Goal: Task Accomplishment & Management: Manage account settings

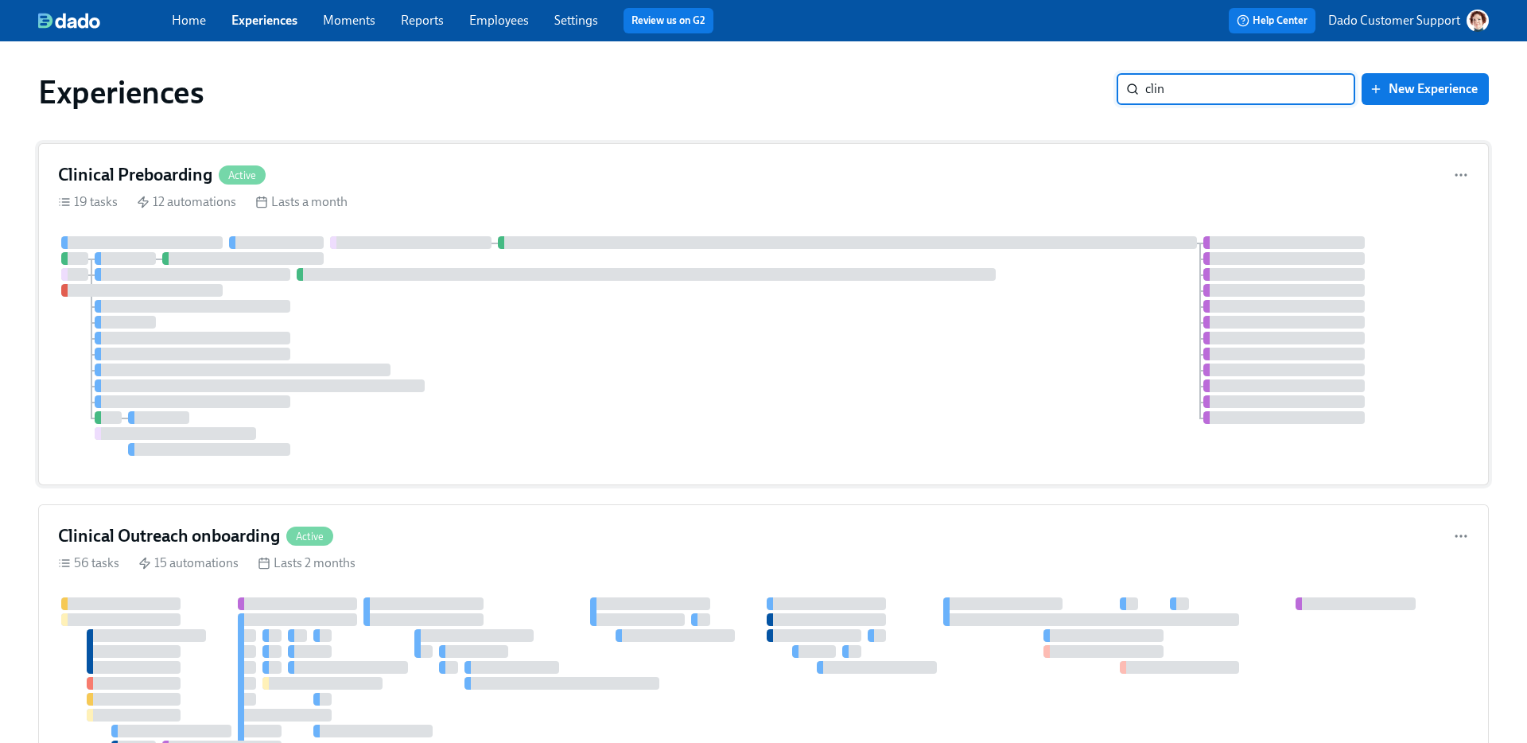
click at [459, 257] on div at bounding box center [763, 346] width 1411 height 220
click at [1213, 87] on input "clin" at bounding box center [1250, 89] width 210 height 32
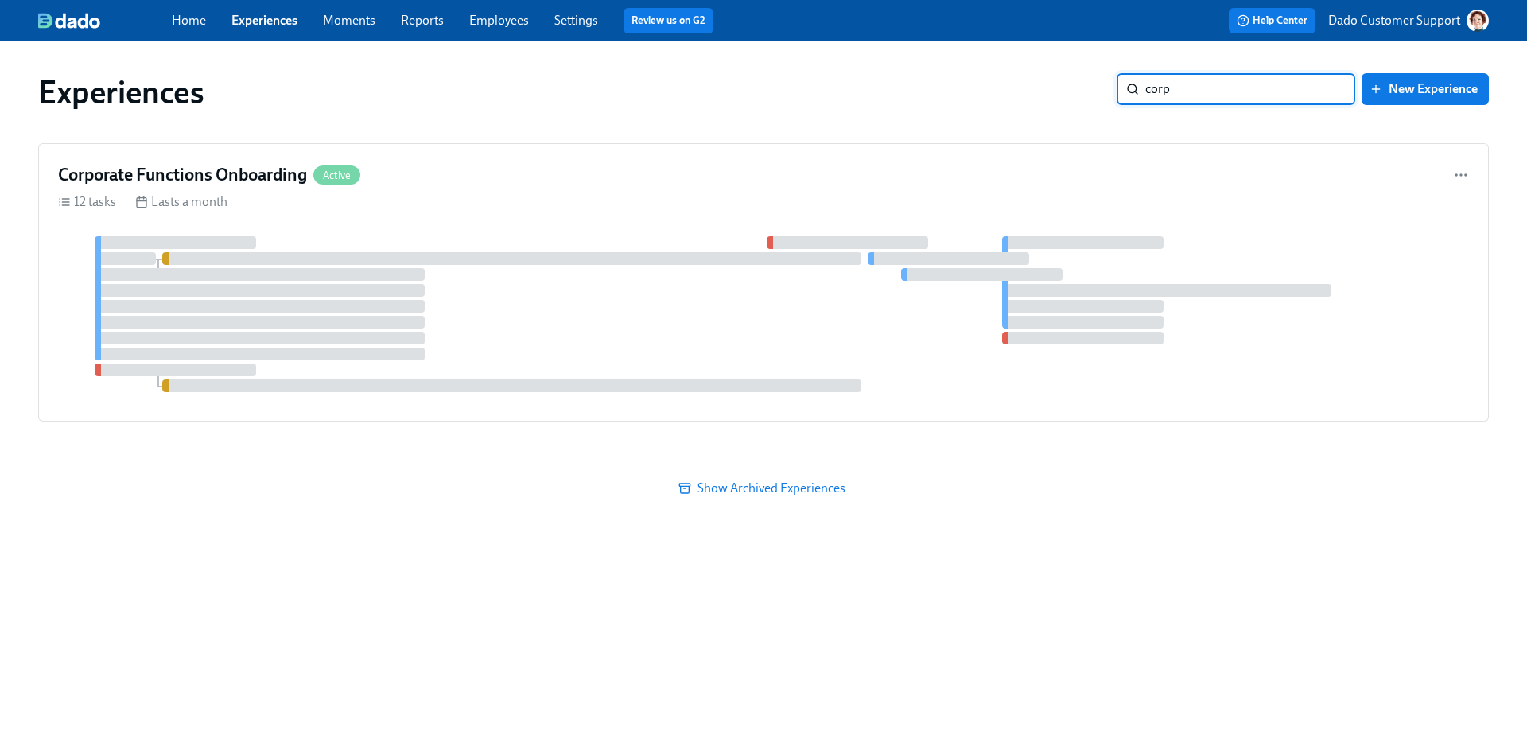
type input "cor"
click at [715, 278] on div at bounding box center [763, 314] width 1411 height 156
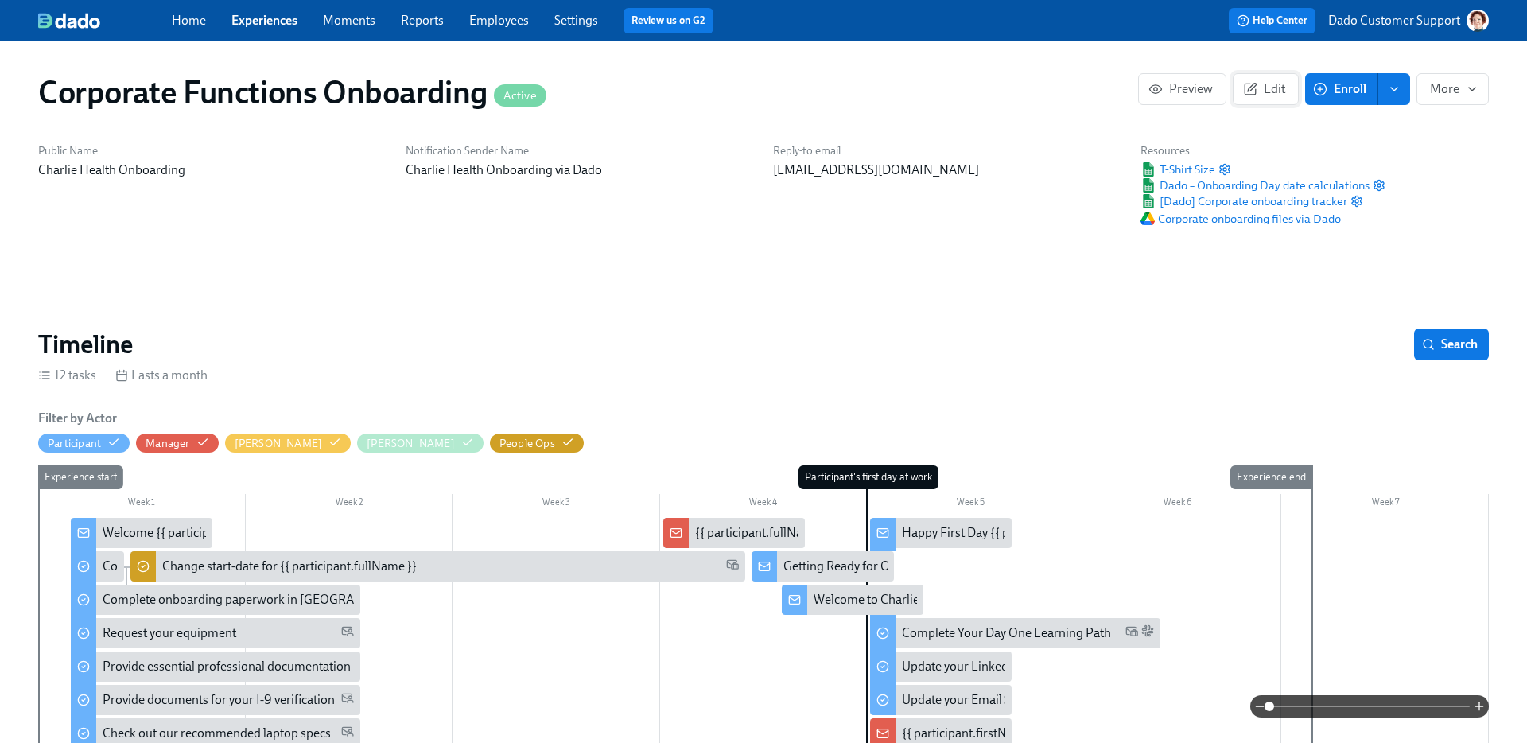
click at [1287, 79] on button "Edit" at bounding box center [1266, 89] width 66 height 32
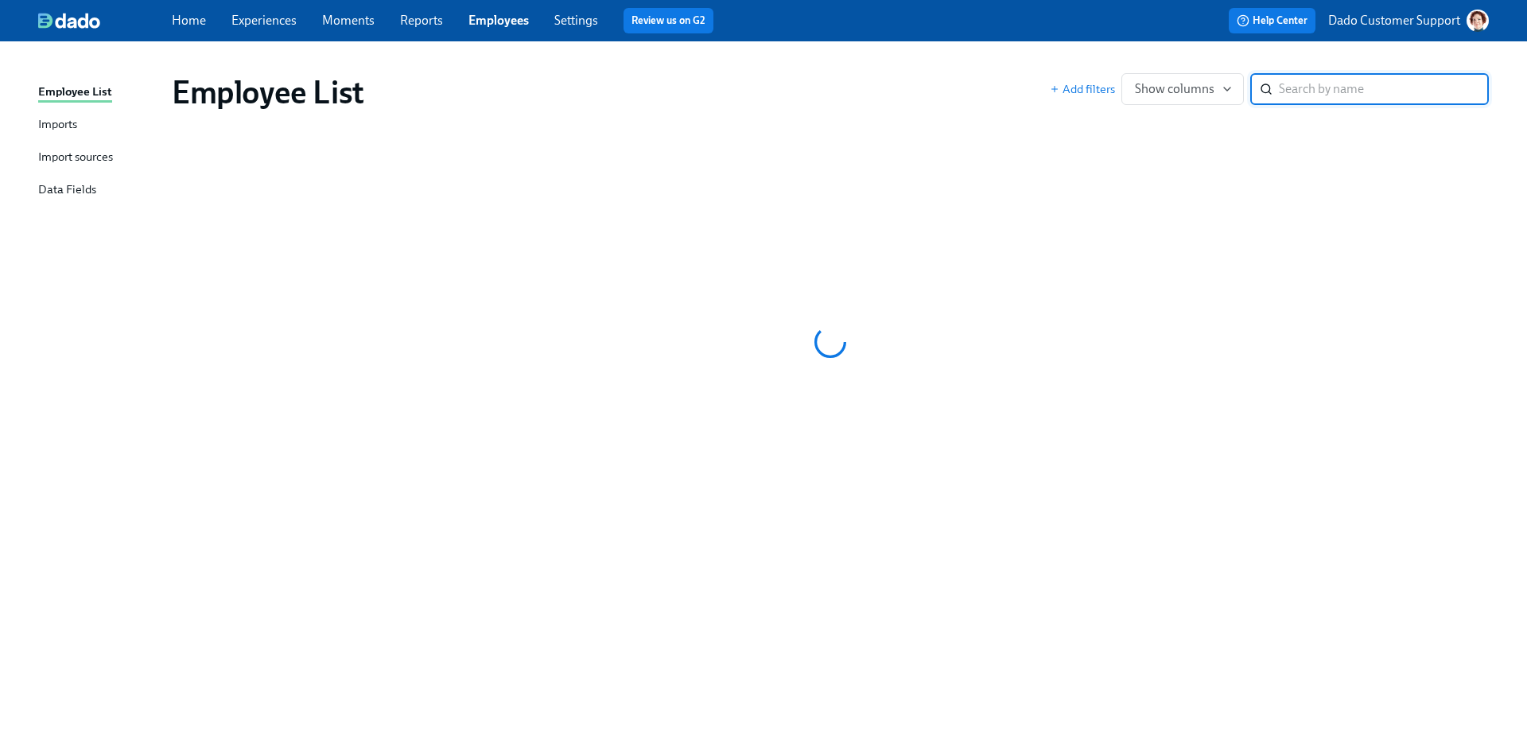
click at [1414, 79] on input "search" at bounding box center [1384, 89] width 210 height 32
paste input "[PERSON_NAME]"
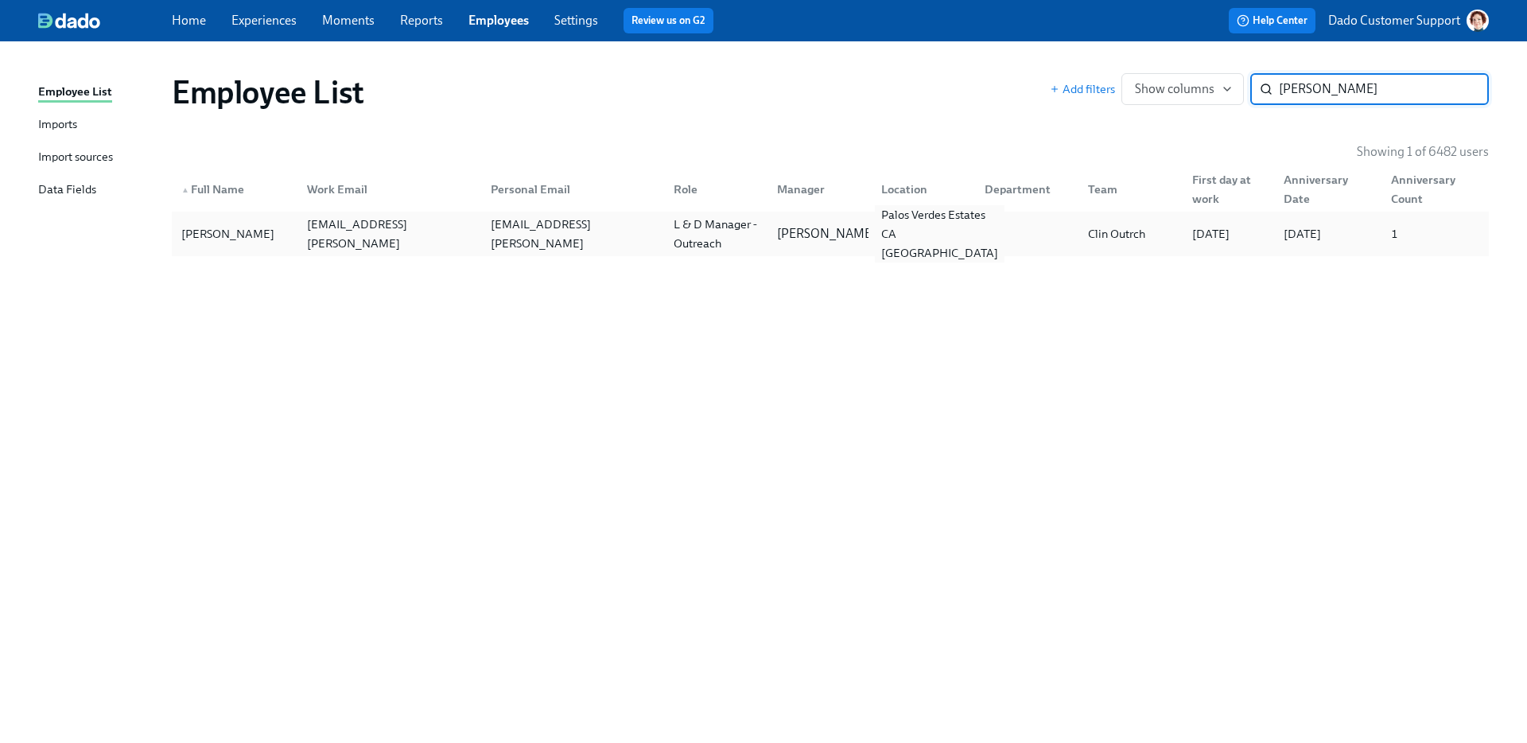
type input "[PERSON_NAME]"
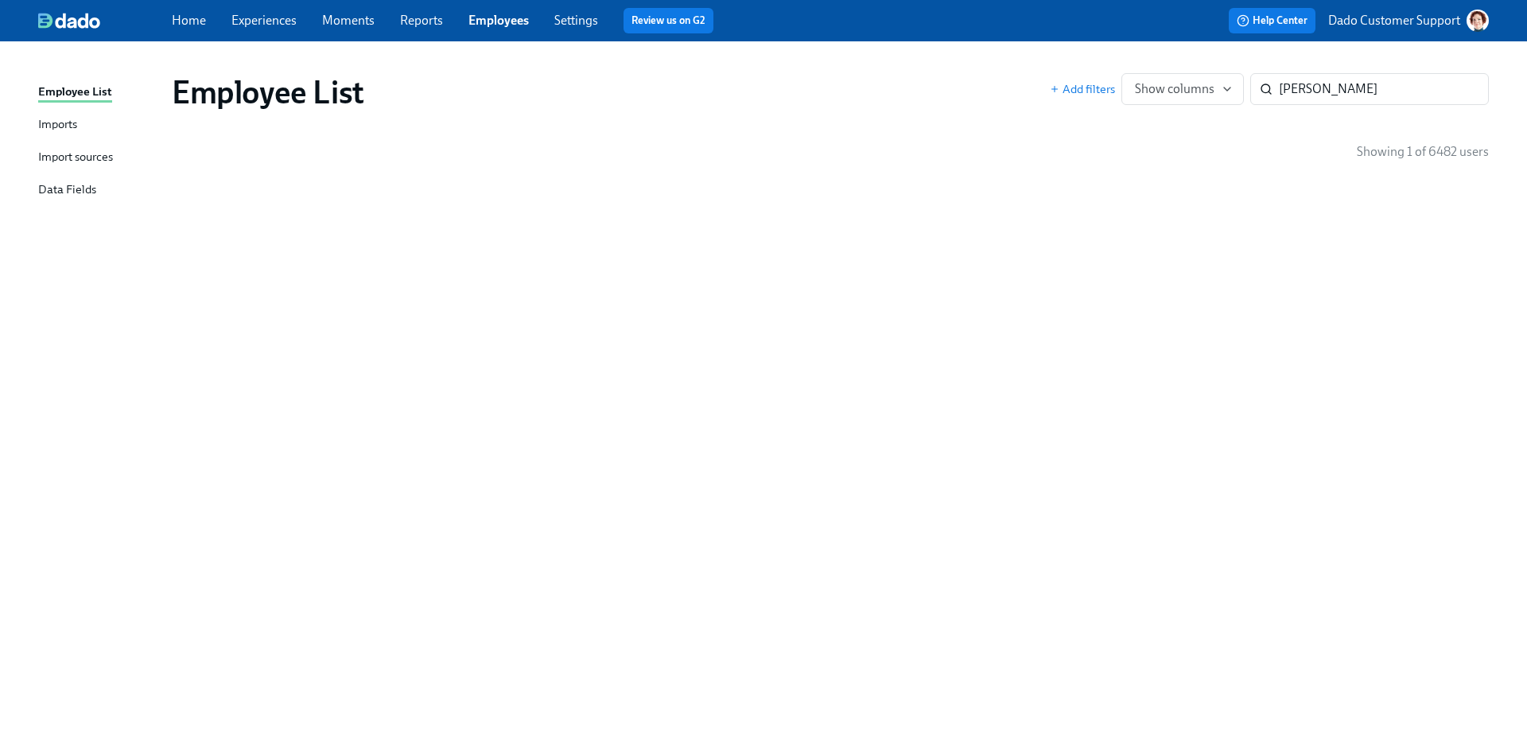
drag, startPoint x: 919, startPoint y: 245, endPoint x: 669, endPoint y: 0, distance: 349.8
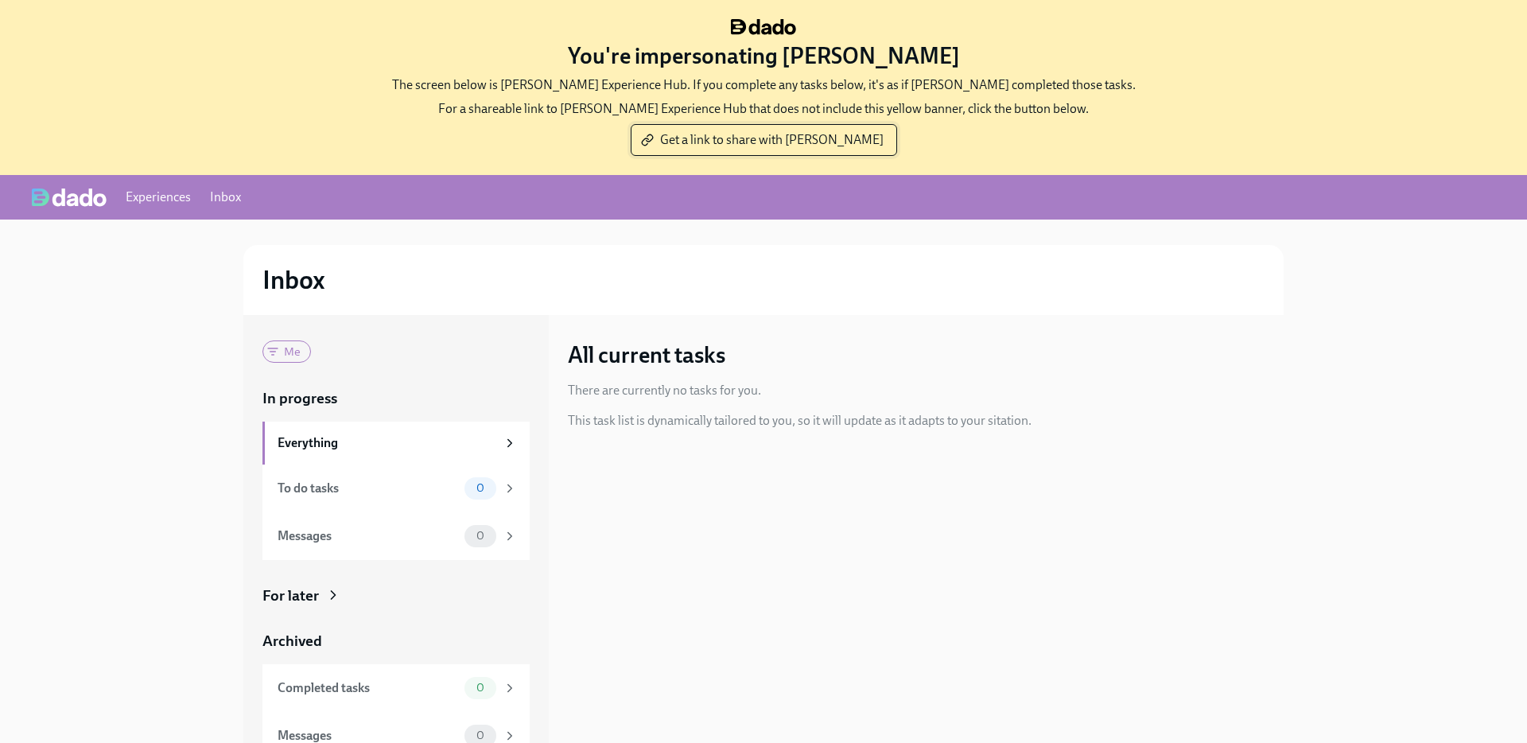
click at [718, 148] on link "Get a link to share with Agustin" at bounding box center [764, 140] width 266 height 32
click at [919, 284] on div "Inbox" at bounding box center [763, 280] width 1002 height 32
click at [904, 274] on div "Inbox" at bounding box center [763, 280] width 1002 height 32
click at [228, 195] on link "Inbox" at bounding box center [225, 197] width 31 height 17
click at [159, 192] on link "Experiences" at bounding box center [158, 197] width 65 height 17
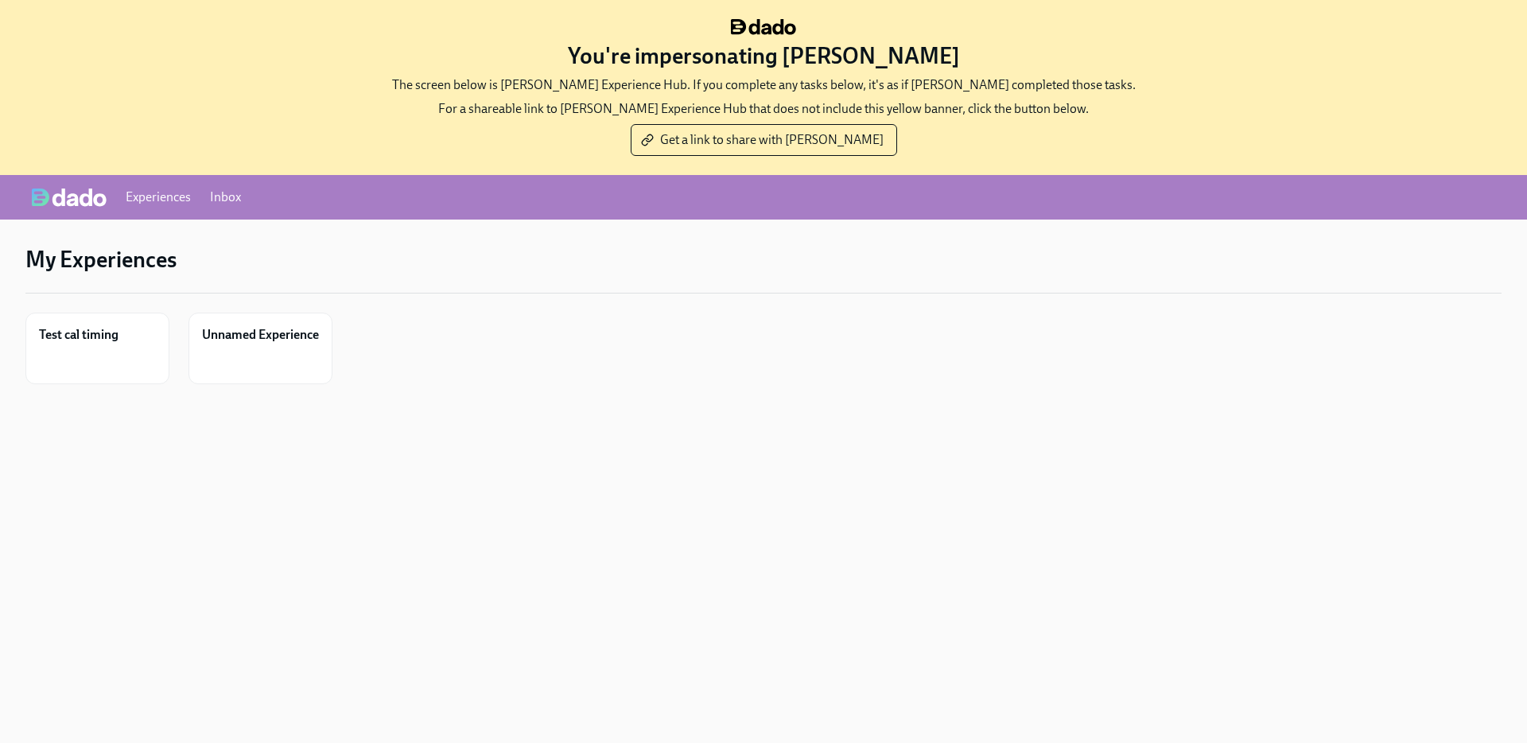
click at [220, 194] on link "Inbox" at bounding box center [225, 197] width 31 height 17
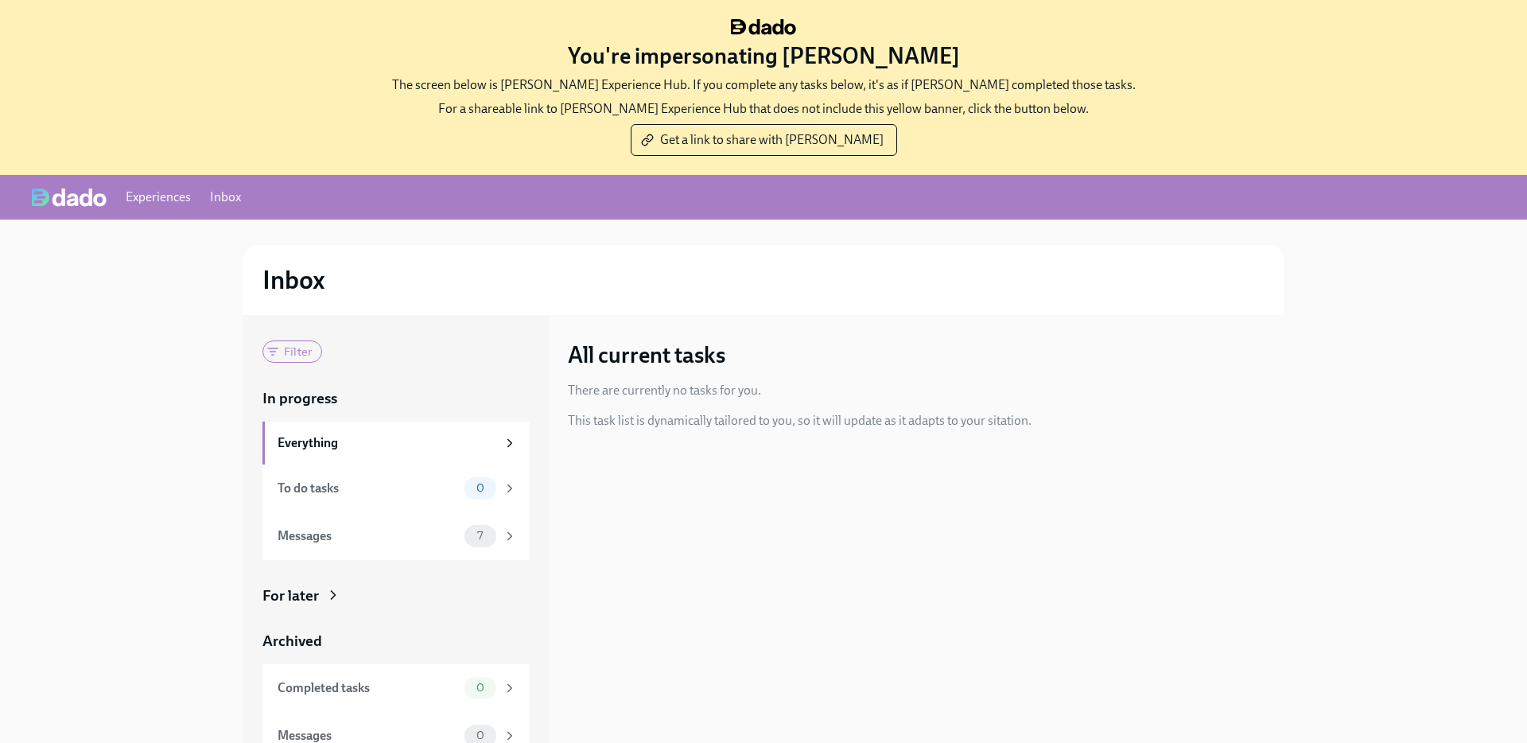
click at [149, 199] on link "Experiences" at bounding box center [158, 197] width 65 height 17
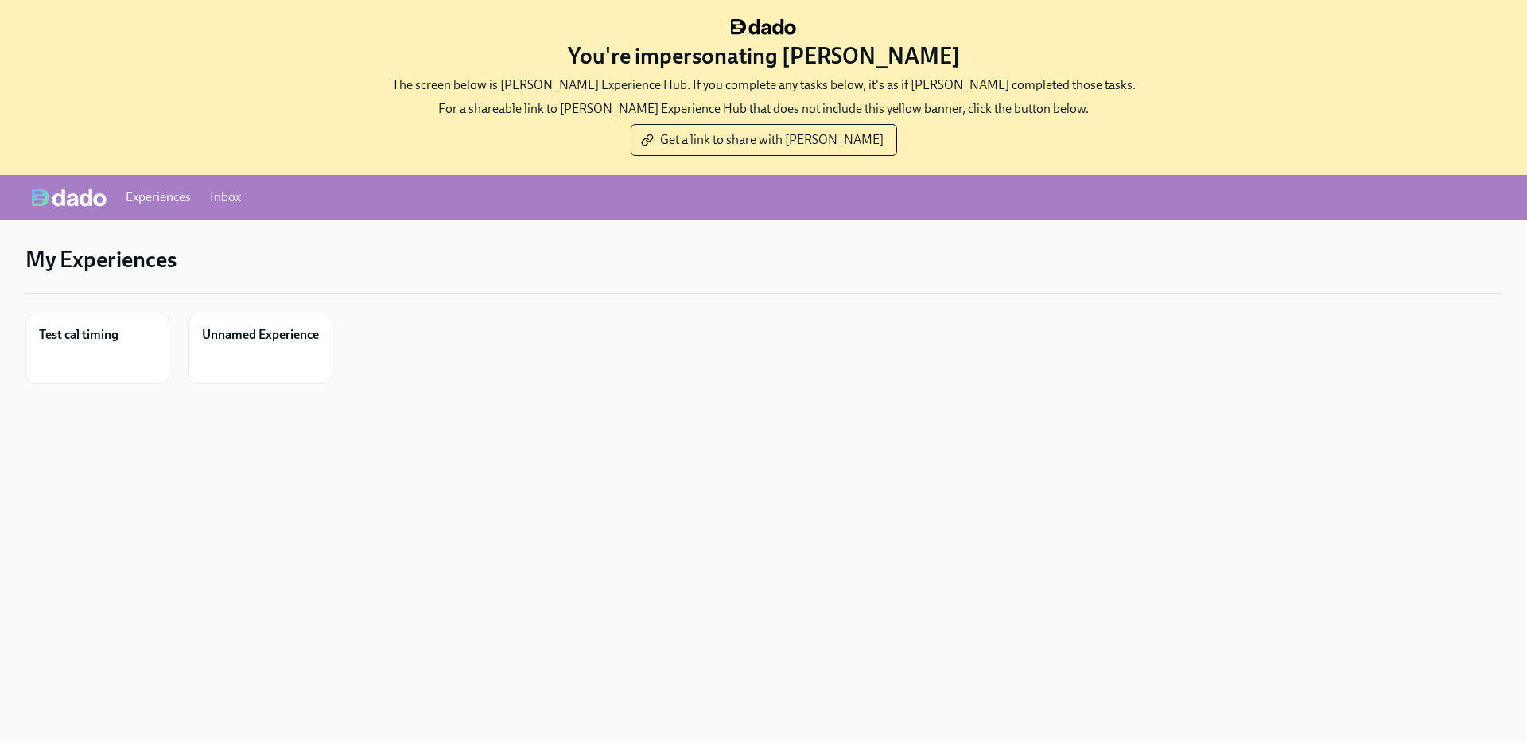
click at [218, 198] on link "Inbox" at bounding box center [225, 197] width 31 height 17
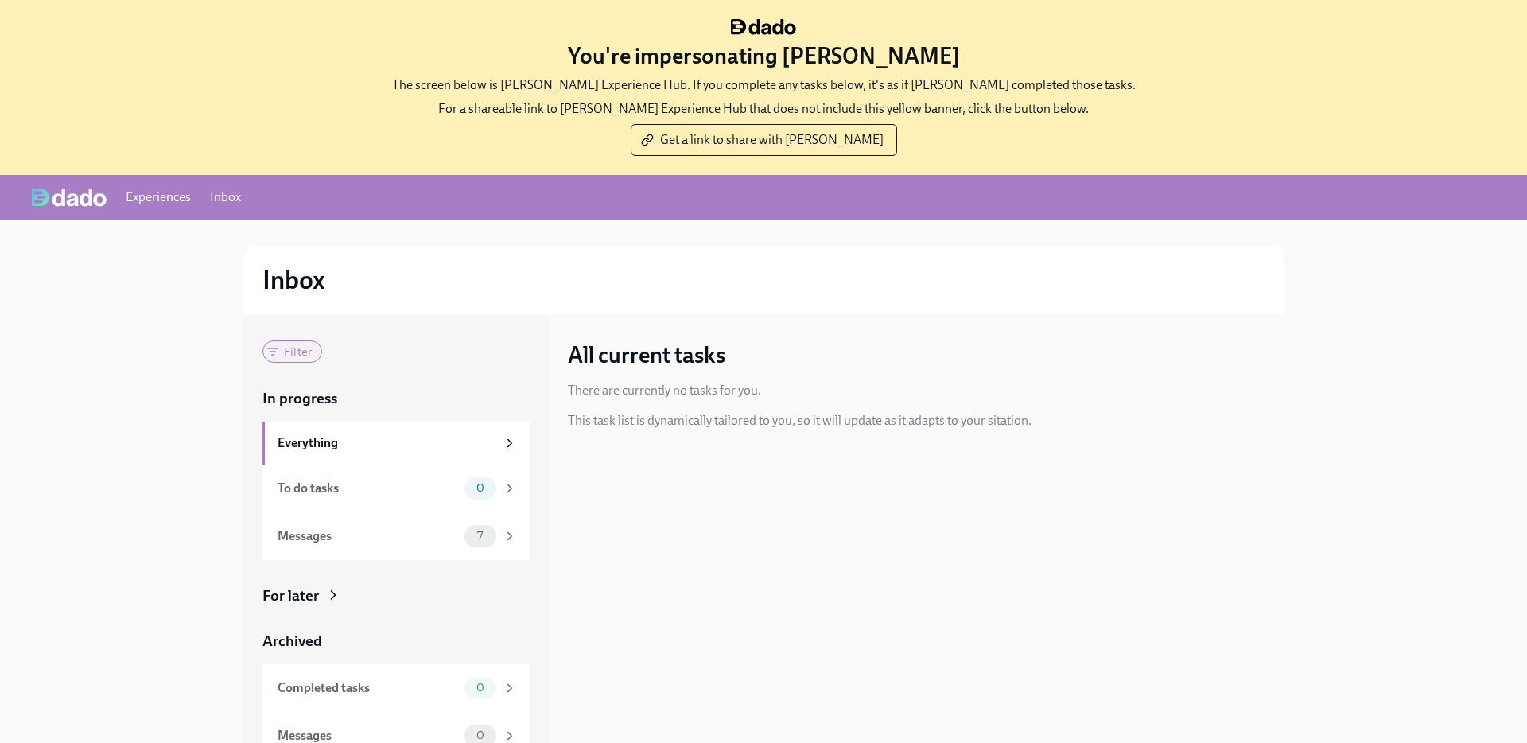
click at [295, 351] on span "Filter" at bounding box center [297, 352] width 47 height 12
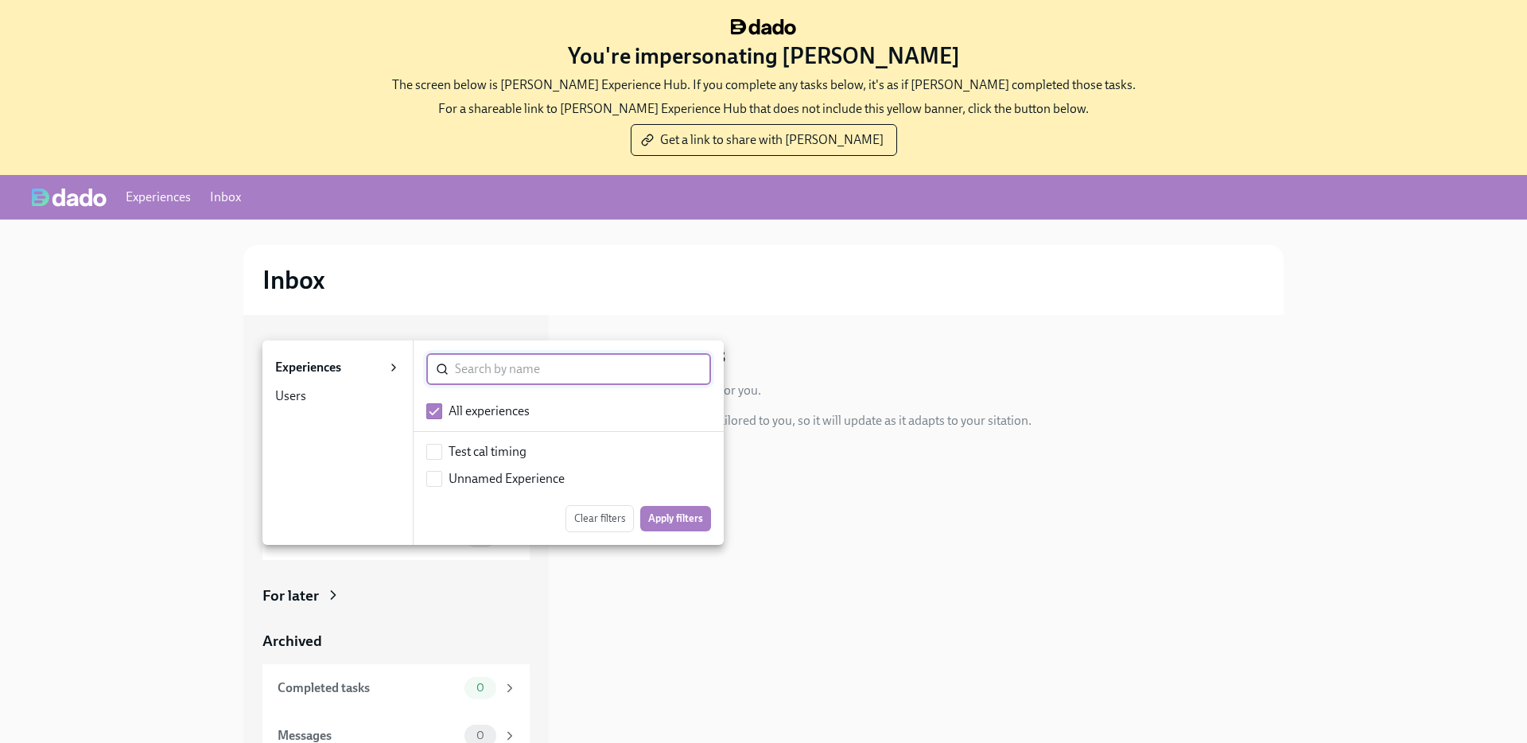
click at [542, 478] on div "Unnamed Experience" at bounding box center [507, 478] width 116 height 17
checkbox input "false"
checkbox input "true"
click at [695, 521] on span "Apply filters" at bounding box center [675, 519] width 55 height 16
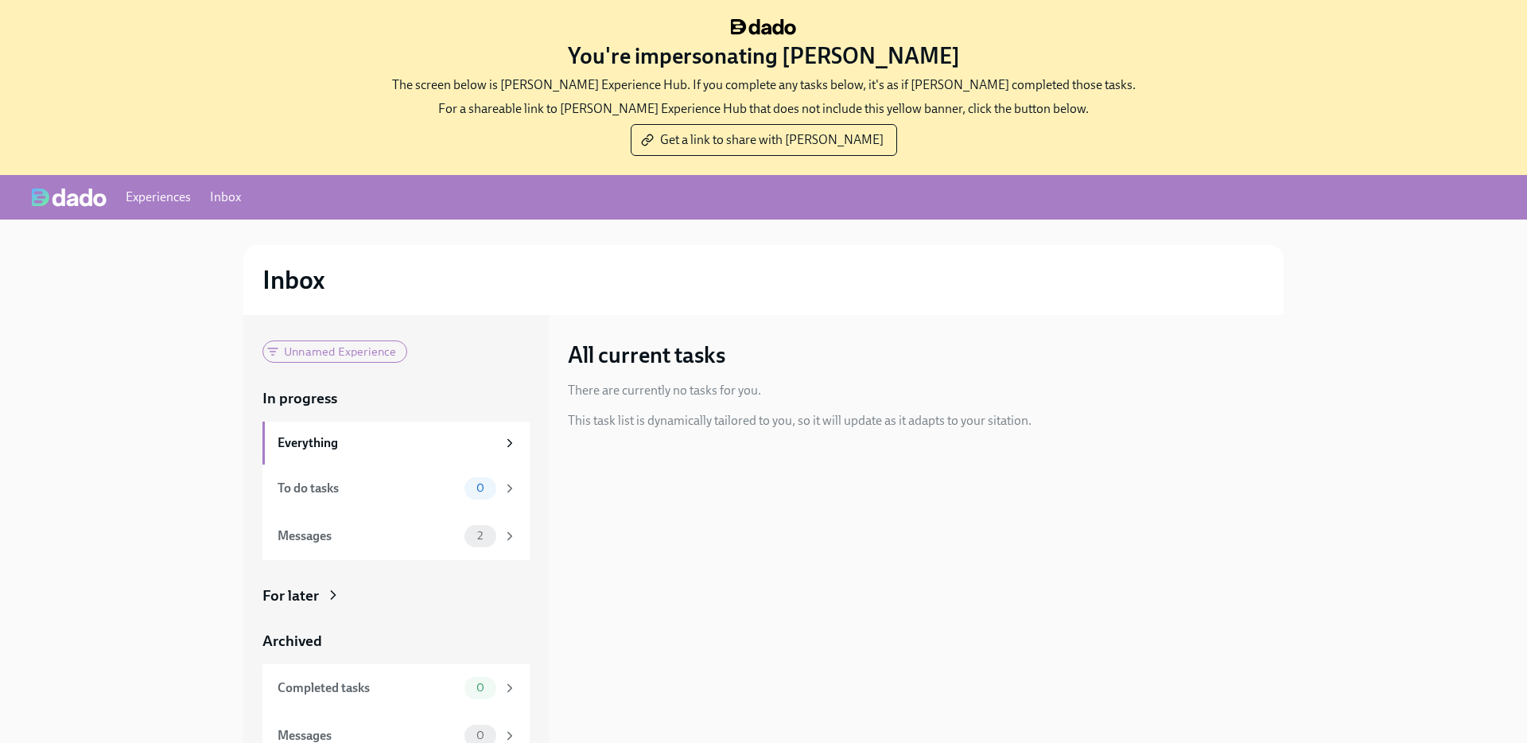
click at [151, 190] on link "Experiences" at bounding box center [158, 197] width 65 height 17
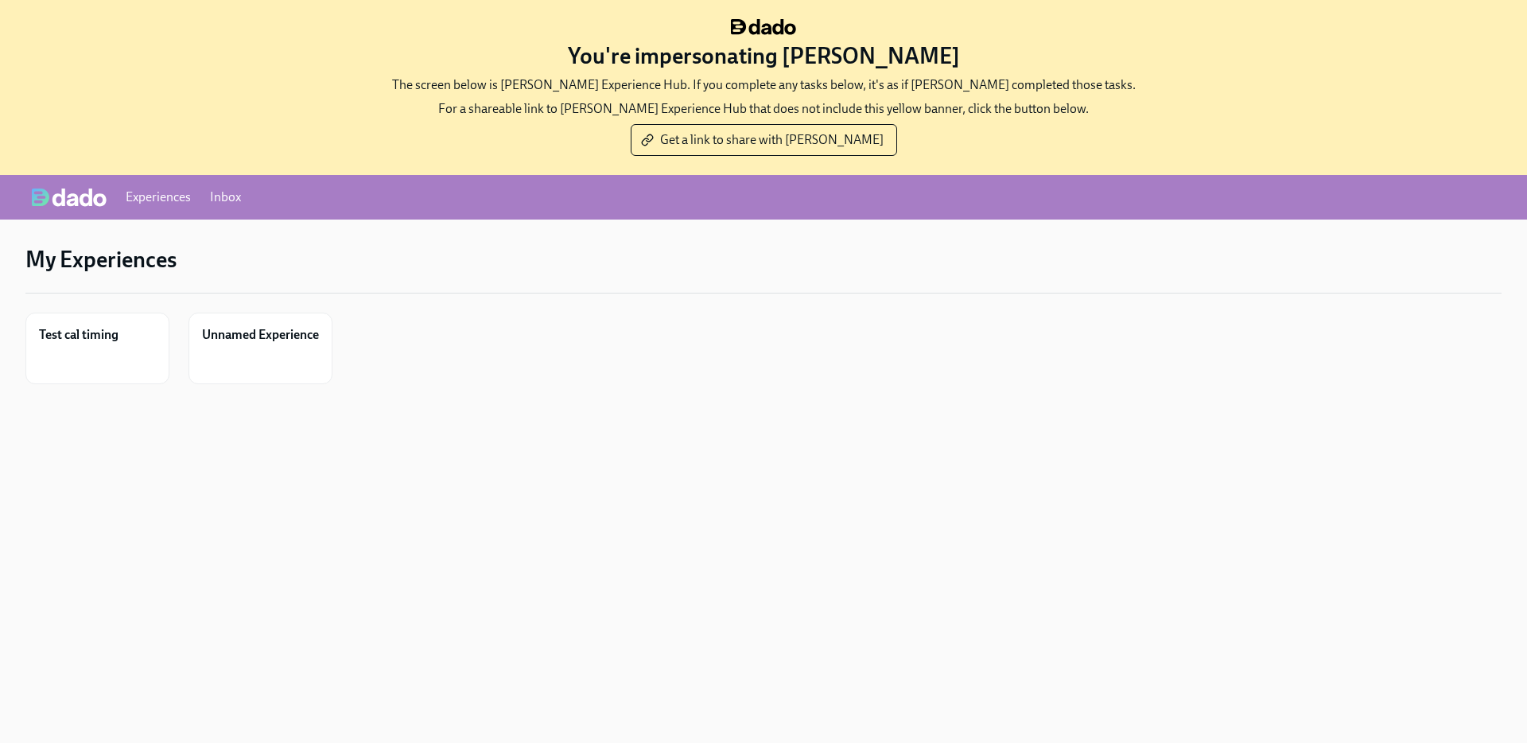
click at [232, 200] on link "Inbox" at bounding box center [225, 197] width 31 height 17
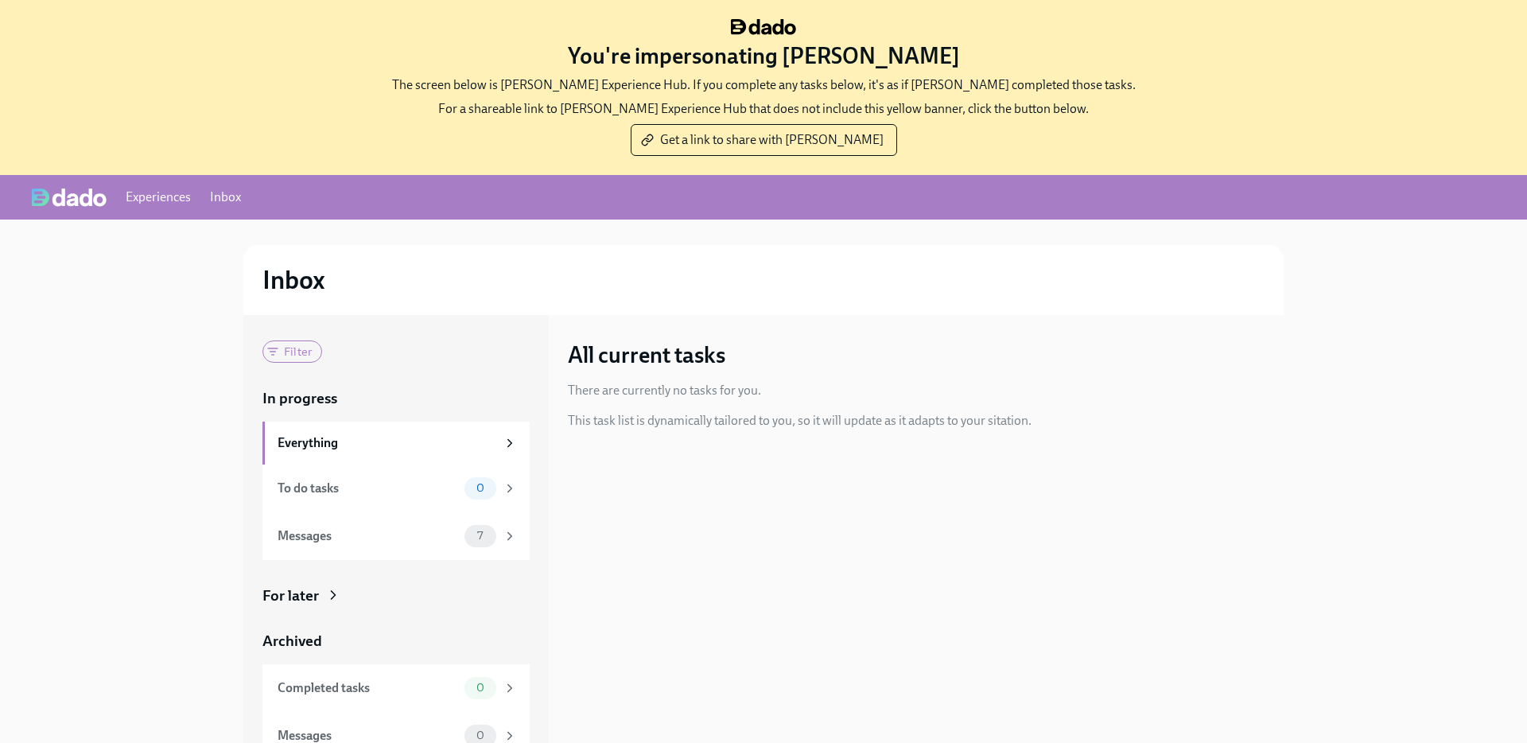
drag, startPoint x: 756, startPoint y: 27, endPoint x: 805, endPoint y: 229, distance: 207.8
click at [0, 0] on div "You're impersonating Agustin Duarte The screen below is Agustin's Experience Hu…" at bounding box center [763, 87] width 1527 height 175
click at [776, 25] on img at bounding box center [763, 27] width 65 height 16
click at [762, 26] on img at bounding box center [763, 27] width 65 height 16
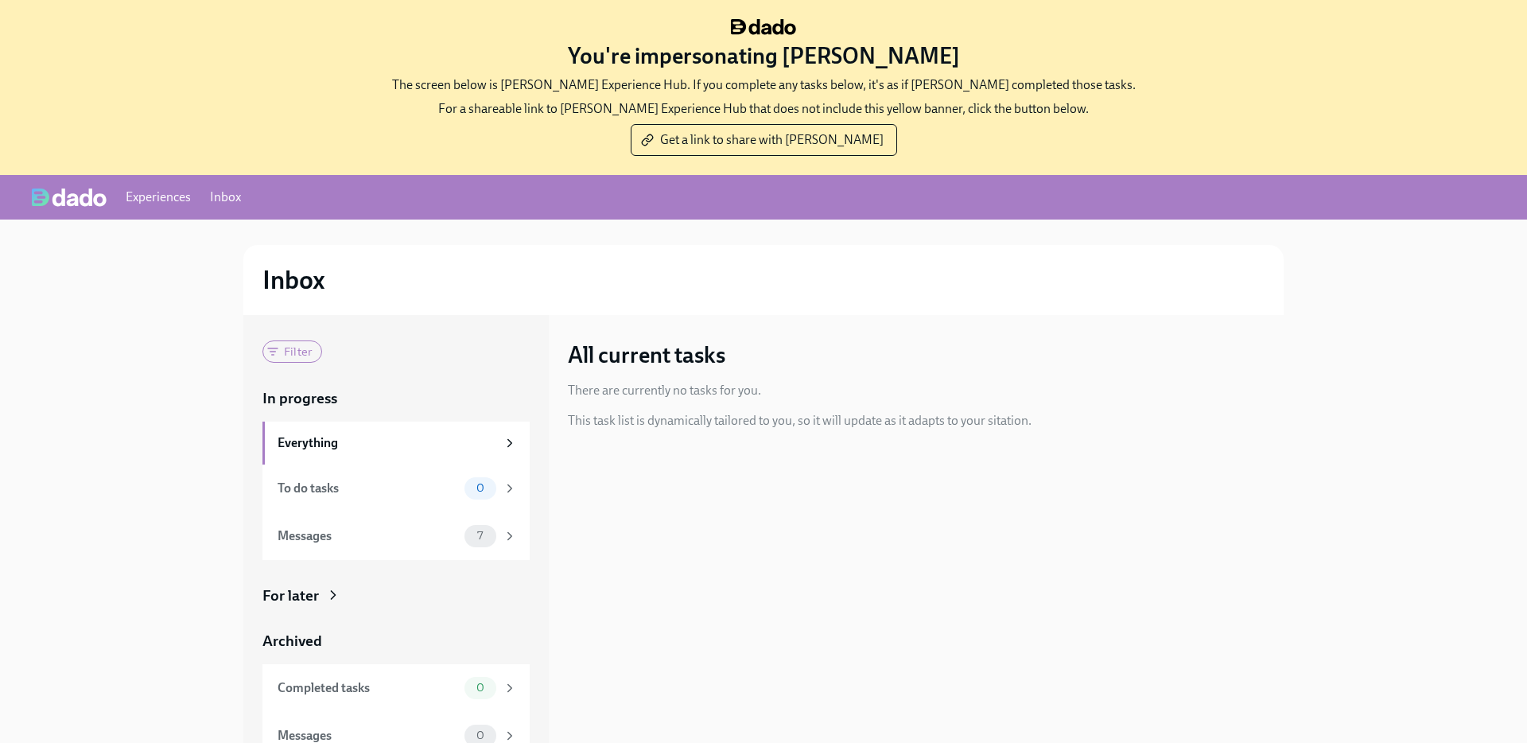
click at [760, 340] on div "All current tasks" at bounding box center [926, 354] width 716 height 29
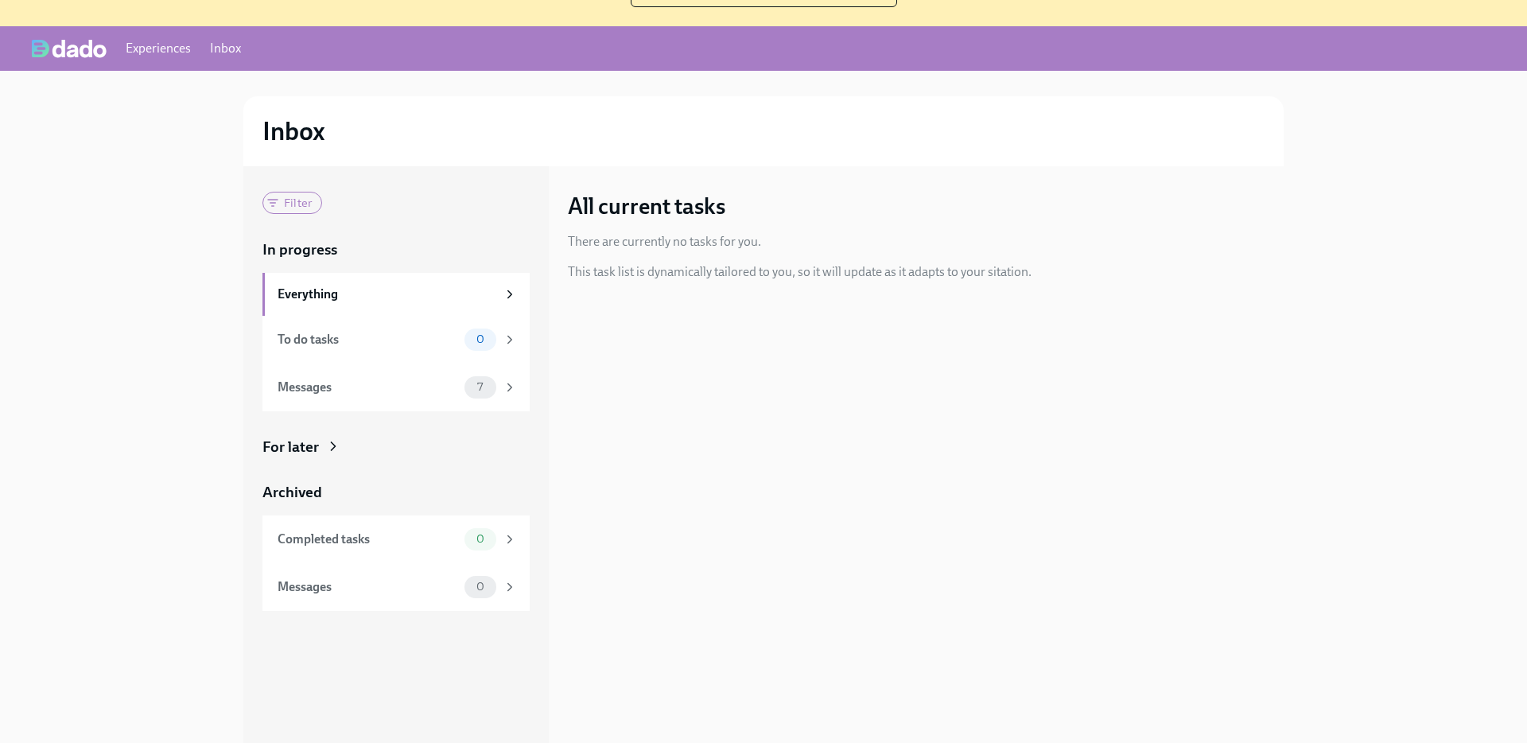
scroll to position [157, 0]
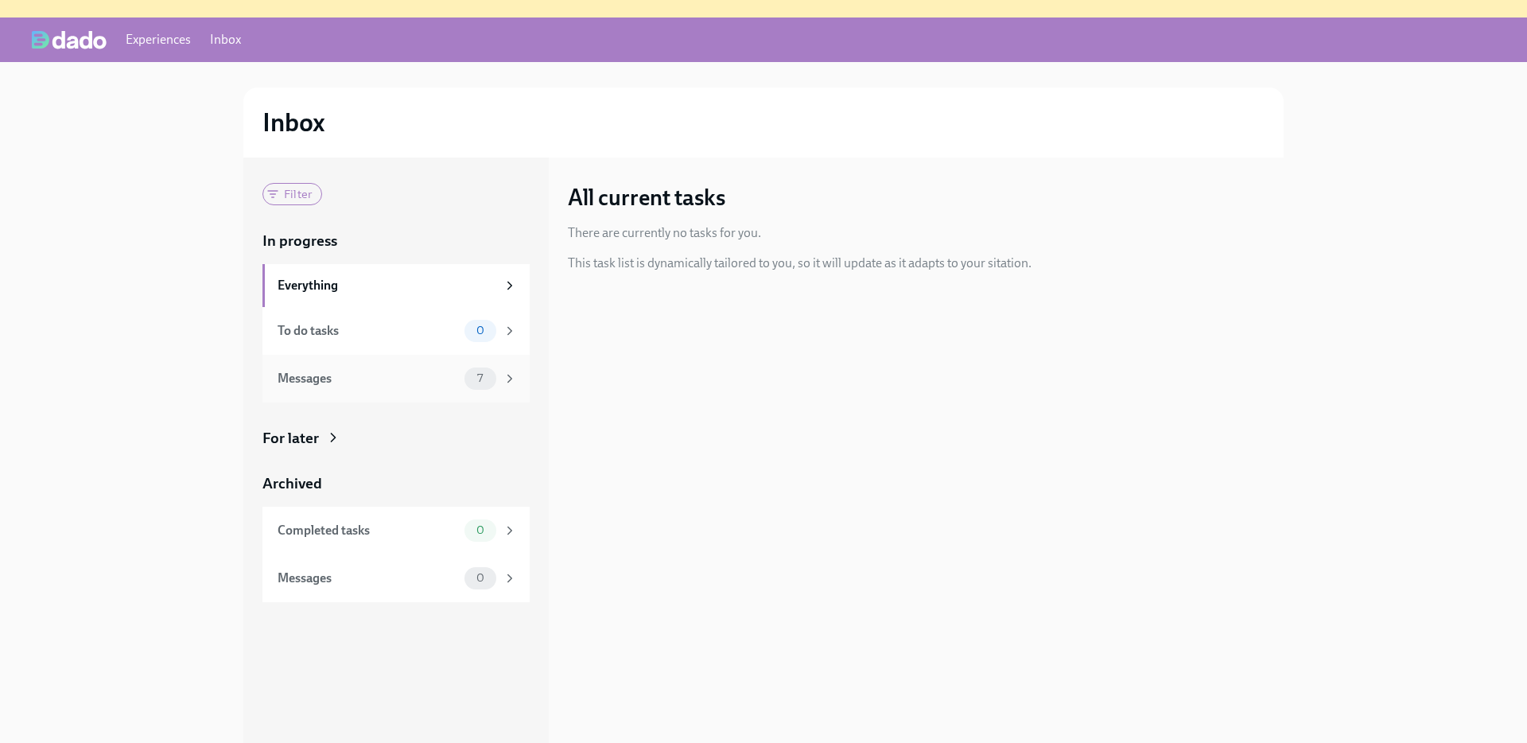
click at [387, 382] on div "Messages" at bounding box center [368, 378] width 181 height 17
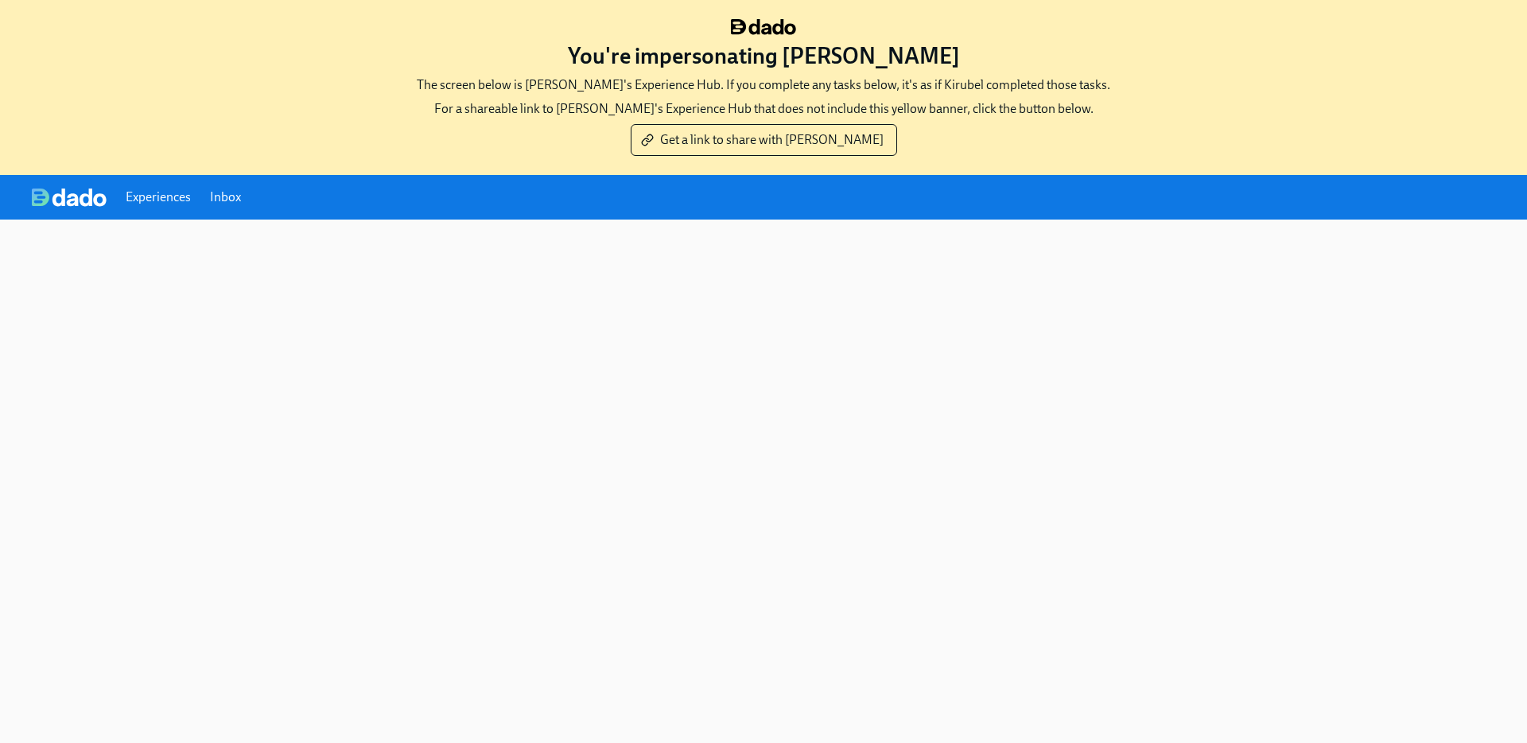
click at [231, 192] on link "Inbox" at bounding box center [225, 197] width 31 height 17
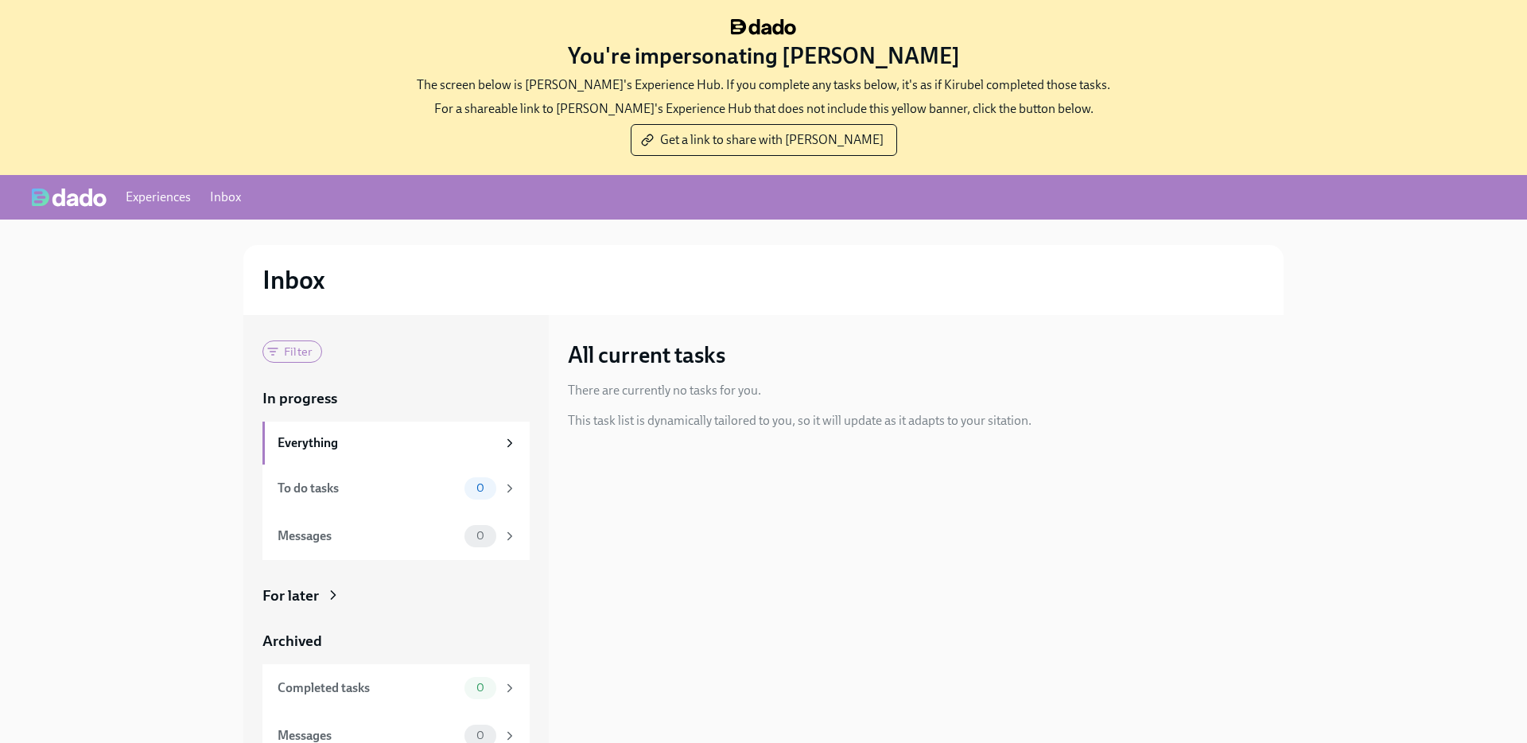
click at [155, 196] on link "Experiences" at bounding box center [158, 197] width 65 height 17
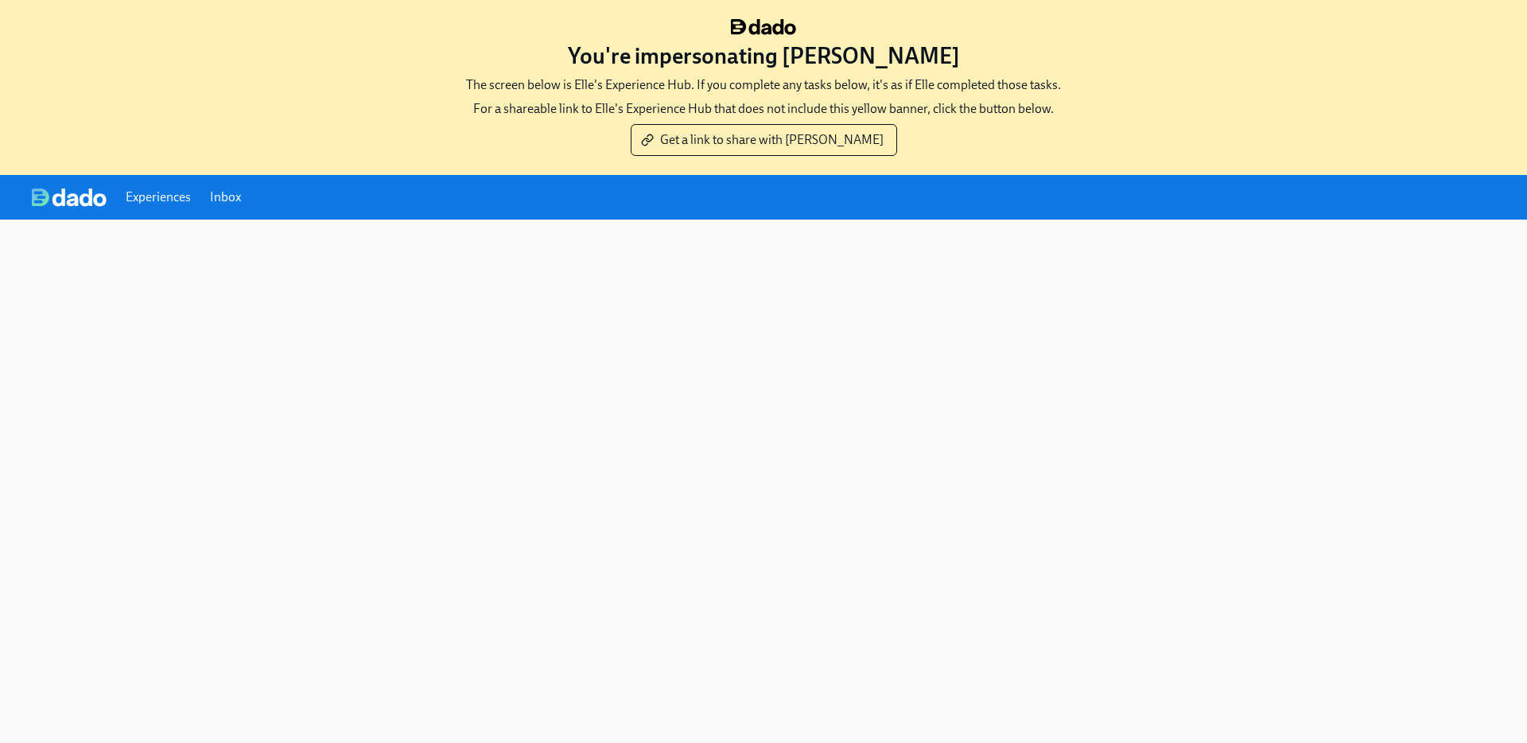
click at [217, 200] on link "Inbox" at bounding box center [225, 197] width 31 height 17
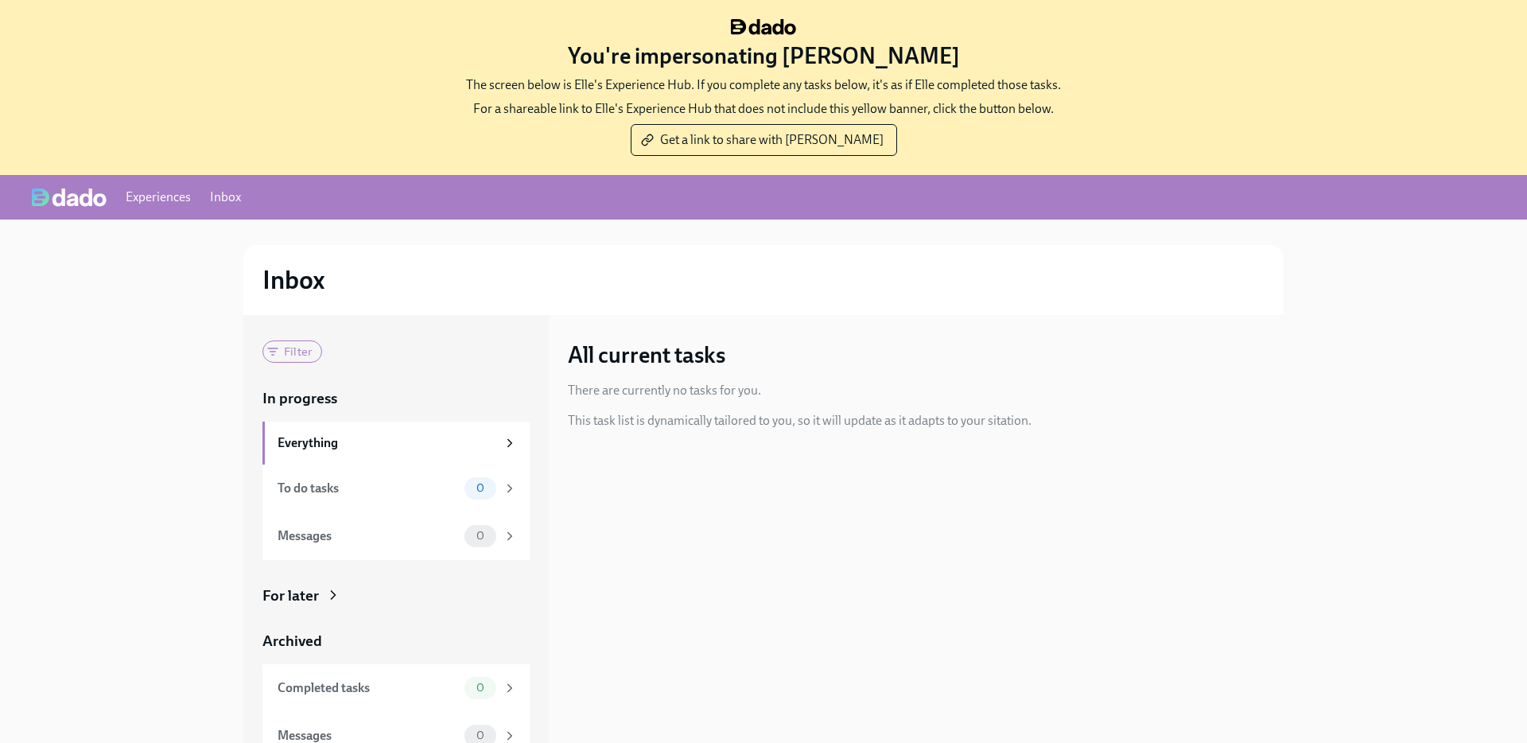
click at [161, 196] on link "Experiences" at bounding box center [158, 197] width 65 height 17
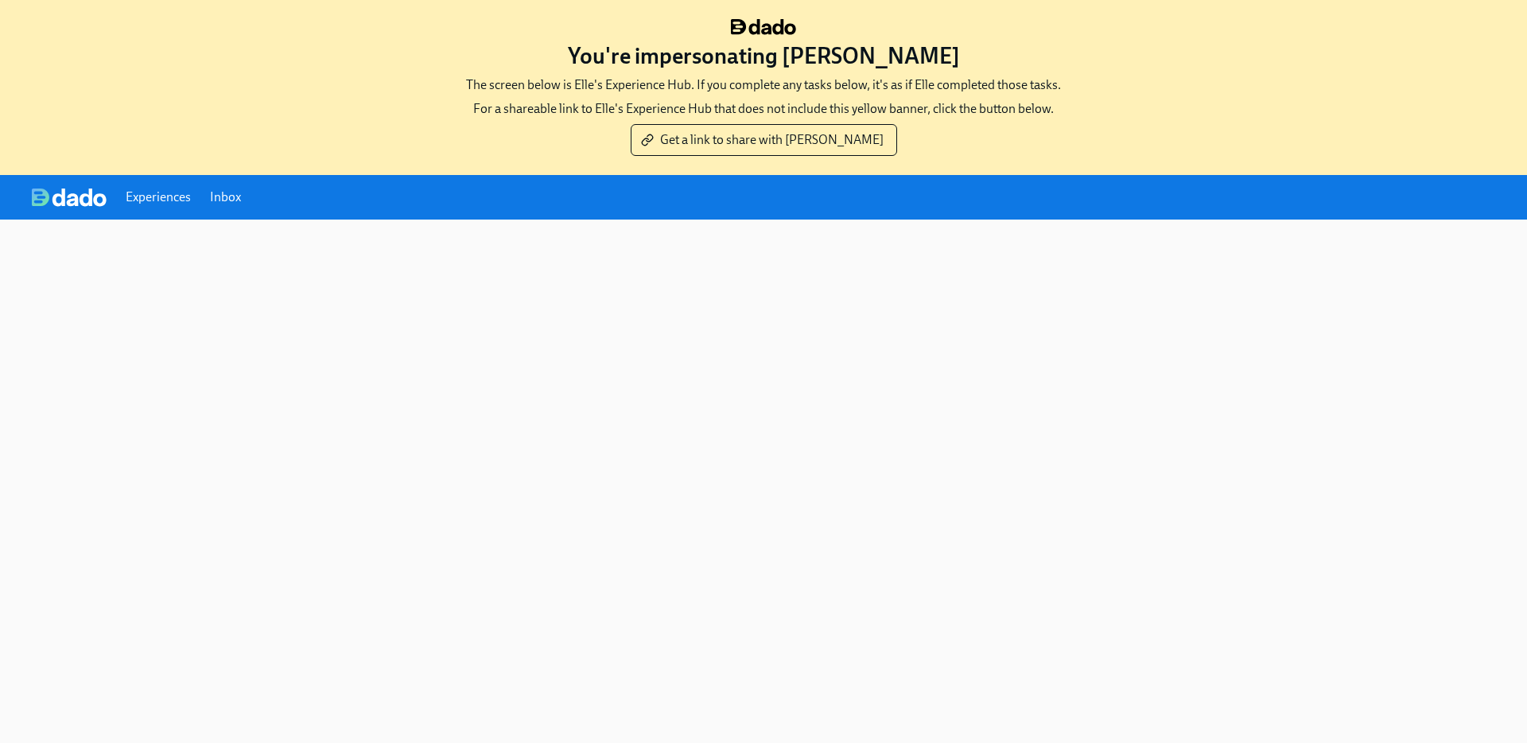
click at [226, 188] on div "Experiences Inbox" at bounding box center [136, 197] width 209 height 19
click at [222, 193] on link "Inbox" at bounding box center [225, 197] width 31 height 17
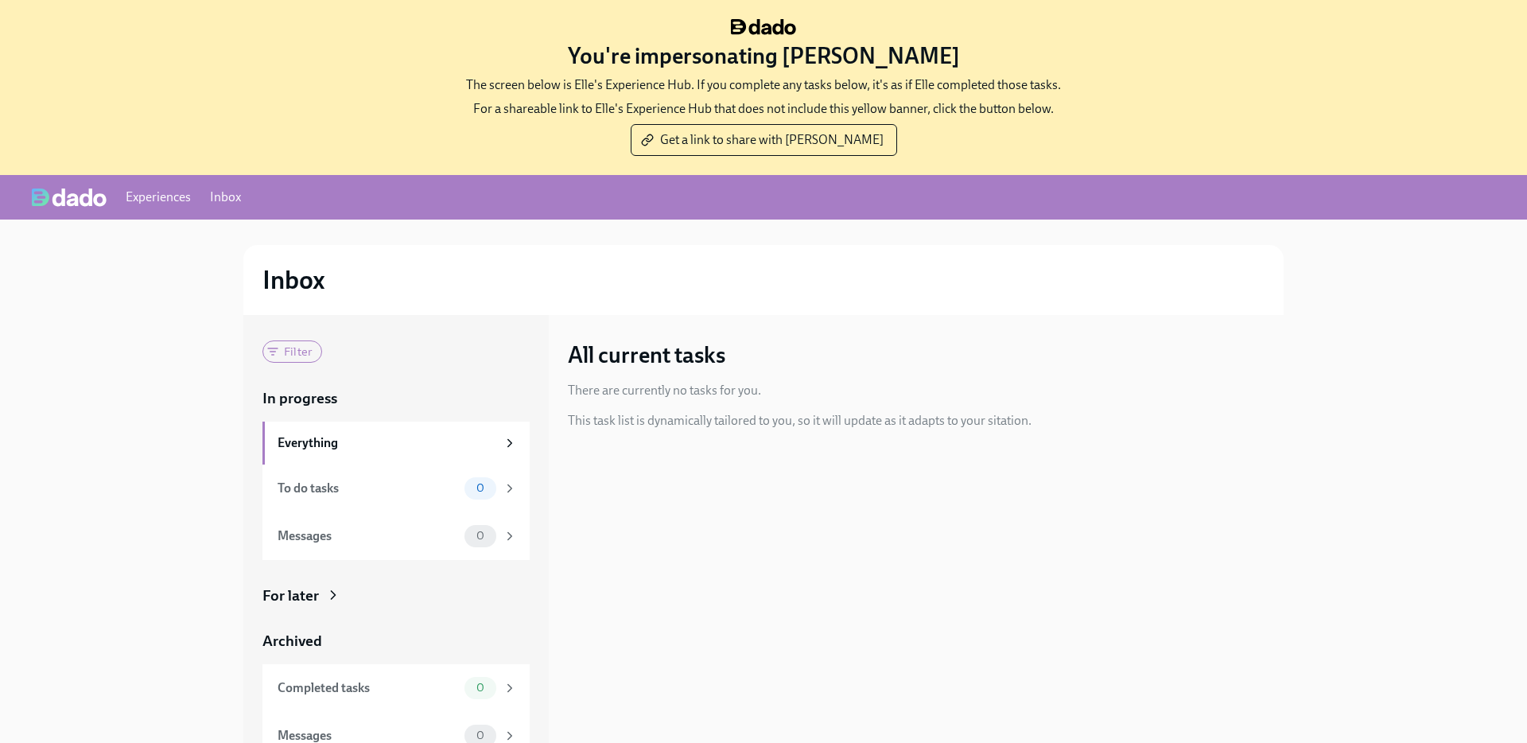
click at [157, 193] on link "Experiences" at bounding box center [158, 197] width 65 height 17
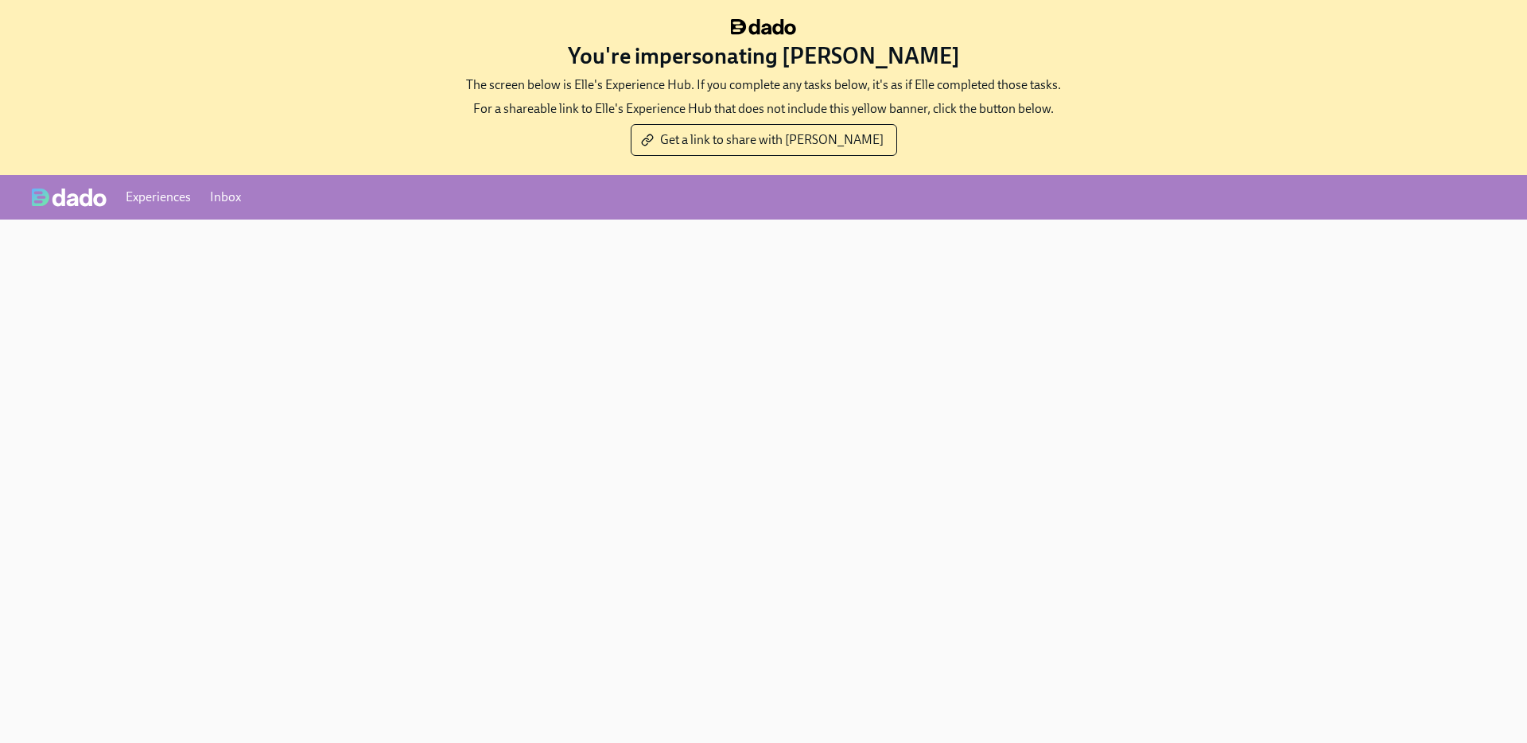
click at [227, 200] on link "Inbox" at bounding box center [225, 197] width 31 height 17
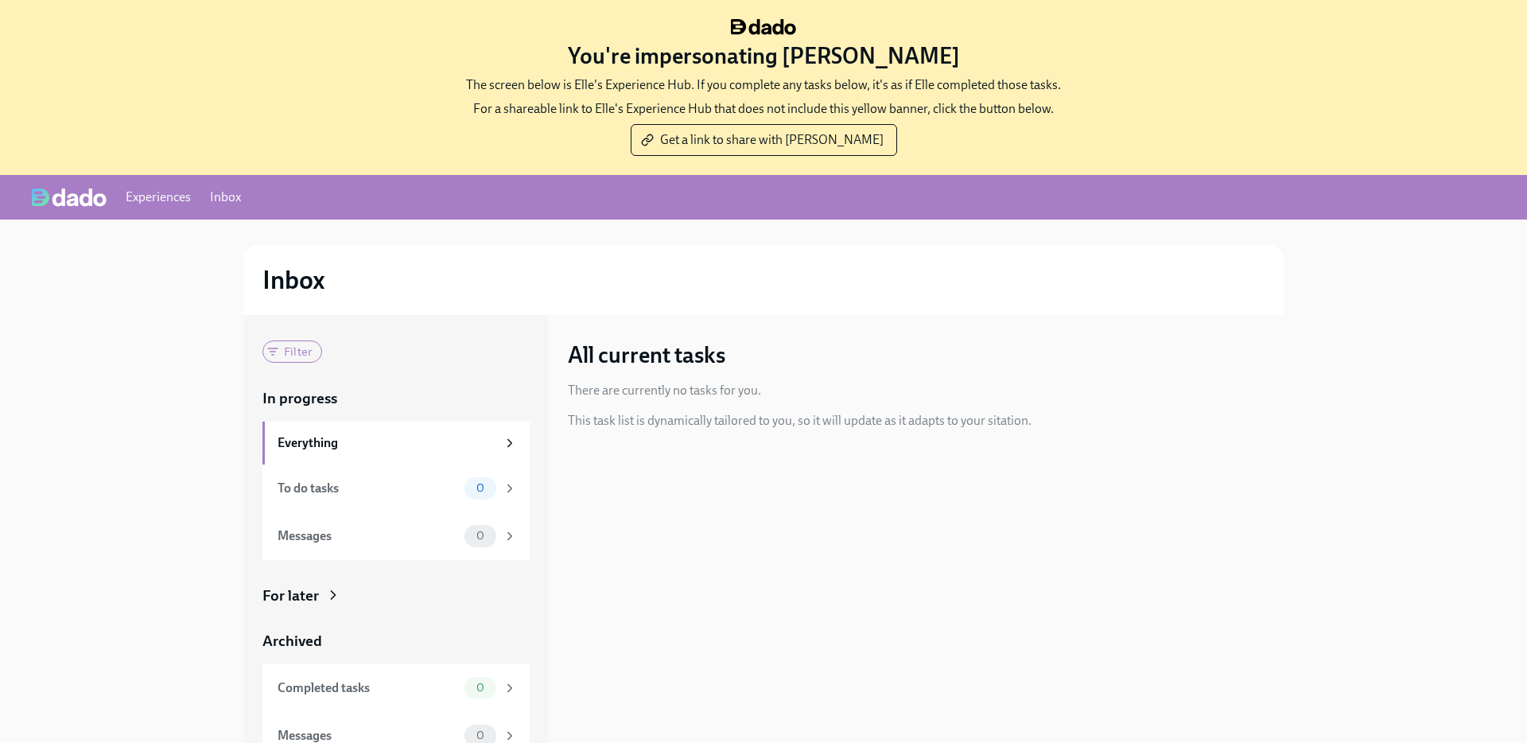
click at [146, 201] on link "Experiences" at bounding box center [158, 197] width 65 height 17
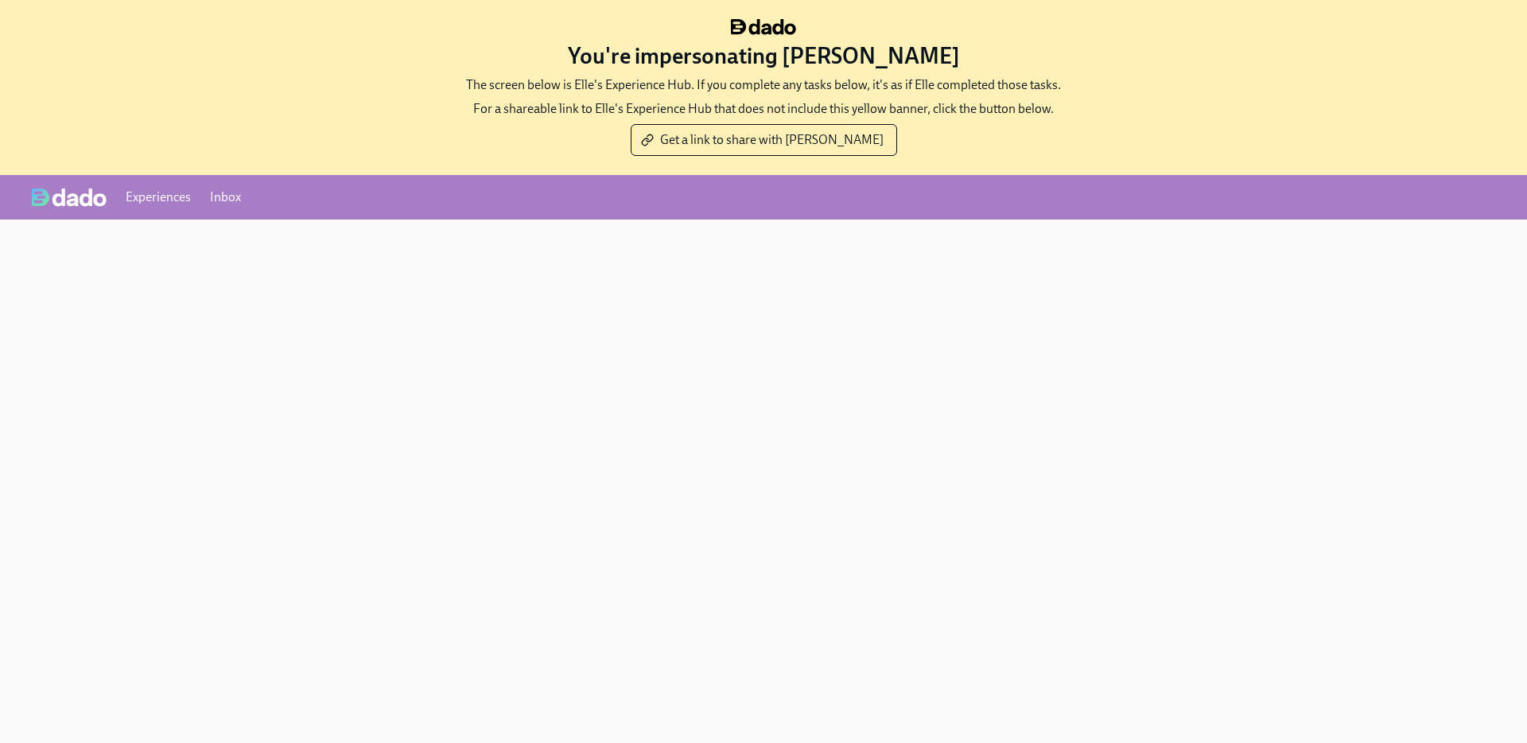
click at [66, 197] on img at bounding box center [69, 197] width 75 height 19
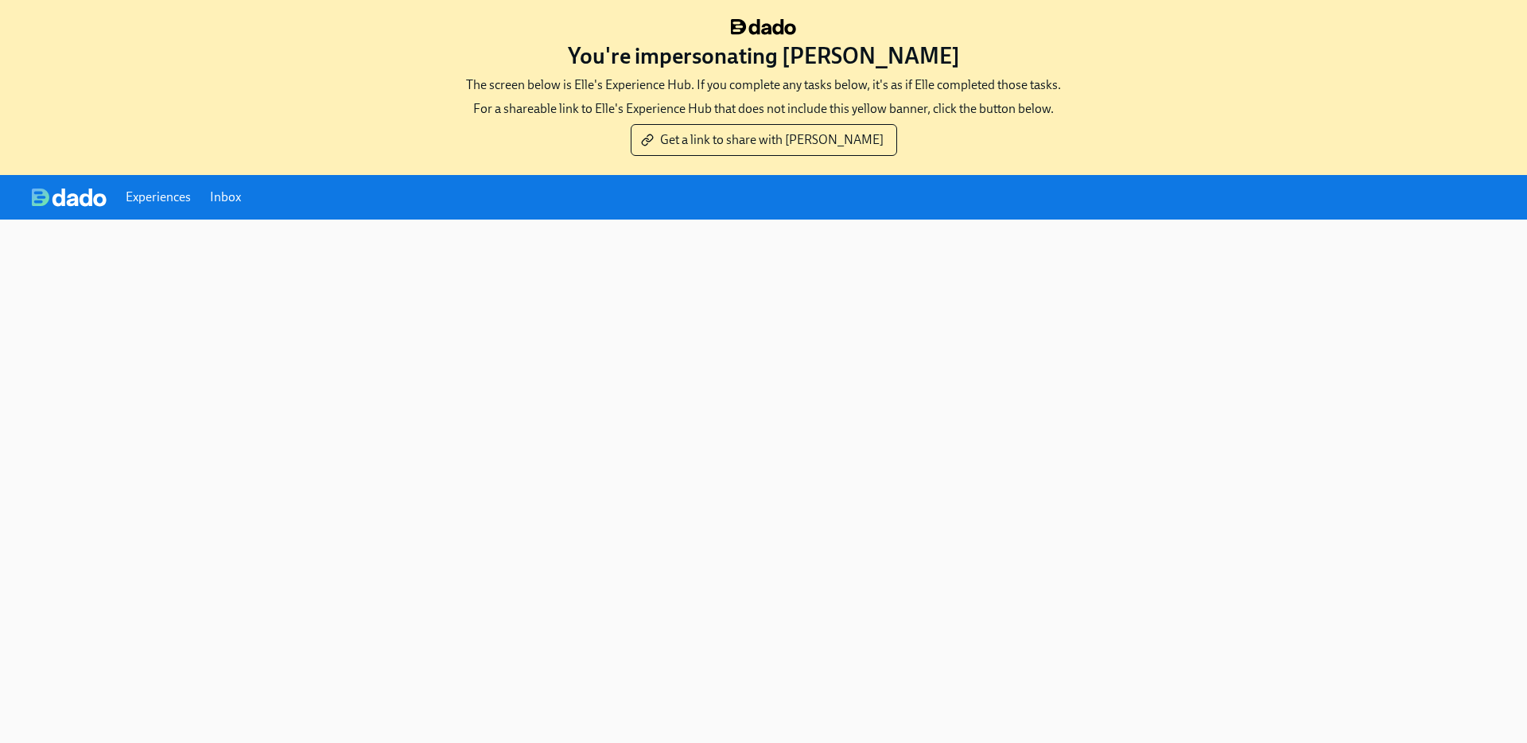
click at [236, 195] on link "Inbox" at bounding box center [225, 197] width 31 height 17
click at [242, 193] on div "Experiences Inbox" at bounding box center [763, 197] width 1527 height 45
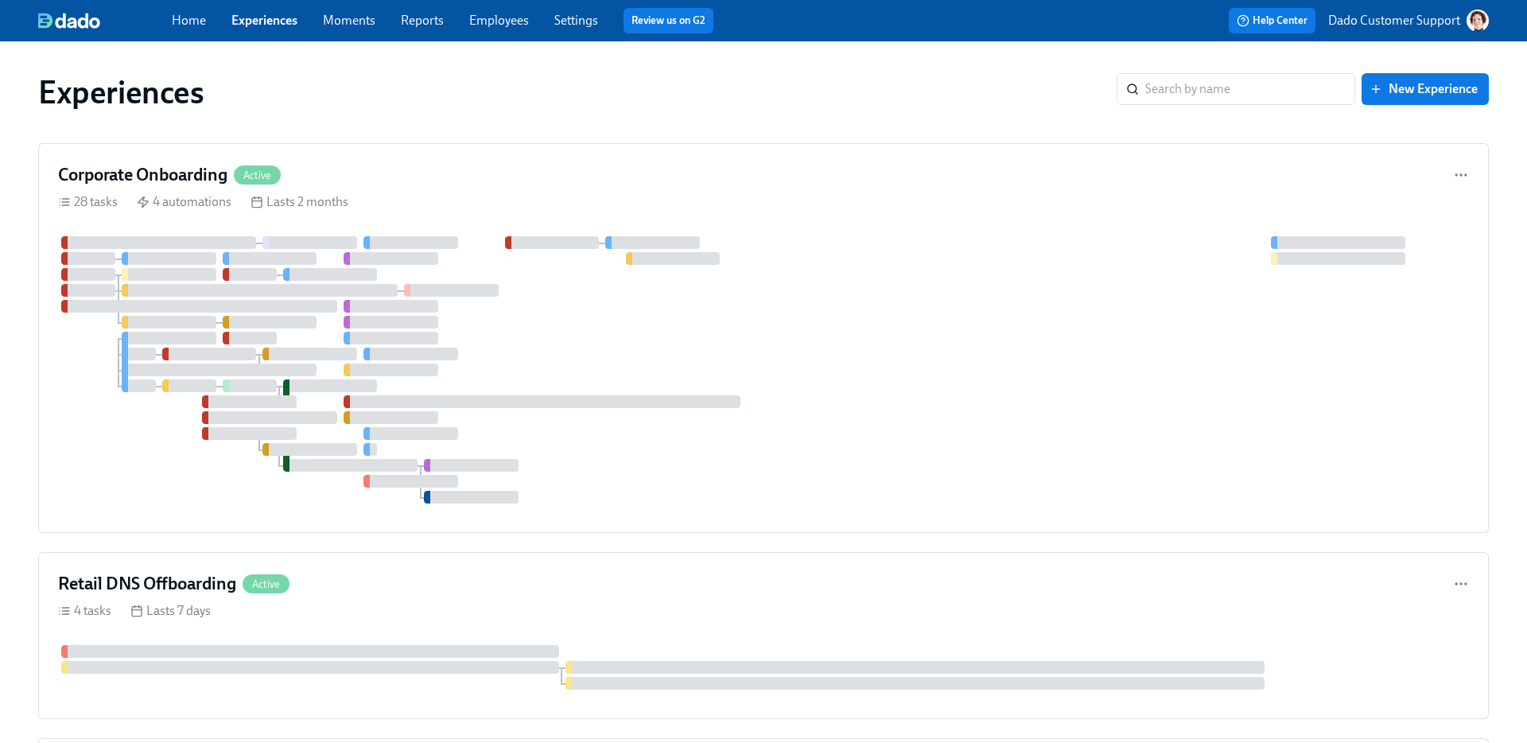
click at [476, 23] on link "Employees" at bounding box center [499, 20] width 60 height 15
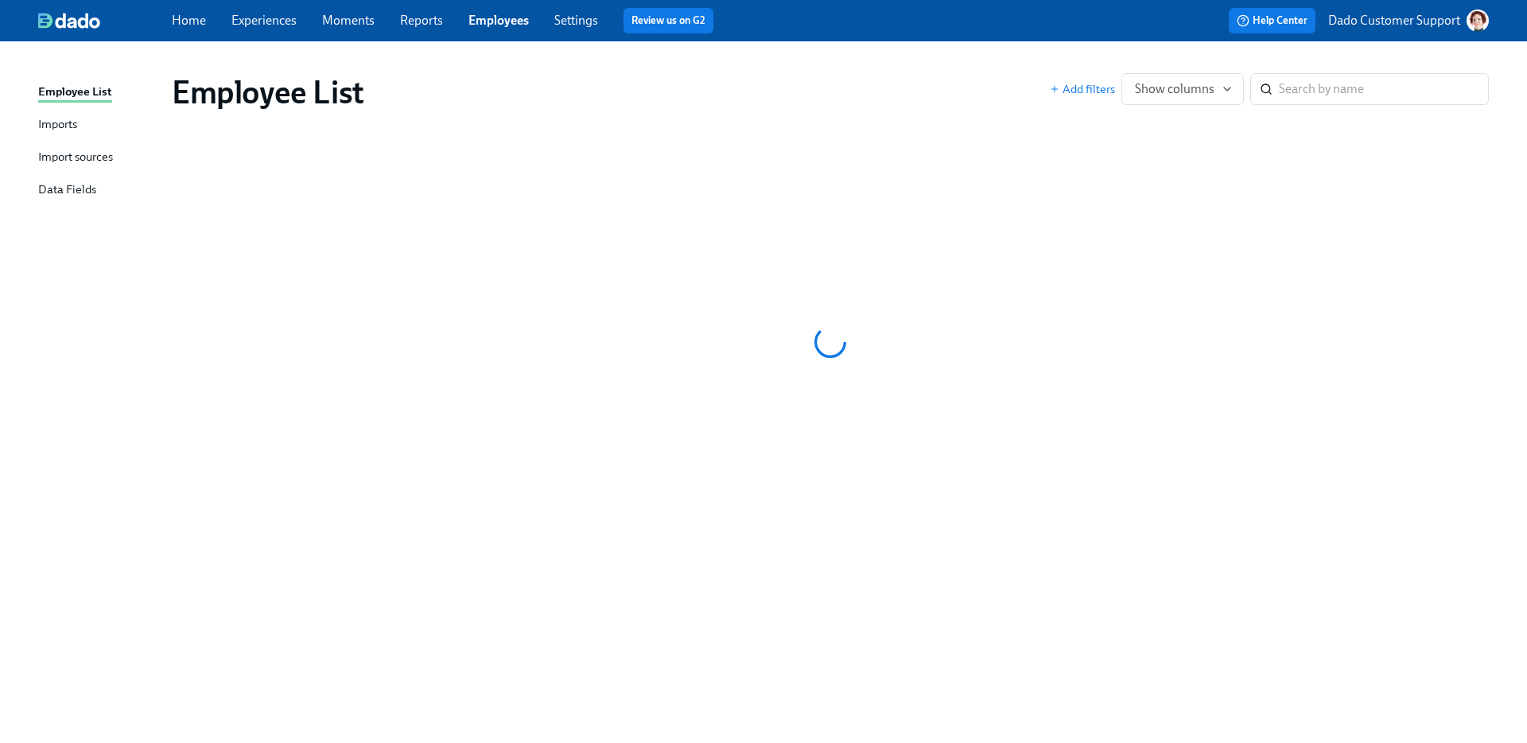
click at [244, 18] on link "Experiences" at bounding box center [263, 20] width 65 height 15
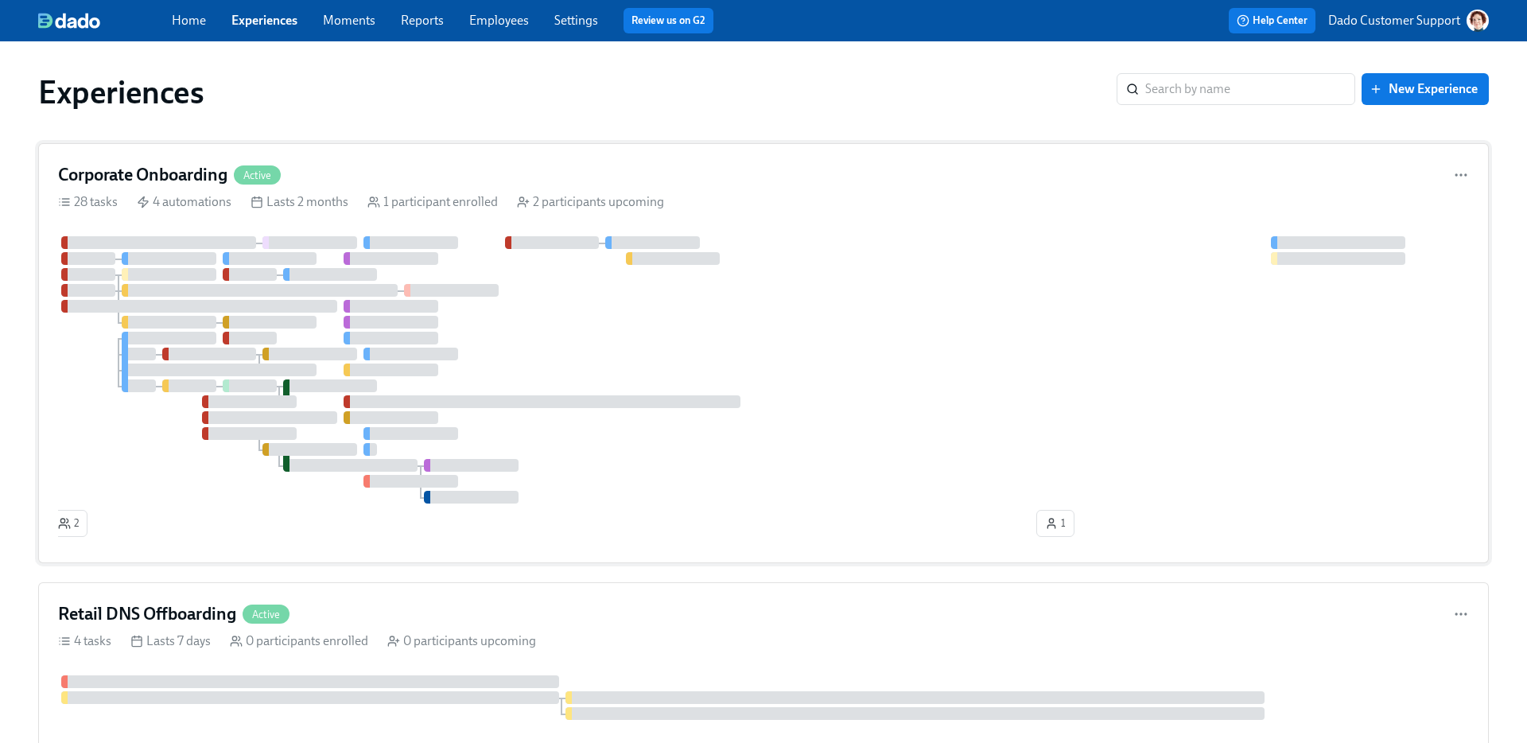
click at [198, 378] on div at bounding box center [763, 369] width 1411 height 267
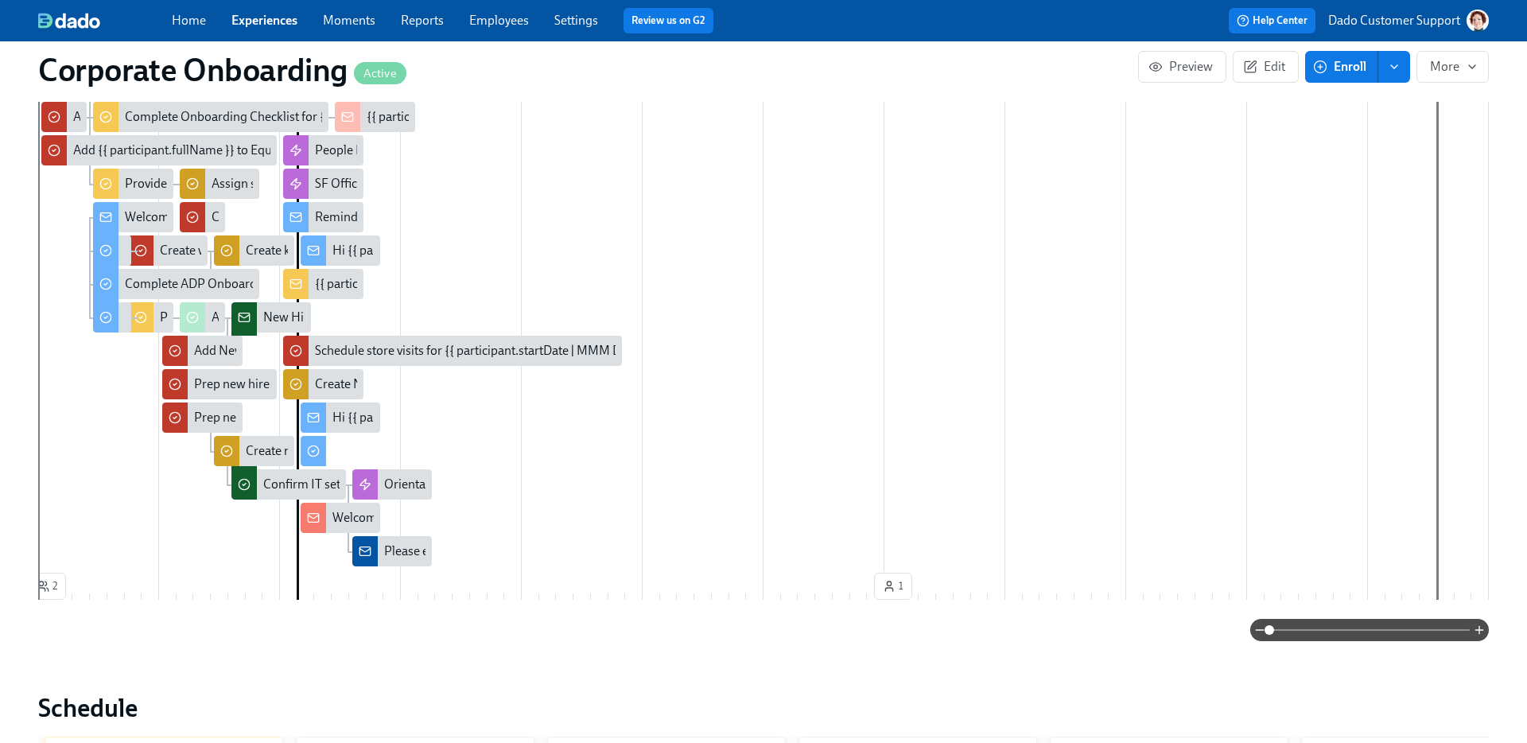
scroll to position [787, 0]
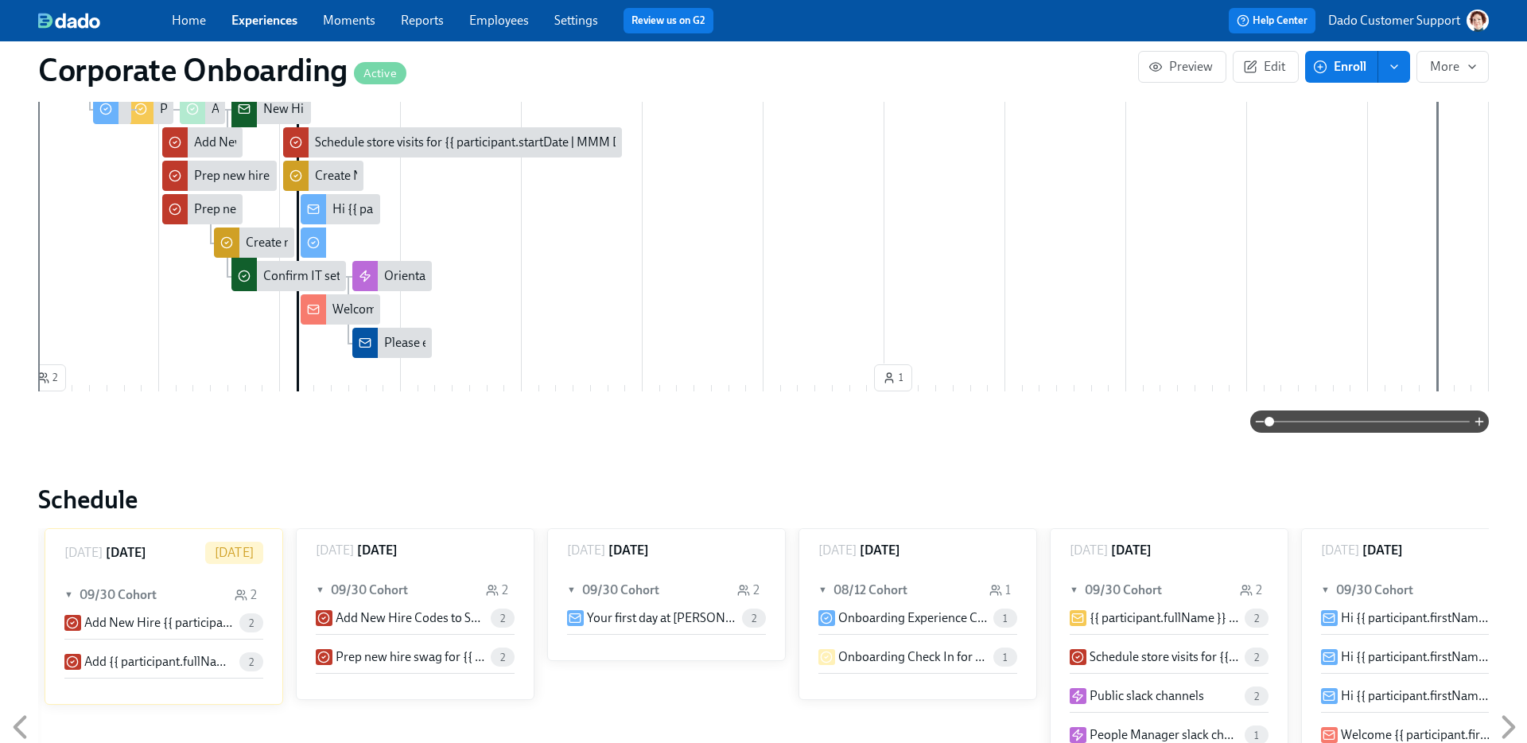
click at [267, 21] on link "Experiences" at bounding box center [264, 20] width 66 height 15
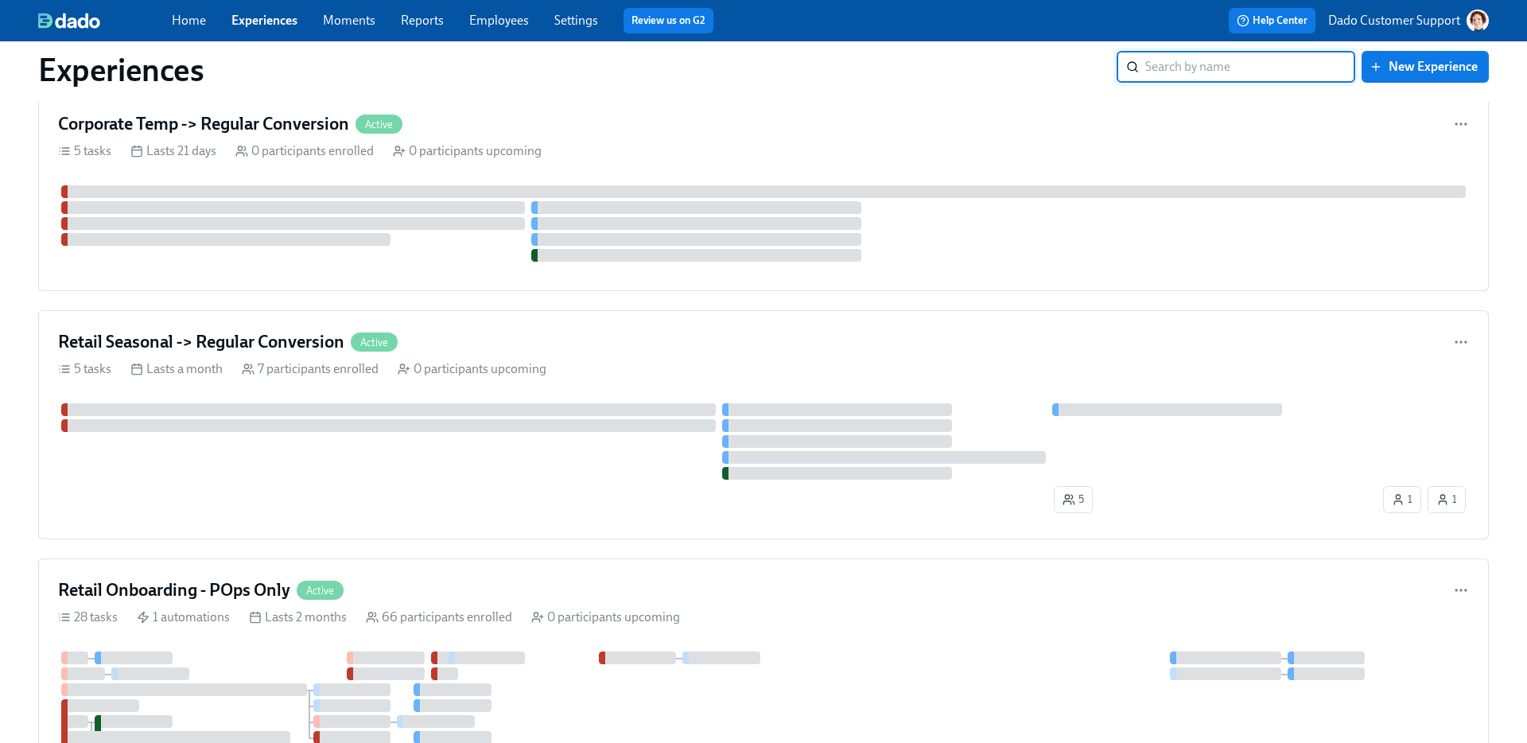
scroll to position [739, 0]
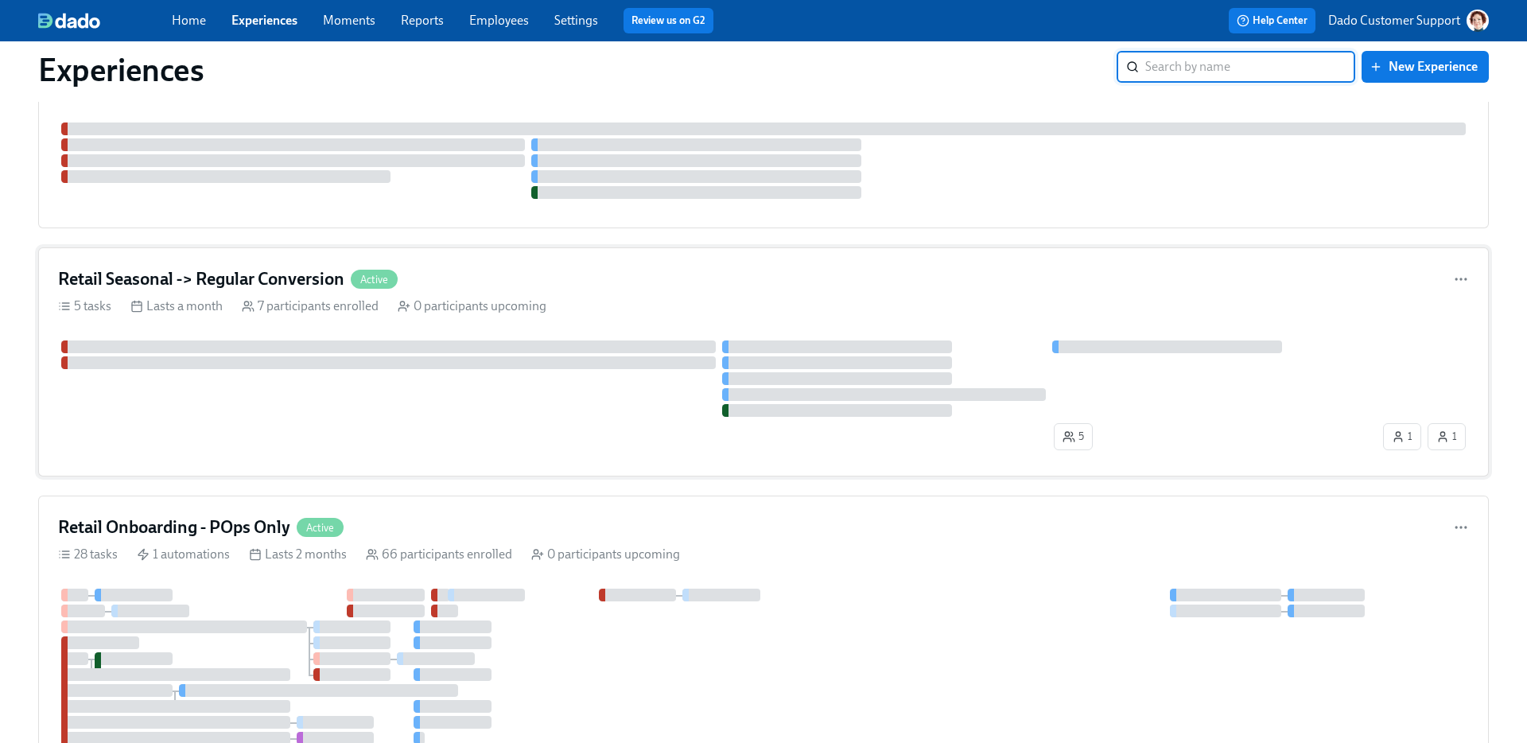
click at [554, 332] on div "Retail Seasonal -> Regular Conversion Active 5 tasks Lasts a month 7 participan…" at bounding box center [763, 361] width 1451 height 229
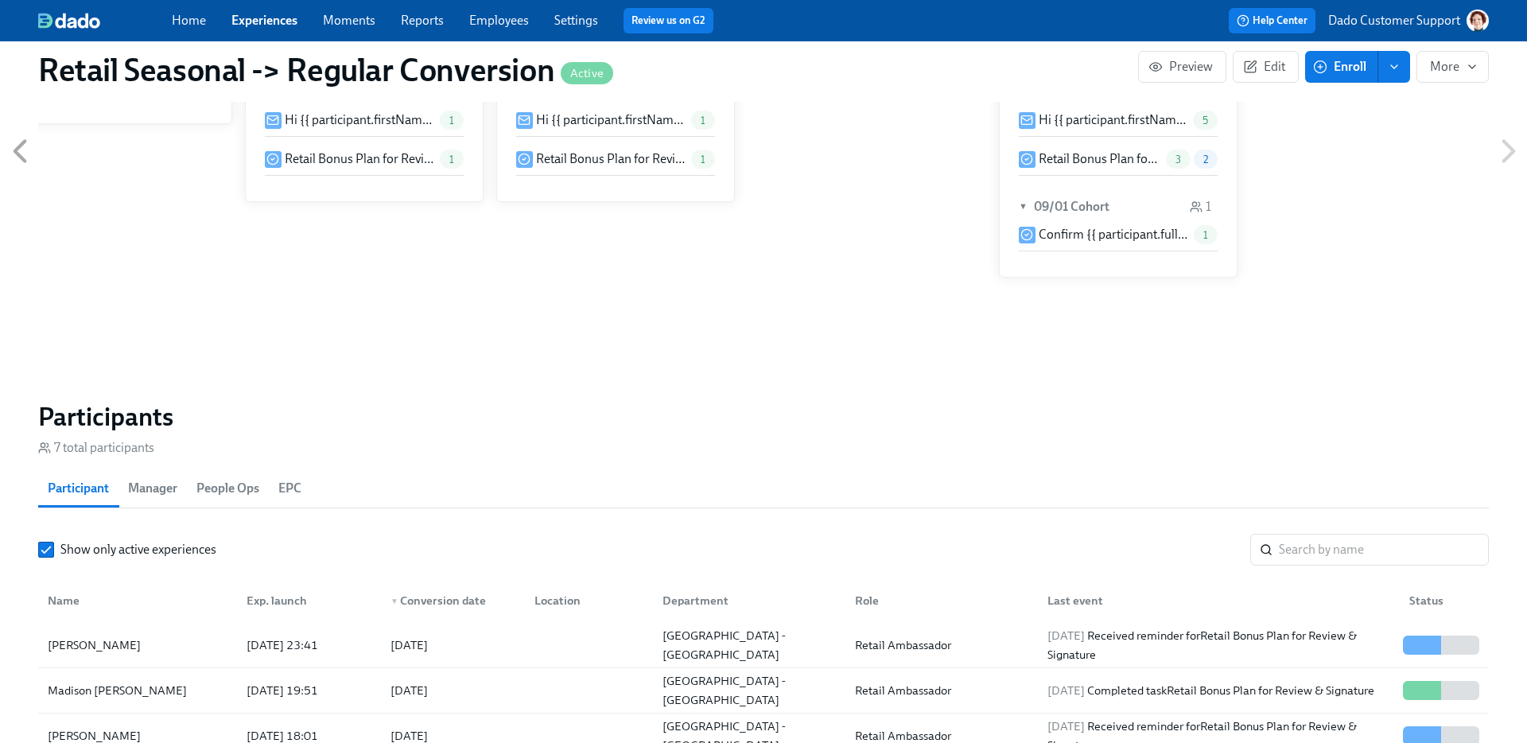
scroll to position [1182, 0]
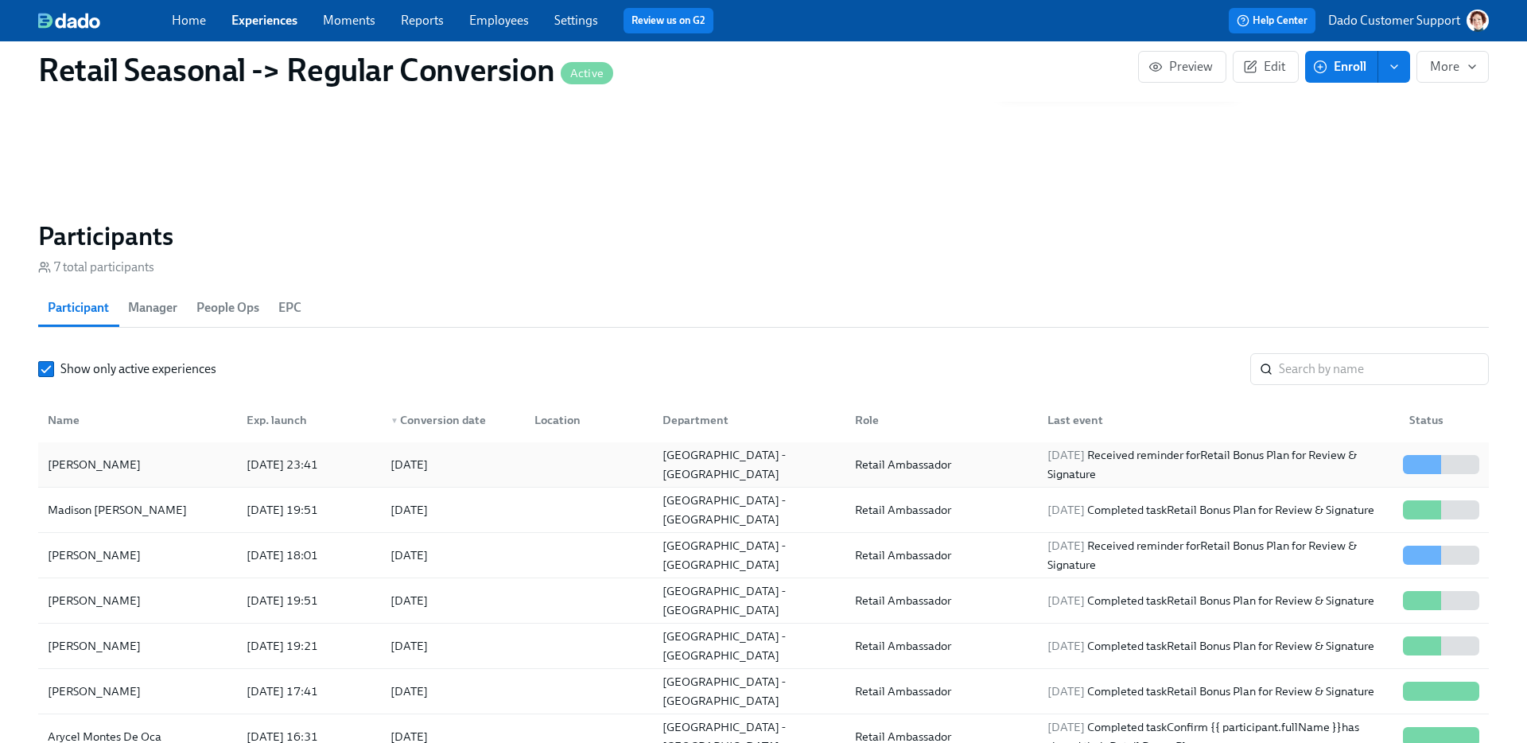
click at [159, 480] on div "Ayelle Sanders 2025/09/04 23:41 2025/09/08 Broadway Plaza - CA Retail Ambassado…" at bounding box center [763, 464] width 1451 height 45
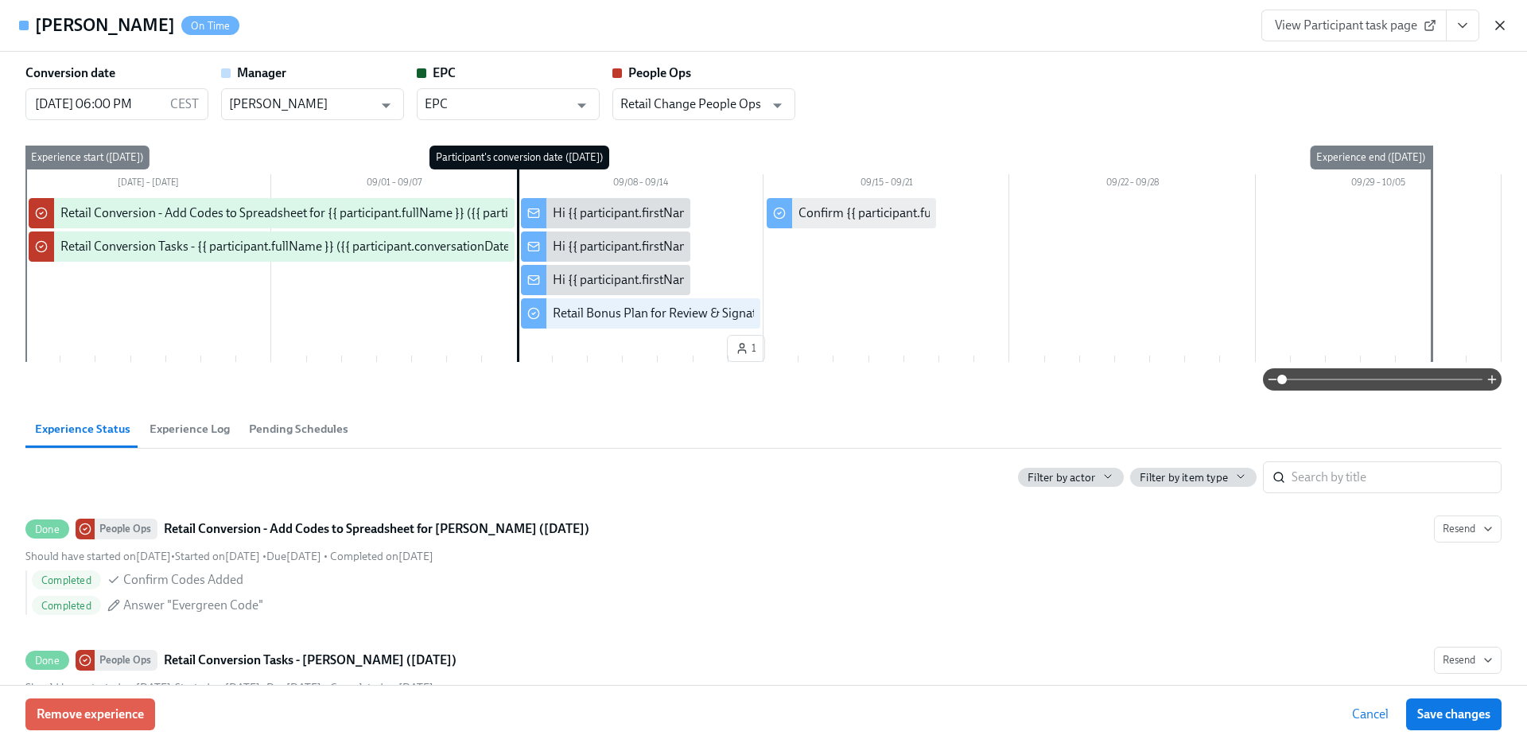
click at [1503, 25] on icon "button" at bounding box center [1500, 25] width 16 height 16
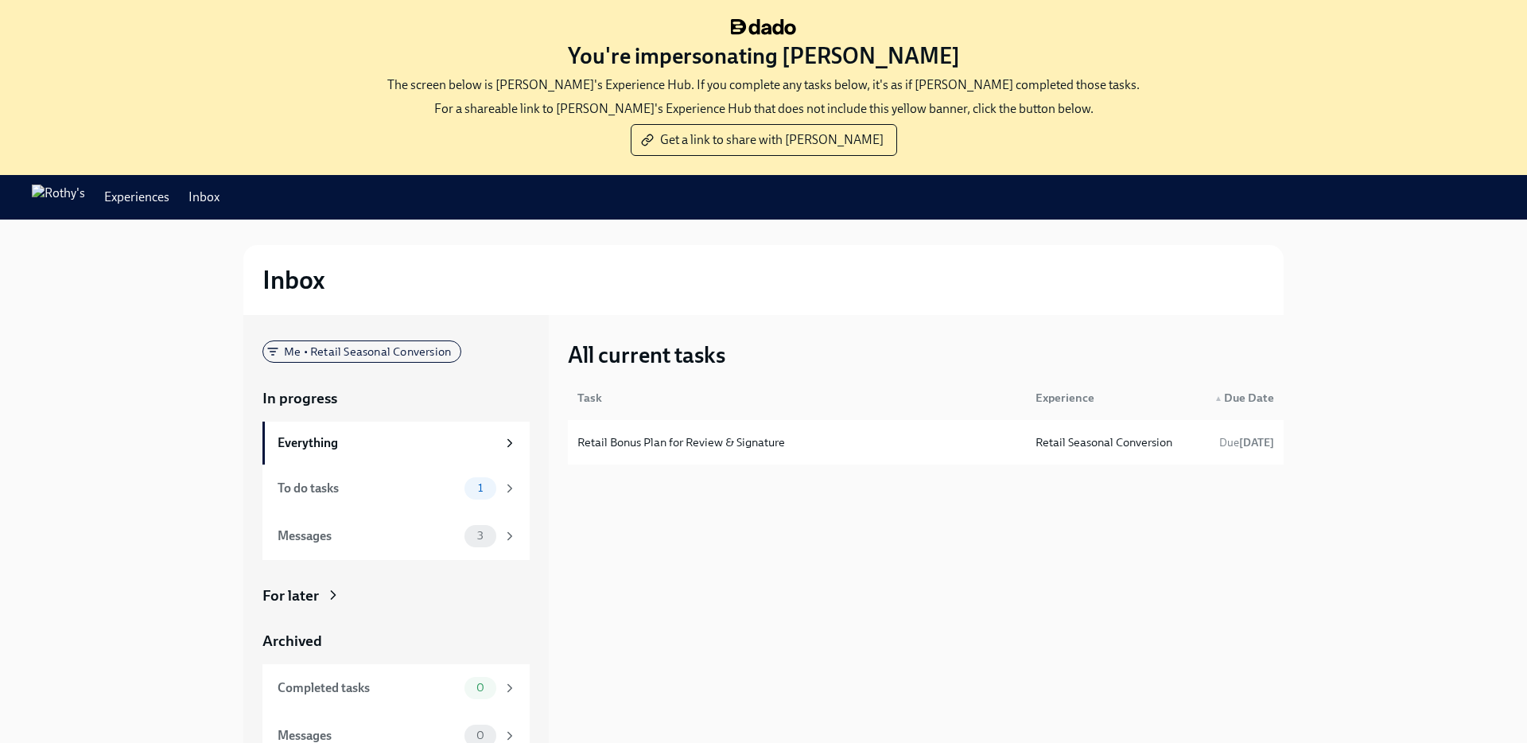
click at [169, 195] on link "Experiences" at bounding box center [136, 197] width 65 height 17
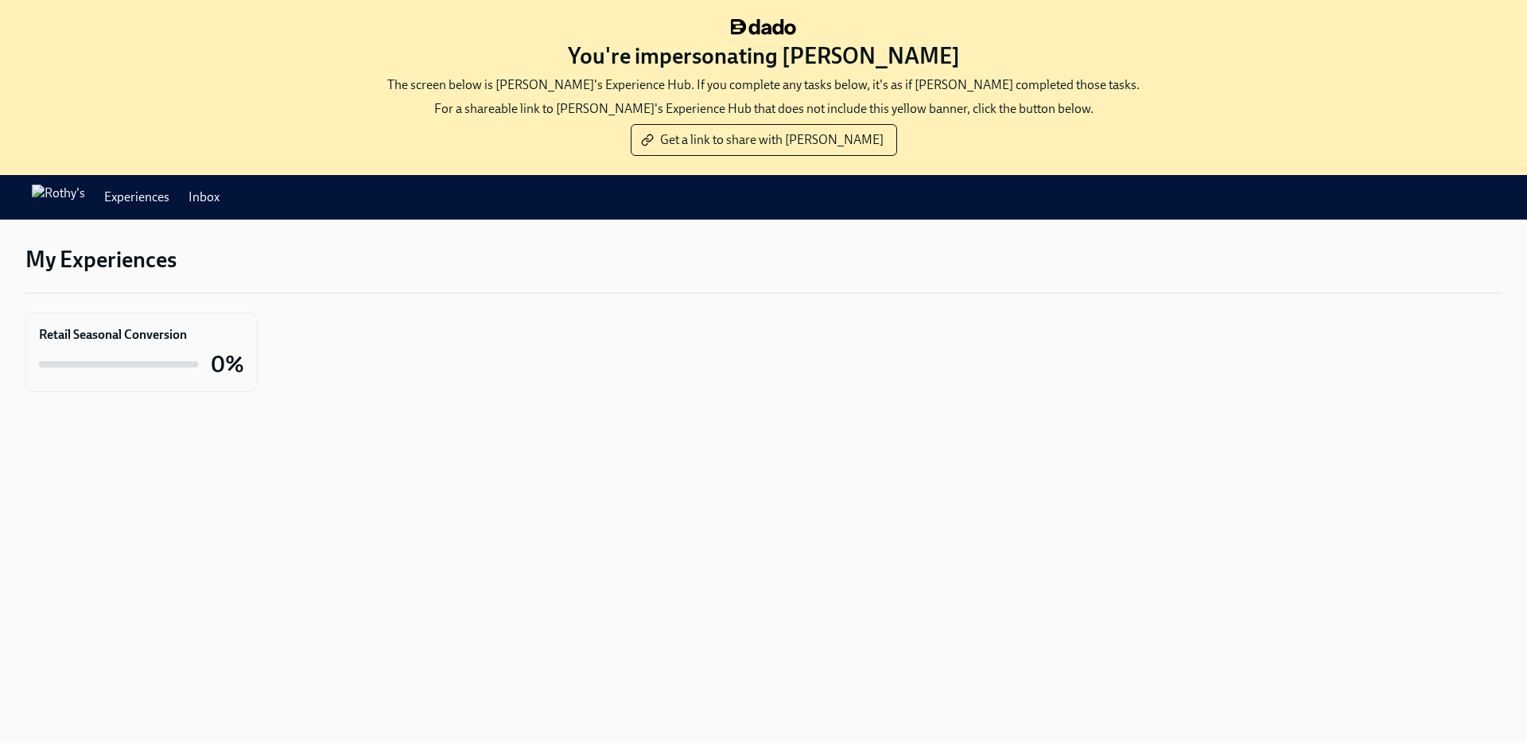
click at [150, 336] on div "Retail Seasonal Conversion" at bounding box center [113, 334] width 148 height 17
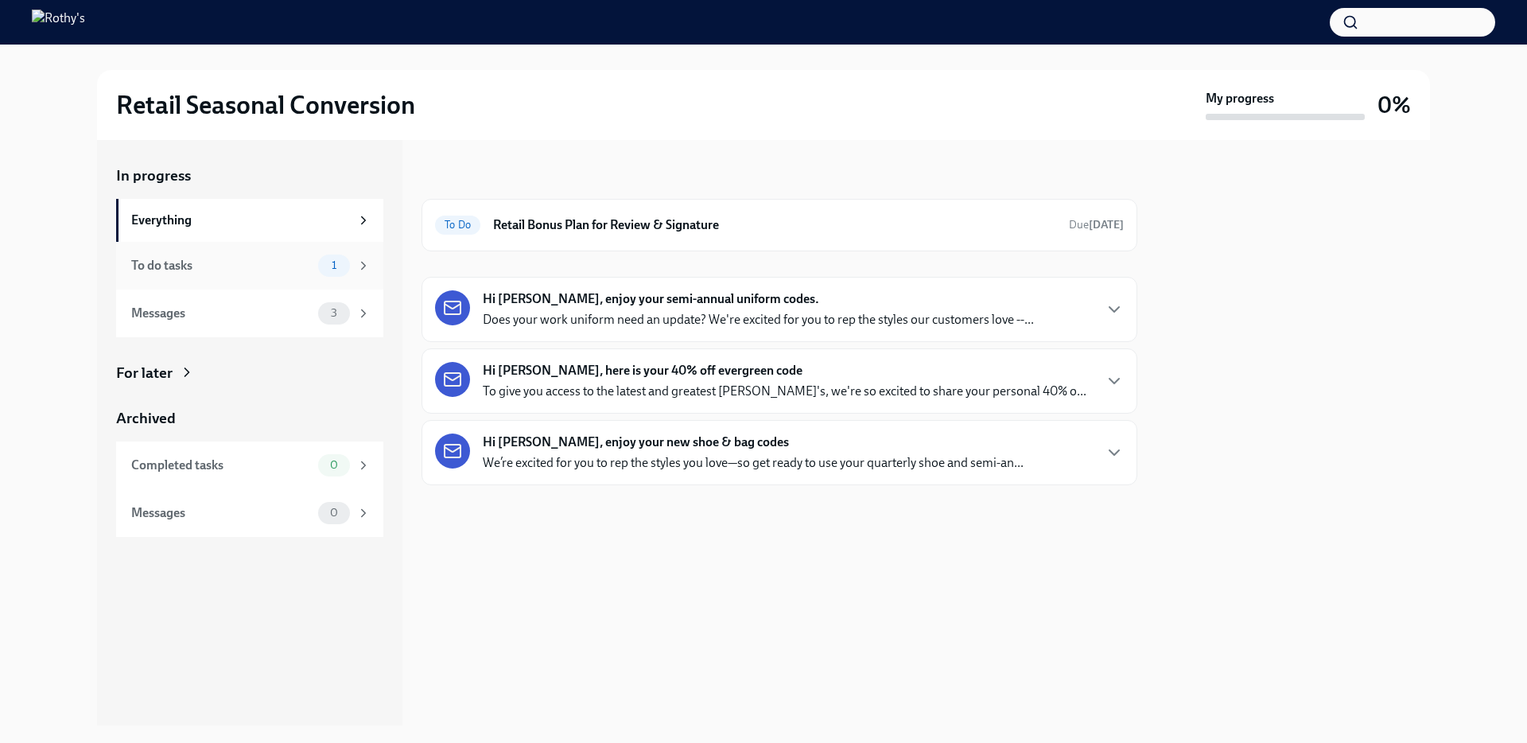
click at [200, 251] on div "To do tasks 1" at bounding box center [249, 266] width 267 height 48
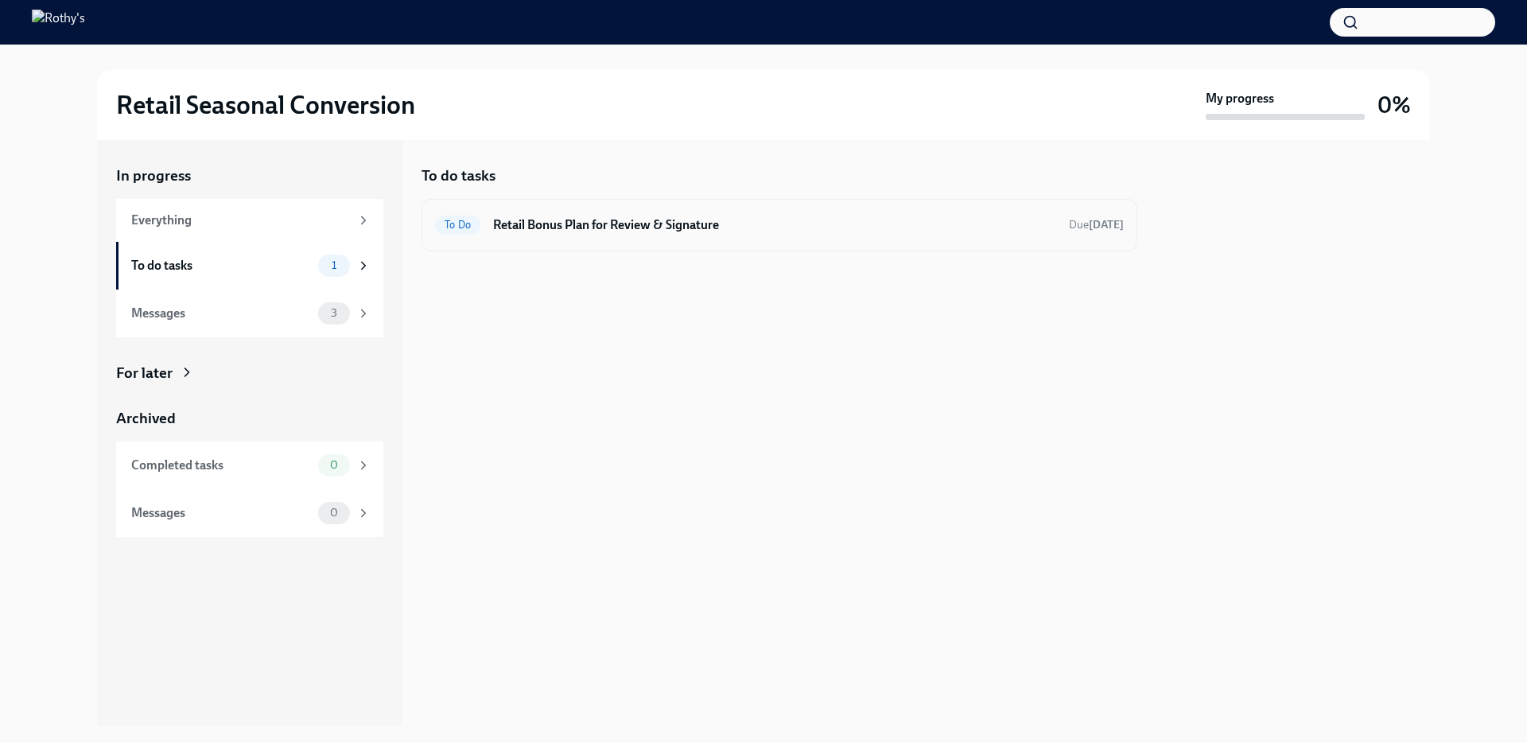
click at [677, 229] on h6 "Retail Bonus Plan for Review & Signature" at bounding box center [774, 224] width 563 height 17
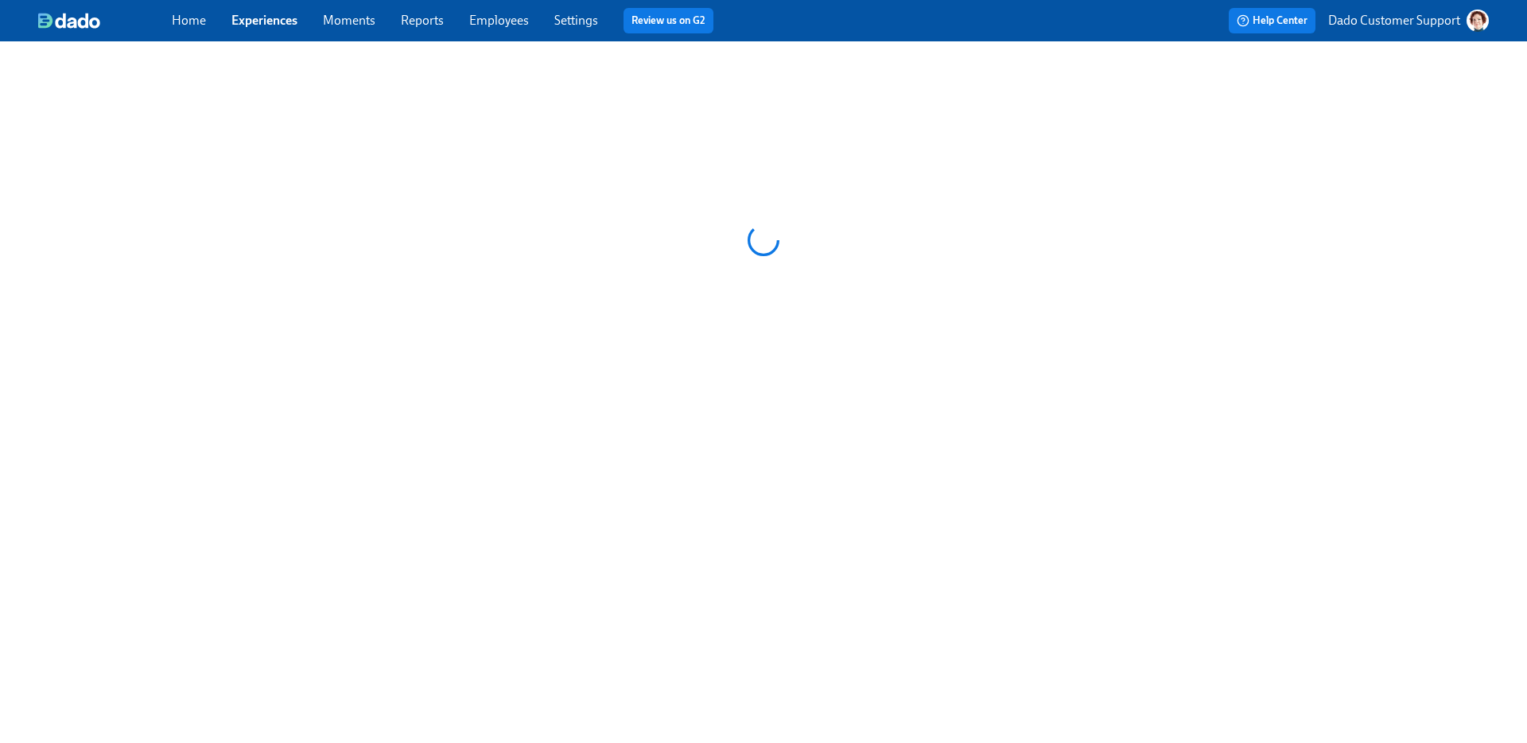
click at [262, 16] on link "Experiences" at bounding box center [264, 20] width 66 height 15
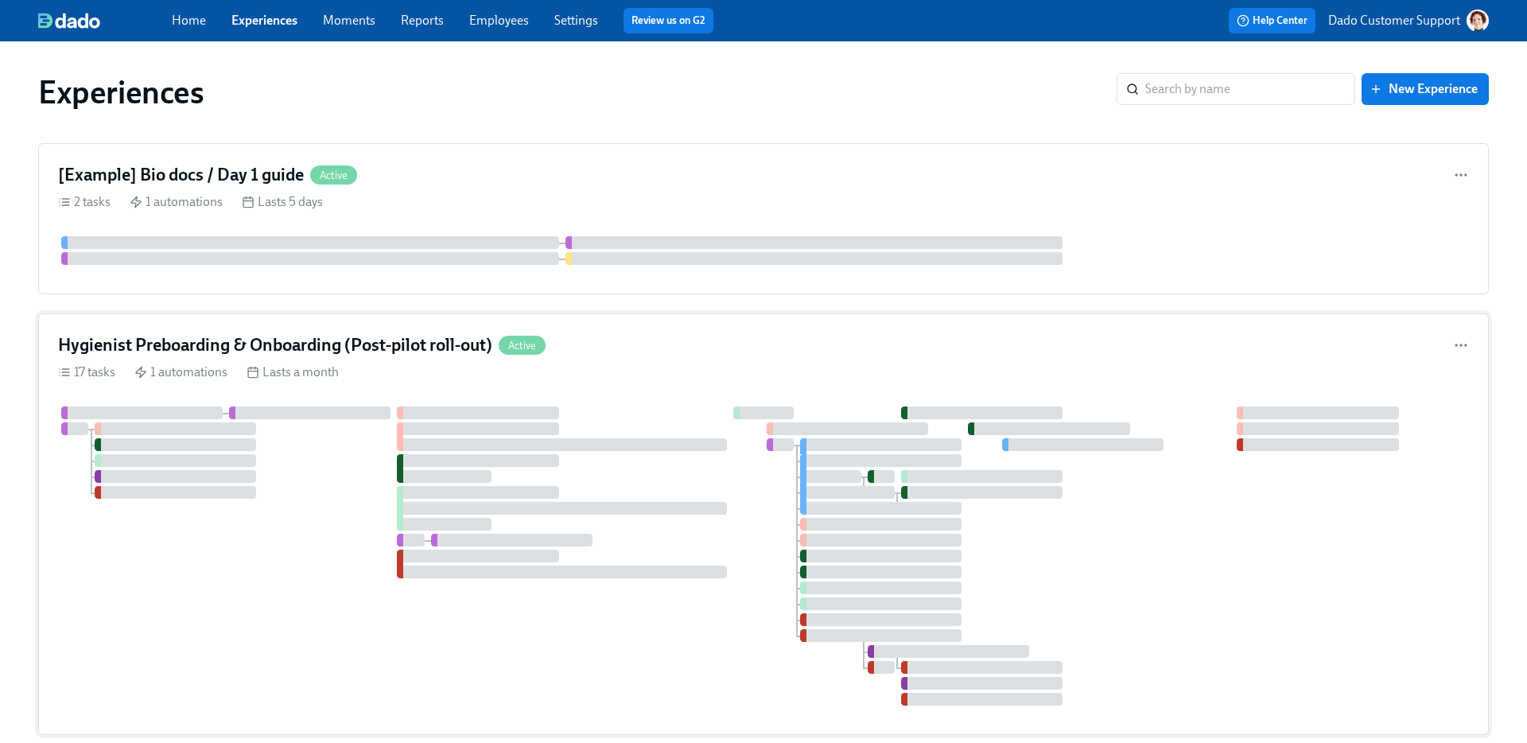
click at [248, 419] on div at bounding box center [763, 555] width 1411 height 299
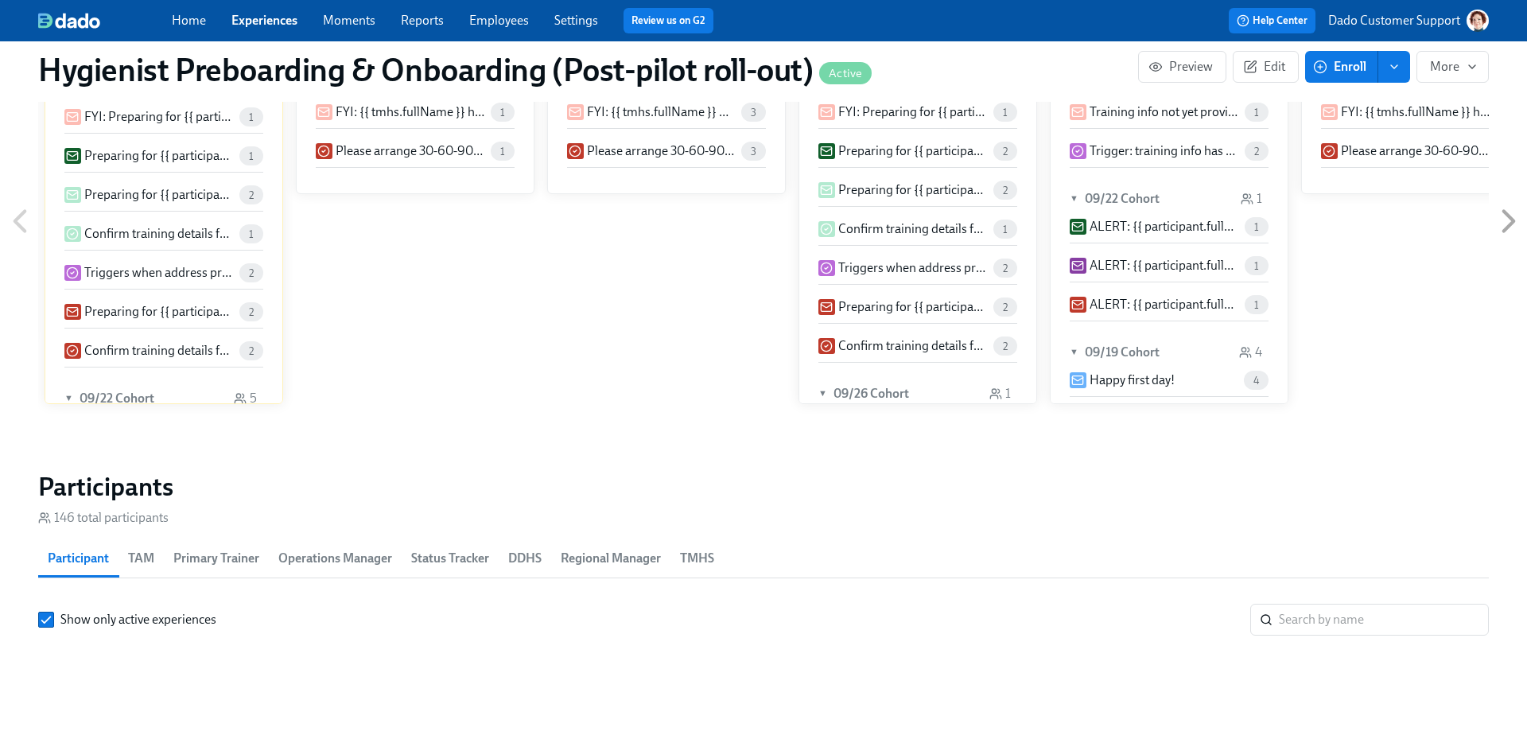
scroll to position [191, 0]
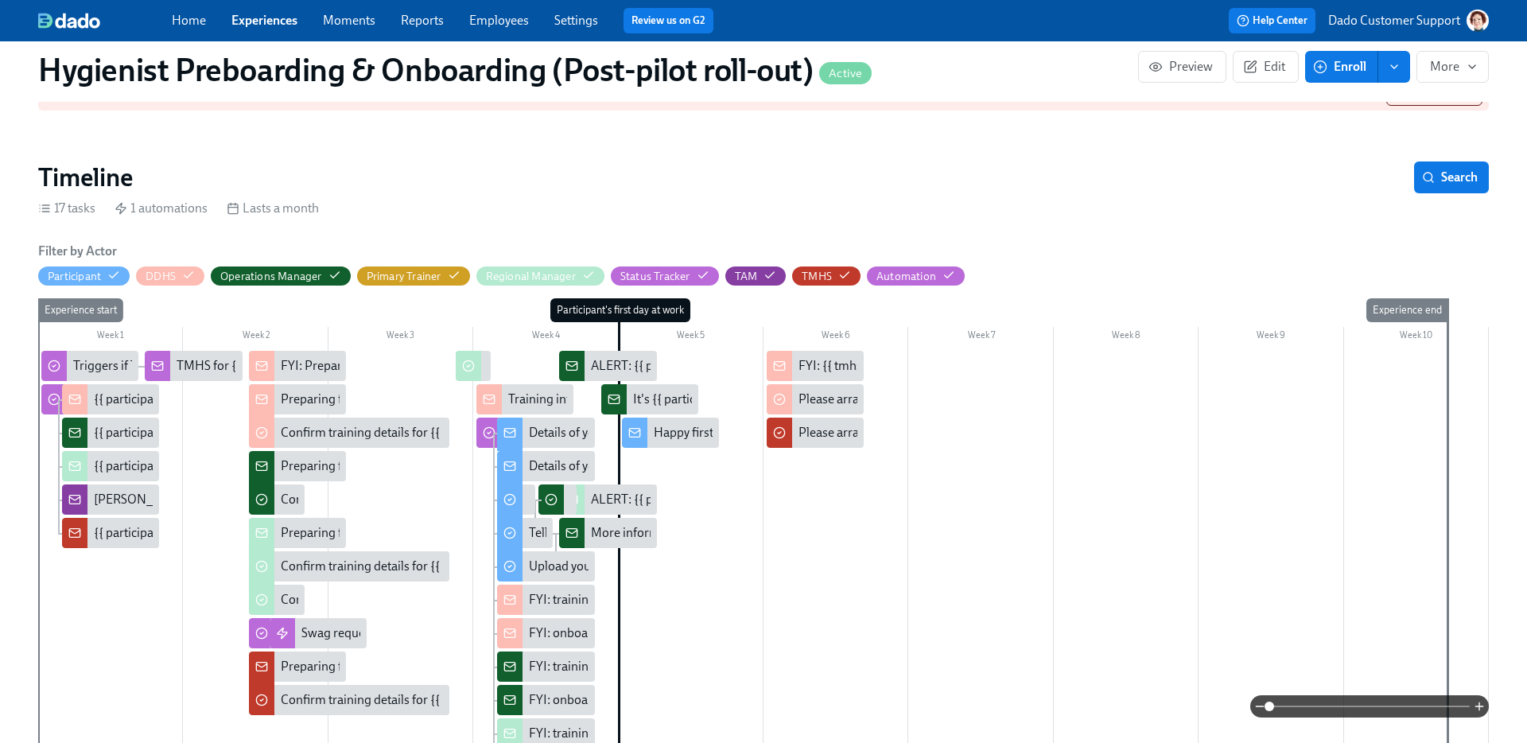
click at [538, 433] on div "Details of your training at Aspen Dental" at bounding box center [660, 432] width 262 height 17
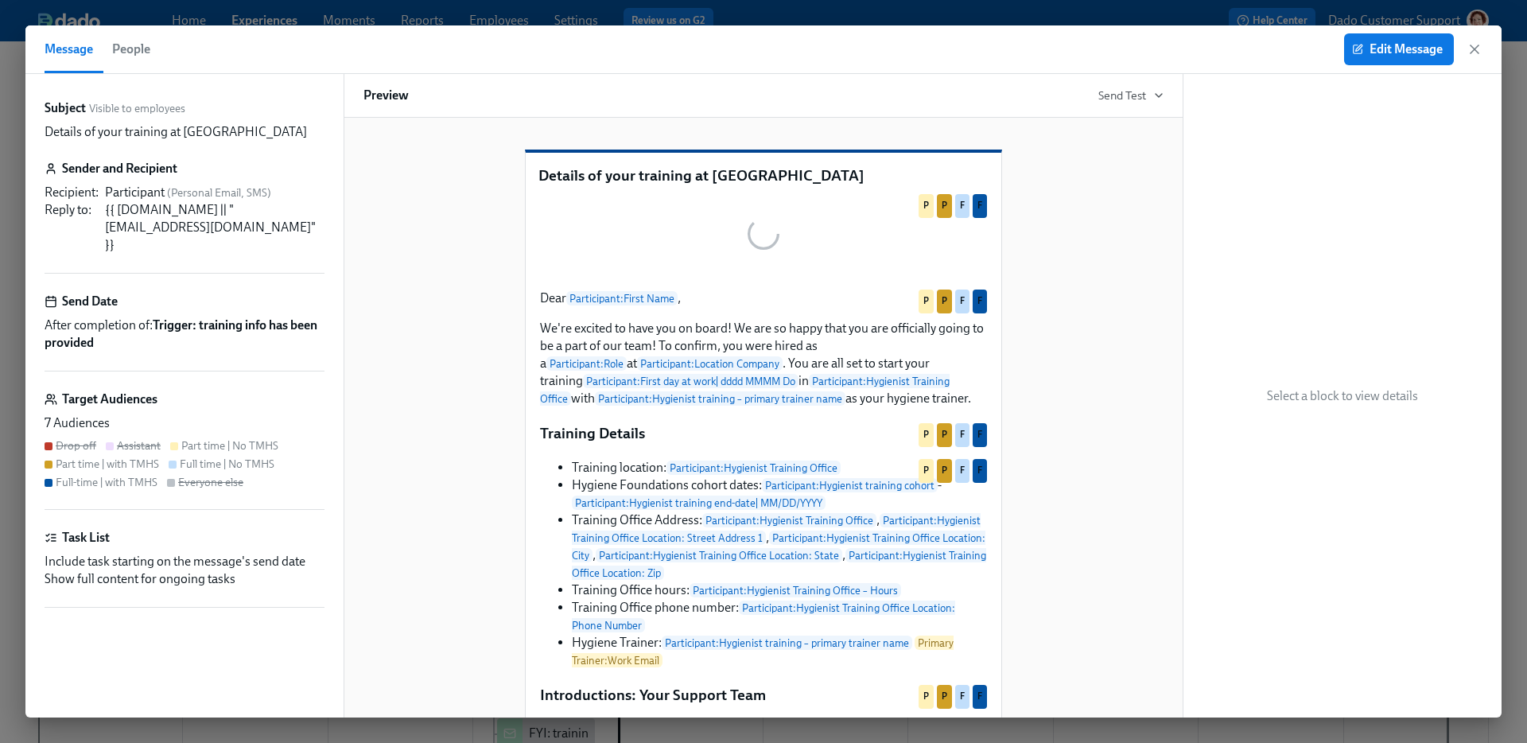
click at [142, 42] on span "People" at bounding box center [131, 49] width 38 height 22
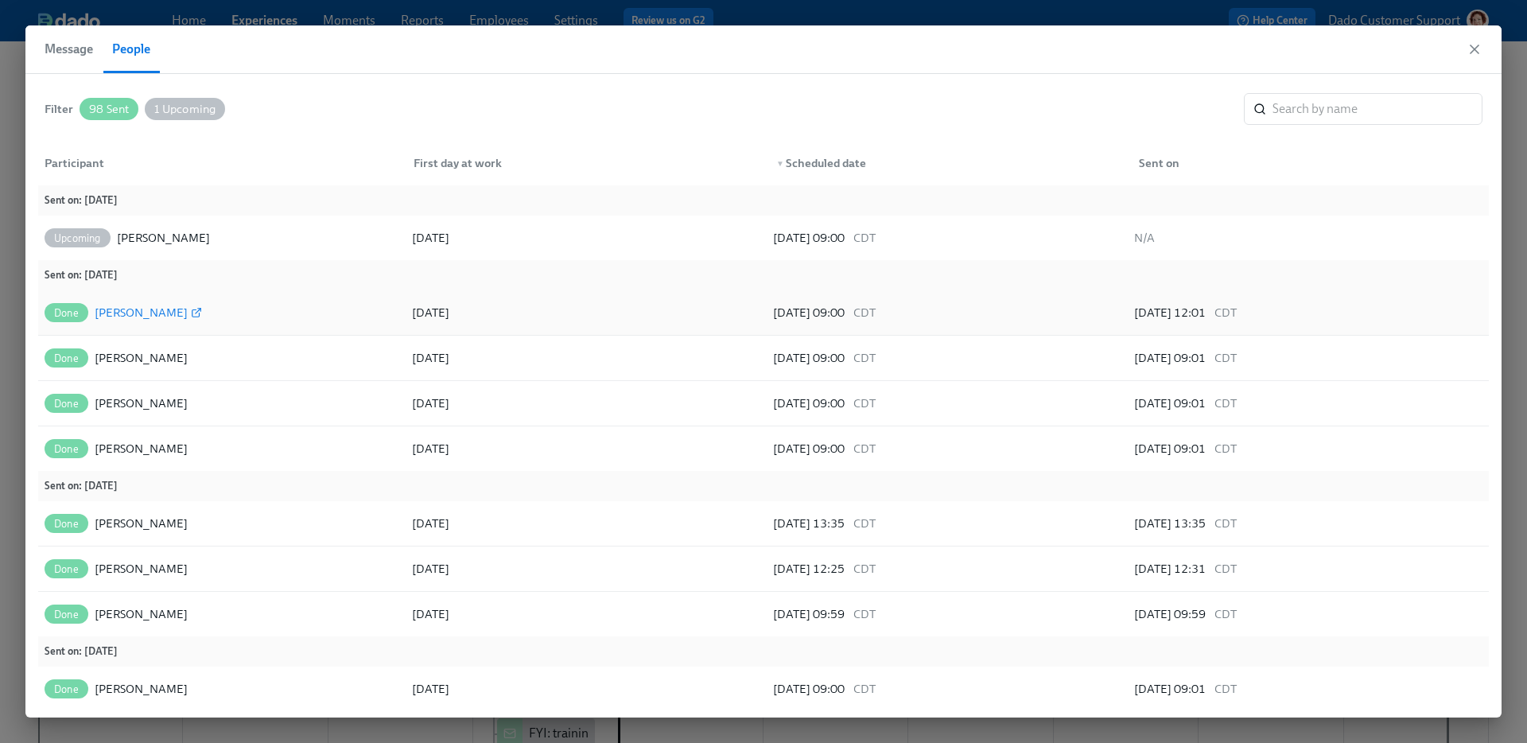
click at [120, 316] on div "Eyra Vazquez" at bounding box center [141, 312] width 93 height 19
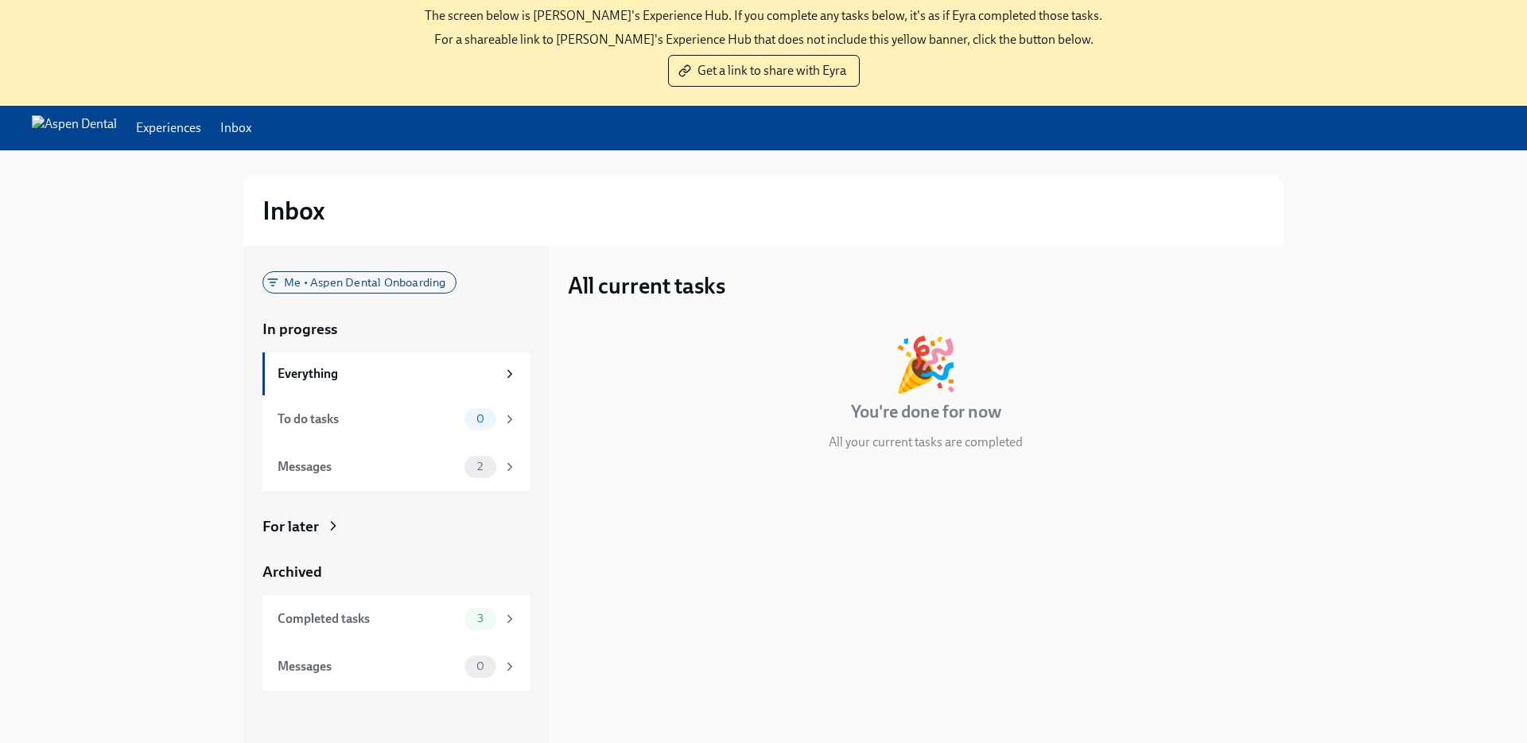
scroll to position [157, 0]
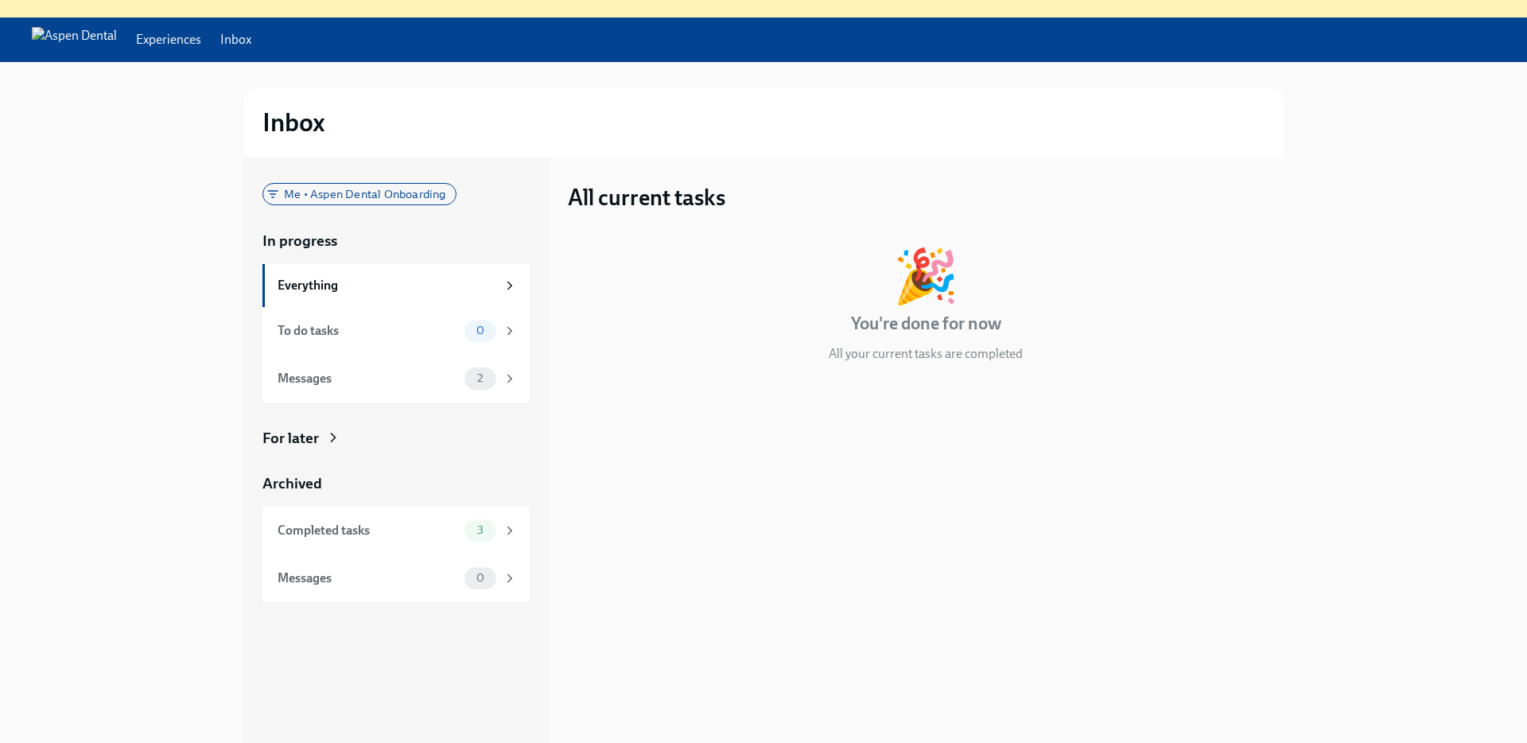
click at [251, 38] on link "Inbox" at bounding box center [235, 39] width 31 height 17
click at [201, 39] on link "Experiences" at bounding box center [168, 39] width 65 height 17
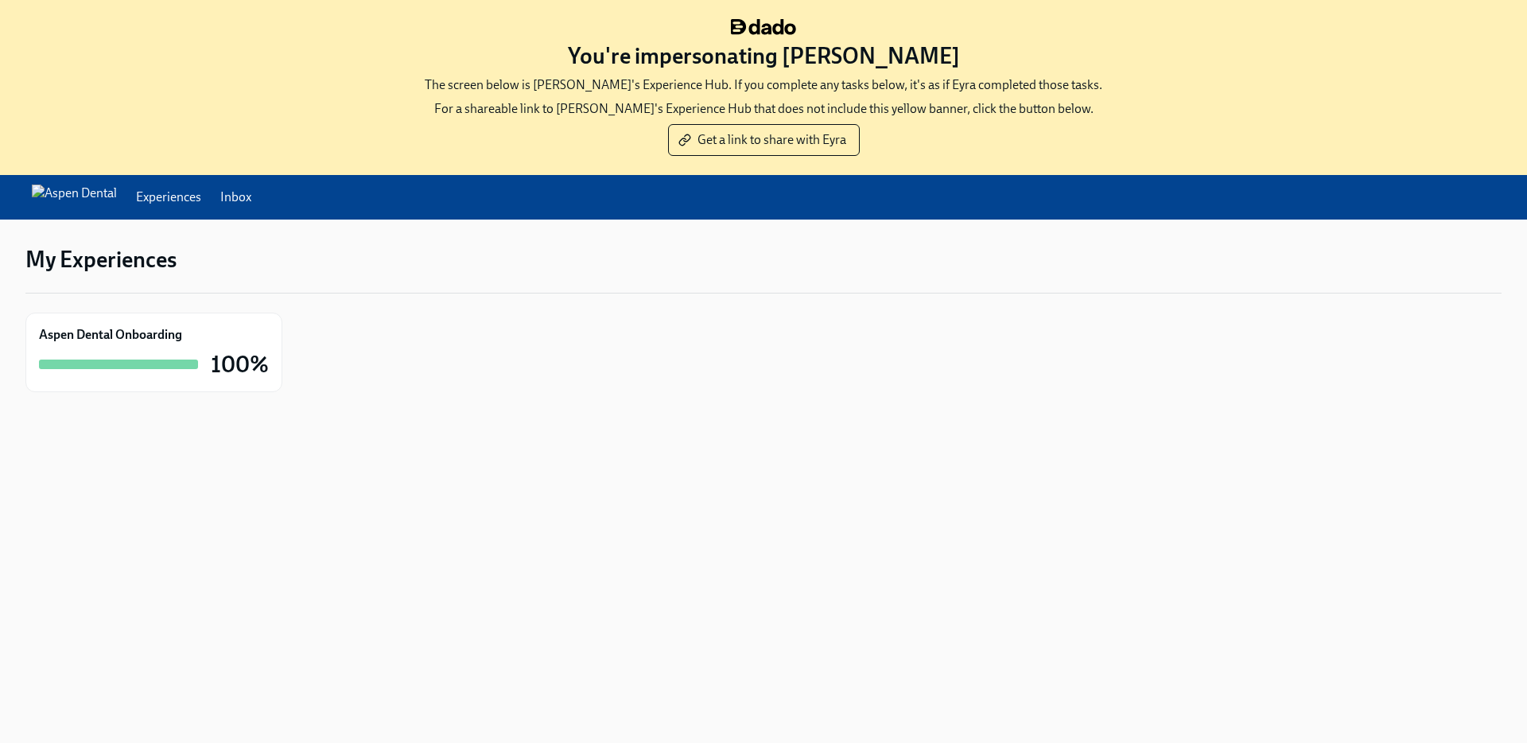
click at [251, 200] on link "Inbox" at bounding box center [235, 197] width 31 height 17
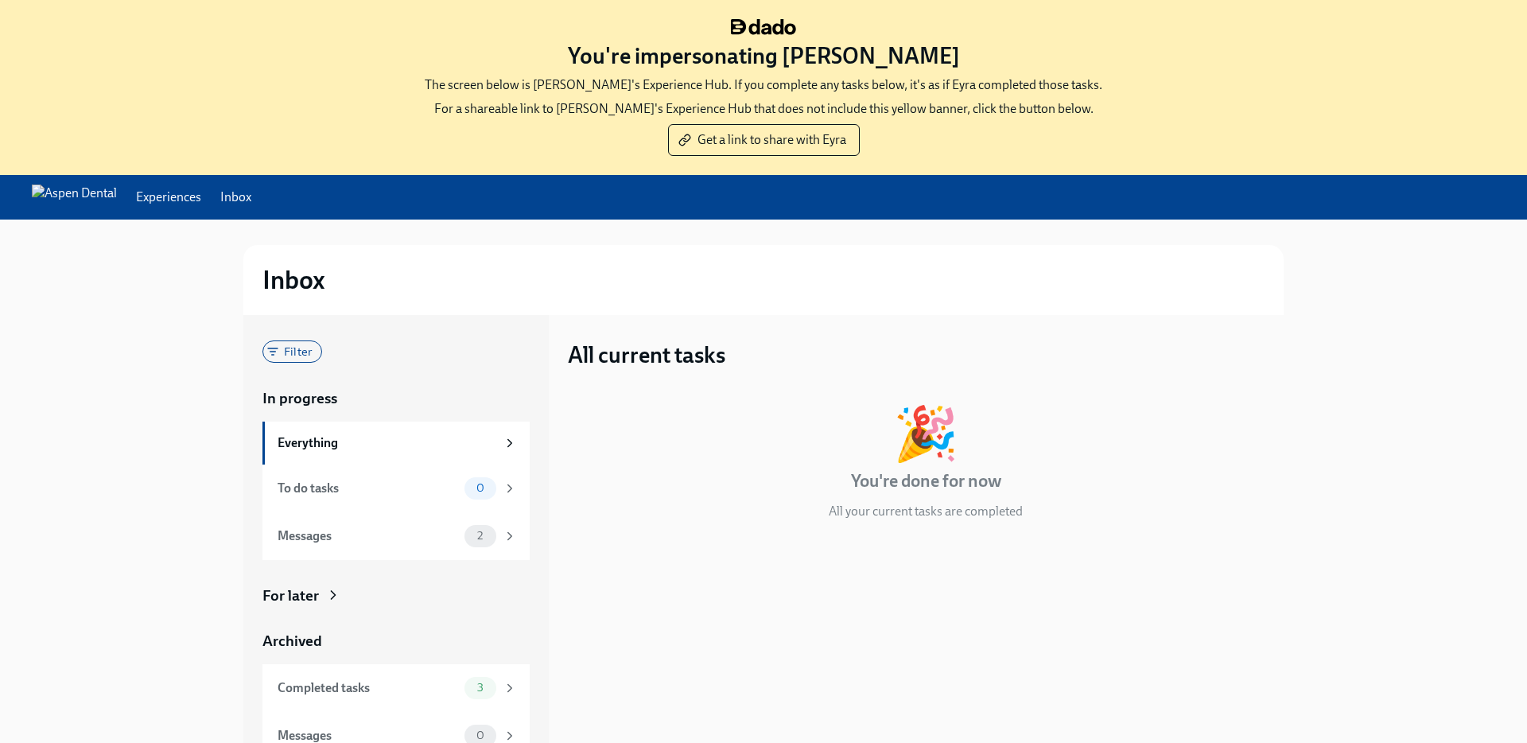
click at [83, 200] on img at bounding box center [74, 197] width 85 height 25
click at [201, 192] on link "Experiences" at bounding box center [168, 197] width 65 height 17
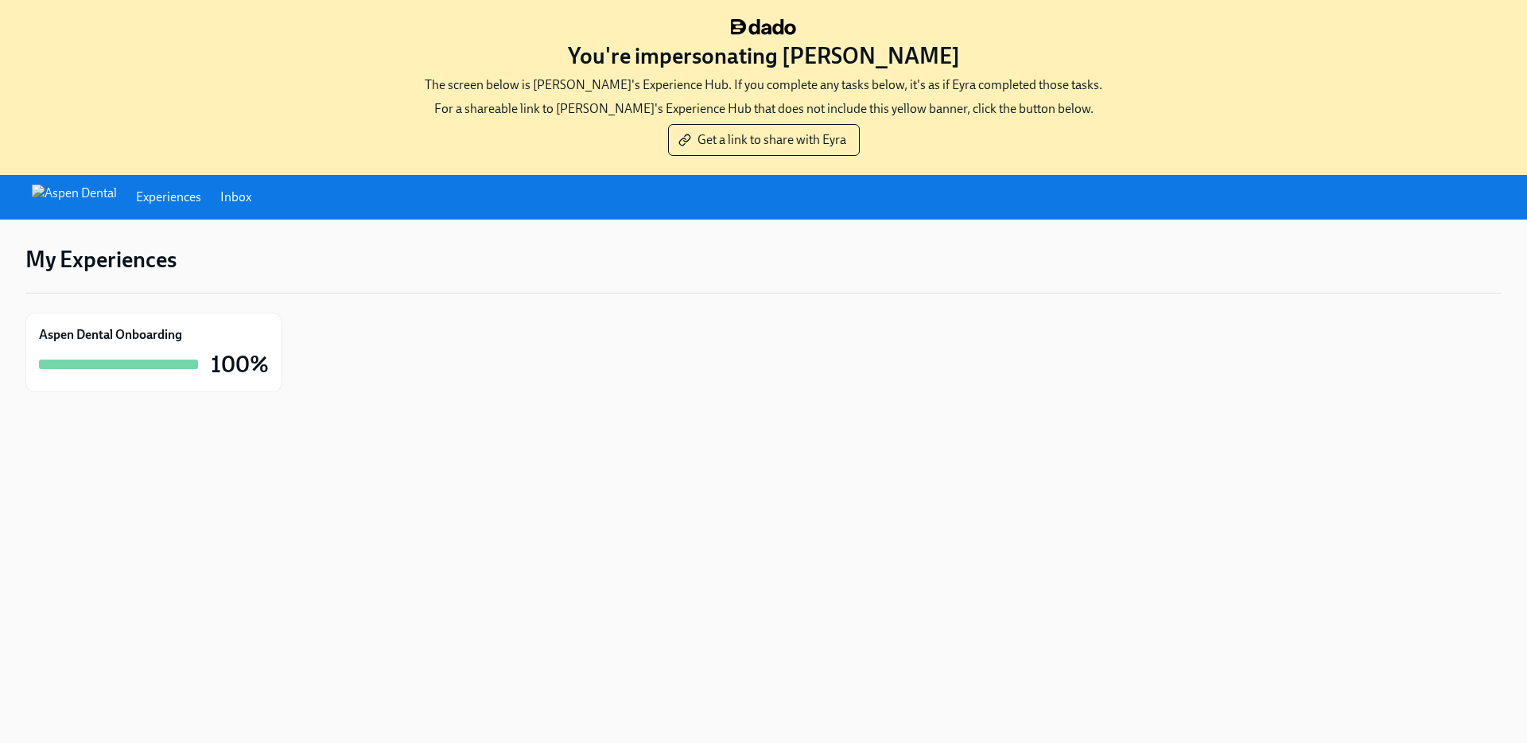
click at [251, 195] on link "Inbox" at bounding box center [235, 197] width 31 height 17
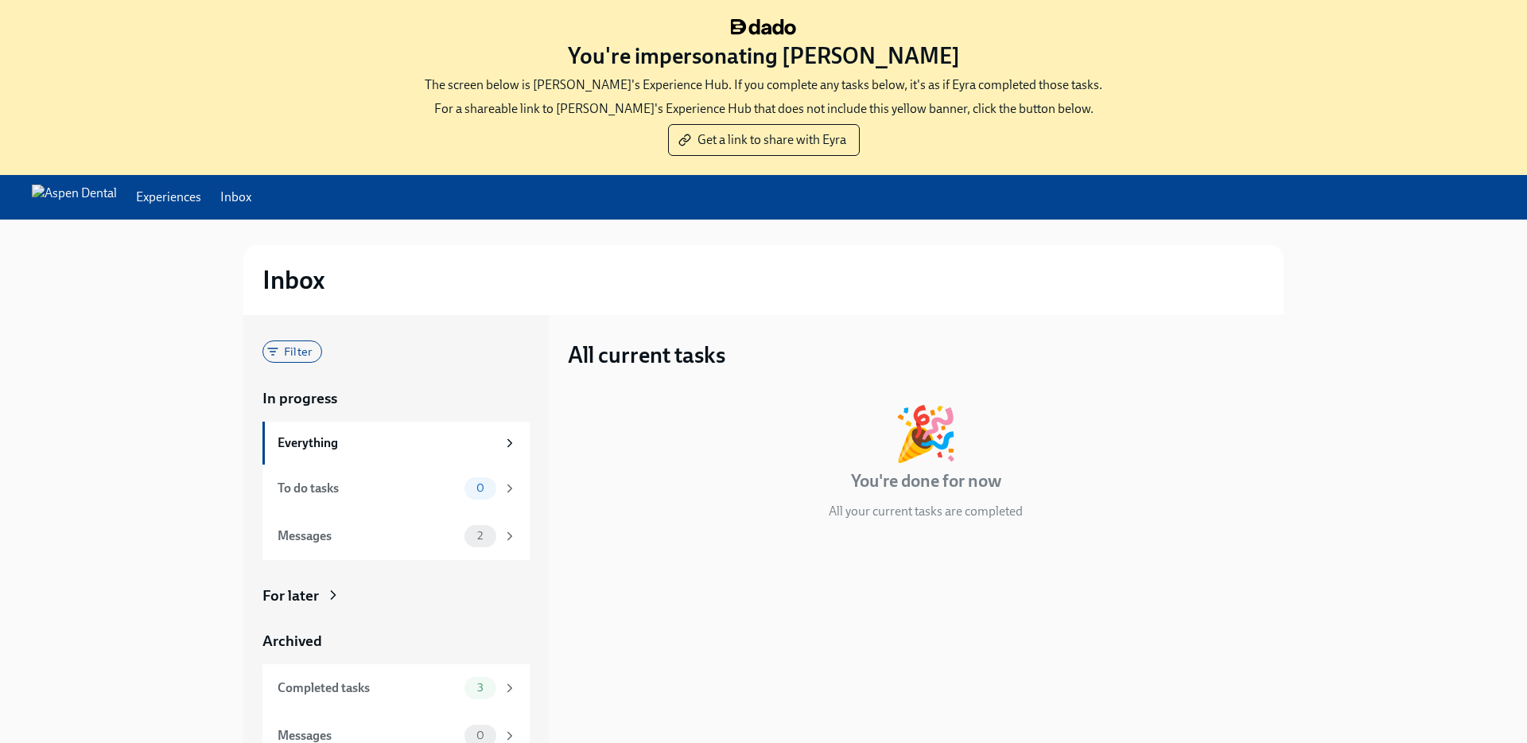
click at [201, 189] on link "Experiences" at bounding box center [168, 197] width 65 height 17
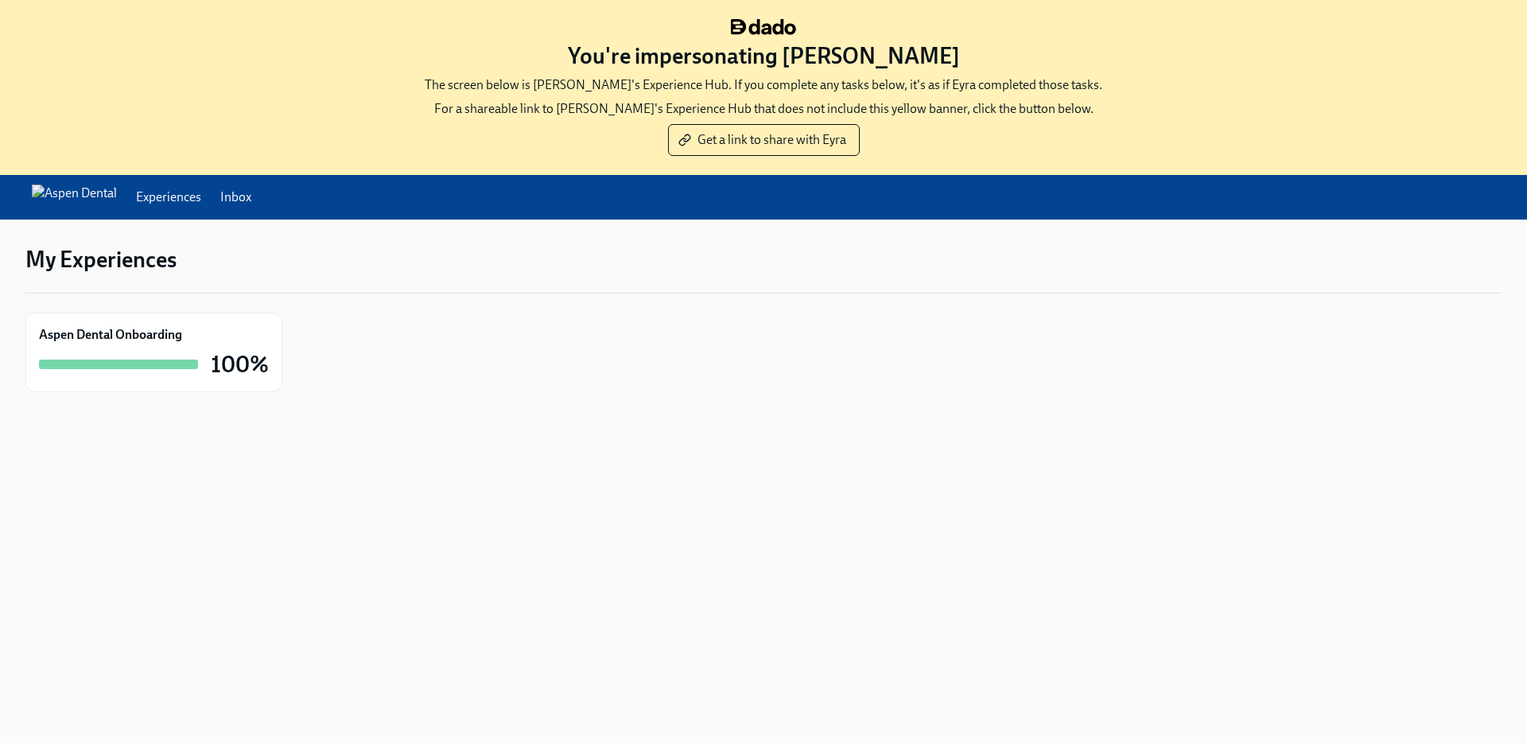
click at [91, 195] on img at bounding box center [74, 197] width 85 height 25
click at [251, 192] on div "Experiences Inbox" at bounding box center [142, 197] width 220 height 25
click at [251, 196] on link "Inbox" at bounding box center [235, 197] width 31 height 17
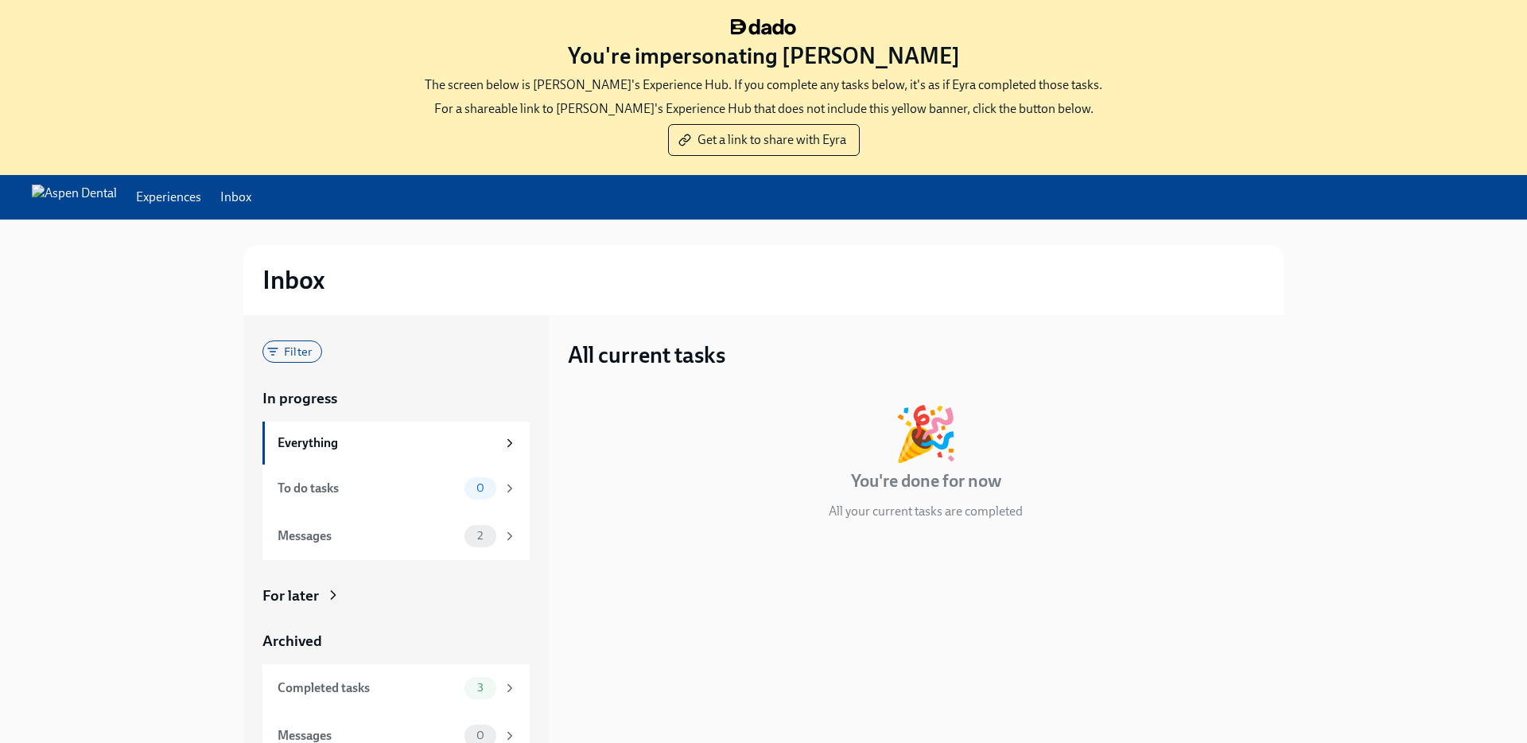
click at [201, 196] on link "Experiences" at bounding box center [168, 197] width 65 height 17
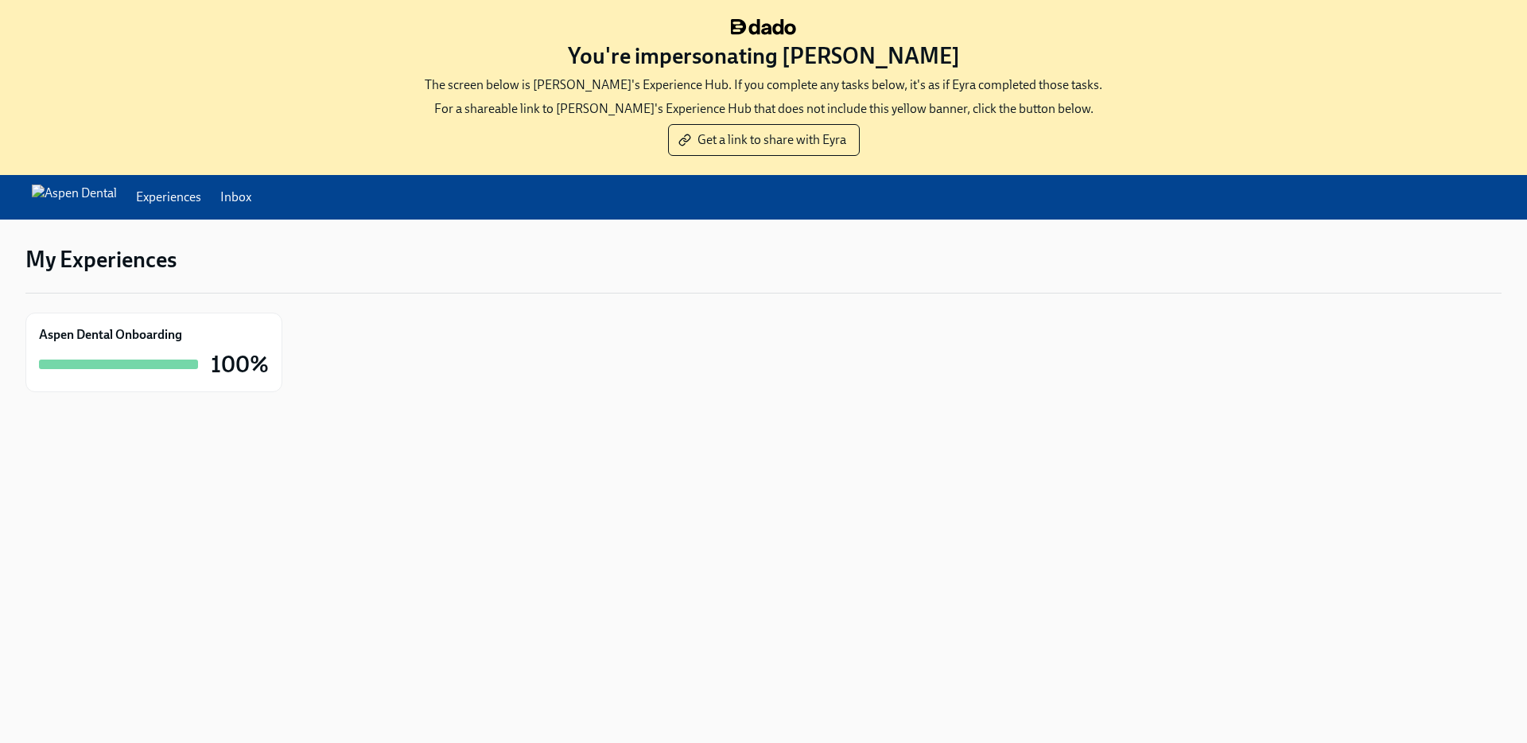
click at [117, 192] on img at bounding box center [74, 197] width 85 height 25
drag, startPoint x: 231, startPoint y: 312, endPoint x: 686, endPoint y: 45, distance: 527.6
click at [0, 0] on div "You're impersonating Eyra Vazquez The screen below is Eyra's Experience Hub. If…" at bounding box center [763, 209] width 1527 height 418
drag, startPoint x: 105, startPoint y: 345, endPoint x: 150, endPoint y: 579, distance: 238.0
click at [0, 0] on div "You're impersonating Eyra Vazquez The screen below is Eyra's Experience Hub. If…" at bounding box center [763, 209] width 1527 height 418
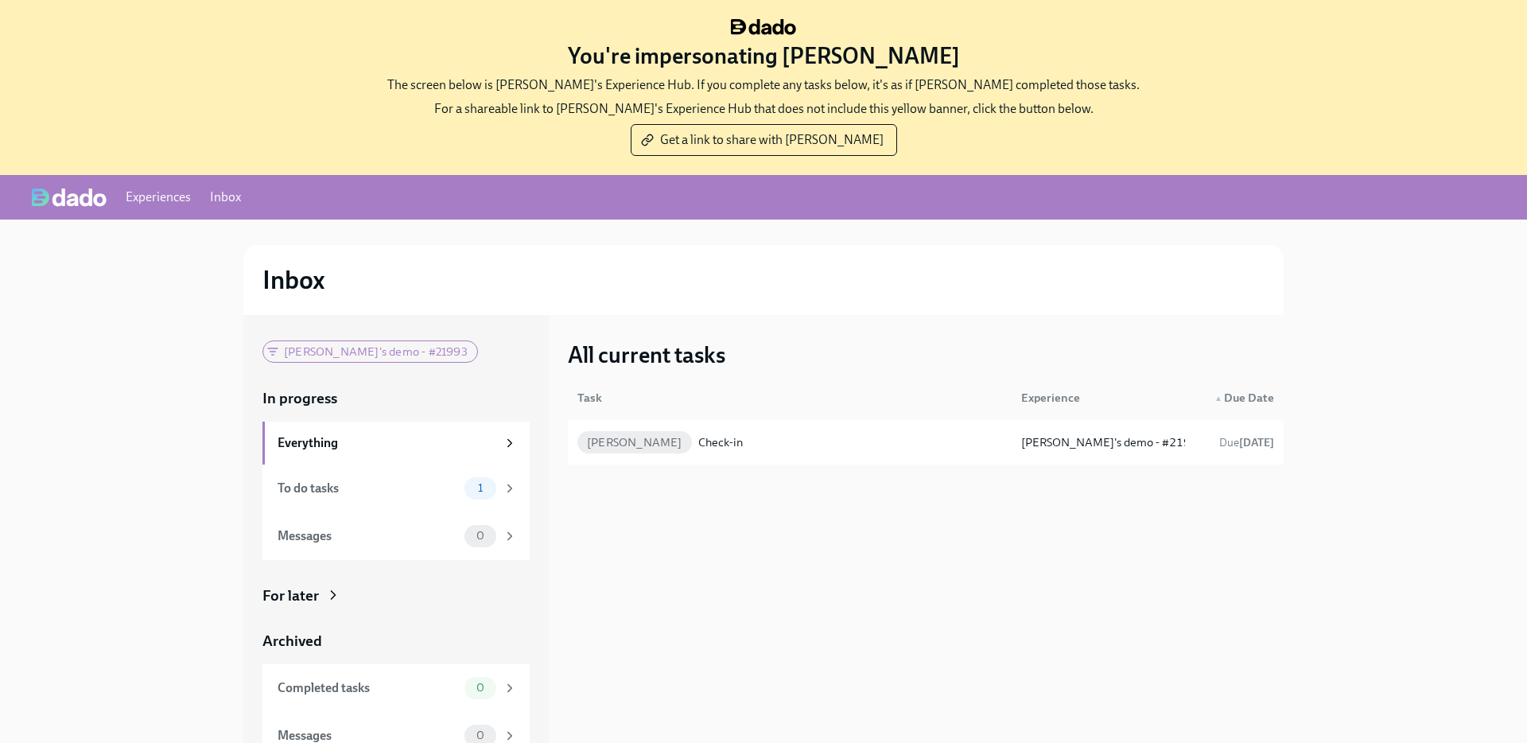
click at [231, 204] on link "Inbox" at bounding box center [225, 197] width 31 height 17
click at [142, 200] on link "Experiences" at bounding box center [158, 197] width 65 height 17
click at [161, 192] on link "Experiences" at bounding box center [158, 197] width 65 height 17
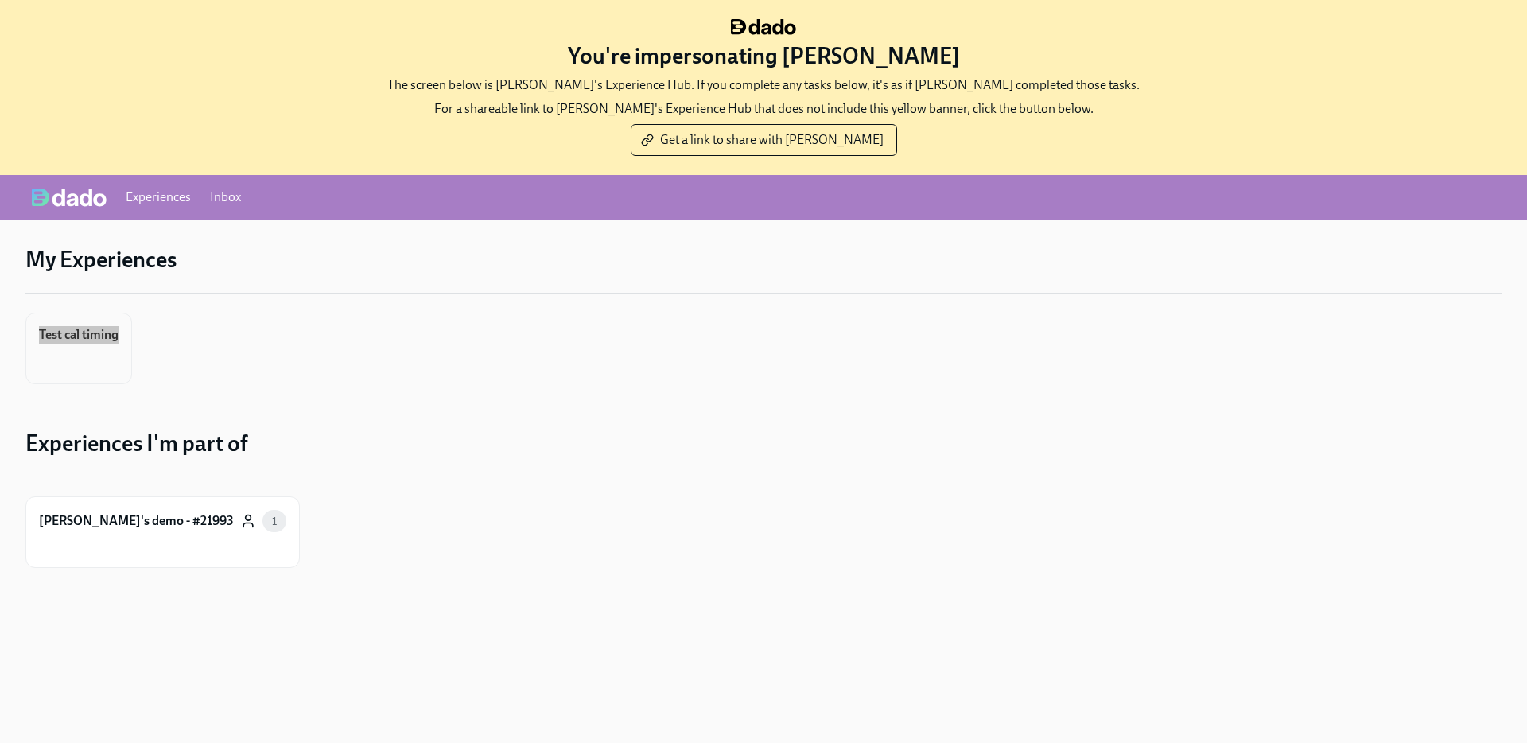
click at [0, 0] on div "You're impersonating [PERSON_NAME] The screen below is [PERSON_NAME]'s Experien…" at bounding box center [763, 296] width 1527 height 593
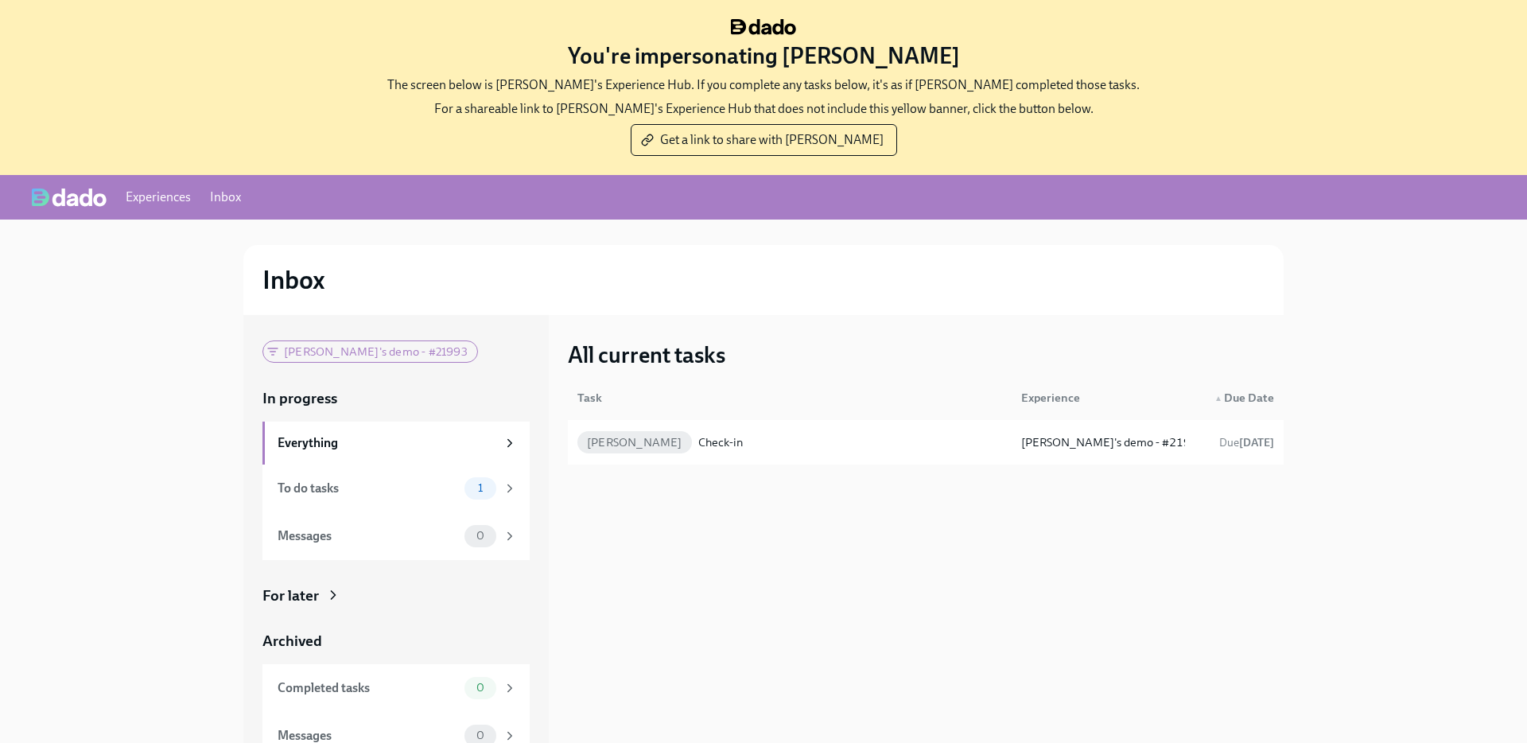
click at [224, 194] on link "Inbox" at bounding box center [225, 197] width 31 height 17
click at [161, 195] on link "Experiences" at bounding box center [158, 197] width 65 height 17
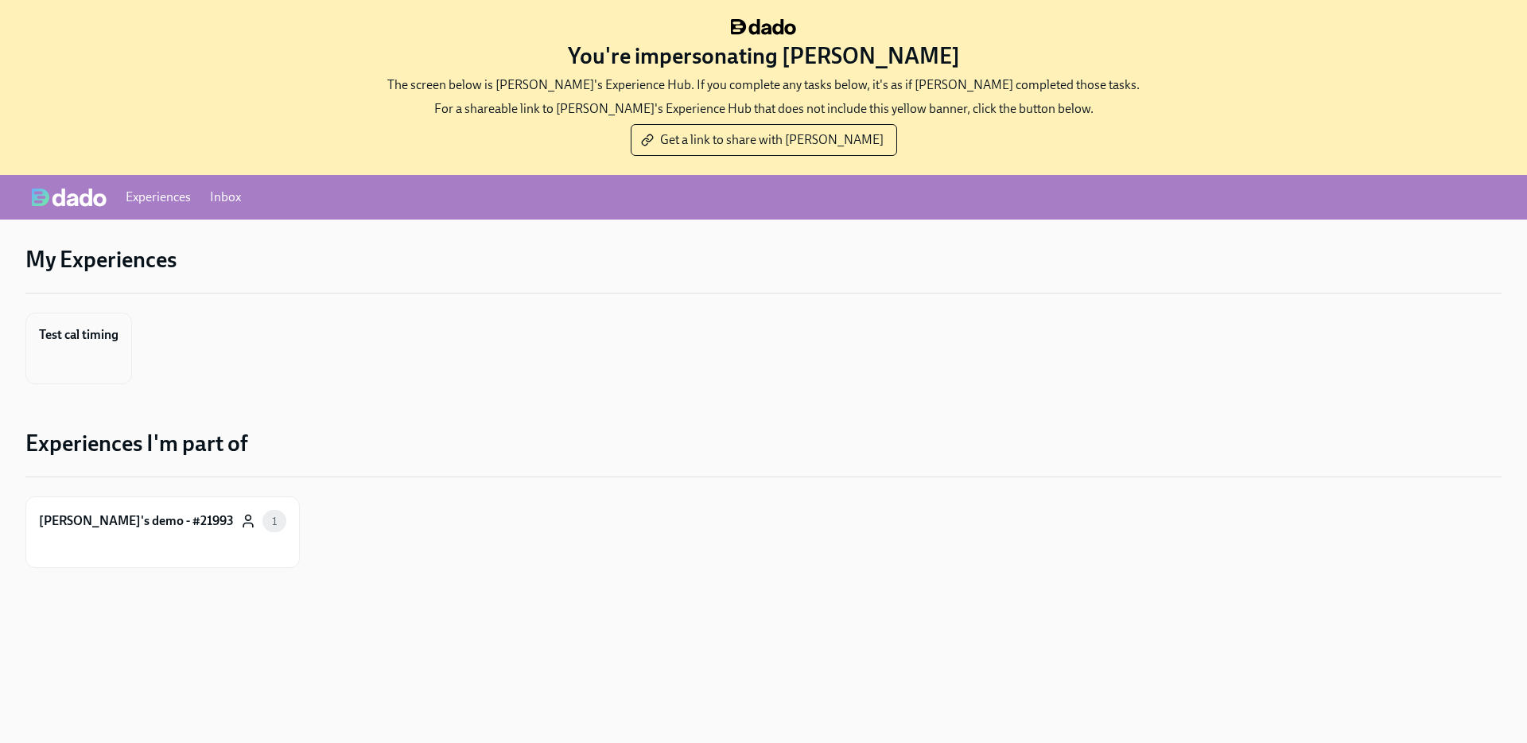
click at [77, 333] on div "Test cal timing" at bounding box center [79, 334] width 80 height 17
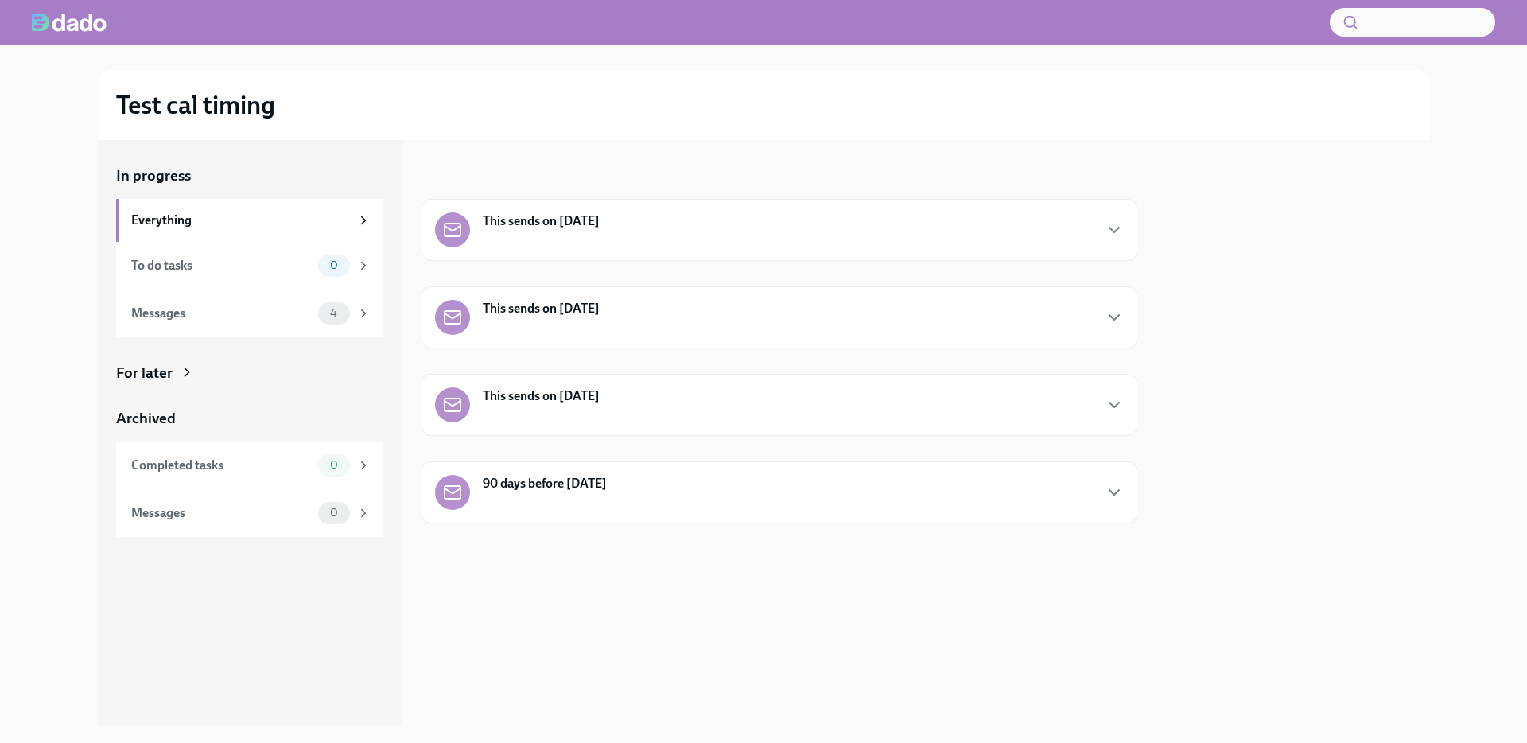
click at [588, 255] on div "This sends on [DATE]" at bounding box center [780, 230] width 716 height 62
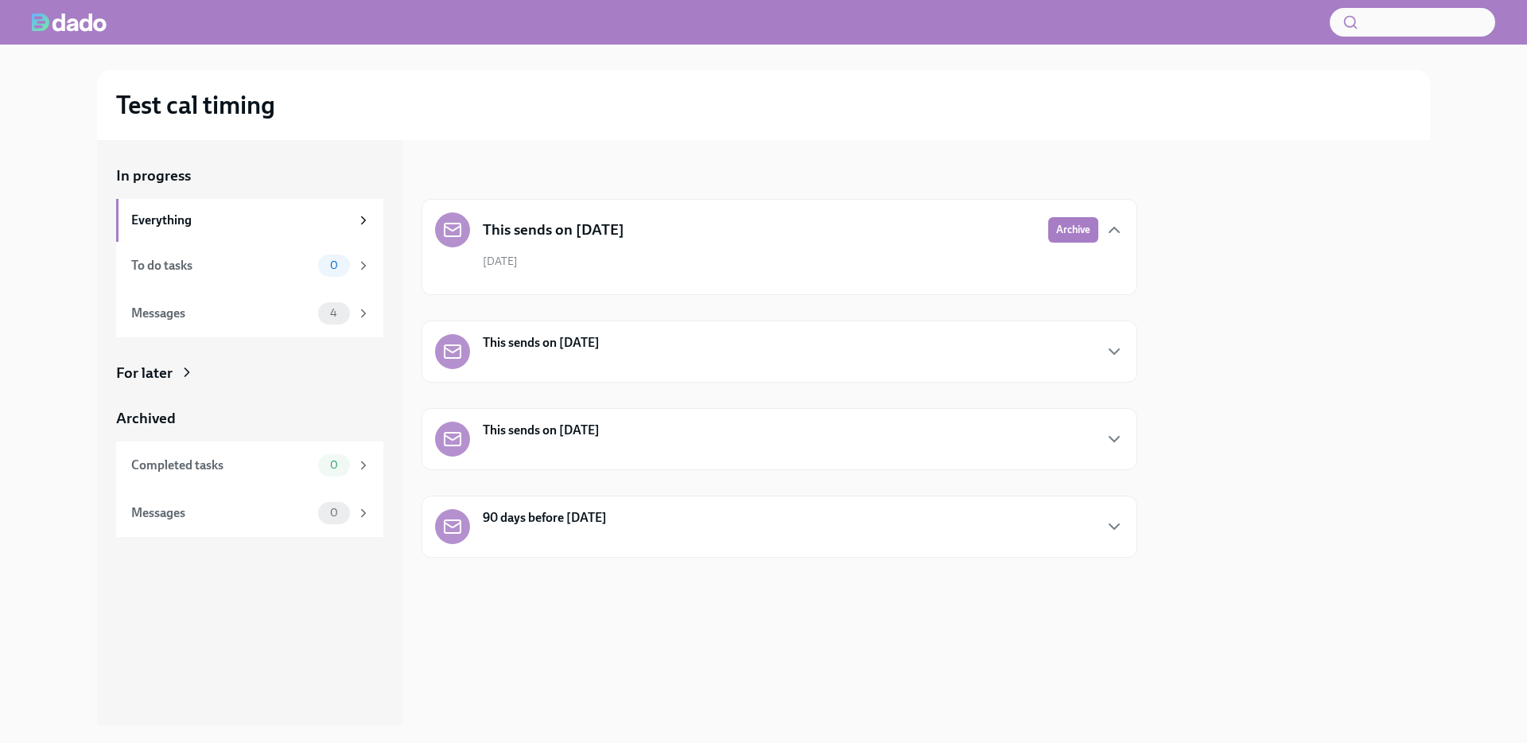
click at [588, 255] on div "[DATE]" at bounding box center [779, 268] width 689 height 28
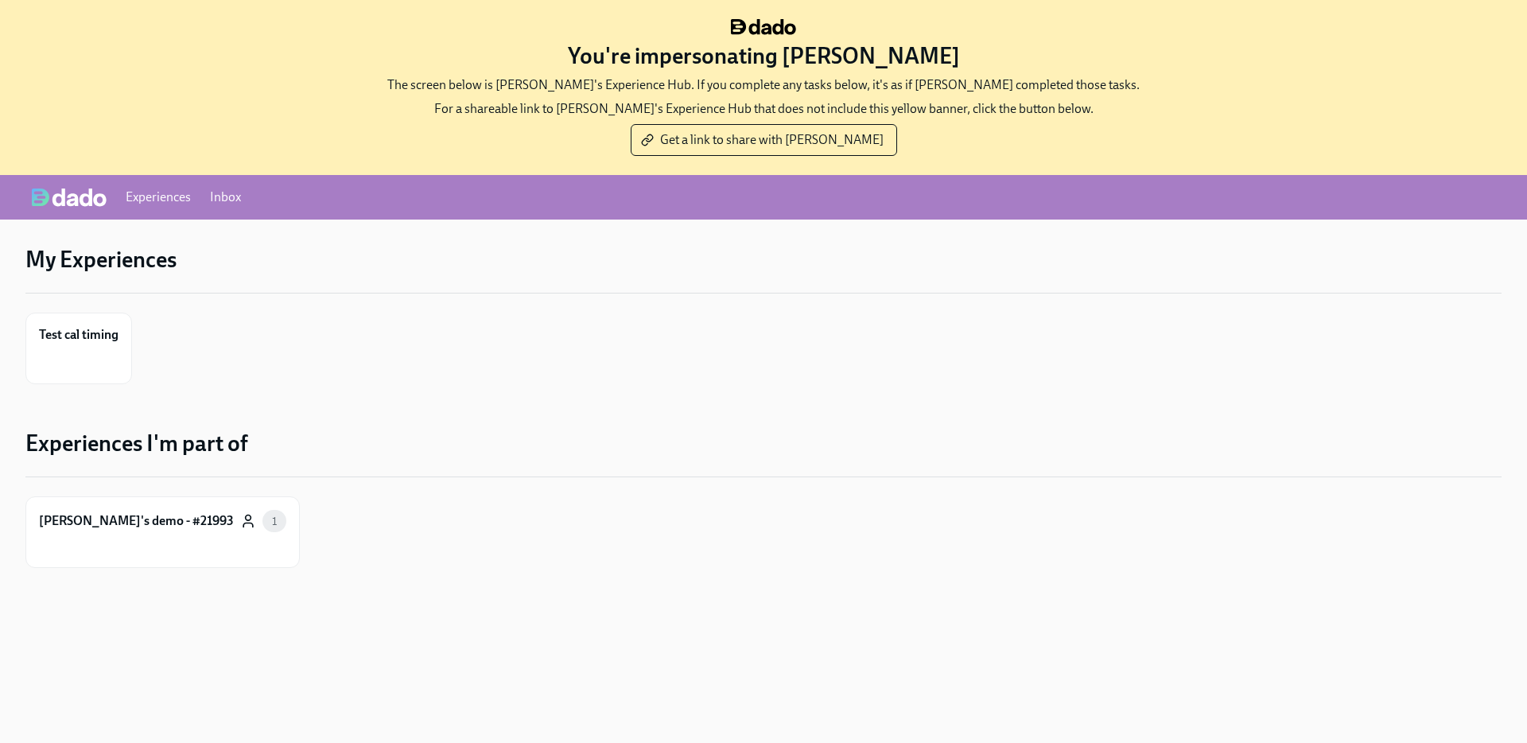
click at [252, 620] on div "You're impersonating [PERSON_NAME] The screen below is [PERSON_NAME]'s Experien…" at bounding box center [763, 371] width 1527 height 743
drag, startPoint x: 80, startPoint y: 330, endPoint x: 145, endPoint y: 654, distance: 330.1
click at [0, 0] on div "You're impersonating [PERSON_NAME] The screen below is [PERSON_NAME]'s Experien…" at bounding box center [763, 296] width 1527 height 593
click at [628, 482] on div "Experiences I'm part of Rothy's demo - #21993 1" at bounding box center [763, 498] width 1476 height 139
click at [757, 139] on span "Get a link to share with [PERSON_NAME]" at bounding box center [763, 140] width 239 height 16
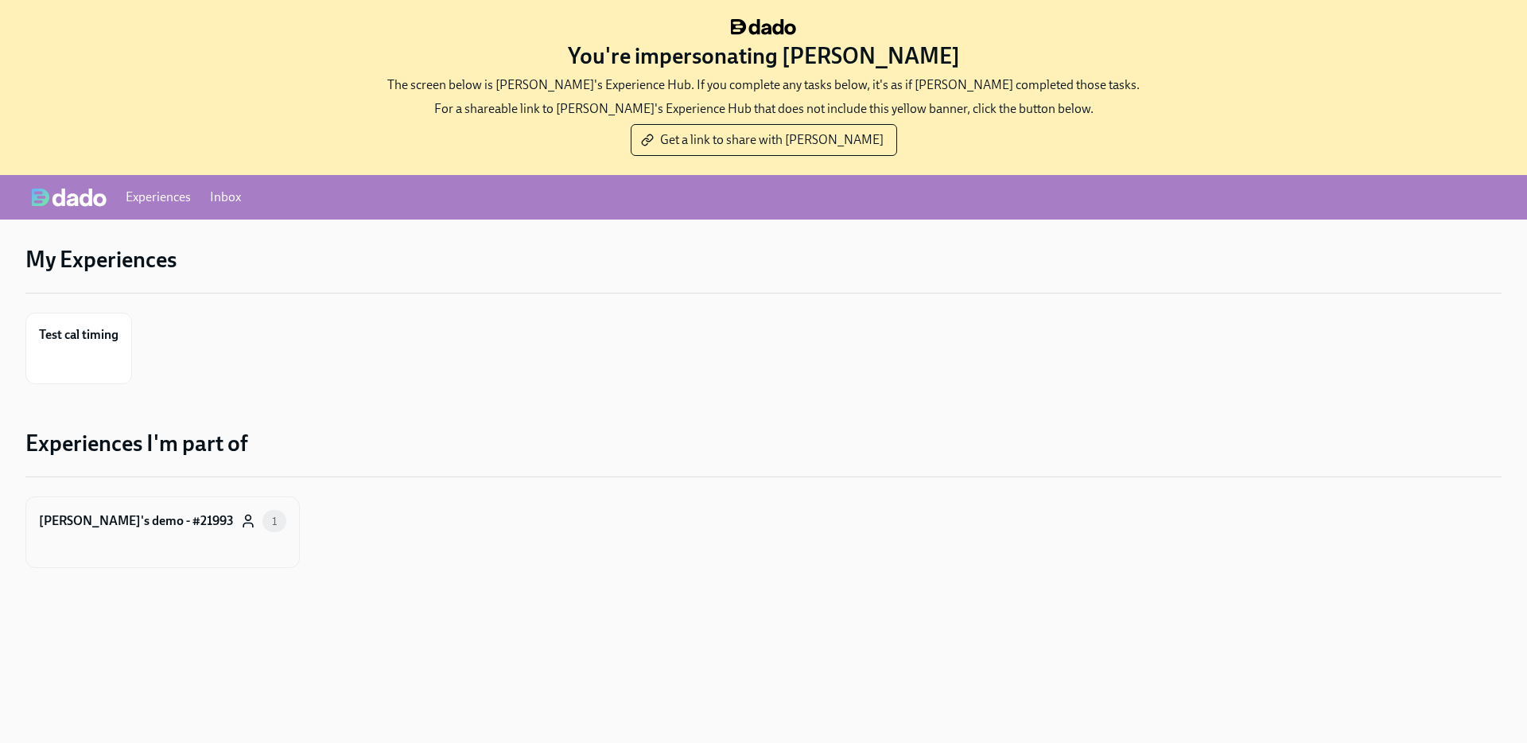
click at [76, 505] on div "Rothy's demo - #21993 1" at bounding box center [162, 532] width 274 height 72
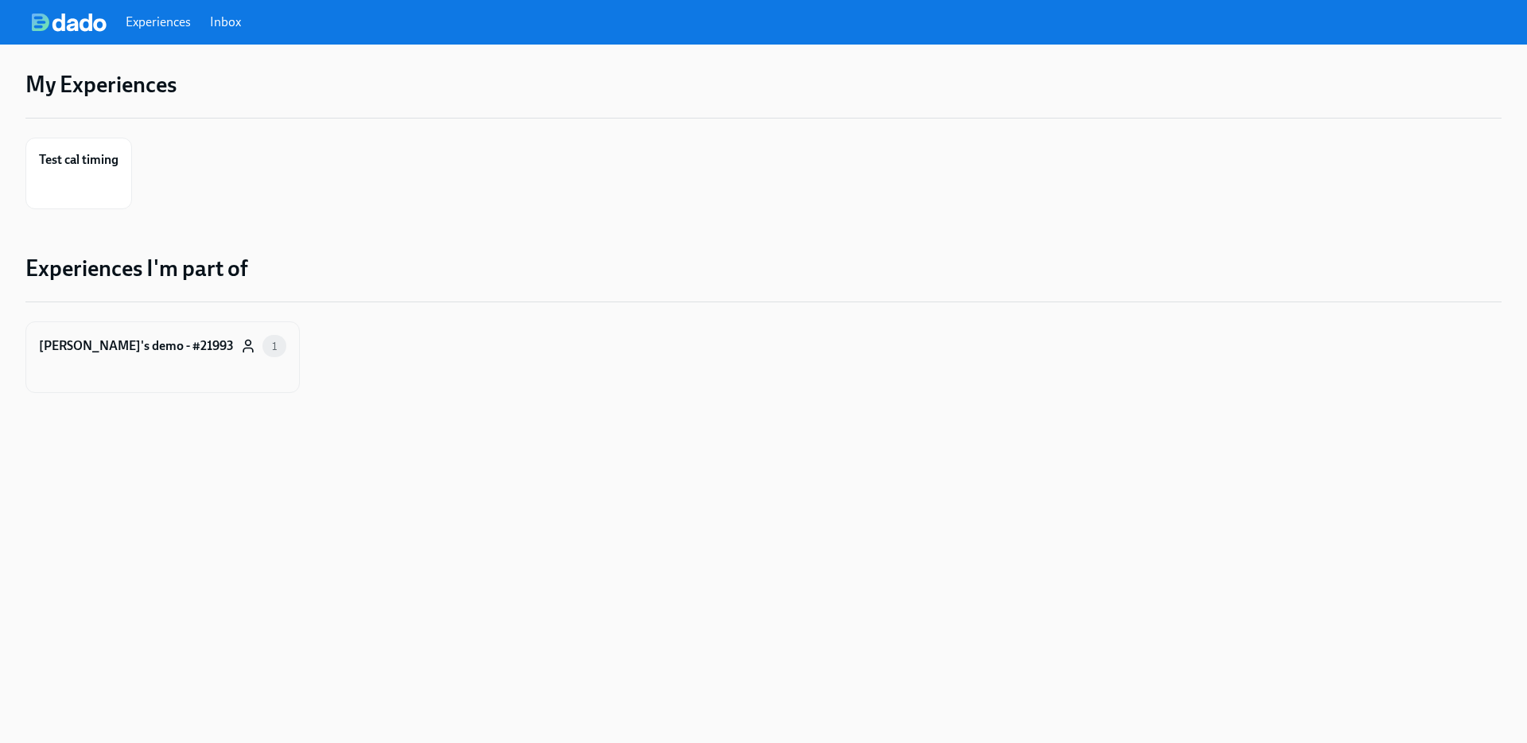
click at [127, 362] on div "[PERSON_NAME]'s demo - #21993 1" at bounding box center [162, 357] width 274 height 72
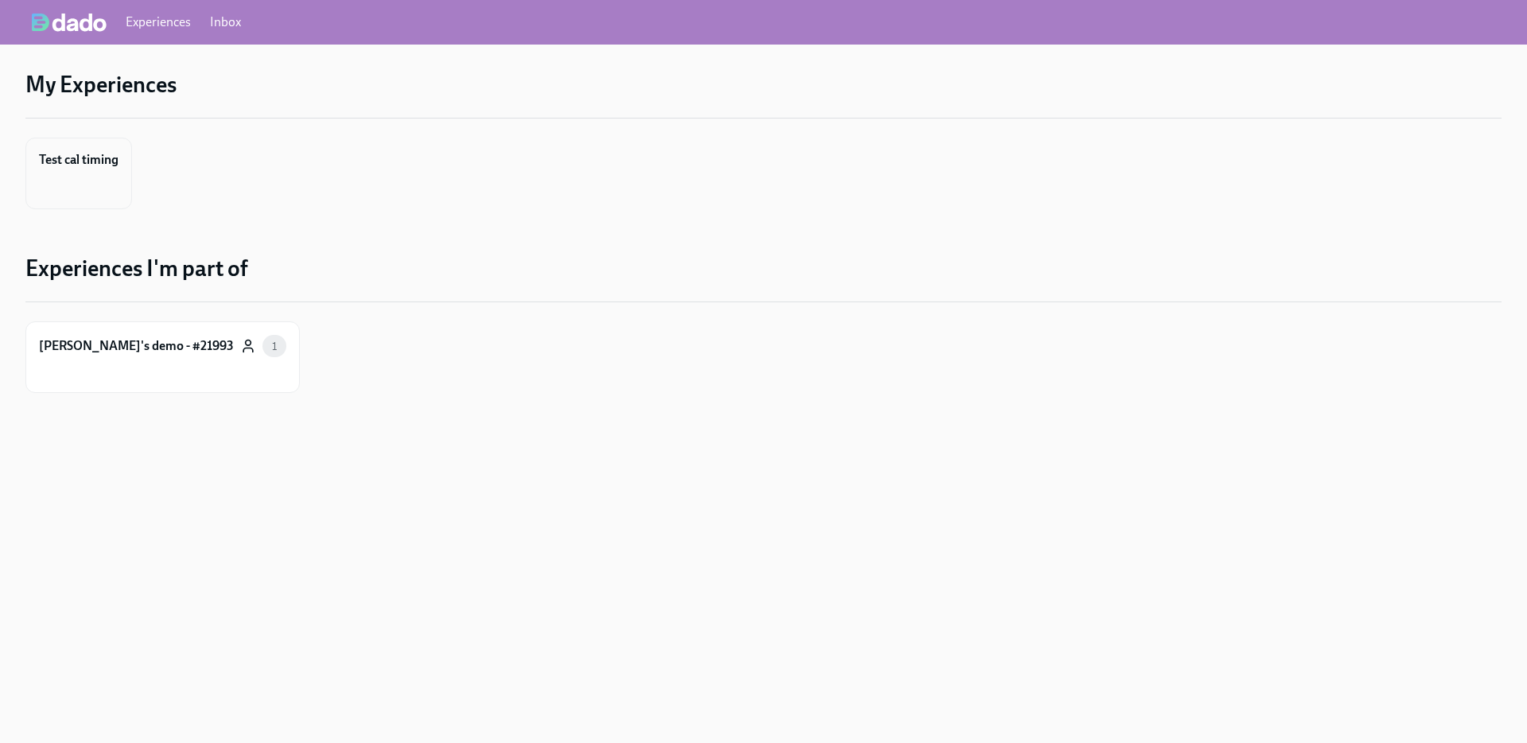
click at [87, 169] on div "Test cal timing" at bounding box center [78, 174] width 107 height 72
click at [84, 337] on div "[PERSON_NAME]'s demo - #21993" at bounding box center [136, 345] width 195 height 17
click at [59, 173] on div "Test cal timing" at bounding box center [78, 174] width 107 height 72
click at [130, 337] on div "Rothy's demo - #21993" at bounding box center [136, 345] width 195 height 17
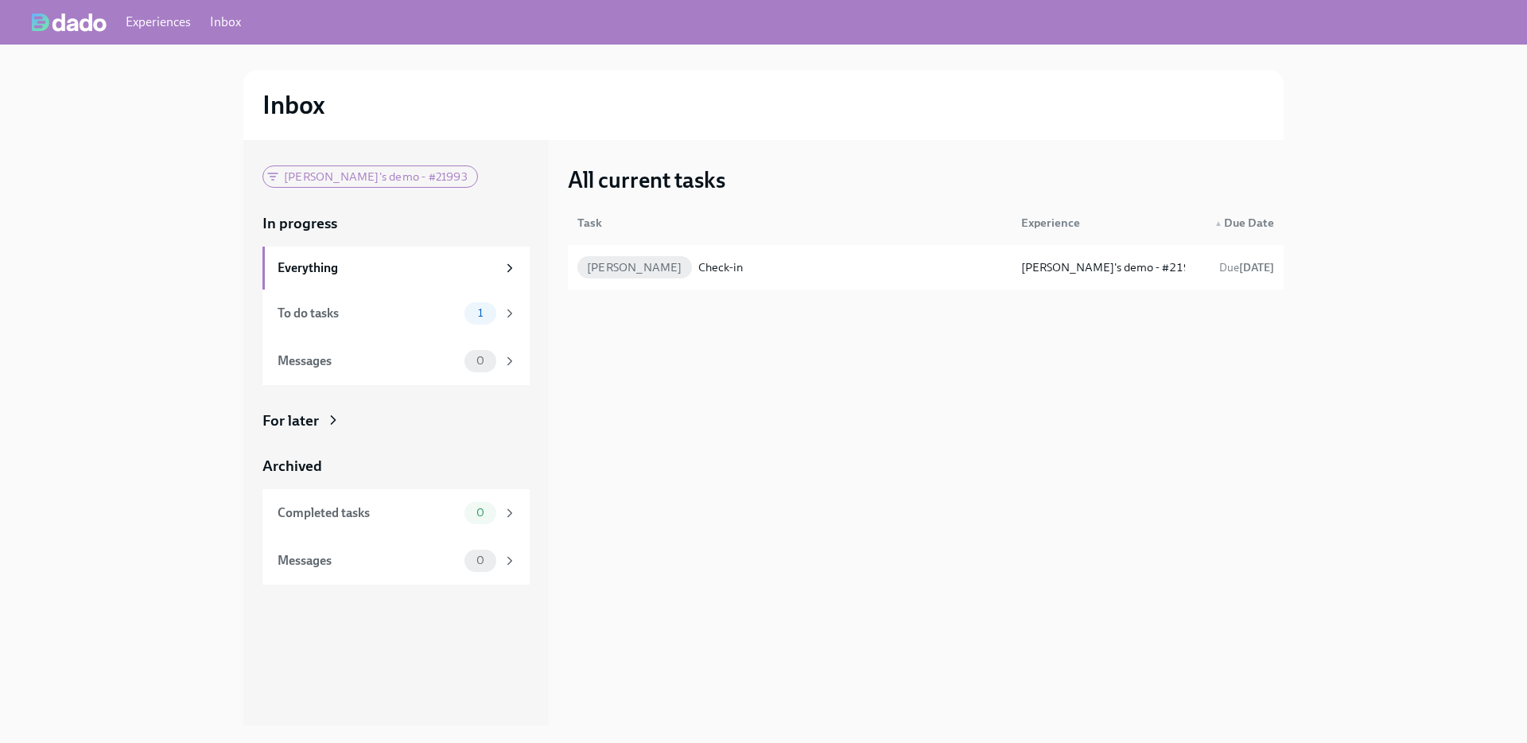
click at [236, 25] on link "Inbox" at bounding box center [225, 22] width 31 height 17
click at [143, 15] on link "Experiences" at bounding box center [158, 22] width 65 height 17
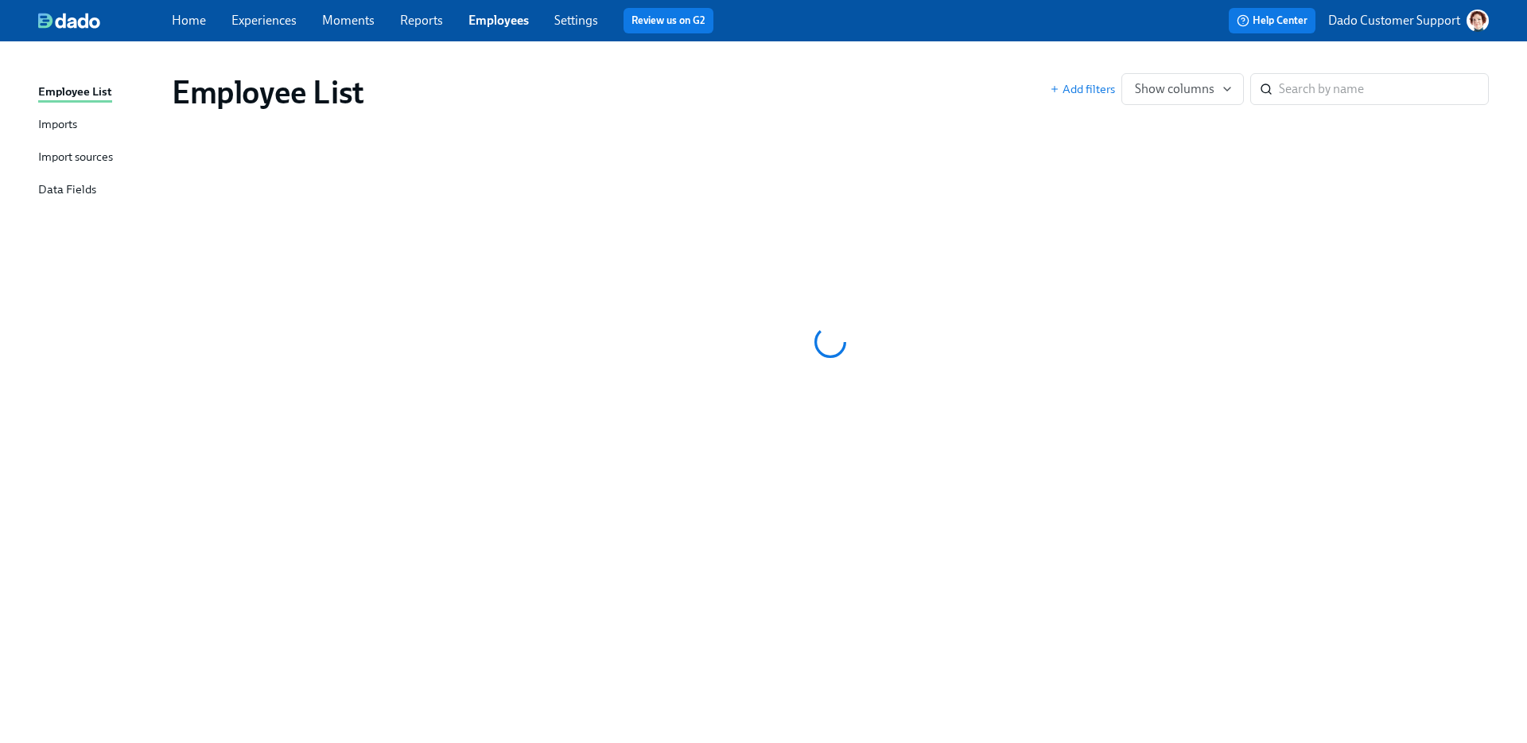
click at [483, 16] on link "Employees" at bounding box center [498, 20] width 60 height 15
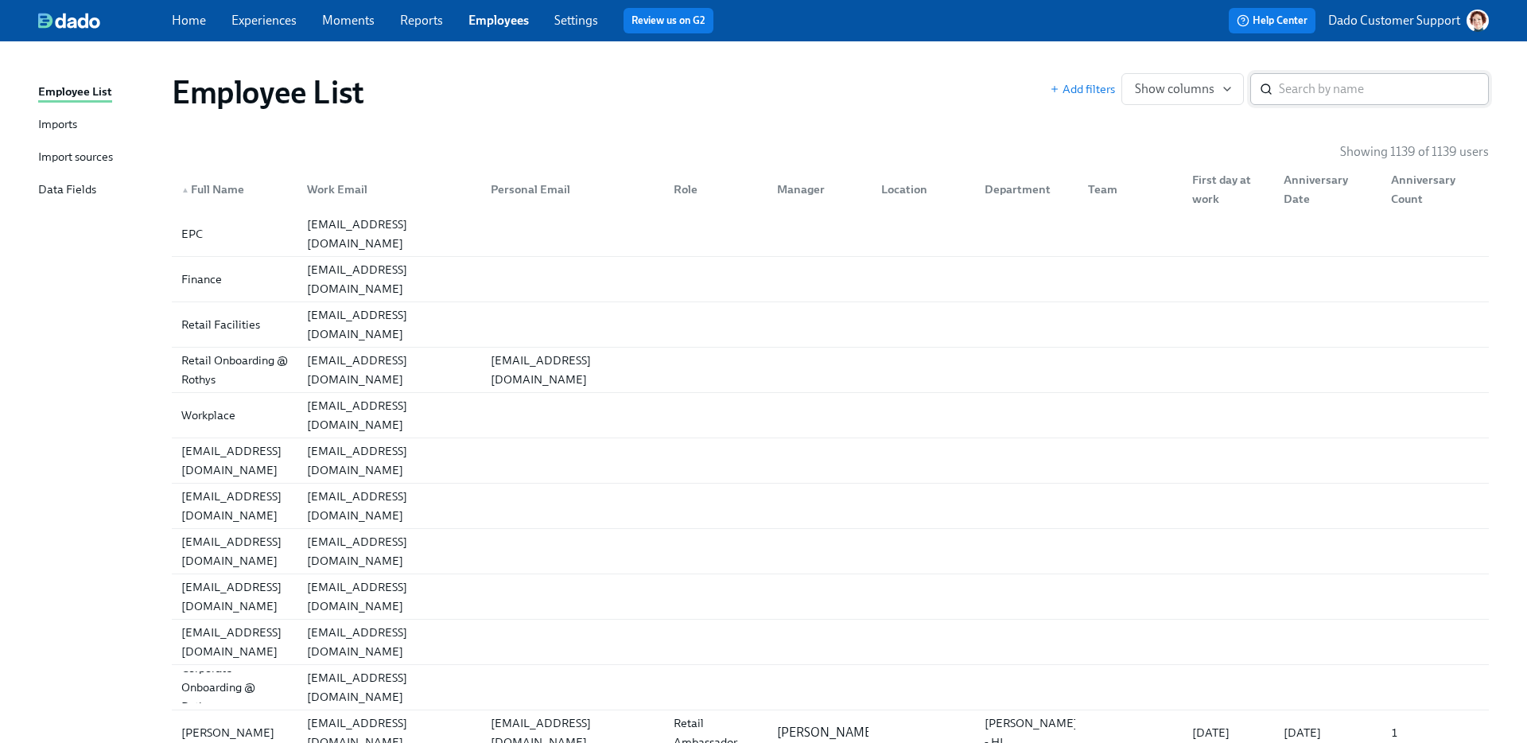
click at [1317, 89] on input "search" at bounding box center [1384, 89] width 210 height 32
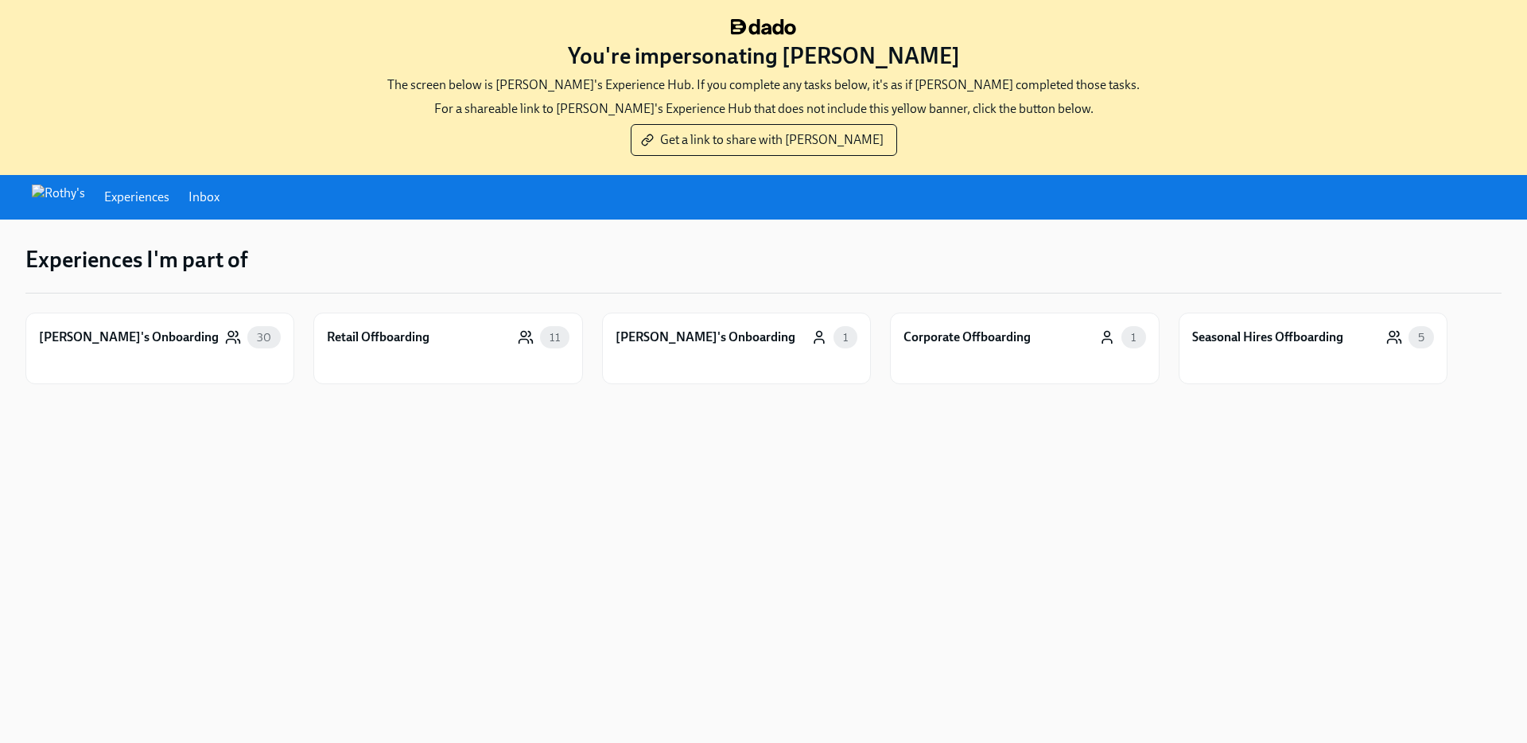
click at [564, 541] on div "You're impersonating [PERSON_NAME] The screen below is [PERSON_NAME]'s Experien…" at bounding box center [763, 371] width 1527 height 743
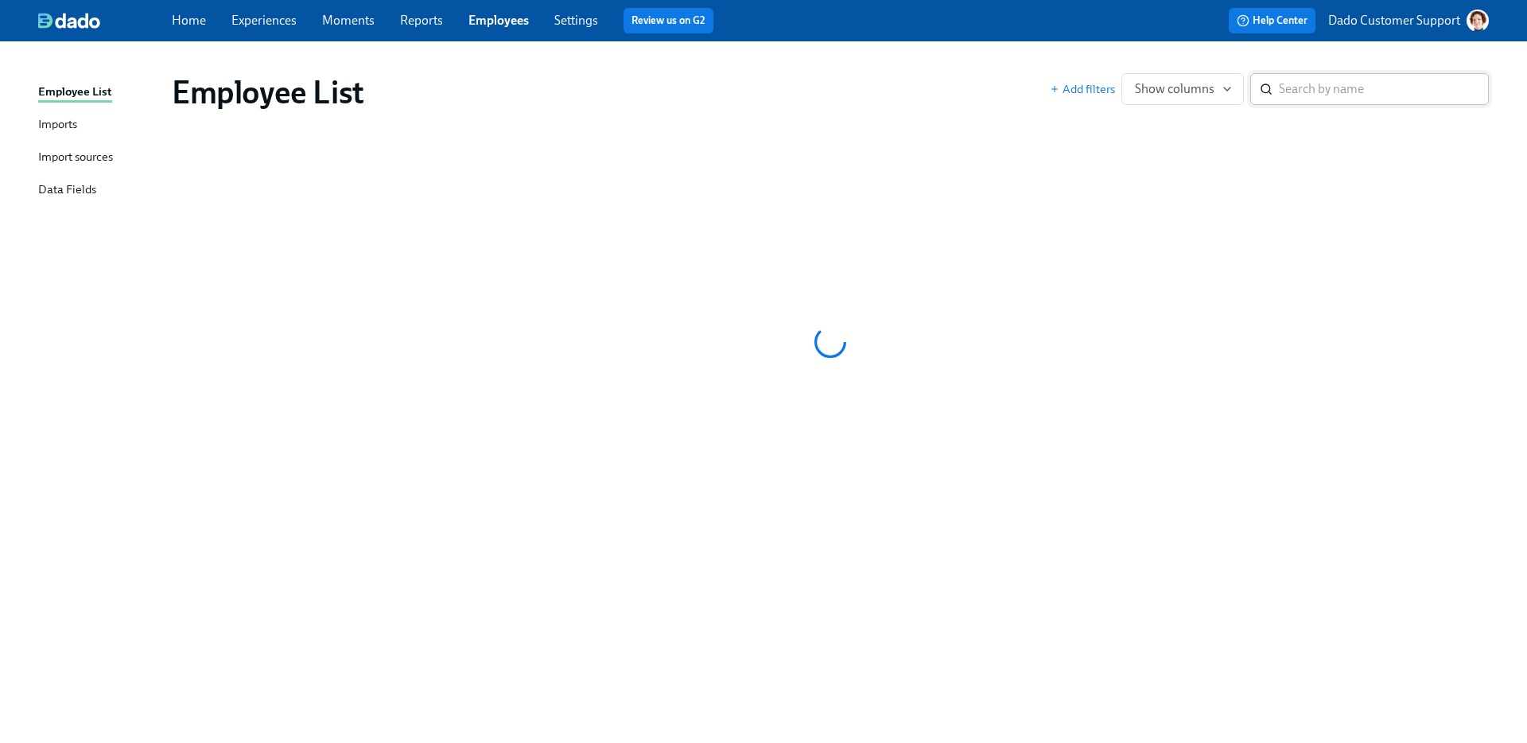
click at [1350, 99] on input "search" at bounding box center [1384, 89] width 210 height 32
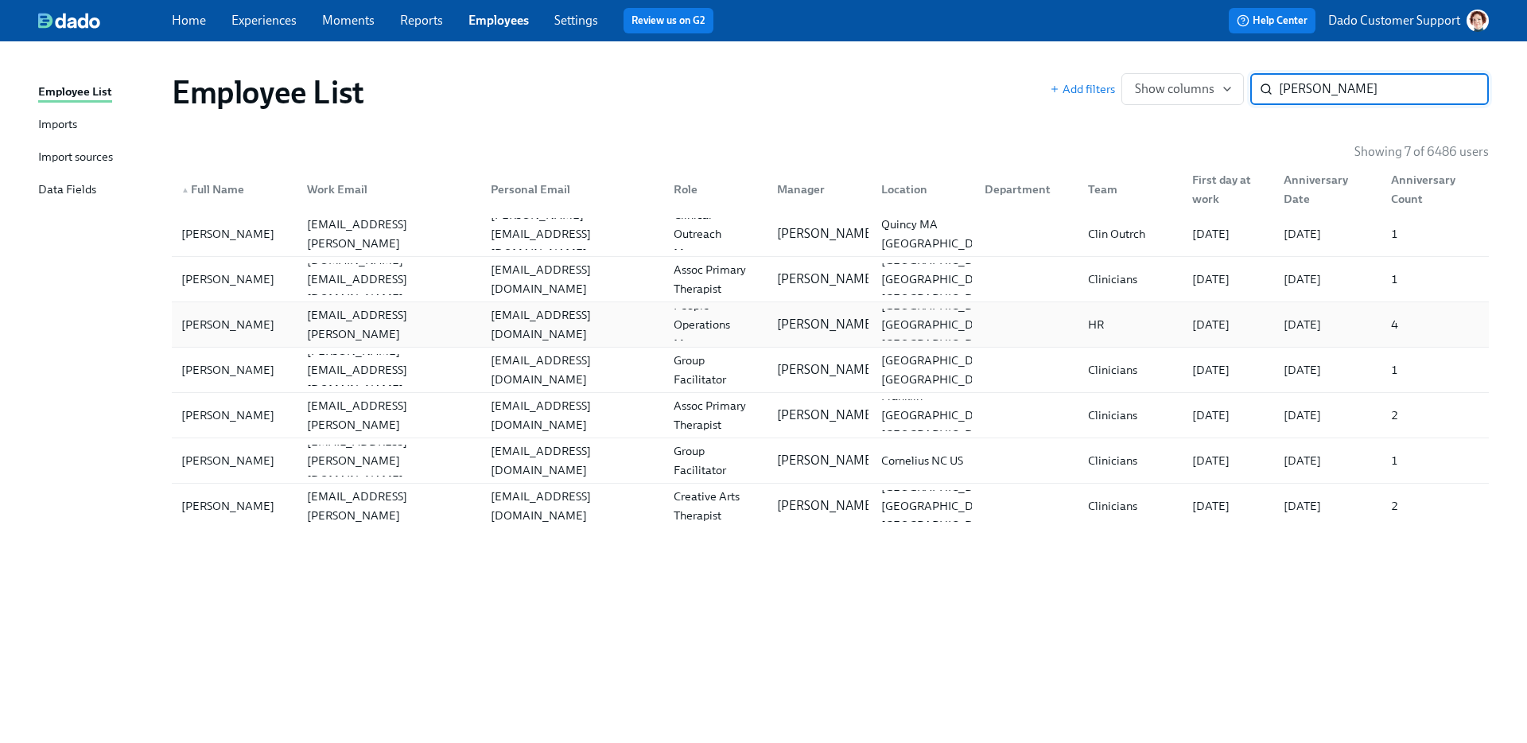
type input "[PERSON_NAME]"
click at [208, 325] on div "[PERSON_NAME]" at bounding box center [228, 324] width 106 height 19
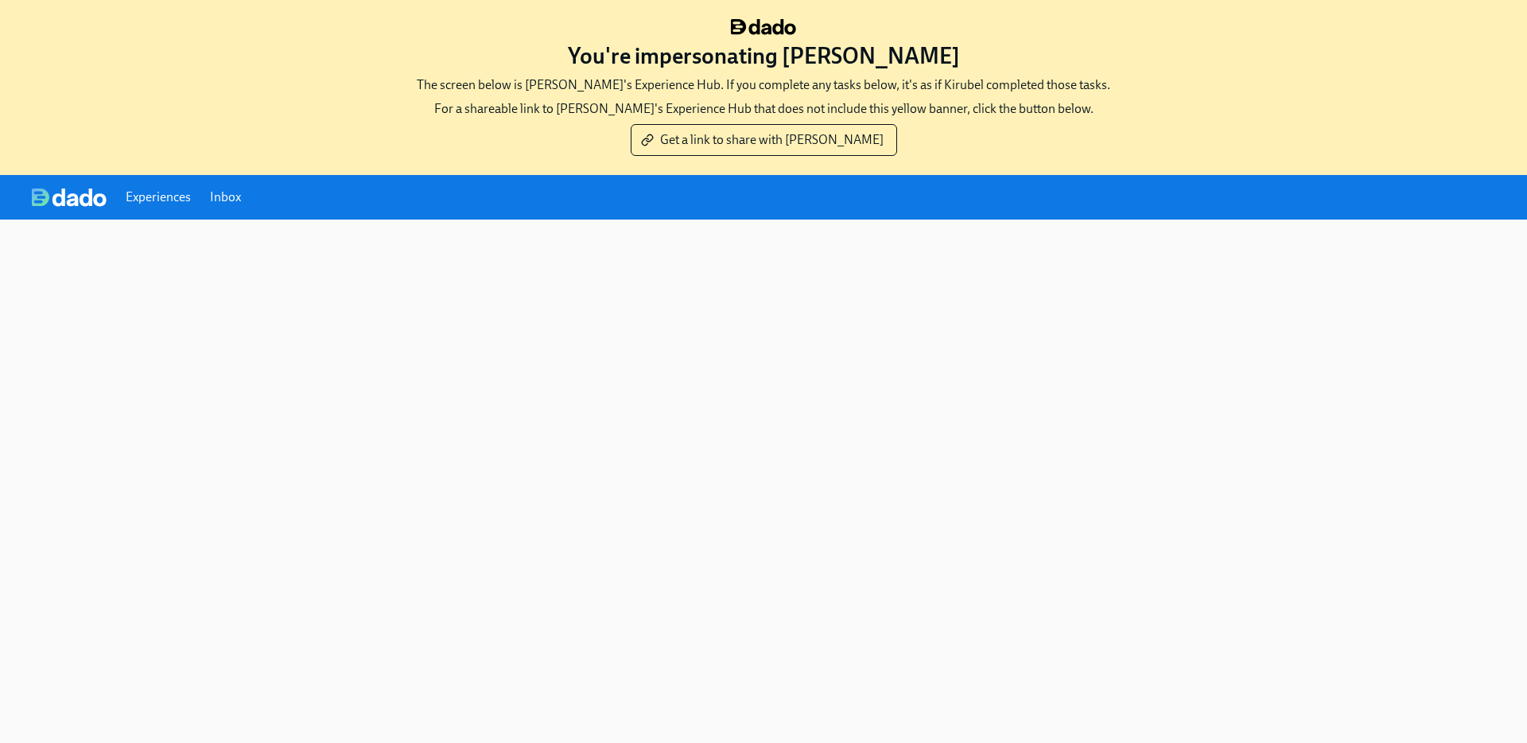
click at [660, 282] on div "You're impersonating [PERSON_NAME] The screen below is [PERSON_NAME]'s Experien…" at bounding box center [763, 371] width 1527 height 743
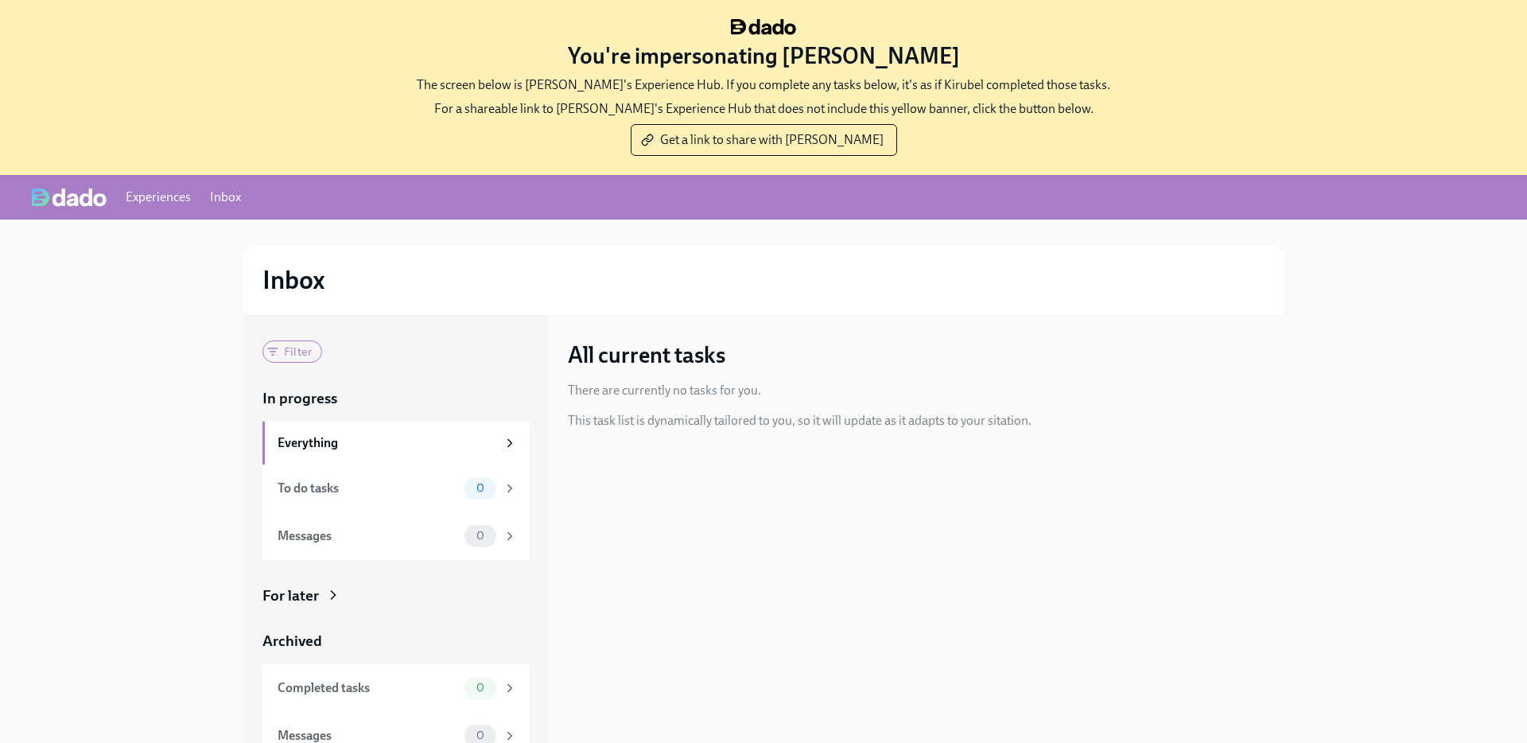
click at [142, 202] on link "Experiences" at bounding box center [158, 197] width 65 height 17
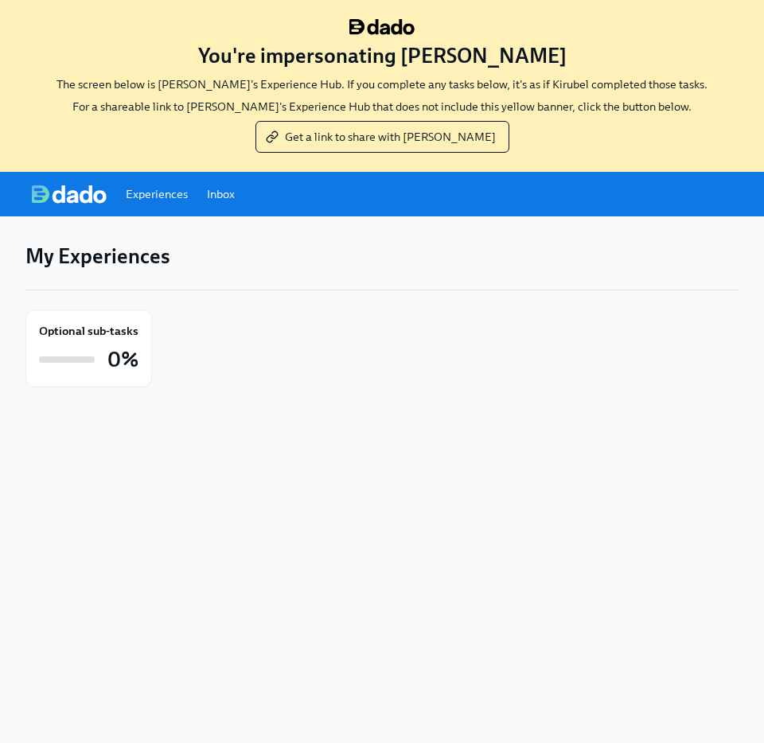
click at [228, 200] on link "Inbox" at bounding box center [221, 194] width 28 height 16
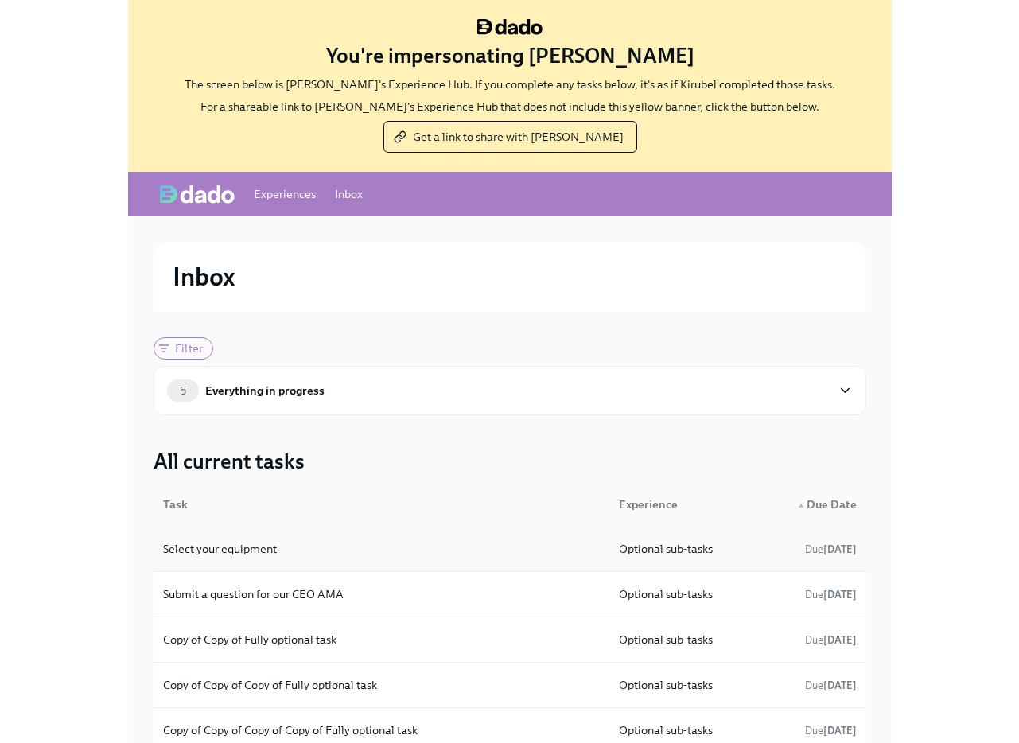
scroll to position [86, 0]
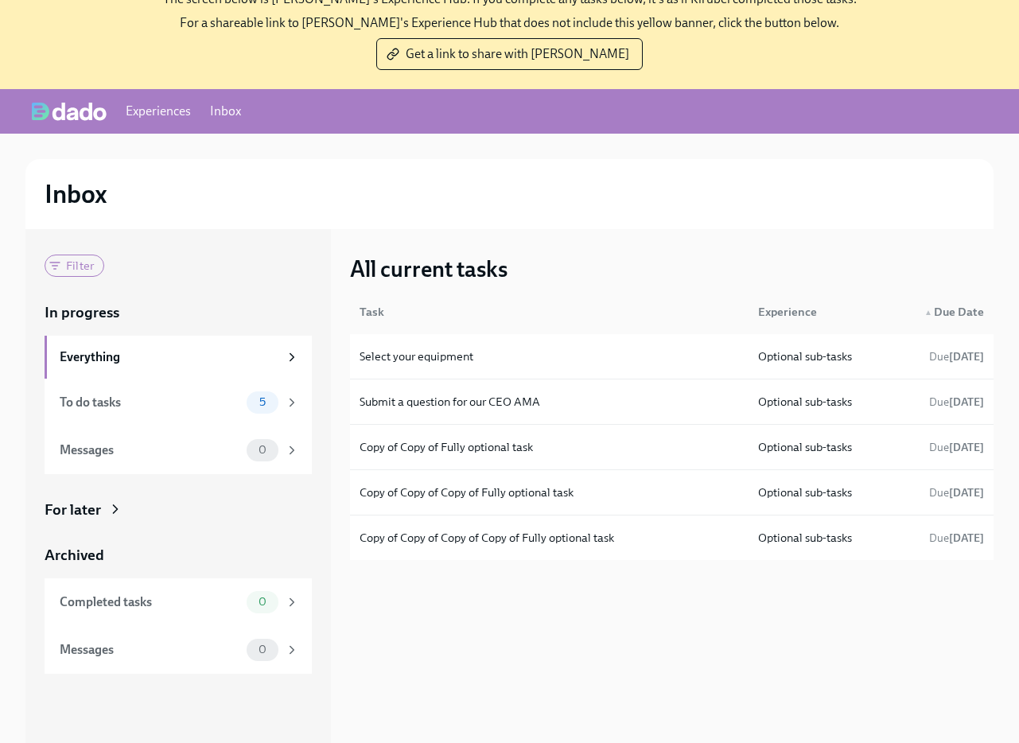
click at [224, 173] on div "Inbox" at bounding box center [509, 194] width 968 height 70
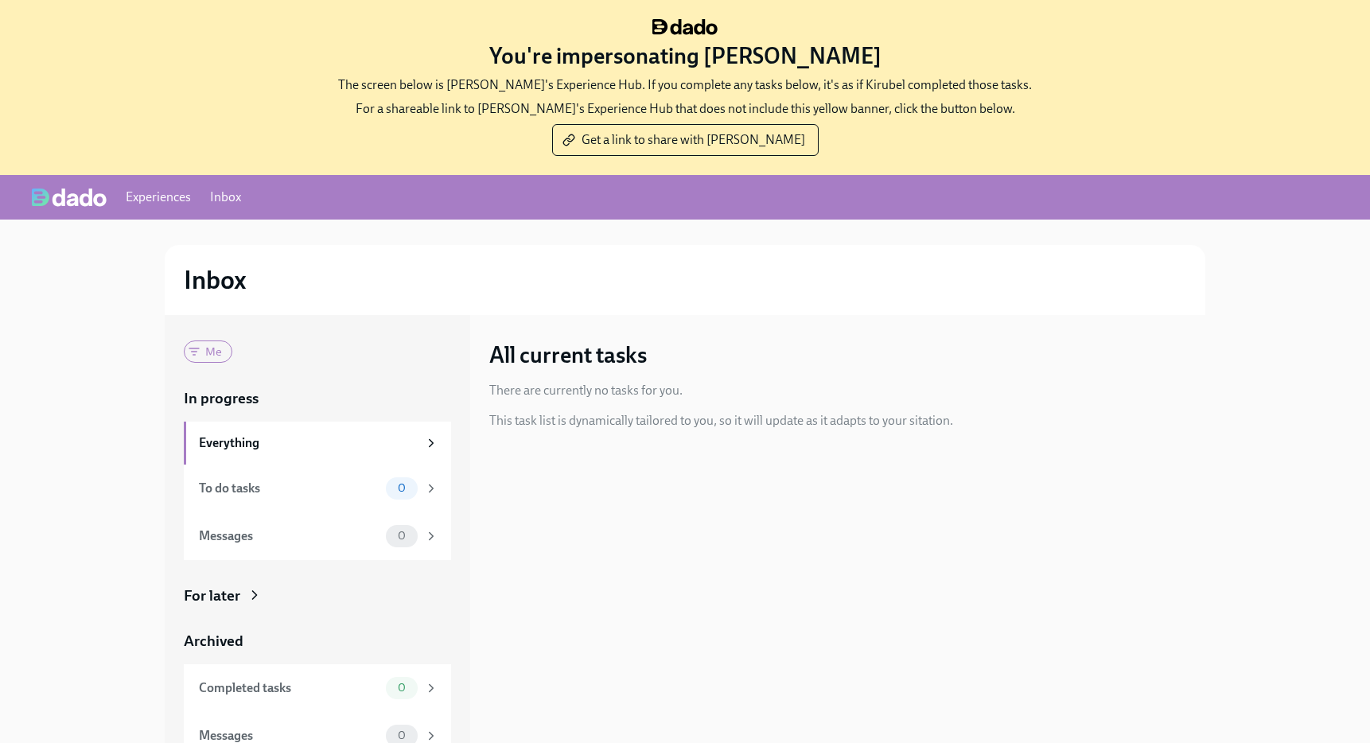
click at [226, 588] on div "For later" at bounding box center [212, 595] width 56 height 21
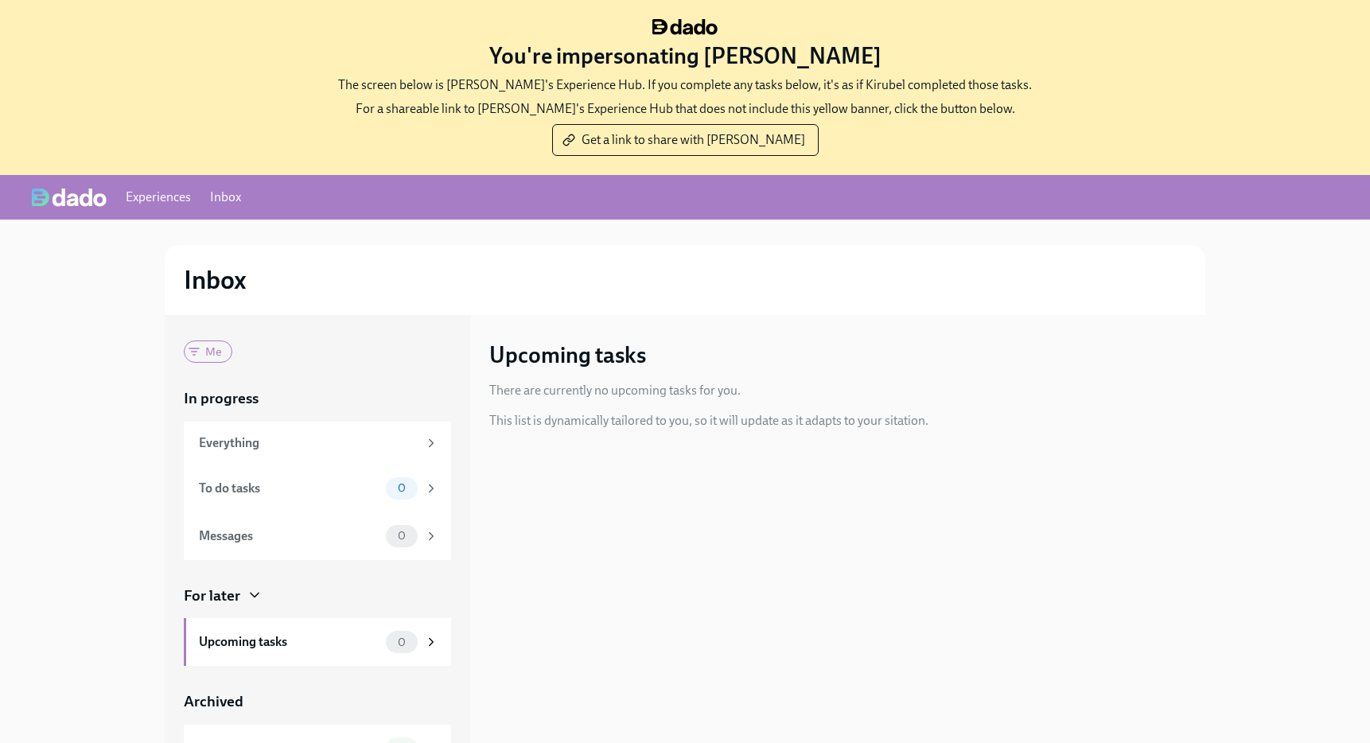
click at [226, 588] on div "For later" at bounding box center [212, 595] width 56 height 21
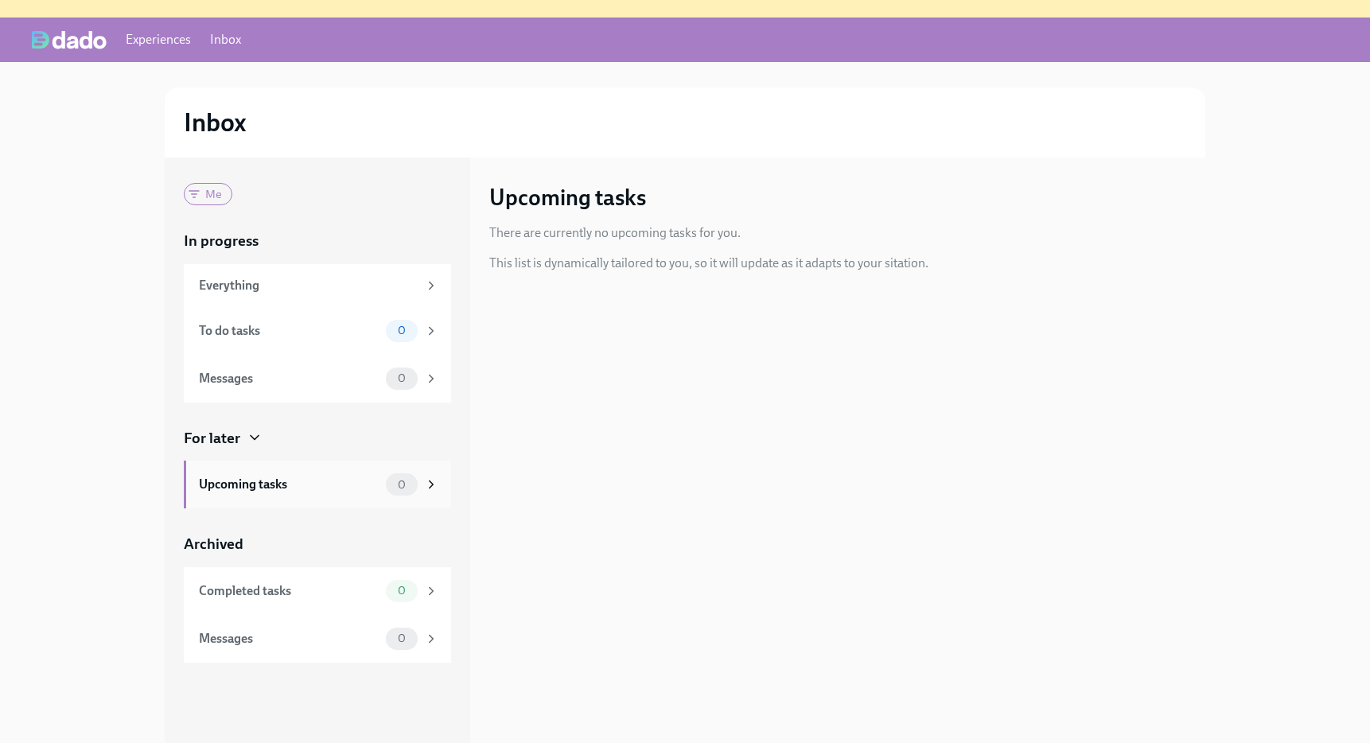
click at [314, 476] on div "Upcoming tasks" at bounding box center [289, 484] width 181 height 17
click at [308, 489] on div "Upcoming tasks" at bounding box center [289, 484] width 181 height 17
click at [155, 37] on link "Experiences" at bounding box center [158, 39] width 65 height 17
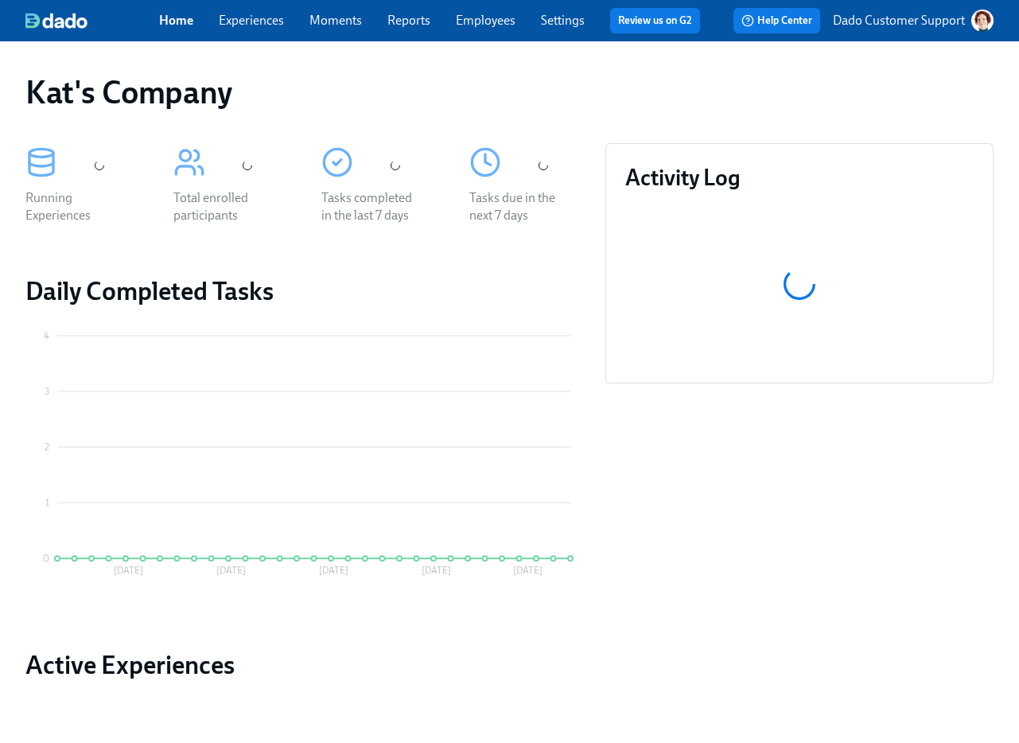
click at [249, 21] on link "Experiences" at bounding box center [251, 20] width 65 height 15
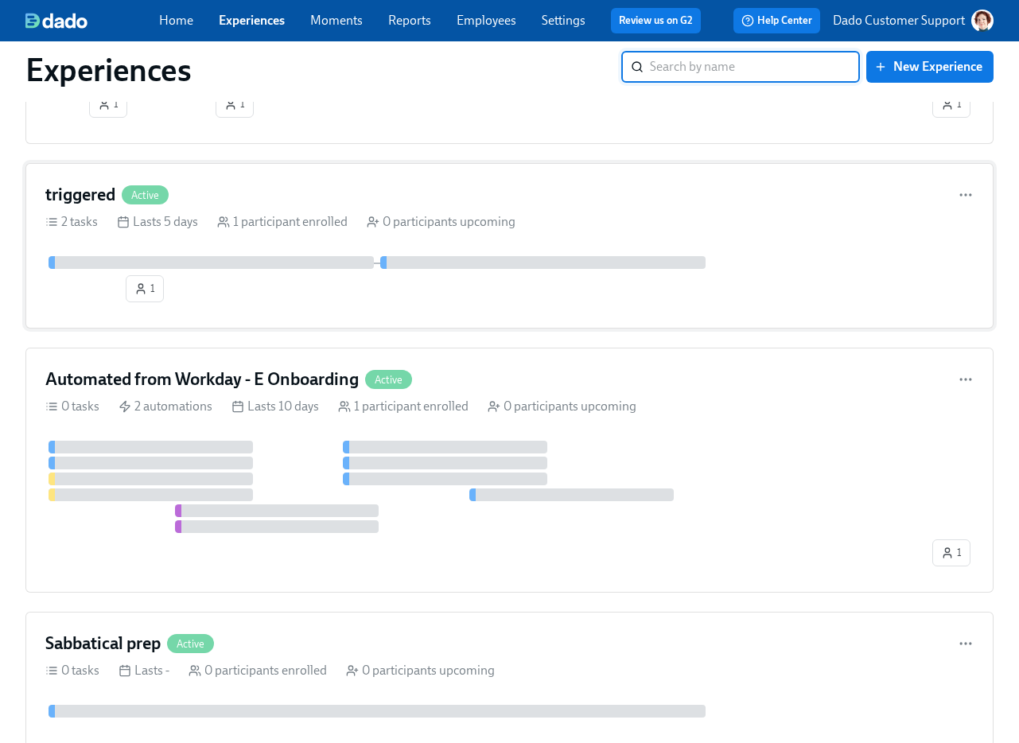
scroll to position [339, 0]
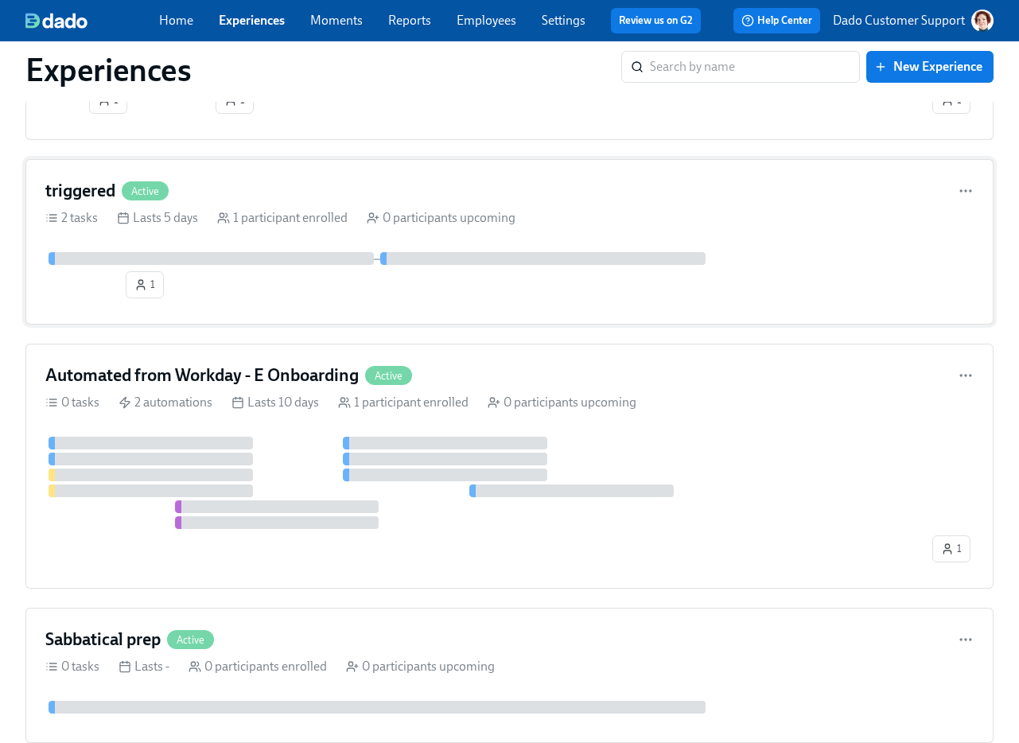
click at [168, 273] on div "1" at bounding box center [145, 284] width 60 height 27
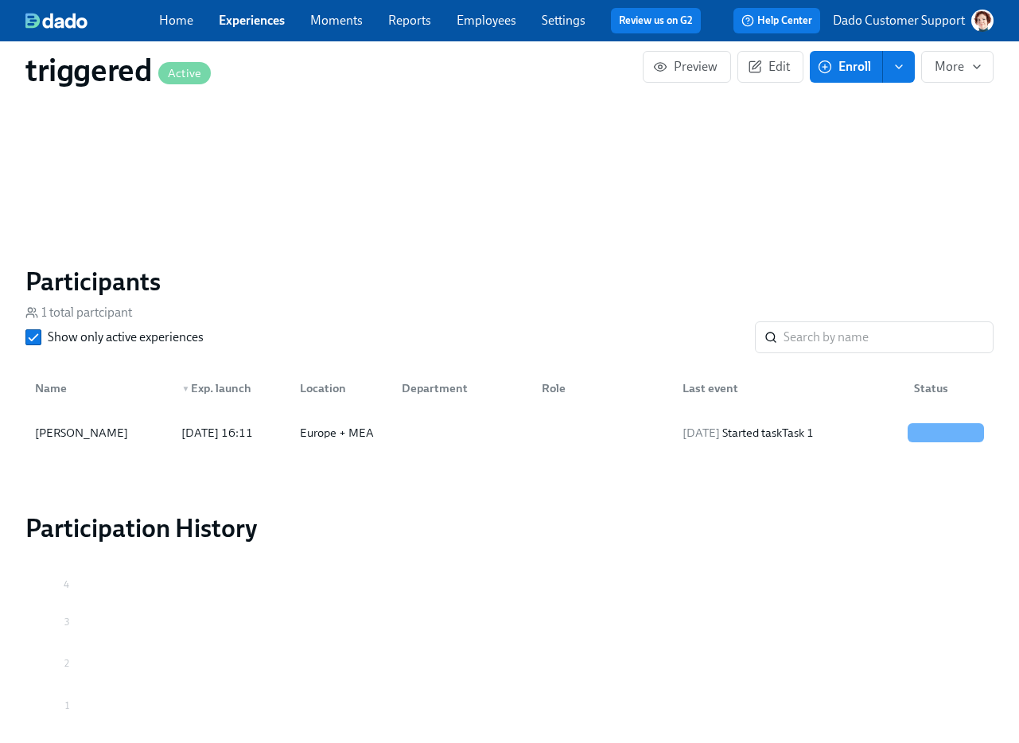
scroll to position [886, 0]
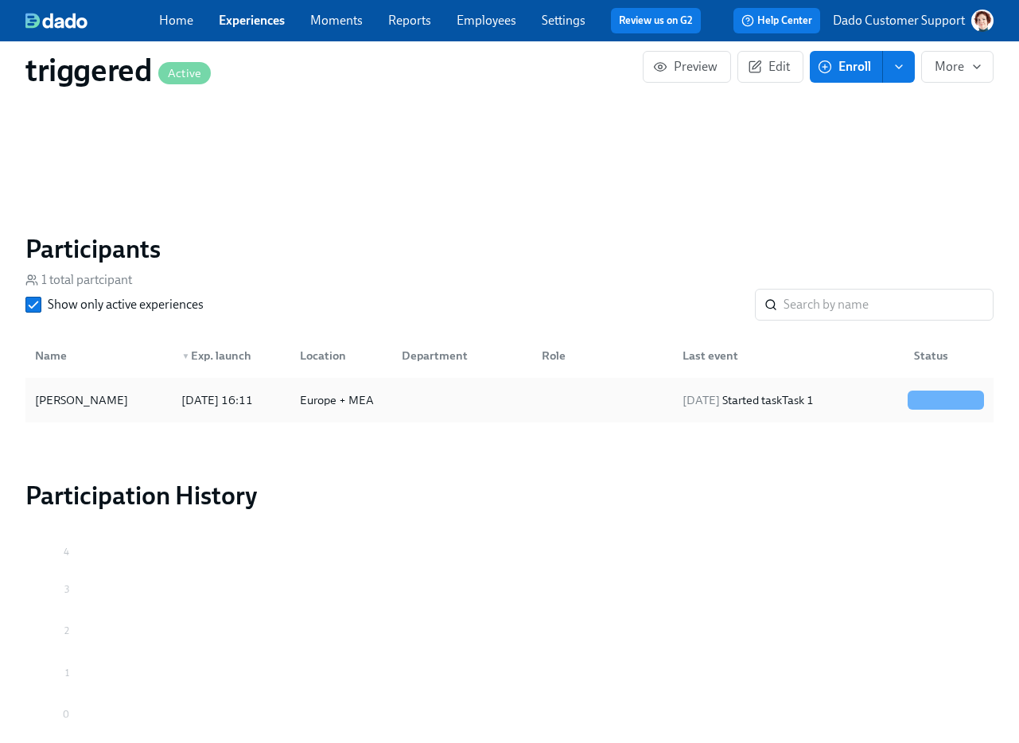
click at [94, 379] on div "Kirubel Abera 2025/09/15 16:11 Europe + MEA 2025/09/15 Started task Task 1" at bounding box center [509, 400] width 968 height 45
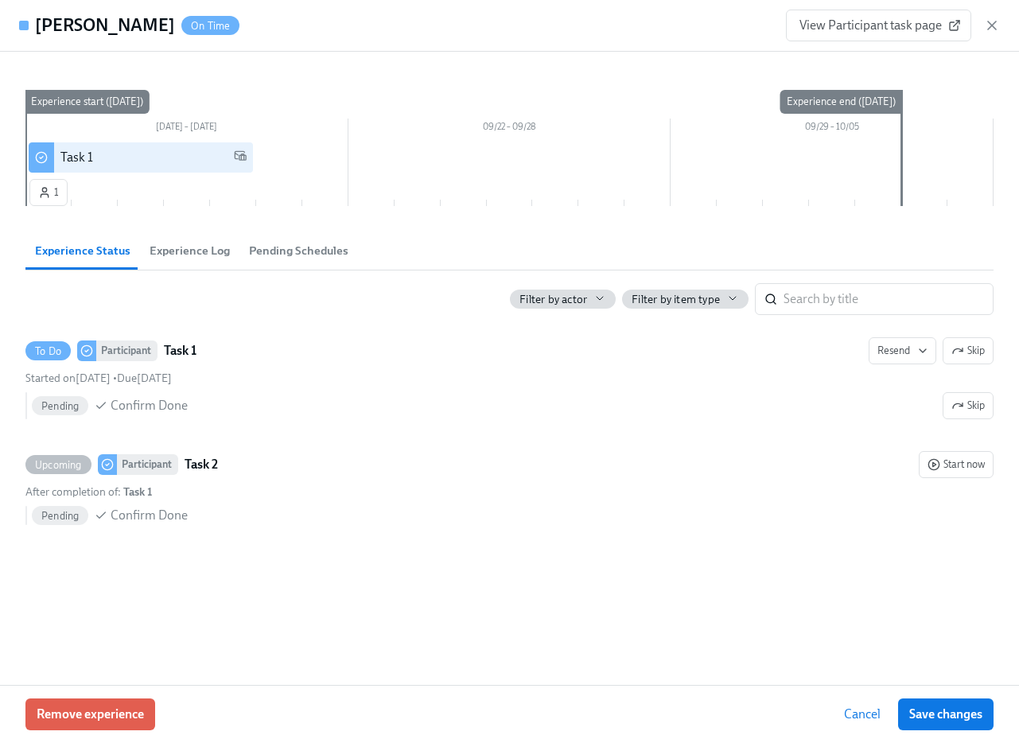
click at [107, 697] on div "Remove experience Cancel Save changes" at bounding box center [509, 714] width 1019 height 58
click at [86, 711] on span "Remove experience" at bounding box center [90, 714] width 107 height 16
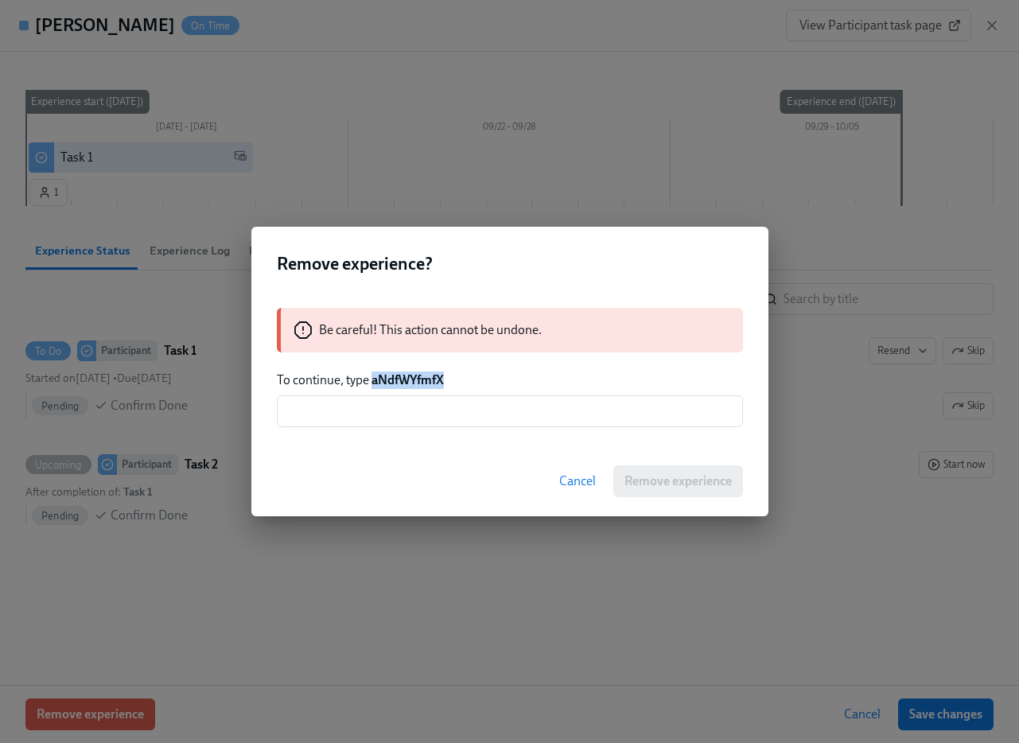
drag, startPoint x: 373, startPoint y: 383, endPoint x: 548, endPoint y: 383, distance: 175.0
click at [540, 383] on p "To continue, type aNdfWYfmfX" at bounding box center [510, 379] width 466 height 17
copy strong "aNdfWYfmfX"
click at [527, 416] on input "text" at bounding box center [510, 411] width 466 height 32
paste input "aNdfWYfmfX"
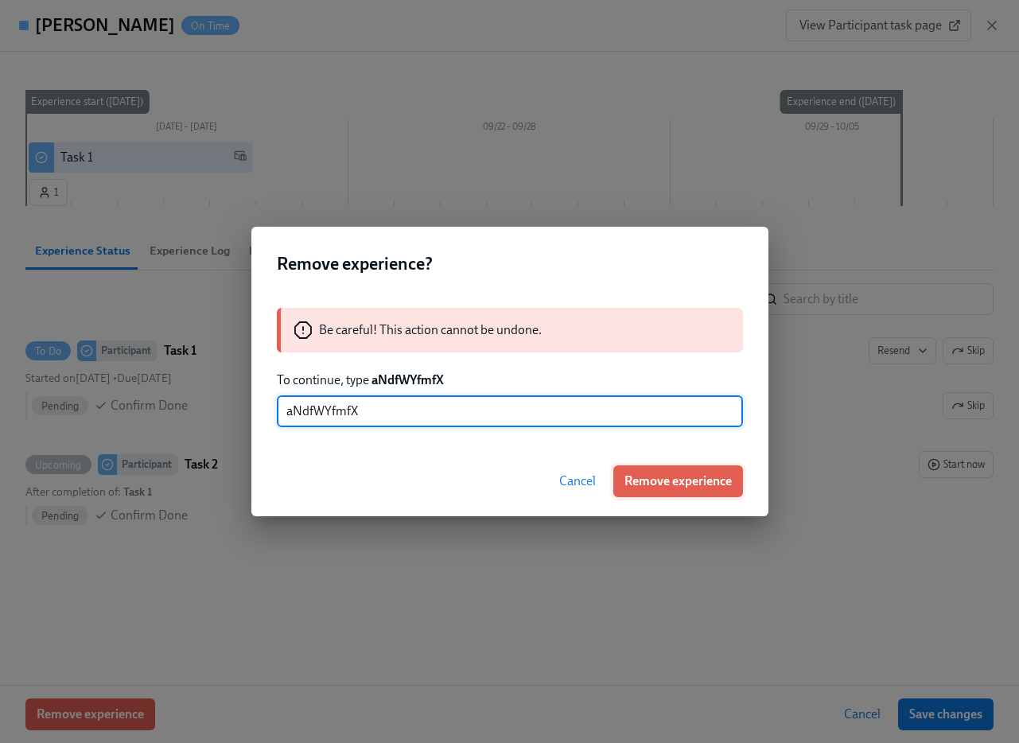
type input "aNdfWYfmfX"
click at [653, 491] on button "Remove experience" at bounding box center [678, 481] width 130 height 32
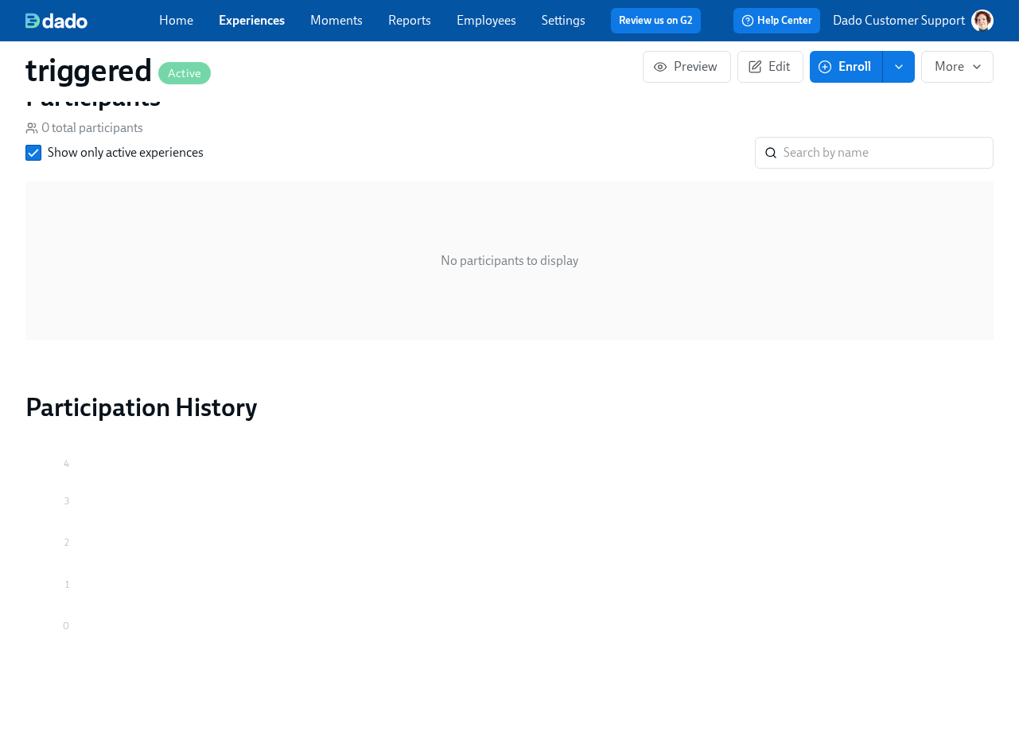
scroll to position [785, 0]
click at [815, 68] on button "Enroll" at bounding box center [846, 67] width 73 height 32
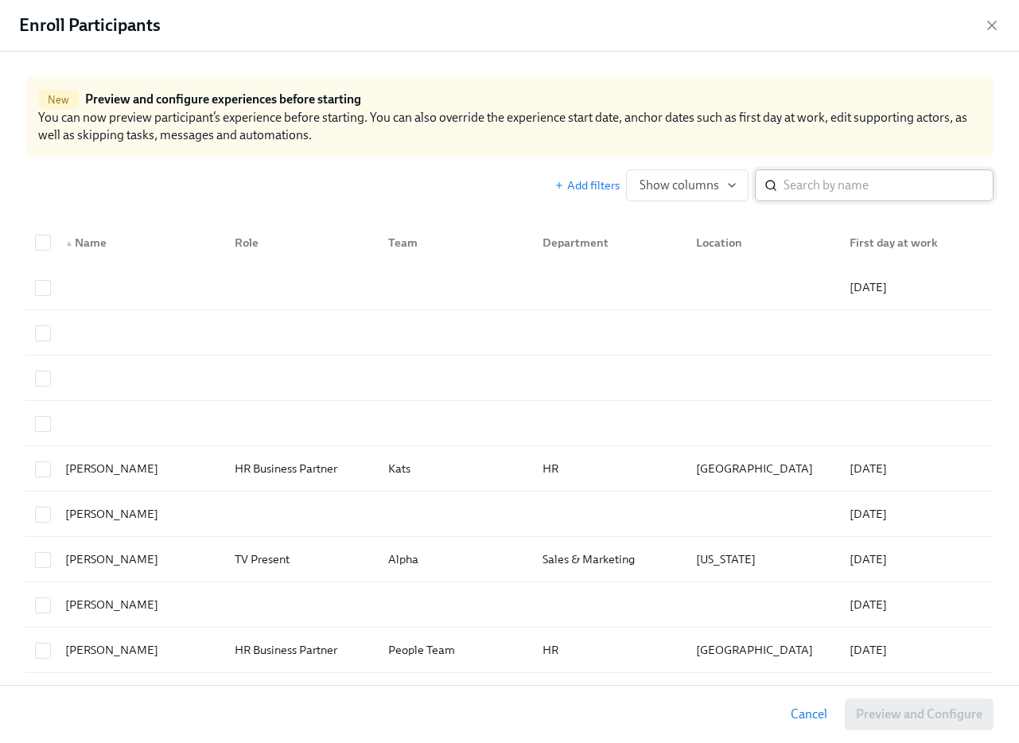
click at [875, 183] on input "search" at bounding box center [888, 185] width 210 height 32
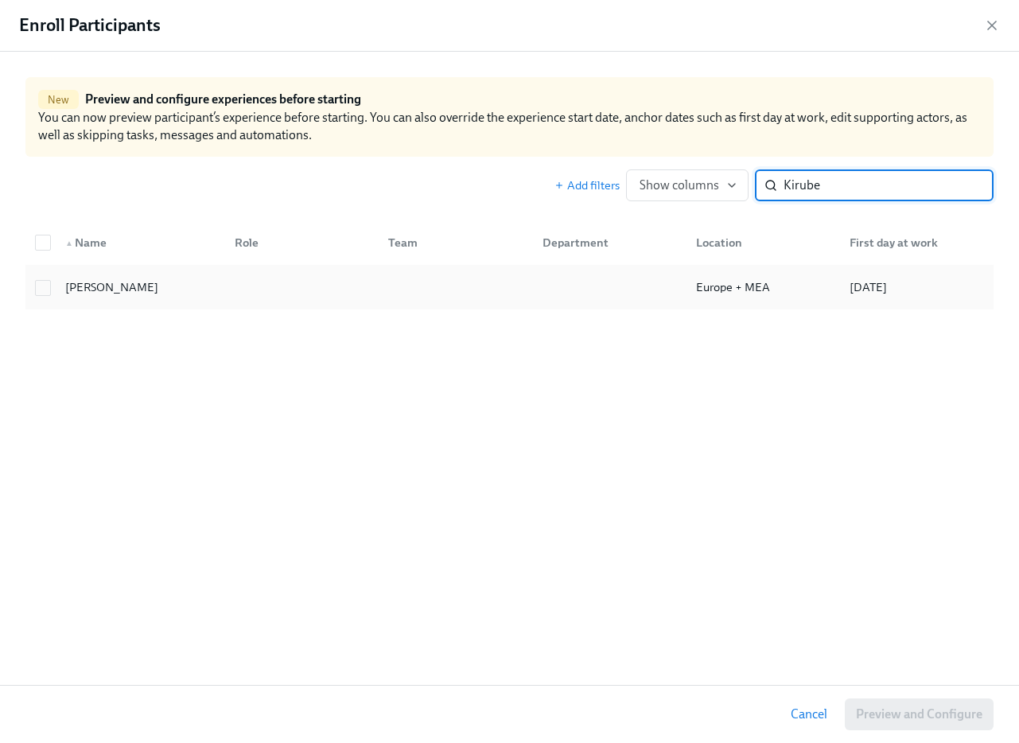
type input "Kirube"
click at [301, 281] on div at bounding box center [299, 287] width 154 height 32
checkbox input "true"
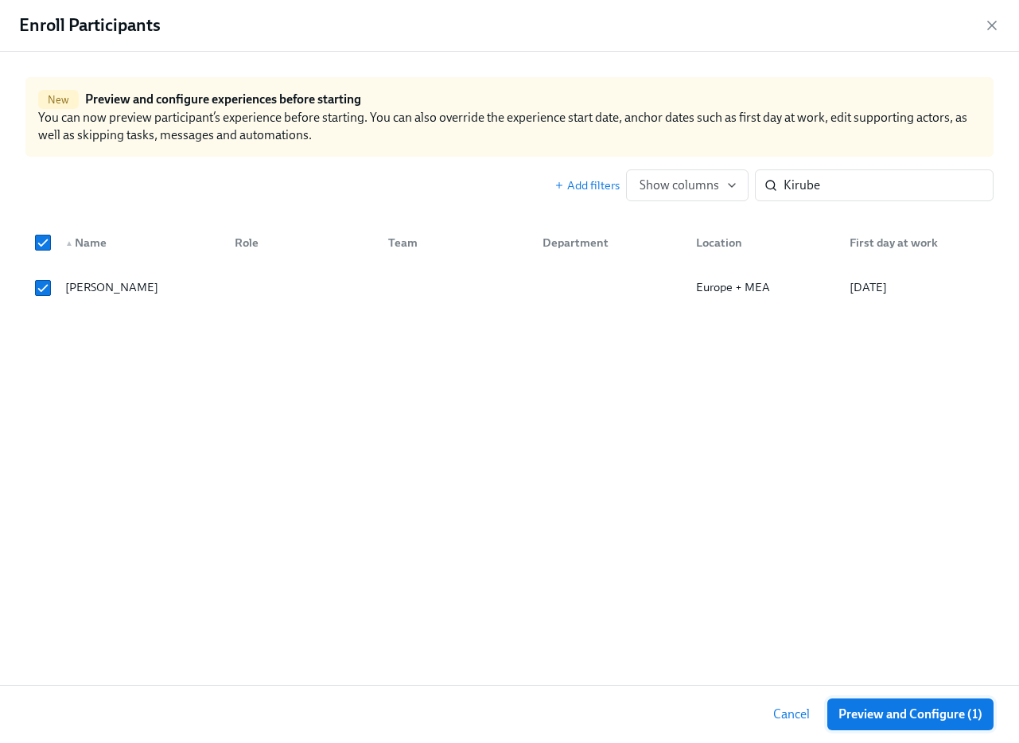
click at [915, 713] on span "Preview and Configure (1)" at bounding box center [910, 714] width 144 height 16
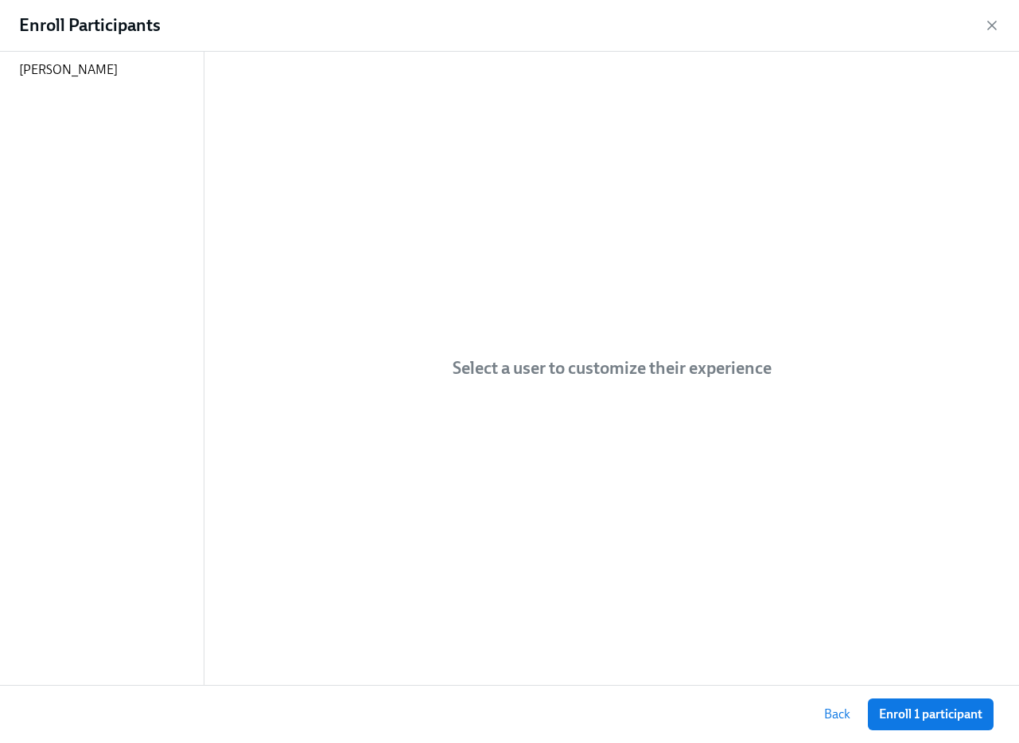
click at [90, 88] on div "Kirubel Abera" at bounding box center [102, 368] width 204 height 633
click at [84, 79] on div "Kirubel Abera" at bounding box center [102, 70] width 204 height 37
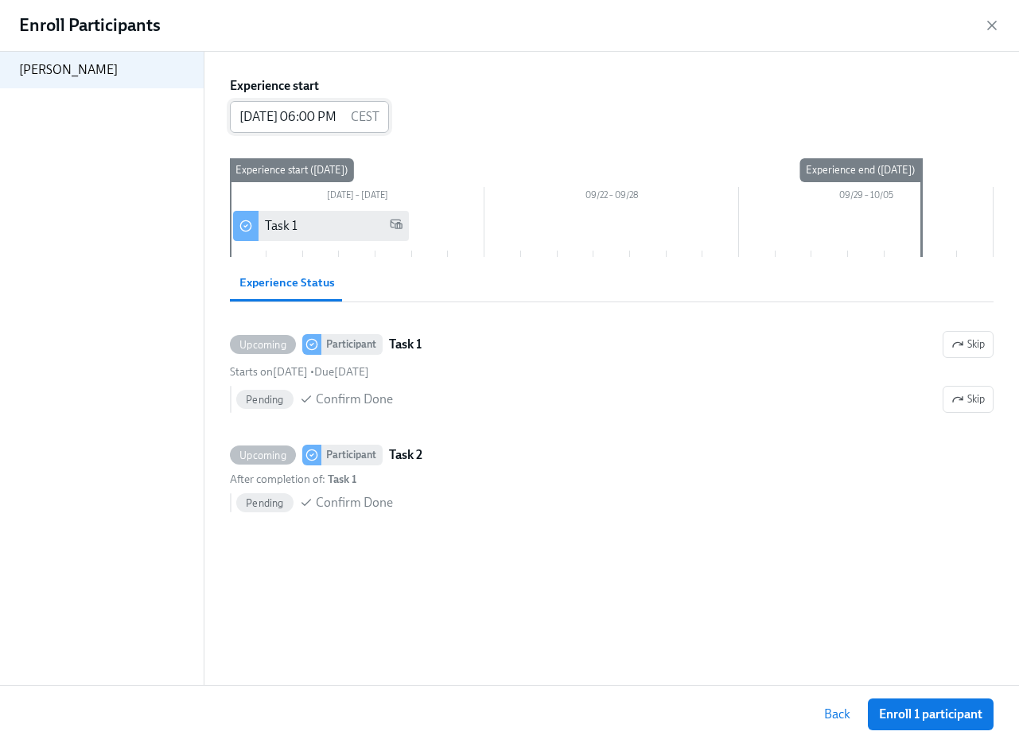
click at [335, 116] on input "09/15/2025 06:00 PM" at bounding box center [287, 117] width 115 height 32
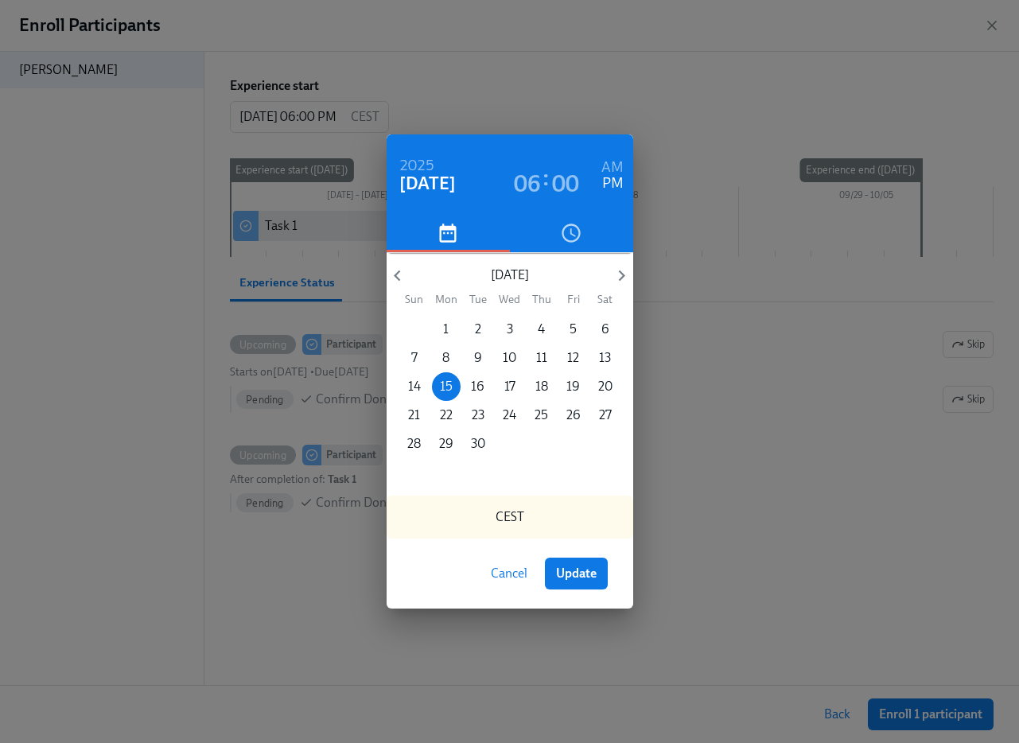
click at [629, 165] on div "2025 Sep 15 06 : 00 AM PM" at bounding box center [510, 174] width 247 height 80
click at [616, 165] on h6 "AM" at bounding box center [612, 167] width 22 height 25
click at [563, 573] on span "Update" at bounding box center [576, 574] width 41 height 16
type input "09/15/2025 06:00 AM"
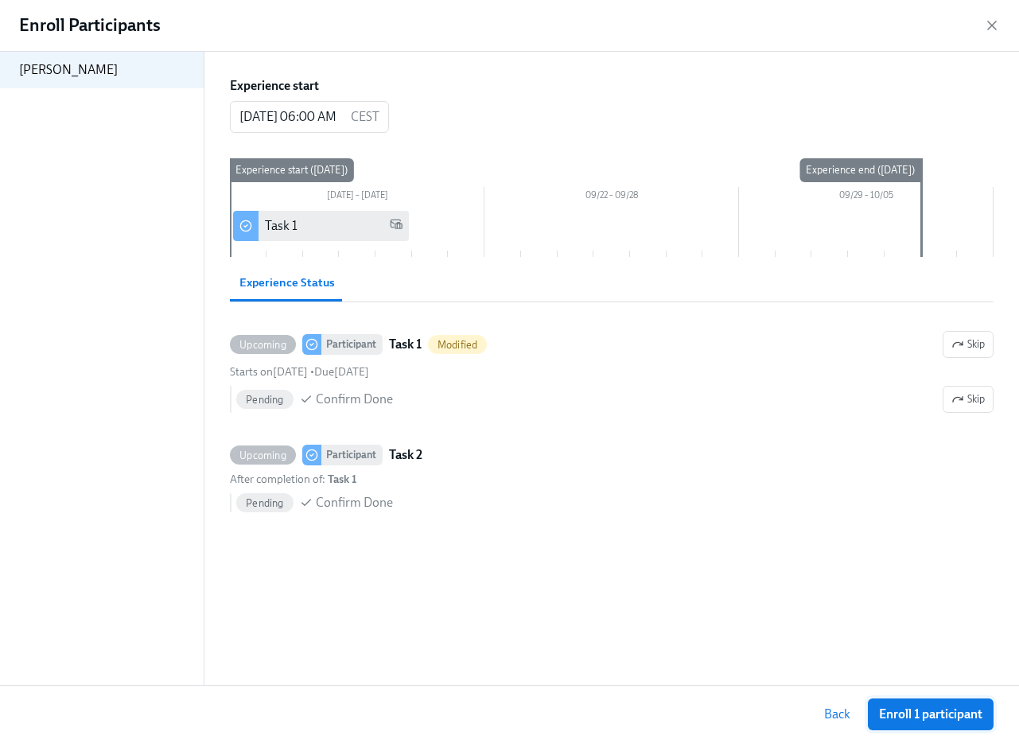
click at [965, 723] on button "Enroll 1 participant" at bounding box center [931, 714] width 126 height 32
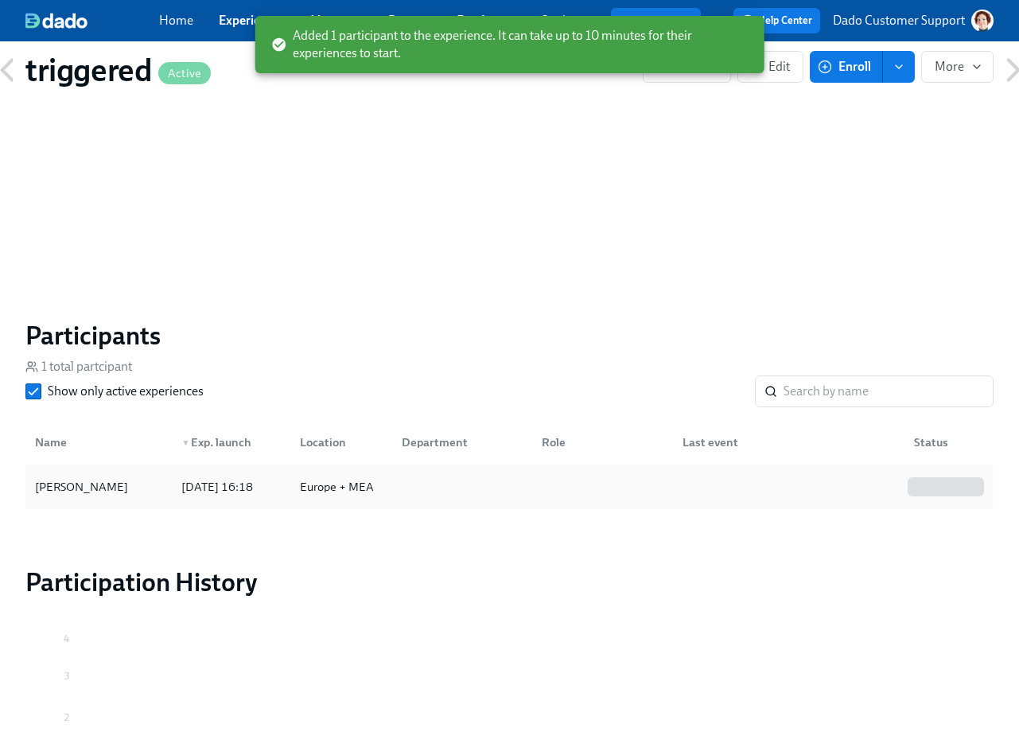
click at [411, 496] on div at bounding box center [459, 487] width 140 height 32
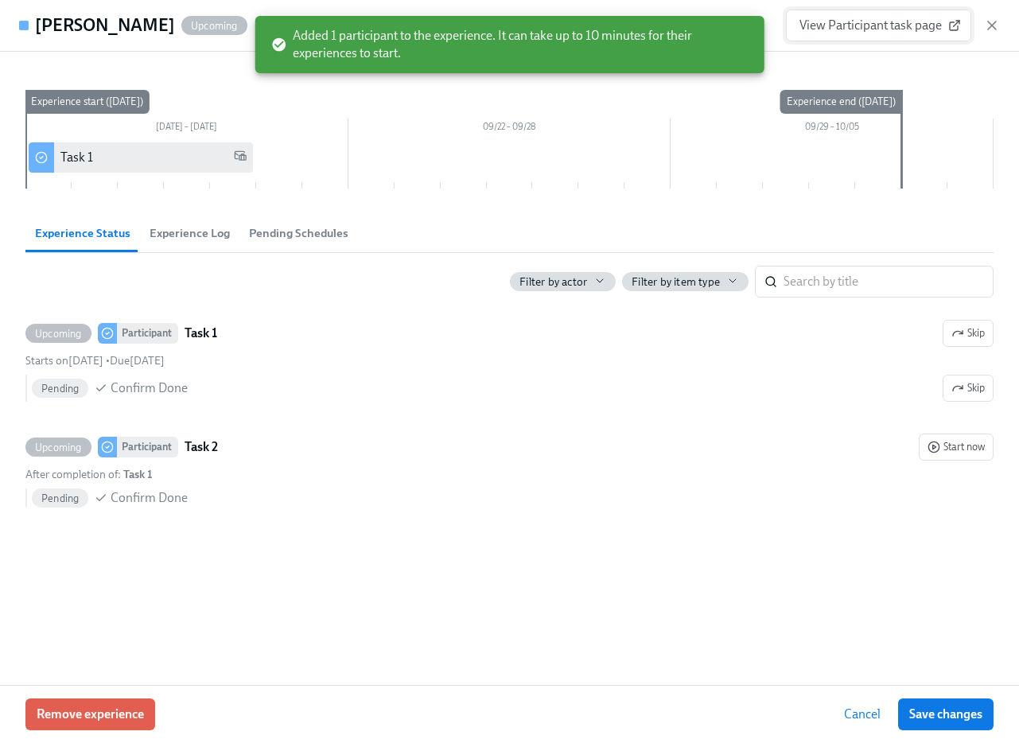
click at [885, 19] on span "View Participant task page" at bounding box center [878, 25] width 158 height 16
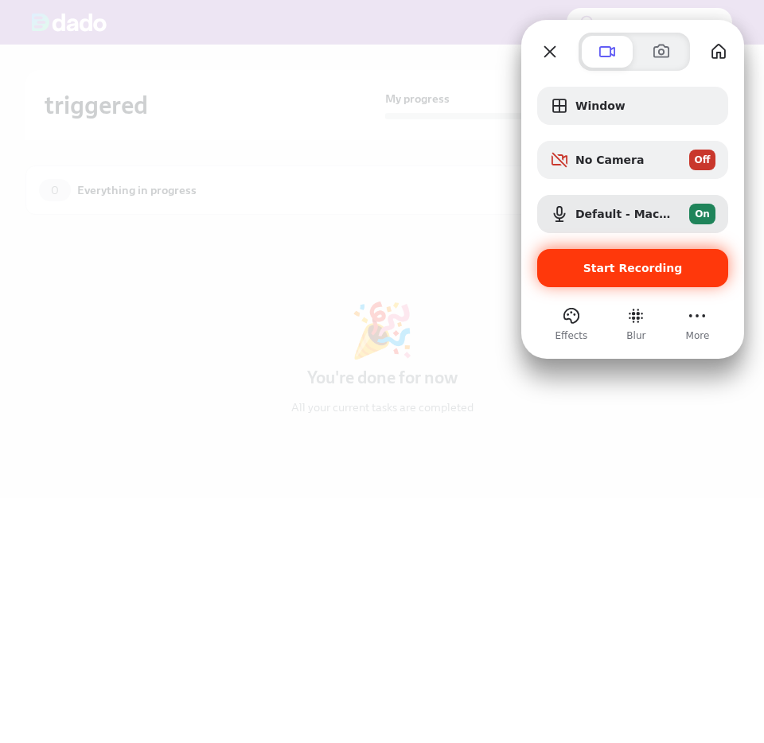
click at [635, 271] on span "Start Recording" at bounding box center [632, 268] width 99 height 13
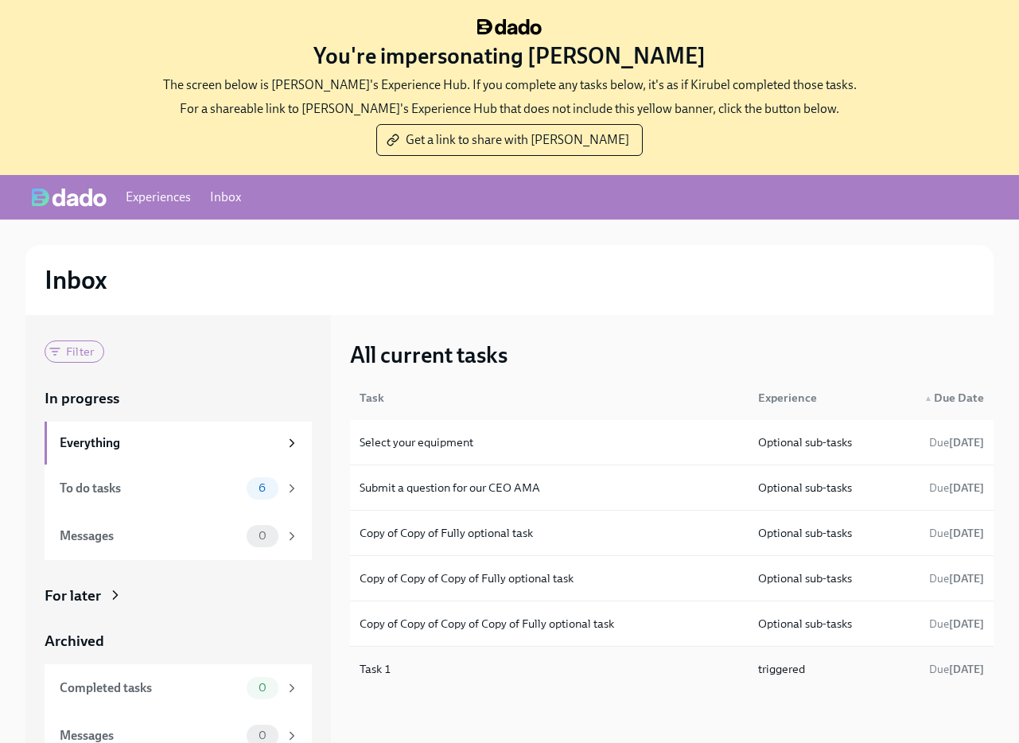
click at [434, 662] on div "Task 1" at bounding box center [549, 669] width 392 height 32
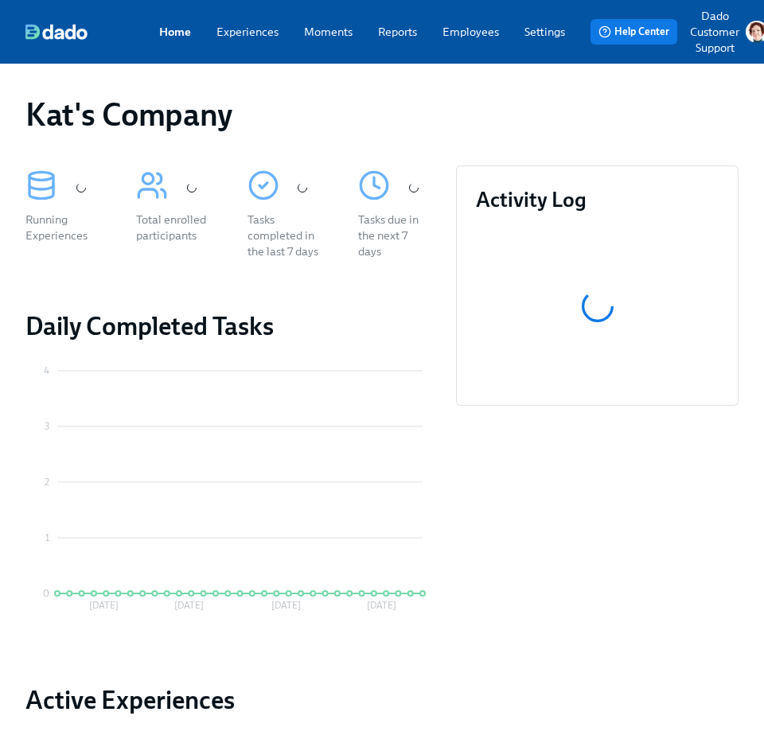
click at [248, 30] on link "Experiences" at bounding box center [247, 32] width 62 height 16
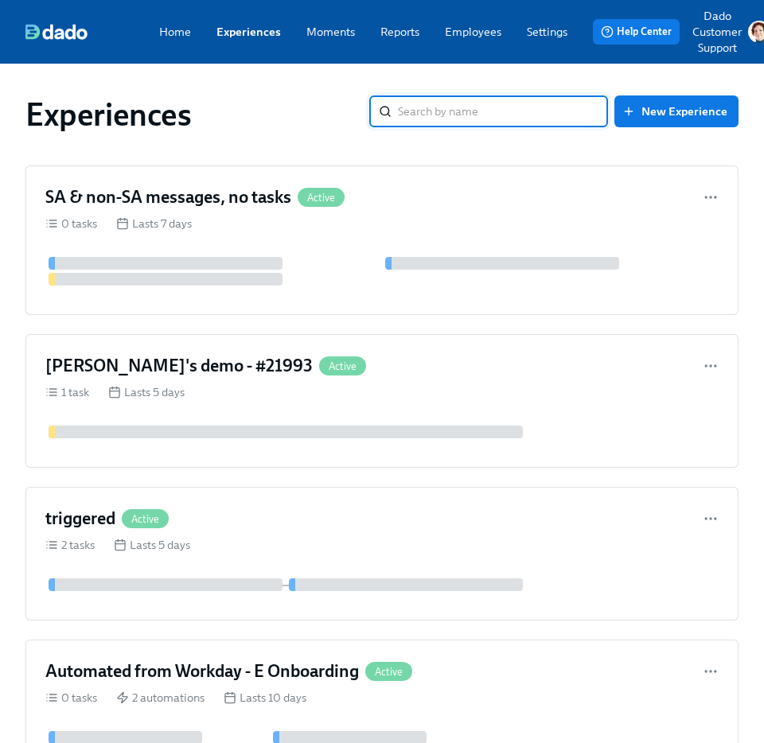
click at [472, 31] on link "Employees" at bounding box center [473, 32] width 56 height 16
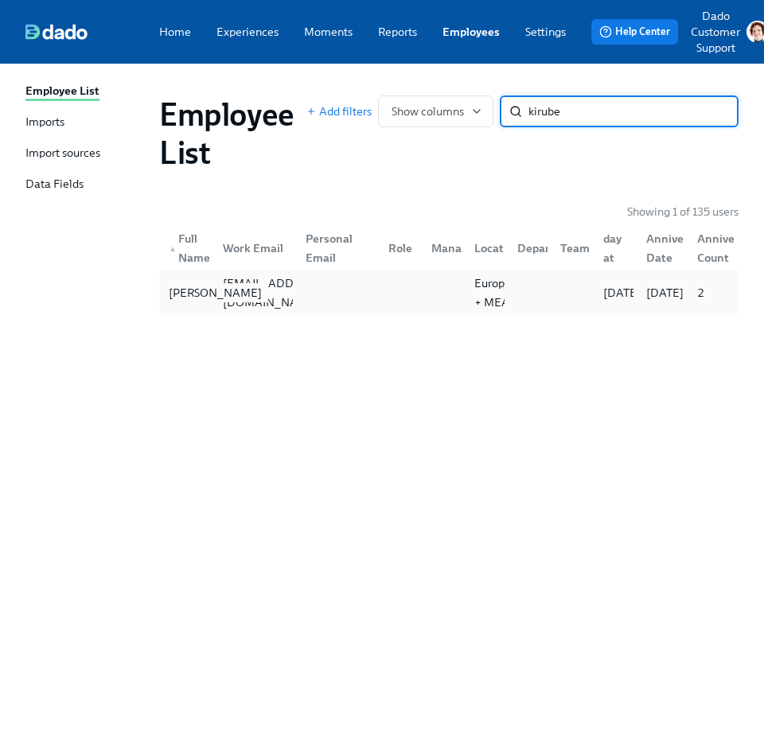
type input "kirube"
click at [197, 302] on div "Kirubel Abera" at bounding box center [215, 292] width 106 height 19
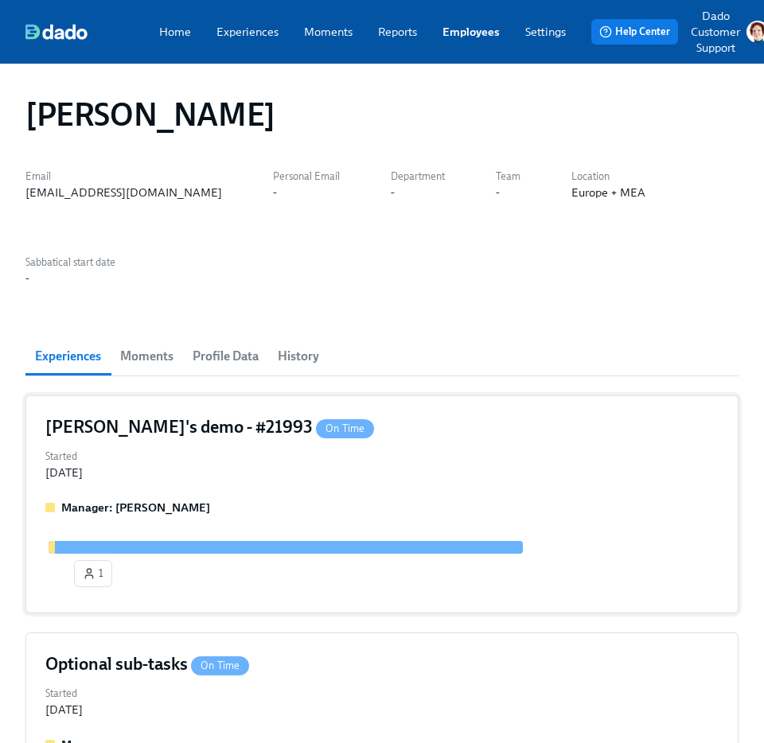
scroll to position [384, 0]
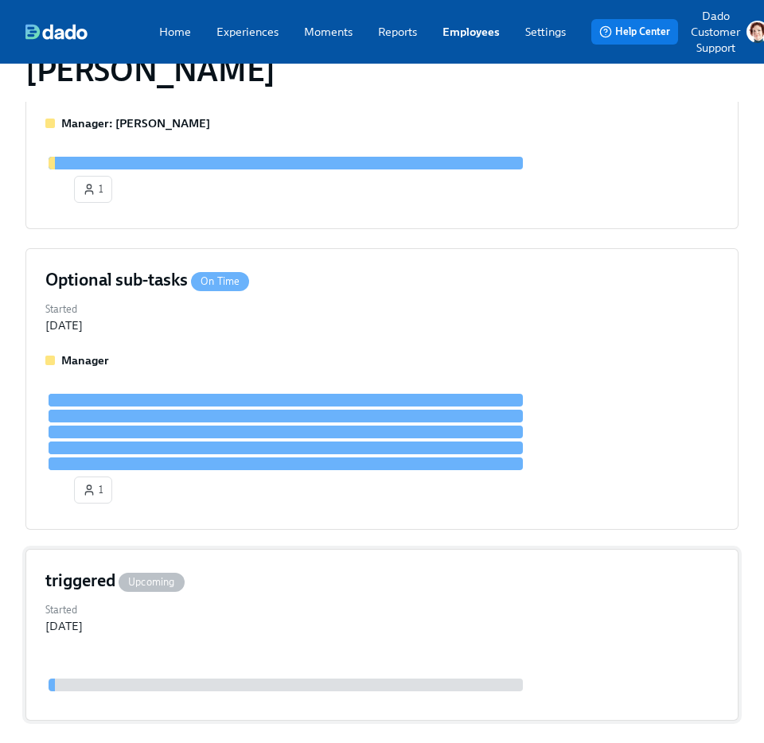
click at [275, 552] on div "triggered Upcoming Started Sep 15, 2025" at bounding box center [381, 635] width 713 height 172
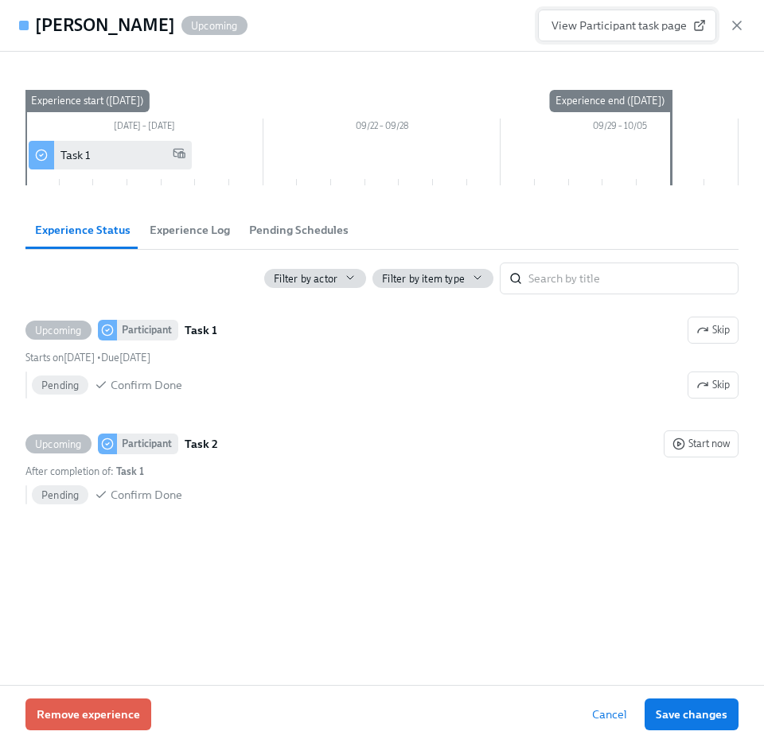
click at [639, 18] on span "View Participant task page" at bounding box center [626, 25] width 151 height 16
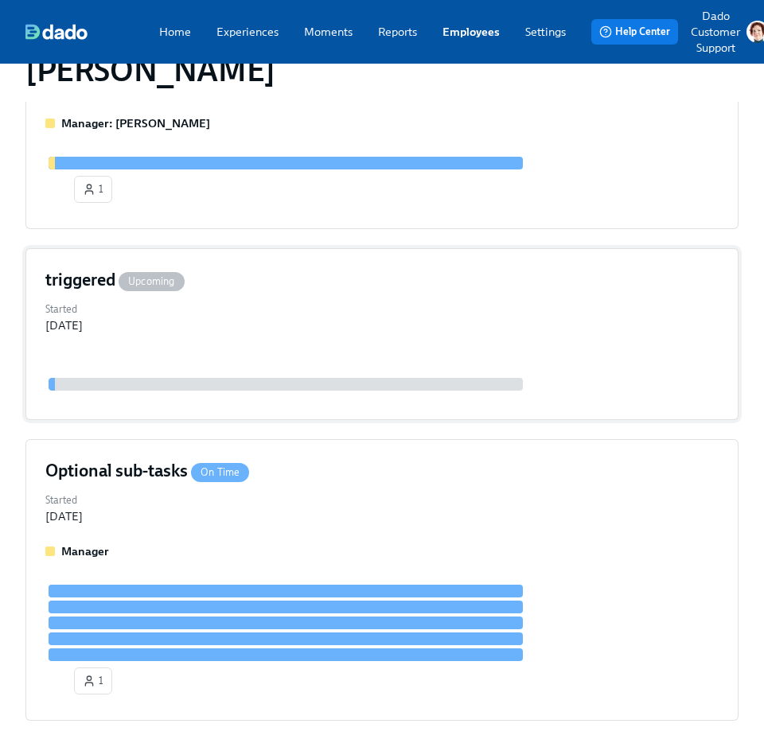
click at [264, 268] on div "triggered Upcoming" at bounding box center [381, 280] width 673 height 24
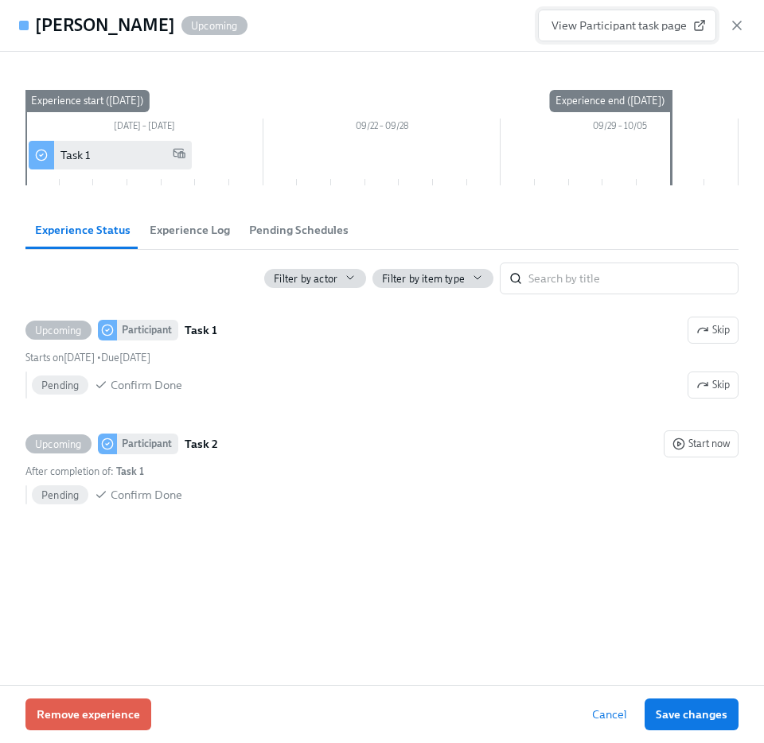
click at [654, 21] on span "View Participant task page" at bounding box center [626, 25] width 151 height 16
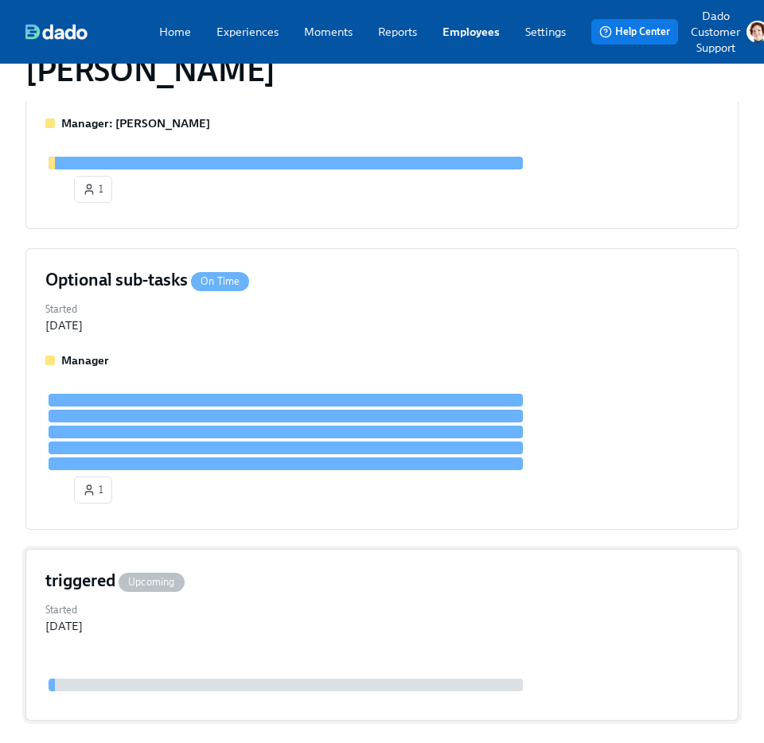
click at [146, 573] on div "Upcoming" at bounding box center [152, 582] width 66 height 19
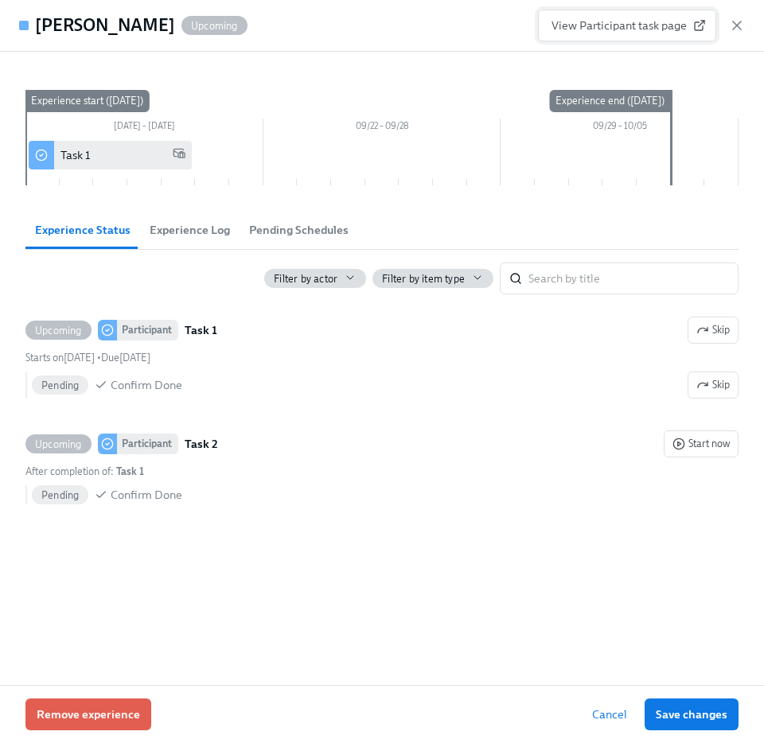
click at [647, 10] on link "View Participant task page" at bounding box center [627, 26] width 178 height 32
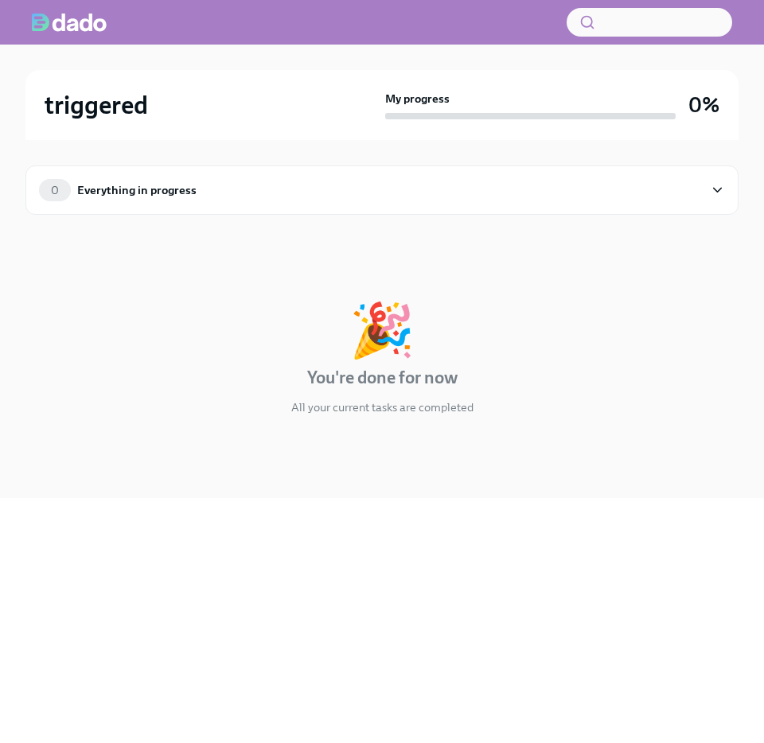
click at [224, 193] on div "0 Everything in progress" at bounding box center [371, 190] width 664 height 22
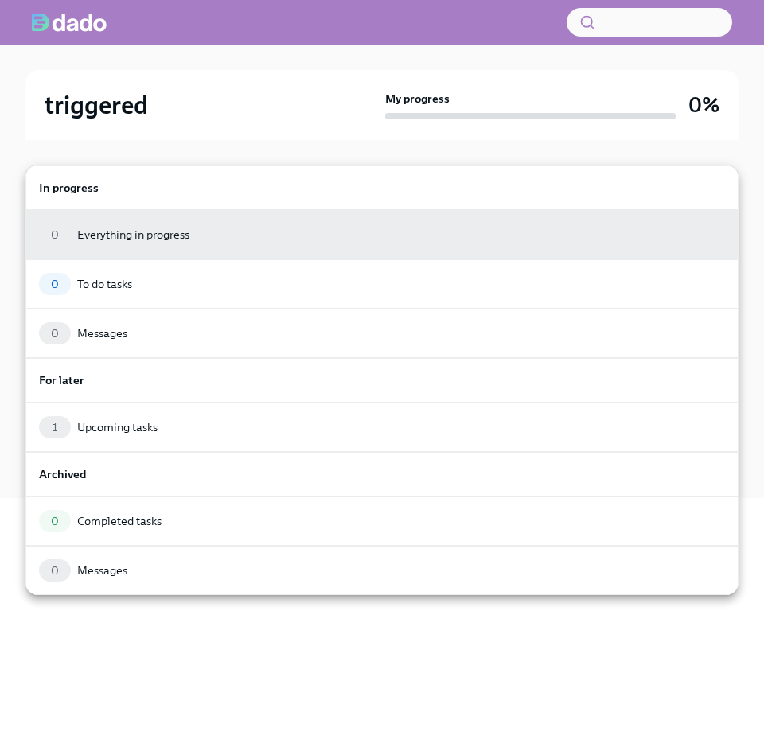
click at [221, 190] on h6 "In progress" at bounding box center [382, 187] width 686 height 17
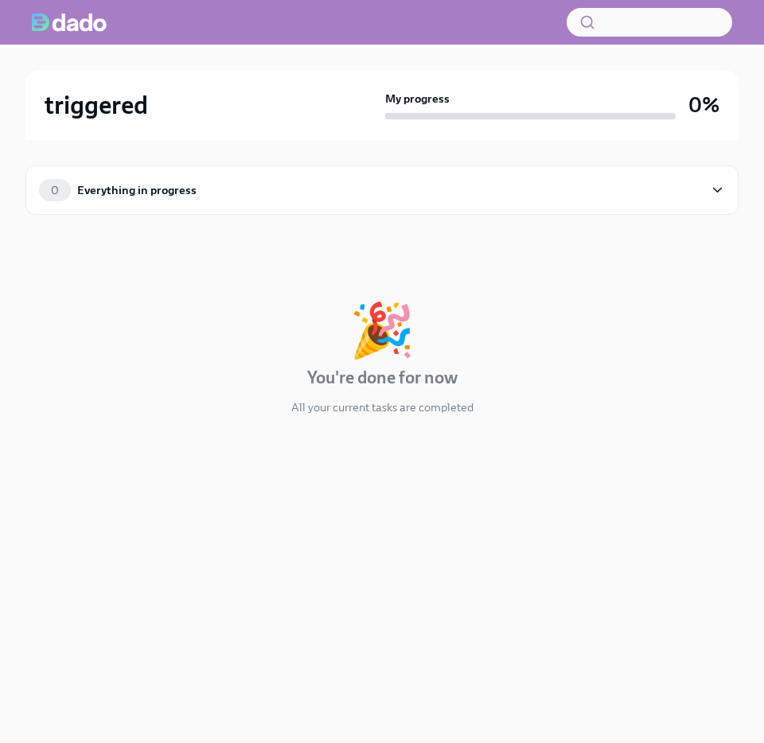
click at [221, 191] on div "0 Everything in progress" at bounding box center [371, 190] width 664 height 22
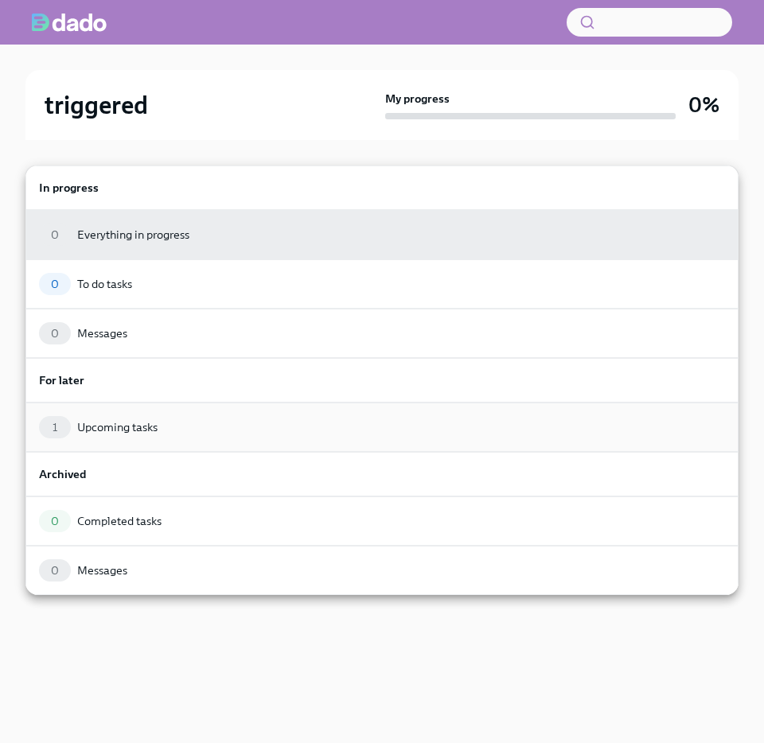
click at [117, 431] on div "Upcoming tasks" at bounding box center [117, 427] width 80 height 16
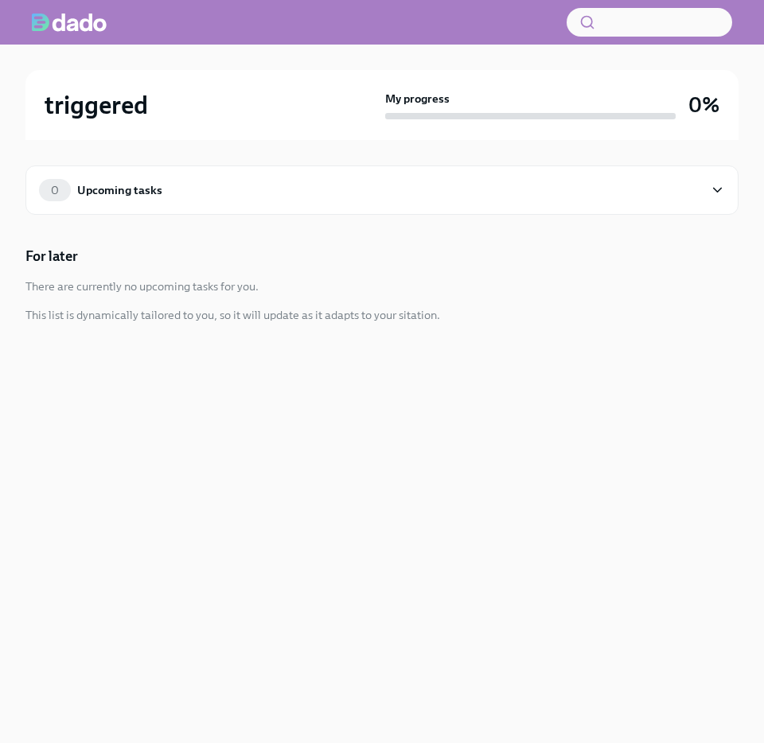
click at [123, 546] on div "triggered My progress 0% 0 Upcoming tasks For later There are currently no upco…" at bounding box center [382, 371] width 764 height 743
click at [120, 190] on div "Upcoming tasks" at bounding box center [119, 189] width 85 height 17
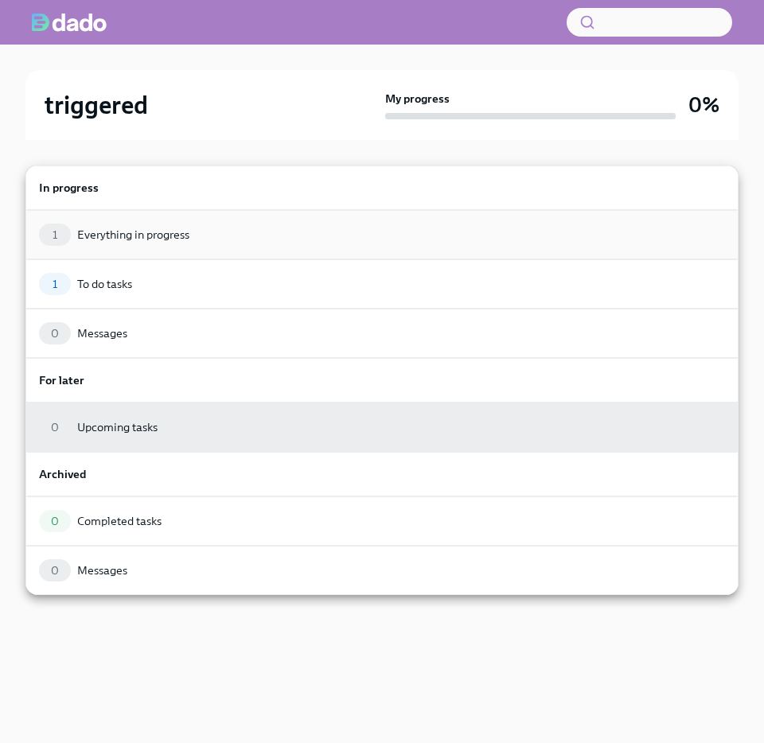
click at [115, 220] on div "1 Everything in progress" at bounding box center [381, 234] width 713 height 49
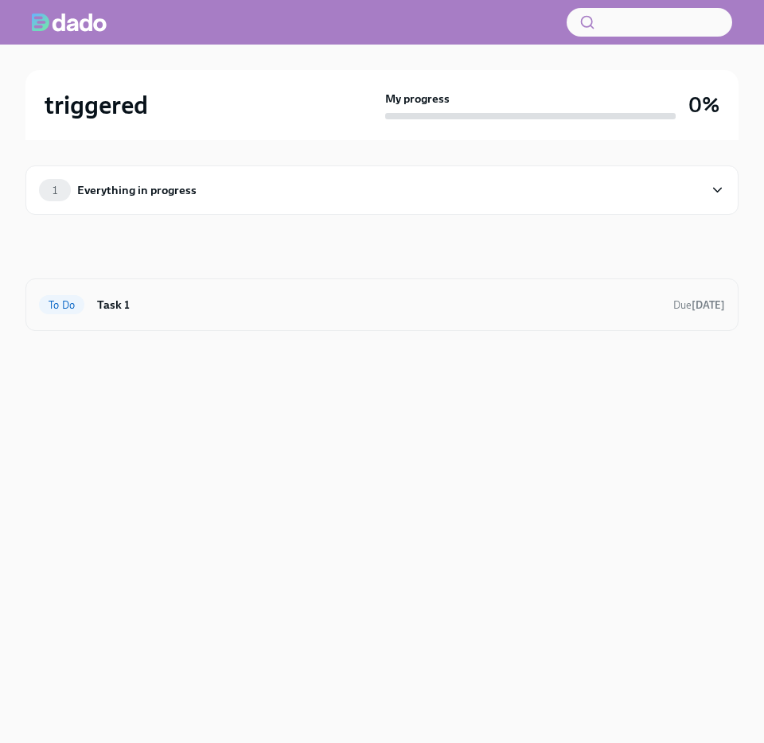
click at [373, 305] on h6 "Task 1" at bounding box center [378, 304] width 563 height 17
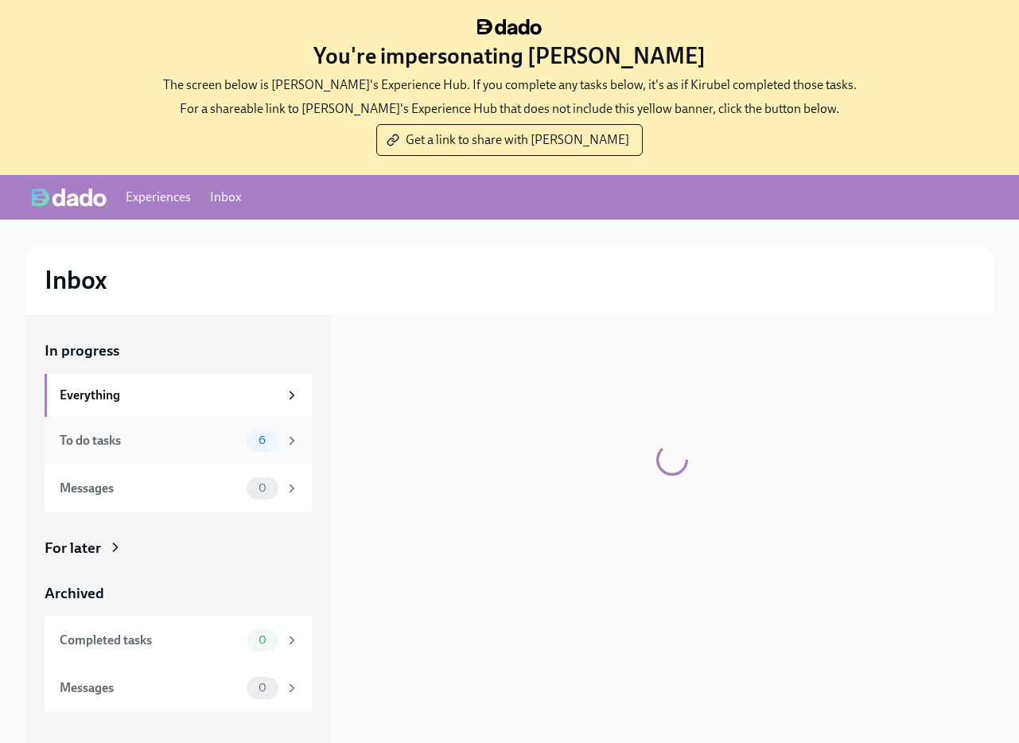
click at [190, 446] on div "To do tasks" at bounding box center [150, 440] width 181 height 17
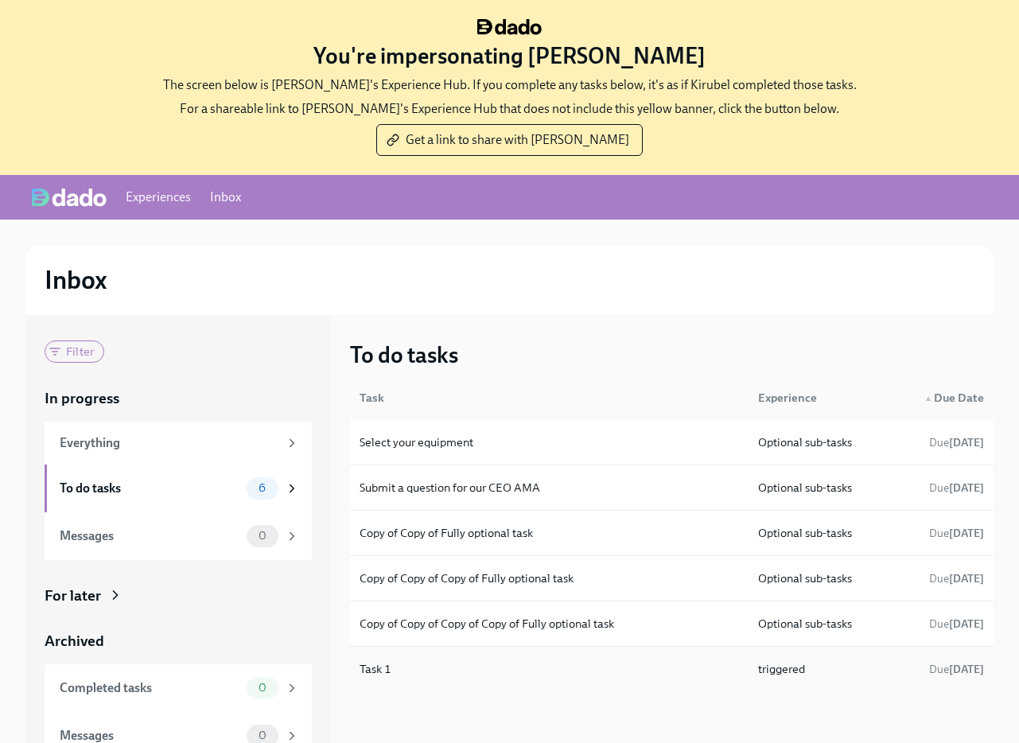
click at [378, 665] on div "Task 1" at bounding box center [376, 668] width 32 height 19
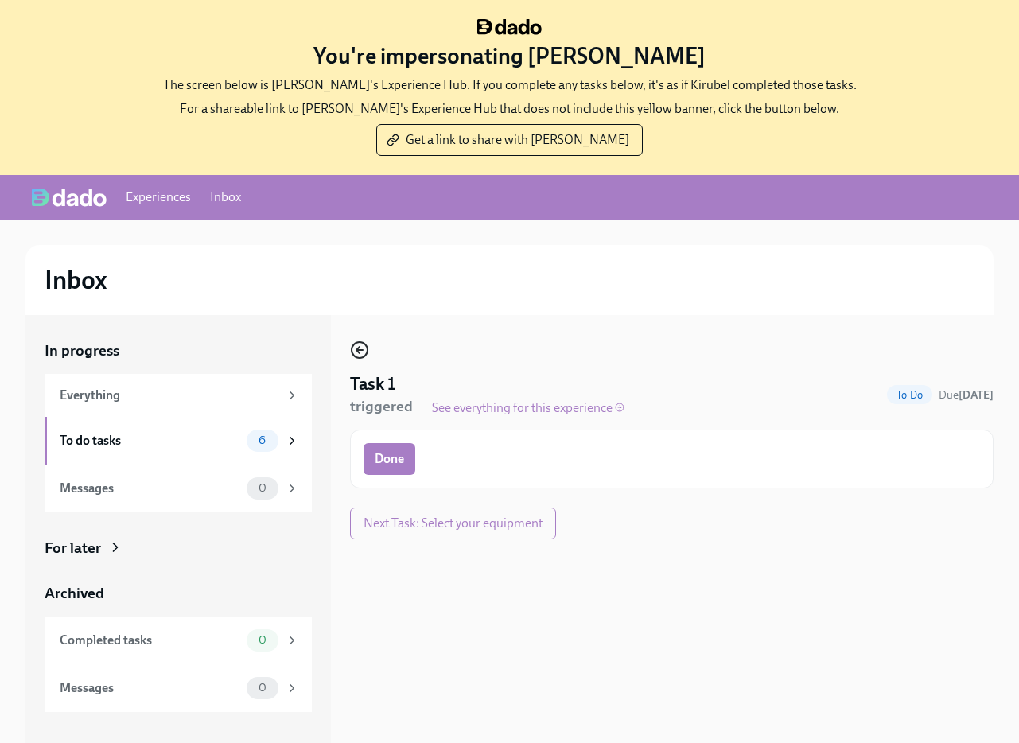
click at [358, 352] on icon "button" at bounding box center [357, 350] width 3 height 6
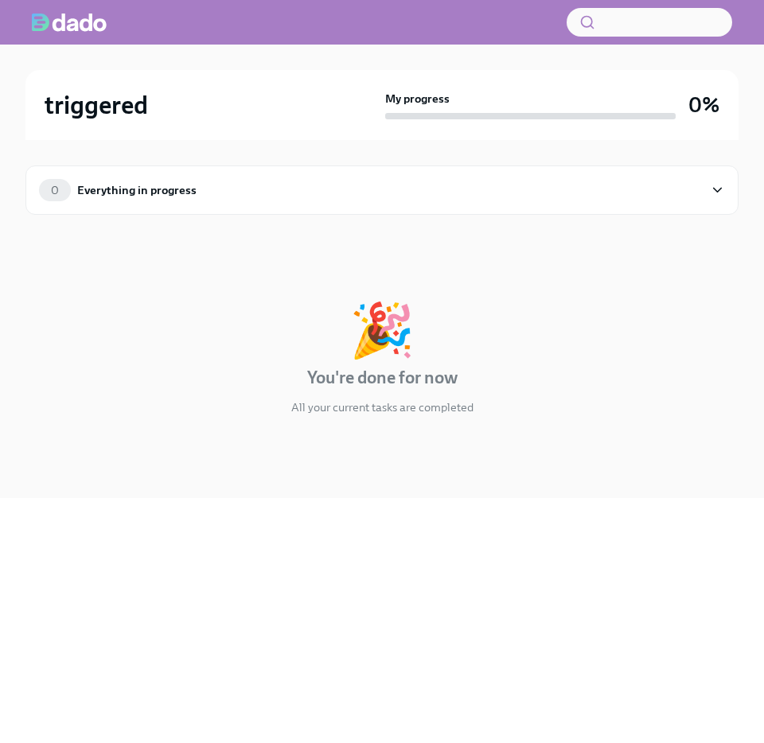
click at [160, 178] on div "0 Everything in progress" at bounding box center [381, 189] width 713 height 49
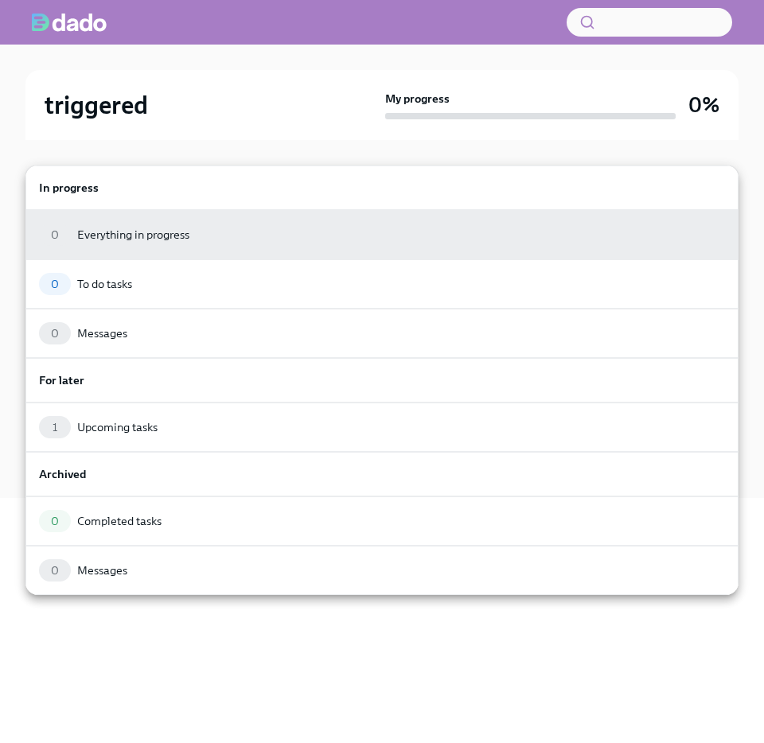
click at [160, 179] on h6 "In progress" at bounding box center [382, 187] width 686 height 17
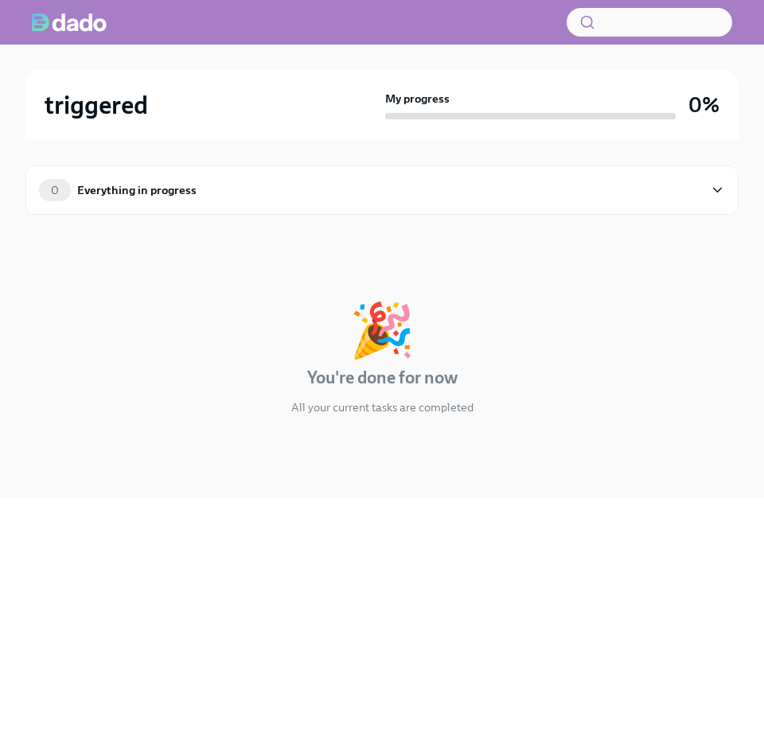
click at [2, 360] on div "triggered My progress 0% 0 Everything in progress In progress 🎉 You're done for…" at bounding box center [382, 271] width 764 height 453
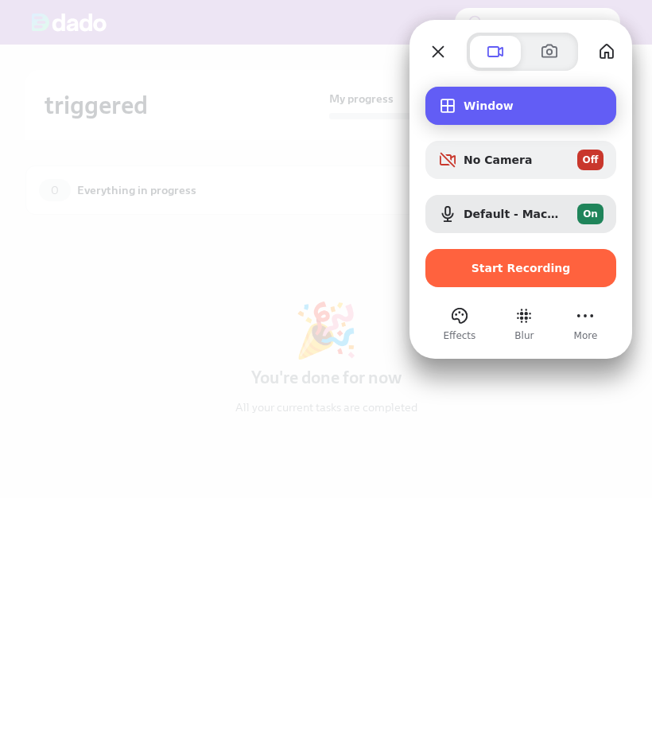
click at [515, 115] on div "Window" at bounding box center [521, 106] width 191 height 38
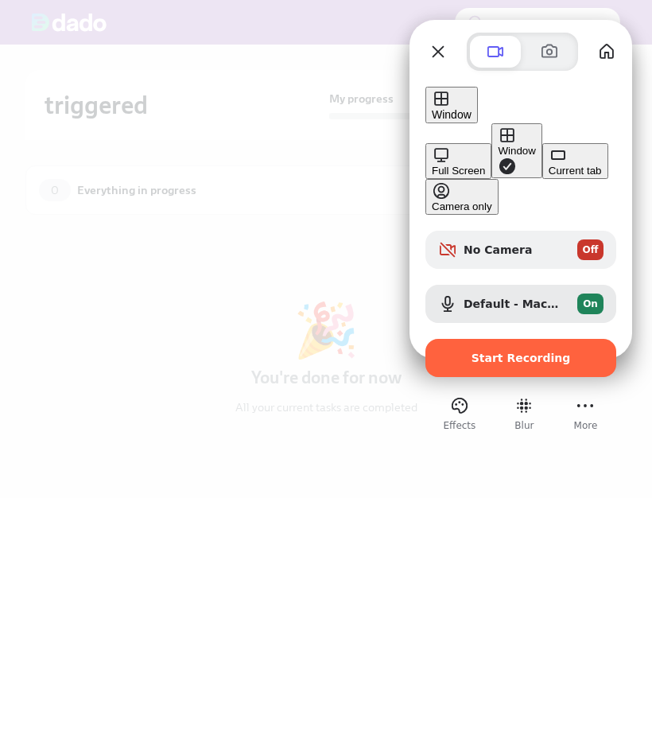
click at [432, 165] on div "Full Screen" at bounding box center [458, 171] width 53 height 12
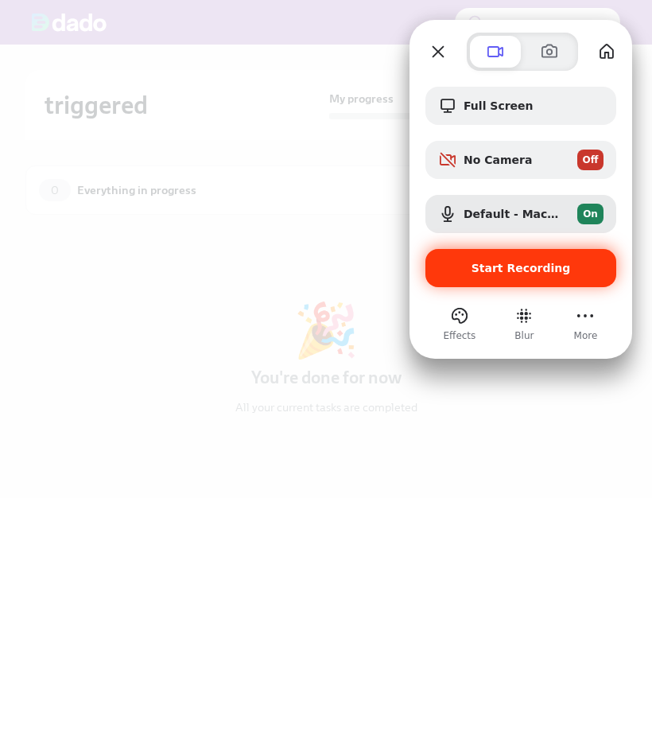
click at [533, 269] on span "Start Recording" at bounding box center [521, 268] width 99 height 13
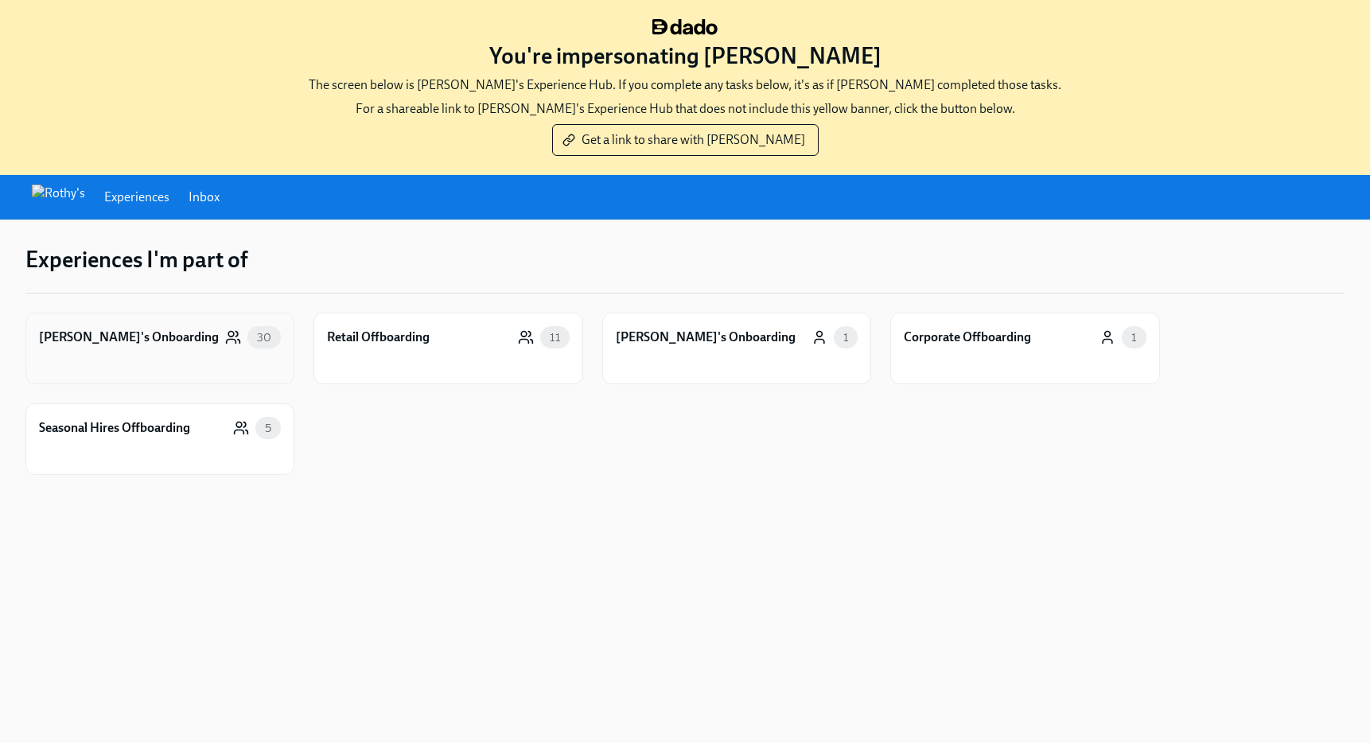
click at [154, 353] on div "[PERSON_NAME]'s Onboarding 30" at bounding box center [159, 349] width 269 height 72
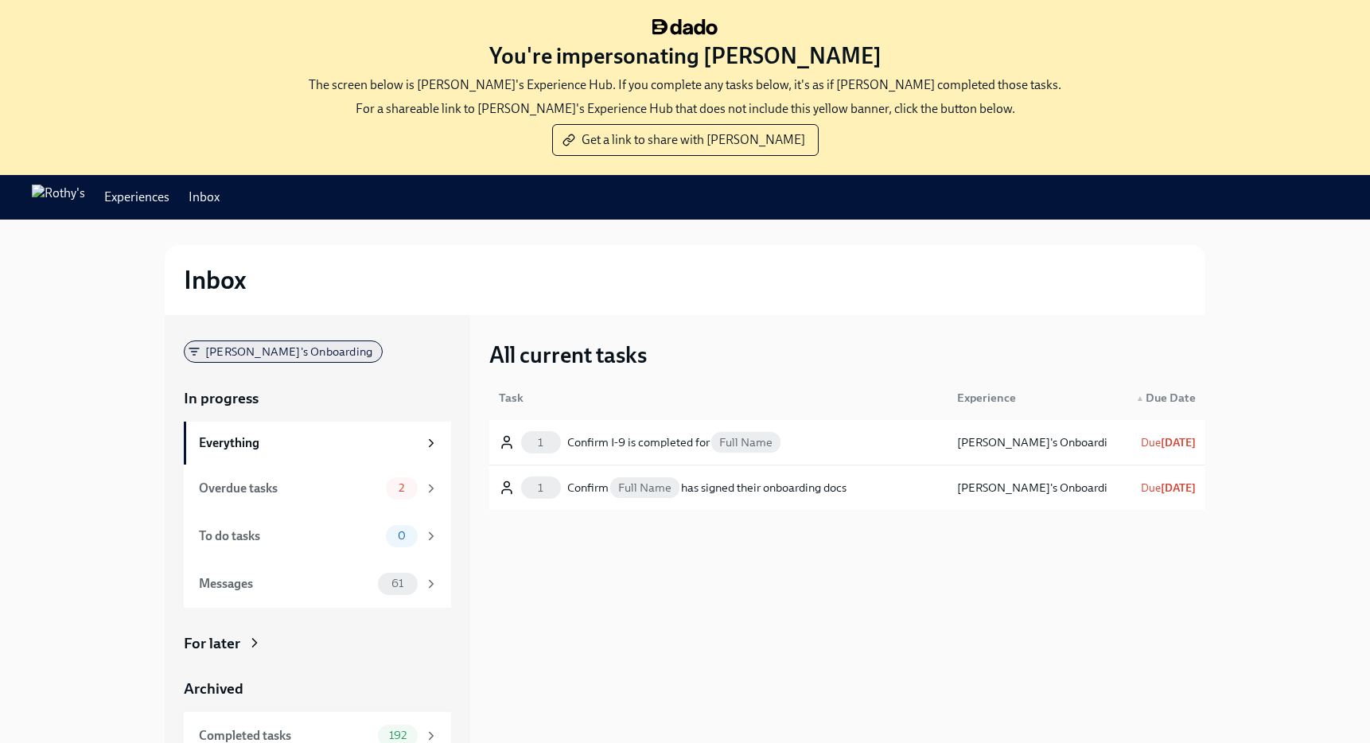
click at [252, 349] on span "[PERSON_NAME]'s Onboarding" at bounding box center [289, 352] width 186 height 12
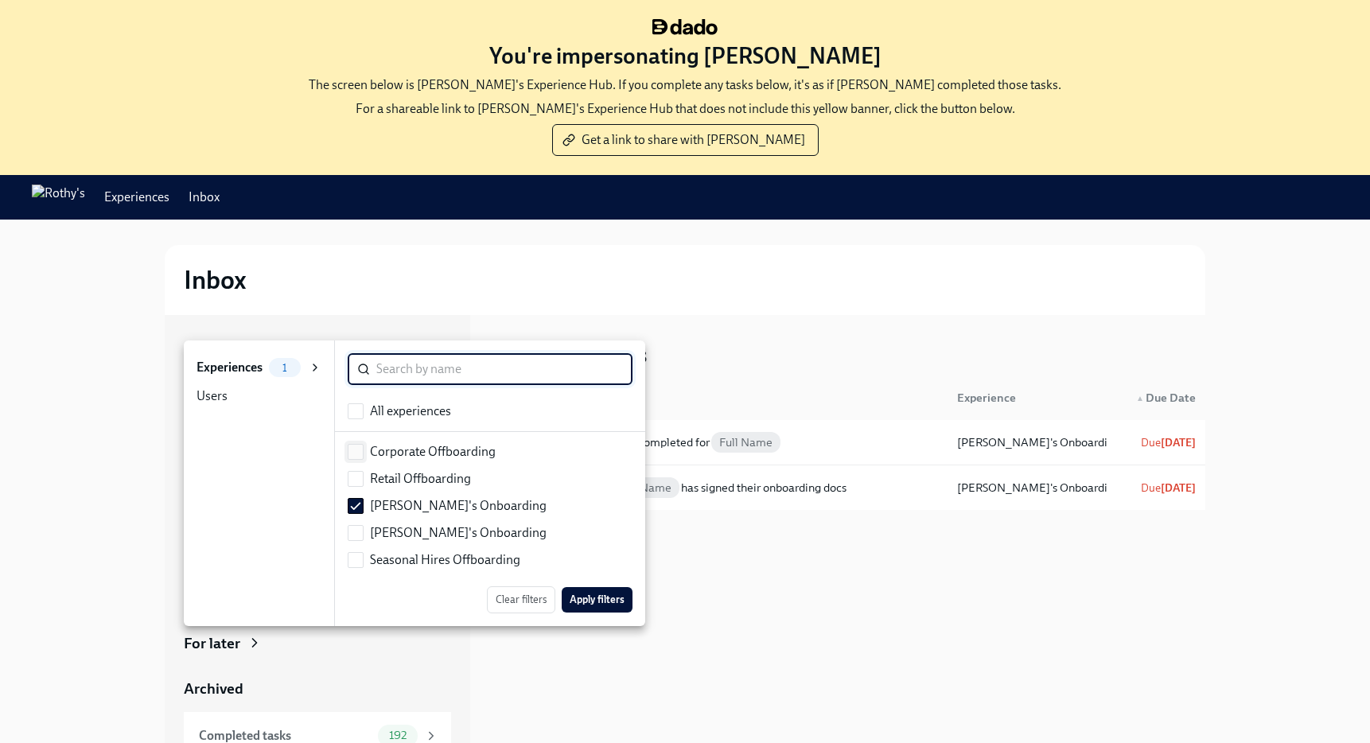
click at [356, 445] on input "checkbox" at bounding box center [355, 452] width 14 height 14
checkbox input "true"
click at [361, 549] on li "Seasonal Hires Offboarding" at bounding box center [490, 559] width 310 height 27
checkbox input "true"
click at [613, 594] on span "Apply filters" at bounding box center [596, 600] width 55 height 16
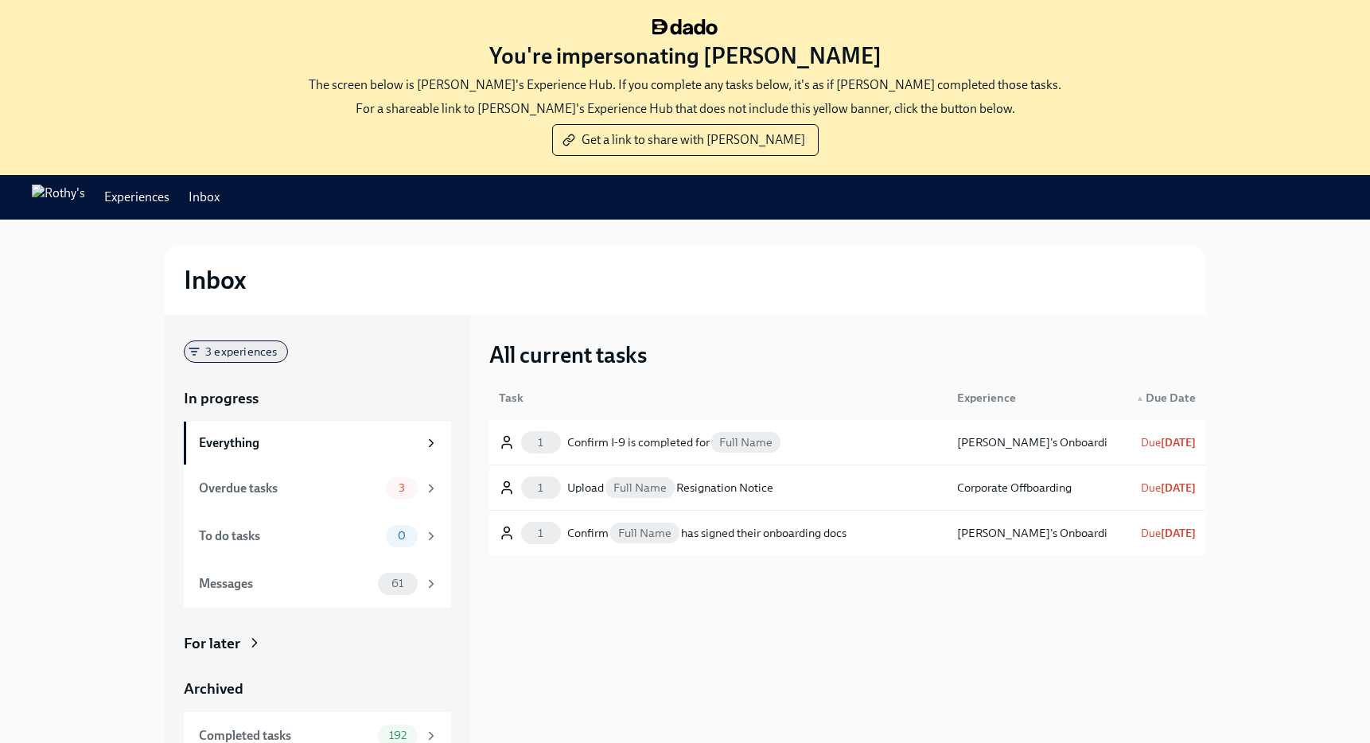
click at [233, 351] on span "3 experiences" at bounding box center [241, 352] width 91 height 12
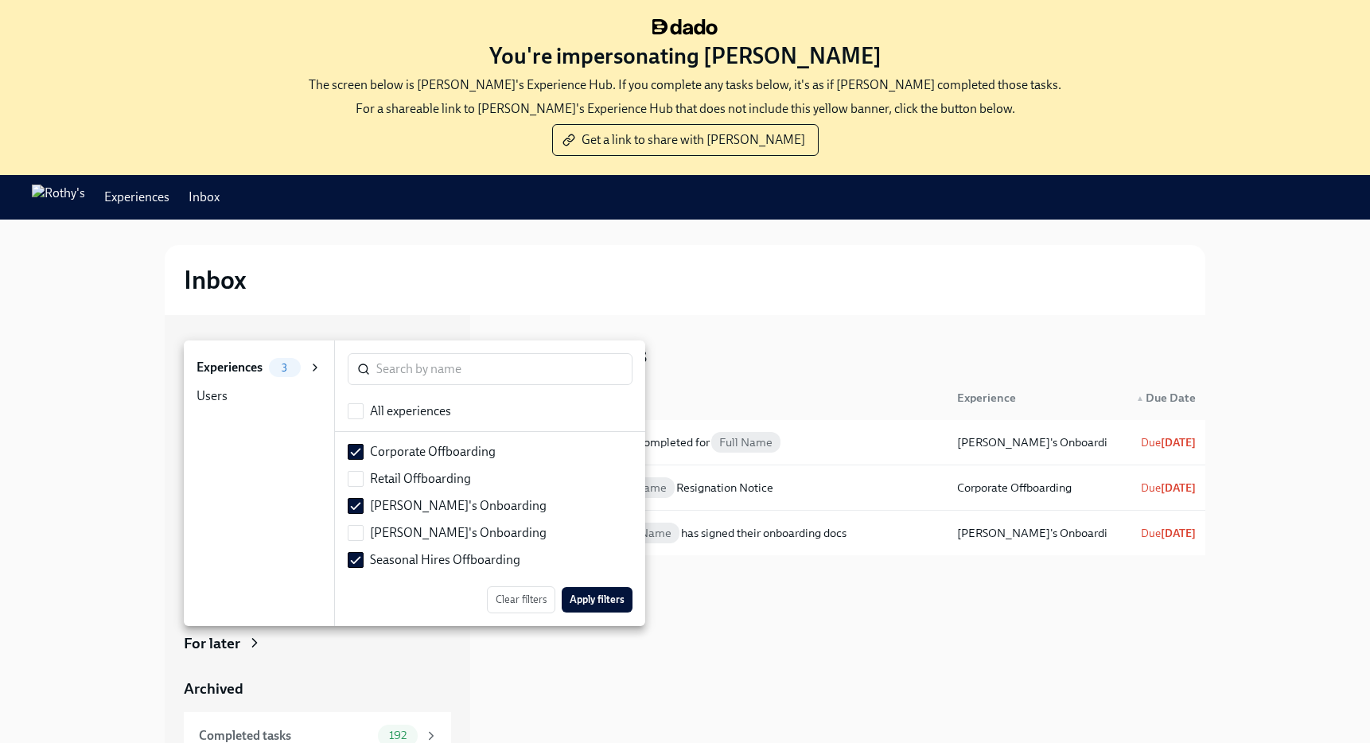
click at [222, 400] on div "Users" at bounding box center [211, 395] width 31 height 17
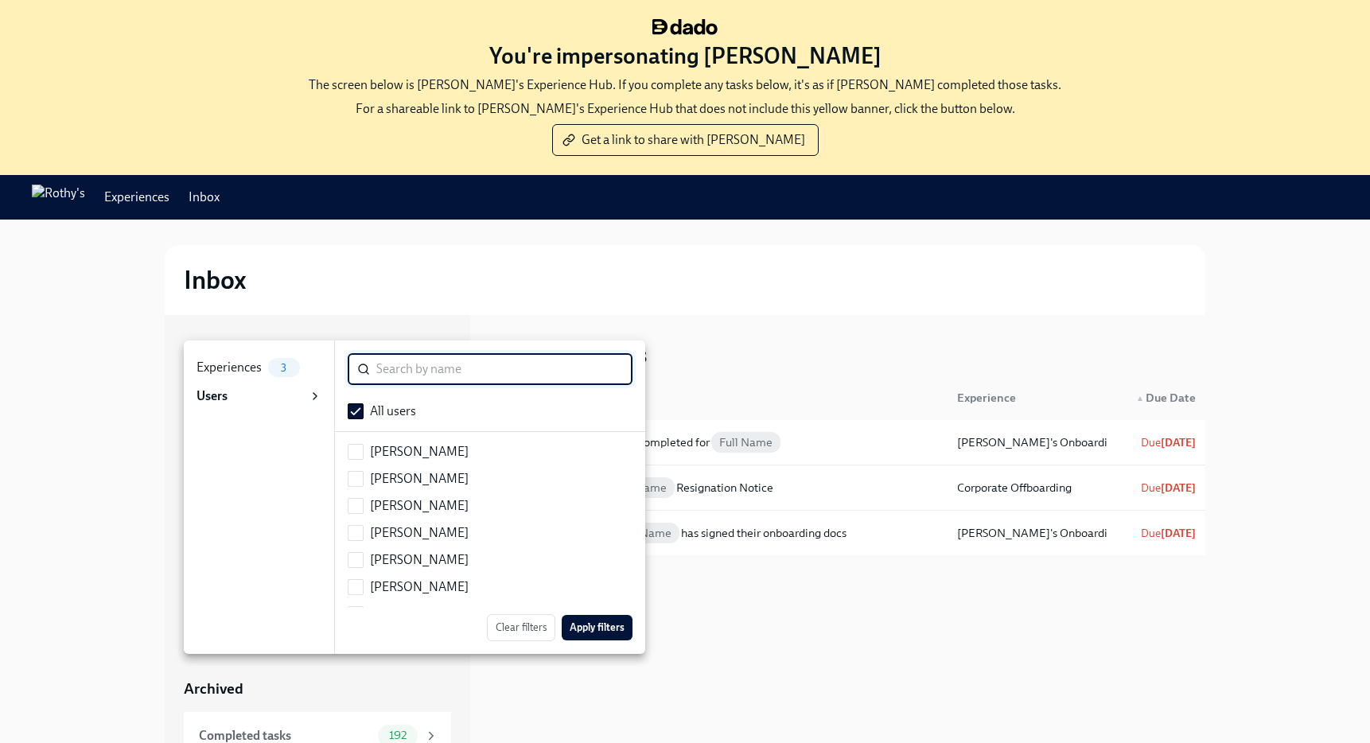
click at [370, 457] on div "Aliyah Wright" at bounding box center [419, 451] width 99 height 17
checkbox input "false"
checkbox input "true"
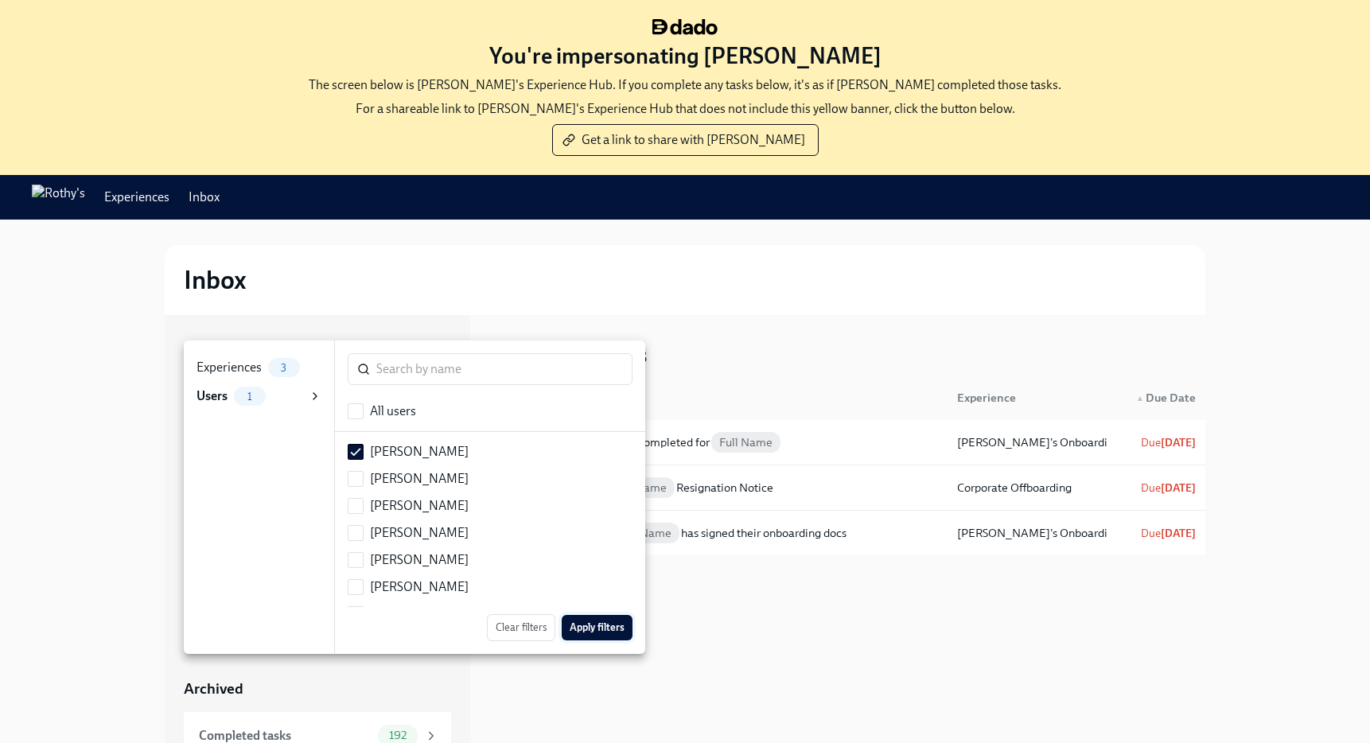
click at [581, 615] on button "Apply filters" at bounding box center [597, 627] width 71 height 25
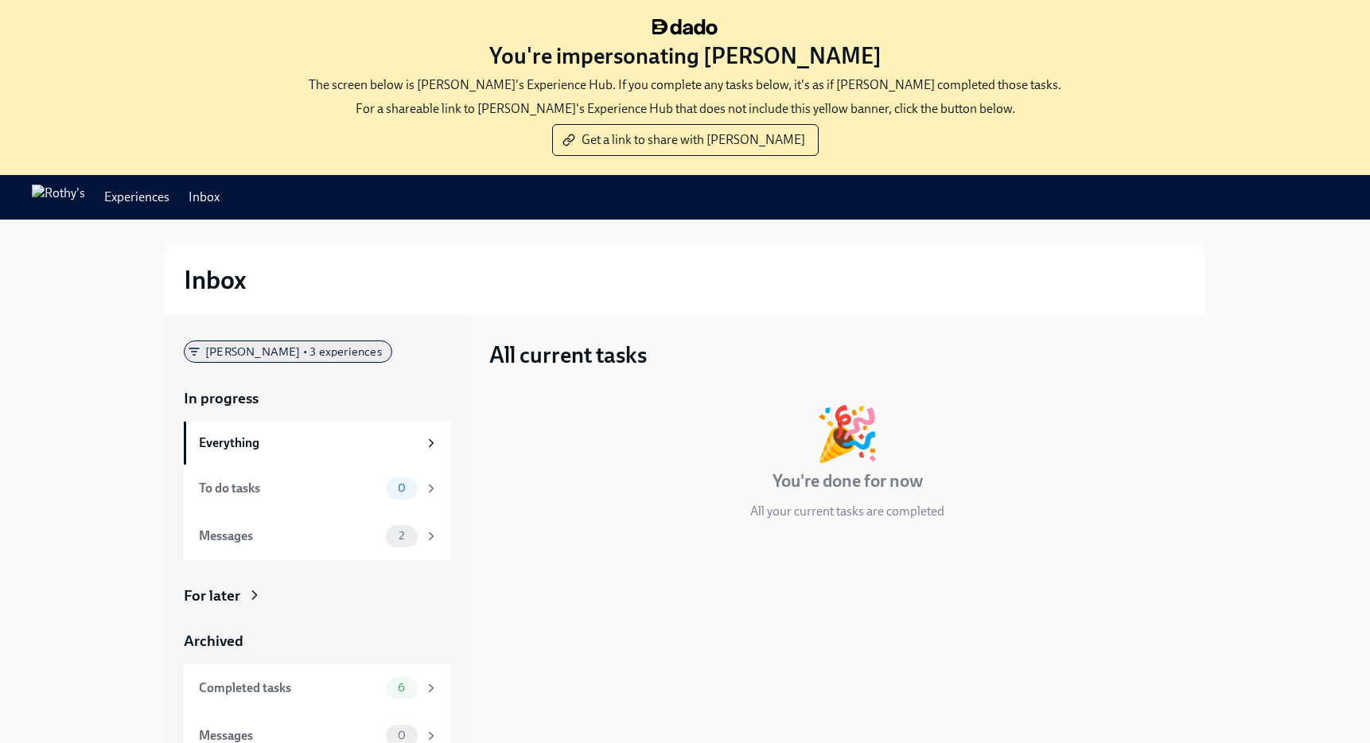
click at [209, 352] on span "Aliyah Wright • 3 experiences" at bounding box center [294, 352] width 196 height 12
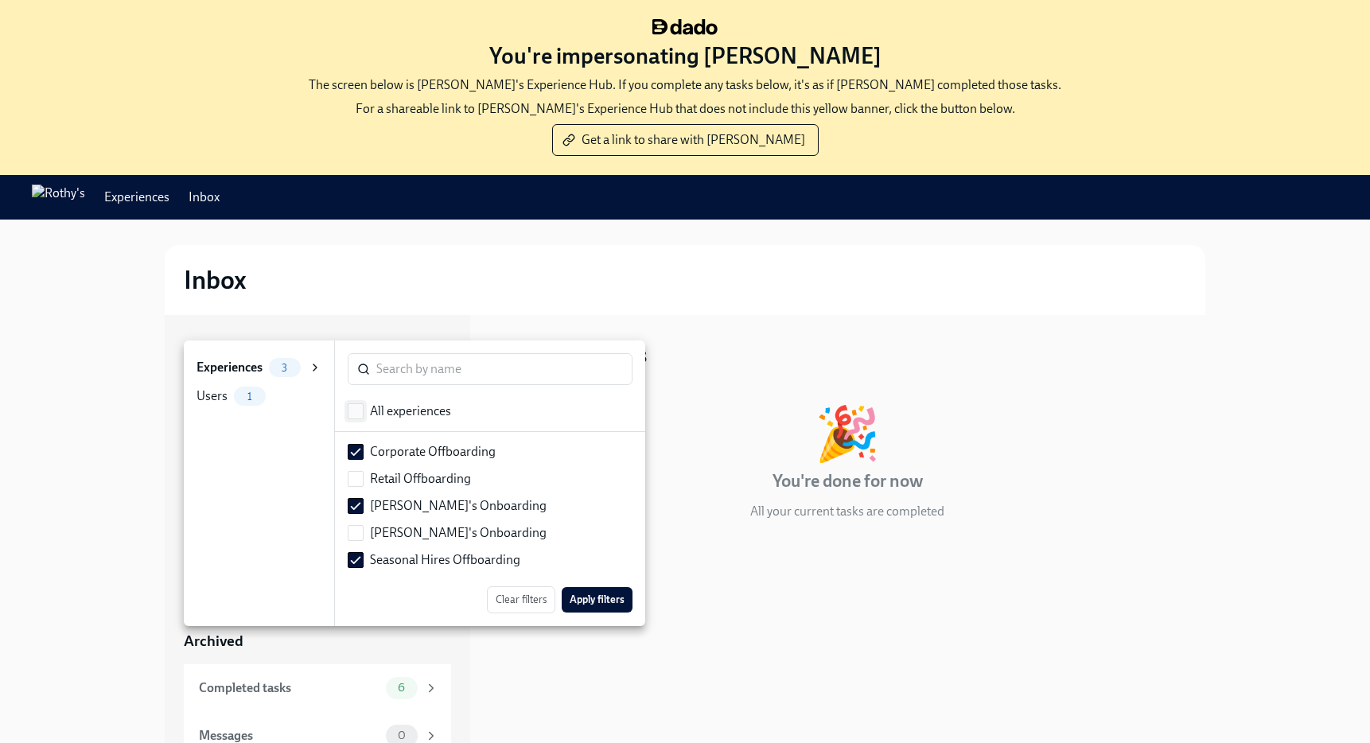
click at [363, 406] on span at bounding box center [356, 411] width 16 height 16
checkbox input "true"
checkbox input "false"
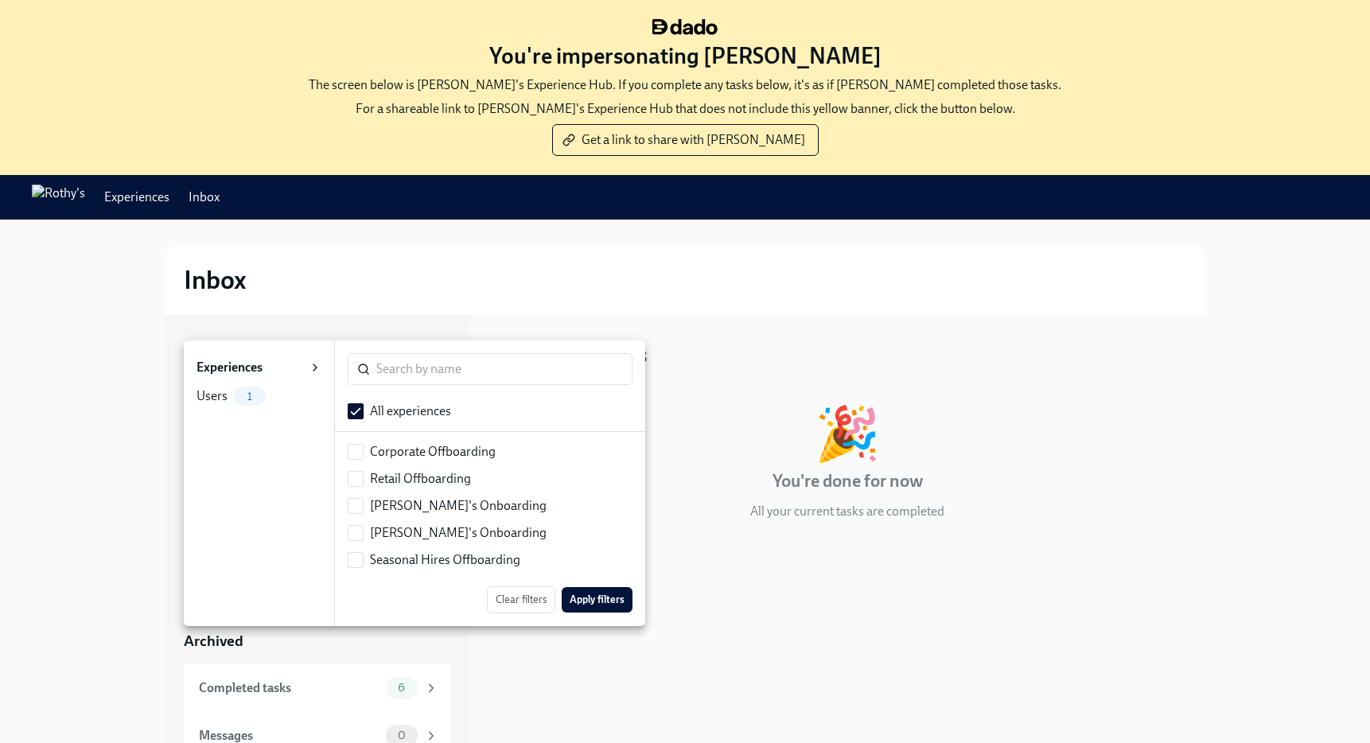
click at [590, 583] on div "Clear filters Apply filters" at bounding box center [490, 603] width 310 height 46
click at [588, 595] on span "Apply filters" at bounding box center [596, 600] width 55 height 16
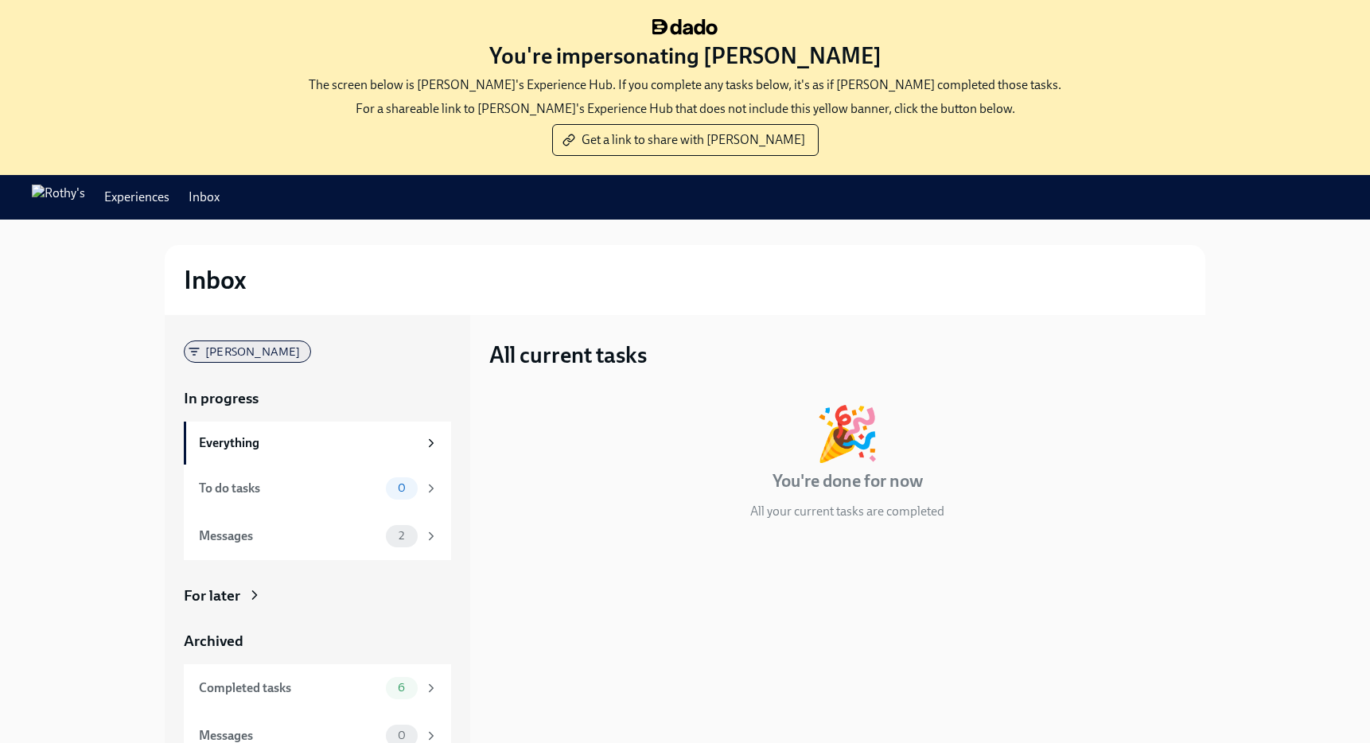
click at [241, 341] on div "Aliyah Wright" at bounding box center [247, 351] width 127 height 22
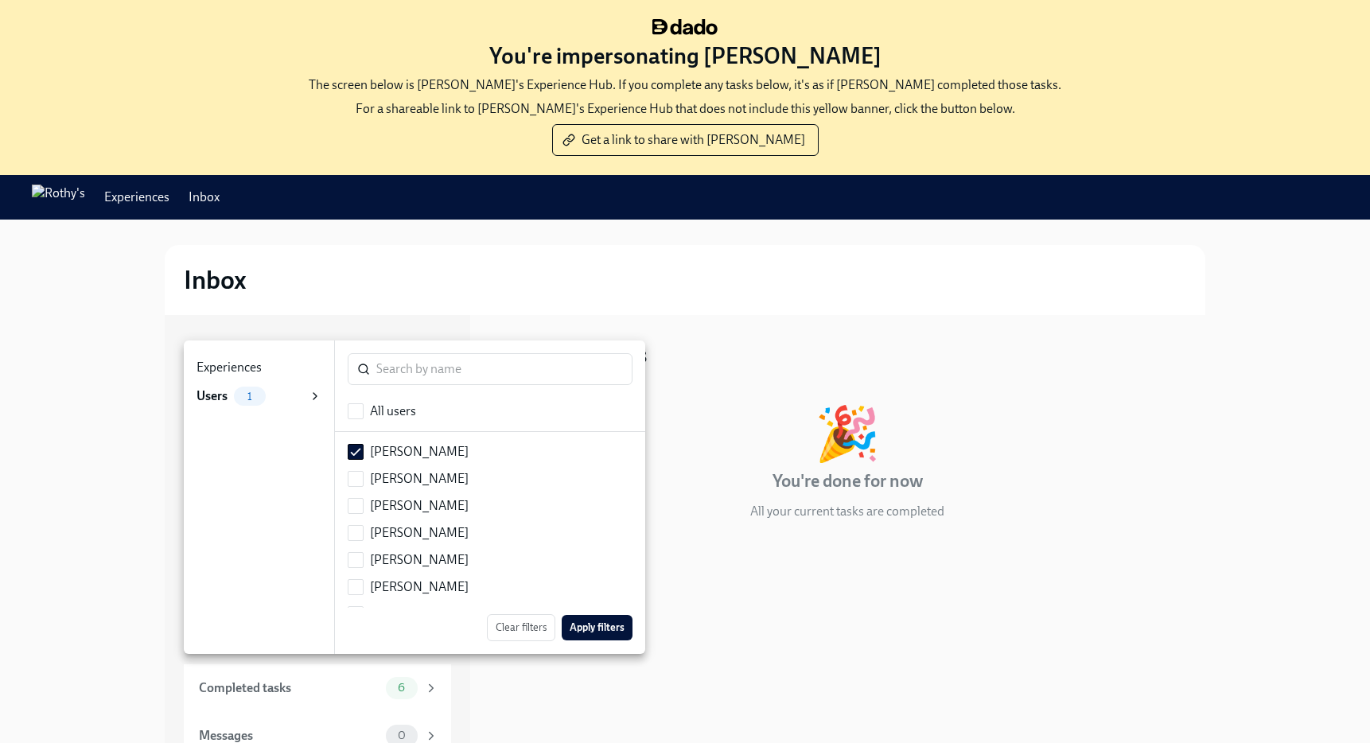
click at [225, 393] on strong "Users" at bounding box center [211, 395] width 31 height 17
click at [386, 403] on div "All users" at bounding box center [393, 410] width 46 height 17
checkbox input "true"
checkbox input "false"
click at [619, 626] on span "Apply filters" at bounding box center [596, 628] width 55 height 16
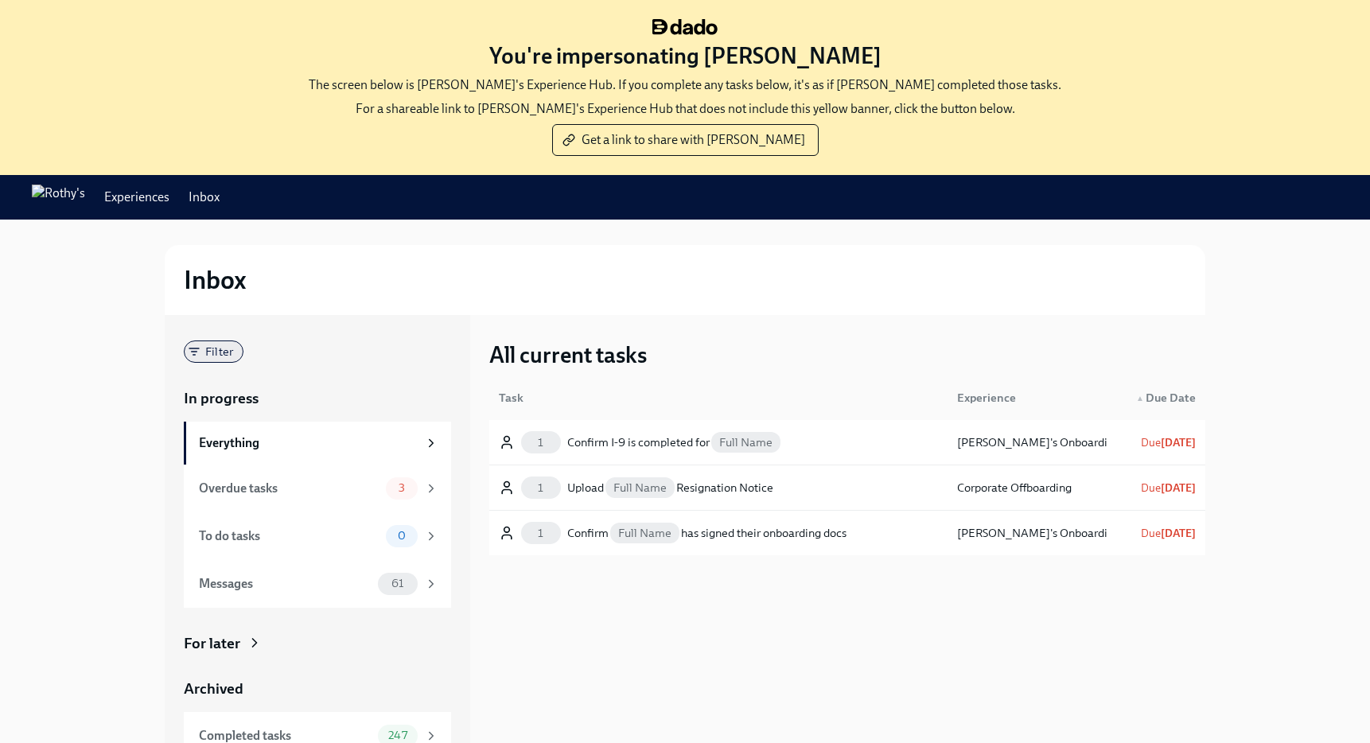
click at [202, 354] on span "Filter" at bounding box center [219, 352] width 47 height 12
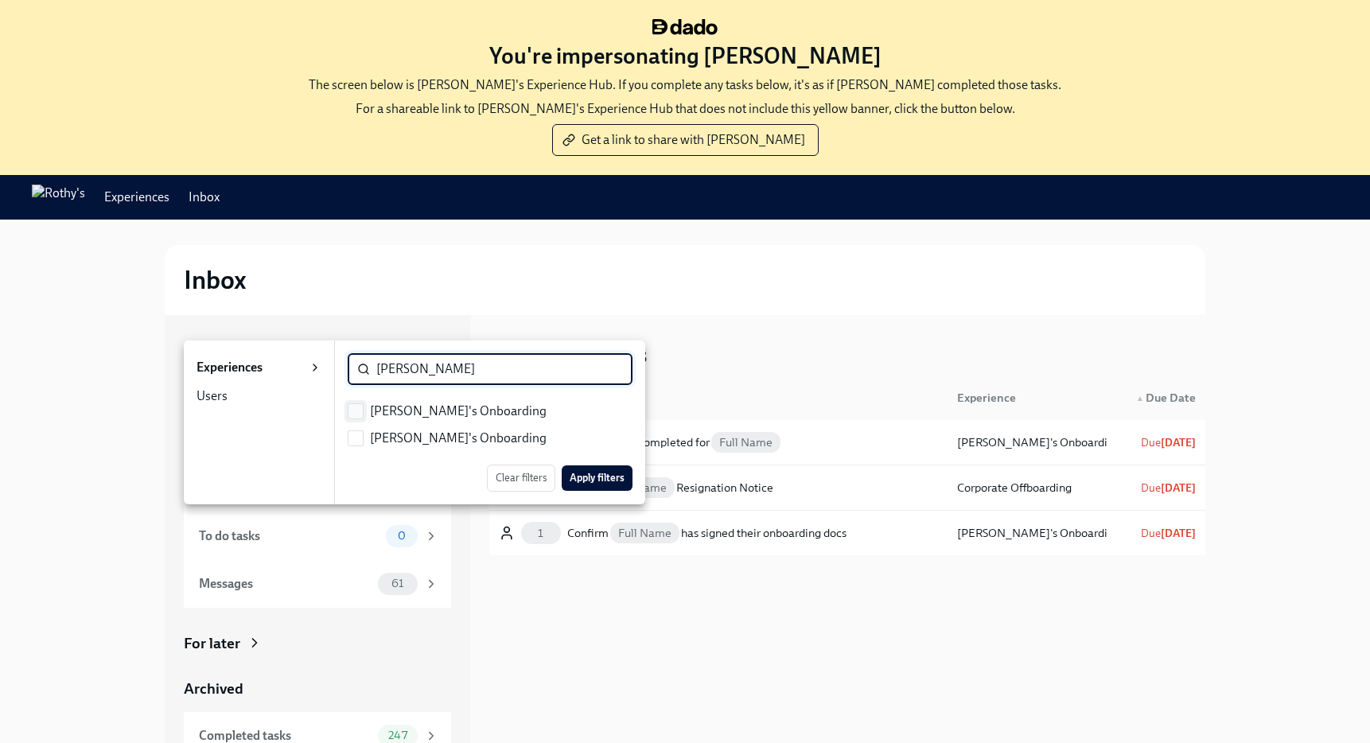
type input "Roth"
click at [360, 404] on input "checkbox" at bounding box center [355, 411] width 14 height 14
checkbox input "true"
click at [585, 476] on span "Apply filters" at bounding box center [596, 478] width 55 height 16
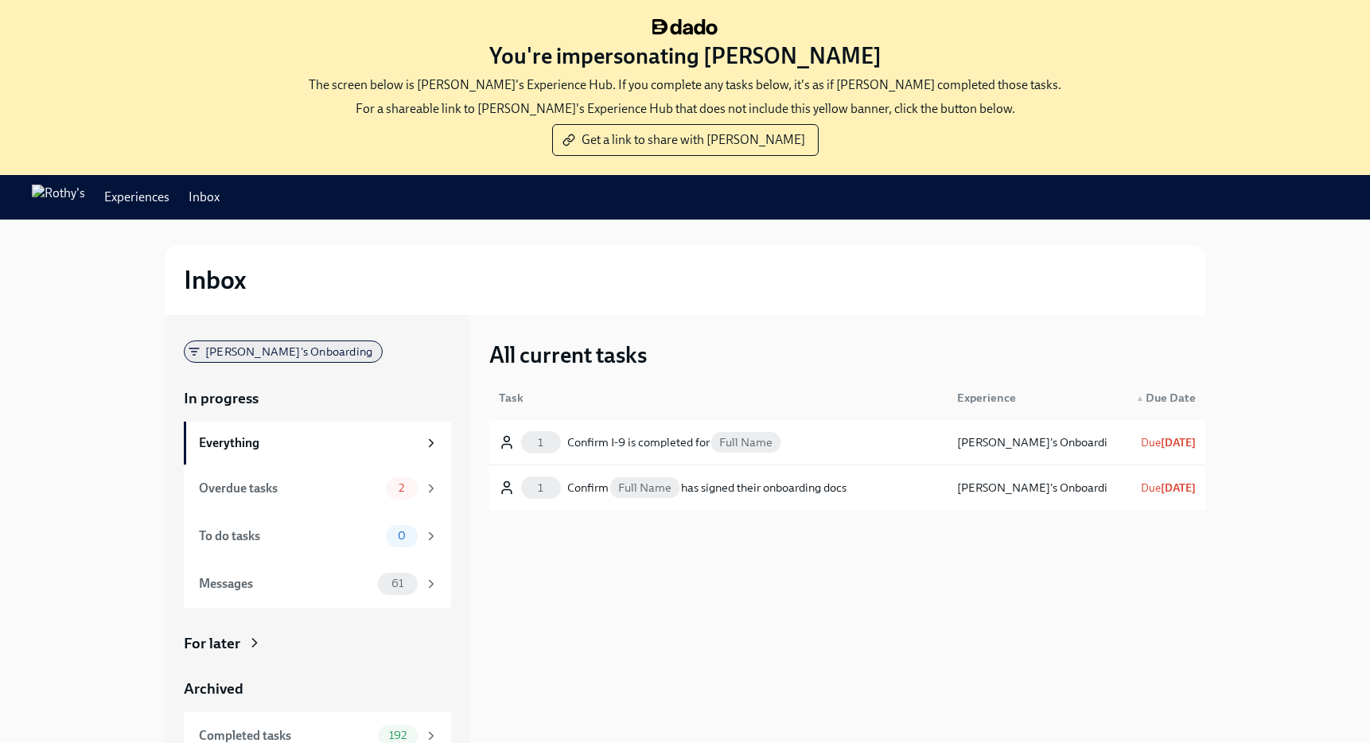
click at [272, 354] on span "[PERSON_NAME]'s Onboarding" at bounding box center [289, 352] width 186 height 12
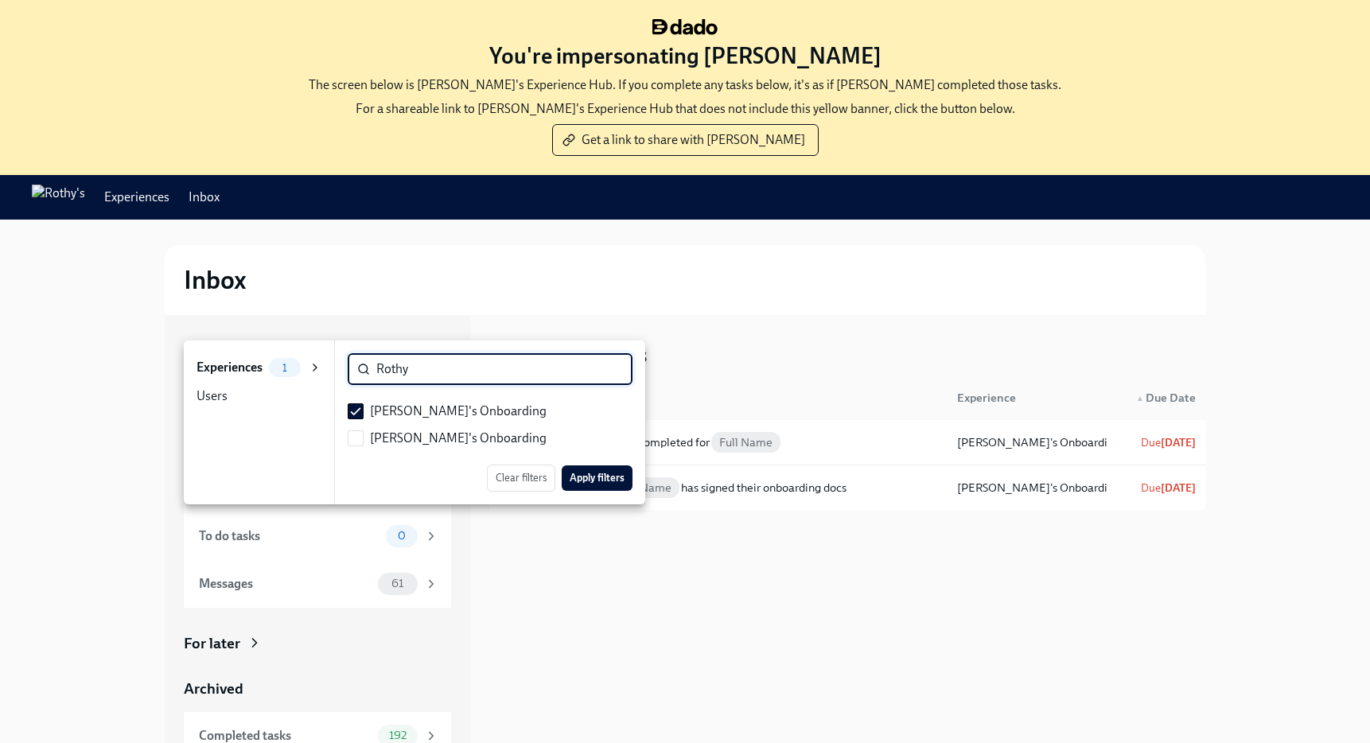
type input "Rothy"
click at [358, 449] on li "[PERSON_NAME]'s Onboarding" at bounding box center [490, 438] width 310 height 27
checkbox input "true"
click at [610, 479] on span "Apply filters" at bounding box center [596, 478] width 55 height 16
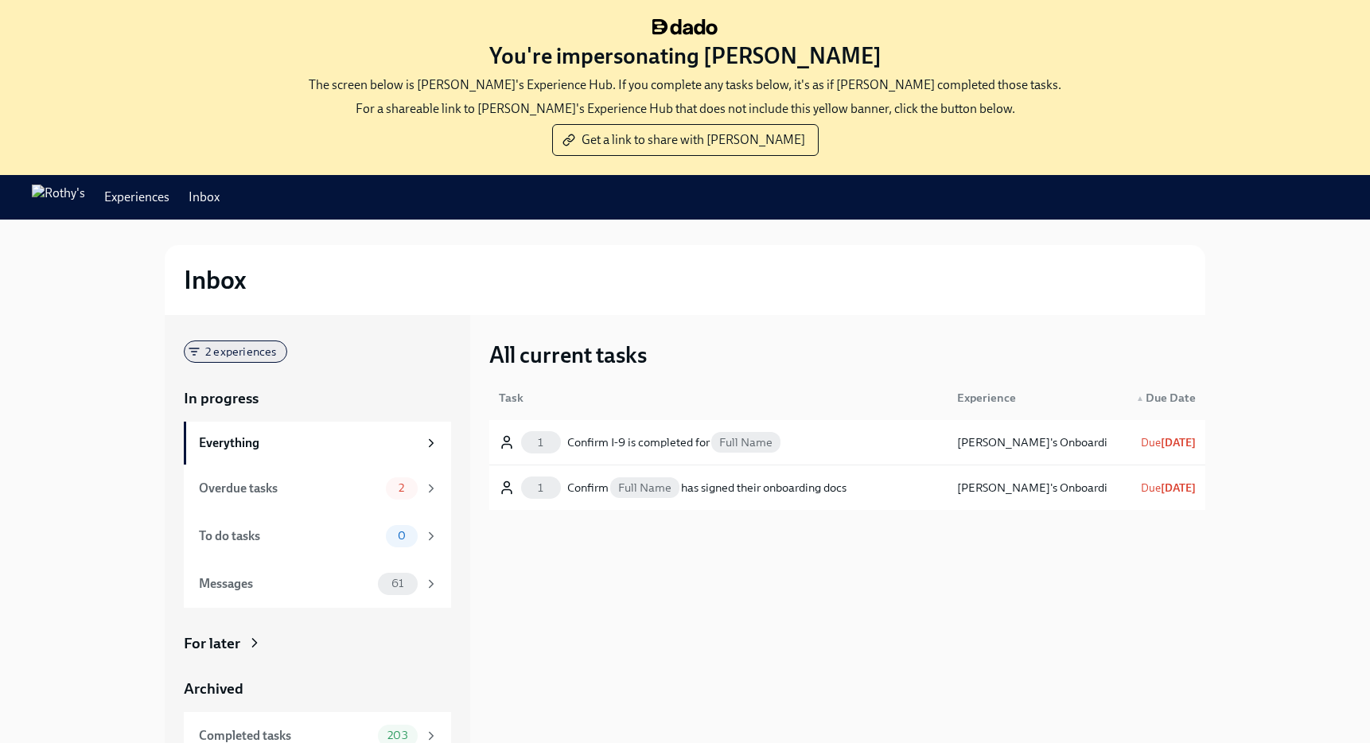
click at [251, 348] on span "2 experiences" at bounding box center [241, 352] width 91 height 12
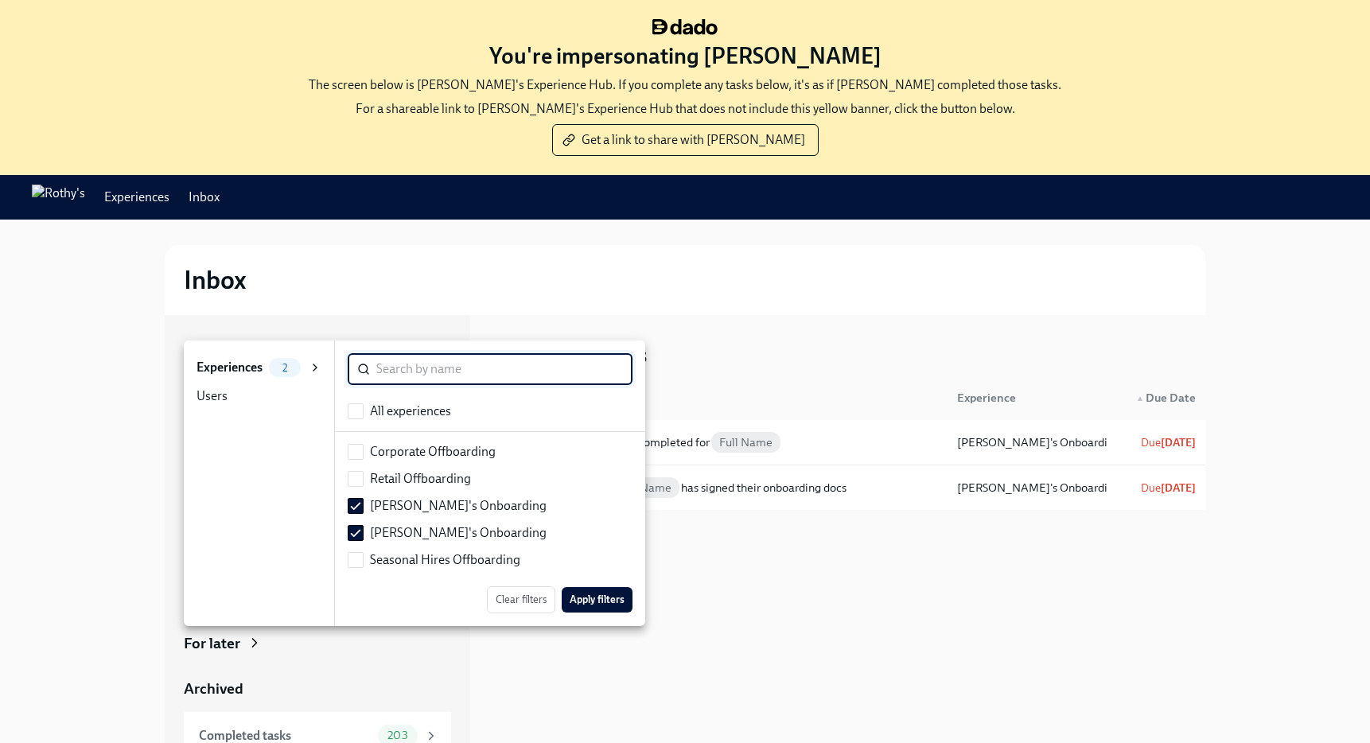
click at [821, 626] on div at bounding box center [685, 371] width 1370 height 743
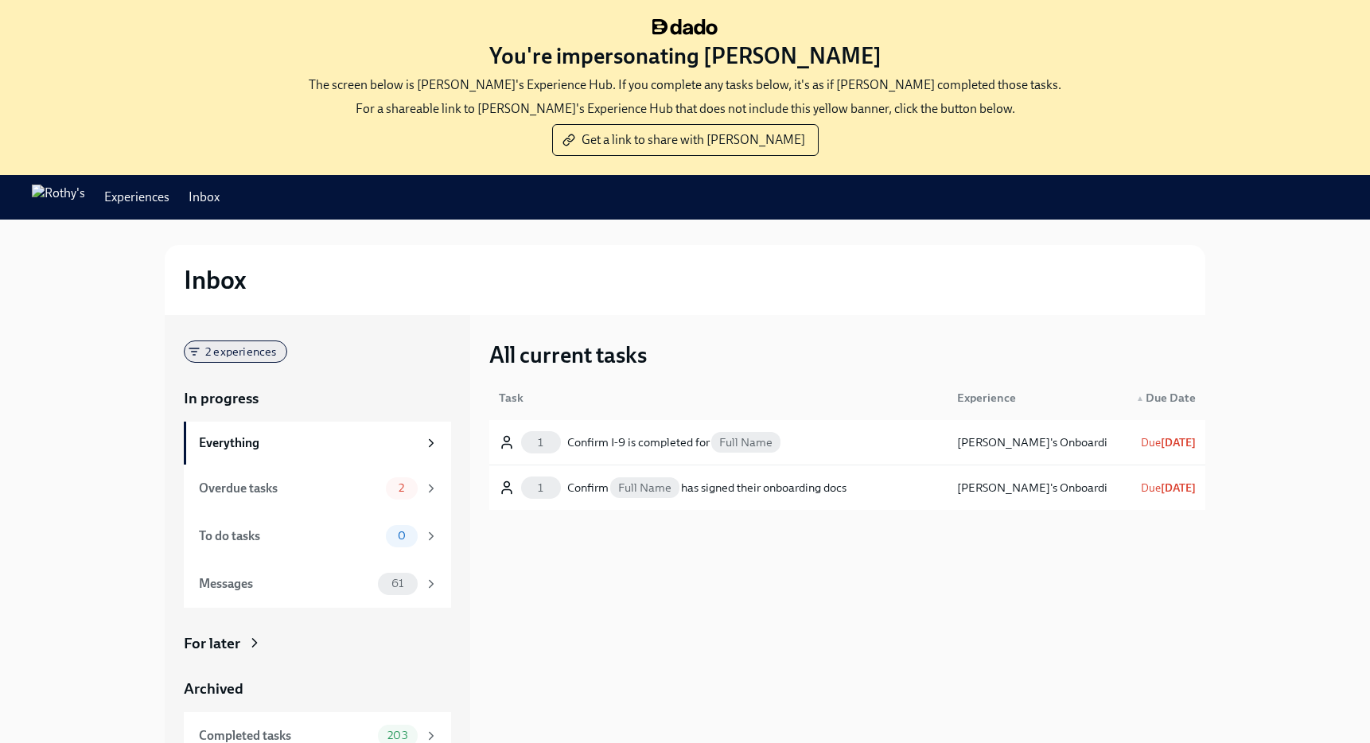
click at [252, 348] on span "2 experiences" at bounding box center [241, 352] width 91 height 12
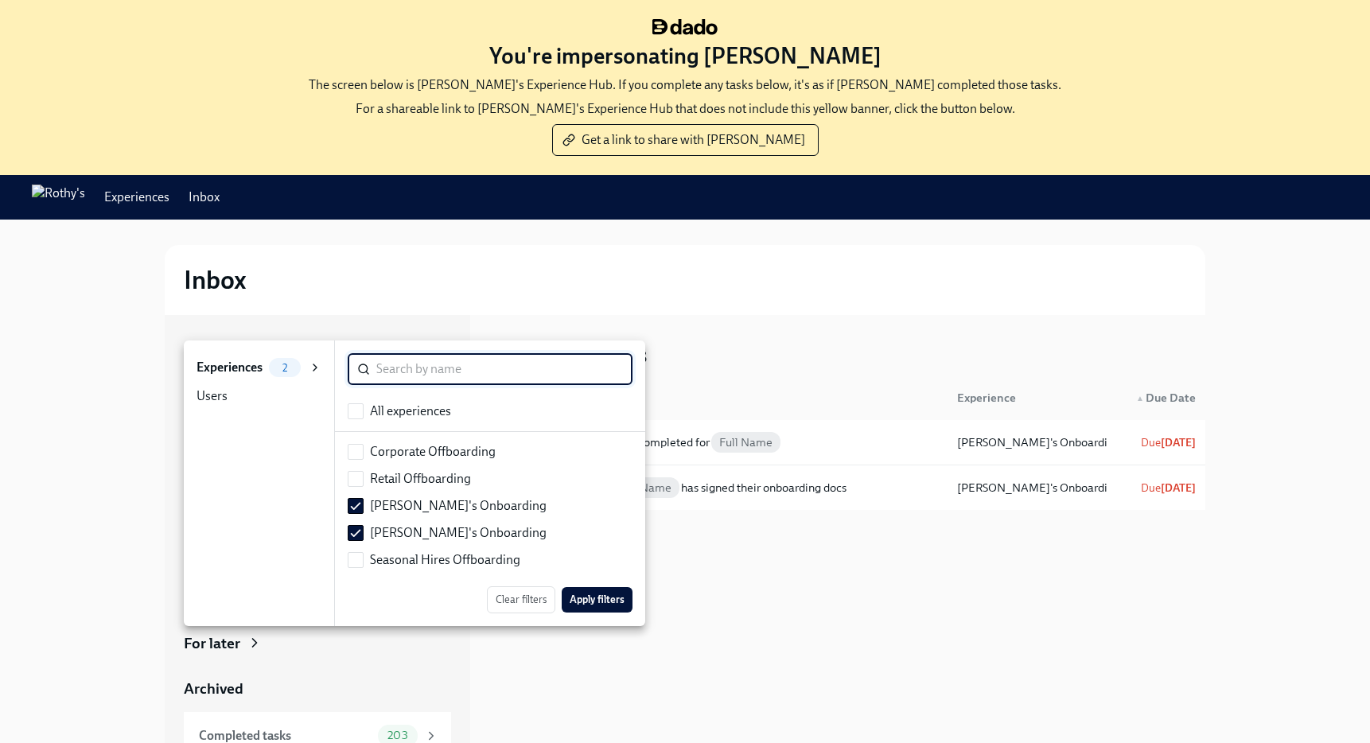
click at [922, 627] on div at bounding box center [685, 371] width 1370 height 743
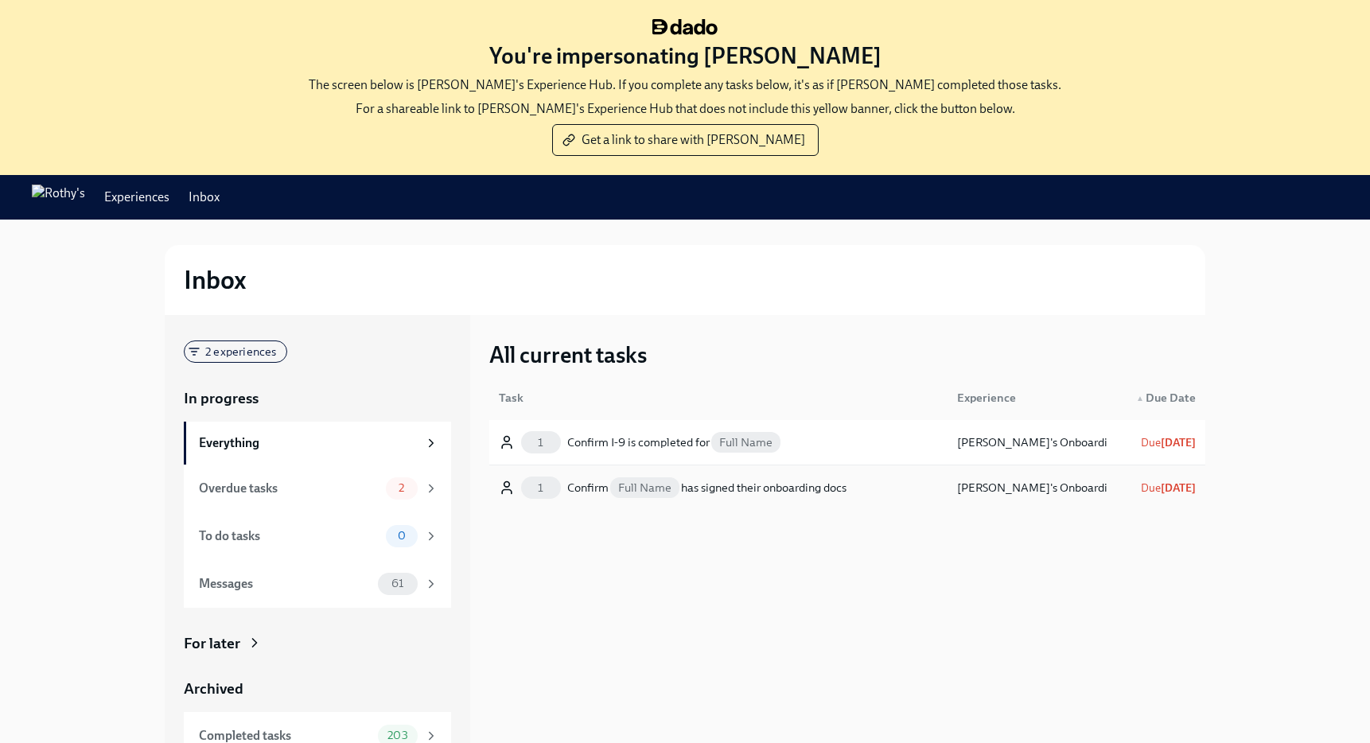
click at [823, 484] on div "Confirm Full Name has signed their onboarding docs" at bounding box center [706, 487] width 279 height 19
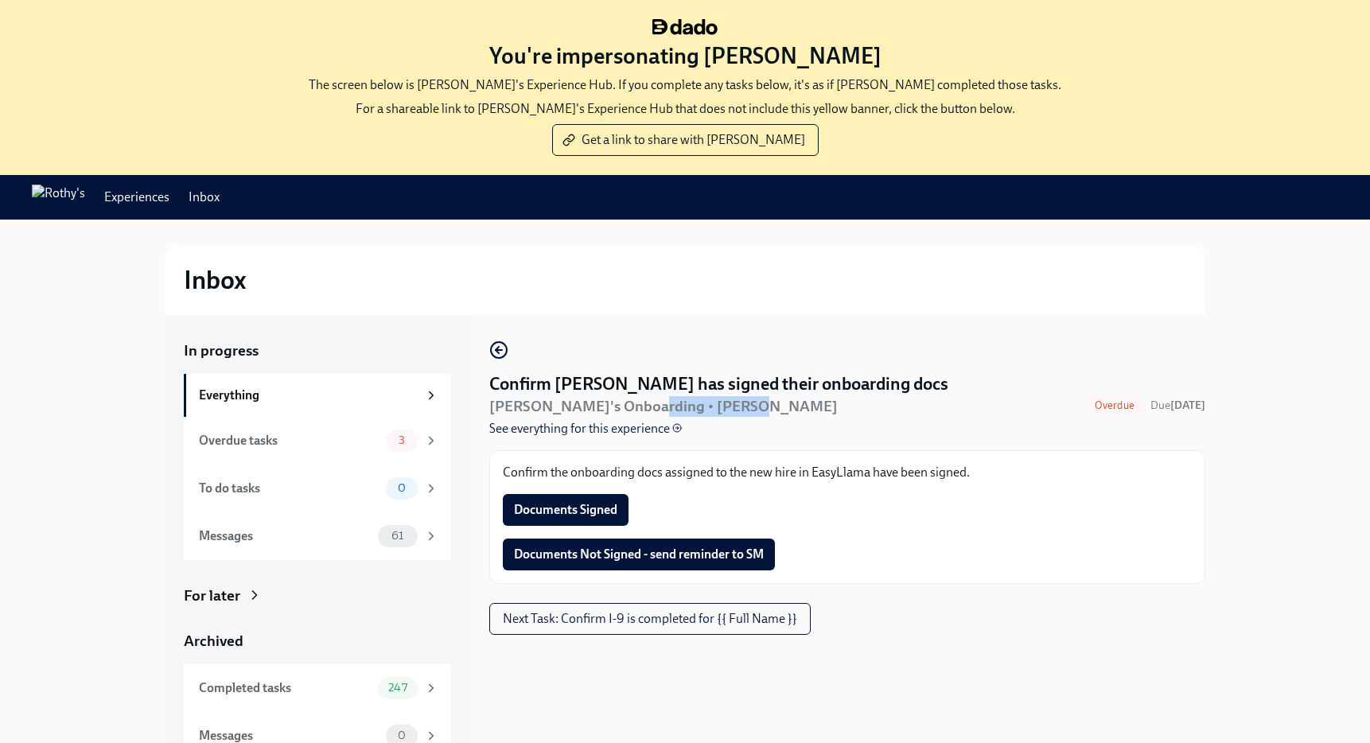
drag, startPoint x: 740, startPoint y: 411, endPoint x: 636, endPoint y: 411, distance: 104.2
click at [636, 411] on div "Rothy's Onboarding • Phoebe Barrios See everything for this experience" at bounding box center [755, 416] width 532 height 41
copy h5 "Phoebe Barrios"
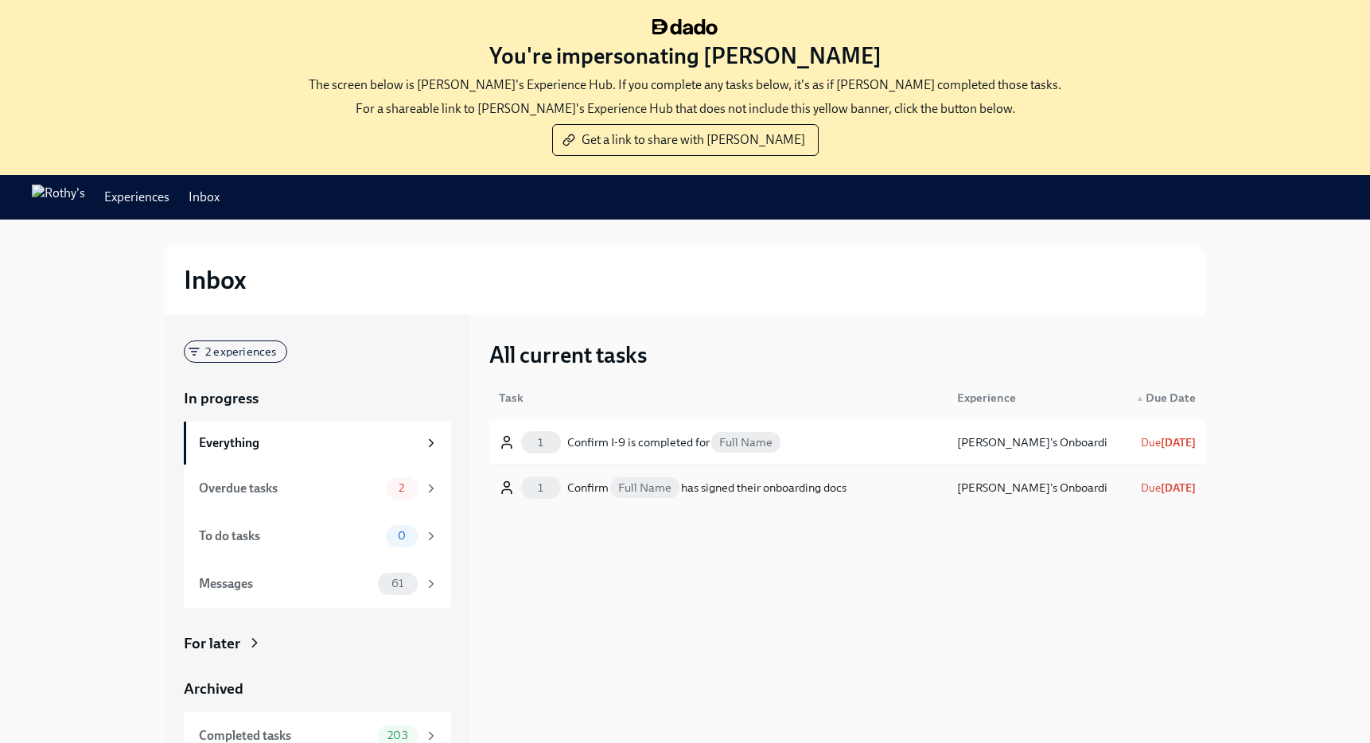
click at [785, 482] on div "Confirm Full Name has signed their onboarding docs" at bounding box center [706, 487] width 279 height 19
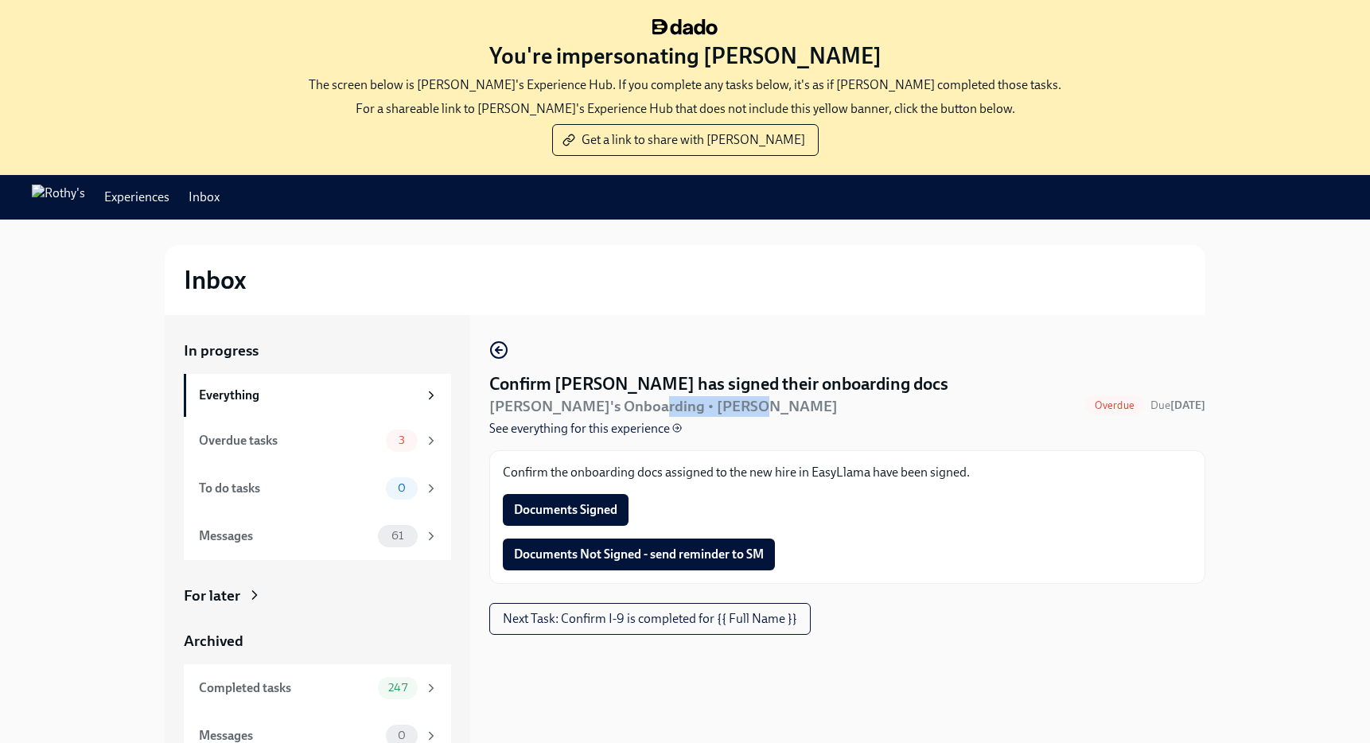
drag, startPoint x: 738, startPoint y: 407, endPoint x: 636, endPoint y: 410, distance: 101.8
click at [635, 410] on div "Rothy's Onboarding • Phoebe Barrios See everything for this experience" at bounding box center [755, 416] width 532 height 41
copy h5 "Phoebe Barrios"
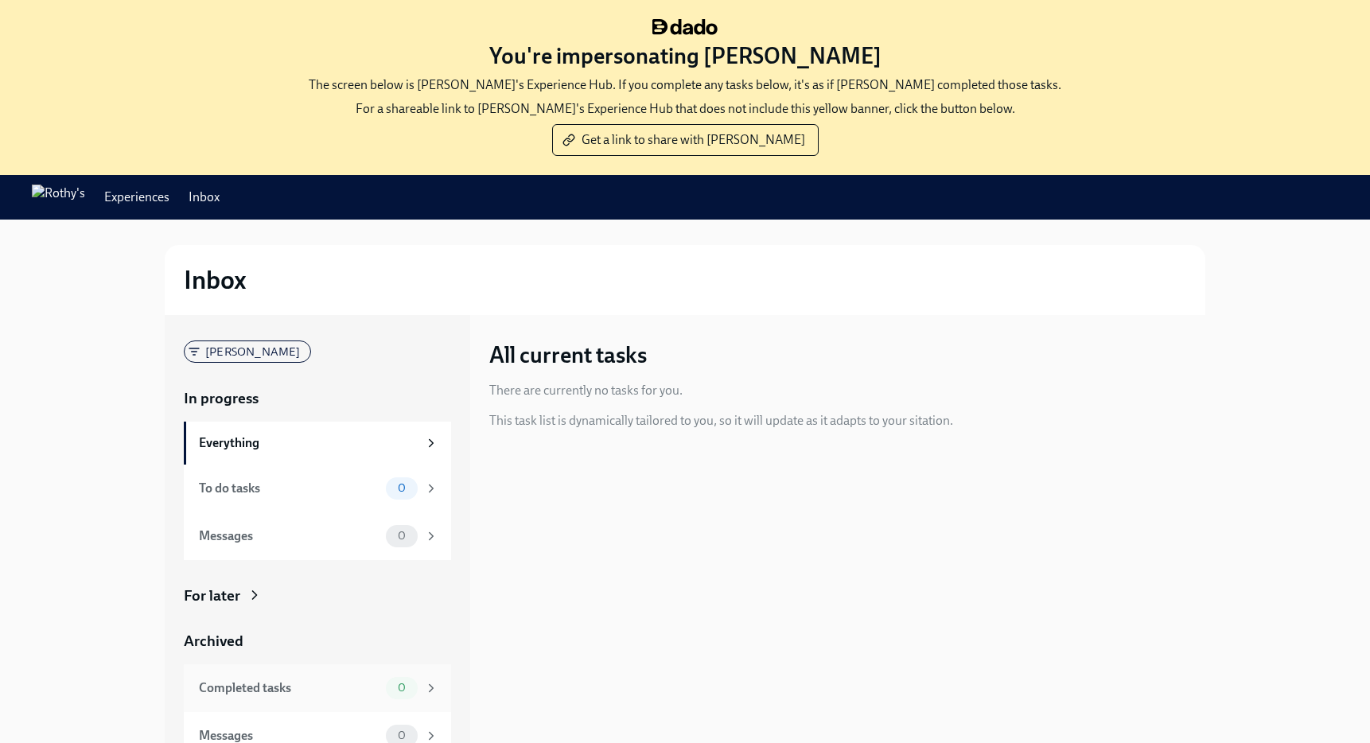
click at [300, 673] on div "Completed tasks 0" at bounding box center [317, 688] width 267 height 48
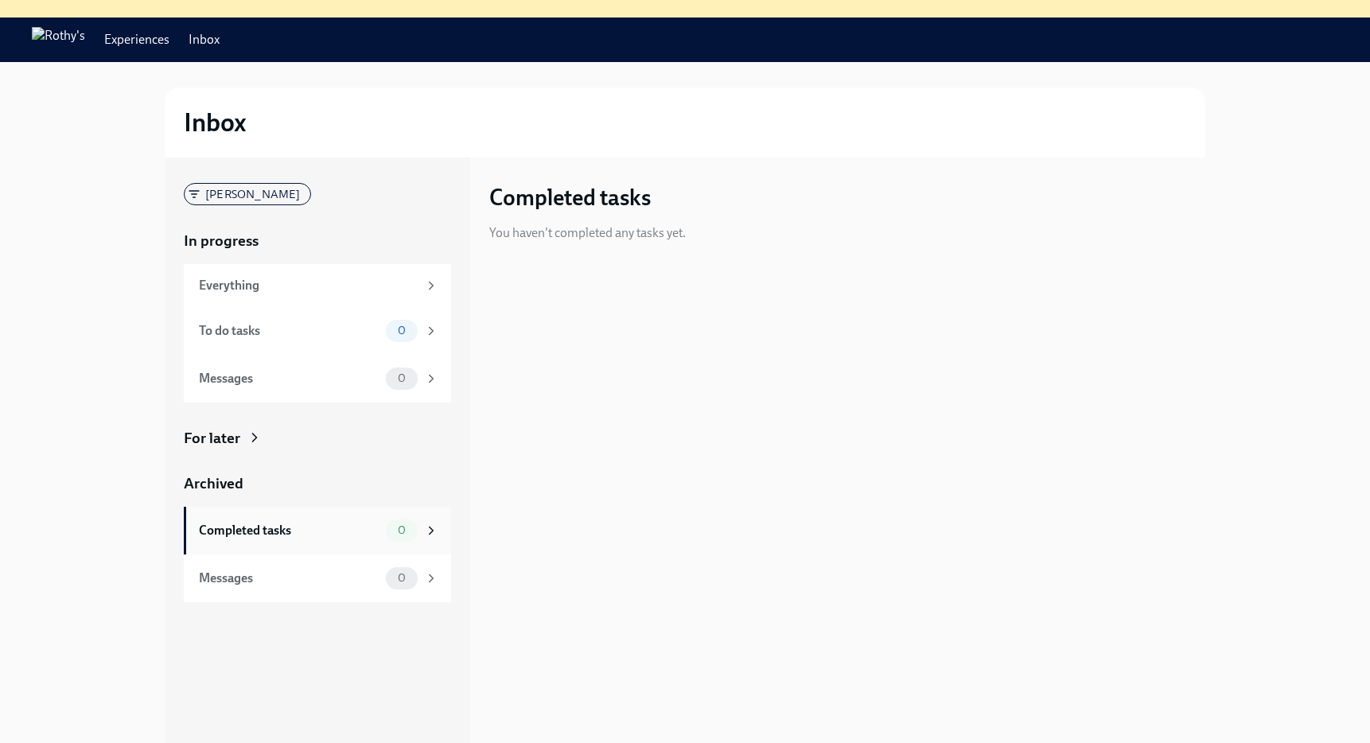
click at [272, 532] on div "Completed tasks" at bounding box center [289, 530] width 181 height 17
click at [237, 453] on div "[PERSON_NAME] In progress Everything To do tasks 0 Messages 0 For later Archive…" at bounding box center [317, 392] width 267 height 419
click at [239, 441] on div "For later" at bounding box center [317, 438] width 267 height 21
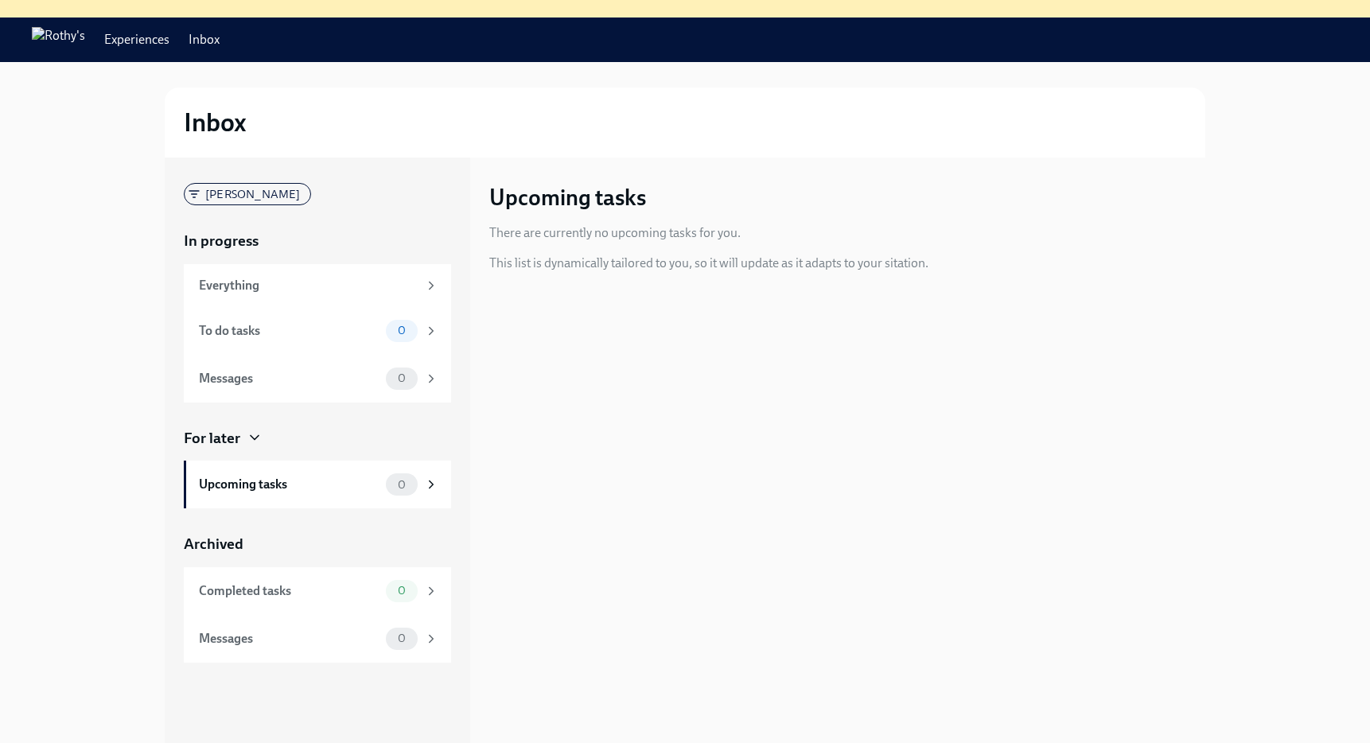
click at [247, 429] on icon at bounding box center [255, 437] width 16 height 16
click at [224, 193] on span "[PERSON_NAME]" at bounding box center [253, 195] width 115 height 12
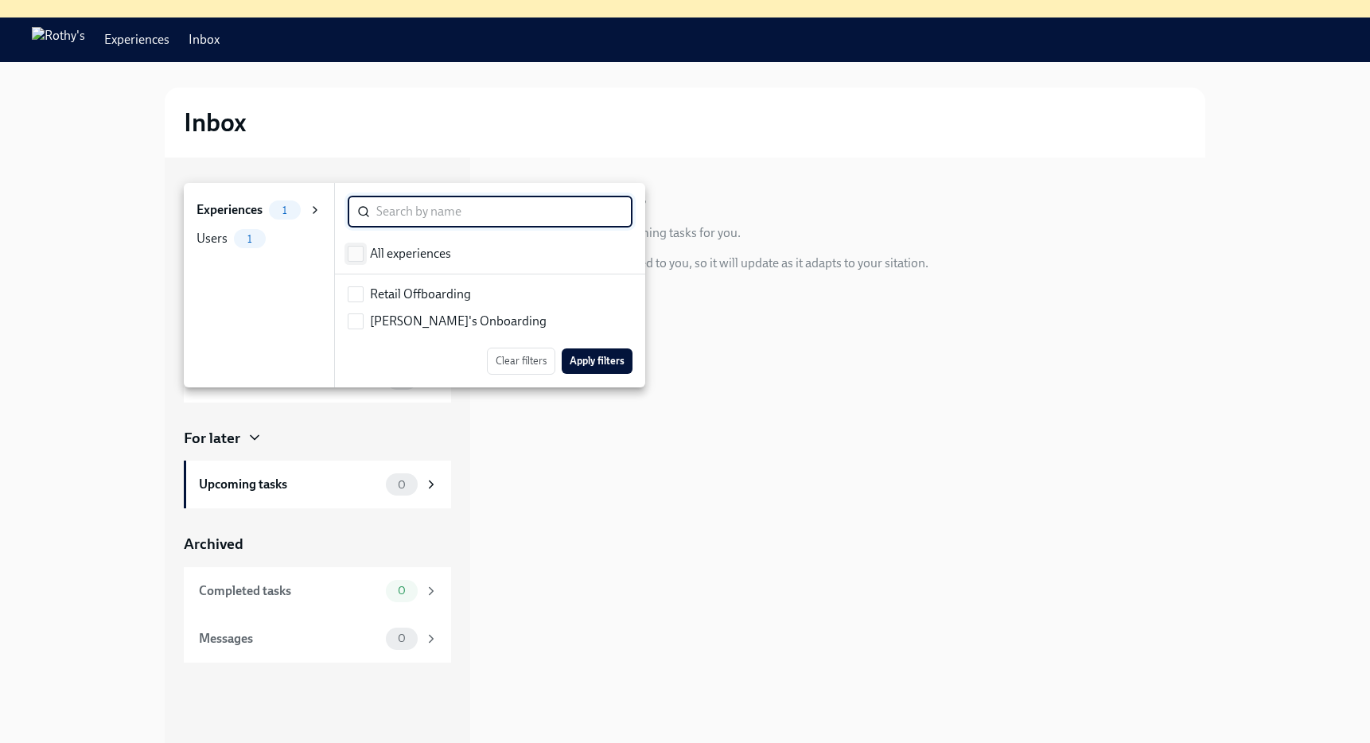
click at [355, 250] on input "checkbox" at bounding box center [355, 254] width 14 height 14
checkbox input "true"
click at [608, 355] on span "Apply filters" at bounding box center [596, 361] width 55 height 16
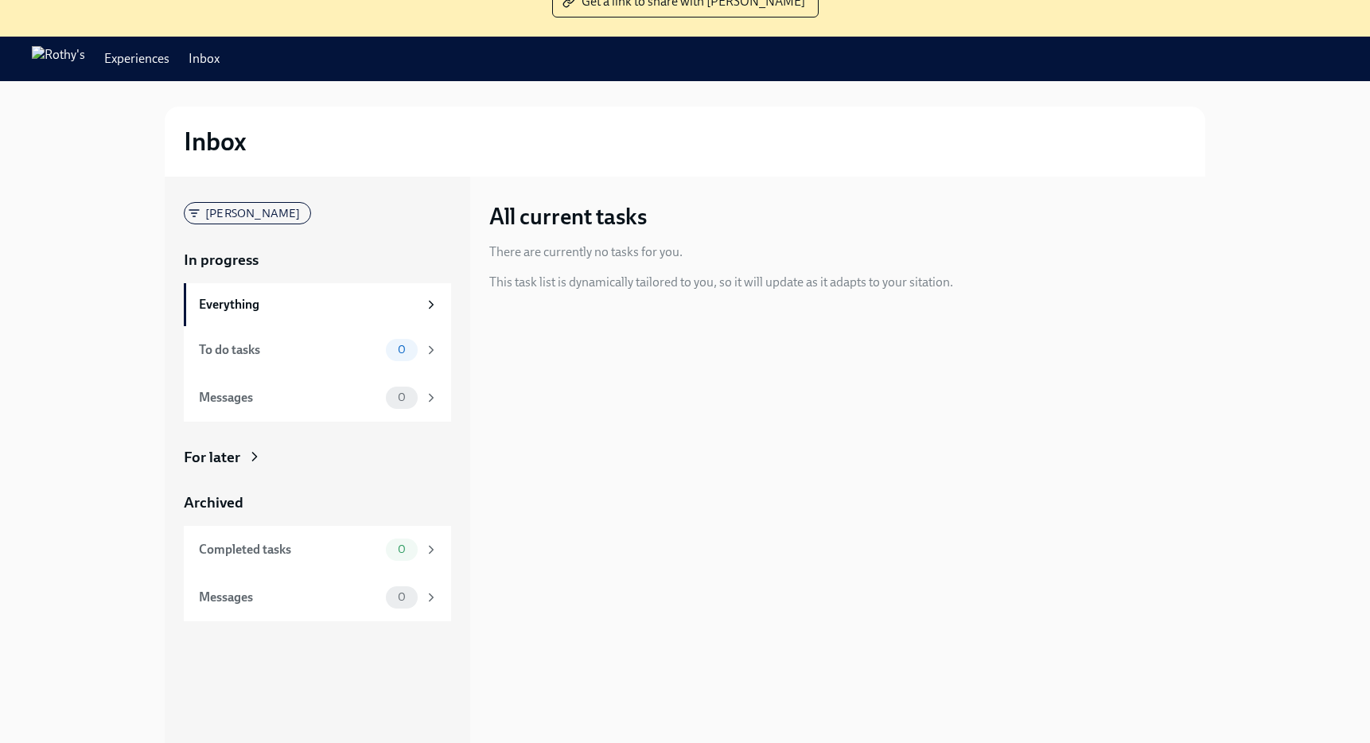
scroll to position [136, 0]
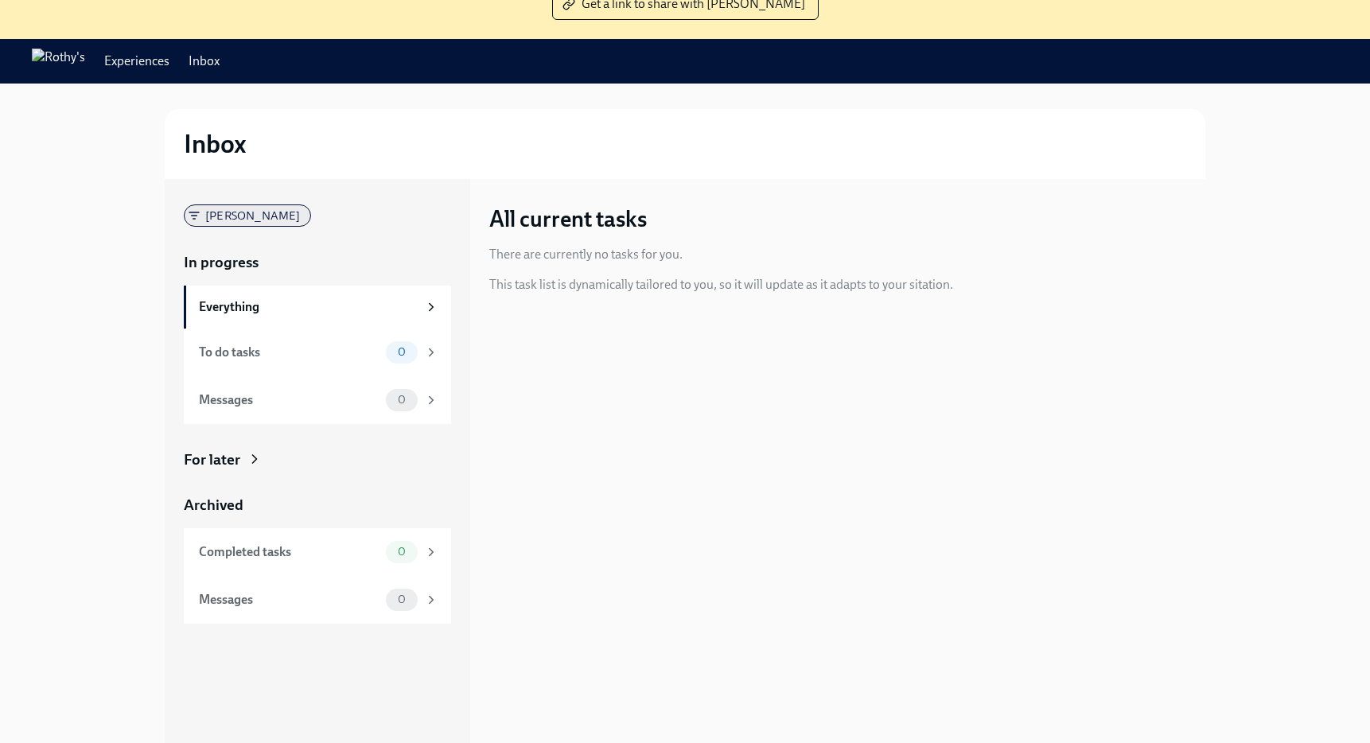
click at [262, 220] on span "[PERSON_NAME]" at bounding box center [253, 216] width 115 height 12
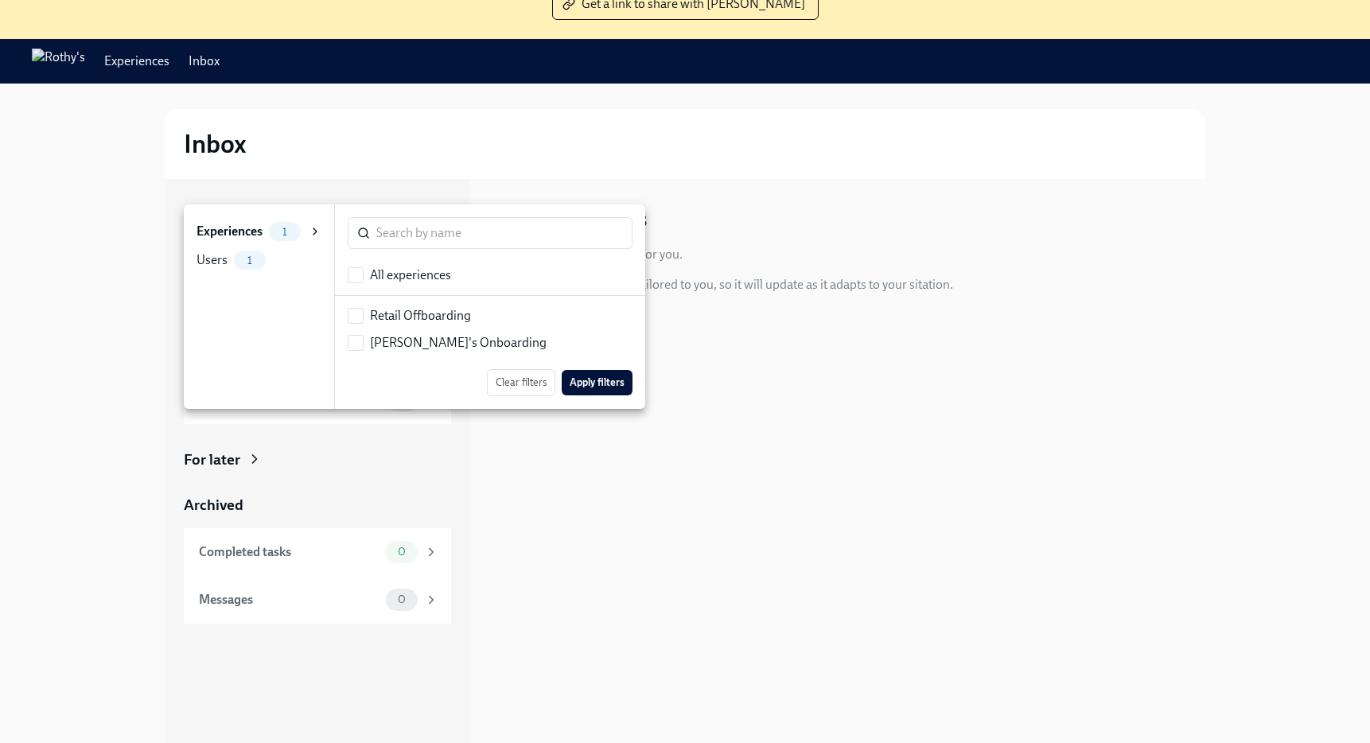
click at [235, 243] on li "Experiences 1" at bounding box center [259, 231] width 150 height 29
click at [237, 229] on strong "Experiences" at bounding box center [229, 231] width 66 height 17
click at [220, 258] on div "Users" at bounding box center [211, 259] width 31 height 17
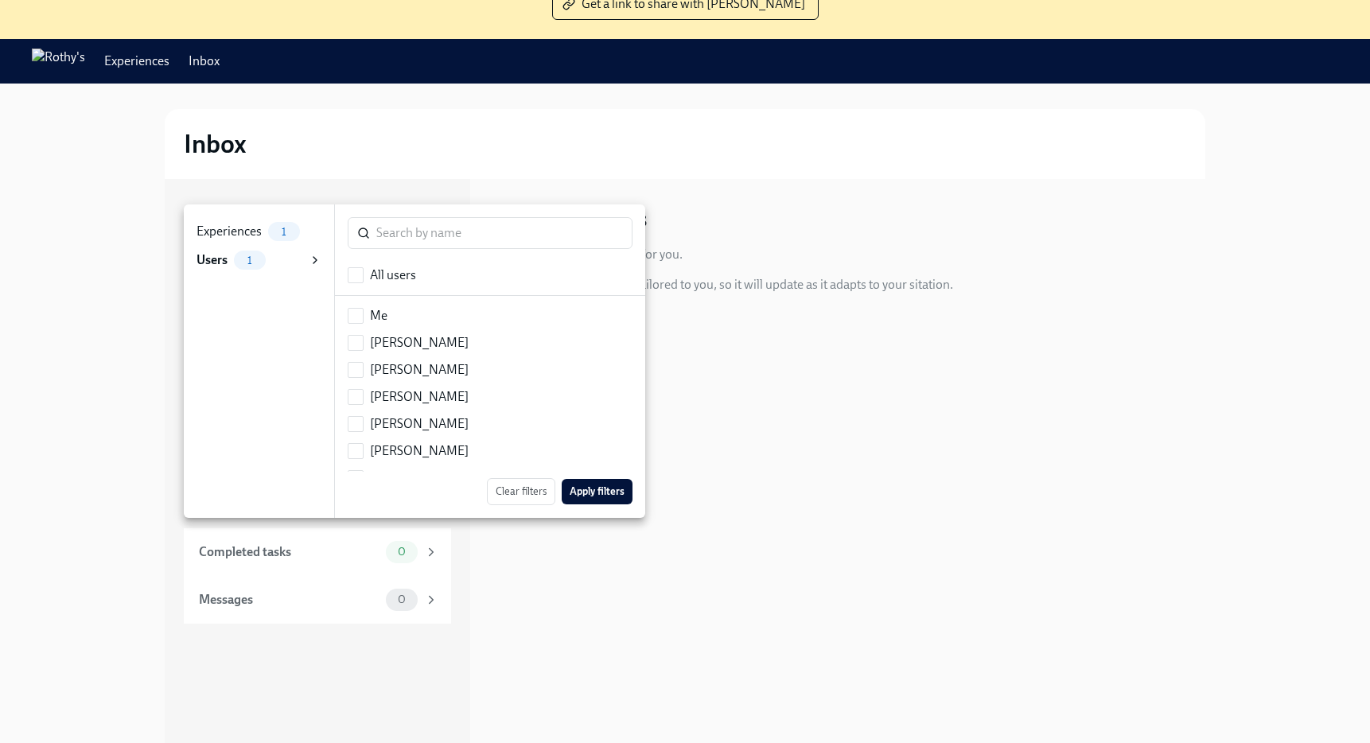
click at [221, 226] on div "Experiences" at bounding box center [228, 231] width 65 height 17
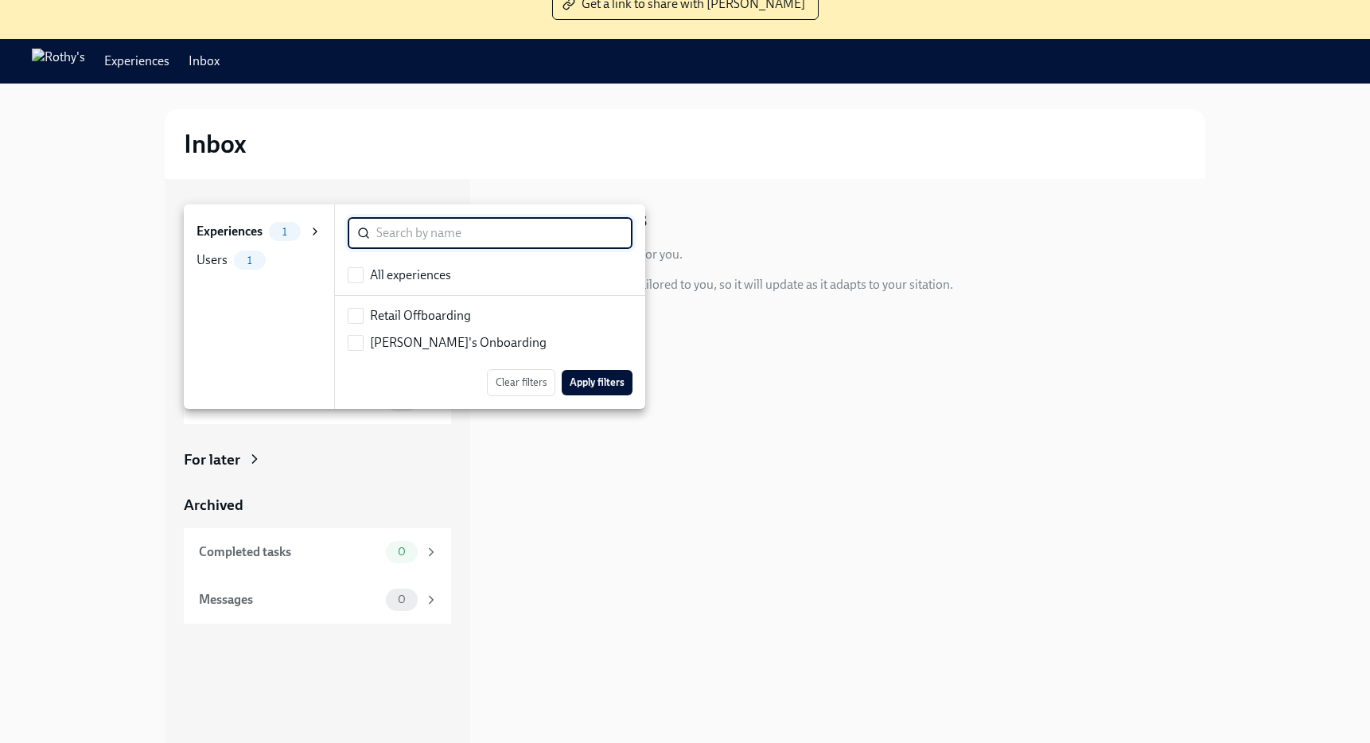
click at [212, 252] on div "Users" at bounding box center [211, 259] width 31 height 17
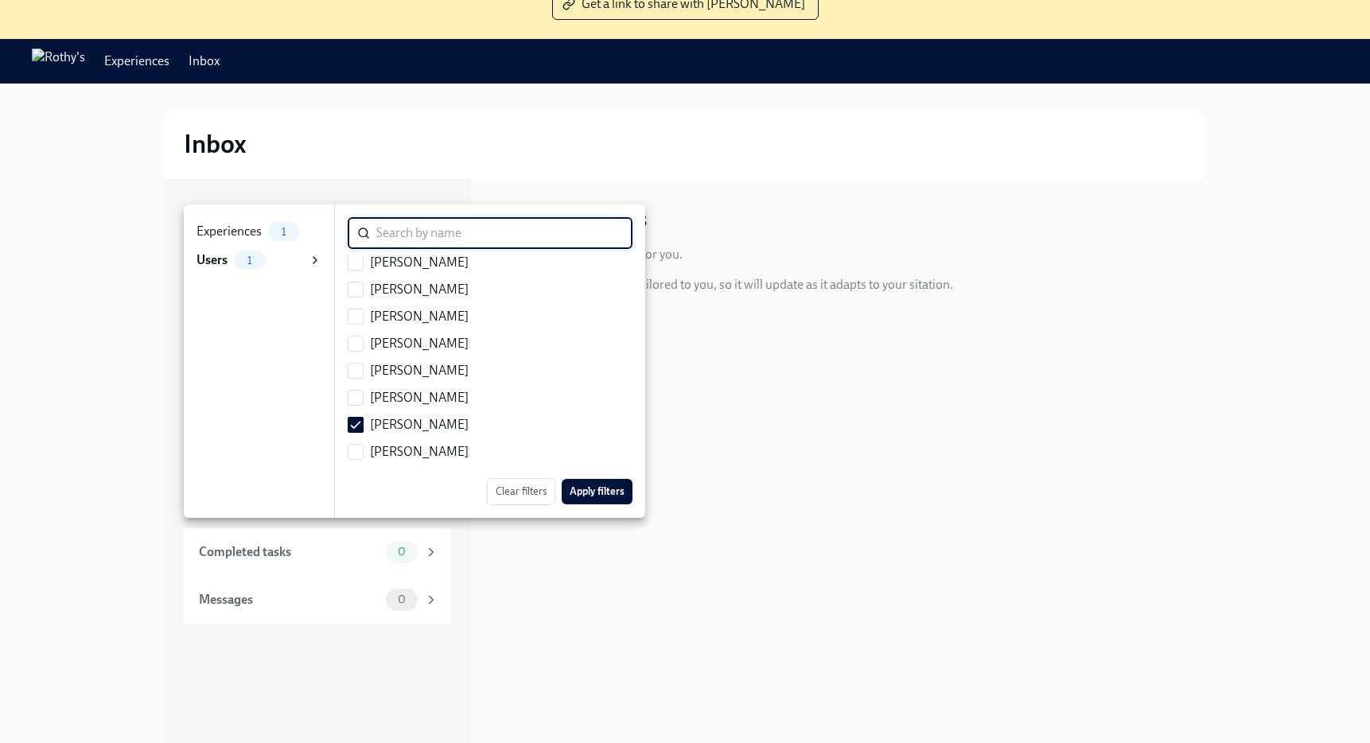
scroll to position [0, 0]
click at [218, 227] on div "Experiences" at bounding box center [228, 231] width 65 height 17
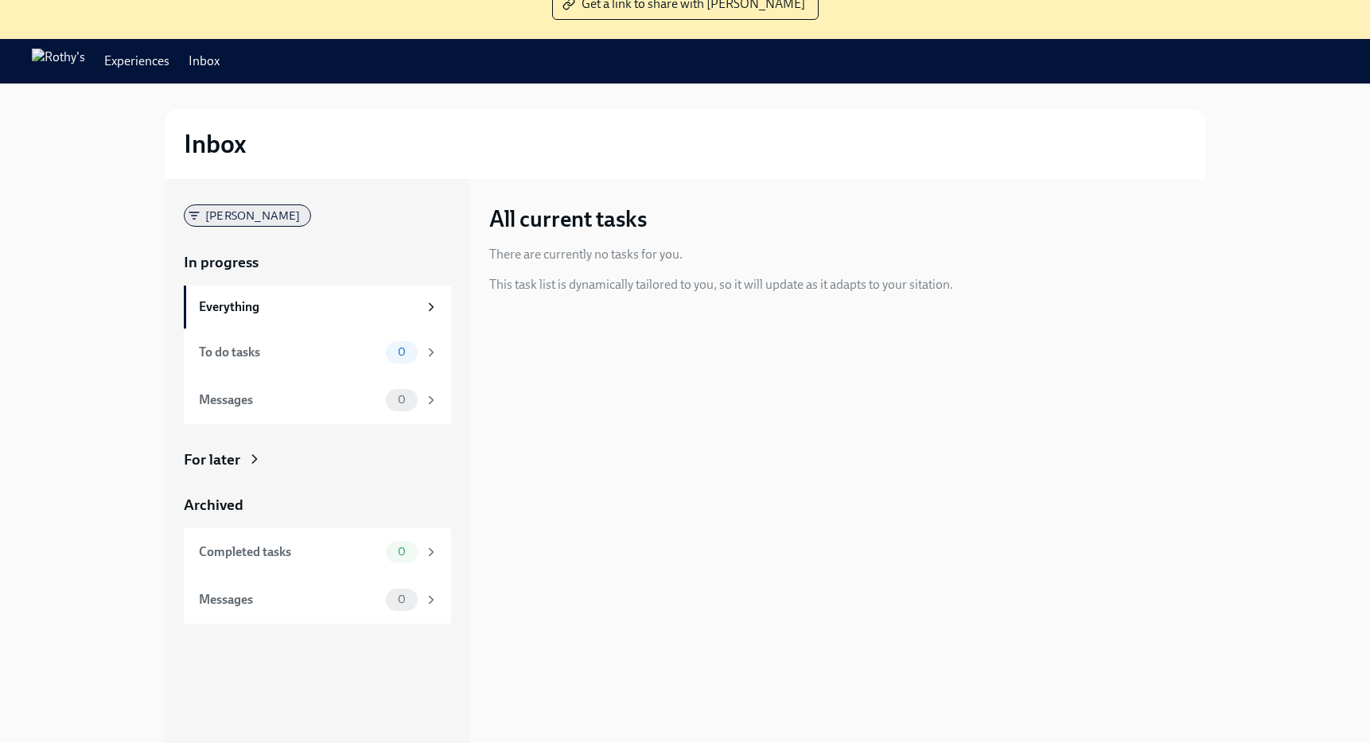
click at [247, 217] on span "Phoebe Barrios" at bounding box center [253, 216] width 115 height 12
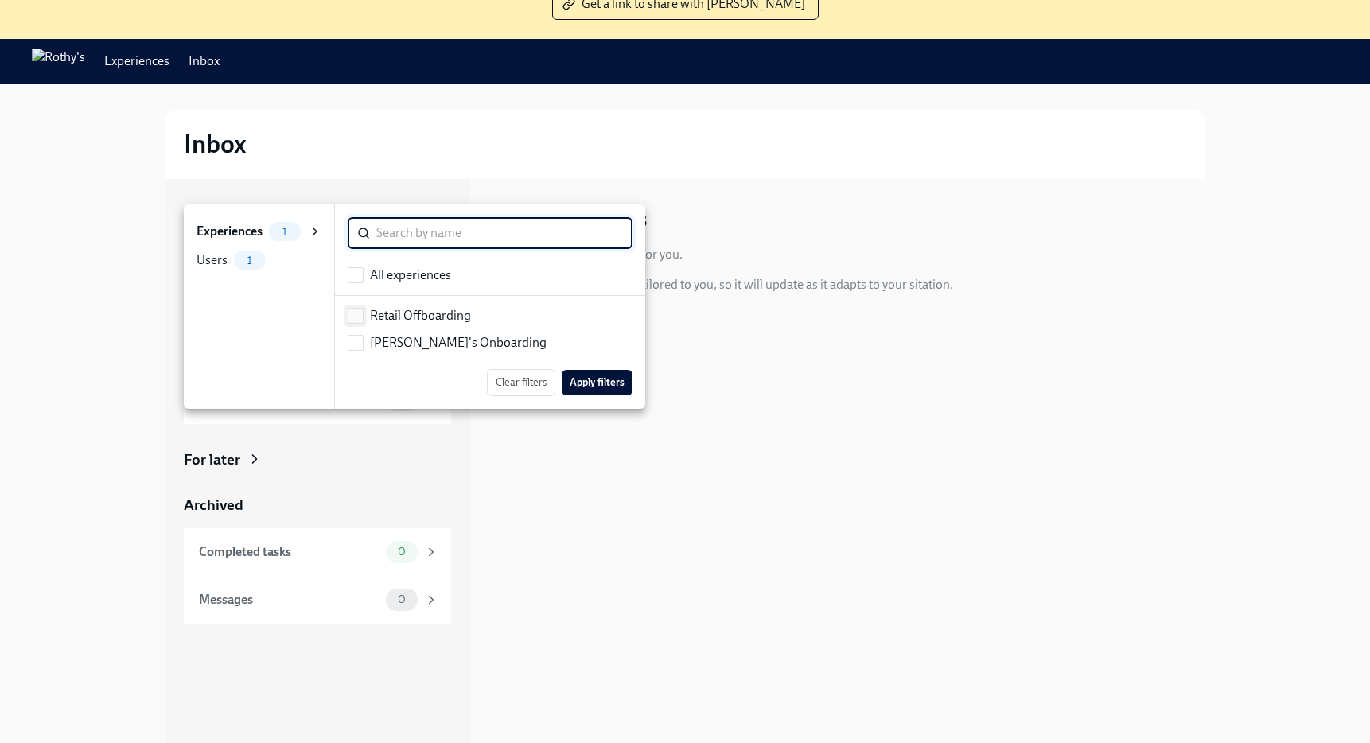
click at [363, 315] on span at bounding box center [356, 316] width 16 height 16
checkbox input "true"
click at [604, 372] on button "Apply filters" at bounding box center [597, 382] width 71 height 25
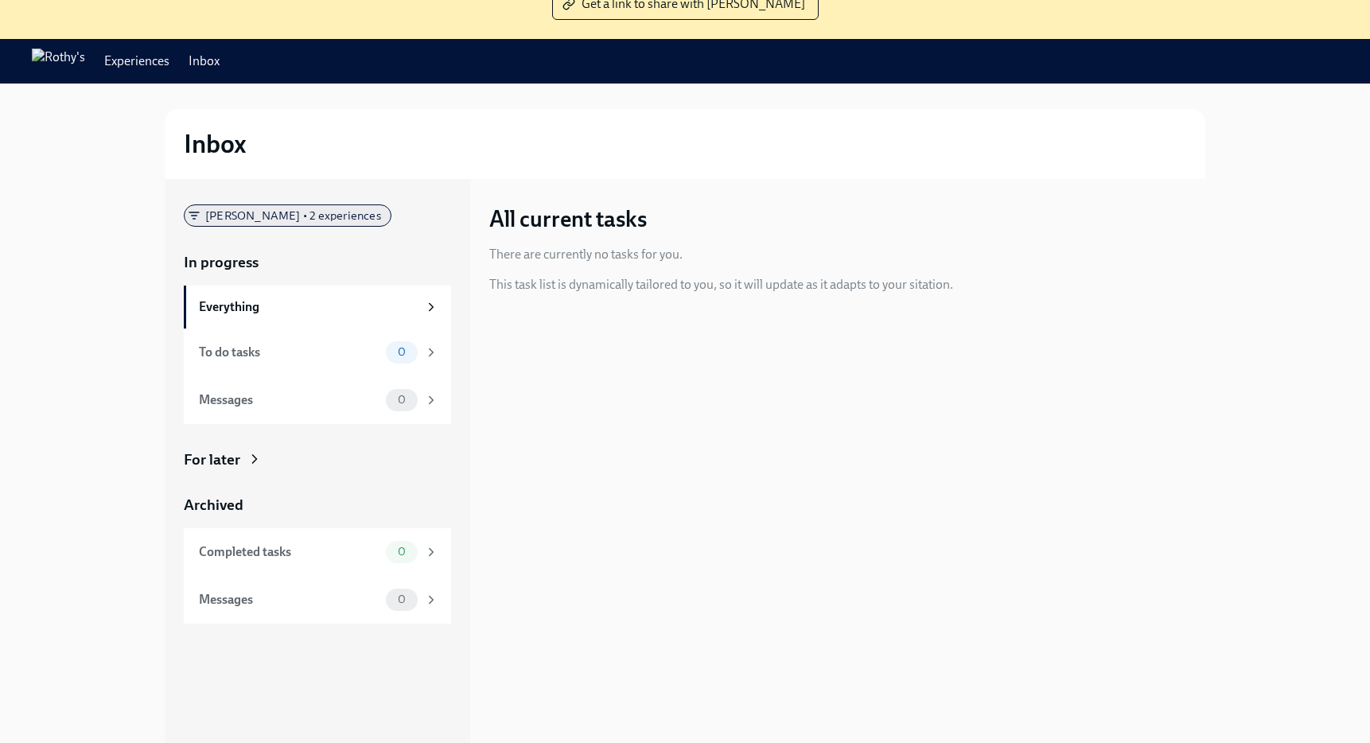
click at [321, 208] on div "Phoebe Barrios • 2 experiences" at bounding box center [288, 215] width 208 height 22
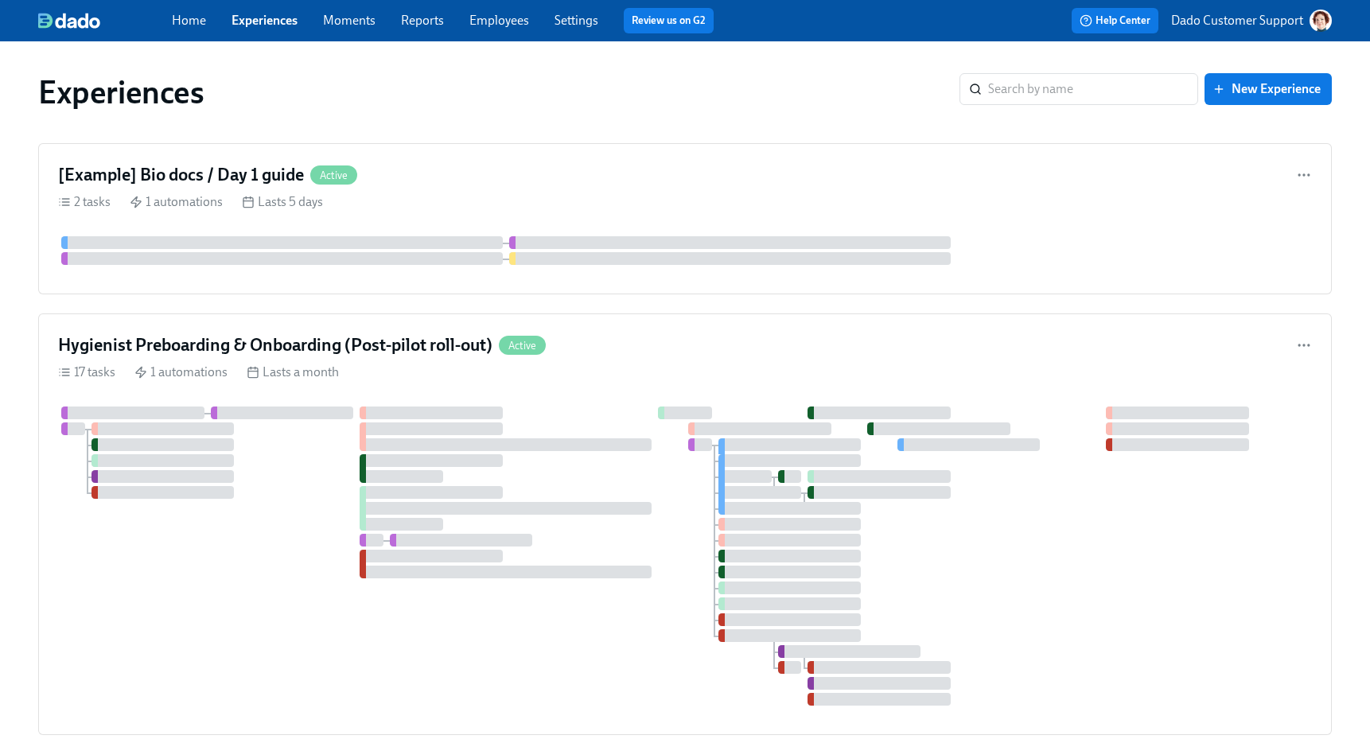
click at [413, 27] on link "Reports" at bounding box center [422, 20] width 43 height 15
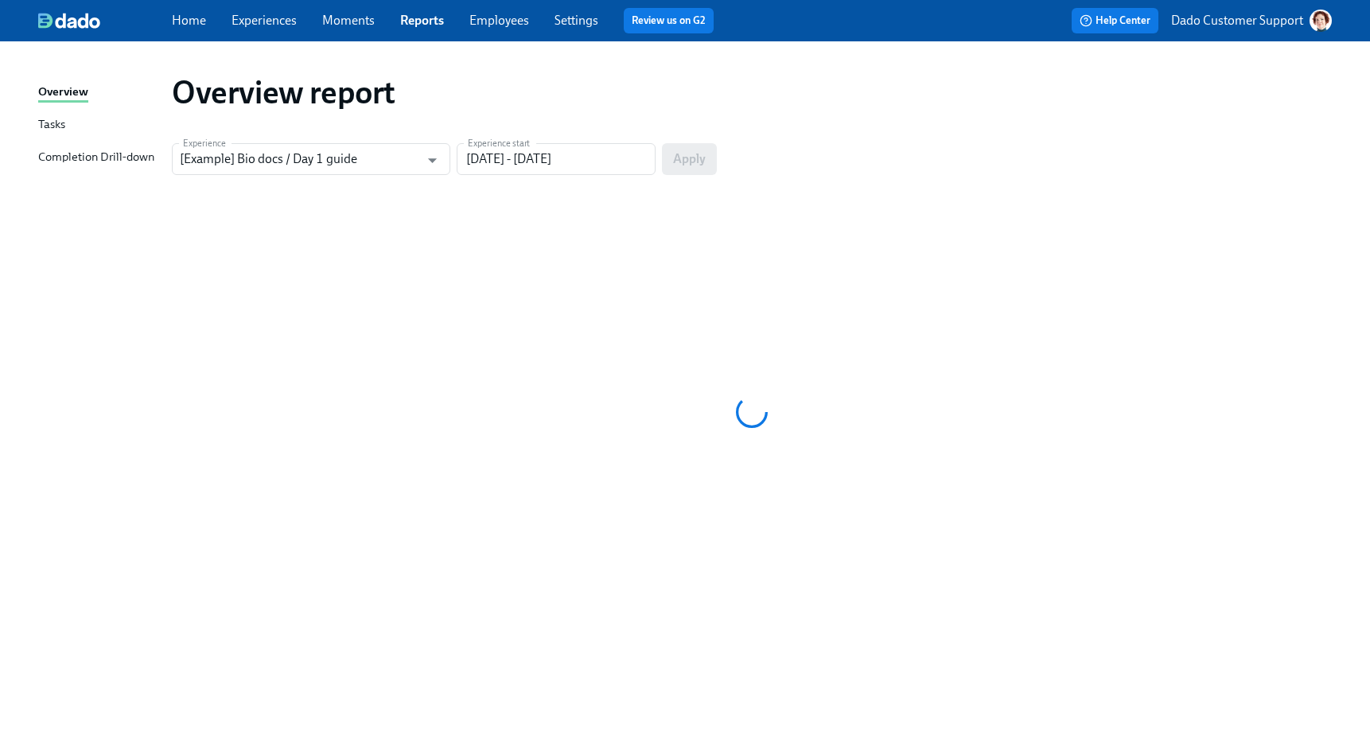
click at [98, 165] on div "Completion Drill-down" at bounding box center [96, 158] width 116 height 20
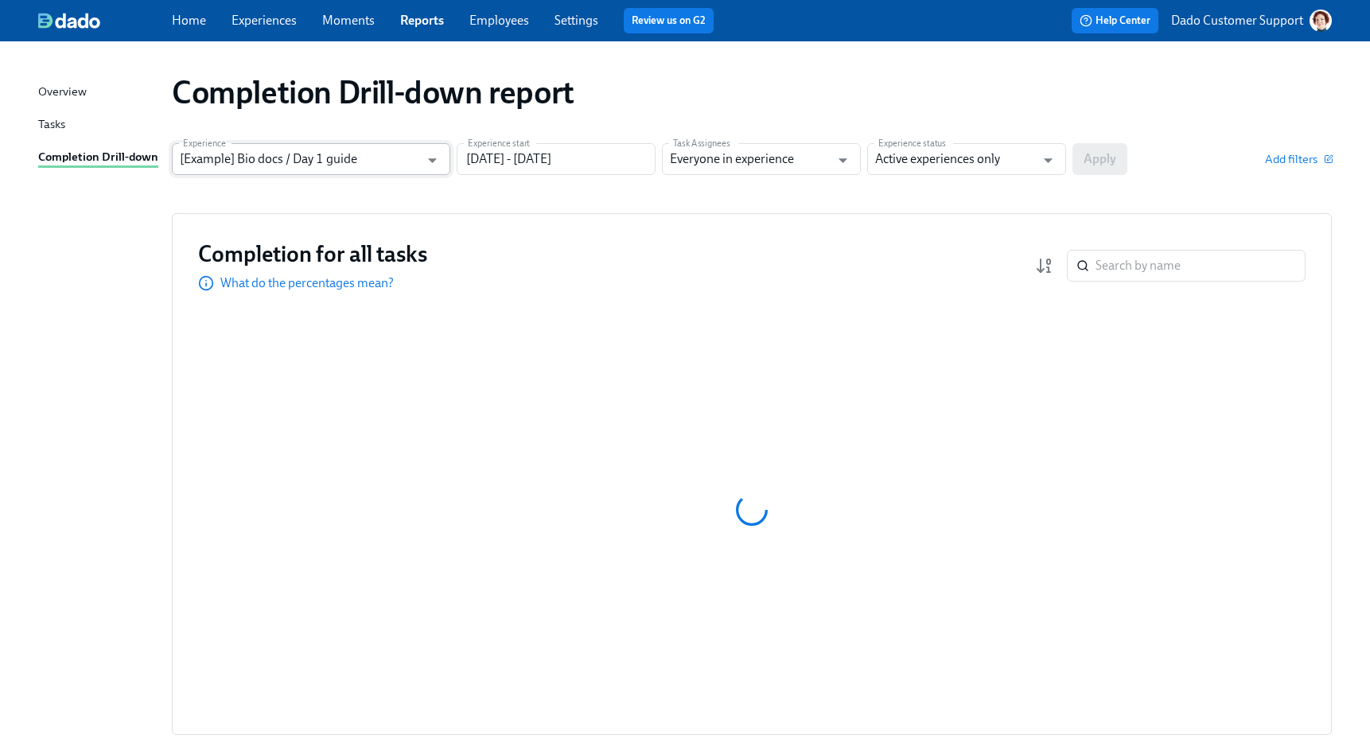
click at [220, 151] on input "[Example] Bio docs / Day 1 guide" at bounding box center [299, 159] width 239 height 32
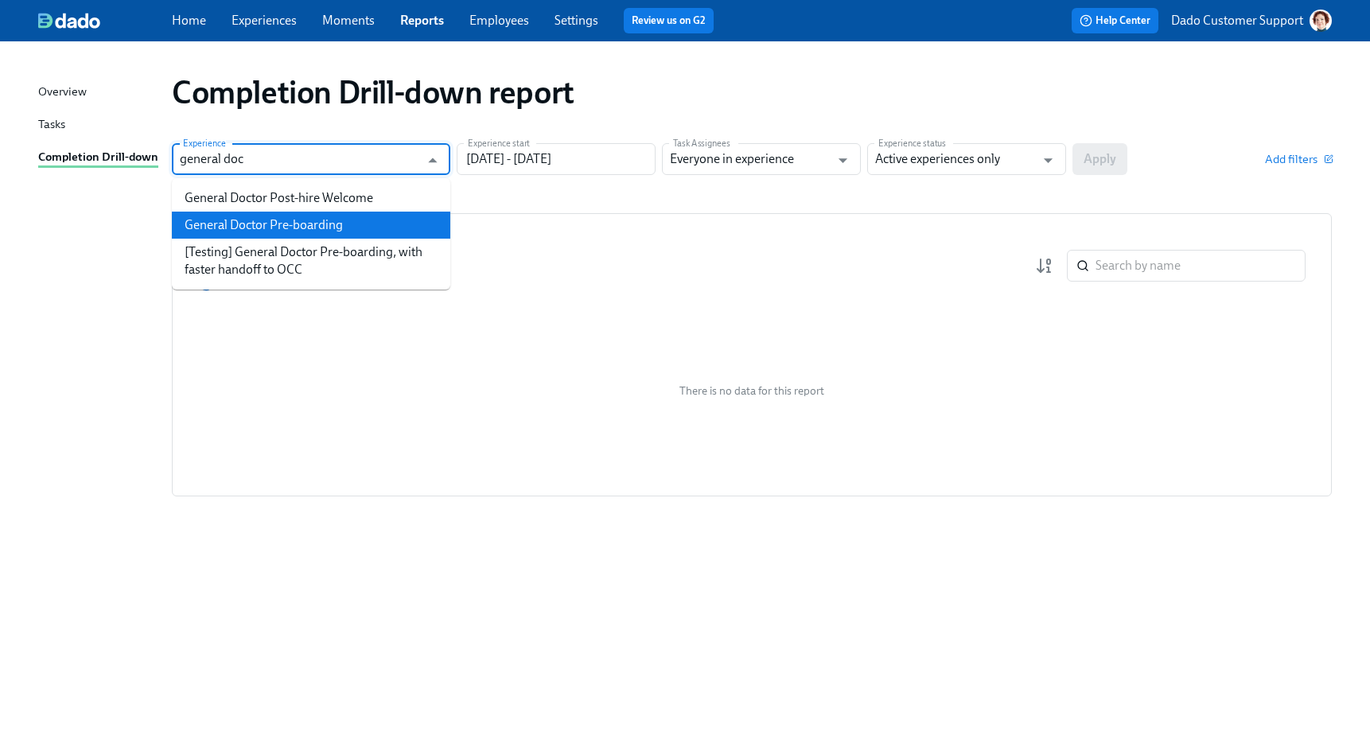
click at [296, 219] on li "General Doctor Pre-boarding" at bounding box center [311, 225] width 278 height 27
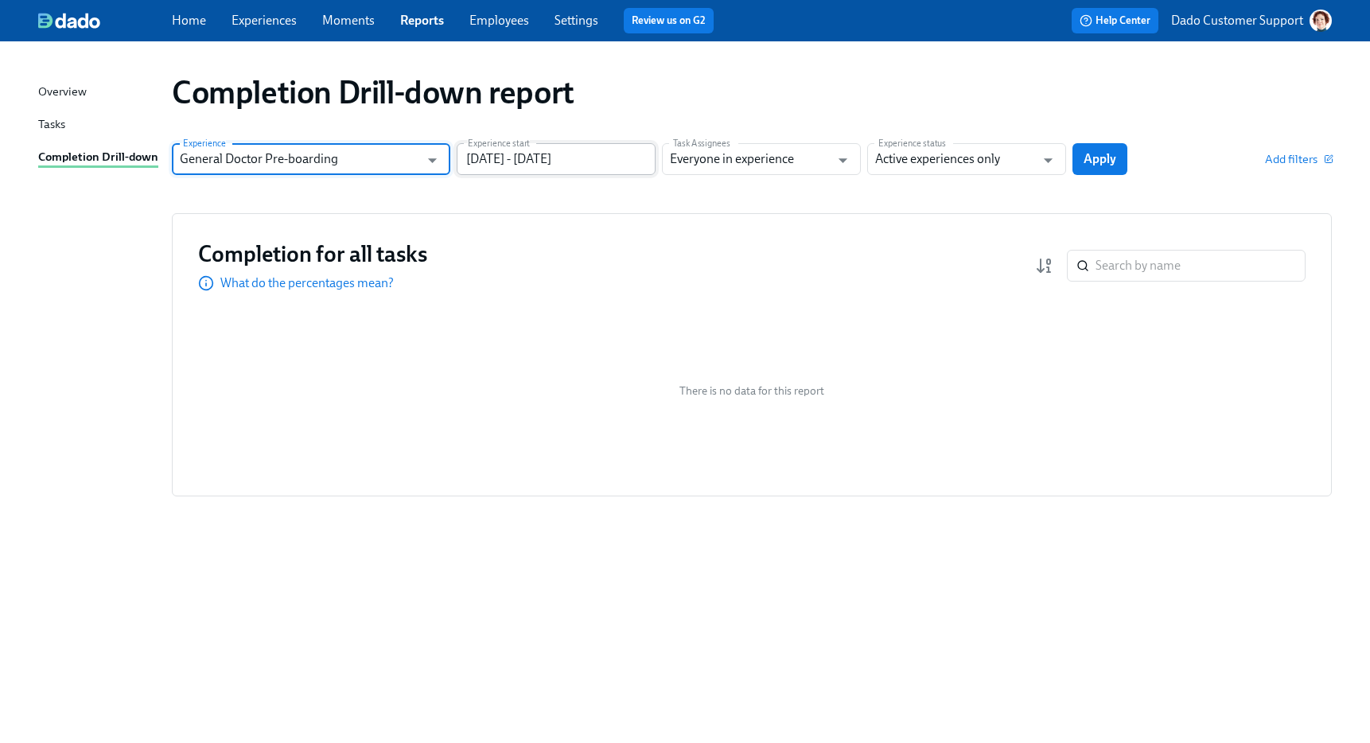
type input "General Doctor Pre-boarding"
click at [511, 157] on input "[DATE] - [DATE]" at bounding box center [556, 159] width 199 height 32
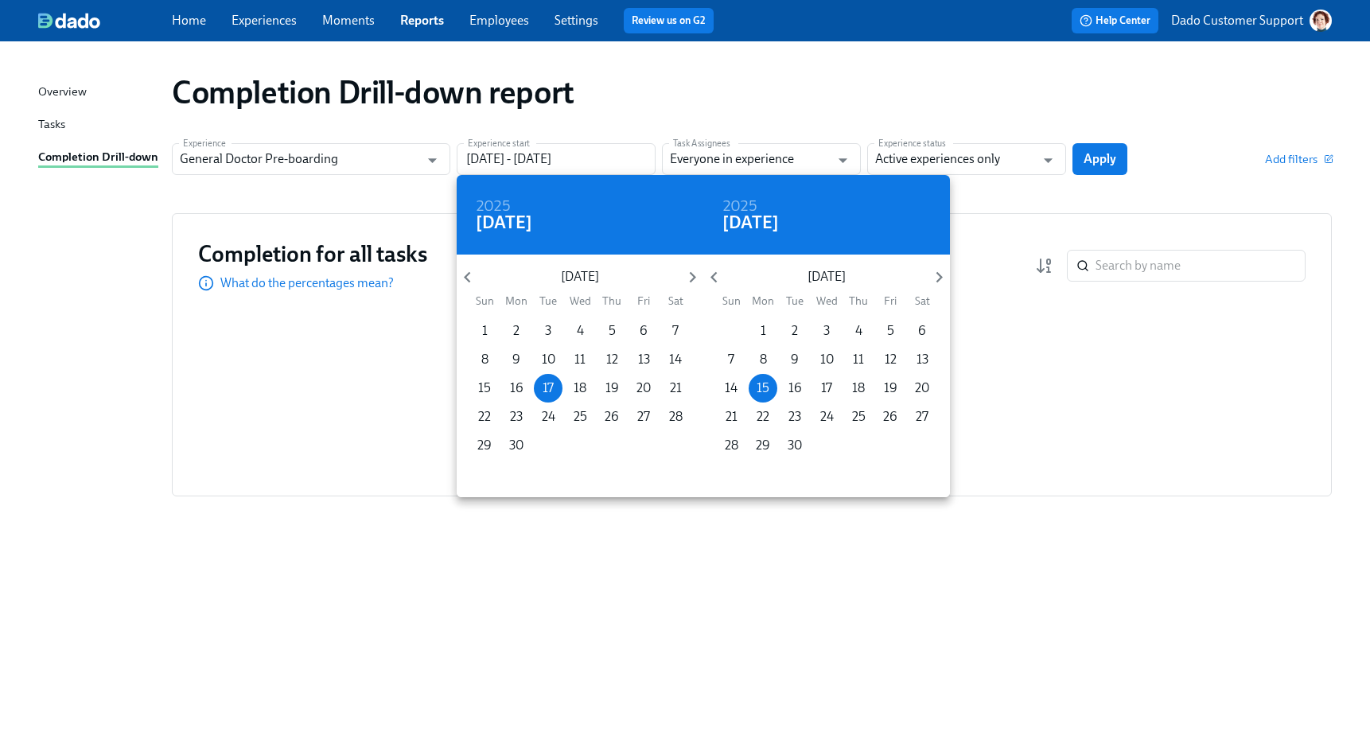
click at [475, 264] on div "[DATE] Sun Mon Tue Wed Thu Fri Sat" at bounding box center [580, 285] width 247 height 44
click at [475, 264] on div "June 2025 Sun Mon Tue Wed Thu Fri Sat" at bounding box center [580, 285] width 247 height 44
click at [474, 281] on icon "button" at bounding box center [467, 276] width 21 height 21
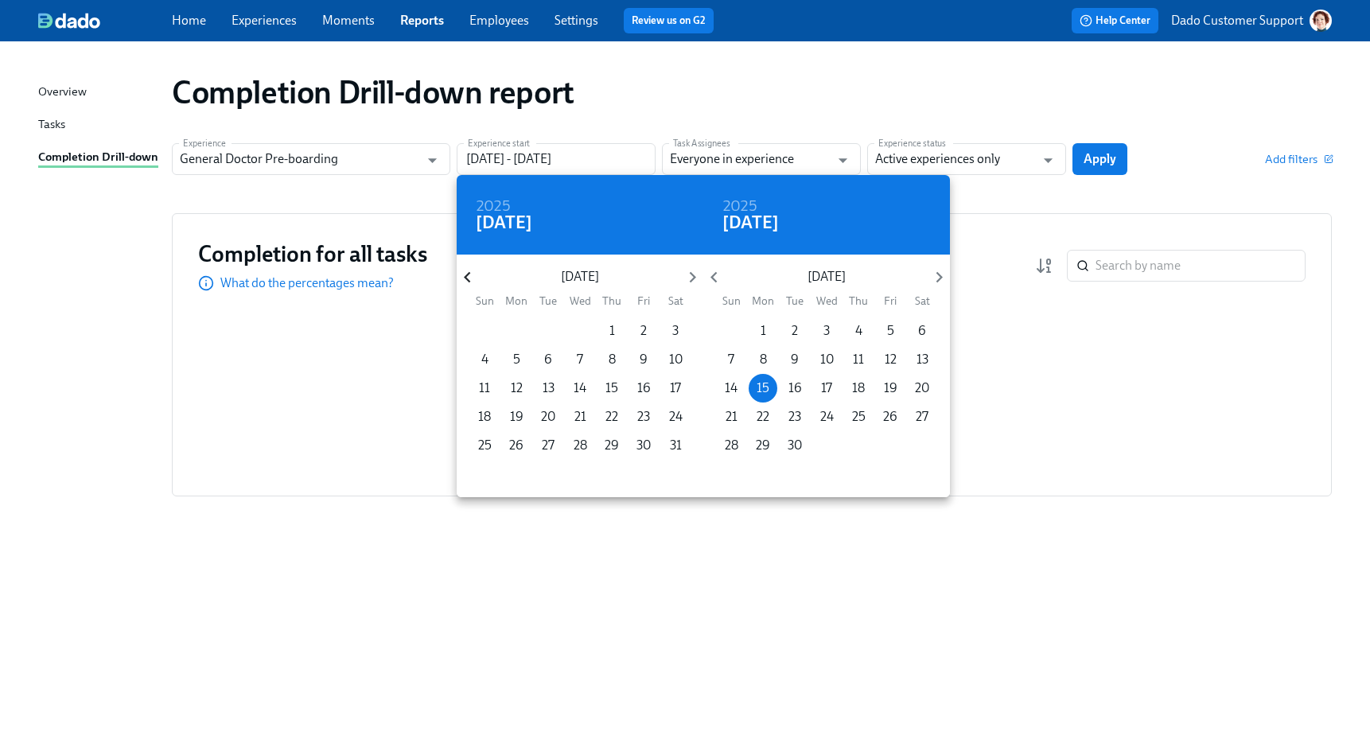
click at [474, 281] on icon "button" at bounding box center [467, 276] width 21 height 21
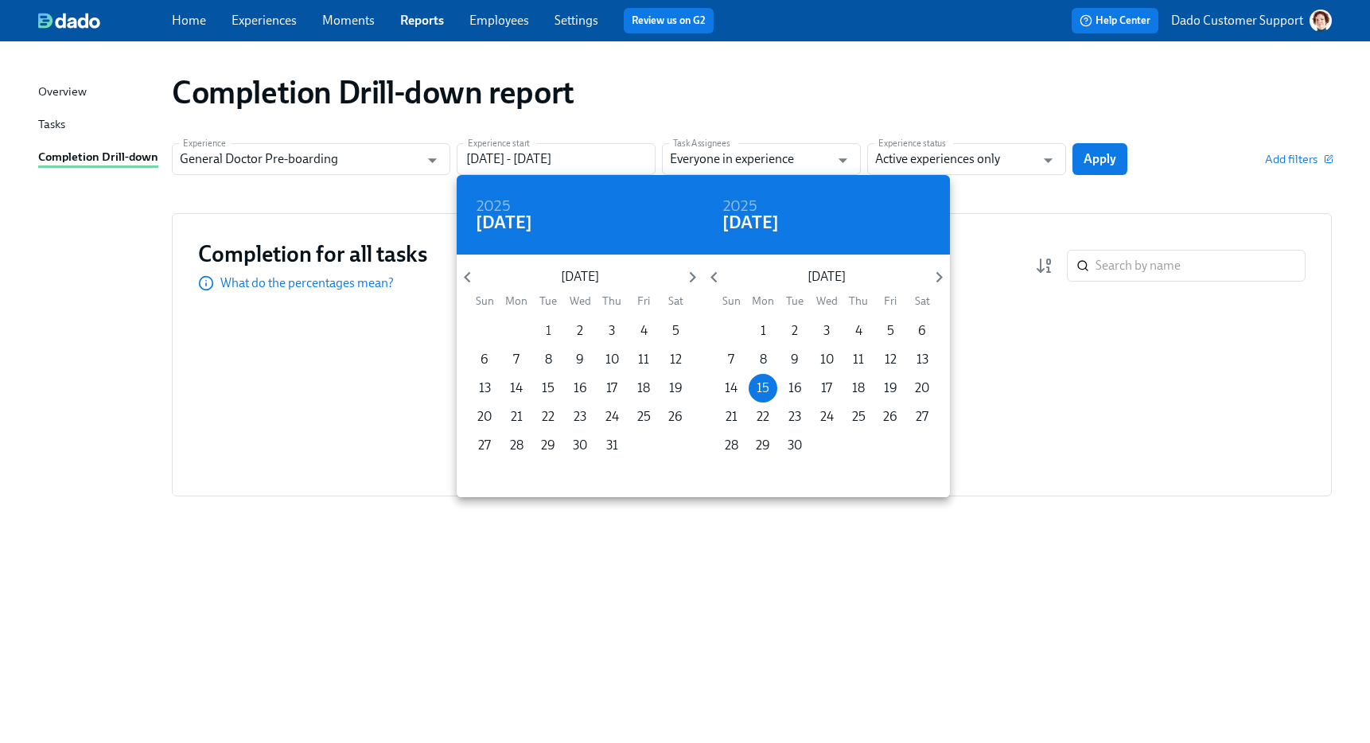
click at [543, 331] on span "1" at bounding box center [548, 330] width 29 height 17
click at [696, 282] on icon "button" at bounding box center [692, 276] width 21 height 21
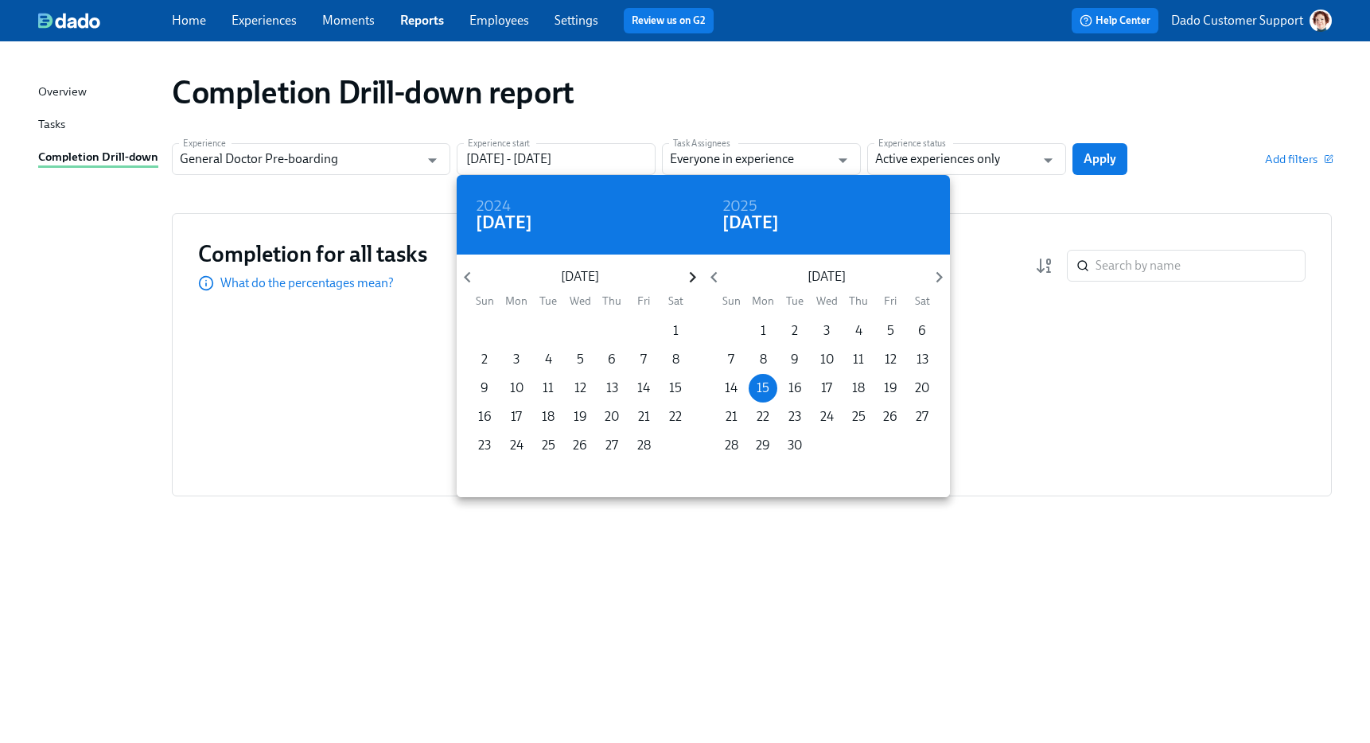
click at [696, 282] on icon "button" at bounding box center [692, 276] width 21 height 21
click at [678, 334] on span "1" at bounding box center [675, 330] width 29 height 17
type input "03/01/2025 - 09/15/2025"
click at [689, 83] on div at bounding box center [685, 371] width 1370 height 743
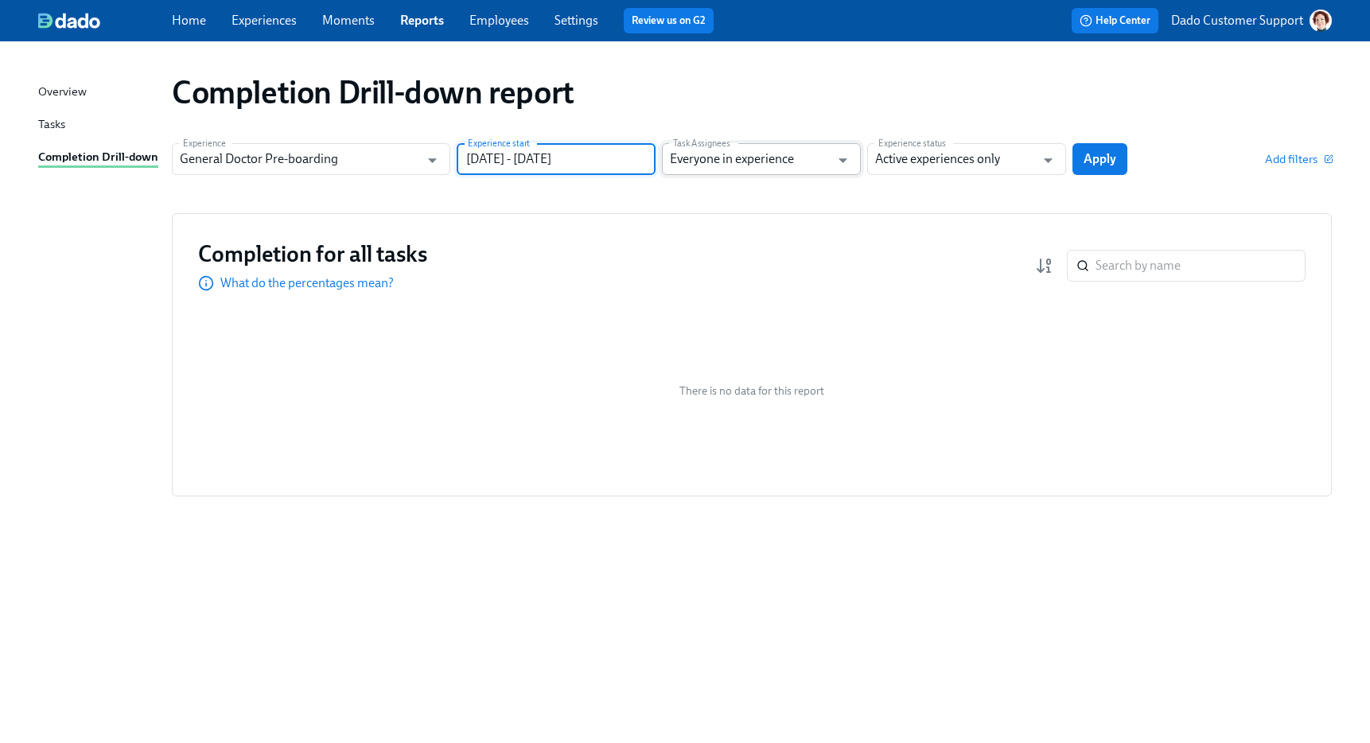
click at [732, 169] on input "Everyone in experience" at bounding box center [750, 159] width 160 height 32
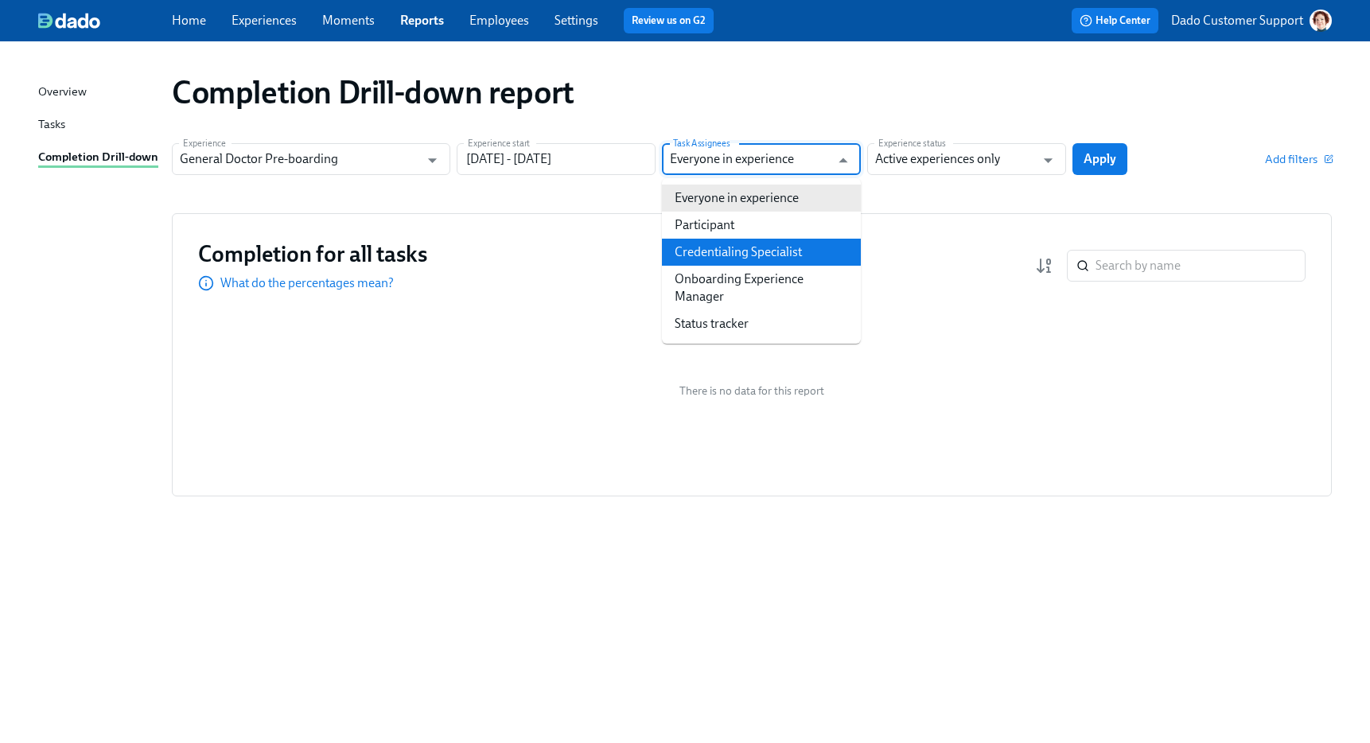
click at [733, 250] on li "Credentialing Specialist" at bounding box center [761, 252] width 199 height 27
type input "Credentialing Specialist"
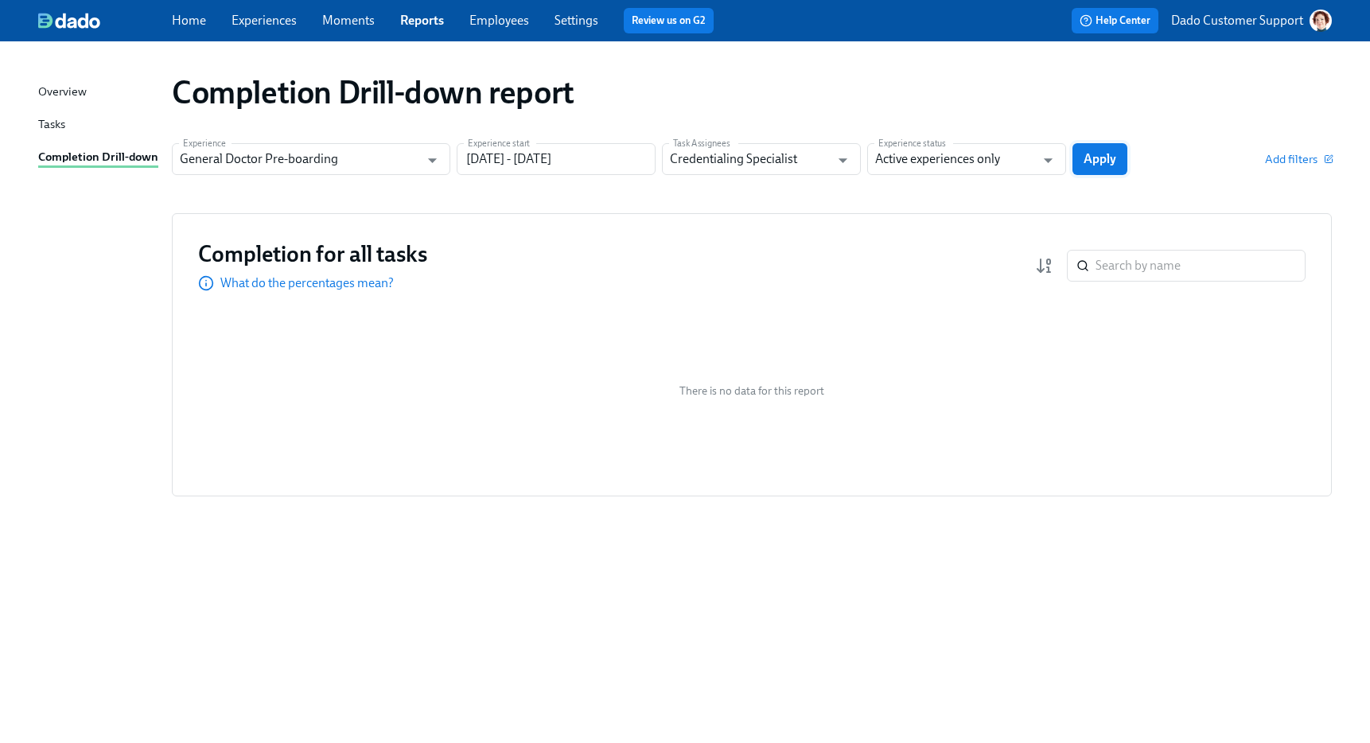
click at [1103, 169] on button "Apply" at bounding box center [1099, 159] width 55 height 32
click at [950, 165] on input "Active experiences only" at bounding box center [955, 159] width 160 height 32
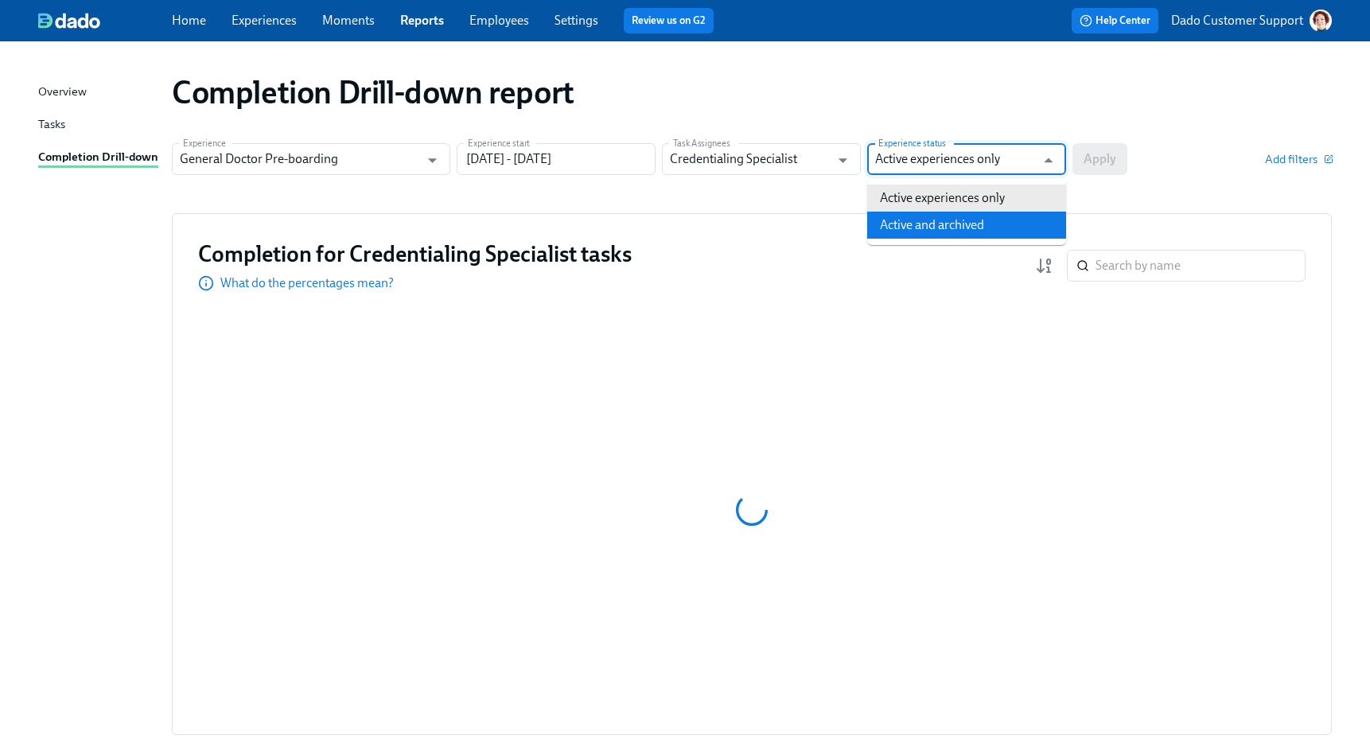
click at [932, 216] on li "Active and archived" at bounding box center [966, 225] width 199 height 27
type input "Active and archived"
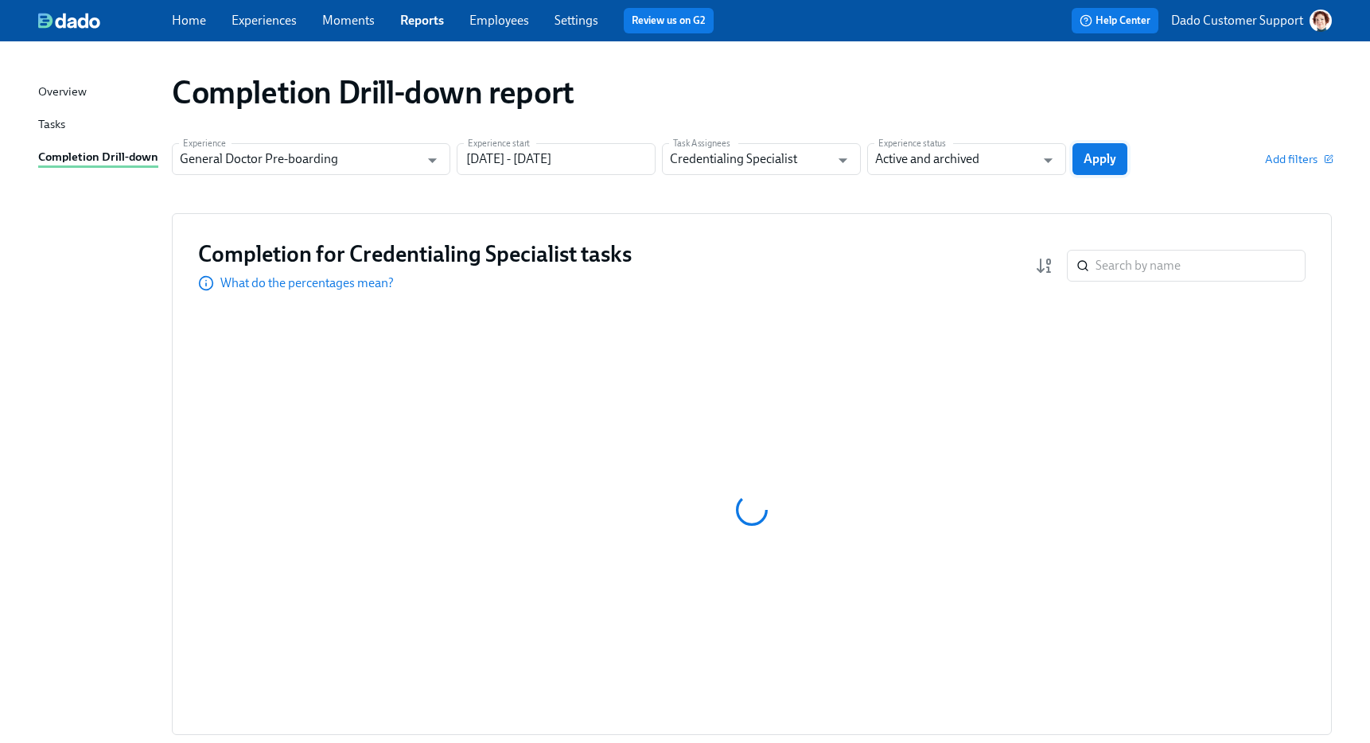
click at [1085, 163] on span "Apply" at bounding box center [1099, 159] width 33 height 16
click at [1050, 262] on icon "button" at bounding box center [1044, 265] width 19 height 19
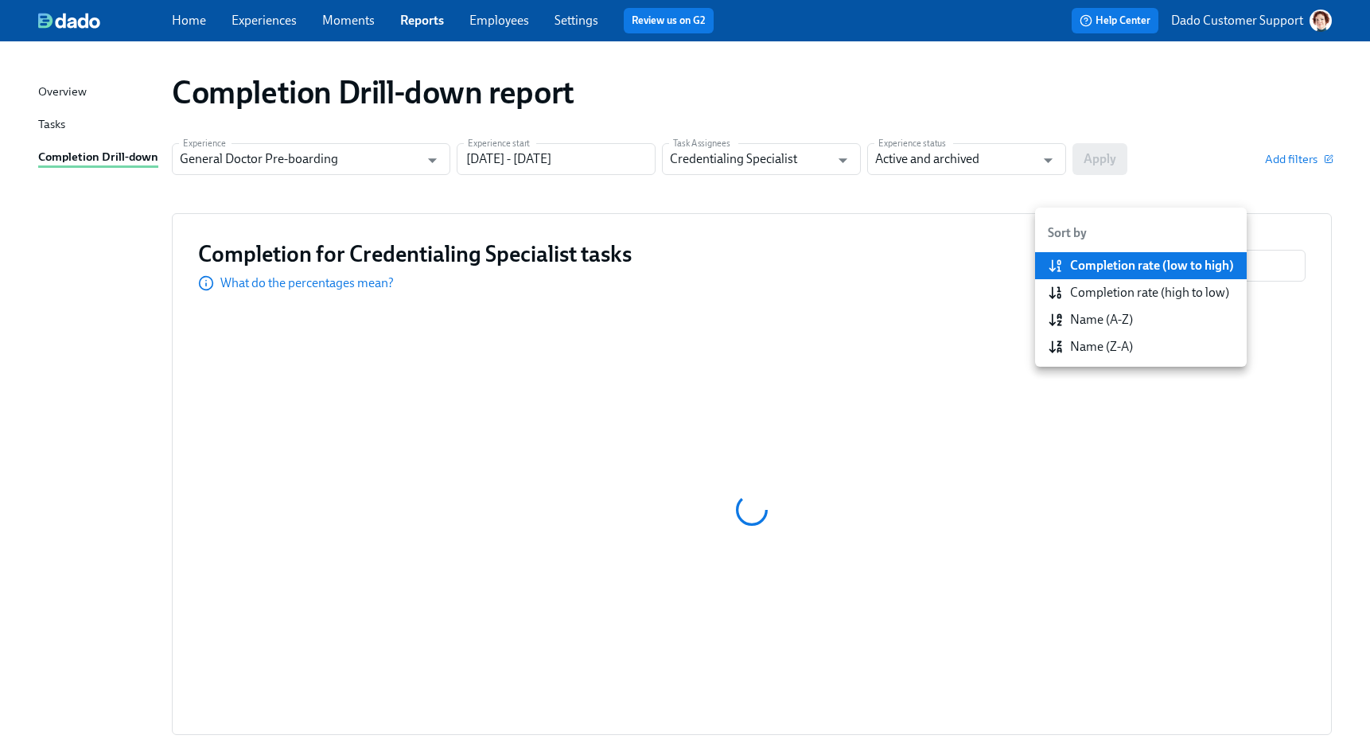
click at [960, 258] on div at bounding box center [685, 371] width 1370 height 743
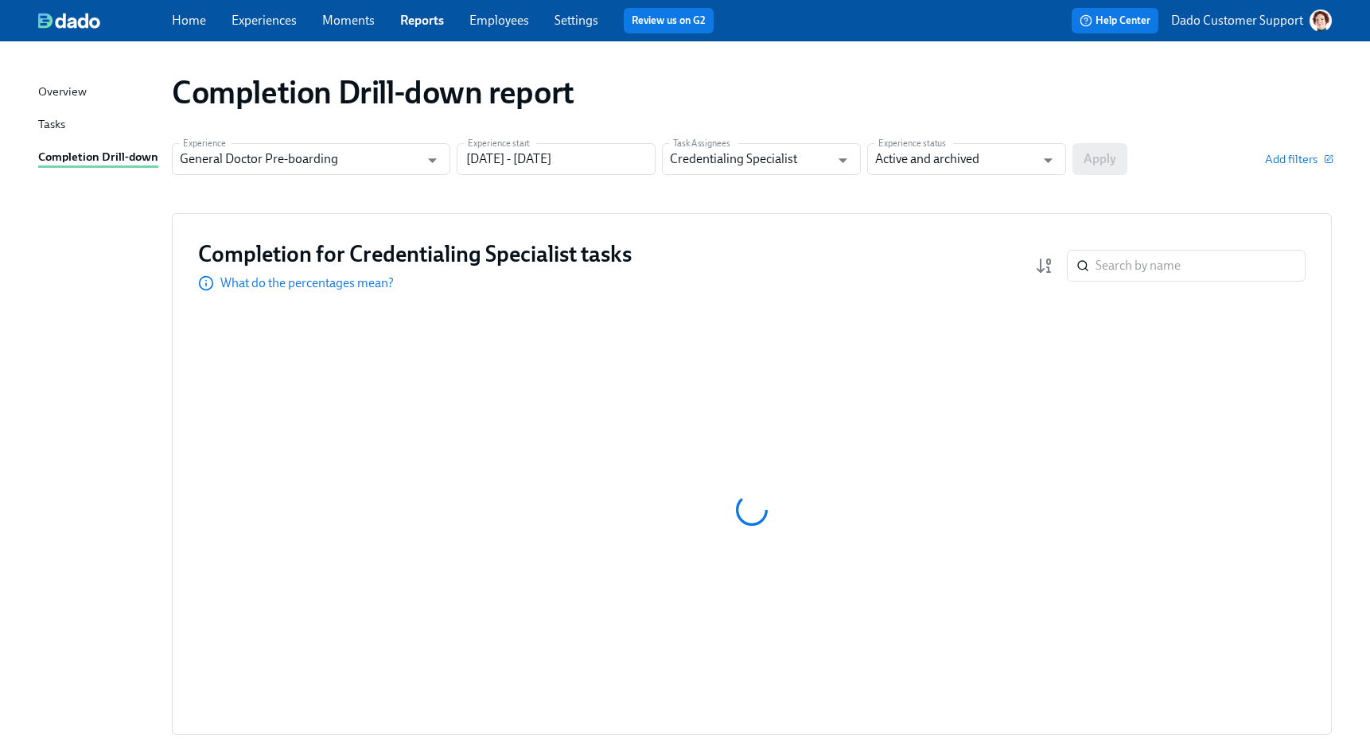
click at [931, 264] on div "Completion for Credentialing Specialist tasks What do the percentages mean? ​" at bounding box center [751, 265] width 1107 height 52
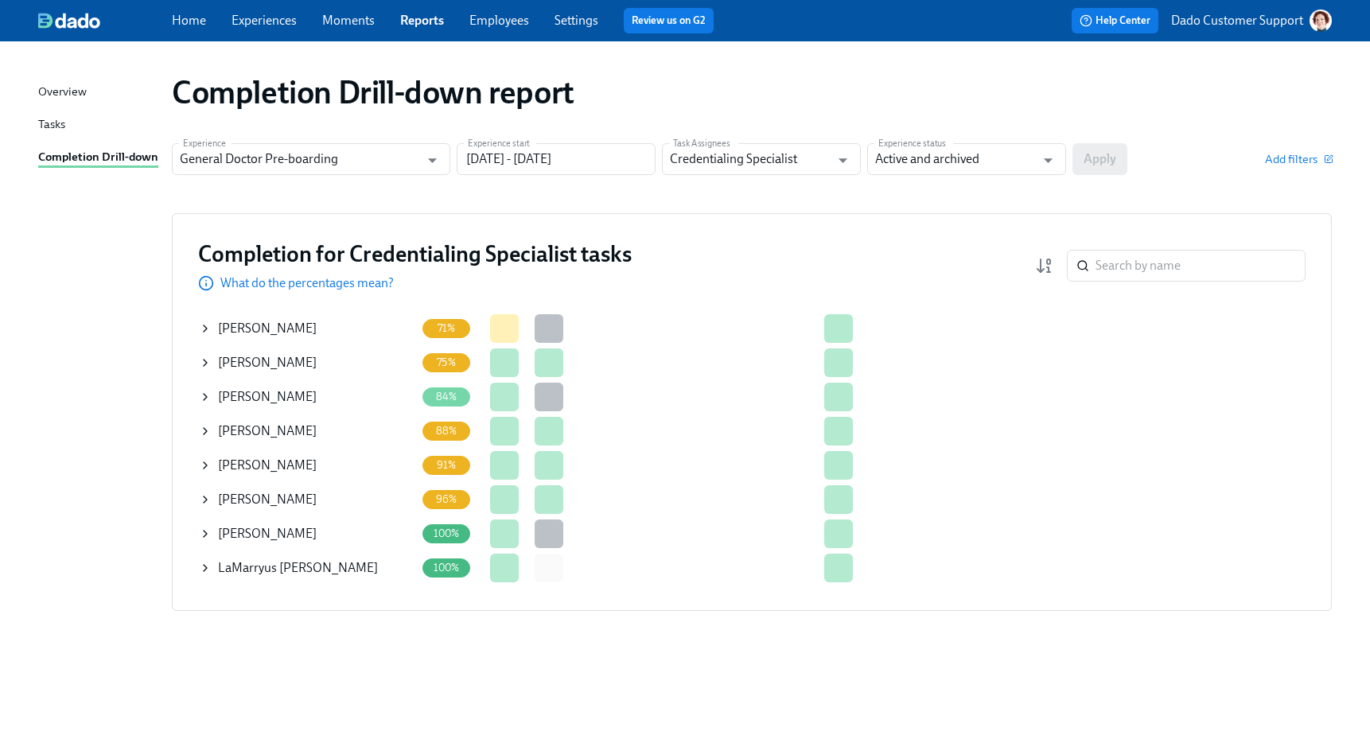
click at [206, 321] on div "[PERSON_NAME]" at bounding box center [307, 329] width 216 height 32
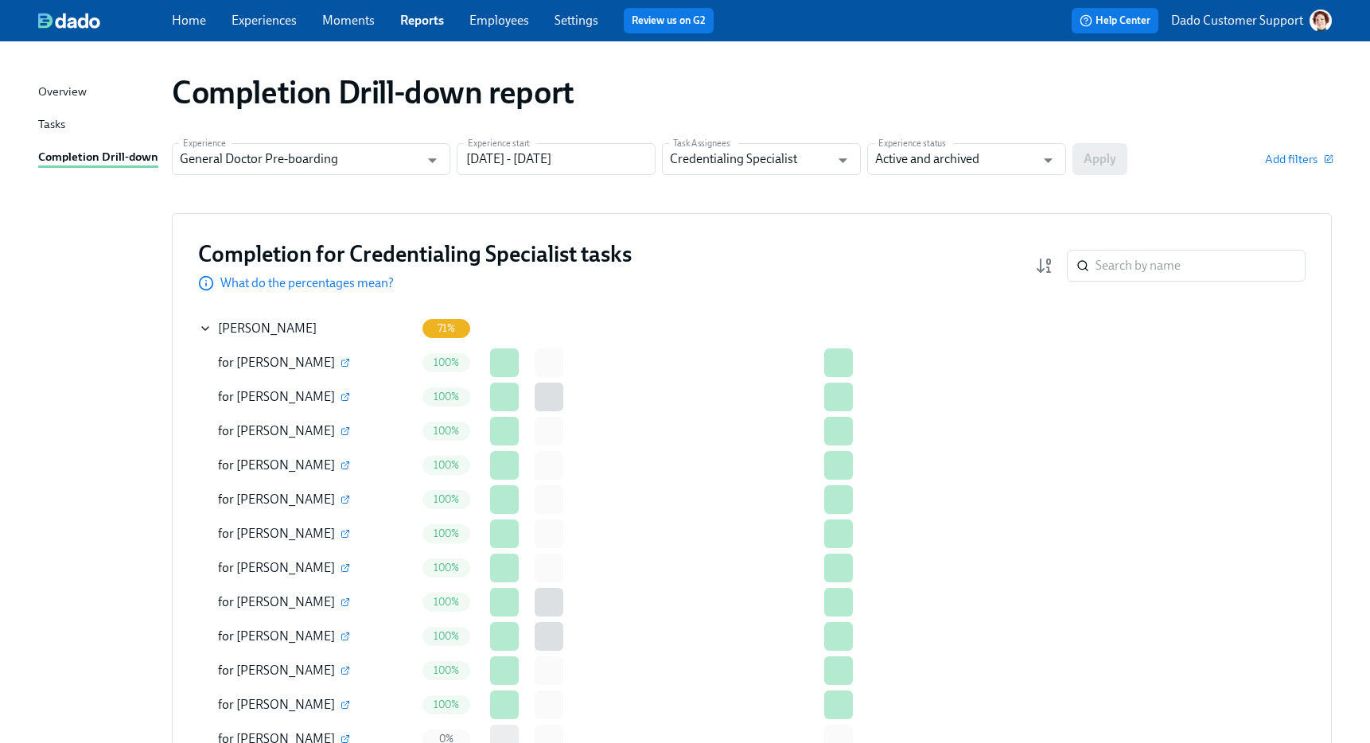
click at [204, 324] on icon at bounding box center [205, 328] width 13 height 13
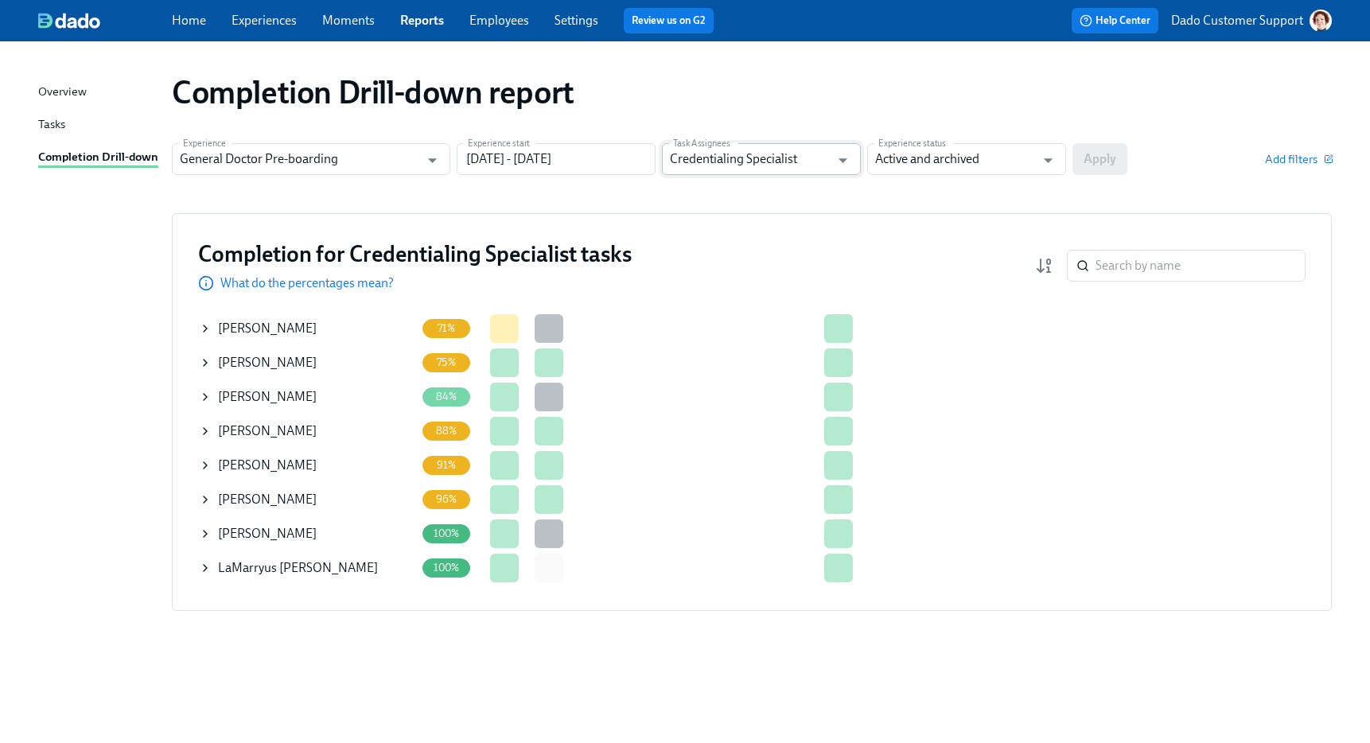
click at [791, 150] on input "Credentialing Specialist" at bounding box center [750, 159] width 160 height 32
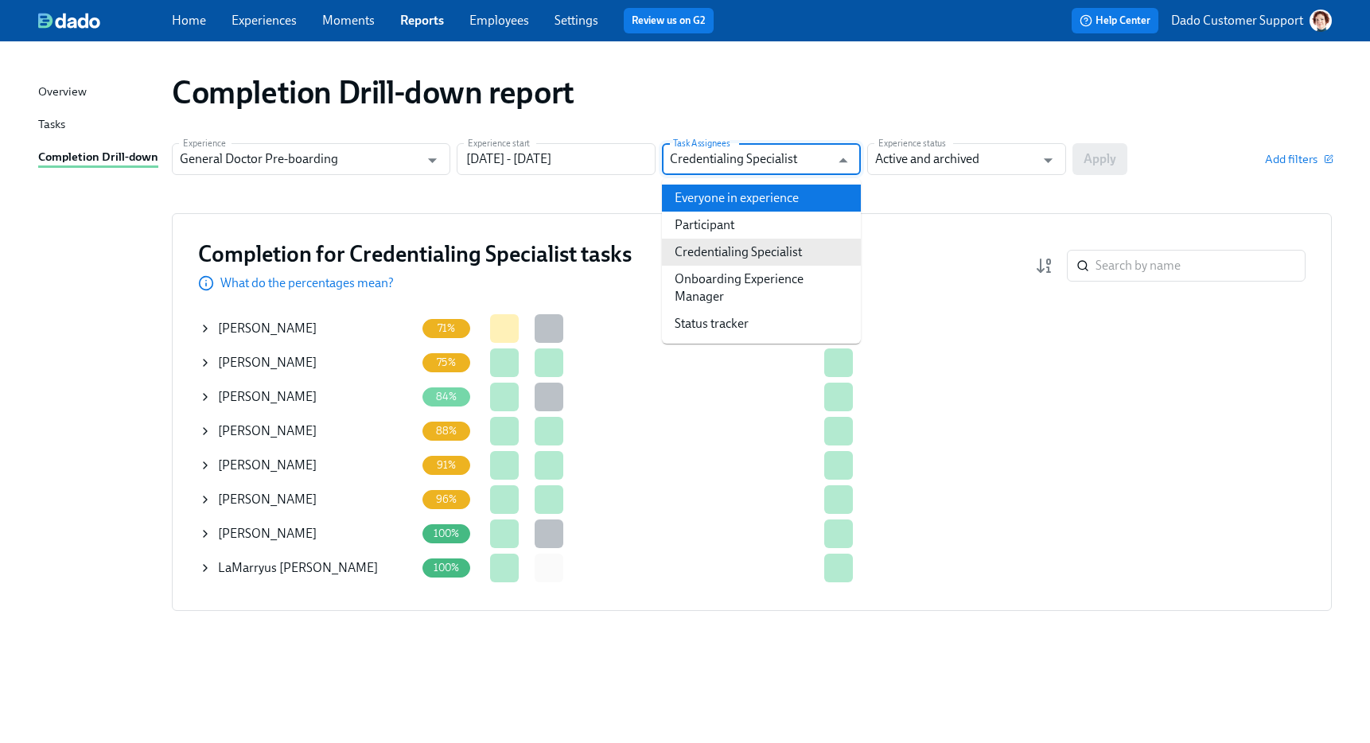
click at [756, 197] on li "Everyone in experience" at bounding box center [761, 198] width 199 height 27
type input "Everyone in experience"
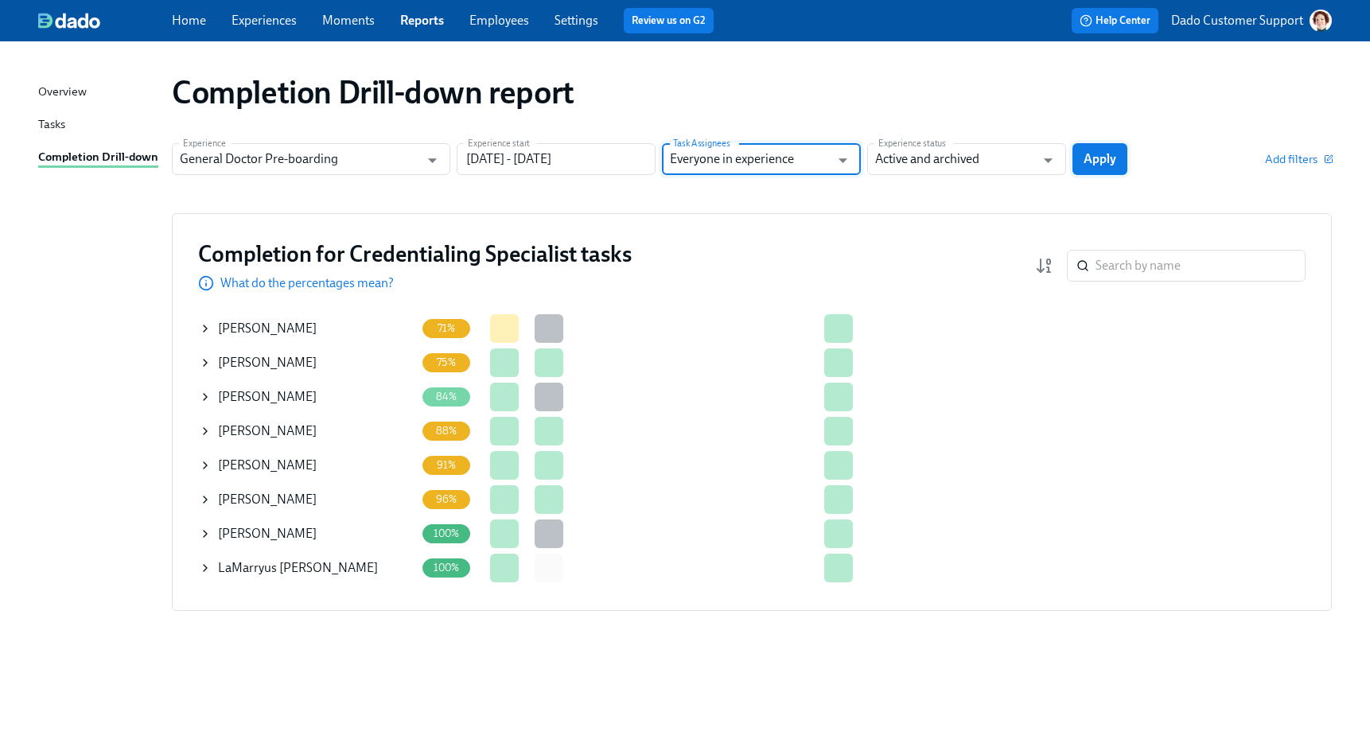
click at [1084, 156] on span "Apply" at bounding box center [1099, 159] width 33 height 16
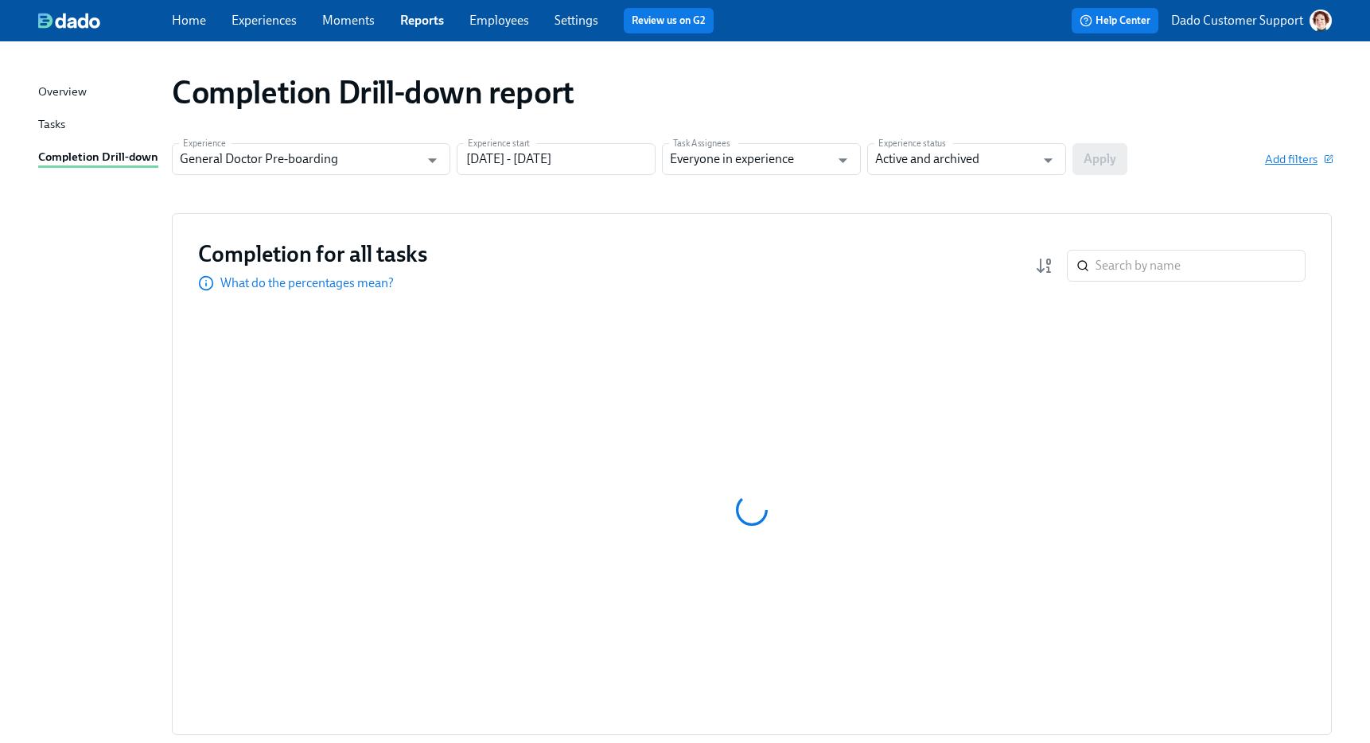
click at [1308, 161] on span "Add filters" at bounding box center [1298, 159] width 67 height 16
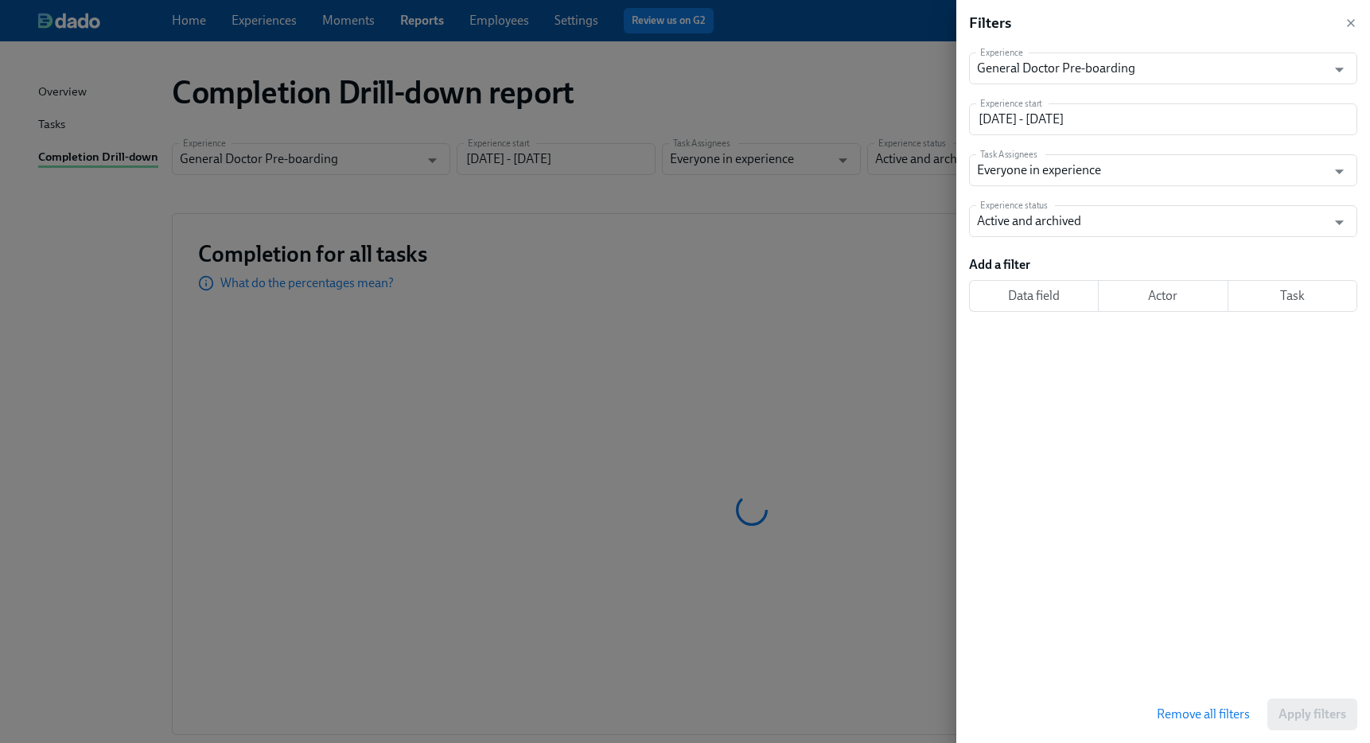
click at [1305, 294] on span "Task" at bounding box center [1292, 296] width 103 height 16
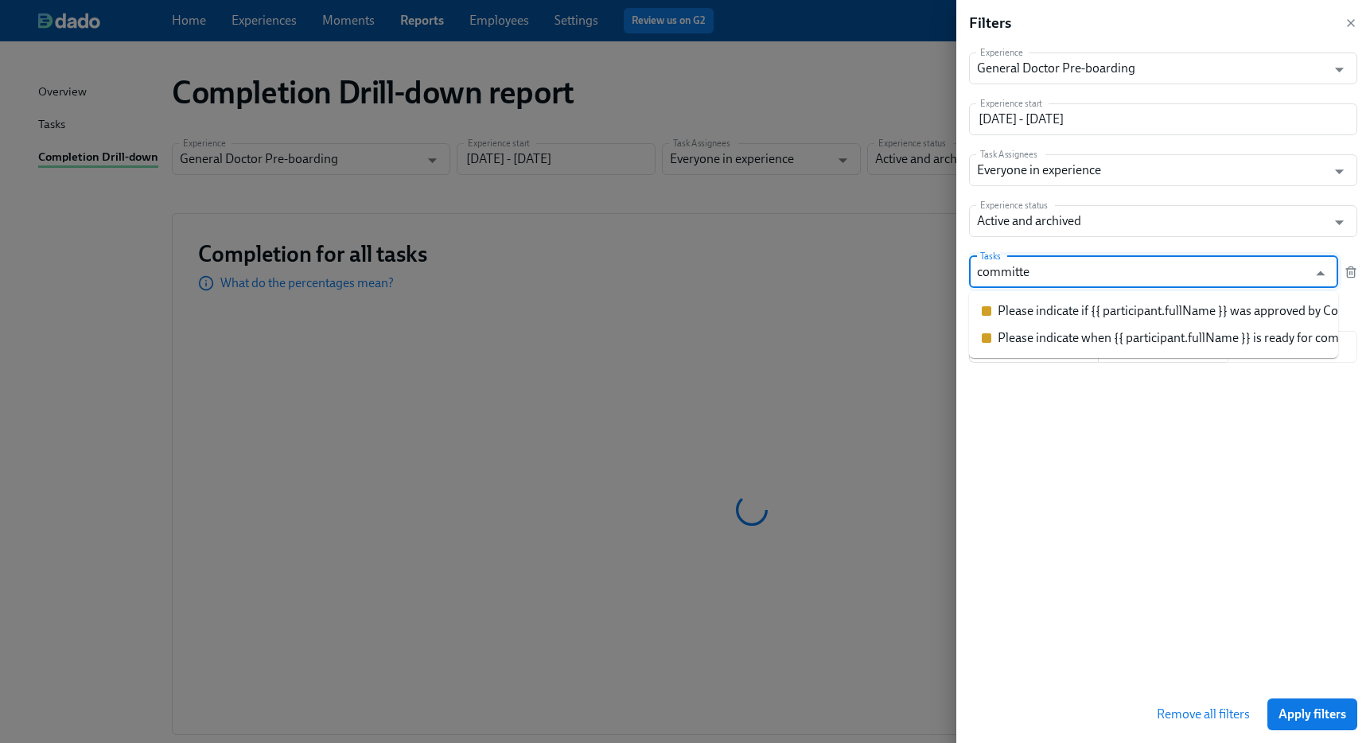
type input "committee"
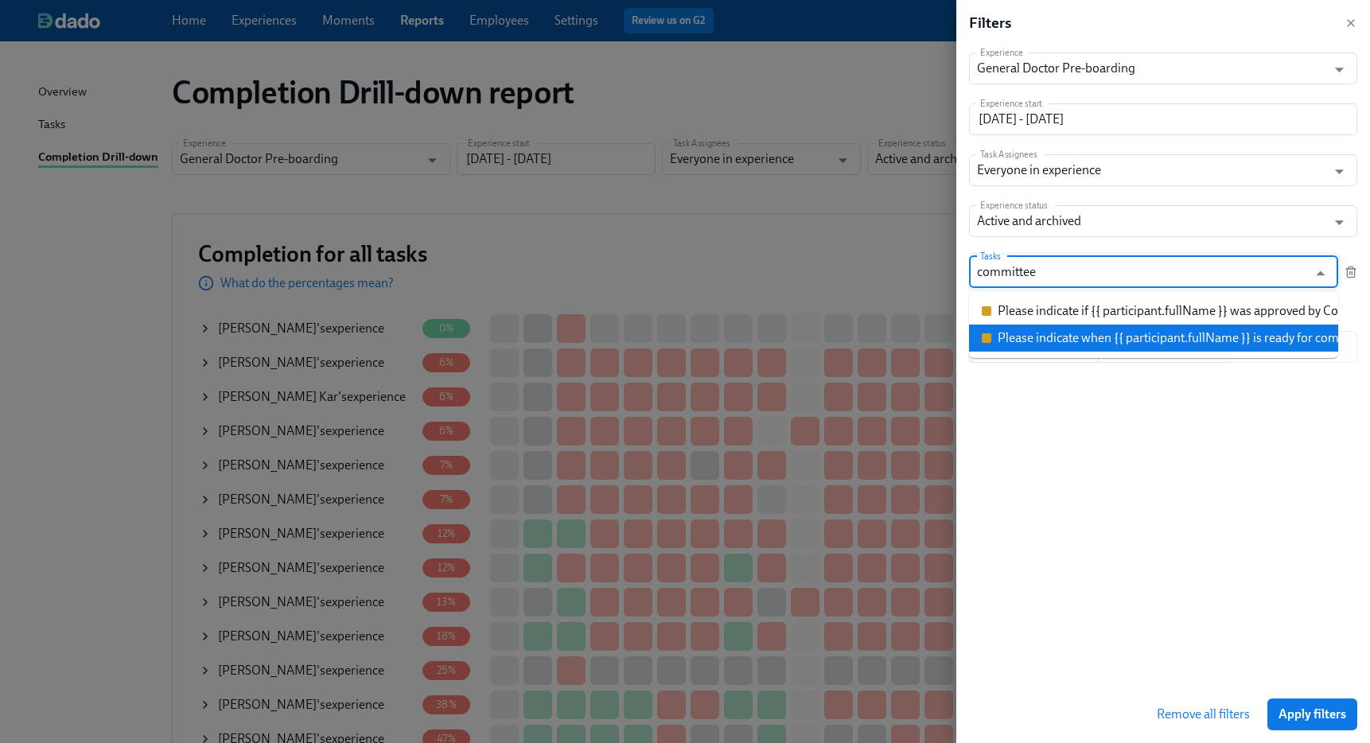
click at [1113, 332] on div "Please indicate when {{ participant.fullName }} is ready for committee" at bounding box center [1185, 337] width 376 height 17
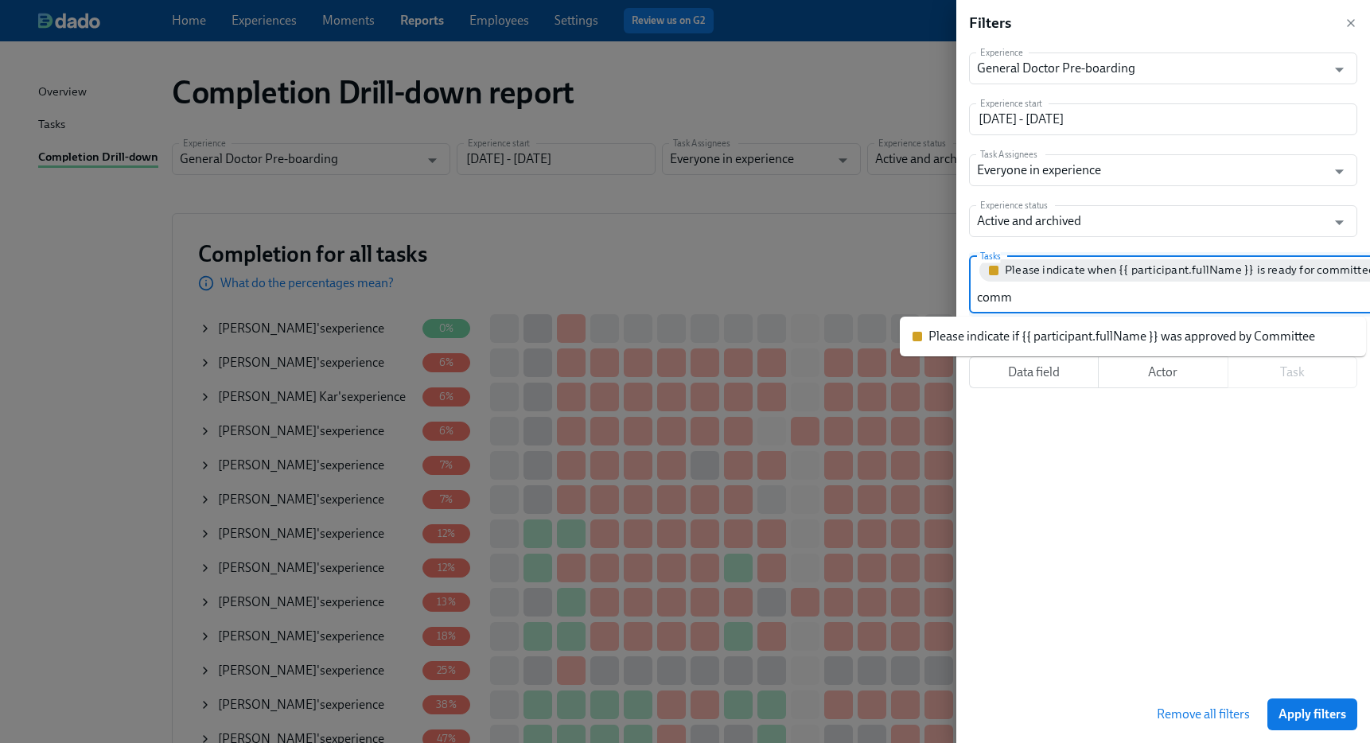
type input "commi"
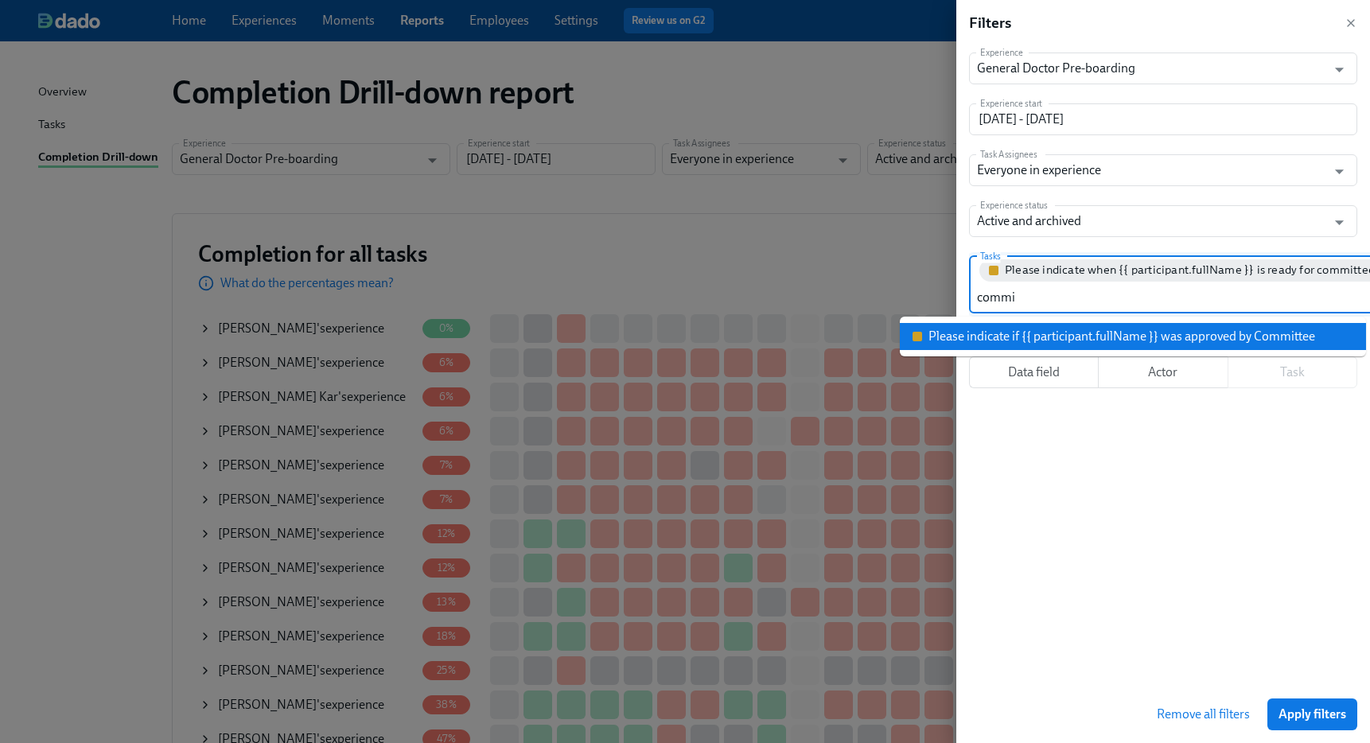
click at [1133, 330] on div "Please indicate if {{ participant.fullName }} was approved by Committee" at bounding box center [1121, 336] width 387 height 17
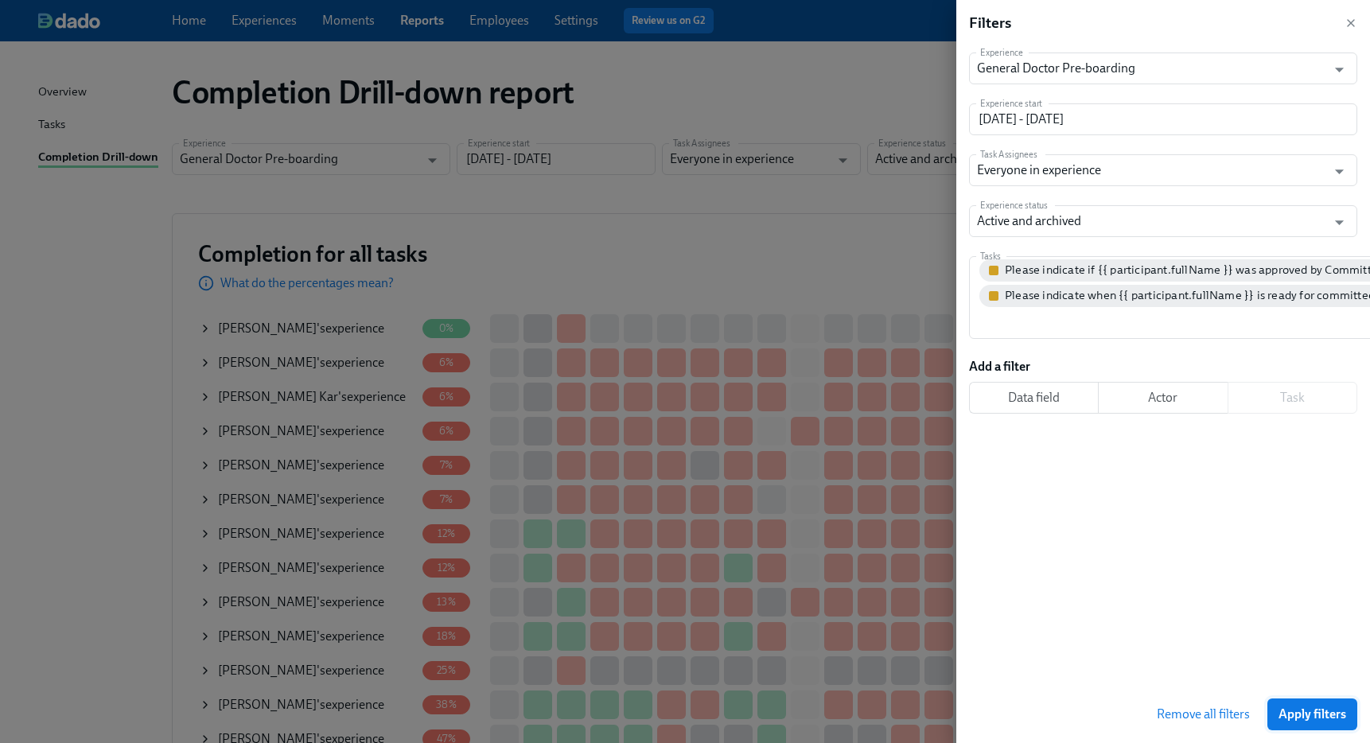
click at [1328, 721] on span "Apply filters" at bounding box center [1312, 714] width 68 height 16
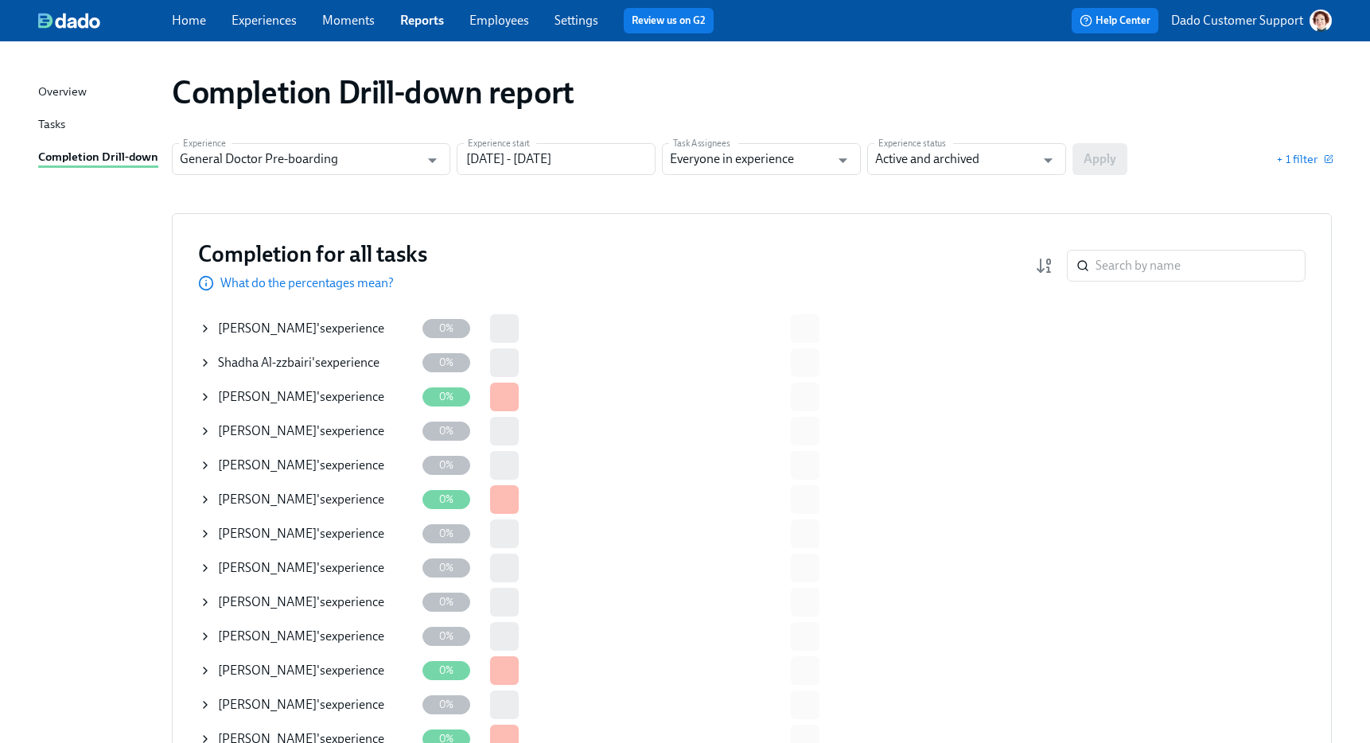
click at [202, 328] on icon at bounding box center [205, 328] width 13 height 13
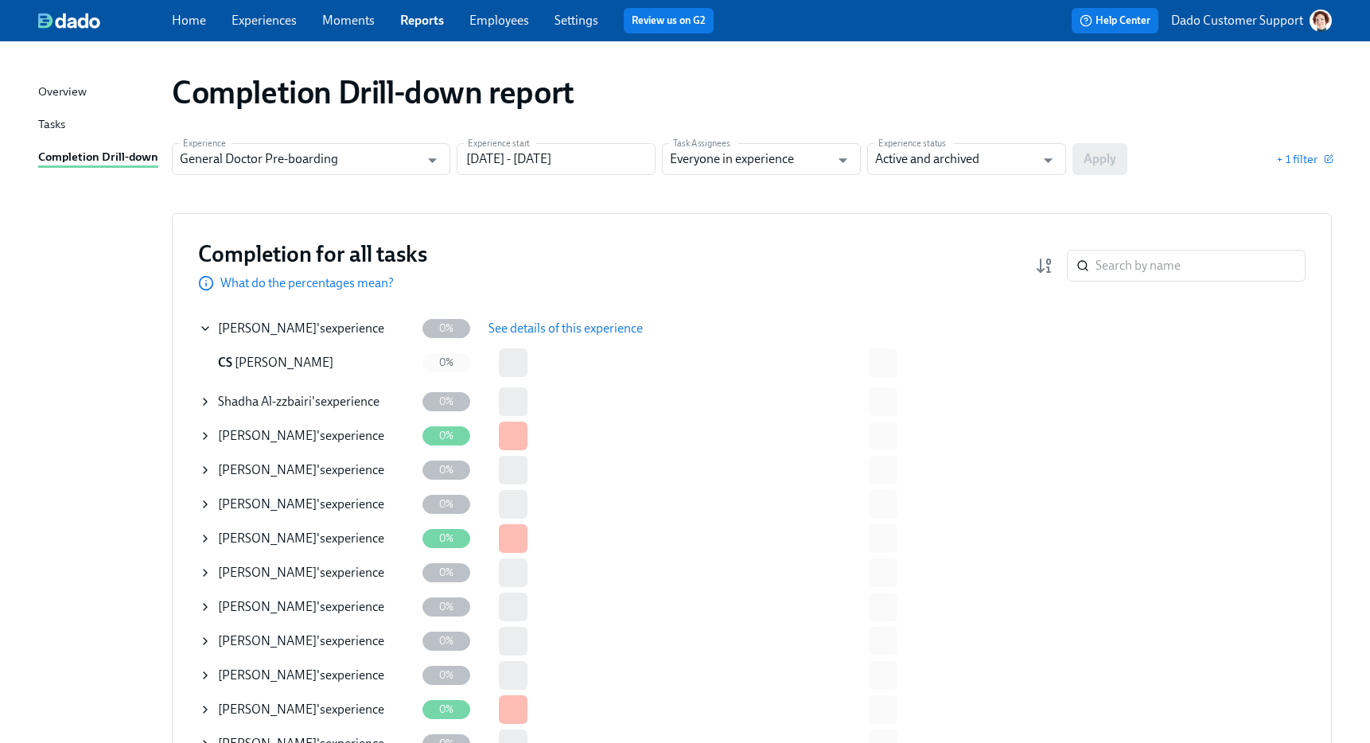
click at [592, 325] on span "See details of this experience" at bounding box center [565, 329] width 154 height 16
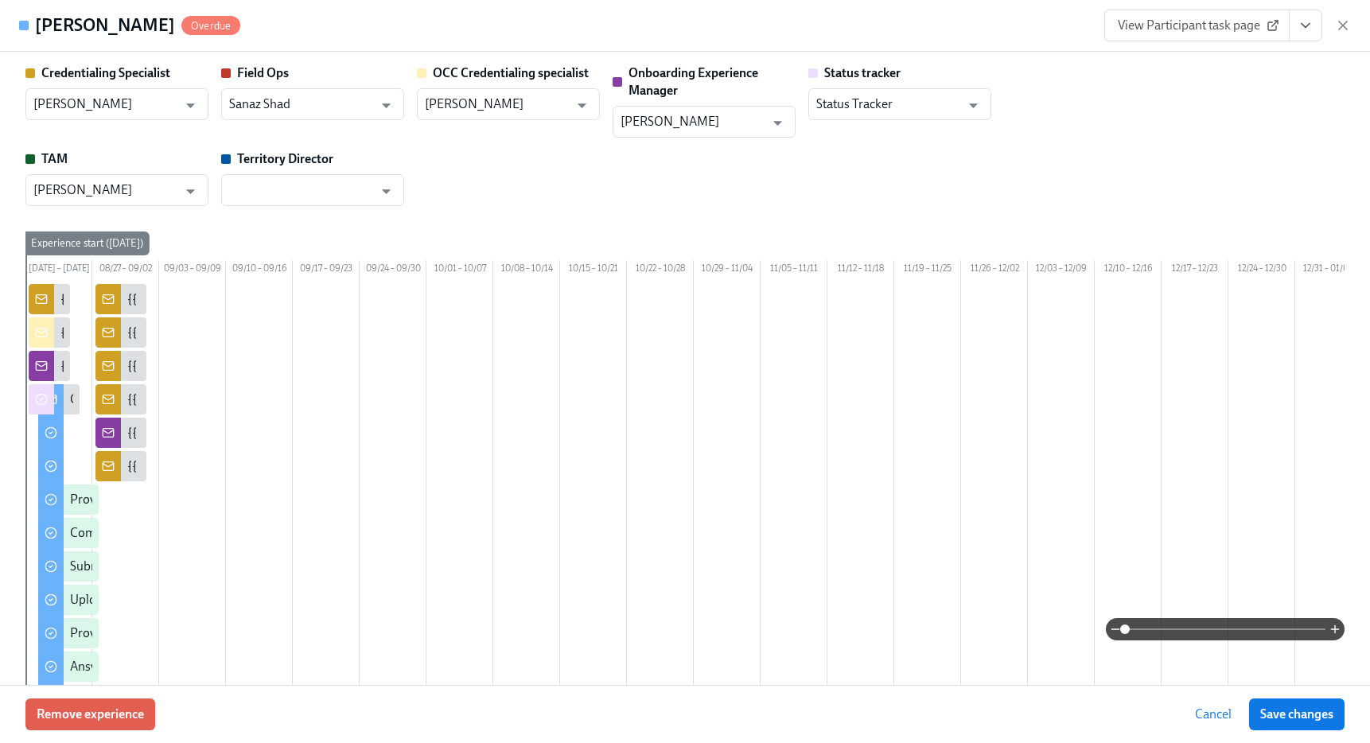
scroll to position [321, 0]
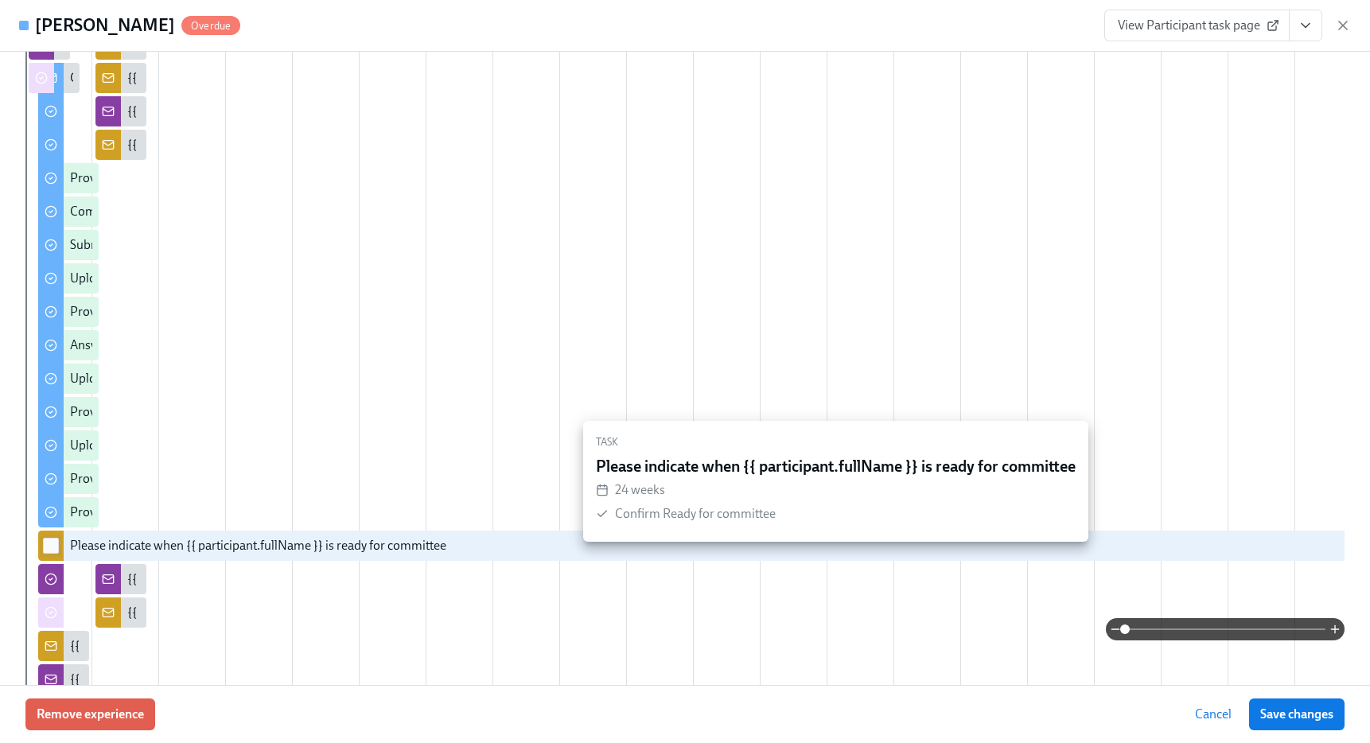
click at [51, 553] on input "checkbox" at bounding box center [51, 545] width 14 height 14
checkbox input "true"
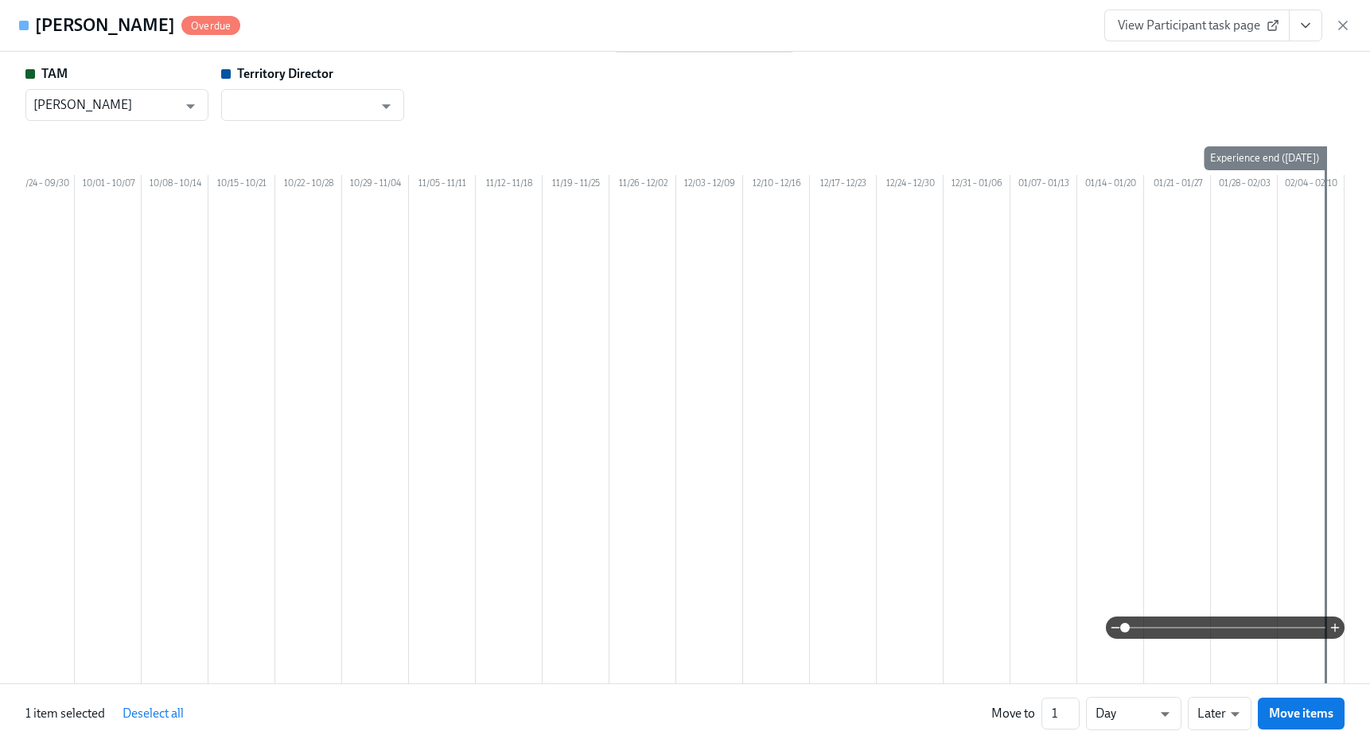
scroll to position [72, 0]
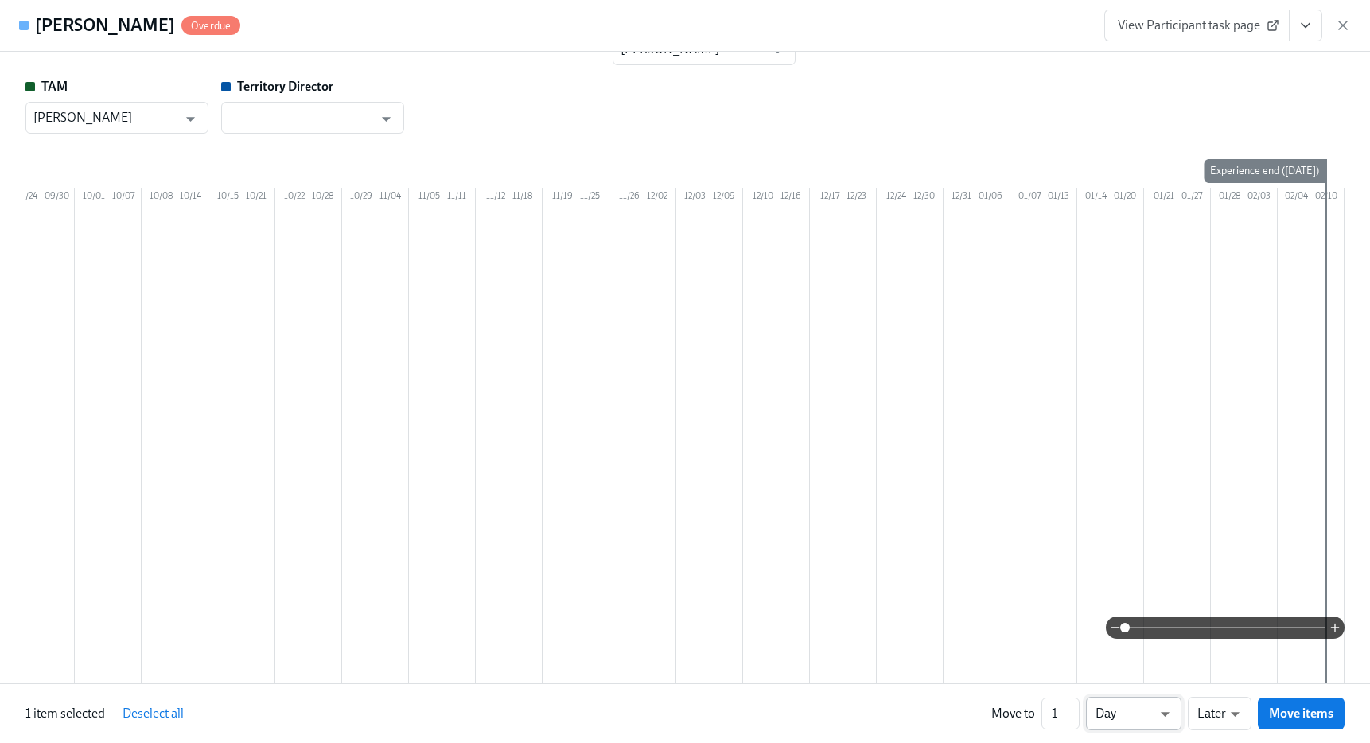
click at [1133, 708] on li "Week" at bounding box center [1133, 710] width 95 height 27
type input "w"
click at [1072, 711] on input "2" at bounding box center [1060, 714] width 38 height 32
click at [1072, 711] on input "3" at bounding box center [1060, 714] width 38 height 32
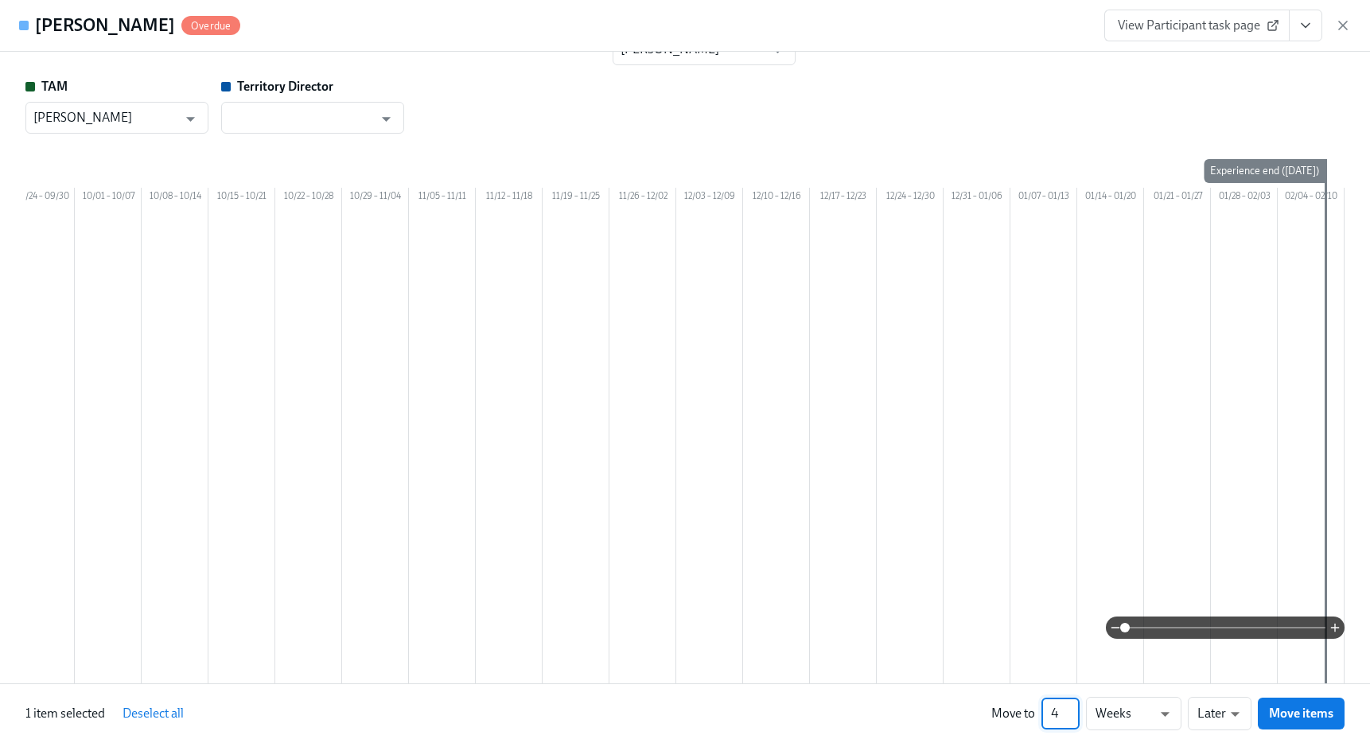
click at [1072, 711] on input "4" at bounding box center [1060, 714] width 38 height 32
type input "5"
click at [1072, 711] on input "5" at bounding box center [1060, 714] width 38 height 32
click at [1287, 707] on span "Move items" at bounding box center [1301, 713] width 64 height 16
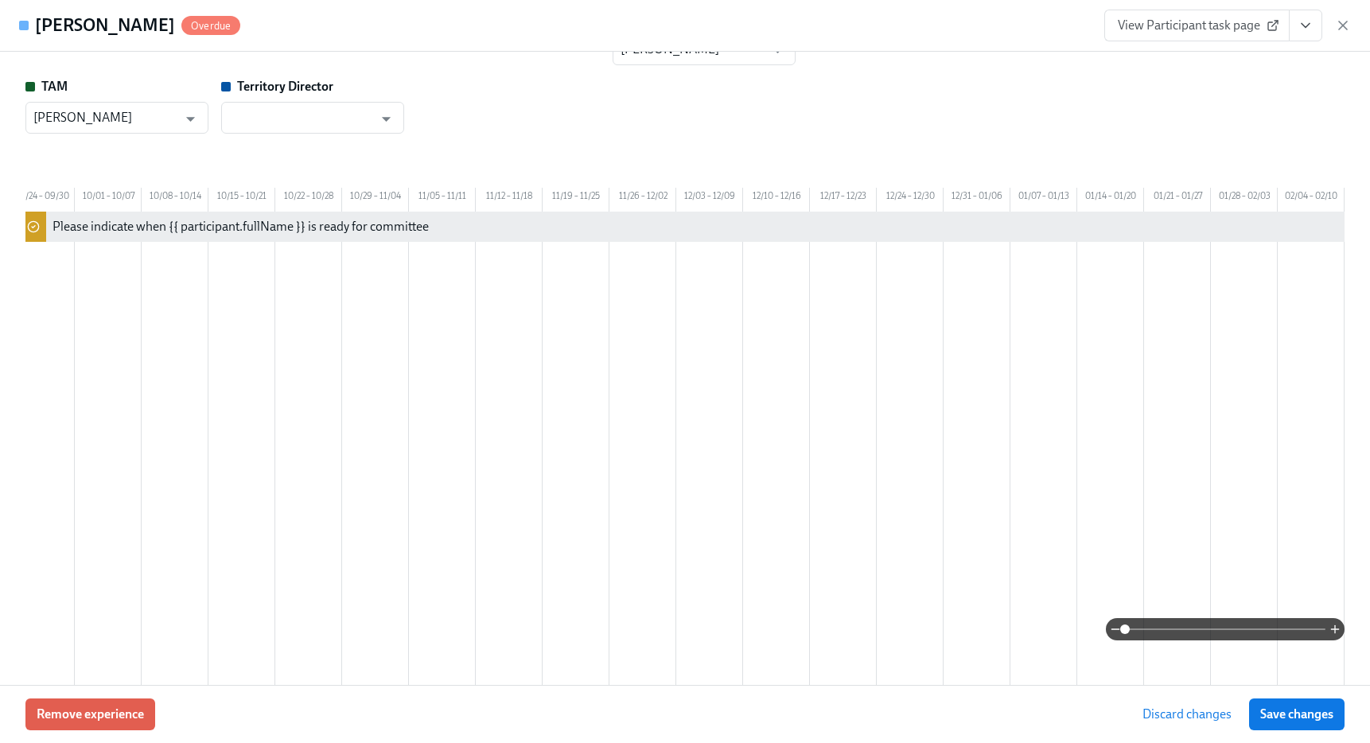
scroll to position [0, 0]
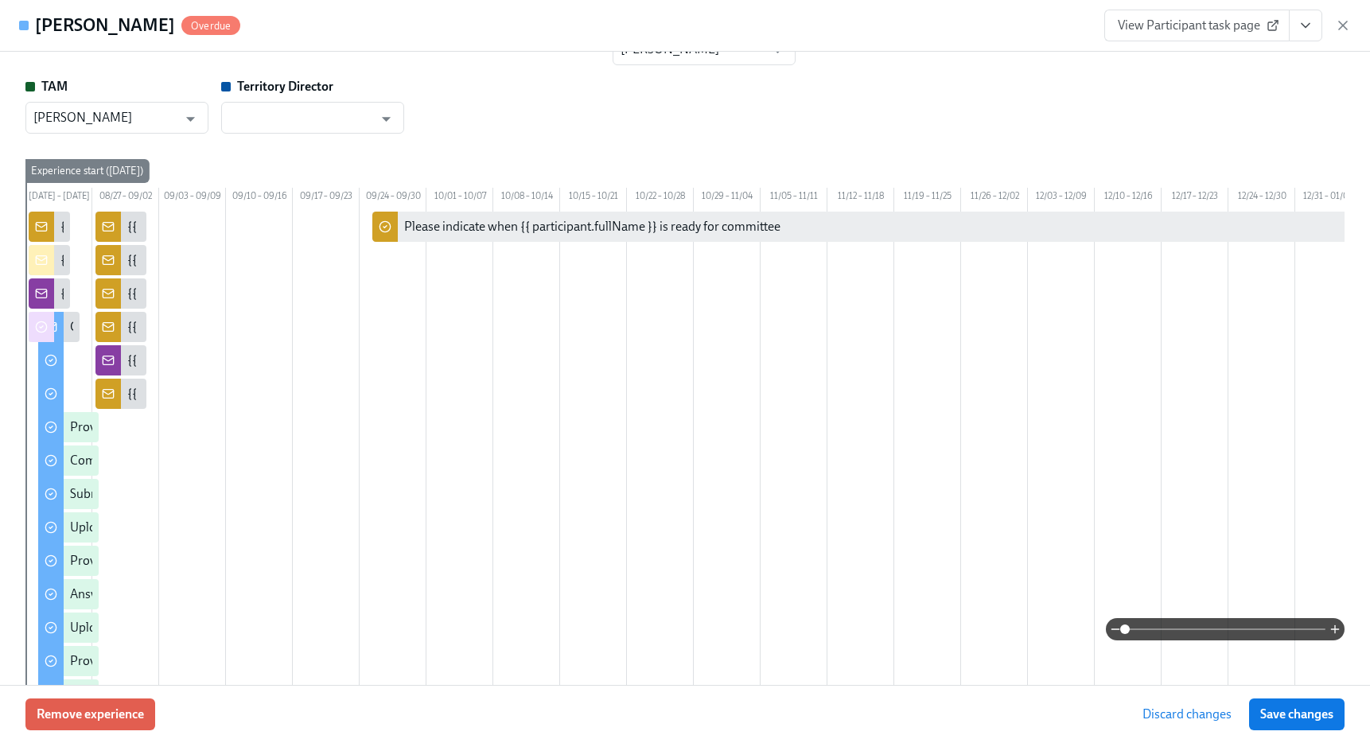
click at [1287, 706] on span "Save changes" at bounding box center [1296, 714] width 73 height 16
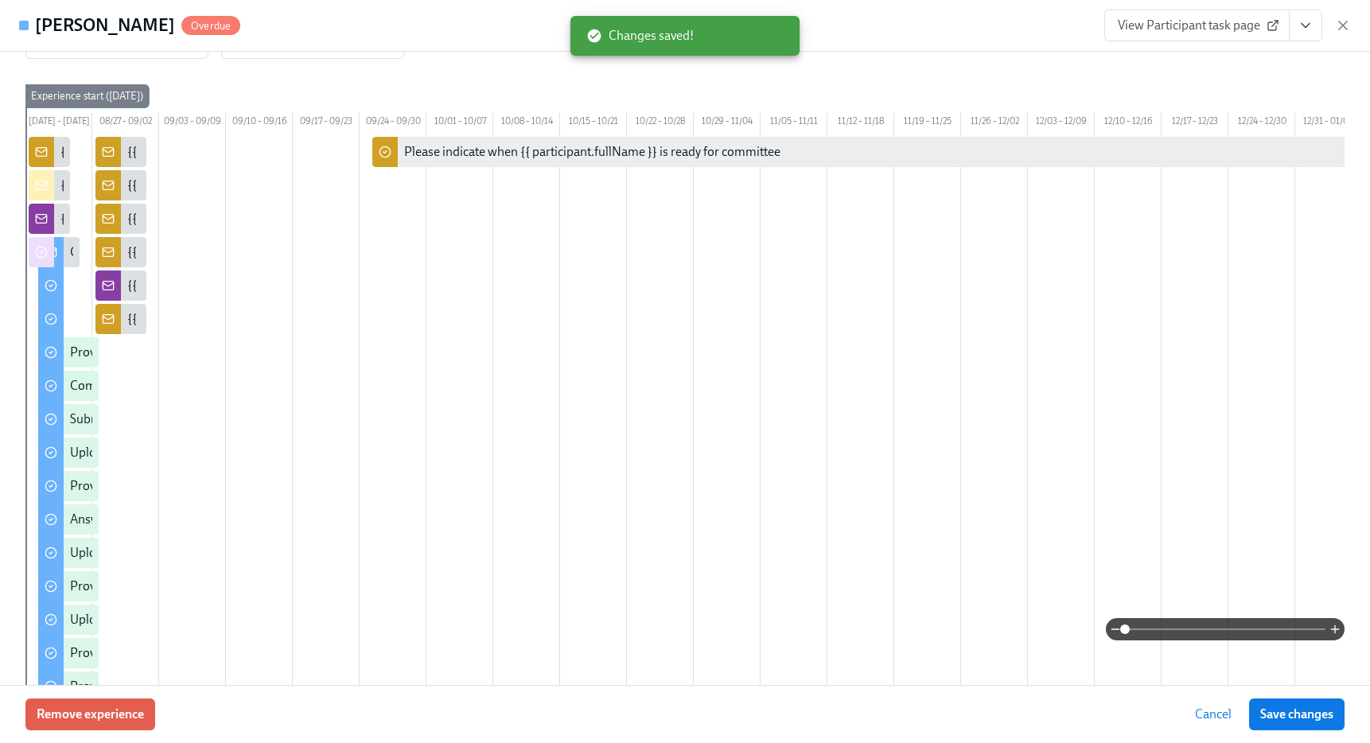
scroll to position [103, 0]
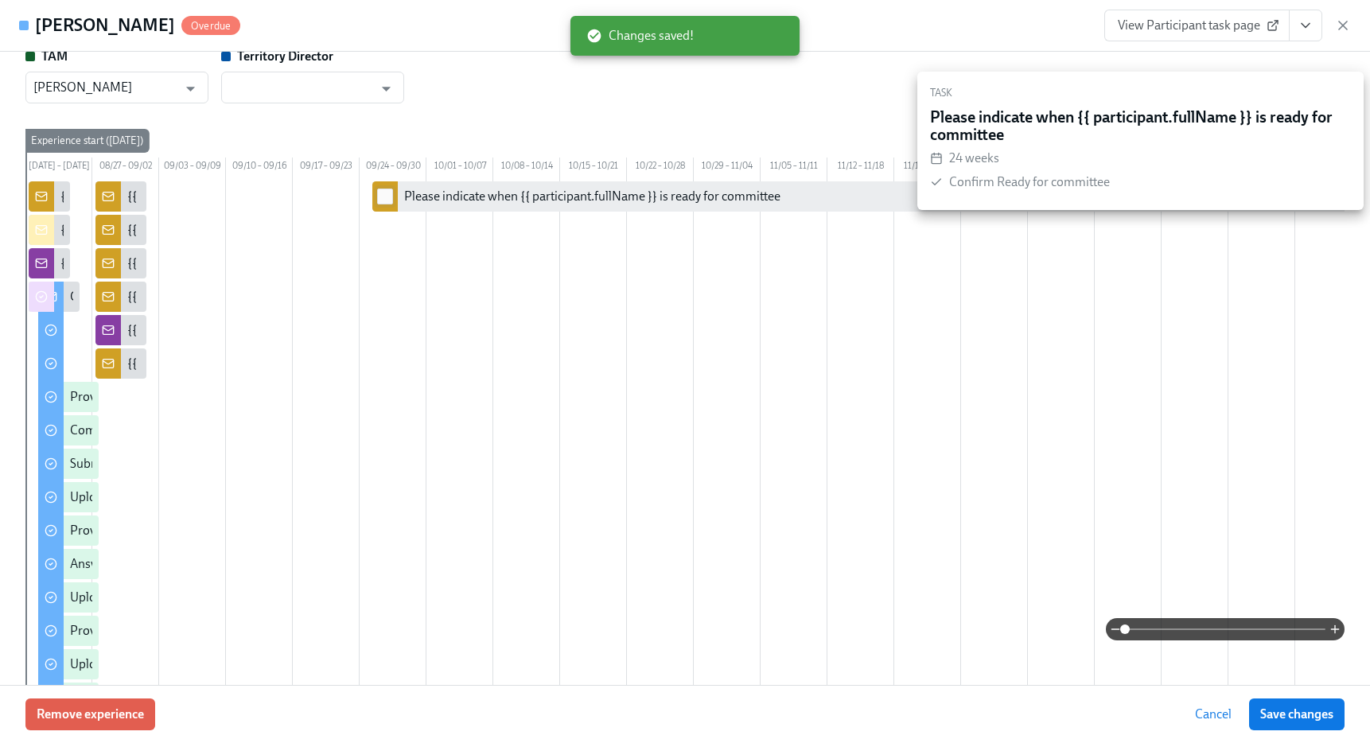
click at [391, 204] on input "checkbox" at bounding box center [385, 196] width 14 height 14
checkbox input "true"
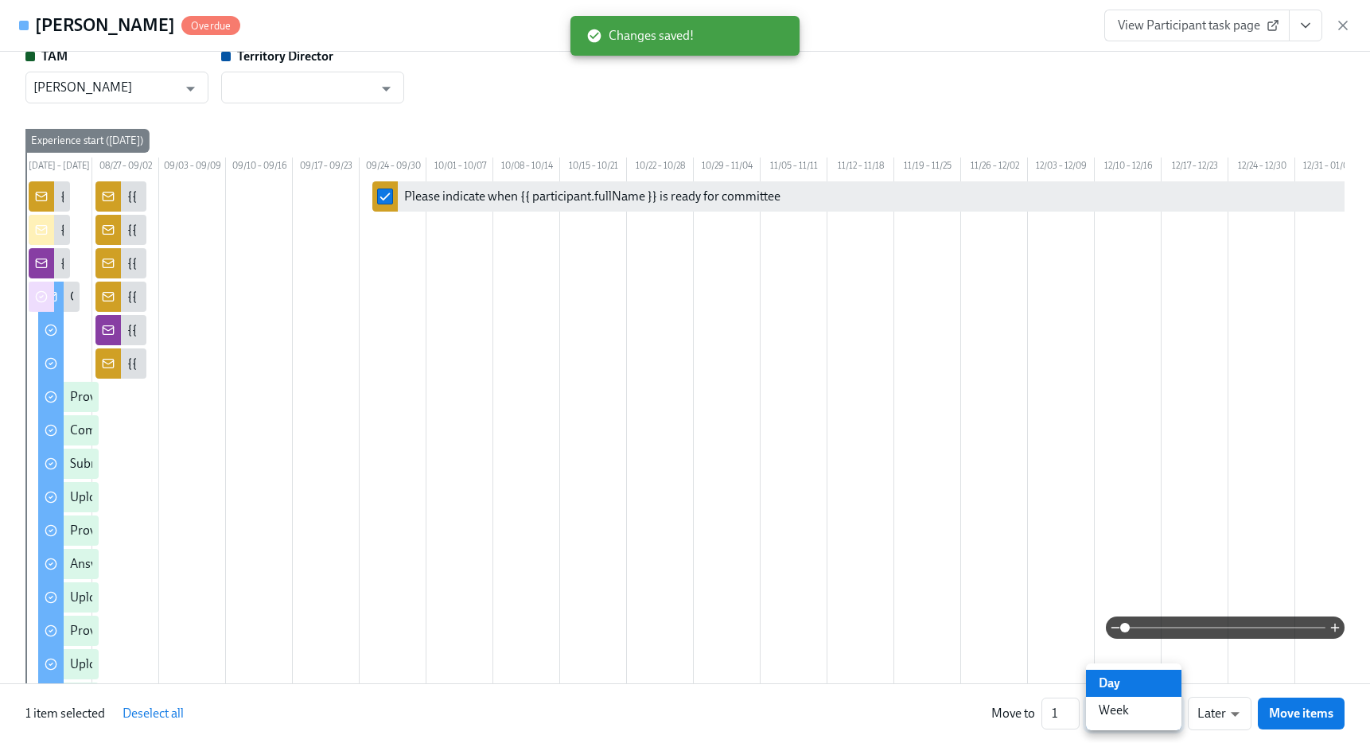
click at [1133, 719] on li "Week" at bounding box center [1133, 710] width 95 height 27
type input "w"
click at [1211, 683] on li "Earlier" at bounding box center [1219, 683] width 64 height 27
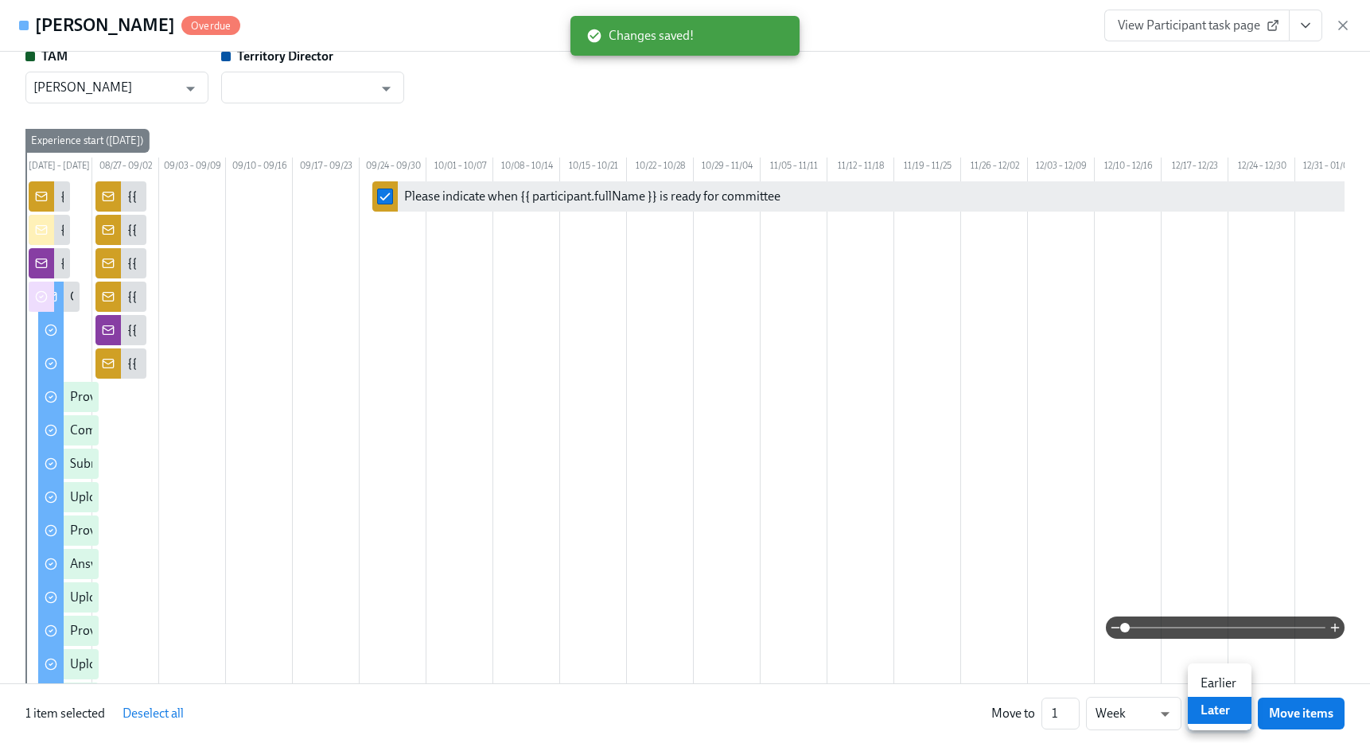
type input "earlier"
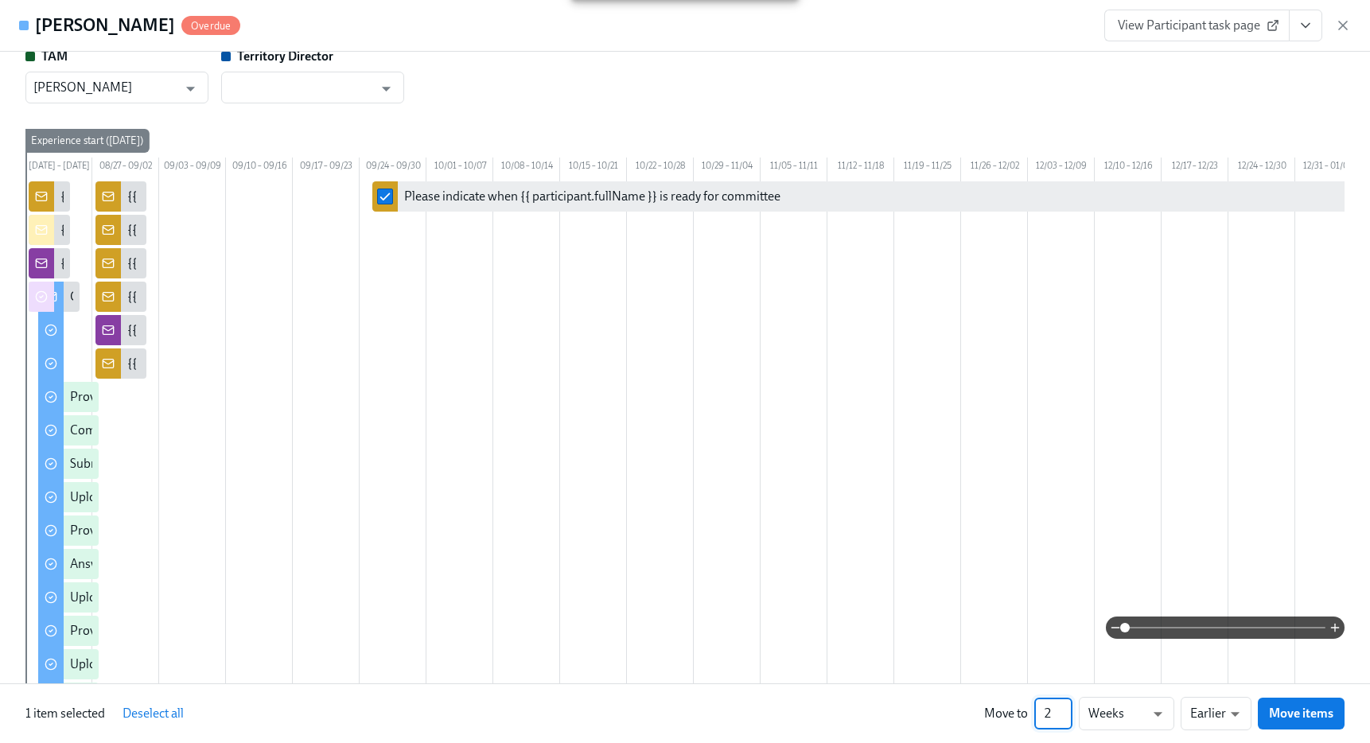
click at [1065, 707] on input "2" at bounding box center [1053, 714] width 38 height 32
click at [1065, 707] on input "3" at bounding box center [1053, 714] width 38 height 32
type input "4"
click at [1065, 707] on input "4" at bounding box center [1053, 714] width 38 height 32
click at [1307, 714] on span "Move items" at bounding box center [1301, 713] width 64 height 16
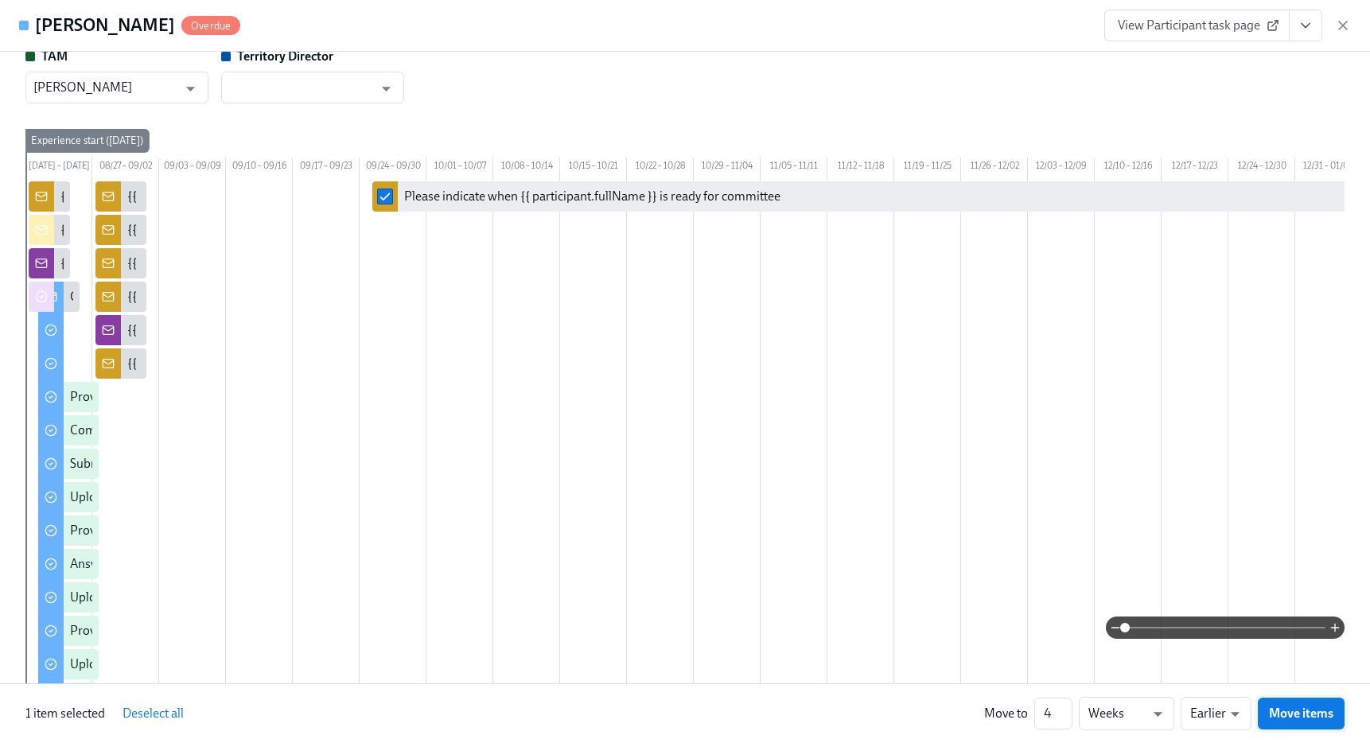
checkbox input "false"
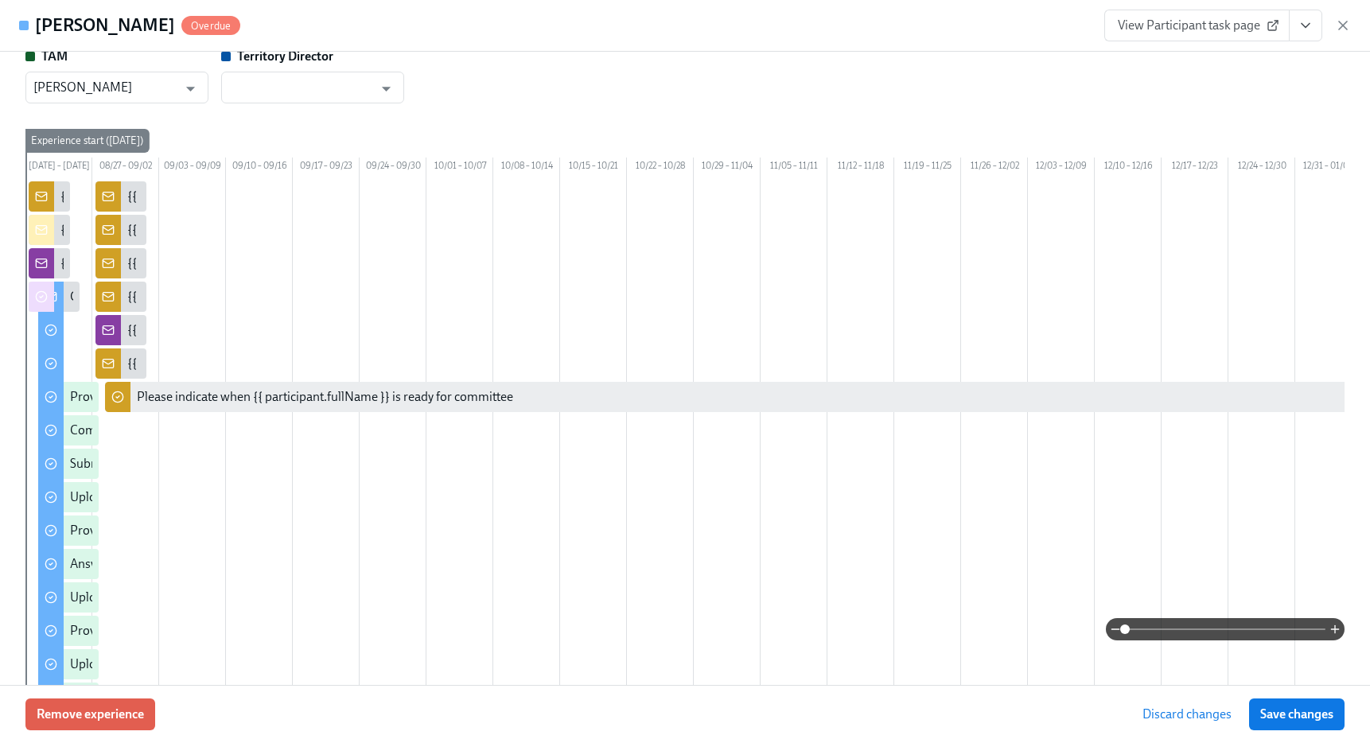
scroll to position [581, 0]
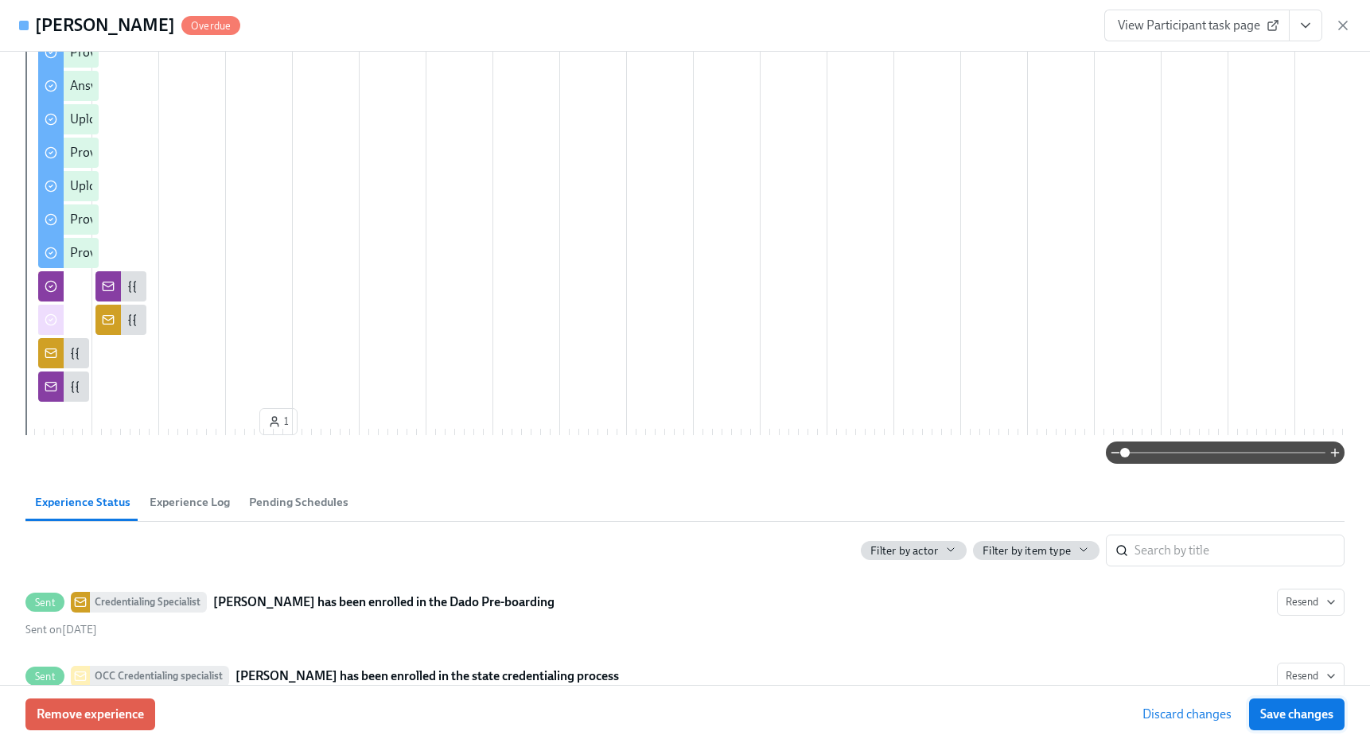
click at [1305, 709] on span "Save changes" at bounding box center [1296, 714] width 73 height 16
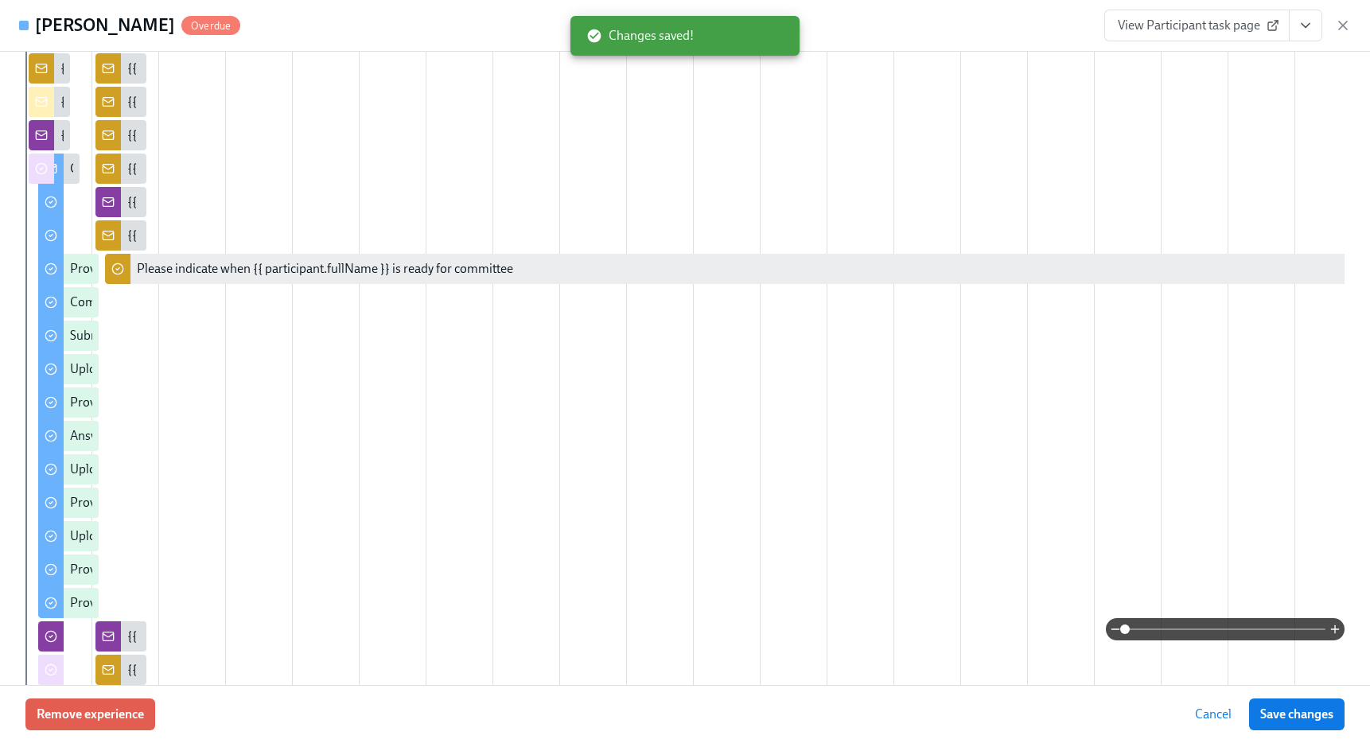
scroll to position [227, 0]
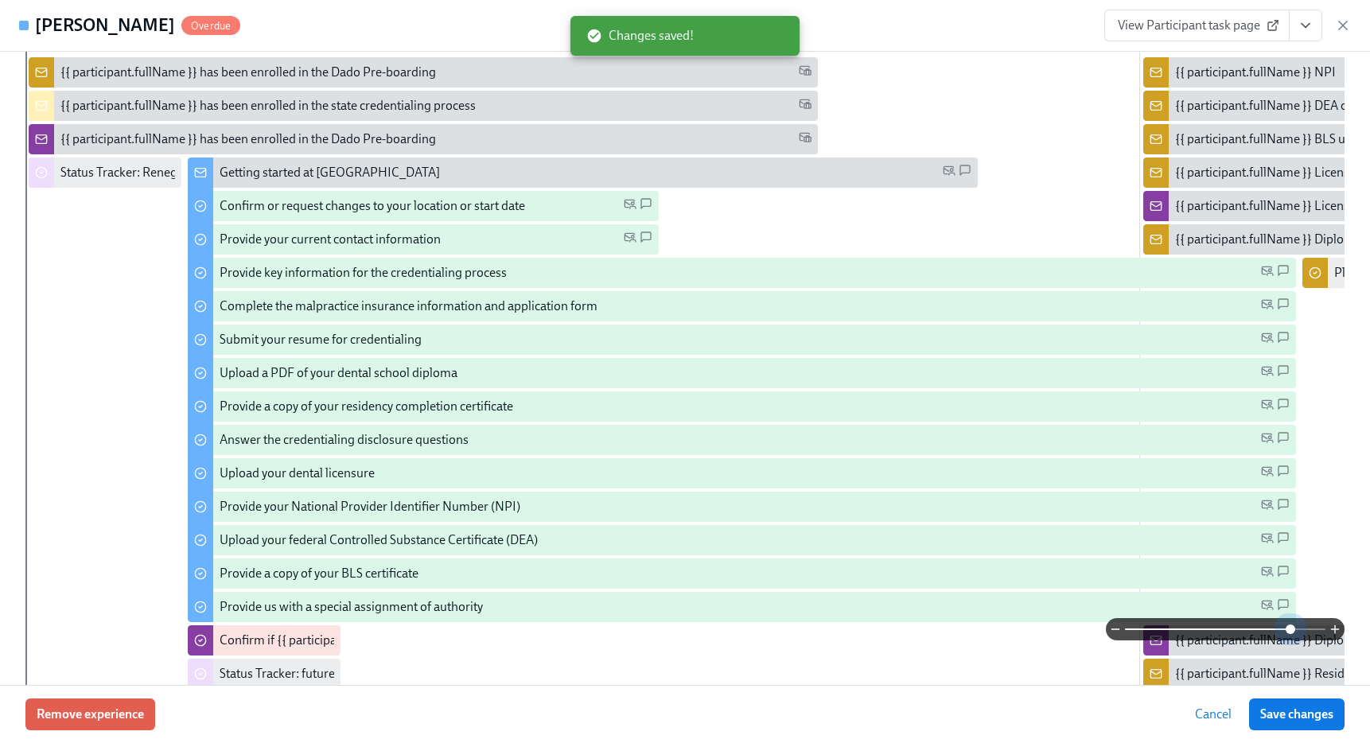
click at [1291, 632] on span at bounding box center [1225, 629] width 200 height 22
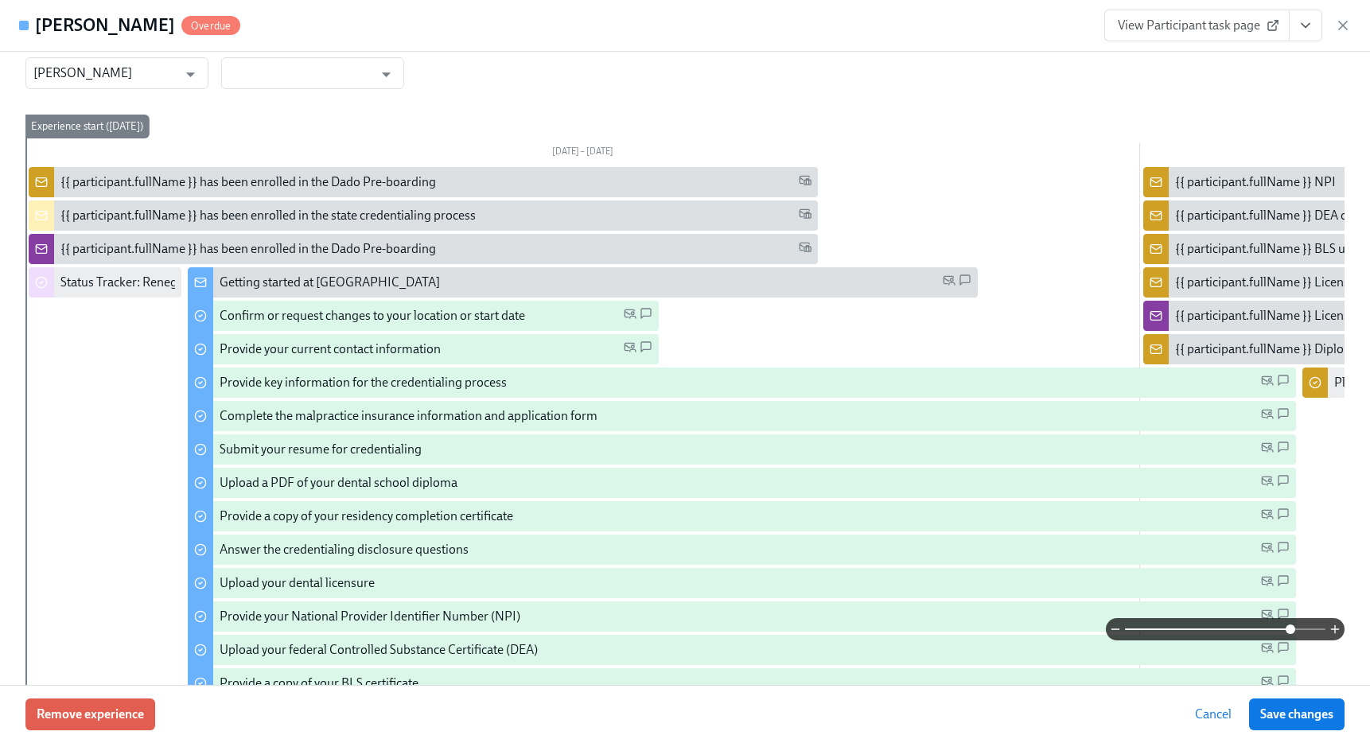
scroll to position [70, 0]
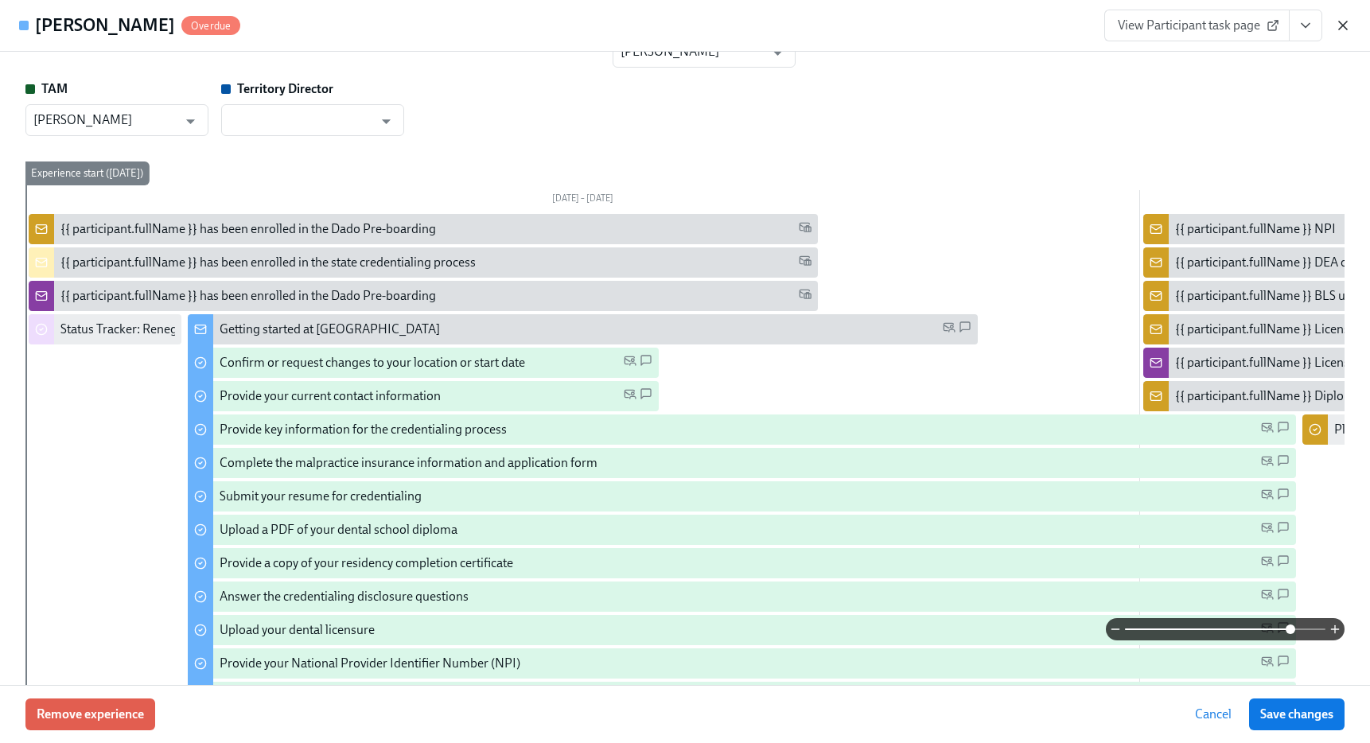
click at [1339, 22] on icon "button" at bounding box center [1343, 25] width 8 height 8
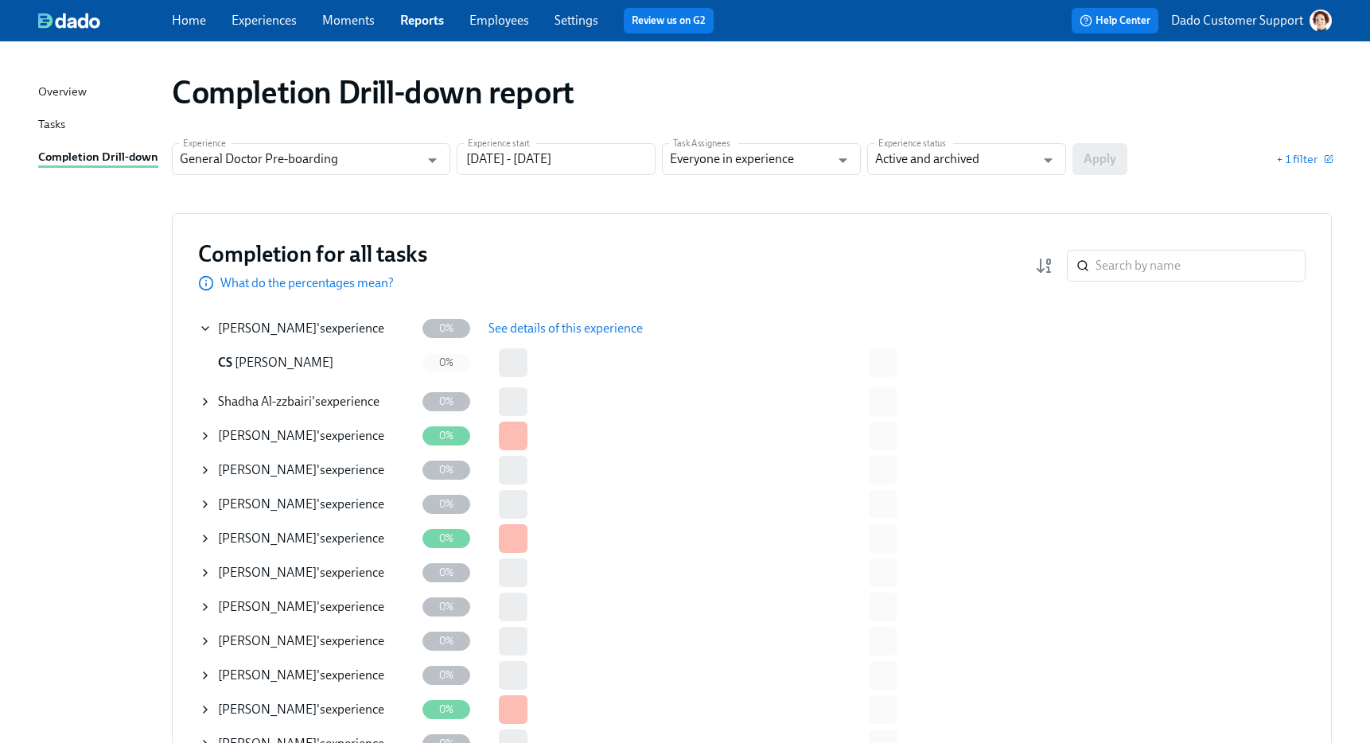
click at [210, 400] on icon at bounding box center [205, 401] width 13 height 13
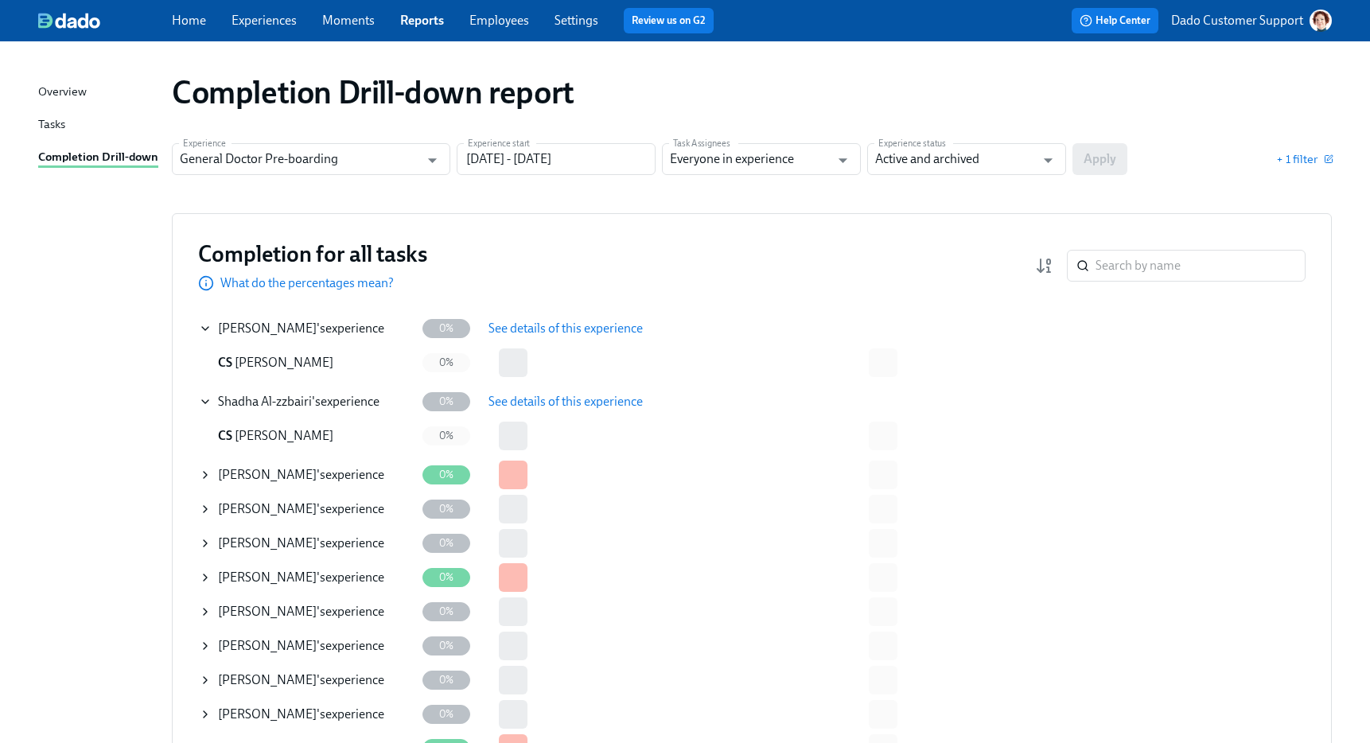
click at [546, 398] on span "See details of this experience" at bounding box center [565, 402] width 154 height 16
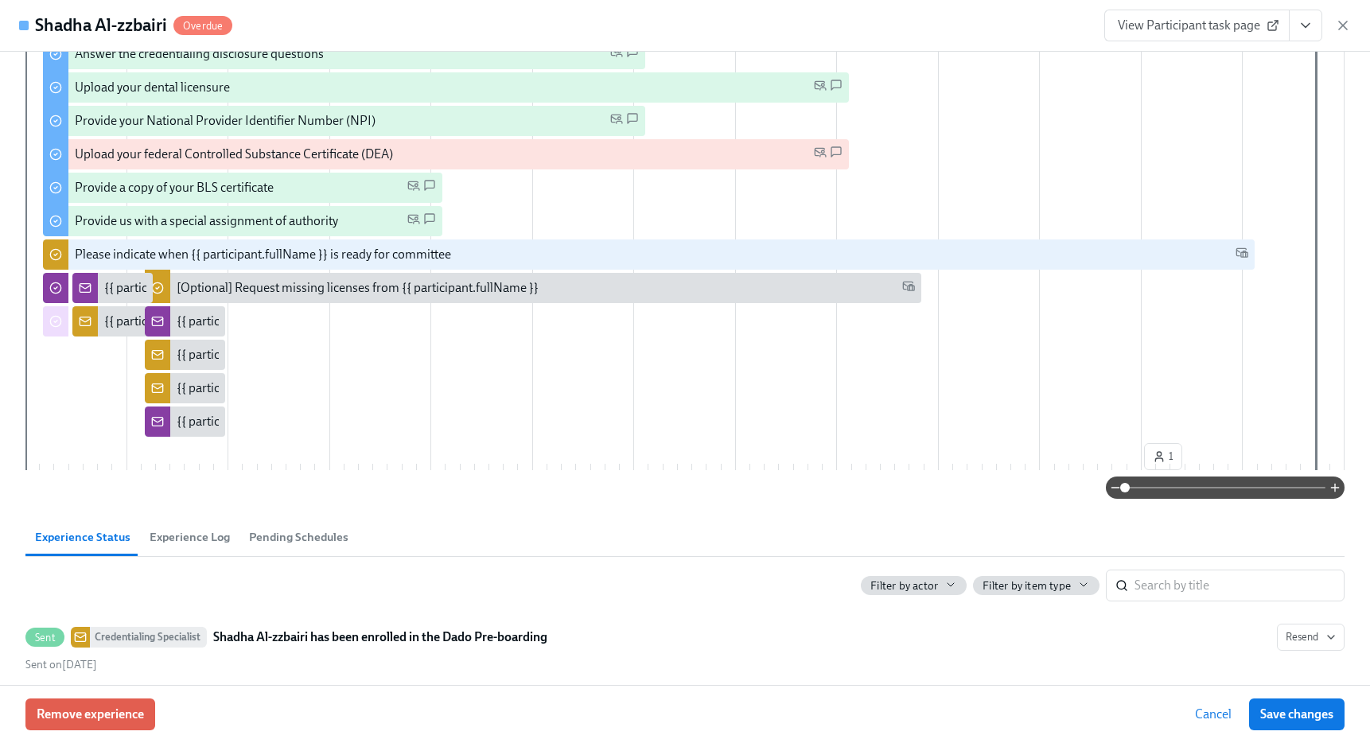
scroll to position [636, 0]
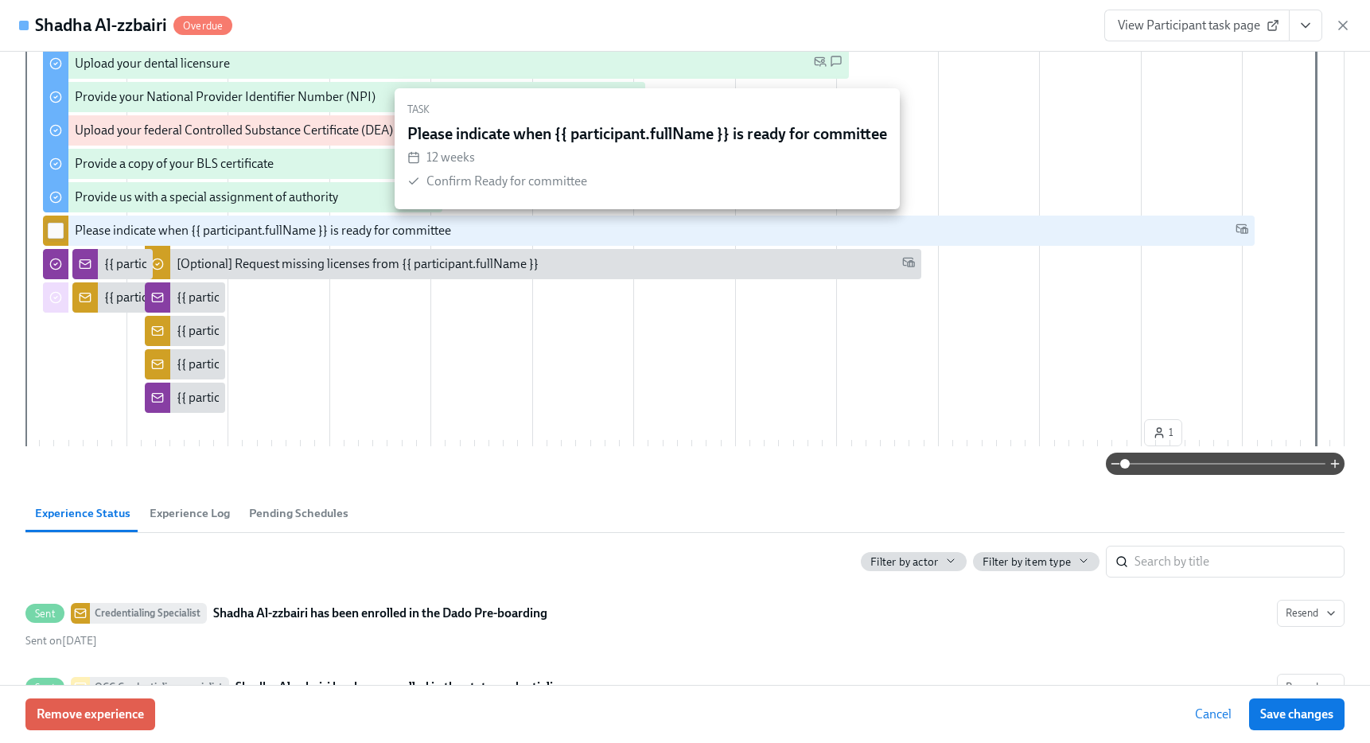
click at [52, 229] on input "checkbox" at bounding box center [56, 230] width 14 height 14
checkbox input "true"
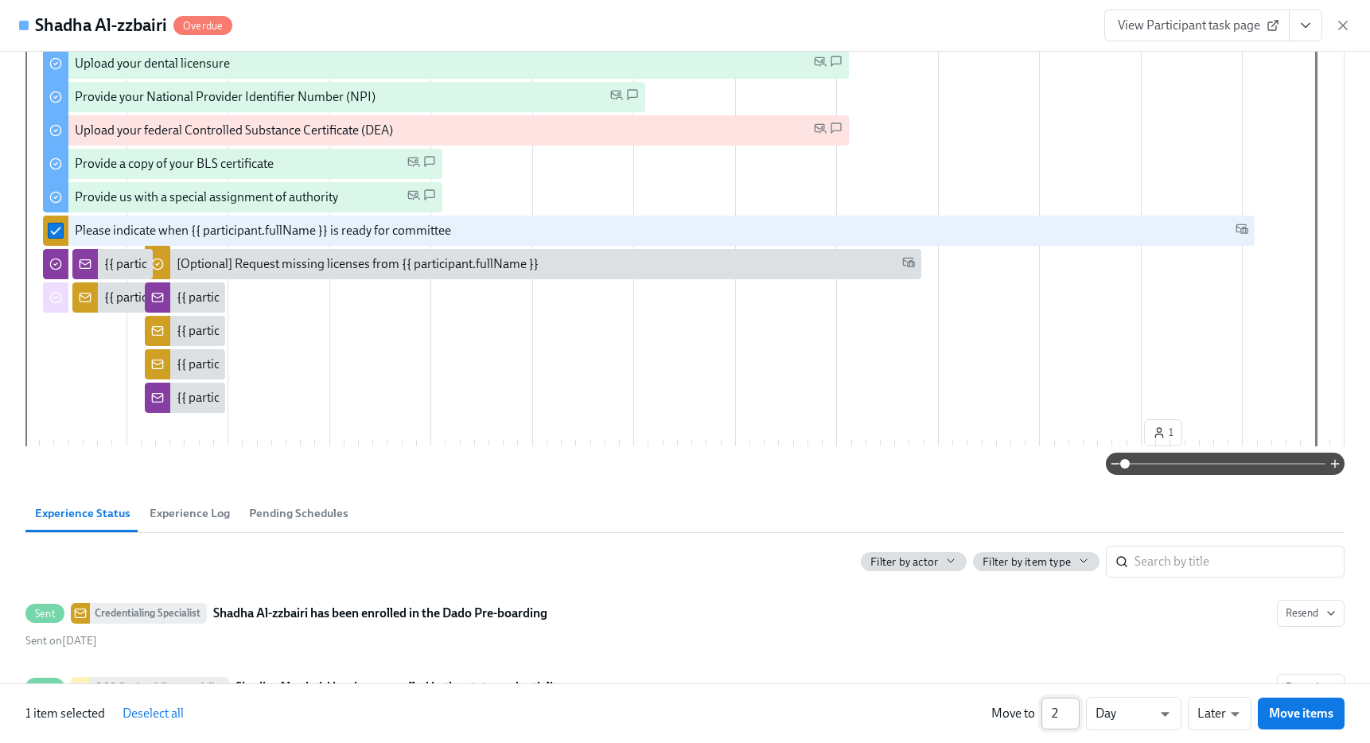
click at [1077, 705] on input "2" at bounding box center [1060, 714] width 38 height 32
click at [1077, 705] on input "3" at bounding box center [1060, 714] width 38 height 32
type input "4"
click at [1077, 705] on input "4" at bounding box center [1060, 714] width 38 height 32
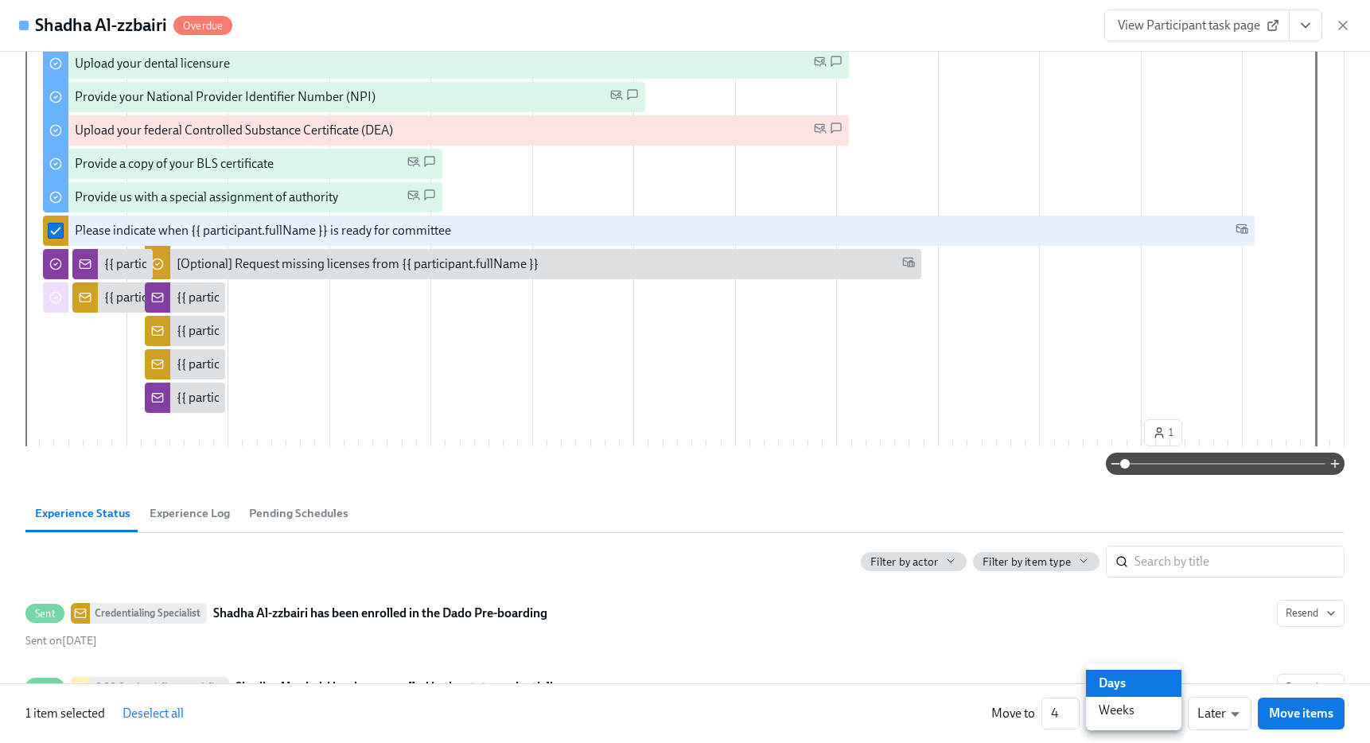
click at [1125, 714] on li "Weeks" at bounding box center [1133, 710] width 95 height 27
type input "w"
click at [1315, 720] on span "Move items" at bounding box center [1301, 713] width 64 height 16
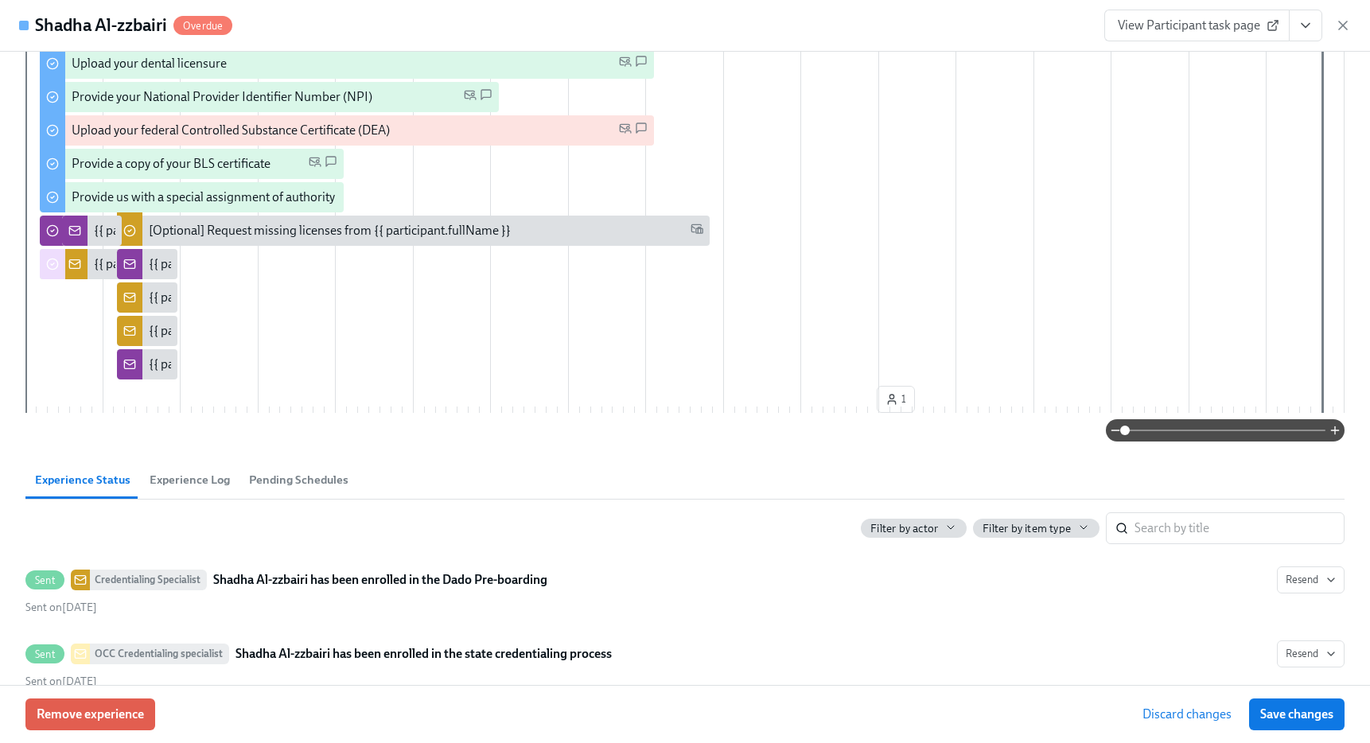
click at [1315, 720] on span "Save changes" at bounding box center [1296, 714] width 73 height 16
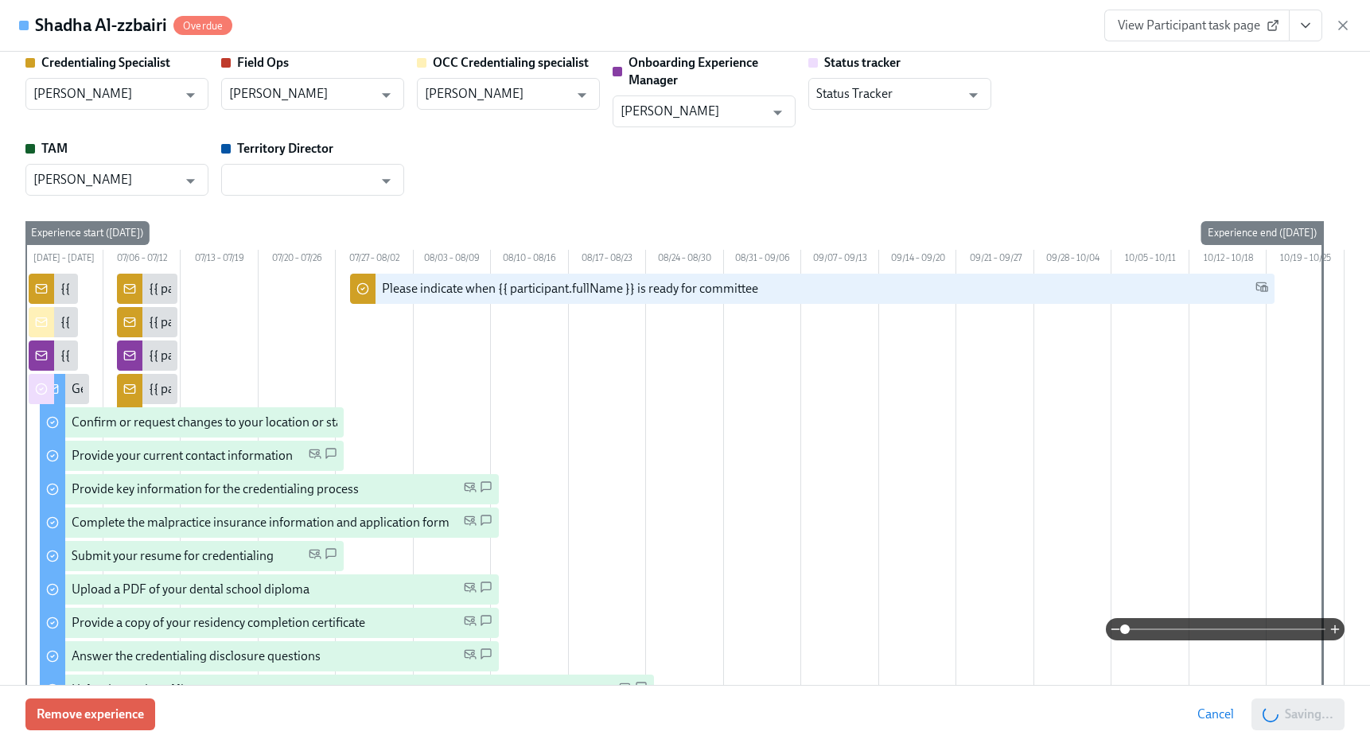
scroll to position [0, 0]
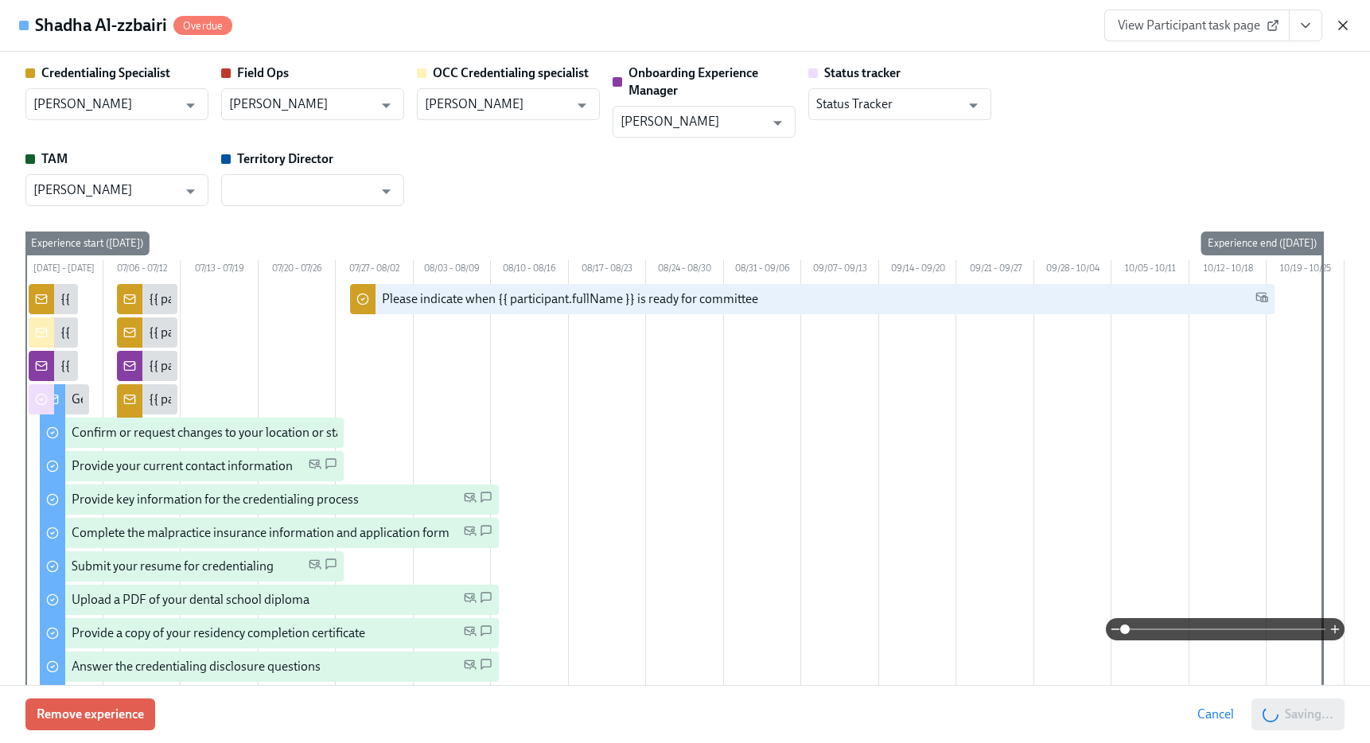
click at [1344, 29] on icon "button" at bounding box center [1343, 25] width 16 height 16
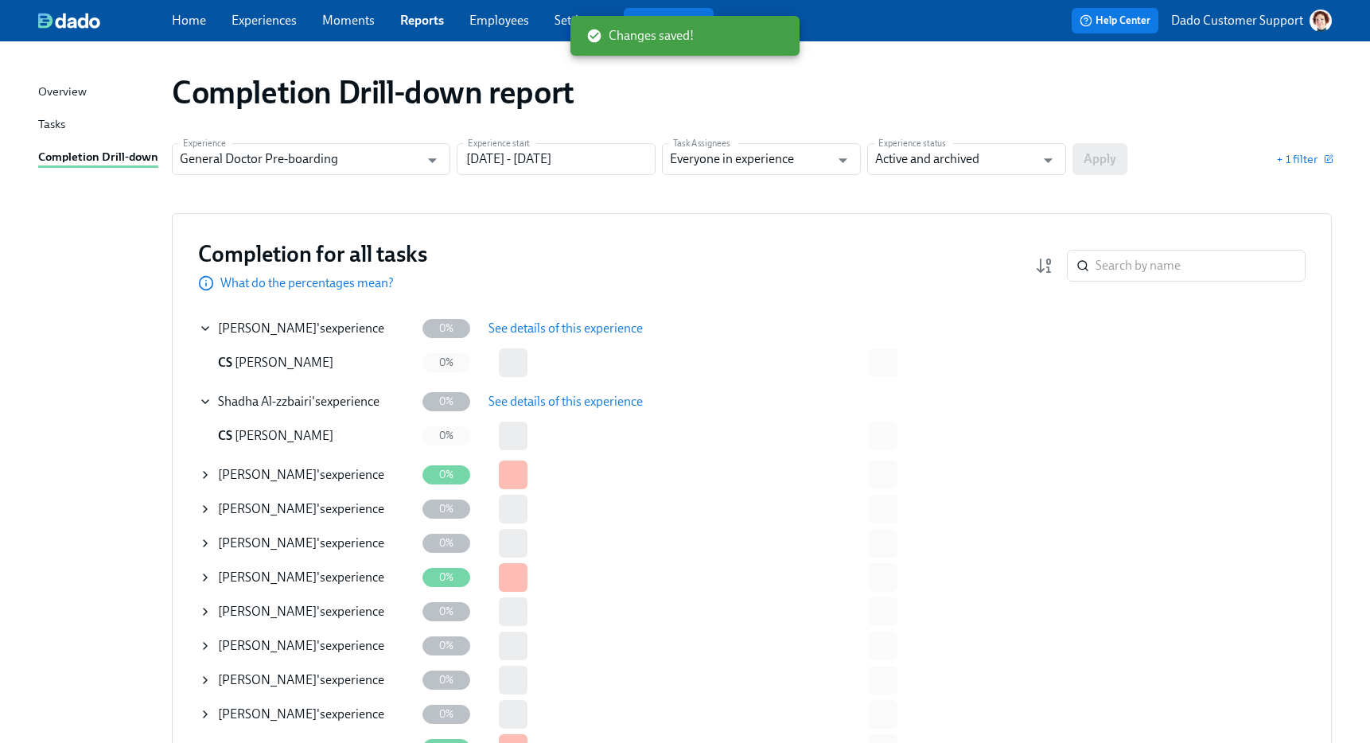
click at [205, 478] on icon at bounding box center [205, 474] width 13 height 13
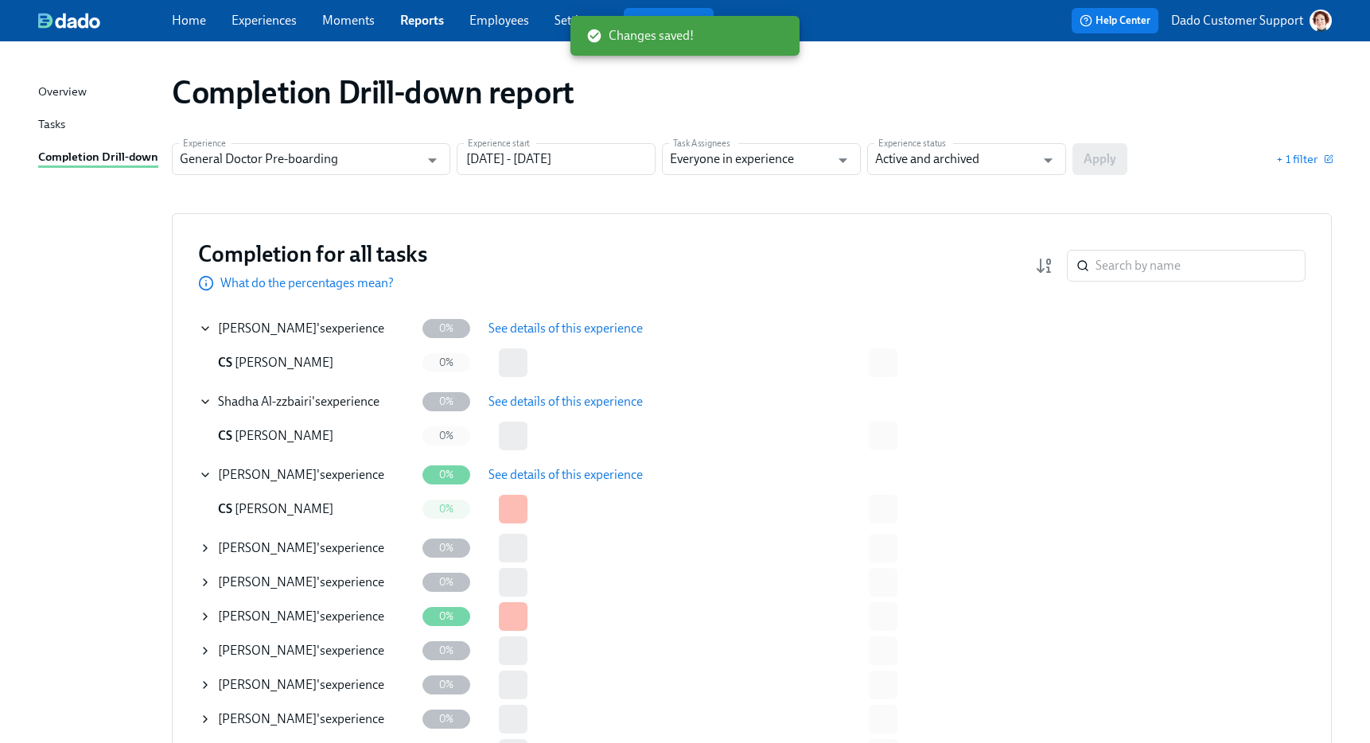
click at [522, 468] on span "See details of this experience" at bounding box center [565, 475] width 154 height 16
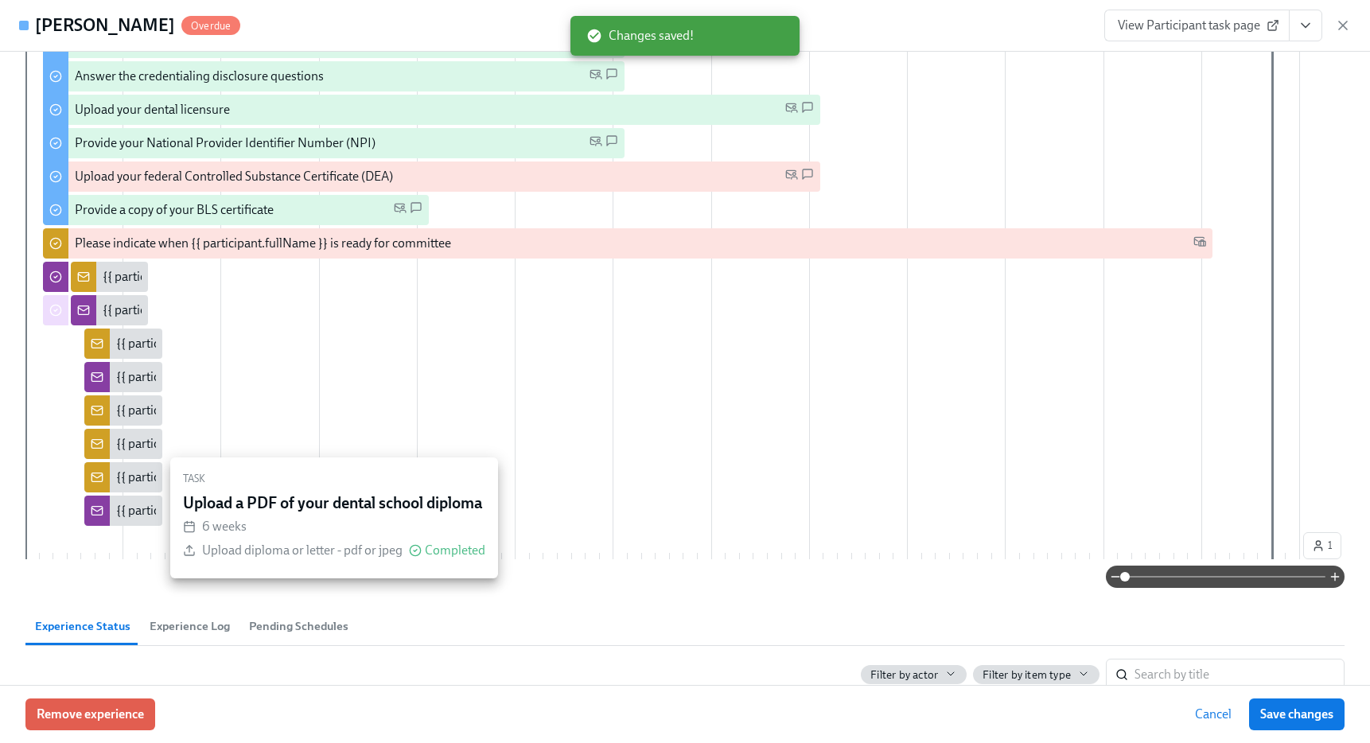
scroll to position [630, 0]
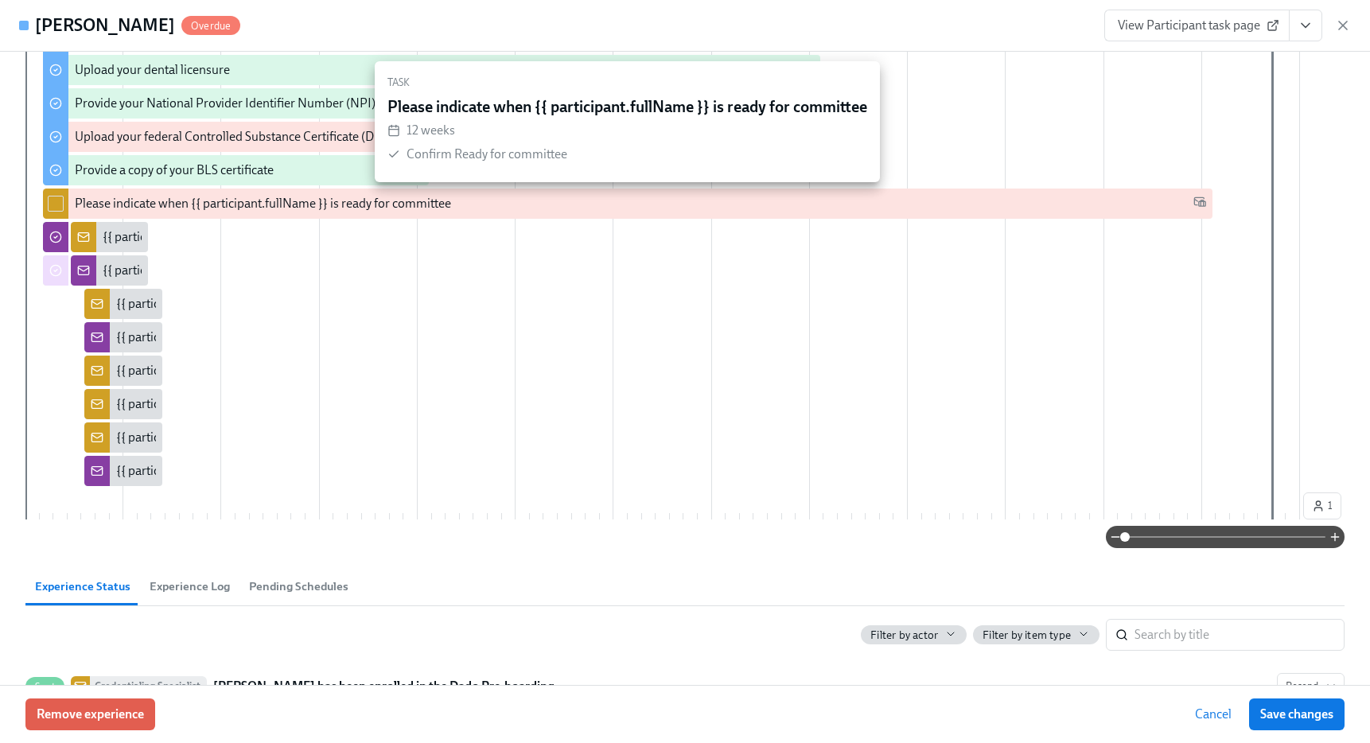
click at [59, 207] on input "checkbox" at bounding box center [56, 203] width 14 height 14
checkbox input "true"
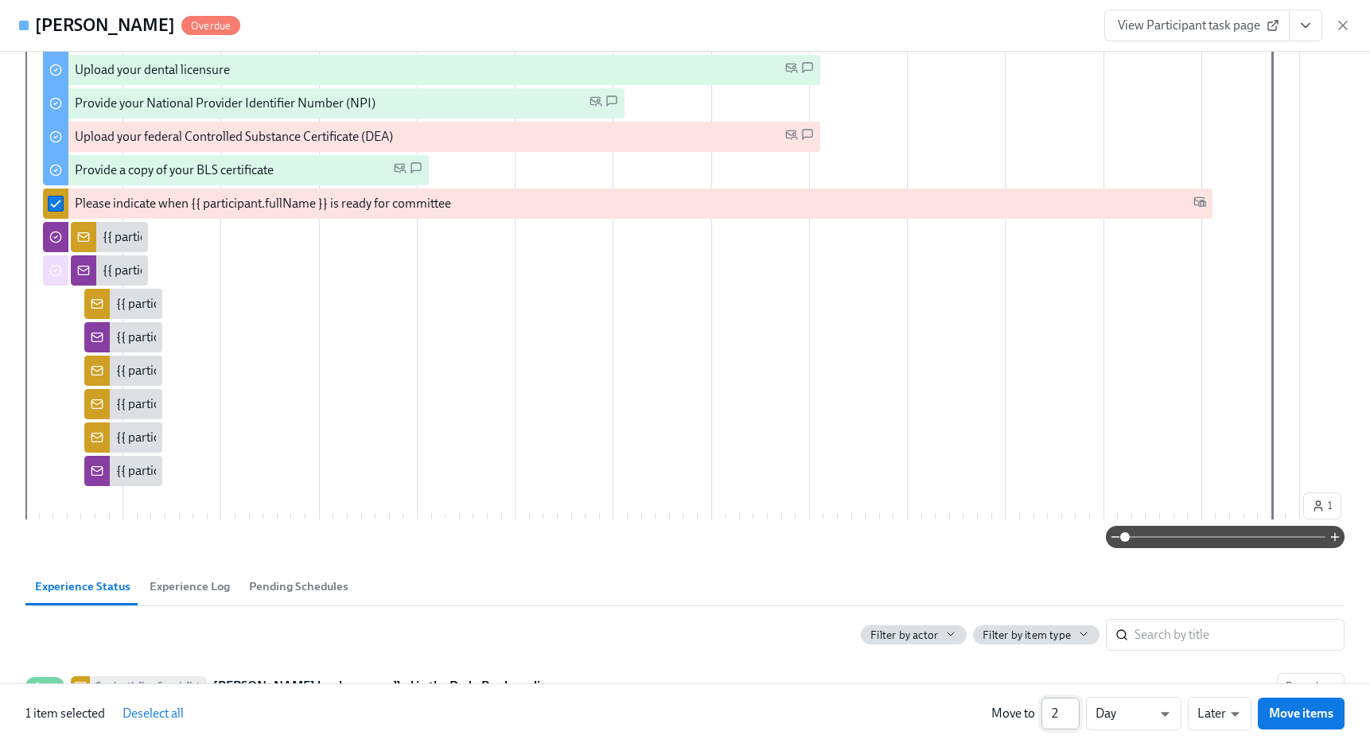
click at [1073, 706] on input "2" at bounding box center [1060, 714] width 38 height 32
click at [1073, 706] on input "3" at bounding box center [1060, 714] width 38 height 32
click at [1073, 706] on input "4" at bounding box center [1060, 714] width 38 height 32
type input "5"
click at [1073, 706] on input "5" at bounding box center [1060, 714] width 38 height 32
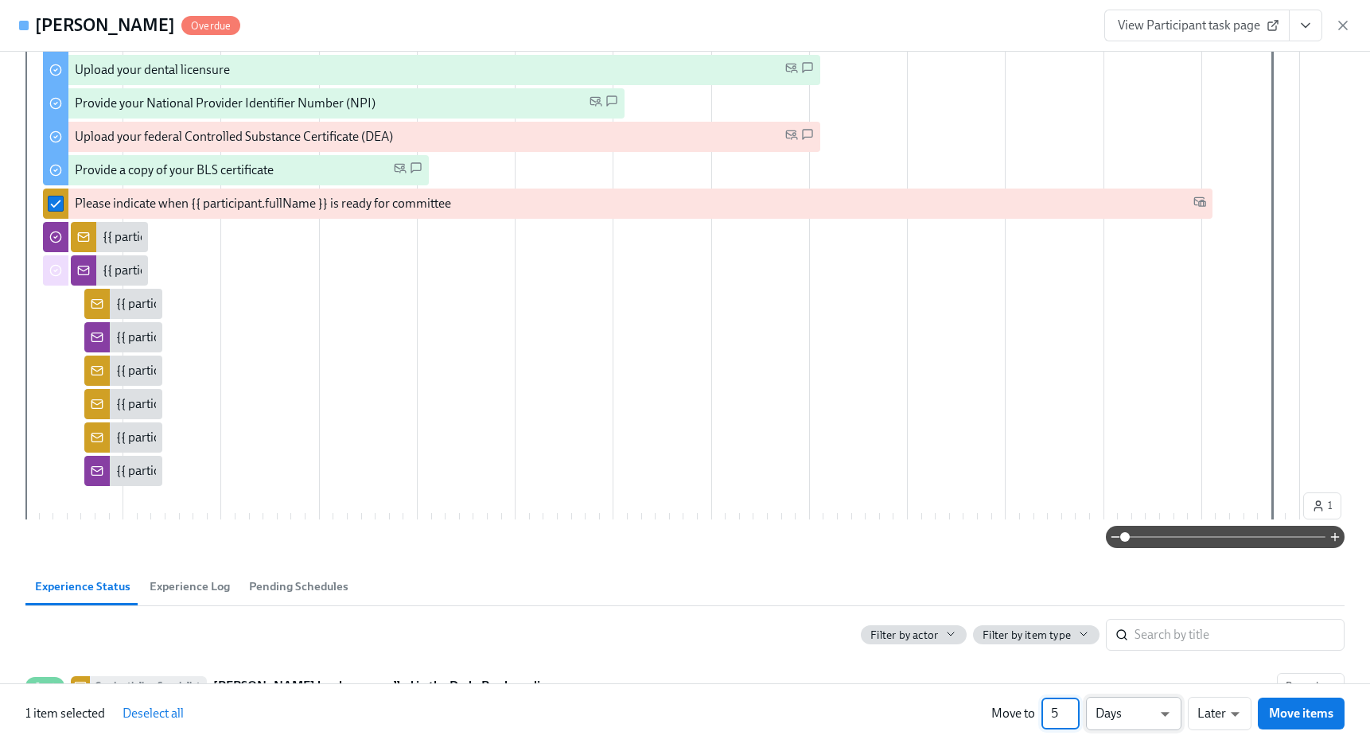
click at [1144, 707] on li "Weeks" at bounding box center [1133, 710] width 95 height 27
type input "w"
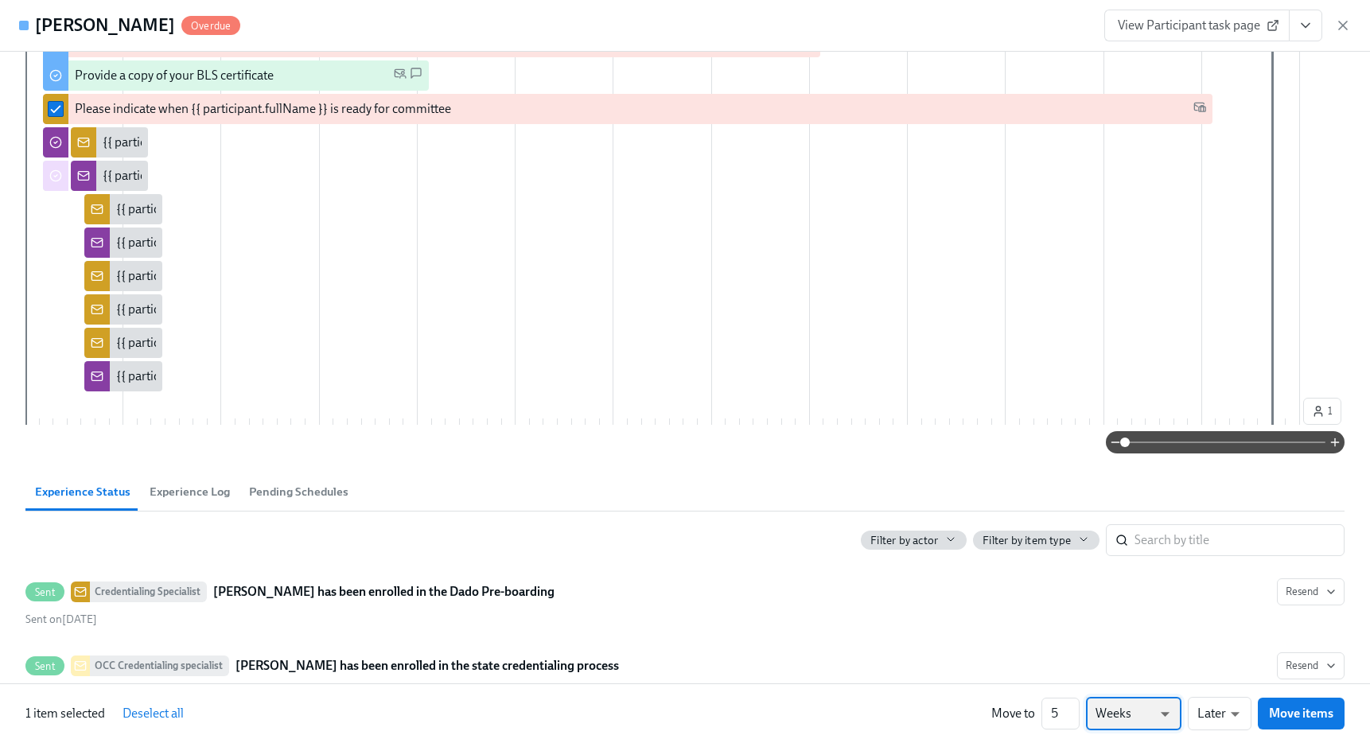
scroll to position [934, 0]
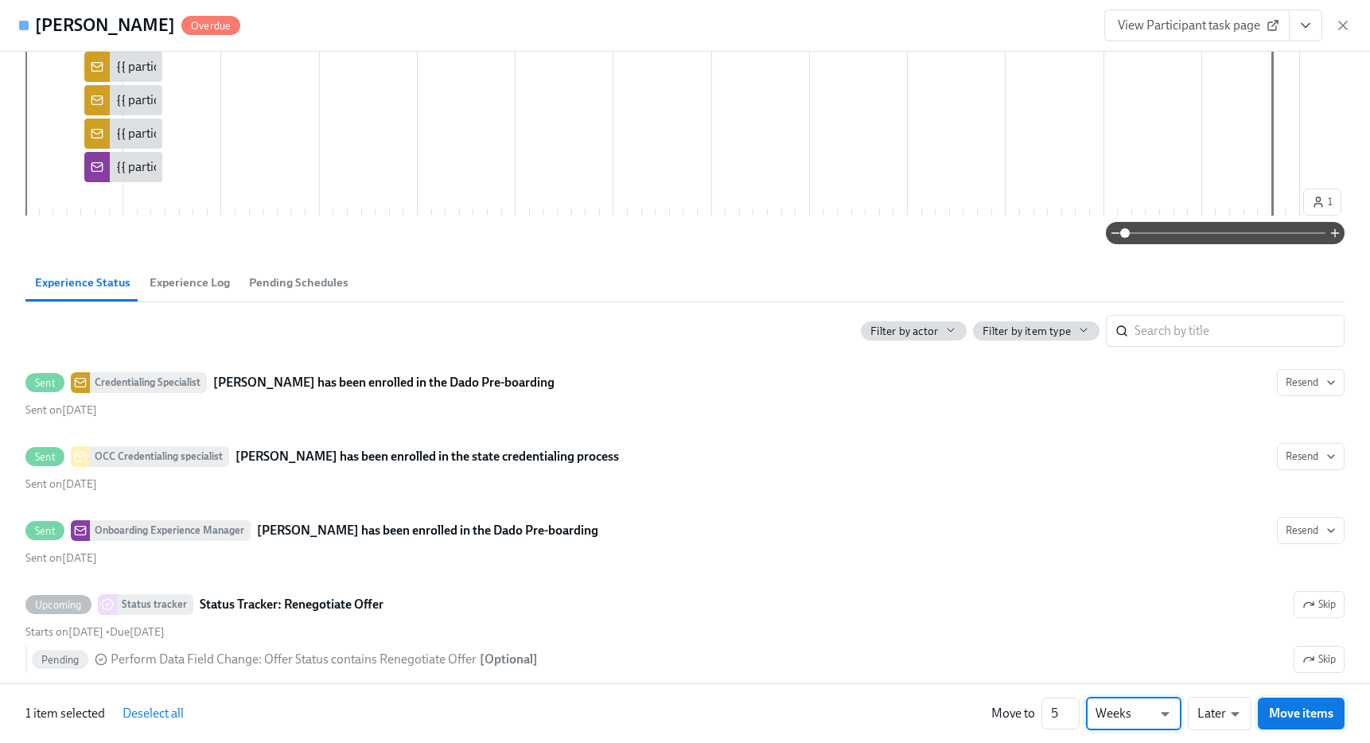
click at [1299, 705] on span "Move items" at bounding box center [1301, 713] width 64 height 16
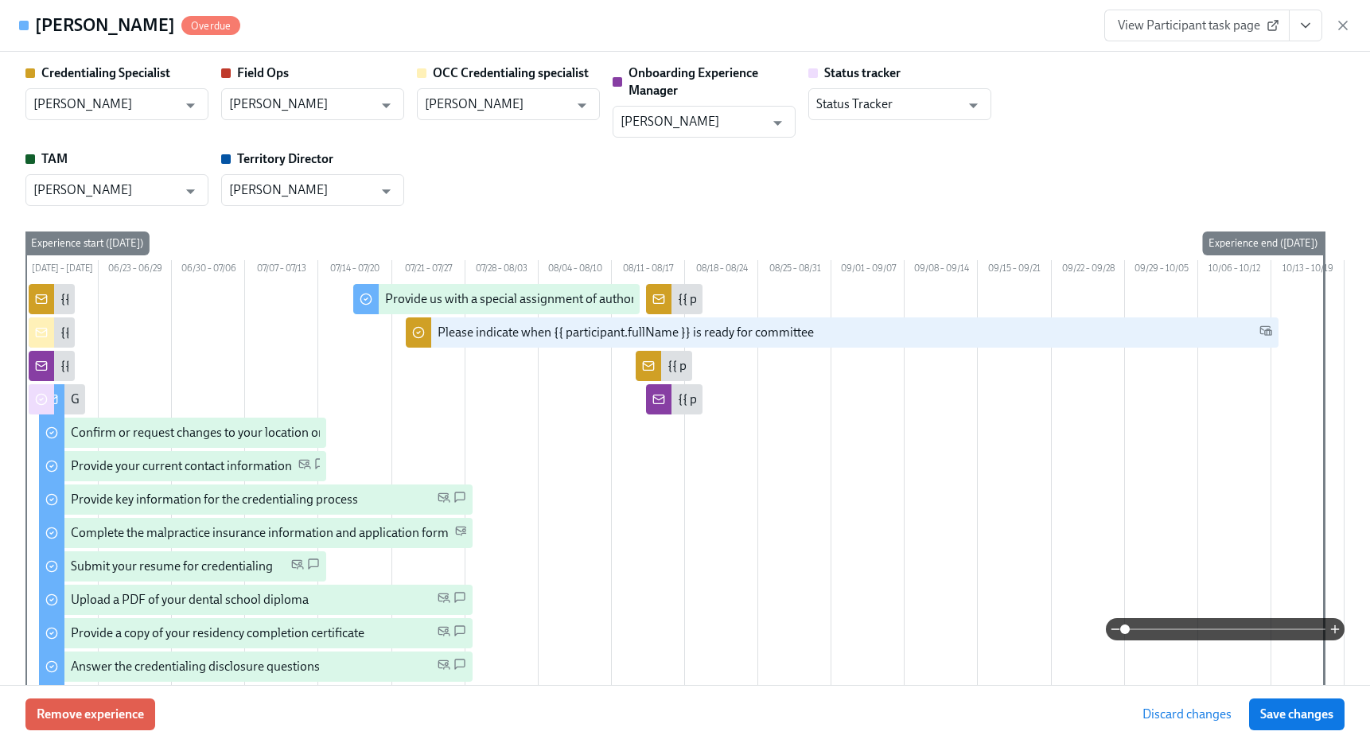
scroll to position [2, 0]
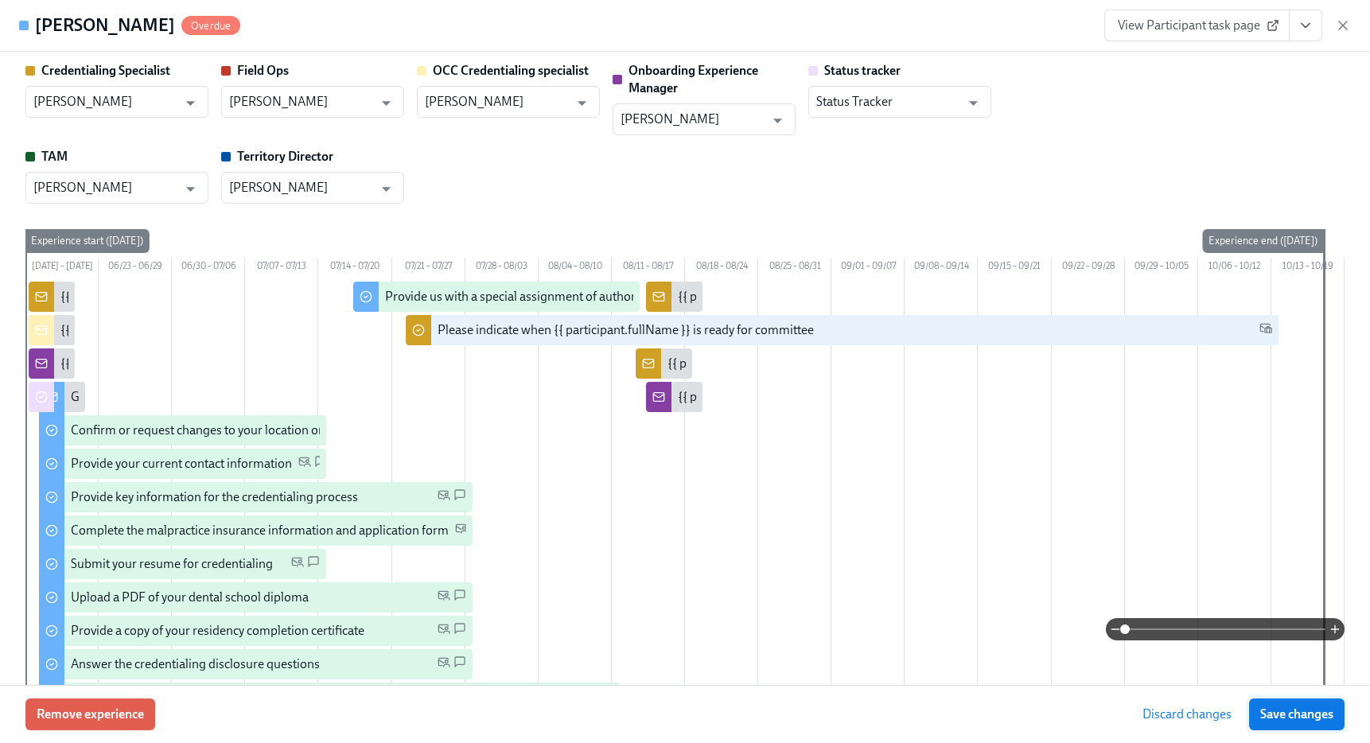
click at [1289, 707] on span "Save changes" at bounding box center [1296, 714] width 73 height 16
click at [1338, 30] on icon "button" at bounding box center [1343, 25] width 16 height 16
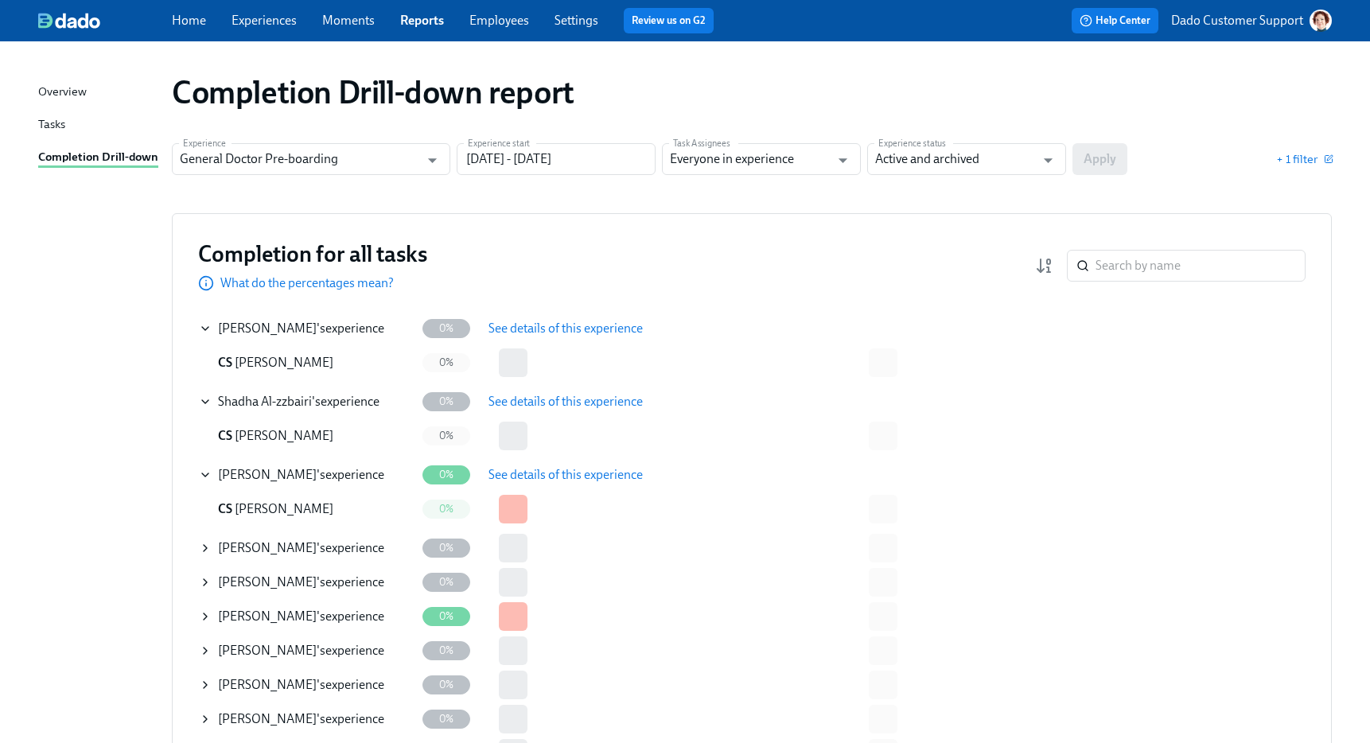
click at [208, 546] on icon at bounding box center [205, 548] width 13 height 13
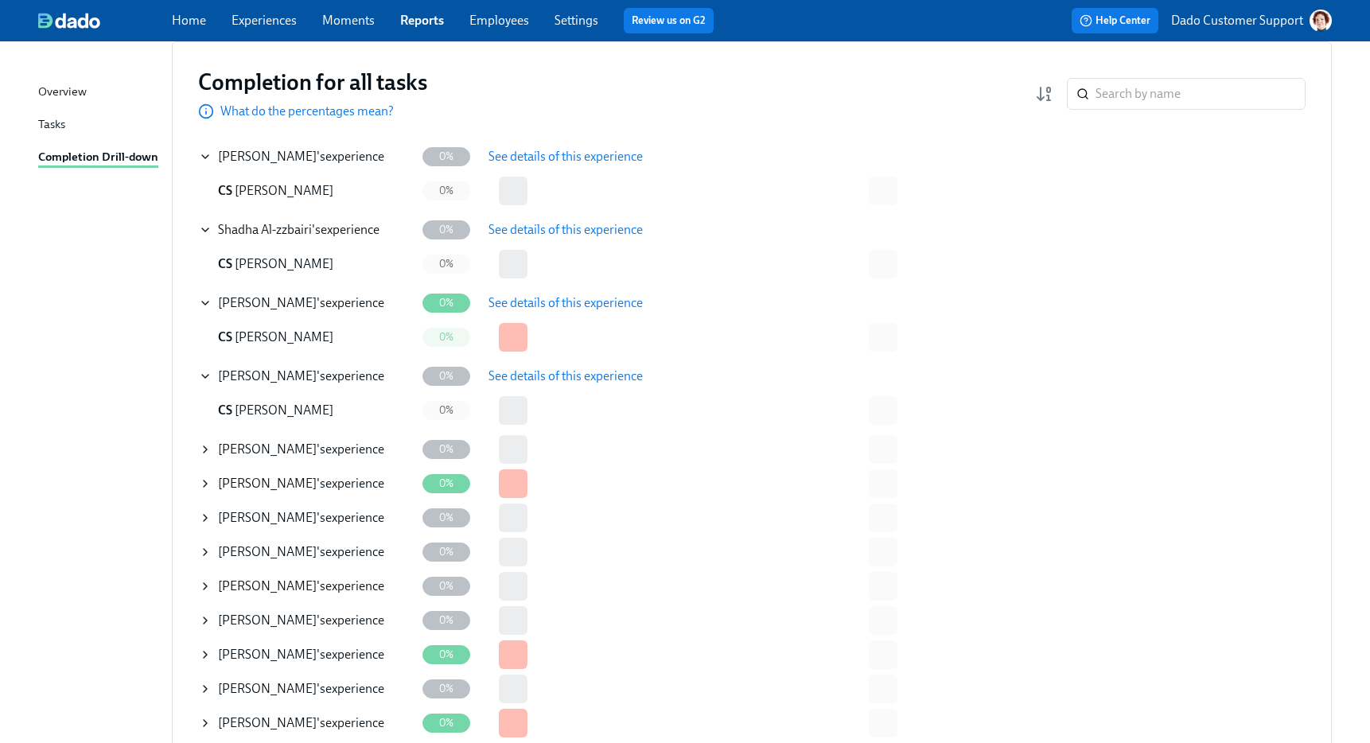
scroll to position [0, 0]
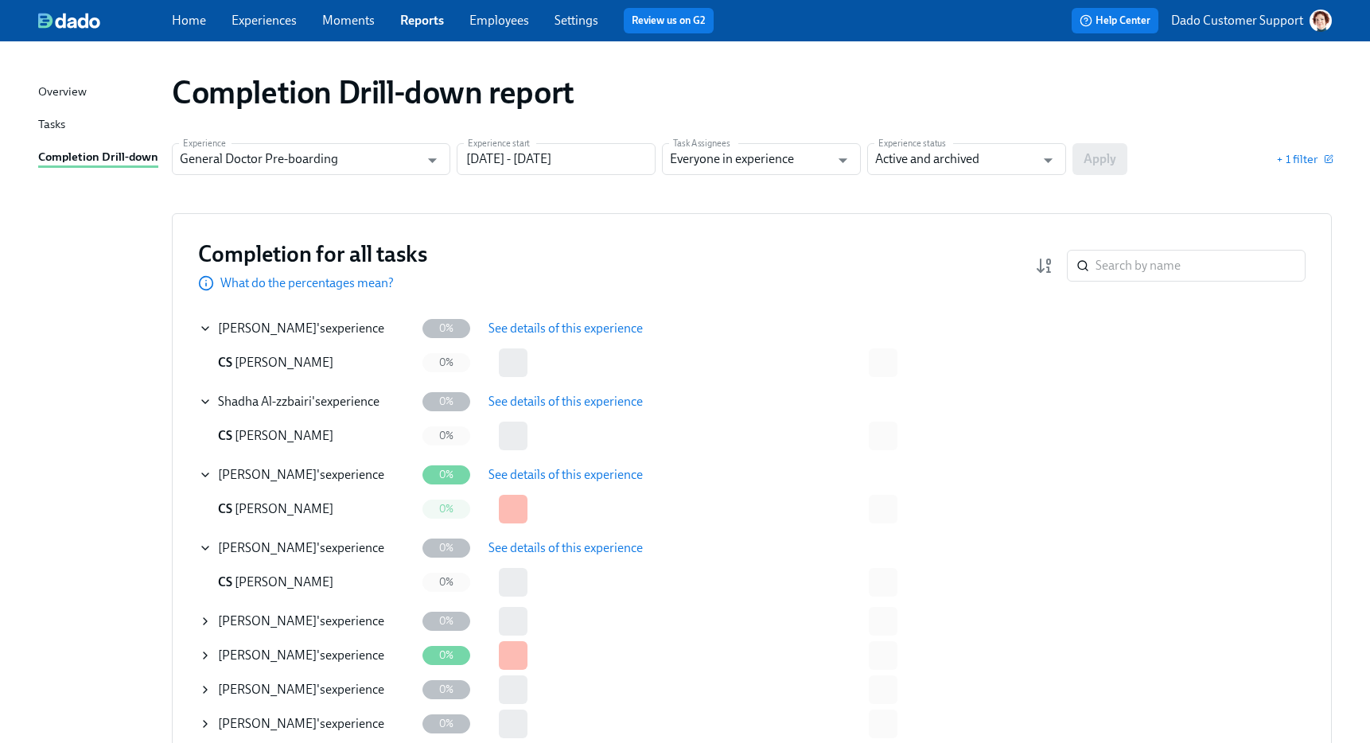
click at [523, 537] on button "See details of this experience" at bounding box center [565, 548] width 177 height 32
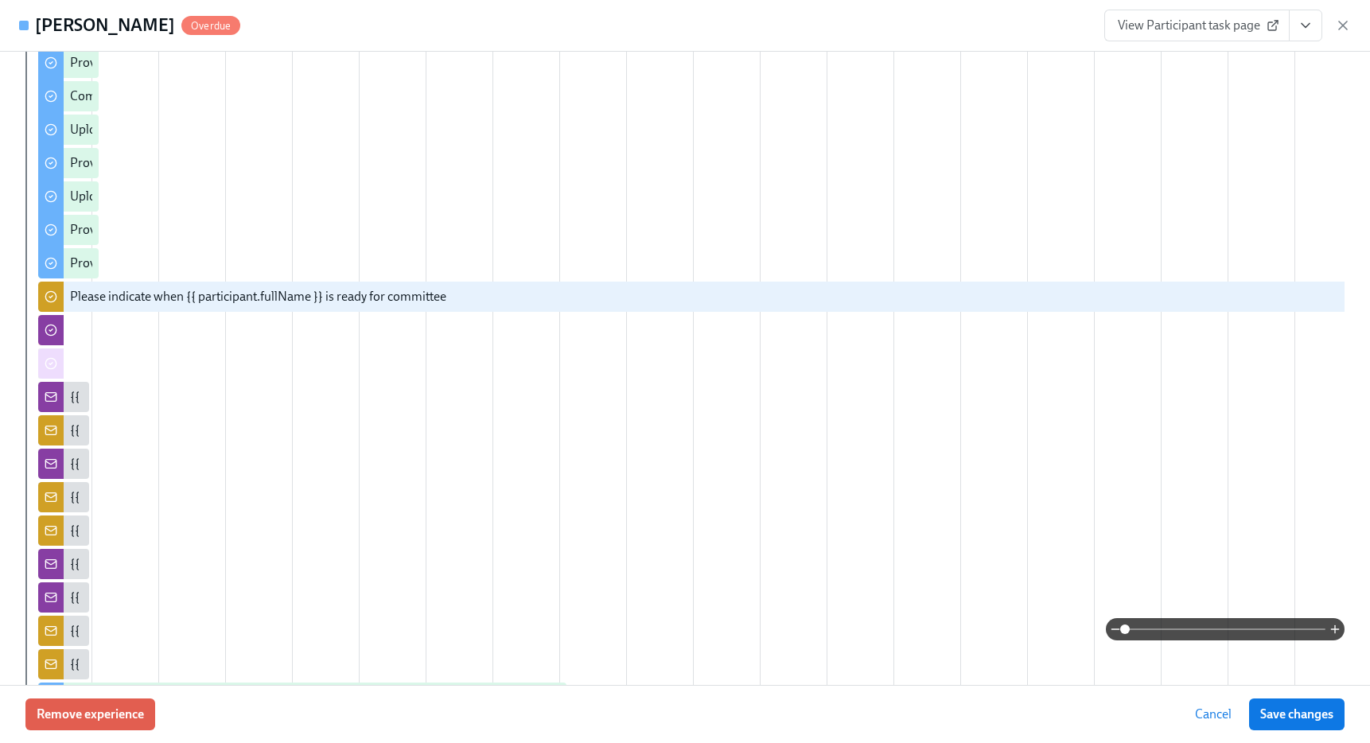
scroll to position [562, 0]
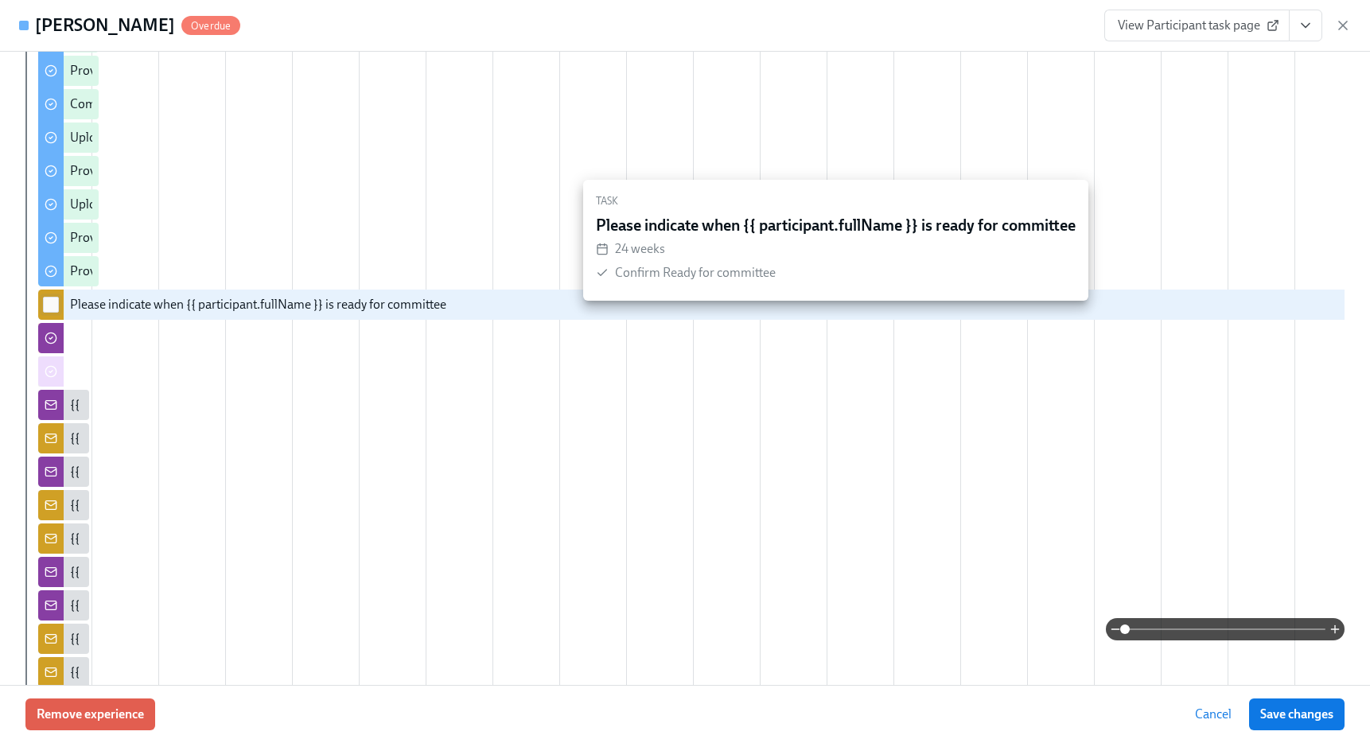
click at [52, 312] on input "checkbox" at bounding box center [51, 304] width 14 height 14
checkbox input "true"
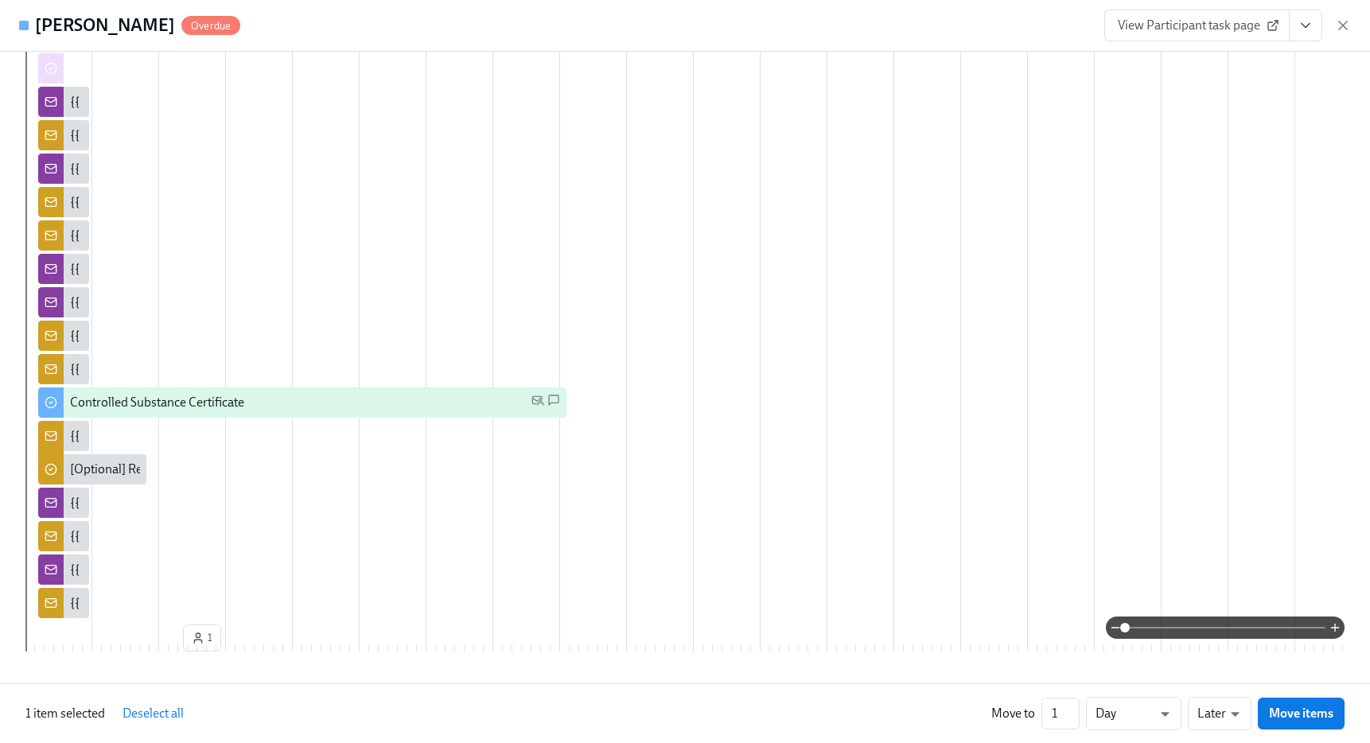
scroll to position [865, 0]
click at [1337, 27] on div at bounding box center [685, 371] width 1370 height 743
click at [1337, 25] on icon "button" at bounding box center [1343, 25] width 16 height 16
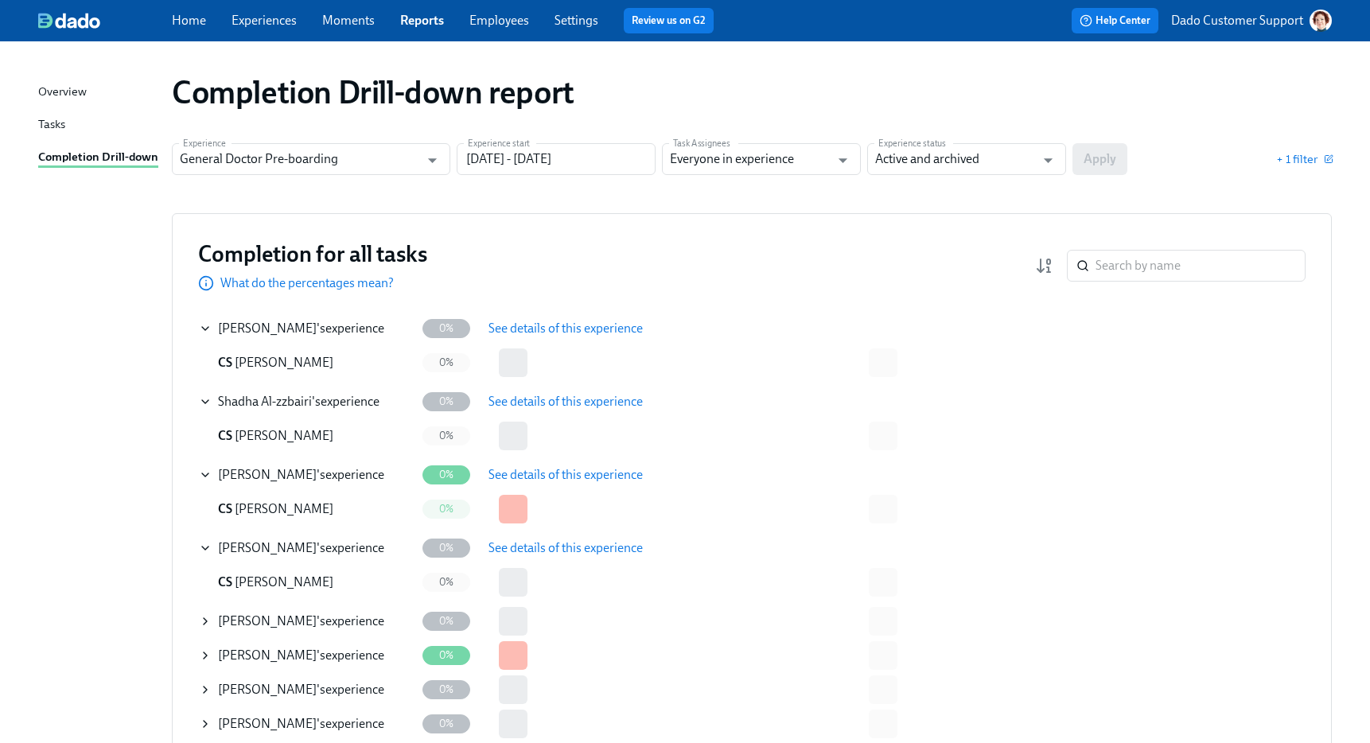
click at [565, 328] on span "See details of this experience" at bounding box center [565, 329] width 154 height 16
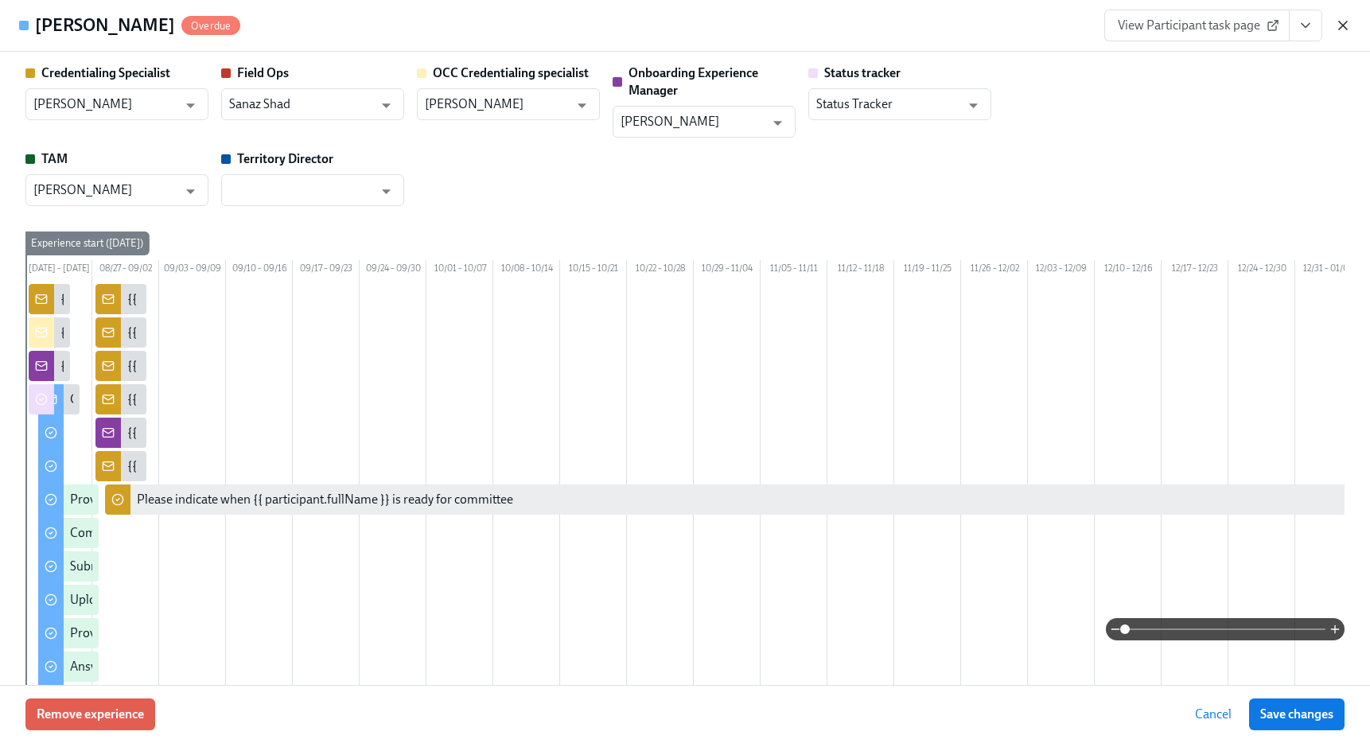
click at [1342, 21] on icon "button" at bounding box center [1343, 25] width 16 height 16
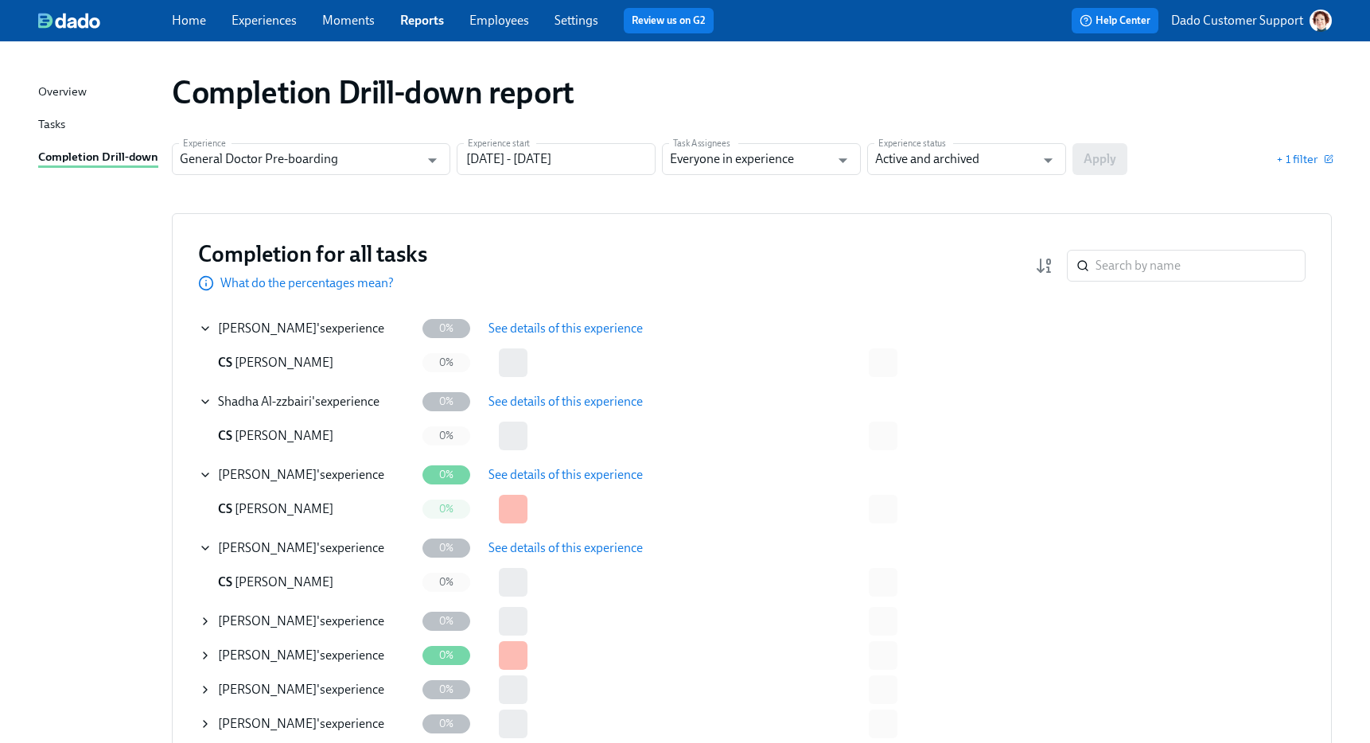
click at [597, 403] on span "See details of this experience" at bounding box center [565, 402] width 154 height 16
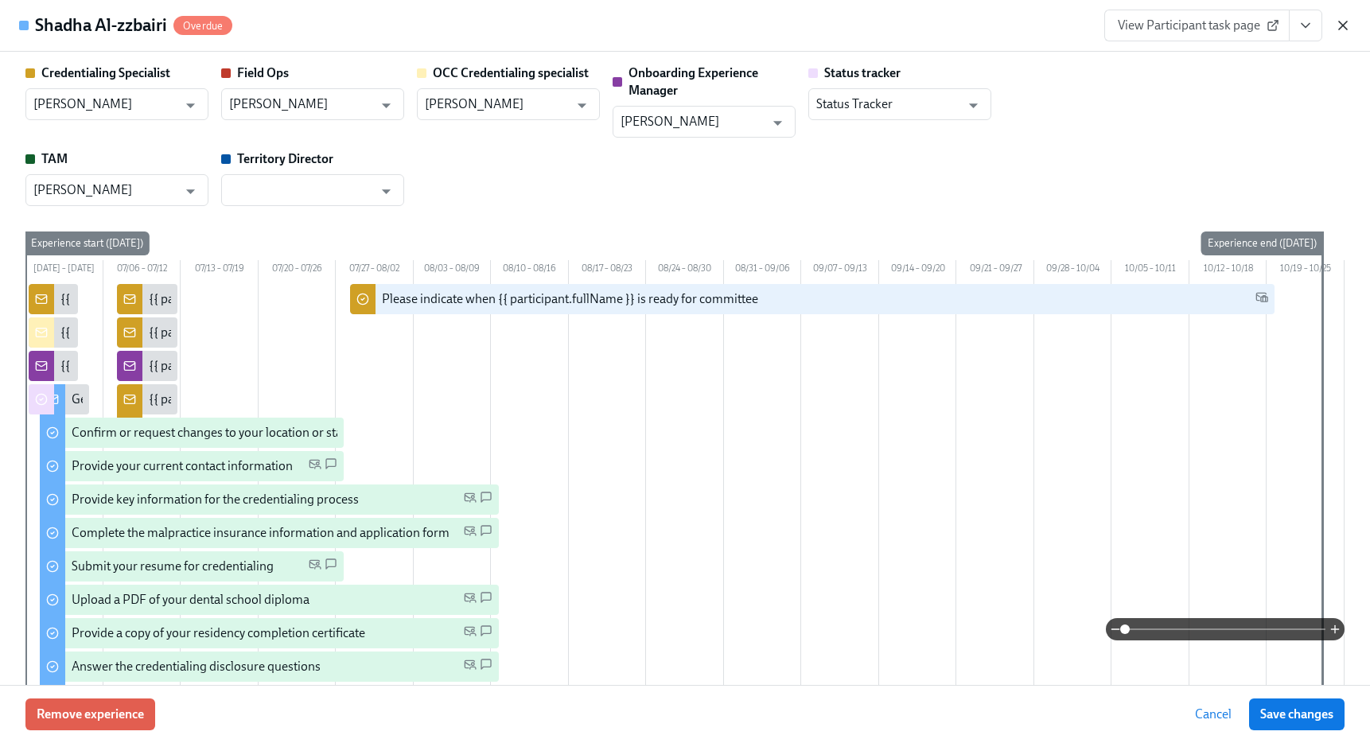
click at [1335, 22] on icon "button" at bounding box center [1343, 25] width 16 height 16
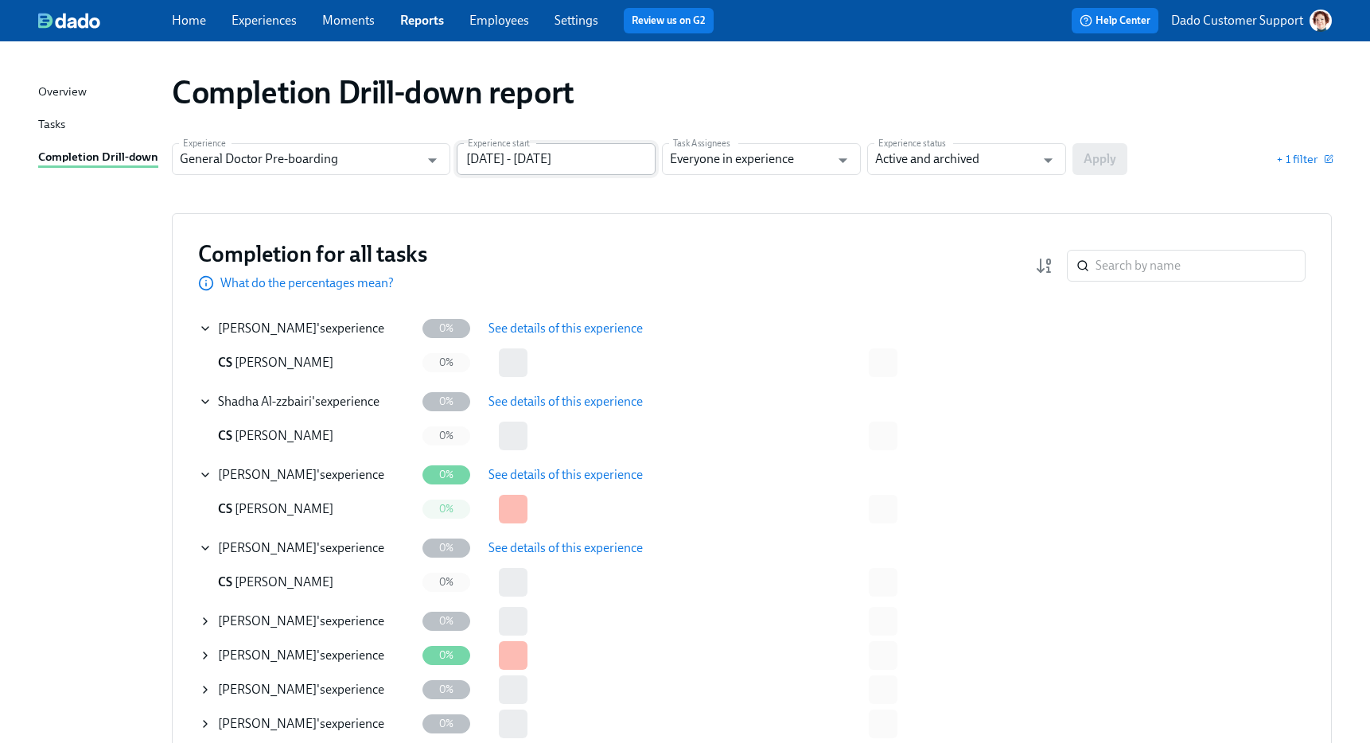
click at [560, 161] on input "03/01/2025 - 09/15/2025" at bounding box center [556, 159] width 199 height 32
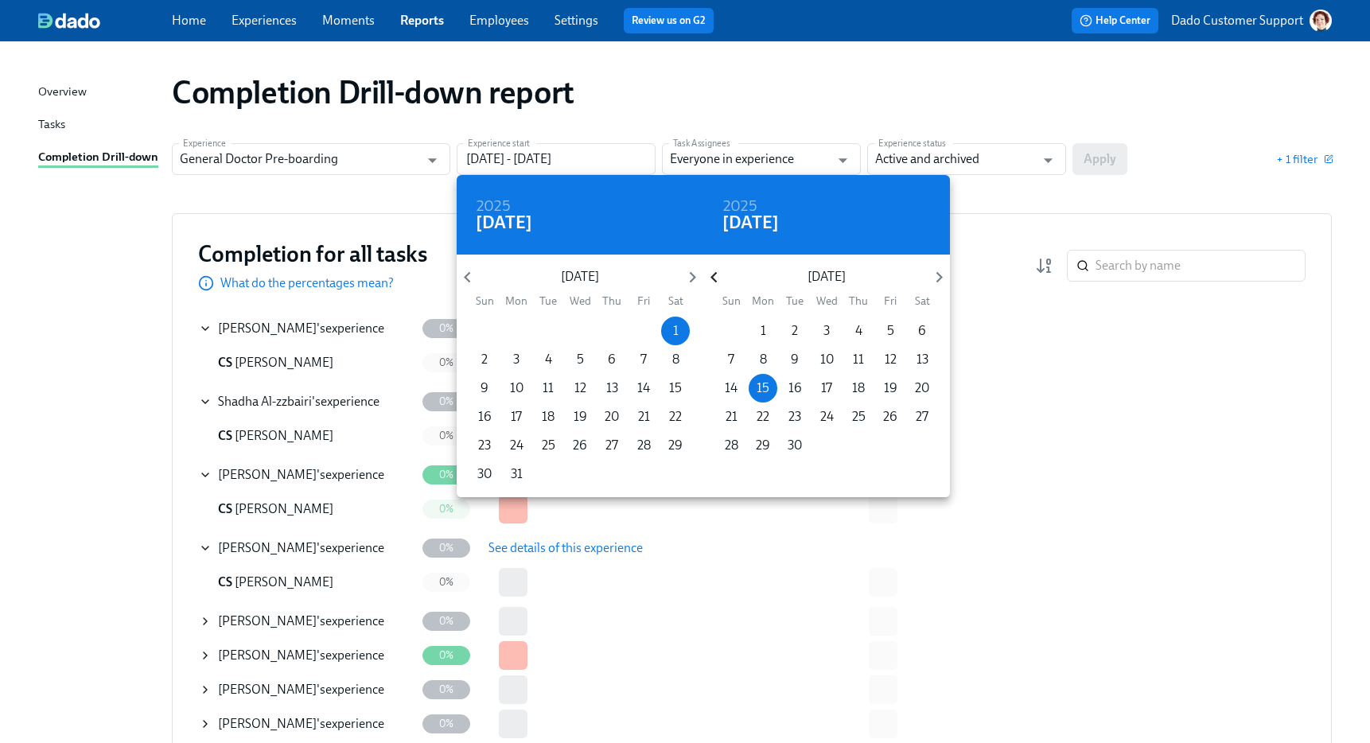
click at [713, 280] on icon "button" at bounding box center [713, 277] width 6 height 11
click at [721, 272] on icon "button" at bounding box center [713, 276] width 21 height 21
click at [870, 327] on span "1" at bounding box center [858, 330] width 29 height 17
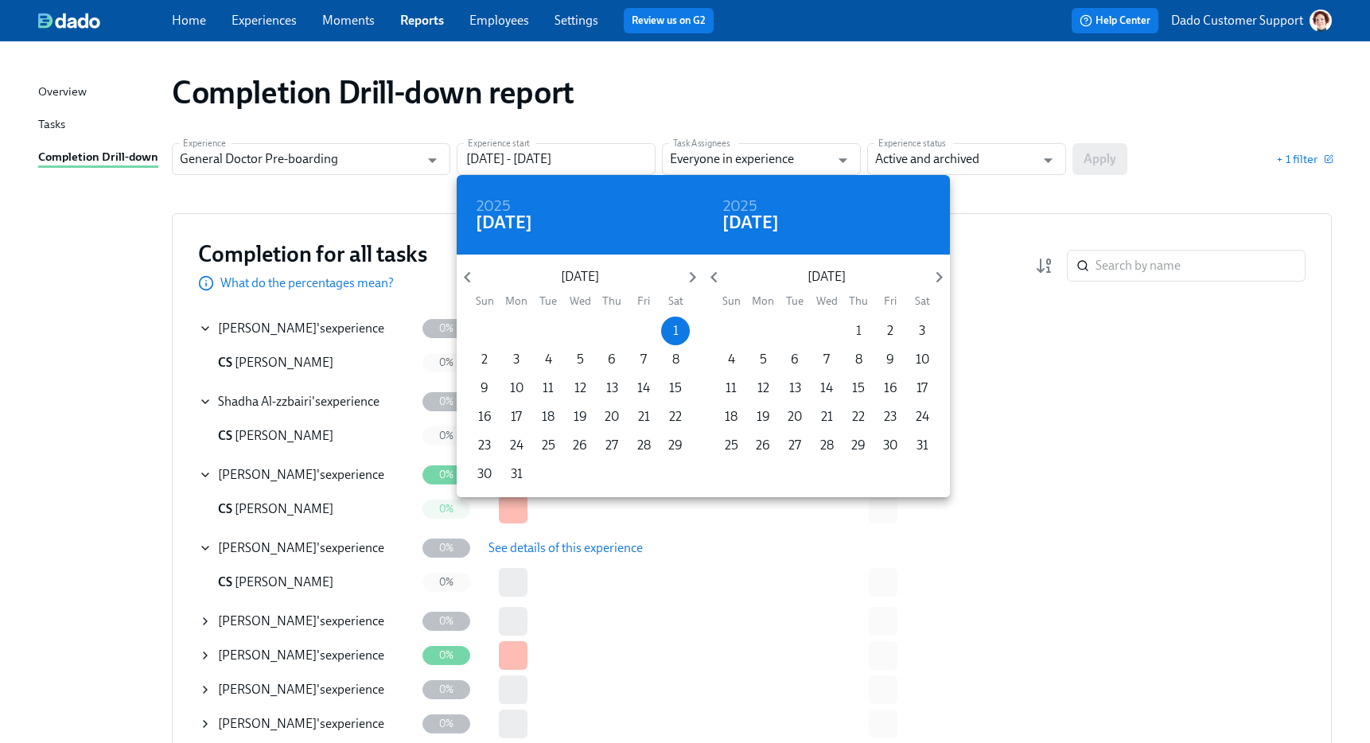
type input "03/01/2025 - 05/01/2025"
click at [1105, 97] on div at bounding box center [685, 371] width 1370 height 743
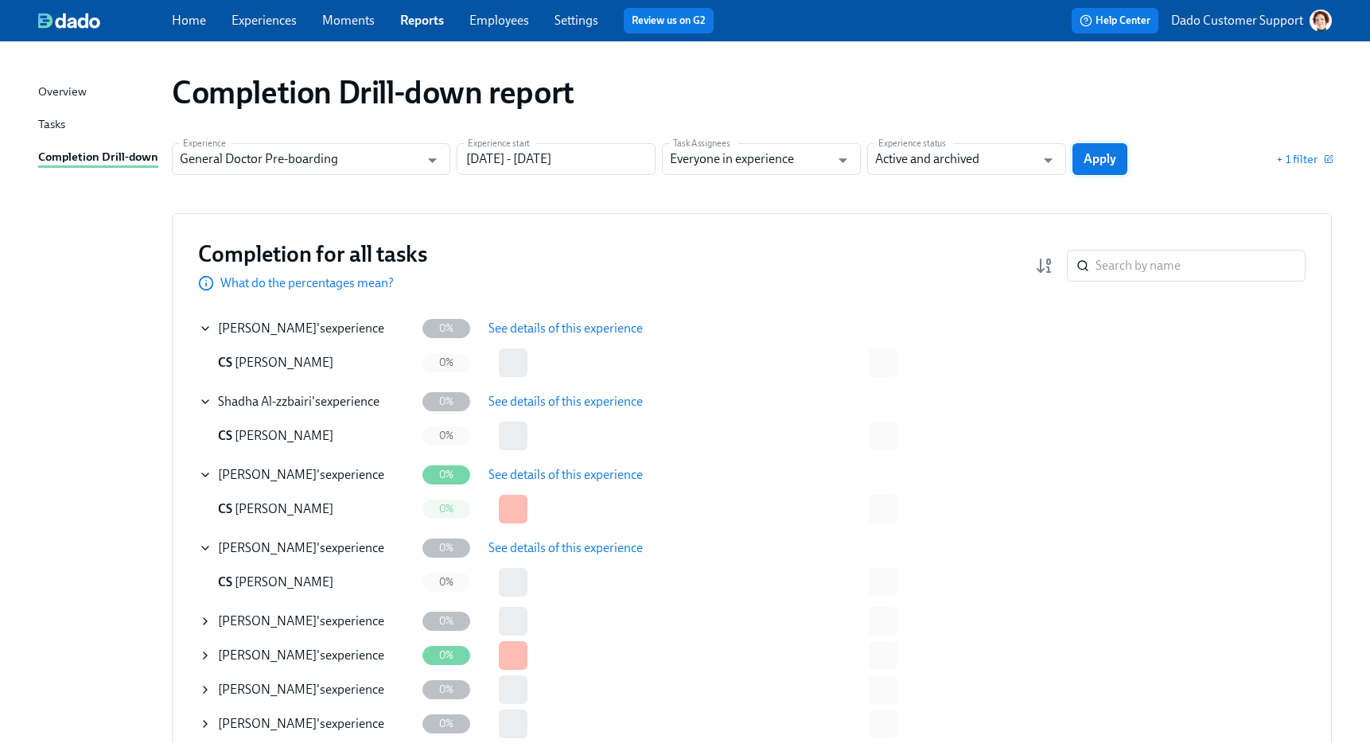
click at [1094, 154] on span "Apply" at bounding box center [1099, 159] width 33 height 16
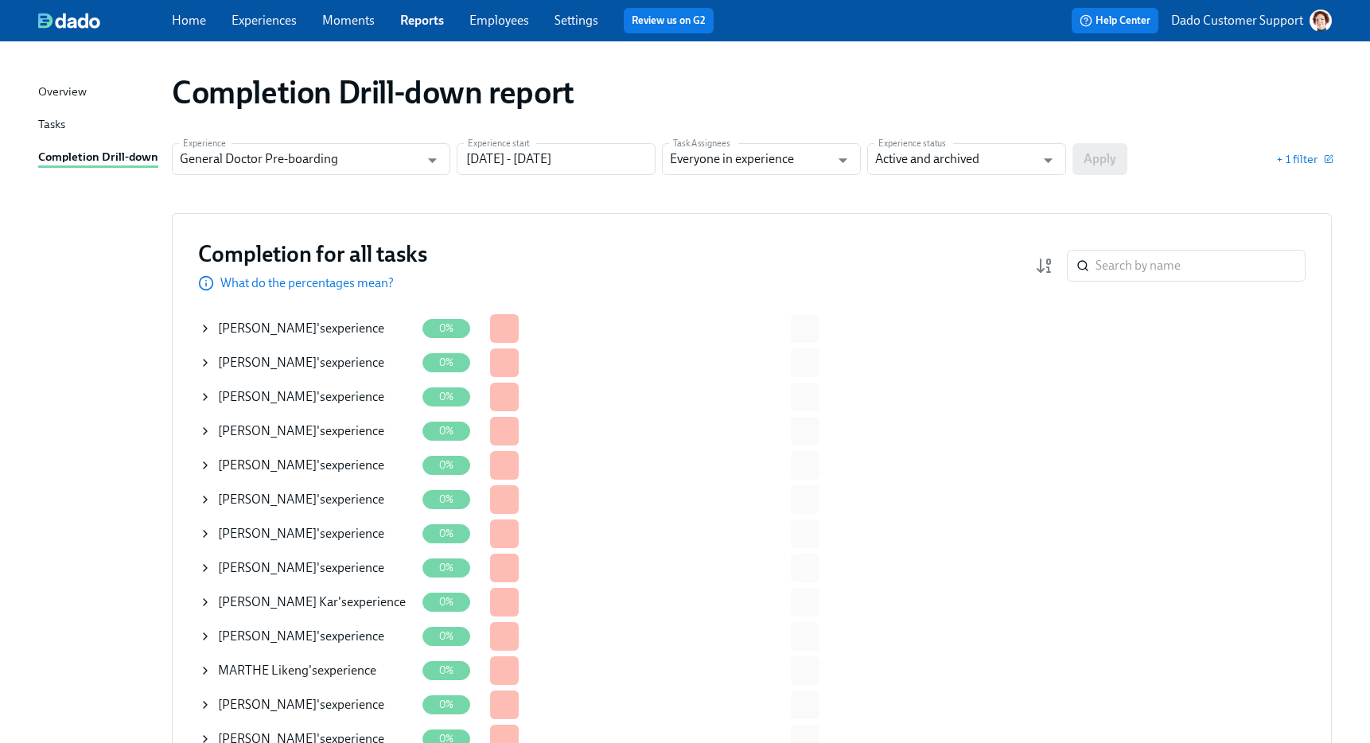
click at [199, 324] on icon at bounding box center [205, 328] width 13 height 13
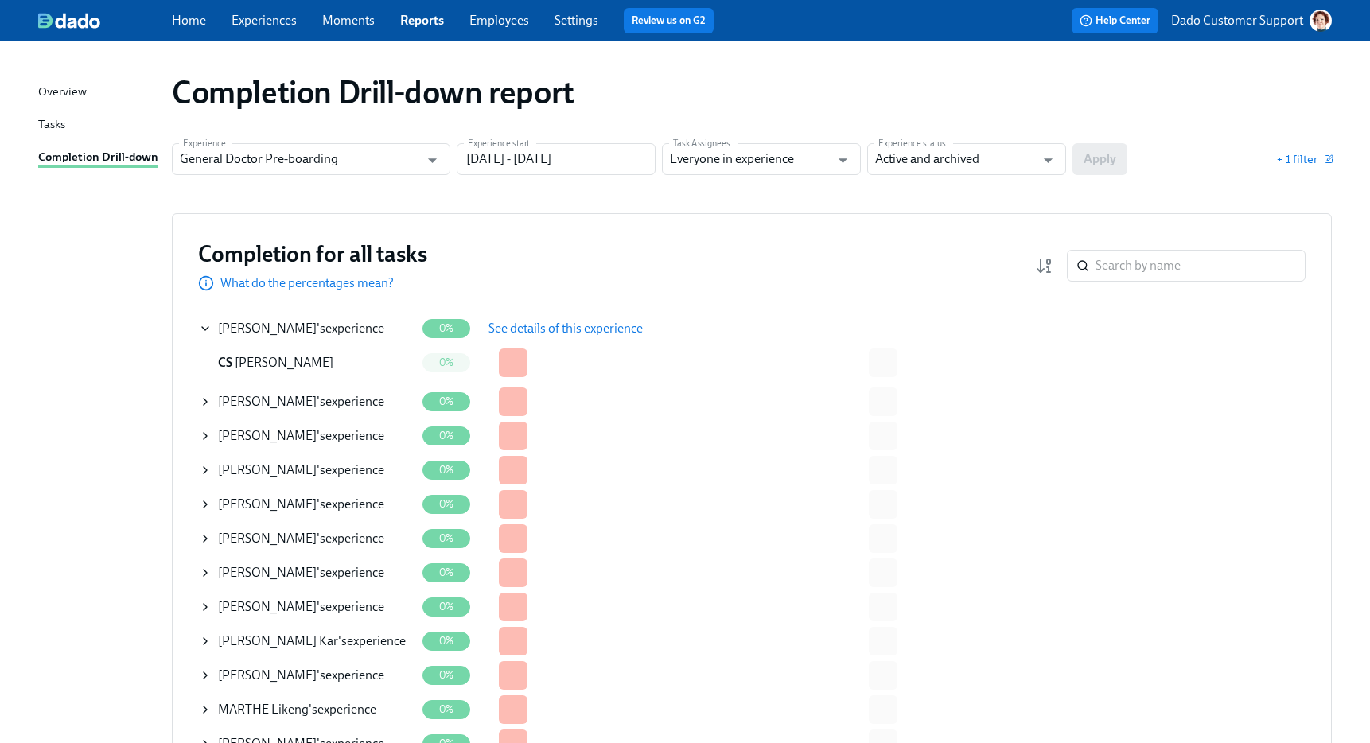
click at [581, 329] on span "See details of this experience" at bounding box center [565, 329] width 154 height 16
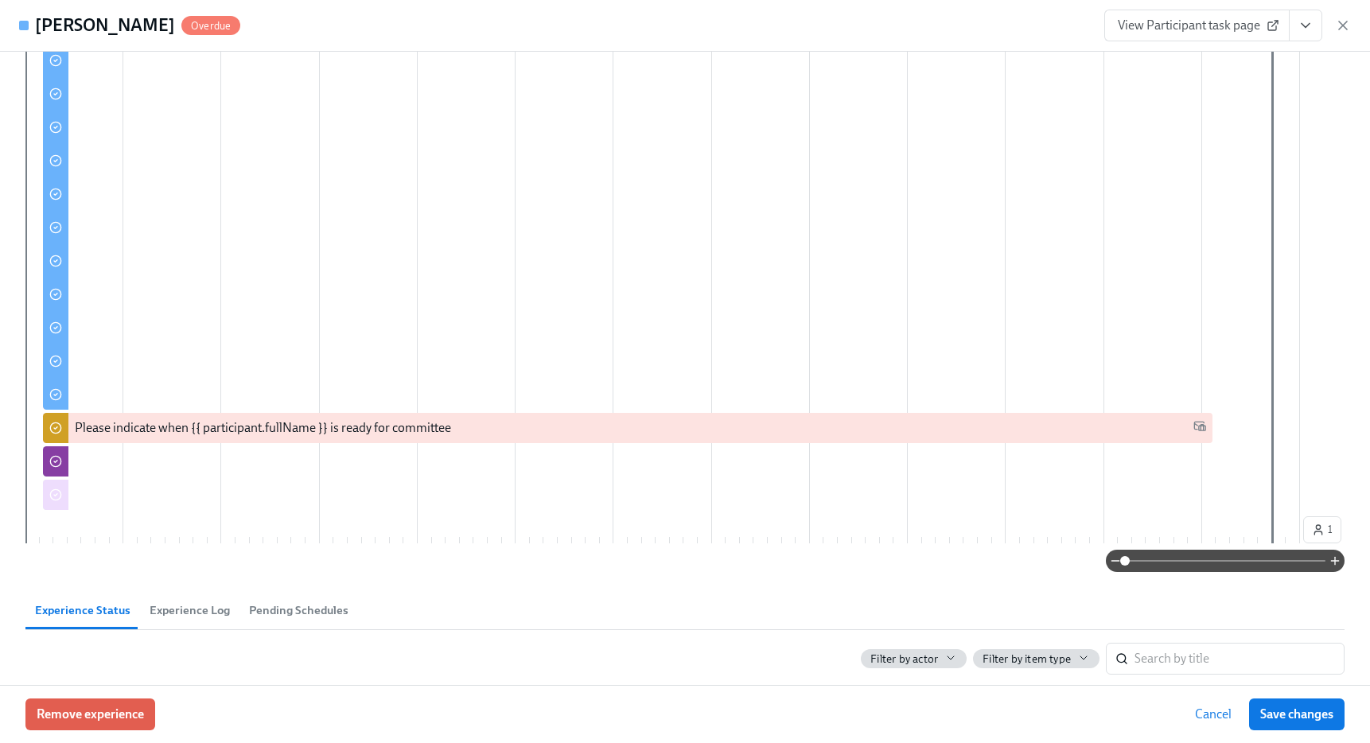
scroll to position [577, 0]
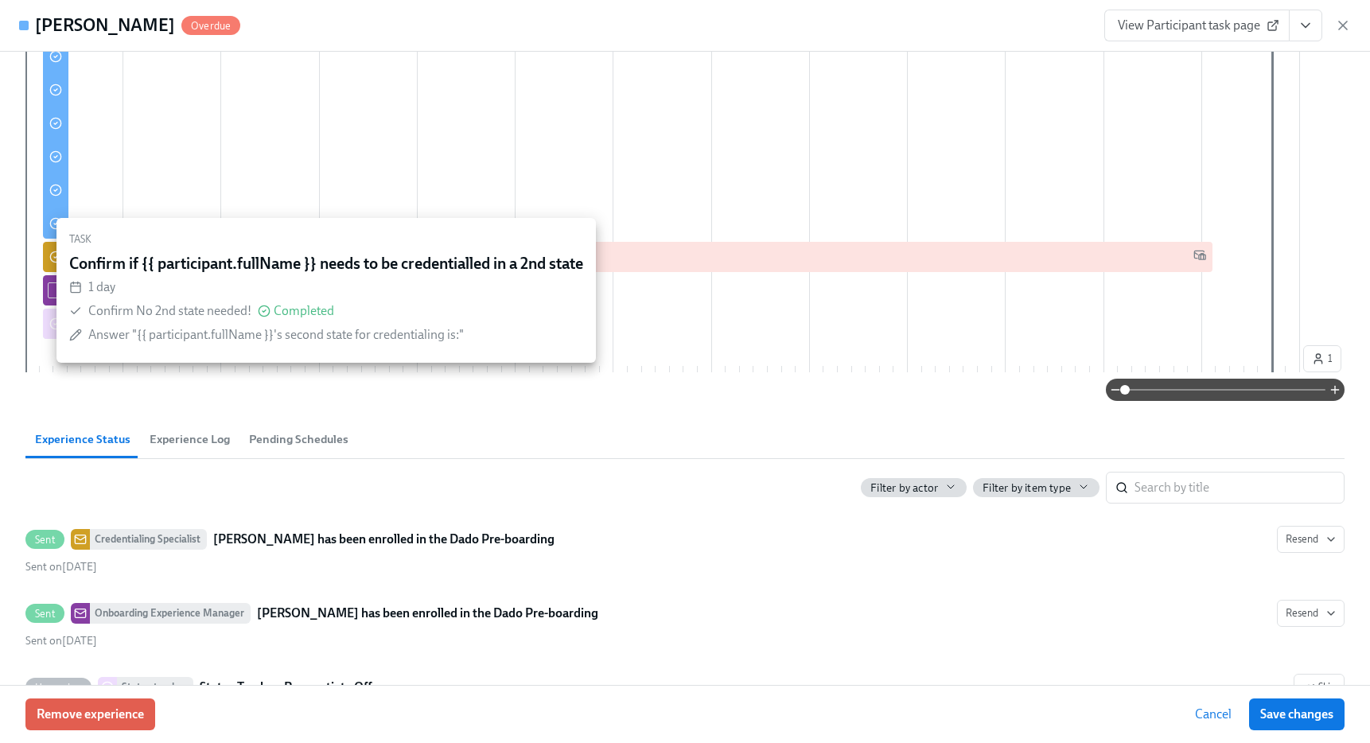
click at [53, 260] on div "Task Confirm if {{ participant.fullName }} needs to be credentialled in a 2nd s…" at bounding box center [326, 290] width 552 height 157
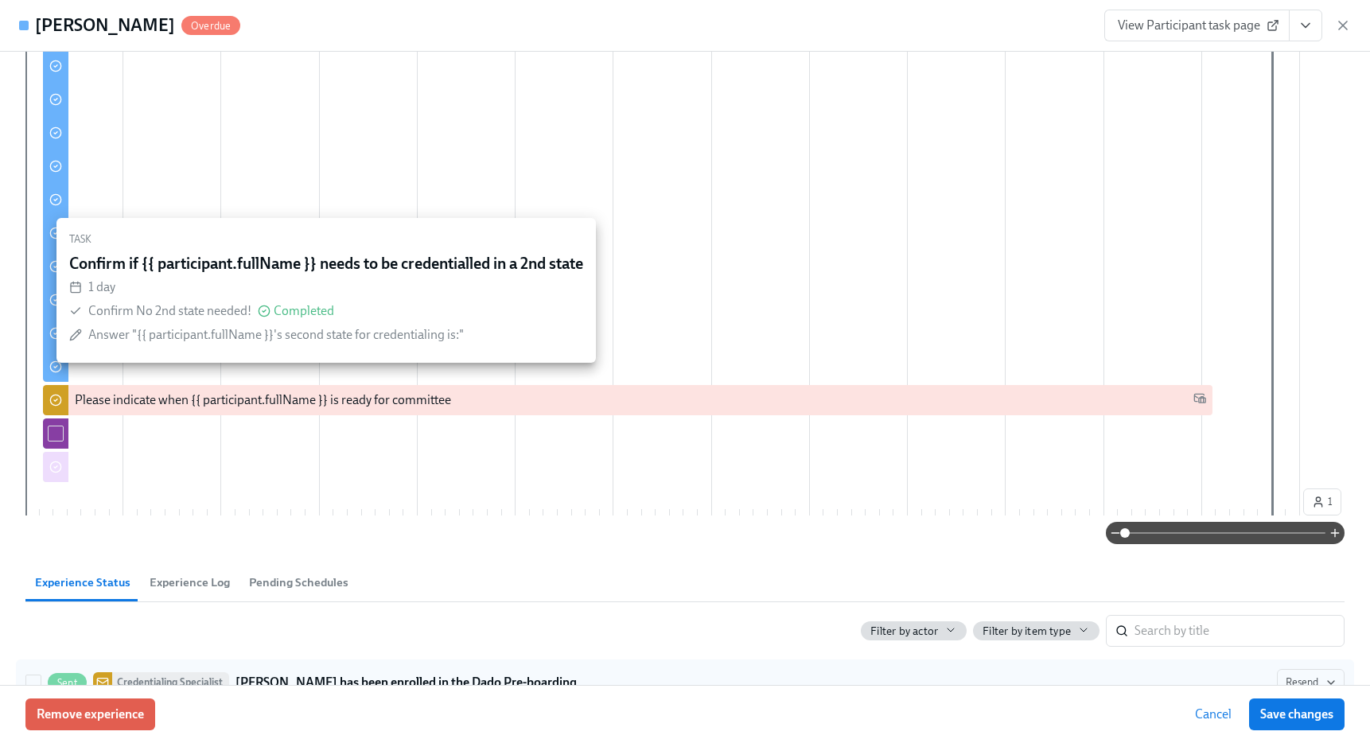
scroll to position [417, 0]
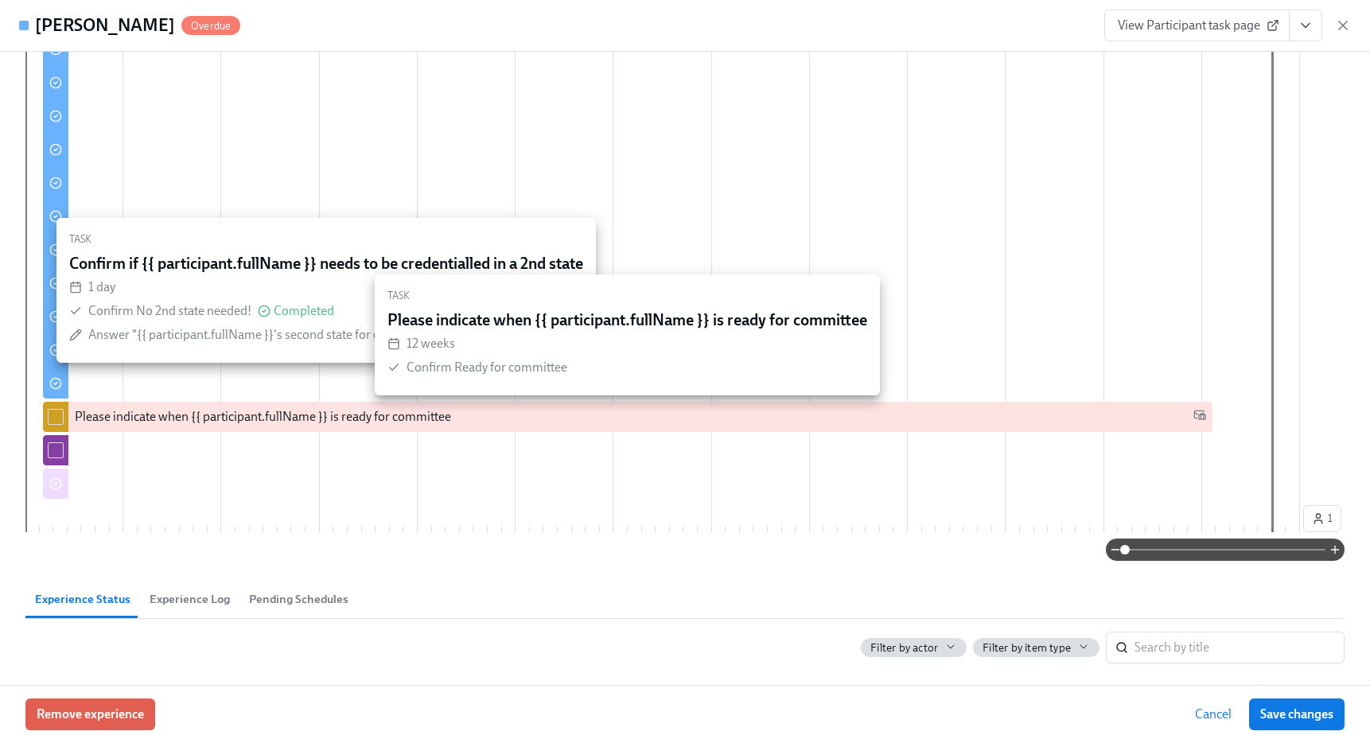
click at [64, 421] on div at bounding box center [55, 417] width 25 height 30
click at [55, 418] on input "checkbox" at bounding box center [56, 417] width 14 height 14
checkbox input "true"
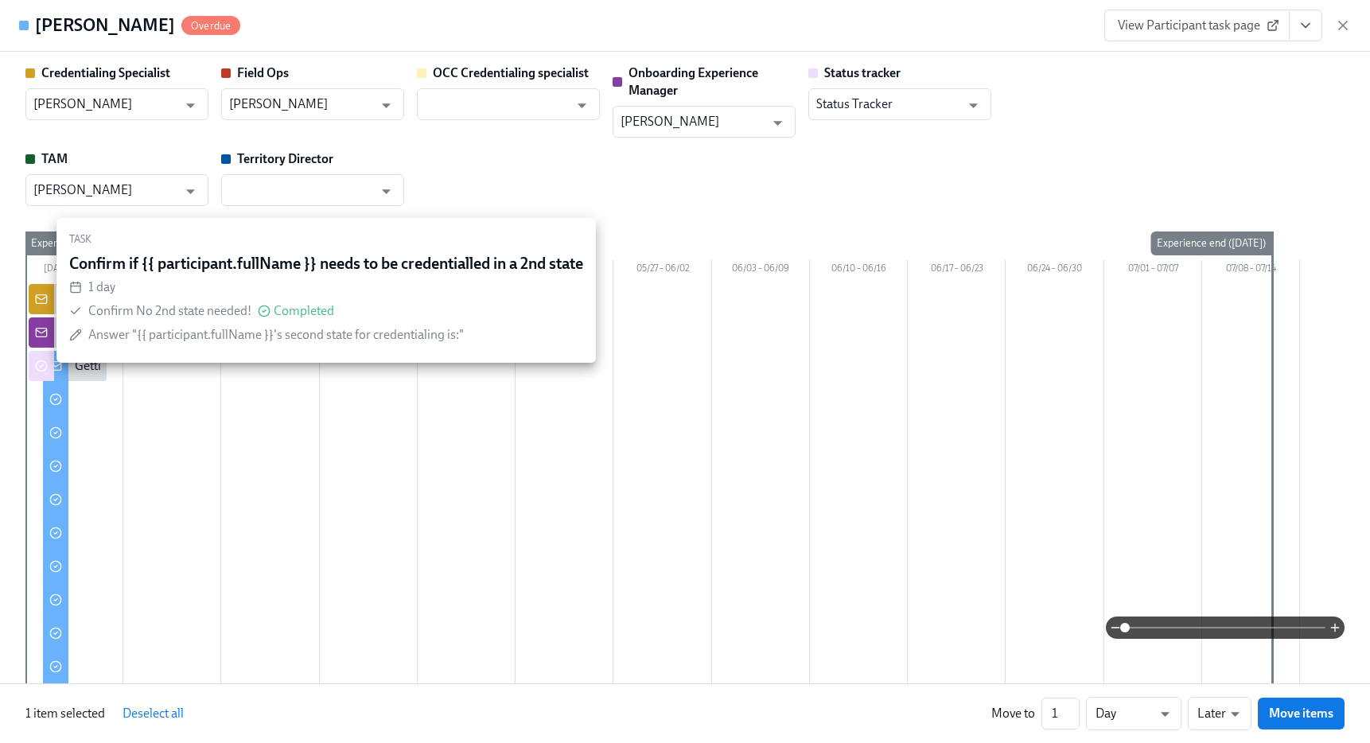
scroll to position [478, 0]
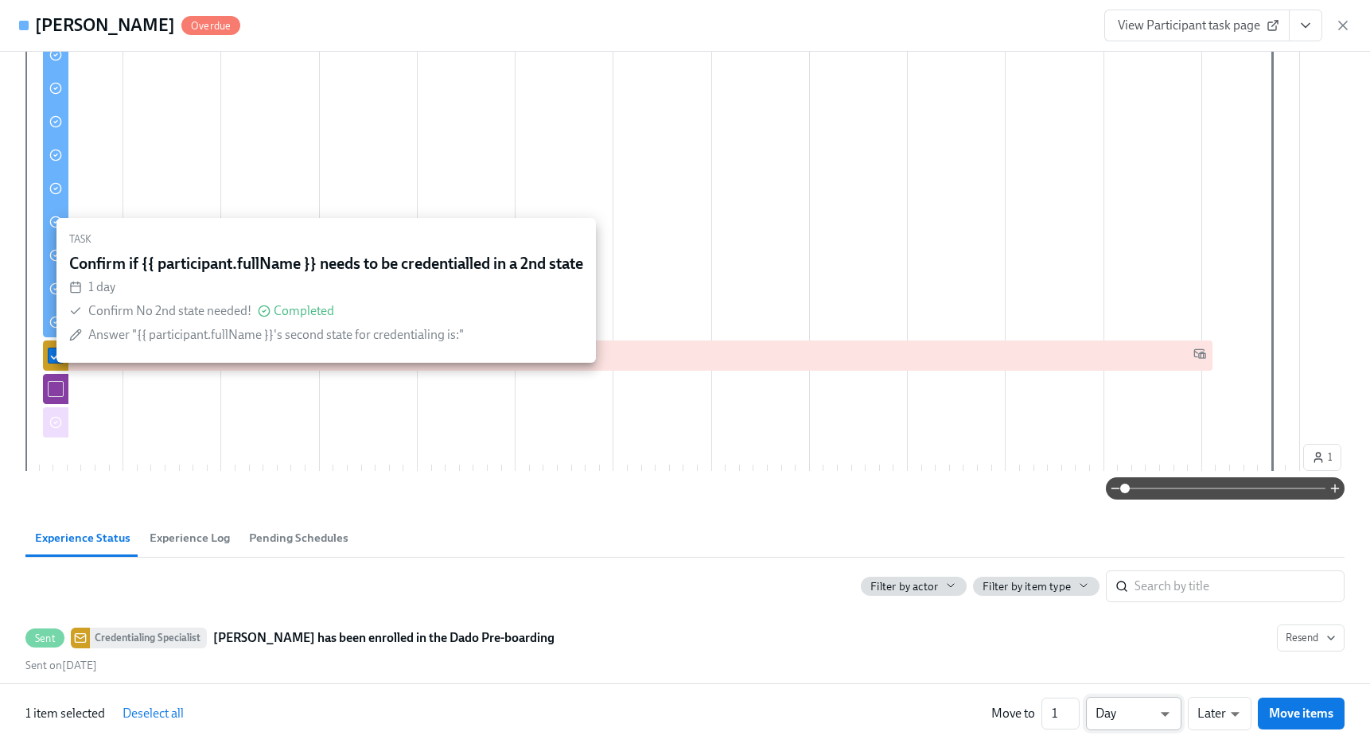
click at [1122, 713] on li "Week" at bounding box center [1133, 710] width 95 height 27
type input "w"
click at [1065, 709] on input "1" at bounding box center [1060, 714] width 38 height 32
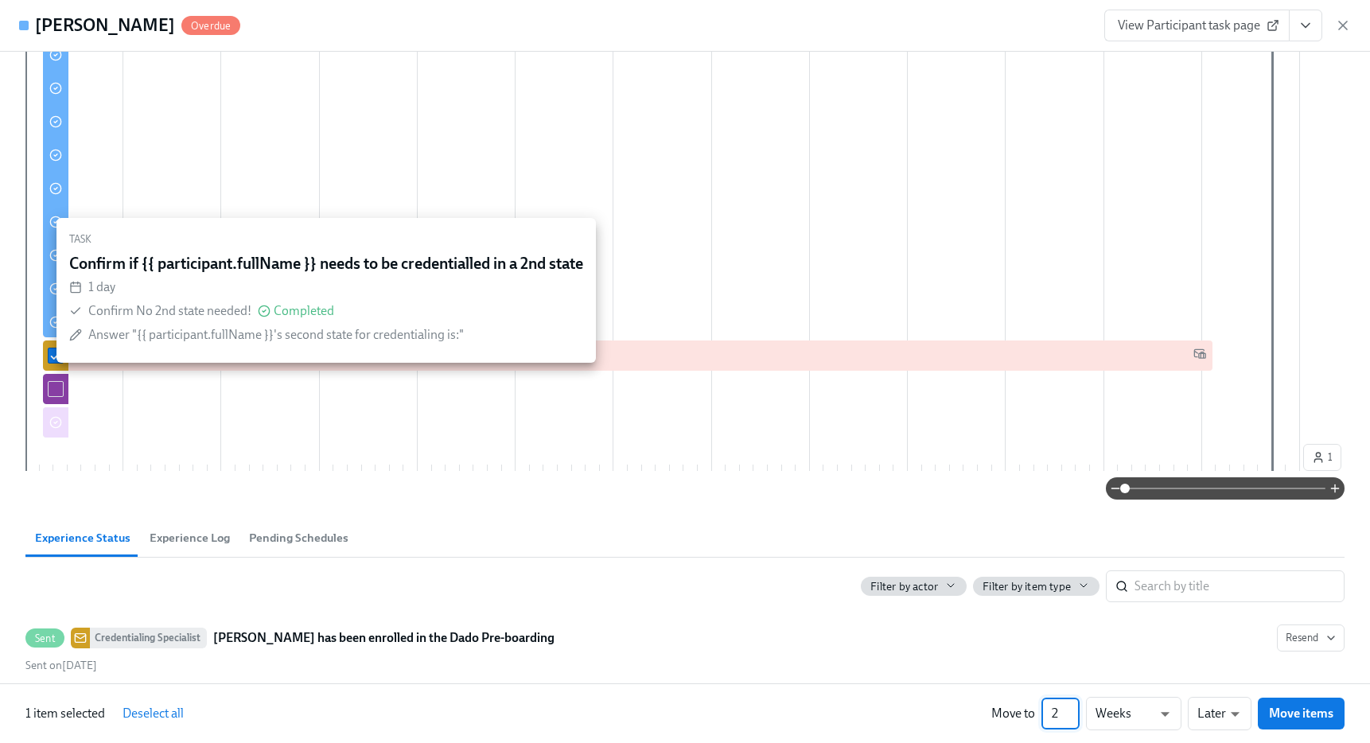
click at [1069, 709] on input "2" at bounding box center [1060, 714] width 38 height 32
click at [1069, 709] on input "3" at bounding box center [1060, 714] width 38 height 32
click at [1069, 709] on input "4" at bounding box center [1060, 714] width 38 height 32
click at [1069, 709] on input "5" at bounding box center [1060, 714] width 38 height 32
click at [1069, 709] on input "6" at bounding box center [1060, 714] width 38 height 32
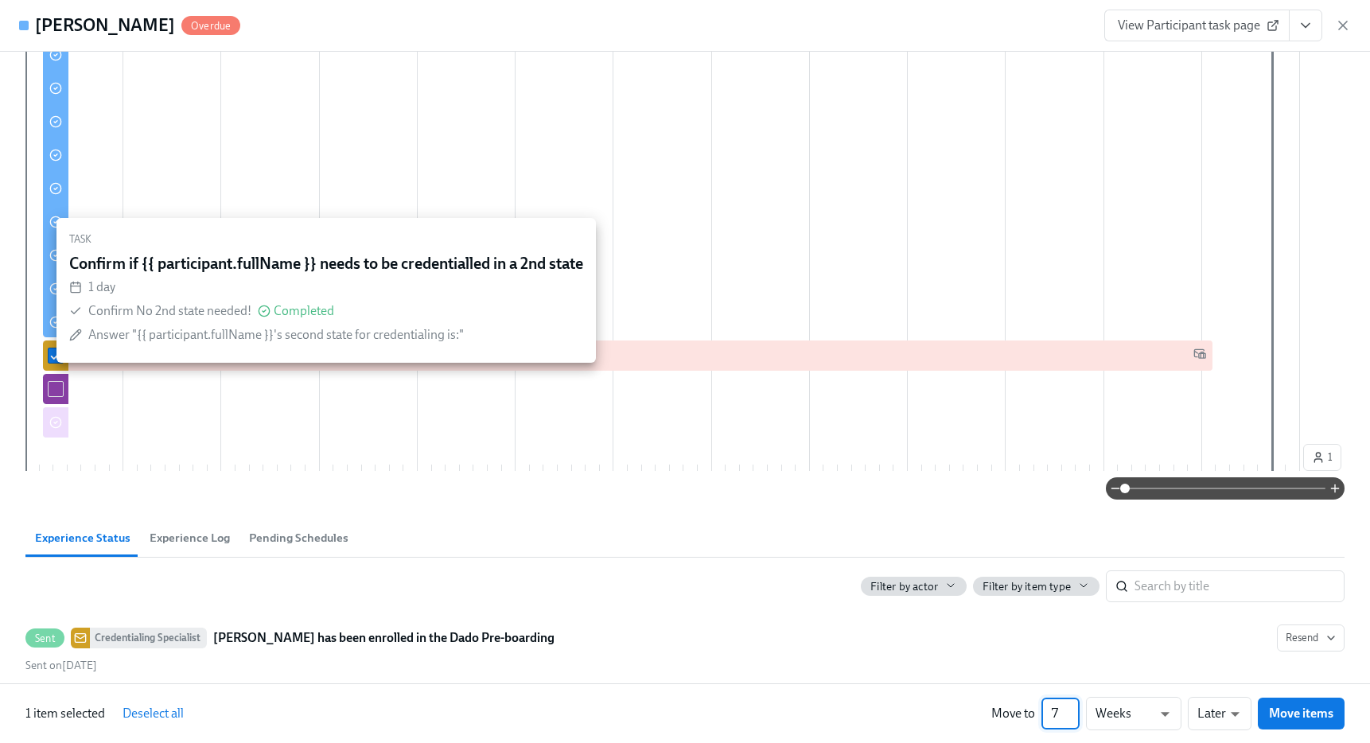
click at [1069, 709] on input "7" at bounding box center [1060, 714] width 38 height 32
click at [1069, 709] on input "8" at bounding box center [1060, 714] width 38 height 32
click at [1069, 709] on input "9" at bounding box center [1060, 714] width 38 height 32
type input "10"
click at [1075, 709] on input "10" at bounding box center [1060, 714] width 38 height 32
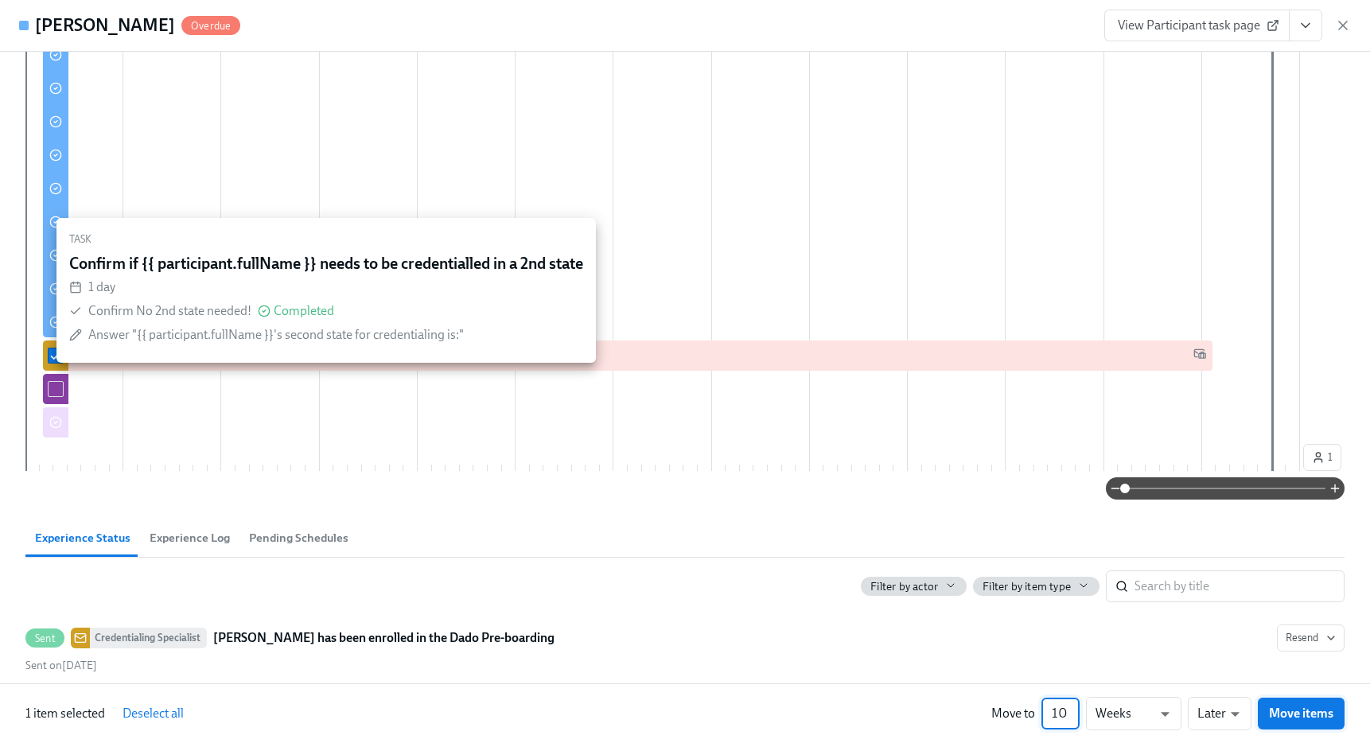
click at [1278, 713] on span "Move items" at bounding box center [1301, 713] width 64 height 16
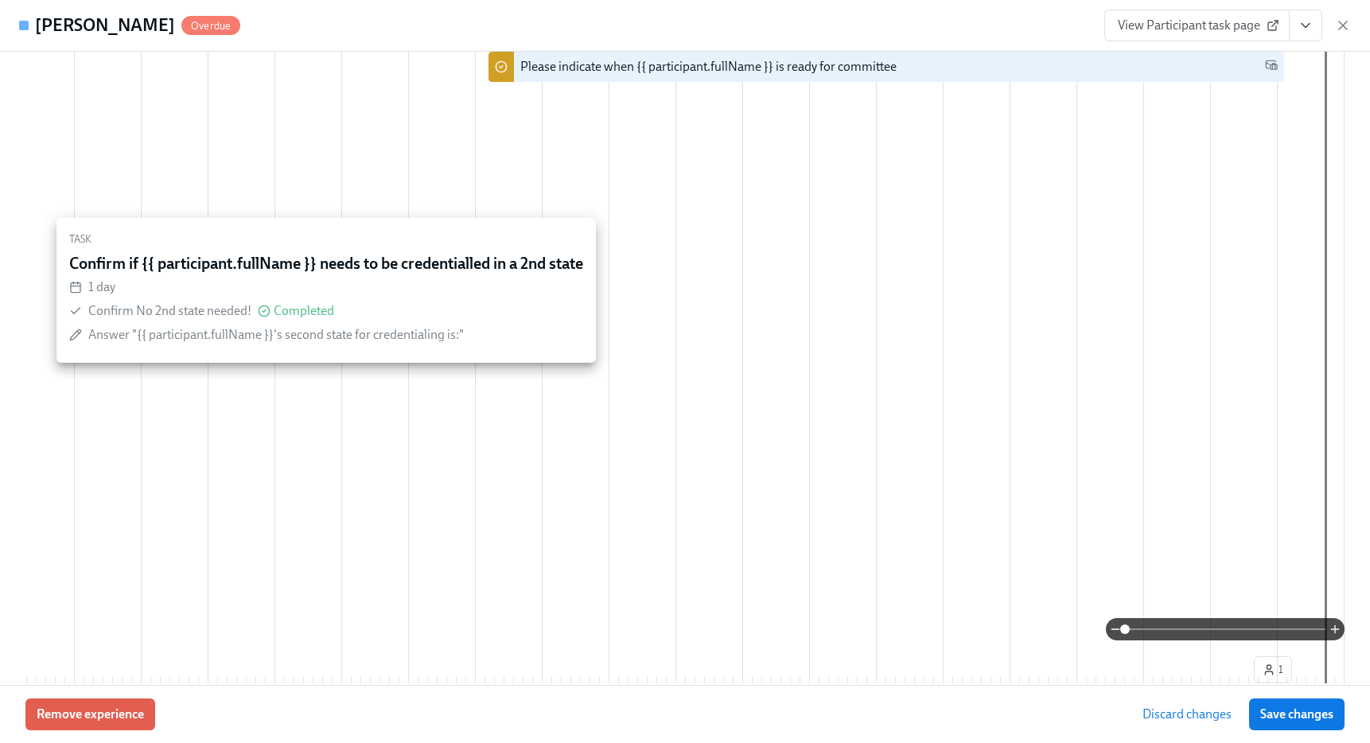
scroll to position [233, 0]
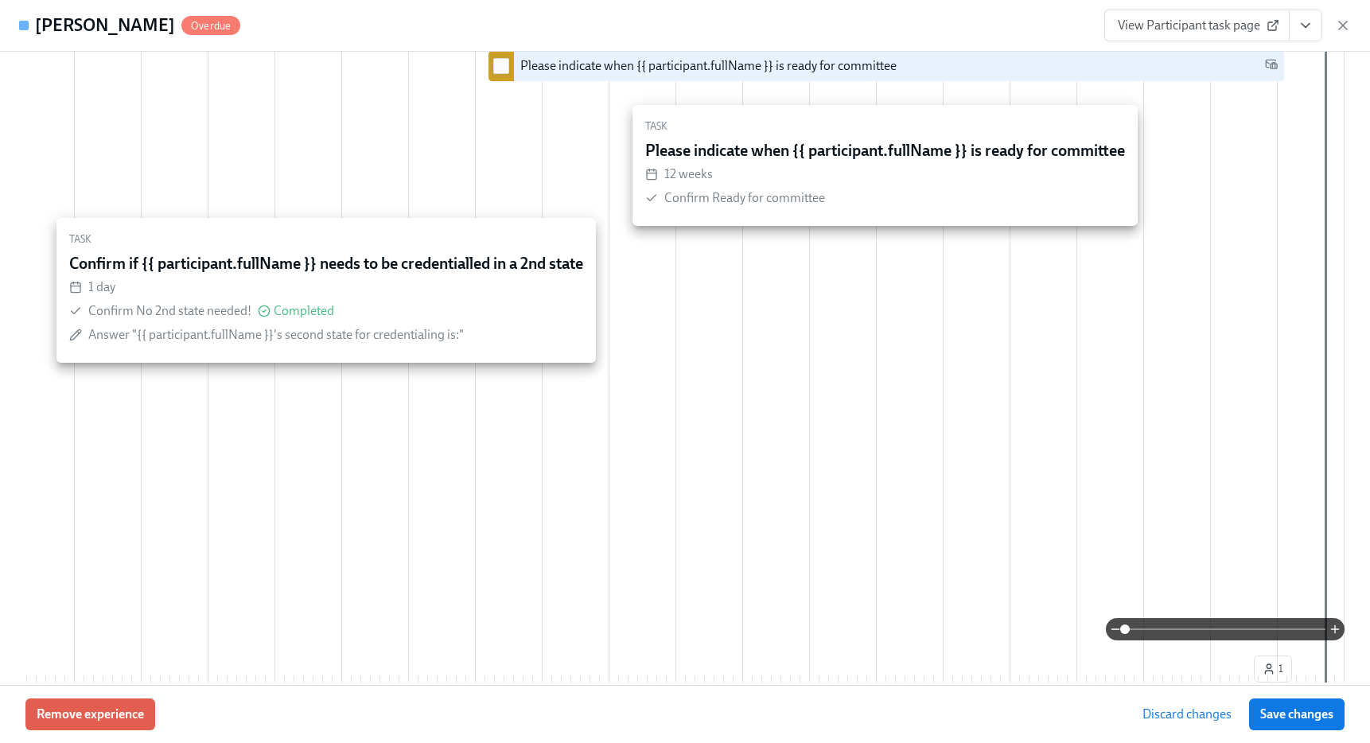
click at [500, 73] on input "checkbox" at bounding box center [501, 66] width 14 height 14
checkbox input "true"
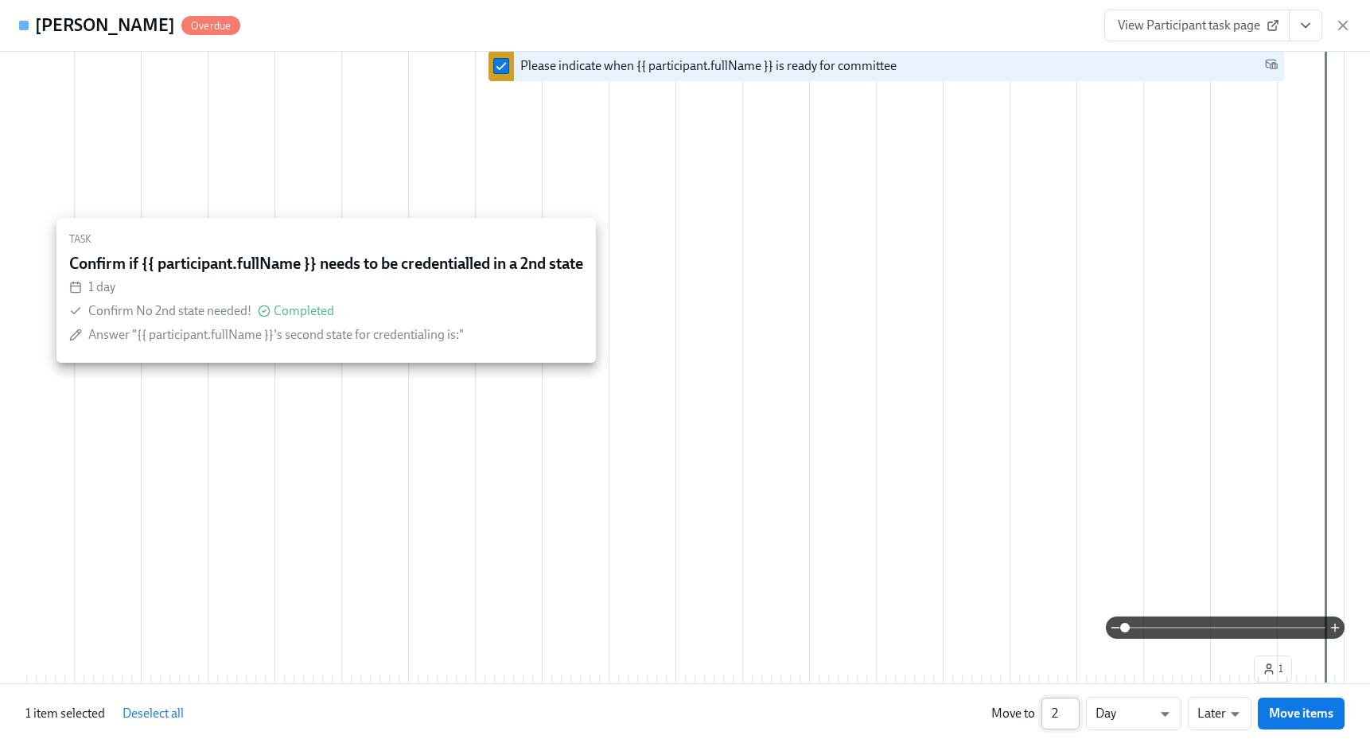
click at [1068, 709] on input "2" at bounding box center [1060, 714] width 38 height 32
click at [1068, 709] on input "3" at bounding box center [1060, 714] width 38 height 32
type input "4"
click at [1068, 709] on input "4" at bounding box center [1060, 714] width 38 height 32
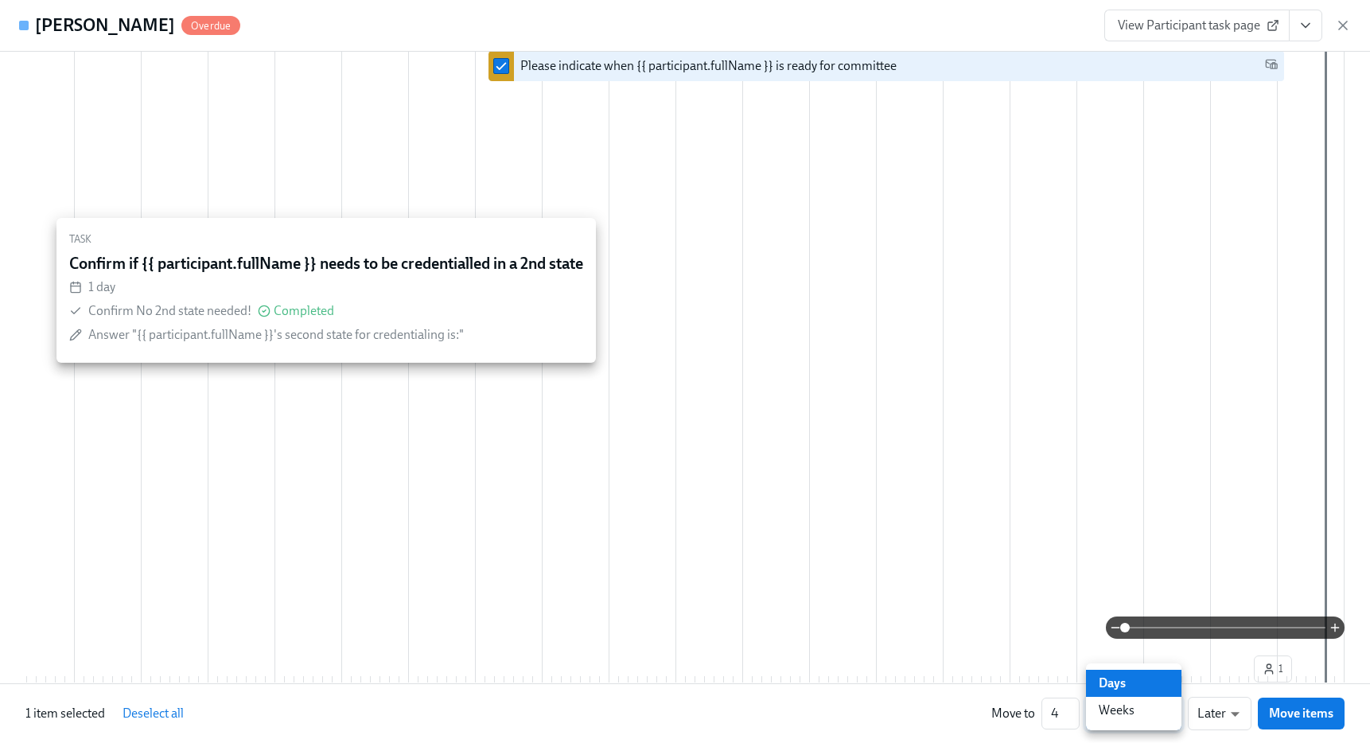
click at [1122, 711] on li "Weeks" at bounding box center [1133, 710] width 95 height 27
type input "w"
click at [1305, 709] on span "Move items" at bounding box center [1301, 713] width 64 height 16
checkbox input "false"
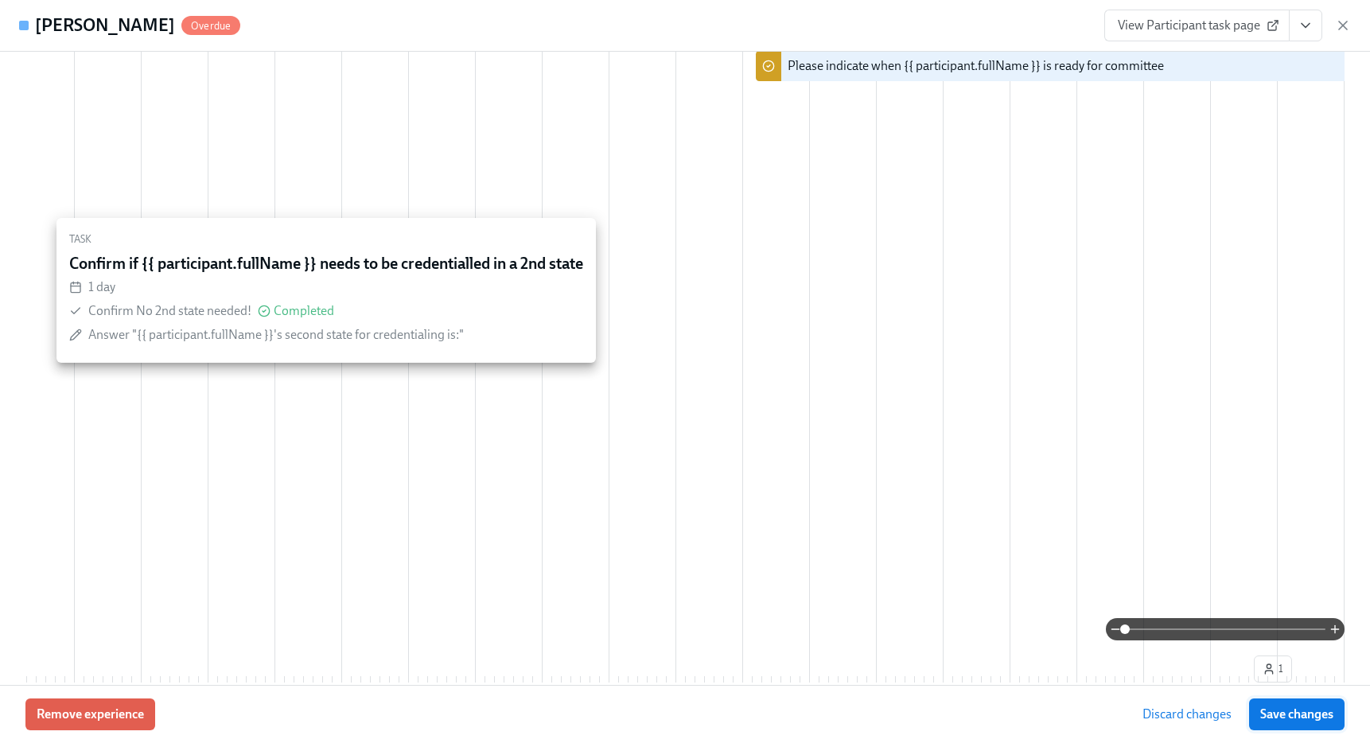
click at [1299, 719] on span "Save changes" at bounding box center [1296, 714] width 73 height 16
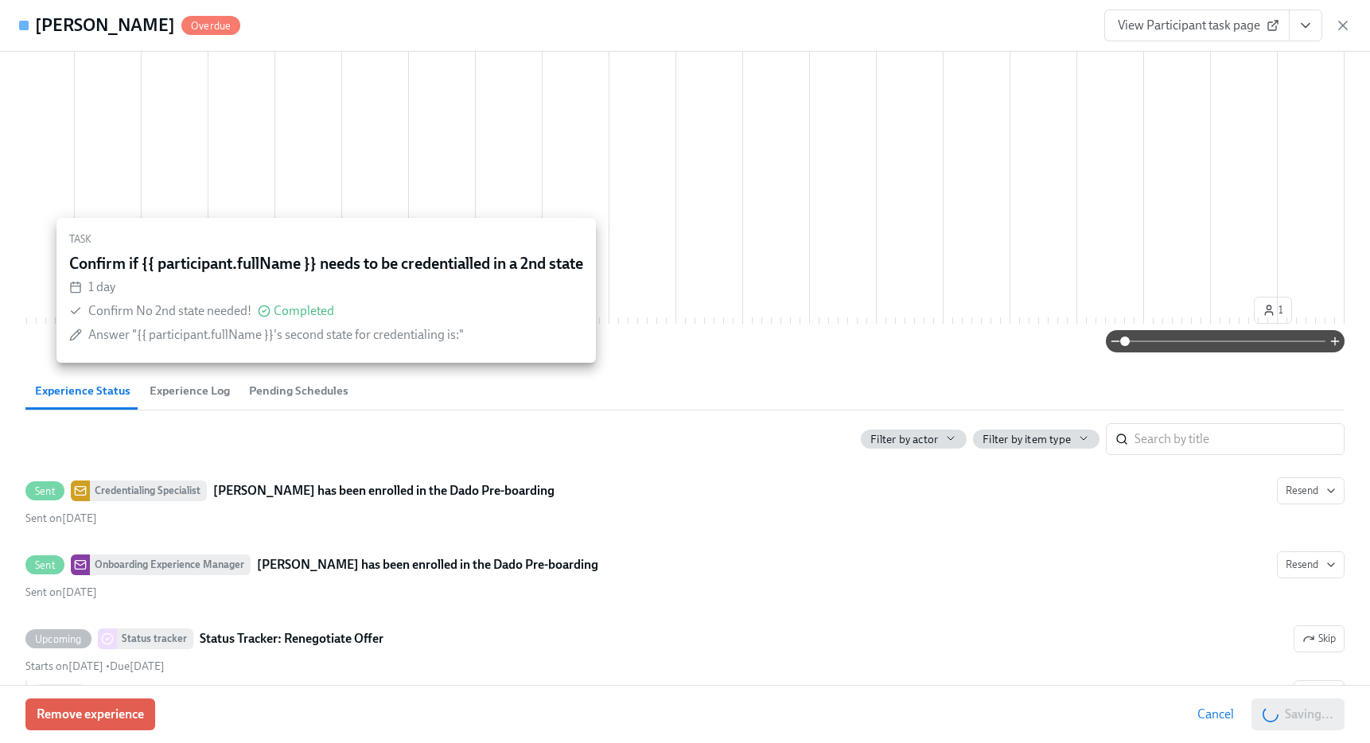
scroll to position [0, 0]
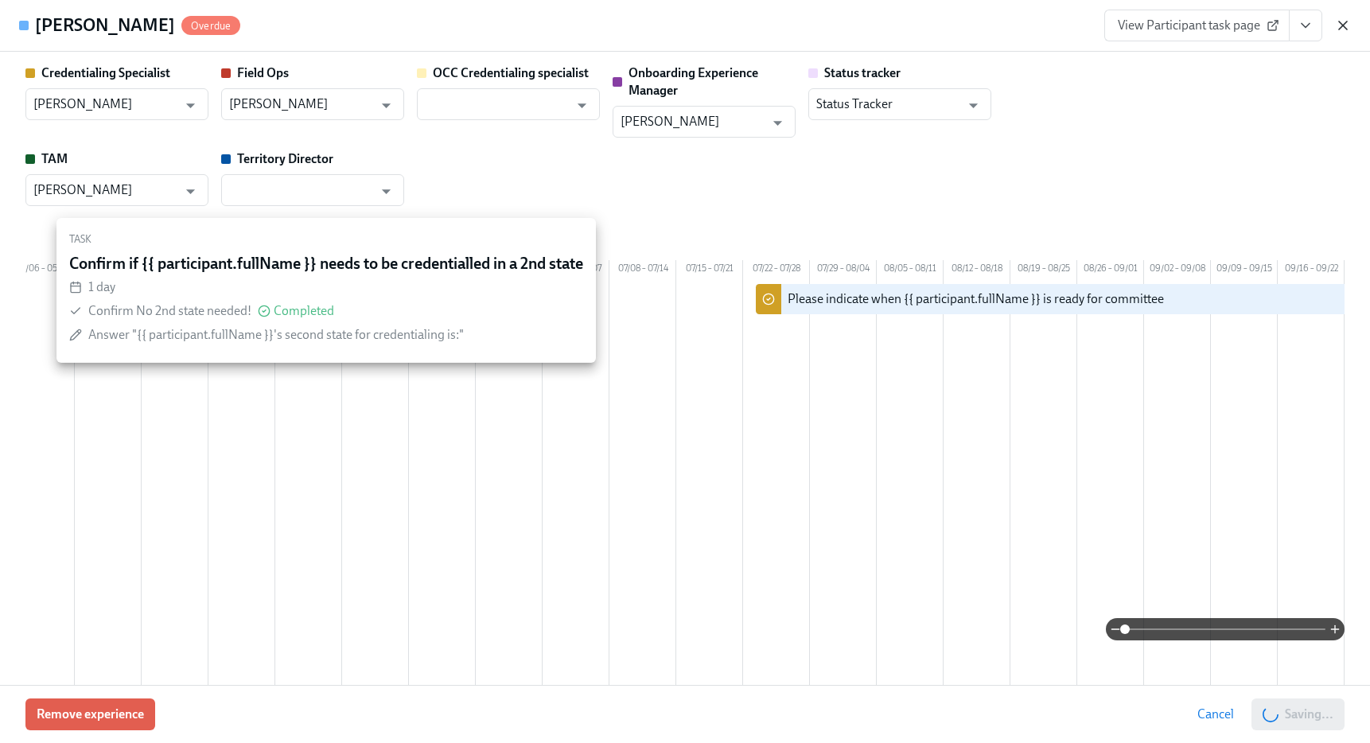
click at [1342, 29] on icon "button" at bounding box center [1343, 25] width 16 height 16
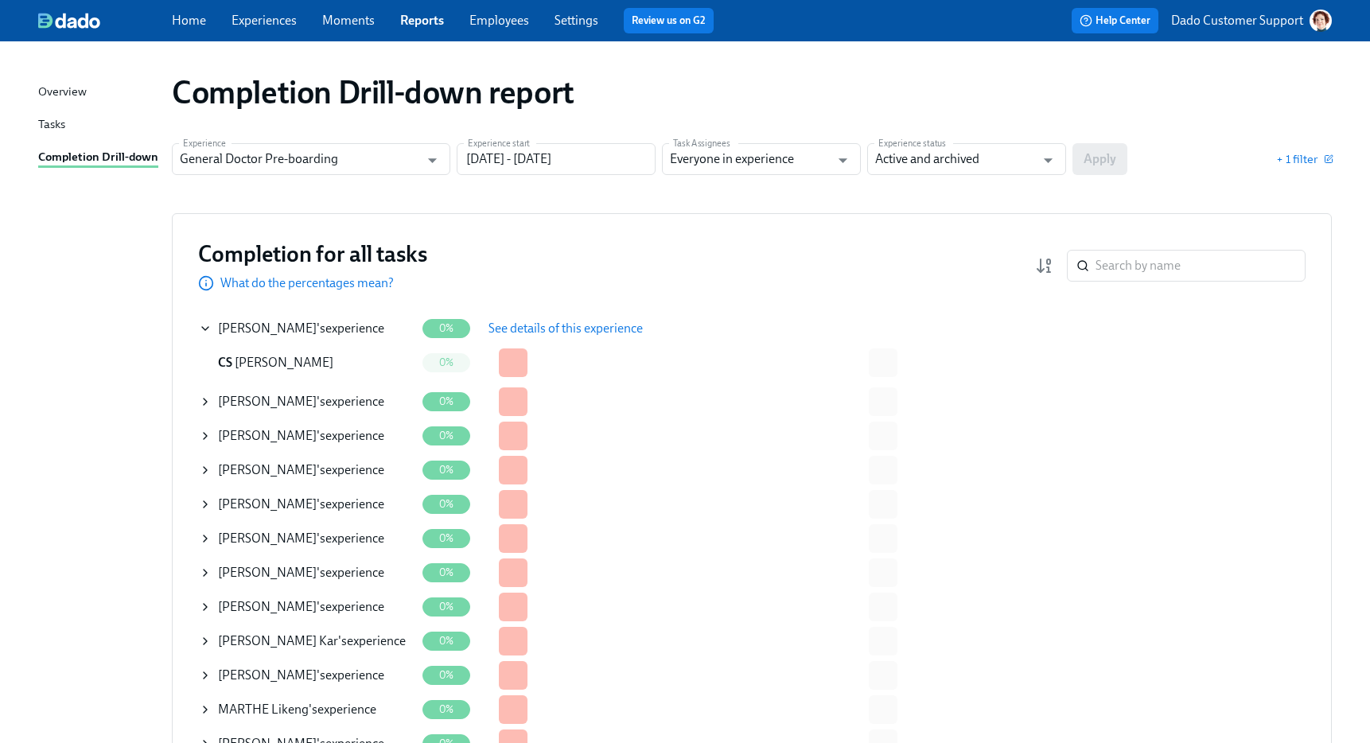
click at [204, 395] on icon at bounding box center [205, 401] width 13 height 13
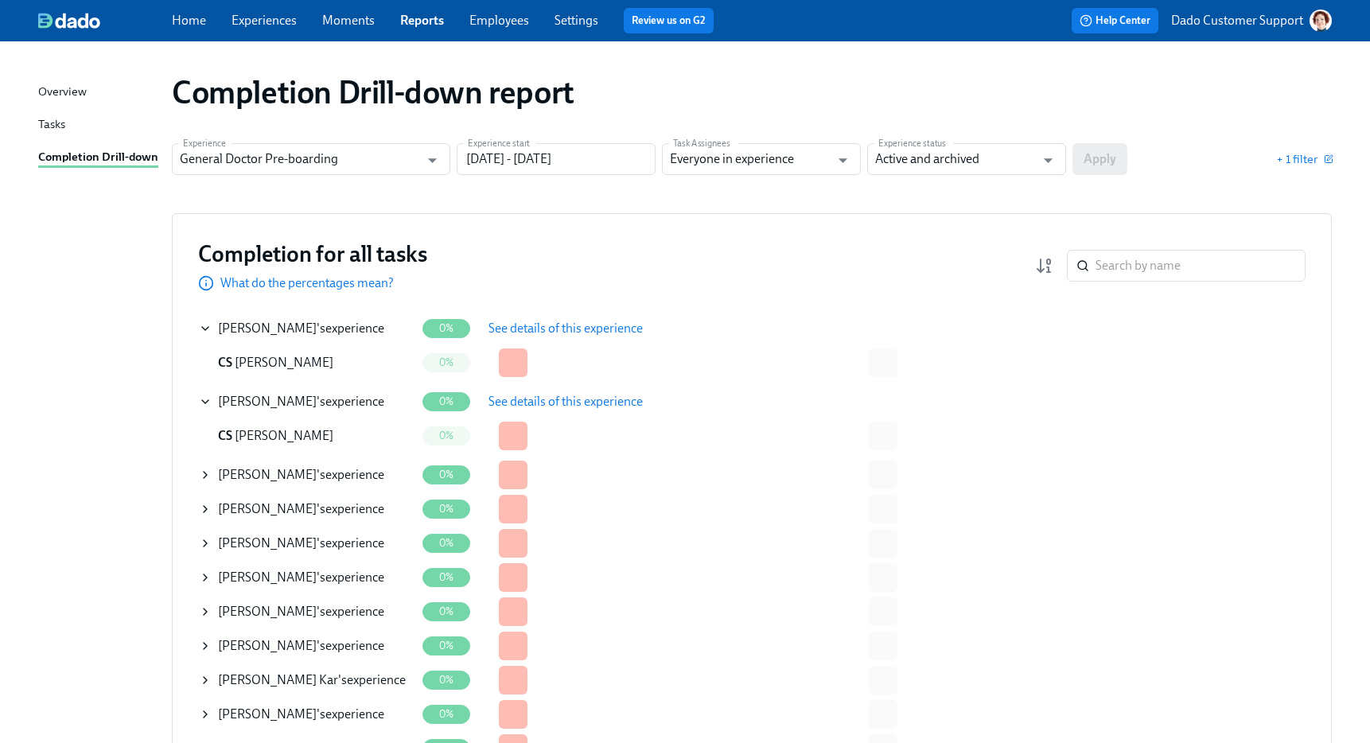
click at [558, 406] on span "See details of this experience" at bounding box center [565, 402] width 154 height 16
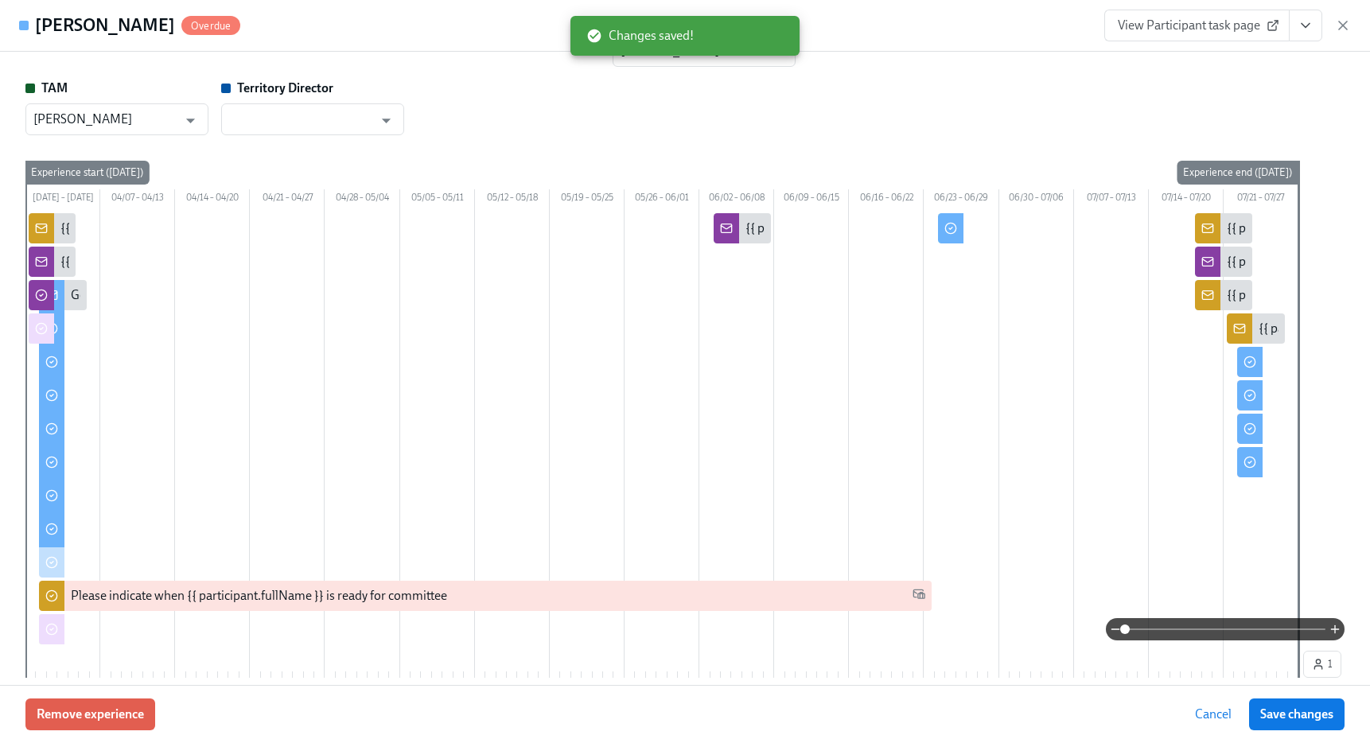
scroll to position [220, 0]
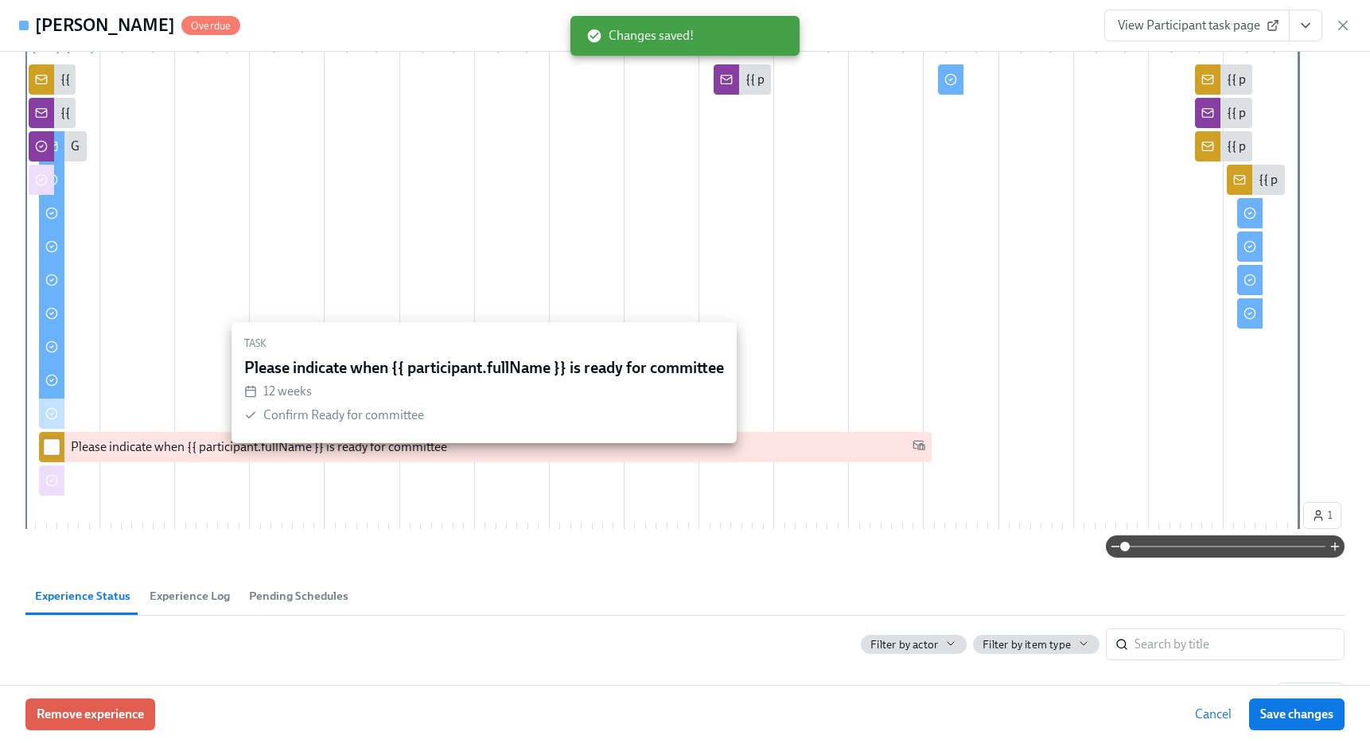
click at [50, 454] on input "checkbox" at bounding box center [52, 447] width 14 height 14
checkbox input "true"
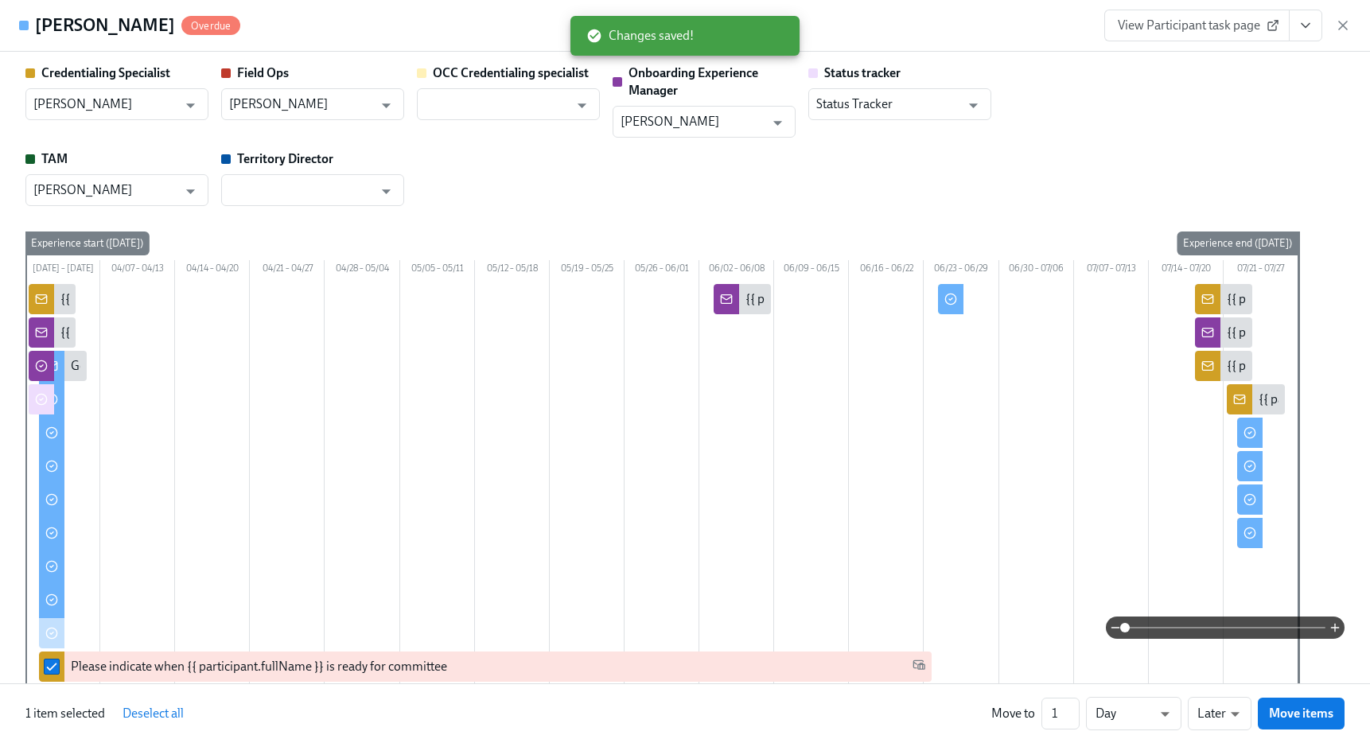
scroll to position [1, 0]
click at [1074, 707] on input "2" at bounding box center [1060, 714] width 38 height 32
click at [1074, 707] on input "3" at bounding box center [1060, 714] width 38 height 32
click at [1074, 707] on input "4" at bounding box center [1060, 714] width 38 height 32
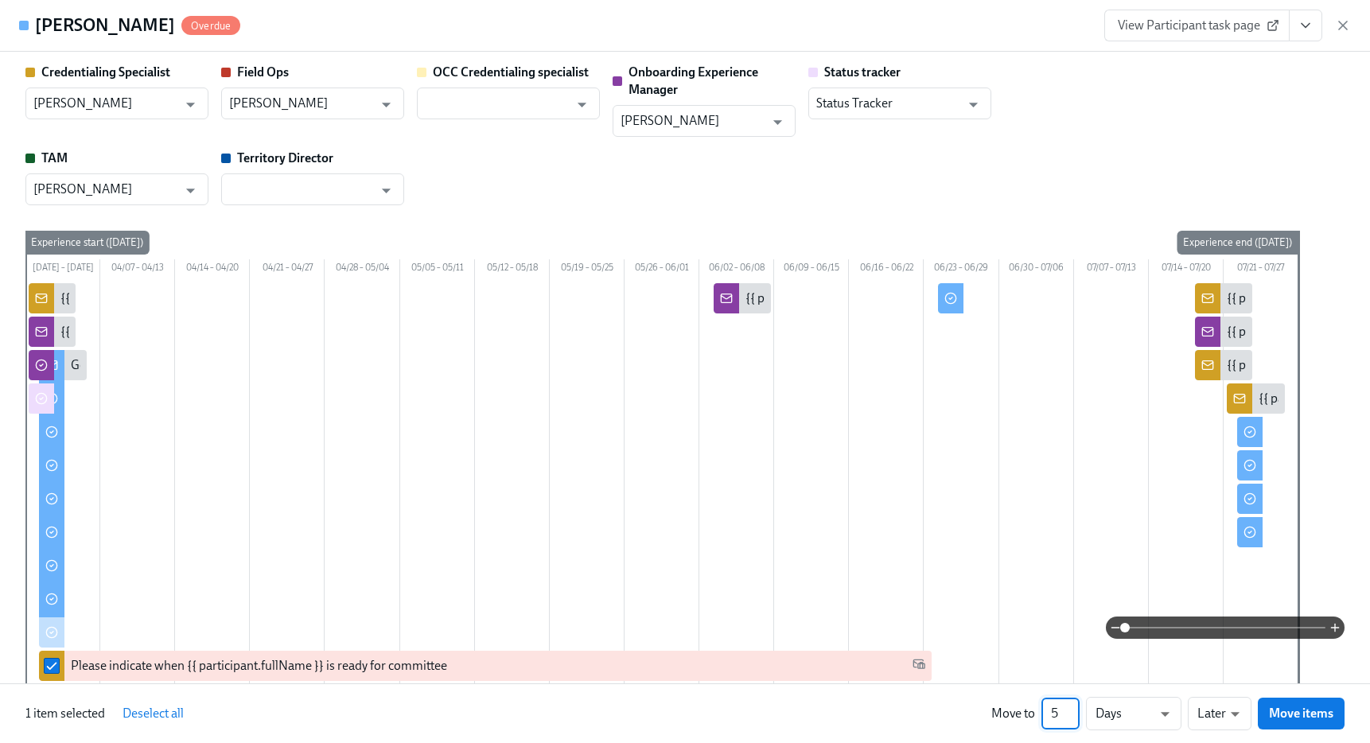
click at [1074, 707] on input "5" at bounding box center [1060, 714] width 38 height 32
click at [1074, 707] on input "6" at bounding box center [1060, 714] width 38 height 32
click at [1074, 707] on input "7" at bounding box center [1060, 714] width 38 height 32
click at [1074, 707] on input "8" at bounding box center [1060, 714] width 38 height 32
click at [1074, 707] on input "9" at bounding box center [1060, 714] width 38 height 32
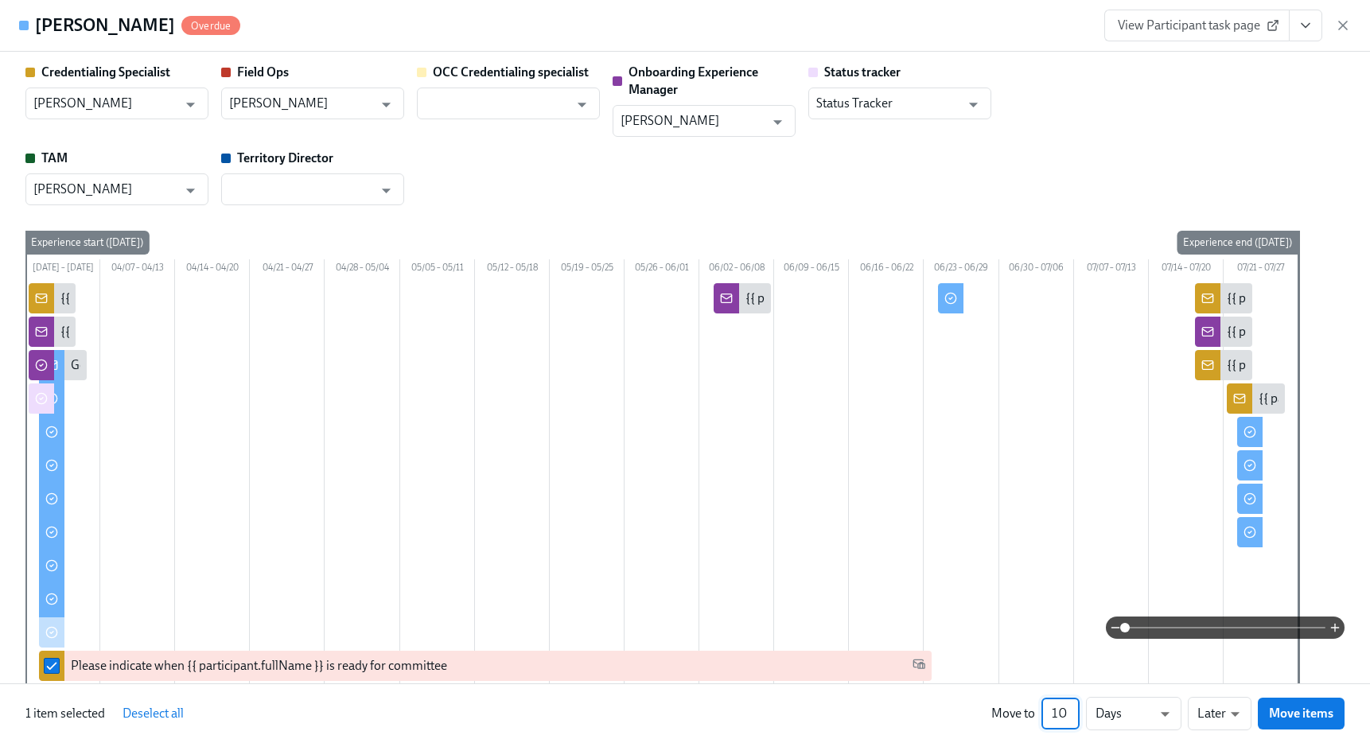
click at [1074, 707] on input "10" at bounding box center [1060, 714] width 38 height 32
click at [1074, 707] on input "11" at bounding box center [1060, 714] width 38 height 32
type input "12"
click at [1074, 707] on input "12" at bounding box center [1060, 714] width 38 height 32
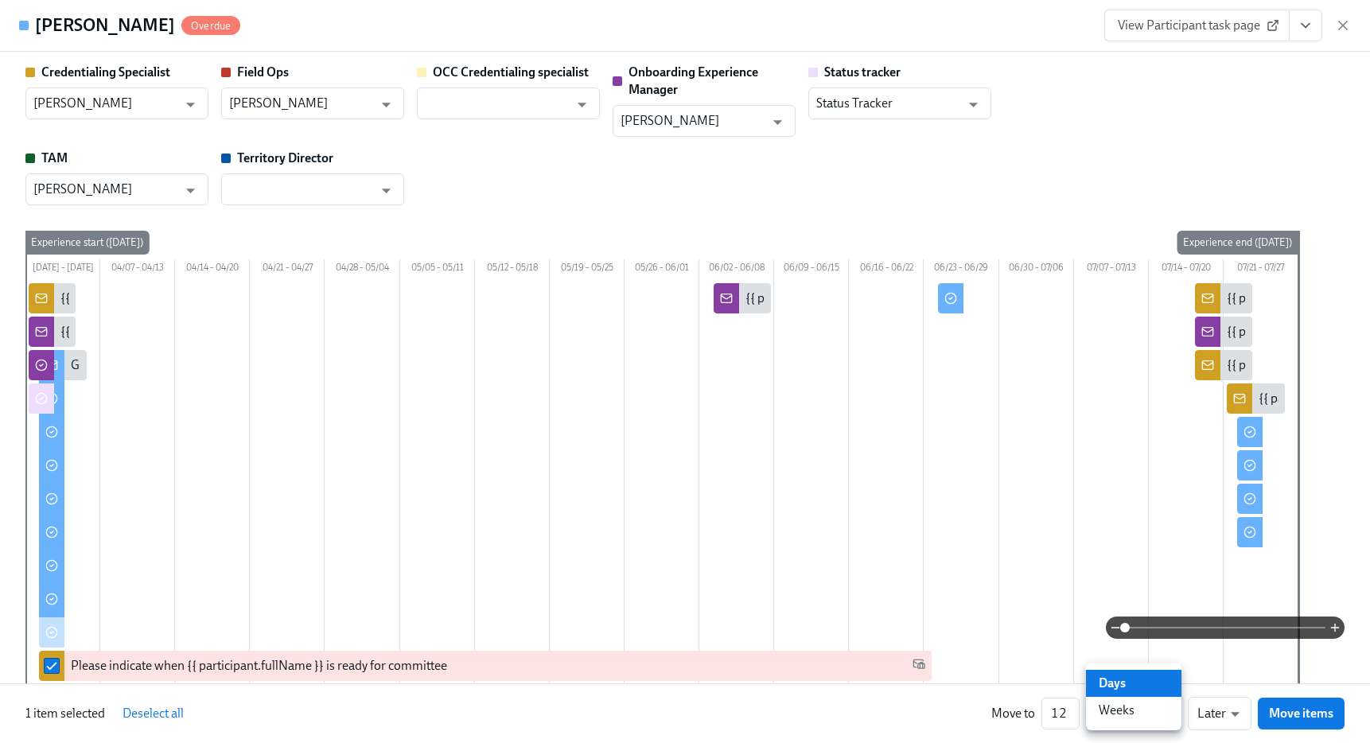
click at [1128, 705] on li "Weeks" at bounding box center [1133, 710] width 95 height 27
type input "w"
click at [1320, 706] on span "Move items" at bounding box center [1301, 713] width 64 height 16
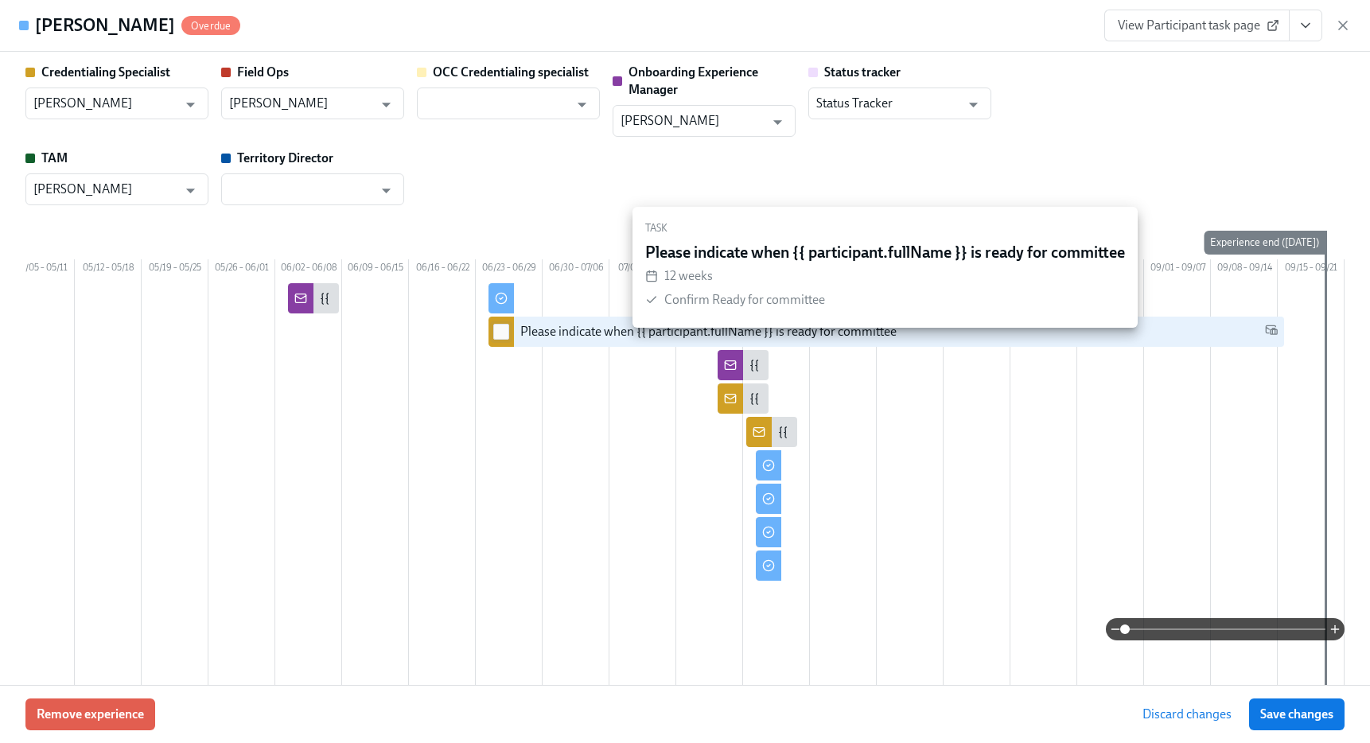
click at [495, 339] on input "checkbox" at bounding box center [501, 332] width 14 height 14
checkbox input "true"
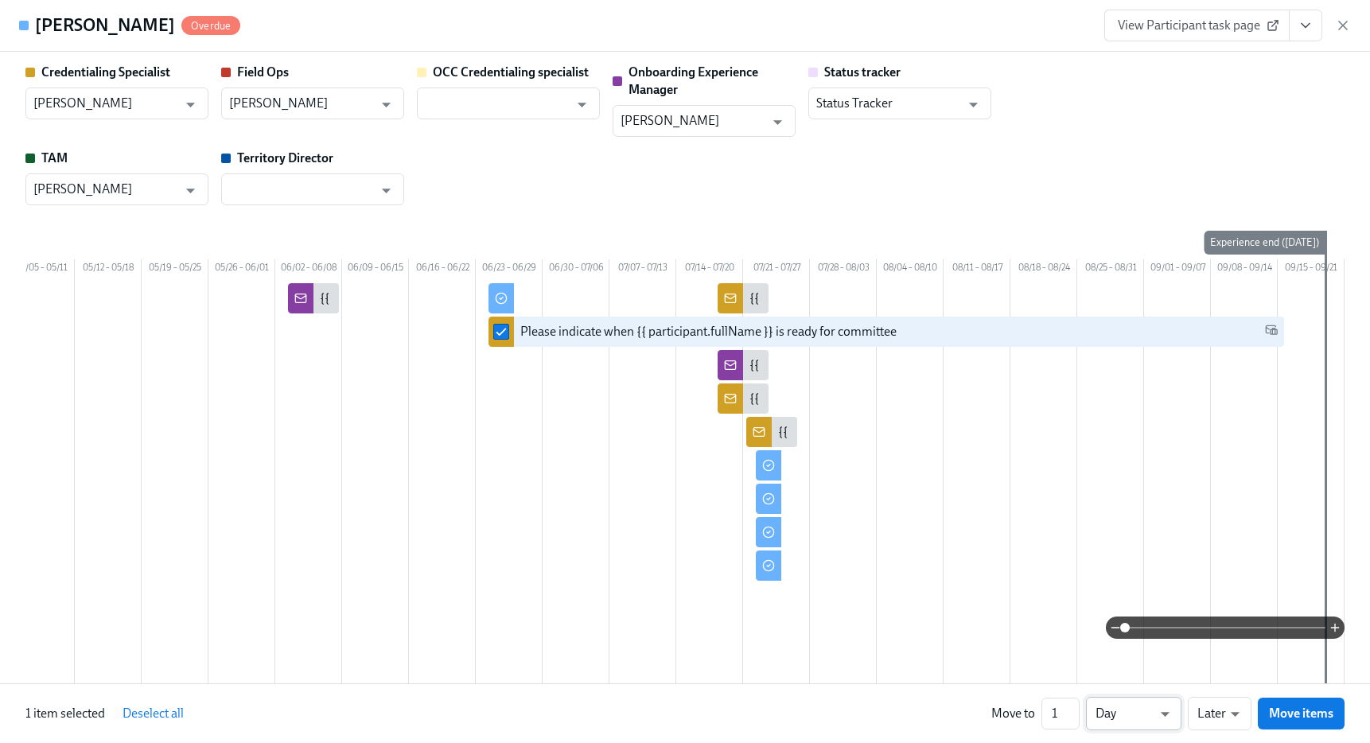
click at [1120, 715] on li "Week" at bounding box center [1133, 710] width 95 height 27
type input "w"
click at [1073, 707] on input "2" at bounding box center [1060, 714] width 38 height 32
type input "3"
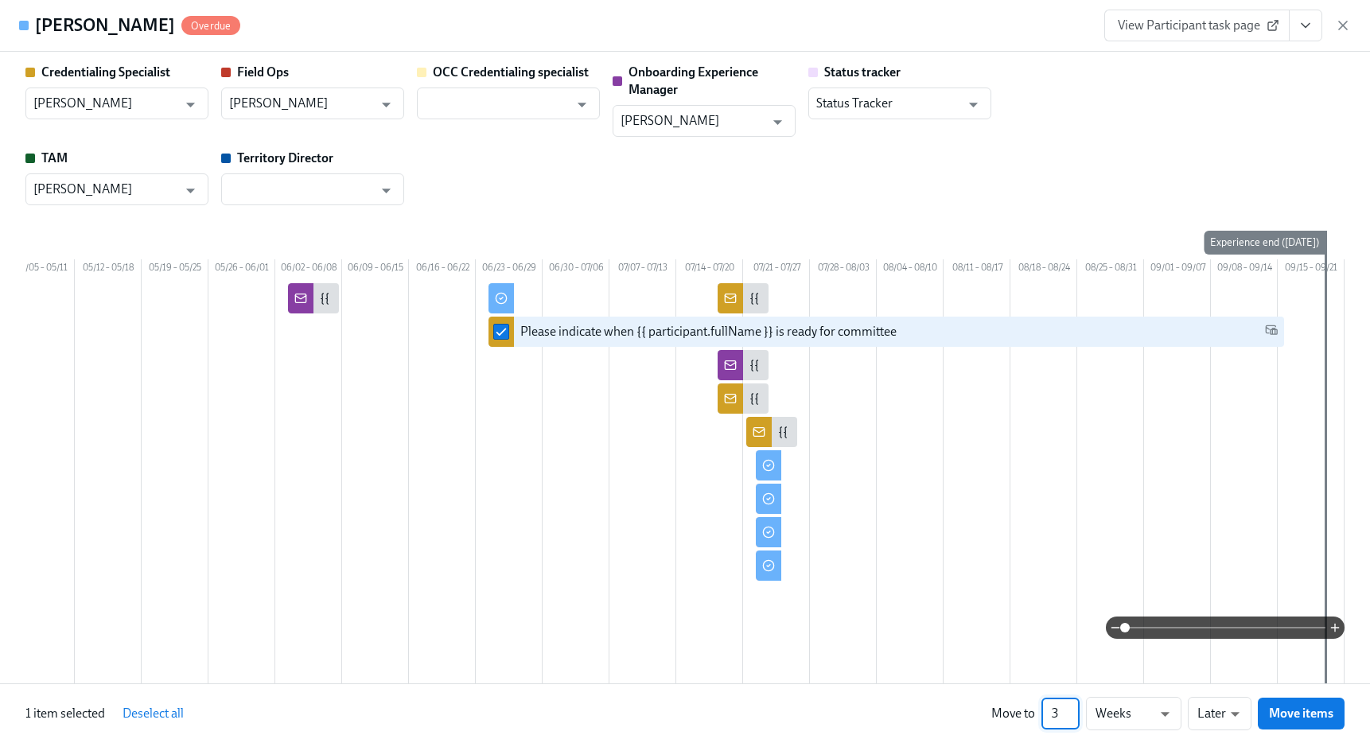
click at [1073, 707] on input "3" at bounding box center [1060, 714] width 38 height 32
click at [1293, 708] on span "Move items" at bounding box center [1301, 713] width 64 height 16
checkbox input "false"
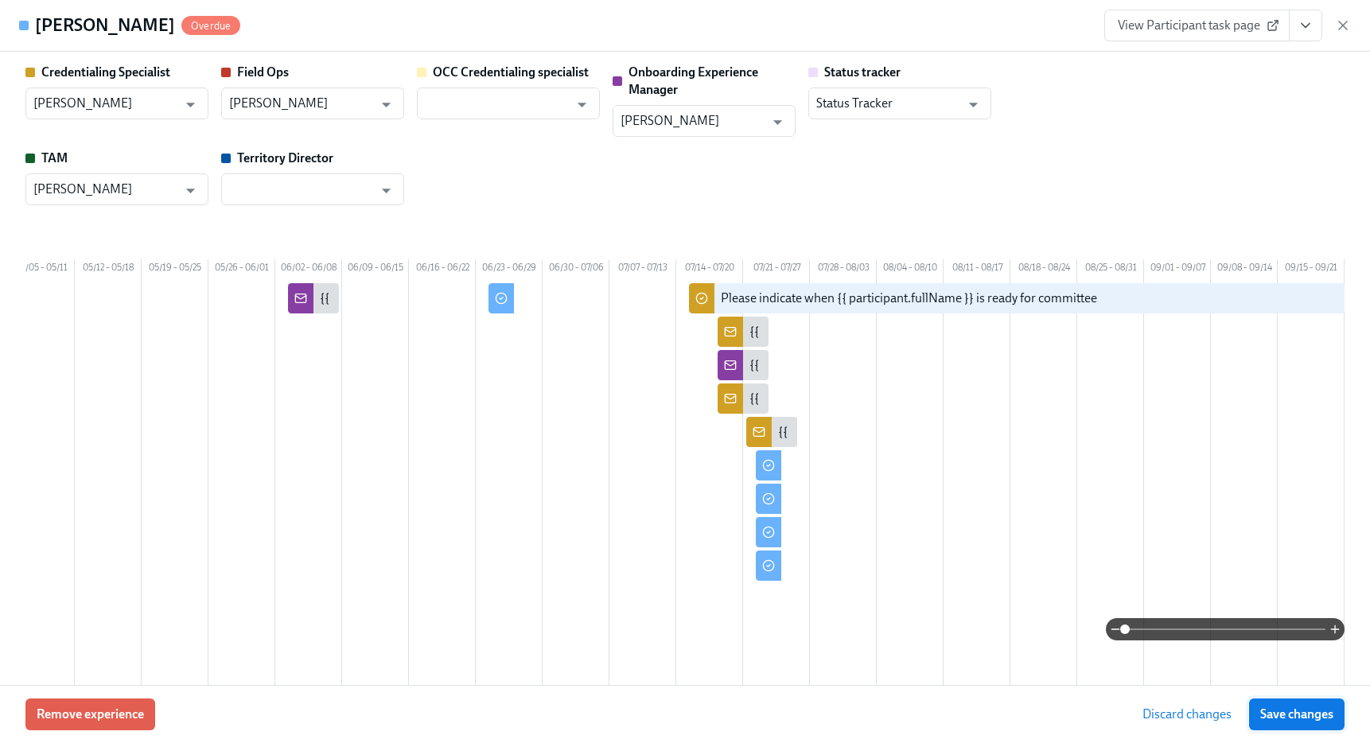
click at [1293, 706] on span "Save changes" at bounding box center [1296, 714] width 73 height 16
click at [1340, 23] on icon "button" at bounding box center [1343, 25] width 16 height 16
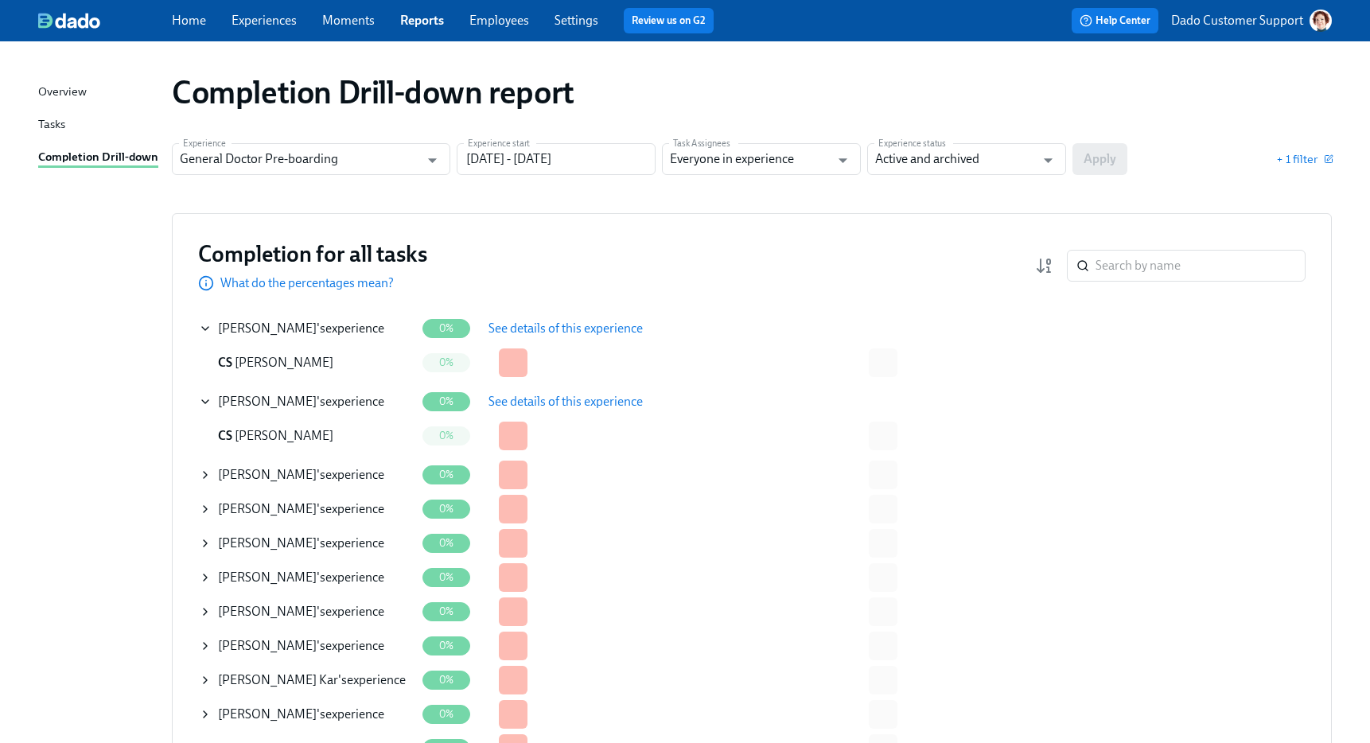
click at [201, 474] on icon at bounding box center [205, 474] width 13 height 13
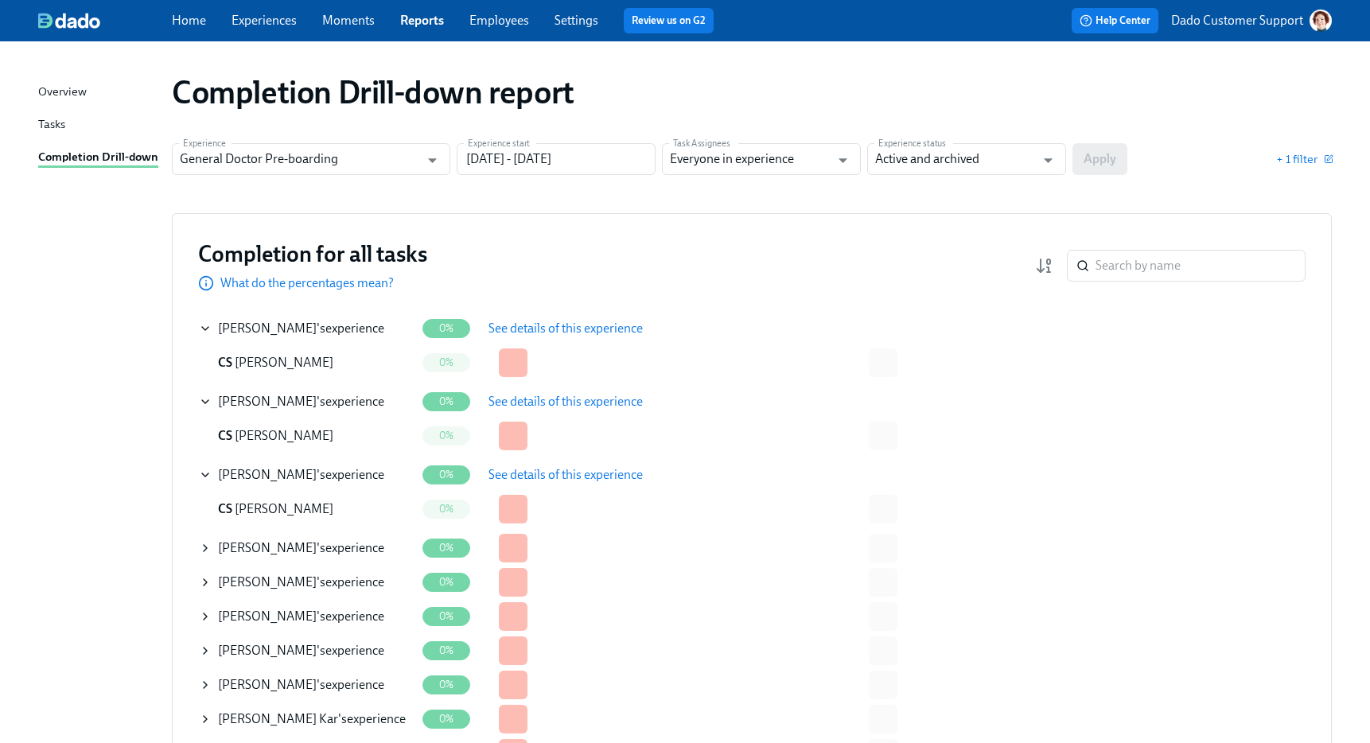
click at [529, 482] on button "See details of this experience" at bounding box center [565, 475] width 177 height 32
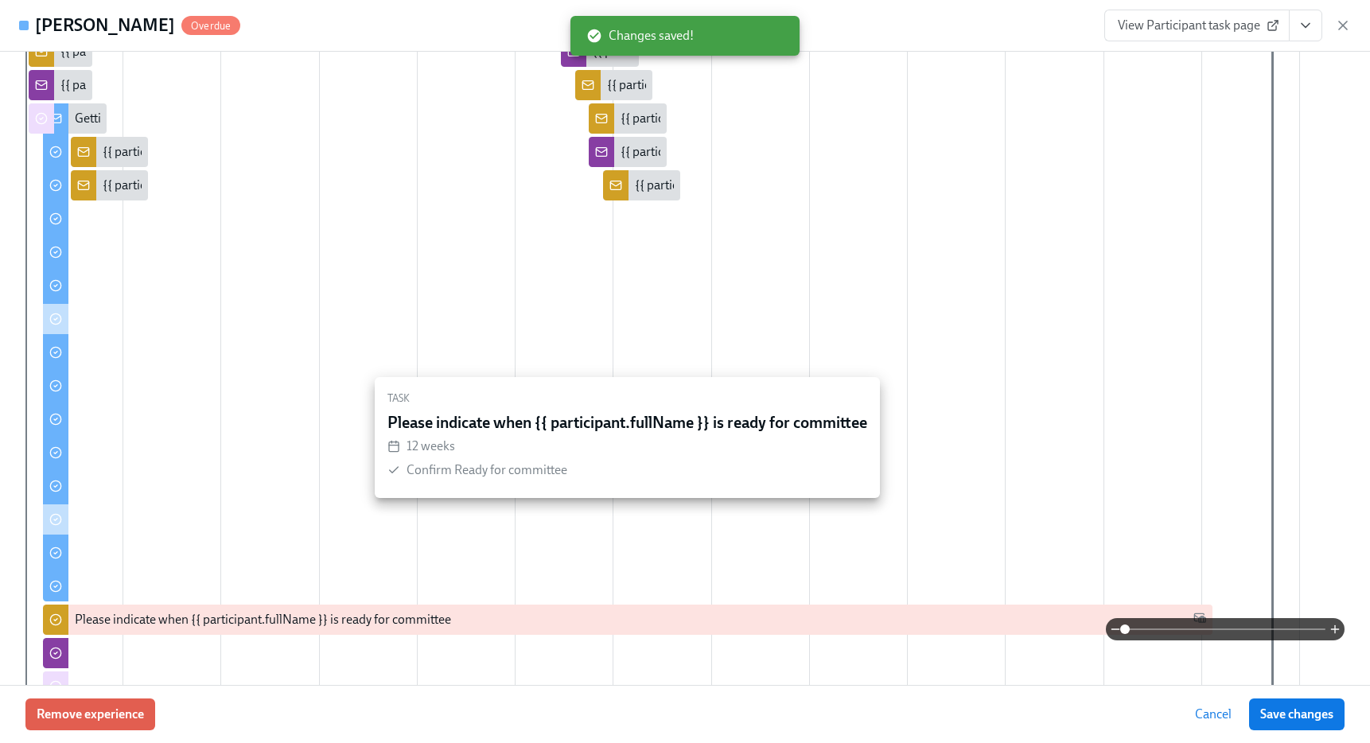
scroll to position [536, 0]
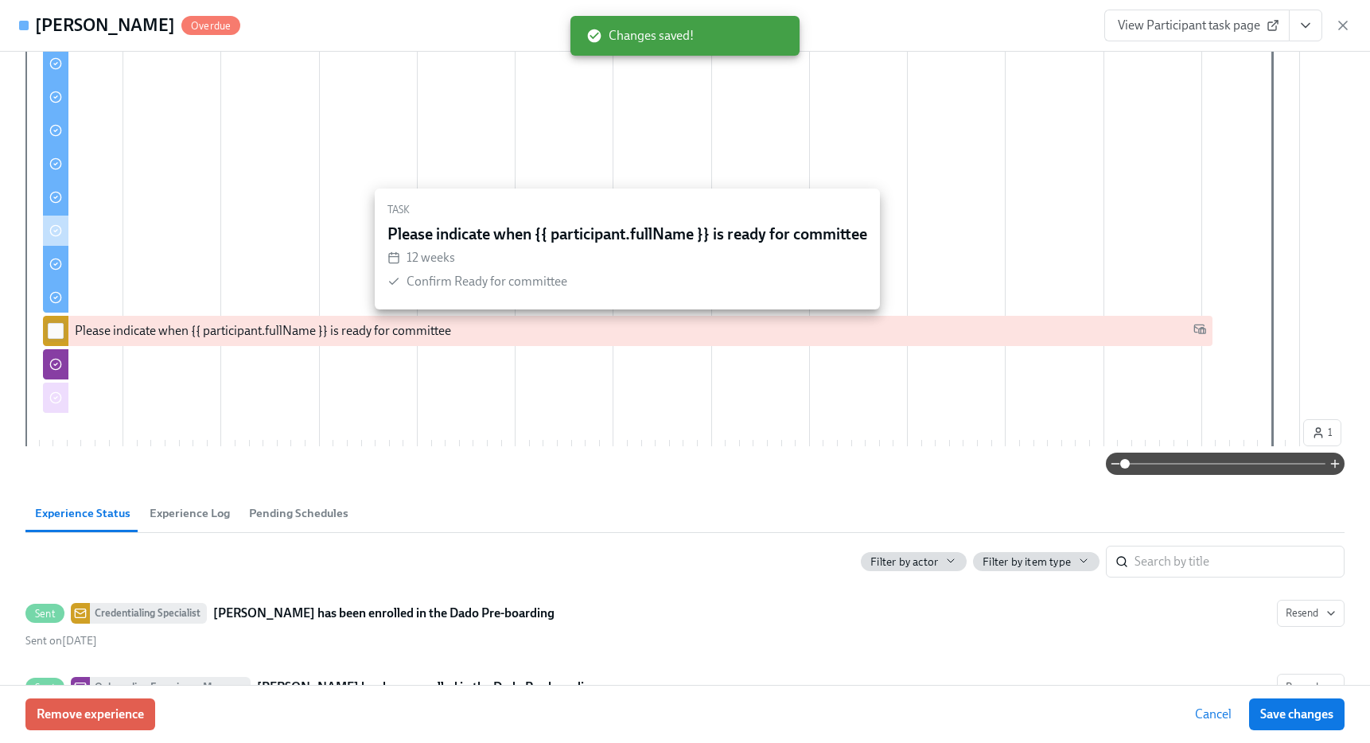
click at [60, 333] on input "checkbox" at bounding box center [56, 331] width 14 height 14
checkbox input "true"
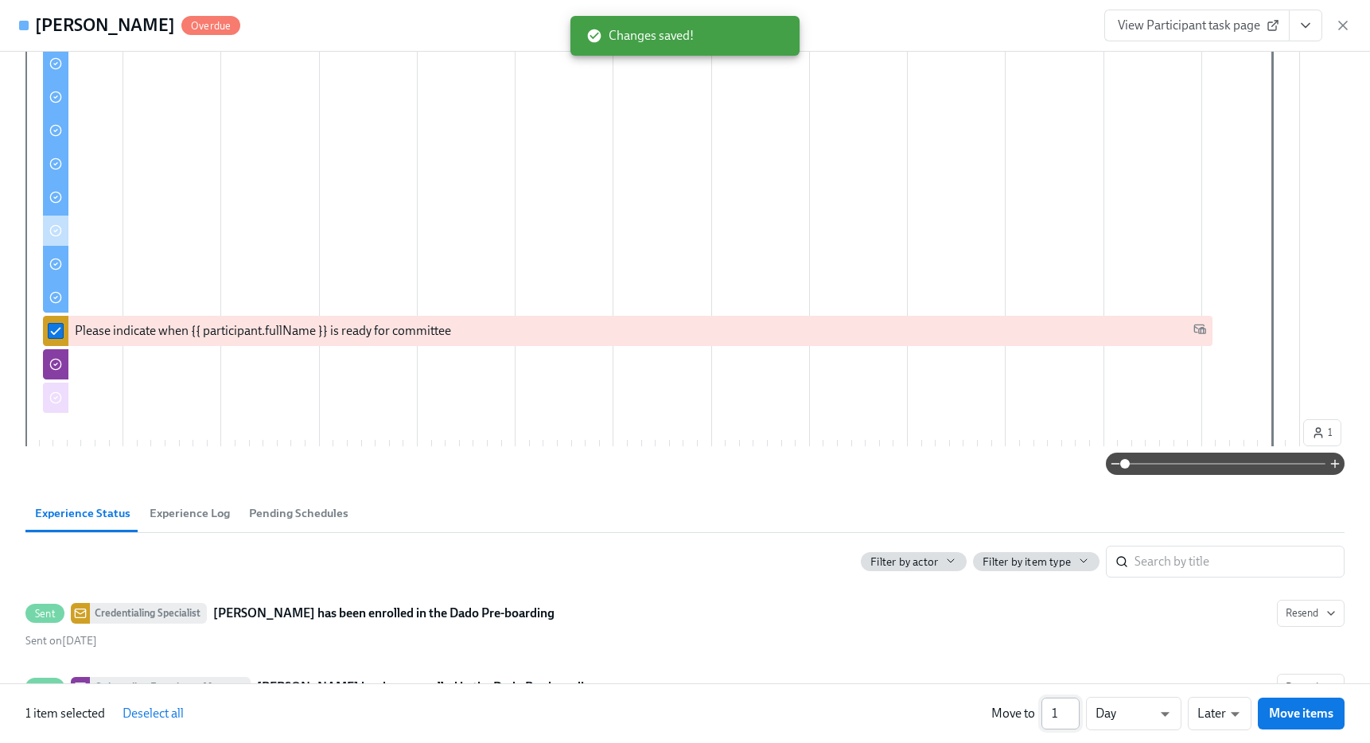
click at [1062, 708] on input "1" at bounding box center [1060, 714] width 38 height 32
click at [1077, 708] on input "2" at bounding box center [1060, 714] width 38 height 32
click at [1077, 708] on input "3" at bounding box center [1060, 714] width 38 height 32
click at [1077, 708] on input "4" at bounding box center [1060, 714] width 38 height 32
click at [1077, 708] on input "5" at bounding box center [1060, 714] width 38 height 32
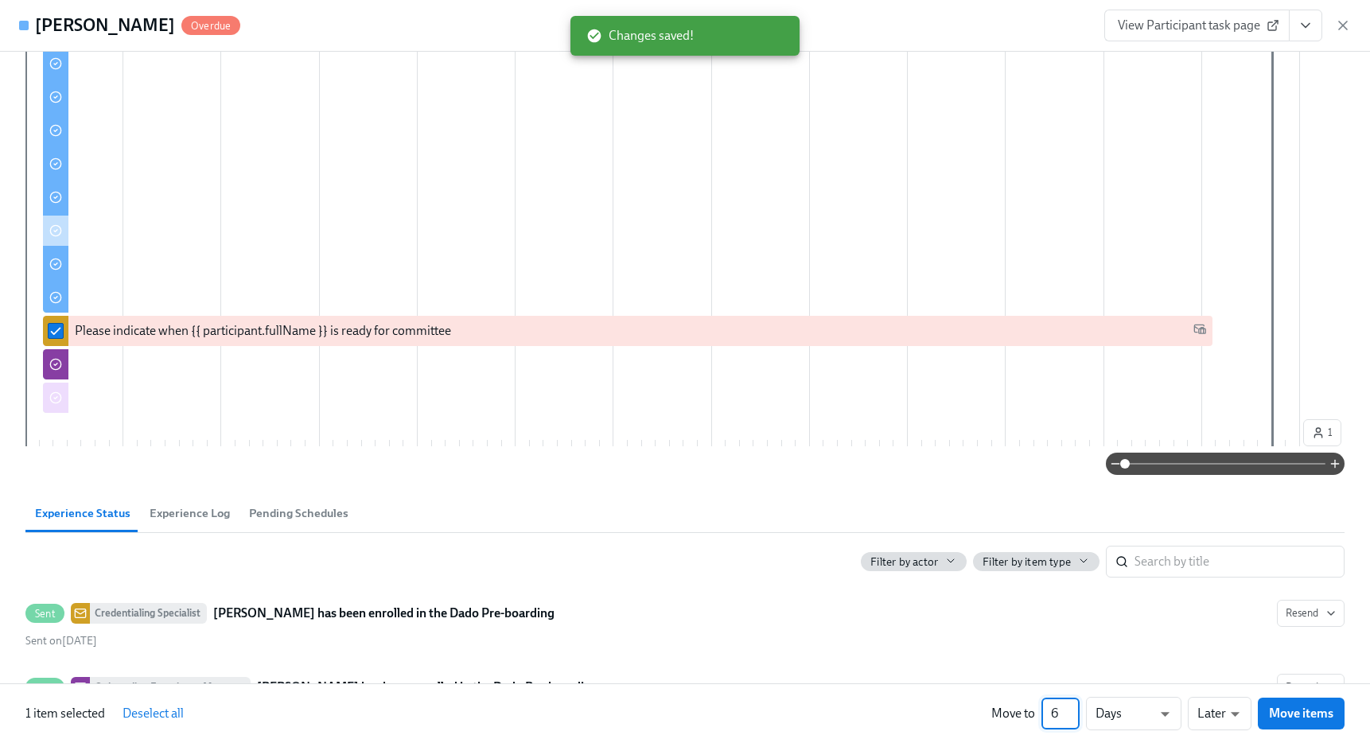
click at [1077, 708] on input "6" at bounding box center [1060, 714] width 38 height 32
click at [1077, 708] on input "7" at bounding box center [1060, 714] width 38 height 32
type input "8"
click at [1077, 708] on input "8" at bounding box center [1060, 714] width 38 height 32
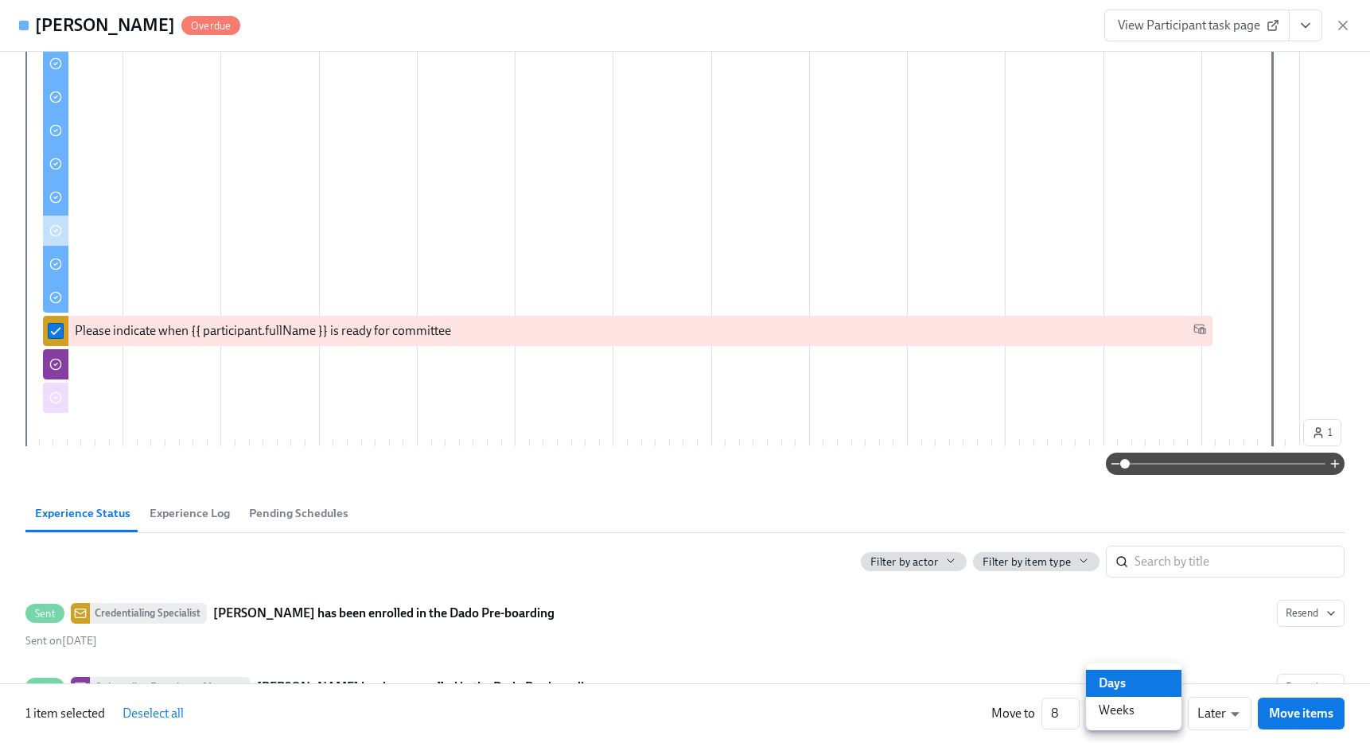
click at [1143, 722] on li "Weeks" at bounding box center [1133, 710] width 95 height 27
type input "w"
click at [1298, 706] on span "Move items" at bounding box center [1301, 713] width 64 height 16
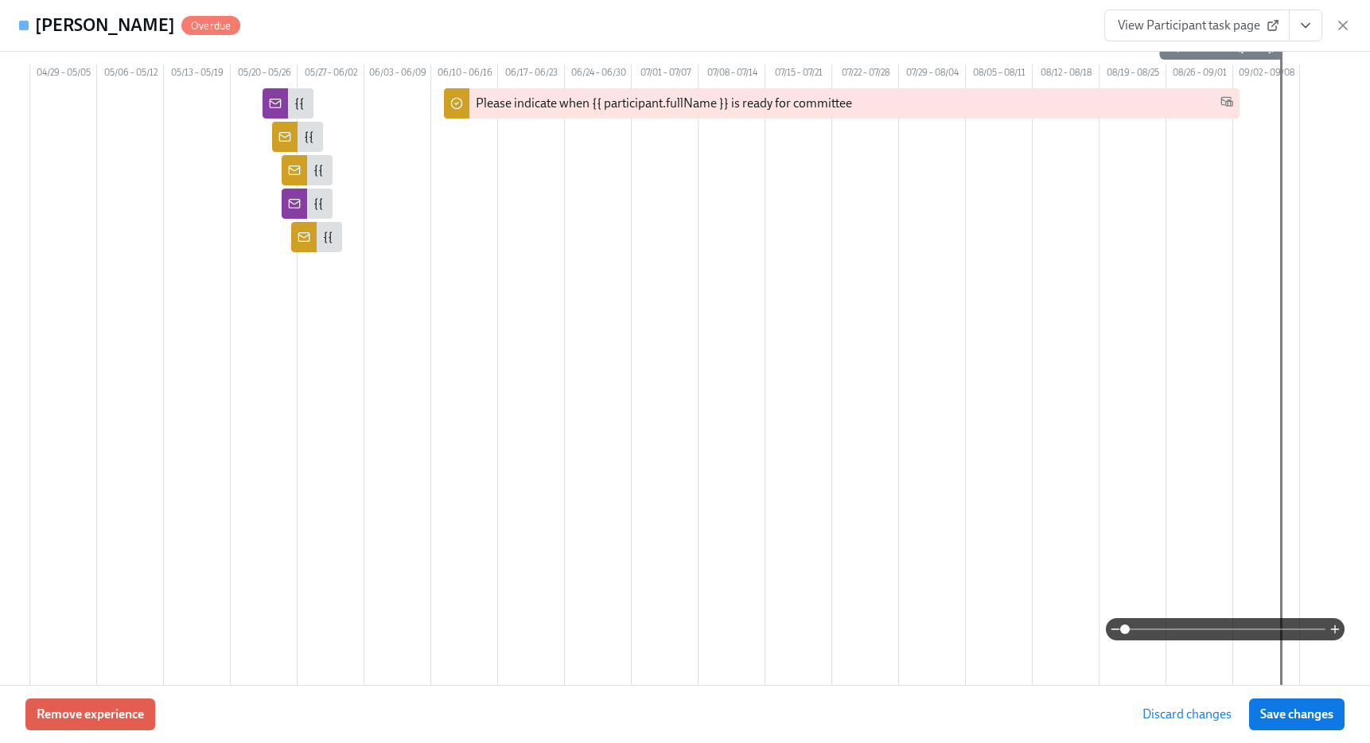
scroll to position [196, 0]
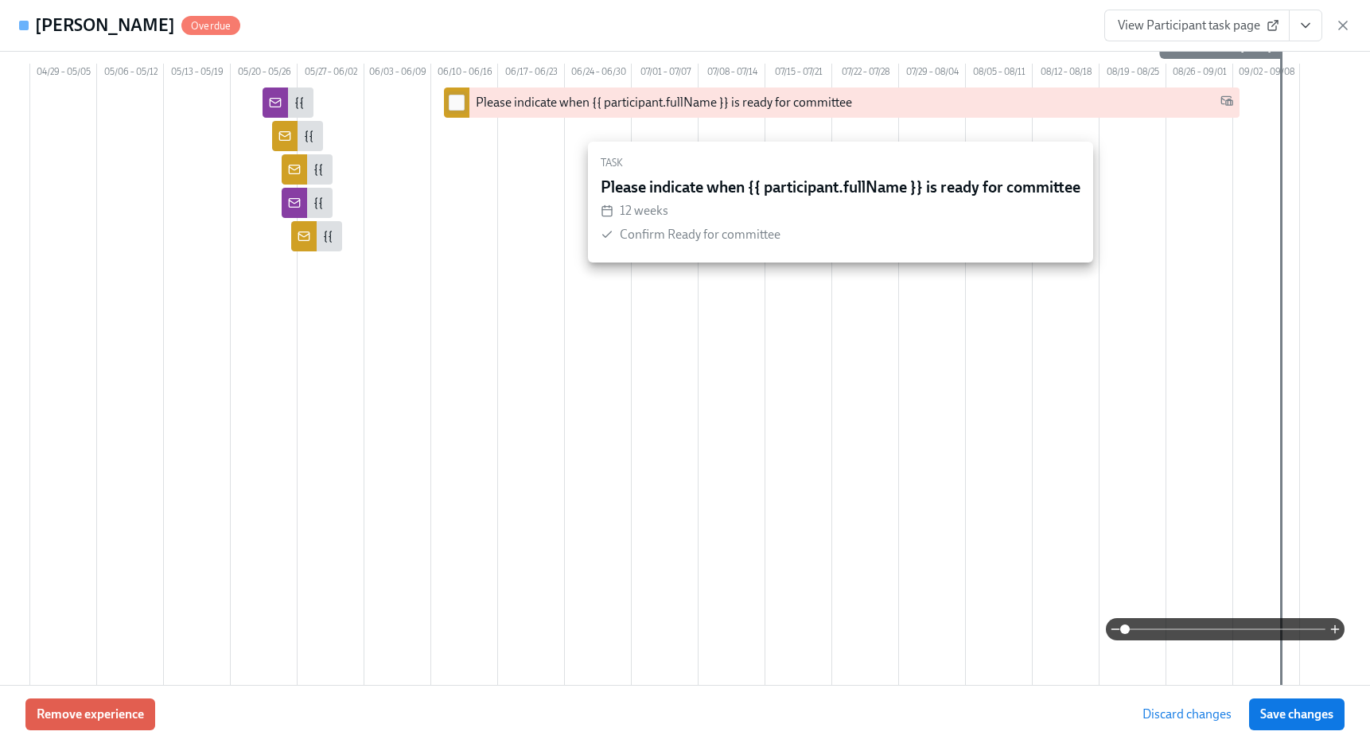
click at [461, 110] on input "checkbox" at bounding box center [456, 102] width 14 height 14
checkbox input "true"
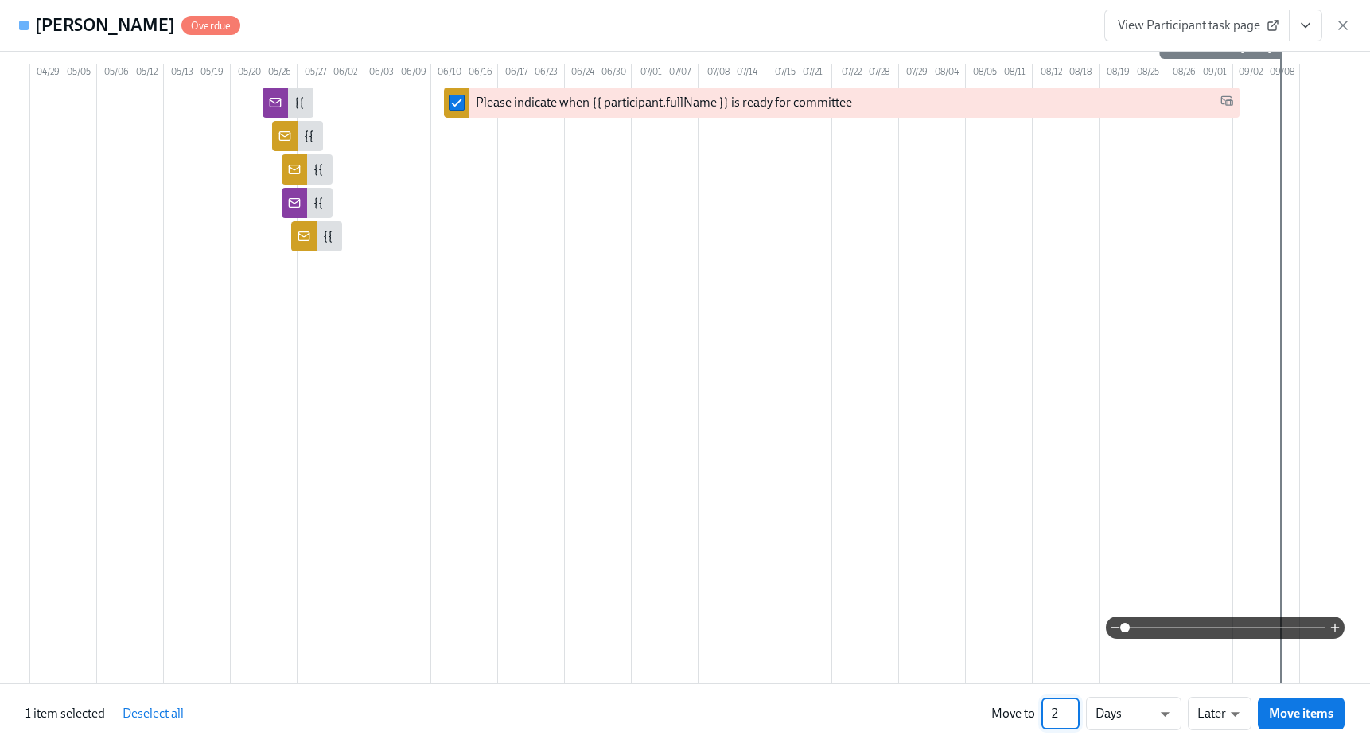
click at [1073, 711] on input "2" at bounding box center [1060, 714] width 38 height 32
click at [1073, 711] on input "3" at bounding box center [1060, 714] width 38 height 32
click at [1073, 711] on input "4" at bounding box center [1060, 714] width 38 height 32
click at [1073, 711] on input "5" at bounding box center [1060, 714] width 38 height 32
click at [1073, 711] on input "6" at bounding box center [1060, 714] width 38 height 32
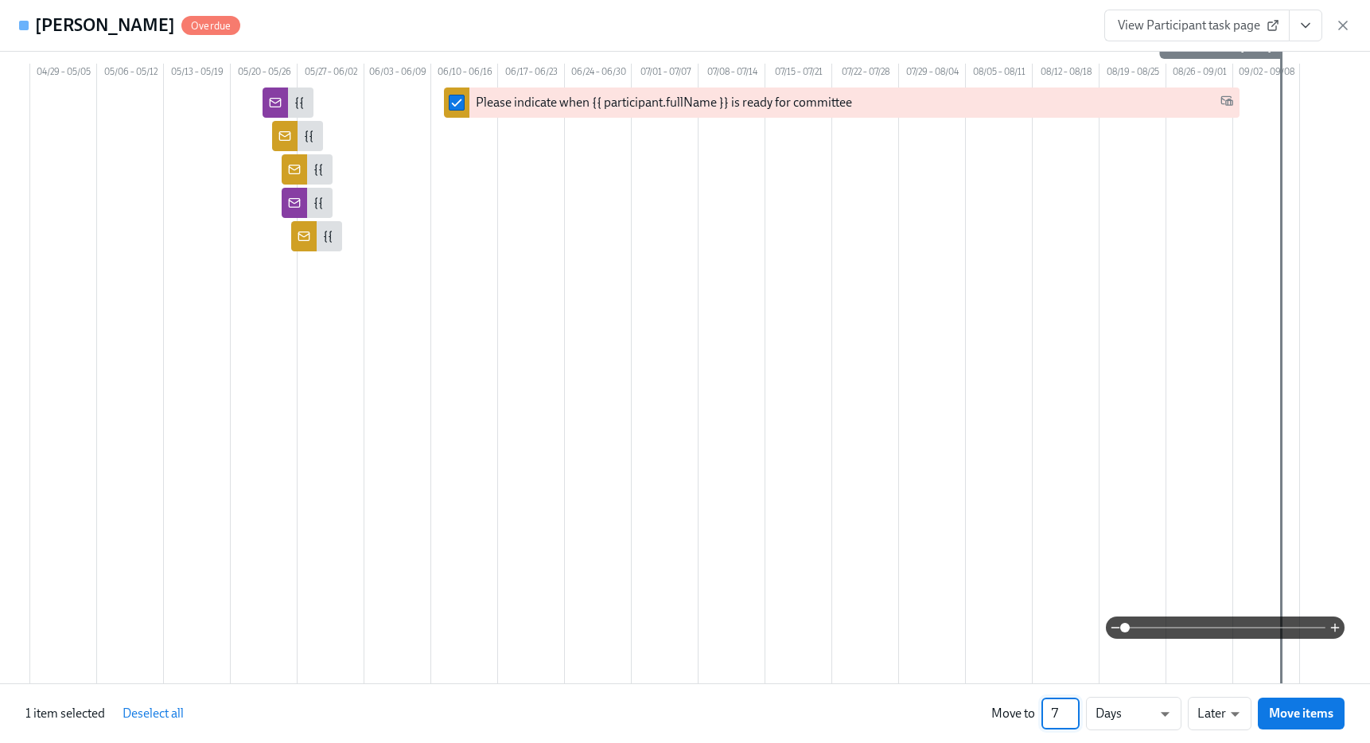
click at [1073, 711] on input "7" at bounding box center [1060, 714] width 38 height 32
type input "8"
click at [1073, 711] on input "8" at bounding box center [1060, 714] width 38 height 32
click at [1138, 711] on li "Weeks" at bounding box center [1133, 710] width 95 height 27
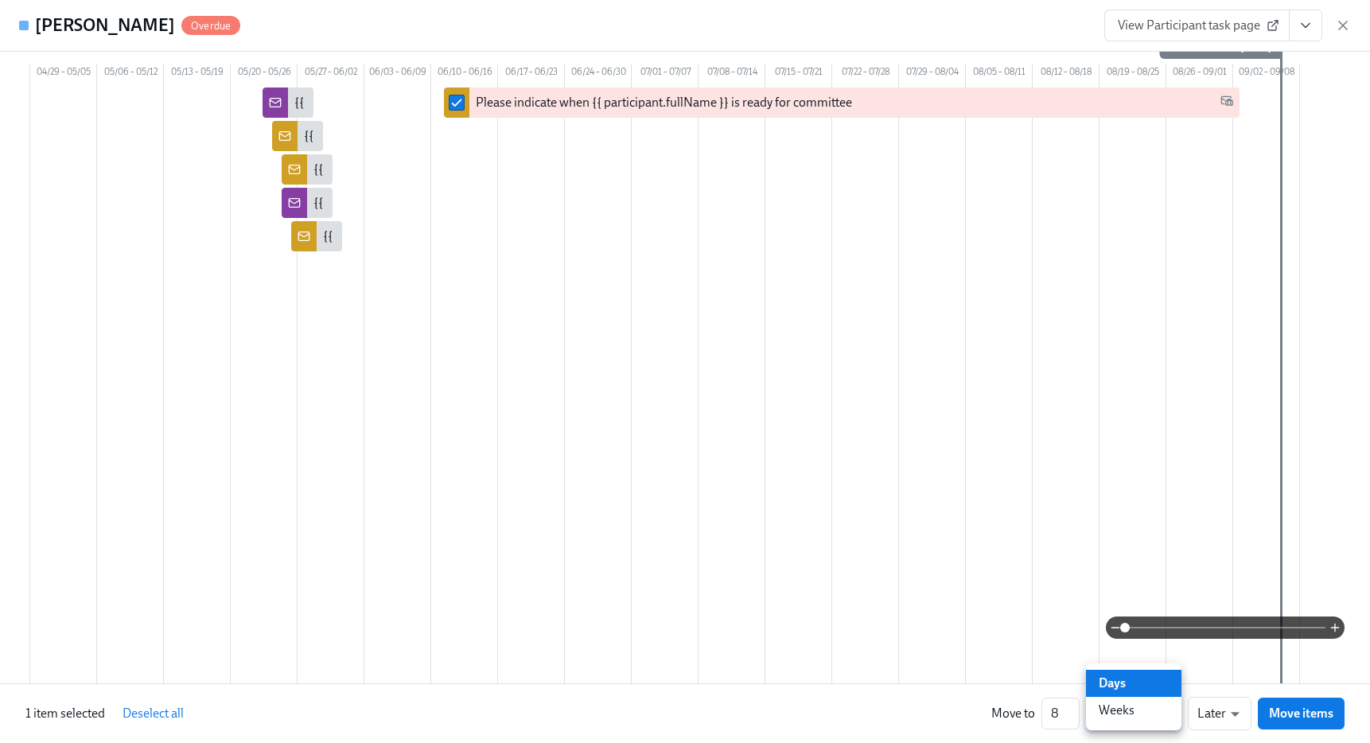
type input "w"
click at [1301, 710] on span "Move items" at bounding box center [1301, 713] width 64 height 16
checkbox input "false"
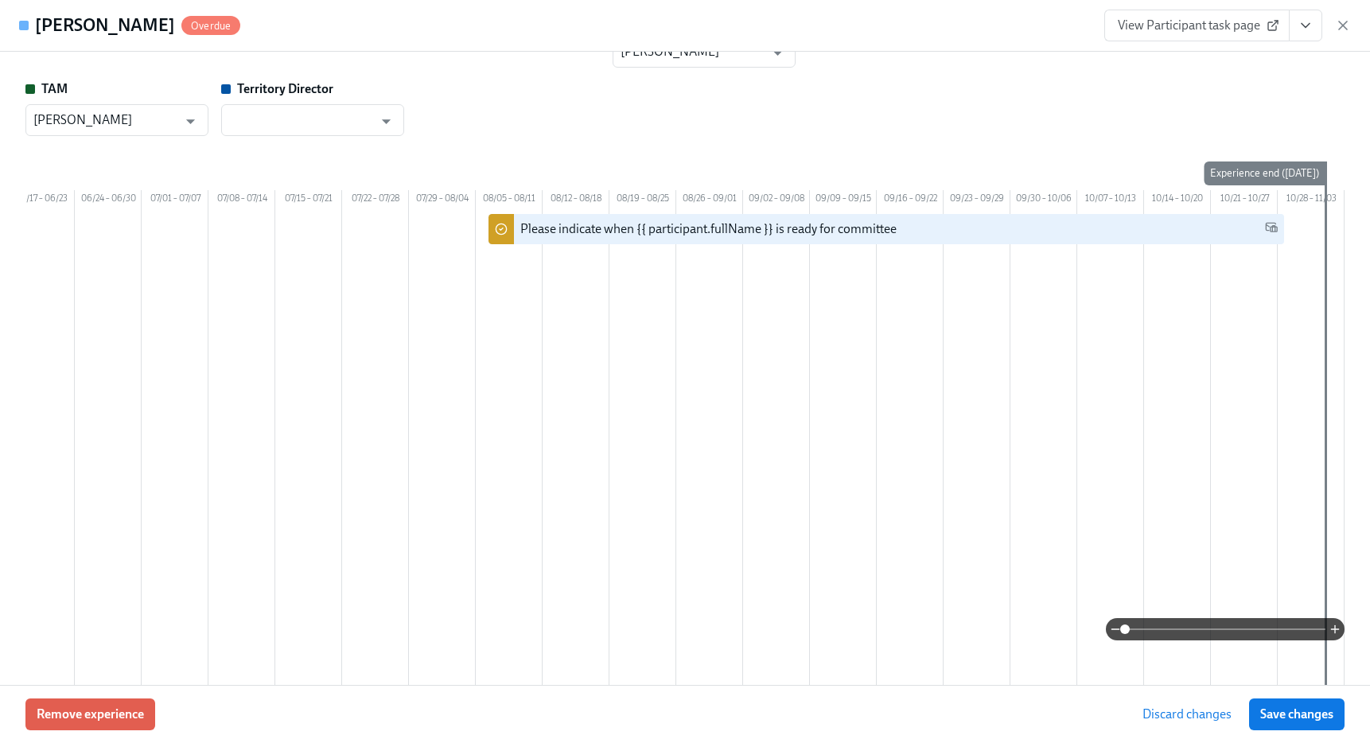
scroll to position [68, 0]
click at [1294, 737] on div "Remove experience Discard changes Save changes" at bounding box center [685, 714] width 1370 height 58
click at [1276, 709] on span "Save changes" at bounding box center [1296, 714] width 73 height 16
click at [1340, 27] on icon "button" at bounding box center [1343, 25] width 8 height 8
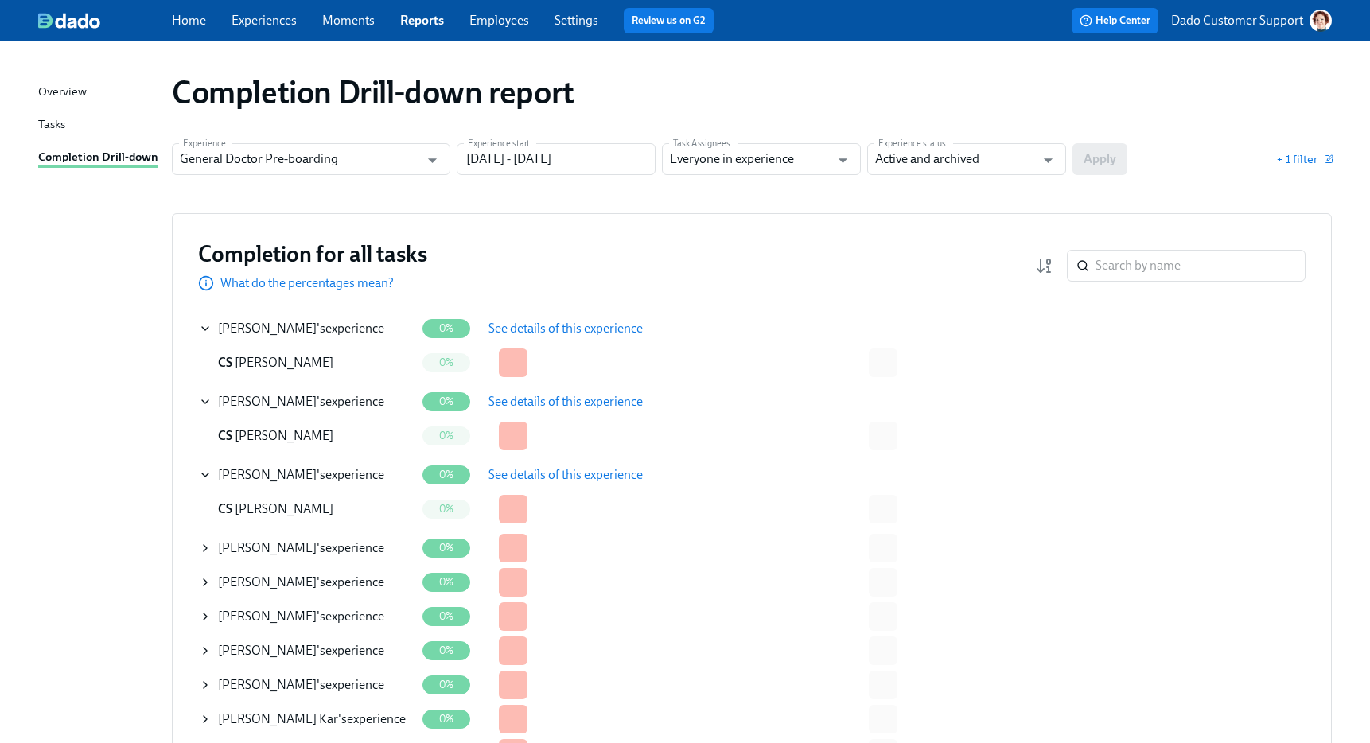
click at [204, 548] on icon at bounding box center [205, 548] width 13 height 13
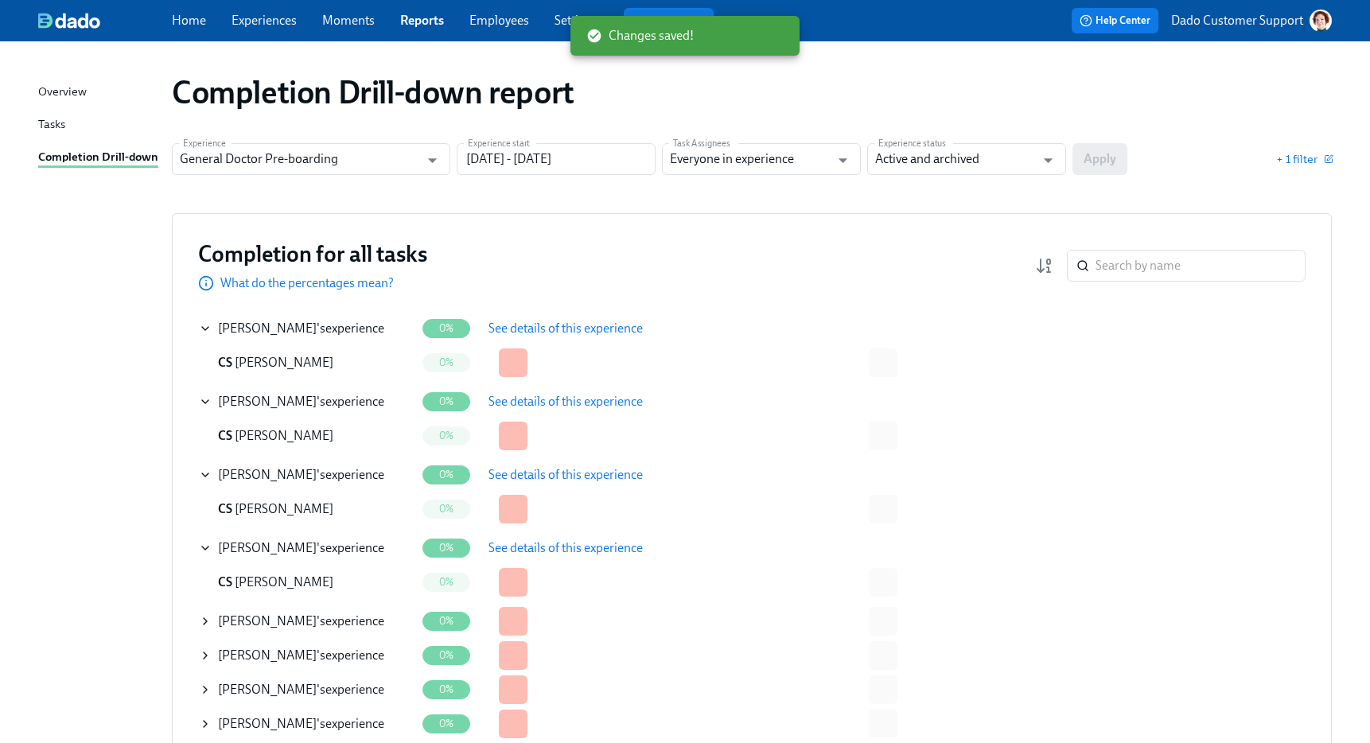
click at [519, 540] on span "See details of this experience" at bounding box center [565, 548] width 154 height 16
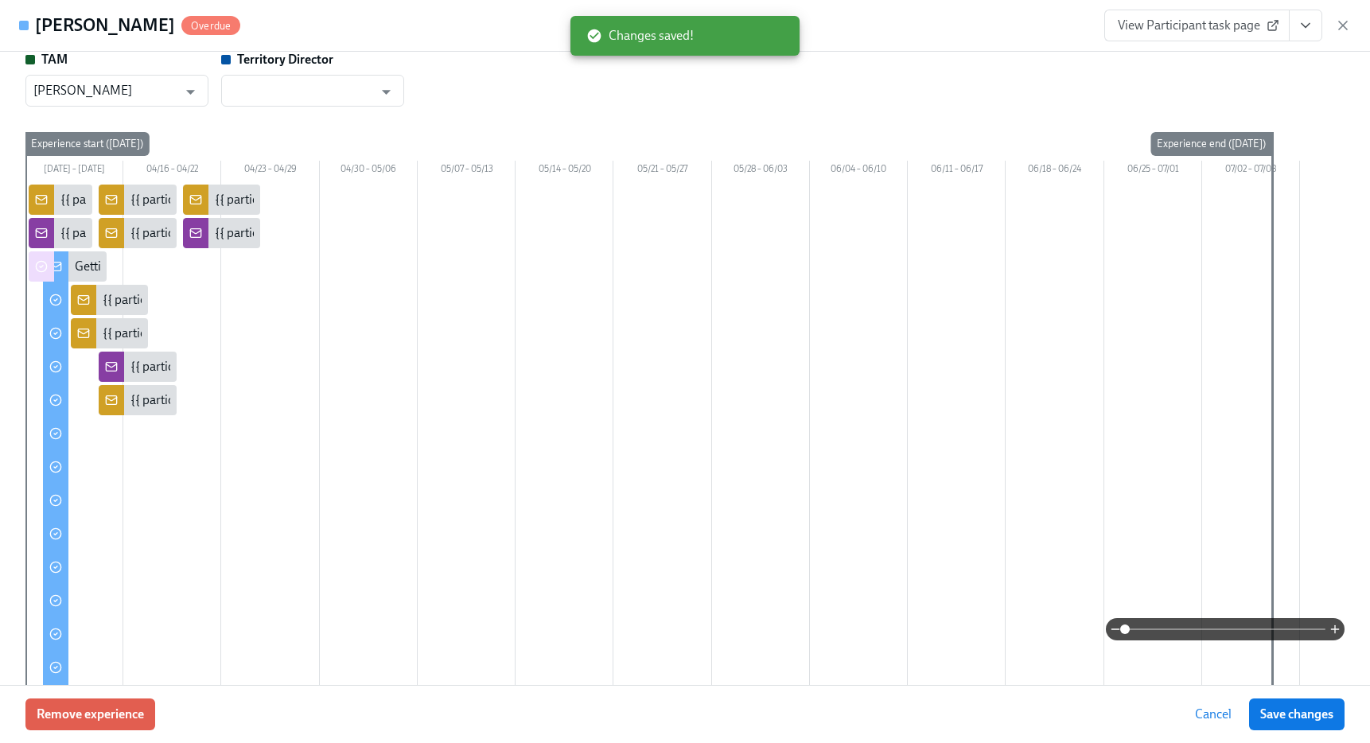
scroll to position [189, 0]
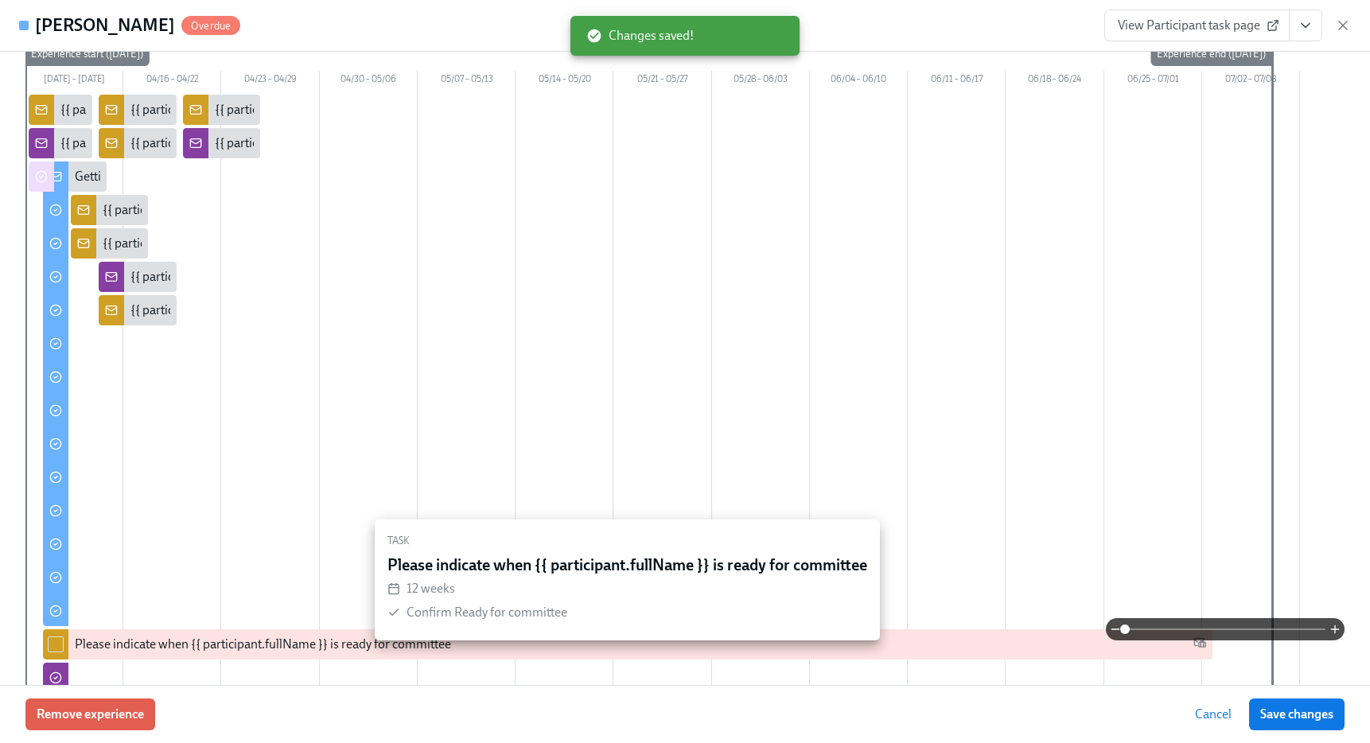
click at [63, 659] on div at bounding box center [55, 644] width 25 height 30
click at [55, 651] on input "checkbox" at bounding box center [56, 644] width 14 height 14
checkbox input "true"
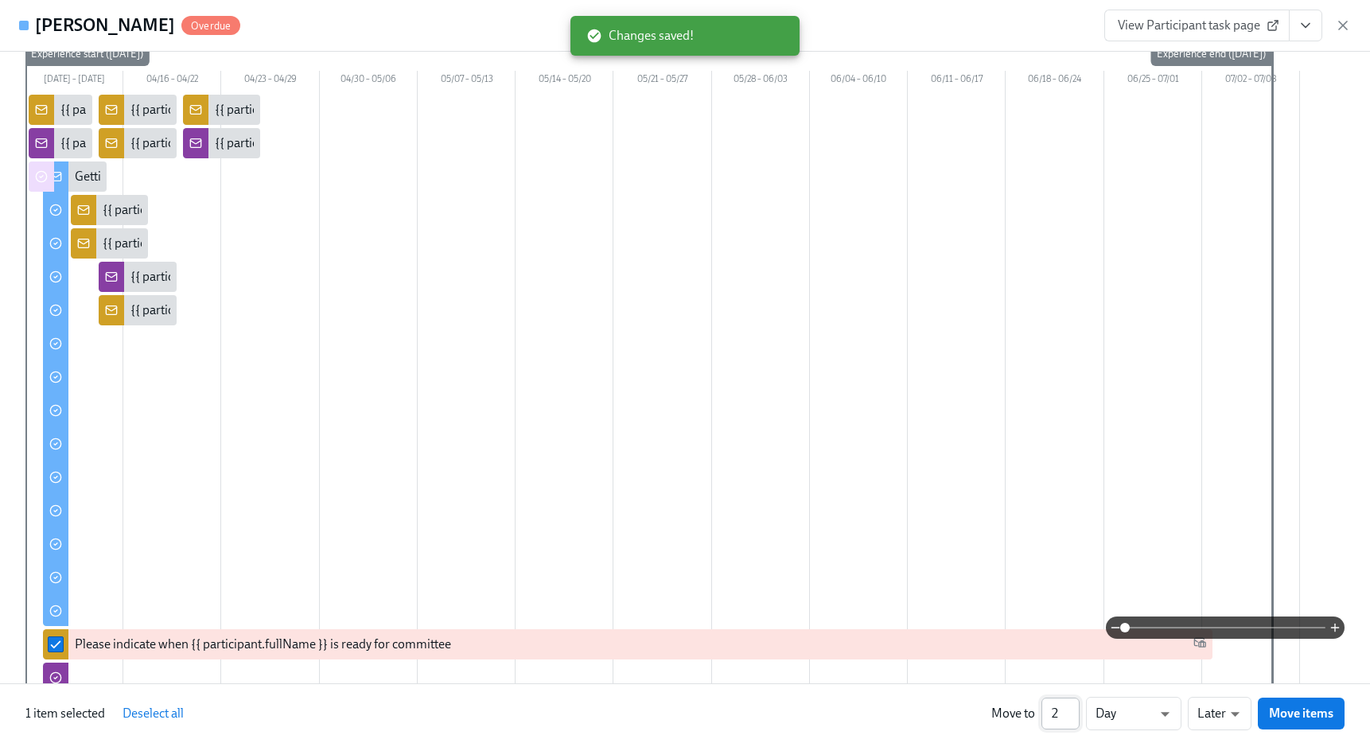
click at [1067, 712] on input "2" at bounding box center [1060, 714] width 38 height 32
click at [1068, 710] on input "3" at bounding box center [1060, 714] width 38 height 32
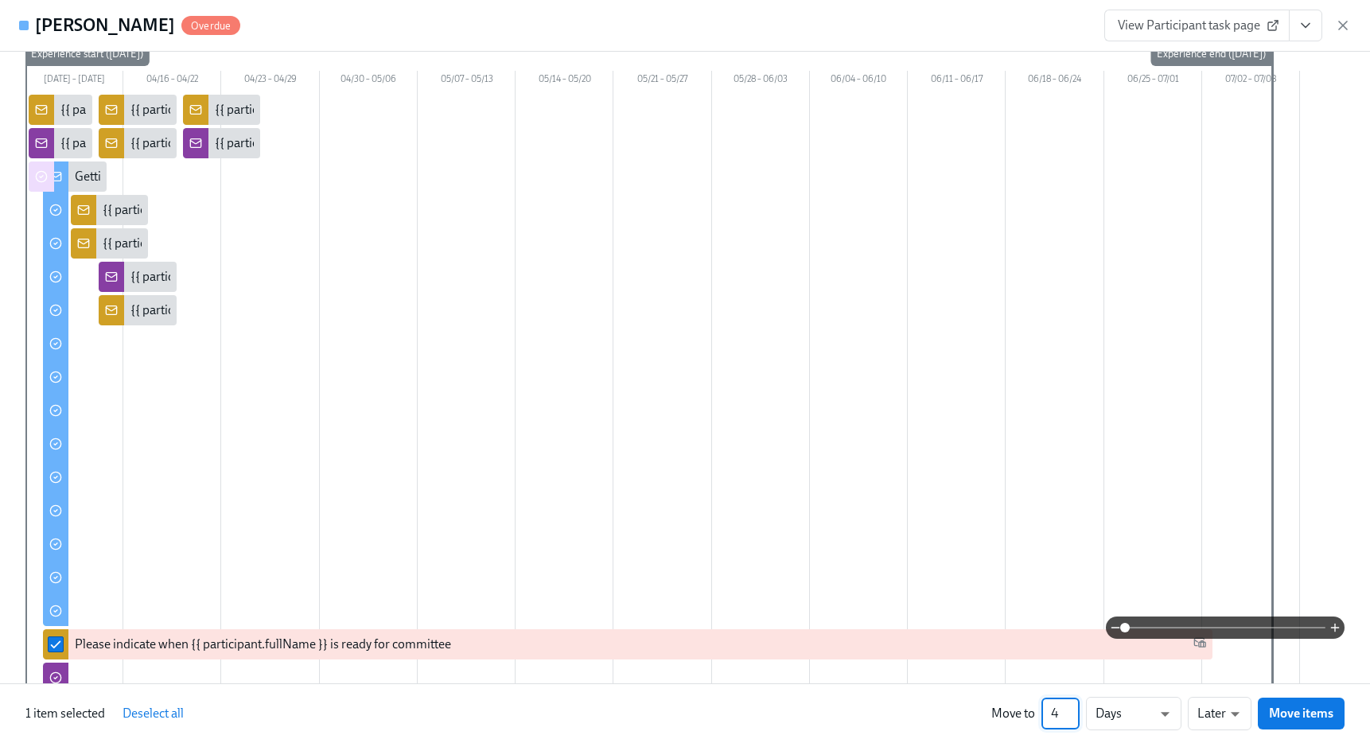
click at [1068, 710] on input "4" at bounding box center [1060, 714] width 38 height 32
click at [1068, 710] on input "5" at bounding box center [1060, 714] width 38 height 32
click at [1068, 709] on input "6" at bounding box center [1060, 714] width 38 height 32
click at [1068, 708] on input "7" at bounding box center [1060, 714] width 38 height 32
click at [1068, 708] on input "8" at bounding box center [1060, 714] width 38 height 32
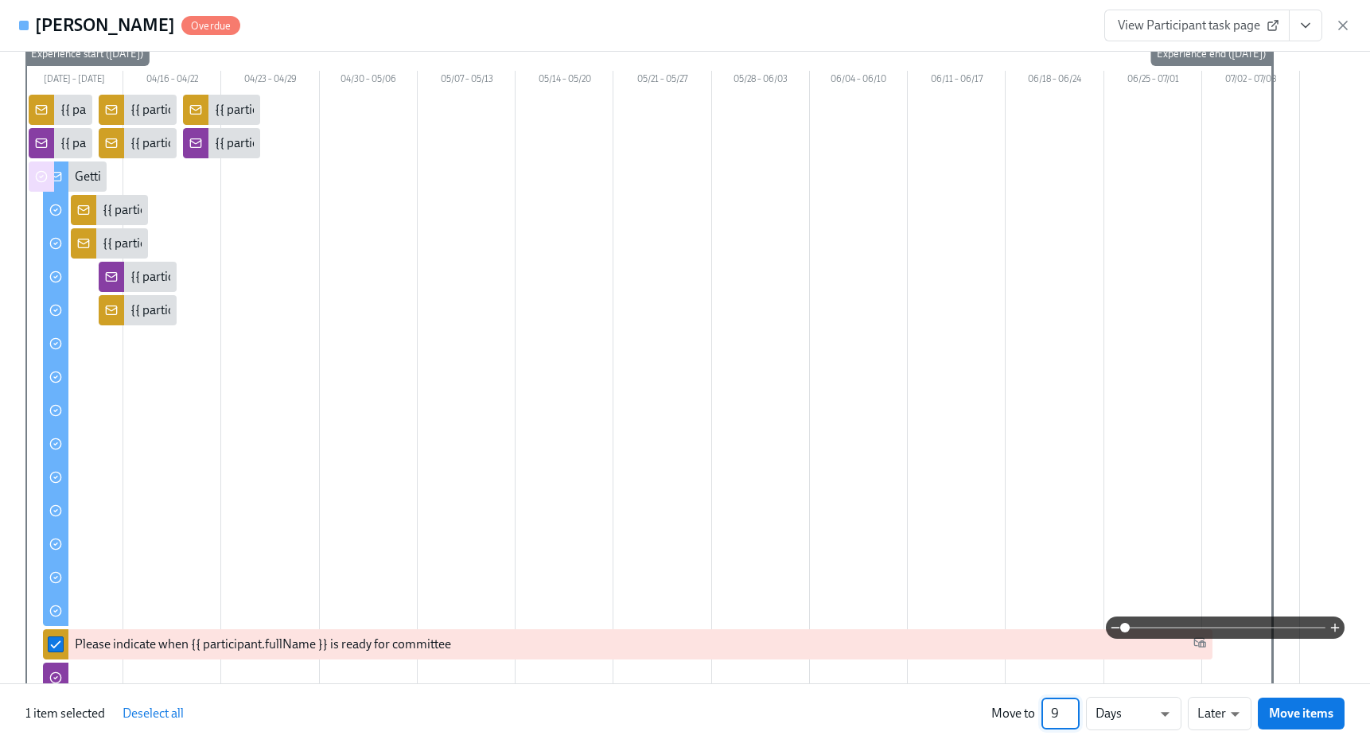
click at [1068, 708] on input "9" at bounding box center [1060, 714] width 38 height 32
click at [1068, 708] on input "10" at bounding box center [1060, 714] width 38 height 32
click at [1068, 708] on input "11" at bounding box center [1060, 714] width 38 height 32
click at [1068, 708] on input "12" at bounding box center [1060, 714] width 38 height 32
click at [1068, 708] on input "13" at bounding box center [1060, 714] width 38 height 32
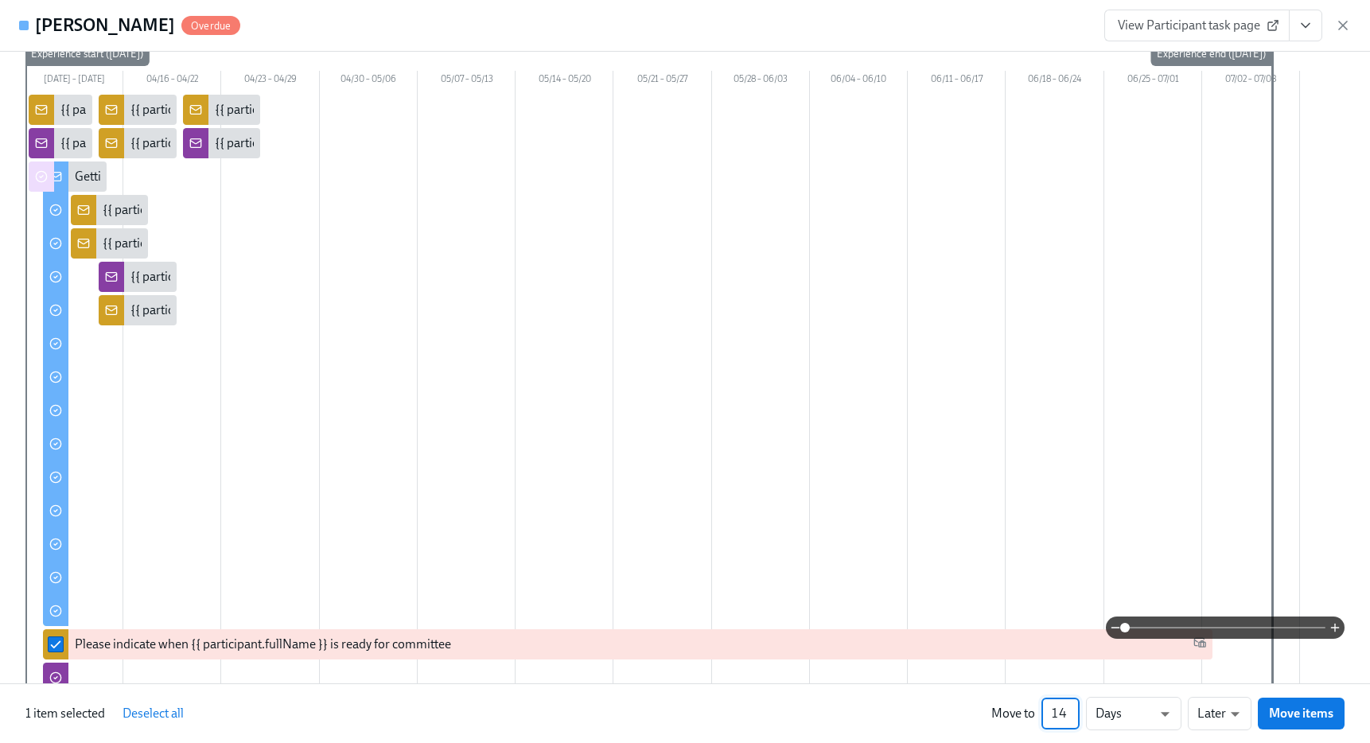
type input "14"
click at [1068, 708] on input "14" at bounding box center [1060, 714] width 38 height 32
click at [1135, 711] on li "Weeks" at bounding box center [1133, 710] width 95 height 27
type input "w"
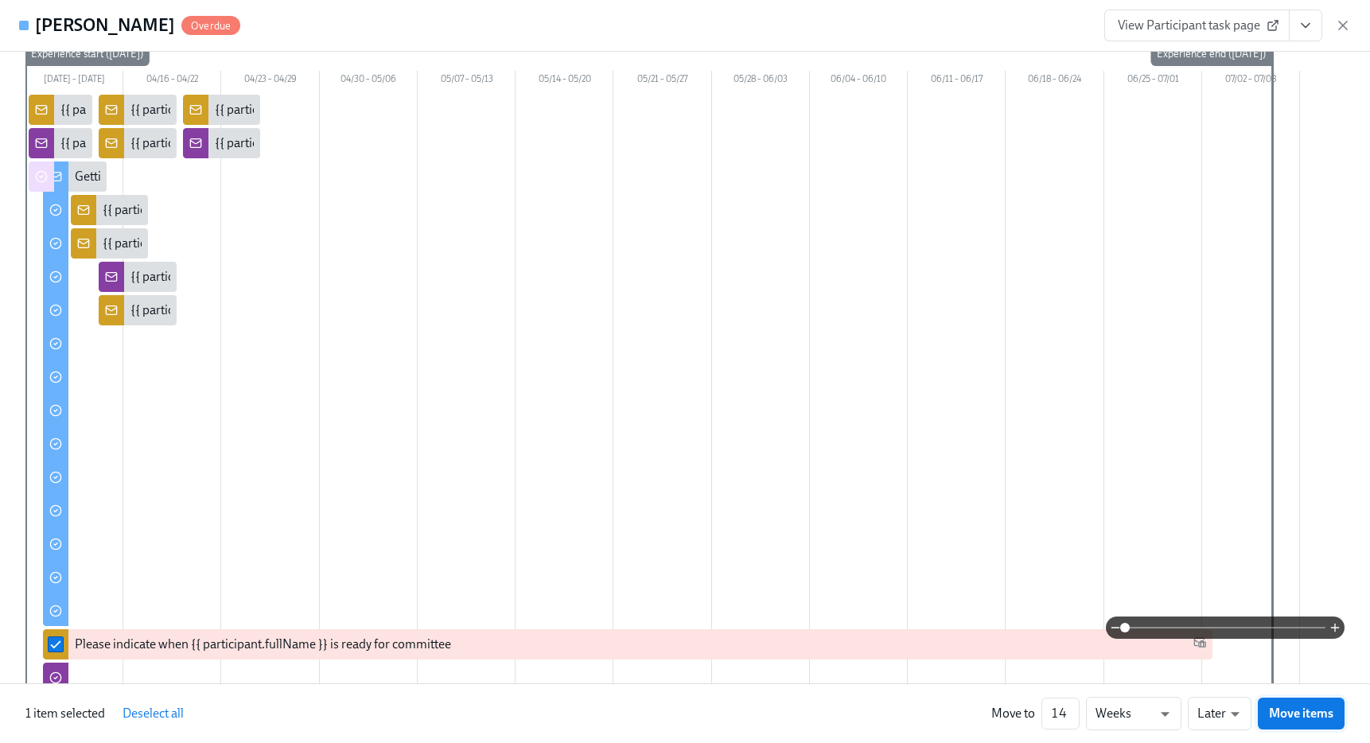
click at [1307, 713] on span "Move items" at bounding box center [1301, 713] width 64 height 16
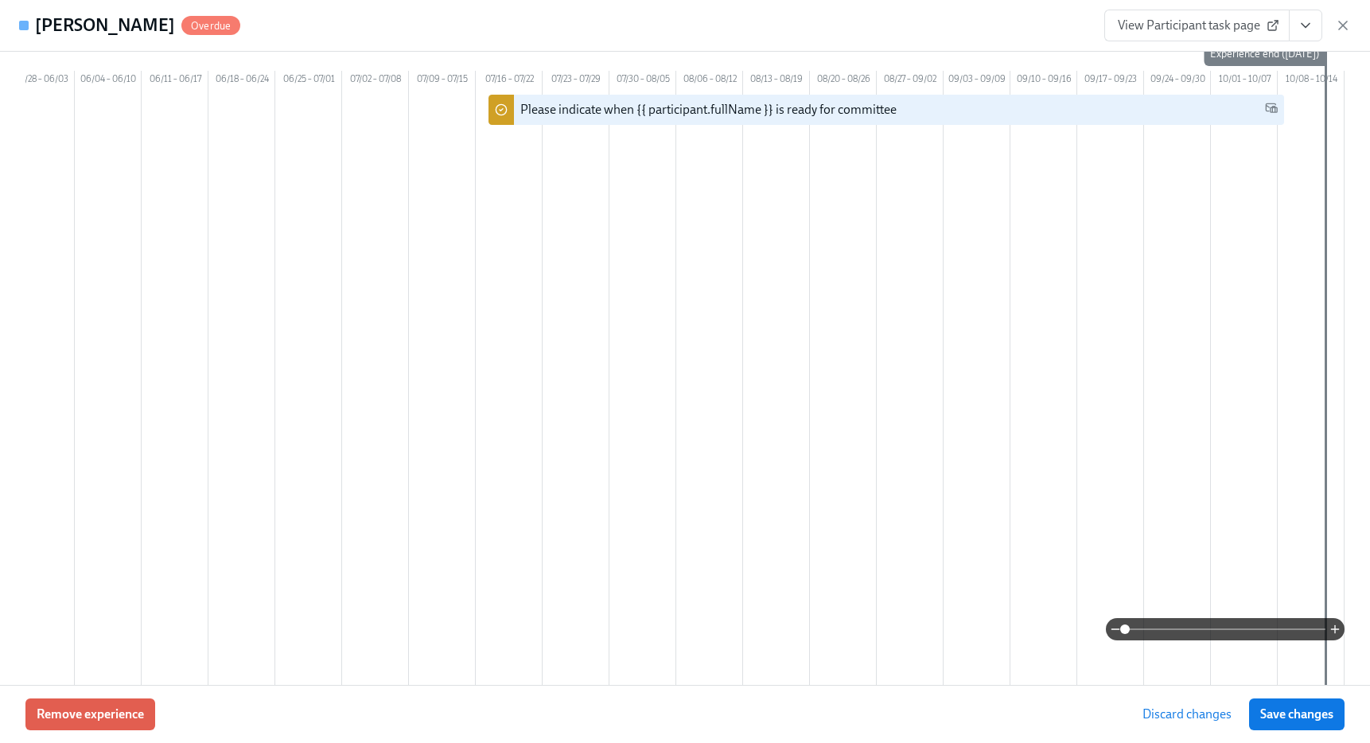
click at [1307, 713] on span "Save changes" at bounding box center [1296, 714] width 73 height 16
click at [1342, 27] on icon "button" at bounding box center [1343, 25] width 16 height 16
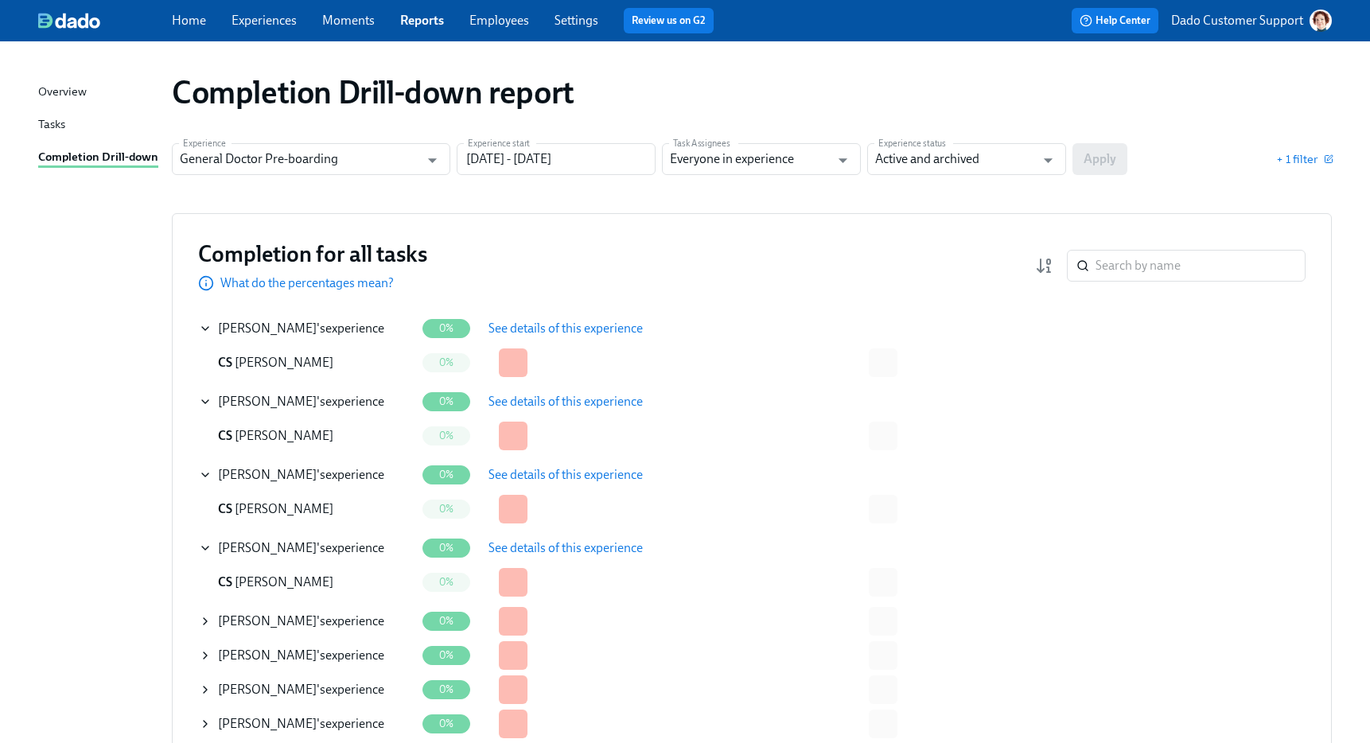
click at [212, 623] on div "SARA ESKANDARI 's experience" at bounding box center [307, 621] width 216 height 32
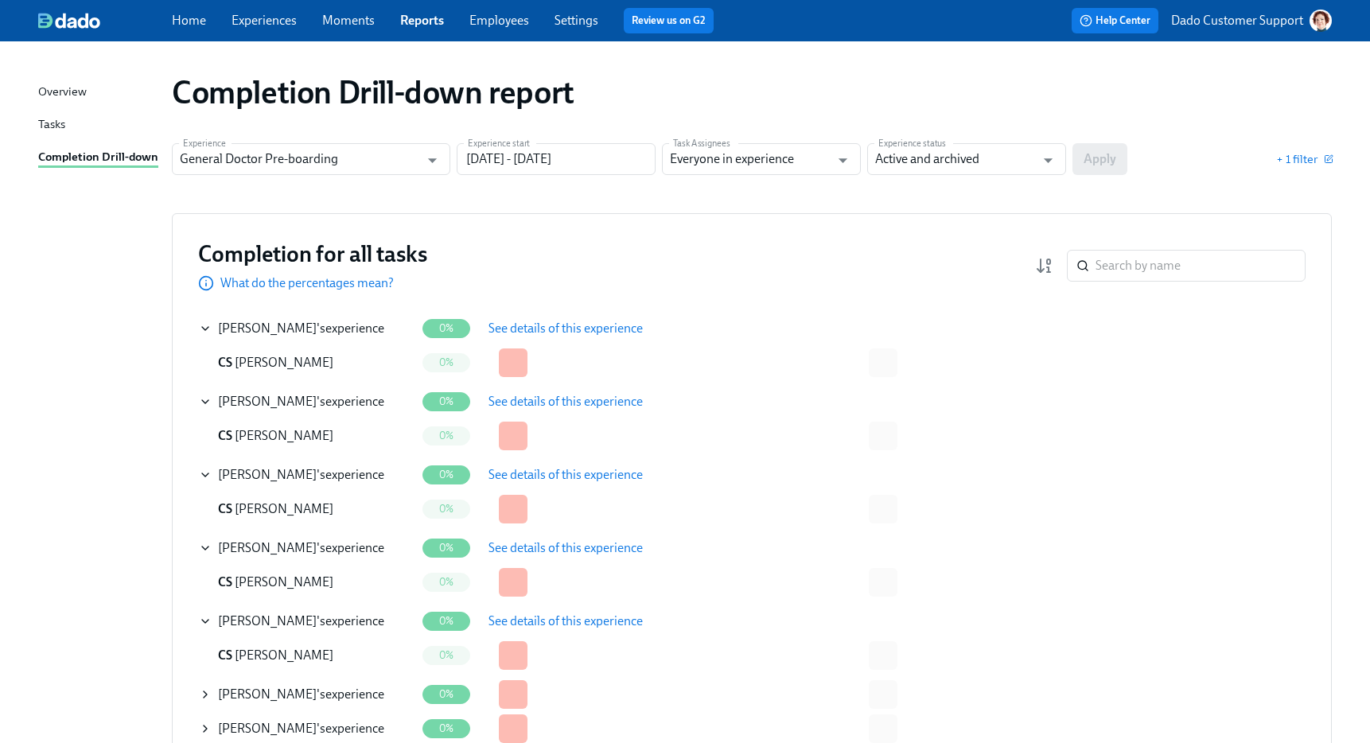
click at [557, 608] on button "See details of this experience" at bounding box center [565, 621] width 177 height 32
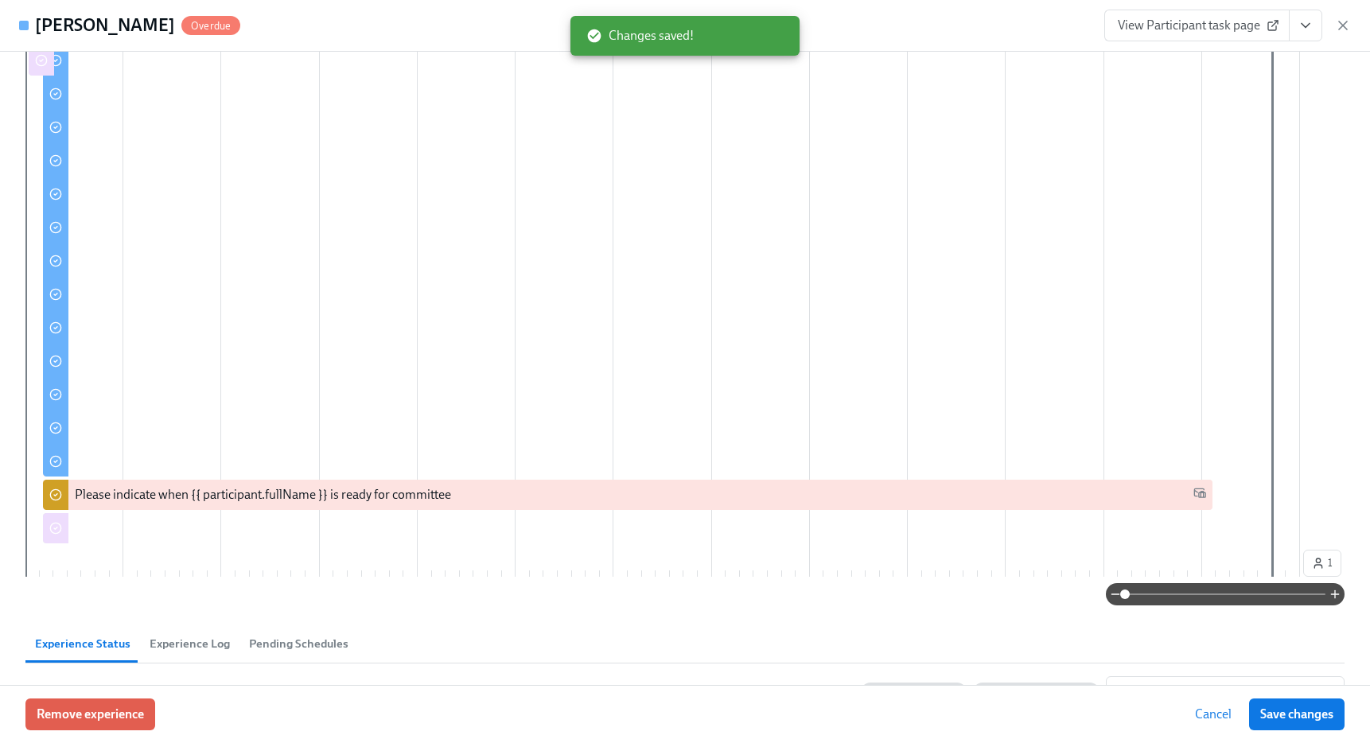
scroll to position [363, 0]
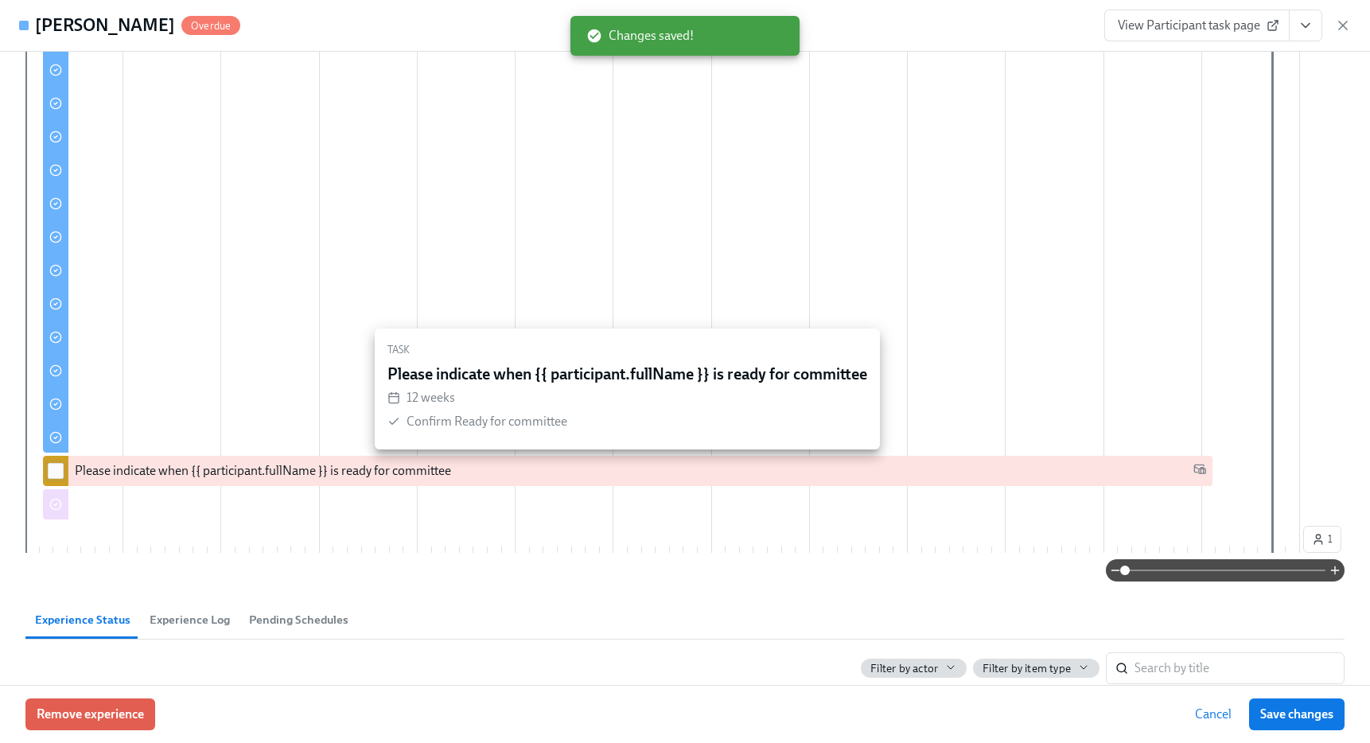
click at [60, 473] on input "checkbox" at bounding box center [56, 471] width 14 height 14
checkbox input "true"
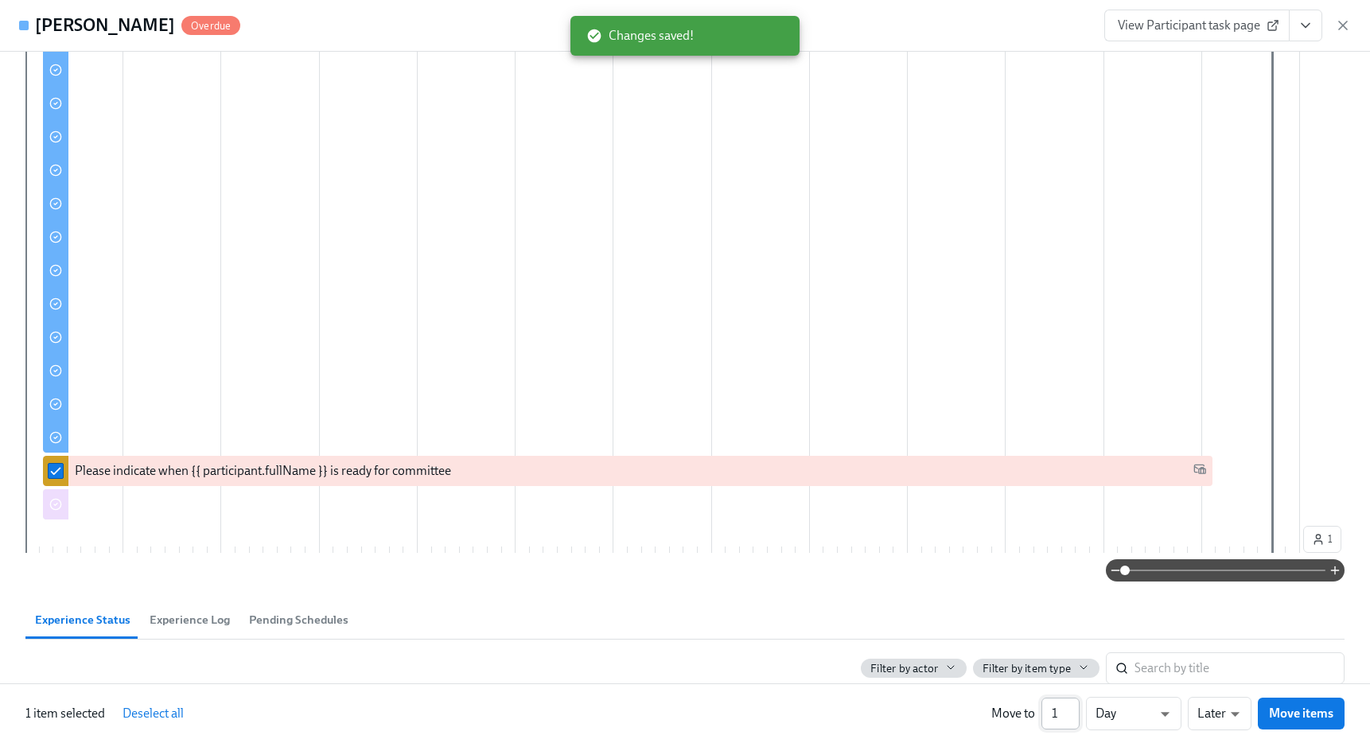
click at [1064, 711] on input "1" at bounding box center [1060, 714] width 38 height 32
type input "14"
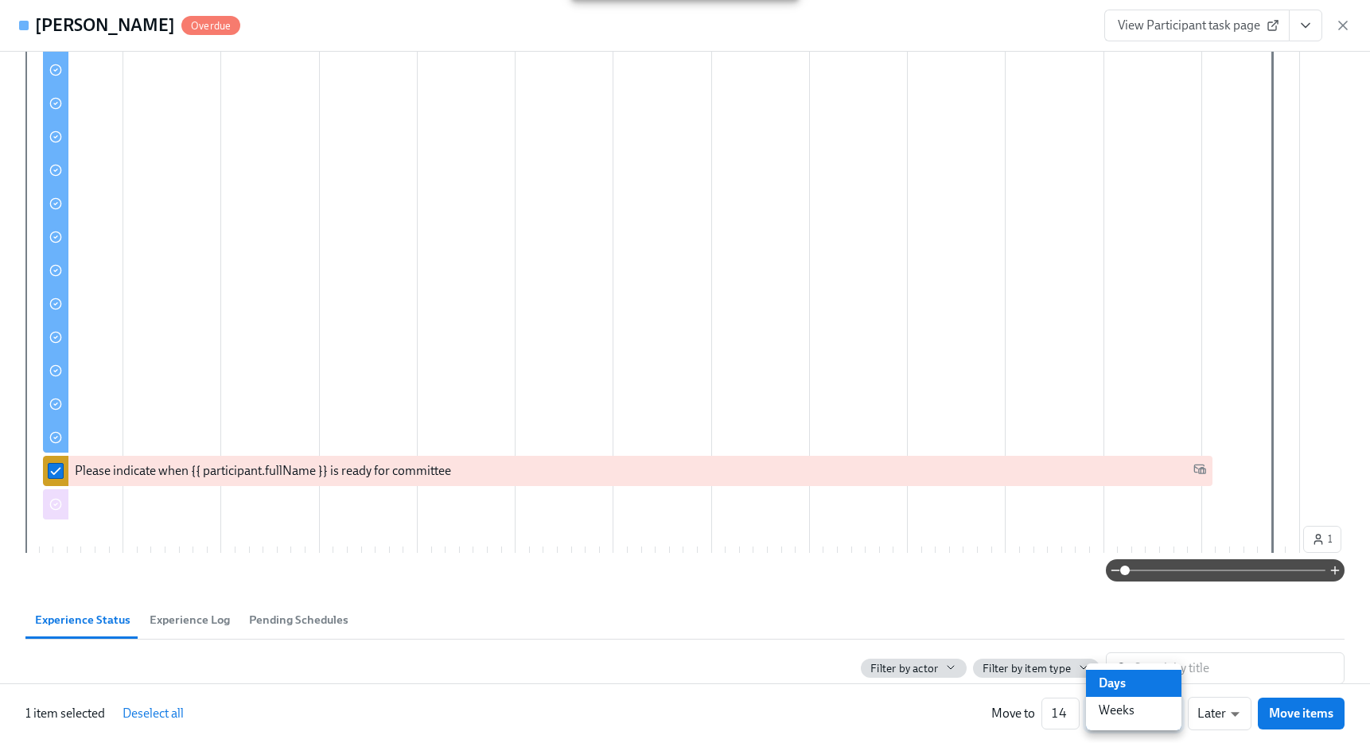
click at [1140, 715] on li "Weeks" at bounding box center [1133, 710] width 95 height 27
type input "w"
click at [1313, 714] on span "Move items" at bounding box center [1301, 713] width 64 height 16
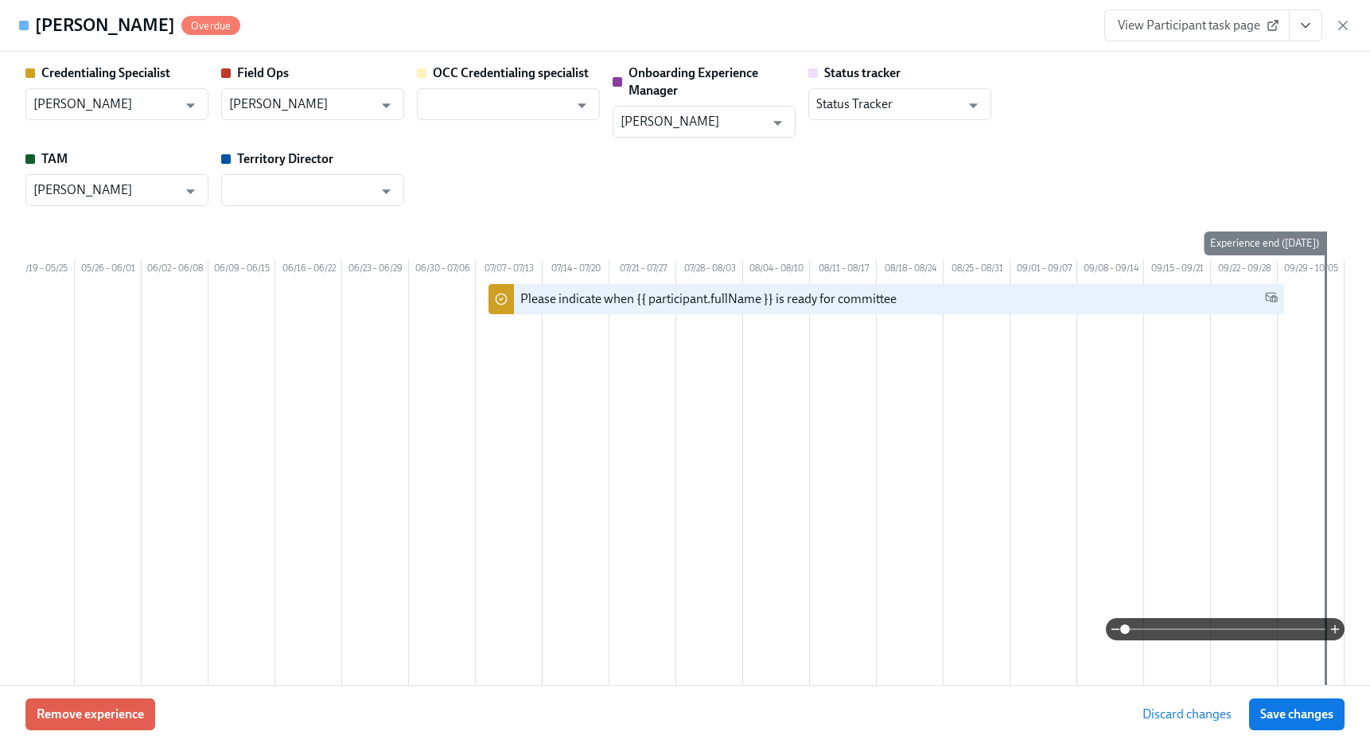
scroll to position [2, 0]
click at [1285, 698] on div "Remove experience Discard changes Save changes" at bounding box center [685, 714] width 1370 height 58
click at [1274, 720] on span "Save changes" at bounding box center [1296, 714] width 73 height 16
click at [1335, 25] on icon "button" at bounding box center [1343, 25] width 16 height 16
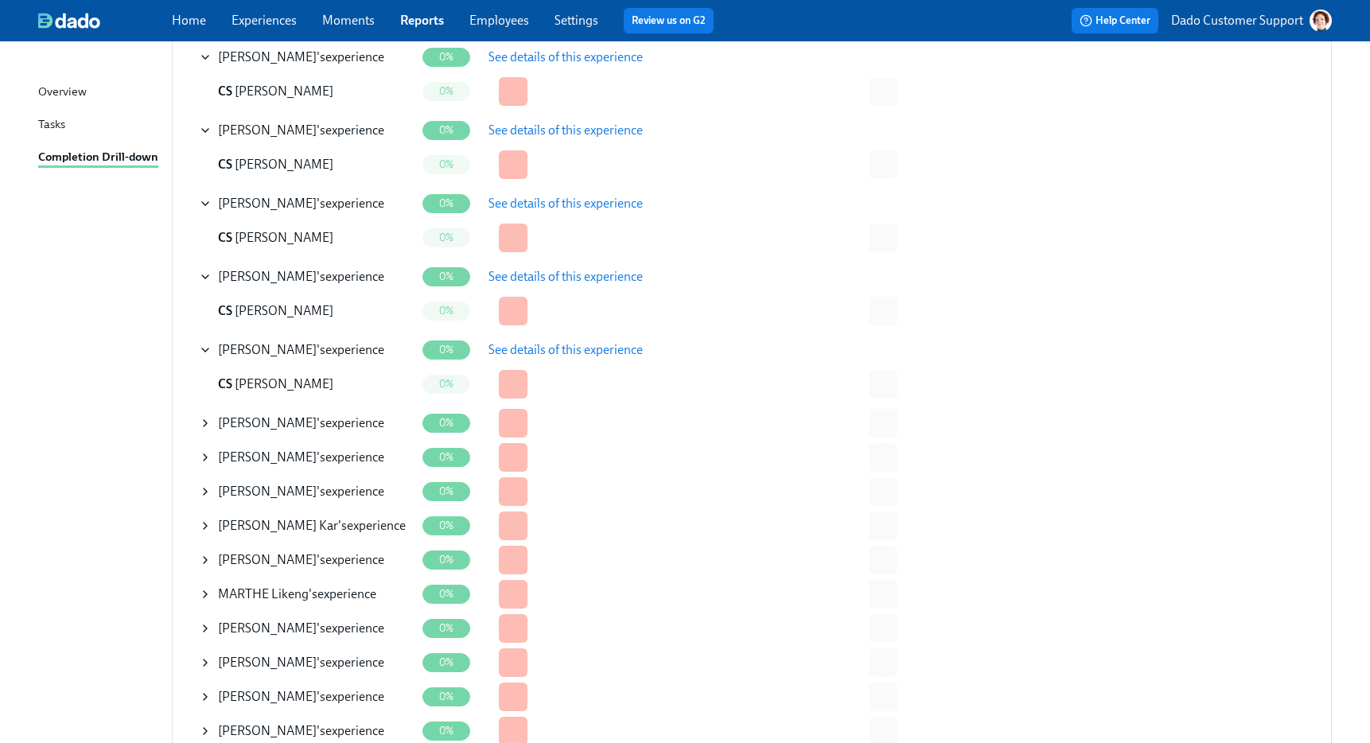
scroll to position [298, 0]
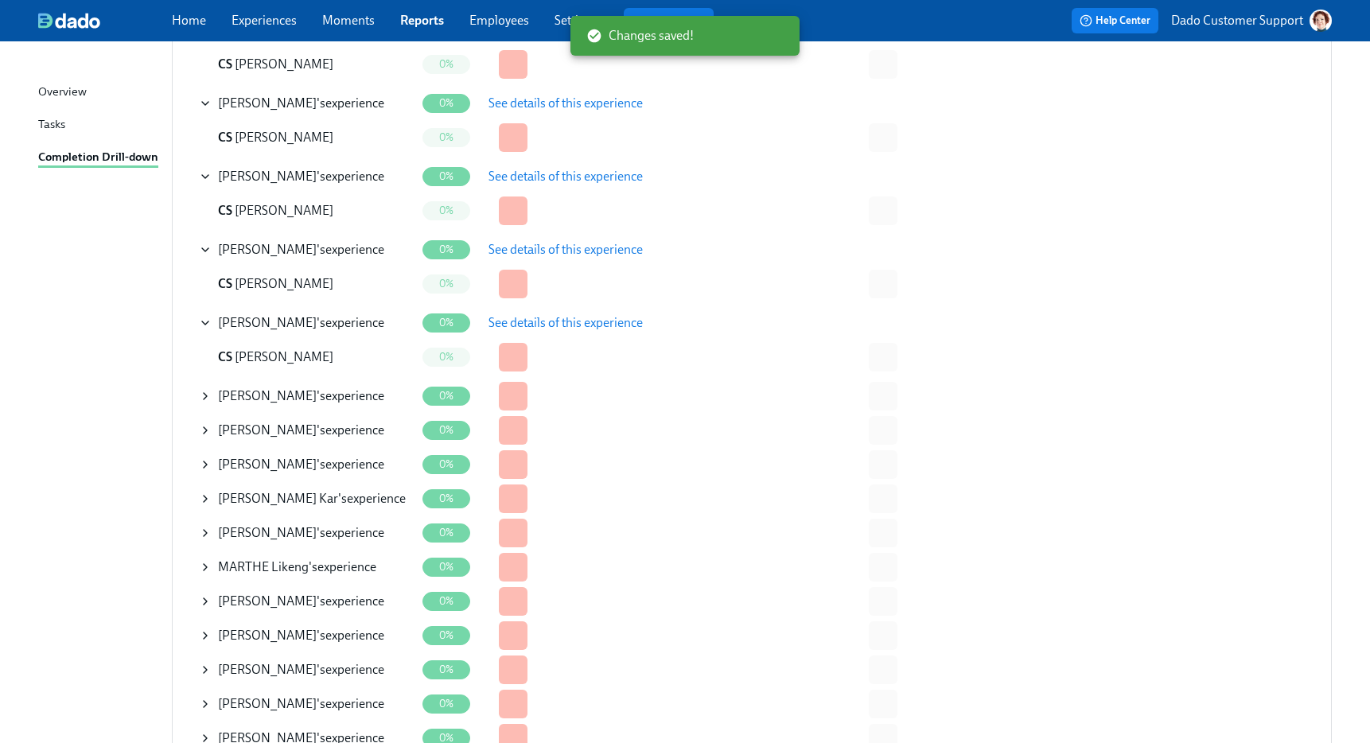
click at [205, 397] on icon at bounding box center [205, 396] width 3 height 6
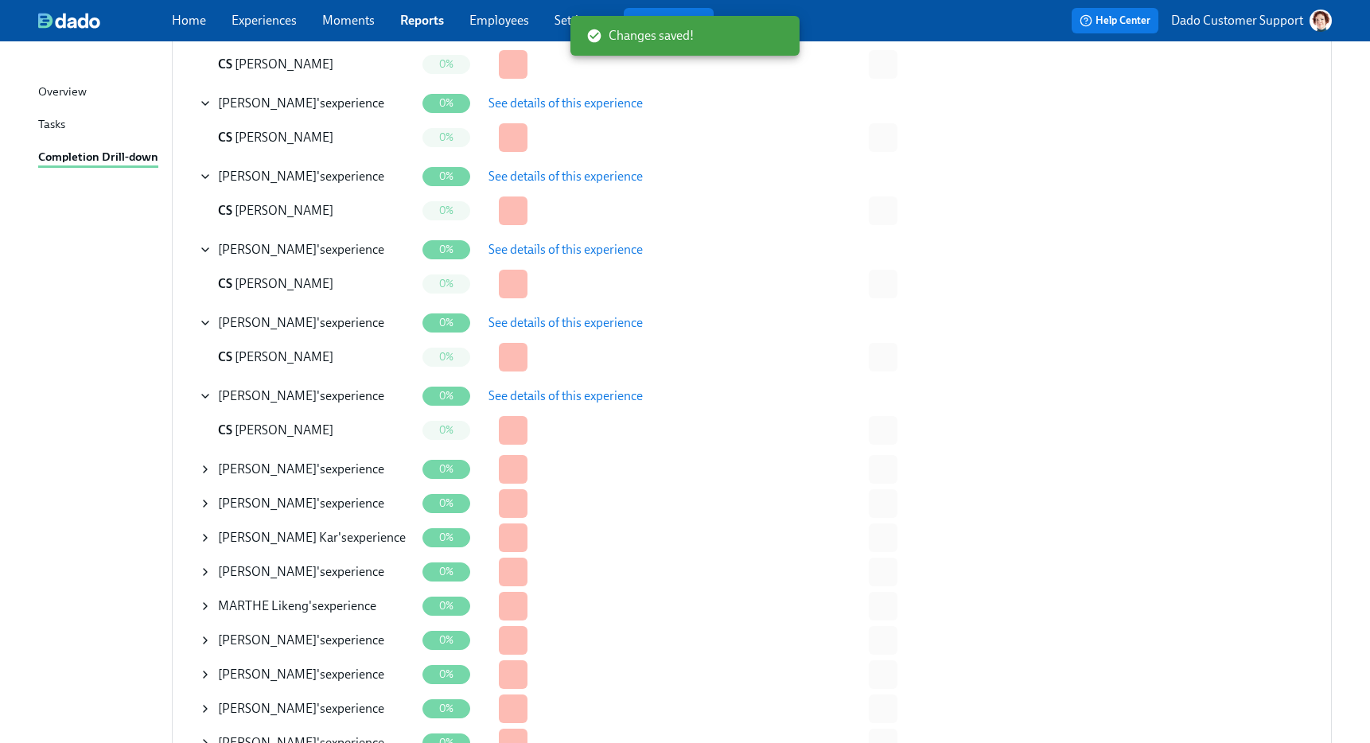
click at [618, 393] on span "See details of this experience" at bounding box center [565, 396] width 154 height 16
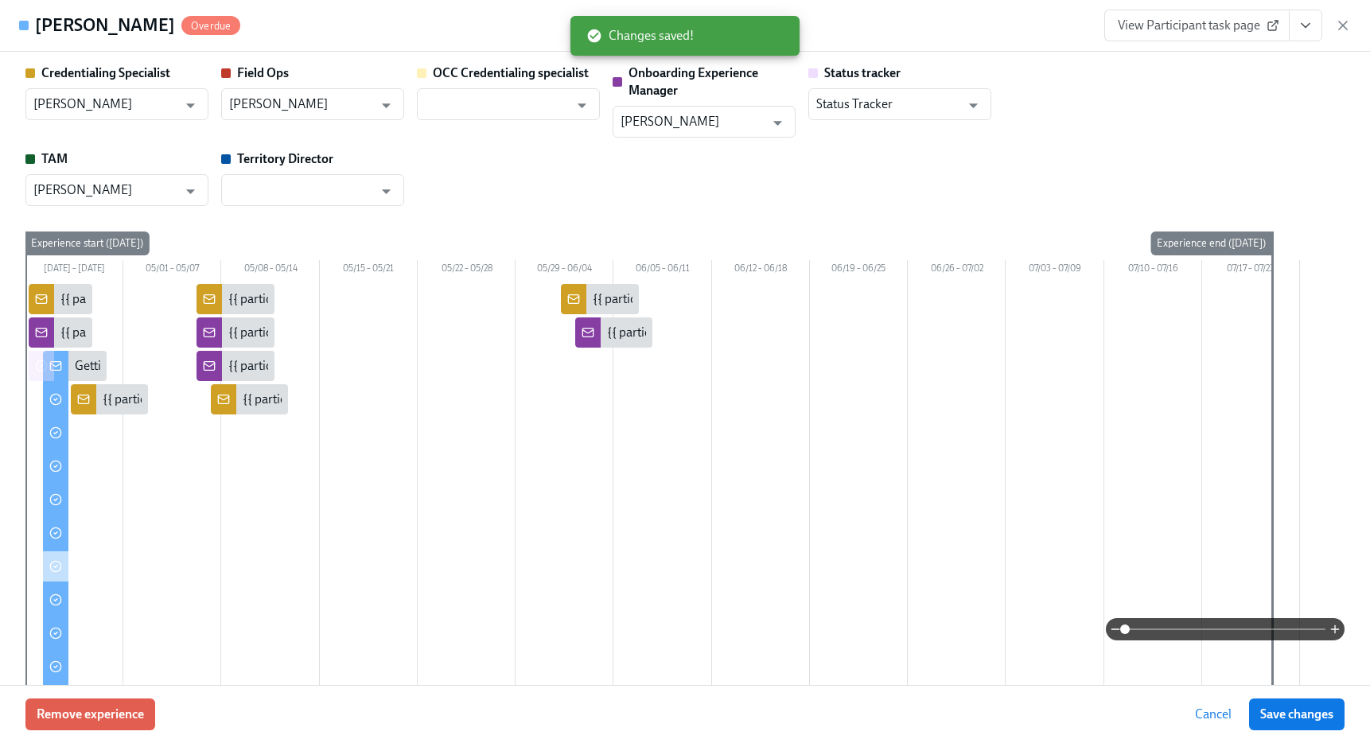
scroll to position [405, 0]
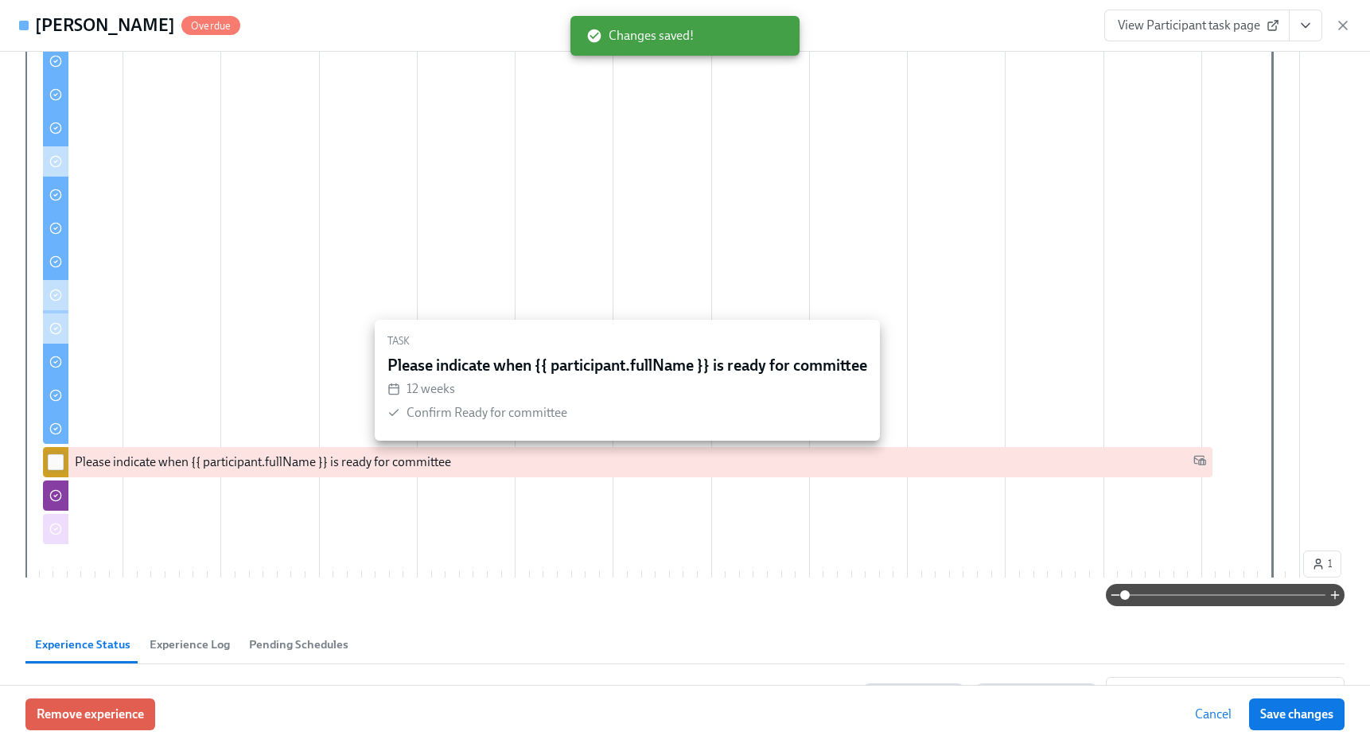
click at [55, 464] on input "checkbox" at bounding box center [56, 462] width 14 height 14
checkbox input "true"
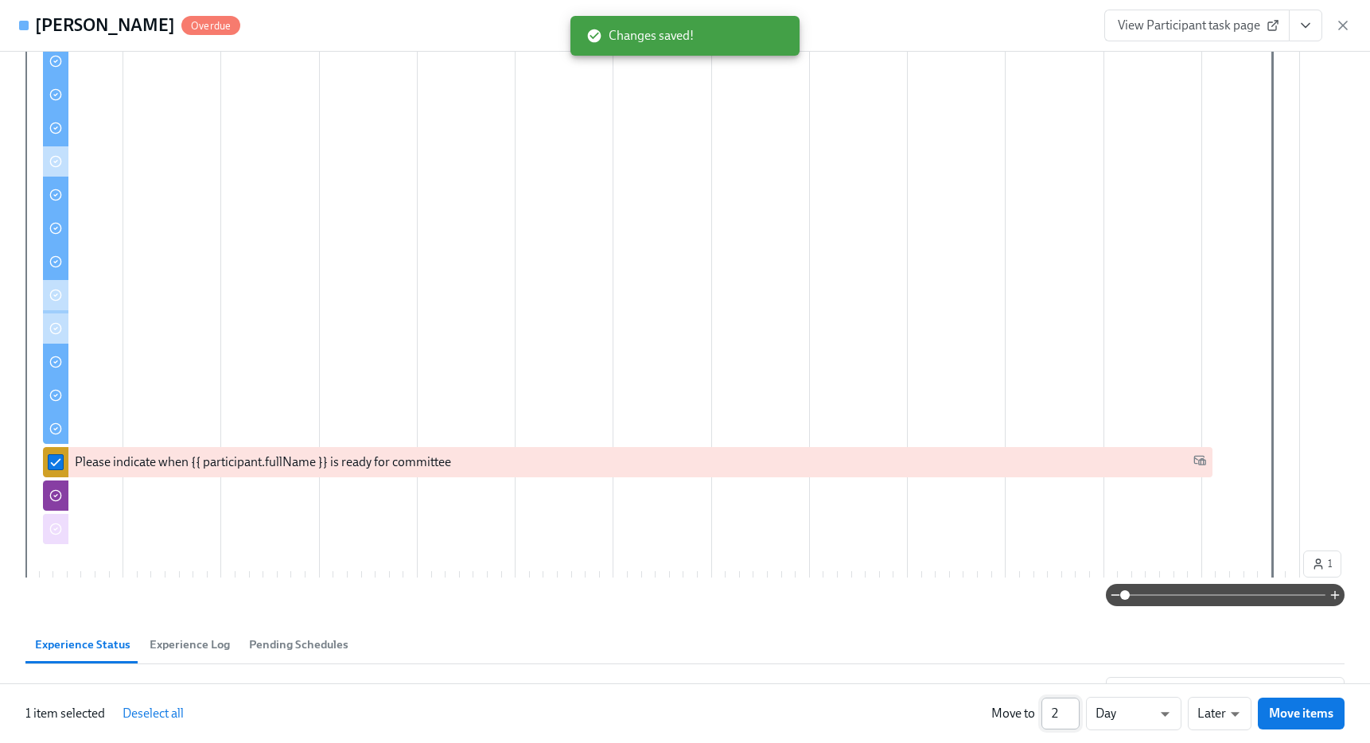
click at [1071, 705] on input "2" at bounding box center [1060, 714] width 38 height 32
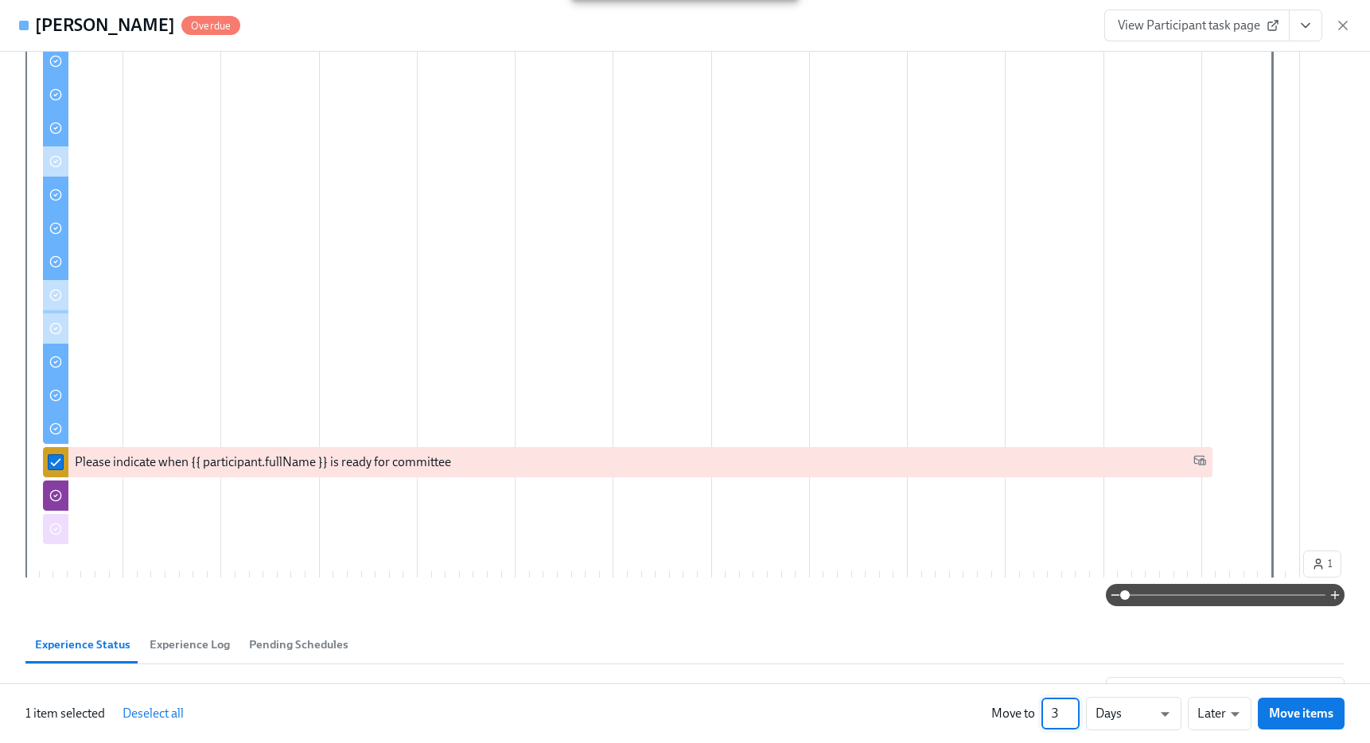
click at [1071, 705] on input "3" at bounding box center [1060, 714] width 38 height 32
click at [1071, 705] on input "4" at bounding box center [1060, 714] width 38 height 32
click at [1071, 705] on input "5" at bounding box center [1060, 714] width 38 height 32
click at [1071, 705] on input "6" at bounding box center [1060, 714] width 38 height 32
click at [1071, 705] on input "7" at bounding box center [1060, 714] width 38 height 32
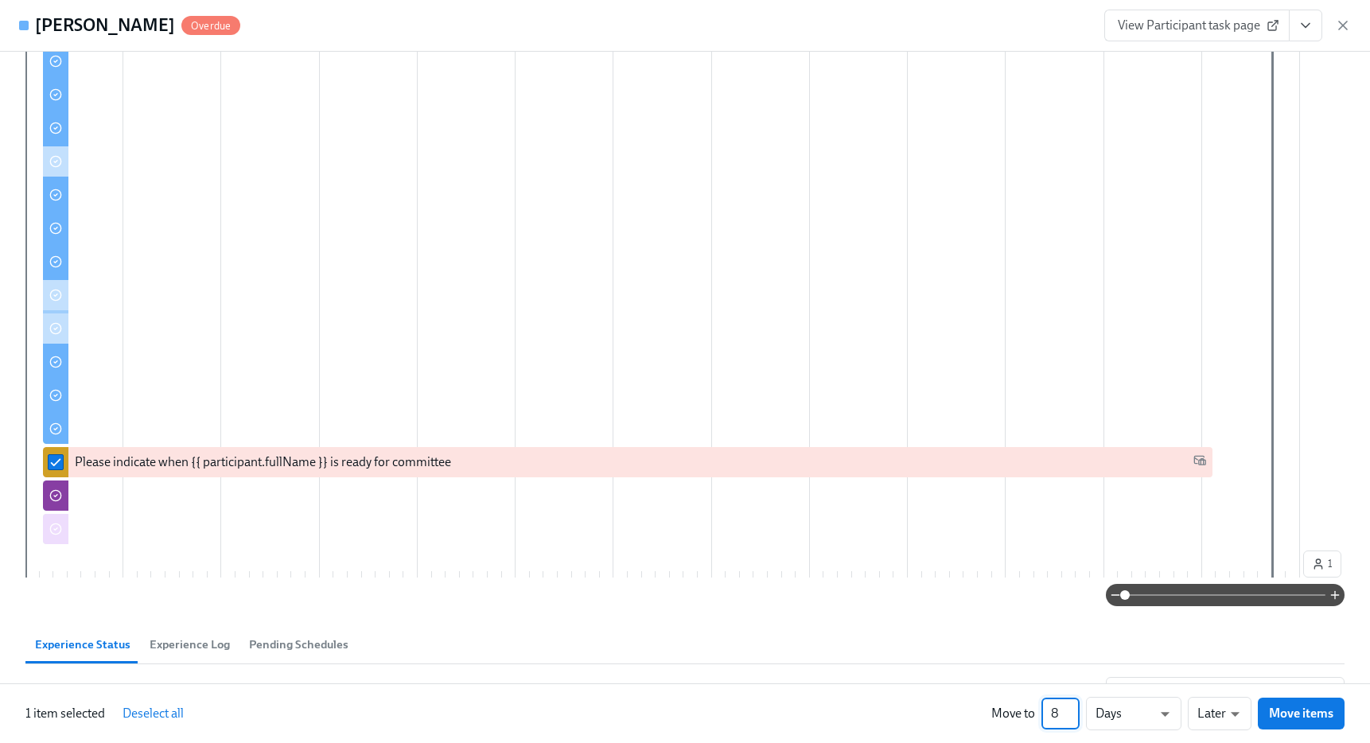
click at [1071, 705] on input "8" at bounding box center [1060, 714] width 38 height 32
click at [1071, 705] on input "9" at bounding box center [1060, 714] width 38 height 32
click at [1071, 705] on input "10" at bounding box center [1060, 714] width 38 height 32
click at [1071, 705] on input "11" at bounding box center [1060, 714] width 38 height 32
click at [1071, 705] on input "12" at bounding box center [1060, 714] width 38 height 32
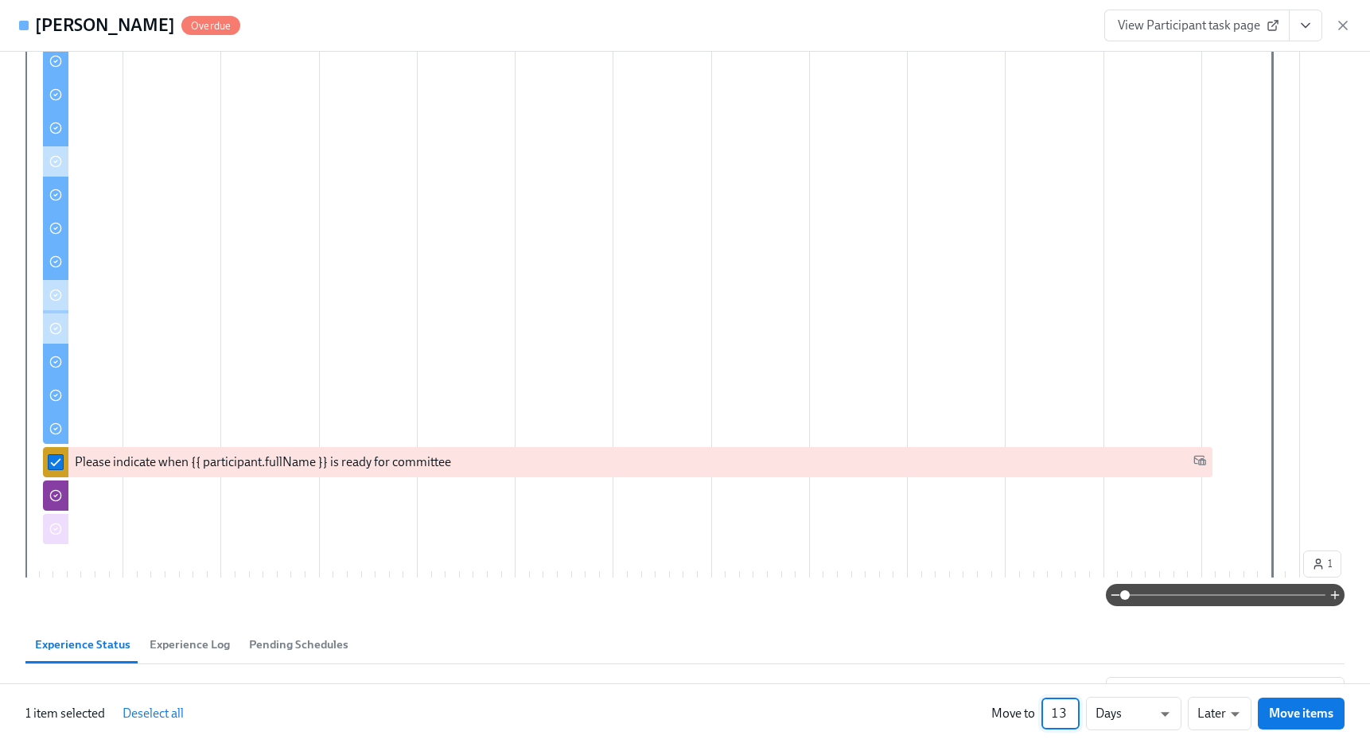
click at [1071, 705] on input "13" at bounding box center [1060, 714] width 38 height 32
type input "14"
click at [1071, 705] on input "14" at bounding box center [1060, 714] width 38 height 32
click at [1146, 713] on li "Weeks" at bounding box center [1133, 710] width 95 height 27
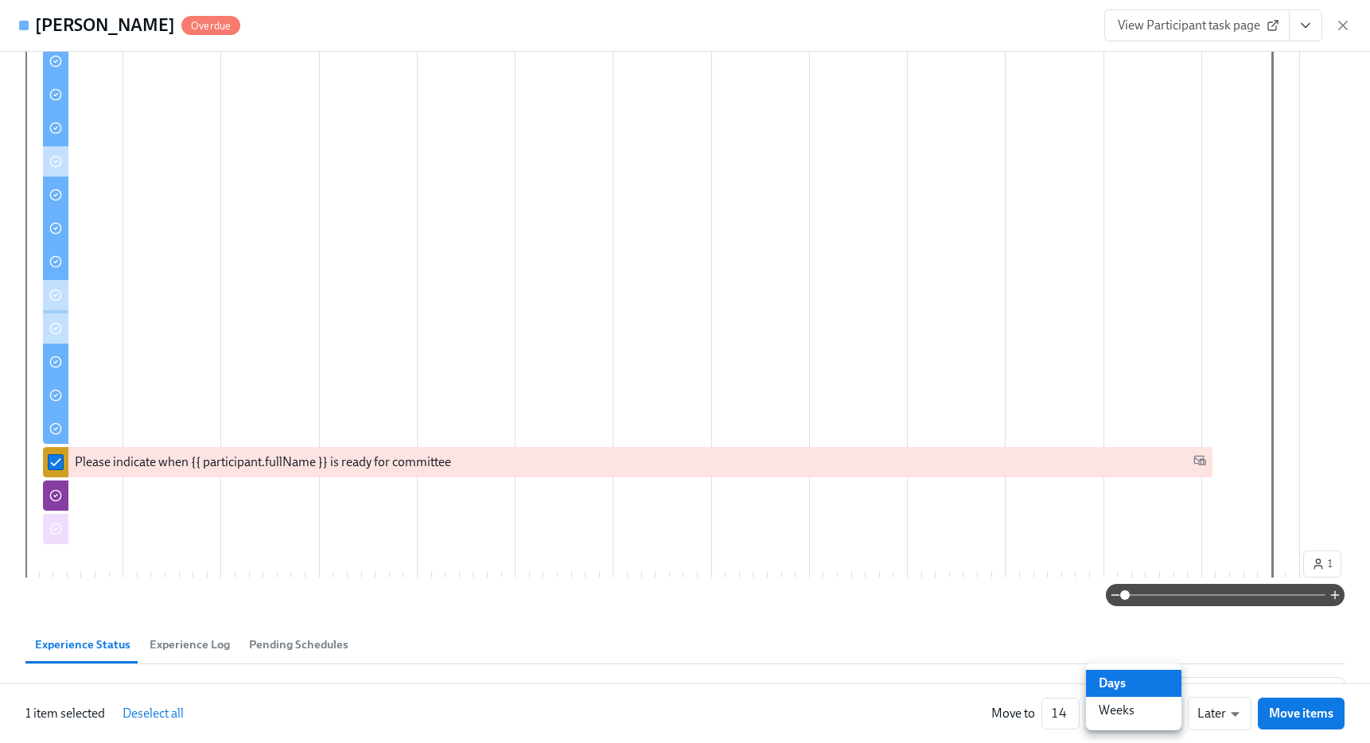
type input "w"
click at [1338, 713] on button "Move items" at bounding box center [1300, 714] width 87 height 32
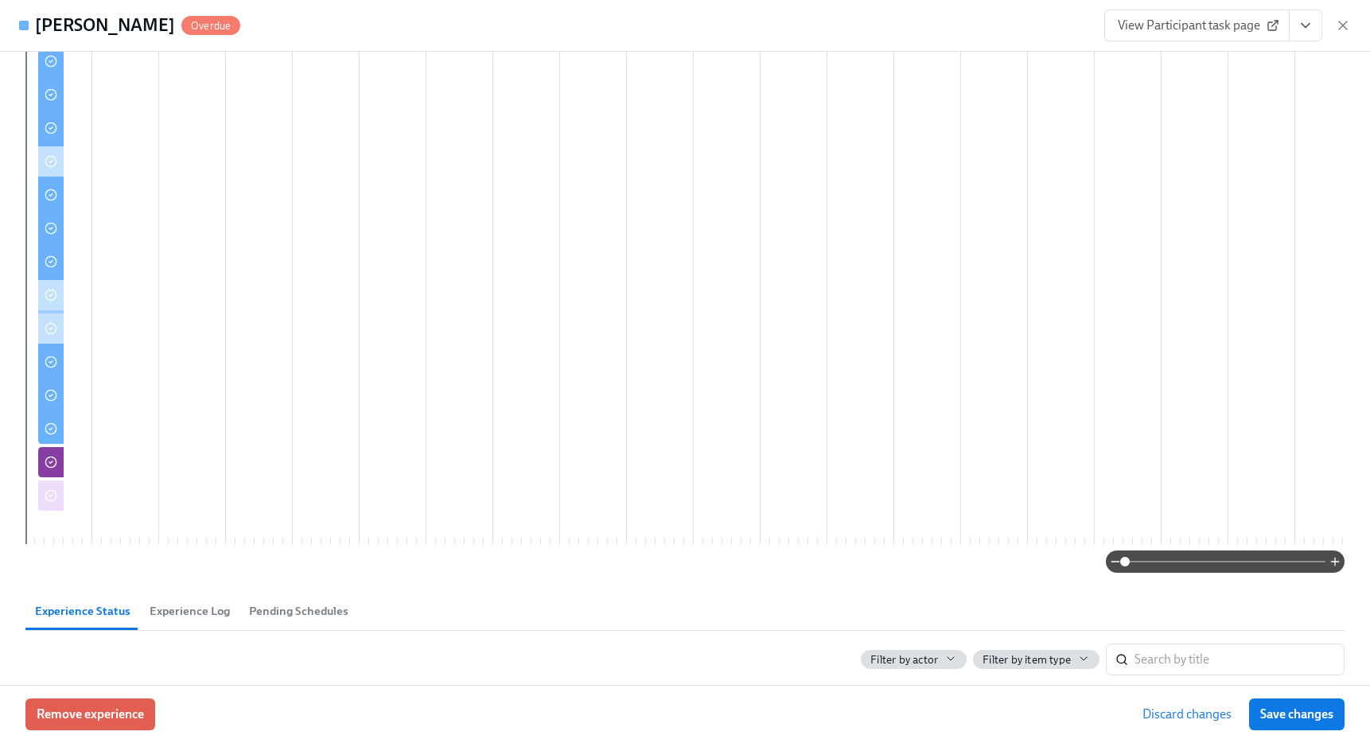
scroll to position [0, 485]
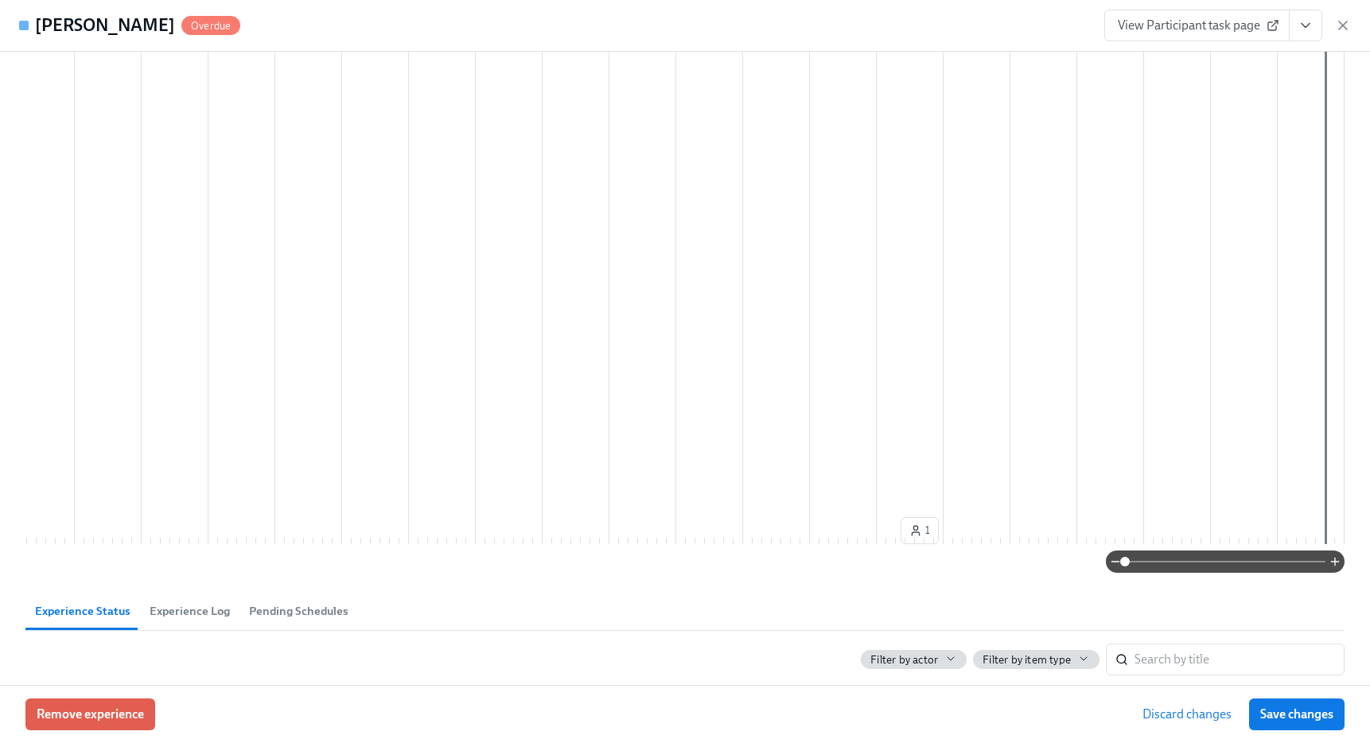
drag, startPoint x: 1336, startPoint y: 713, endPoint x: 1323, endPoint y: 717, distance: 13.9
click at [1336, 713] on button "Save changes" at bounding box center [1296, 714] width 95 height 32
click at [1339, 27] on icon "button" at bounding box center [1343, 25] width 8 height 8
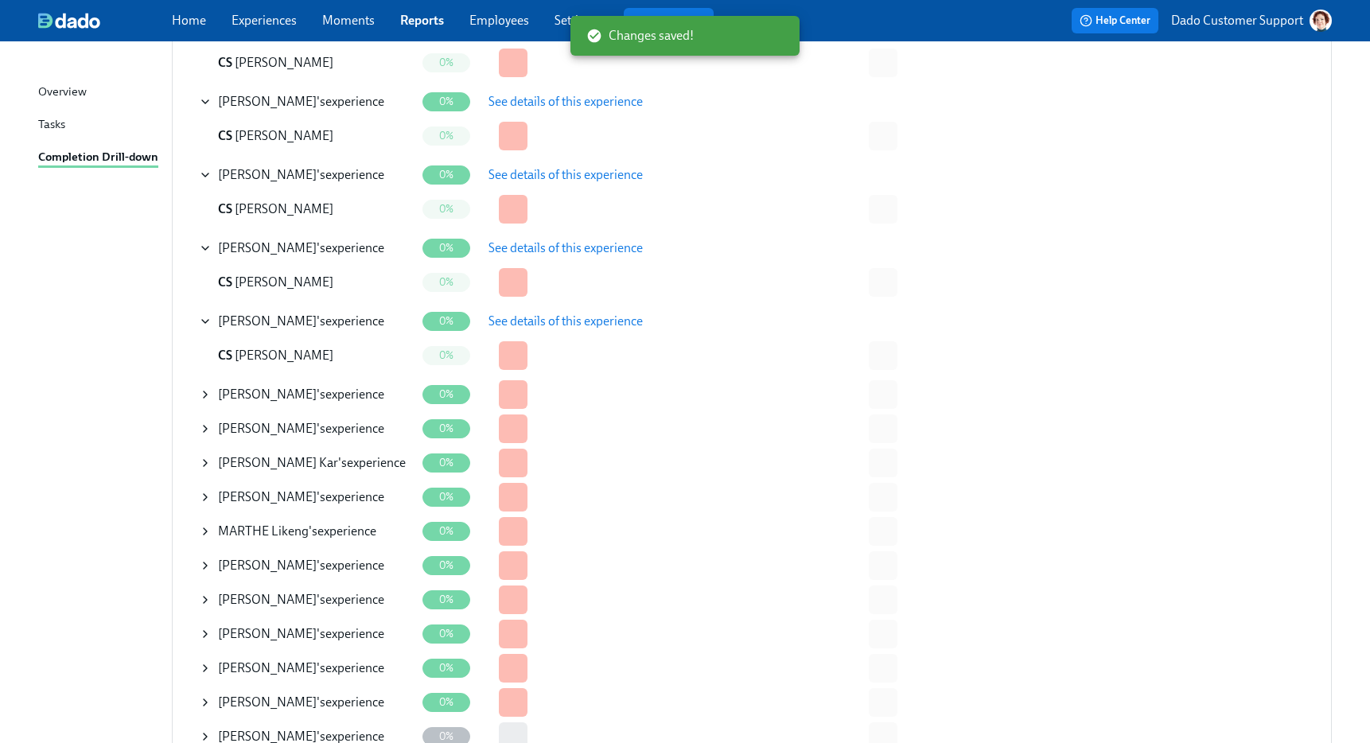
scroll to position [462, 0]
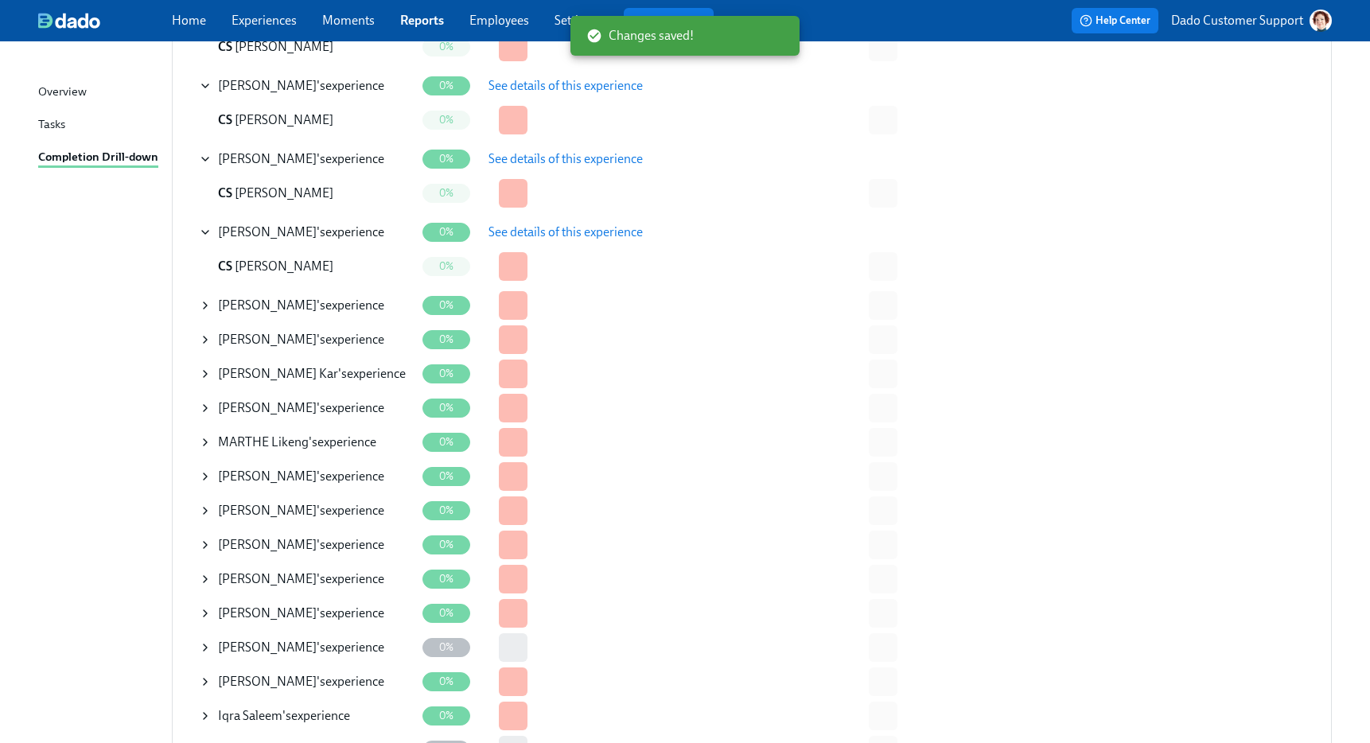
click at [205, 308] on icon at bounding box center [205, 305] width 13 height 13
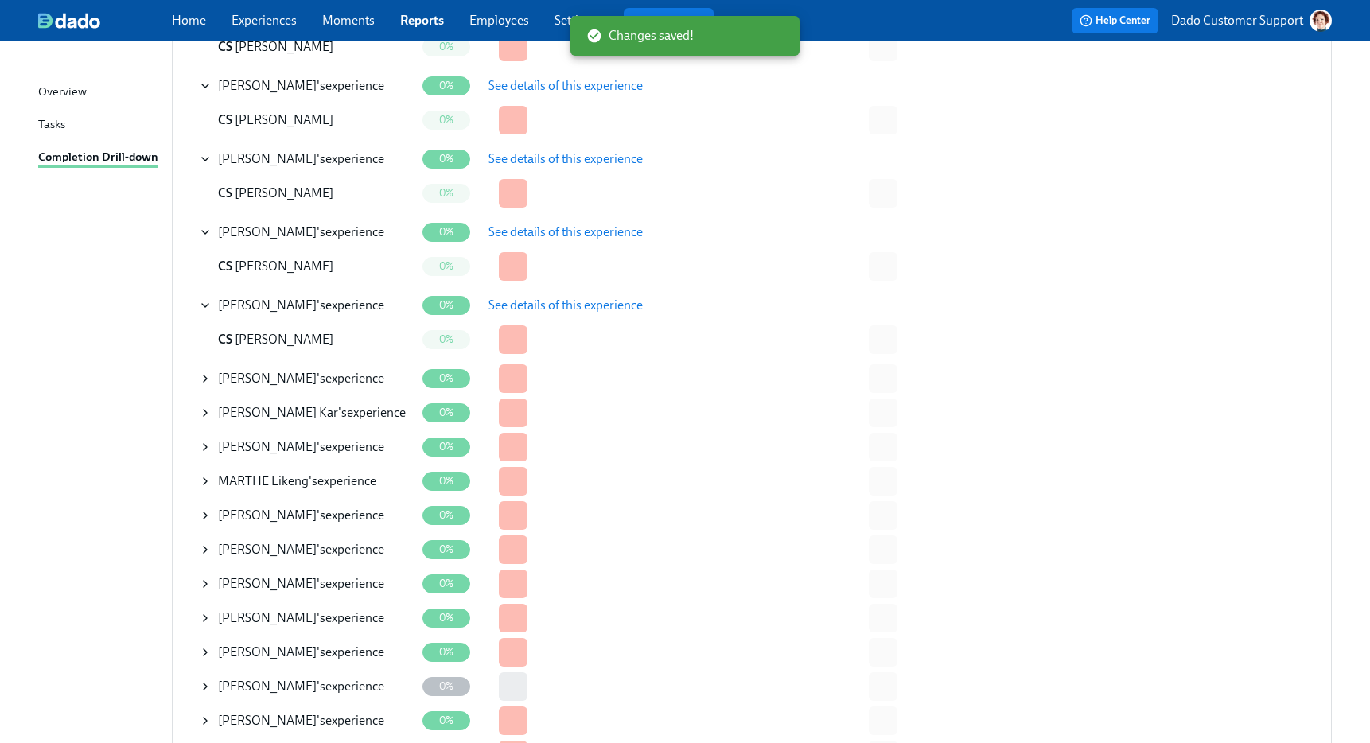
click at [585, 301] on span "See details of this experience" at bounding box center [565, 305] width 154 height 16
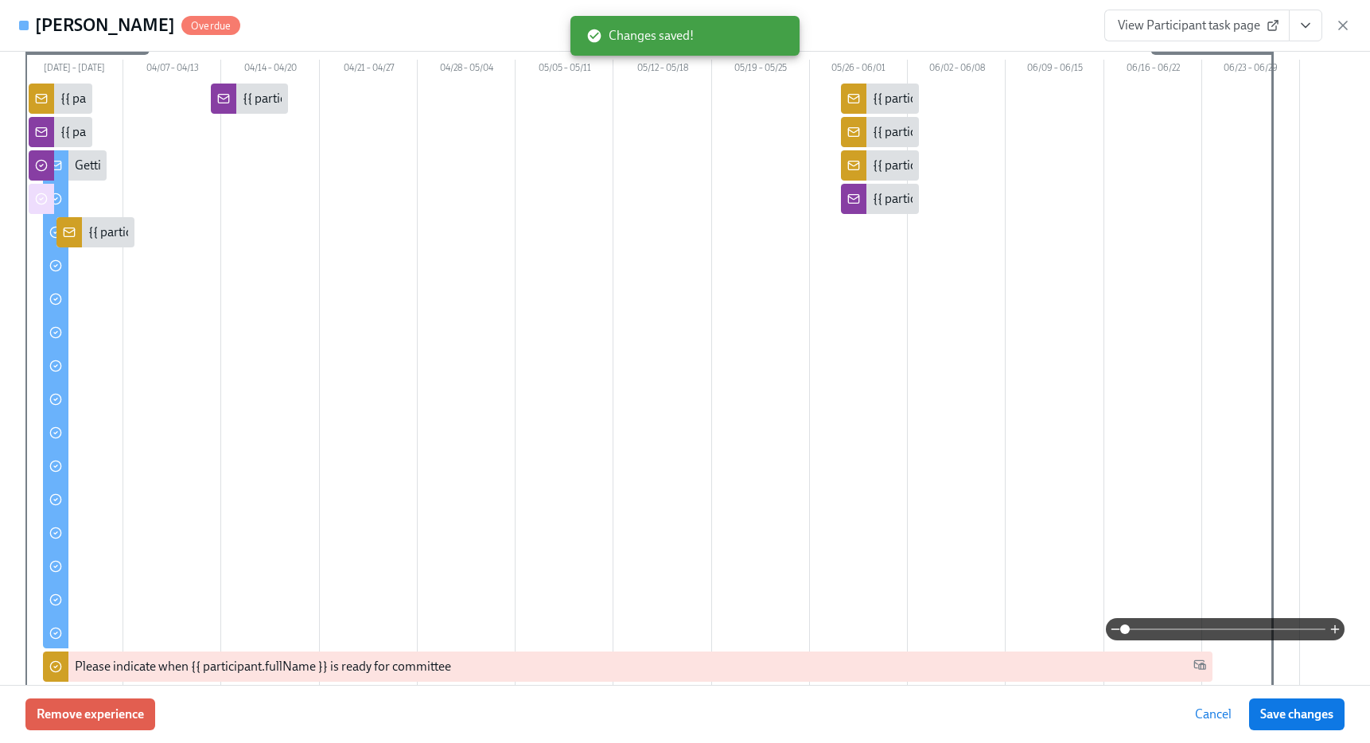
scroll to position [427, 0]
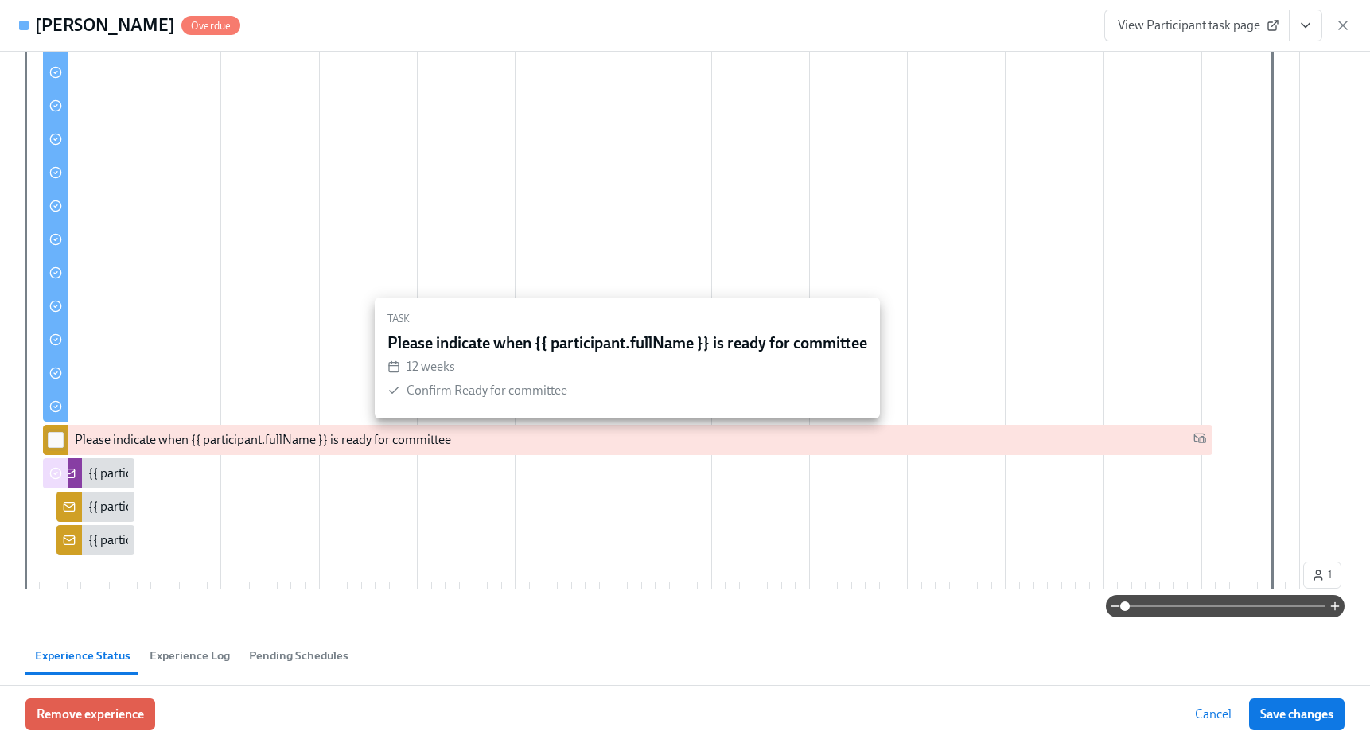
click at [57, 442] on input "checkbox" at bounding box center [56, 440] width 14 height 14
checkbox input "true"
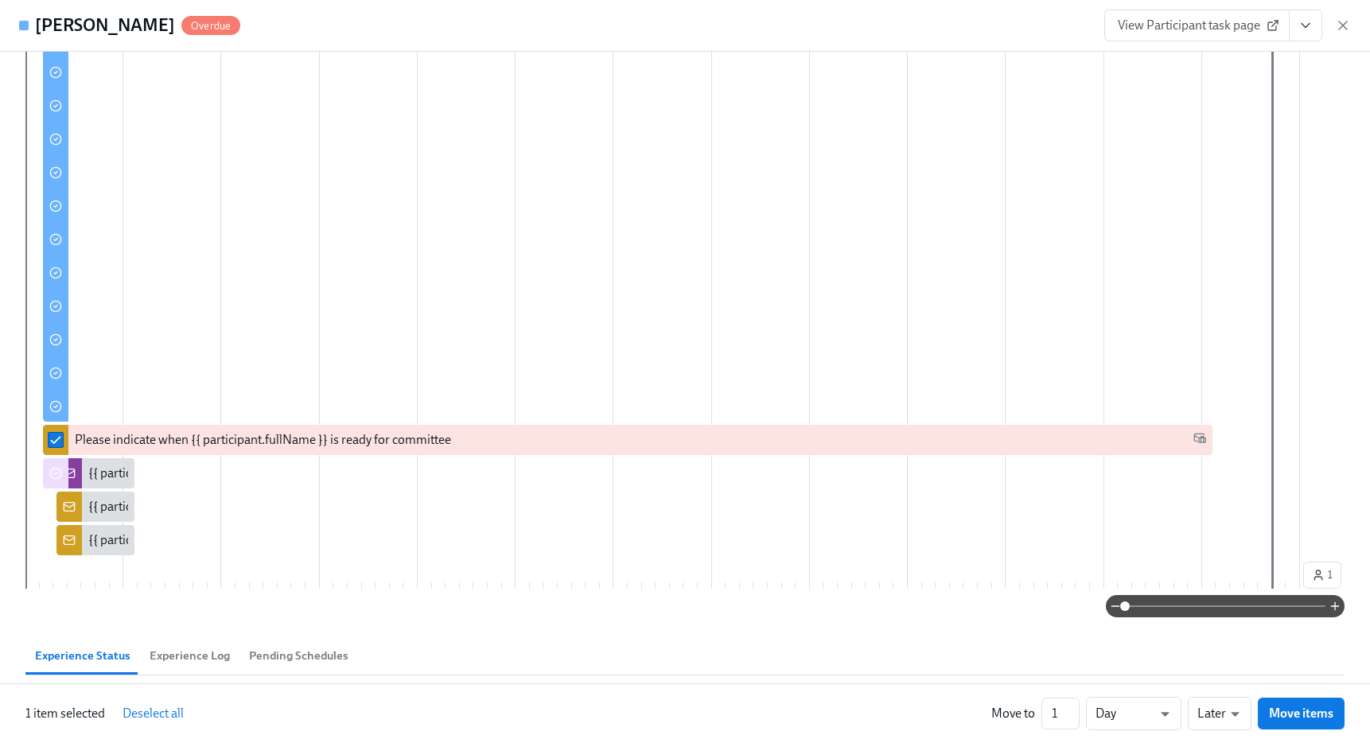
scroll to position [0, 0]
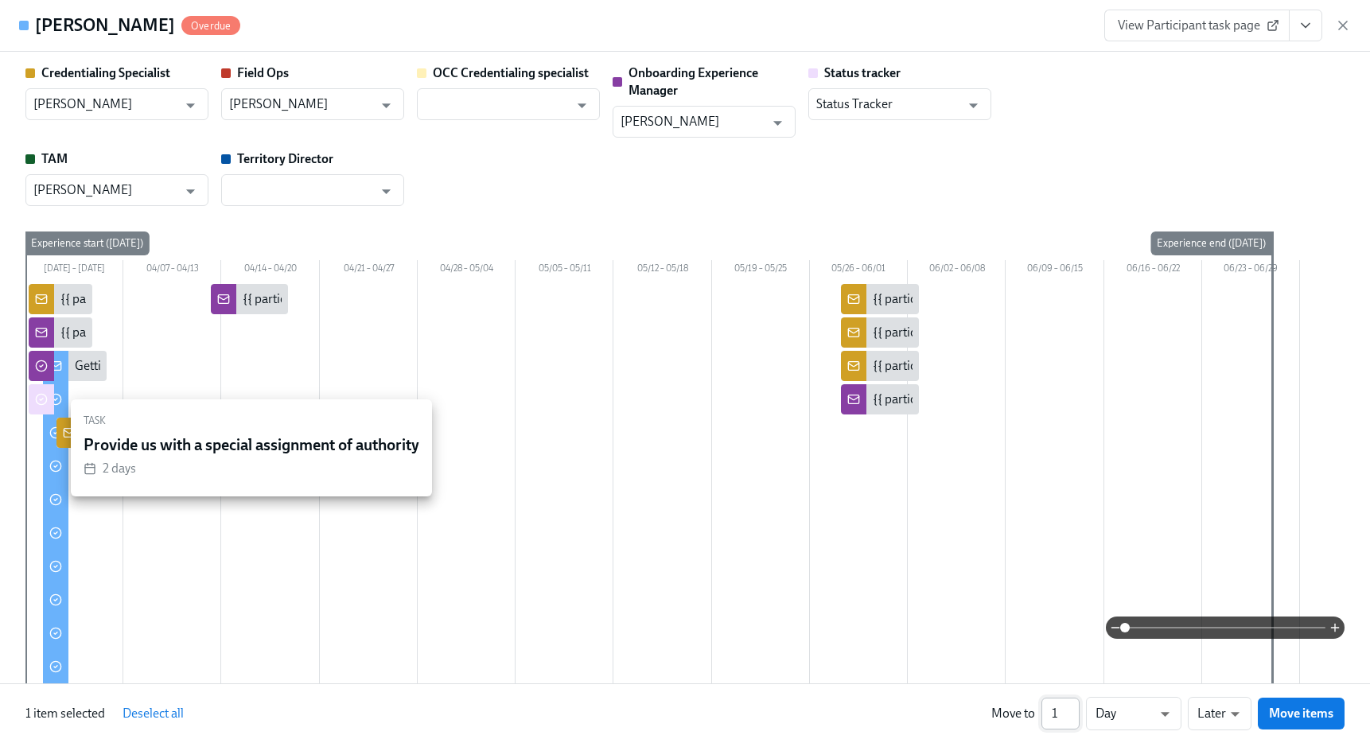
click at [1056, 711] on input "1" at bounding box center [1060, 714] width 38 height 32
click at [1121, 696] on li "Days" at bounding box center [1133, 683] width 95 height 27
click at [1063, 713] on input "120" at bounding box center [1060, 714] width 38 height 32
click at [1056, 715] on input "120" at bounding box center [1060, 714] width 38 height 32
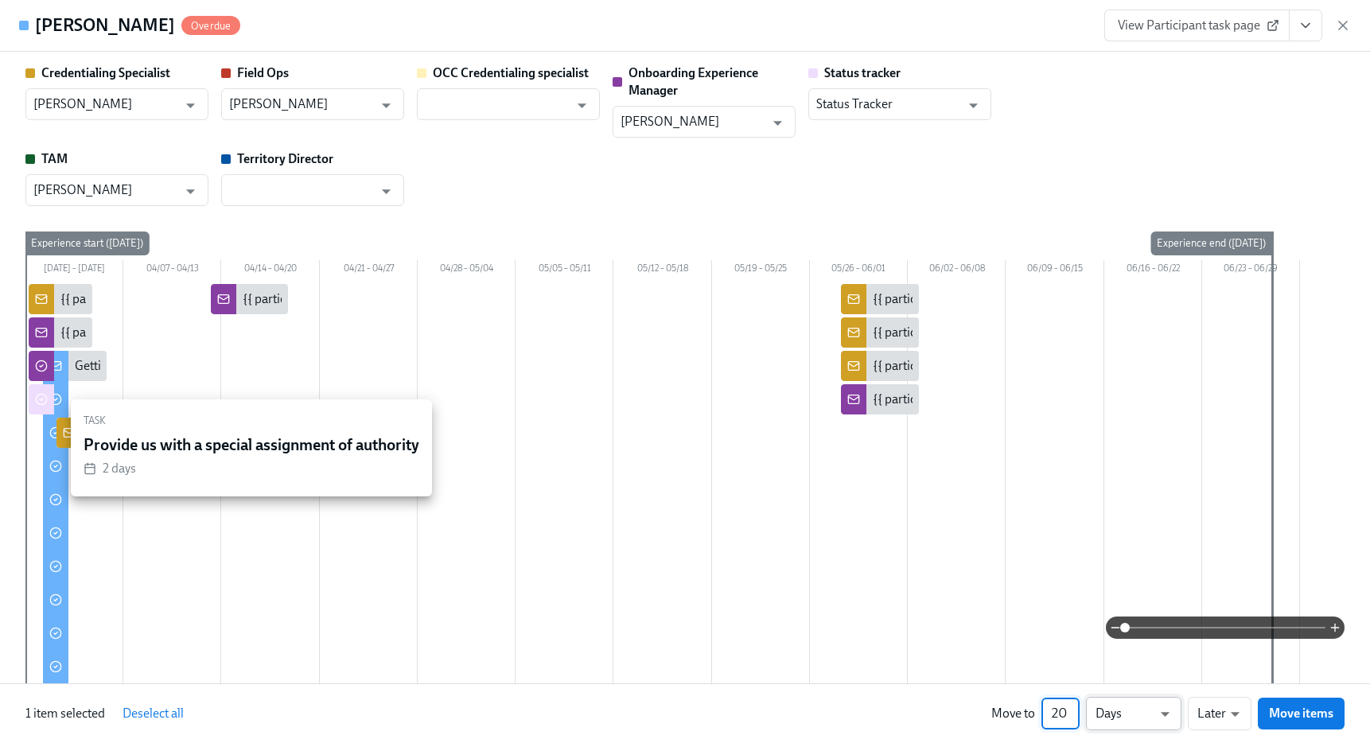
type input "20"
click at [1119, 711] on li "Weeks" at bounding box center [1133, 710] width 95 height 27
type input "w"
click at [1320, 709] on span "Move items" at bounding box center [1301, 713] width 64 height 16
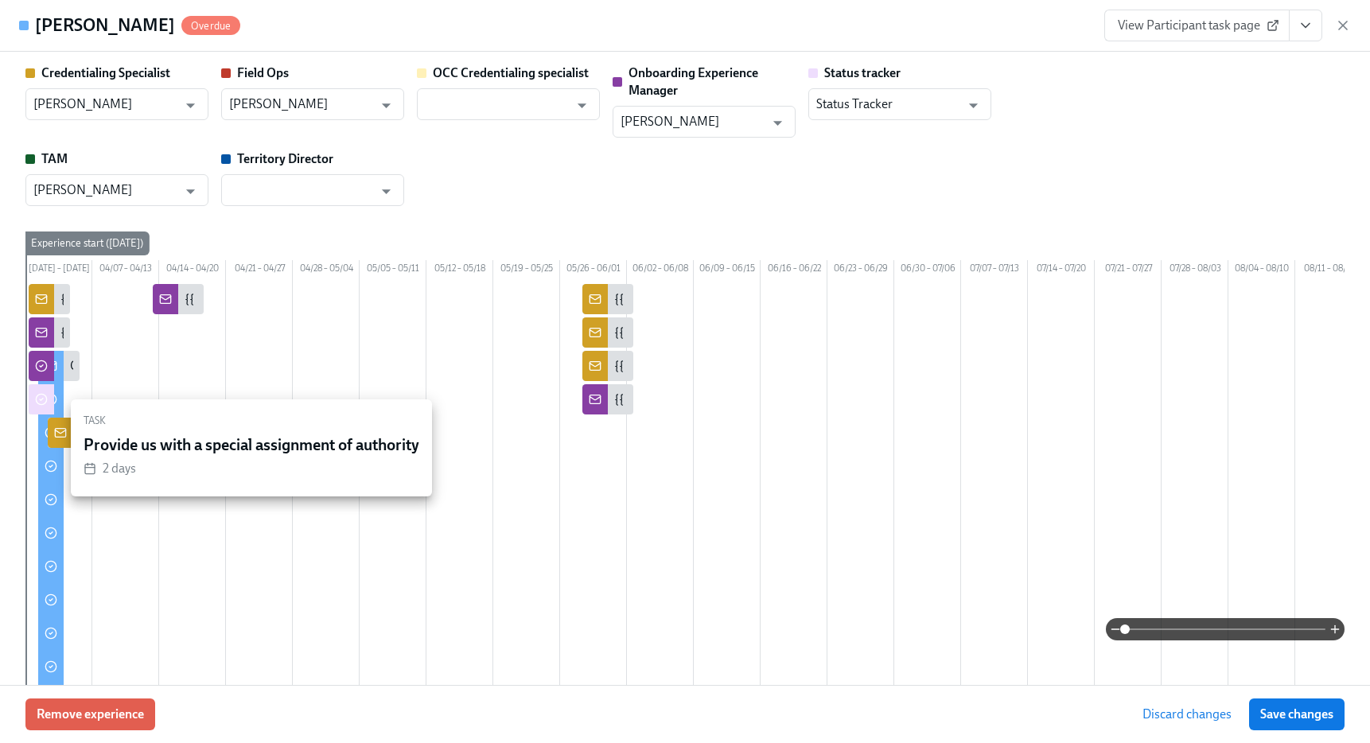
scroll to position [0, 886]
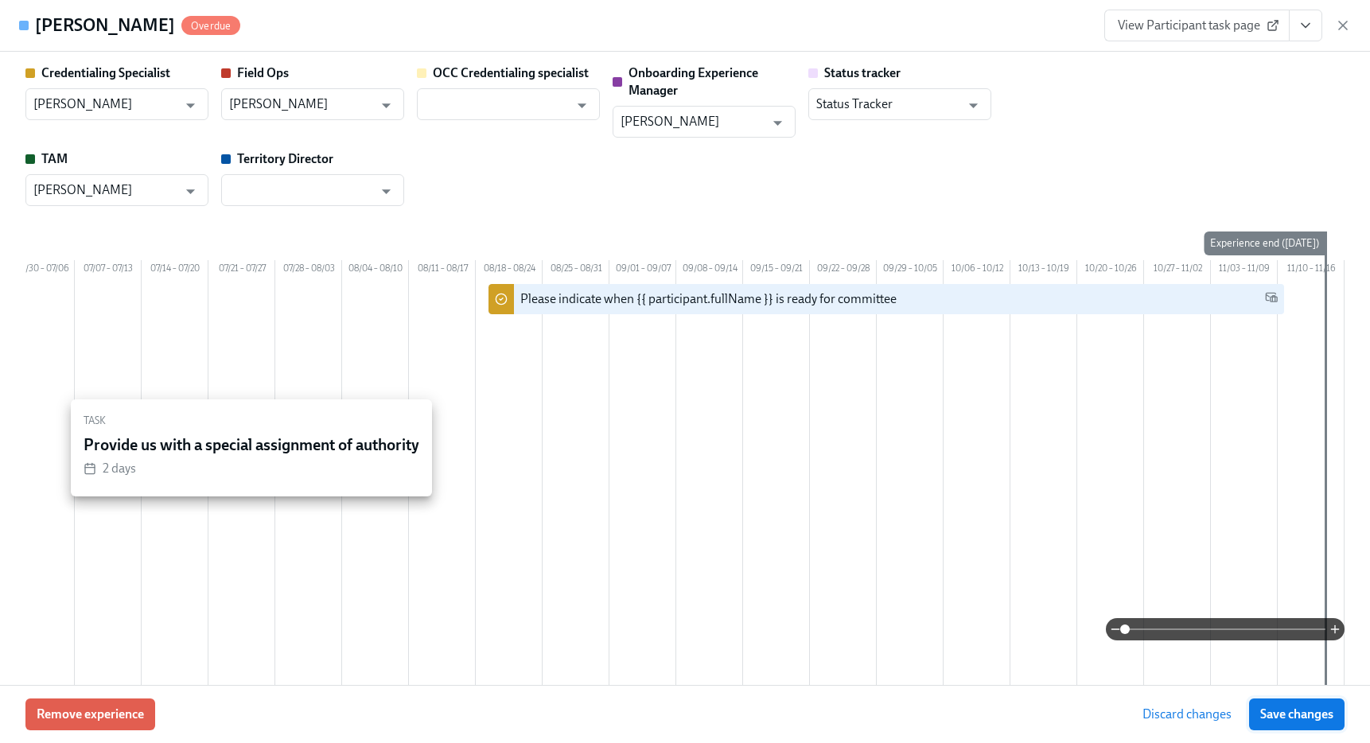
click at [1320, 714] on span "Save changes" at bounding box center [1296, 714] width 73 height 16
click at [1340, 29] on icon "button" at bounding box center [1343, 25] width 16 height 16
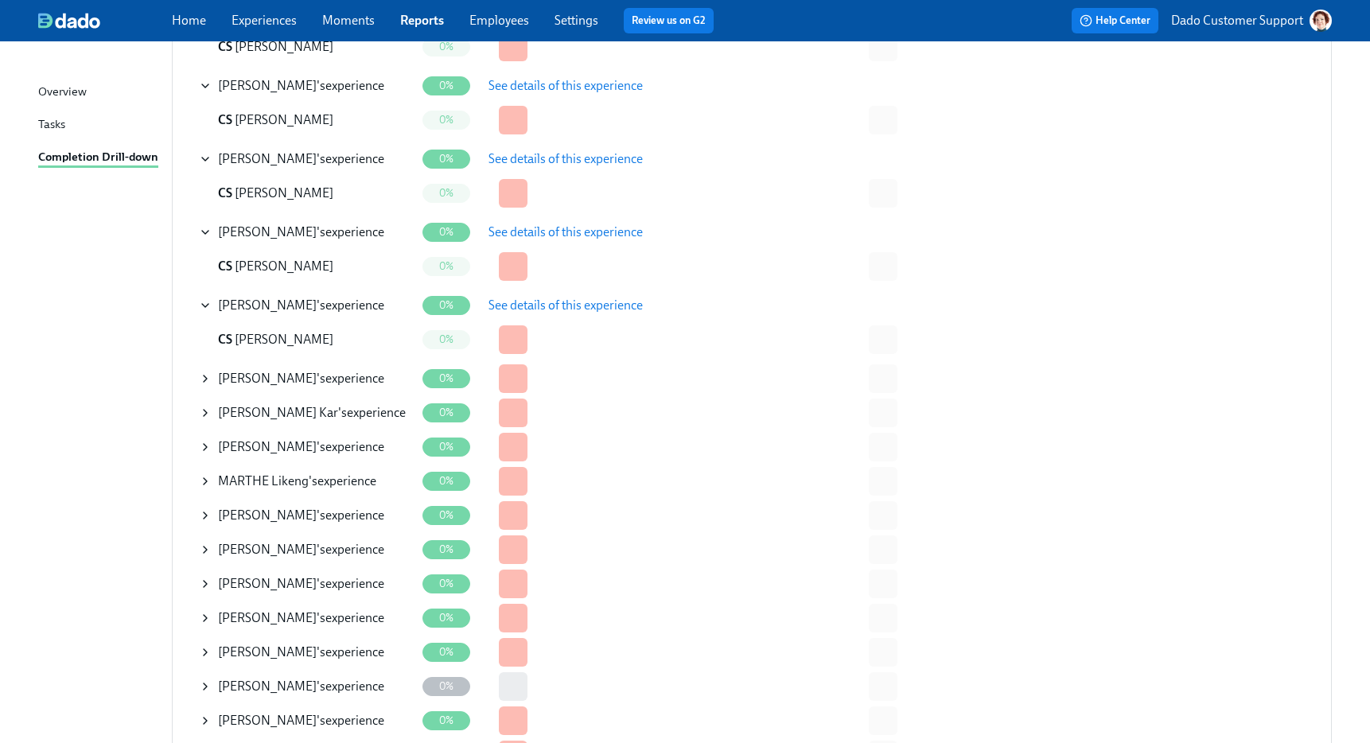
click at [206, 376] on icon at bounding box center [205, 378] width 13 height 13
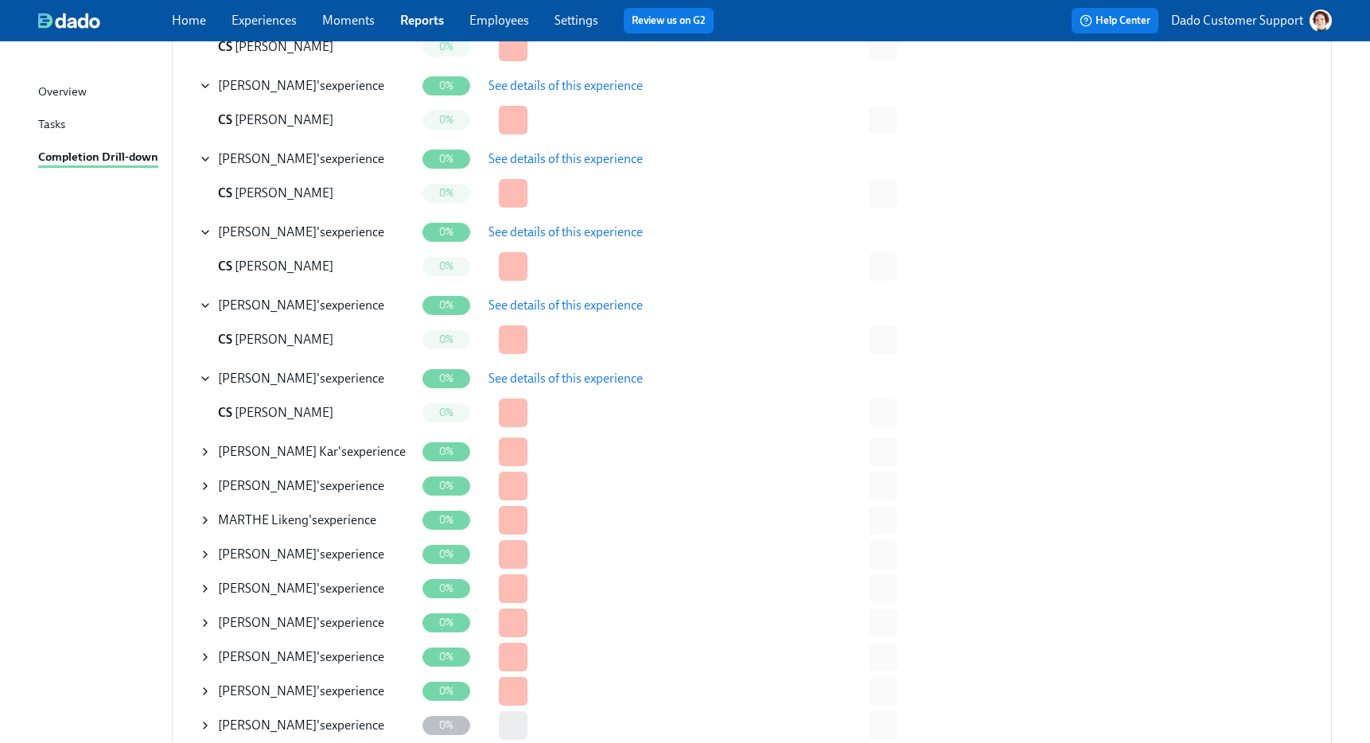
click at [550, 379] on span "See details of this experience" at bounding box center [565, 379] width 154 height 16
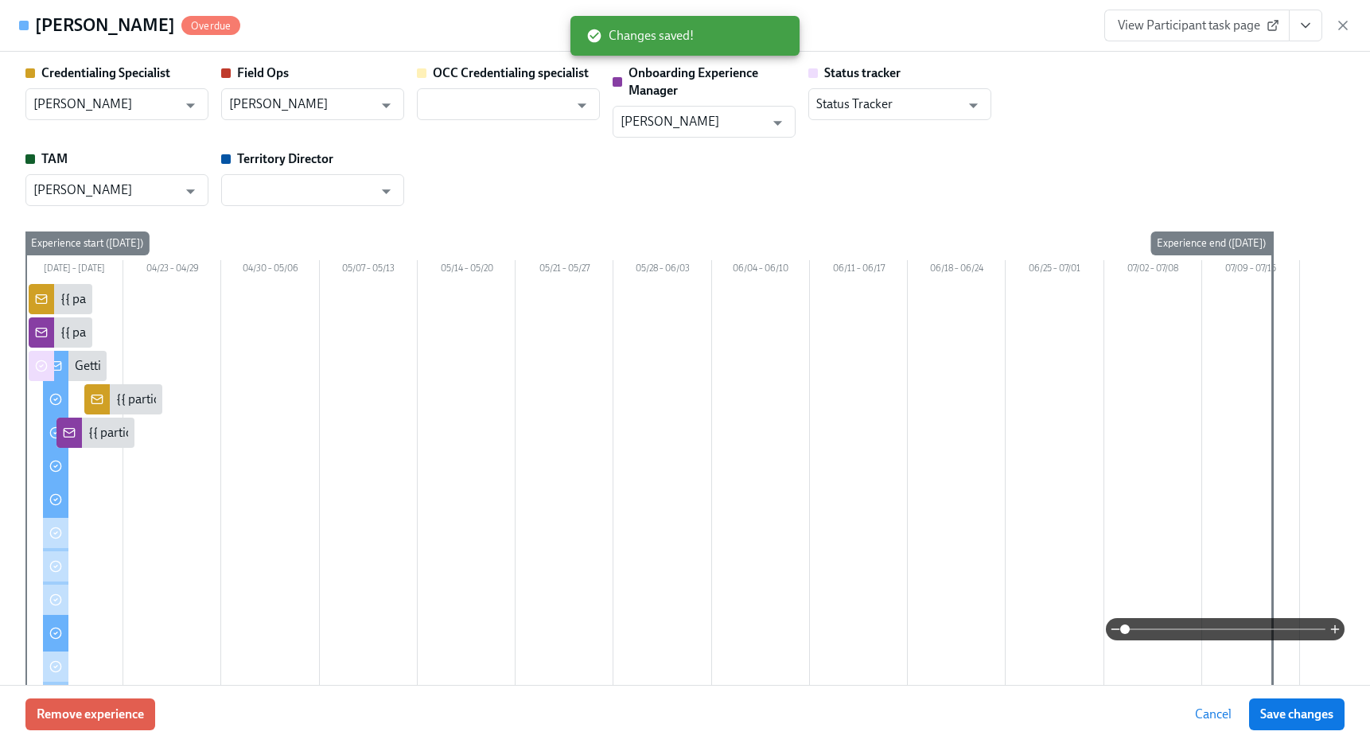
scroll to position [424, 0]
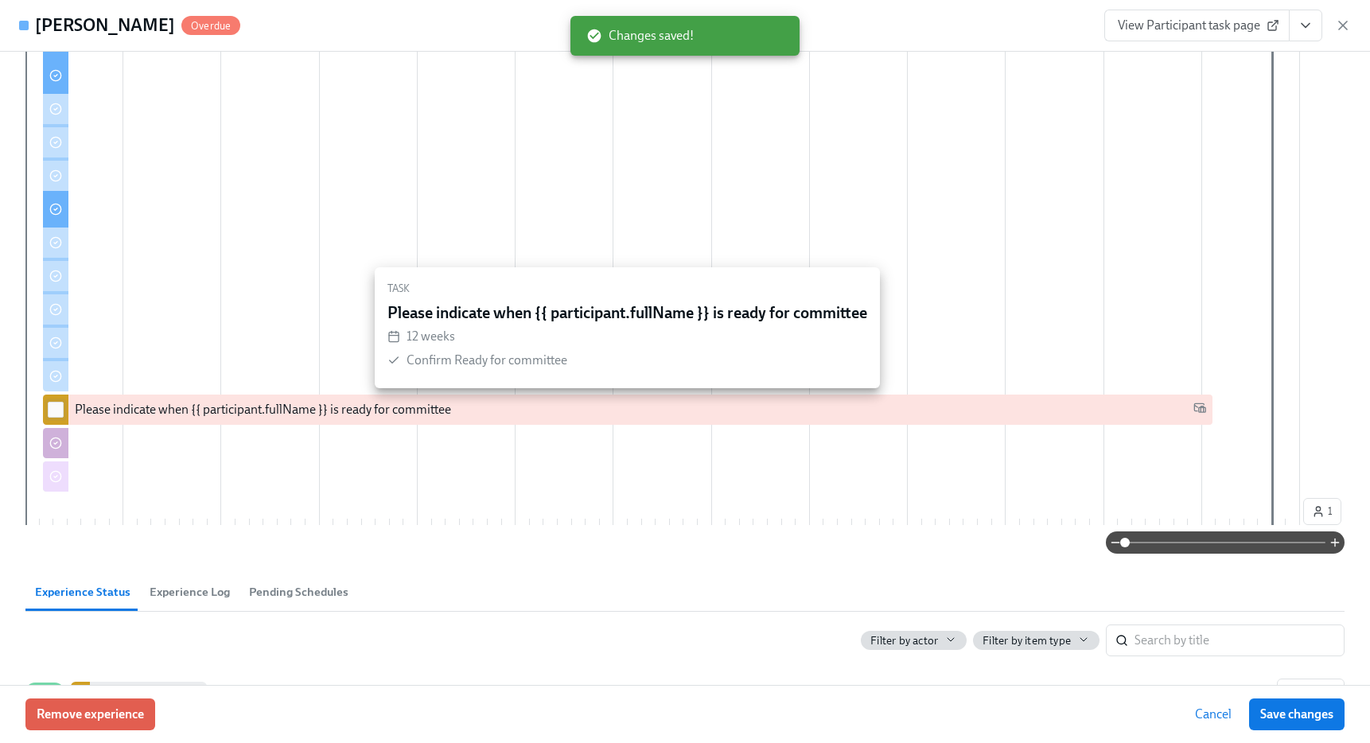
click at [52, 410] on input "checkbox" at bounding box center [56, 409] width 14 height 14
checkbox input "true"
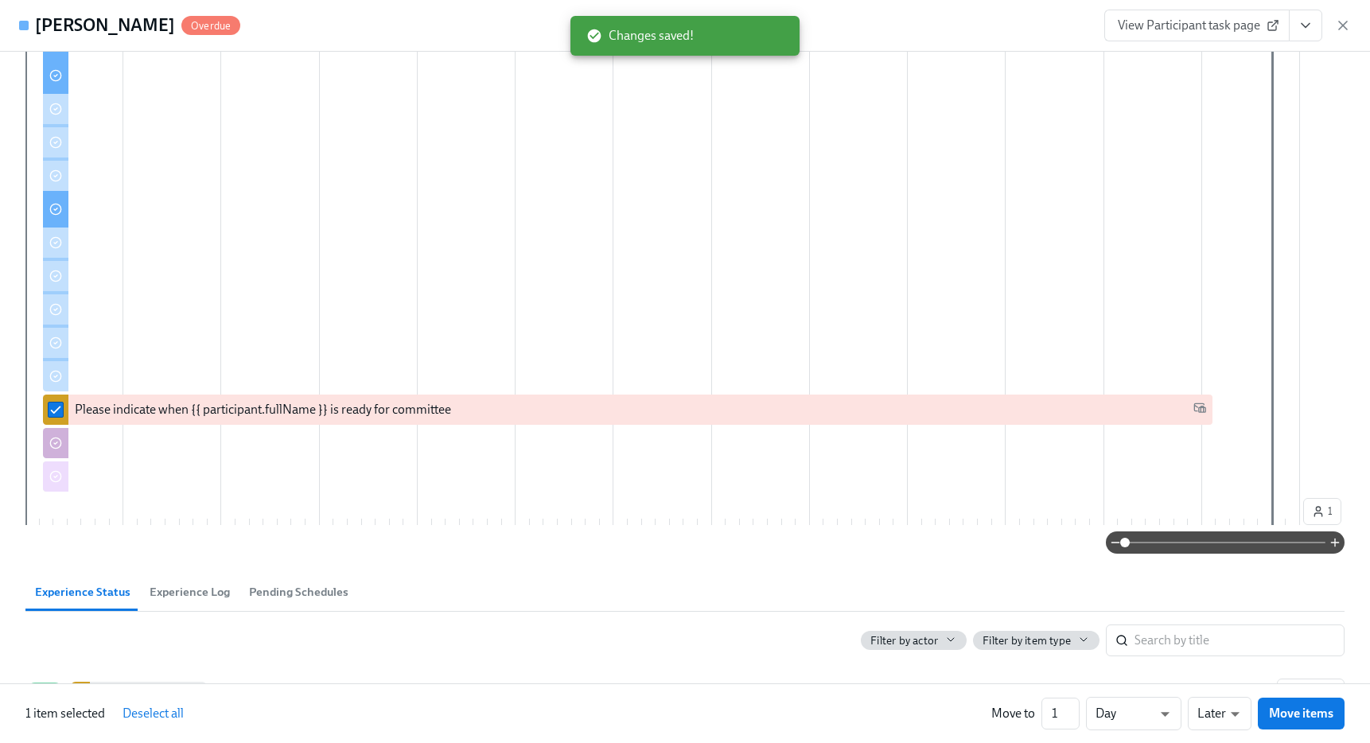
scroll to position [0, 0]
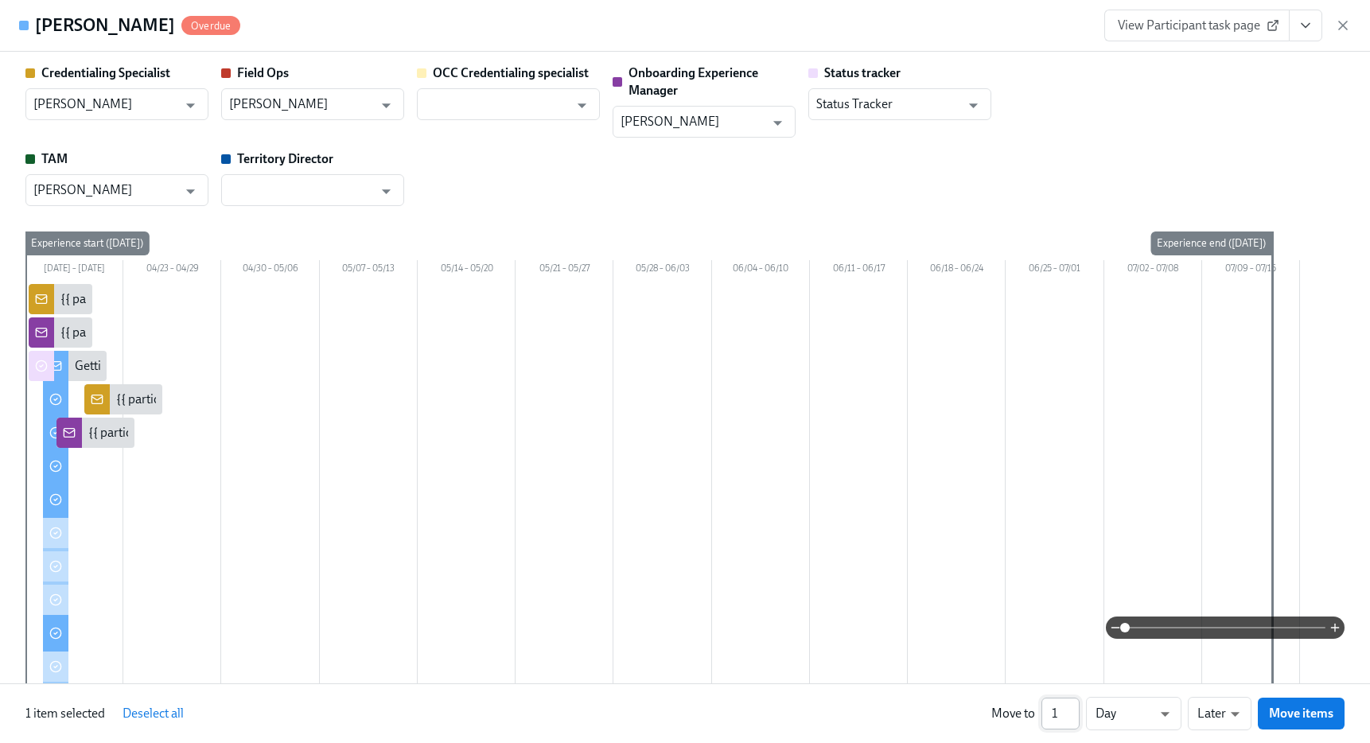
click at [1059, 709] on input "1" at bounding box center [1060, 714] width 38 height 32
type input "14"
click at [1128, 708] on li "Weeks" at bounding box center [1133, 710] width 95 height 27
type input "w"
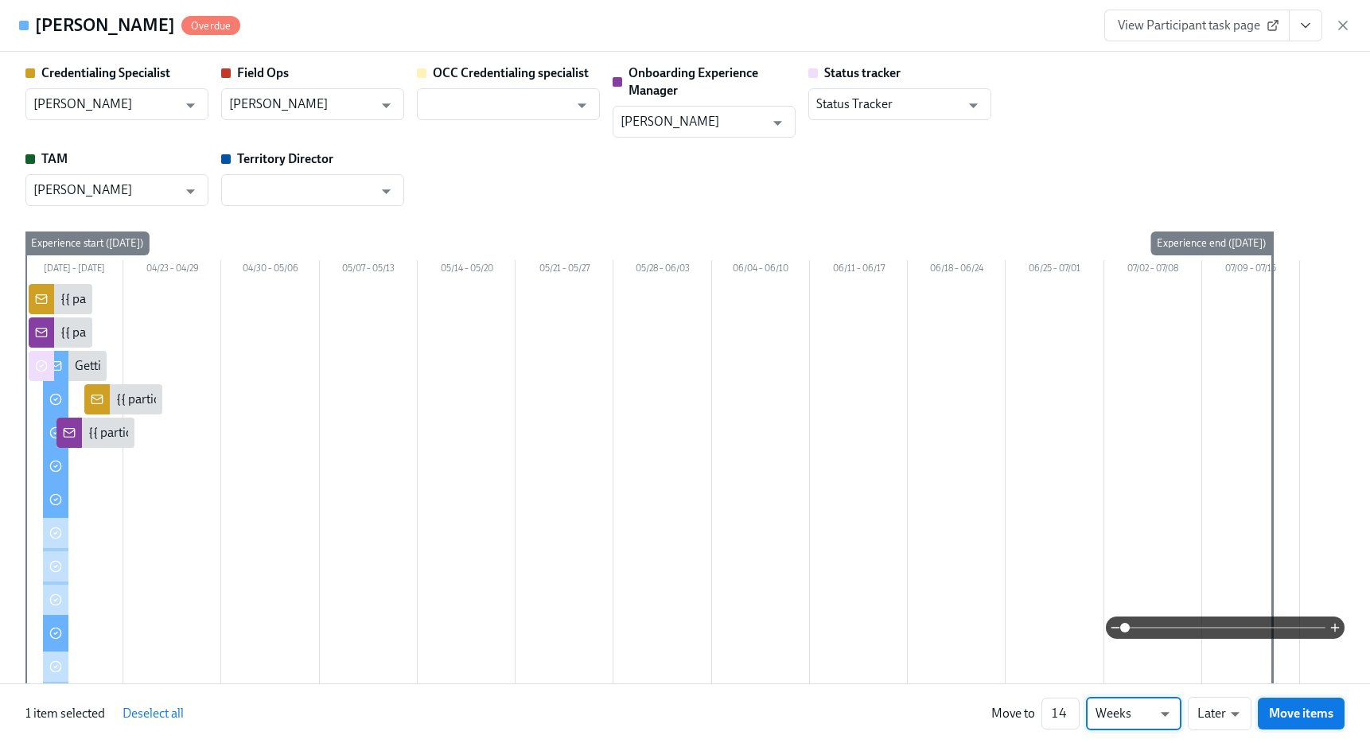
click at [1305, 702] on button "Move items" at bounding box center [1300, 714] width 87 height 32
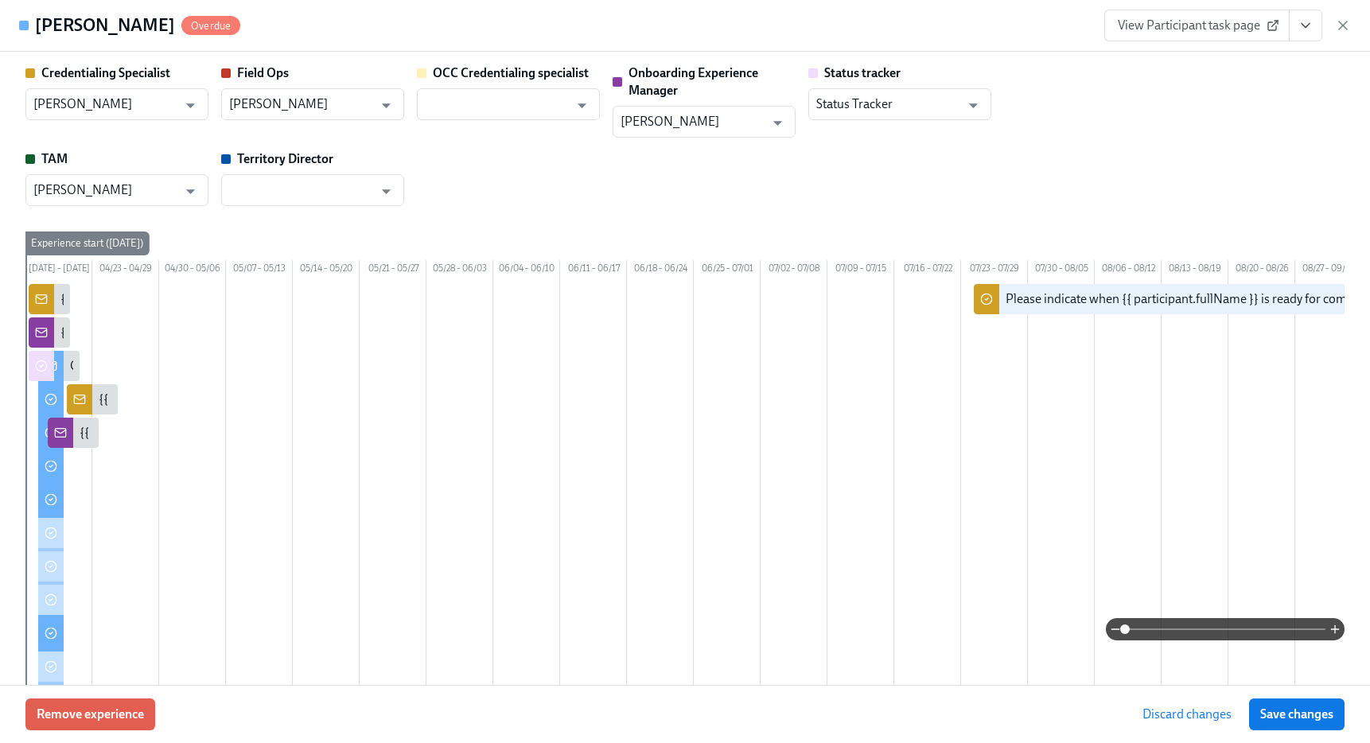
scroll to position [0, 485]
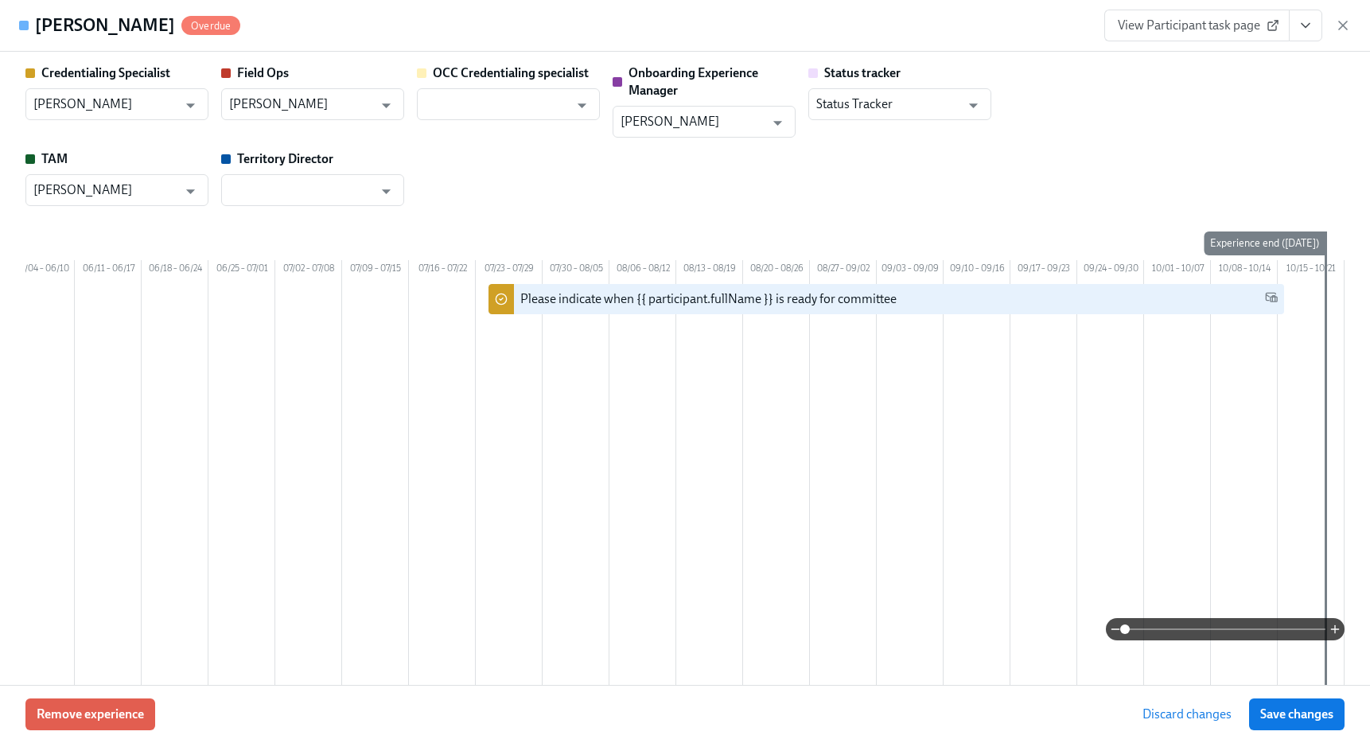
click at [1305, 702] on button "Save changes" at bounding box center [1296, 714] width 95 height 32
click at [1349, 32] on icon "button" at bounding box center [1343, 25] width 16 height 16
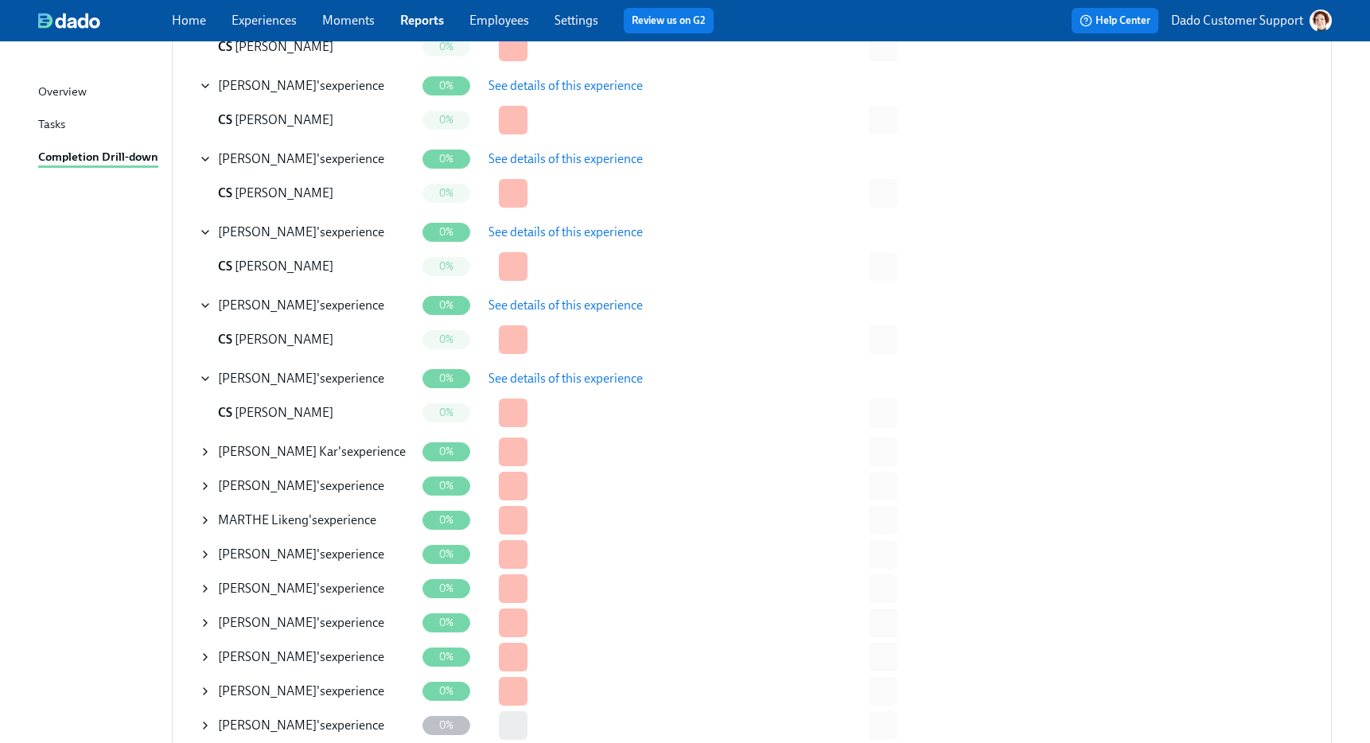
click at [212, 456] on div "Kumari Saswati Kar 's experience" at bounding box center [307, 452] width 216 height 32
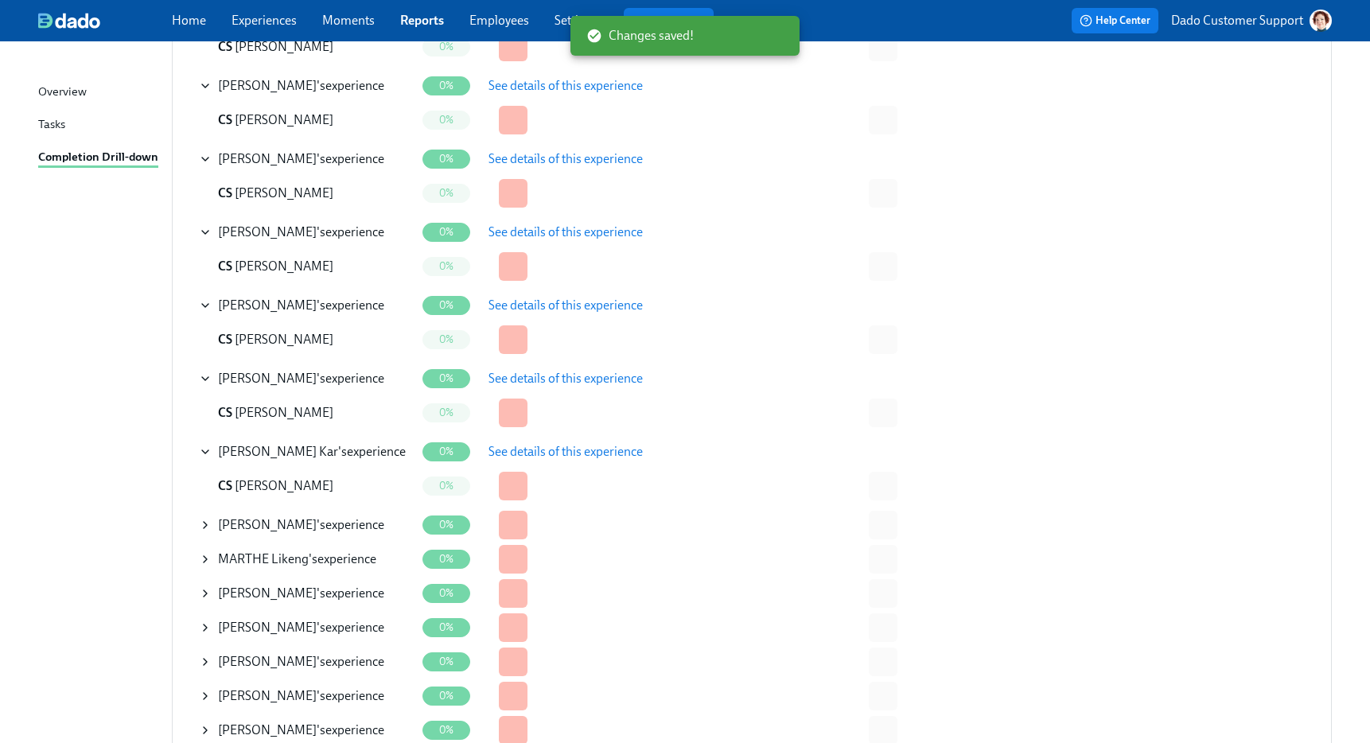
click at [600, 448] on span "See details of this experience" at bounding box center [565, 452] width 154 height 16
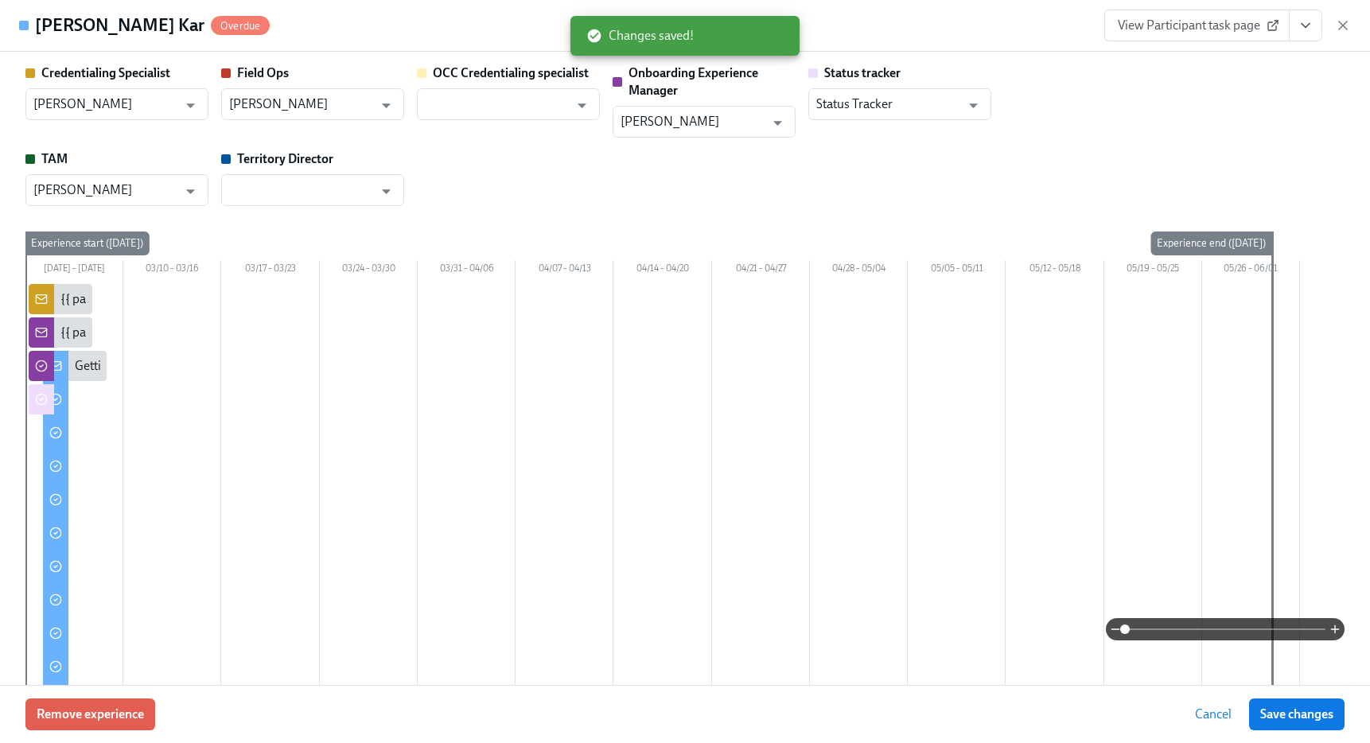
scroll to position [399, 0]
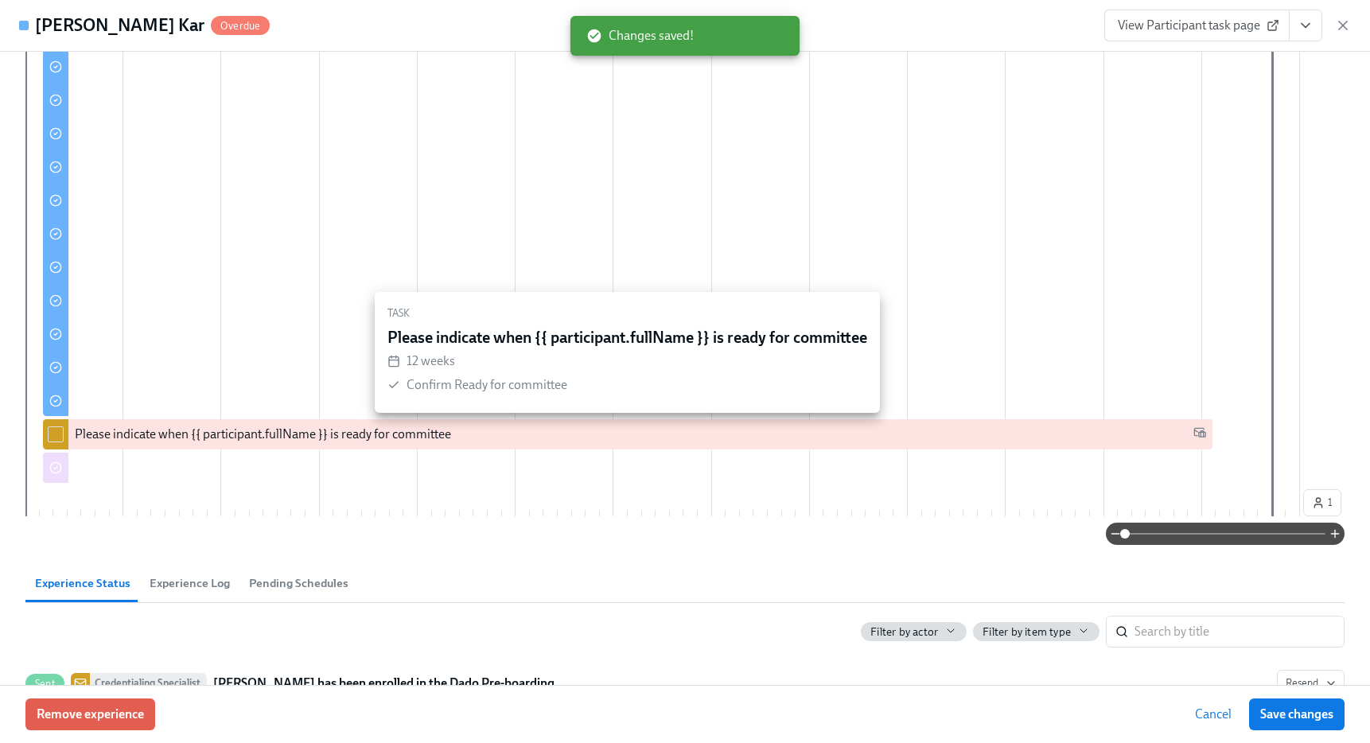
click at [58, 435] on input "checkbox" at bounding box center [56, 434] width 14 height 14
checkbox input "true"
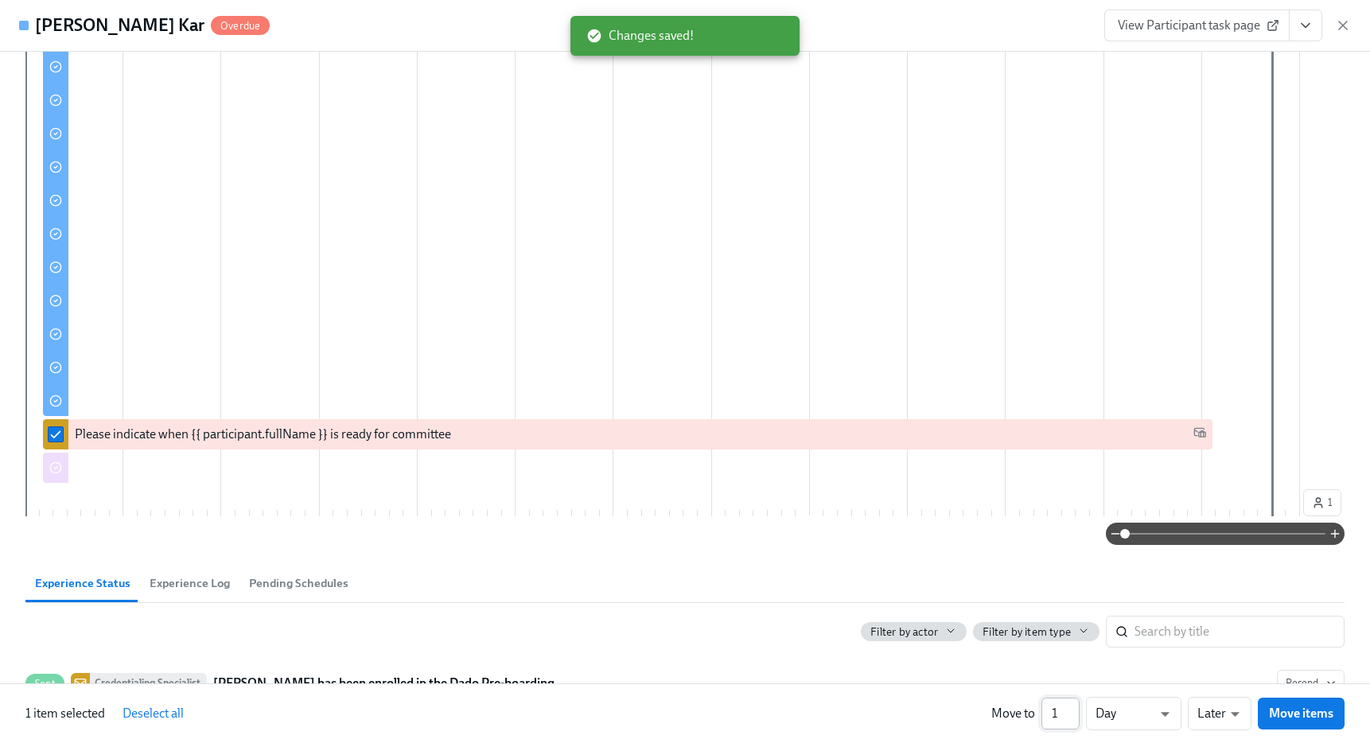
click at [1051, 709] on input "1" at bounding box center [1060, 714] width 38 height 32
click at [1059, 709] on input "1" at bounding box center [1060, 714] width 38 height 32
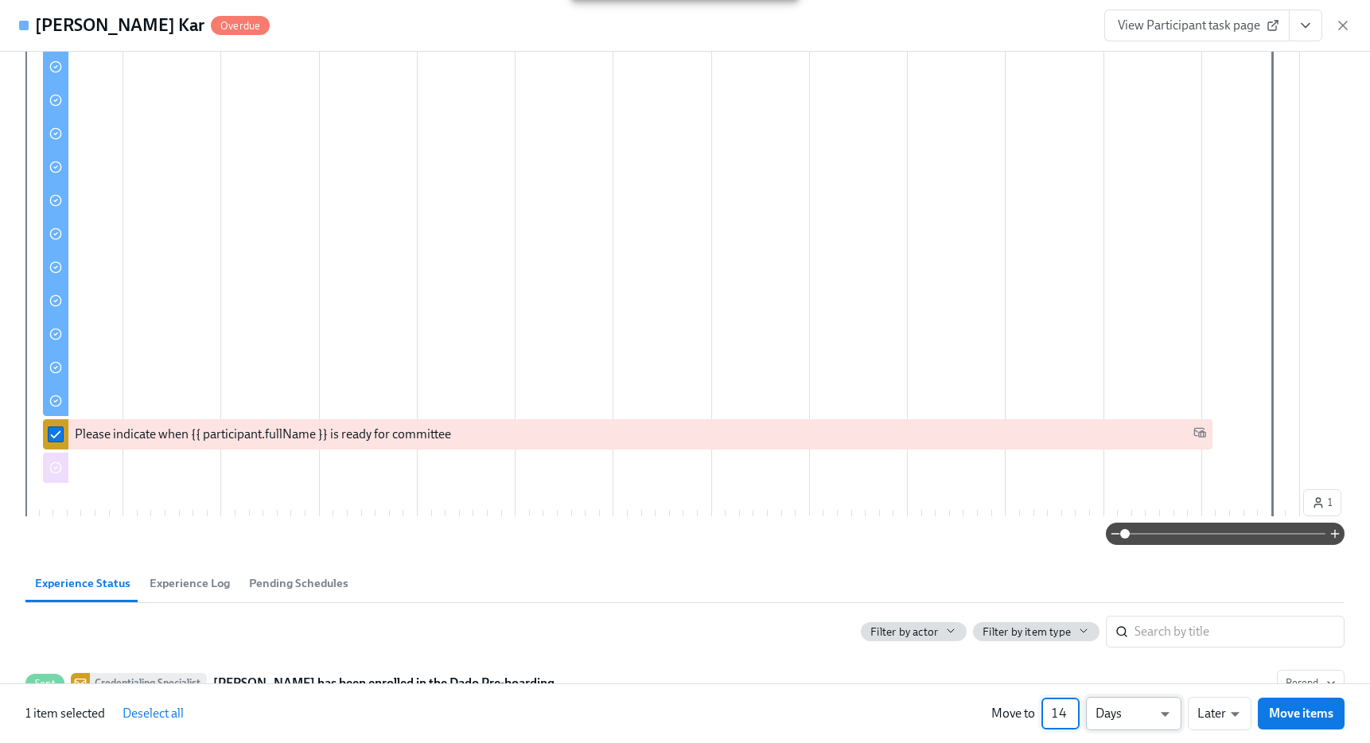
type input "14"
click at [1136, 717] on li "Weeks" at bounding box center [1133, 710] width 95 height 27
type input "w"
click at [1292, 710] on span "Move items" at bounding box center [1301, 713] width 64 height 16
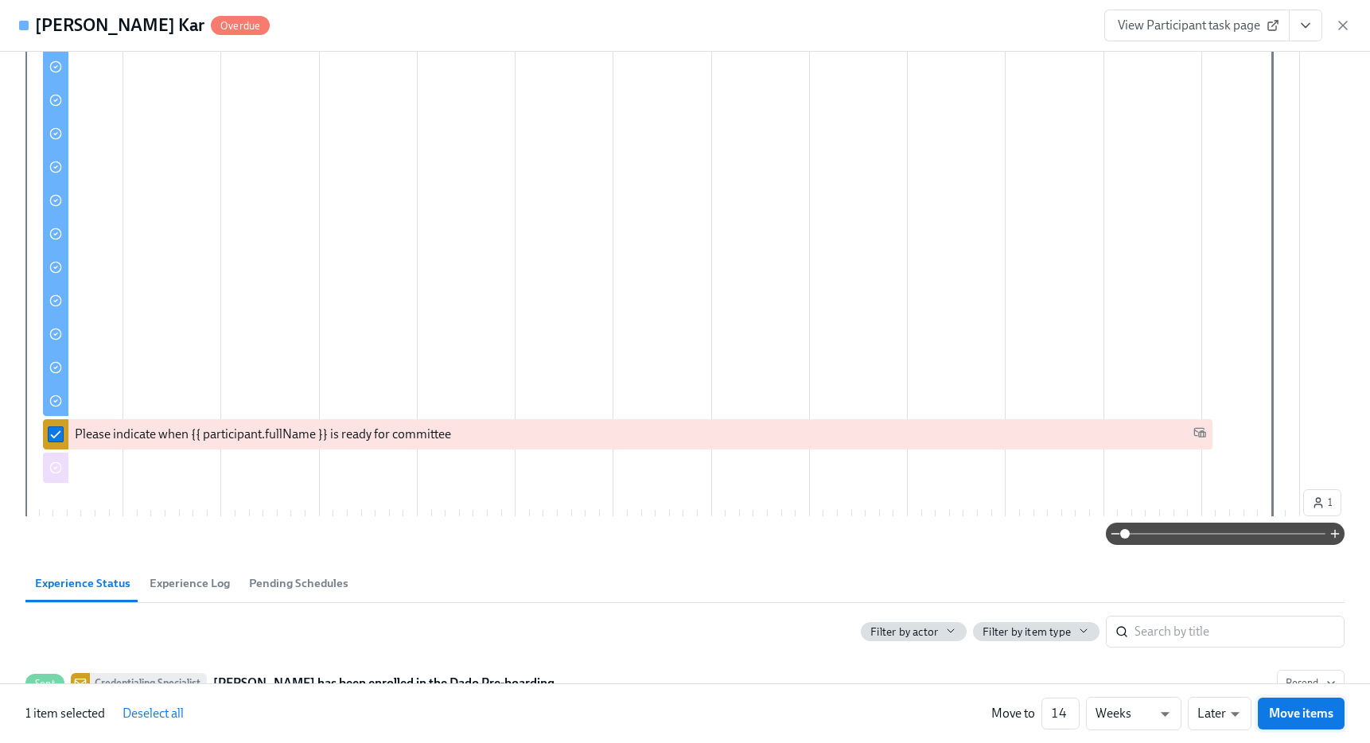
scroll to position [0, 530]
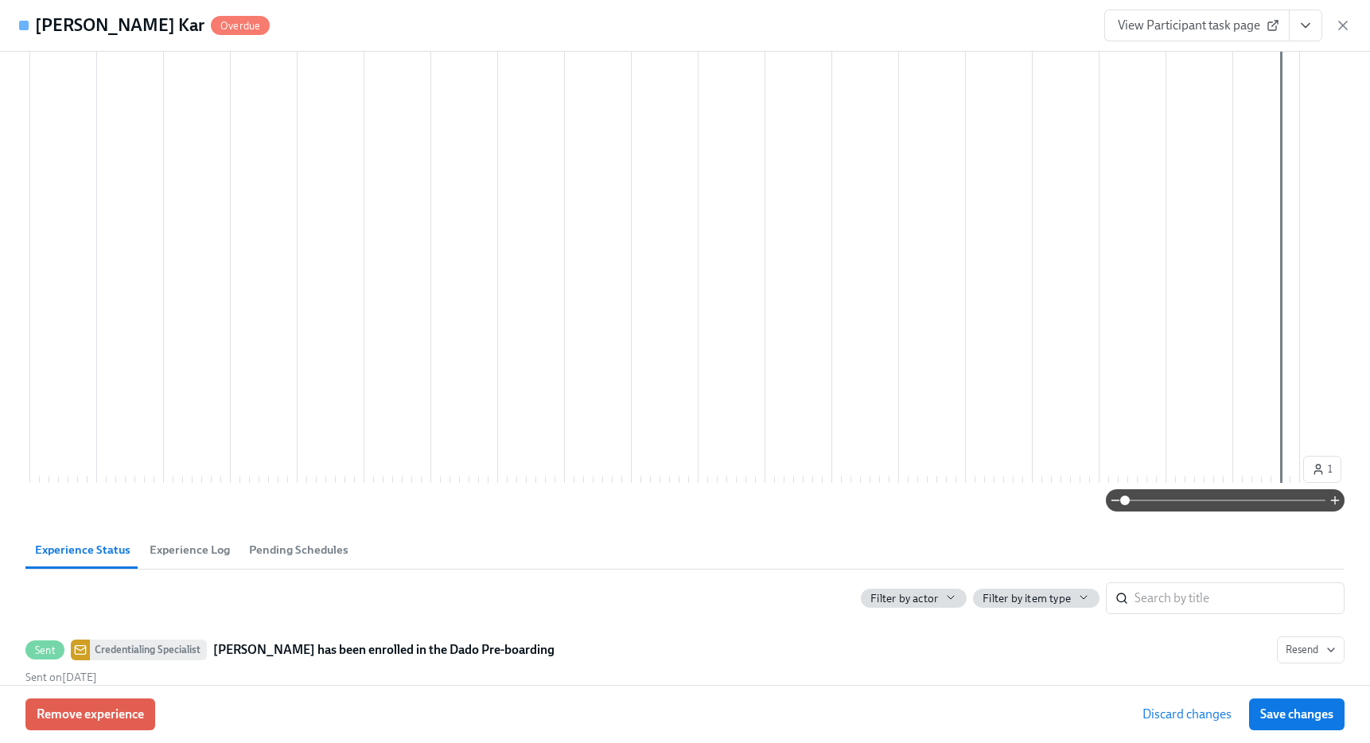
click at [1292, 710] on span "Save changes" at bounding box center [1296, 714] width 73 height 16
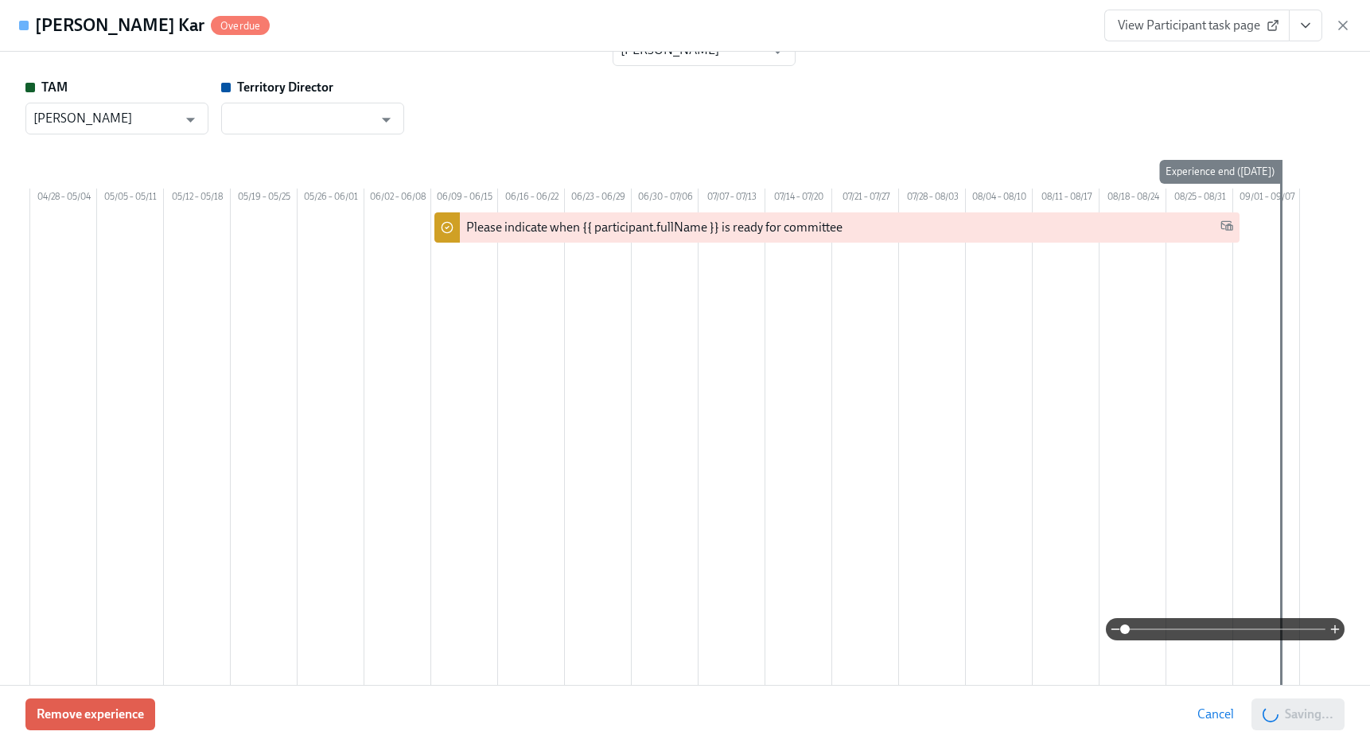
scroll to position [0, 0]
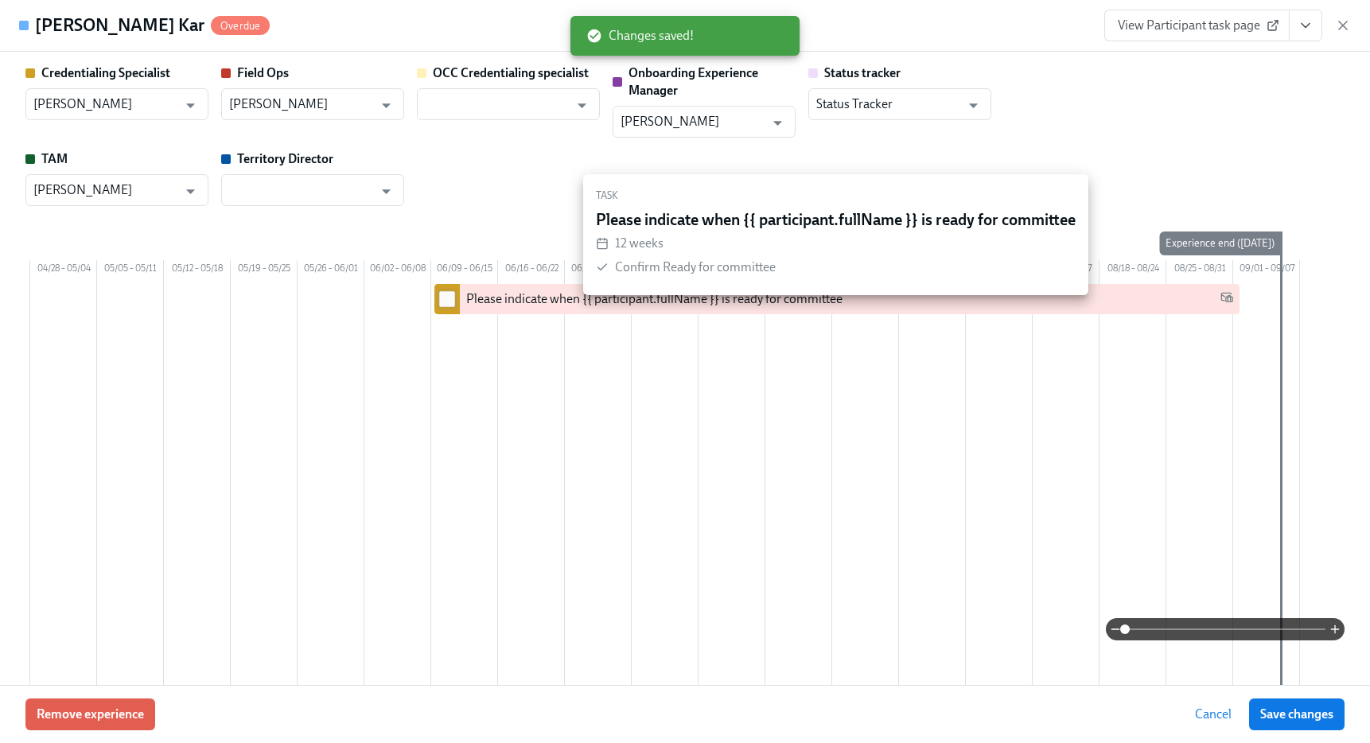
click at [453, 306] on input "checkbox" at bounding box center [447, 299] width 14 height 14
checkbox input "true"
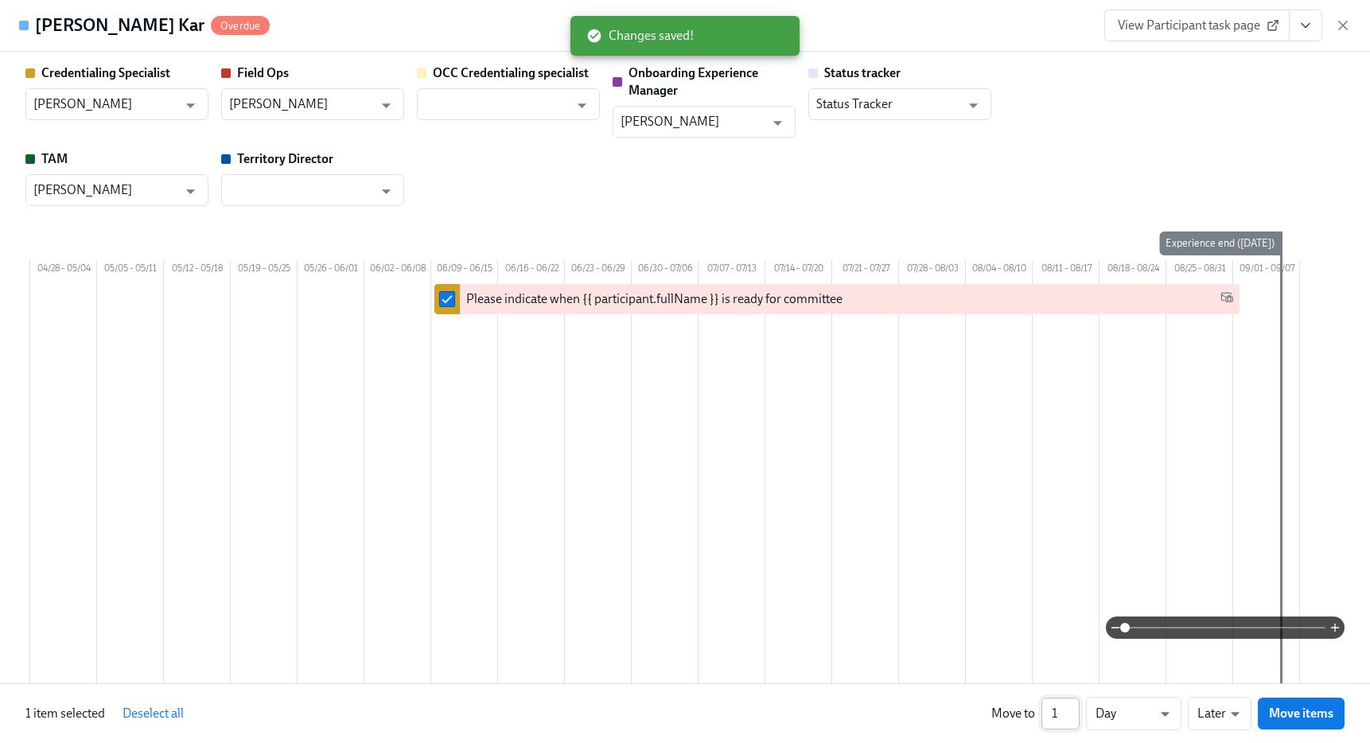
click at [1060, 711] on input "1" at bounding box center [1060, 714] width 38 height 32
type input "15"
click at [1124, 703] on li "Weeks" at bounding box center [1133, 710] width 95 height 27
type input "w"
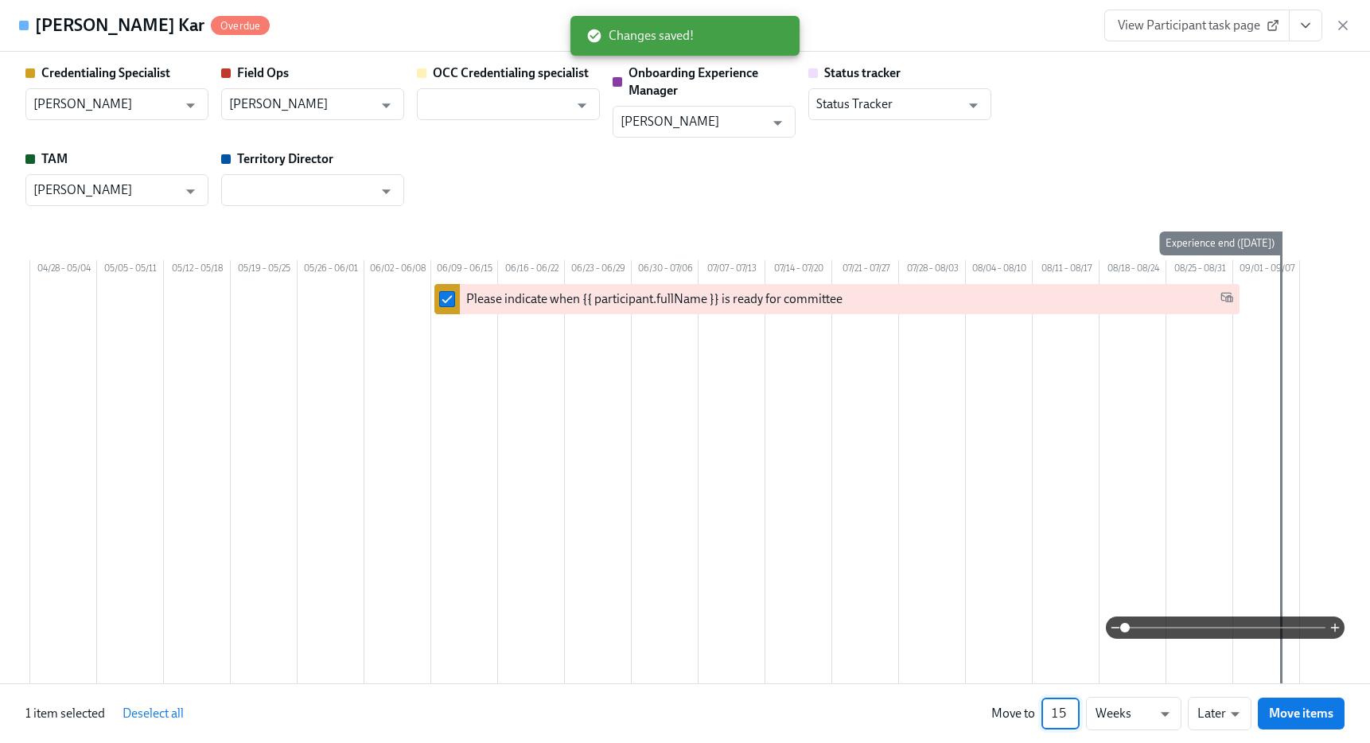
click at [1062, 710] on input "15" at bounding box center [1060, 714] width 38 height 32
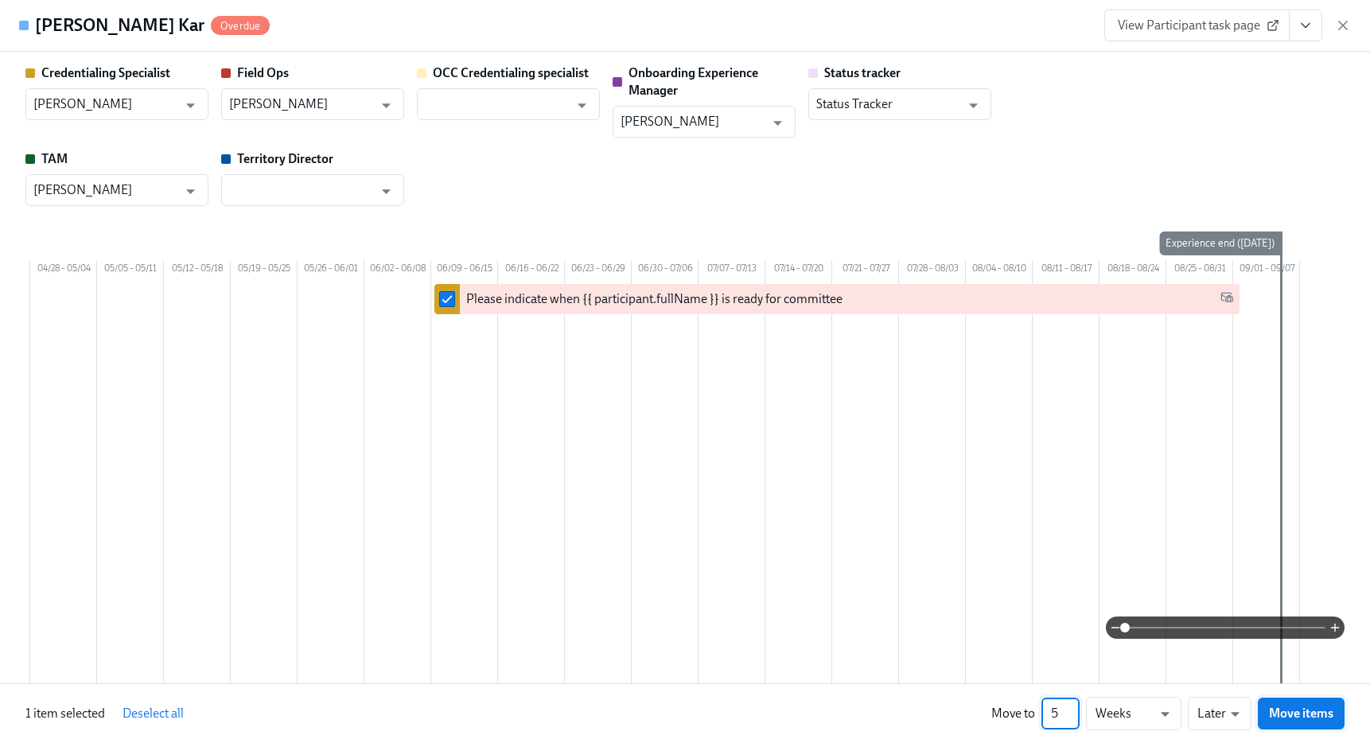
type input "5"
click at [1300, 717] on span "Move items" at bounding box center [1301, 713] width 64 height 16
checkbox input "false"
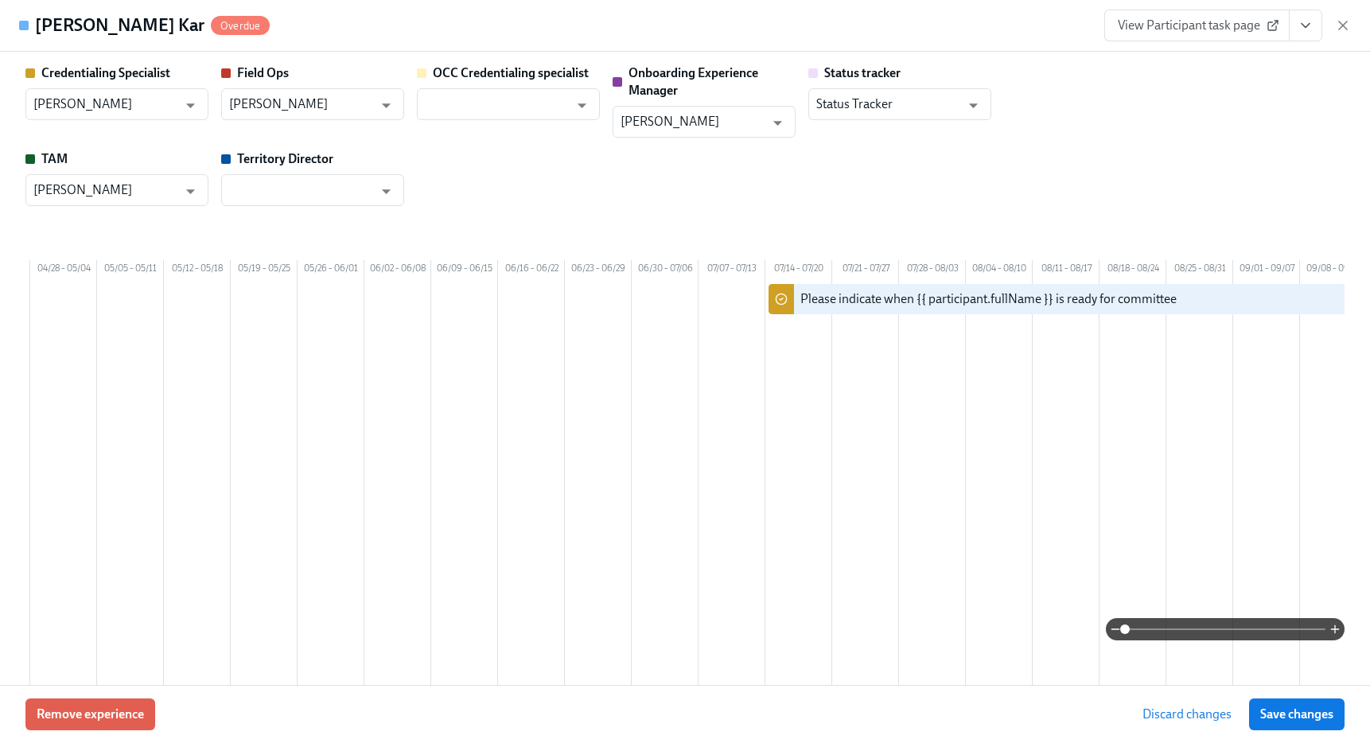
scroll to position [0, 819]
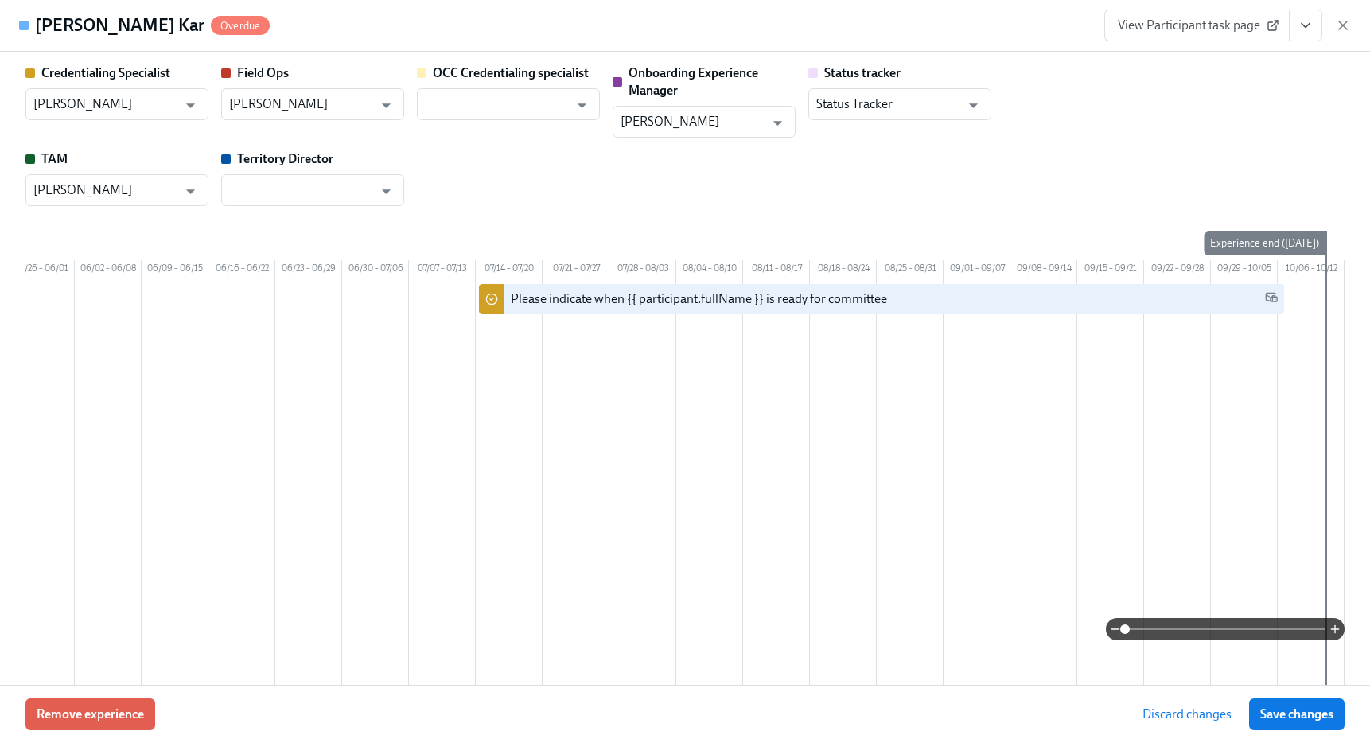
click at [1300, 717] on span "Save changes" at bounding box center [1296, 714] width 73 height 16
click at [1345, 34] on div "View Participant task page" at bounding box center [1227, 26] width 247 height 32
click at [1339, 23] on icon "button" at bounding box center [1343, 25] width 16 height 16
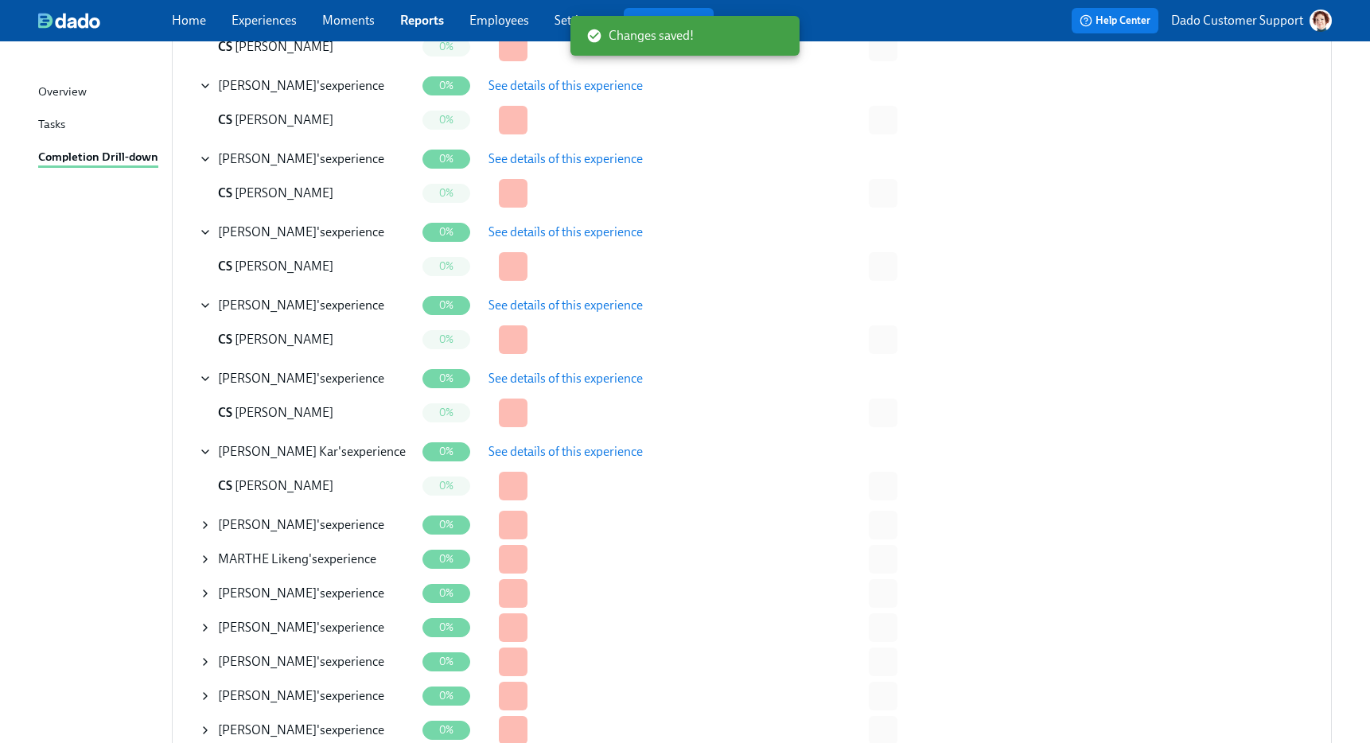
click at [200, 519] on icon at bounding box center [205, 525] width 13 height 13
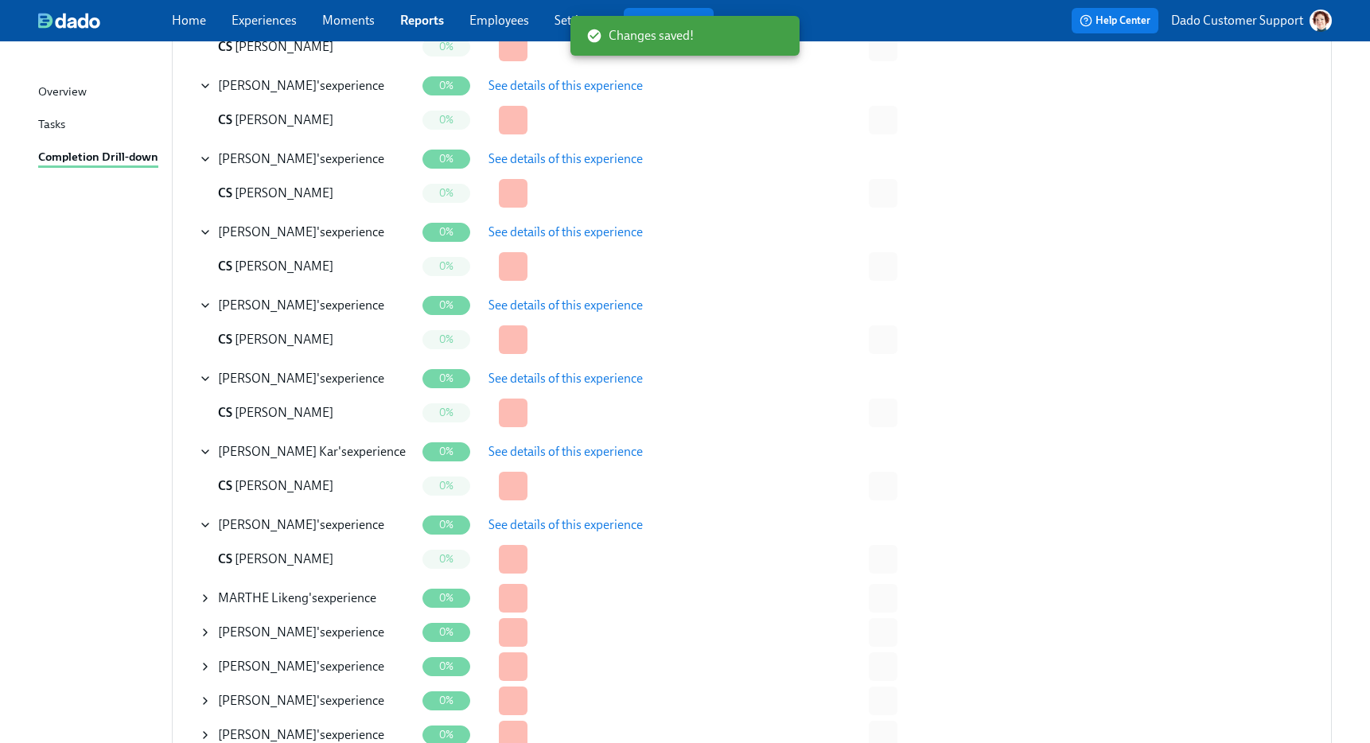
click at [557, 522] on span "See details of this experience" at bounding box center [565, 525] width 154 height 16
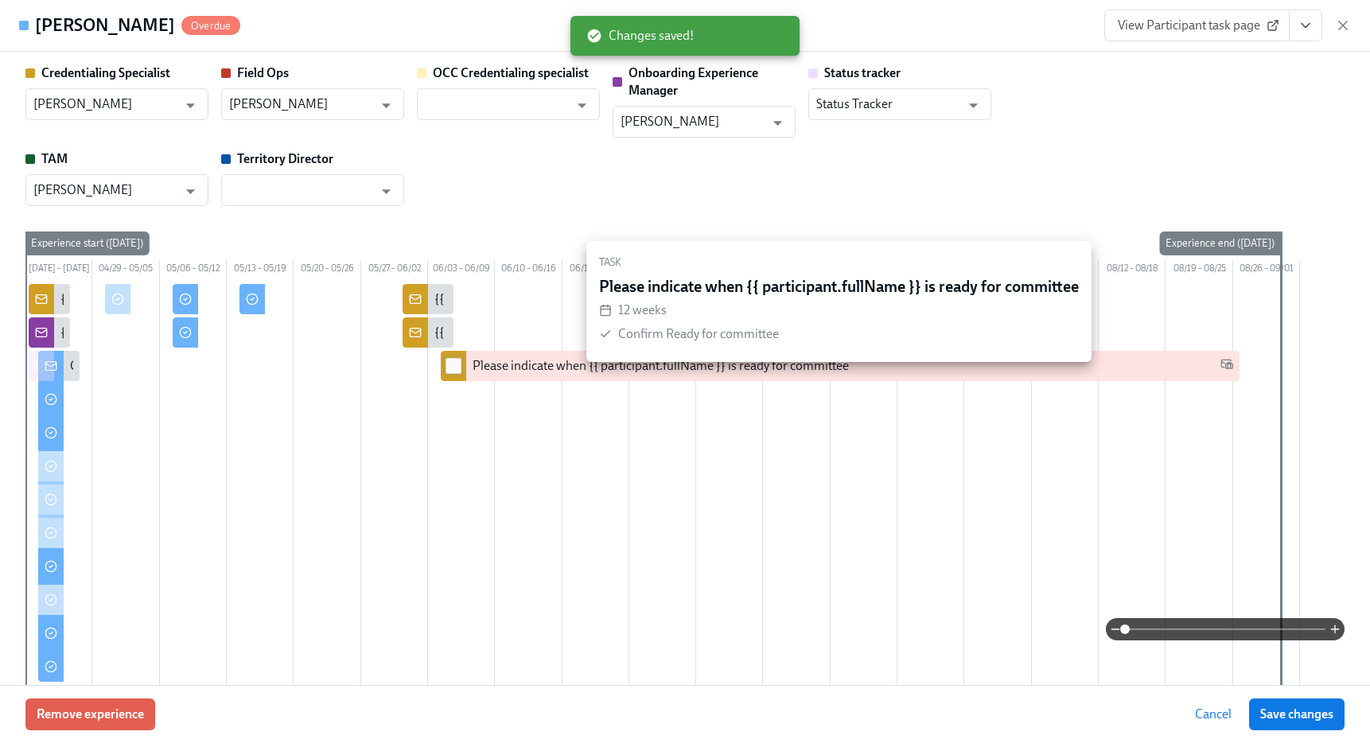
click at [454, 373] on input "checkbox" at bounding box center [453, 366] width 14 height 14
checkbox input "true"
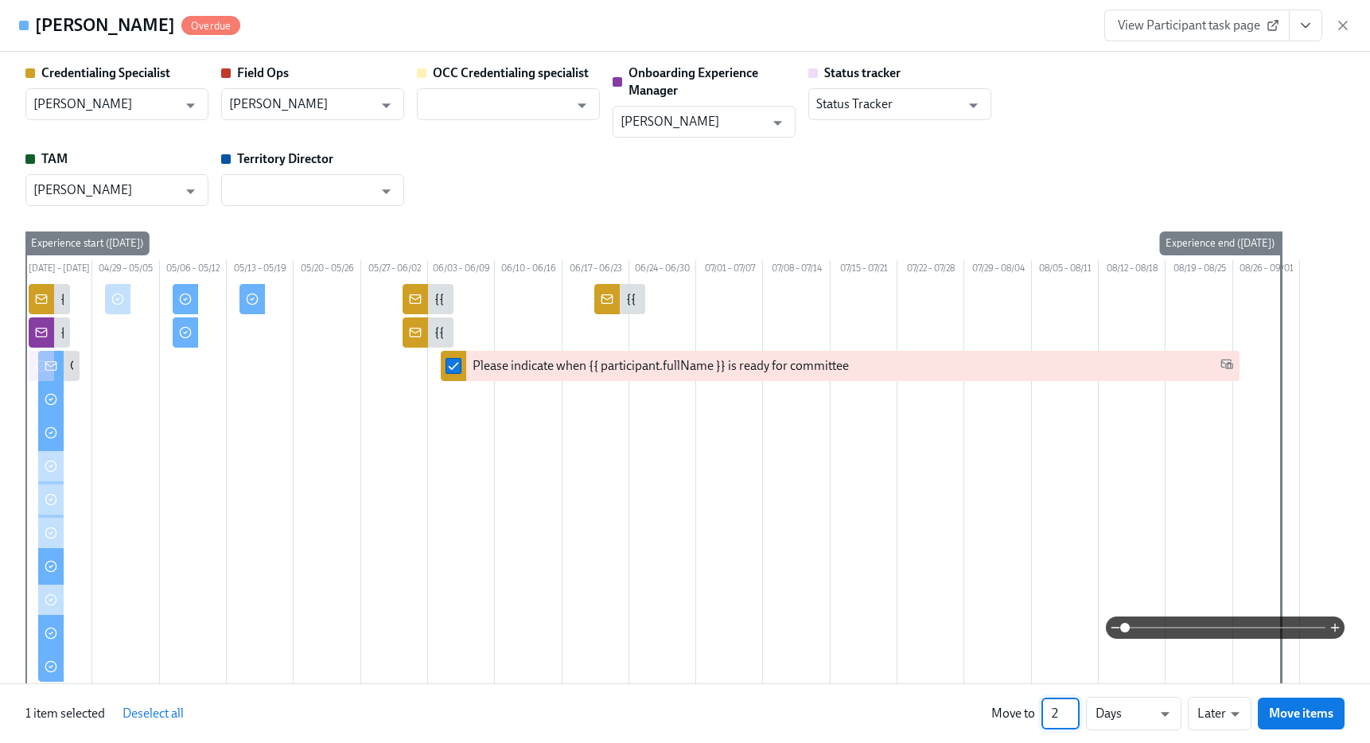
click at [1074, 707] on input "2" at bounding box center [1060, 714] width 38 height 32
click at [1074, 707] on input "3" at bounding box center [1060, 714] width 38 height 32
click at [1074, 707] on input "4" at bounding box center [1060, 714] width 38 height 32
type input "5"
click at [1074, 707] on input "5" at bounding box center [1060, 714] width 38 height 32
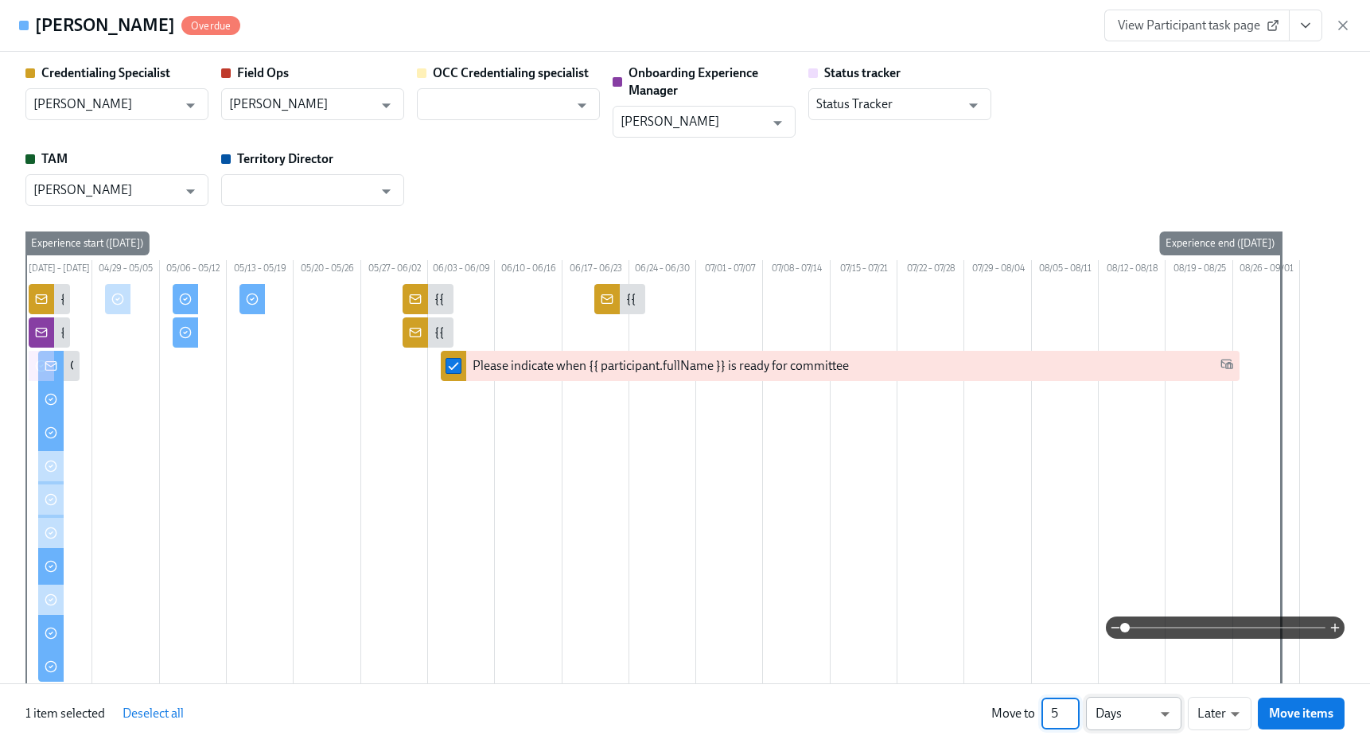
click at [1130, 710] on li "Weeks" at bounding box center [1133, 710] width 95 height 27
type input "w"
click at [1298, 709] on span "Move items" at bounding box center [1301, 713] width 64 height 16
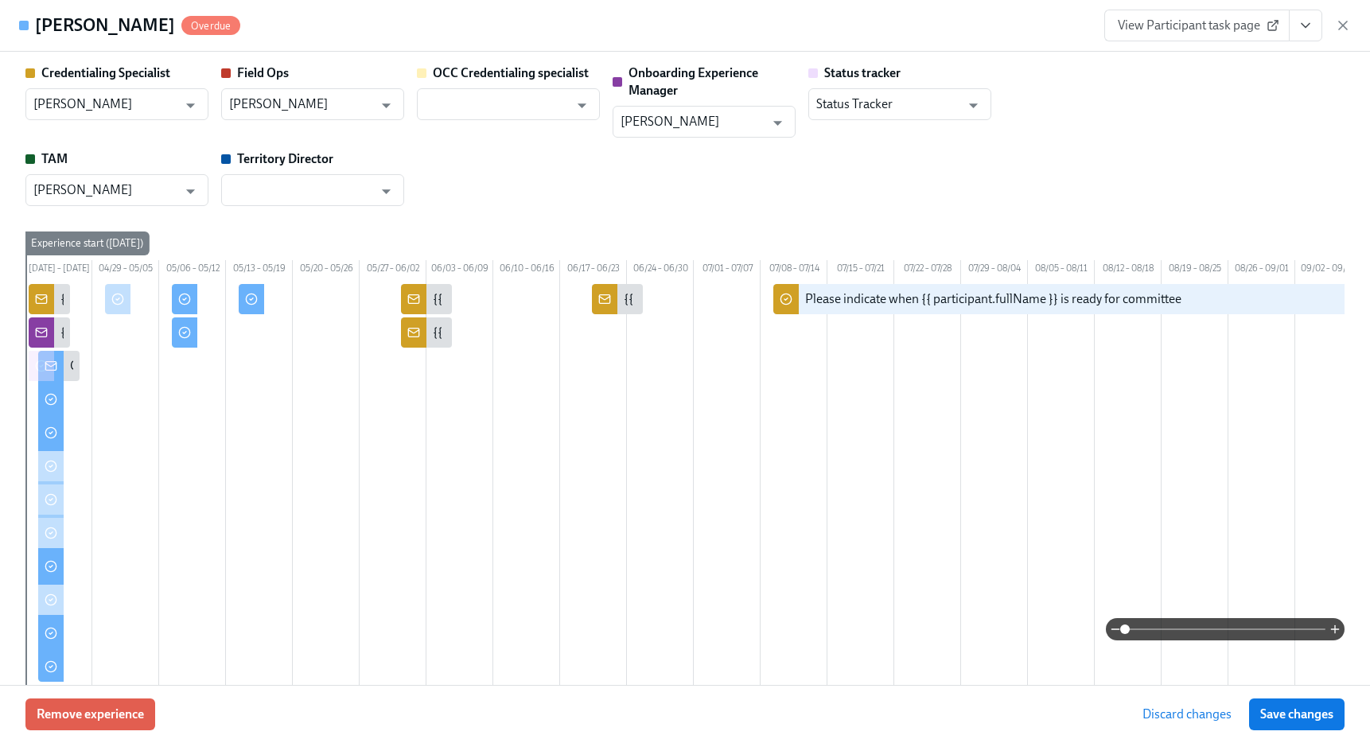
scroll to position [0, 285]
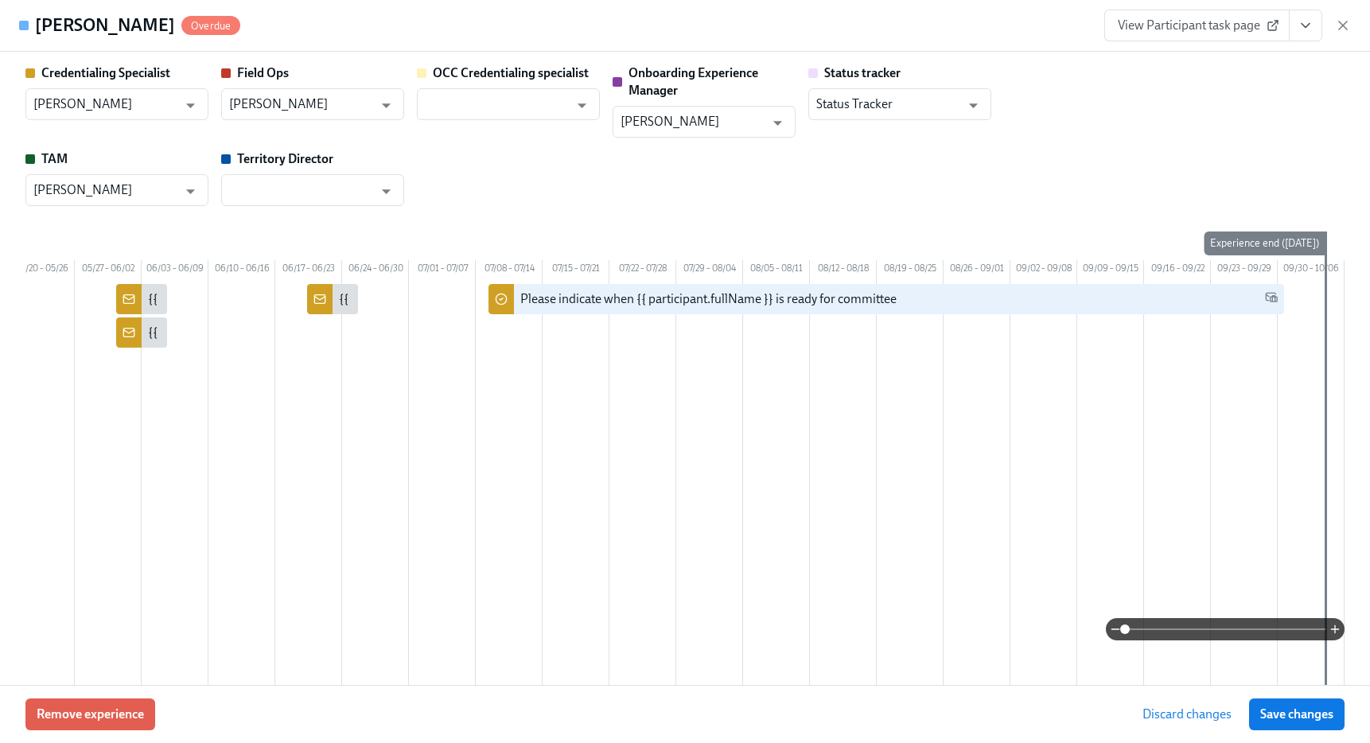
click at [1298, 709] on span "Save changes" at bounding box center [1296, 714] width 73 height 16
click at [1346, 25] on icon "button" at bounding box center [1343, 25] width 16 height 16
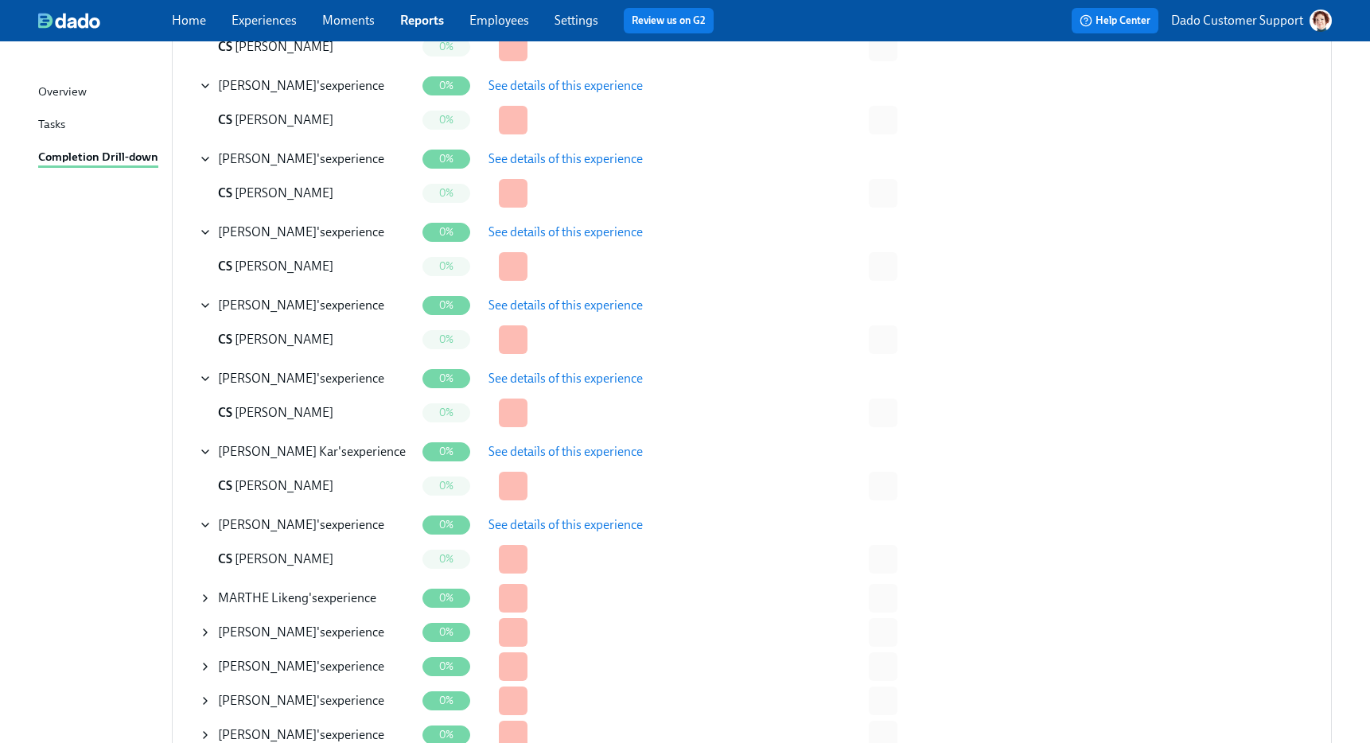
click at [200, 603] on icon at bounding box center [205, 598] width 13 height 13
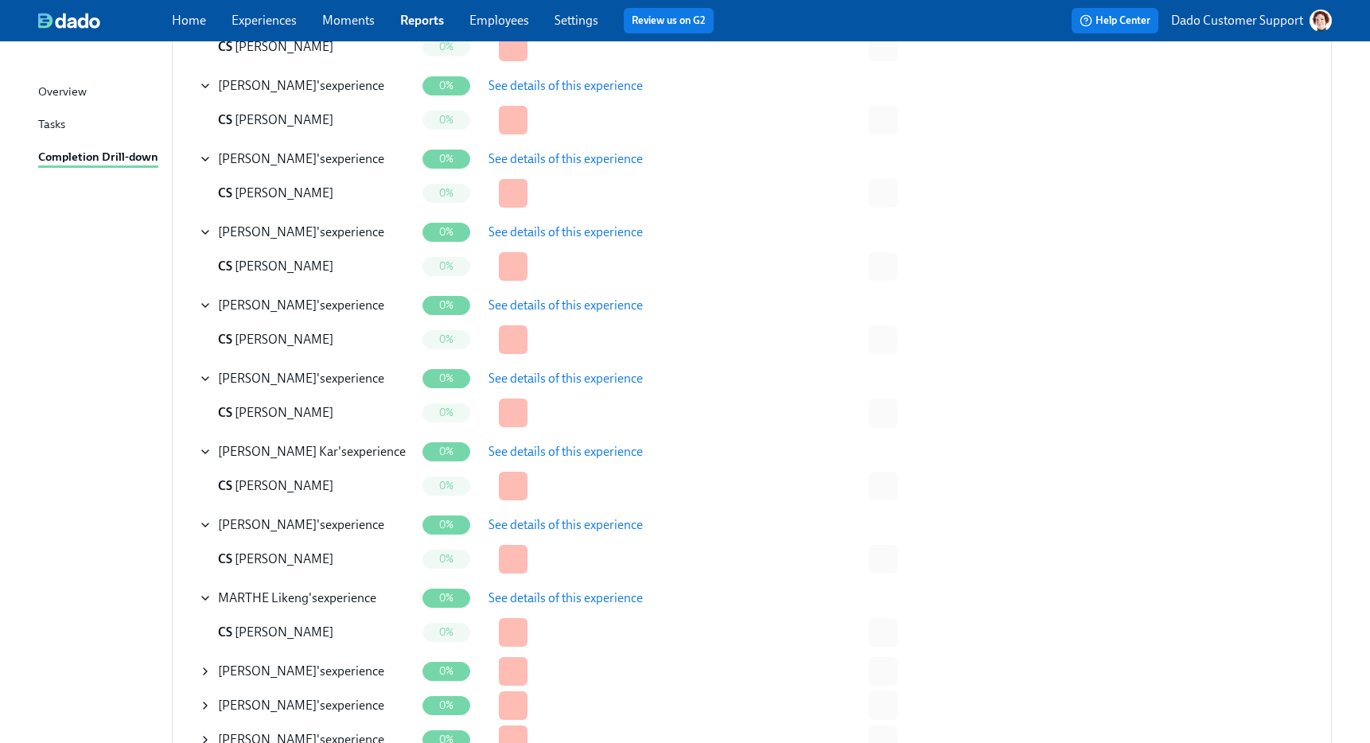
click at [560, 591] on span "See details of this experience" at bounding box center [565, 598] width 154 height 16
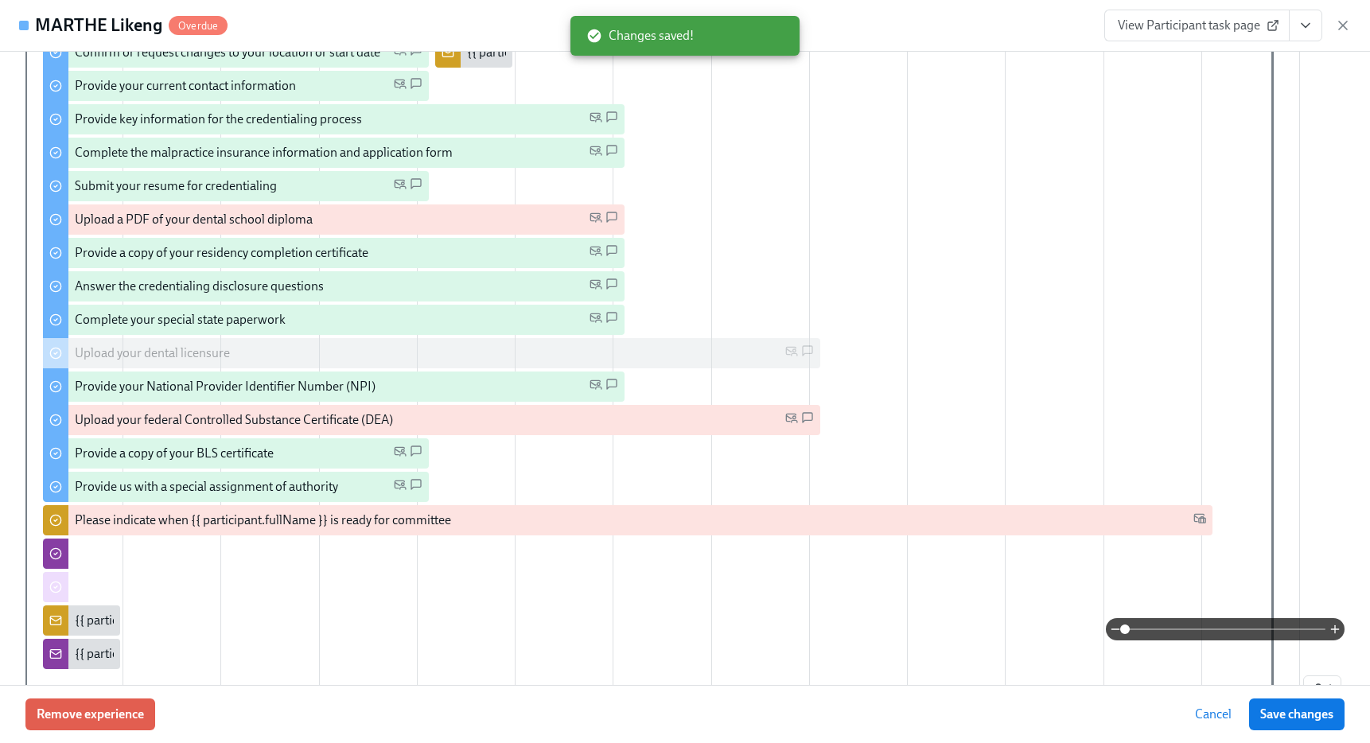
scroll to position [397, 0]
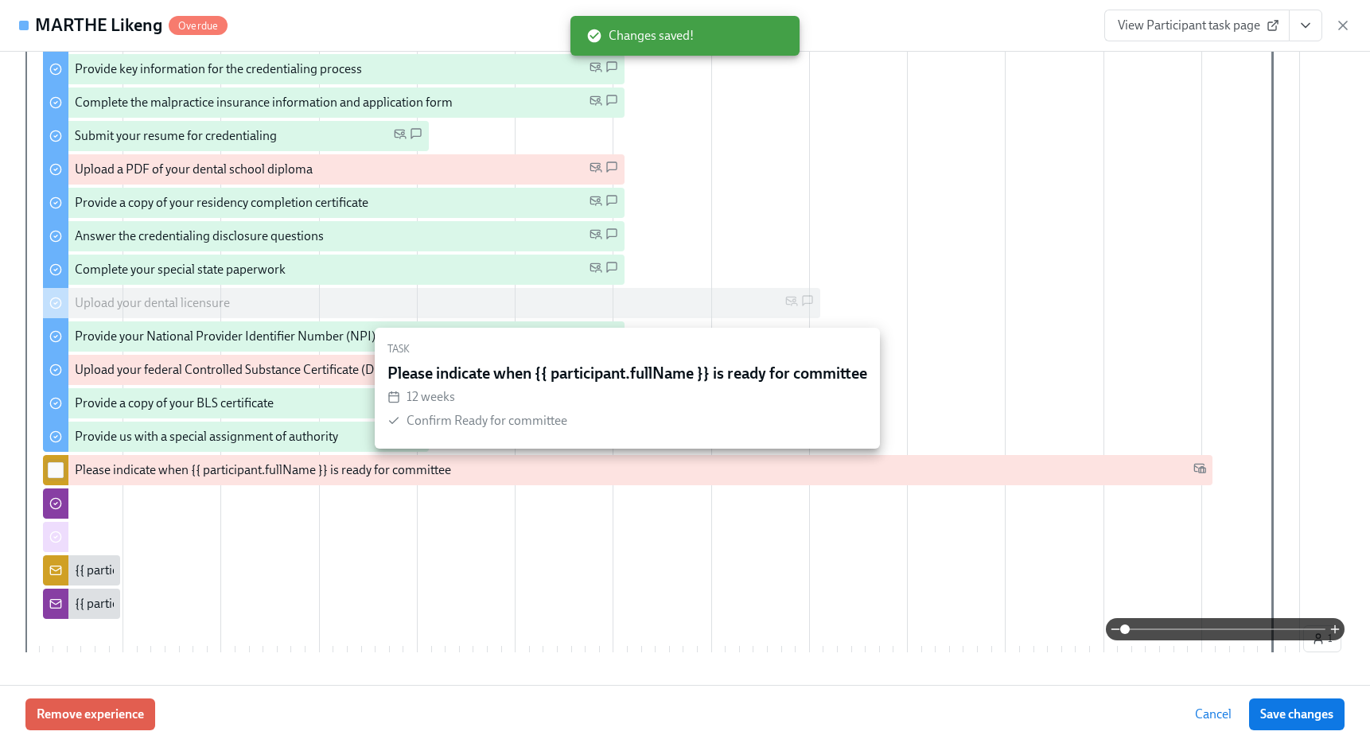
click at [54, 469] on input "checkbox" at bounding box center [56, 470] width 14 height 14
checkbox input "true"
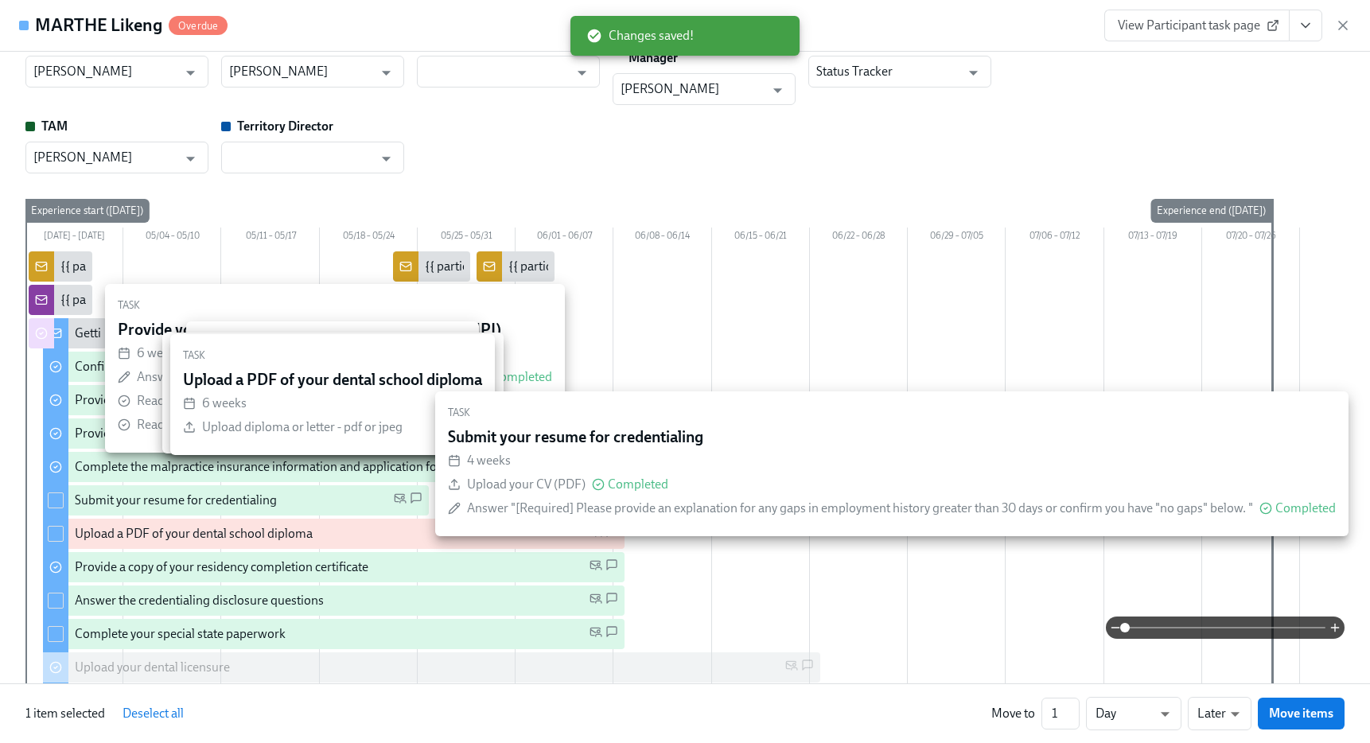
scroll to position [31, 0]
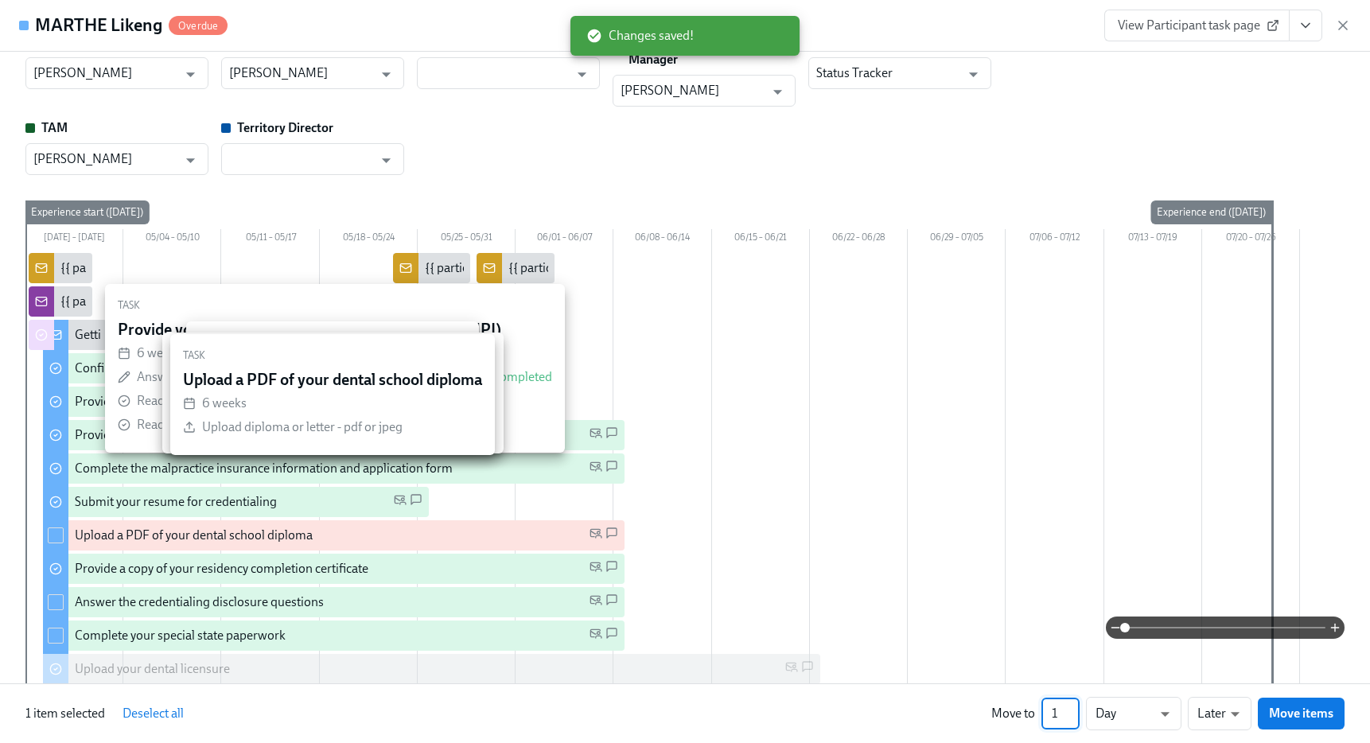
click at [1063, 710] on input "1" at bounding box center [1060, 714] width 38 height 32
type input "14"
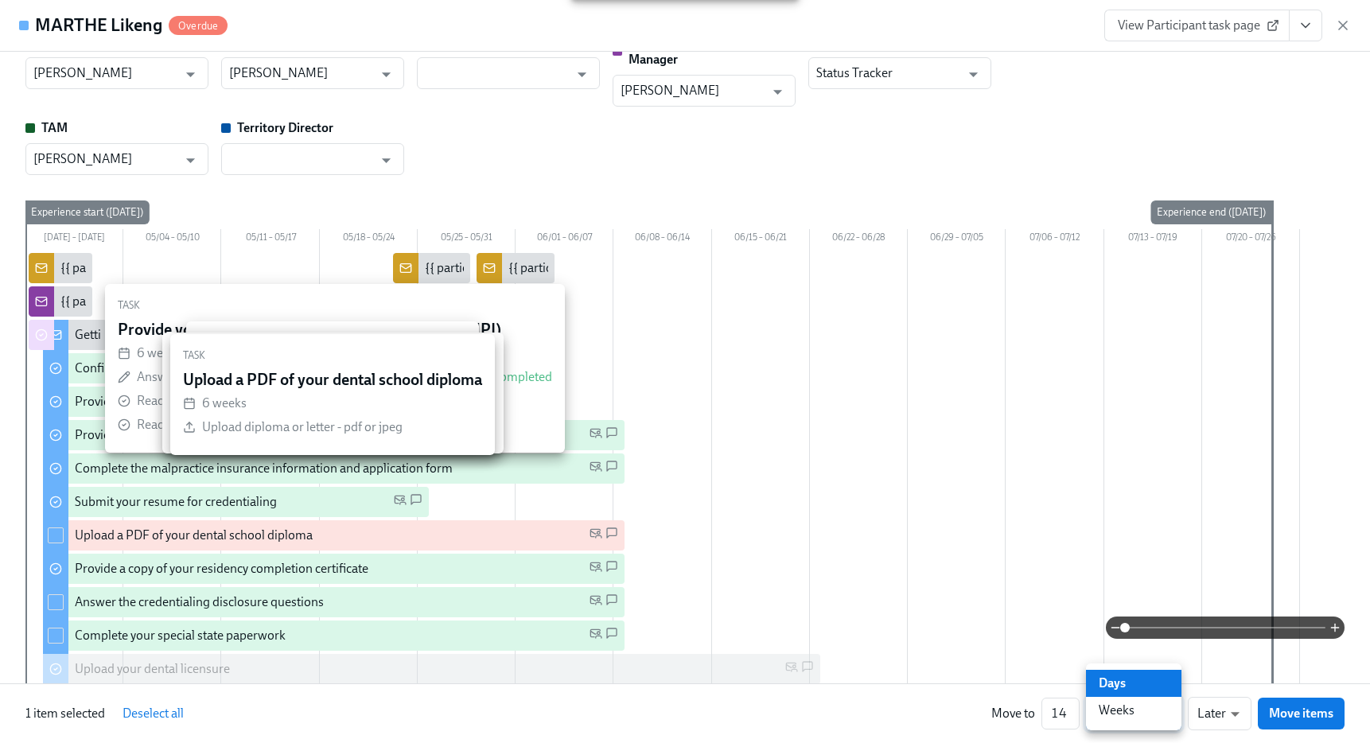
click at [1142, 714] on li "Weeks" at bounding box center [1133, 710] width 95 height 27
type input "w"
click at [1283, 713] on span "Move items" at bounding box center [1301, 713] width 64 height 16
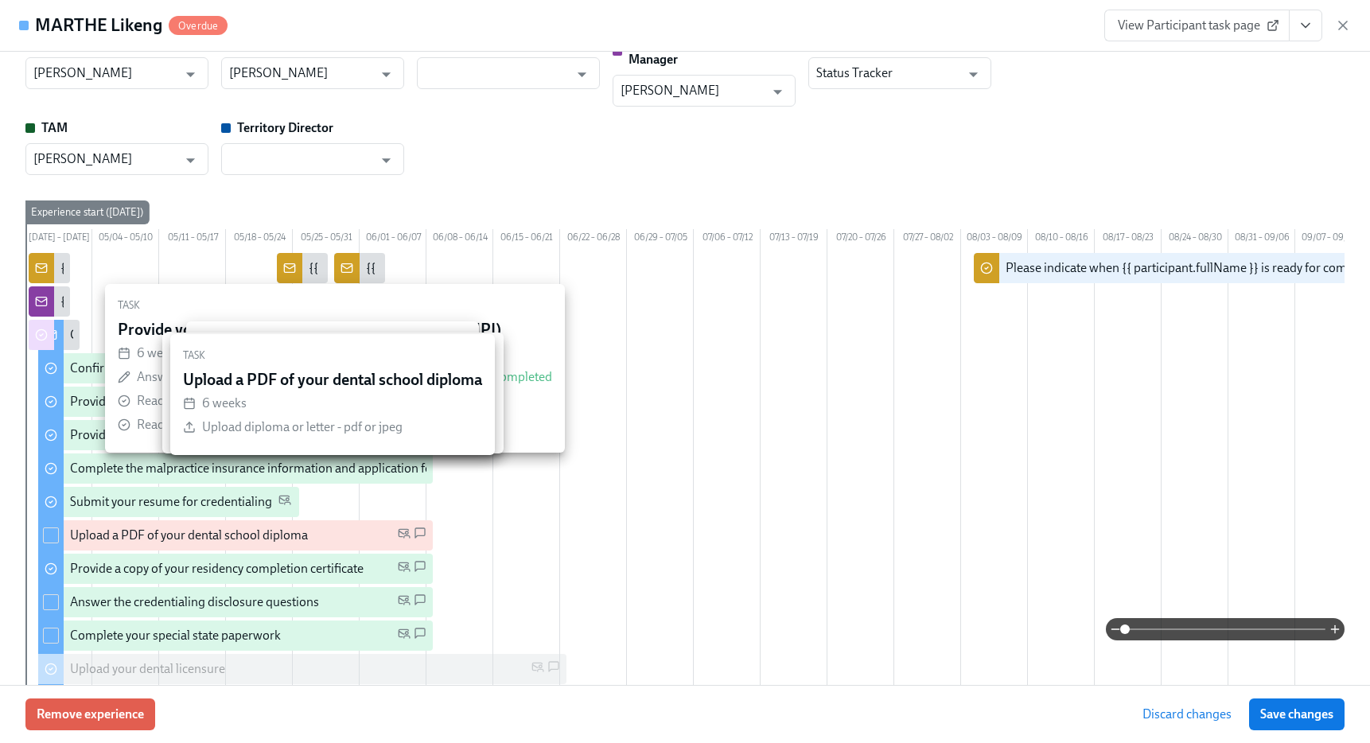
scroll to position [0, 485]
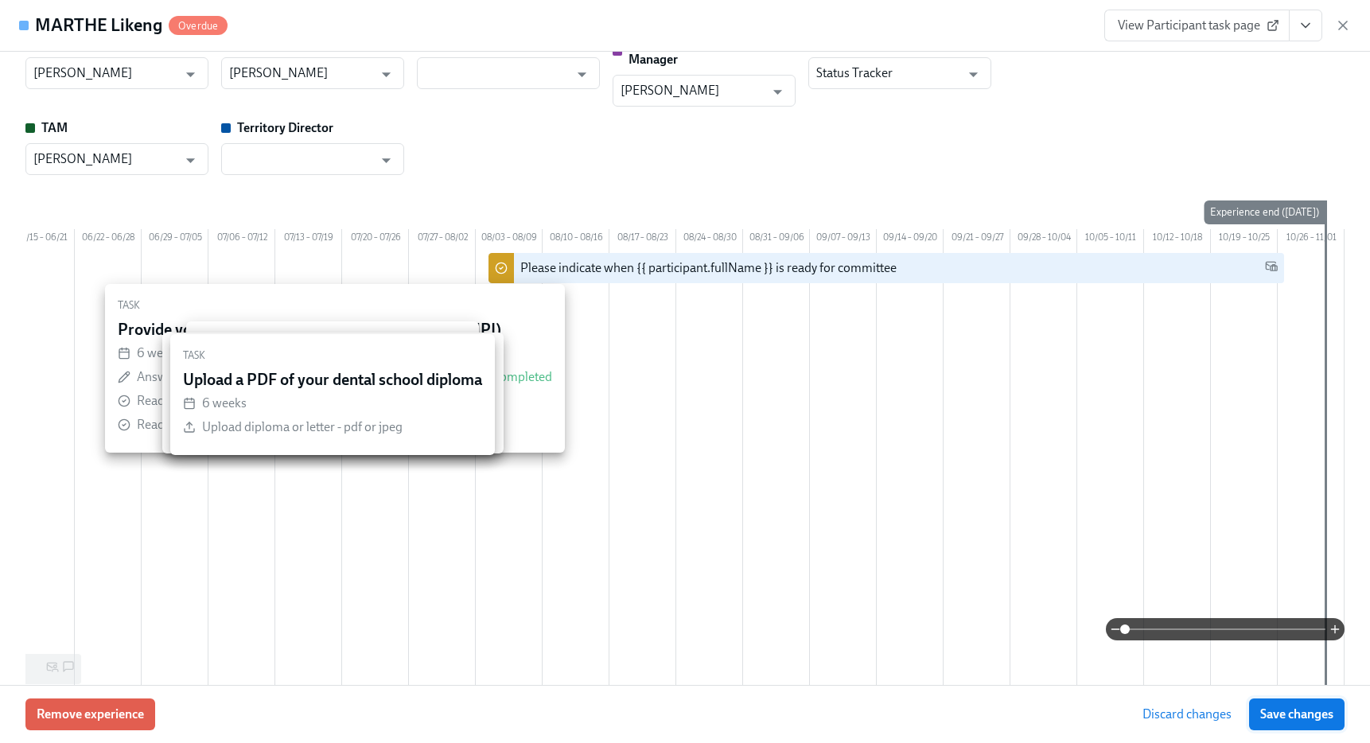
click at [1284, 713] on span "Save changes" at bounding box center [1296, 714] width 73 height 16
click at [1335, 29] on icon "button" at bounding box center [1343, 25] width 16 height 16
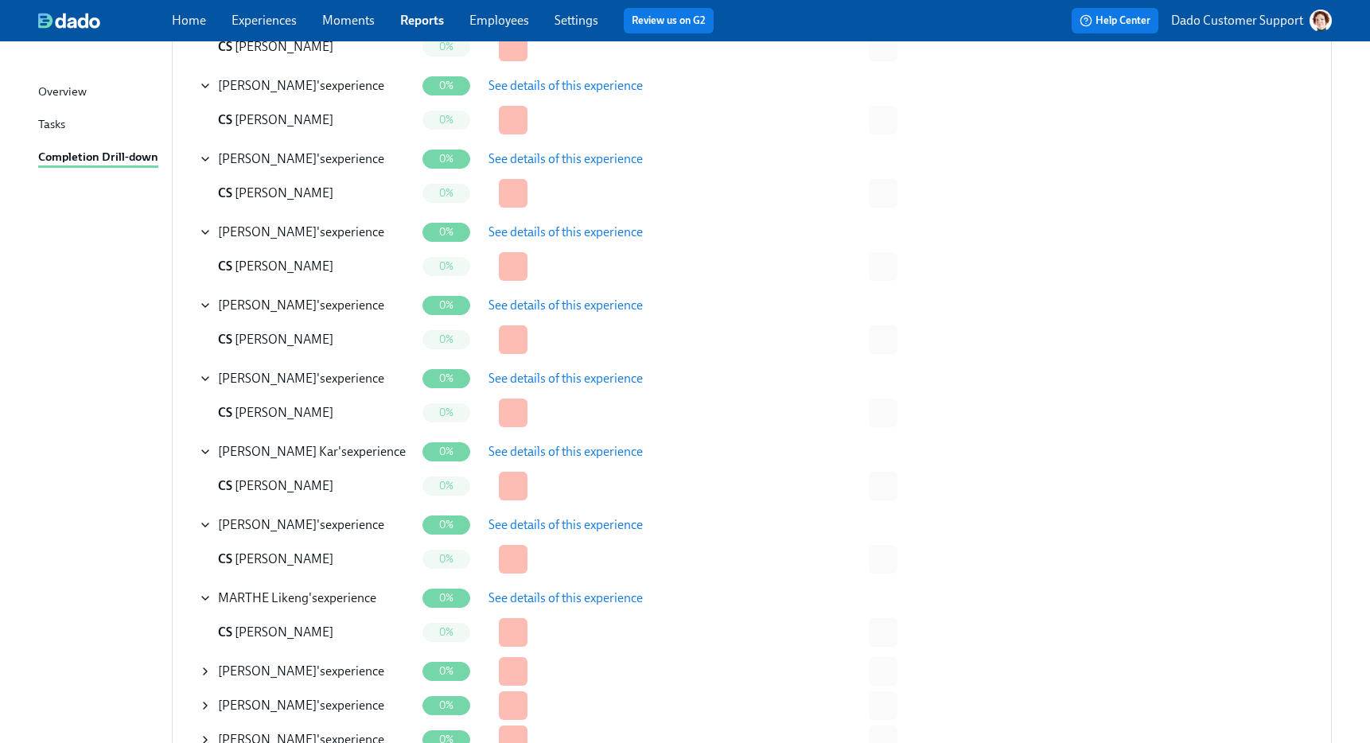
scroll to position [709, 0]
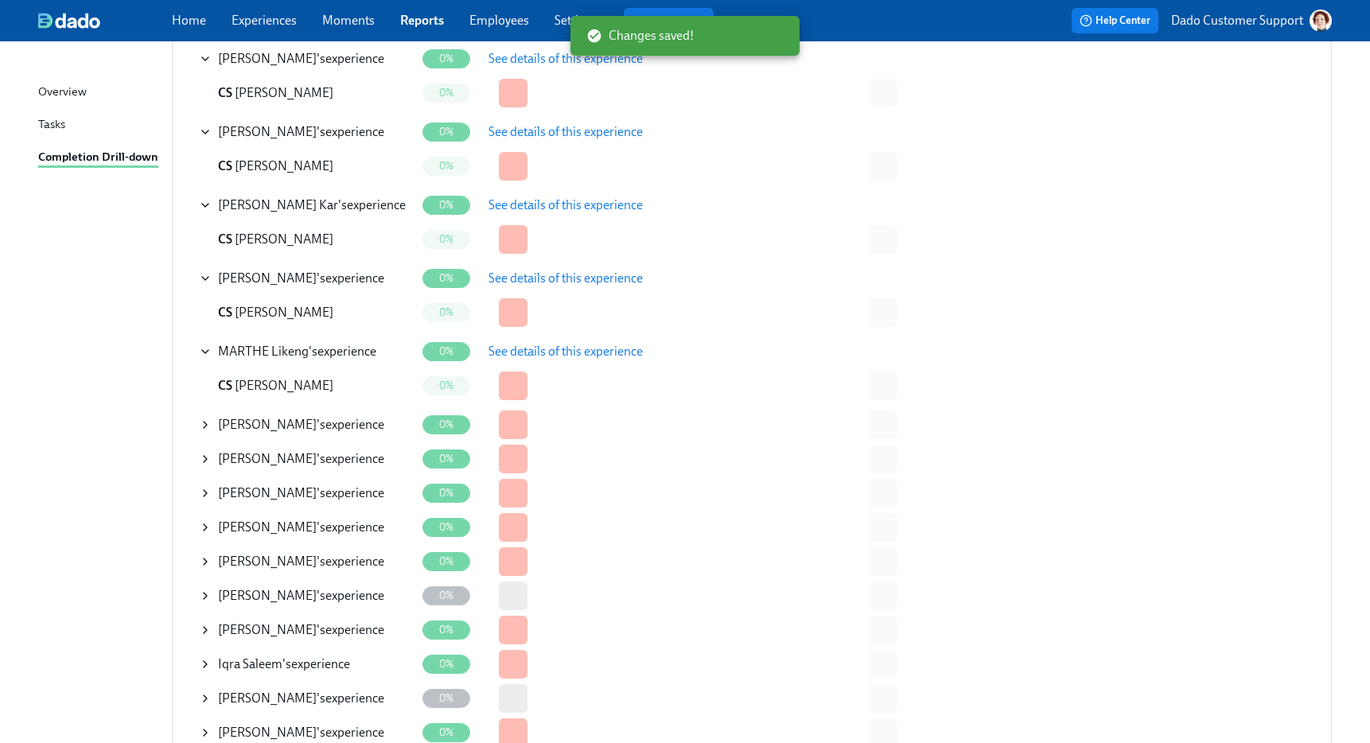
click at [208, 429] on icon at bounding box center [205, 424] width 13 height 13
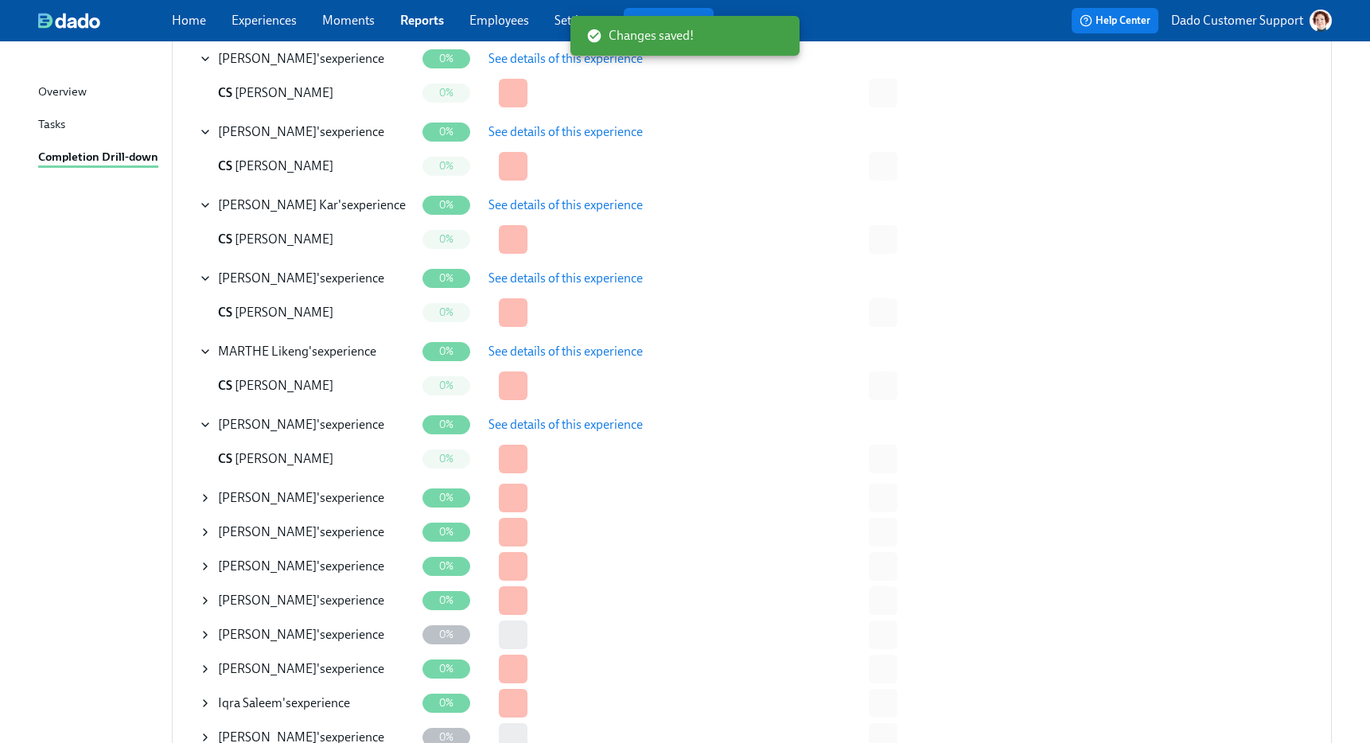
click at [589, 431] on span "See details of this experience" at bounding box center [565, 425] width 154 height 16
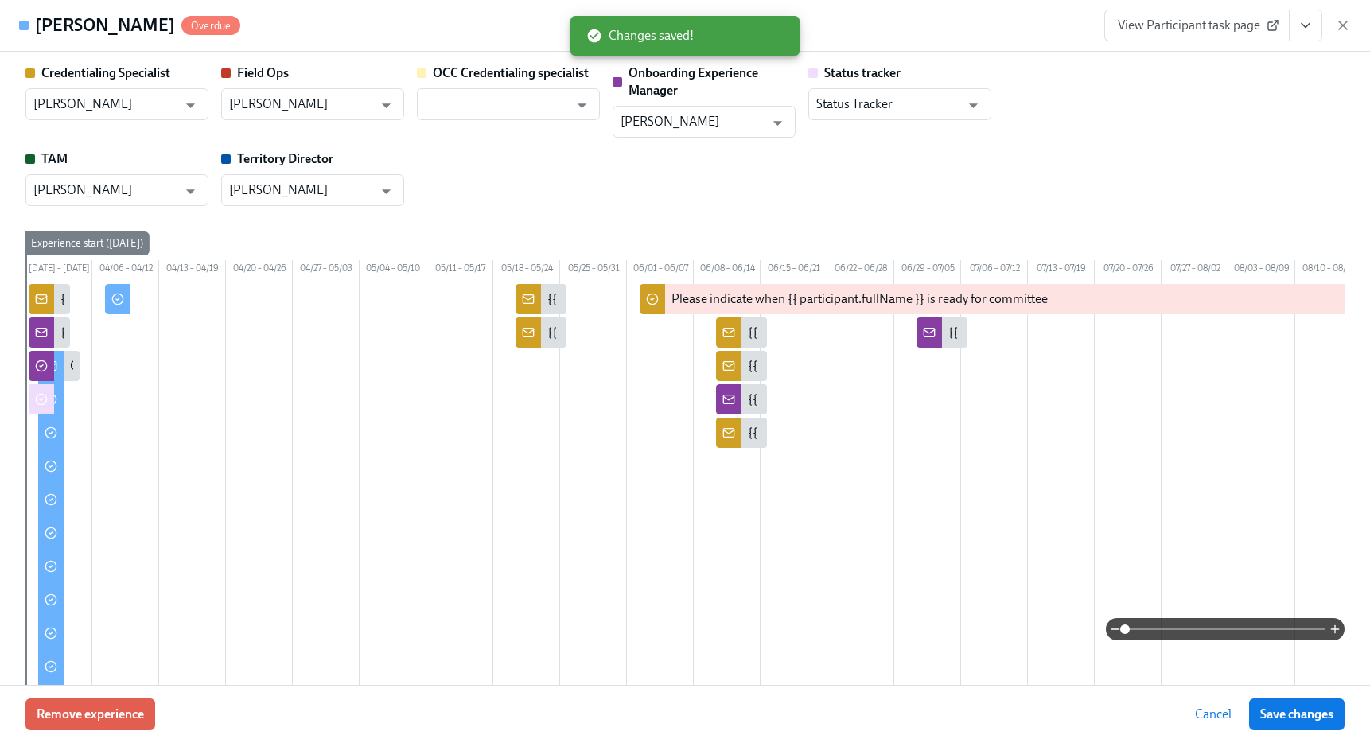
scroll to position [0, 196]
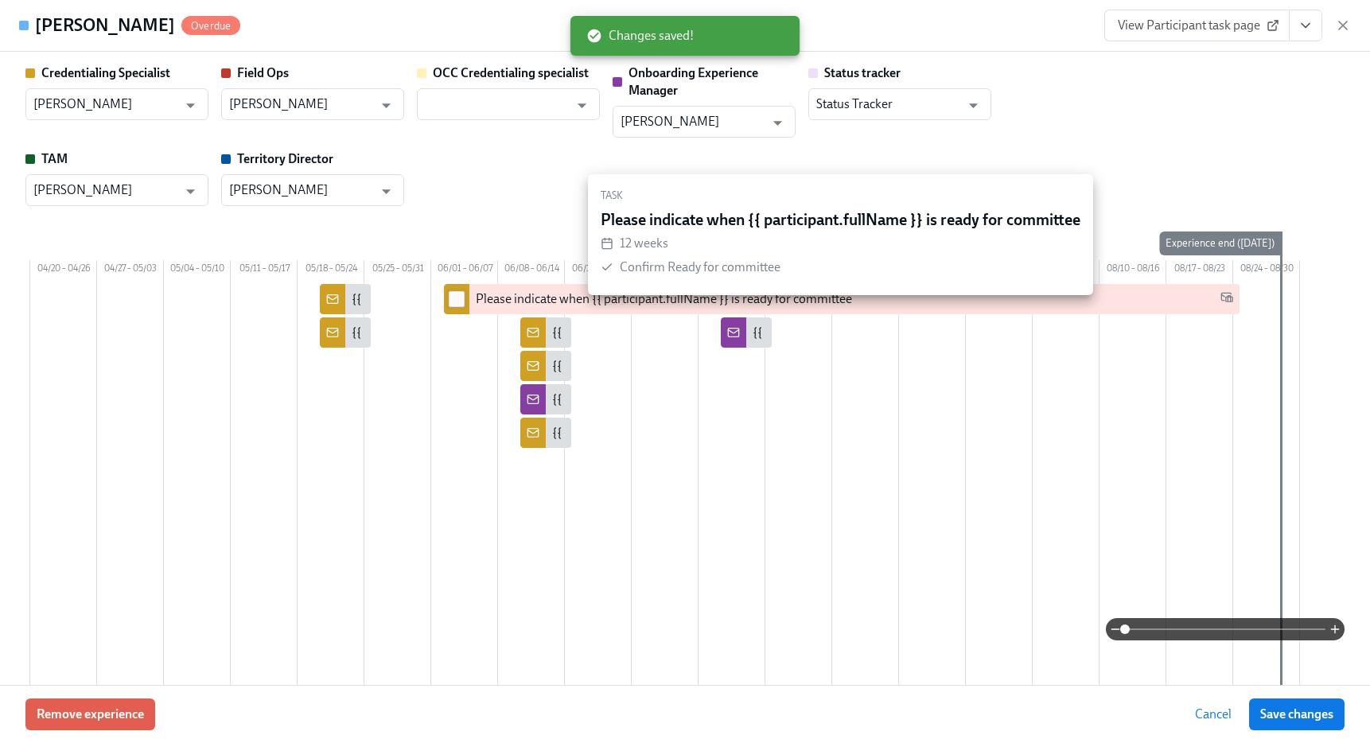
click at [457, 306] on input "checkbox" at bounding box center [456, 299] width 14 height 14
checkbox input "true"
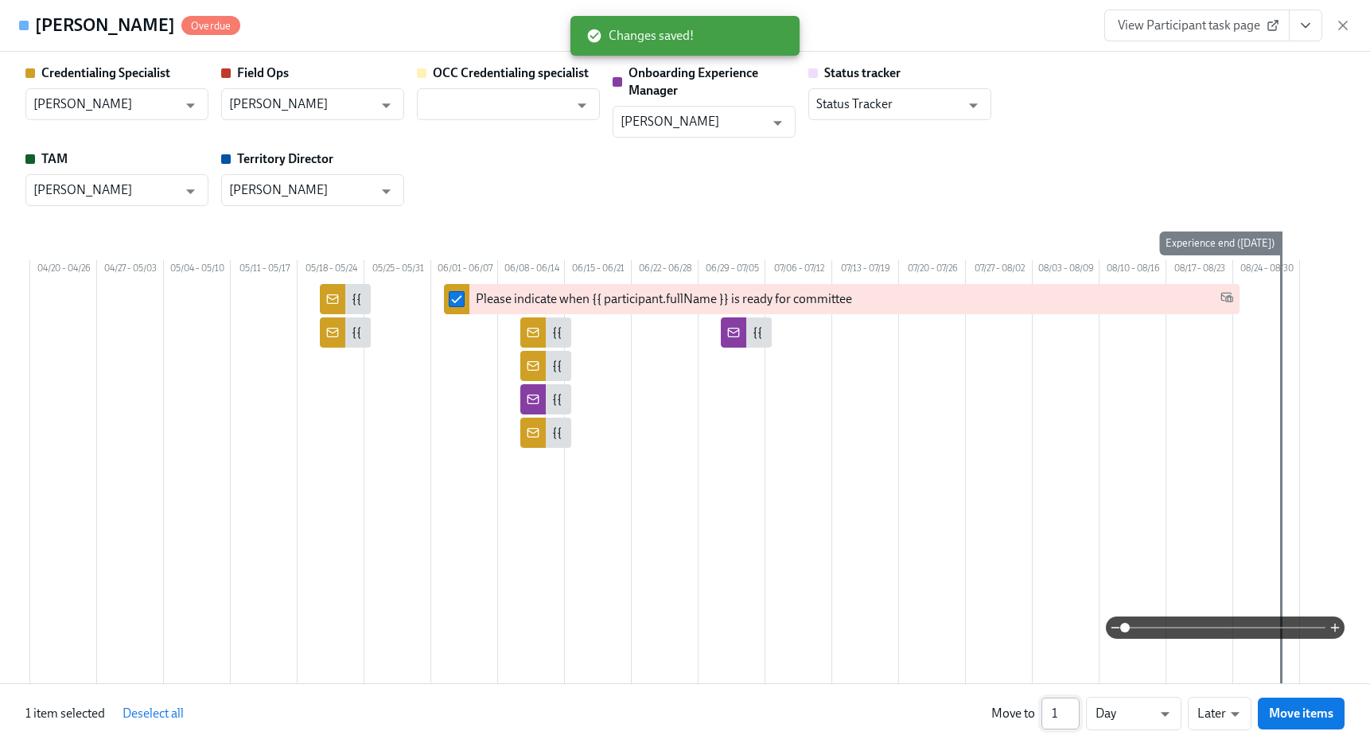
click at [1061, 714] on input "1" at bounding box center [1060, 714] width 38 height 32
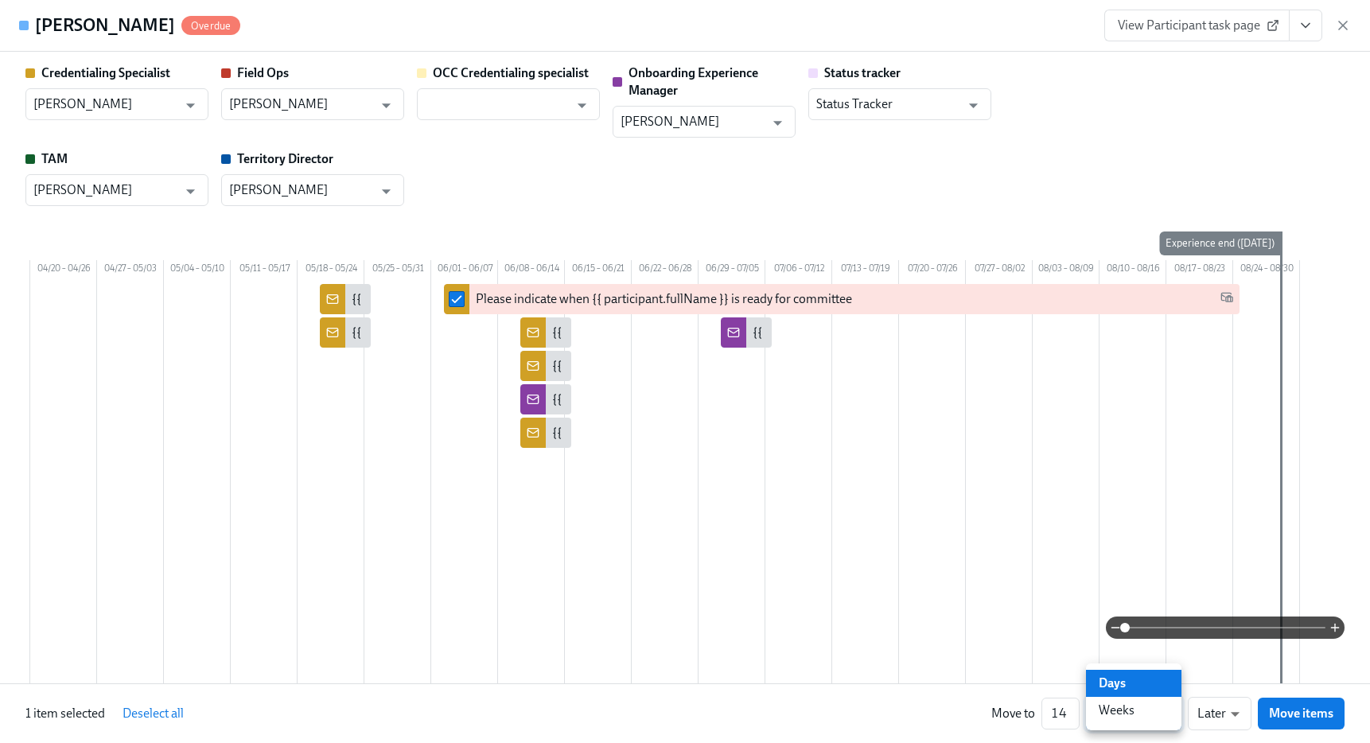
click at [1062, 709] on div at bounding box center [685, 371] width 1370 height 743
click at [1057, 712] on input "14" at bounding box center [1060, 714] width 38 height 32
type input "4"
click at [1141, 721] on li "Weeks" at bounding box center [1133, 710] width 95 height 27
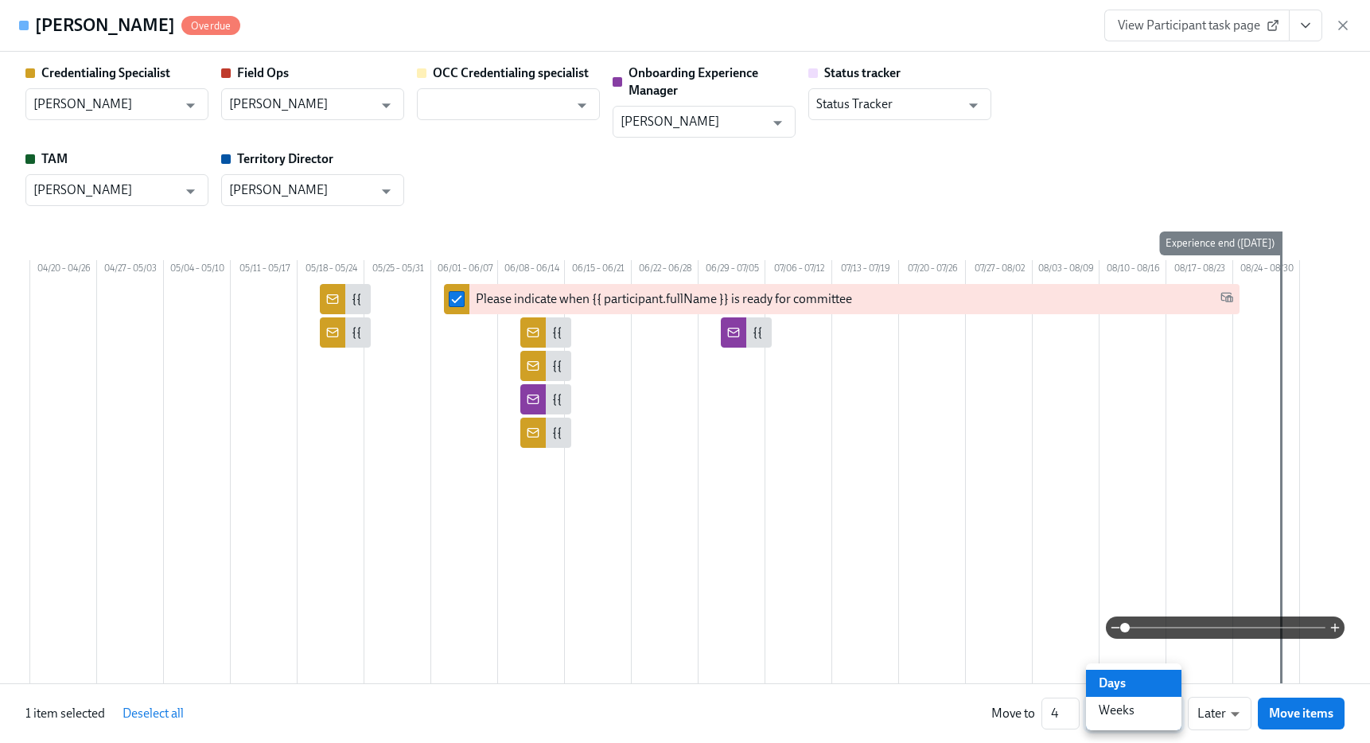
type input "w"
click at [1292, 721] on span "Move items" at bounding box center [1301, 713] width 64 height 16
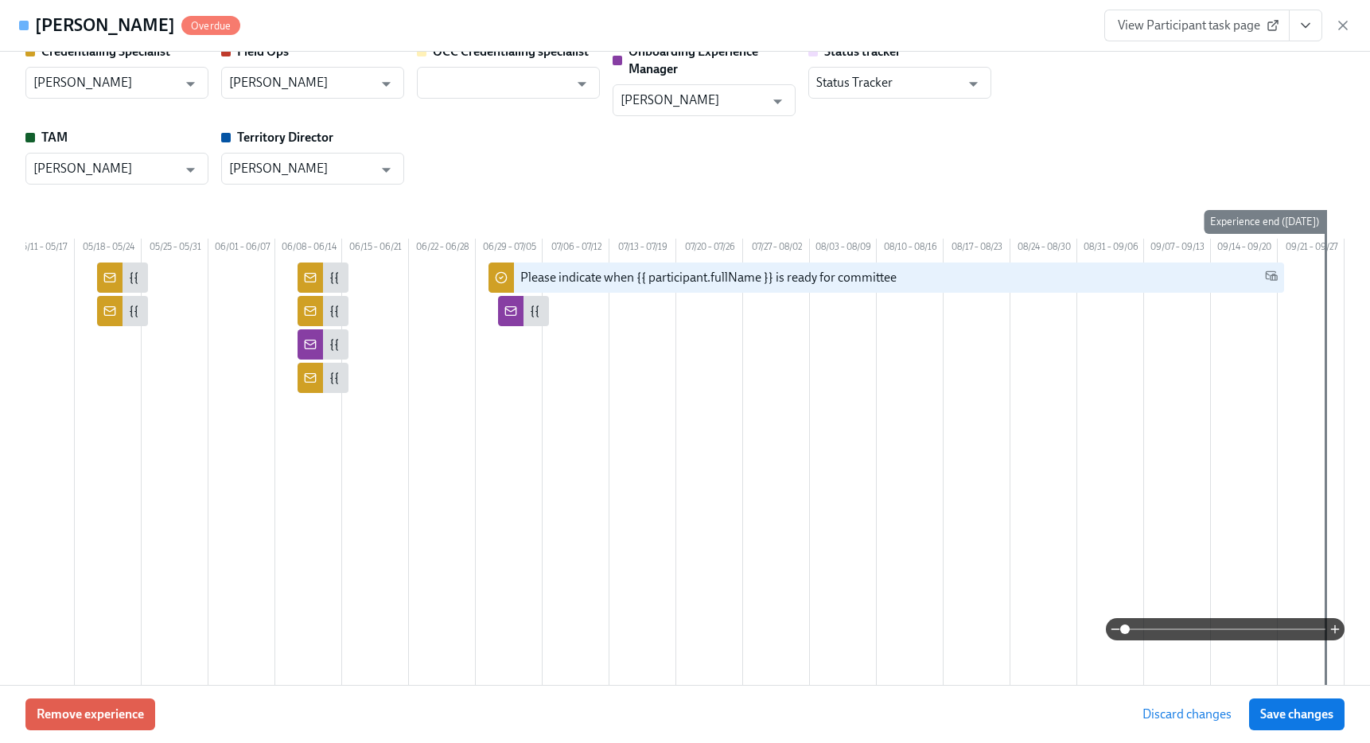
scroll to position [0, 0]
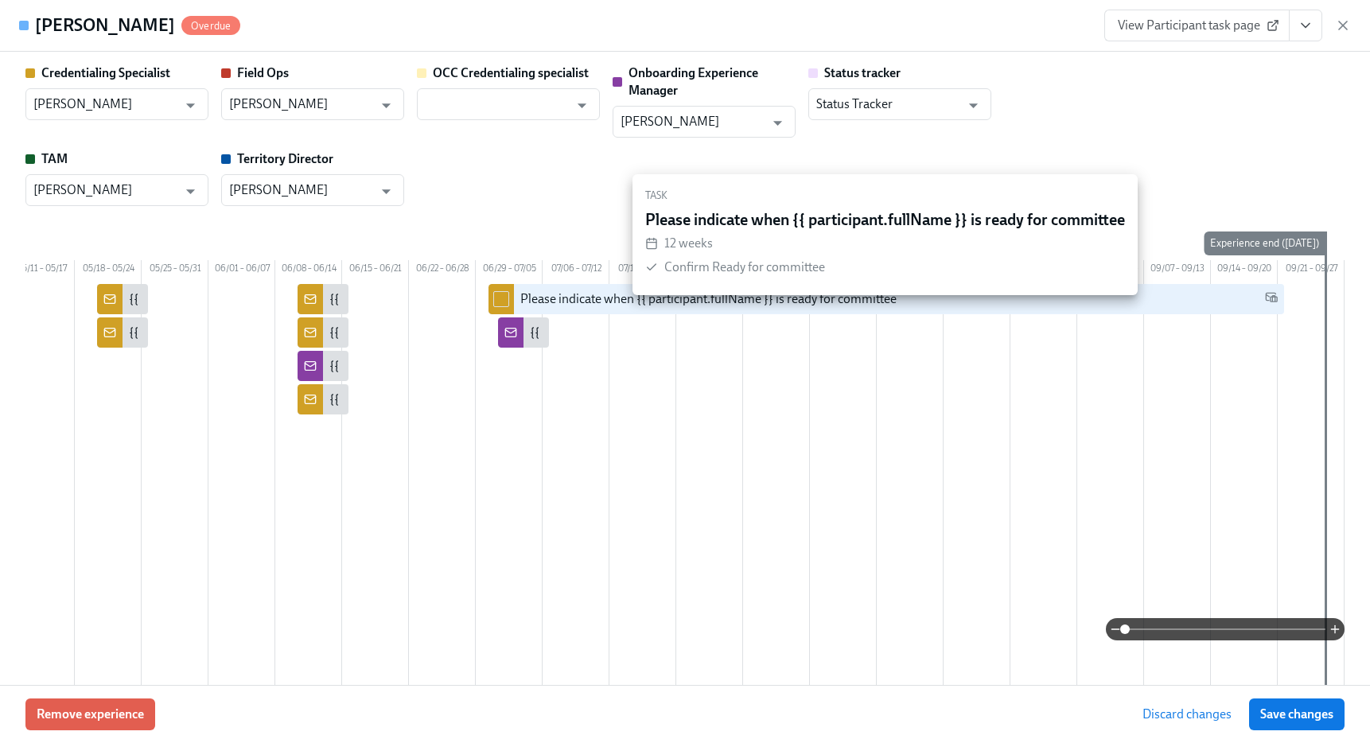
click at [508, 307] on div at bounding box center [500, 299] width 25 height 30
click at [497, 306] on input "checkbox" at bounding box center [501, 299] width 14 height 14
checkbox input "true"
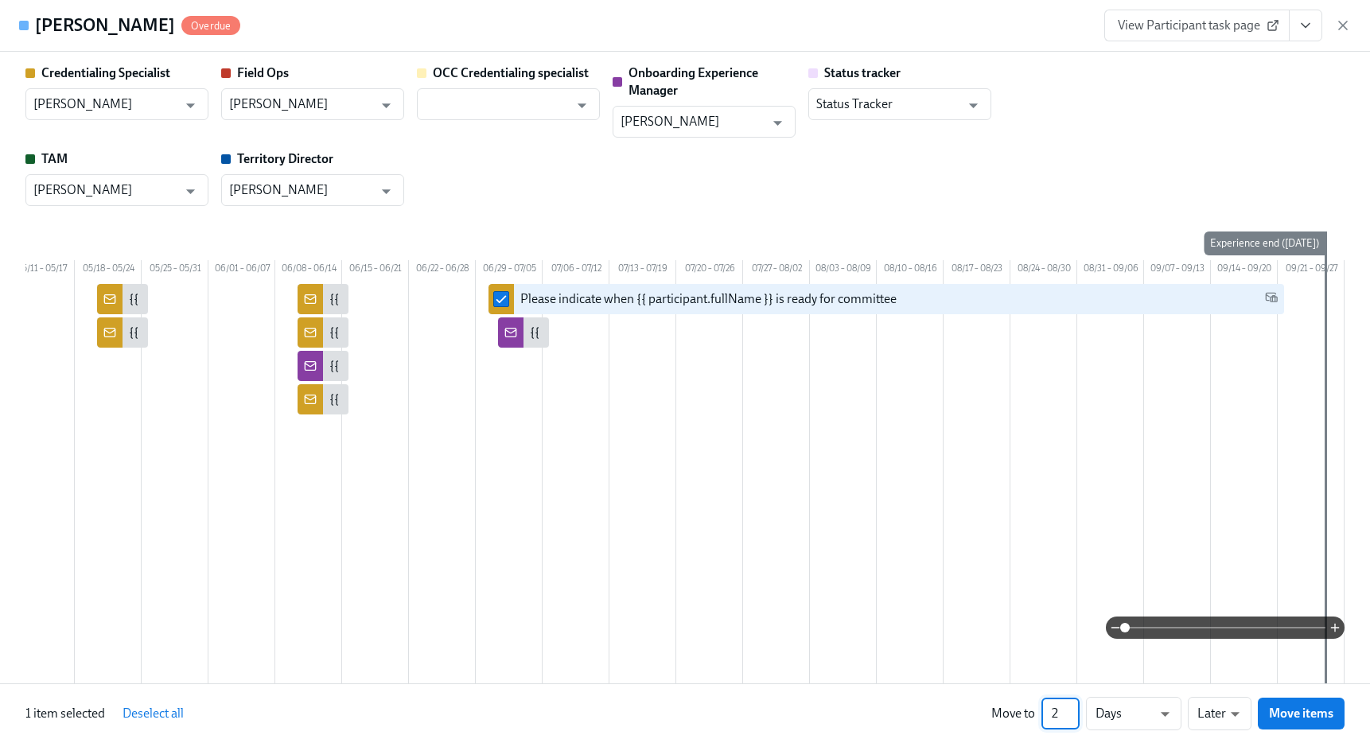
type input "2"
click at [1069, 707] on input "2" at bounding box center [1060, 714] width 38 height 32
click at [1143, 709] on li "Weeks" at bounding box center [1133, 710] width 95 height 27
type input "w"
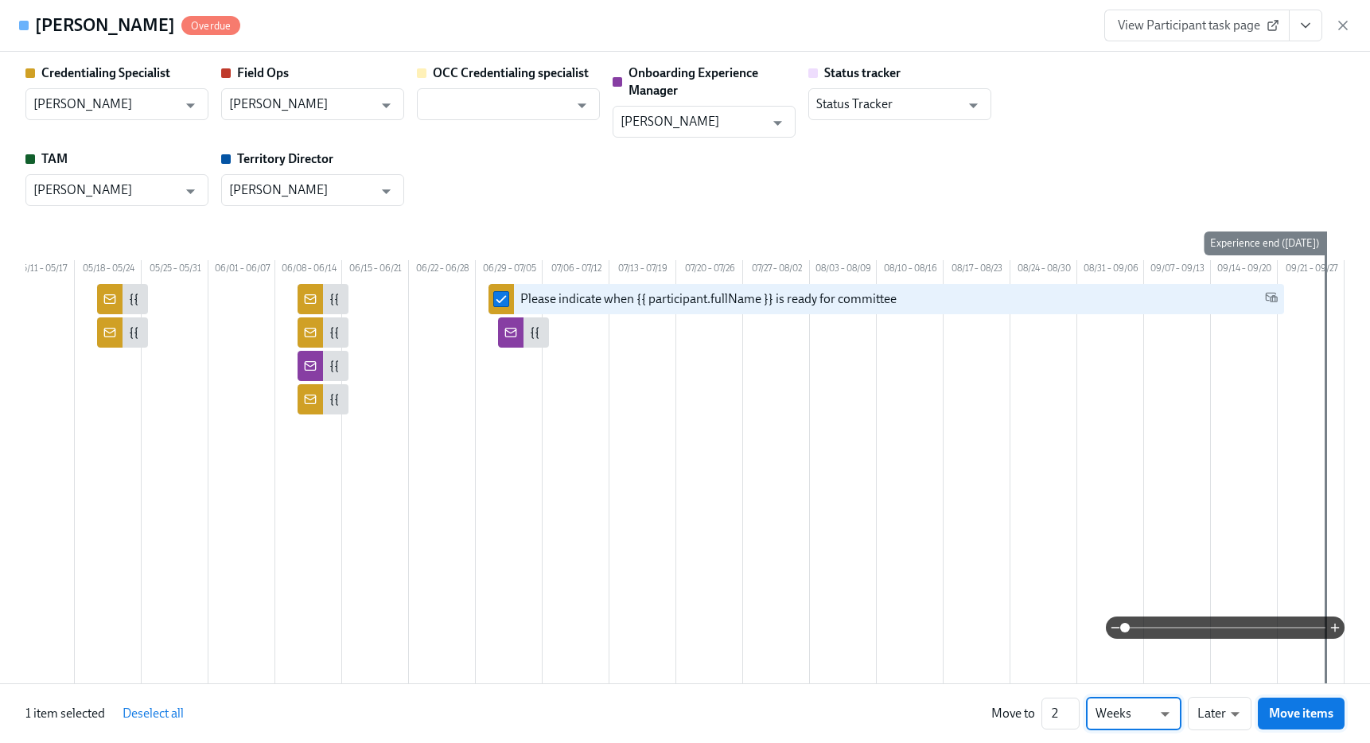
click at [1258, 706] on button "Move items" at bounding box center [1300, 714] width 87 height 32
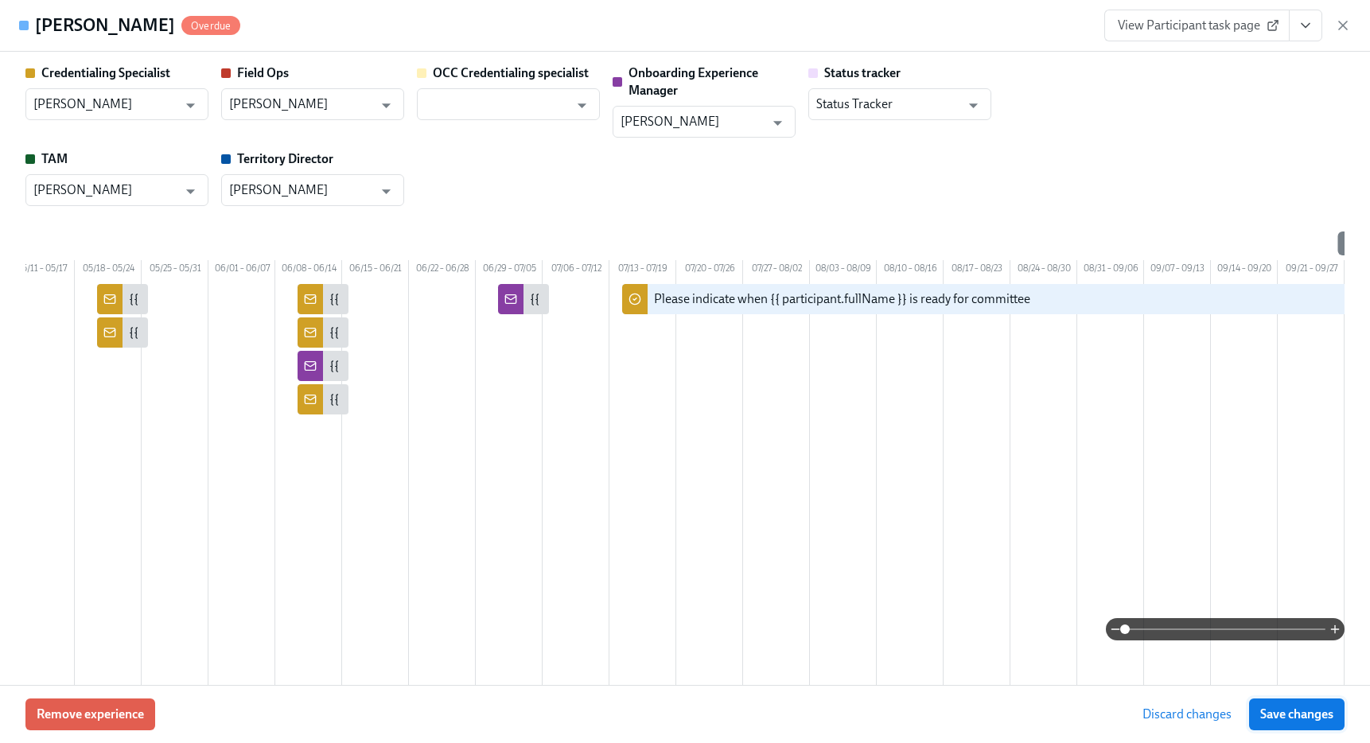
click at [1271, 712] on span "Save changes" at bounding box center [1296, 714] width 73 height 16
click at [1338, 29] on icon "button" at bounding box center [1343, 25] width 16 height 16
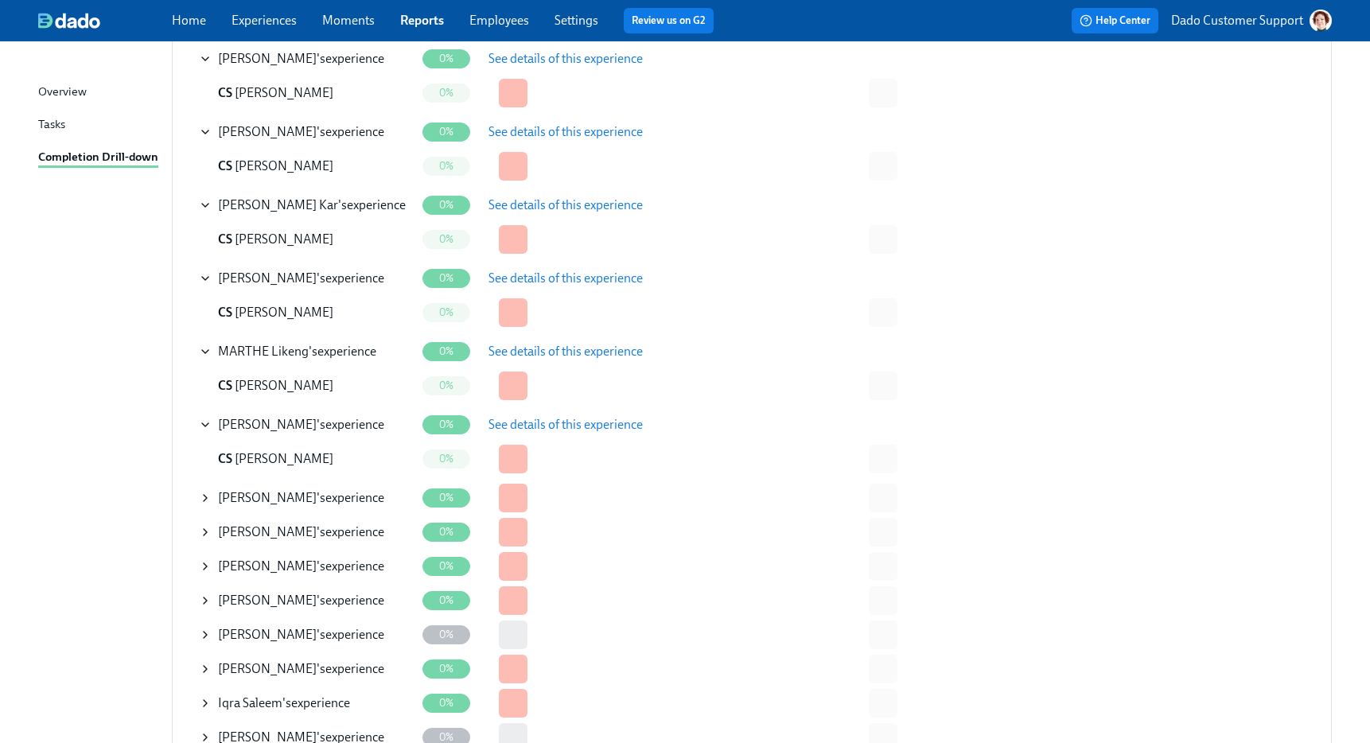
click at [204, 495] on icon at bounding box center [205, 498] width 3 height 6
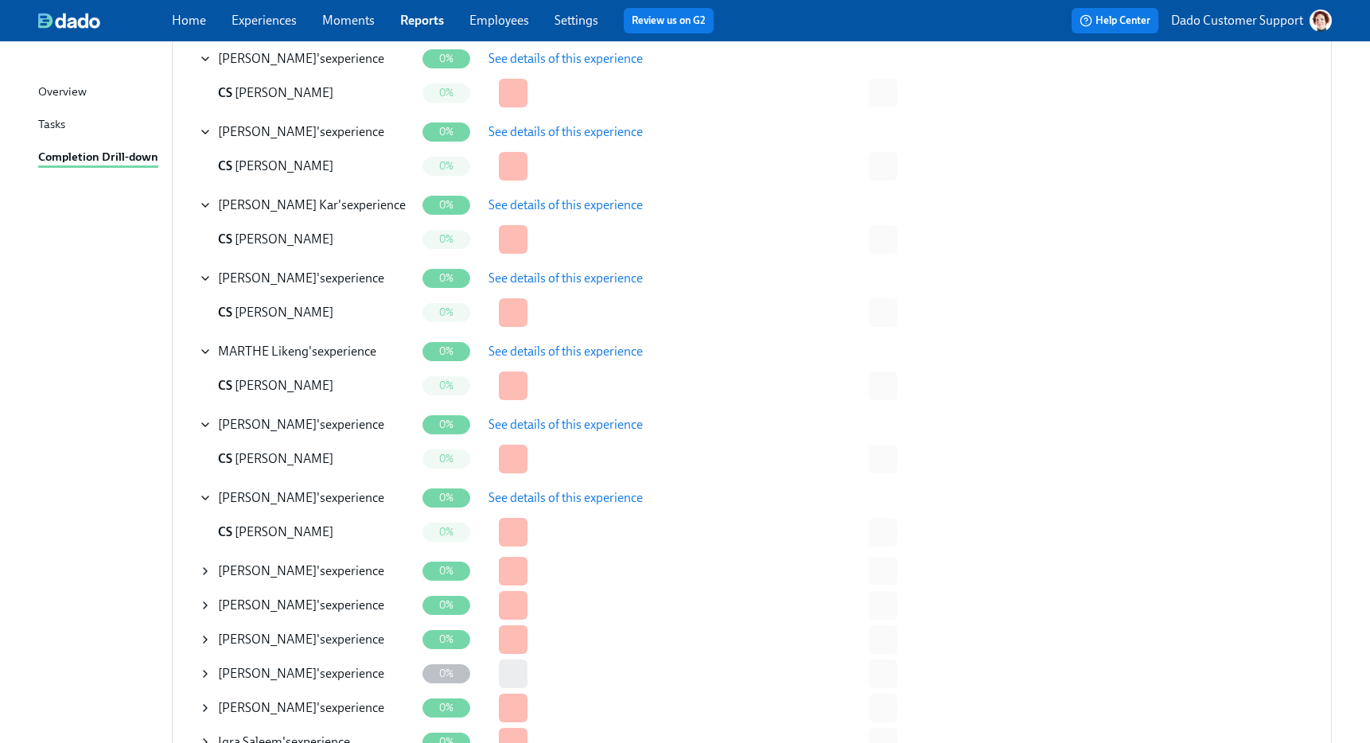
click at [597, 495] on span "See details of this experience" at bounding box center [565, 498] width 154 height 16
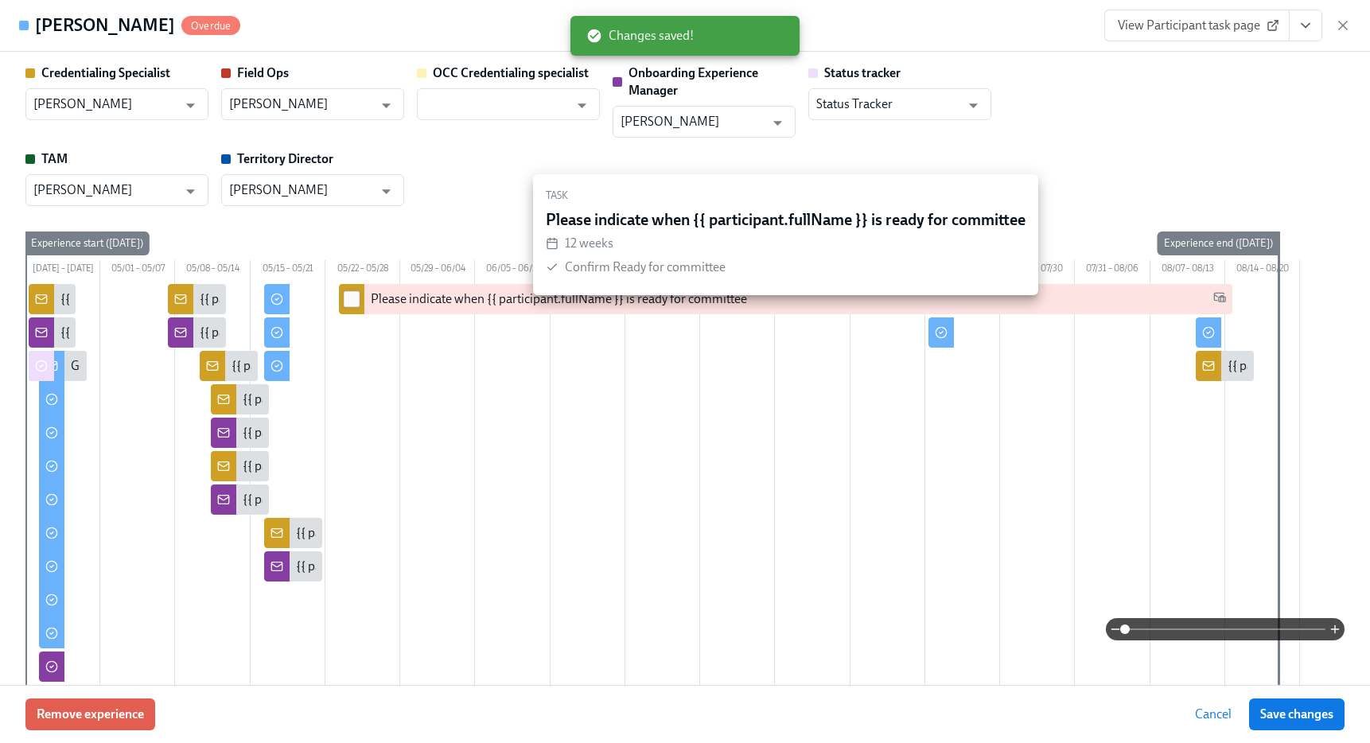
click at [352, 306] on input "checkbox" at bounding box center [351, 299] width 14 height 14
checkbox input "true"
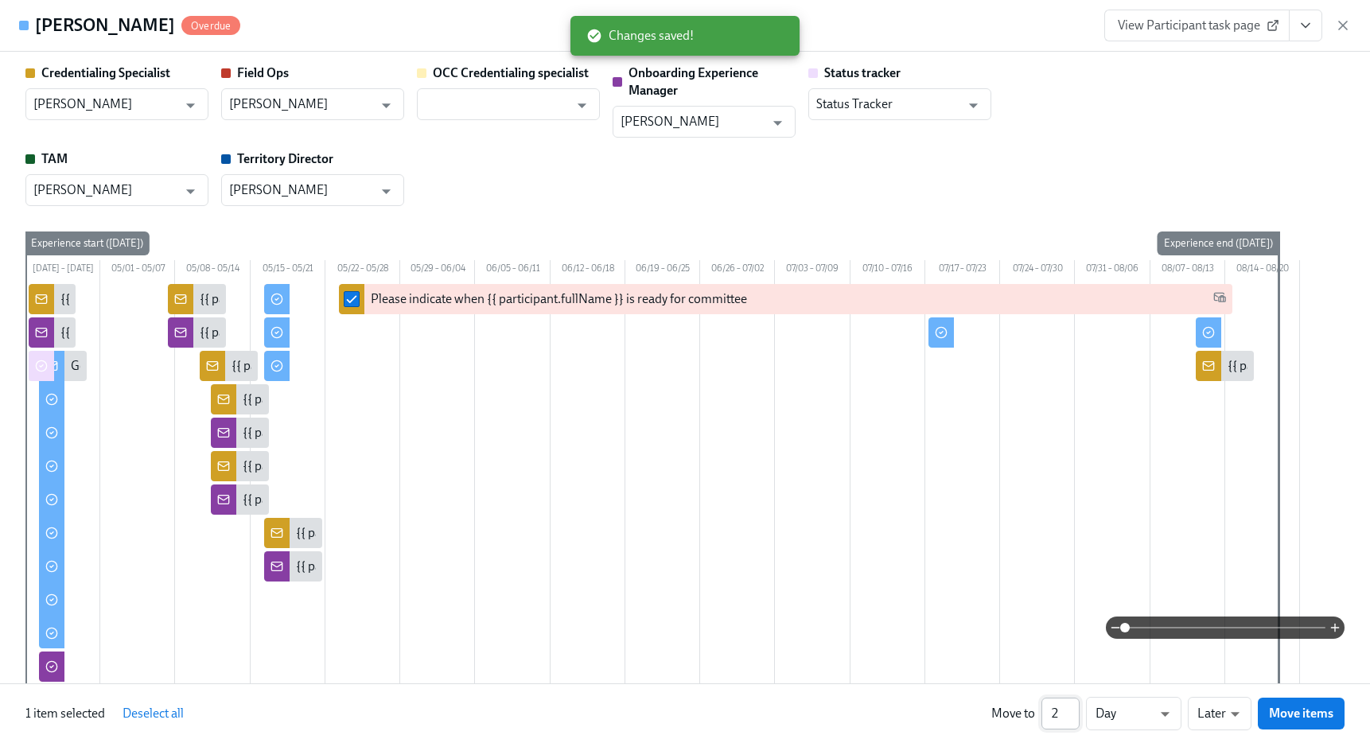
click at [1075, 708] on input "2" at bounding box center [1060, 714] width 38 height 32
click at [1075, 708] on input "3" at bounding box center [1060, 714] width 38 height 32
type input "4"
click at [1075, 708] on input "4" at bounding box center [1060, 714] width 38 height 32
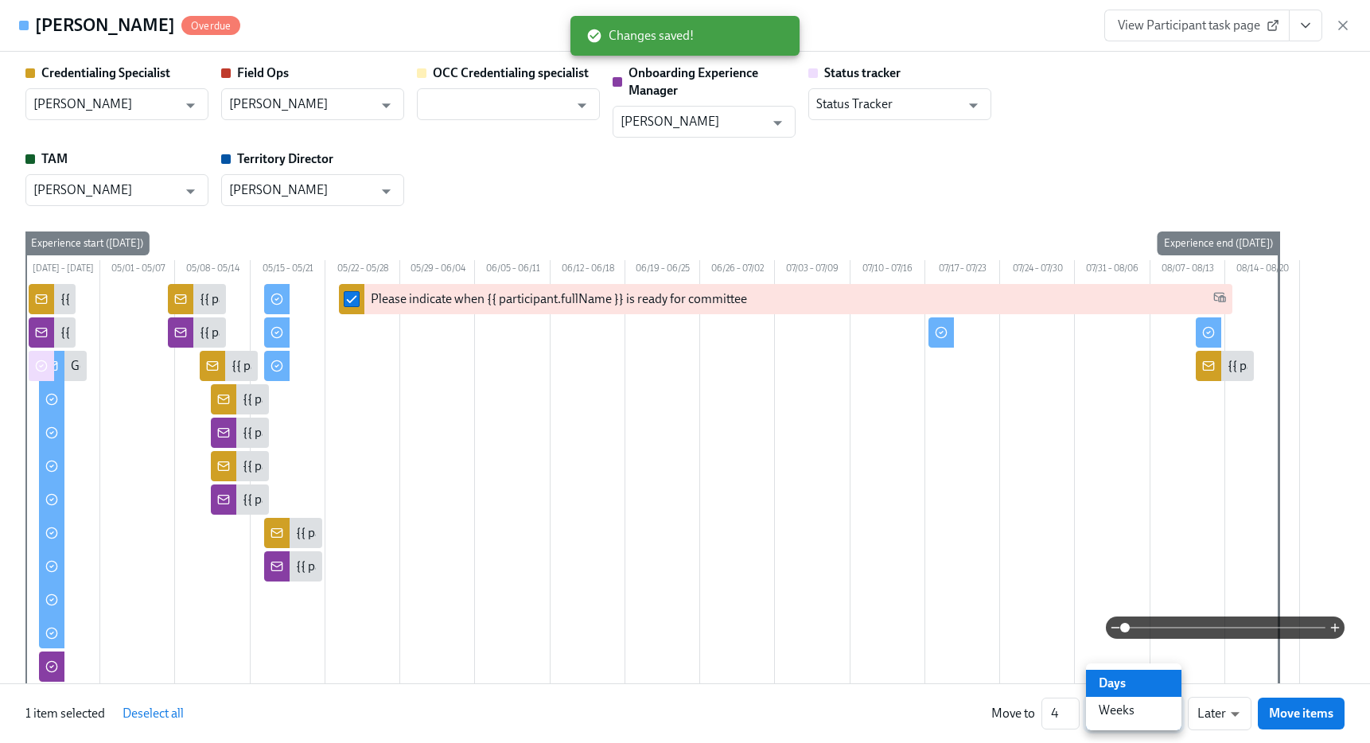
click at [1145, 710] on li "Weeks" at bounding box center [1133, 710] width 95 height 27
type input "w"
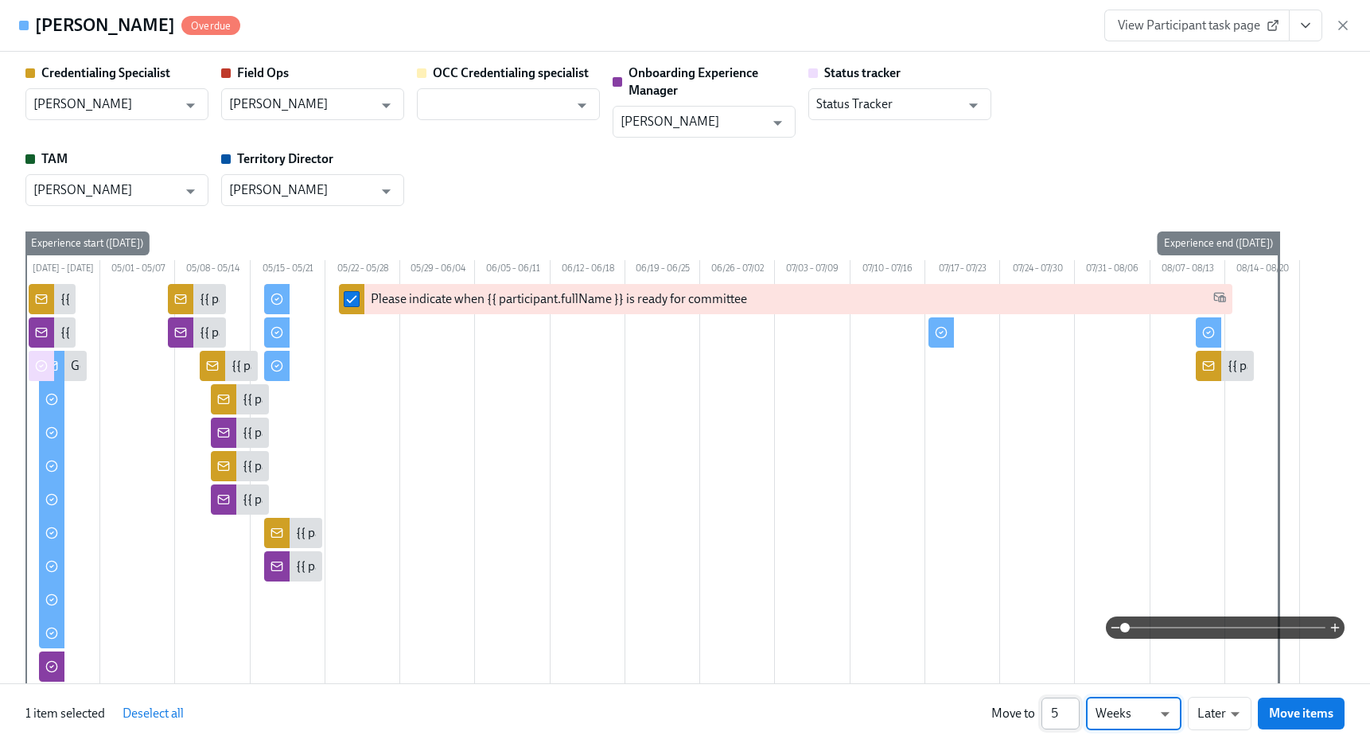
click at [1078, 707] on input "5" at bounding box center [1060, 714] width 38 height 32
click at [1078, 707] on input "6" at bounding box center [1060, 714] width 38 height 32
click at [1078, 707] on input "7" at bounding box center [1060, 714] width 38 height 32
type input "8"
click at [1078, 707] on input "8" at bounding box center [1060, 714] width 38 height 32
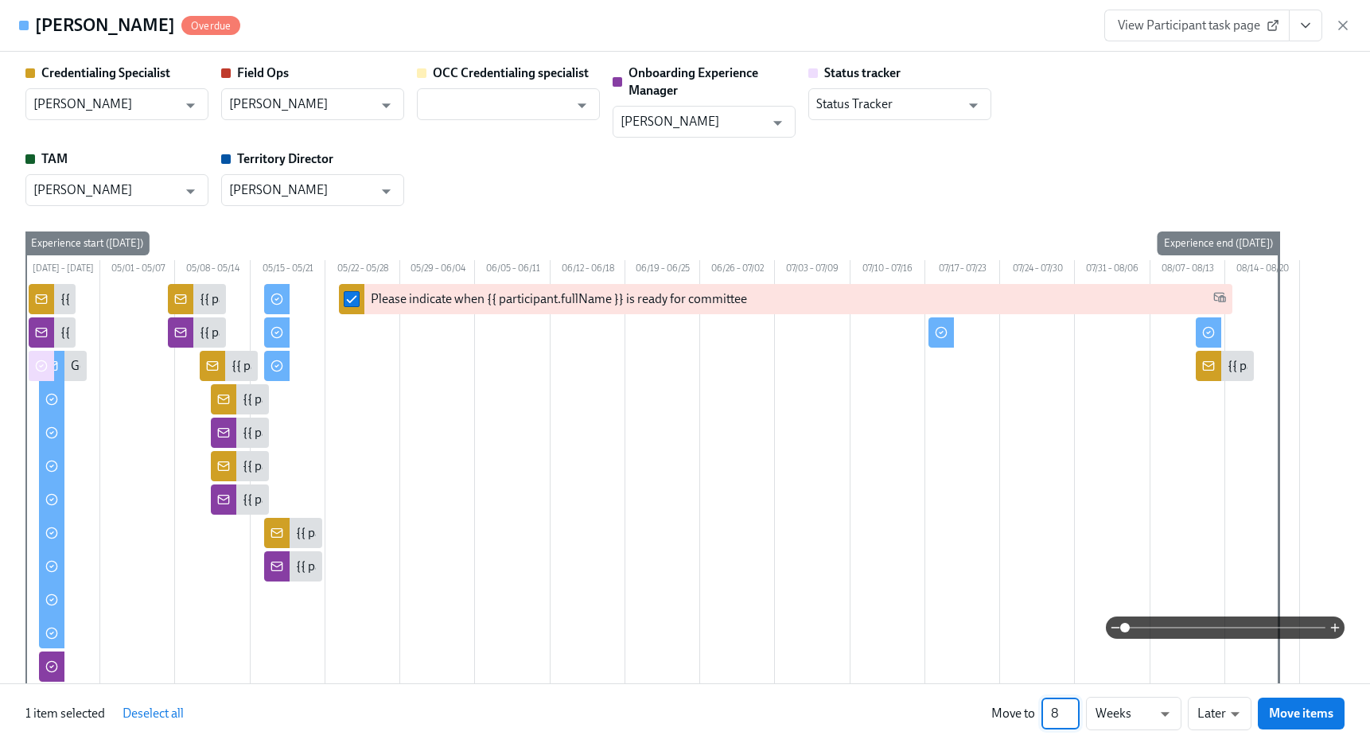
click at [1347, 711] on div "1 item selected Deselect all Move to 8 ​ Weeks w ​ Later later ​ Move items" at bounding box center [685, 713] width 1370 height 60
click at [1315, 710] on span "Move items" at bounding box center [1301, 713] width 64 height 16
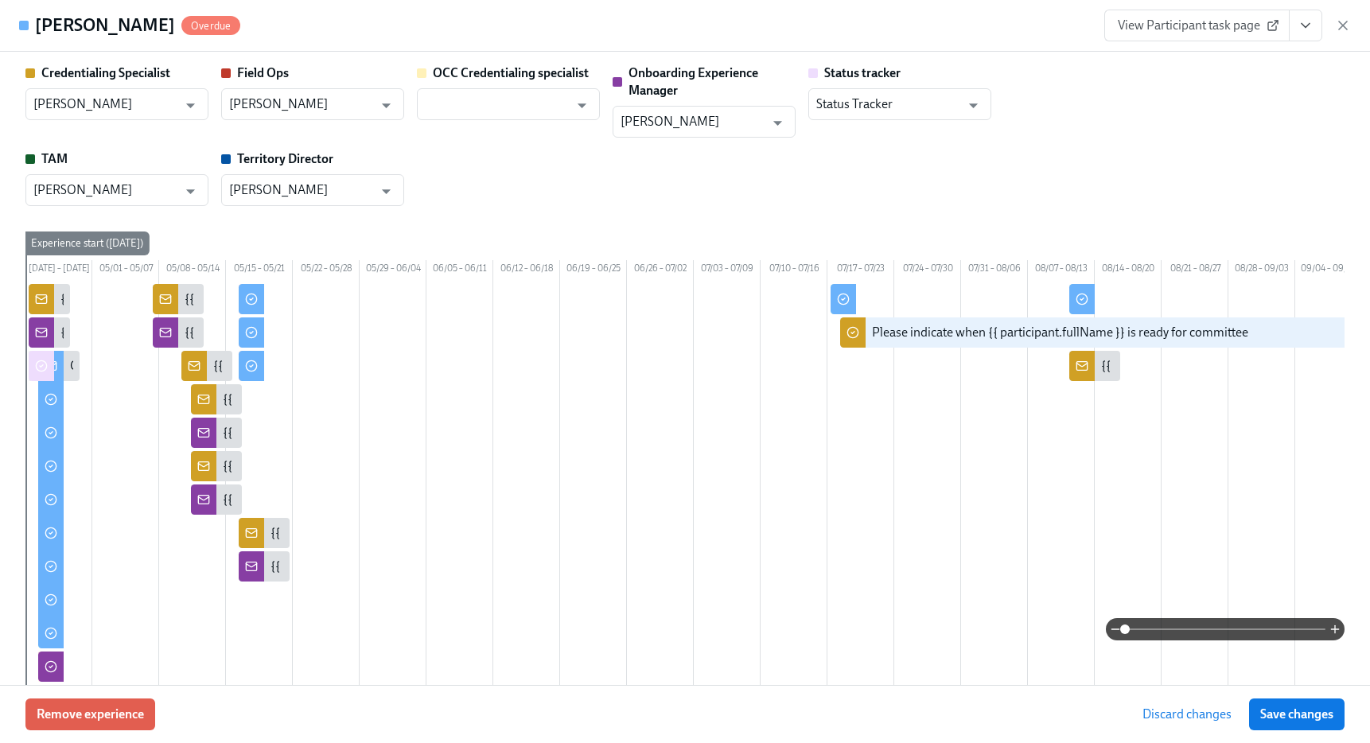
scroll to position [0, 352]
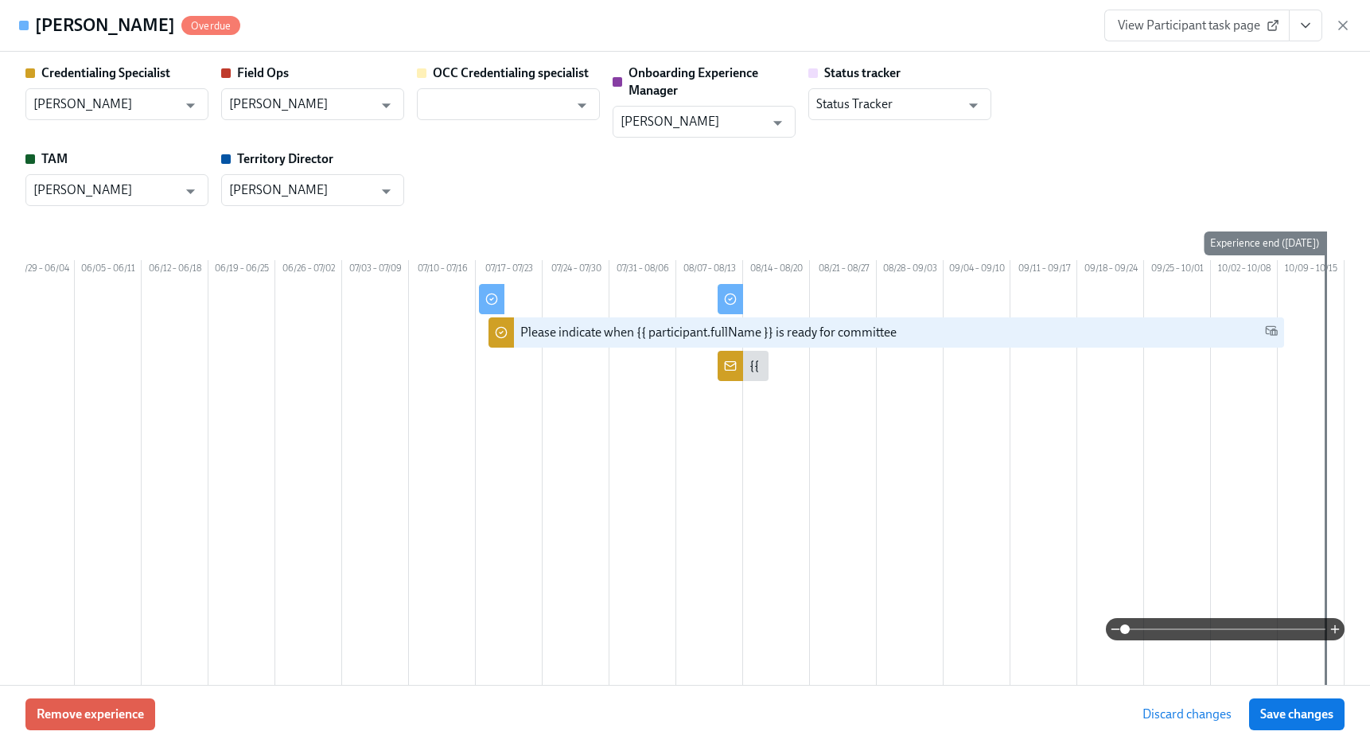
click at [1315, 710] on span "Save changes" at bounding box center [1296, 714] width 73 height 16
click at [1342, 24] on icon "button" at bounding box center [1343, 25] width 16 height 16
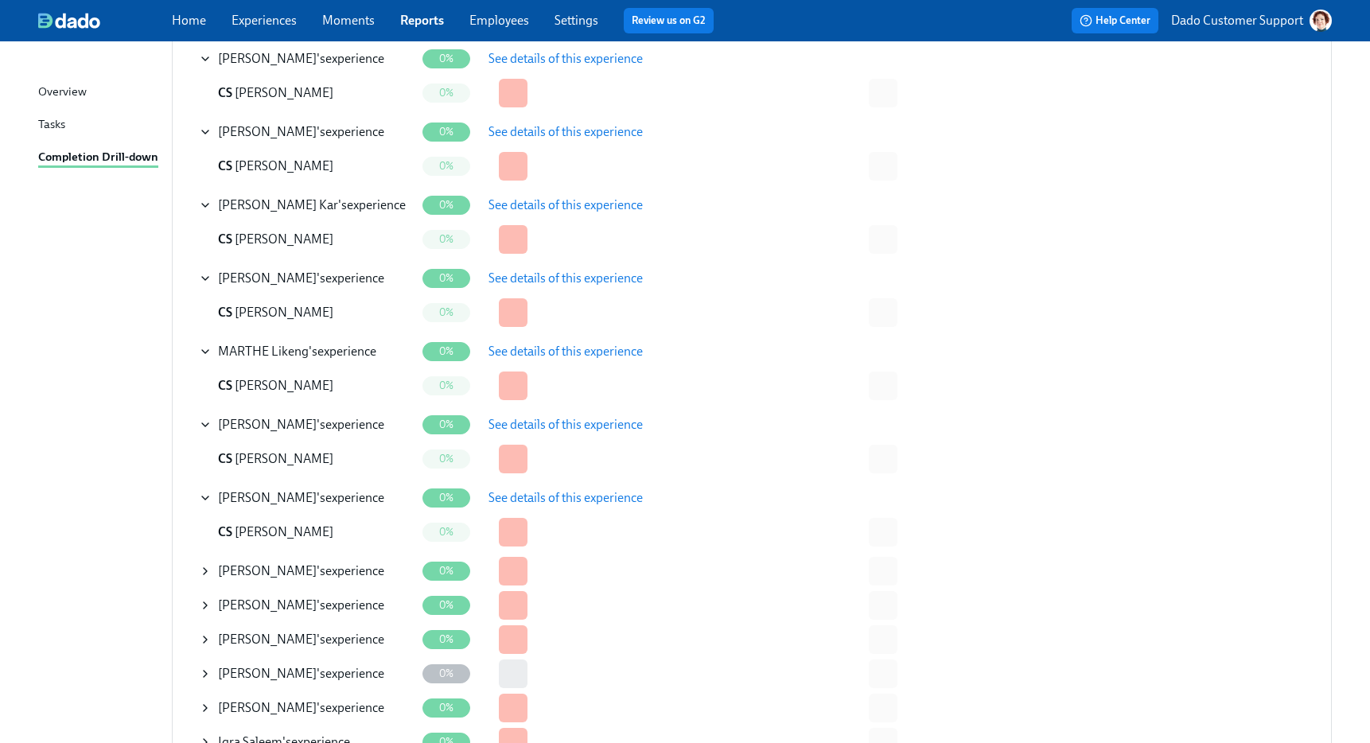
click at [204, 573] on icon at bounding box center [205, 571] width 3 height 6
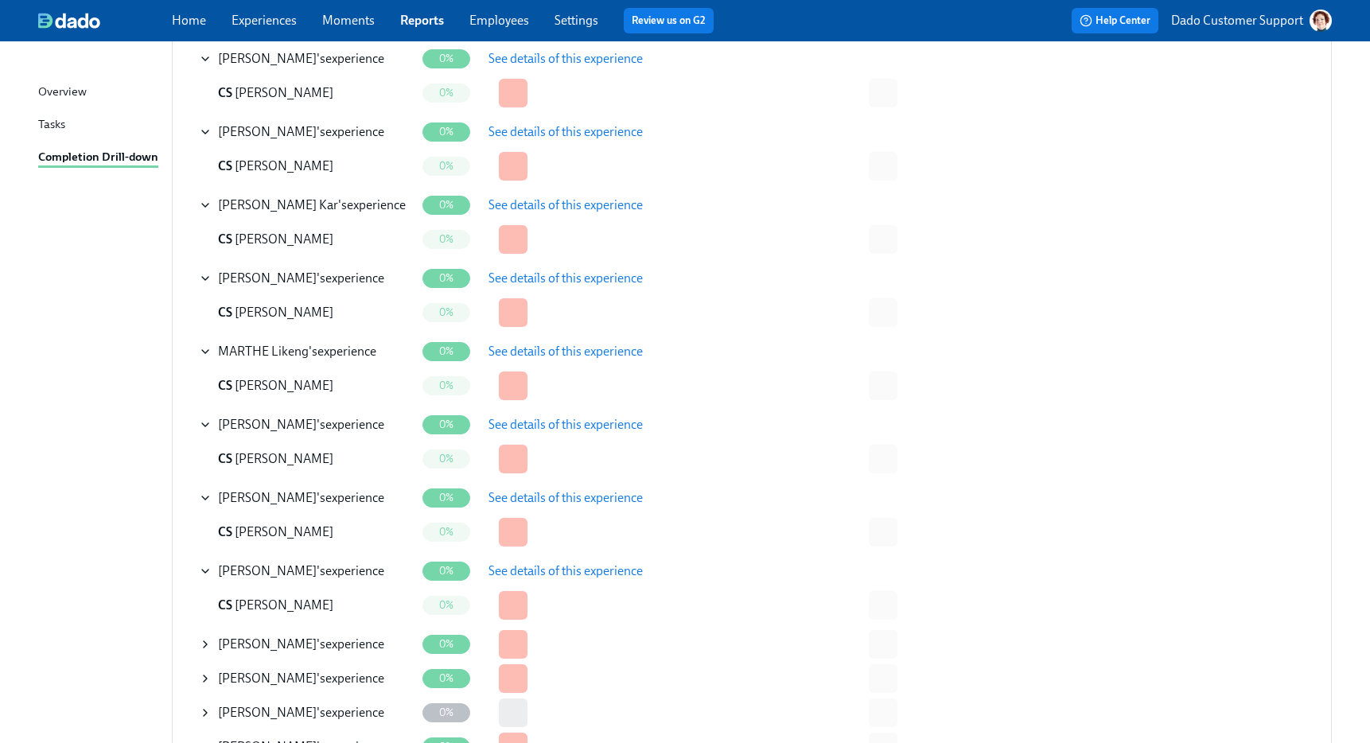
click at [536, 570] on span "See details of this experience" at bounding box center [565, 571] width 154 height 16
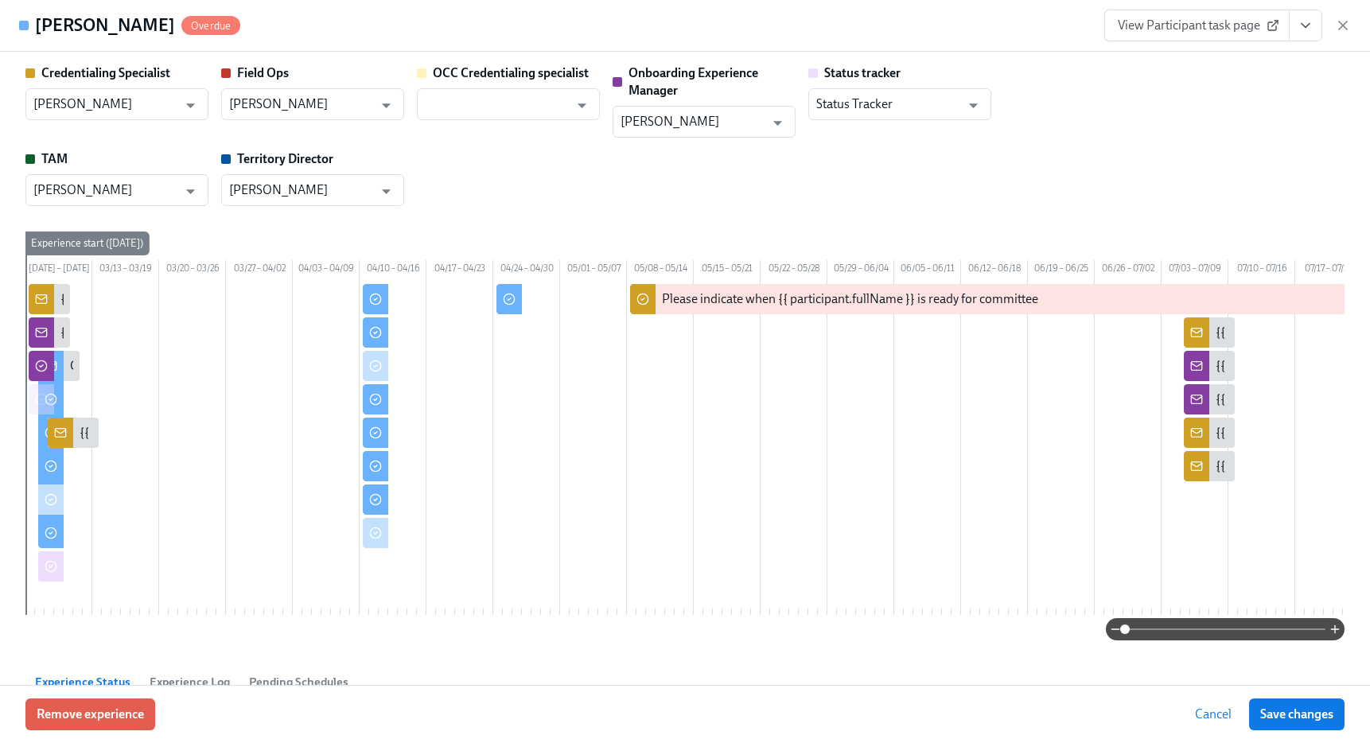
scroll to position [0, 196]
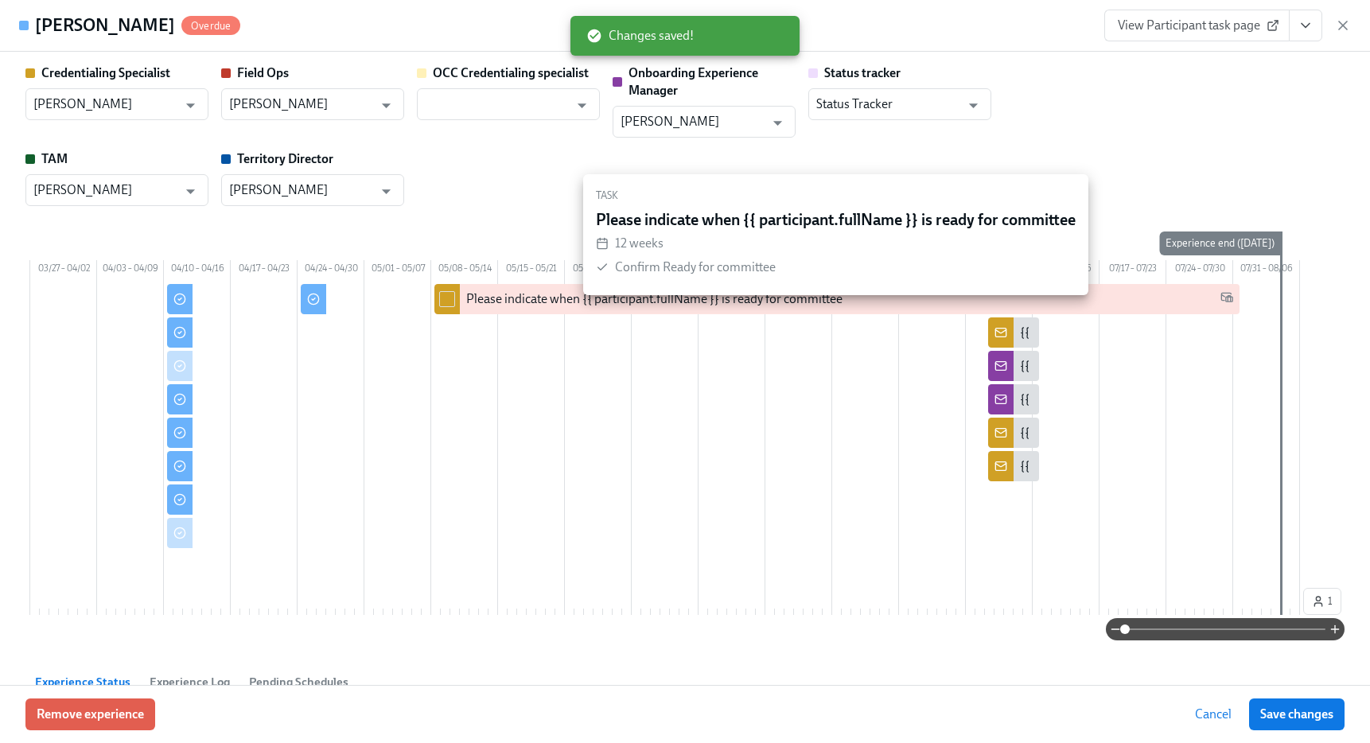
click at [449, 306] on input "checkbox" at bounding box center [447, 299] width 14 height 14
checkbox input "true"
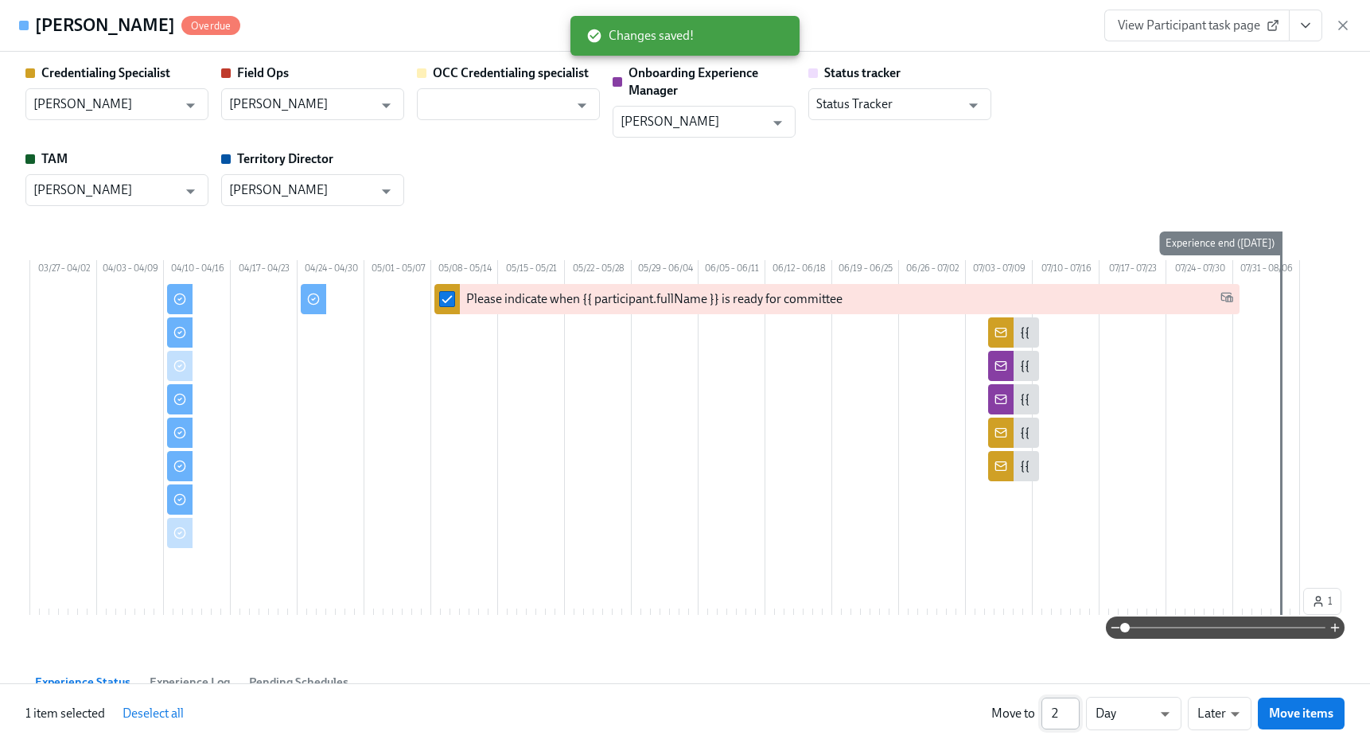
click at [1067, 709] on input "2" at bounding box center [1060, 714] width 38 height 32
click at [1067, 709] on input "3" at bounding box center [1060, 714] width 38 height 32
click at [1067, 709] on input "4" at bounding box center [1060, 714] width 38 height 32
type input "5"
click at [1067, 709] on input "5" at bounding box center [1060, 714] width 38 height 32
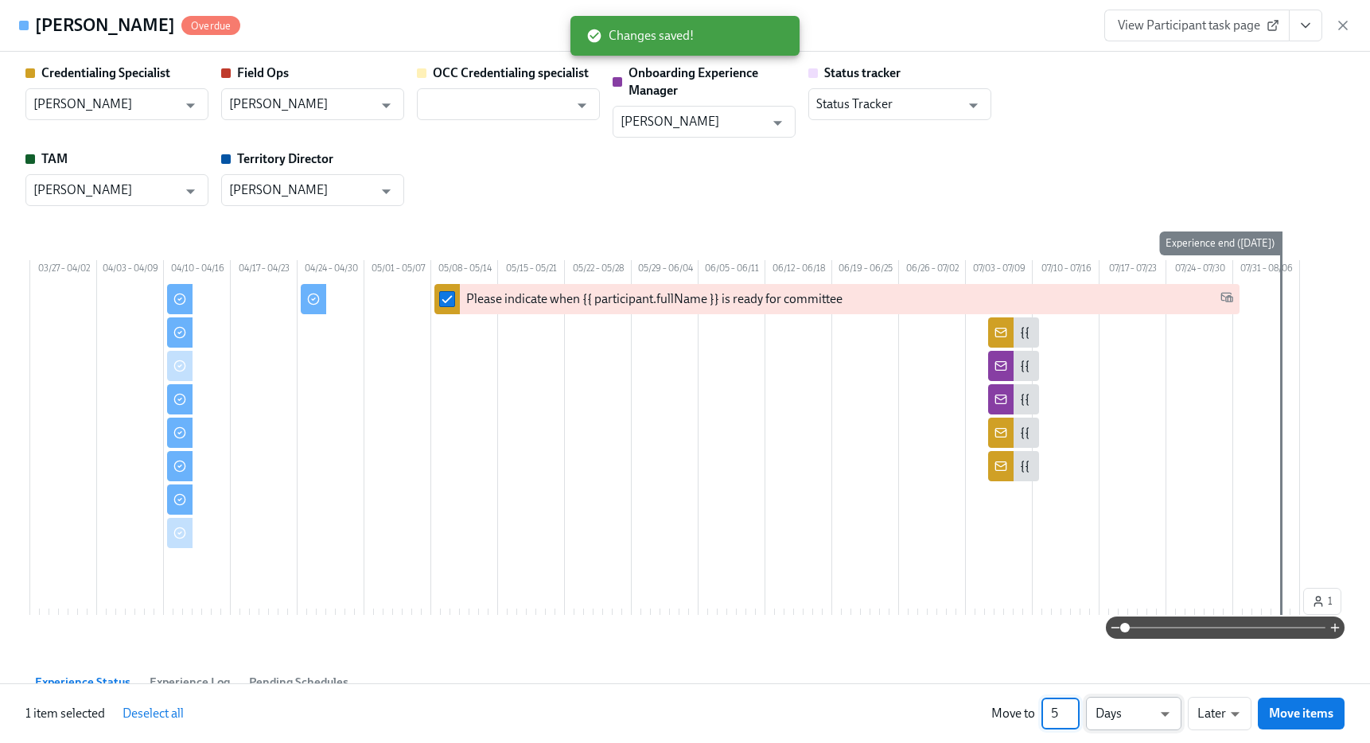
click at [1137, 709] on li "Weeks" at bounding box center [1133, 710] width 95 height 27
type input "w"
click at [1292, 713] on span "Move items" at bounding box center [1301, 713] width 64 height 16
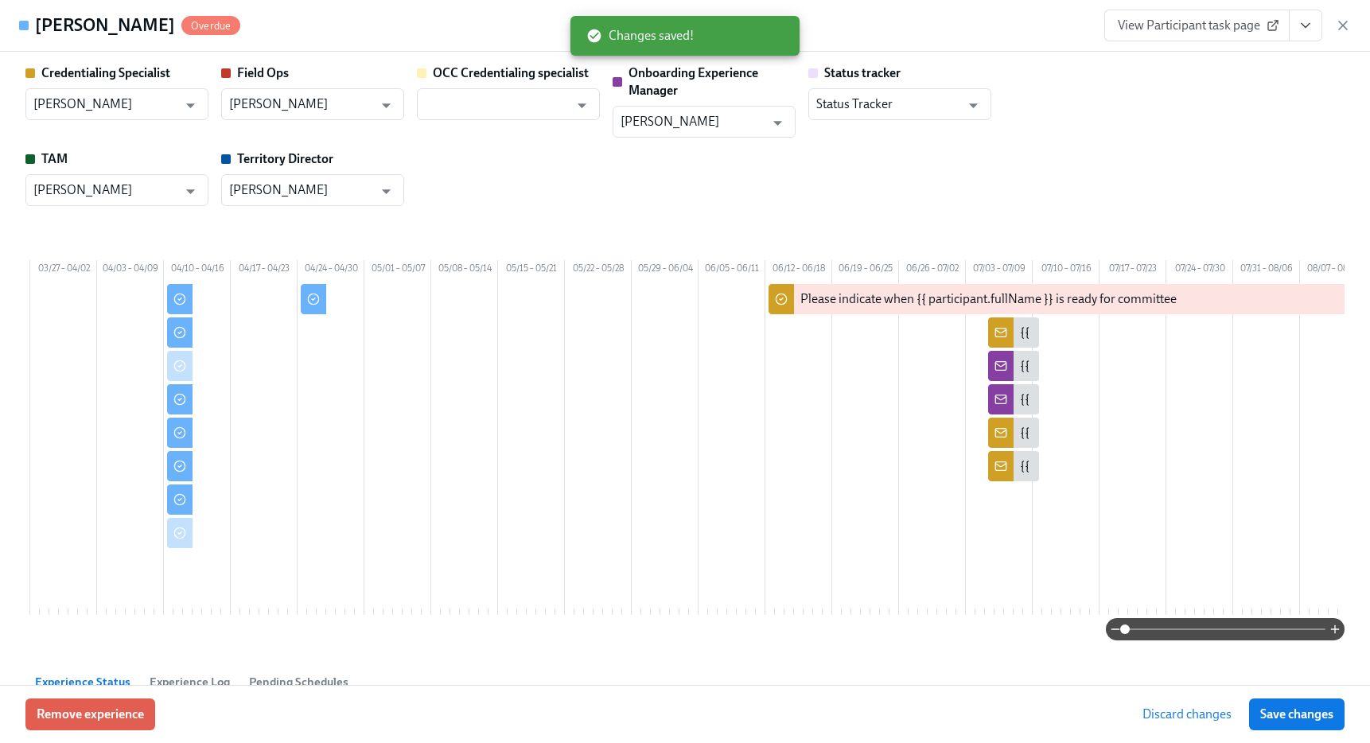
scroll to position [0, 530]
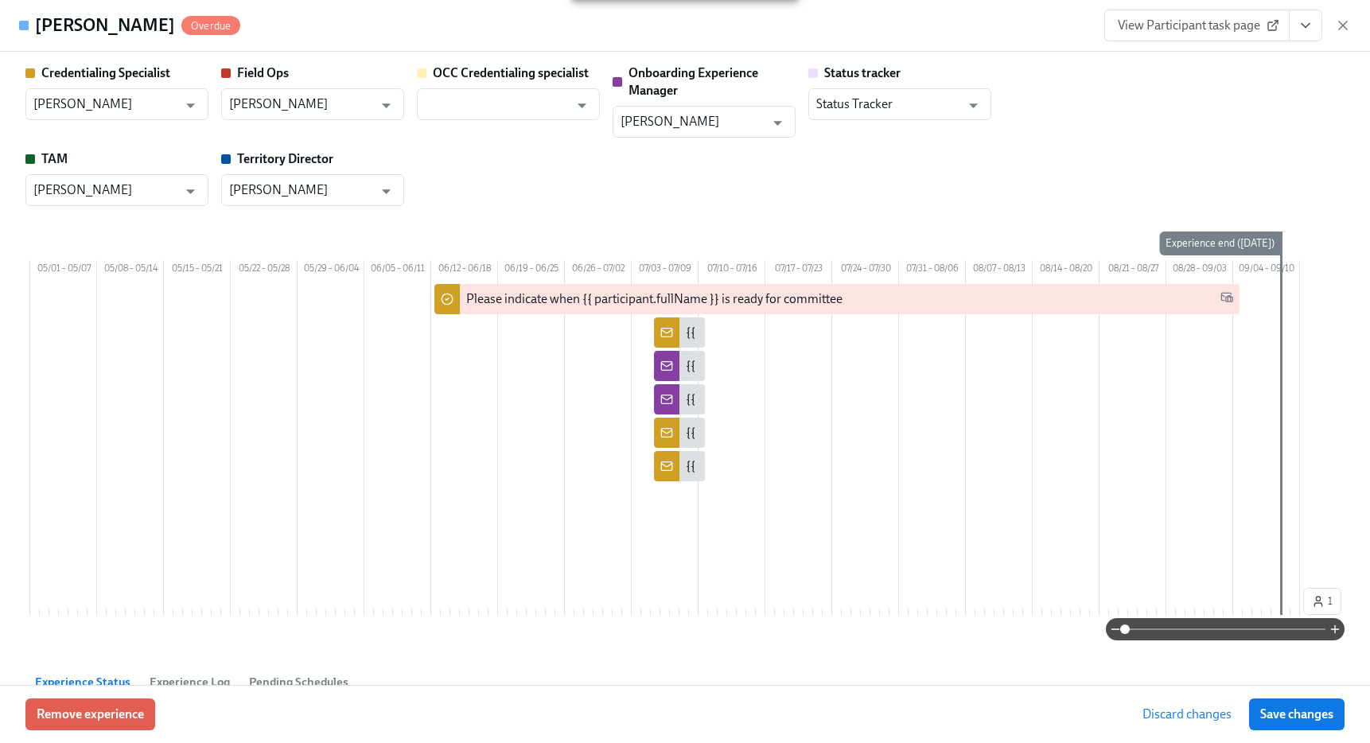
click at [433, 321] on div at bounding box center [398, 434] width 1804 height 301
checkbox input "true"
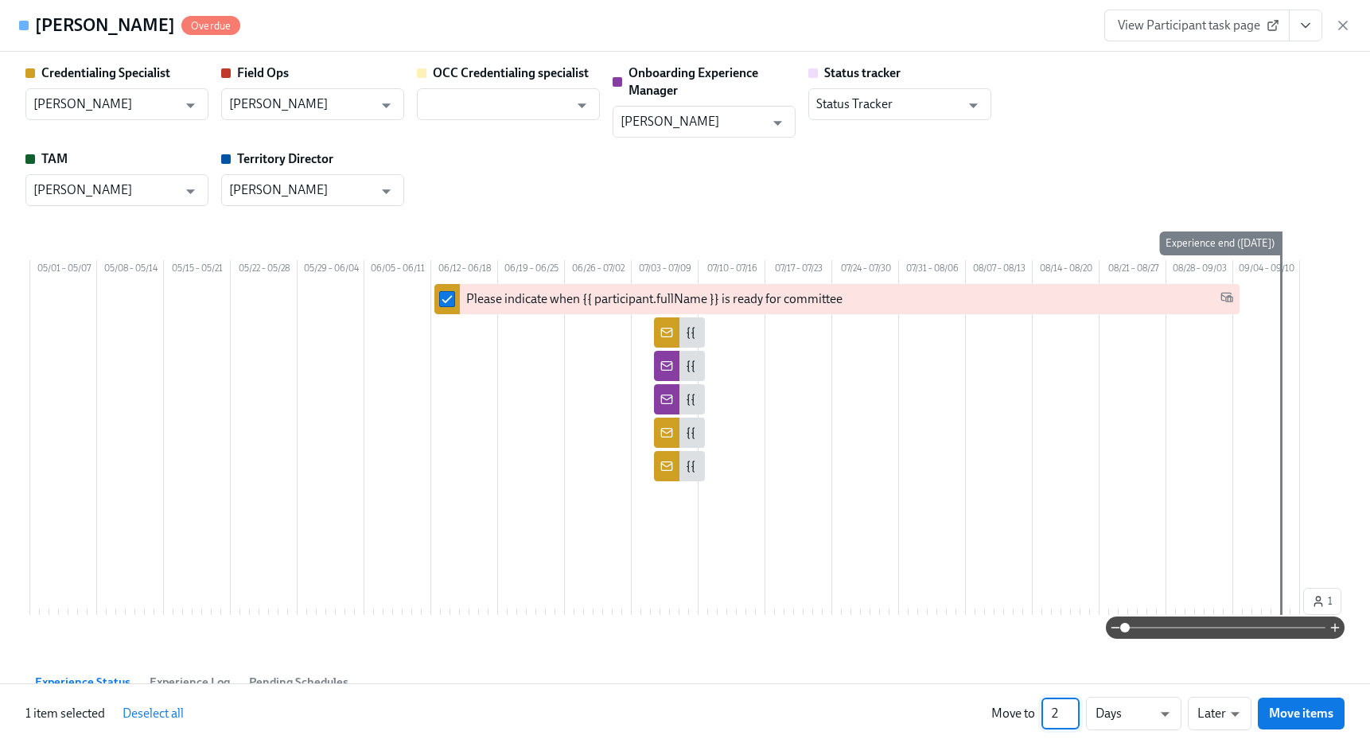
click at [1071, 710] on input "2" at bounding box center [1060, 714] width 38 height 32
click at [1071, 710] on input "3" at bounding box center [1060, 714] width 38 height 32
click at [1071, 710] on input "4" at bounding box center [1060, 714] width 38 height 32
type input "5"
click at [1071, 710] on input "5" at bounding box center [1060, 714] width 38 height 32
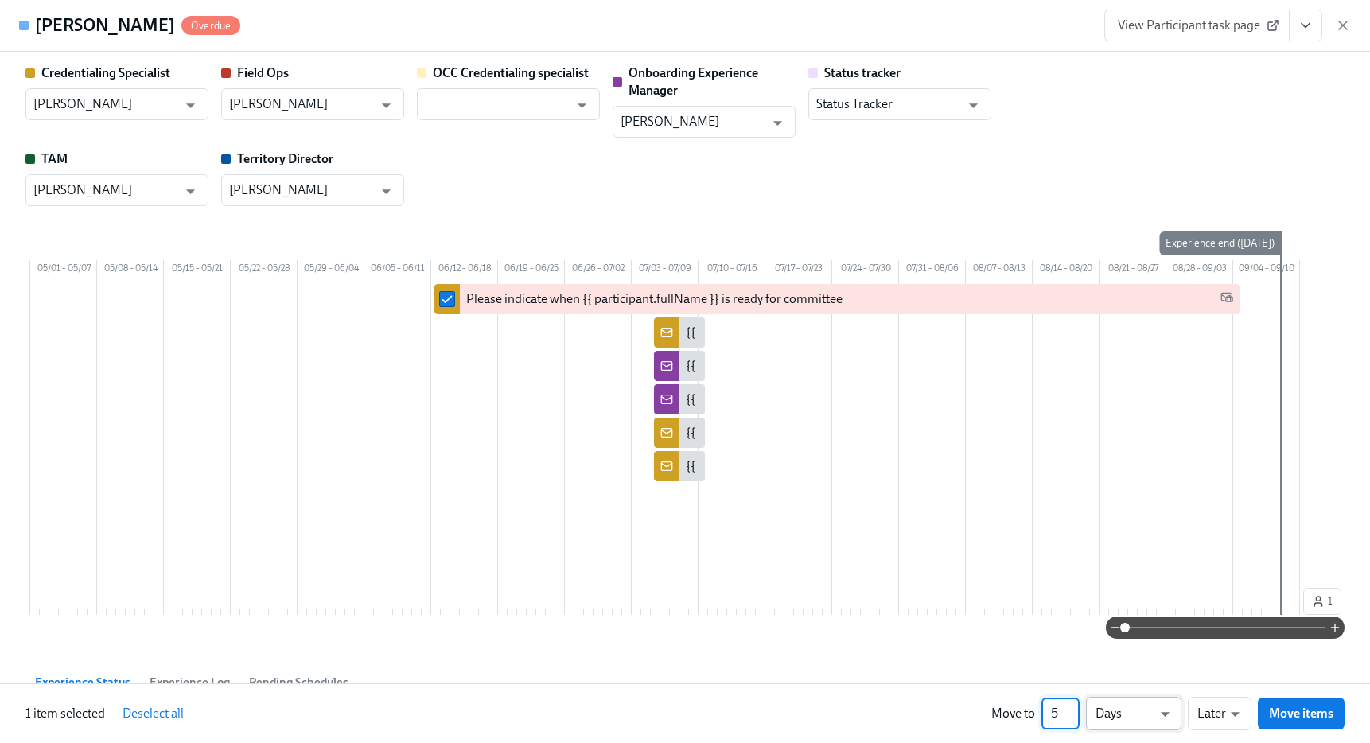
click at [1134, 714] on li "Weeks" at bounding box center [1133, 710] width 95 height 27
type input "w"
click at [1315, 717] on span "Move items" at bounding box center [1301, 713] width 64 height 16
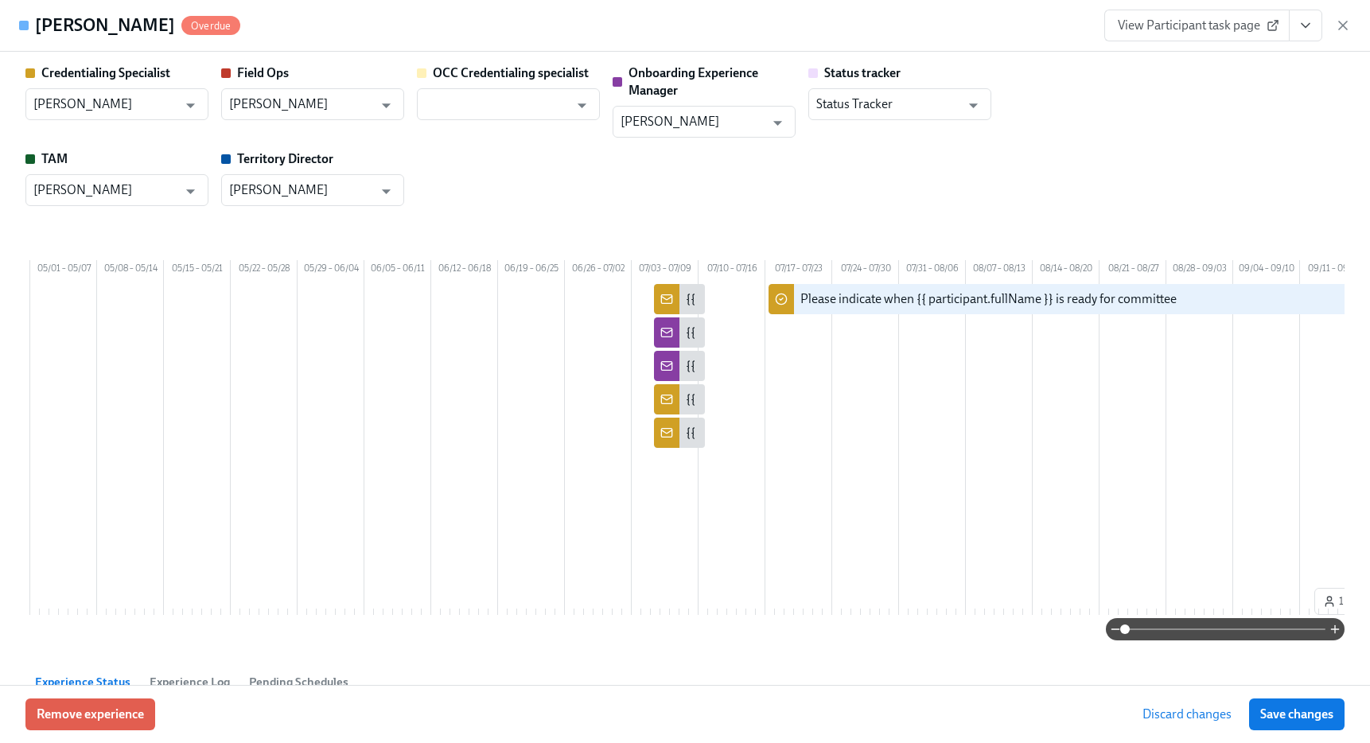
click at [1315, 717] on span "Save changes" at bounding box center [1296, 714] width 73 height 16
click at [1343, 16] on div "View Participant task page" at bounding box center [1227, 26] width 247 height 32
click at [1340, 25] on icon "button" at bounding box center [1343, 25] width 16 height 16
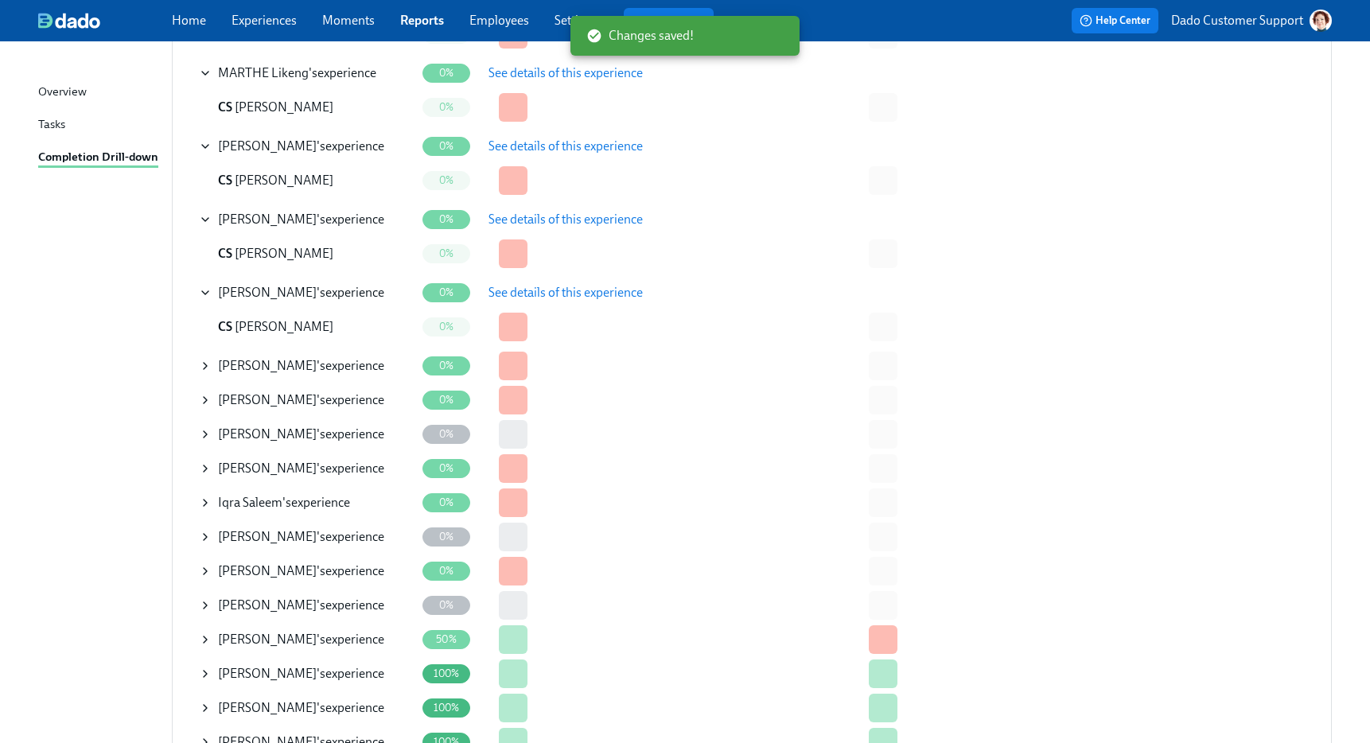
scroll to position [986, 0]
click at [204, 367] on icon at bounding box center [205, 366] width 3 height 6
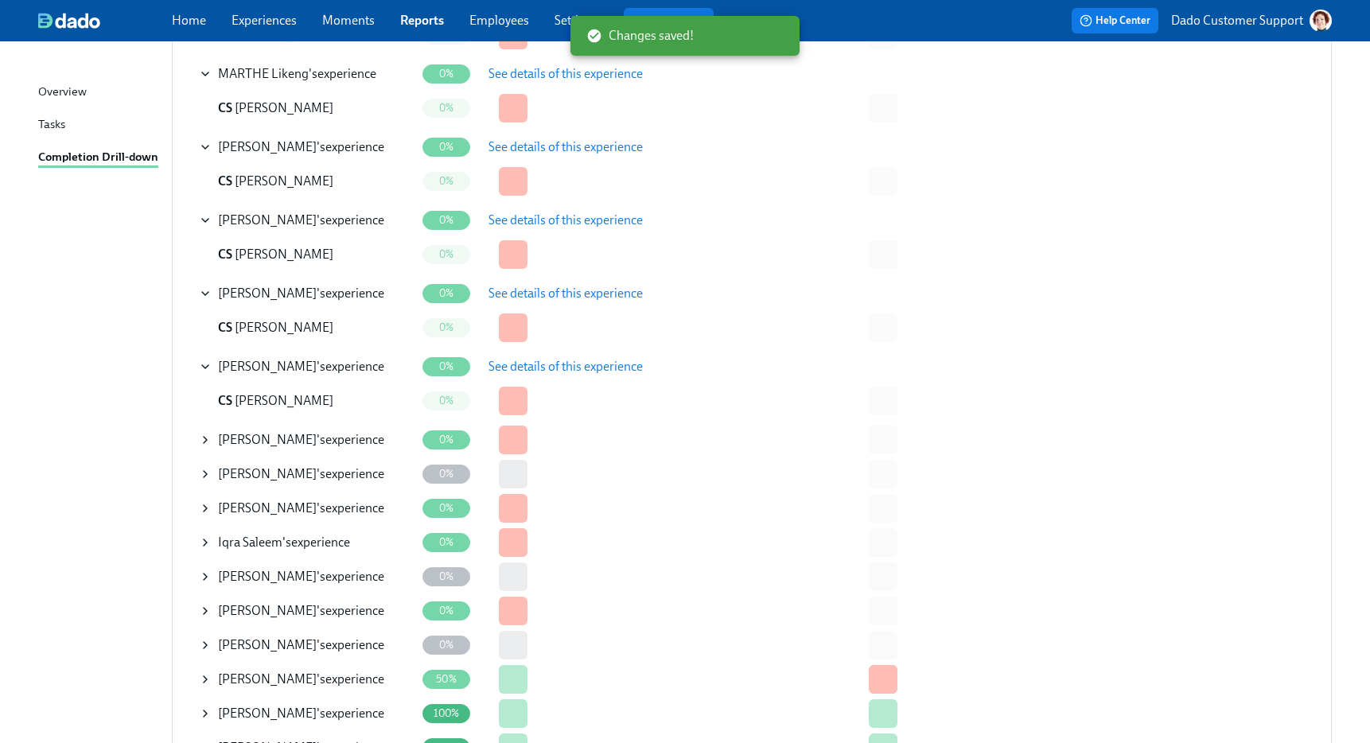
click at [589, 367] on span "See details of this experience" at bounding box center [565, 367] width 154 height 16
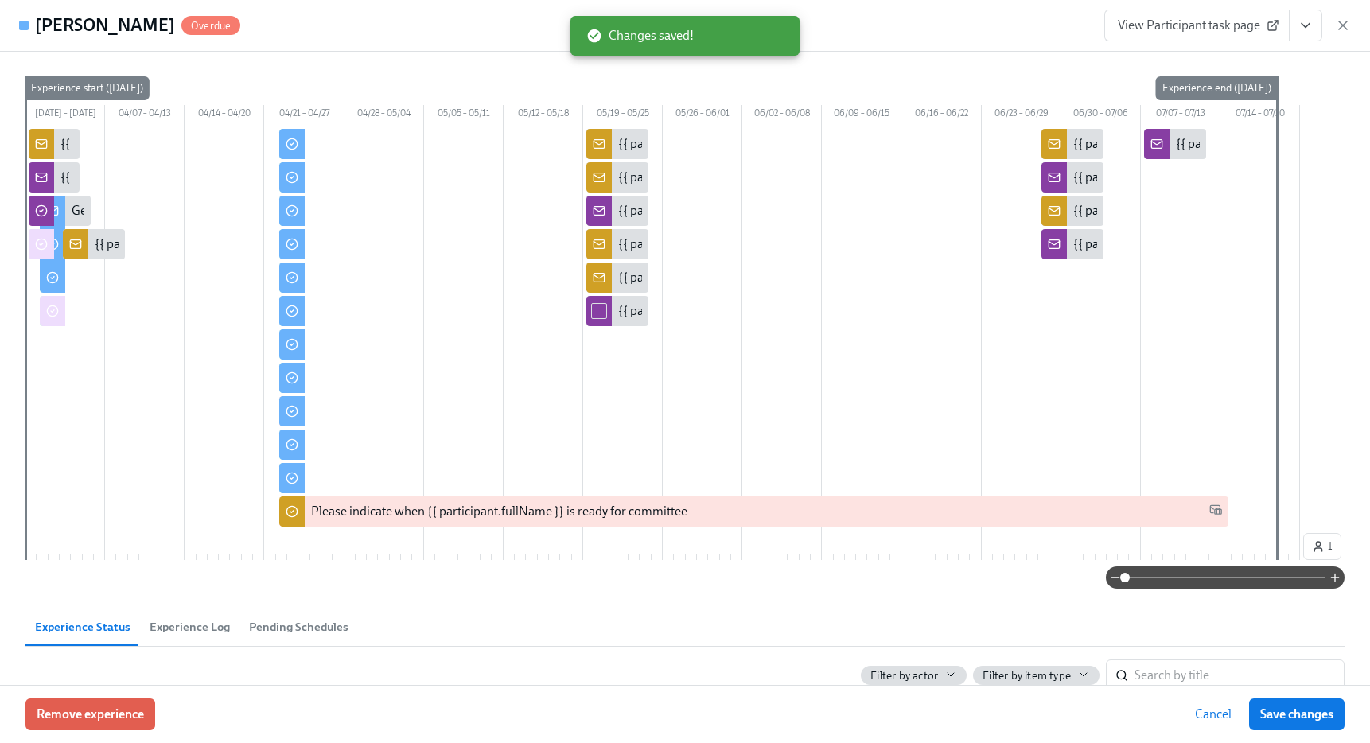
scroll to position [154, 0]
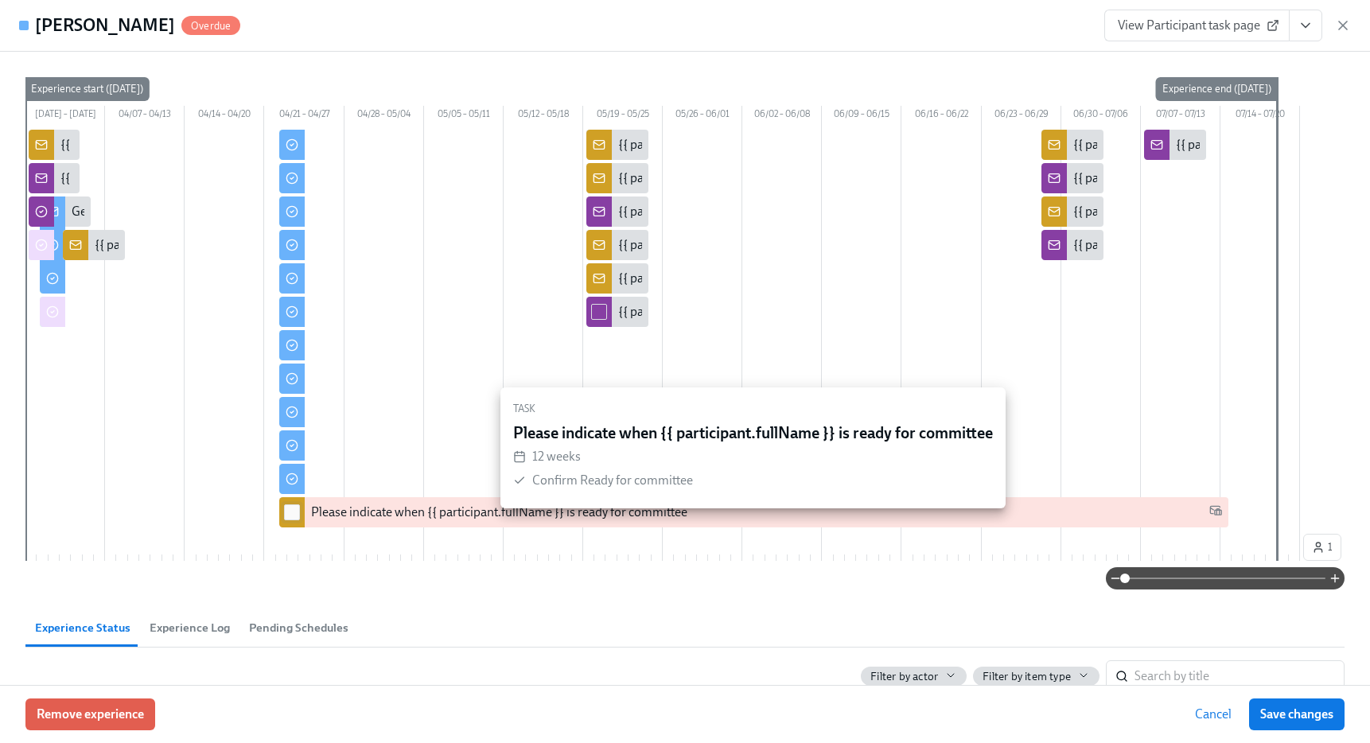
click at [286, 519] on input "checkbox" at bounding box center [292, 512] width 14 height 14
checkbox input "true"
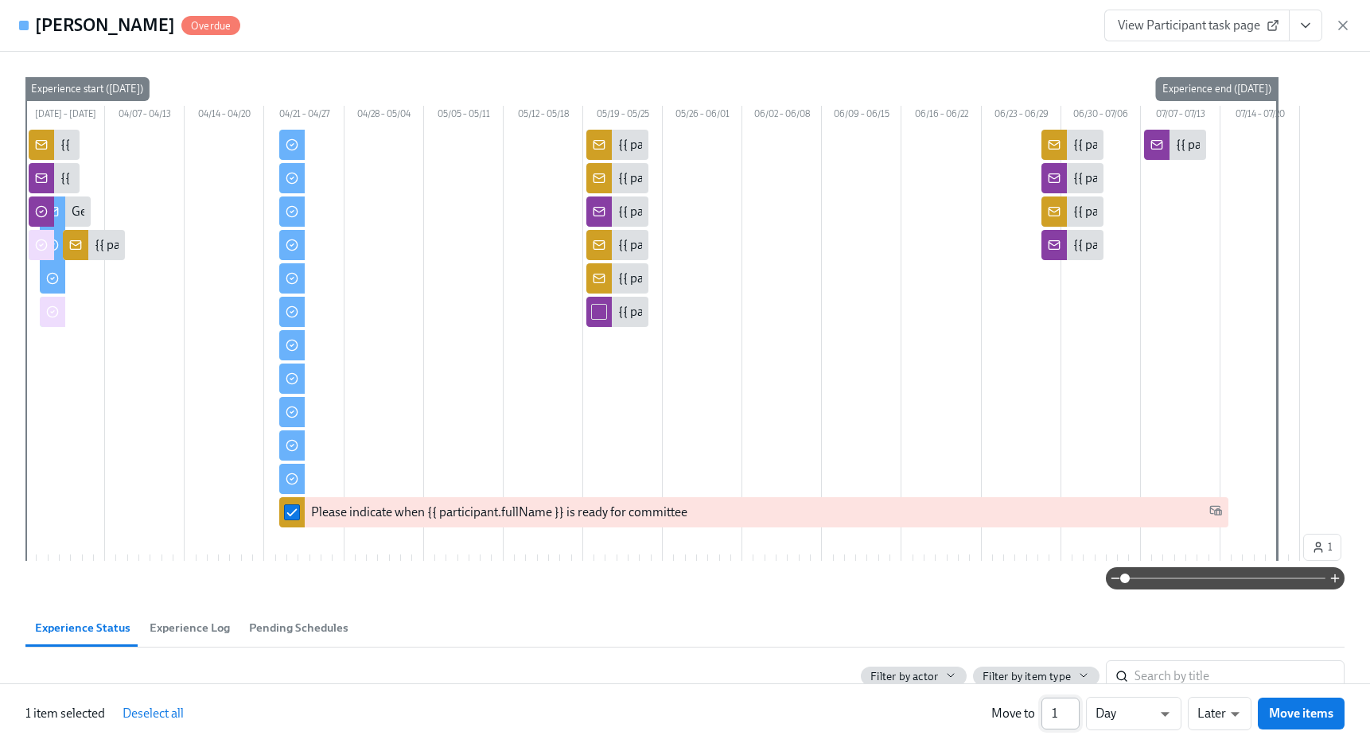
click at [1056, 709] on input "1" at bounding box center [1060, 714] width 38 height 32
type input "10"
click at [1133, 710] on li "Weeks" at bounding box center [1133, 710] width 95 height 27
type input "w"
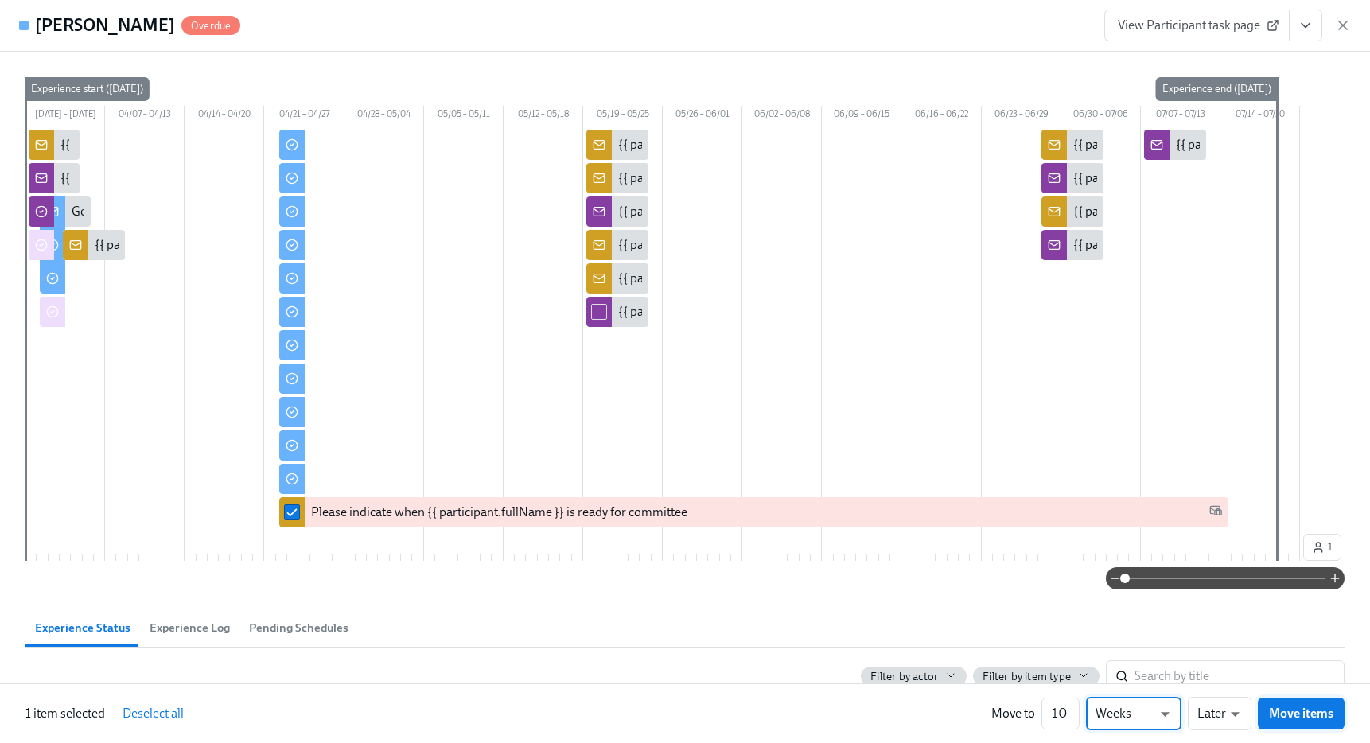
click at [1310, 727] on button "Move items" at bounding box center [1300, 714] width 87 height 32
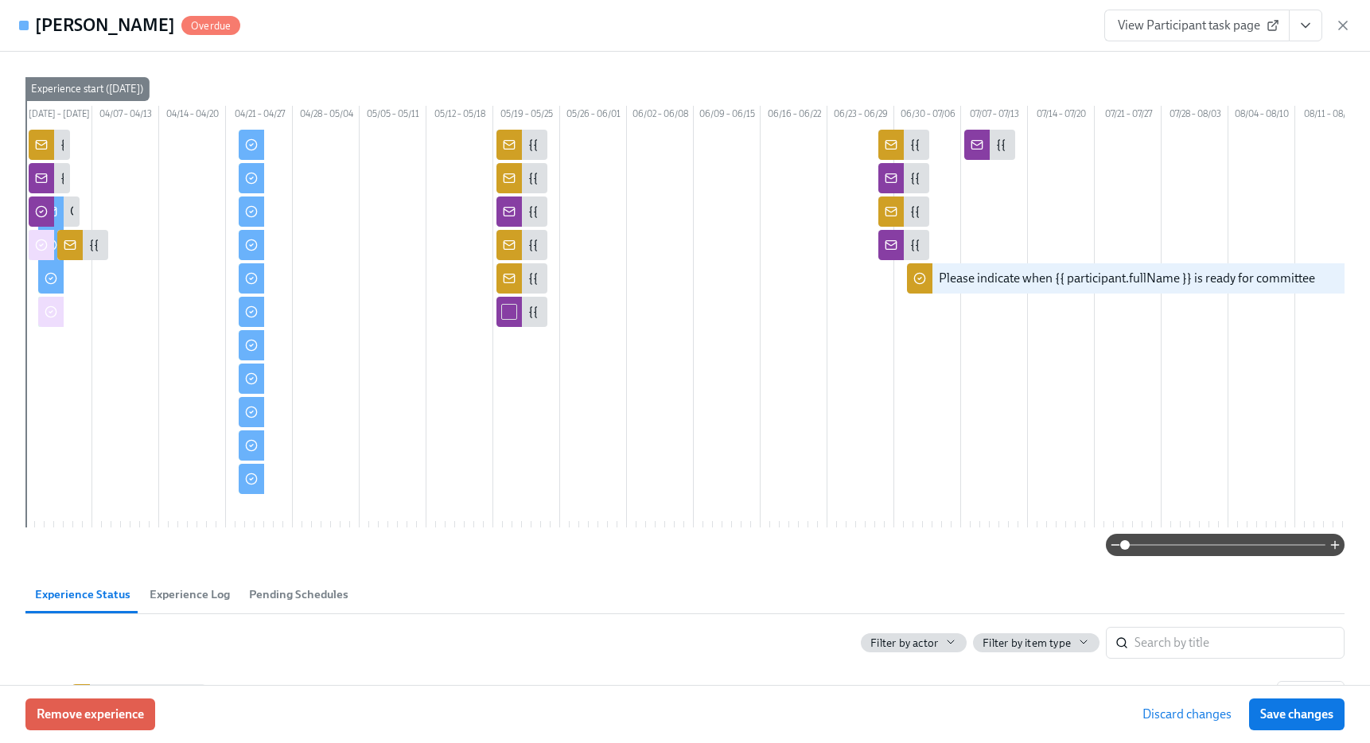
scroll to position [0, 418]
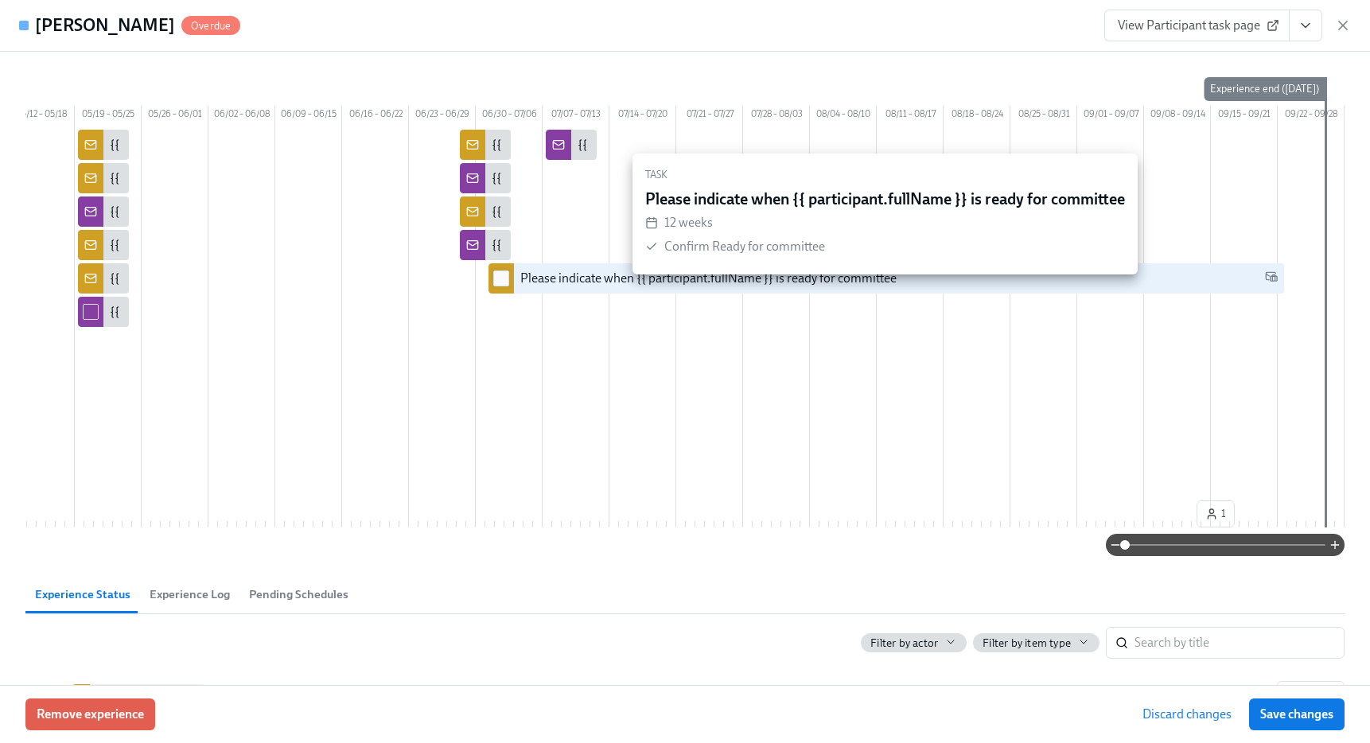
click at [501, 286] on input "checkbox" at bounding box center [501, 278] width 14 height 14
checkbox input "true"
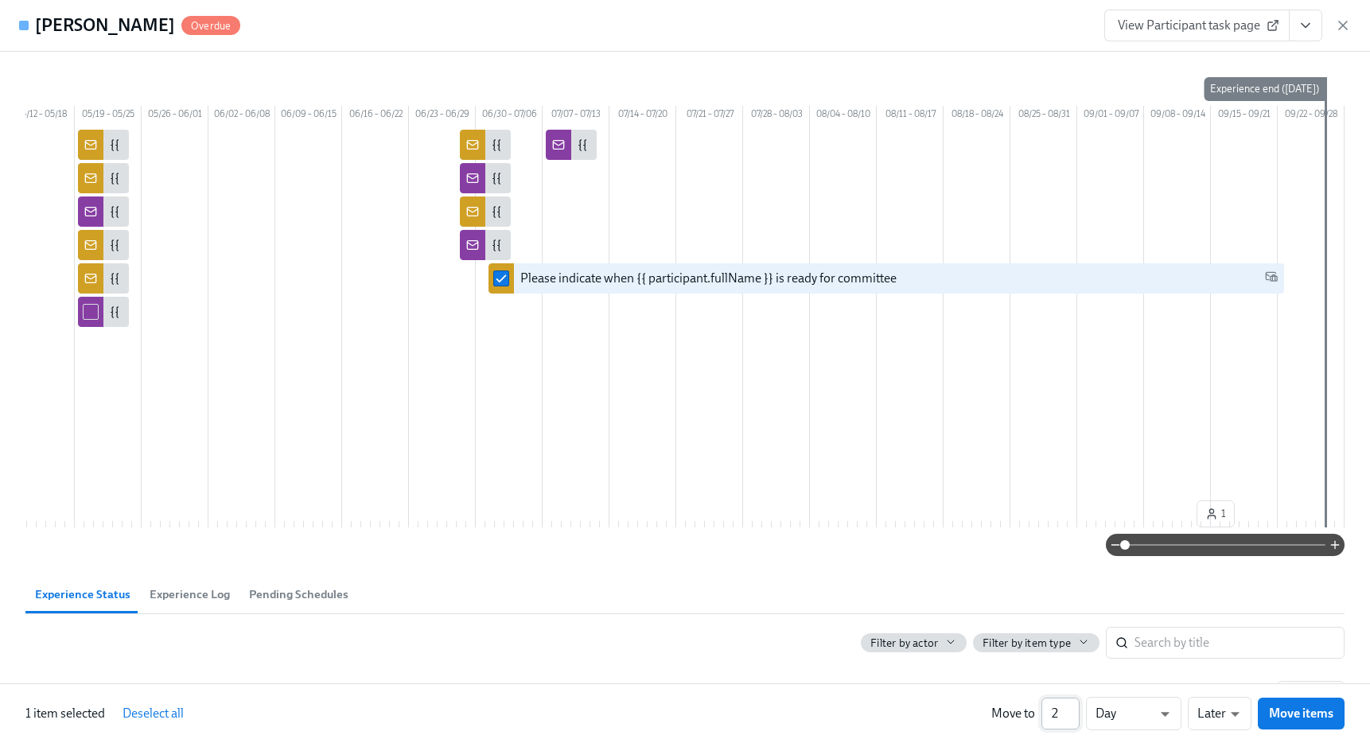
click at [1067, 709] on input "2" at bounding box center [1060, 714] width 38 height 32
click at [1067, 709] on input "3" at bounding box center [1060, 714] width 38 height 32
type input "4"
click at [1067, 709] on input "4" at bounding box center [1060, 714] width 38 height 32
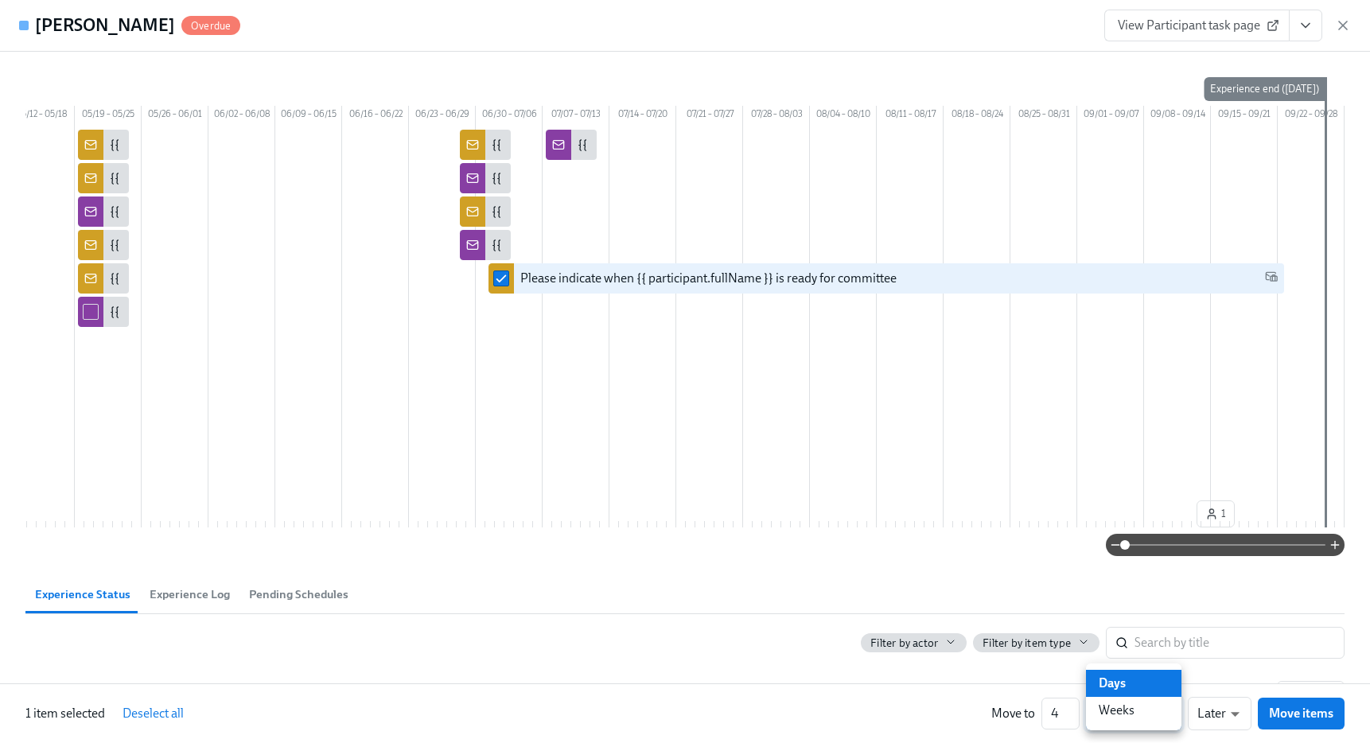
click at [1133, 710] on li "Weeks" at bounding box center [1133, 710] width 95 height 27
type input "w"
click at [1296, 714] on span "Move items" at bounding box center [1301, 713] width 64 height 16
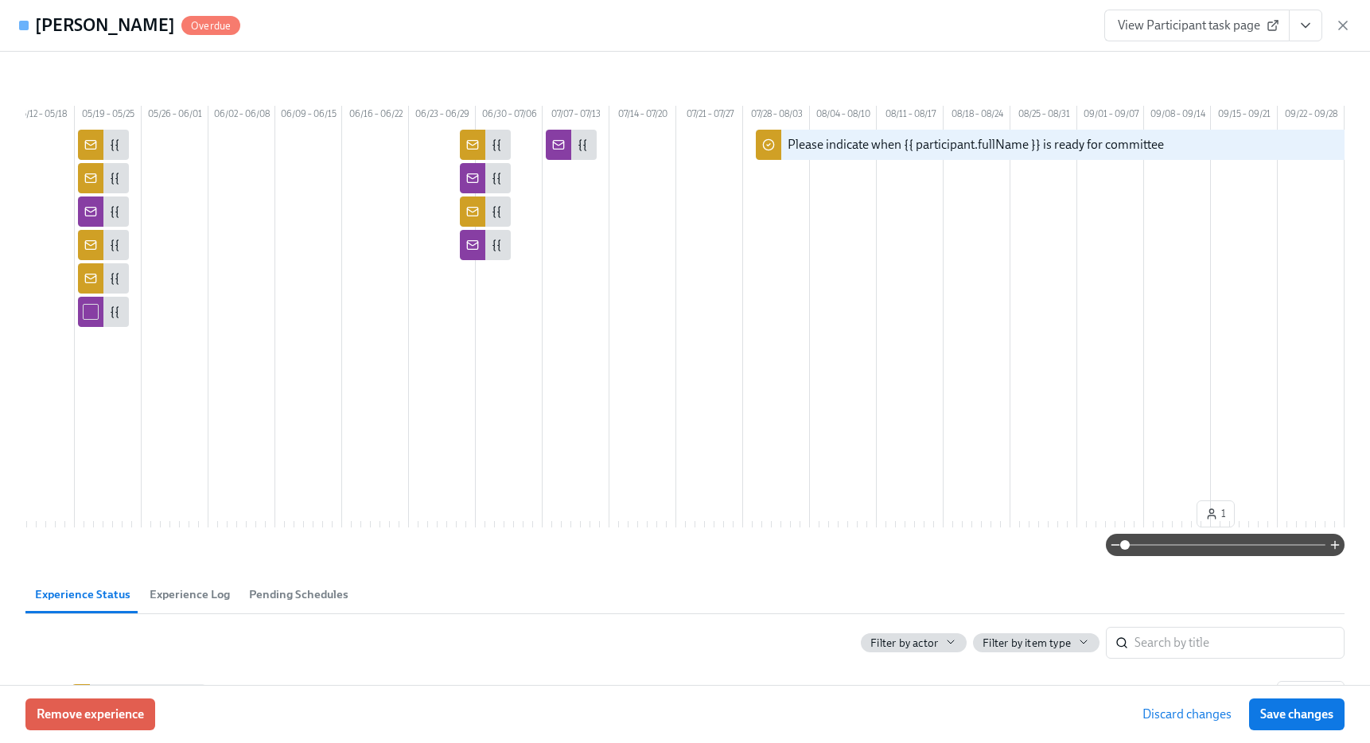
click at [1296, 714] on span "Save changes" at bounding box center [1296, 714] width 73 height 16
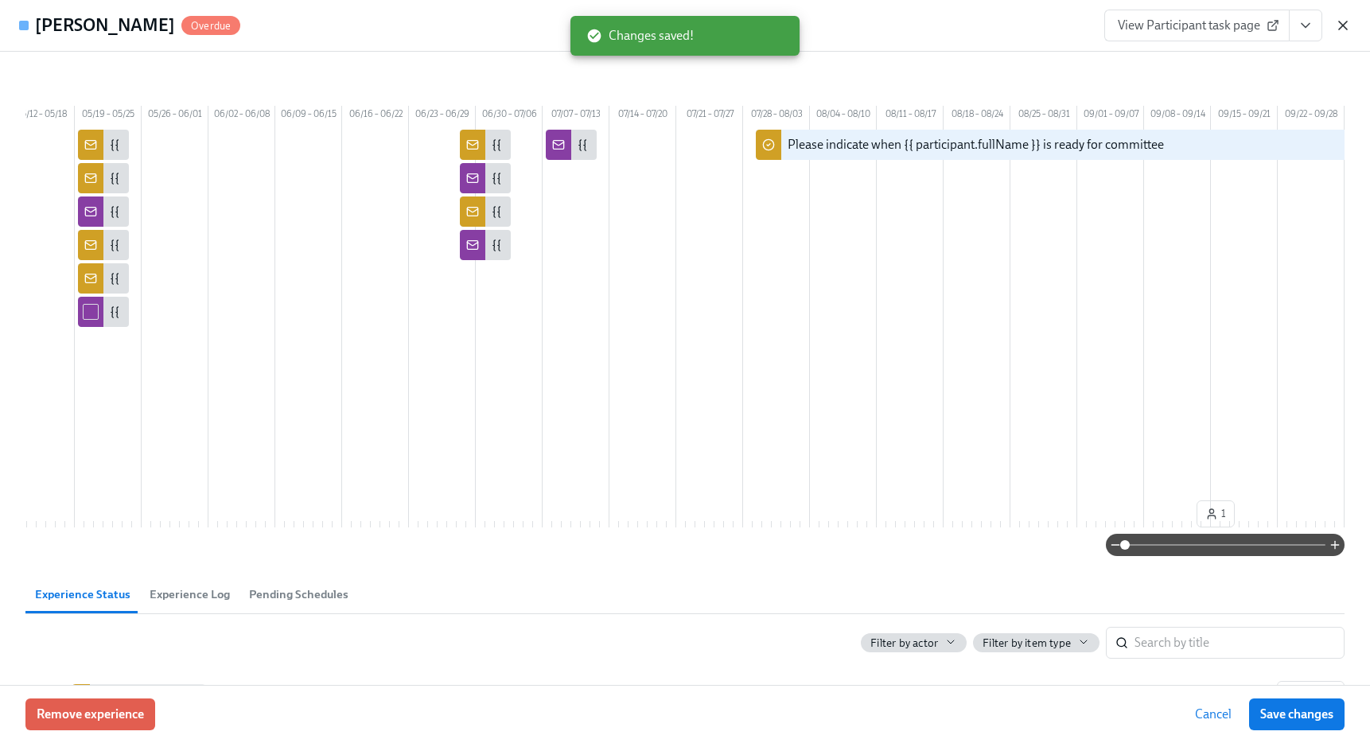
click at [1340, 25] on icon "button" at bounding box center [1343, 25] width 16 height 16
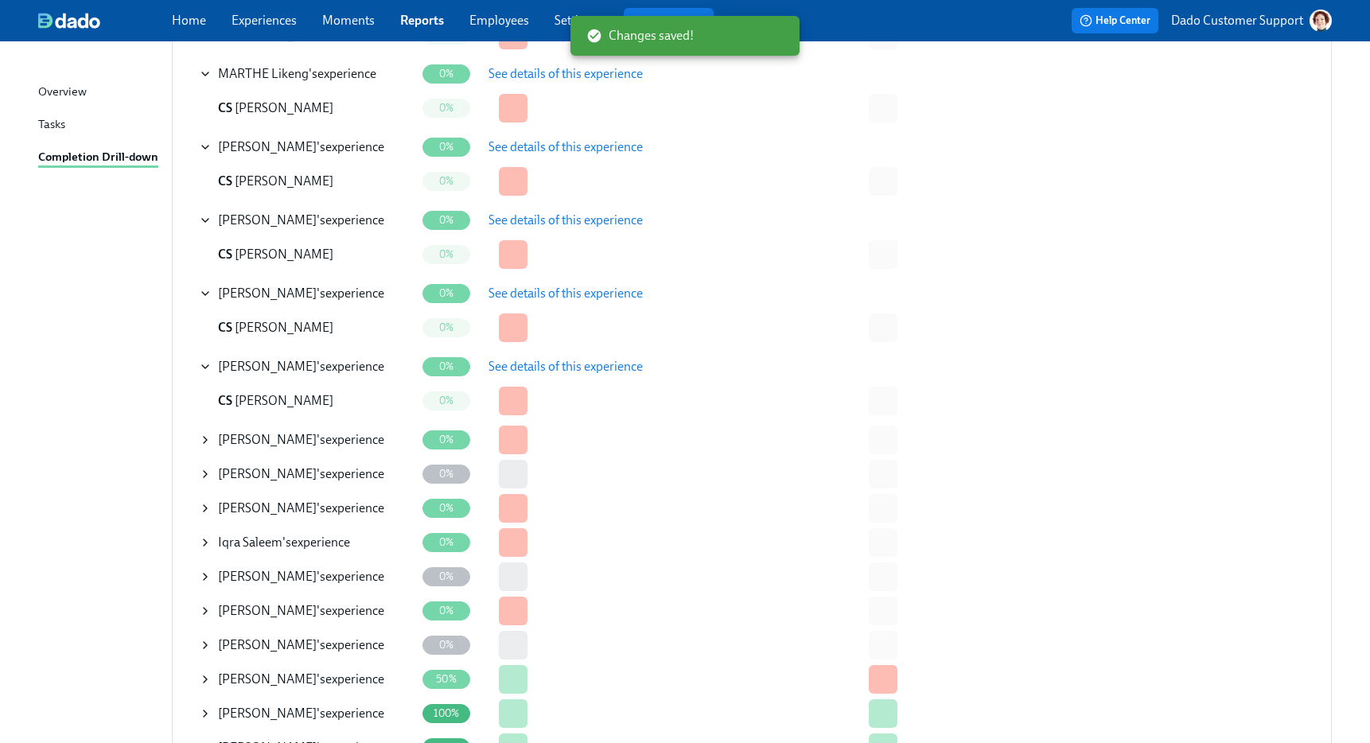
scroll to position [1012, 0]
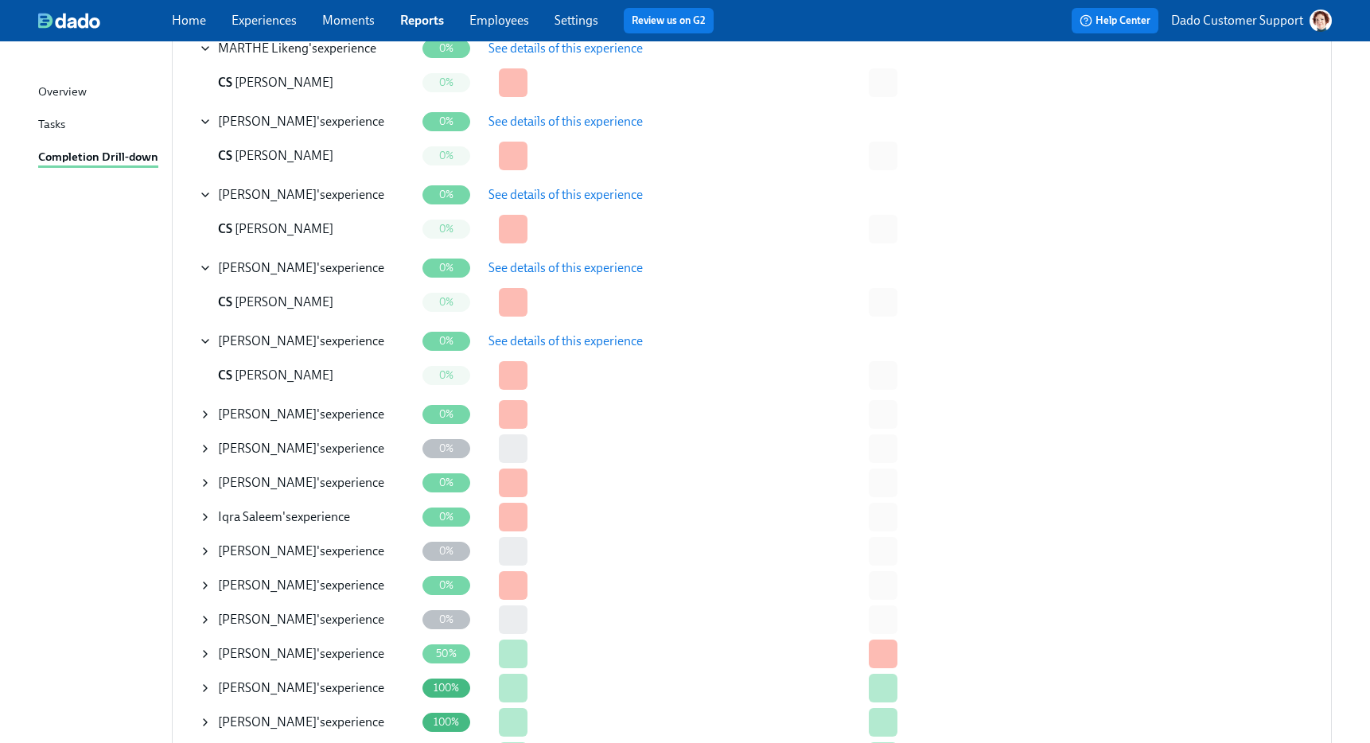
click at [204, 413] on icon at bounding box center [205, 414] width 13 height 13
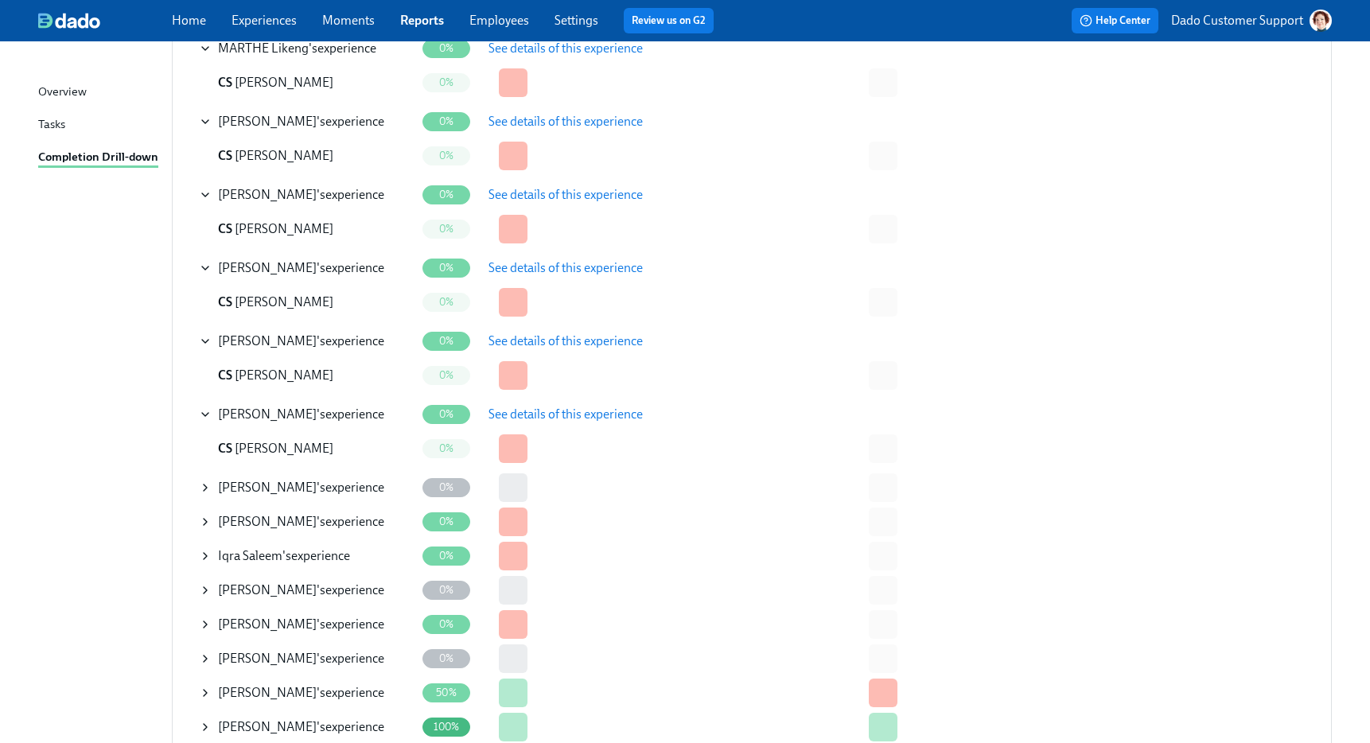
click at [522, 424] on button "See details of this experience" at bounding box center [565, 414] width 177 height 32
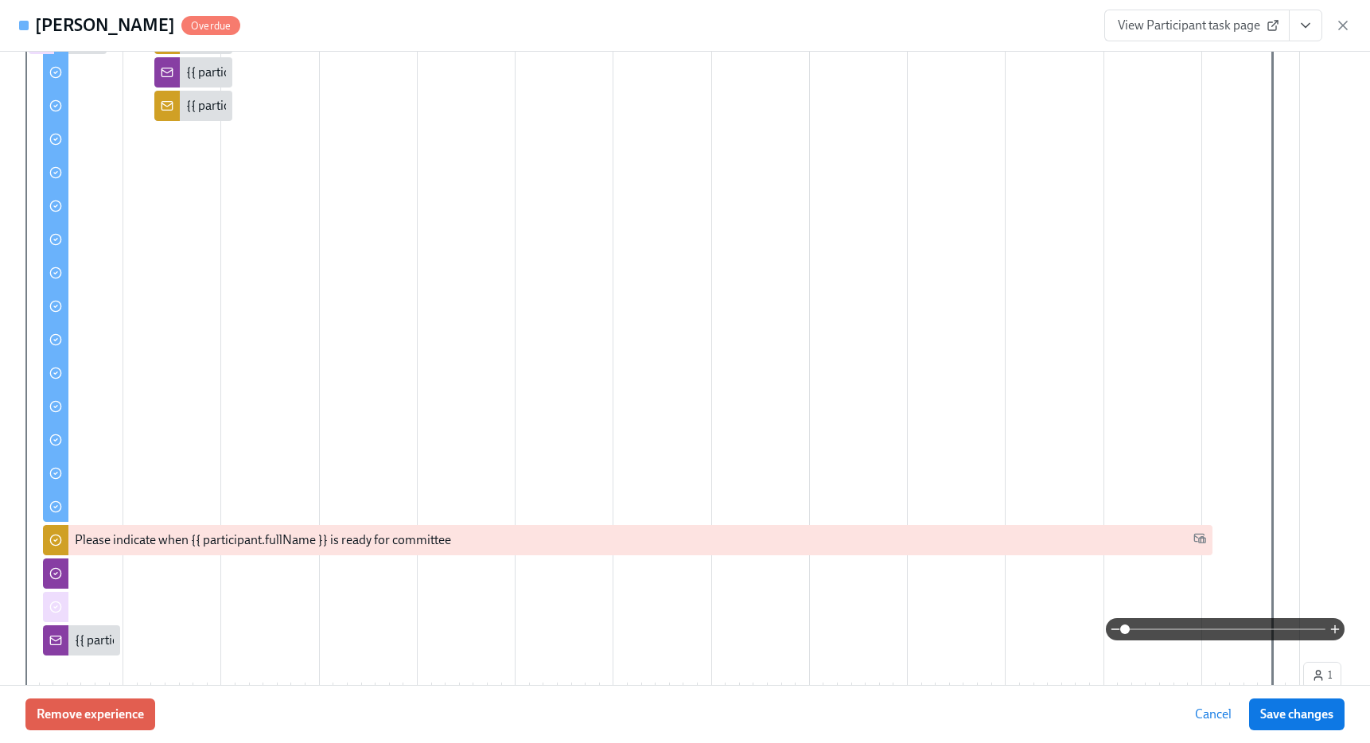
scroll to position [460, 0]
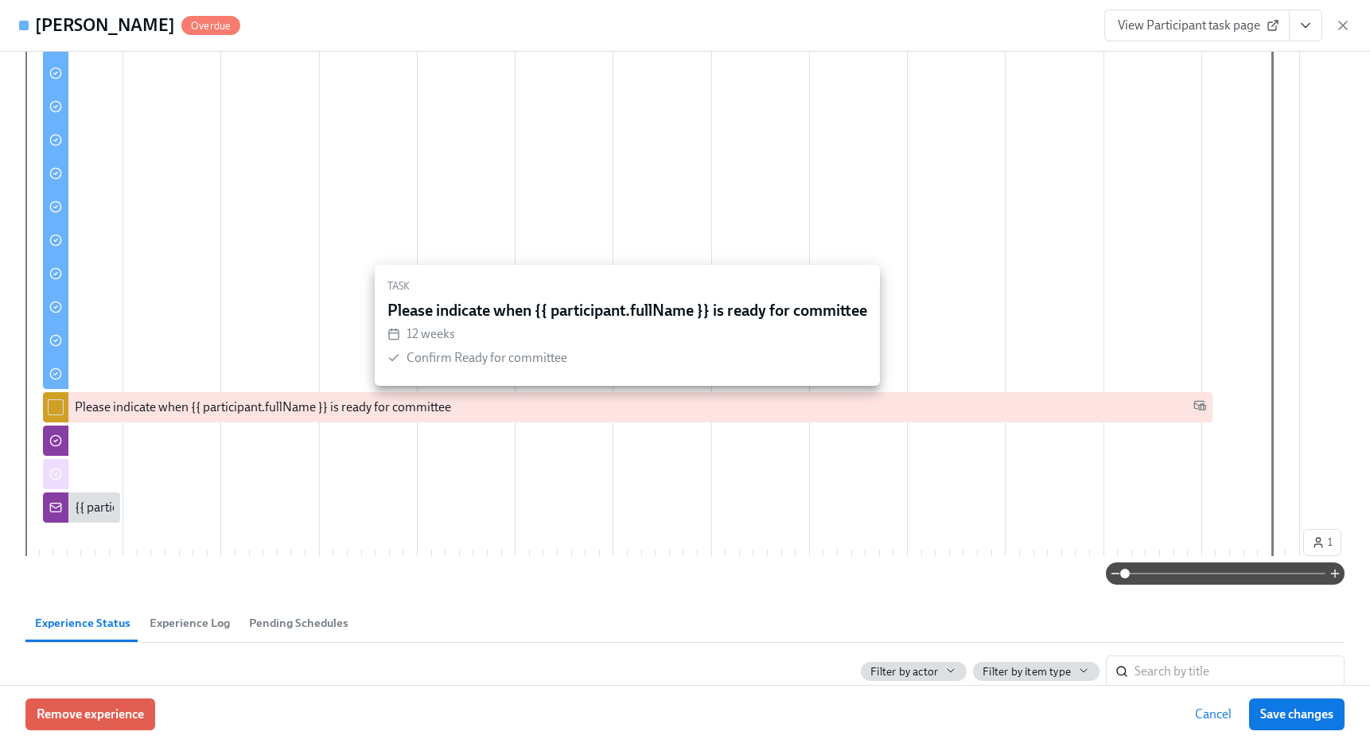
click at [64, 413] on div at bounding box center [55, 407] width 25 height 30
click at [61, 407] on input "checkbox" at bounding box center [56, 407] width 14 height 14
checkbox input "true"
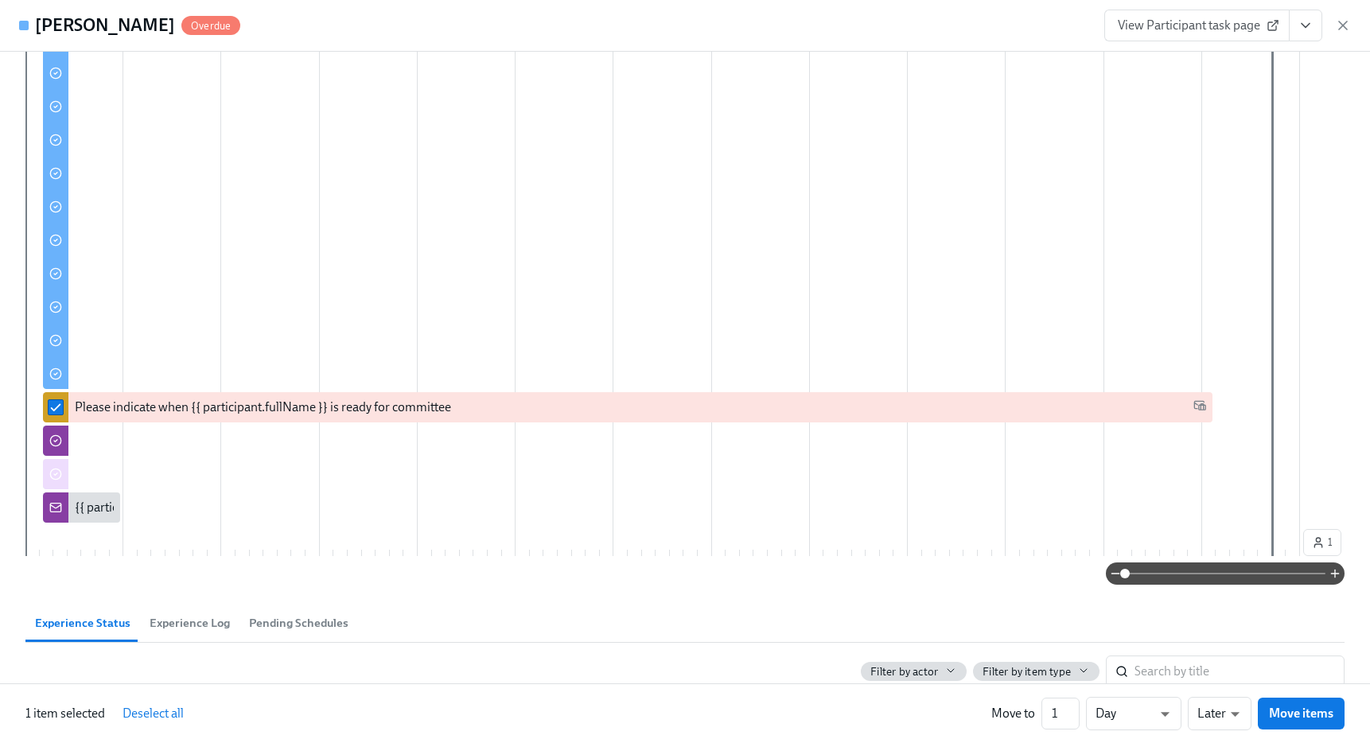
scroll to position [0, 0]
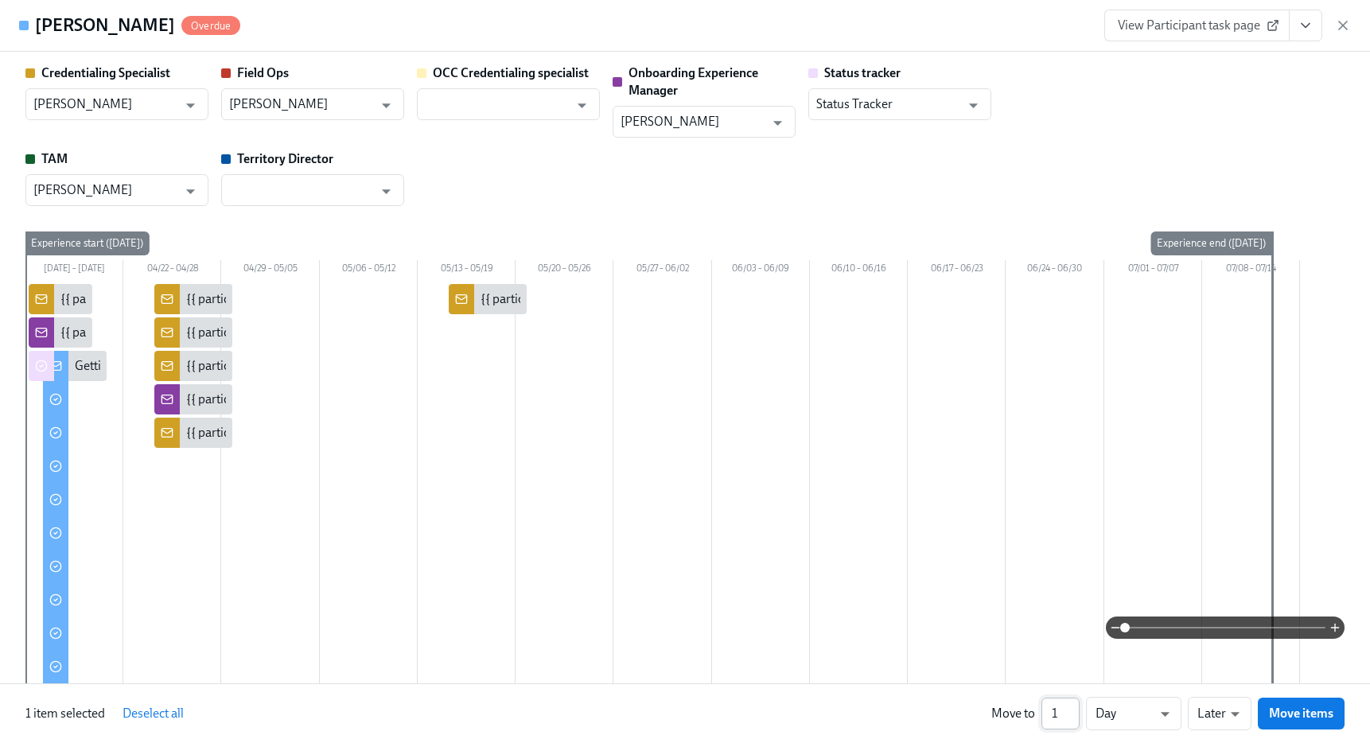
click at [1055, 717] on input "1" at bounding box center [1060, 714] width 38 height 32
type input "14"
click at [1149, 695] on div "1 item selected Deselect all Move to 14 ​ Days d ​ Later later ​ Move items" at bounding box center [685, 713] width 1370 height 60
click at [1135, 715] on li "Weeks" at bounding box center [1133, 710] width 95 height 27
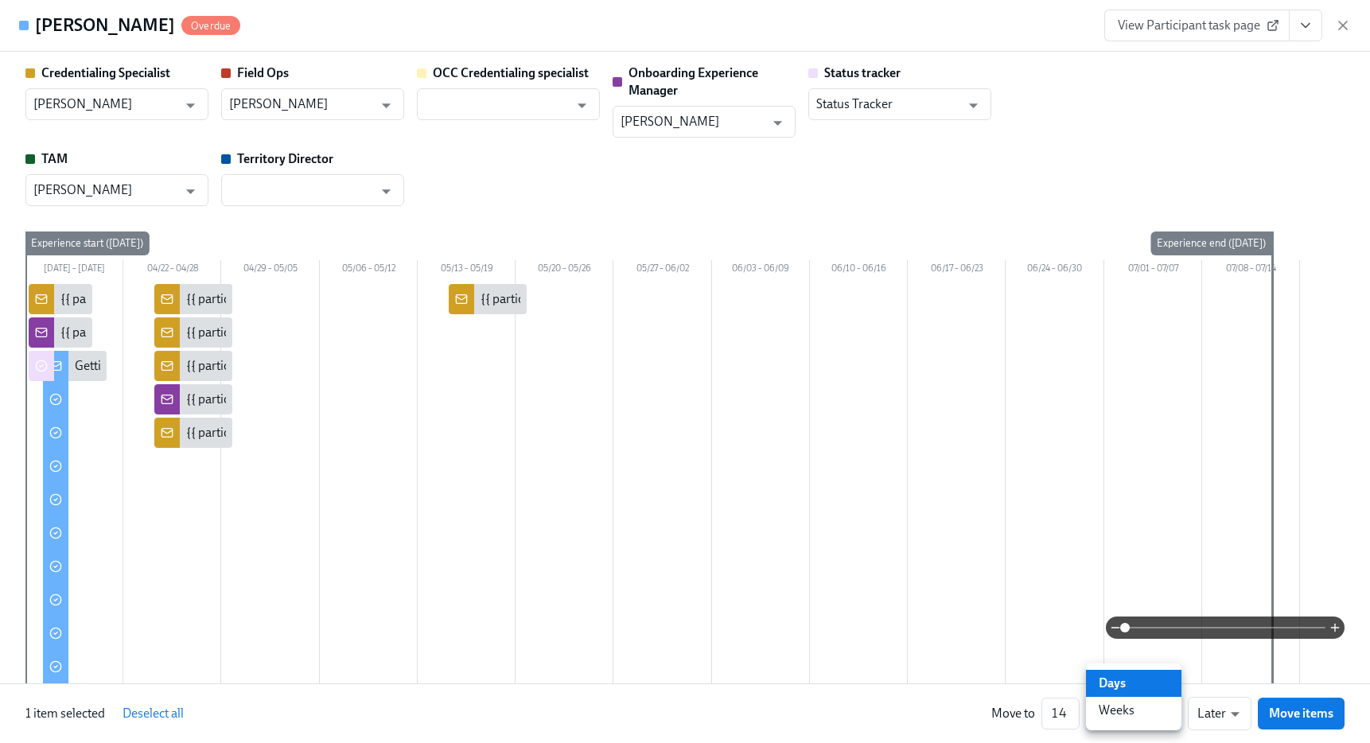
type input "w"
click at [1316, 713] on span "Move items" at bounding box center [1301, 713] width 64 height 16
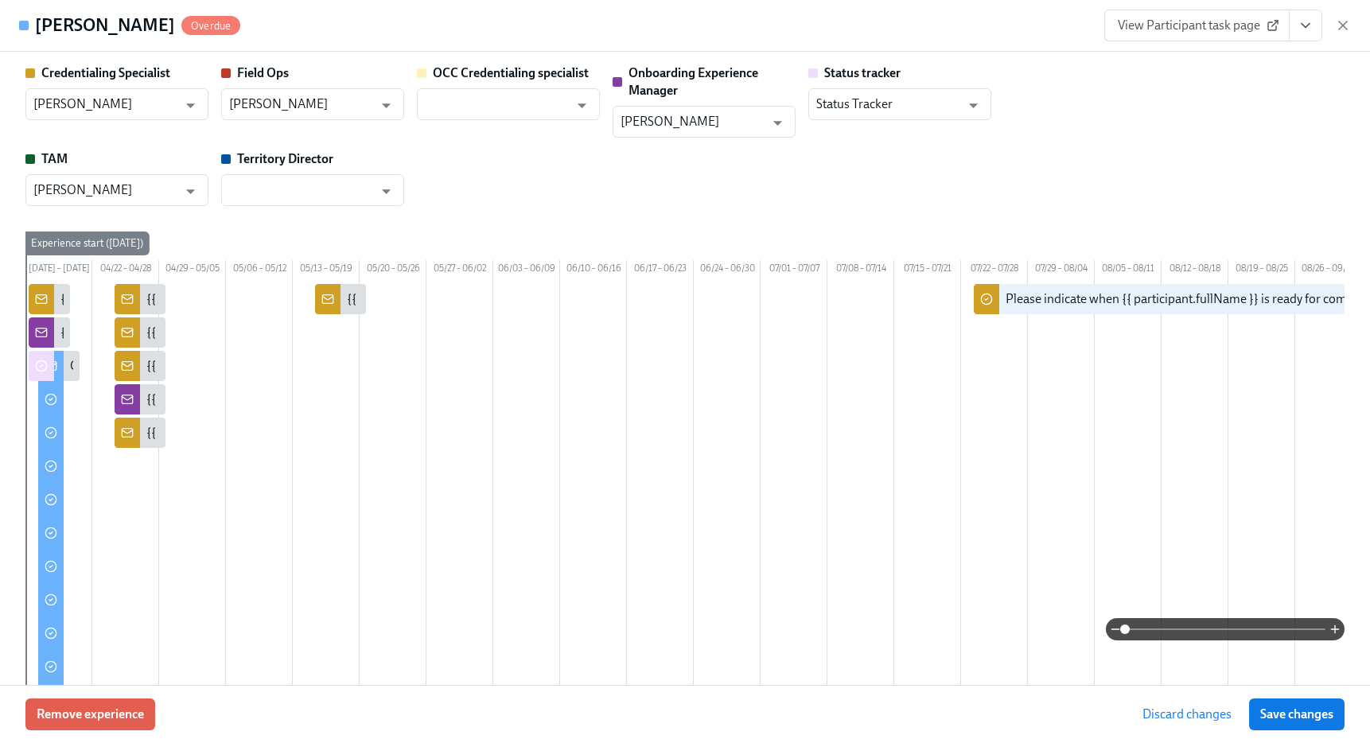
scroll to position [0, 485]
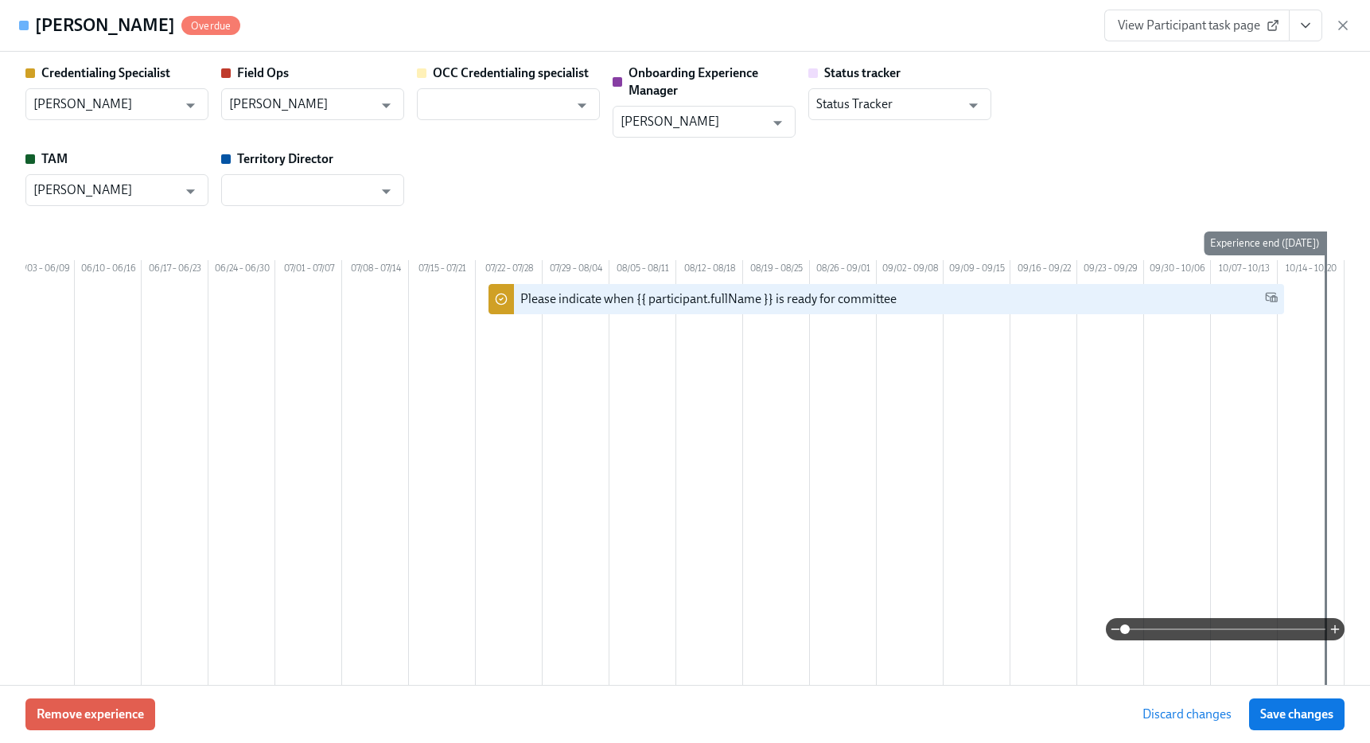
click at [1316, 713] on span "Save changes" at bounding box center [1296, 714] width 73 height 16
click at [1336, 15] on div "View Participant task page" at bounding box center [1227, 26] width 247 height 32
click at [1343, 25] on icon "button" at bounding box center [1343, 25] width 16 height 16
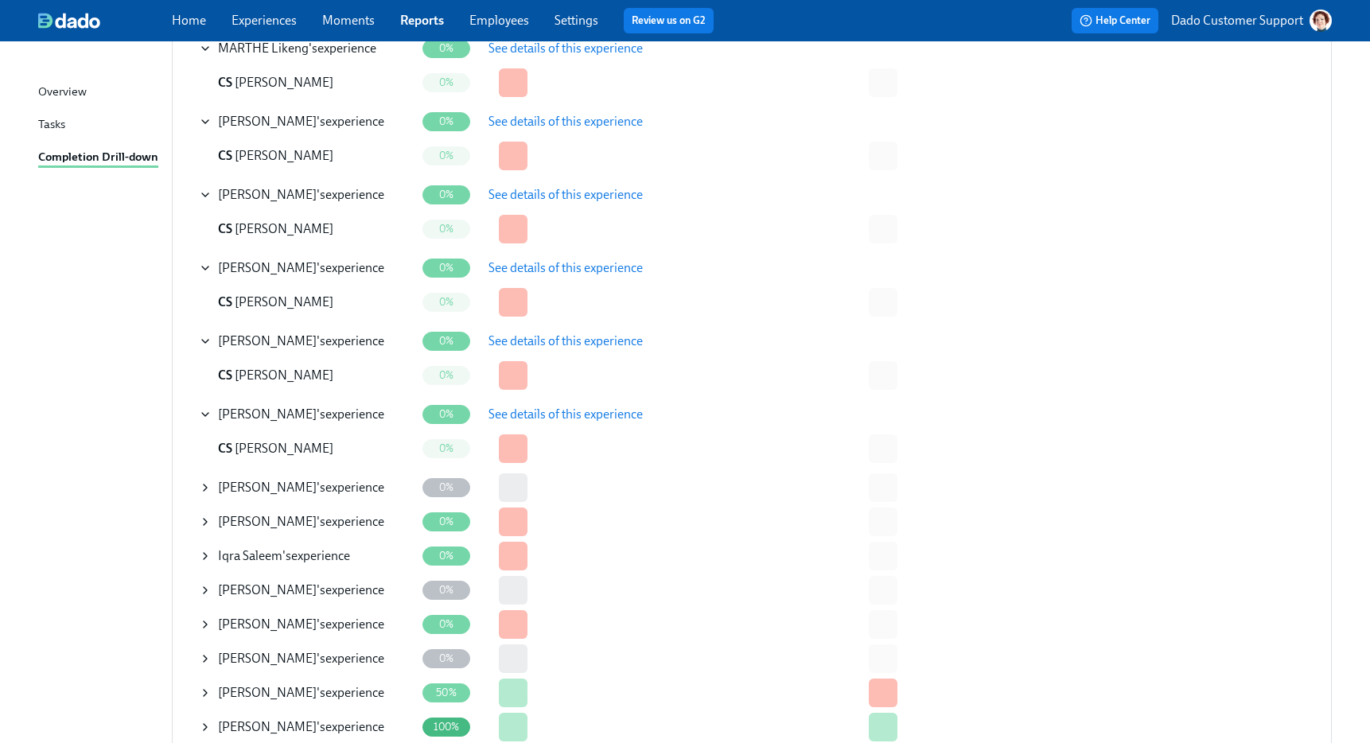
click at [201, 484] on icon at bounding box center [205, 487] width 13 height 13
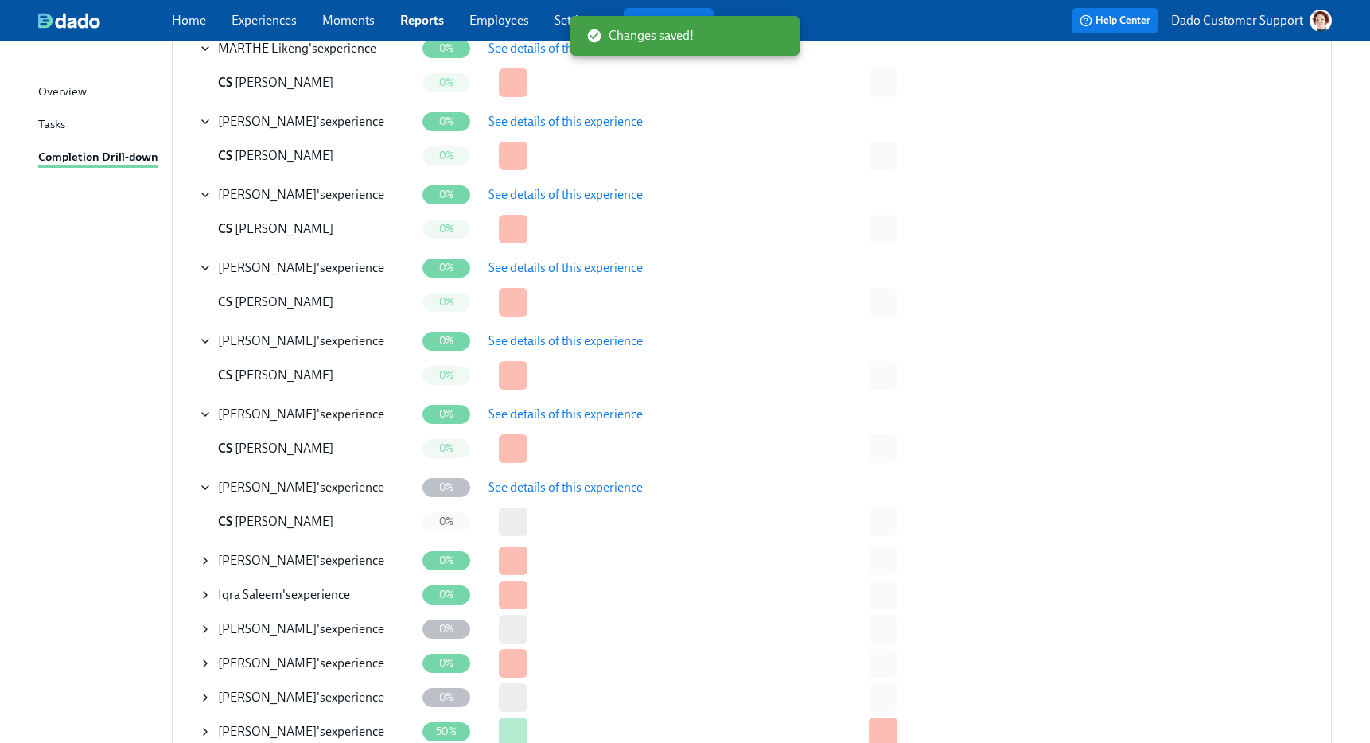
click at [597, 491] on span "See details of this experience" at bounding box center [565, 488] width 154 height 16
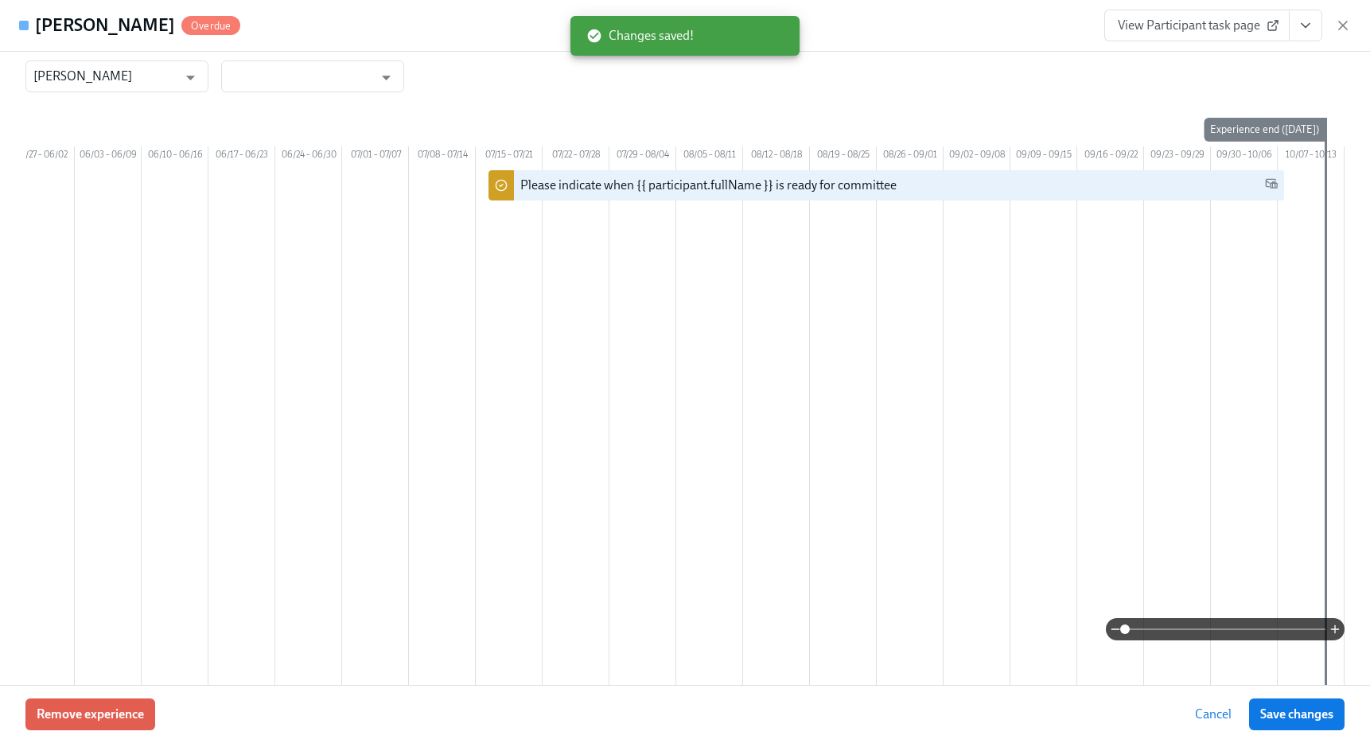
scroll to position [103, 0]
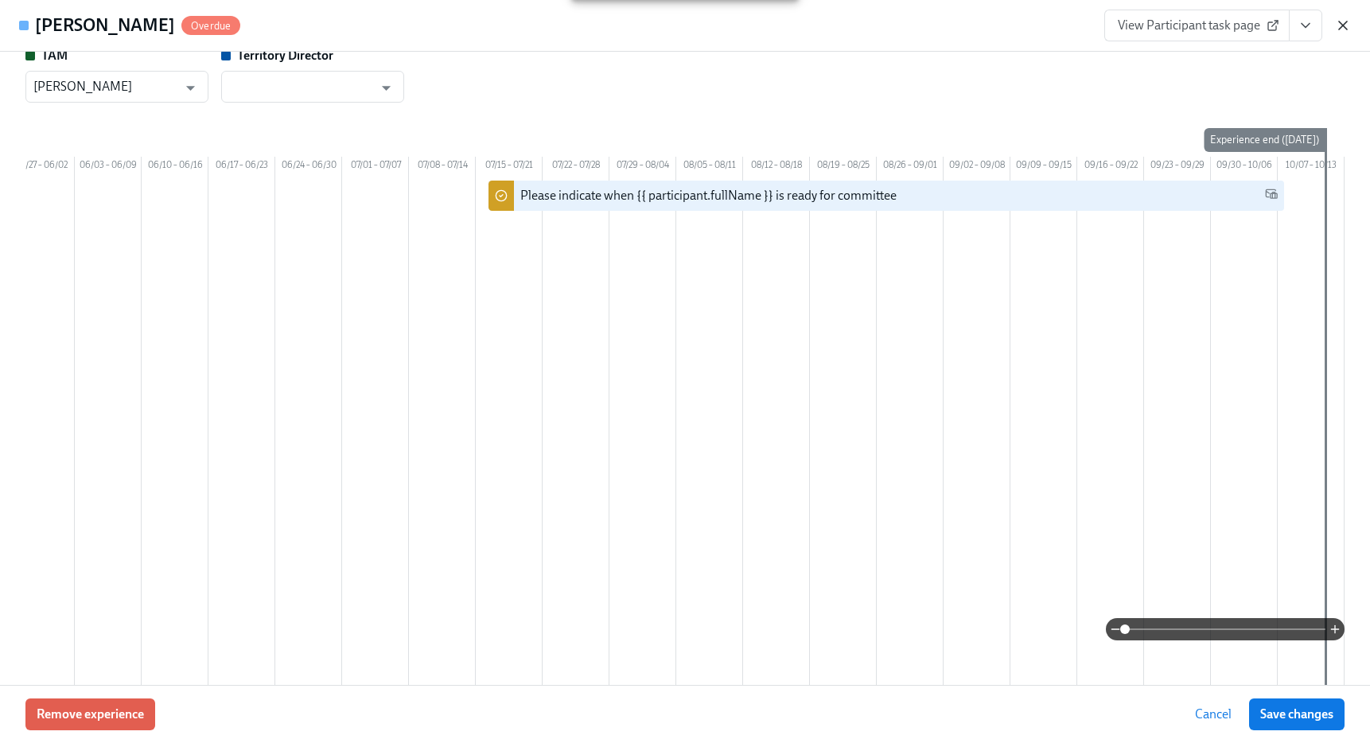
click at [1345, 23] on icon "button" at bounding box center [1343, 25] width 8 height 8
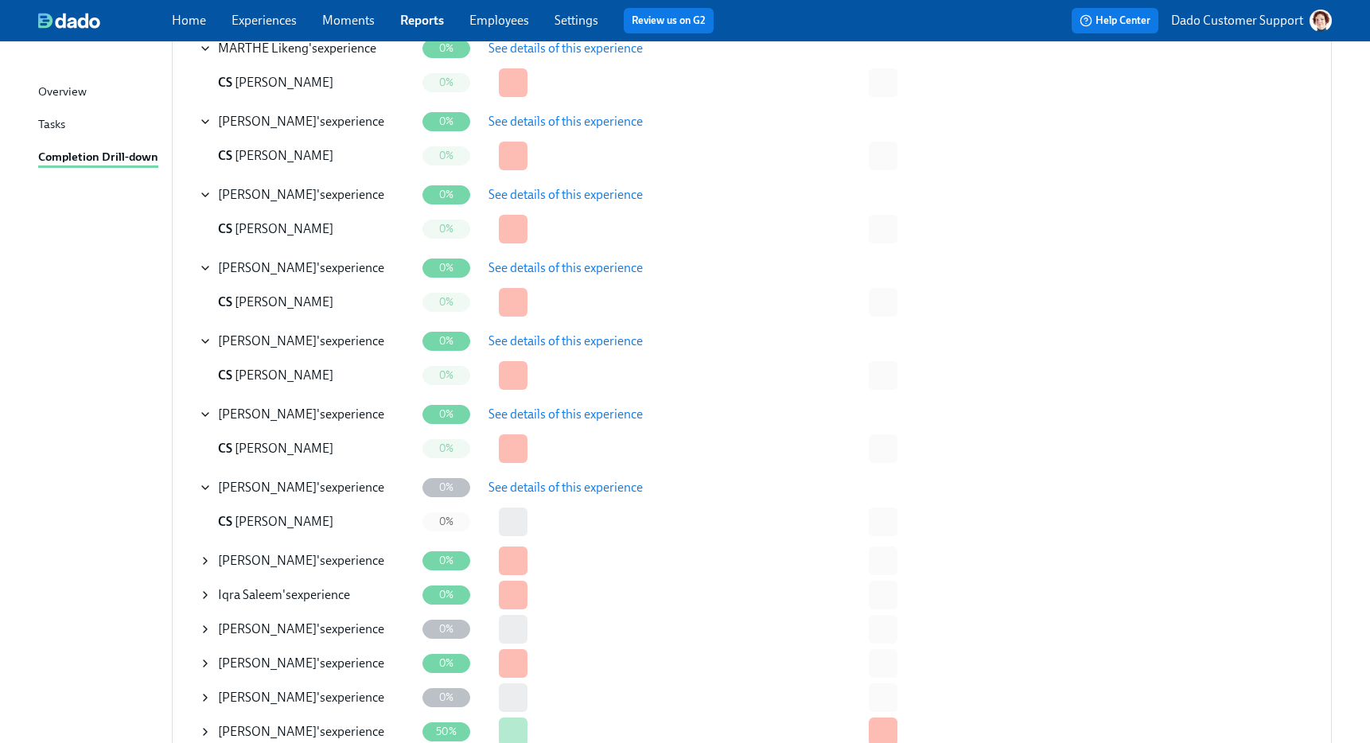
click at [204, 560] on icon at bounding box center [205, 560] width 13 height 13
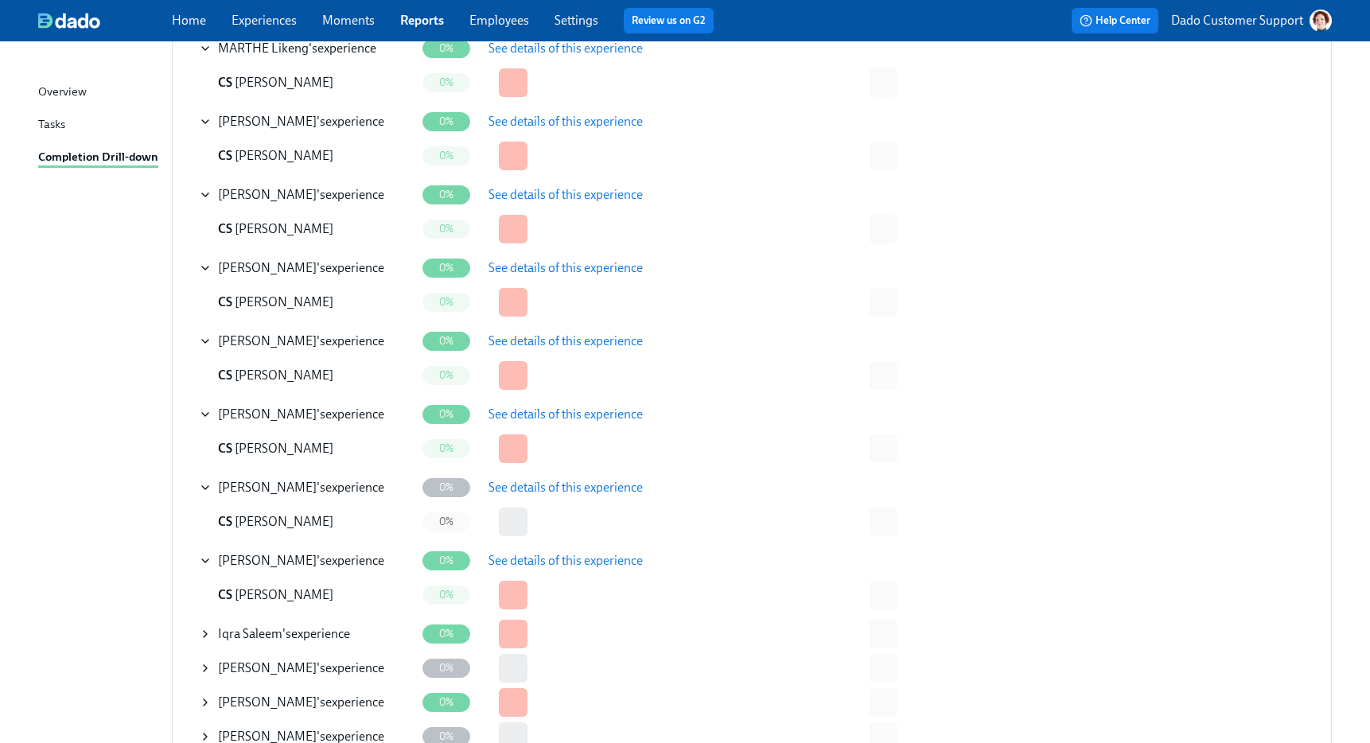
click at [532, 561] on span "See details of this experience" at bounding box center [565, 561] width 154 height 16
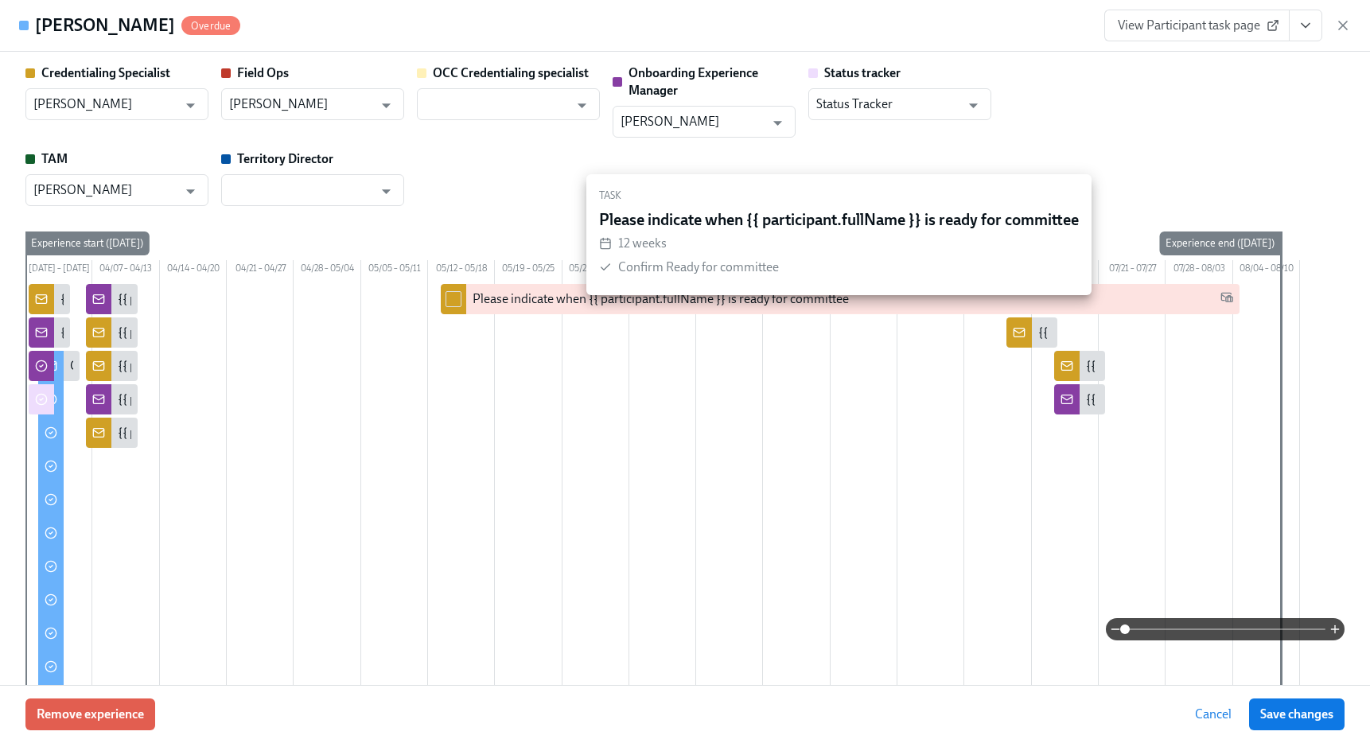
click at [449, 314] on div at bounding box center [453, 299] width 25 height 30
click at [453, 306] on input "checkbox" at bounding box center [453, 299] width 14 height 14
checkbox input "true"
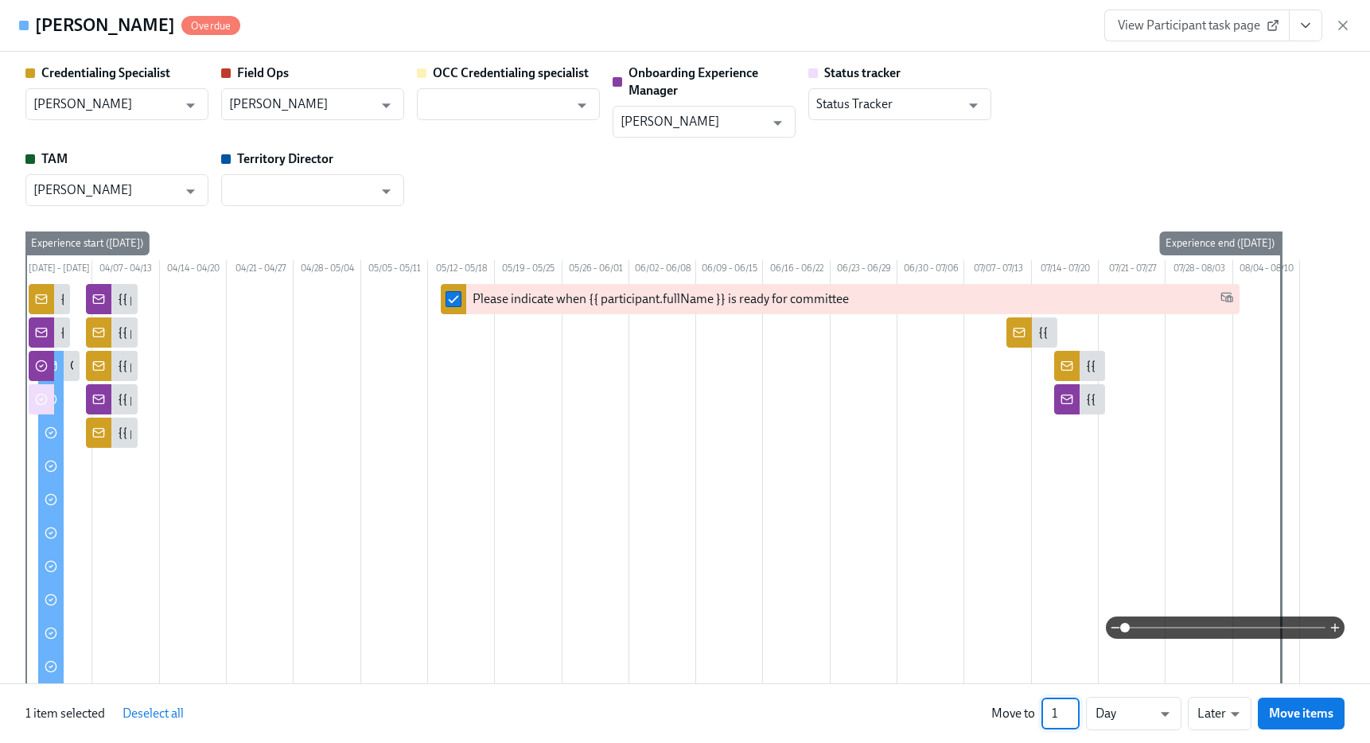
drag, startPoint x: 1058, startPoint y: 711, endPoint x: 1041, endPoint y: 711, distance: 16.7
click at [1043, 711] on input "1" at bounding box center [1060, 714] width 38 height 32
type input "9"
click at [1133, 713] on li "Weeks" at bounding box center [1133, 710] width 95 height 27
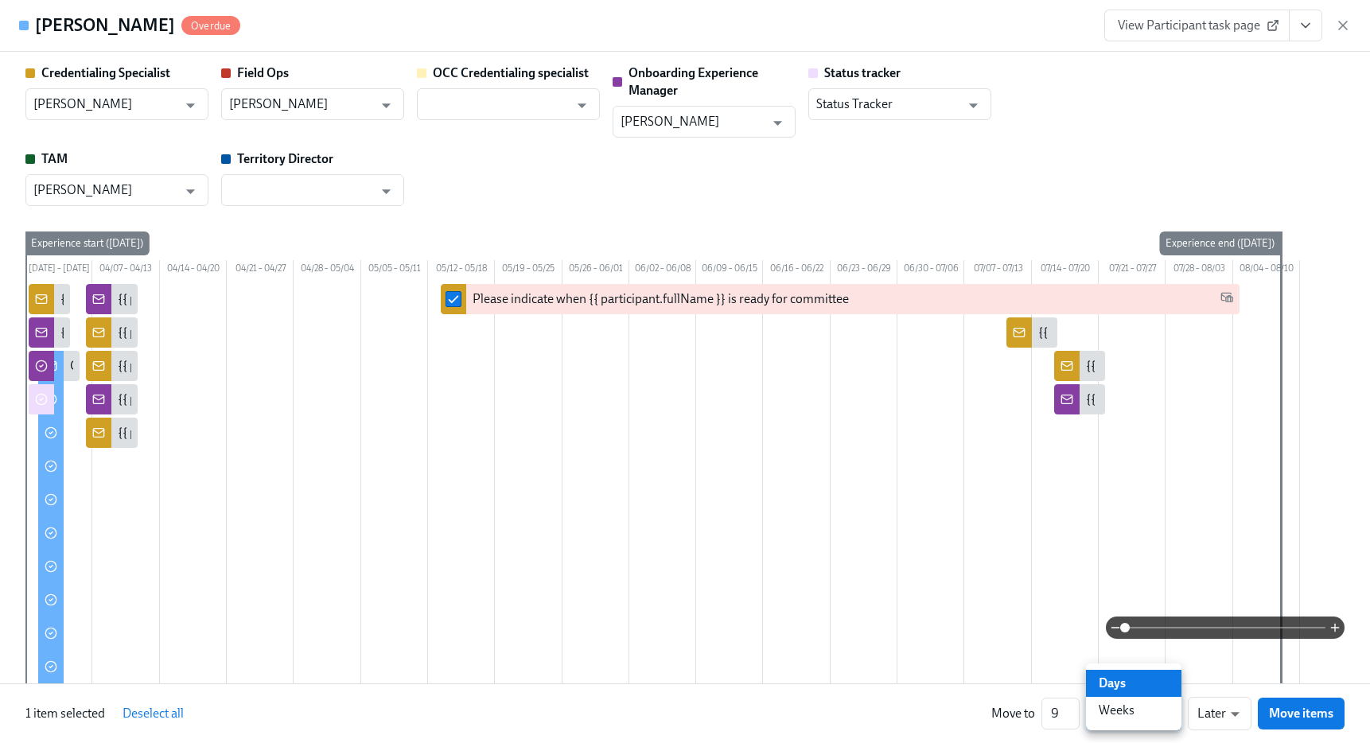
type input "w"
click at [1330, 705] on button "Move items" at bounding box center [1300, 714] width 87 height 32
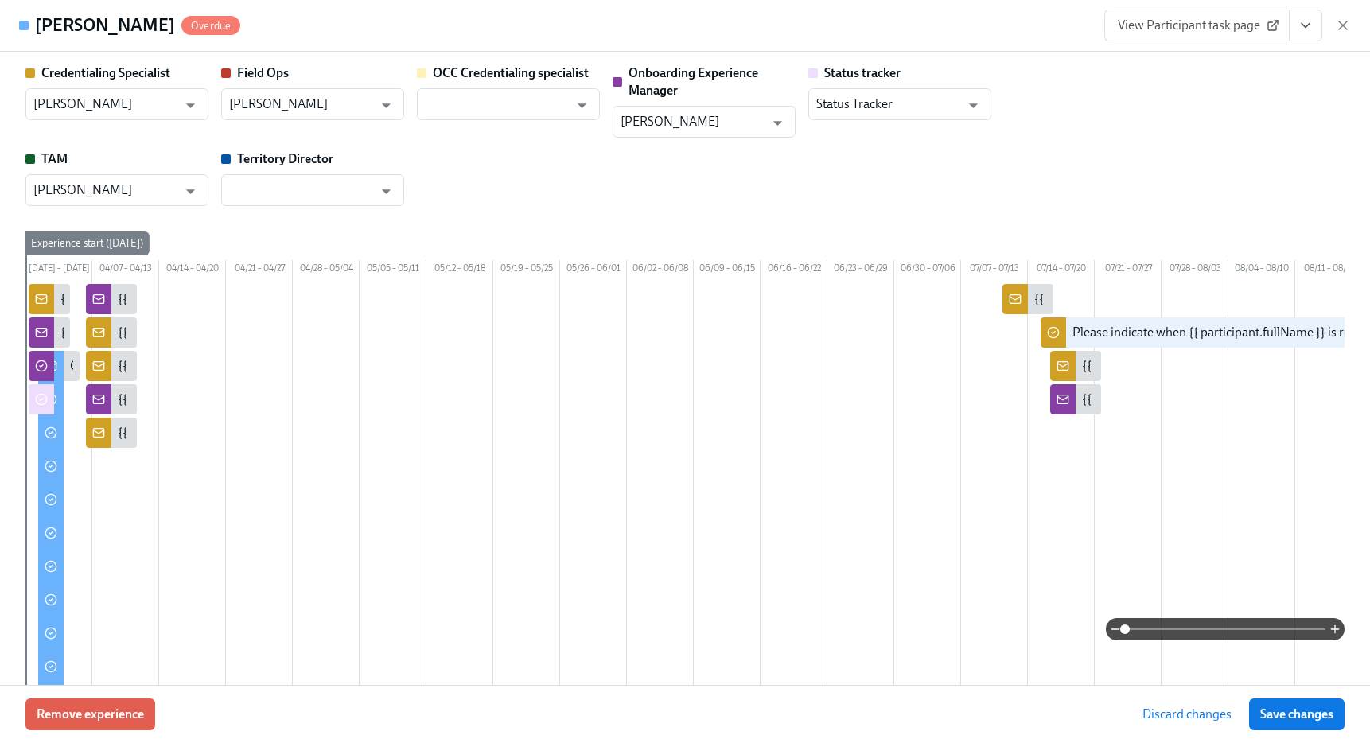
scroll to position [0, 552]
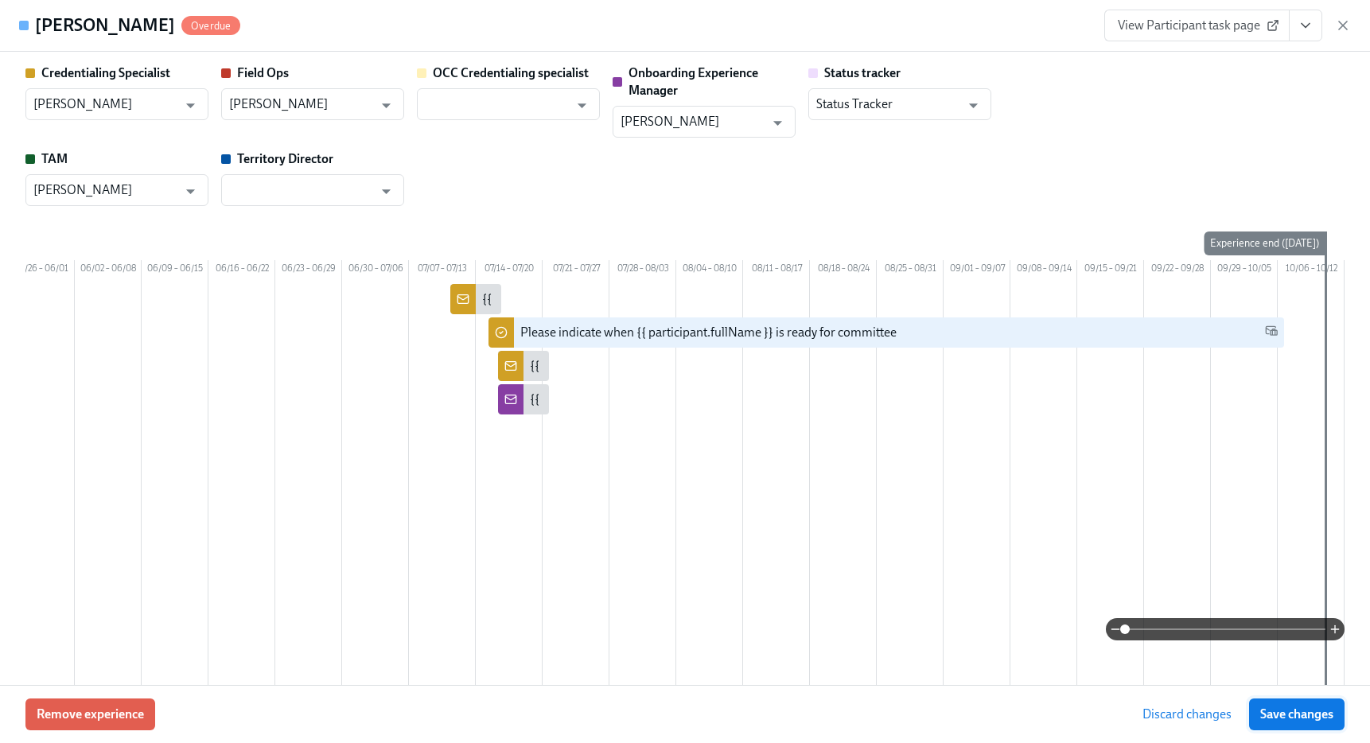
click at [1325, 712] on span "Save changes" at bounding box center [1296, 714] width 73 height 16
click at [1346, 23] on icon "button" at bounding box center [1343, 25] width 16 height 16
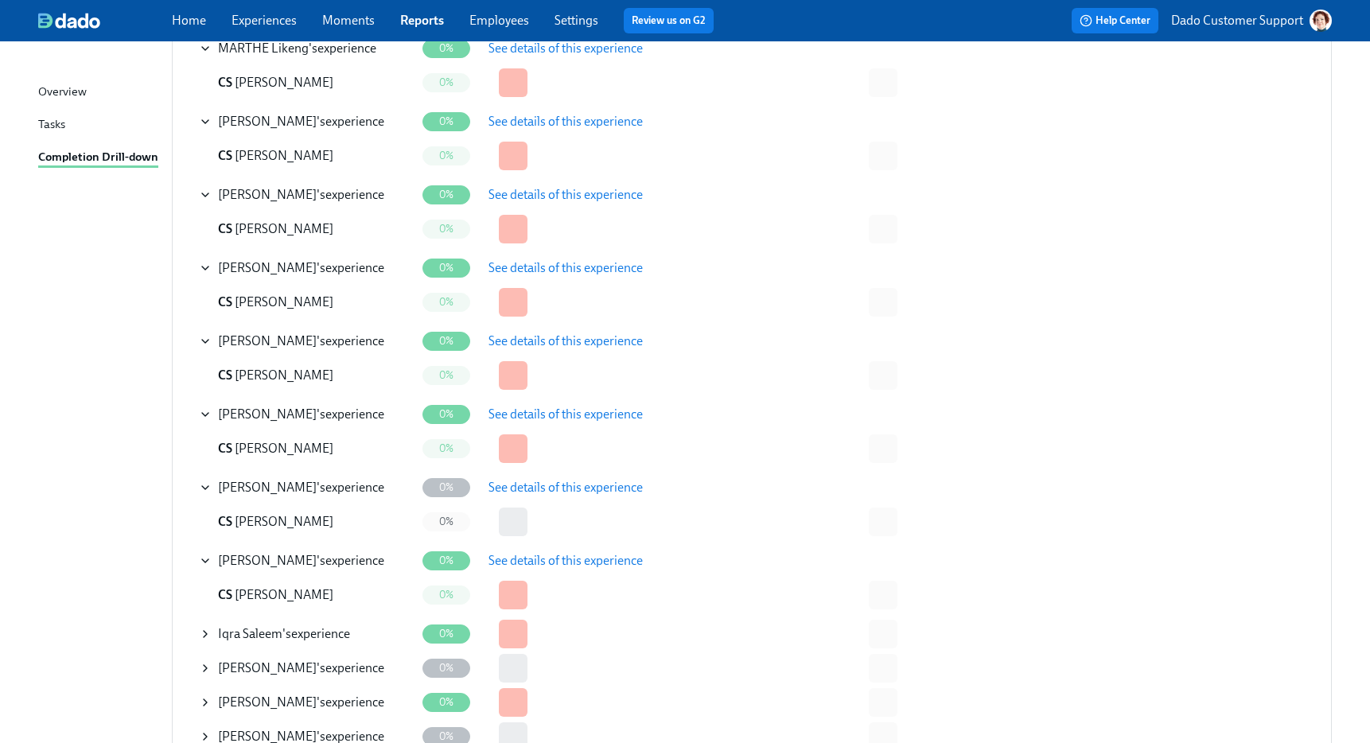
click at [205, 625] on div "Iqra Saleem 's experience" at bounding box center [307, 634] width 216 height 32
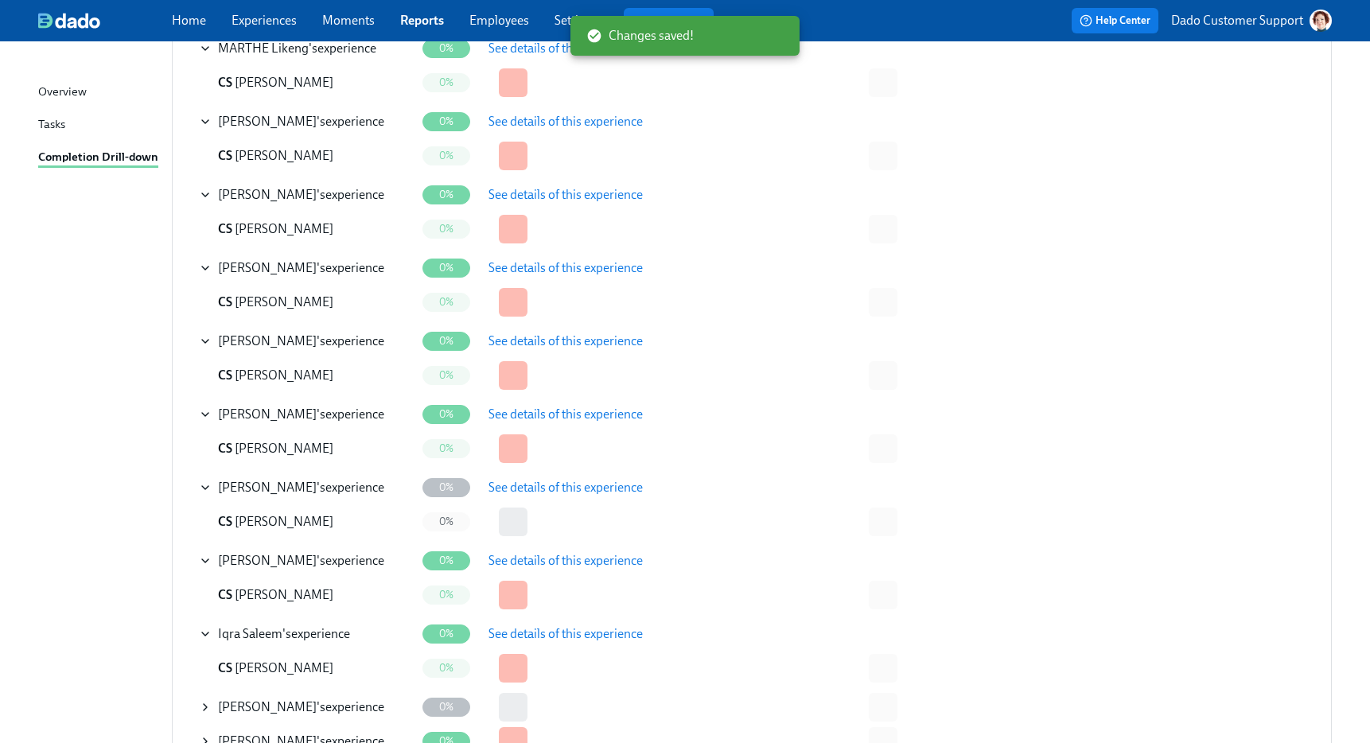
click at [592, 633] on span "See details of this experience" at bounding box center [565, 634] width 154 height 16
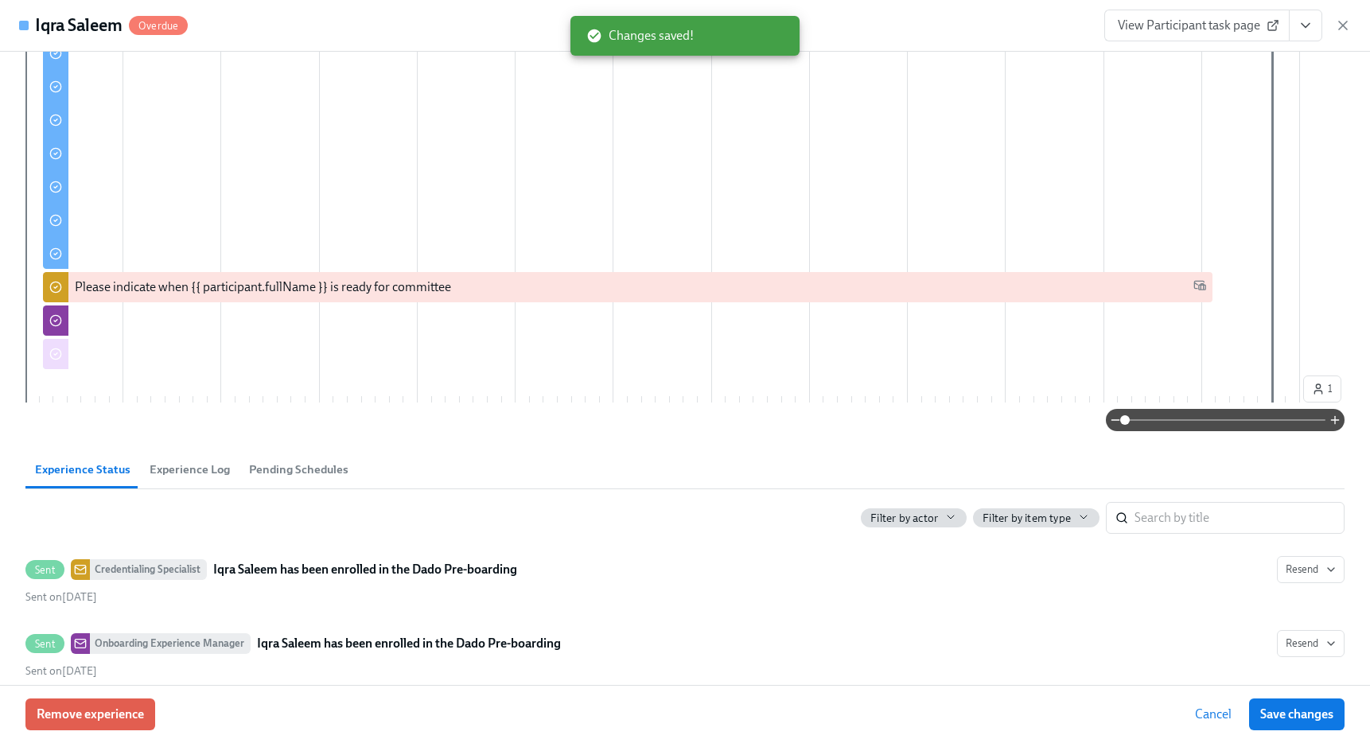
scroll to position [686, 0]
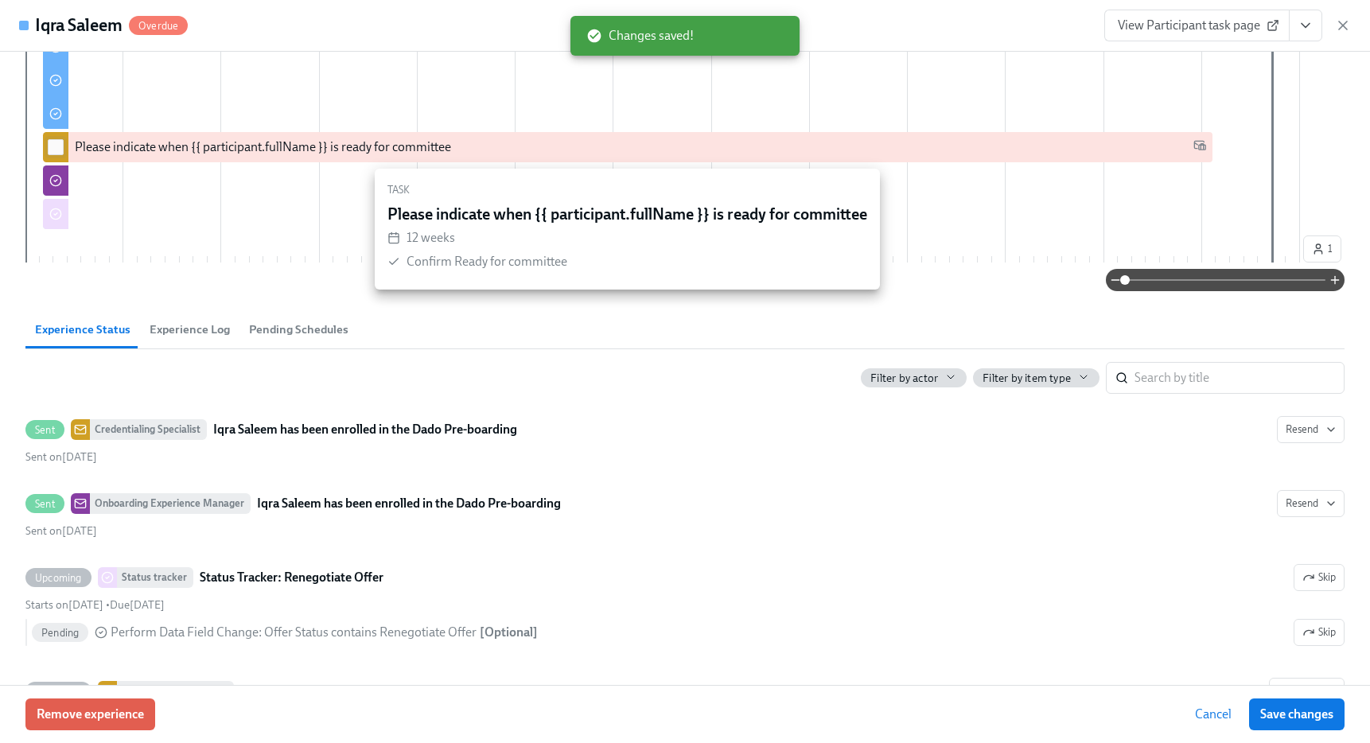
click at [53, 147] on input "checkbox" at bounding box center [56, 147] width 14 height 14
checkbox input "true"
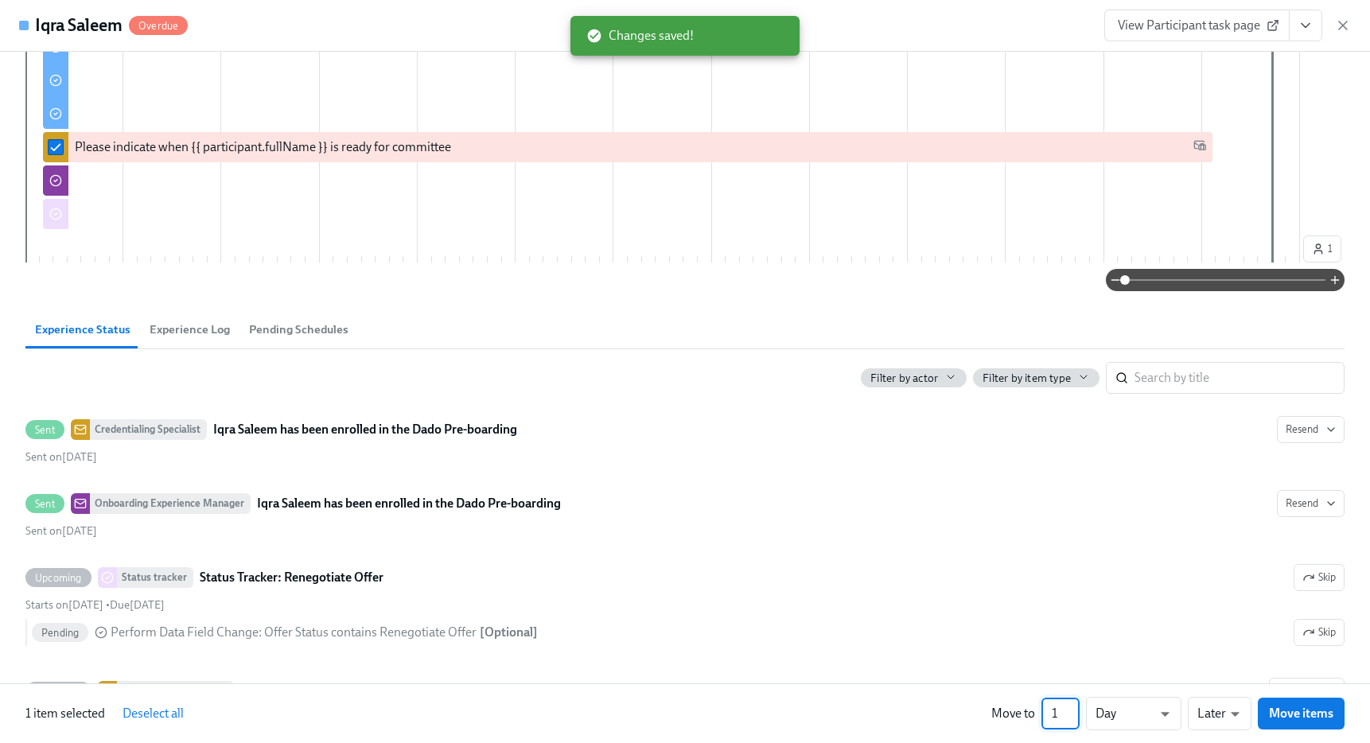
click at [1060, 713] on input "1" at bounding box center [1060, 714] width 38 height 32
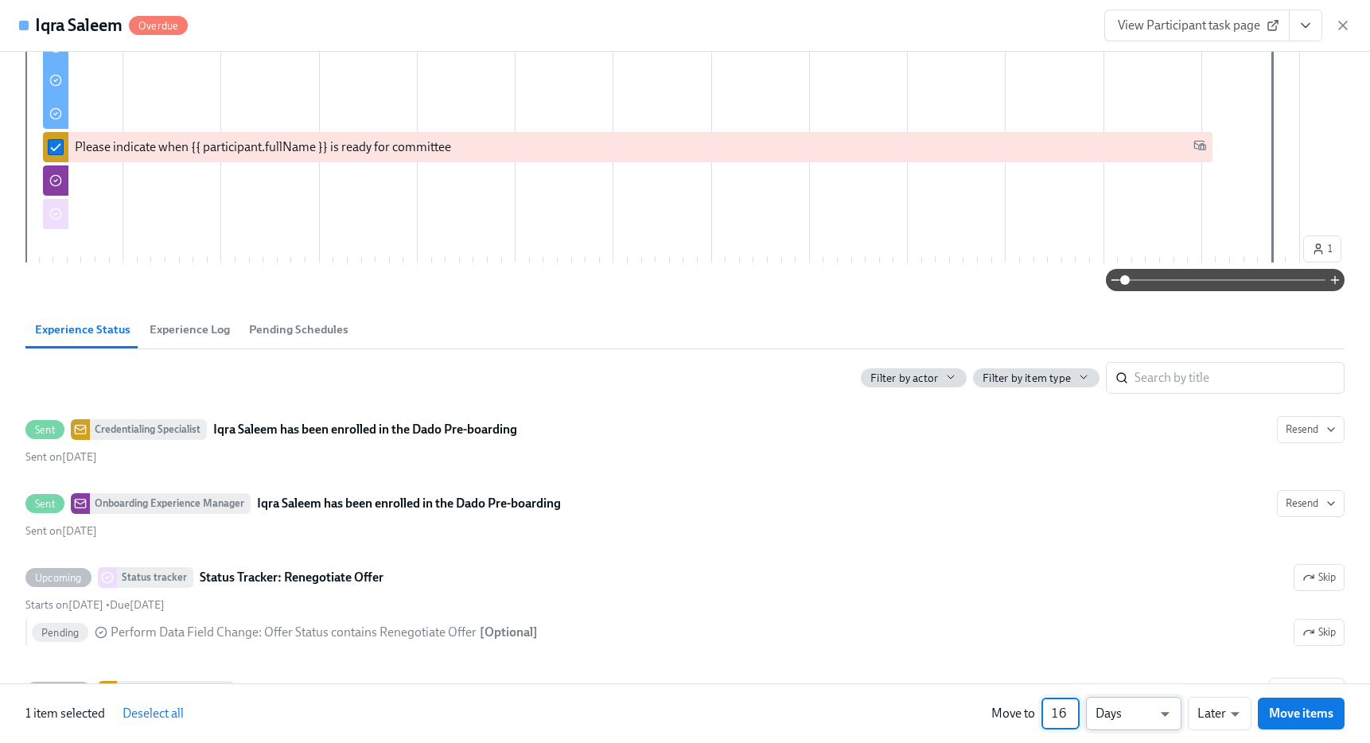
type input "16"
click at [1134, 719] on li "Weeks" at bounding box center [1133, 710] width 95 height 27
type input "w"
click at [1307, 715] on span "Move items" at bounding box center [1301, 713] width 64 height 16
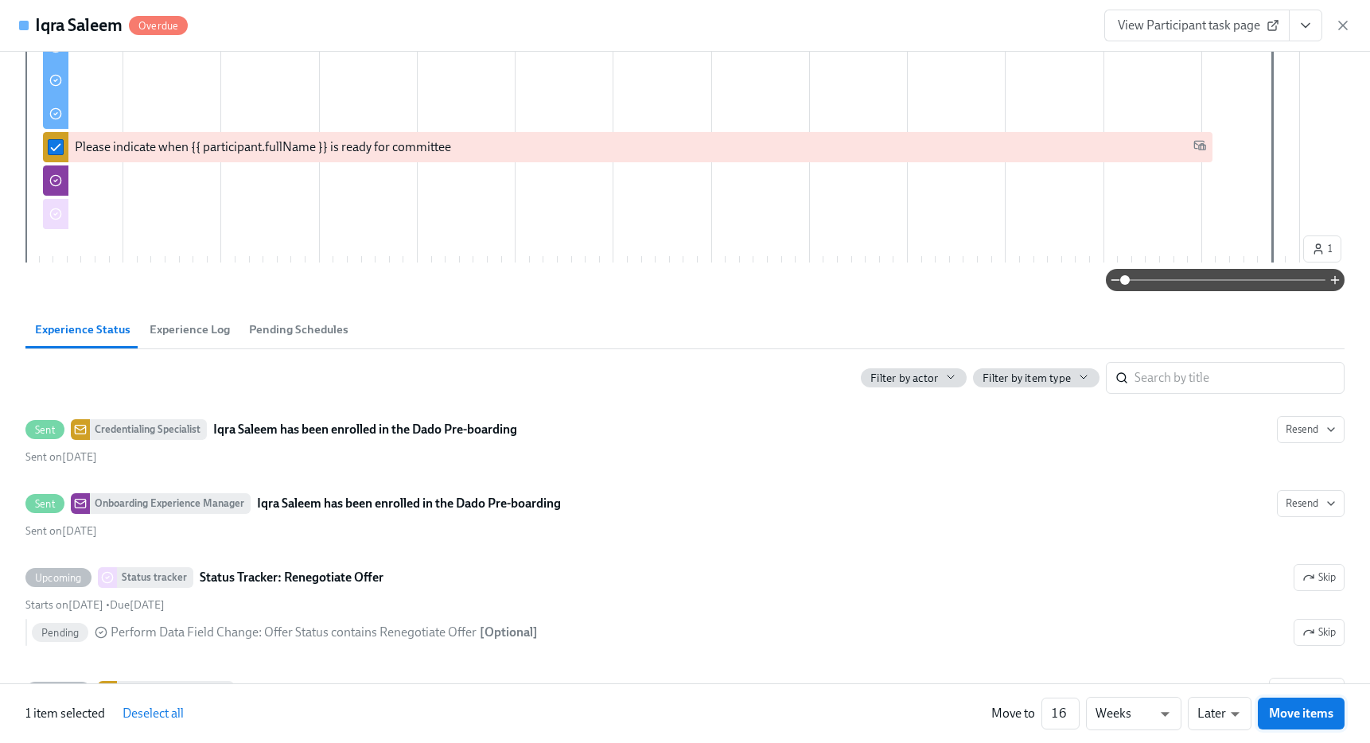
scroll to position [0, 619]
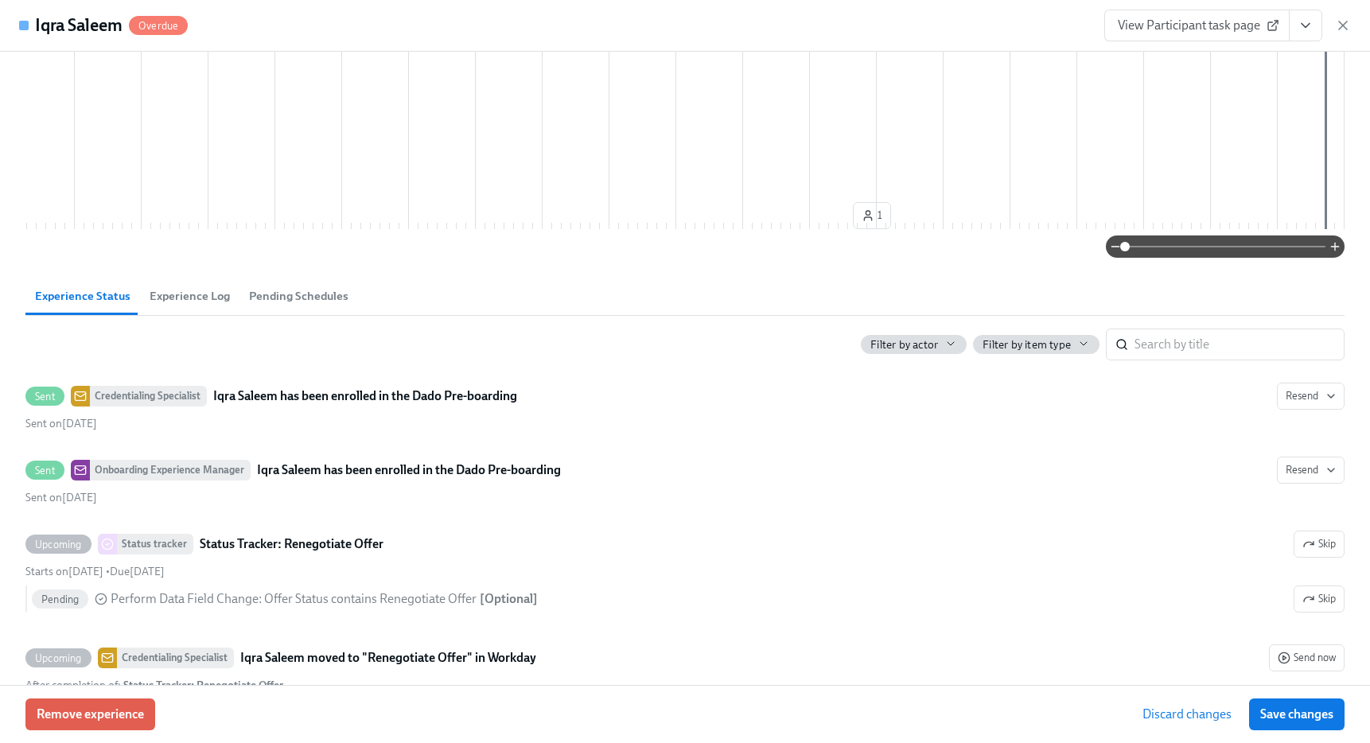
click at [1307, 715] on span "Save changes" at bounding box center [1296, 714] width 73 height 16
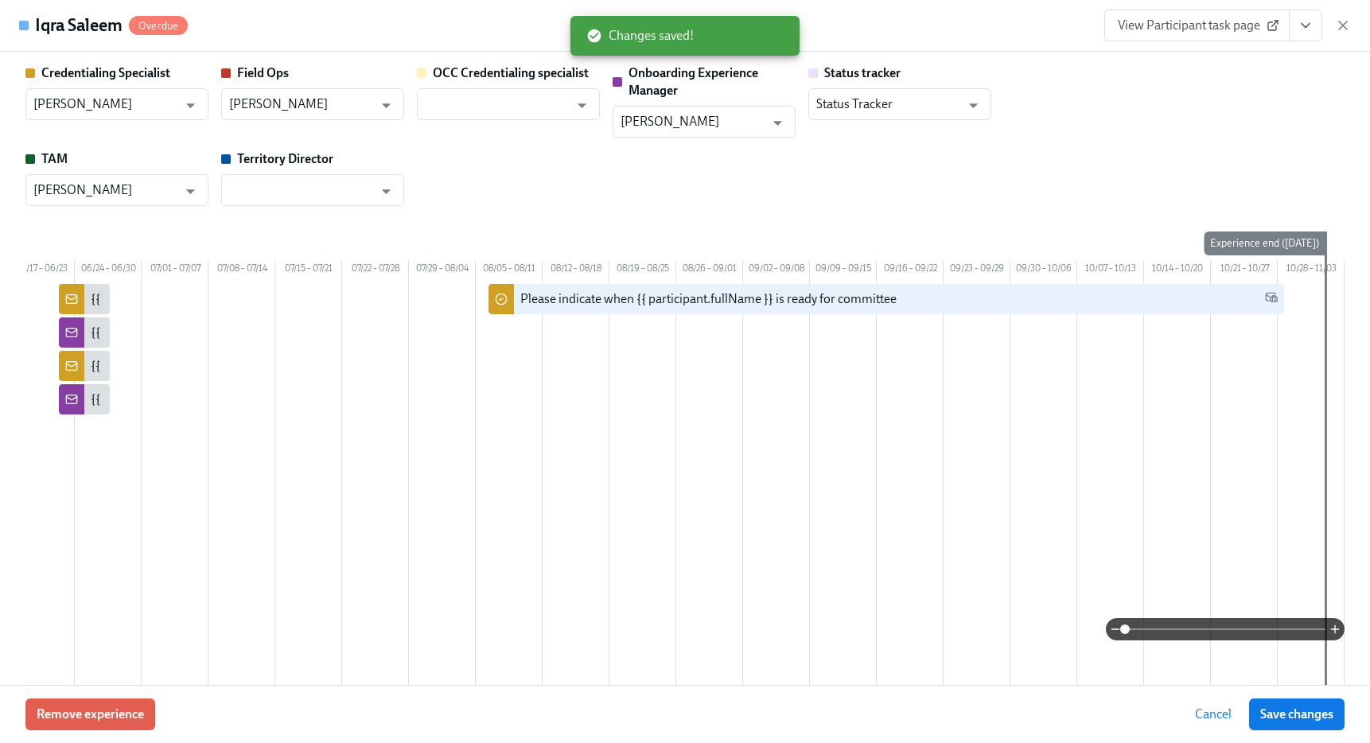
click at [1336, 11] on div "View Participant task page" at bounding box center [1227, 26] width 247 height 32
click at [1341, 19] on icon "button" at bounding box center [1343, 25] width 16 height 16
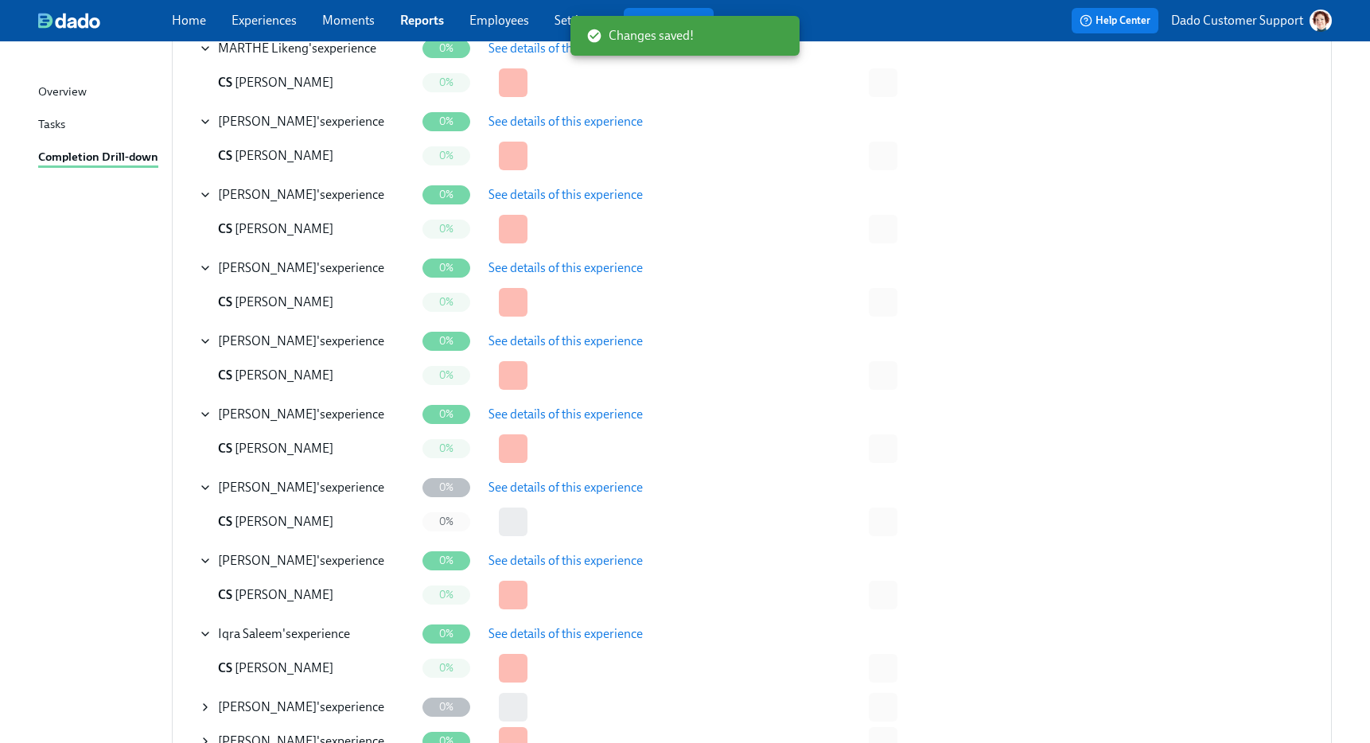
scroll to position [1363, 0]
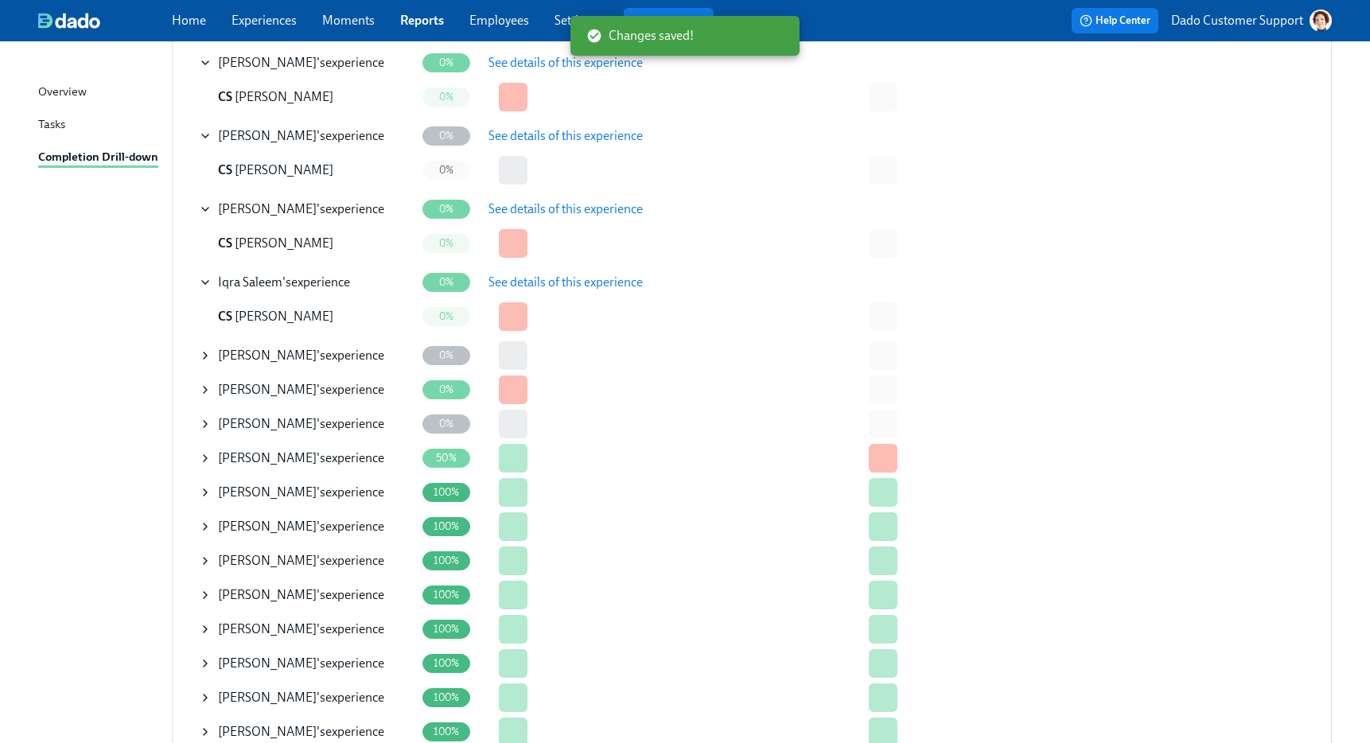
click at [205, 355] on icon at bounding box center [205, 355] width 13 height 13
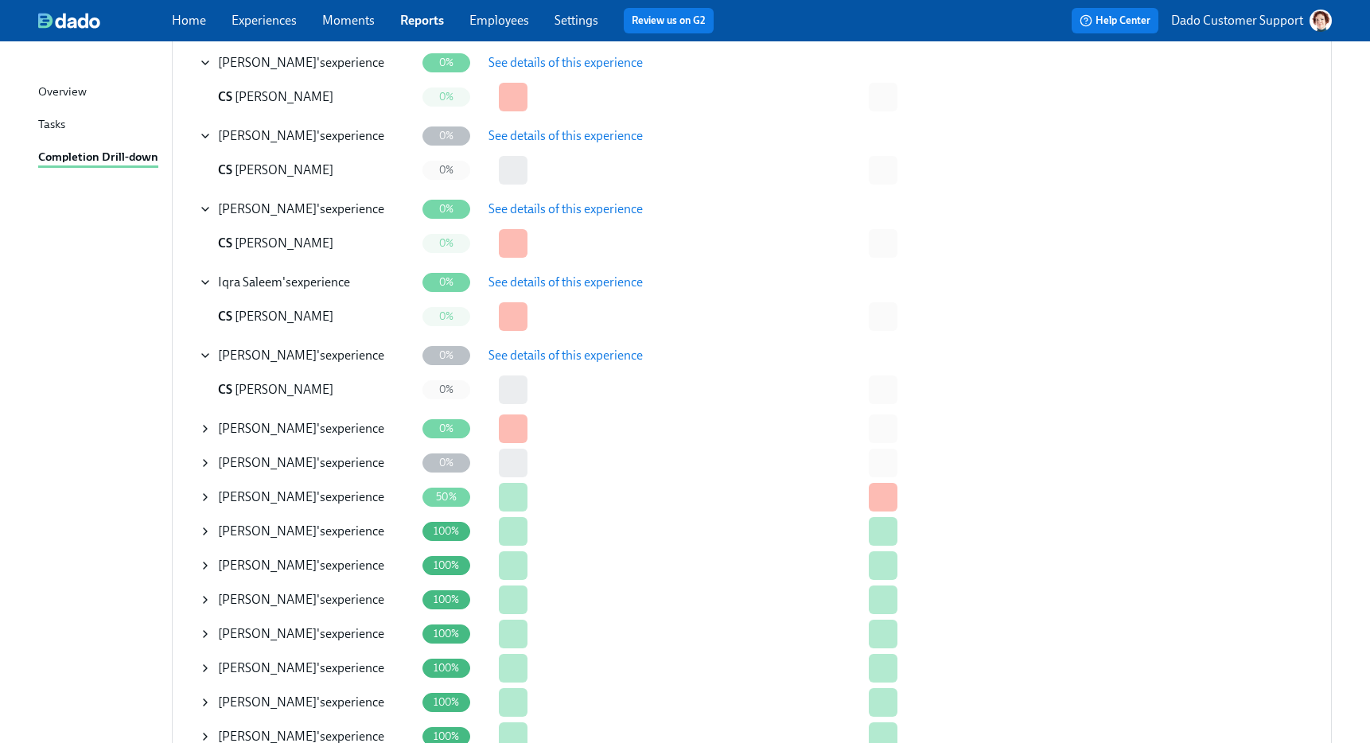
click at [205, 429] on icon at bounding box center [205, 429] width 3 height 6
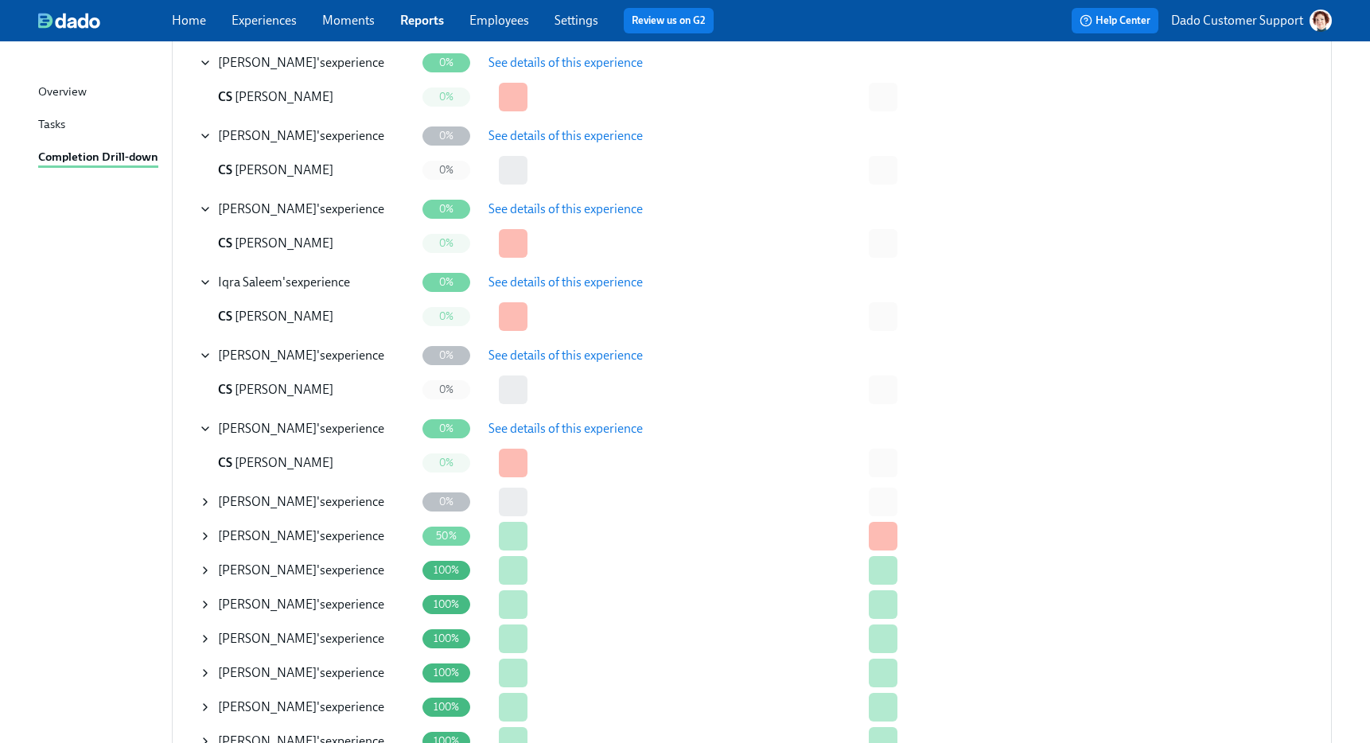
click at [585, 428] on span "See details of this experience" at bounding box center [565, 429] width 154 height 16
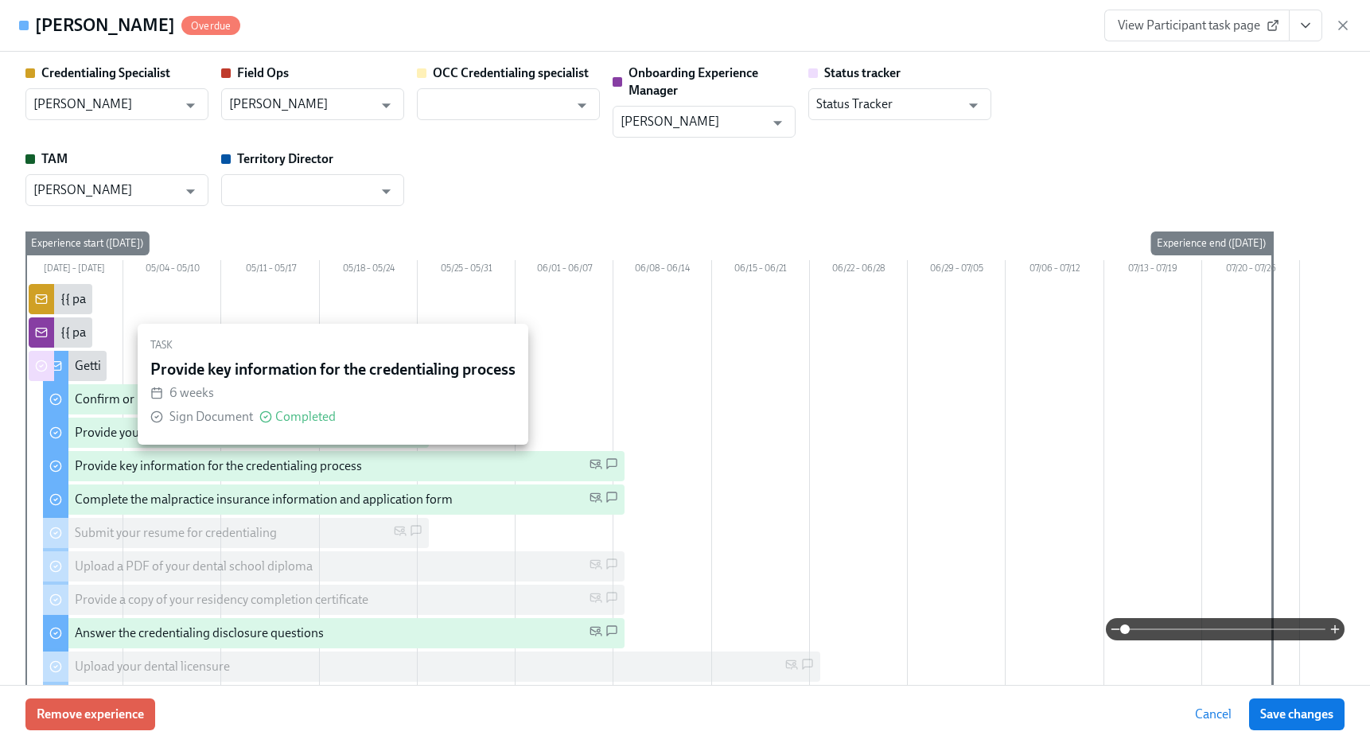
scroll to position [393, 0]
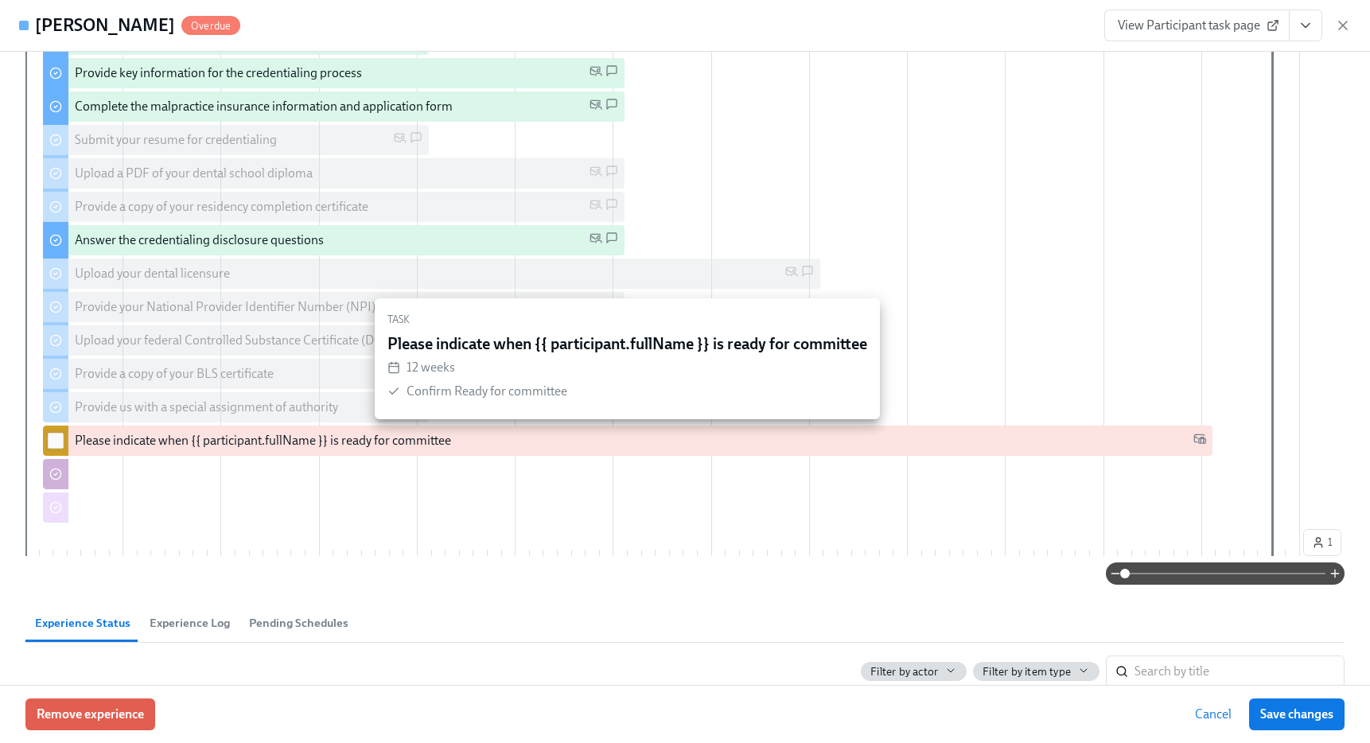
click at [60, 444] on input "checkbox" at bounding box center [56, 440] width 14 height 14
checkbox input "true"
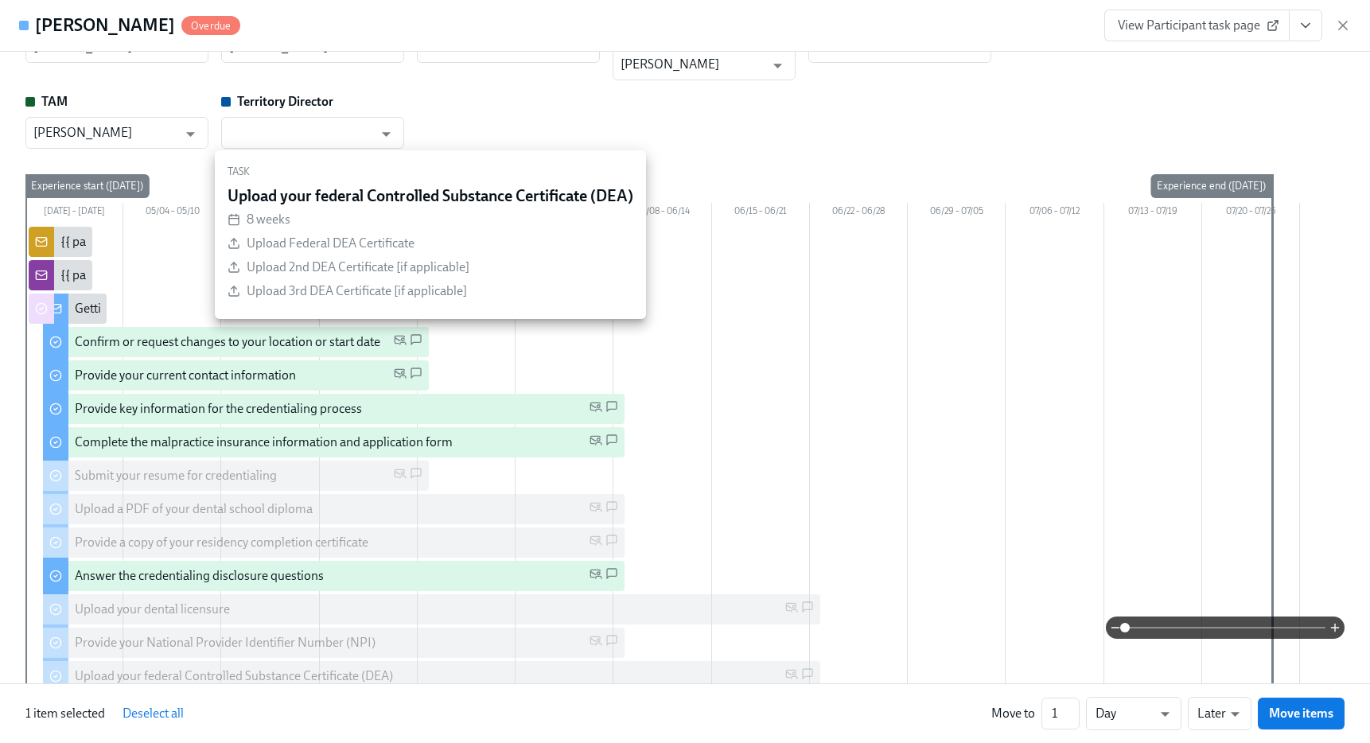
scroll to position [57, 0]
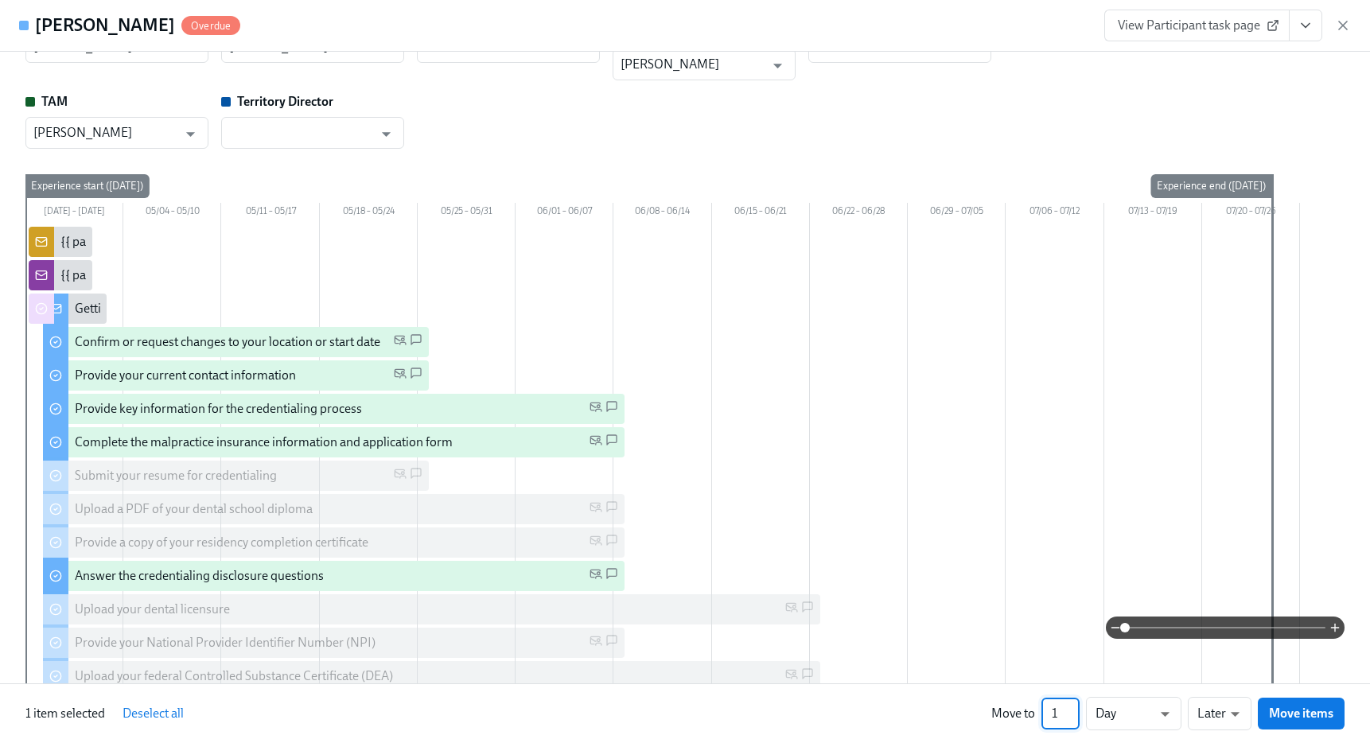
click at [1060, 719] on input "1" at bounding box center [1060, 714] width 38 height 32
type input "18"
click at [1134, 717] on li "Weeks" at bounding box center [1133, 710] width 95 height 27
type input "w"
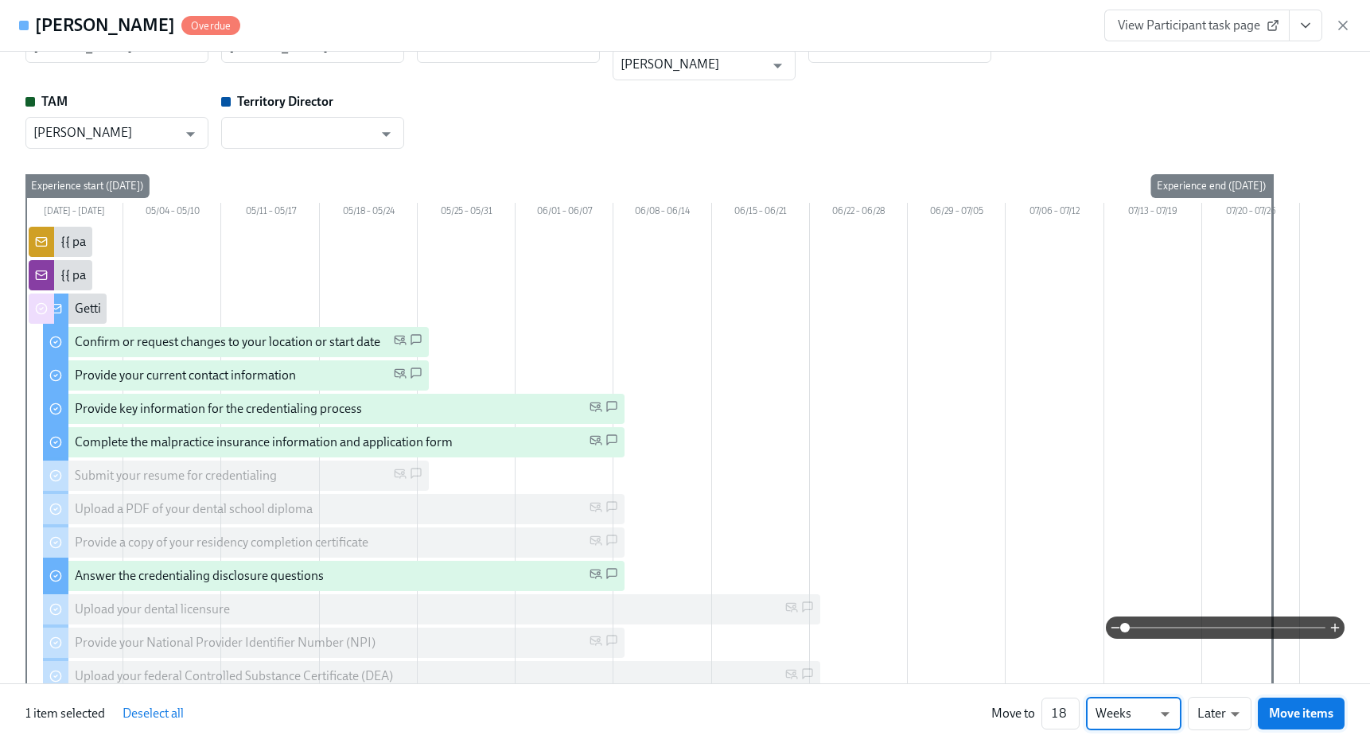
click at [1302, 716] on span "Move items" at bounding box center [1301, 713] width 64 height 16
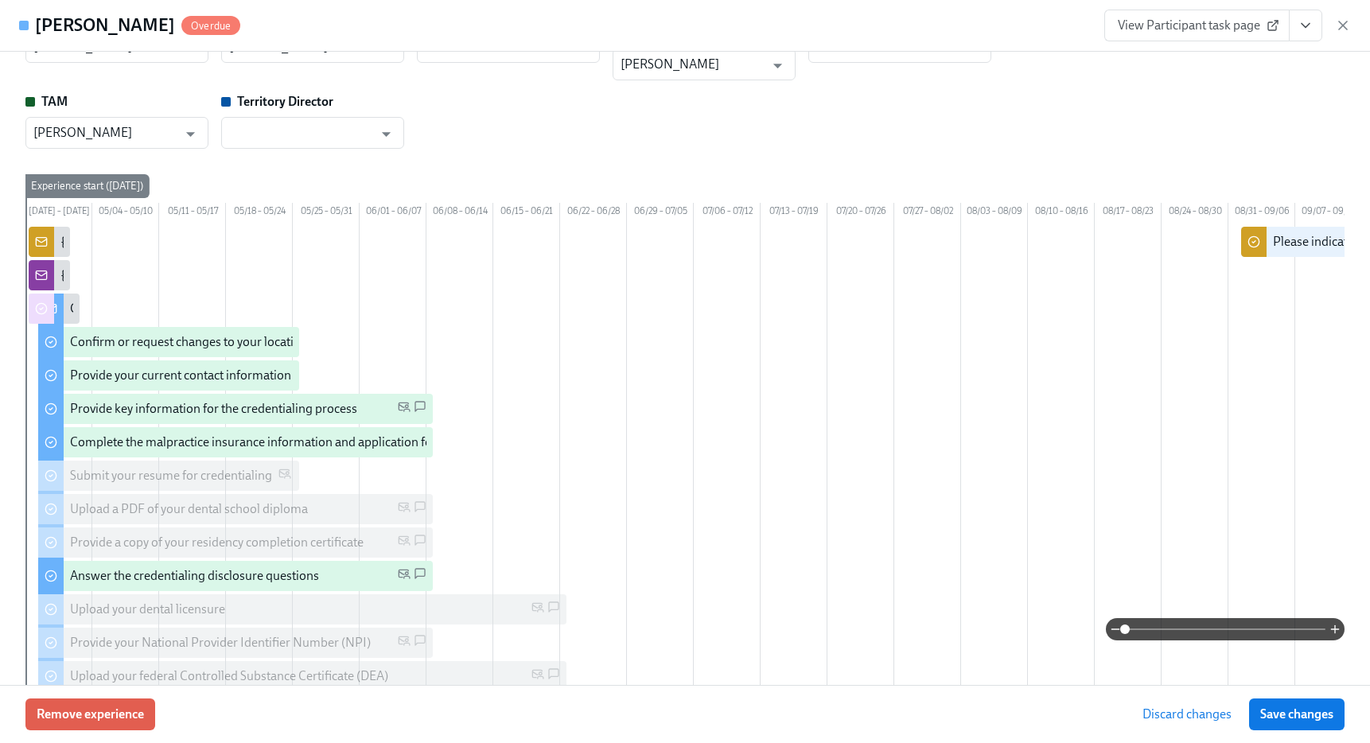
scroll to position [0, 686]
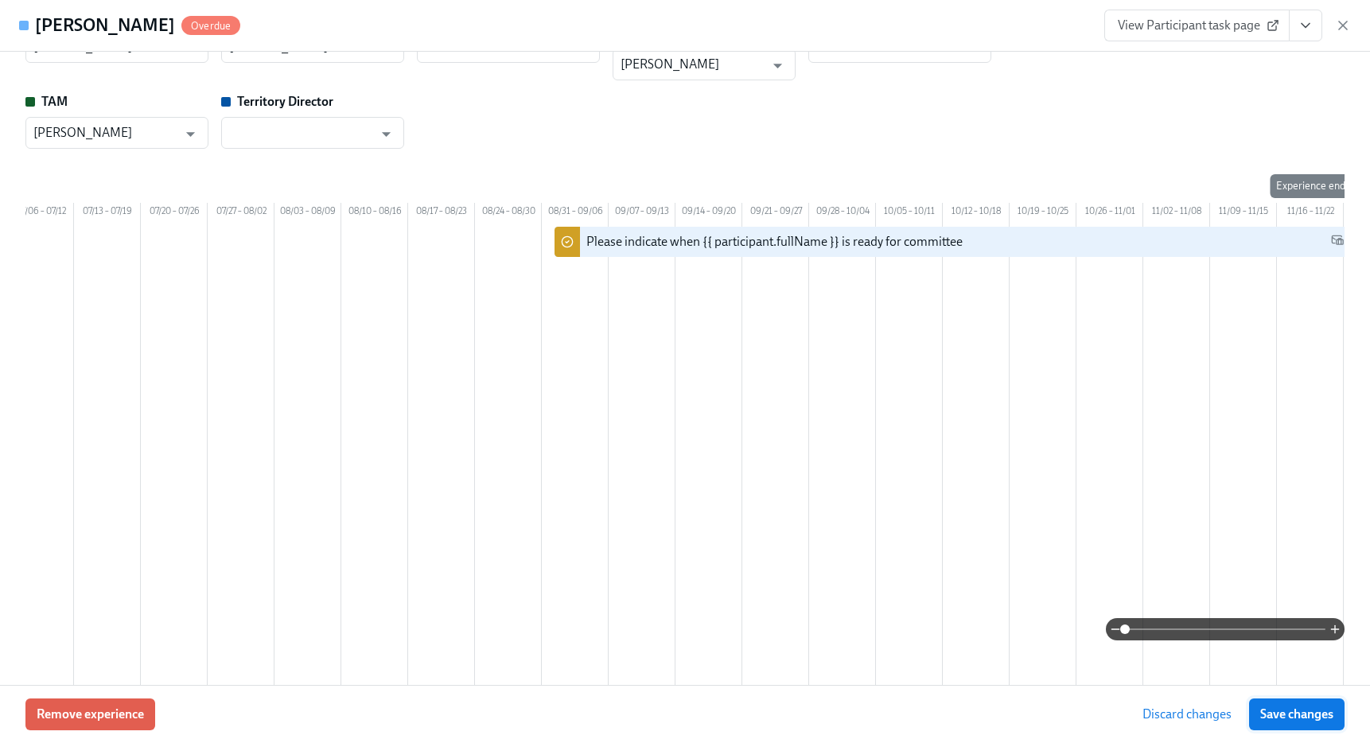
click at [1308, 713] on span "Save changes" at bounding box center [1296, 714] width 73 height 16
click at [1345, 24] on icon "button" at bounding box center [1343, 25] width 16 height 16
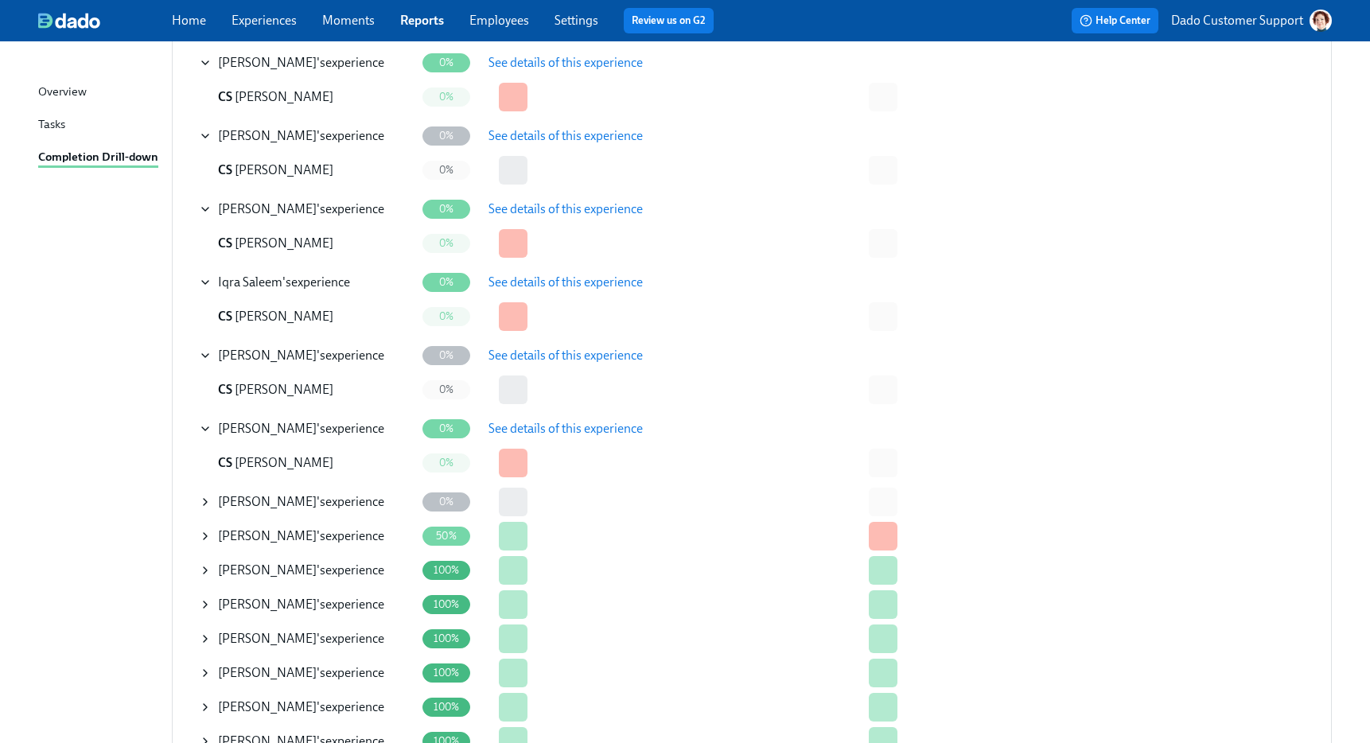
click at [201, 496] on icon at bounding box center [205, 502] width 13 height 13
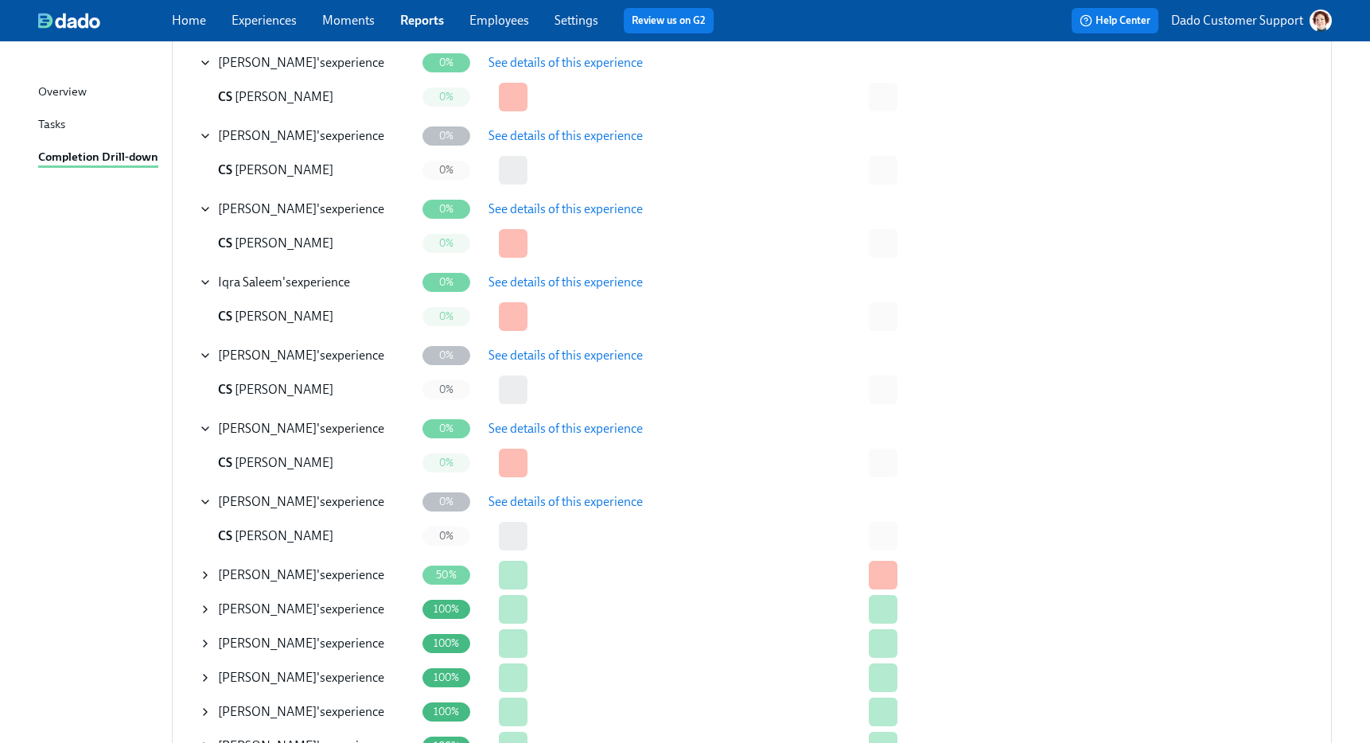
click at [590, 500] on span "See details of this experience" at bounding box center [565, 502] width 154 height 16
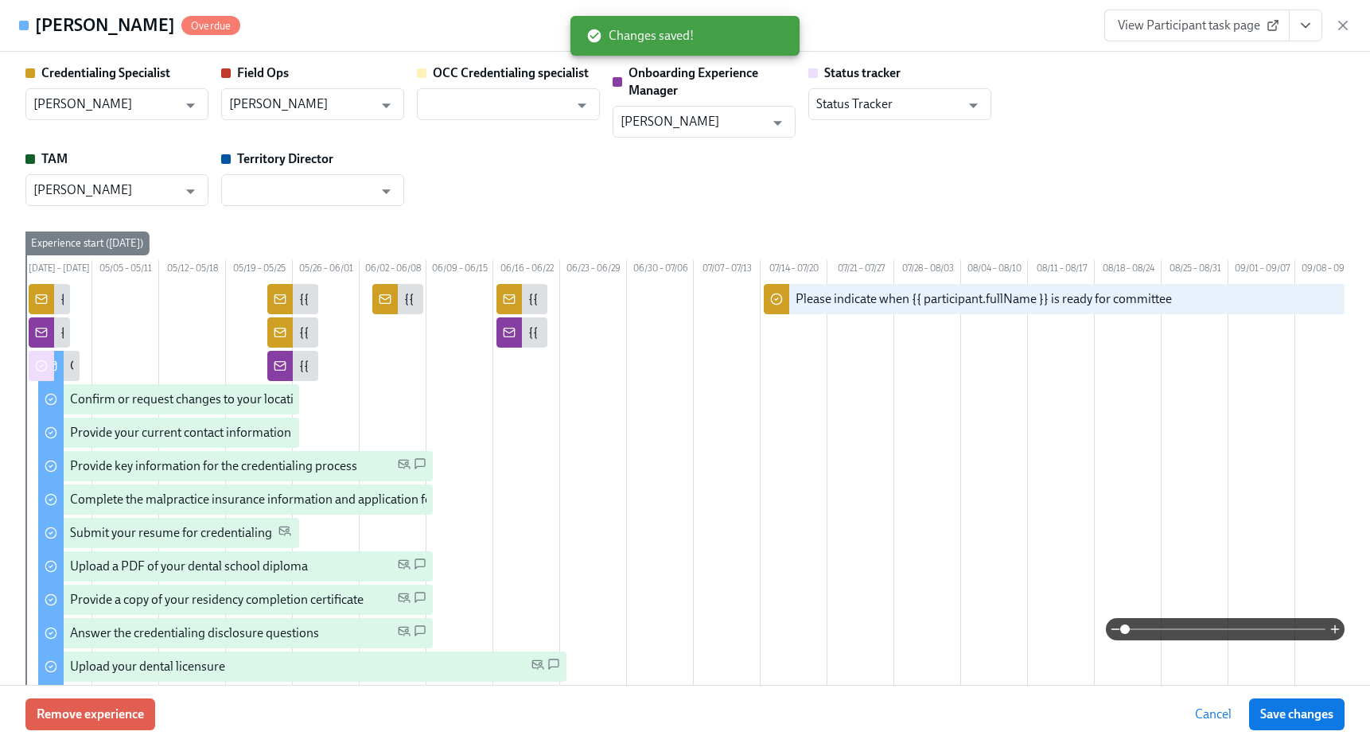
scroll to position [0, 285]
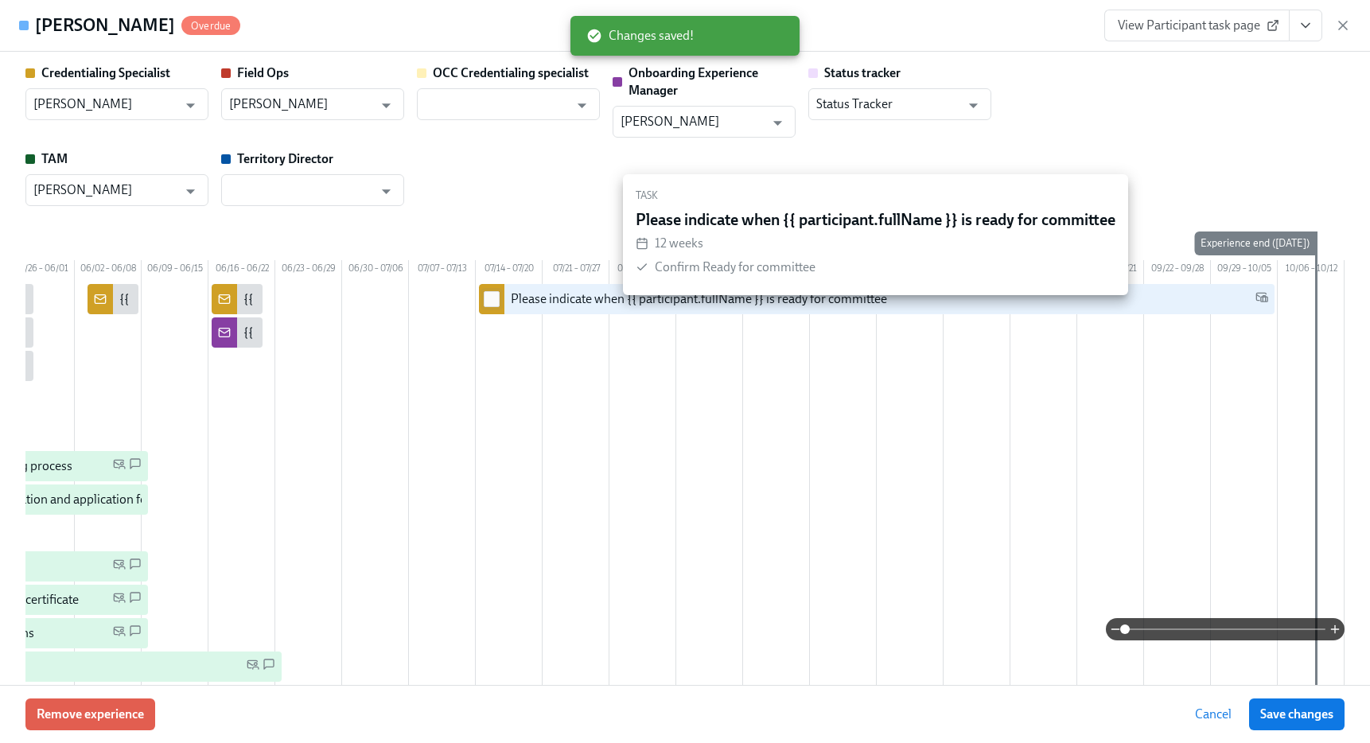
click at [489, 306] on input "checkbox" at bounding box center [491, 299] width 14 height 14
checkbox input "true"
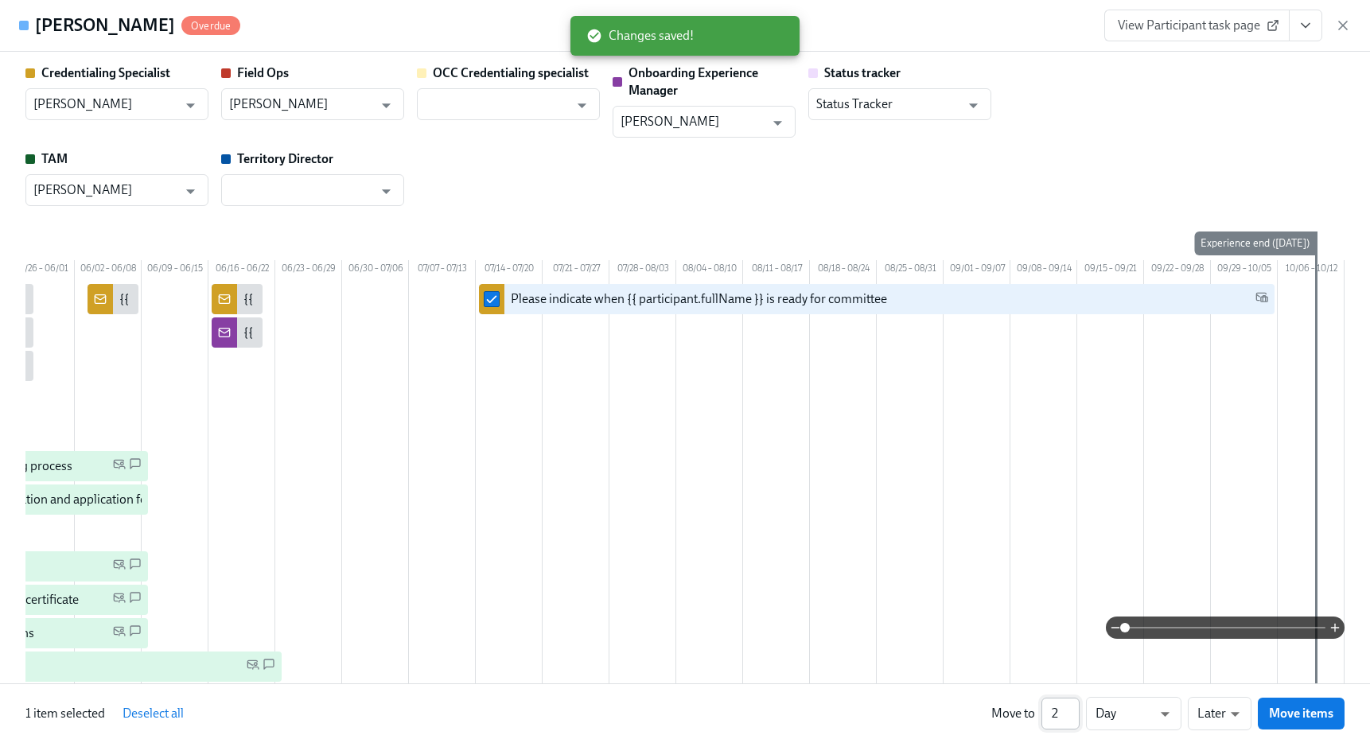
click at [1071, 709] on input "2" at bounding box center [1060, 714] width 38 height 32
click at [1071, 709] on input "3" at bounding box center [1060, 714] width 38 height 32
type input "4"
click at [1071, 709] on input "4" at bounding box center [1060, 714] width 38 height 32
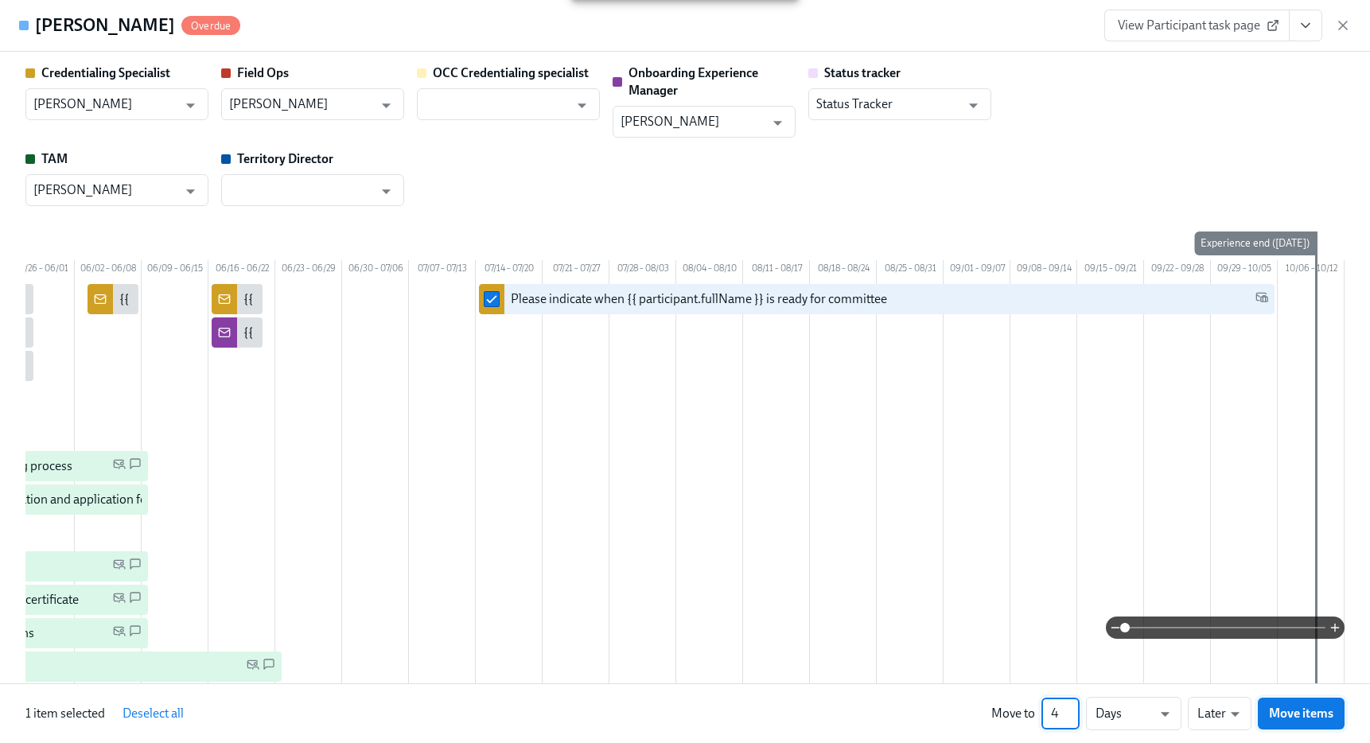
click at [1288, 708] on span "Move items" at bounding box center [1301, 713] width 64 height 16
checkbox input "false"
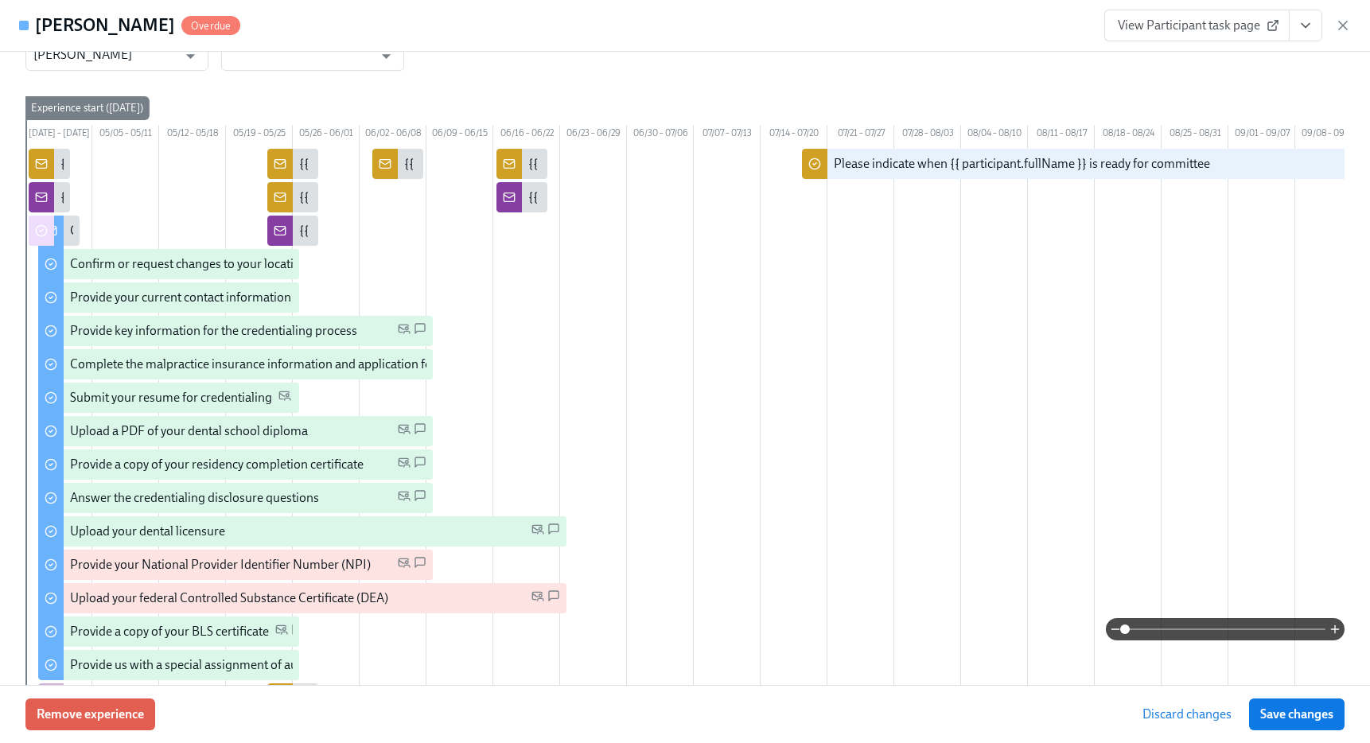
scroll to position [135, 0]
click at [1297, 721] on span "Save changes" at bounding box center [1296, 714] width 73 height 16
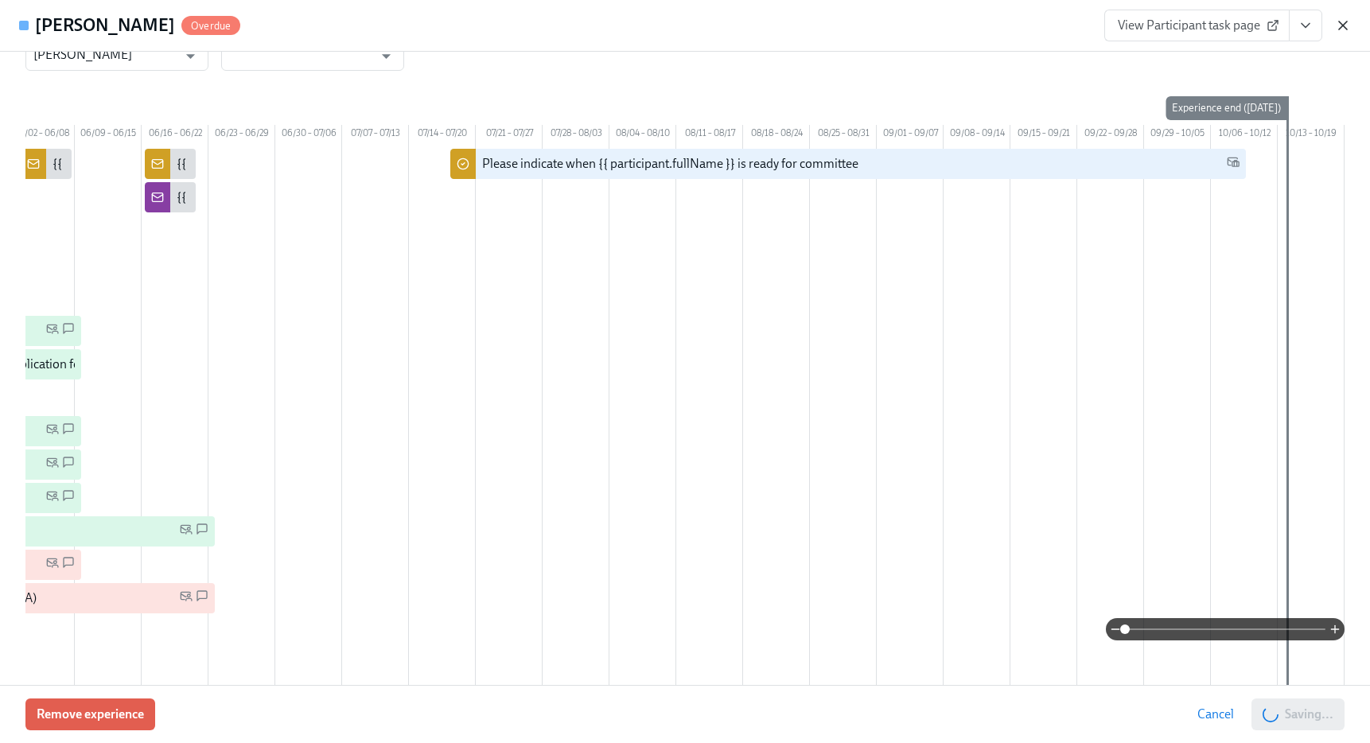
click at [1339, 22] on icon "button" at bounding box center [1343, 25] width 8 height 8
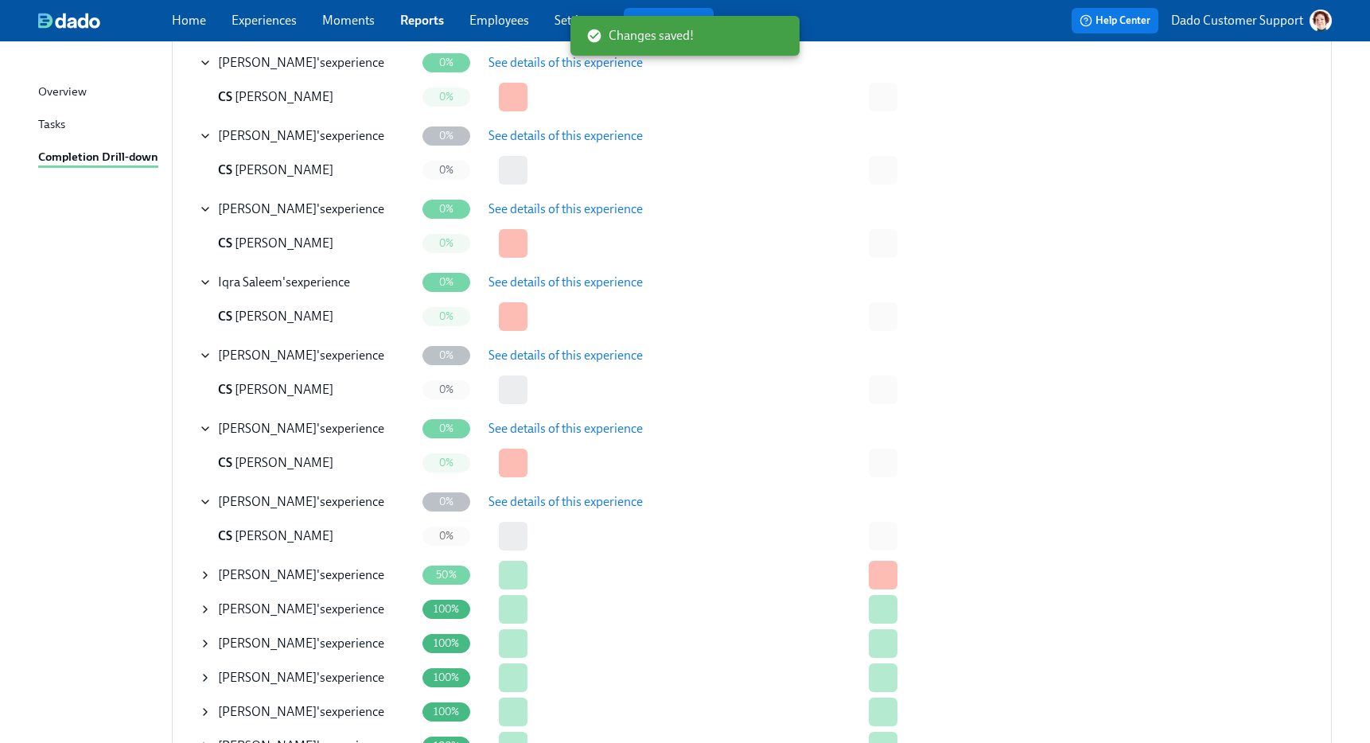
click at [211, 577] on icon at bounding box center [205, 575] width 13 height 13
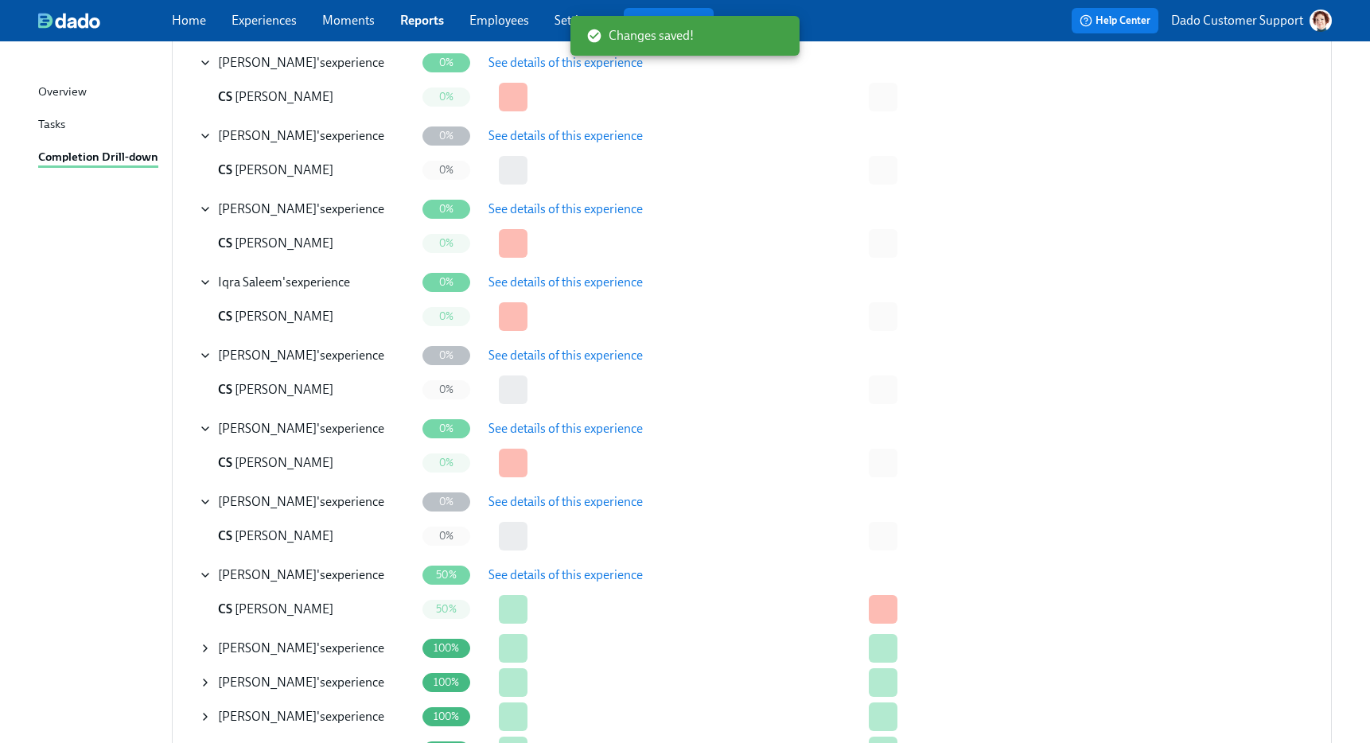
click at [588, 577] on span "See details of this experience" at bounding box center [565, 575] width 154 height 16
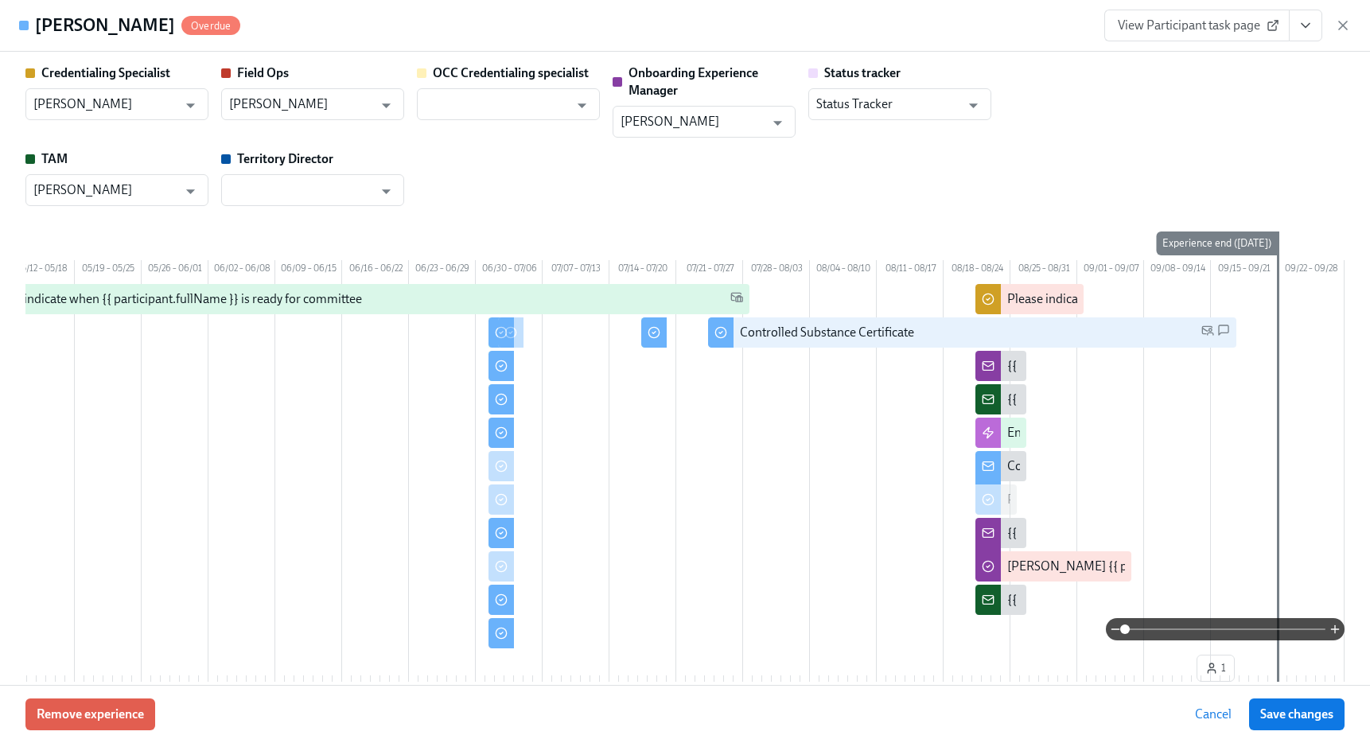
click at [1287, 631] on span at bounding box center [1225, 629] width 200 height 22
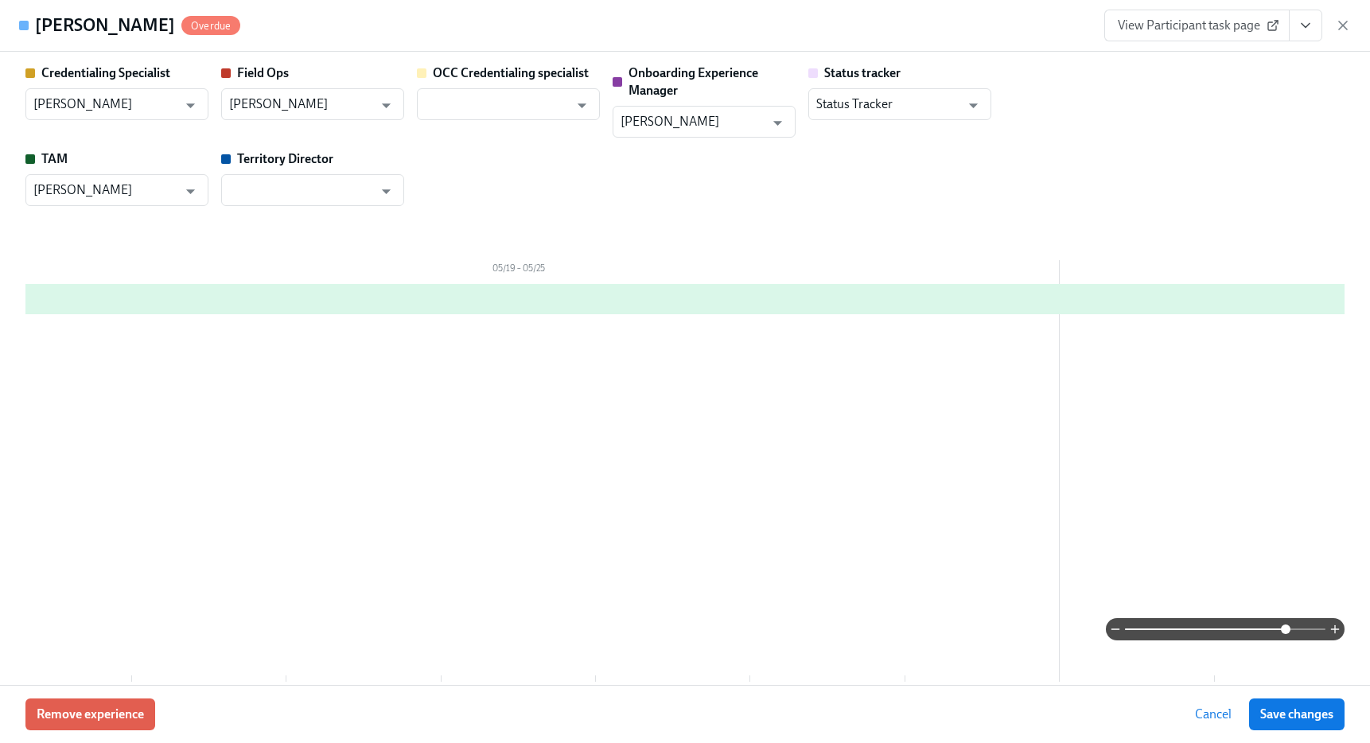
scroll to position [321, 0]
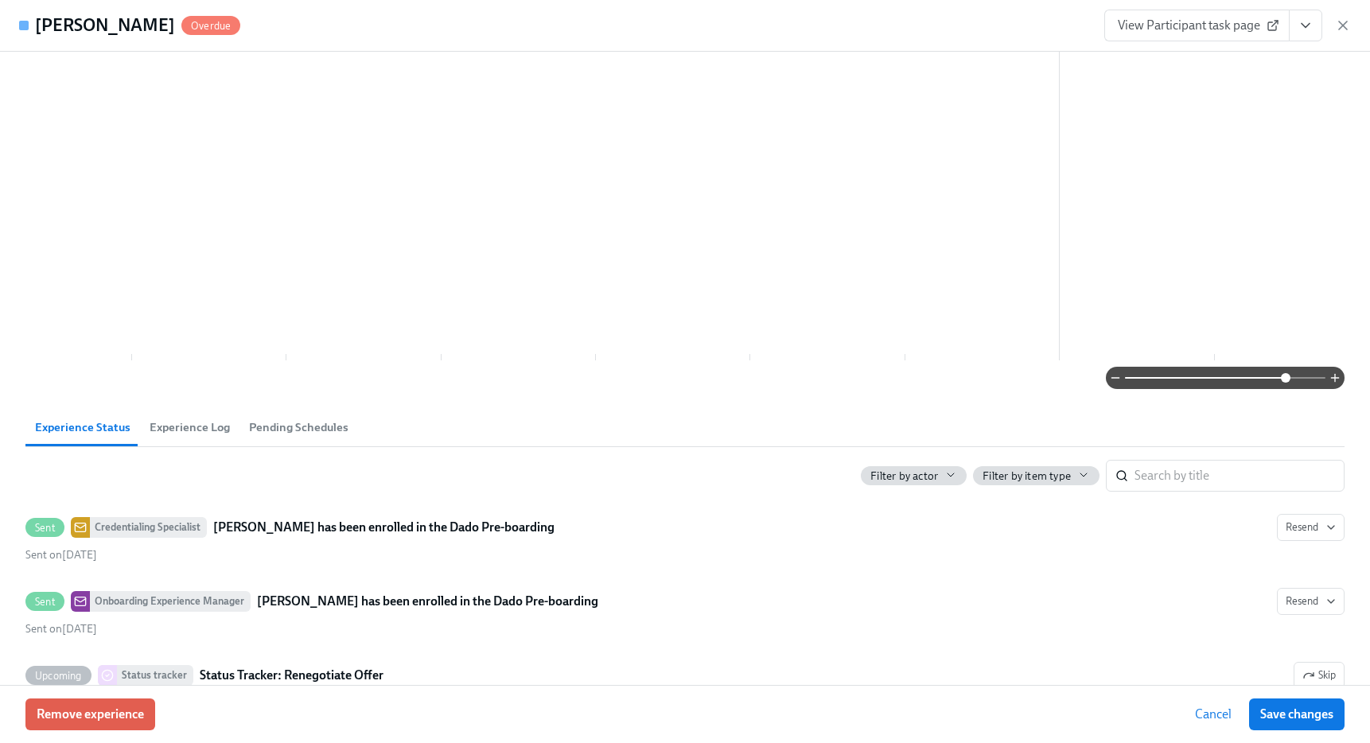
click at [203, 434] on span "Experience Log" at bounding box center [190, 427] width 80 height 18
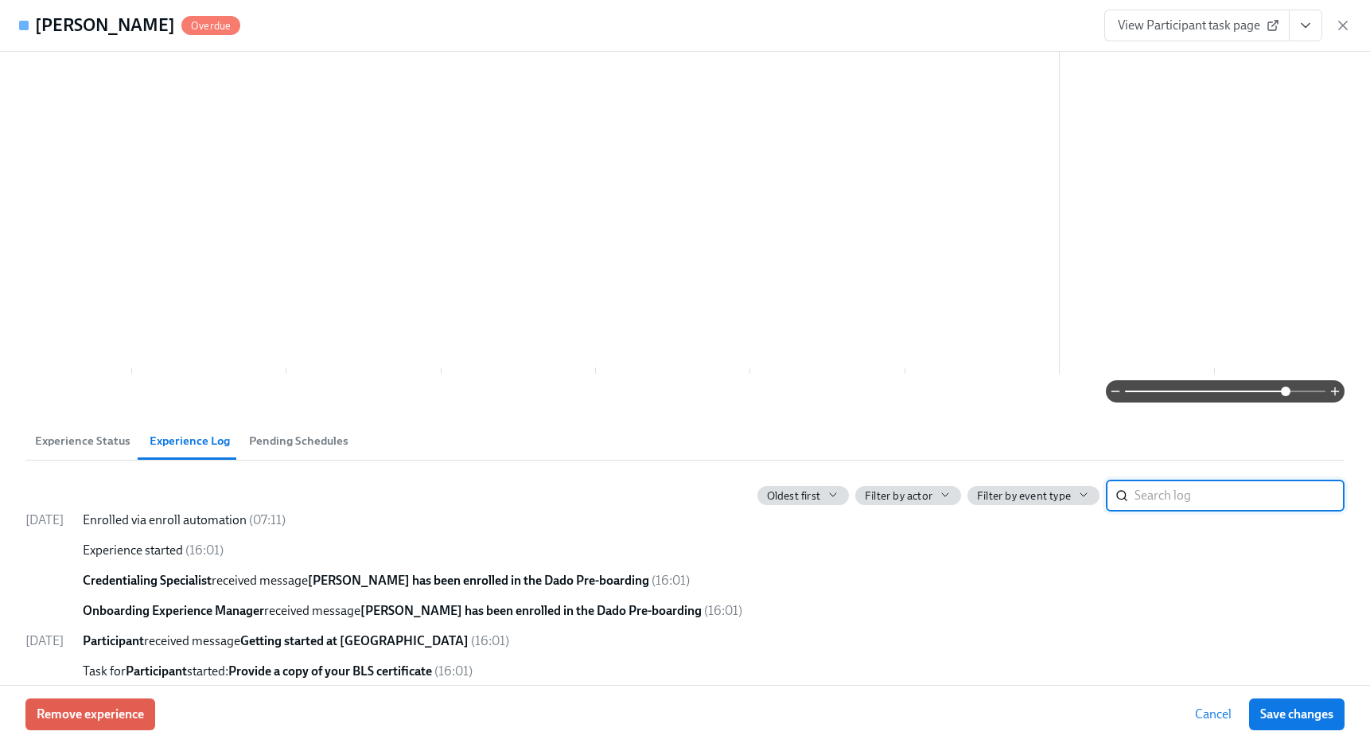
scroll to position [0, 0]
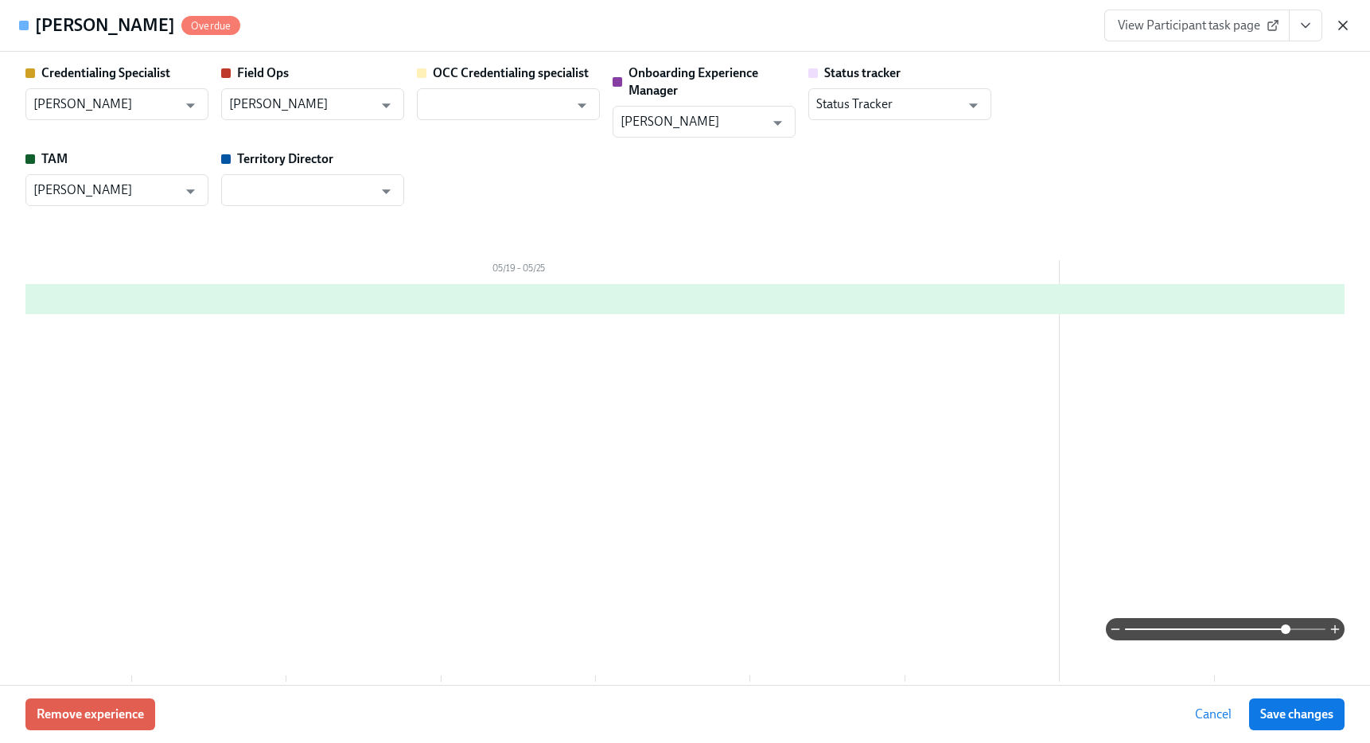
click at [1343, 20] on icon "button" at bounding box center [1343, 25] width 16 height 16
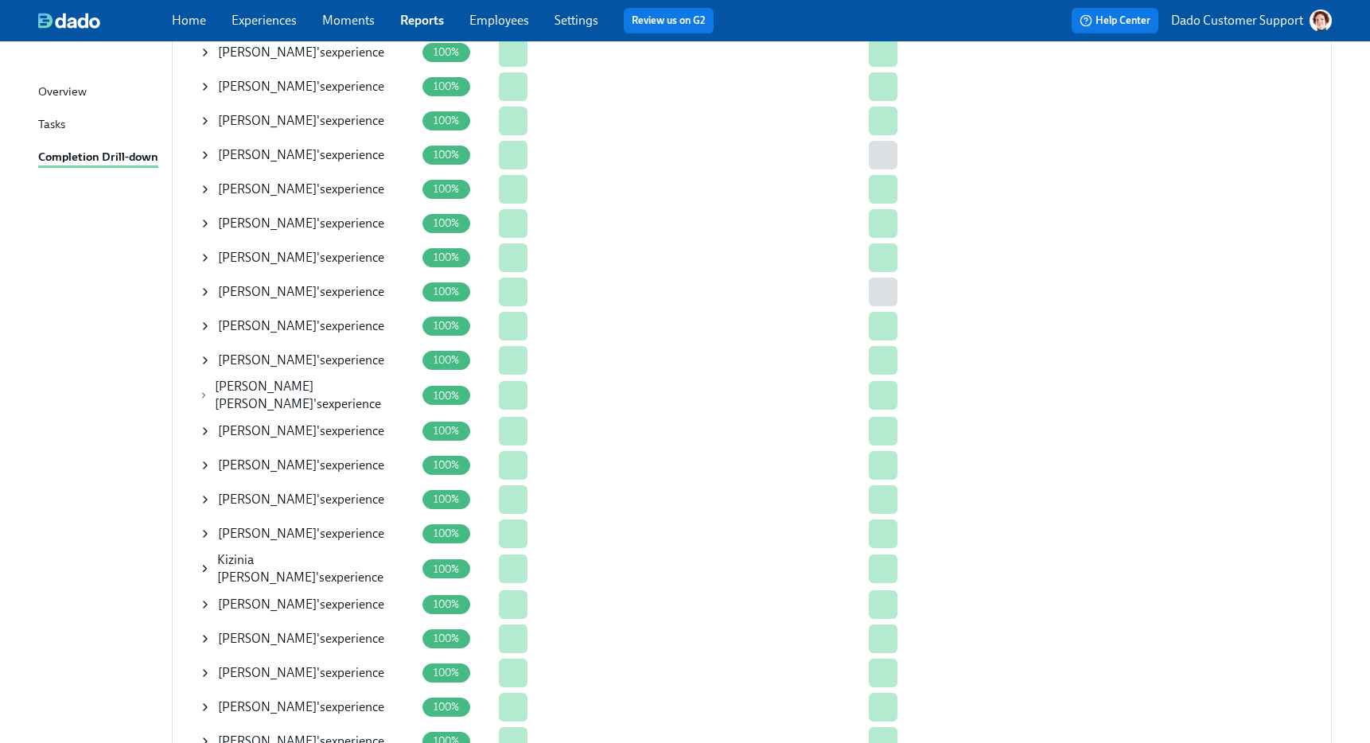
scroll to position [3123, 0]
click at [206, 185] on icon at bounding box center [205, 187] width 13 height 13
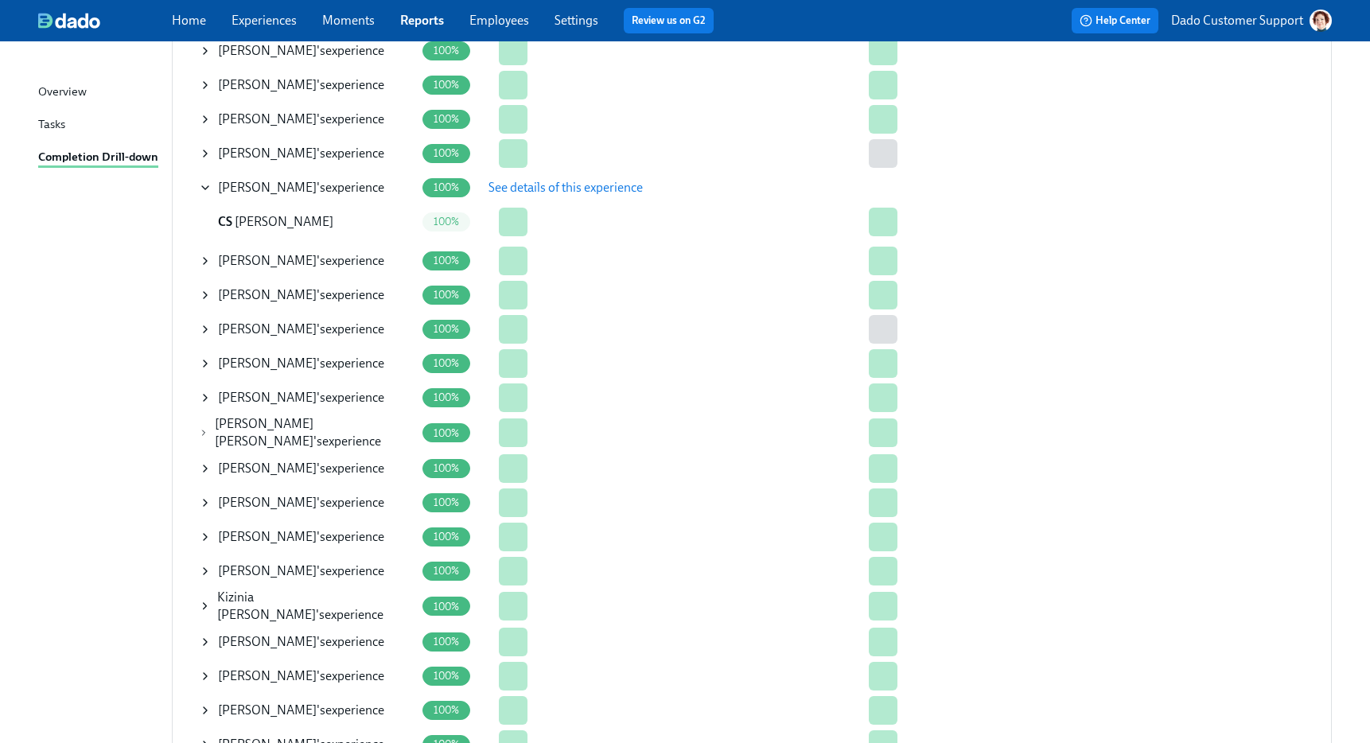
click at [204, 160] on div "Hunter Frei 's experience" at bounding box center [307, 154] width 216 height 32
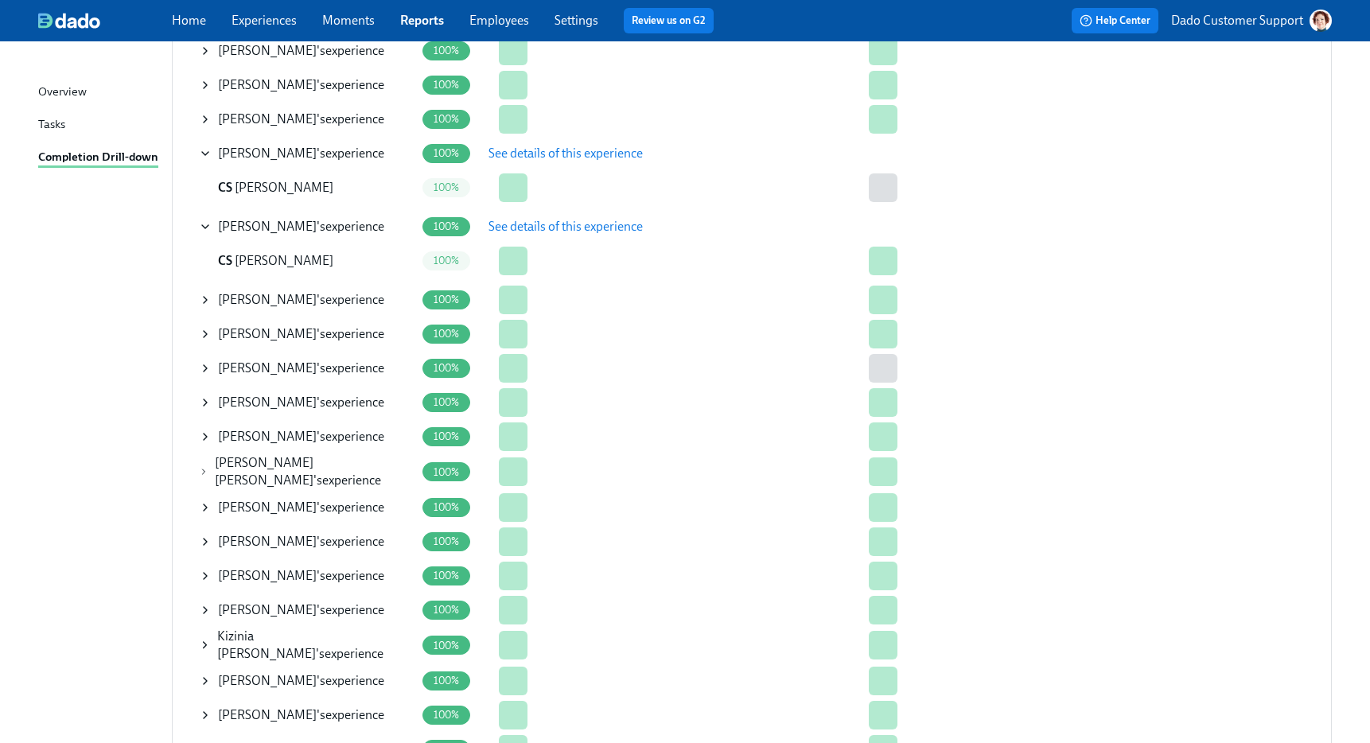
click at [579, 138] on button "See details of this experience" at bounding box center [565, 154] width 177 height 32
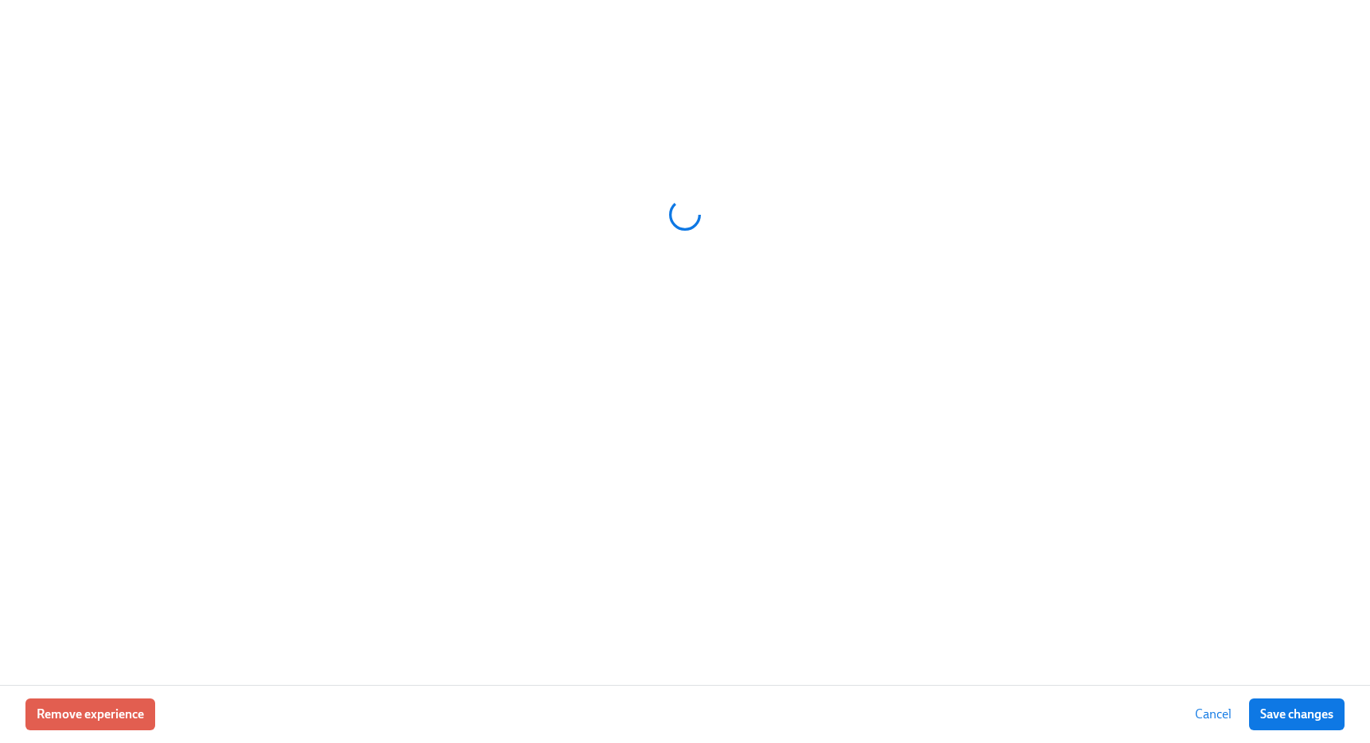
click at [571, 154] on div at bounding box center [684, 215] width 1319 height 398
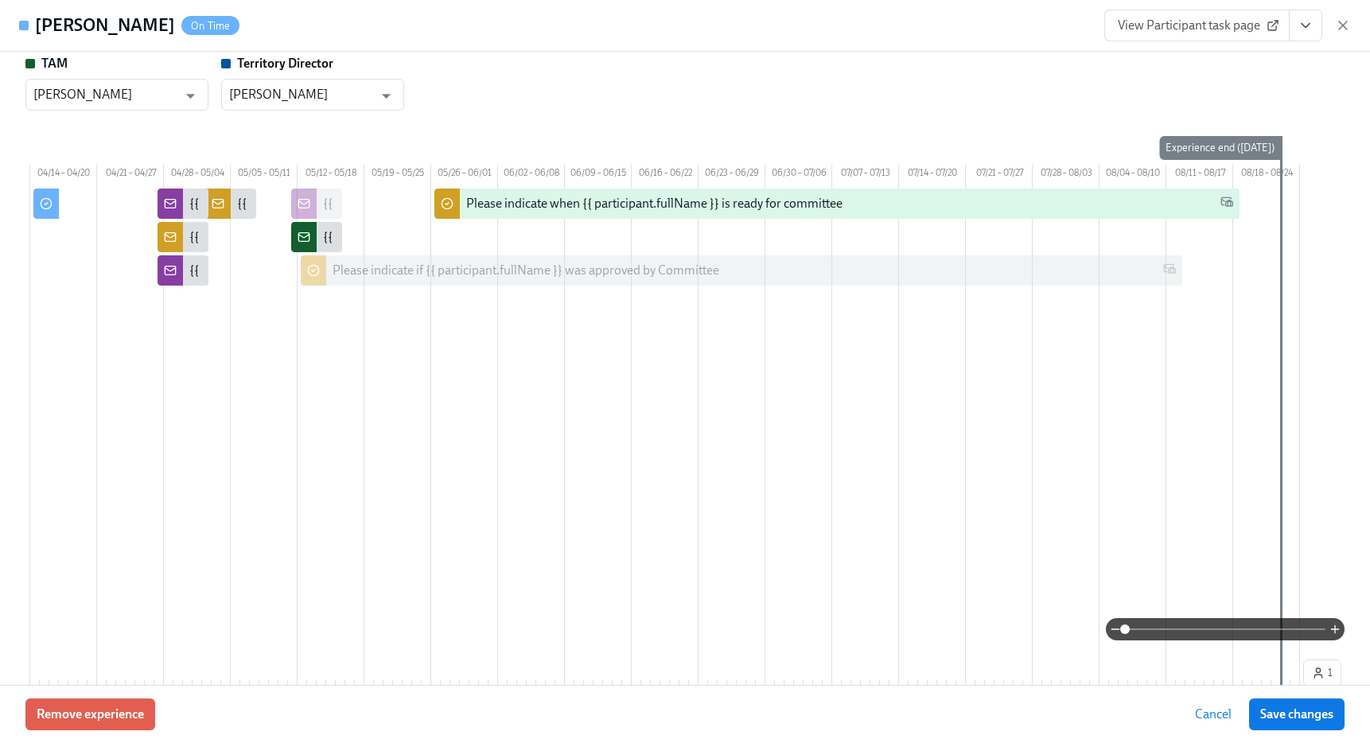
scroll to position [92, 0]
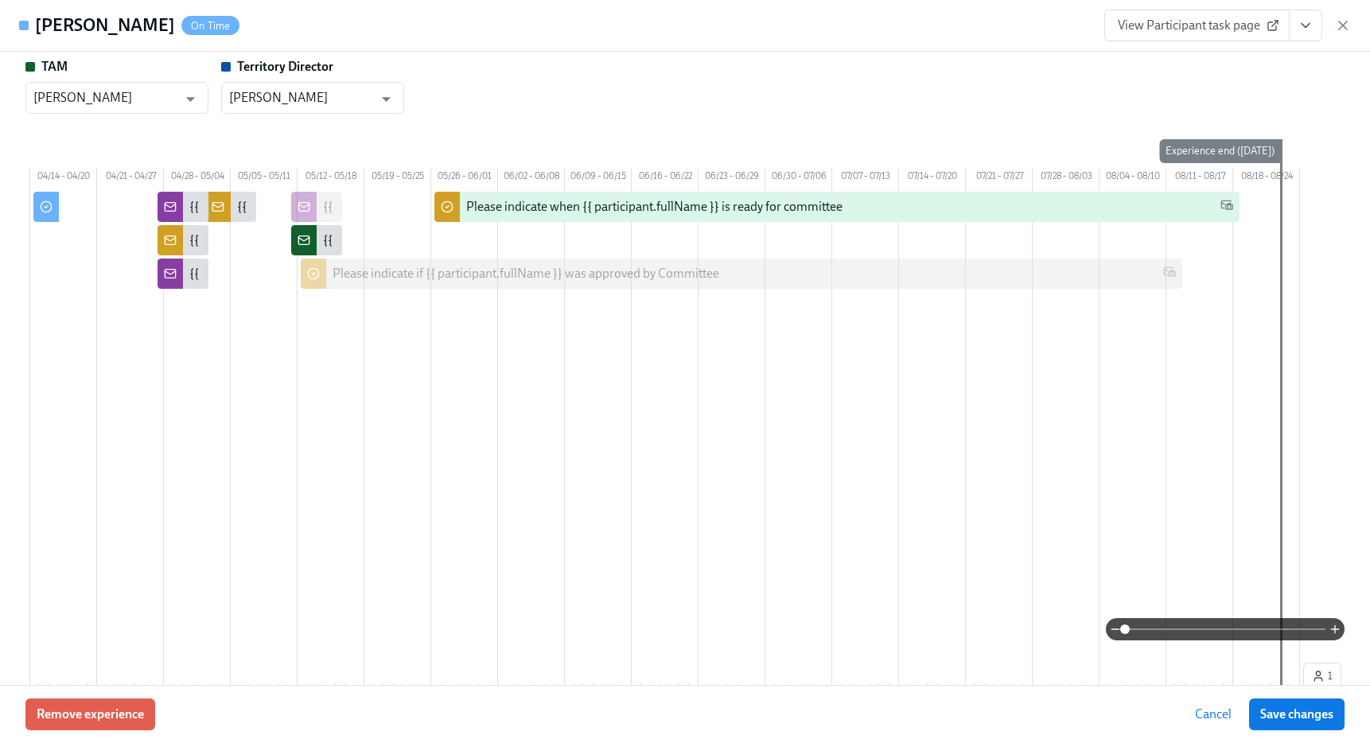
click at [1354, 27] on div "Hunter Frei On Time View Participant task page" at bounding box center [685, 26] width 1370 height 52
click at [1346, 25] on icon "button" at bounding box center [1343, 25] width 16 height 16
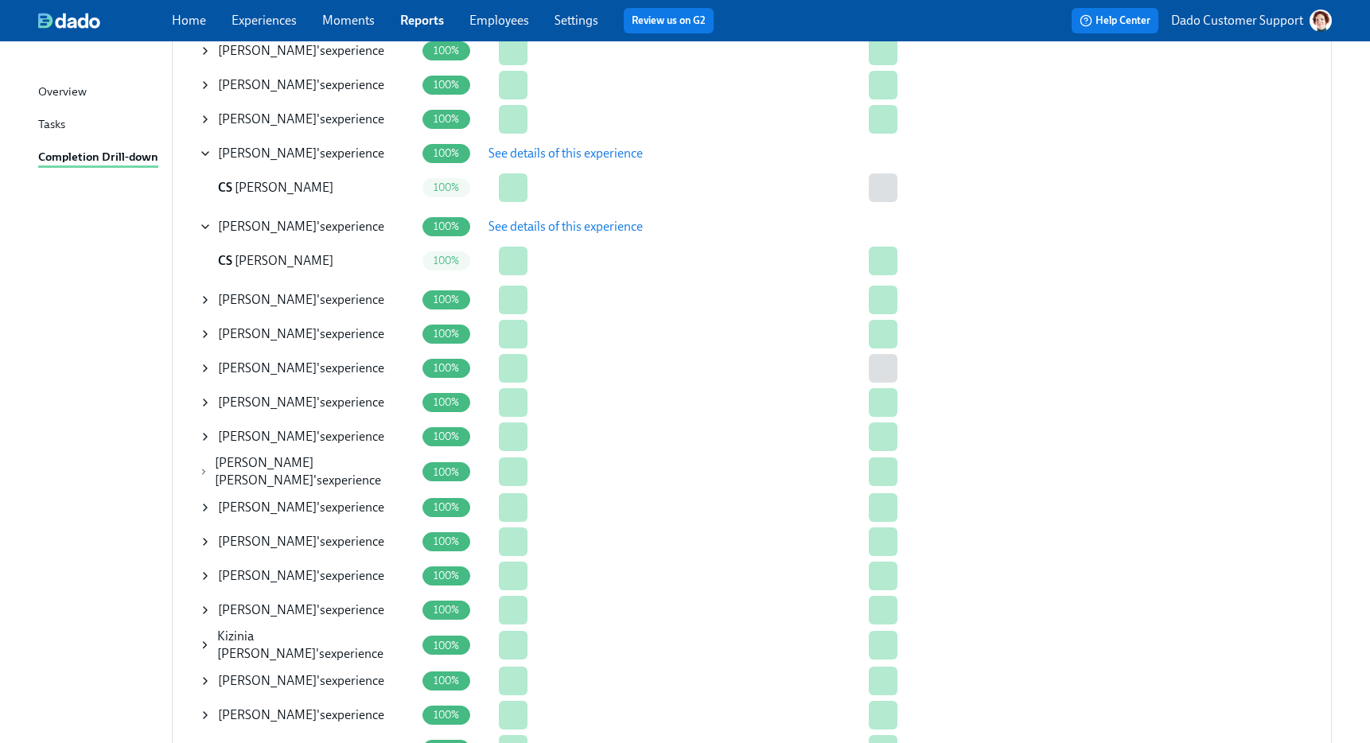
click at [200, 365] on icon at bounding box center [205, 368] width 13 height 13
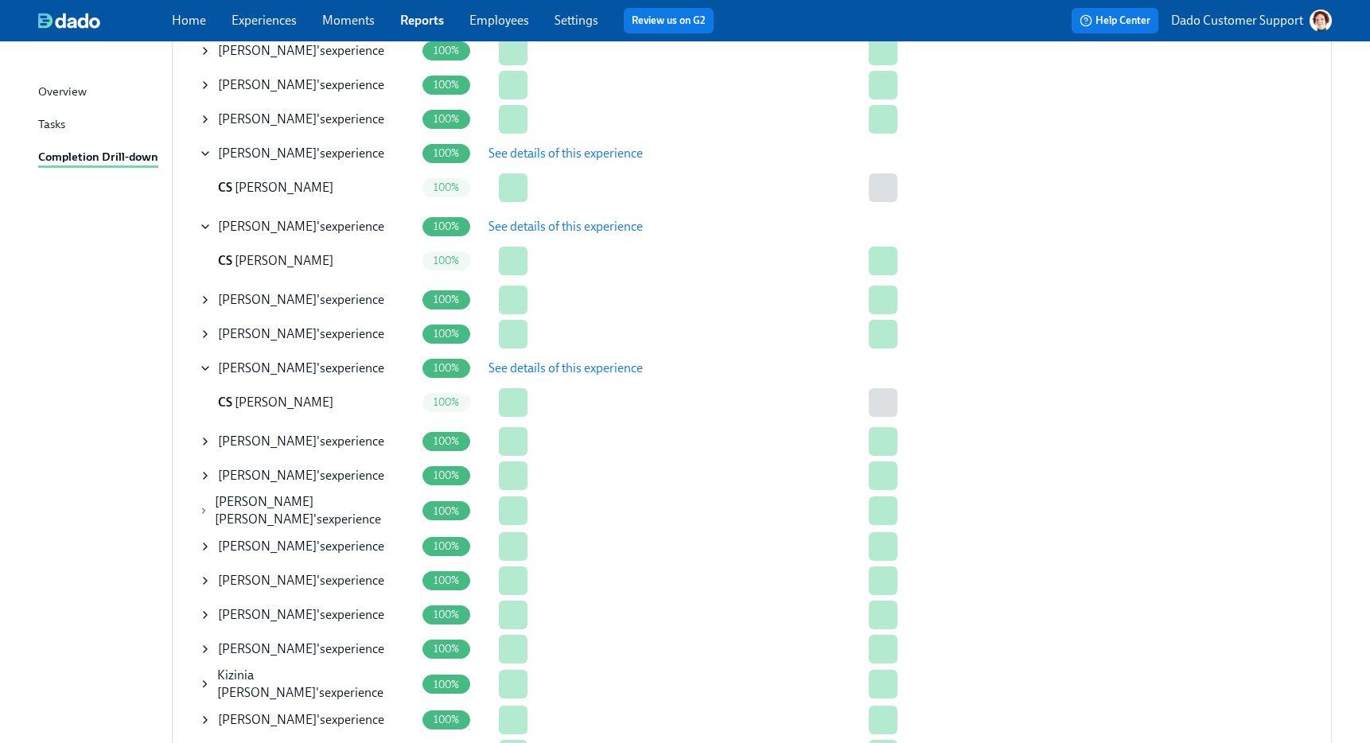
click at [573, 365] on span "See details of this experience" at bounding box center [565, 368] width 154 height 16
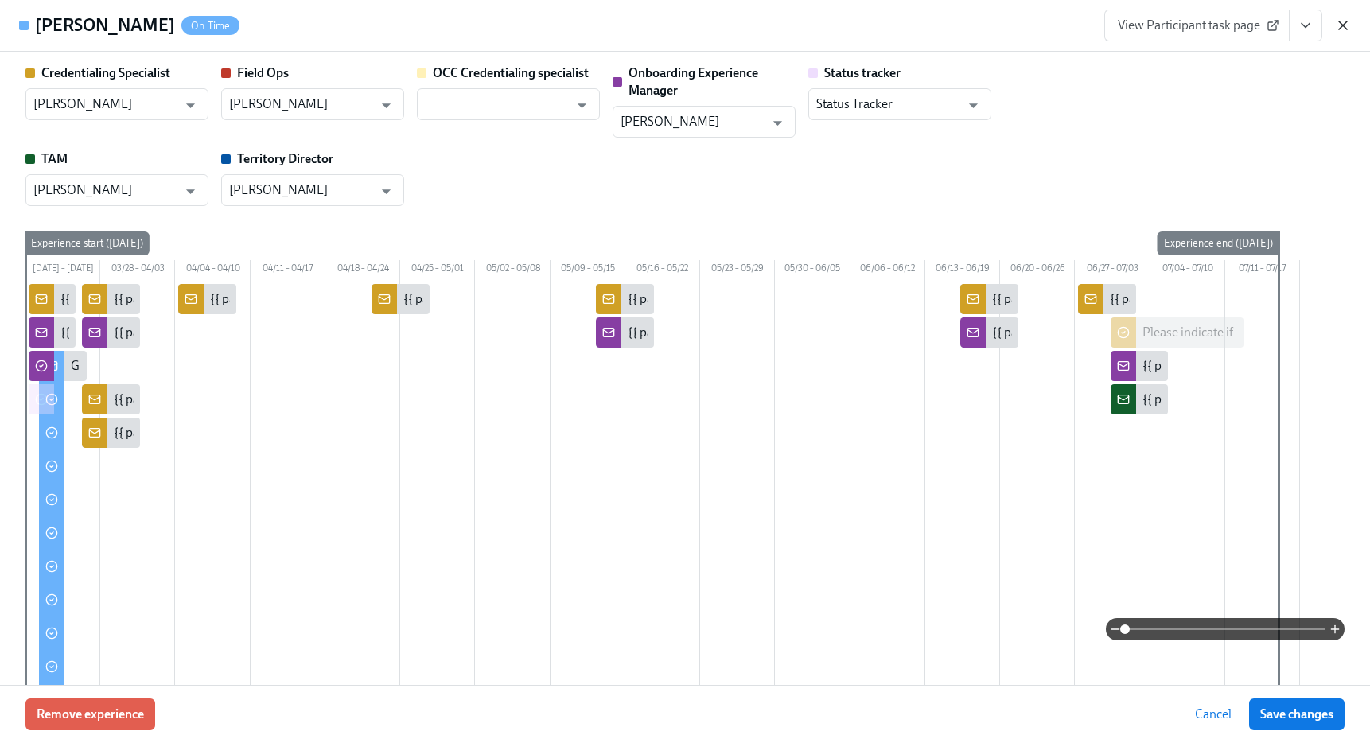
click at [1338, 18] on icon "button" at bounding box center [1343, 25] width 16 height 16
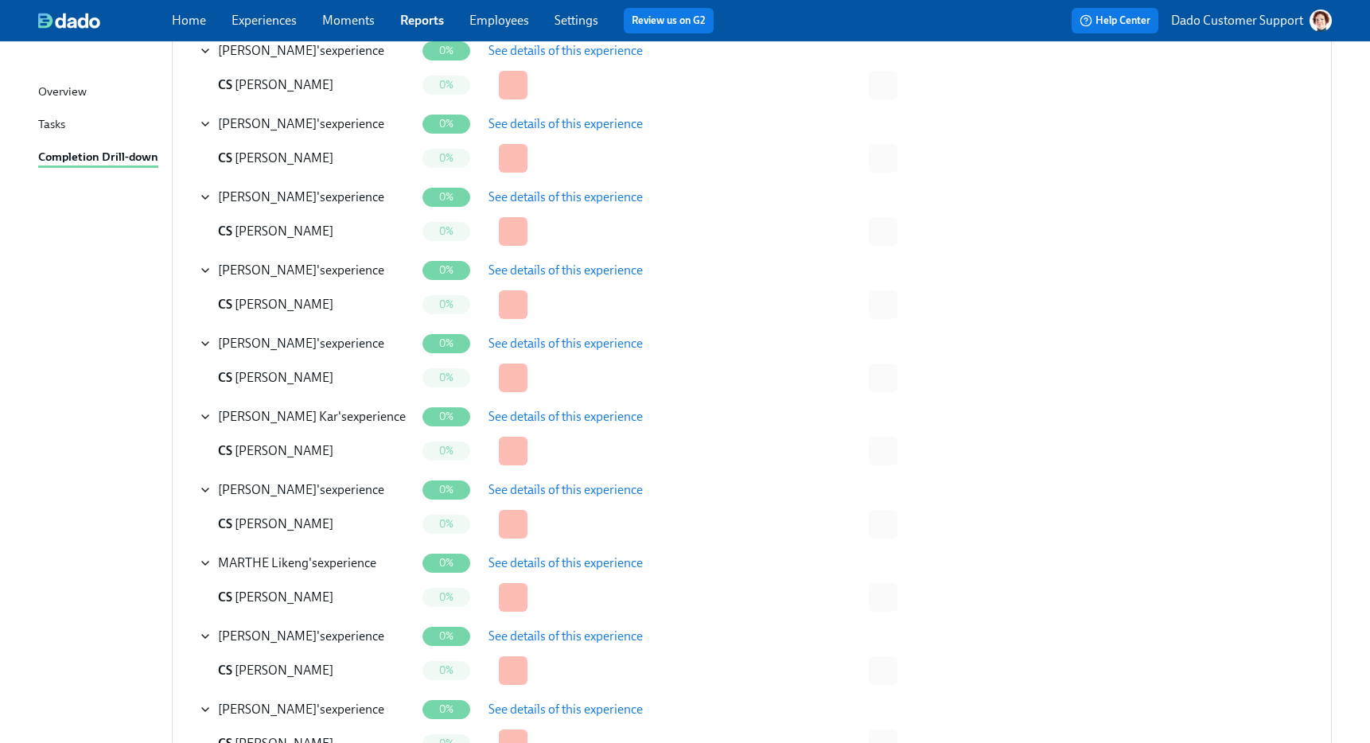
scroll to position [0, 0]
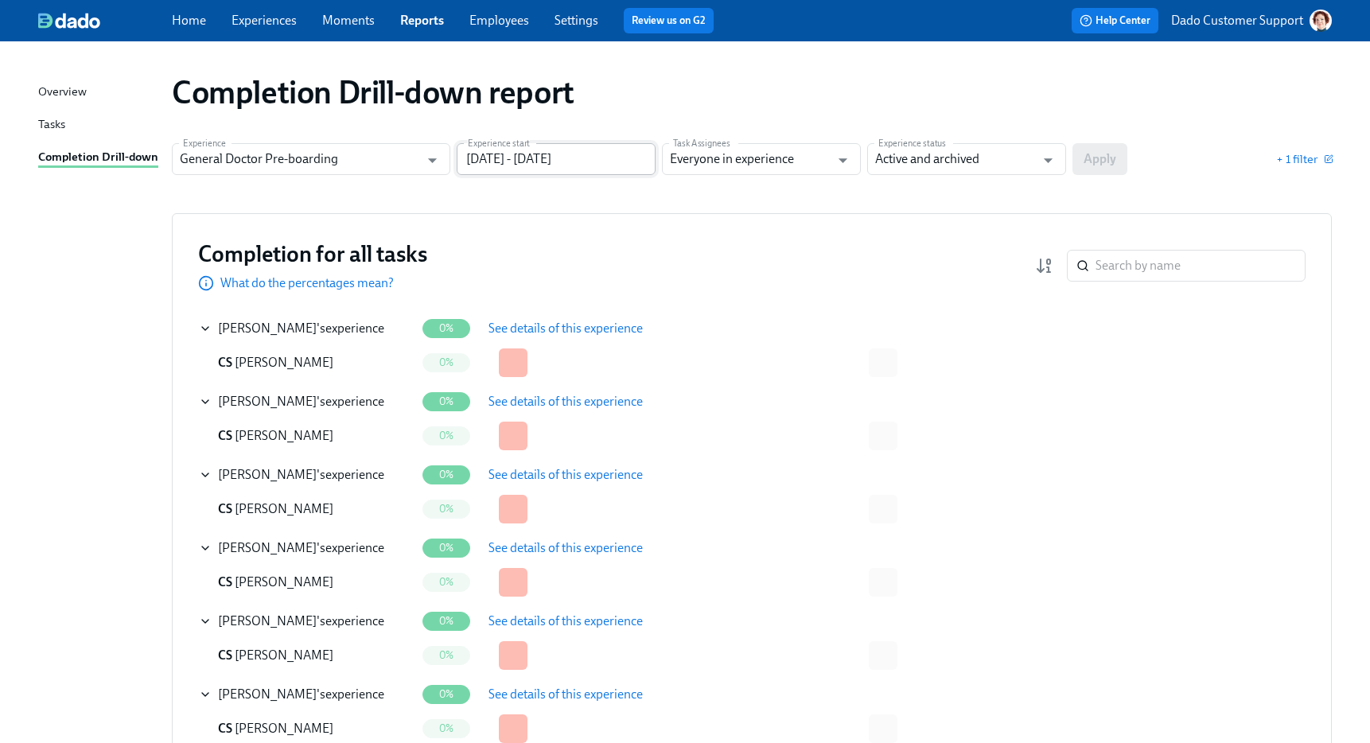
click at [516, 147] on input "03/01/2025 - 05/01/2025" at bounding box center [556, 159] width 199 height 32
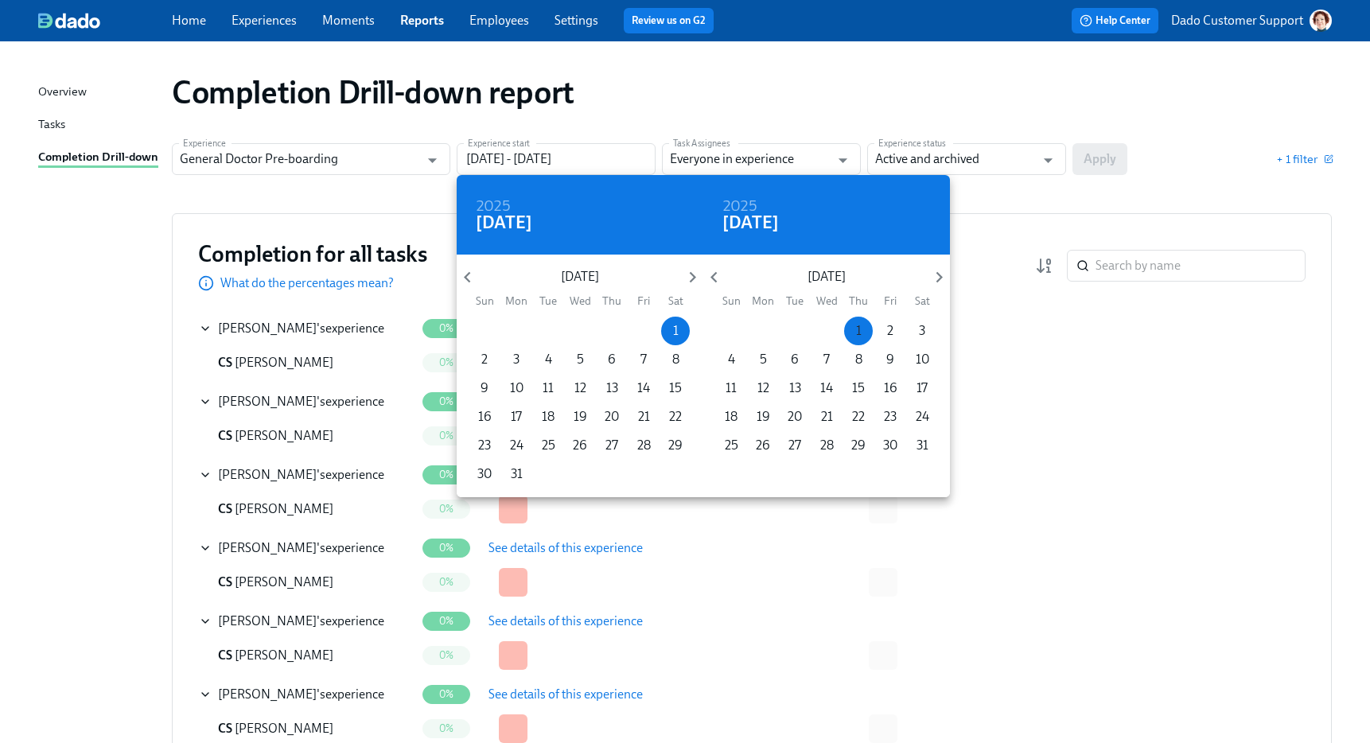
click at [859, 332] on p "1" at bounding box center [859, 330] width 6 height 17
click at [686, 270] on icon "button" at bounding box center [692, 276] width 21 height 21
click at [614, 338] on p "1" at bounding box center [612, 330] width 6 height 17
click at [940, 277] on icon "button" at bounding box center [938, 277] width 6 height 11
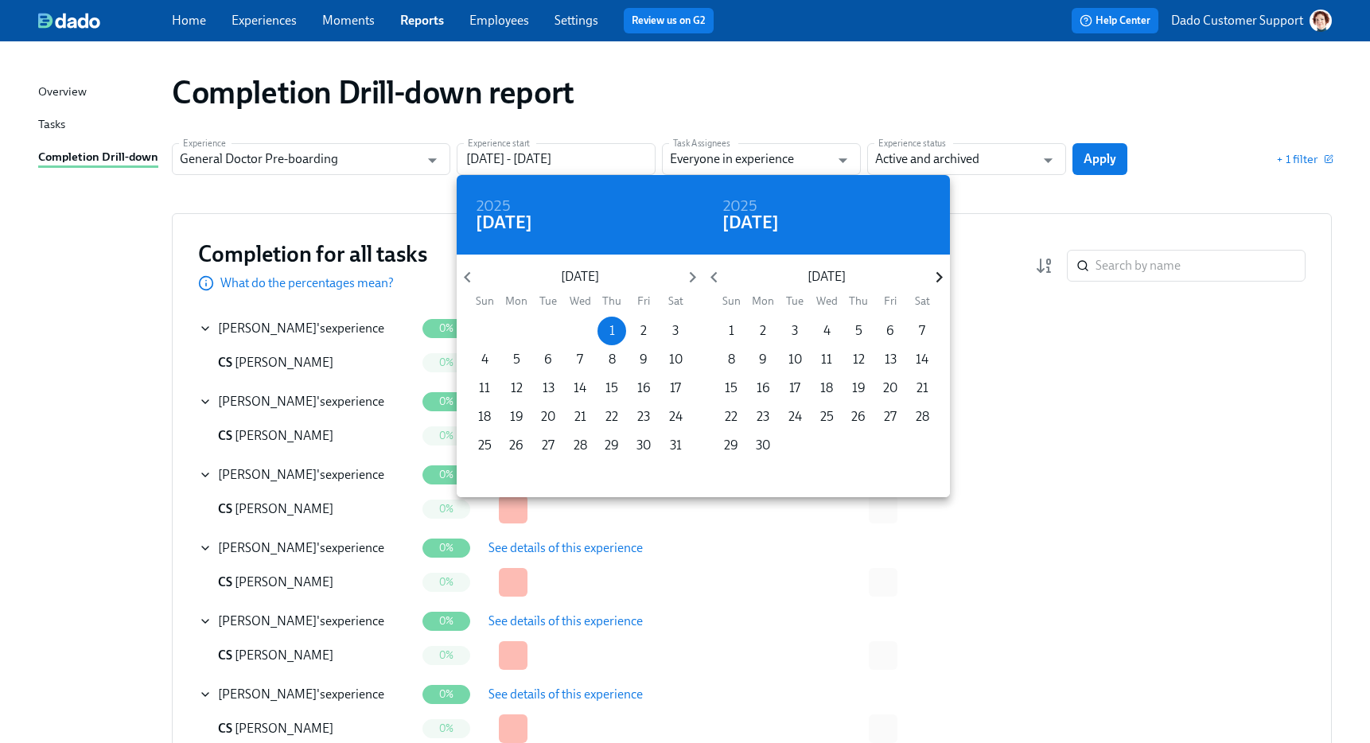
click at [948, 270] on icon "button" at bounding box center [938, 276] width 21 height 21
click at [865, 445] on span "31" at bounding box center [858, 445] width 29 height 17
type input "05/01/2025 - 07/31/2025"
click at [1126, 117] on div at bounding box center [685, 371] width 1370 height 743
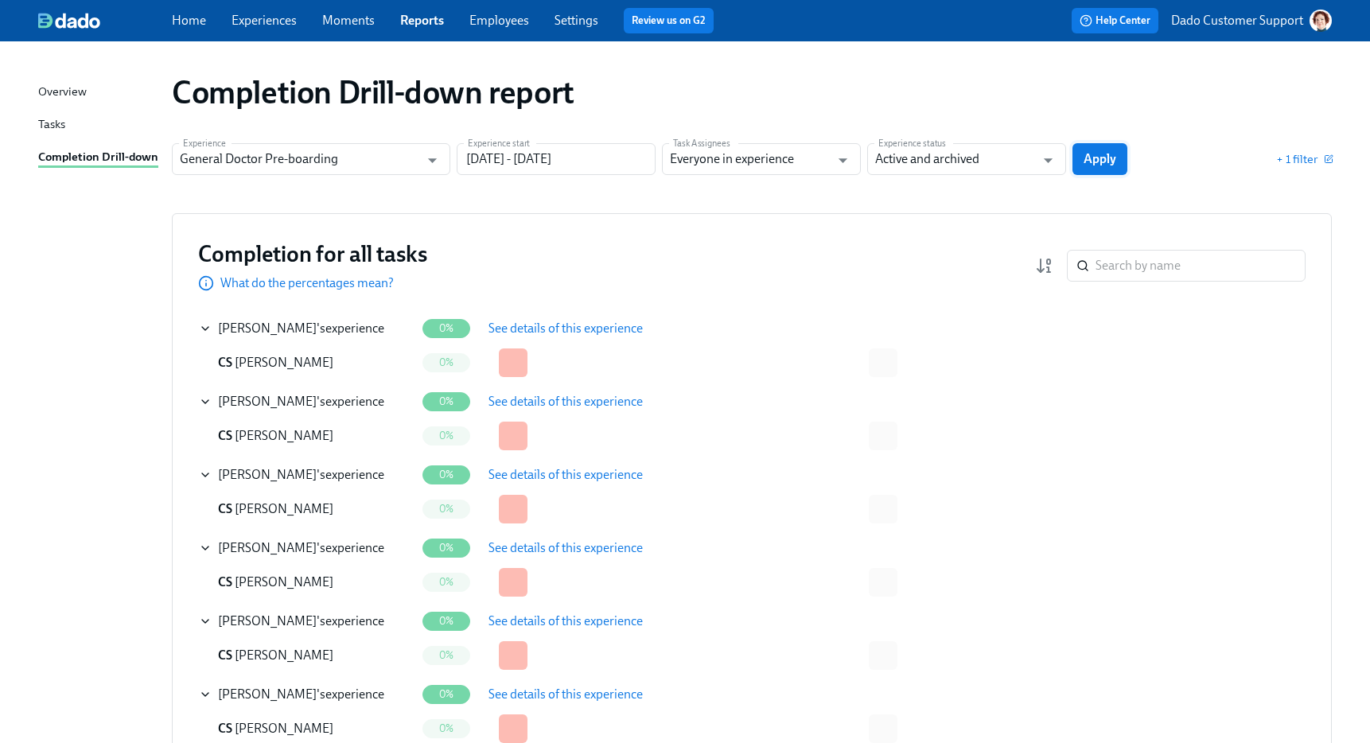
click at [1095, 161] on span "Apply" at bounding box center [1099, 159] width 33 height 16
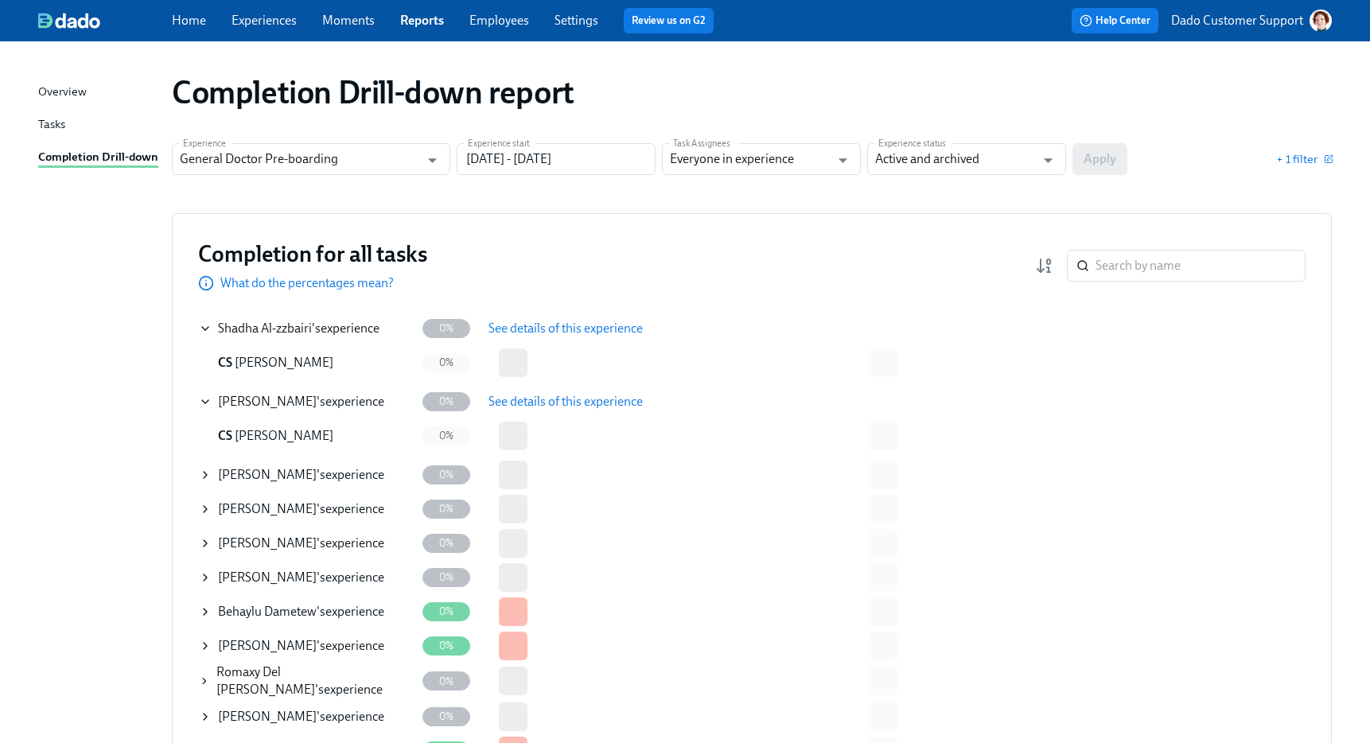
click at [200, 612] on icon at bounding box center [205, 611] width 13 height 13
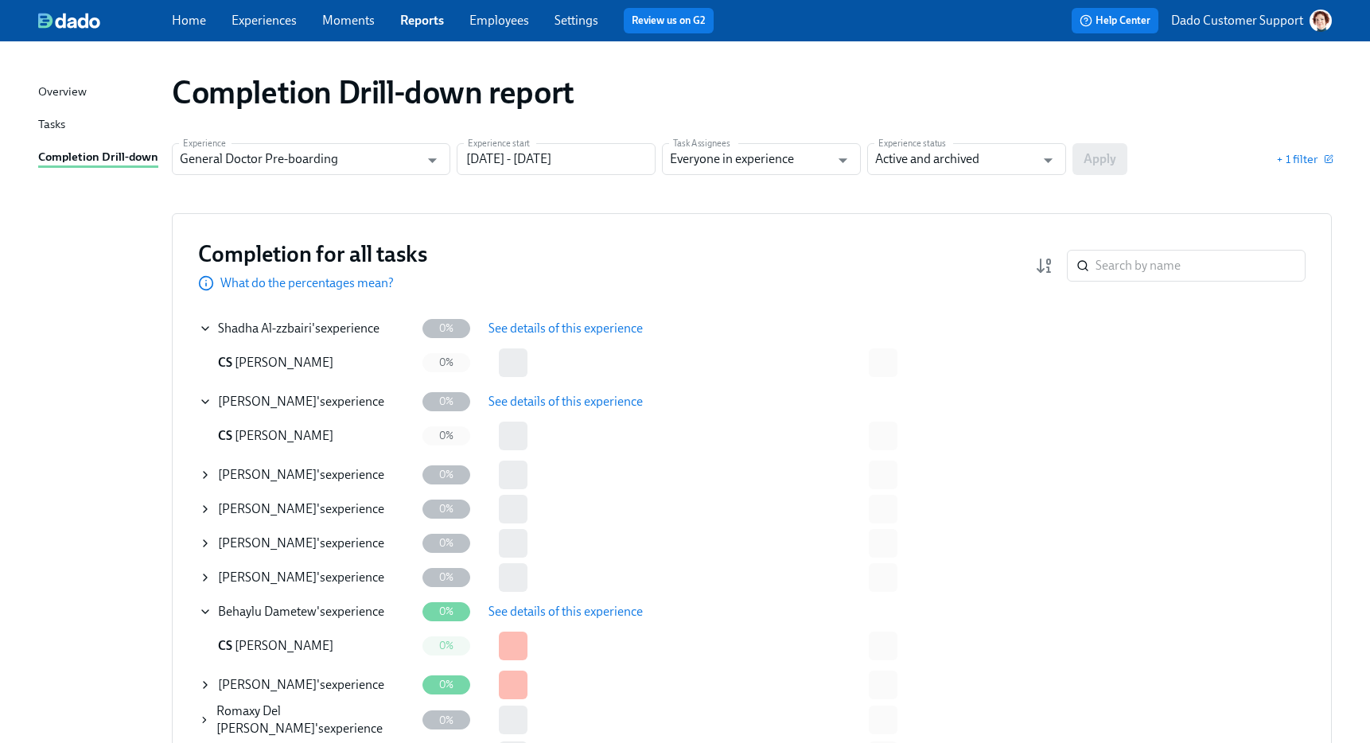
click at [550, 620] on button "See details of this experience" at bounding box center [565, 612] width 177 height 32
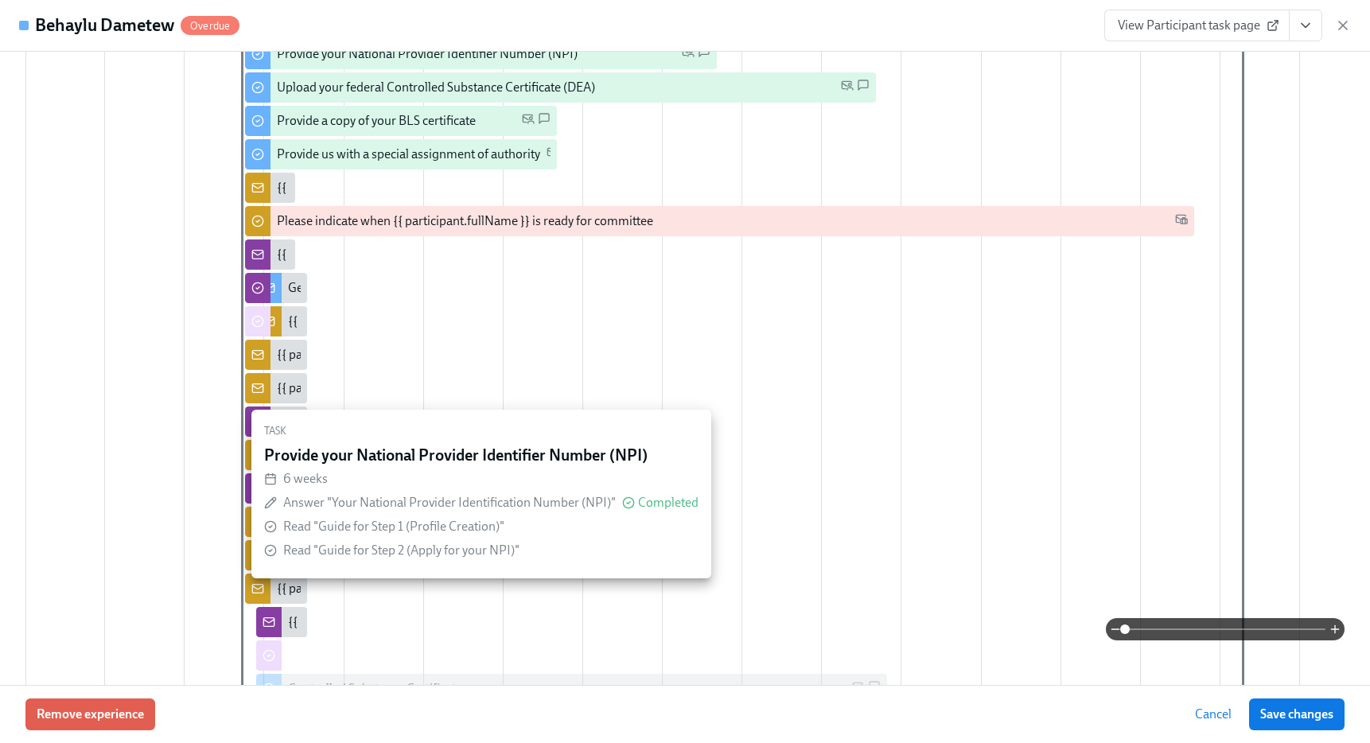
scroll to position [577, 0]
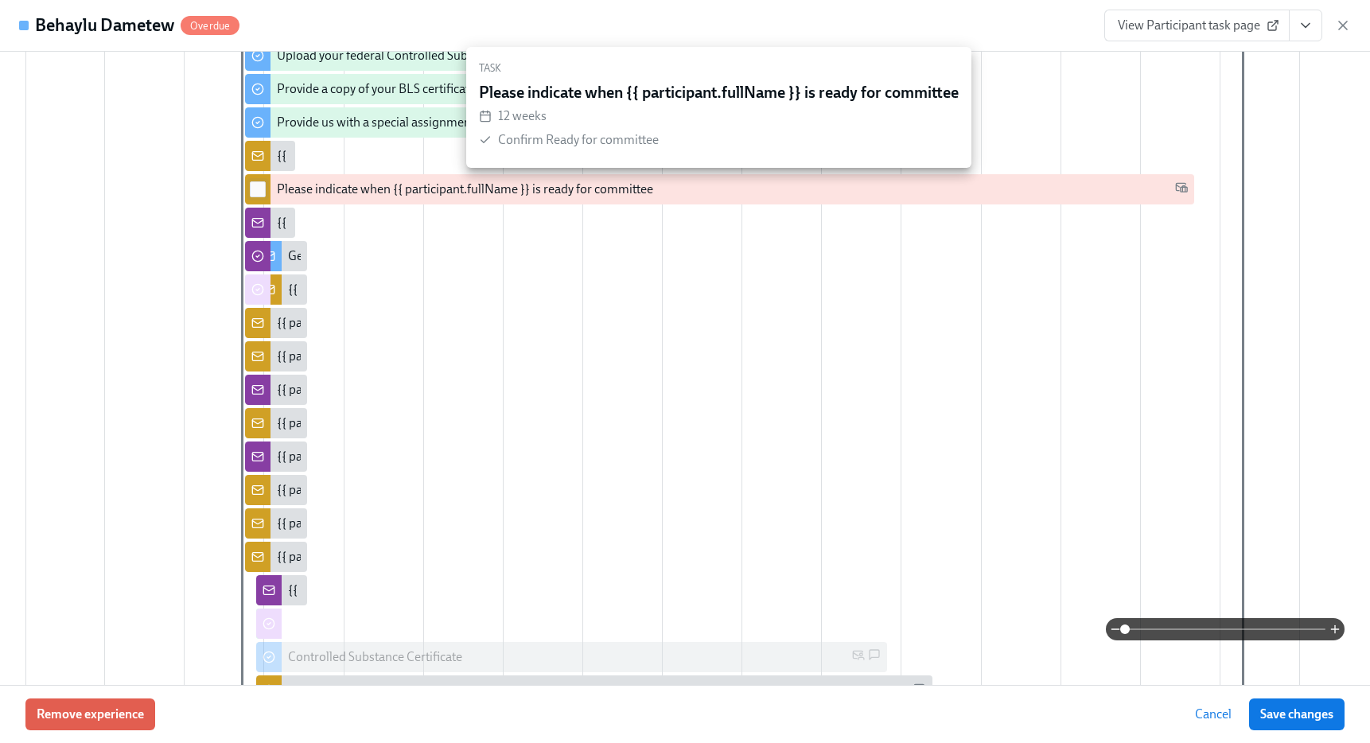
click at [258, 189] on input "checkbox" at bounding box center [258, 189] width 14 height 14
checkbox input "true"
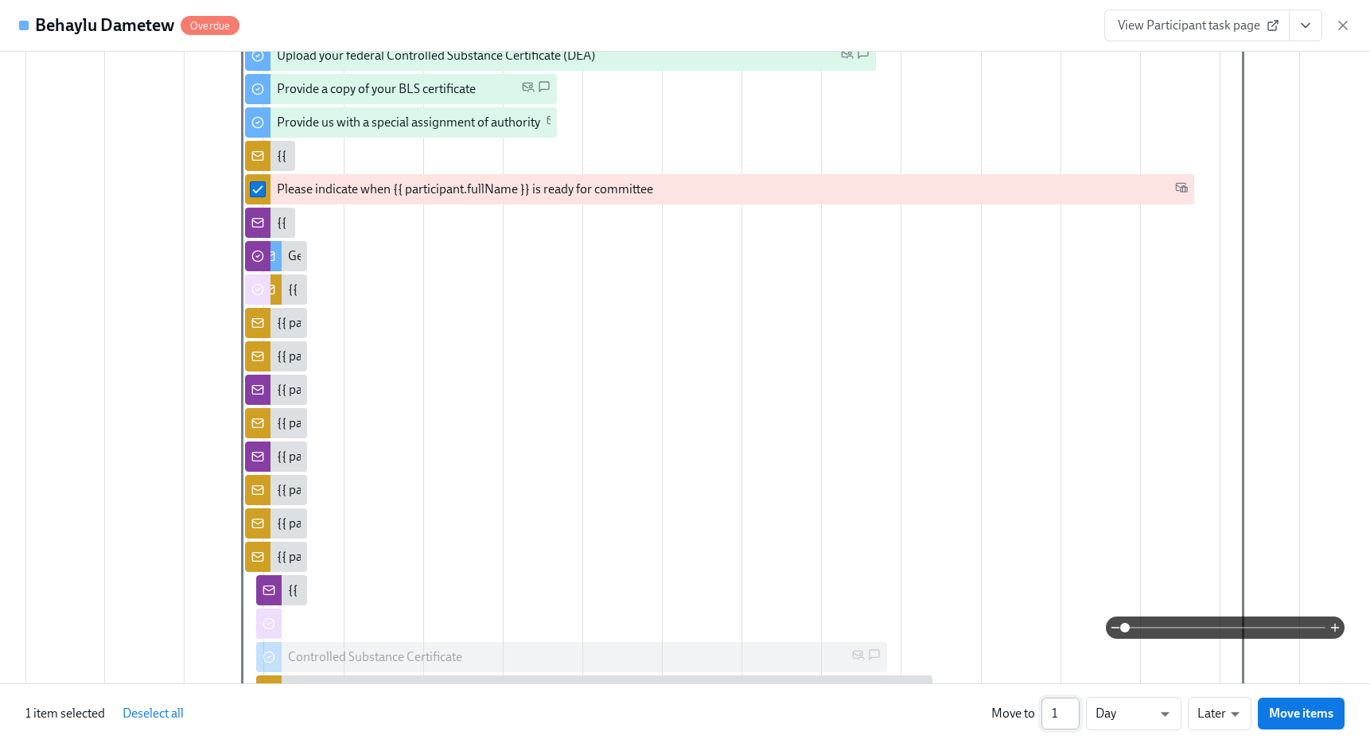
click at [1066, 713] on input "1" at bounding box center [1060, 714] width 38 height 32
type input "18"
click at [1123, 709] on li "Weeks" at bounding box center [1133, 710] width 95 height 27
type input "w"
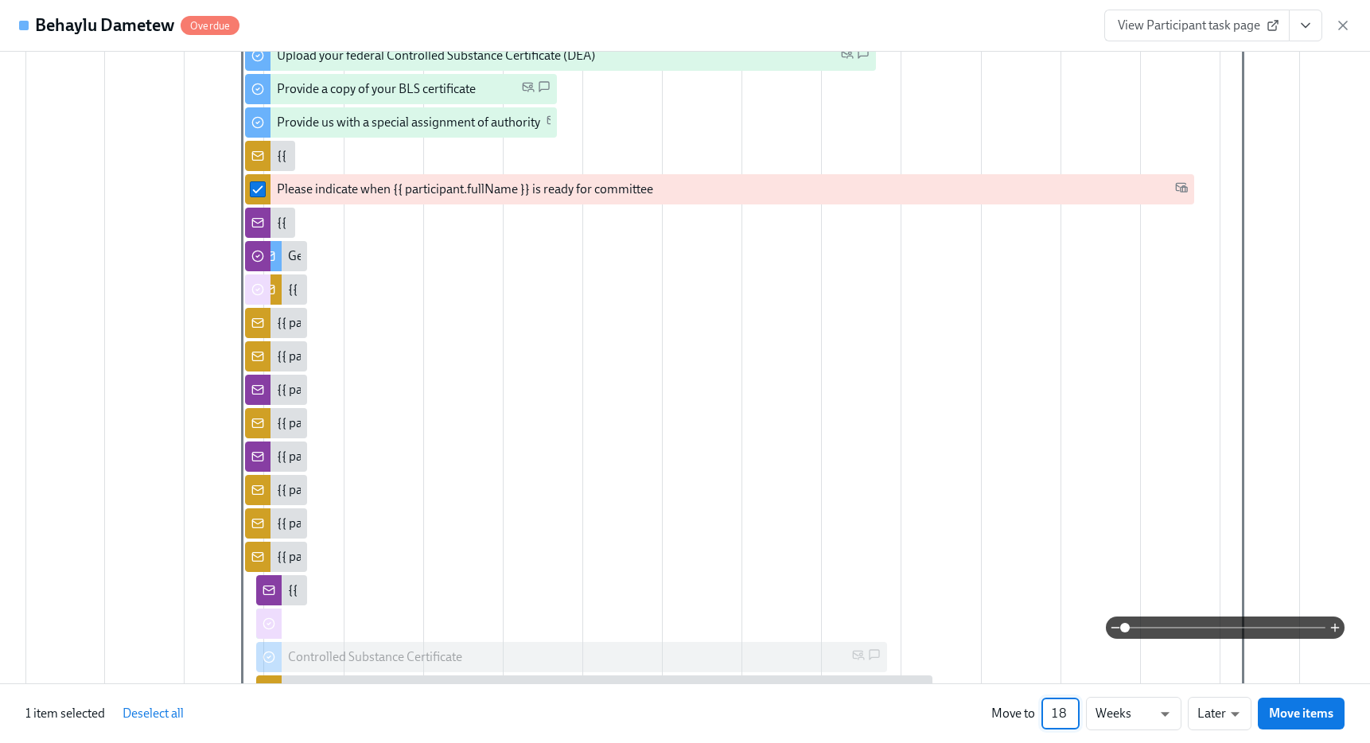
click at [1059, 711] on input "18" at bounding box center [1060, 714] width 38 height 32
type input "8"
click at [1307, 720] on span "Move items" at bounding box center [1301, 713] width 64 height 16
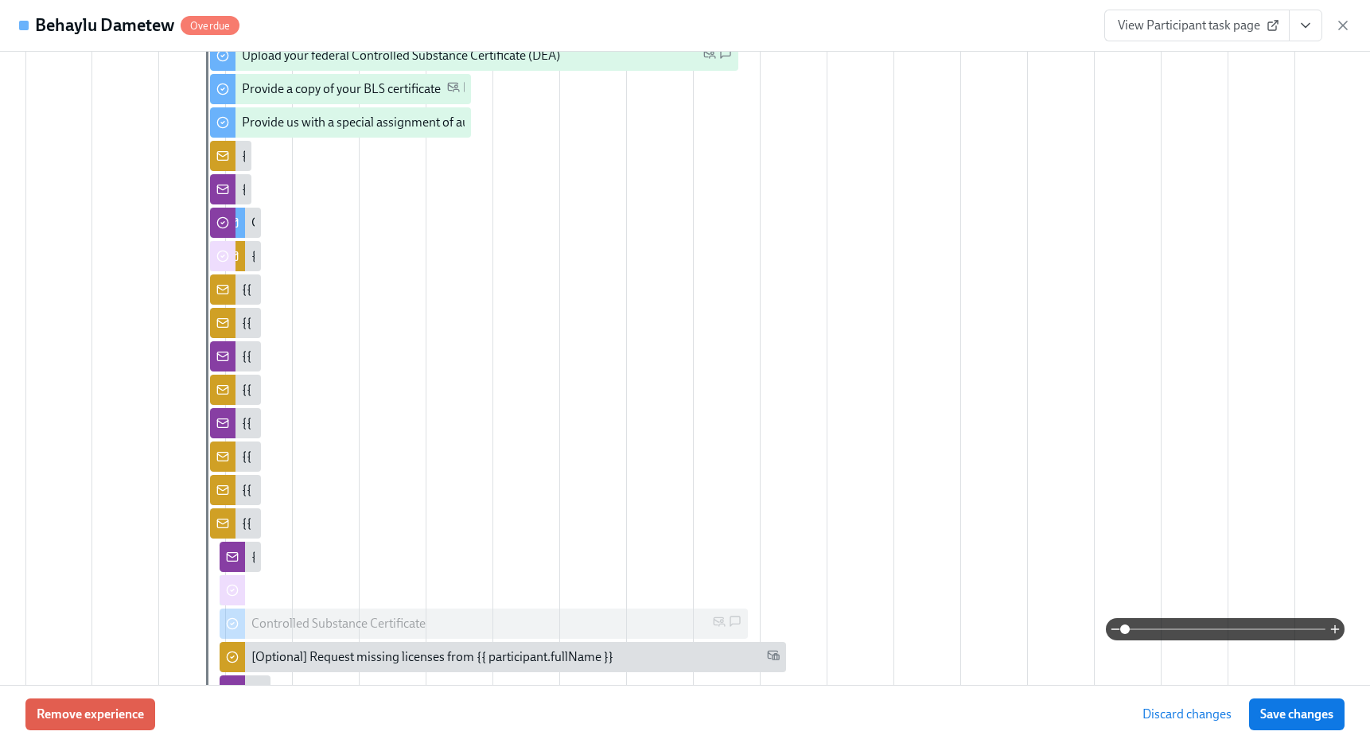
click at [1307, 720] on span "Save changes" at bounding box center [1296, 714] width 73 height 16
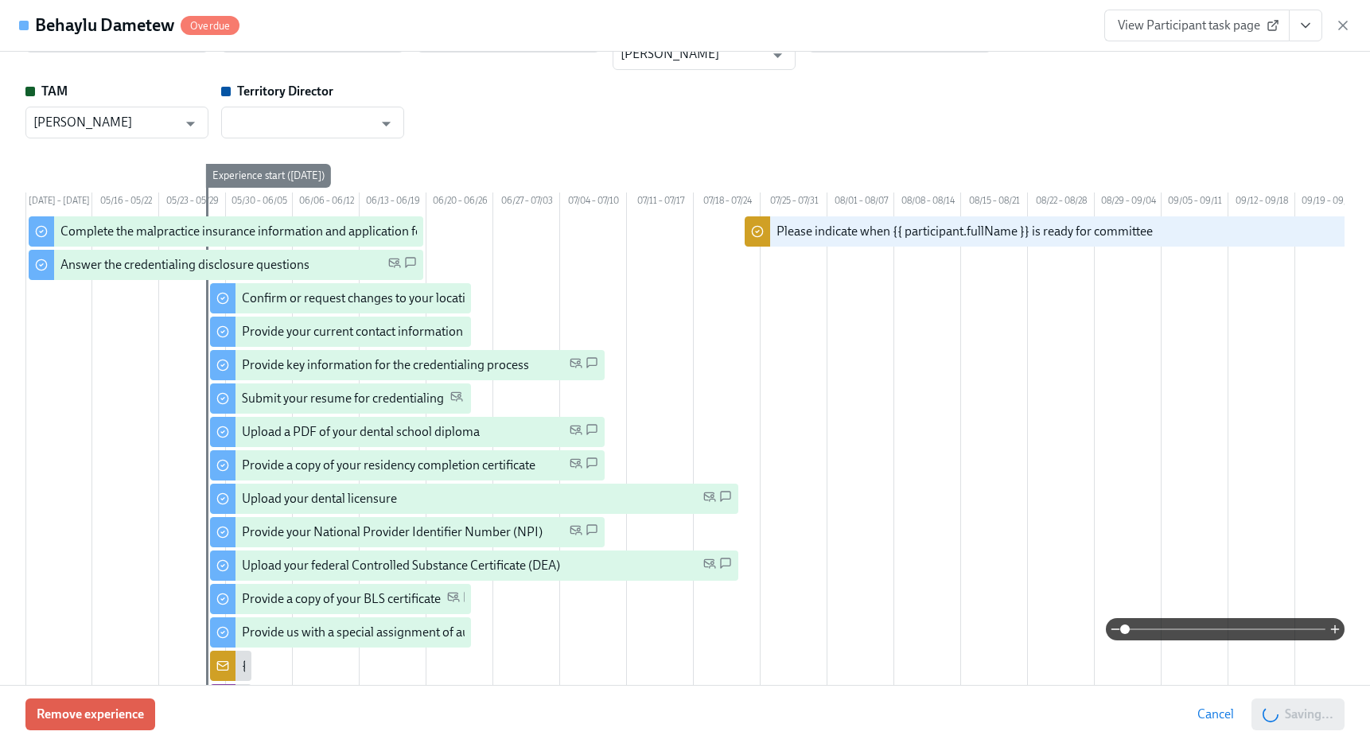
scroll to position [0, 285]
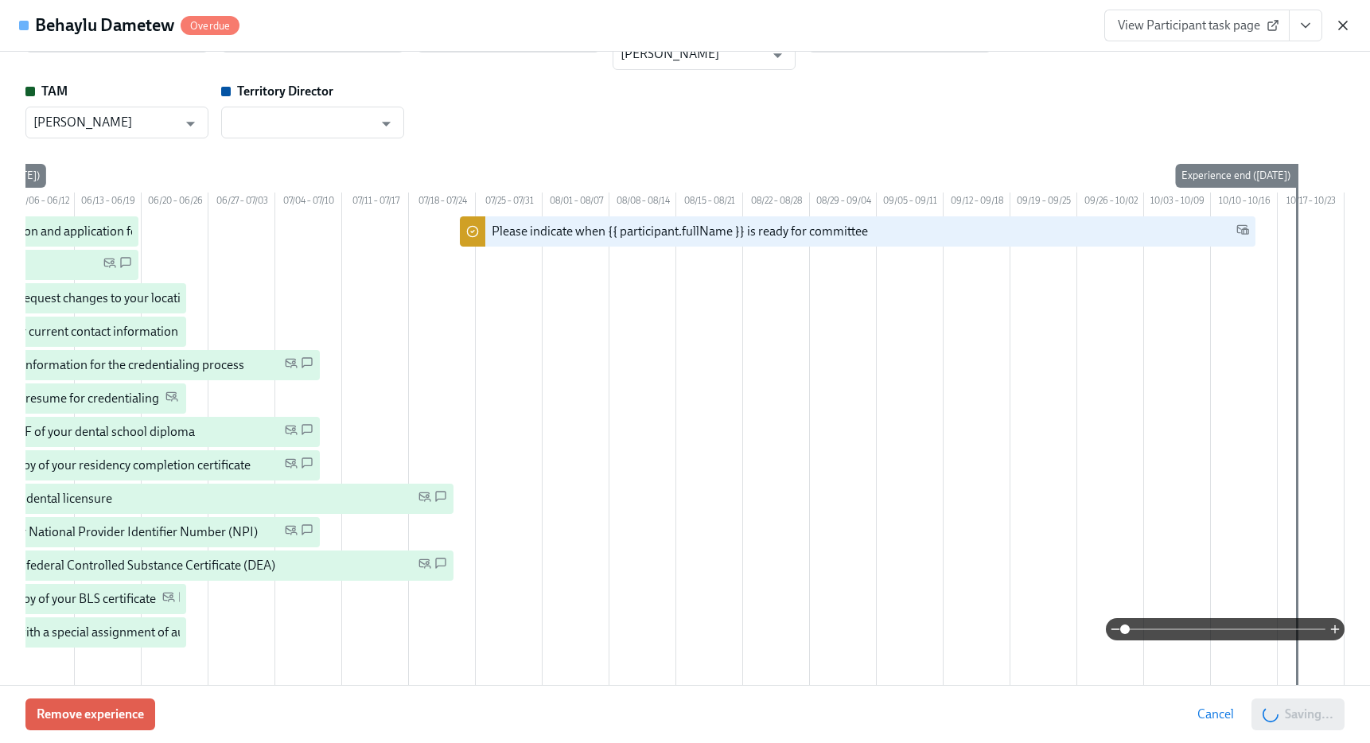
click at [1339, 23] on icon "button" at bounding box center [1343, 25] width 16 height 16
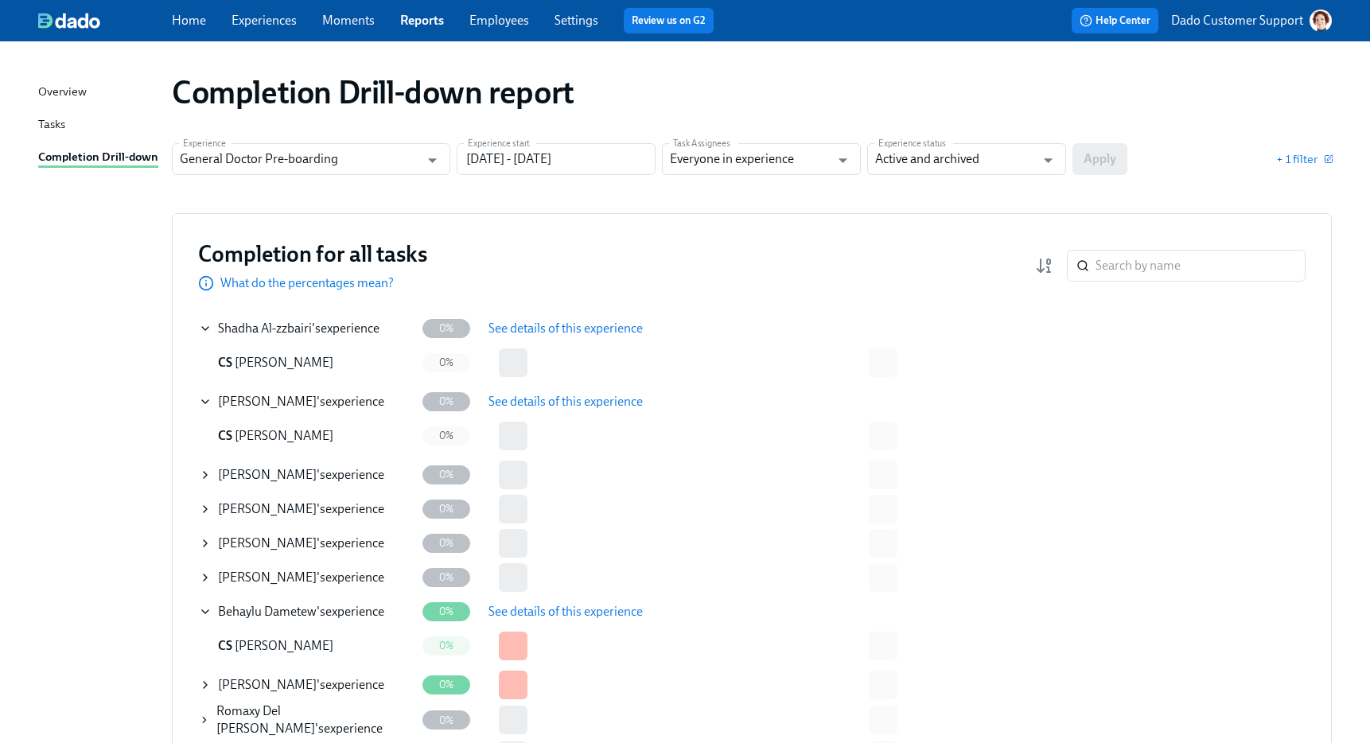
click at [603, 328] on span "See details of this experience" at bounding box center [565, 329] width 154 height 16
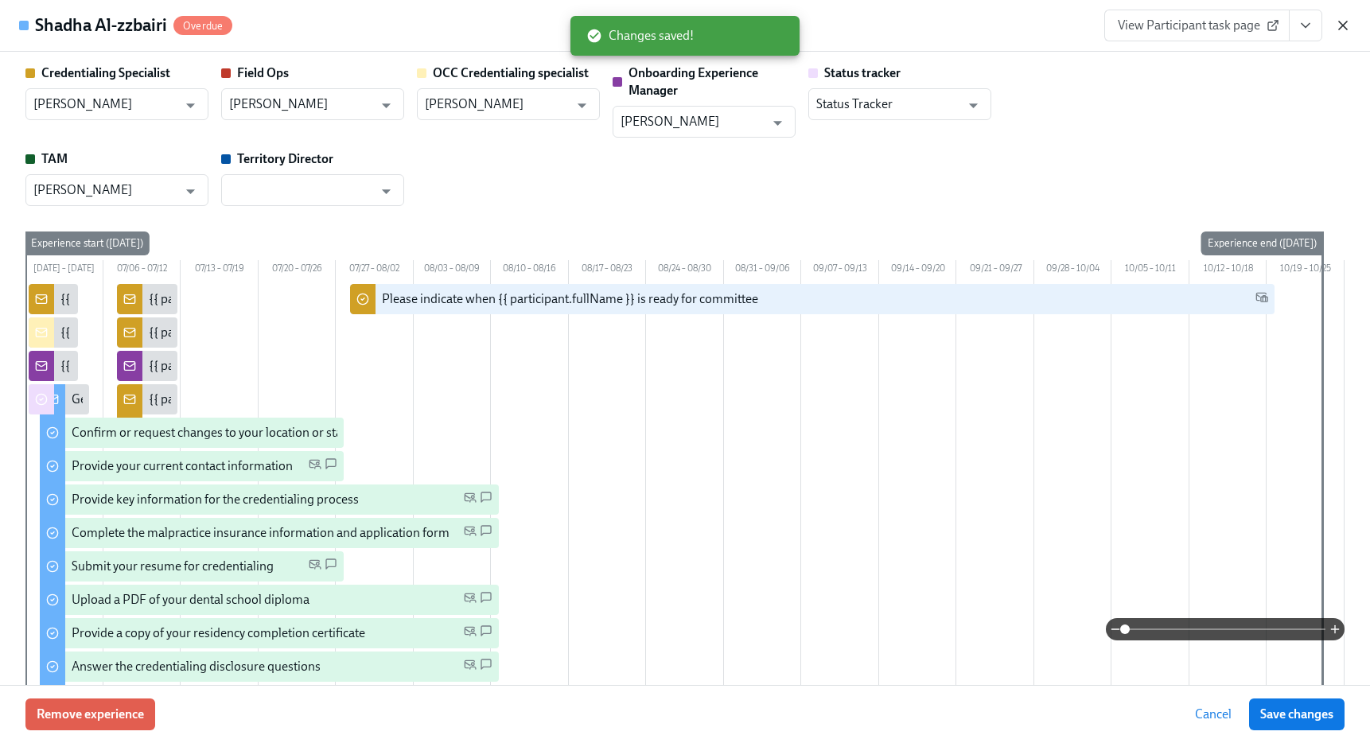
click at [1342, 22] on icon "button" at bounding box center [1343, 25] width 16 height 16
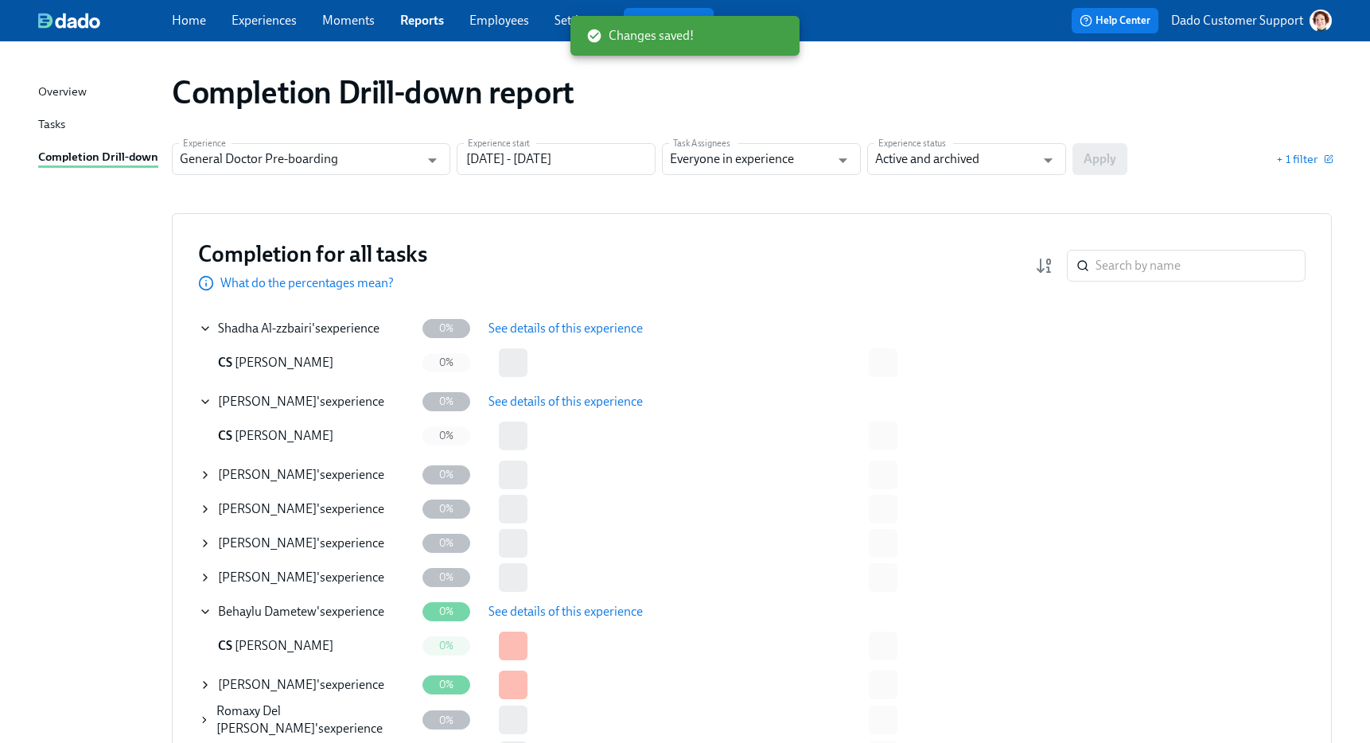
click at [212, 478] on div "Atrina Amorpour 's experience" at bounding box center [307, 475] width 216 height 32
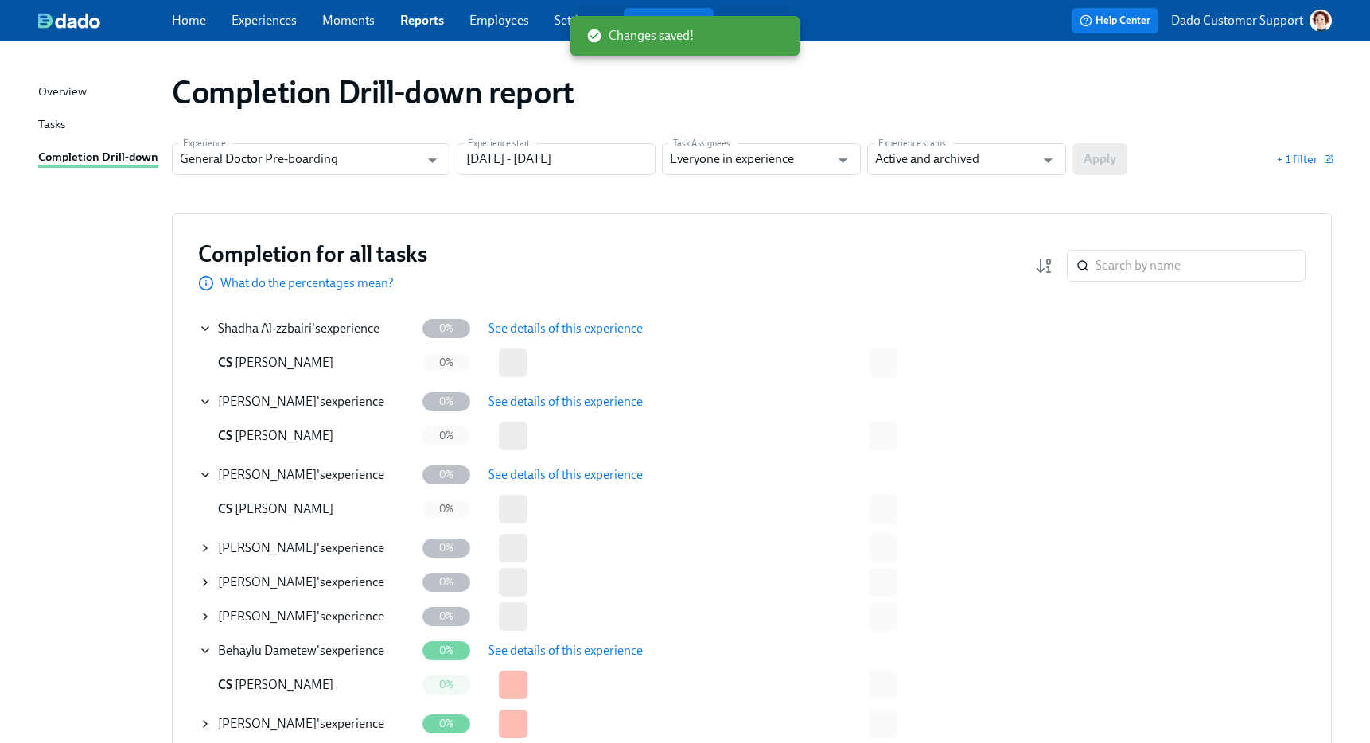
click at [597, 477] on span "See details of this experience" at bounding box center [565, 475] width 154 height 16
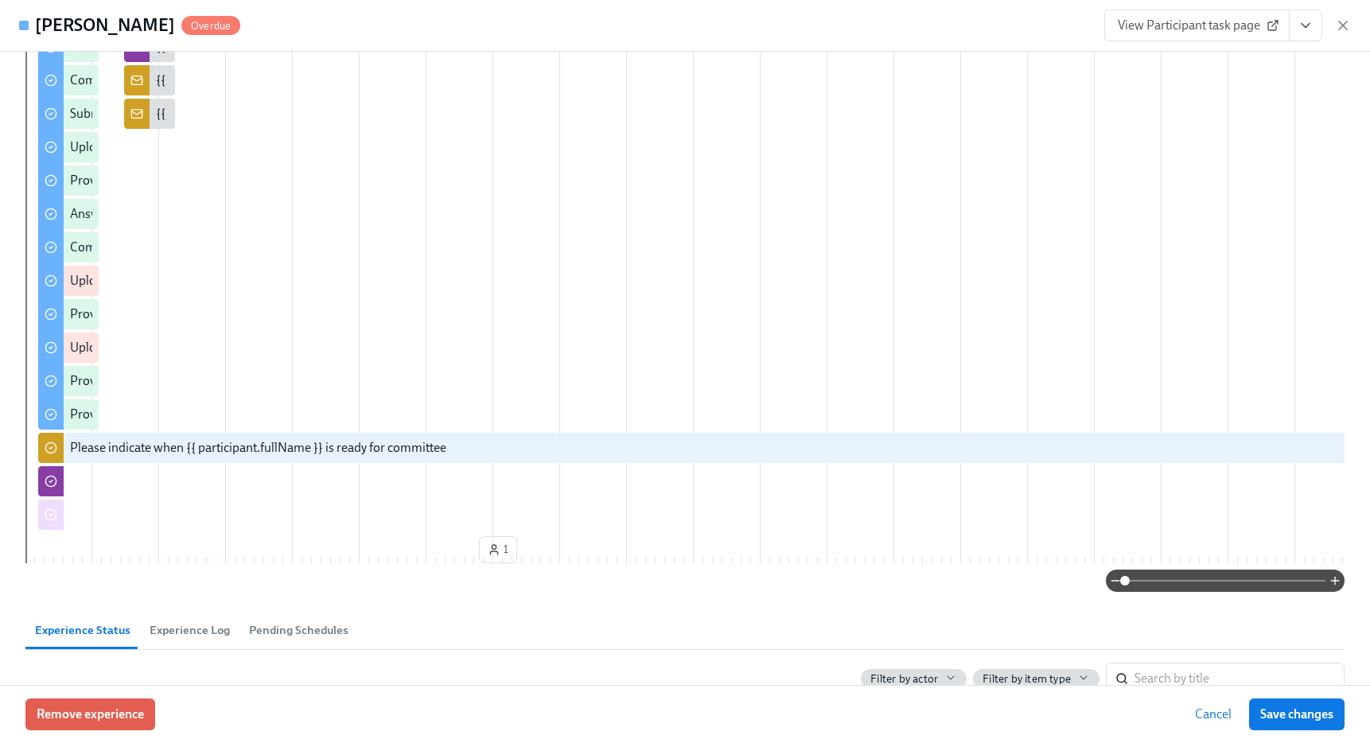
scroll to position [652, 0]
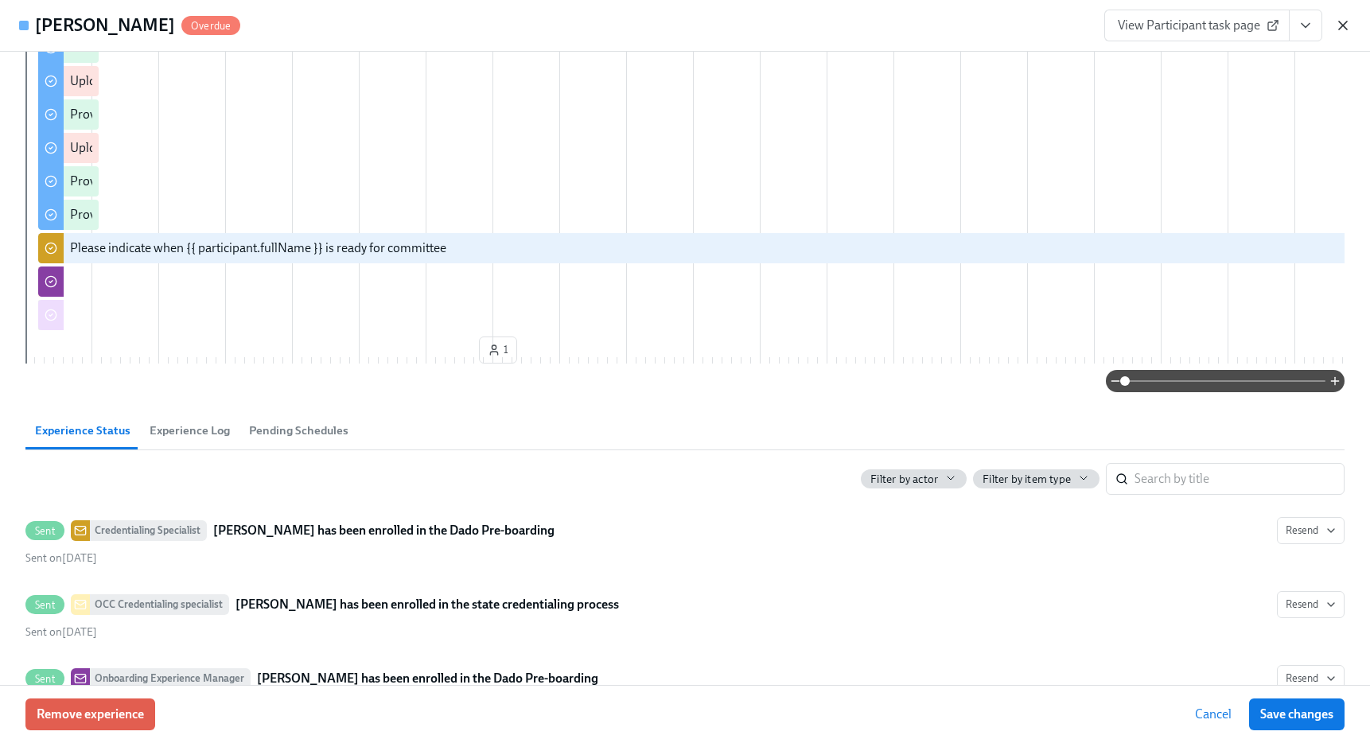
click at [1345, 21] on icon "button" at bounding box center [1343, 25] width 8 height 8
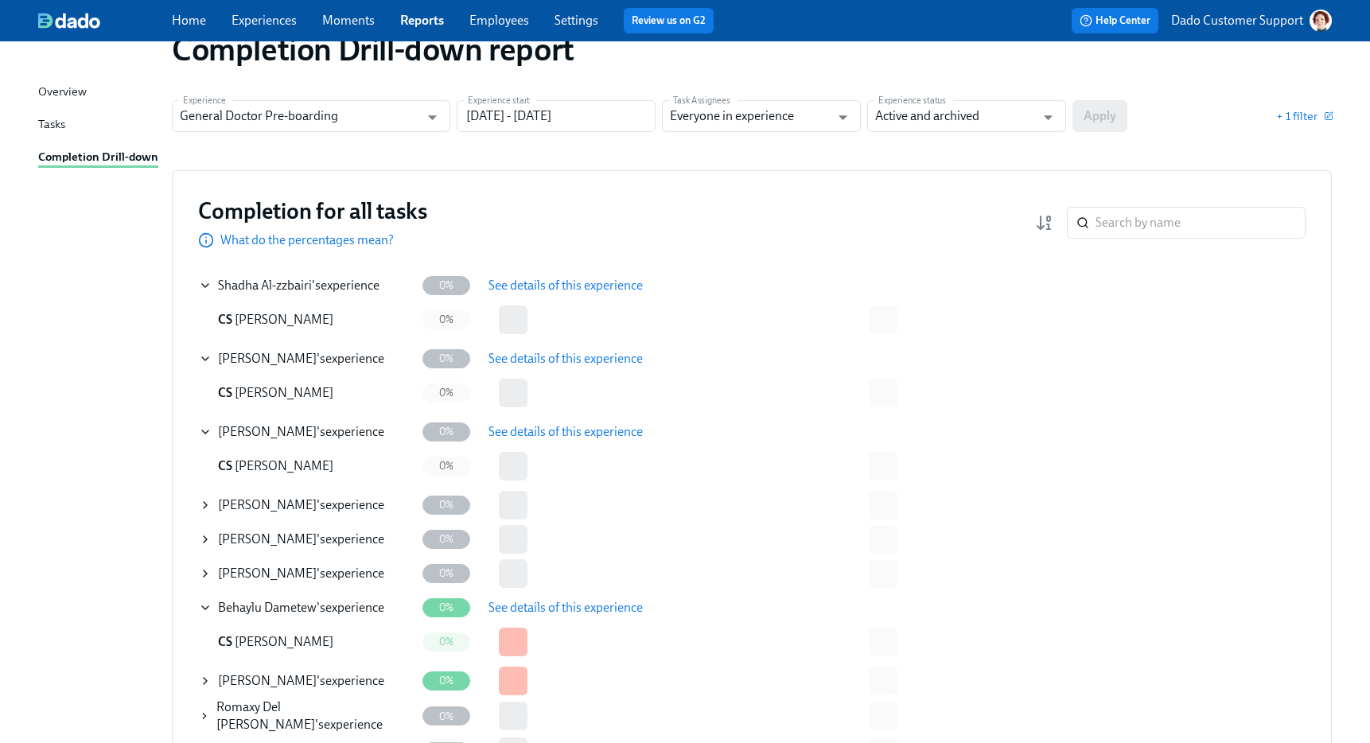
scroll to position [44, 0]
click at [204, 499] on icon at bounding box center [205, 504] width 13 height 13
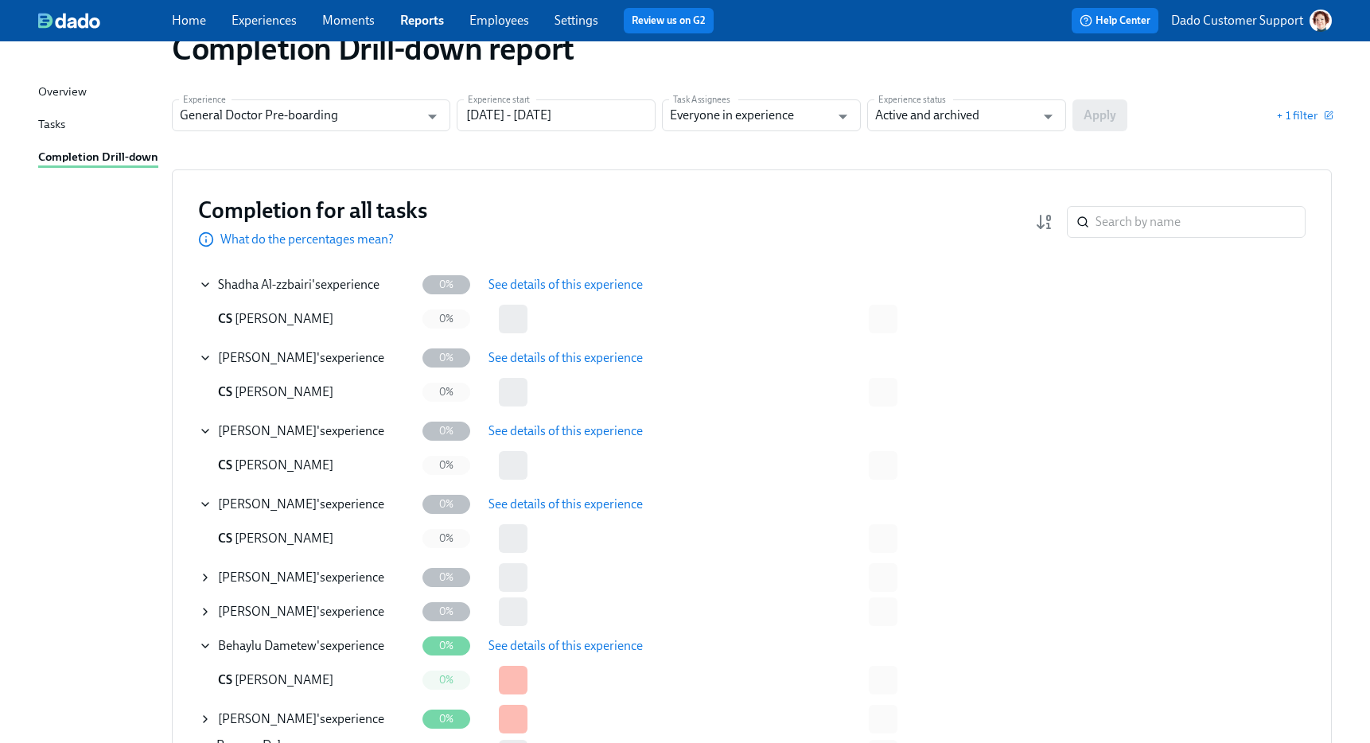
click at [540, 503] on span "See details of this experience" at bounding box center [565, 504] width 154 height 16
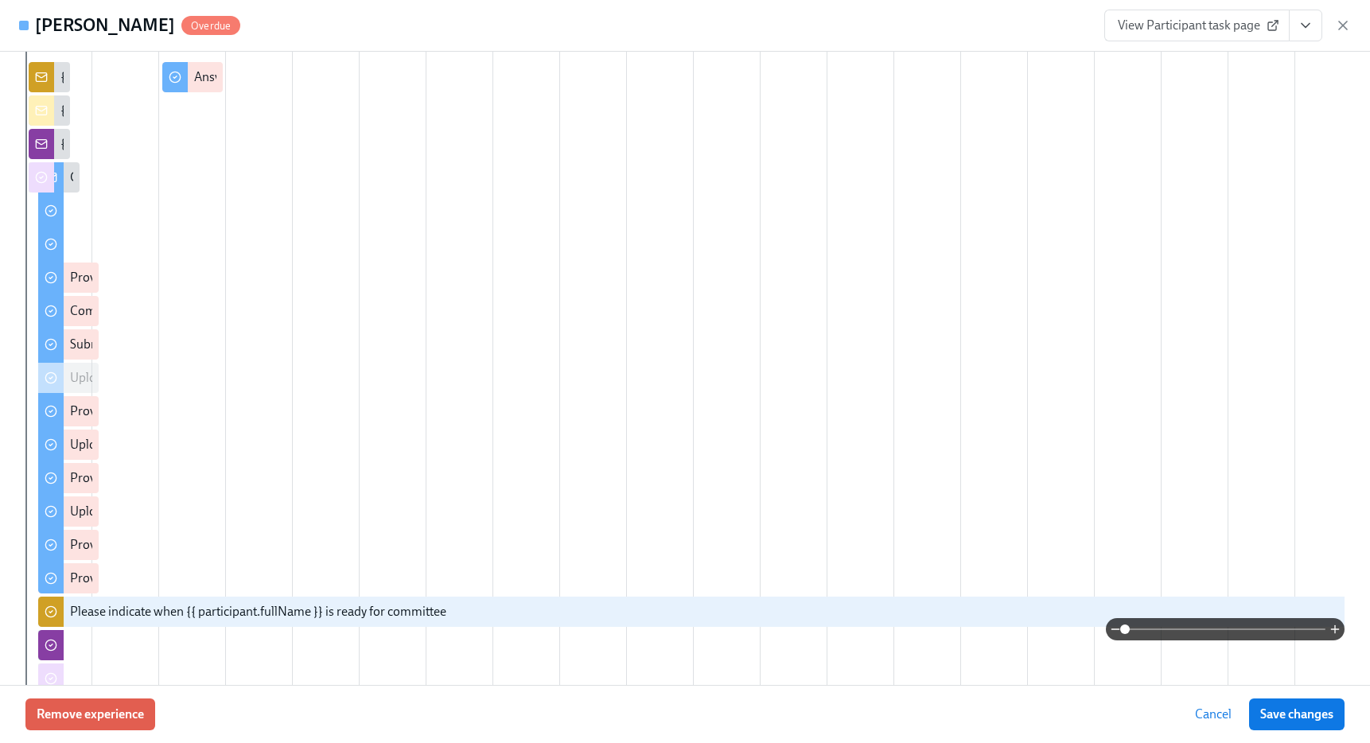
scroll to position [0, 0]
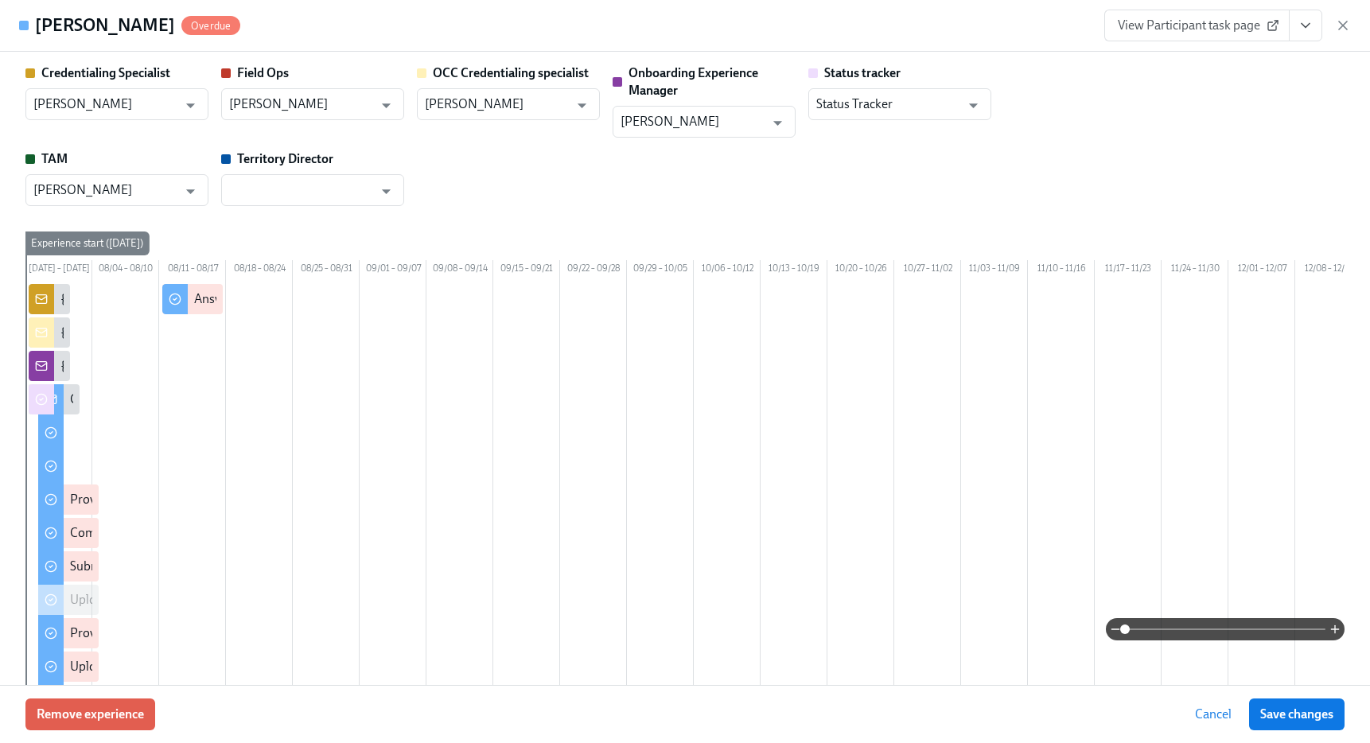
click at [1338, 16] on div "View Participant task page" at bounding box center [1227, 26] width 247 height 32
click at [1350, 30] on icon "button" at bounding box center [1343, 25] width 16 height 16
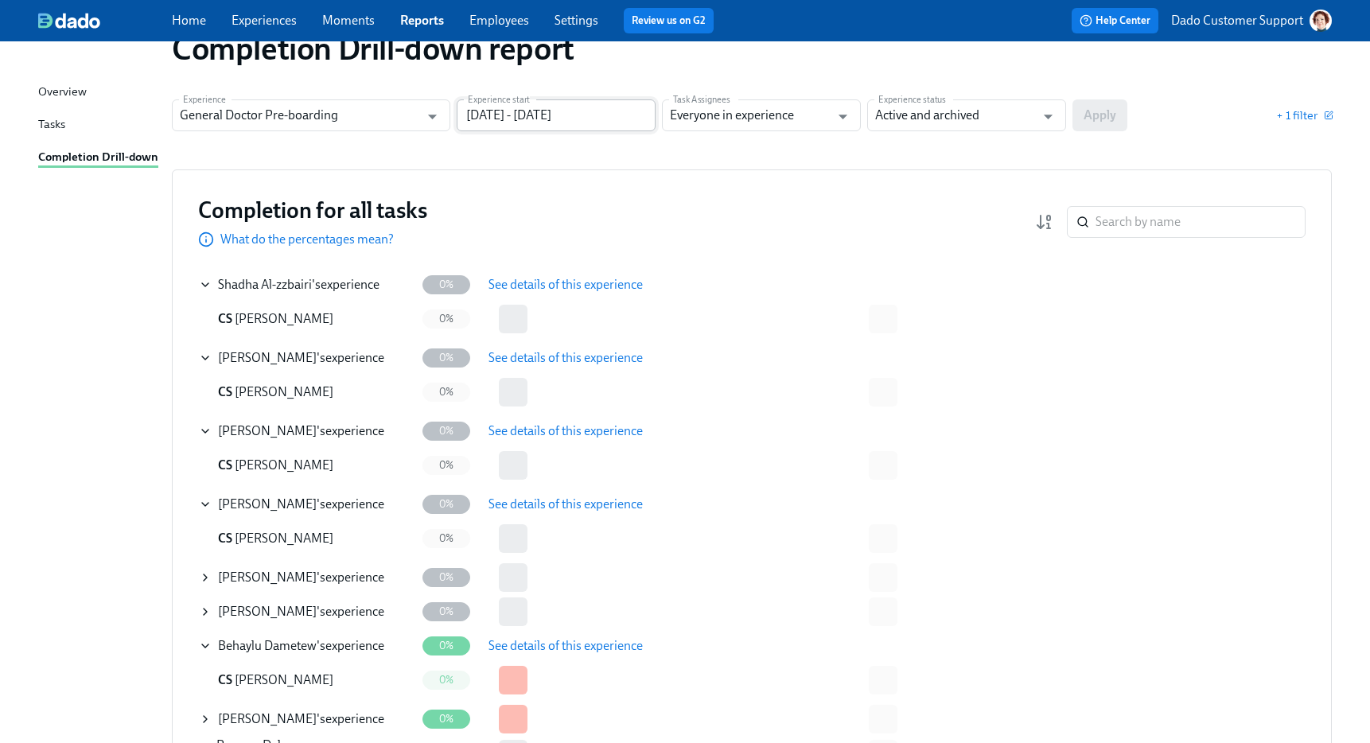
click at [542, 105] on input "05/01/2025 - 07/31/2025" at bounding box center [556, 115] width 199 height 32
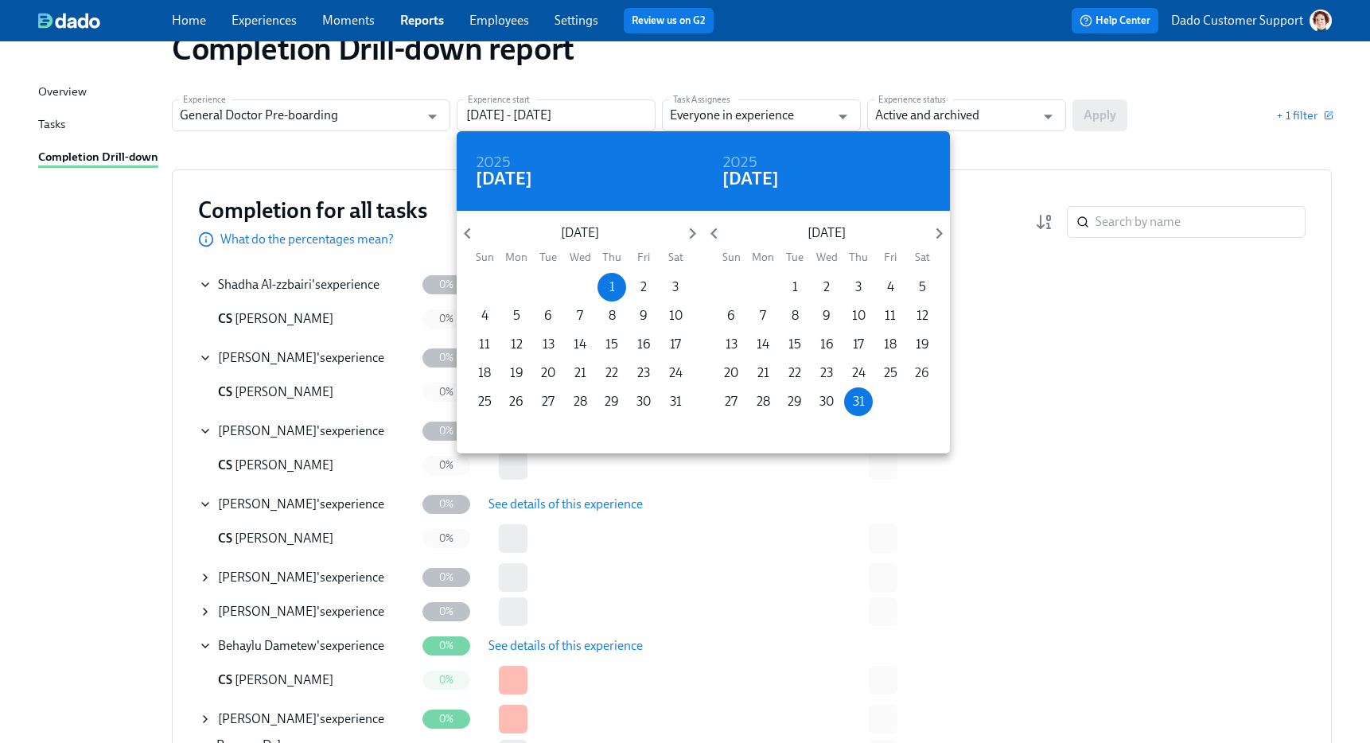
click at [908, 370] on span "26" at bounding box center [922, 372] width 29 height 17
click at [1099, 120] on div at bounding box center [685, 371] width 1370 height 743
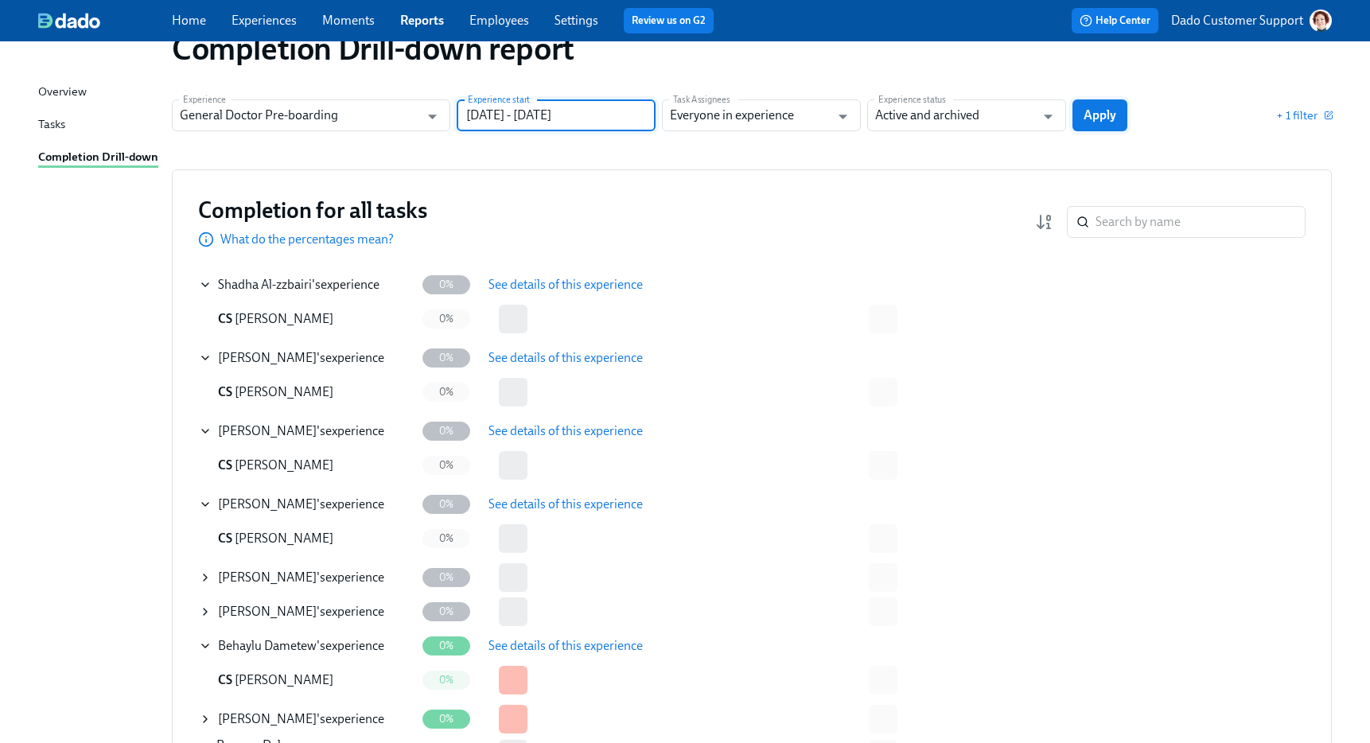
click at [1098, 114] on span "Apply" at bounding box center [1099, 115] width 33 height 16
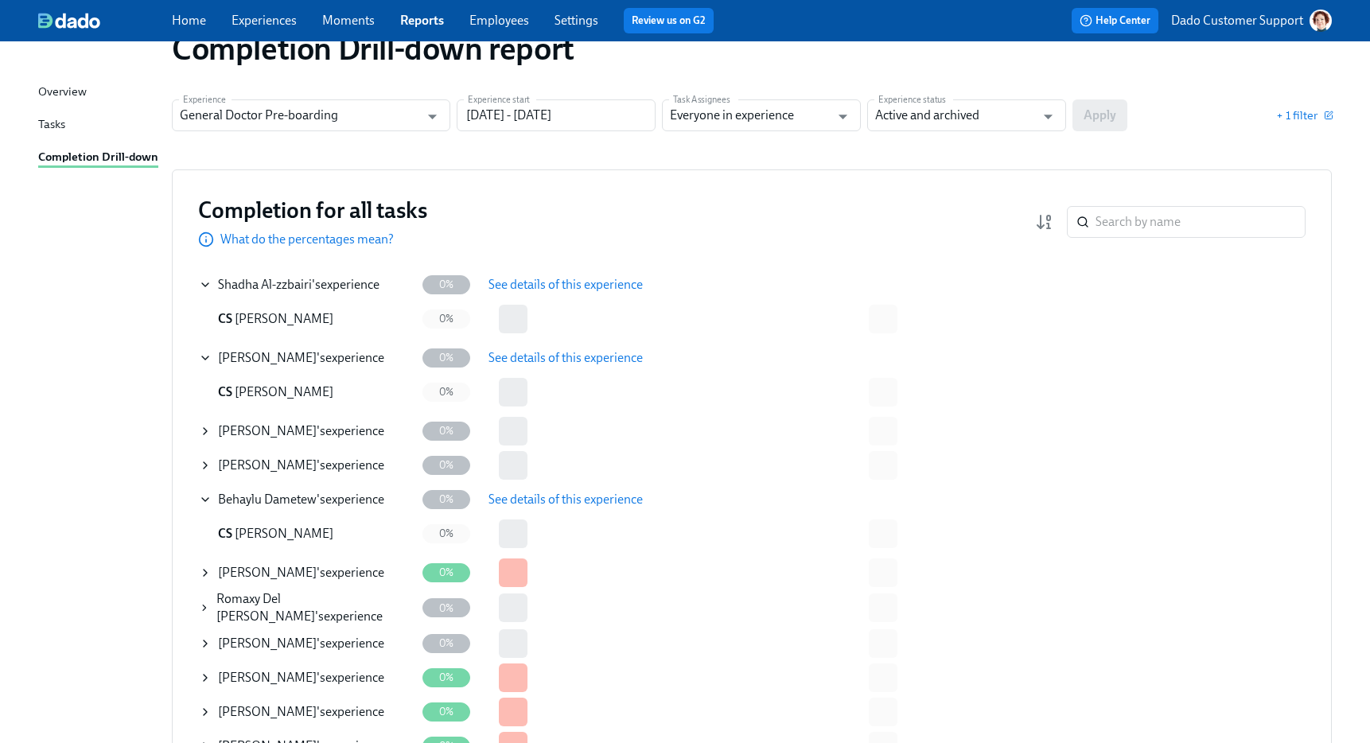
click at [202, 431] on icon at bounding box center [205, 431] width 13 height 13
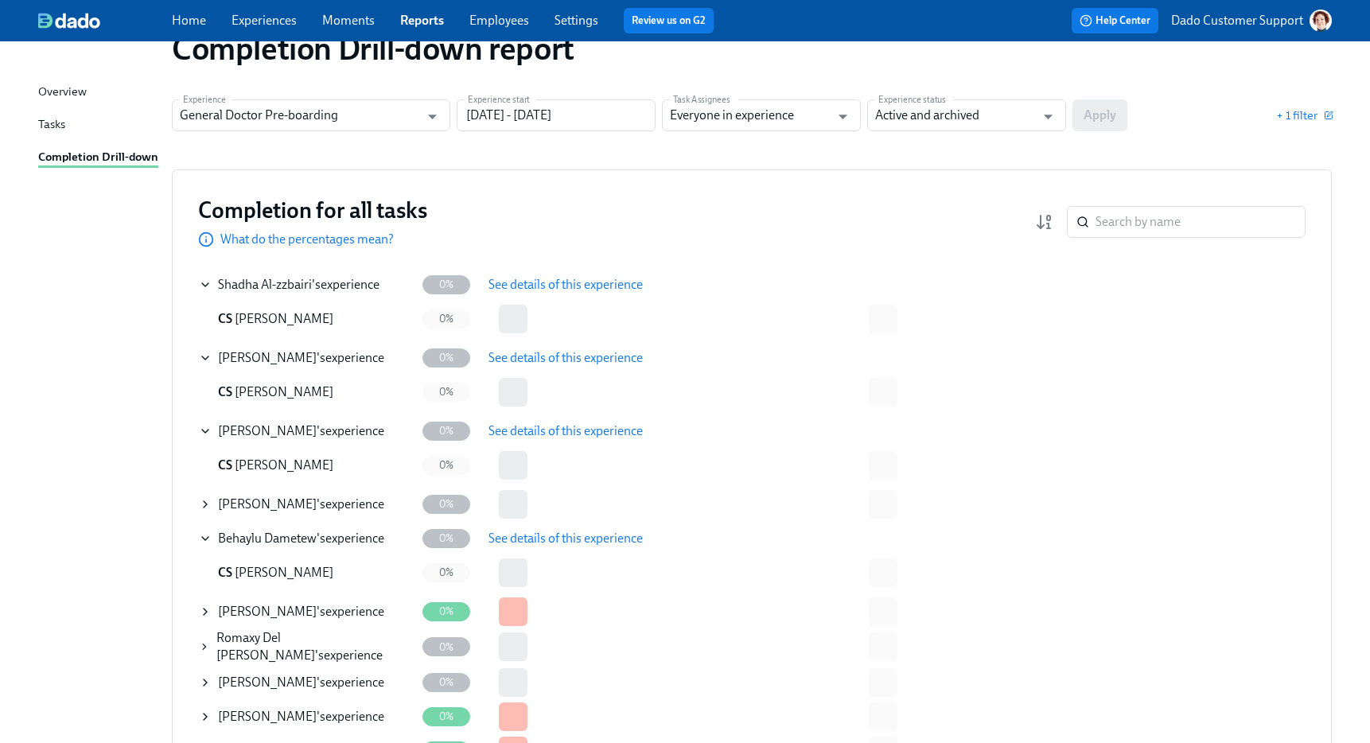
click at [581, 426] on span "See details of this experience" at bounding box center [565, 431] width 154 height 16
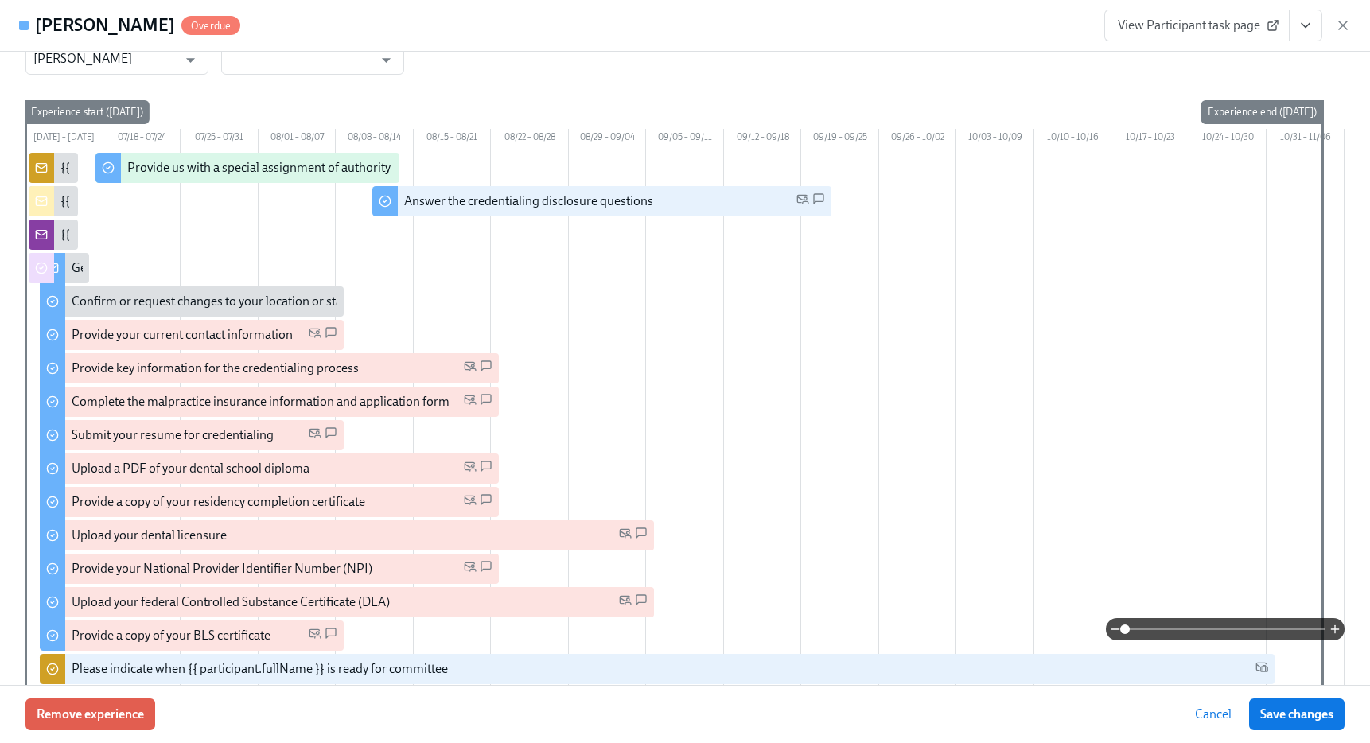
scroll to position [421, 0]
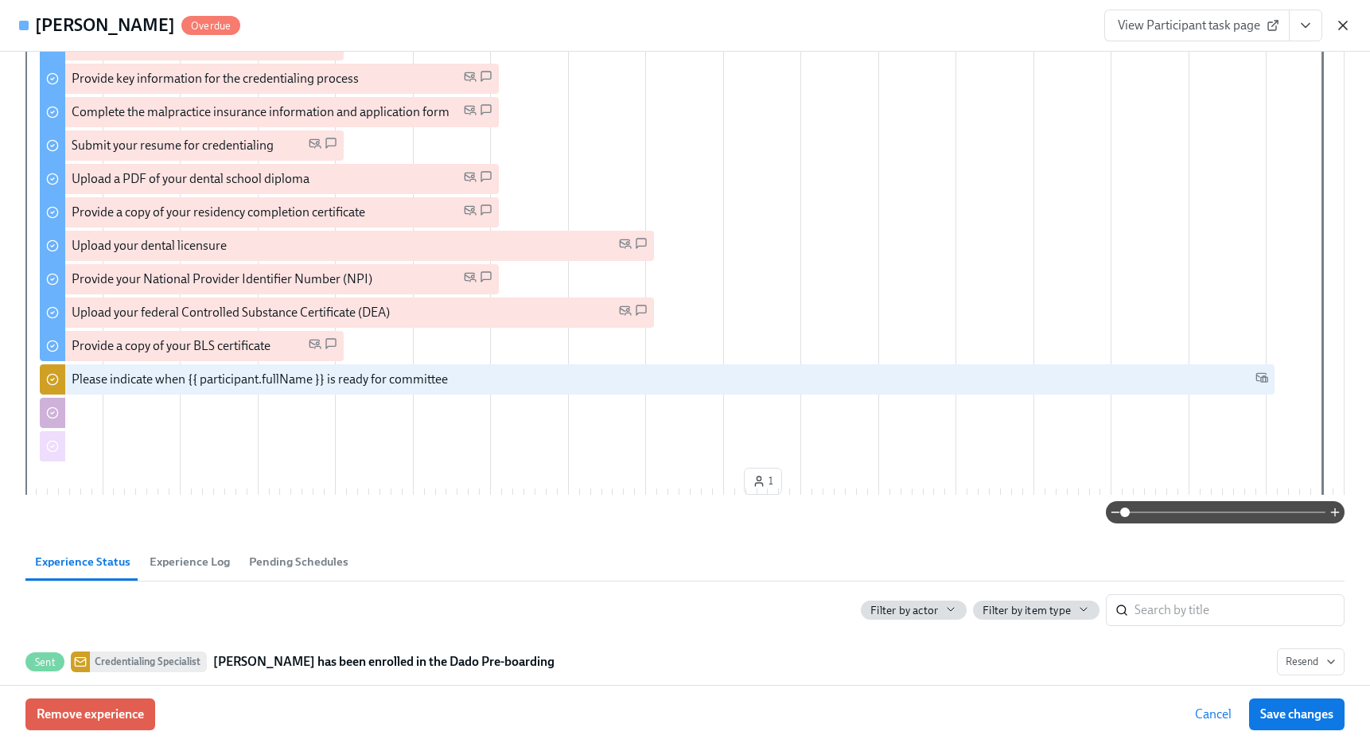
click at [1343, 21] on icon "button" at bounding box center [1343, 25] width 16 height 16
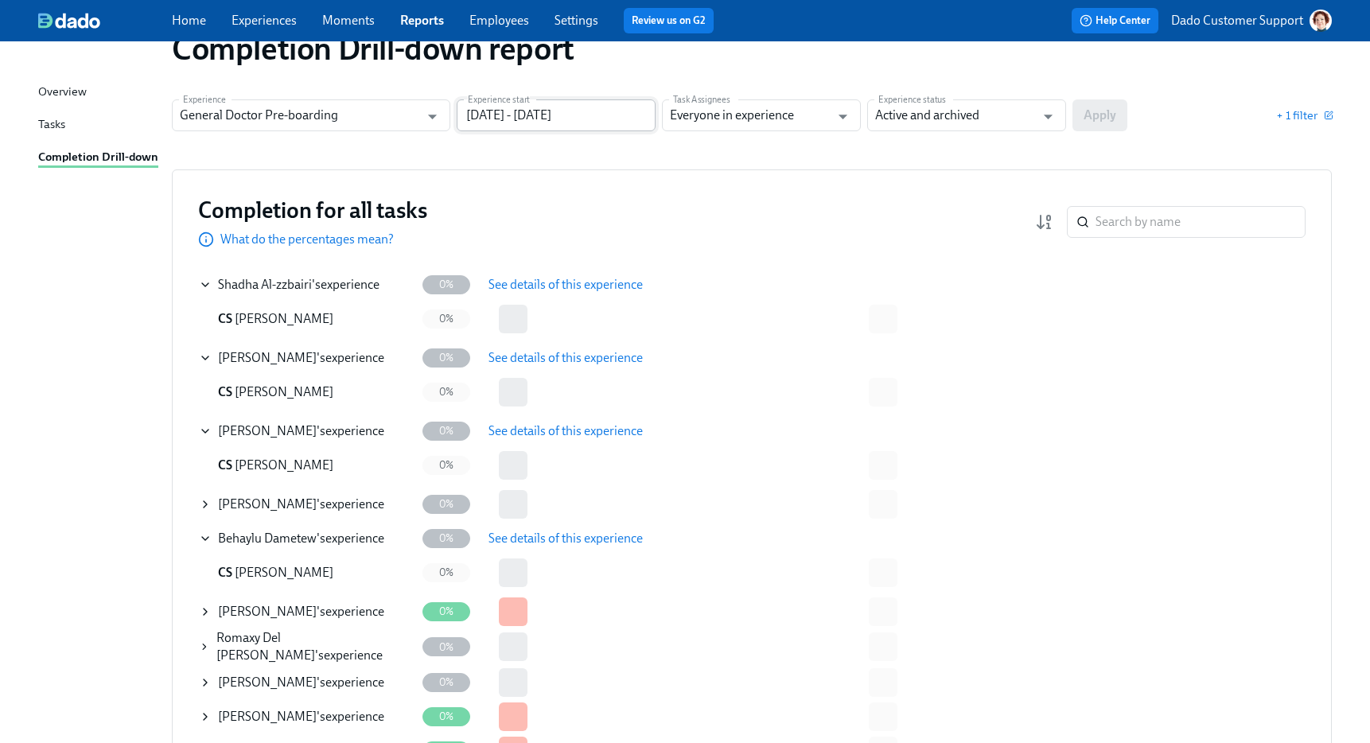
click at [523, 115] on input "05/01/2025 - 07/26/2025" at bounding box center [556, 115] width 199 height 32
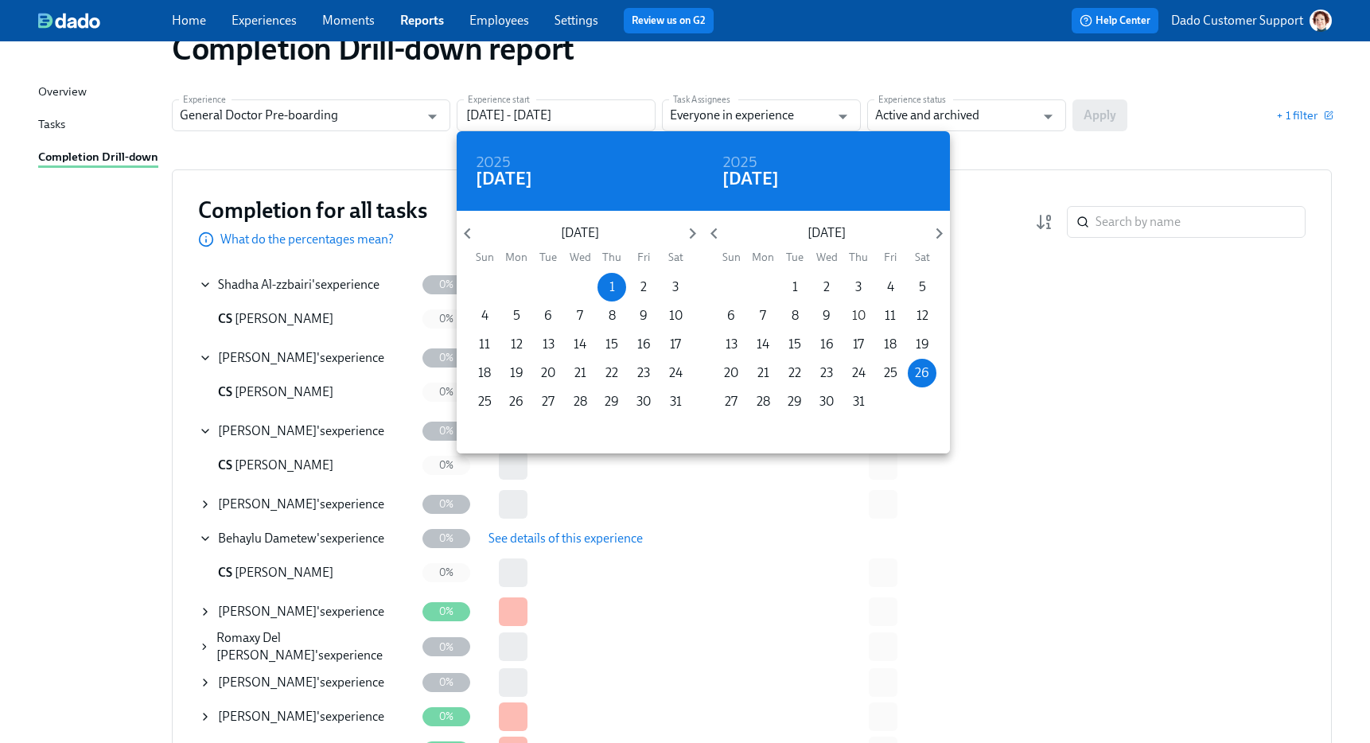
click at [860, 312] on p "10" at bounding box center [859, 315] width 14 height 17
type input "05/01/2025 - 07/10/2025"
click at [1064, 124] on div at bounding box center [685, 371] width 1370 height 743
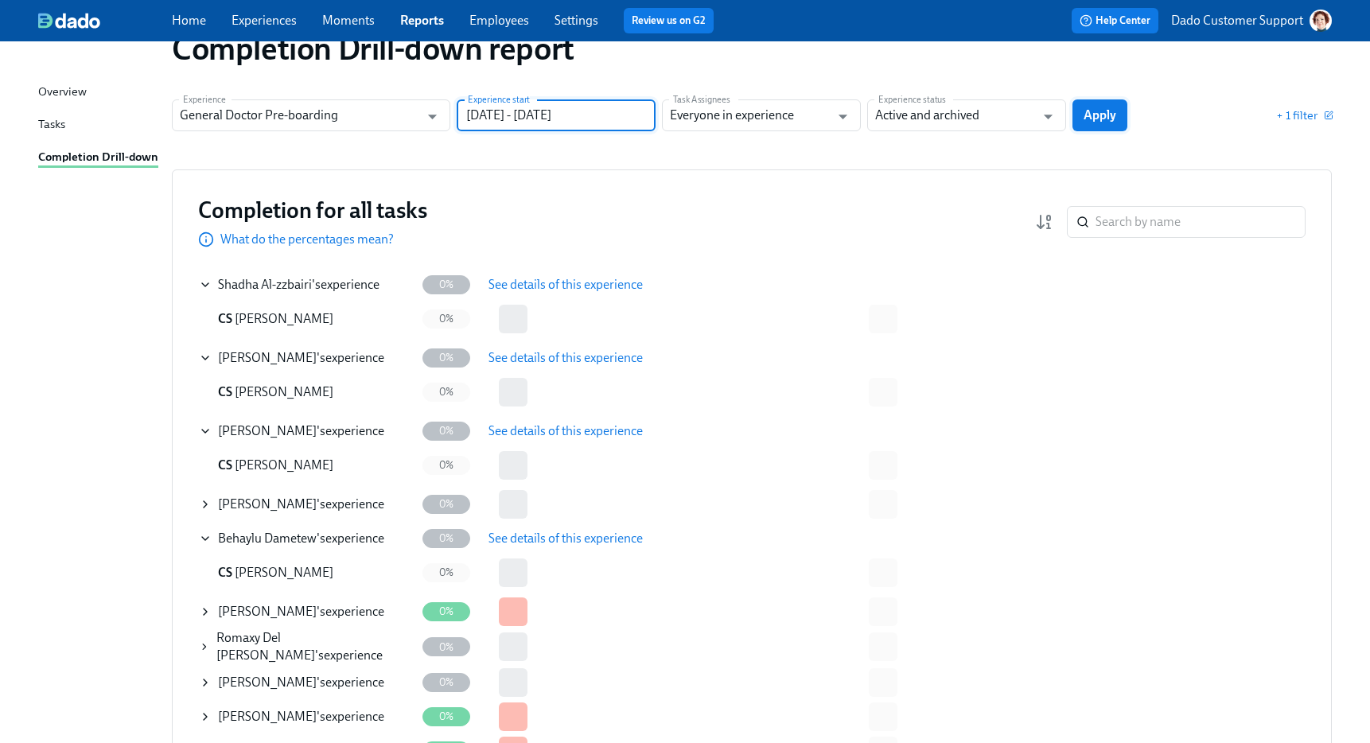
click at [1098, 112] on span "Apply" at bounding box center [1099, 115] width 33 height 16
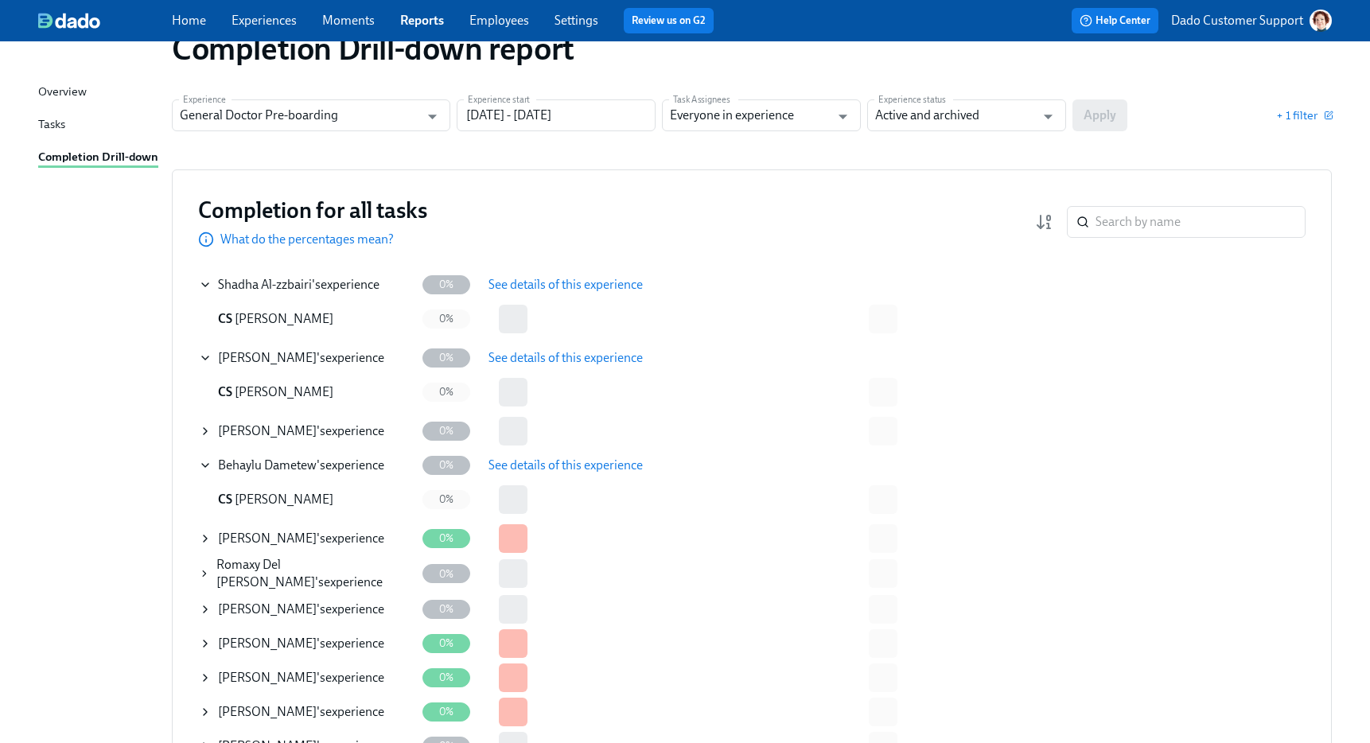
click at [199, 434] on icon at bounding box center [205, 431] width 13 height 13
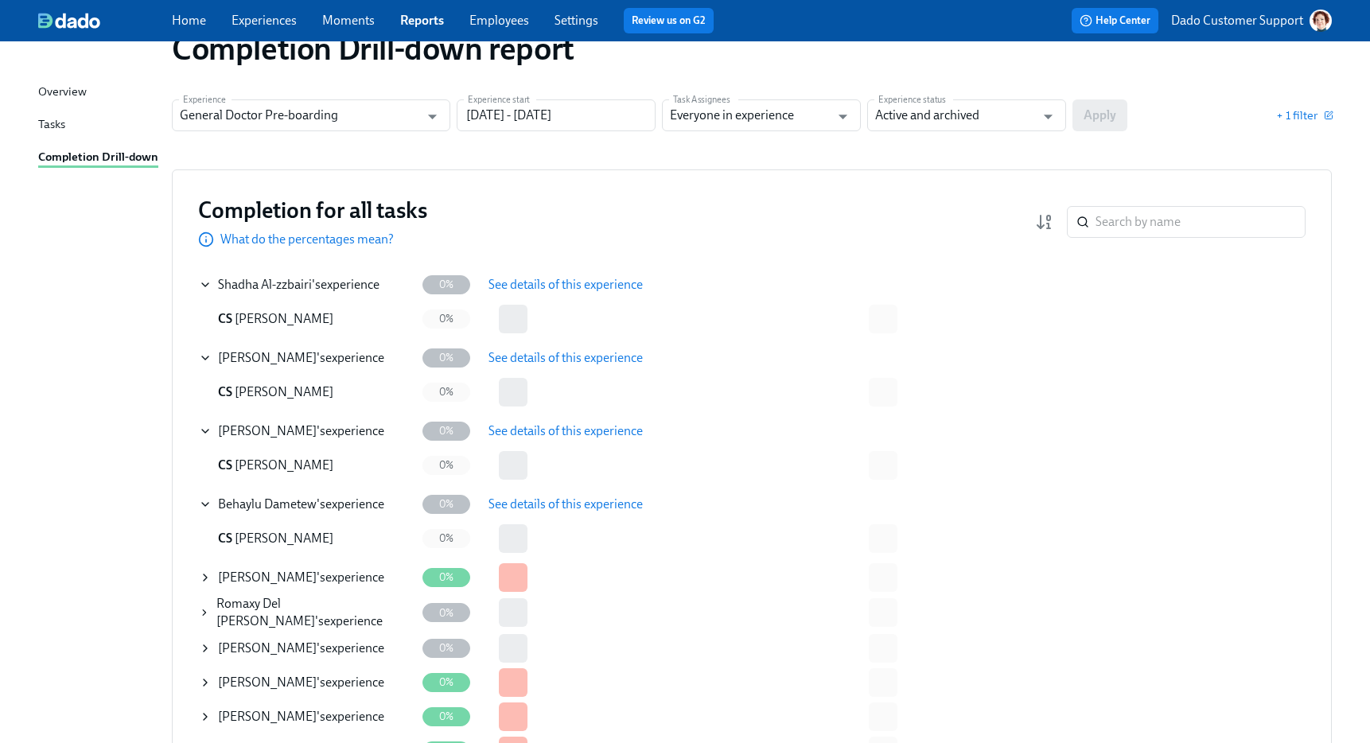
click at [561, 425] on span "See details of this experience" at bounding box center [565, 431] width 154 height 16
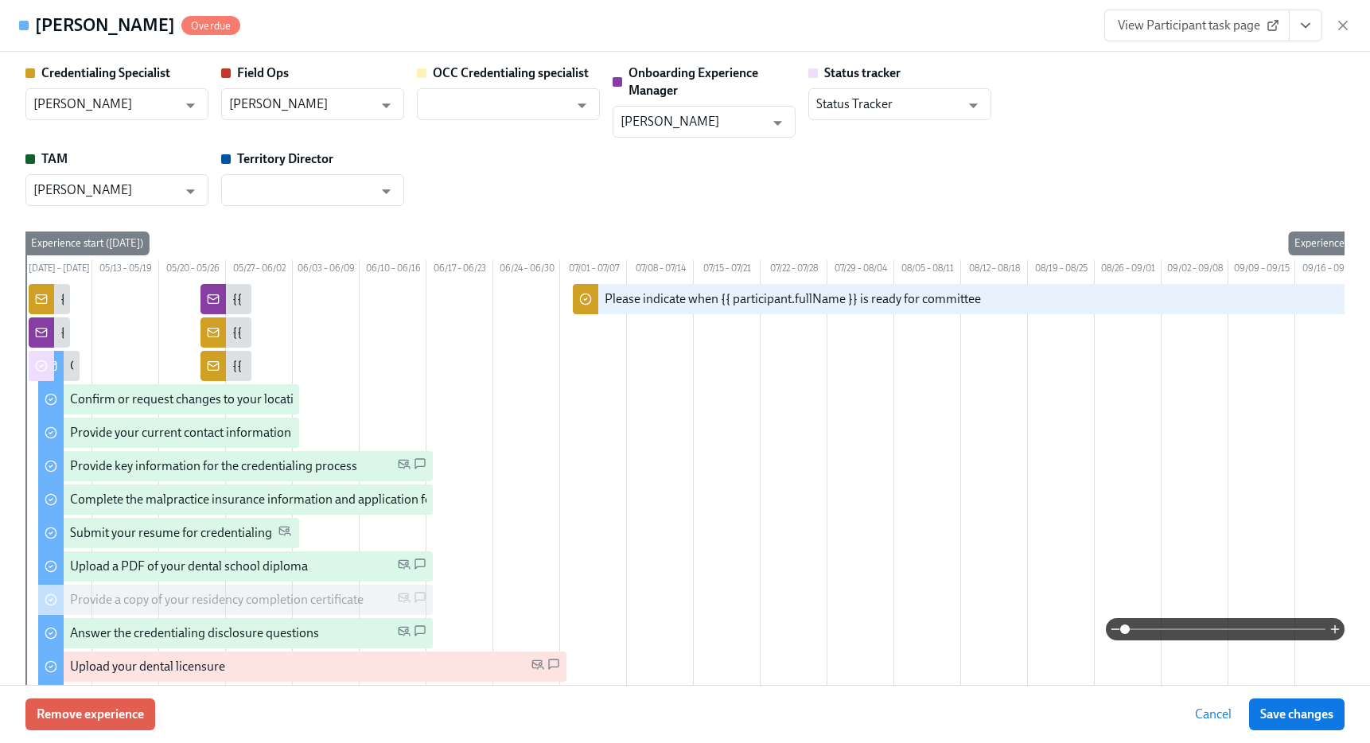
scroll to position [0, 84]
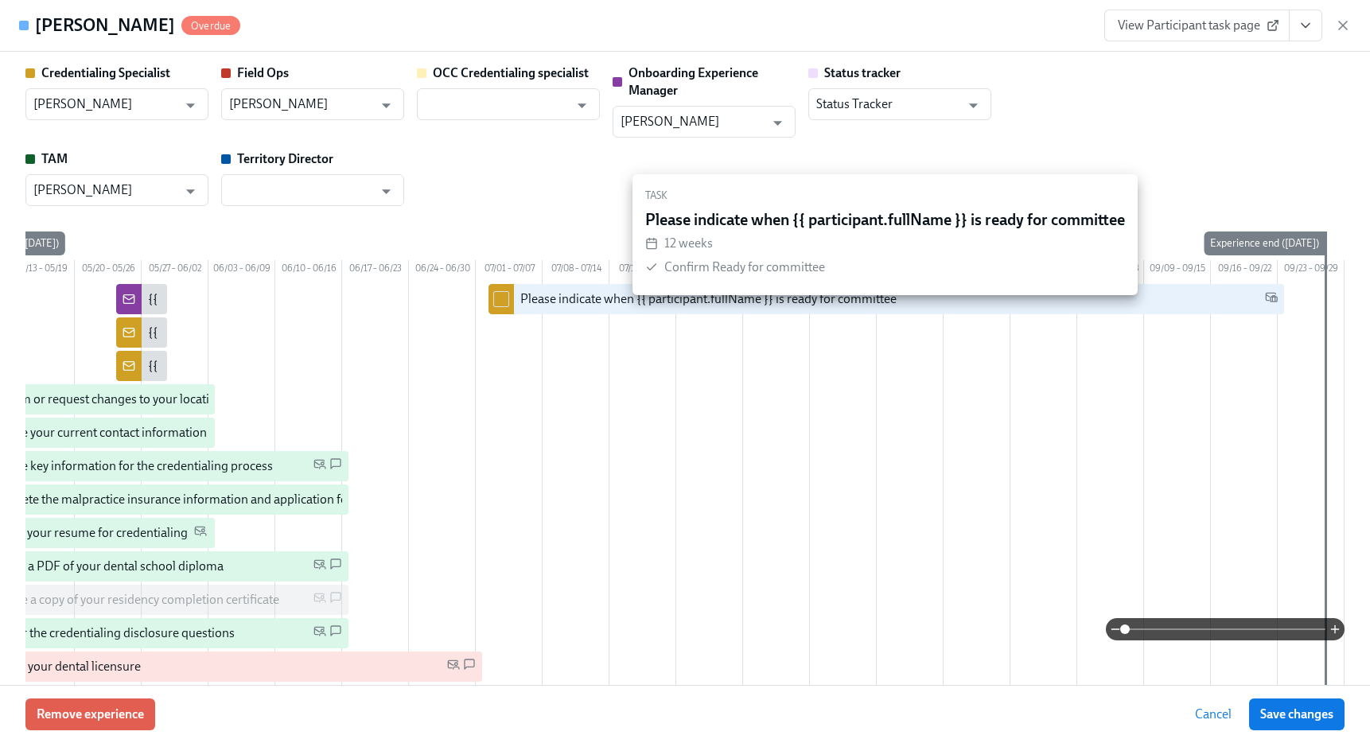
click at [503, 306] on input "checkbox" at bounding box center [501, 299] width 14 height 14
checkbox input "true"
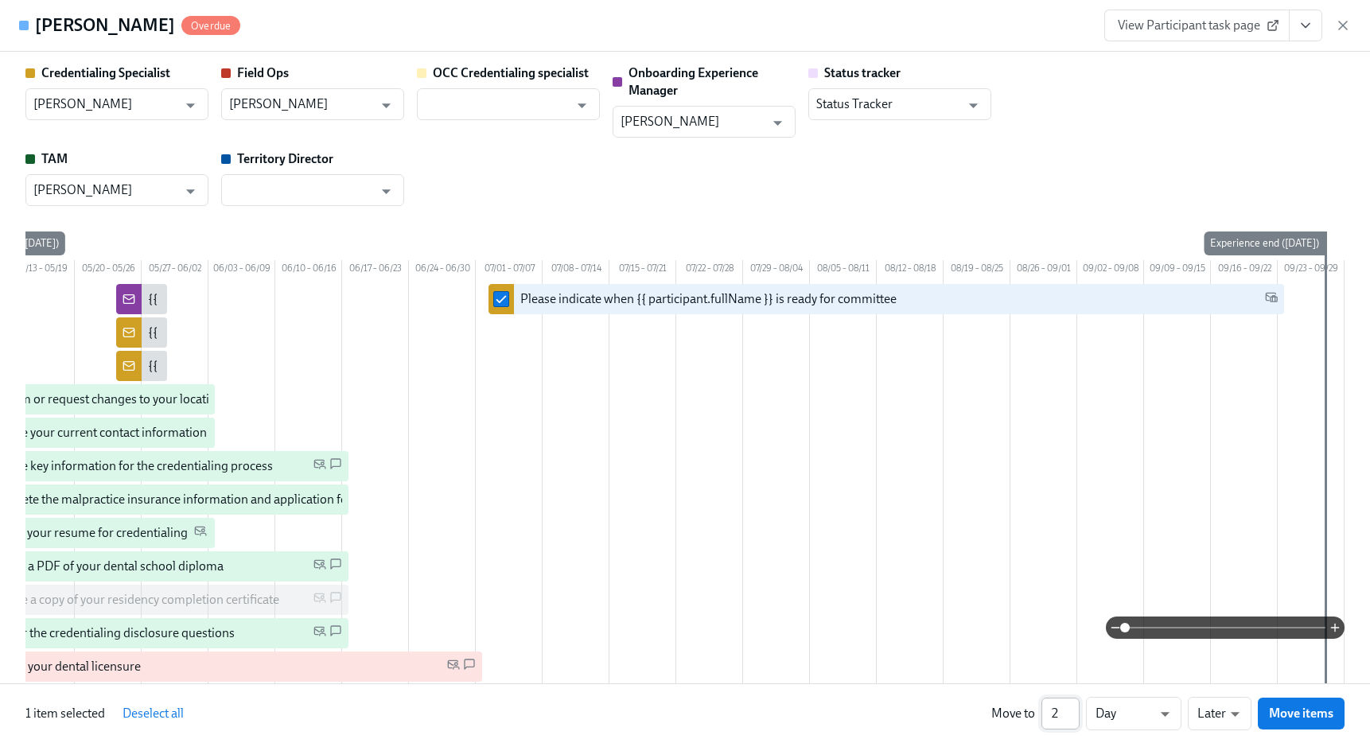
click at [1071, 713] on input "2" at bounding box center [1060, 714] width 38 height 32
click at [1071, 713] on input "3" at bounding box center [1060, 714] width 38 height 32
type input "4"
click at [1071, 713] on input "4" at bounding box center [1060, 714] width 38 height 32
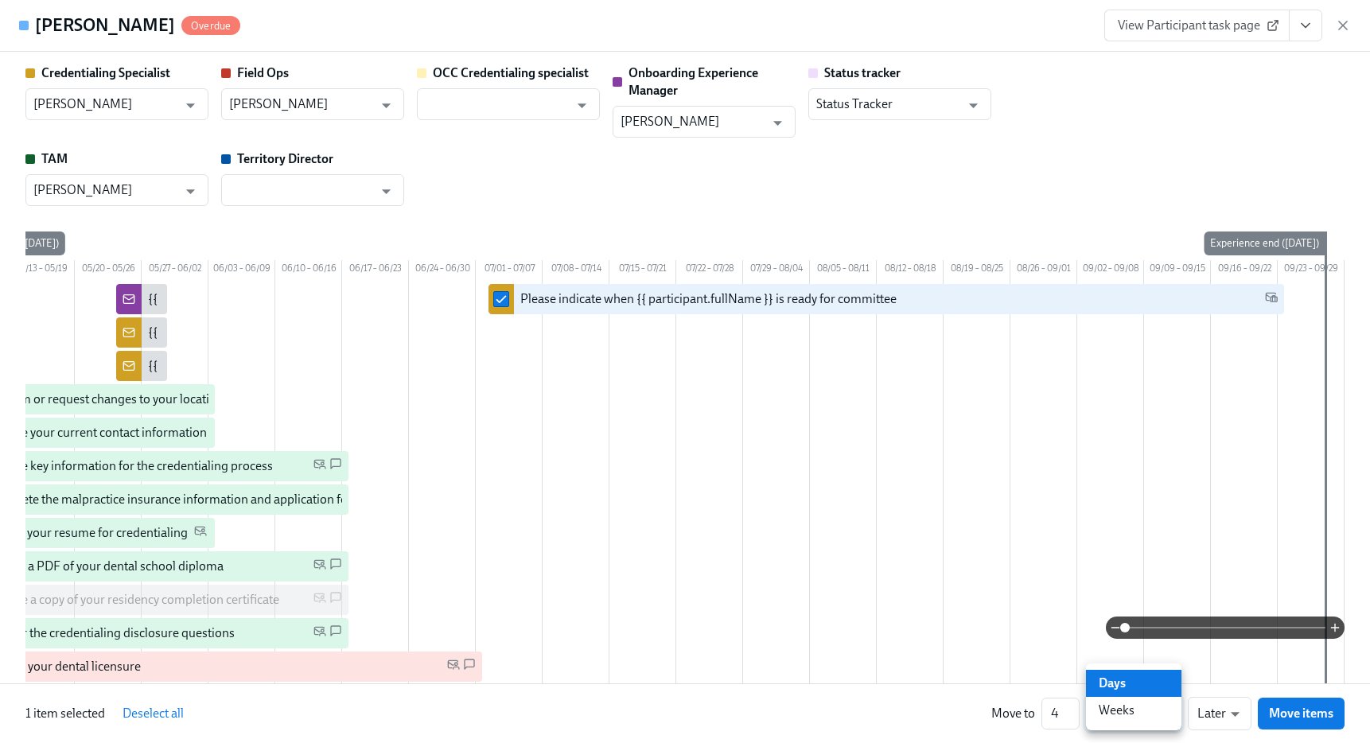
click at [1139, 717] on li "Weeks" at bounding box center [1133, 710] width 95 height 27
type input "w"
click at [1287, 711] on span "Move items" at bounding box center [1301, 713] width 64 height 16
checkbox input "false"
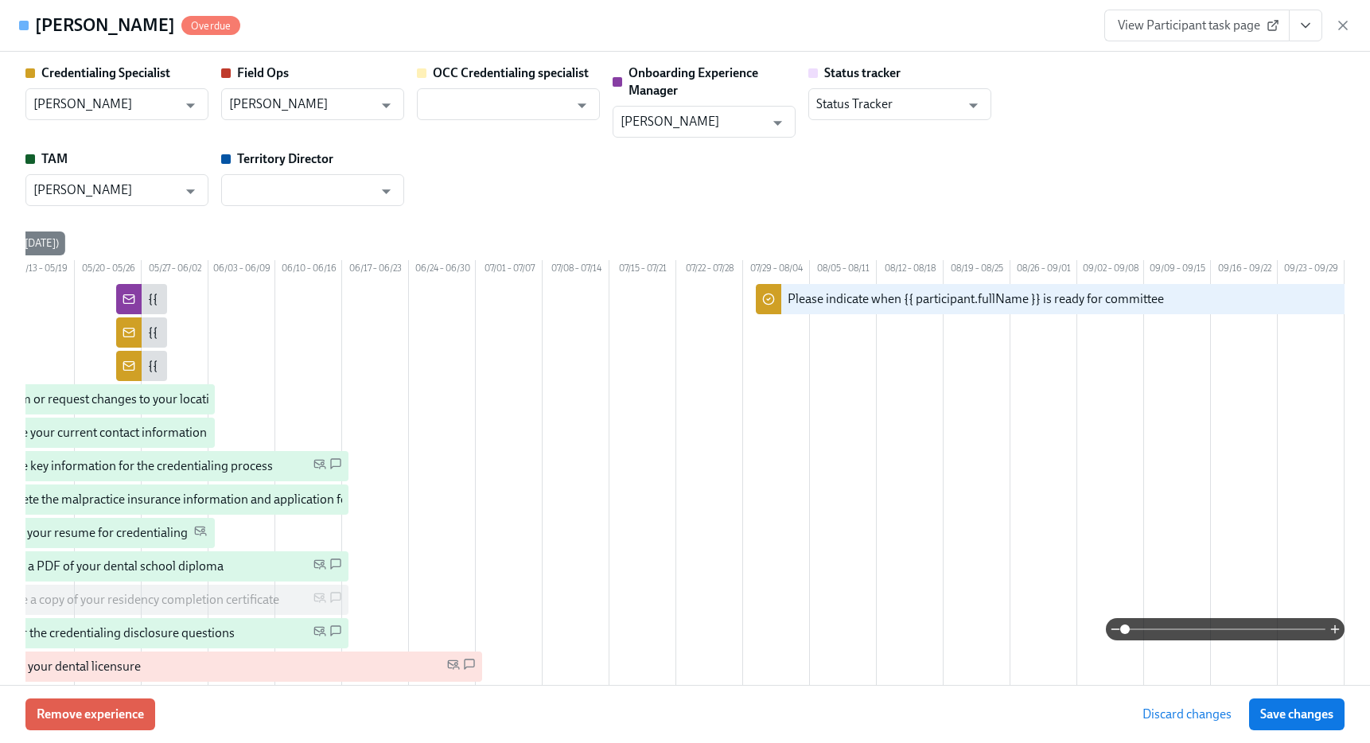
click at [1287, 711] on span "Save changes" at bounding box center [1296, 714] width 73 height 16
click at [1337, 25] on icon "button" at bounding box center [1343, 25] width 16 height 16
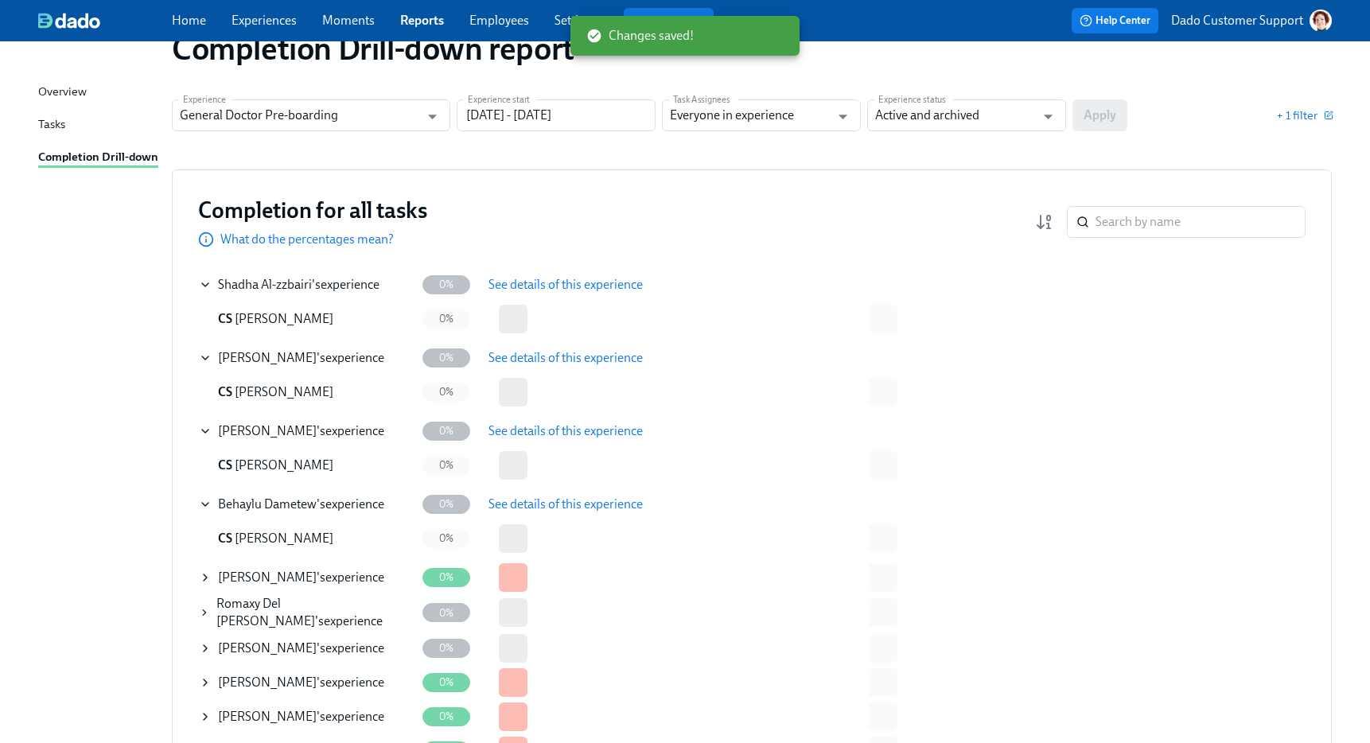
click at [206, 573] on icon at bounding box center [205, 577] width 13 height 13
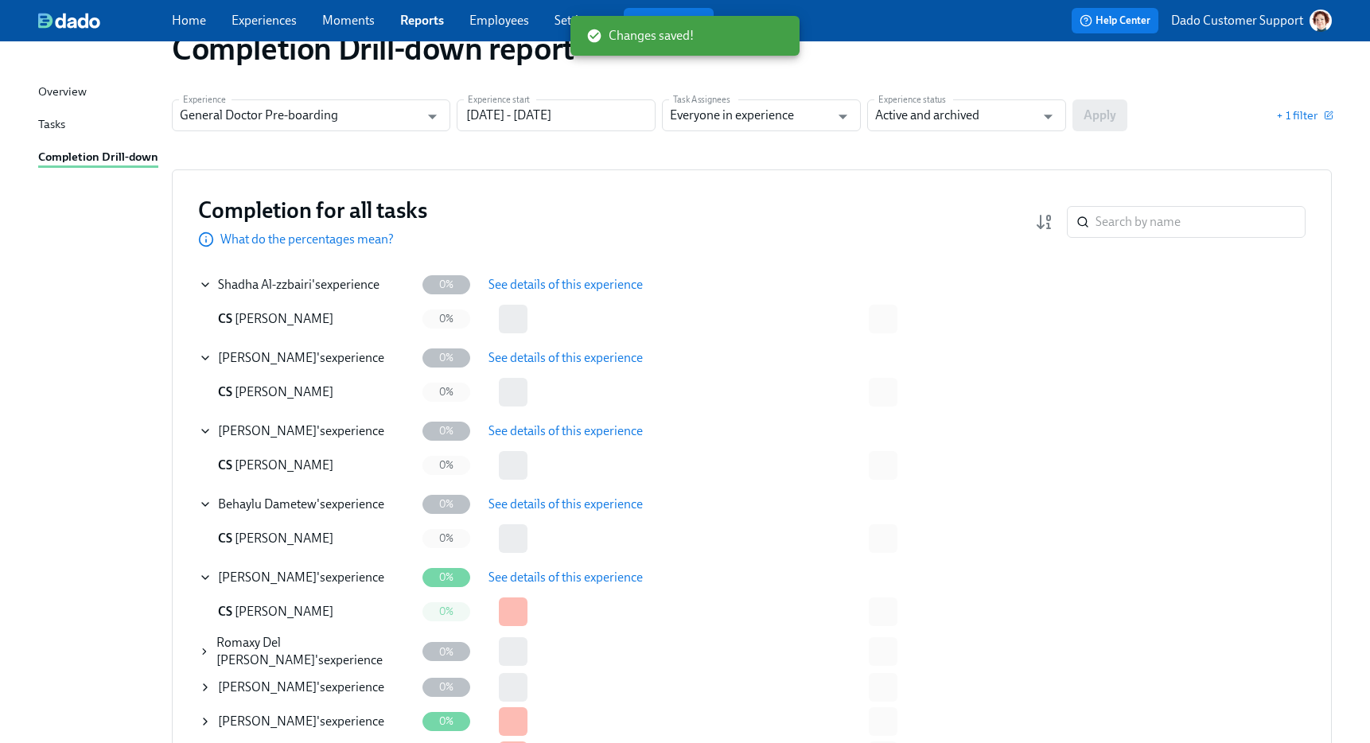
click at [562, 573] on span "See details of this experience" at bounding box center [565, 577] width 154 height 16
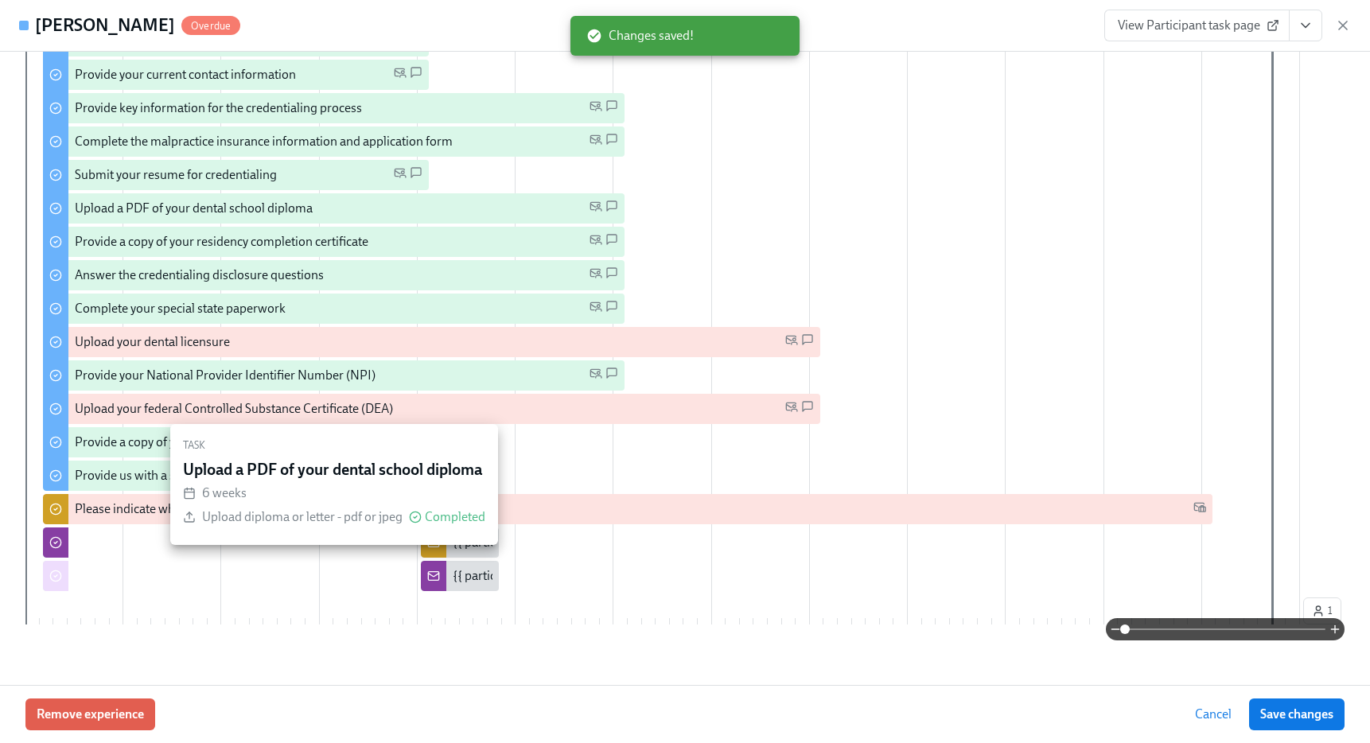
scroll to position [382, 0]
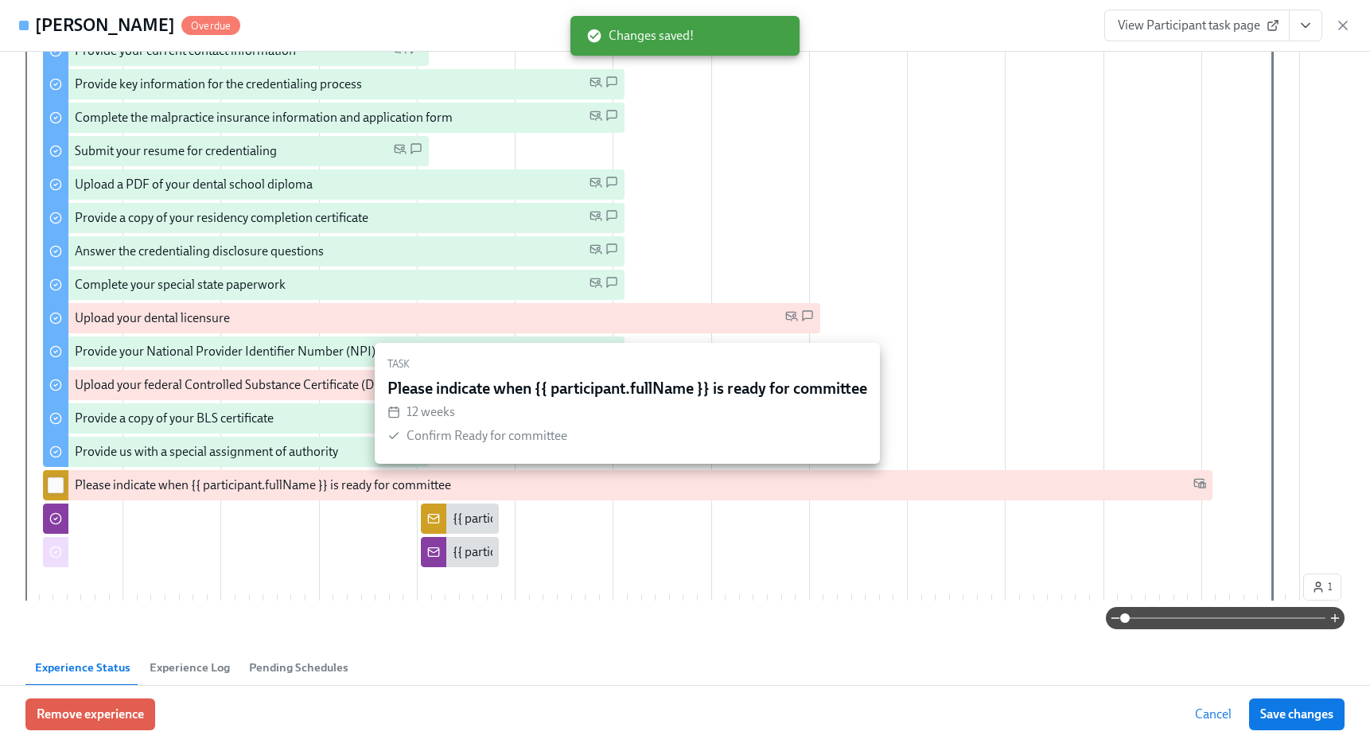
click at [58, 487] on input "checkbox" at bounding box center [56, 485] width 14 height 14
checkbox input "true"
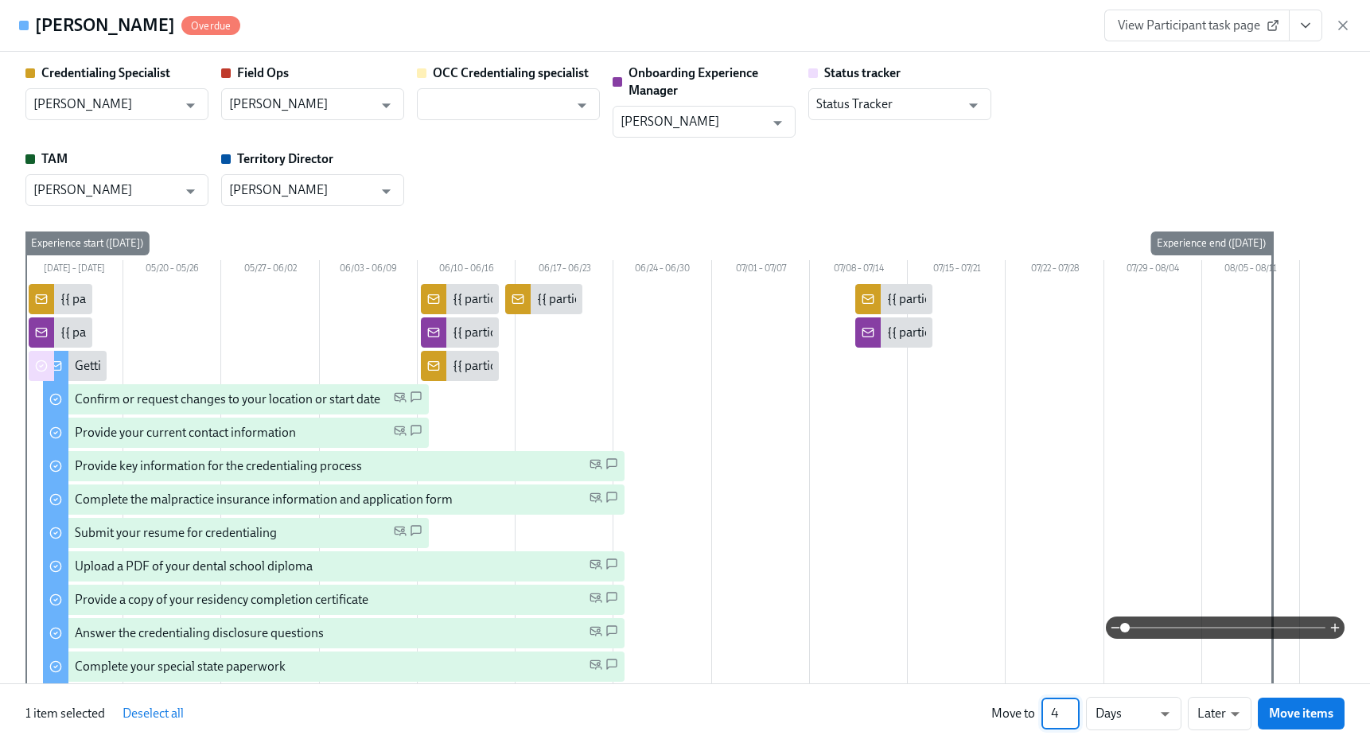
click at [1070, 706] on input "4" at bounding box center [1060, 714] width 38 height 32
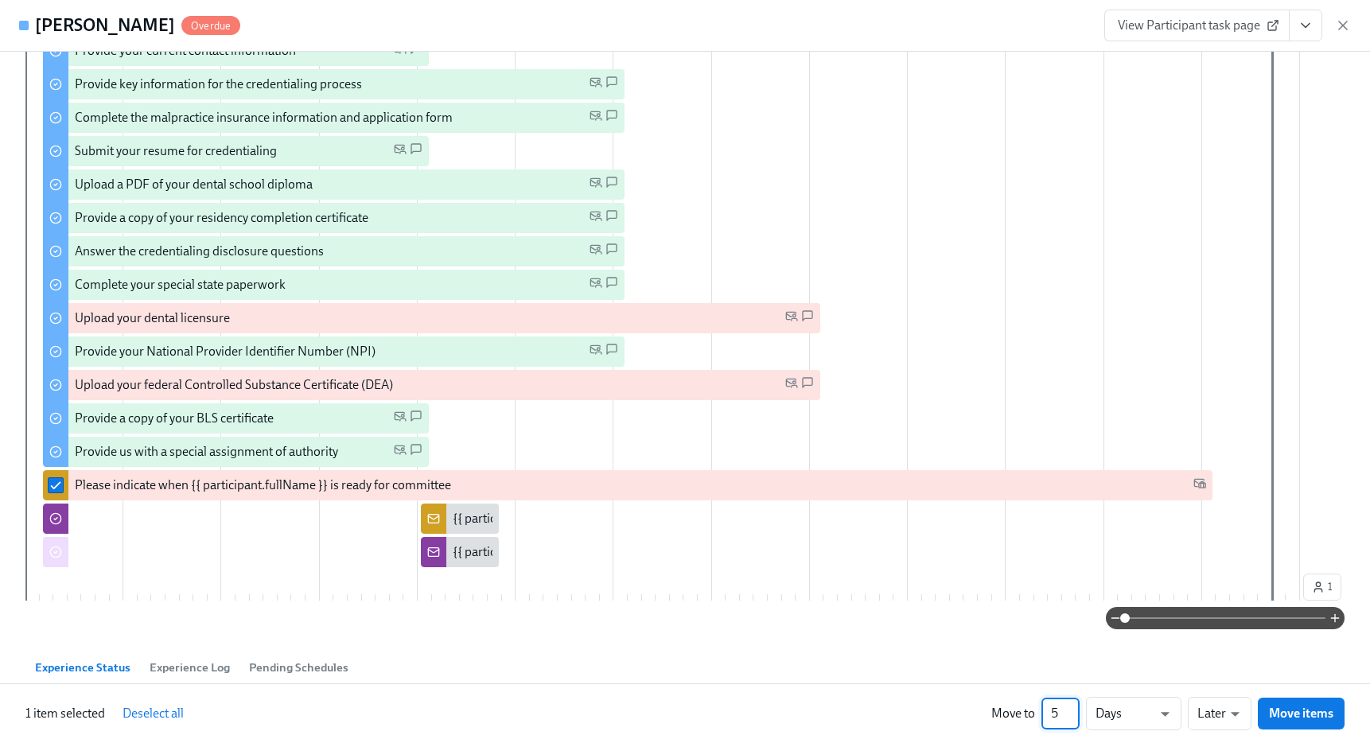
click at [1070, 706] on input "5" at bounding box center [1060, 714] width 38 height 32
click at [1070, 706] on input "6" at bounding box center [1060, 714] width 38 height 32
click at [1070, 706] on input "7" at bounding box center [1060, 714] width 38 height 32
type input "8"
click at [1070, 706] on input "8" at bounding box center [1060, 714] width 38 height 32
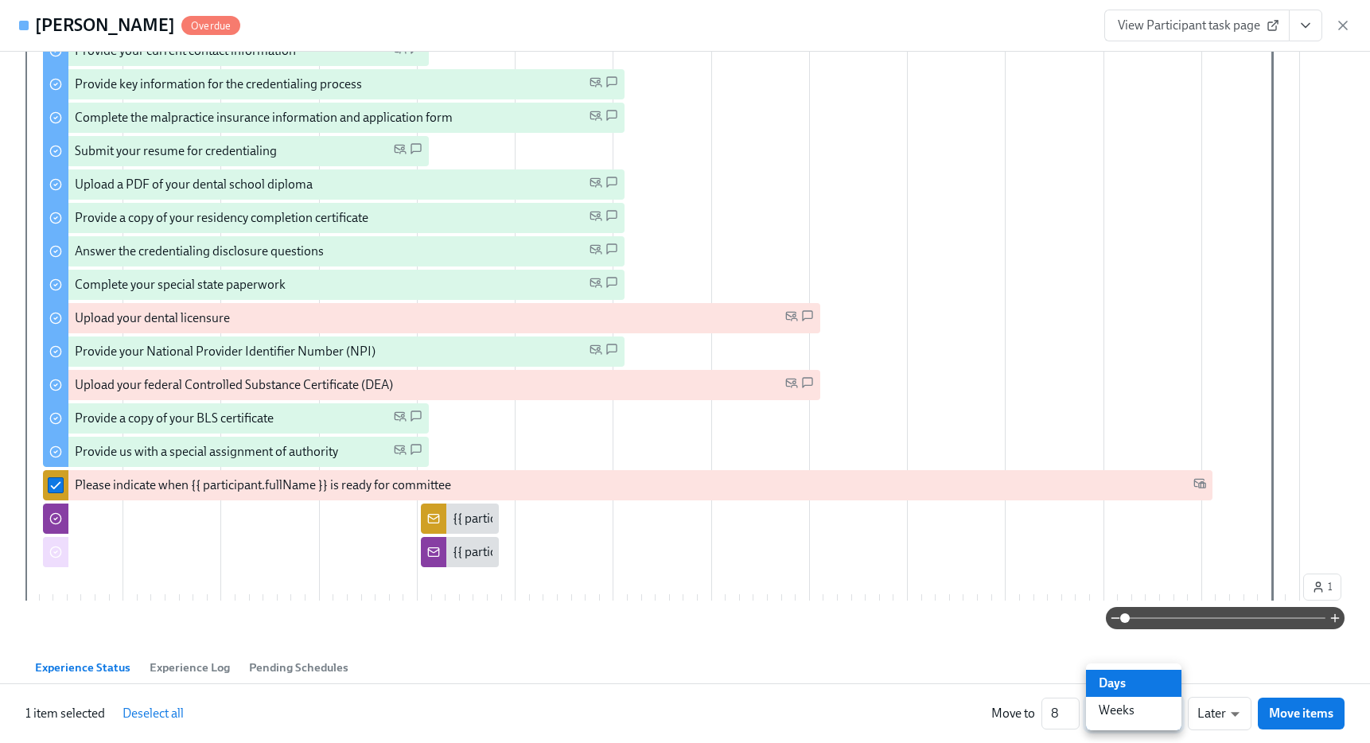
click at [1137, 712] on li "Weeks" at bounding box center [1133, 710] width 95 height 27
type input "w"
click at [1300, 711] on span "Move items" at bounding box center [1301, 713] width 64 height 16
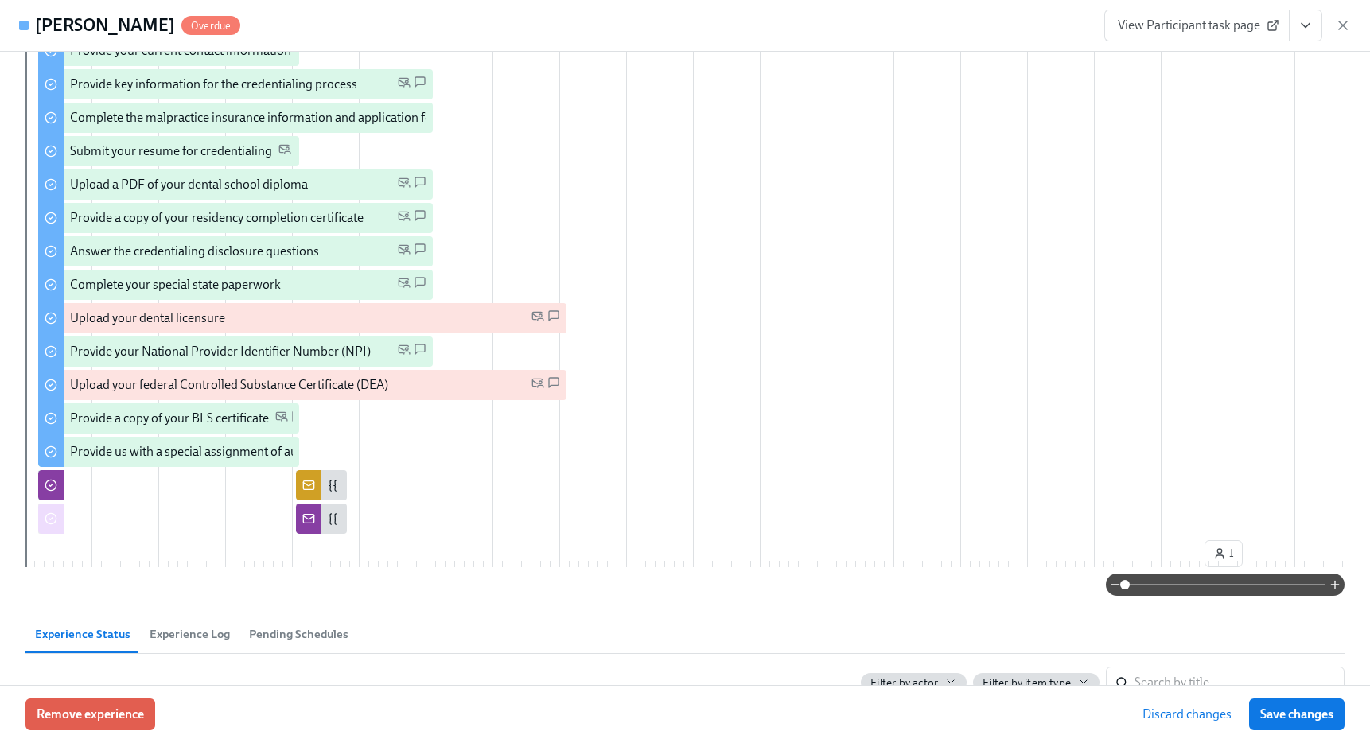
click at [1300, 711] on span "Save changes" at bounding box center [1296, 714] width 73 height 16
click at [1346, 23] on icon "button" at bounding box center [1343, 25] width 16 height 16
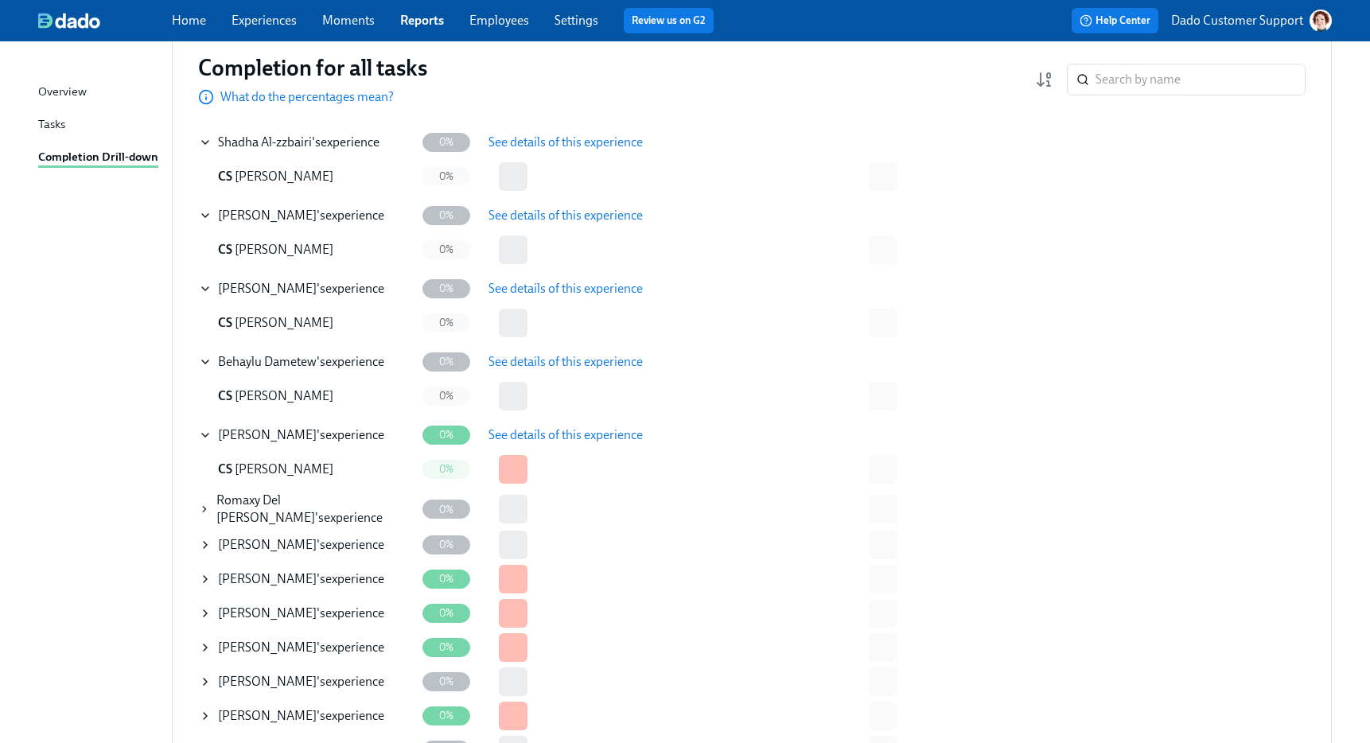
scroll to position [189, 0]
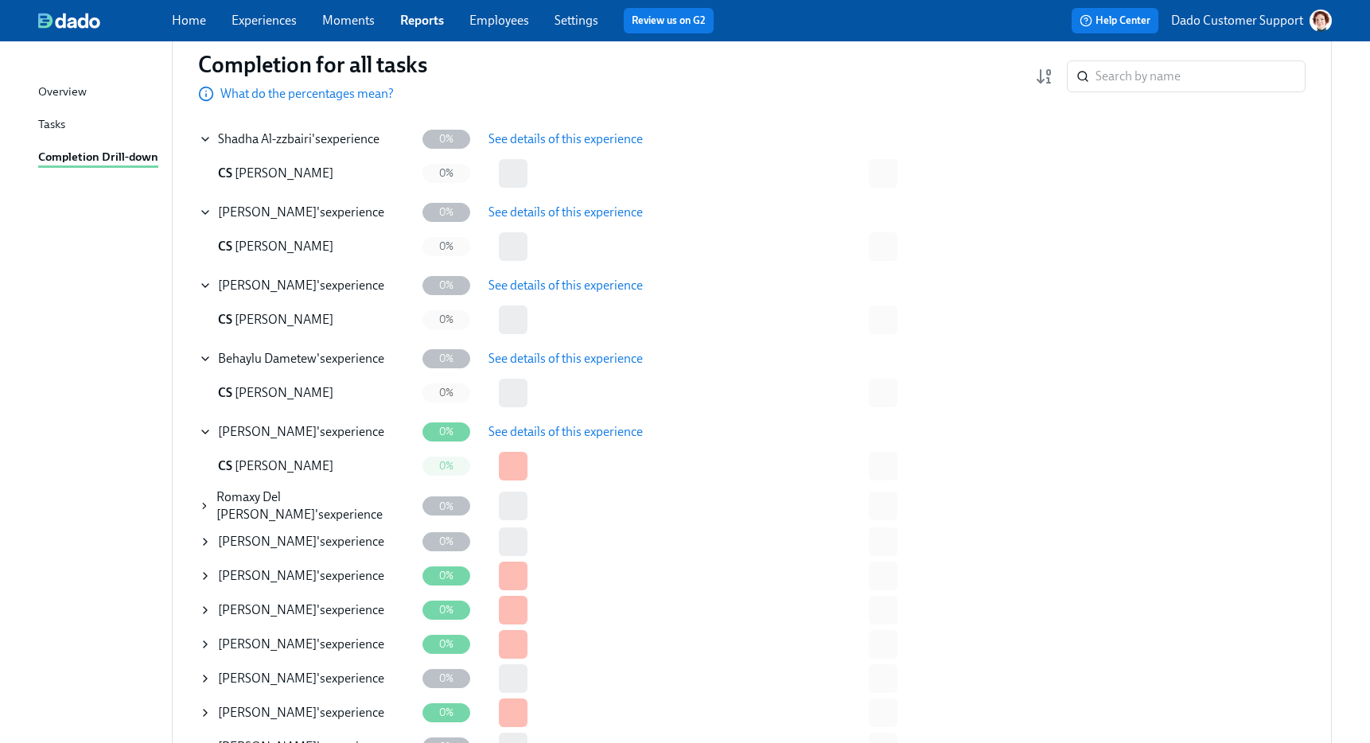
click at [204, 504] on icon at bounding box center [204, 505] width 11 height 13
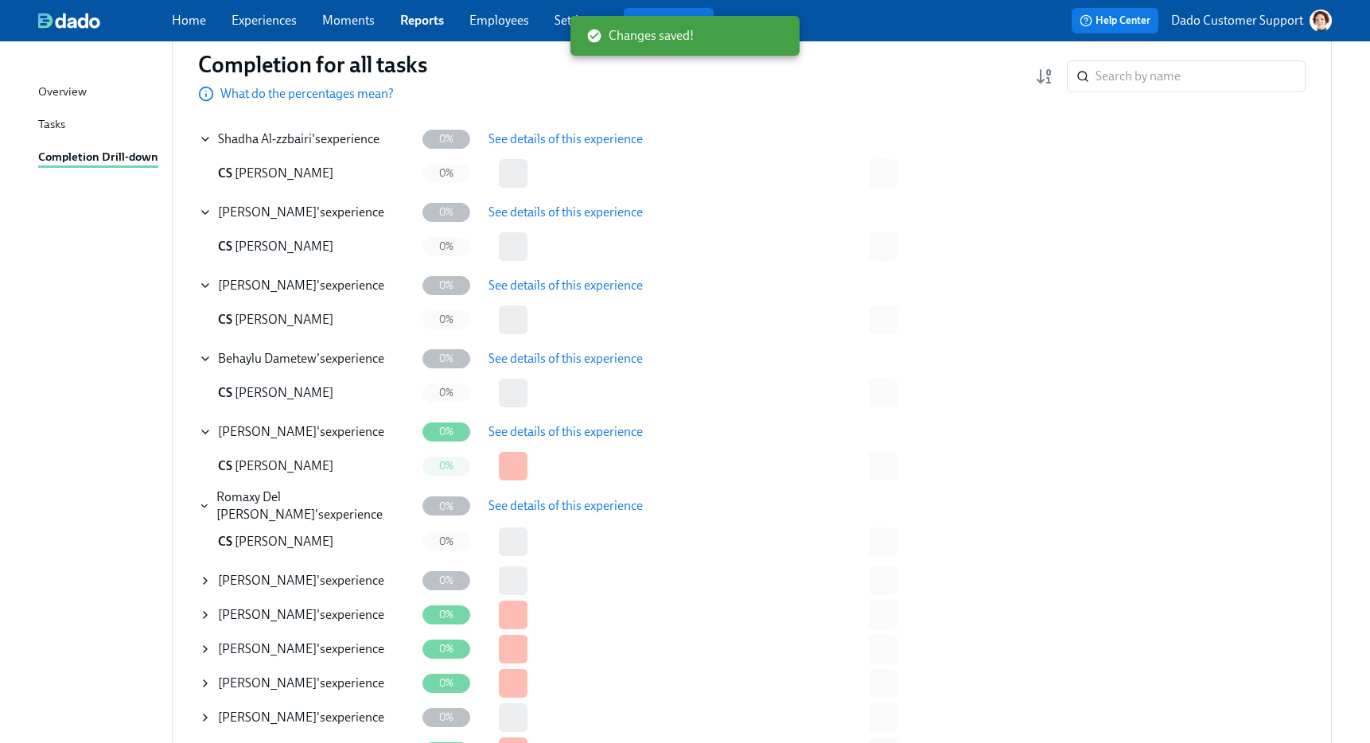
click at [573, 507] on span "See details of this experience" at bounding box center [565, 506] width 154 height 16
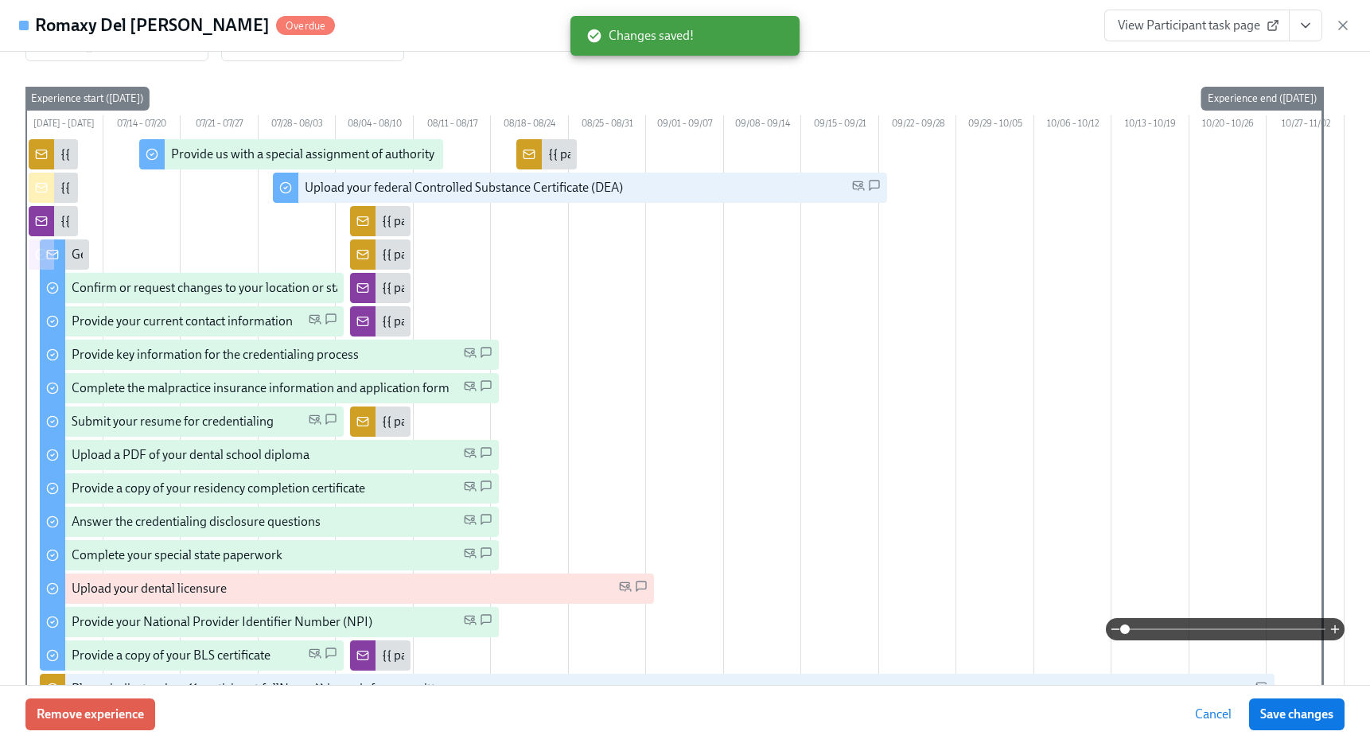
scroll to position [399, 0]
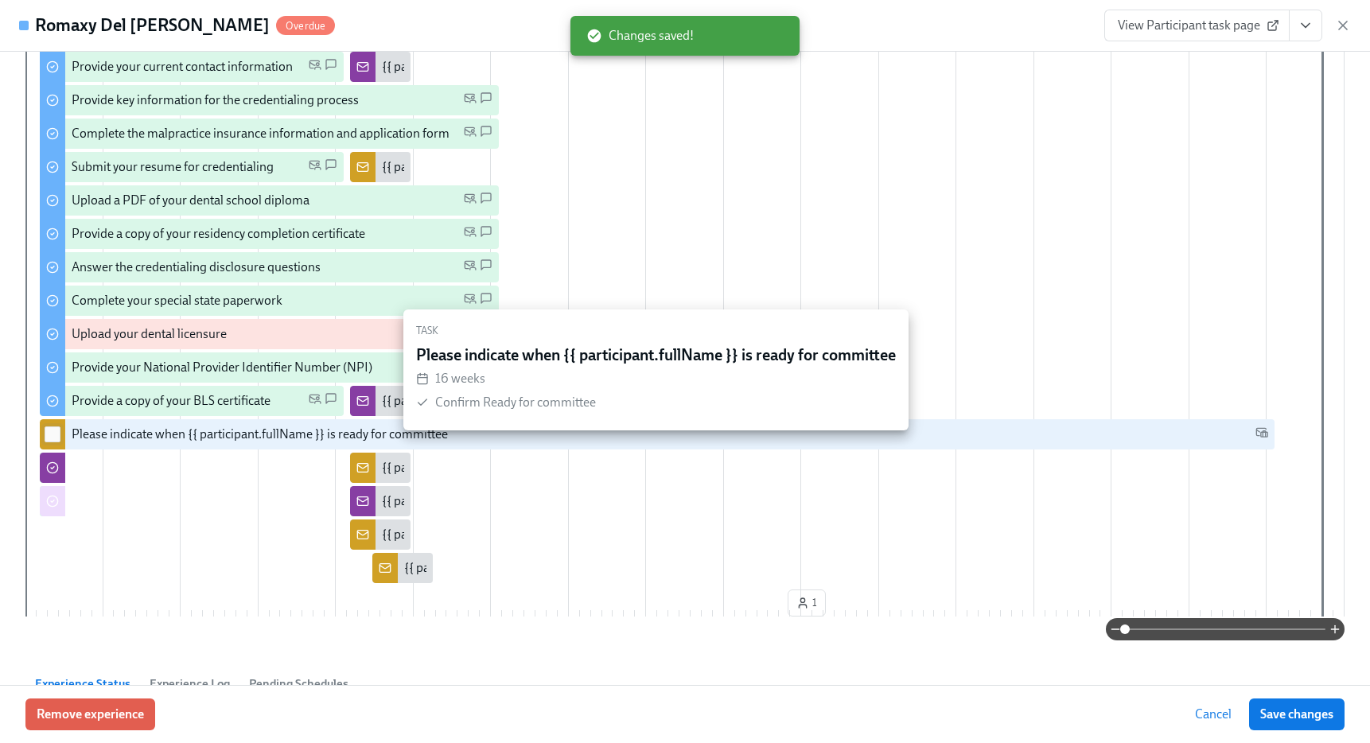
click at [54, 441] on input "checkbox" at bounding box center [52, 434] width 14 height 14
checkbox input "true"
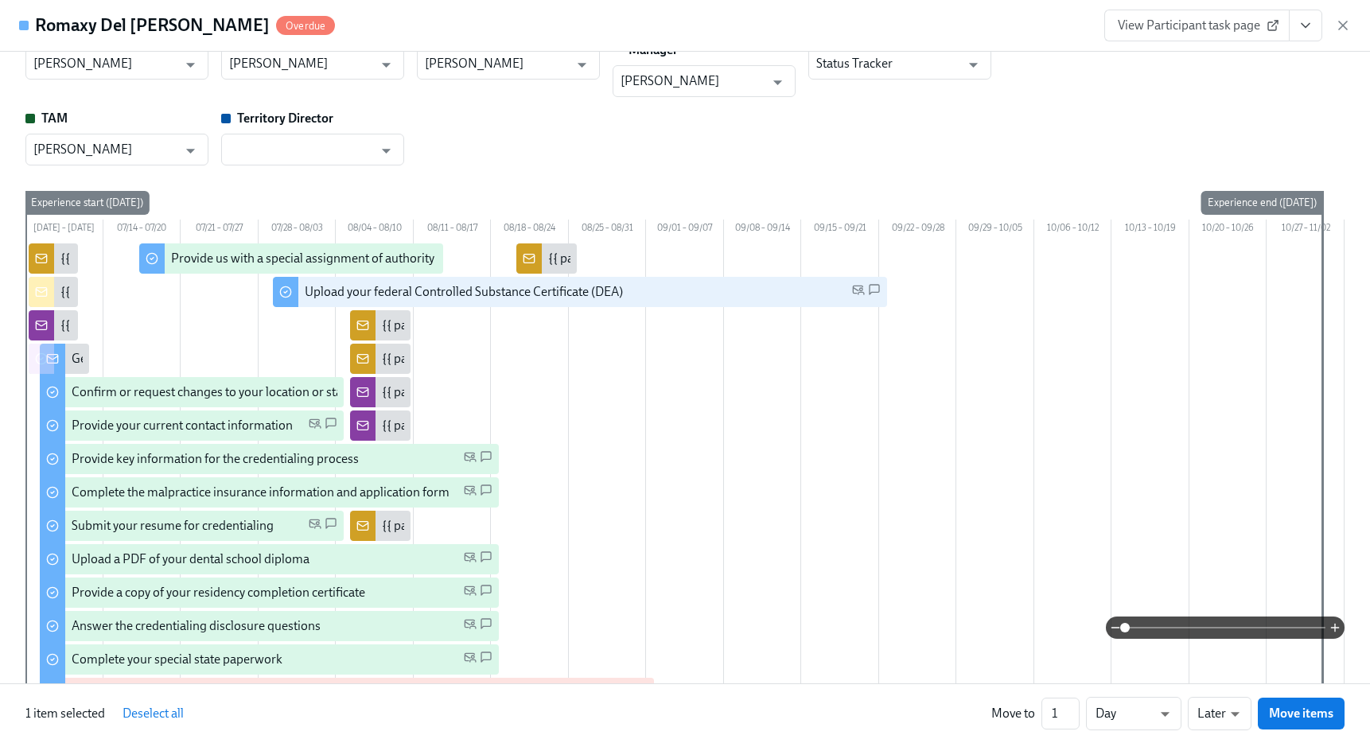
scroll to position [0, 0]
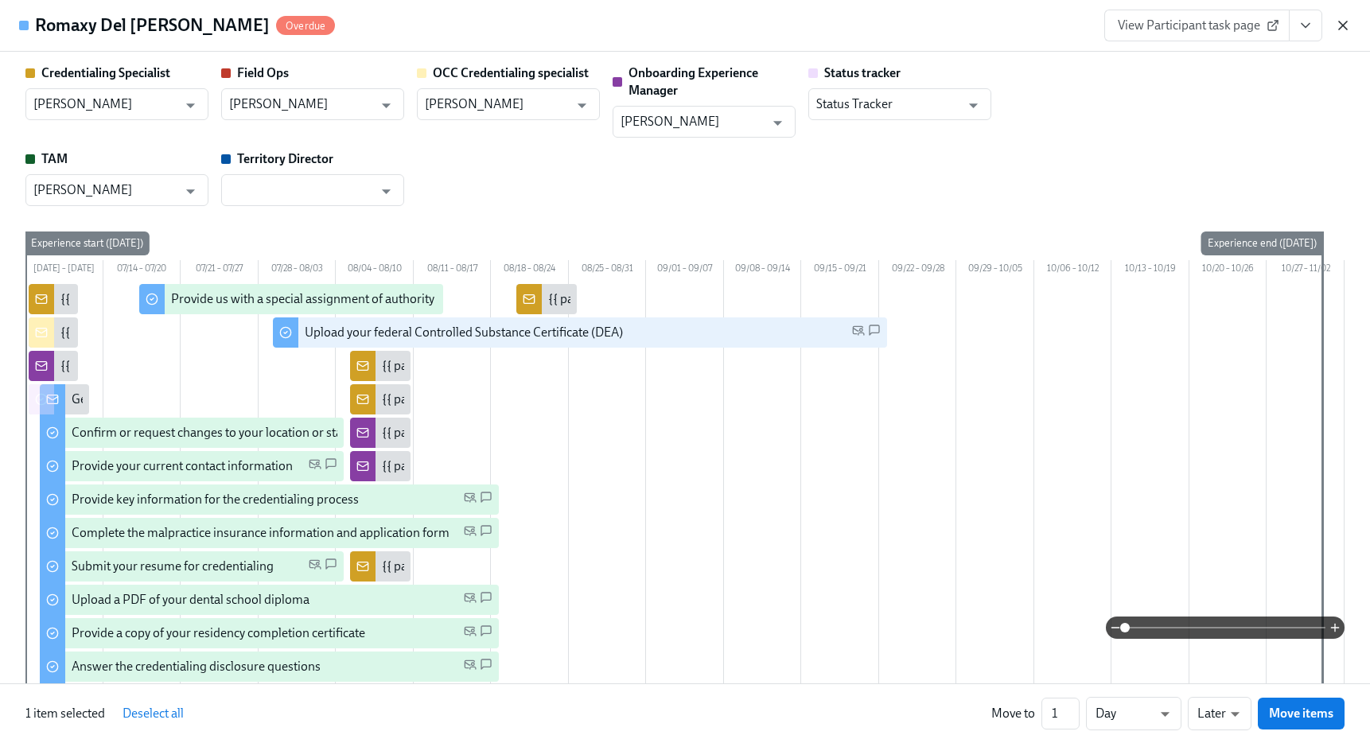
click at [1344, 21] on icon "button" at bounding box center [1343, 25] width 16 height 16
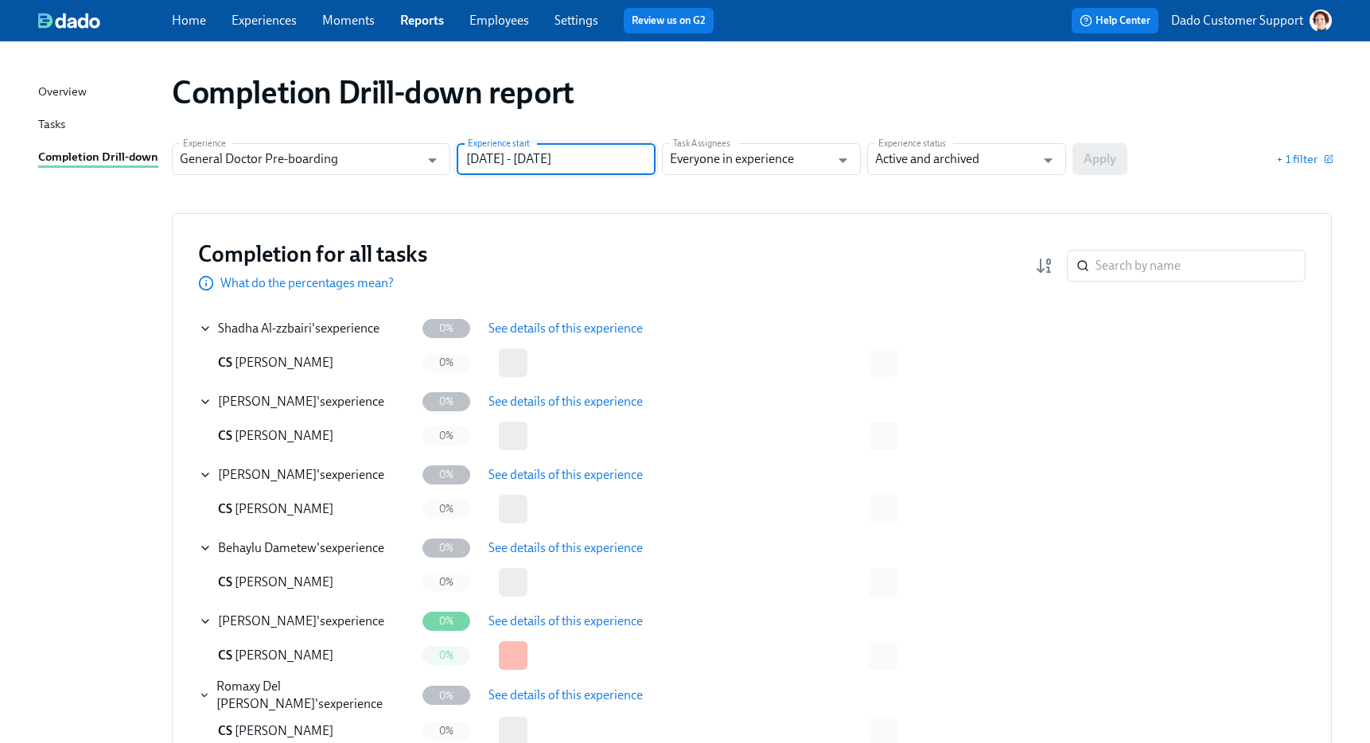
click at [568, 155] on input "05/01/2025 - 07/10/2025" at bounding box center [556, 159] width 199 height 32
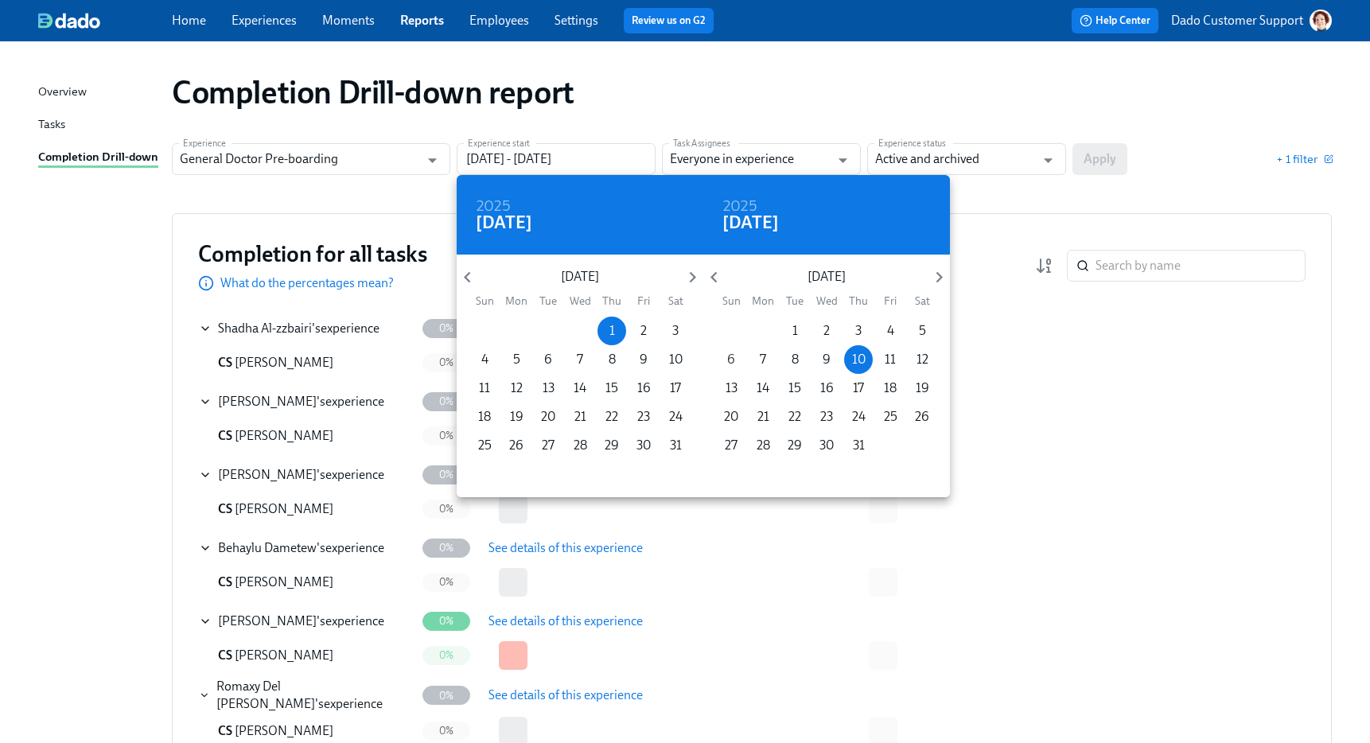
click at [734, 356] on p "6" at bounding box center [731, 359] width 8 height 17
type input "05/01/2025 - 07/06/2025"
click at [1046, 111] on div at bounding box center [685, 371] width 1370 height 743
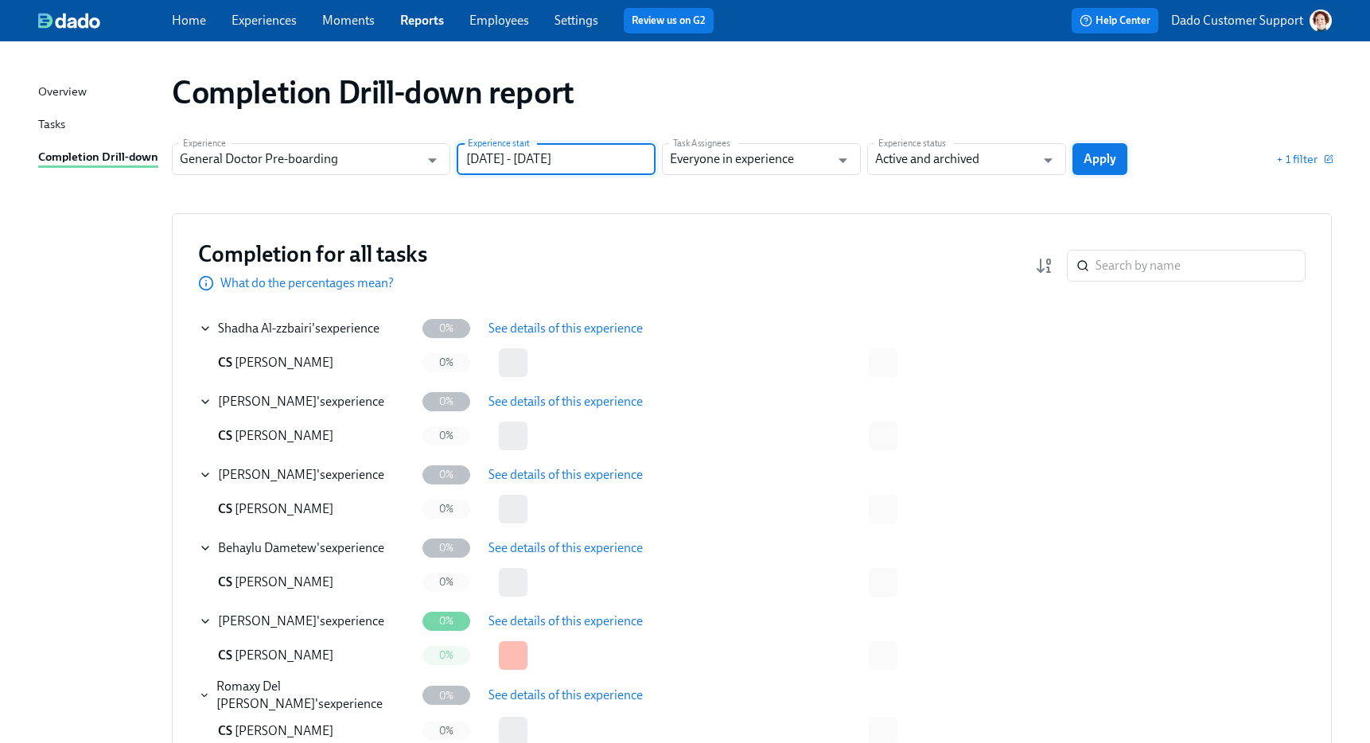
click at [1097, 154] on span "Apply" at bounding box center [1099, 159] width 33 height 16
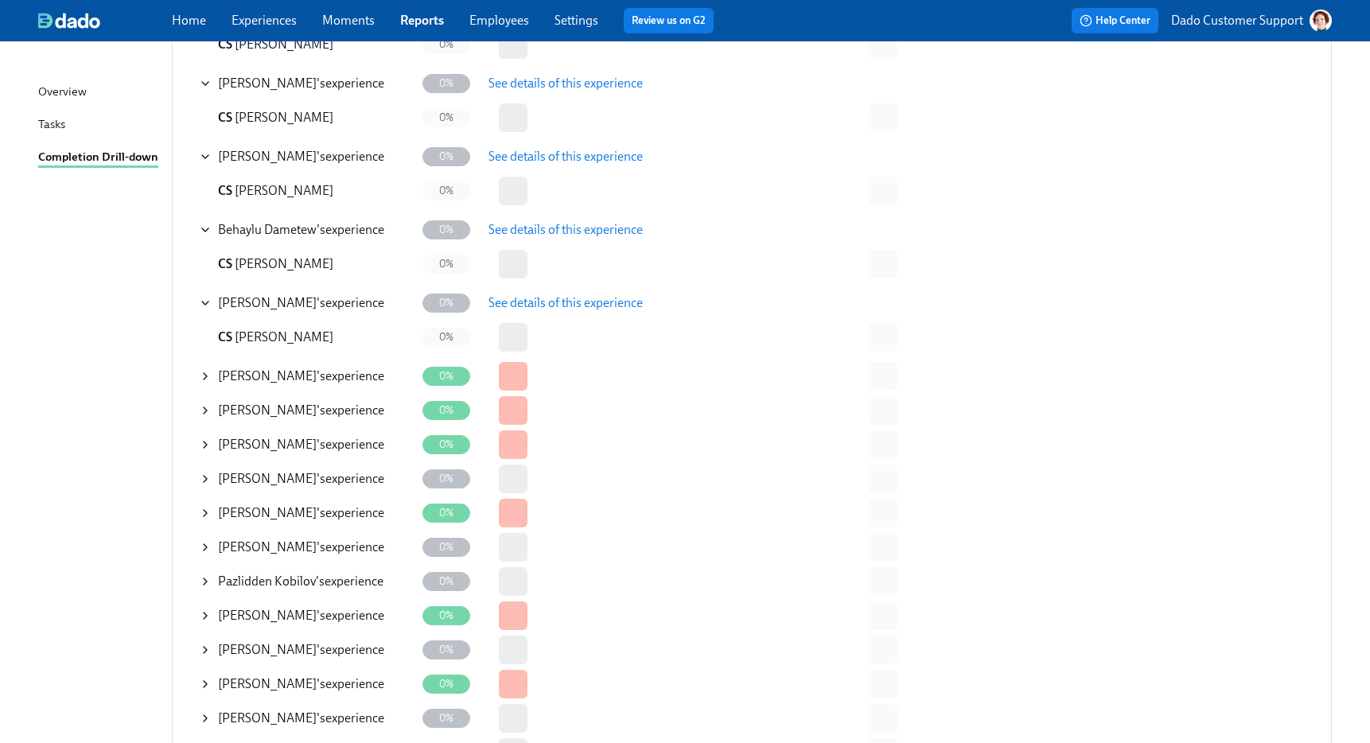
scroll to position [327, 0]
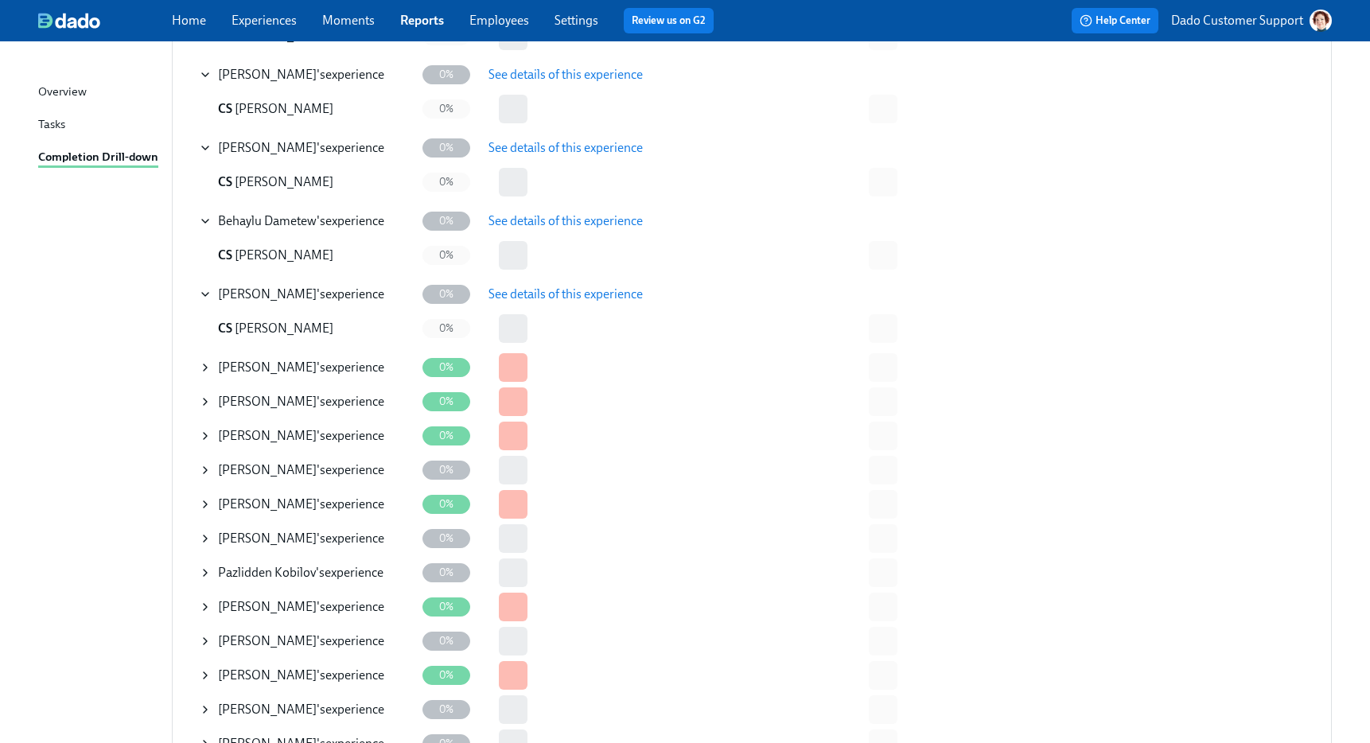
click at [202, 367] on icon at bounding box center [205, 367] width 13 height 13
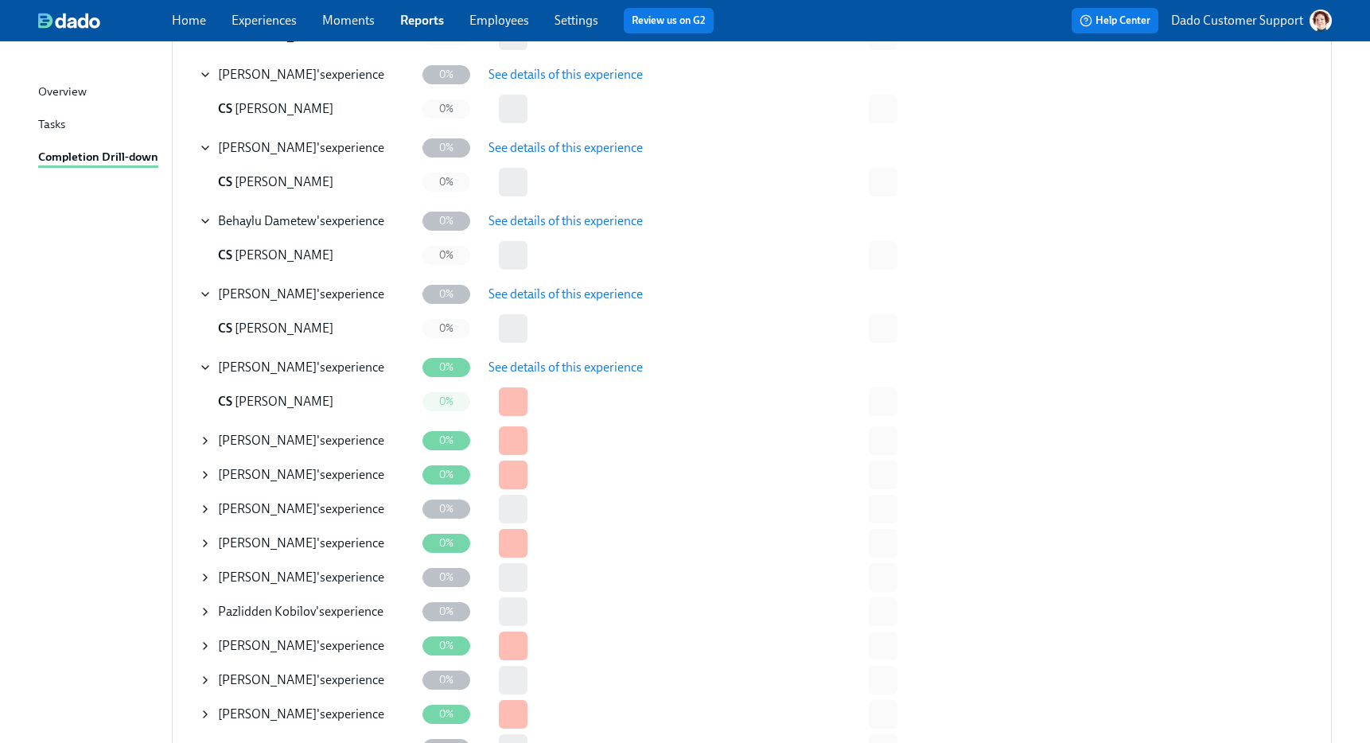
click at [589, 361] on span "See details of this experience" at bounding box center [565, 368] width 154 height 16
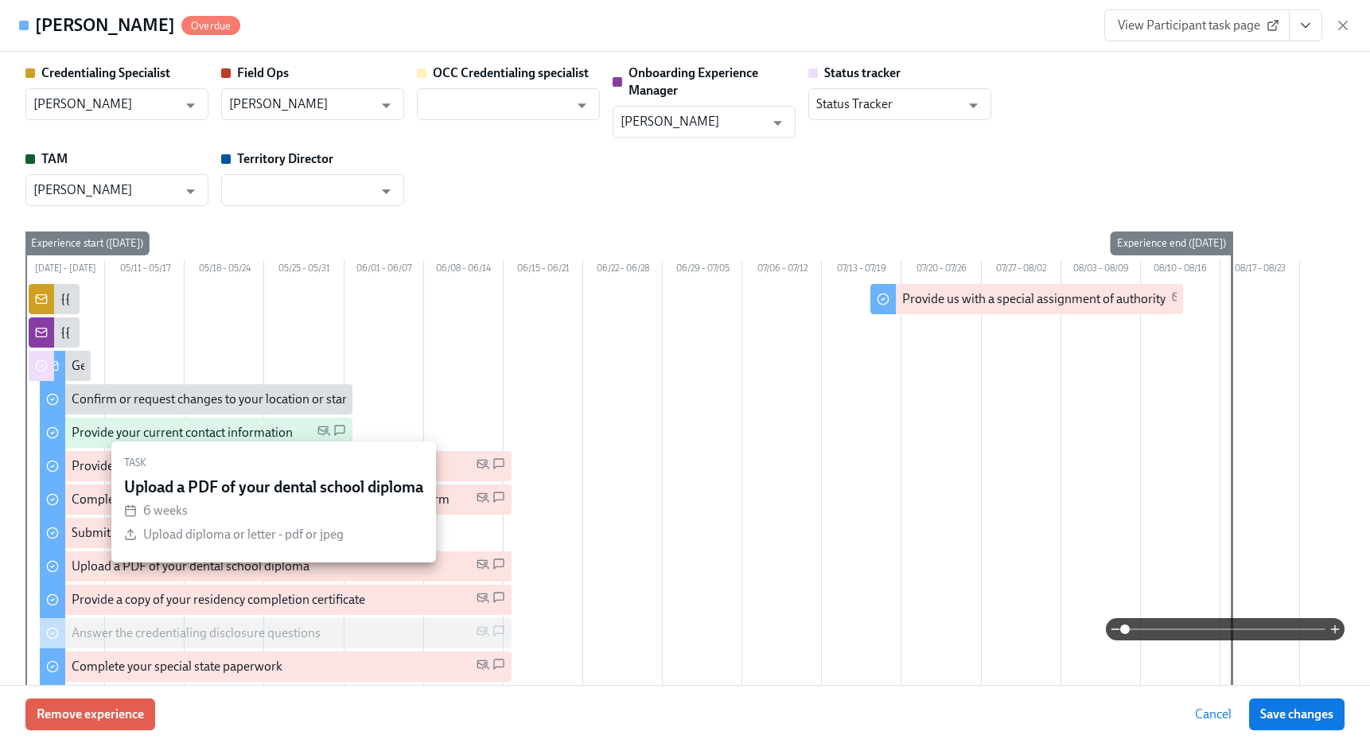
scroll to position [457, 0]
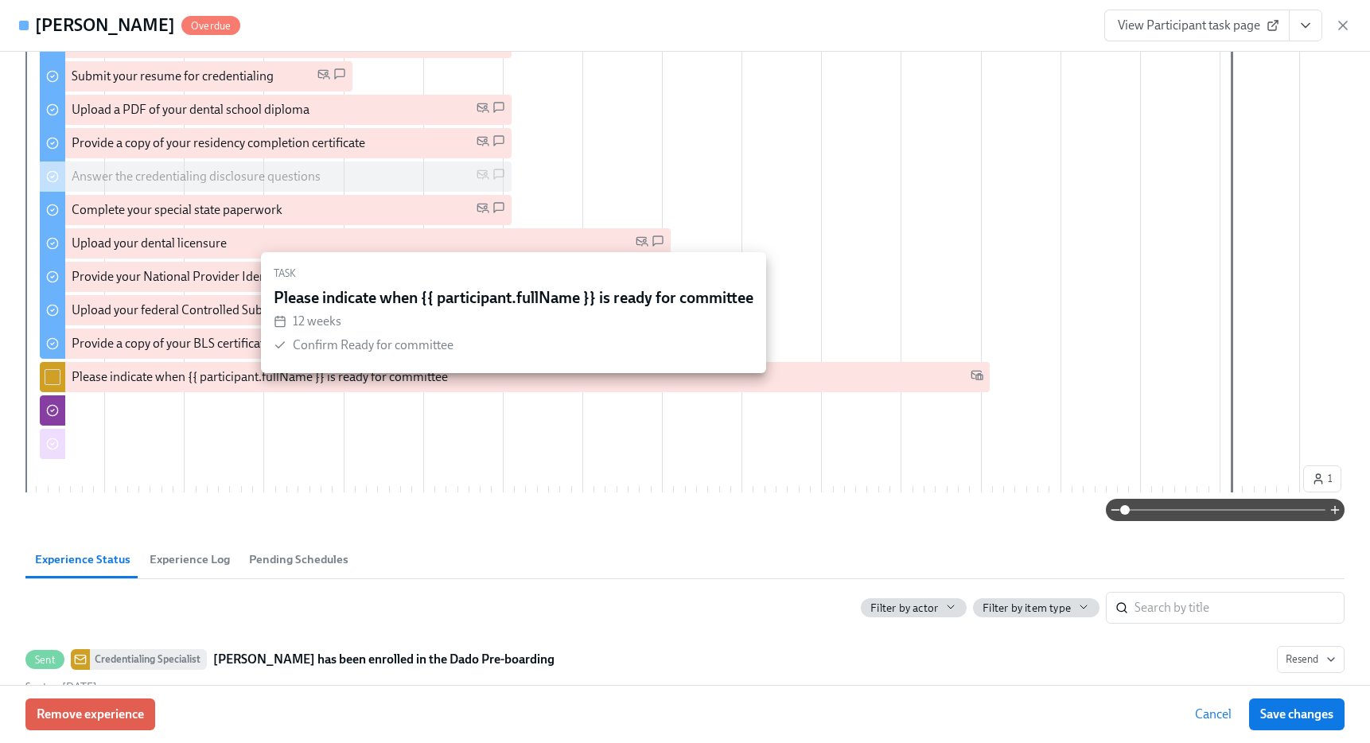
click at [54, 384] on input "checkbox" at bounding box center [52, 377] width 14 height 14
checkbox input "true"
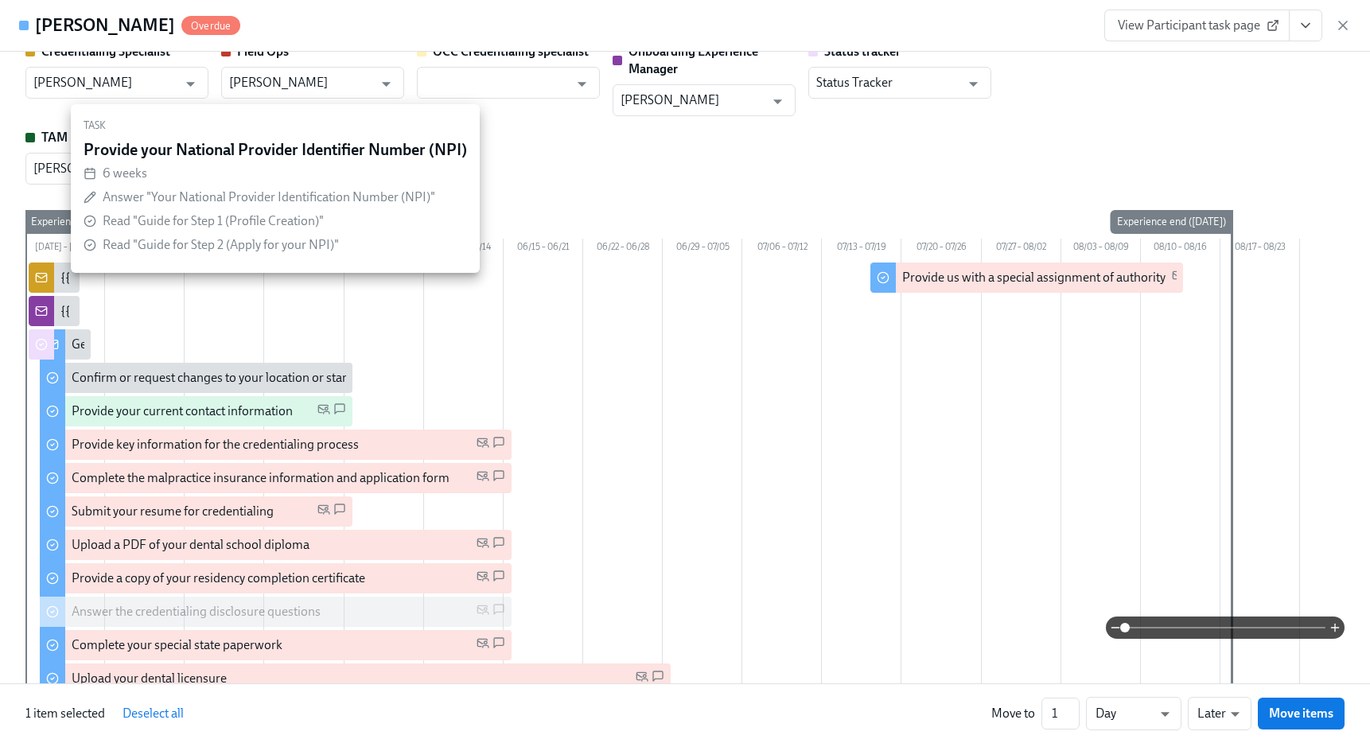
scroll to position [0, 0]
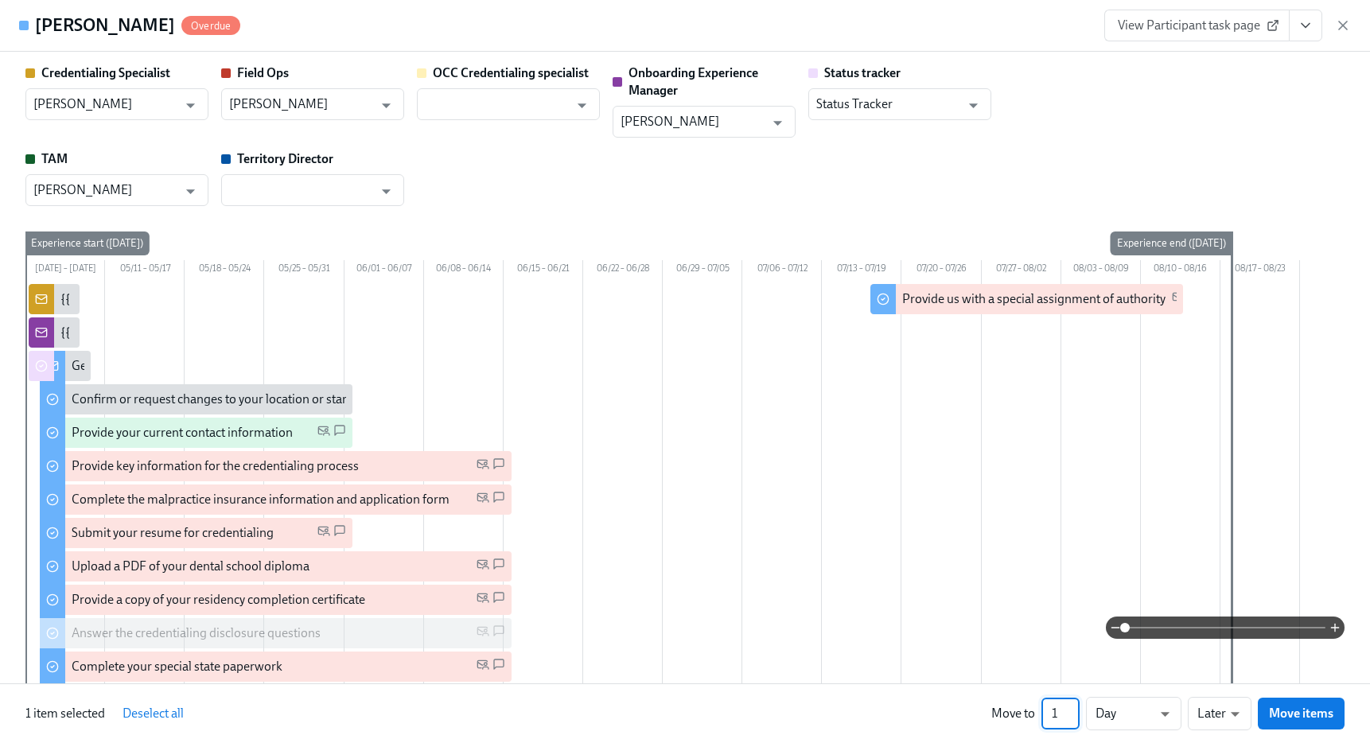
drag, startPoint x: 1058, startPoint y: 712, endPoint x: 1045, endPoint y: 712, distance: 12.7
click at [1045, 712] on input "1" at bounding box center [1060, 714] width 38 height 32
type input "9"
click at [1121, 710] on li "Weeks" at bounding box center [1133, 710] width 95 height 27
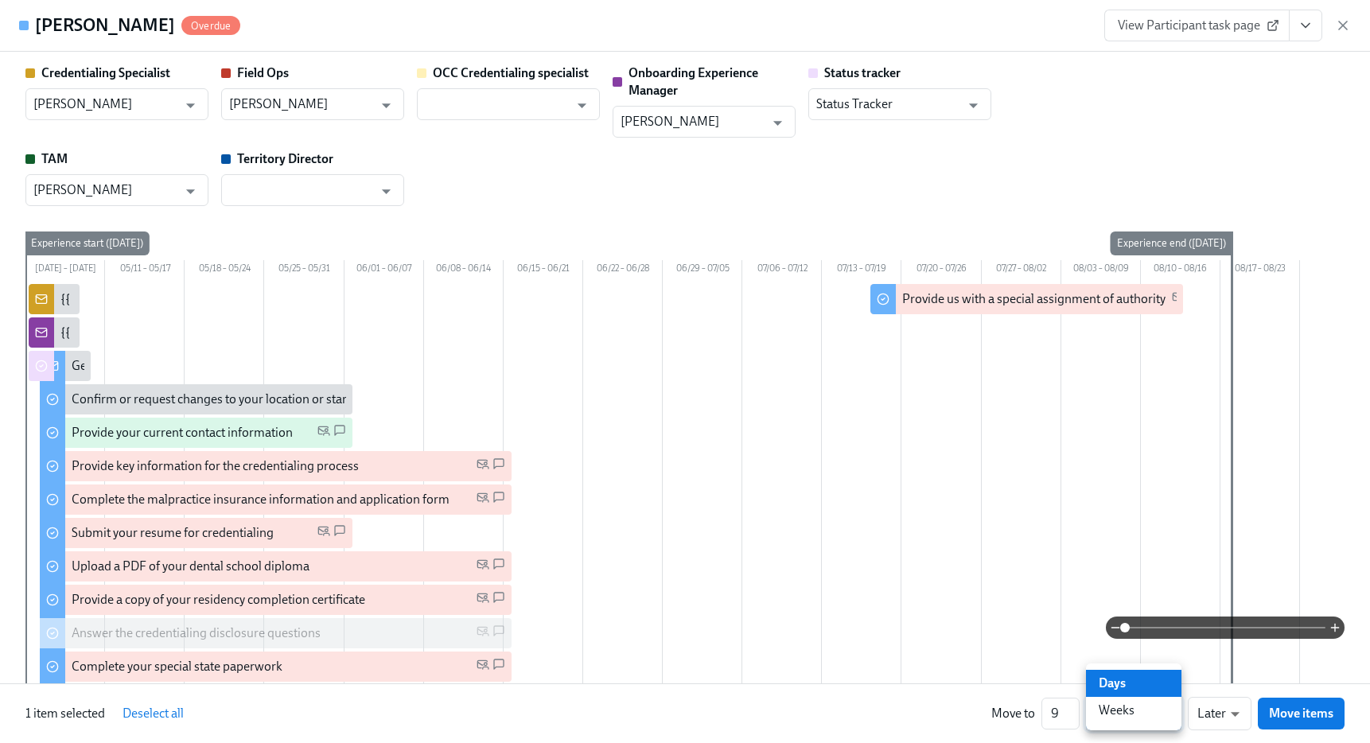
type input "w"
click at [1292, 712] on span "Move items" at bounding box center [1301, 713] width 64 height 16
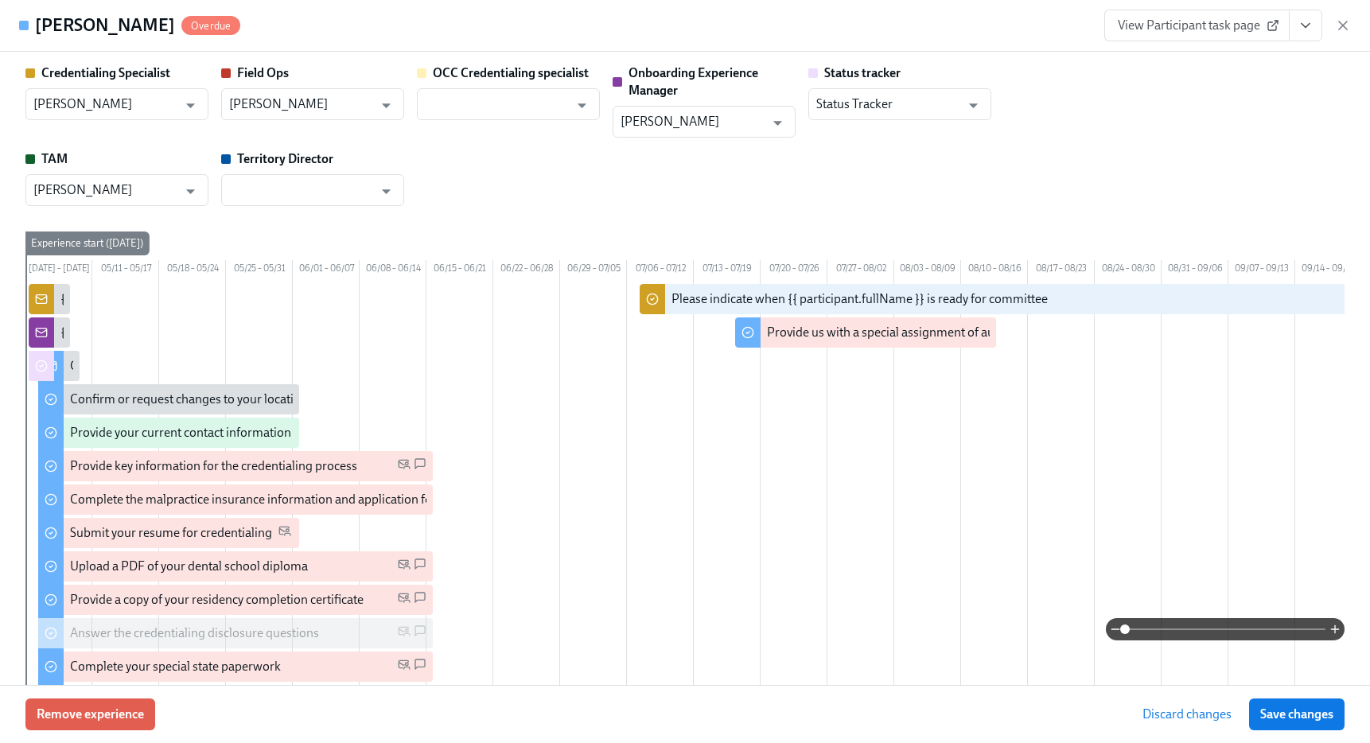
scroll to position [0, 151]
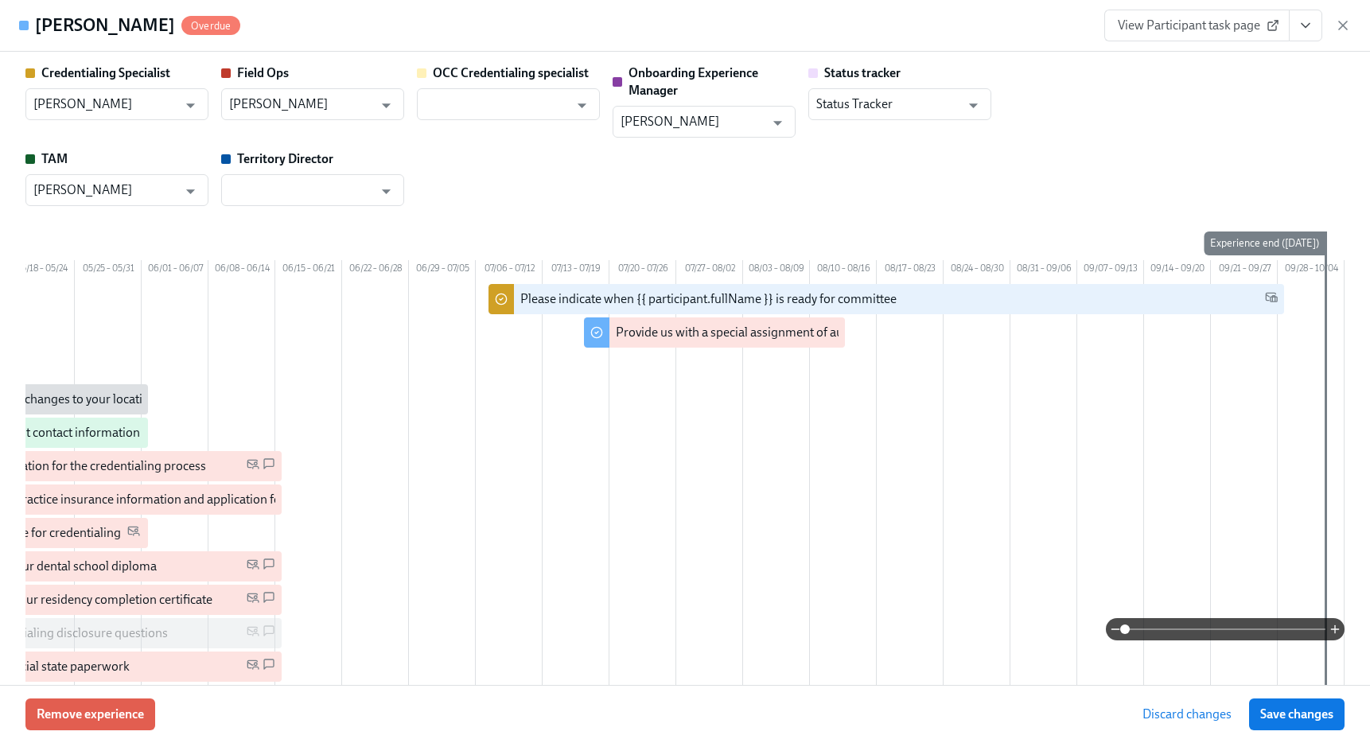
checkbox input "true"
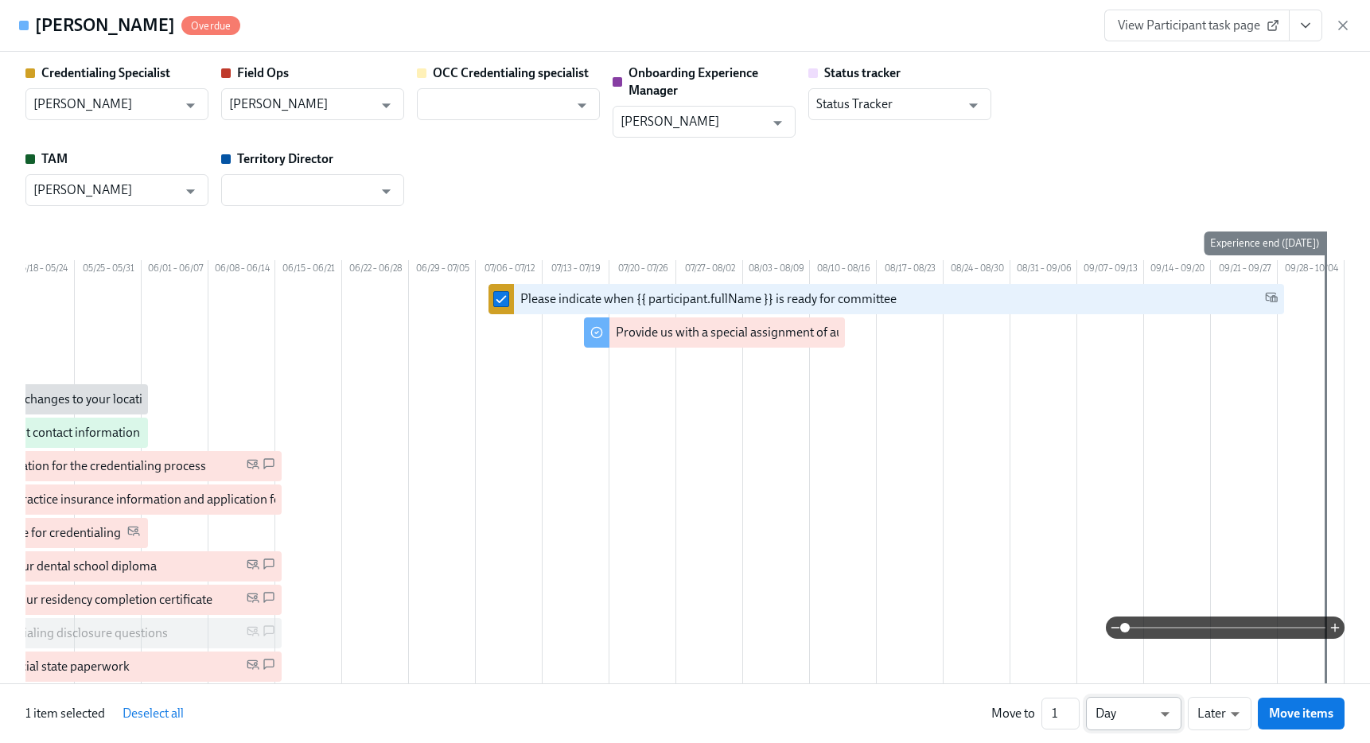
click at [1122, 717] on li "Week" at bounding box center [1133, 710] width 95 height 27
type input "w"
click at [1293, 716] on span "Move items" at bounding box center [1301, 713] width 64 height 16
checkbox input "false"
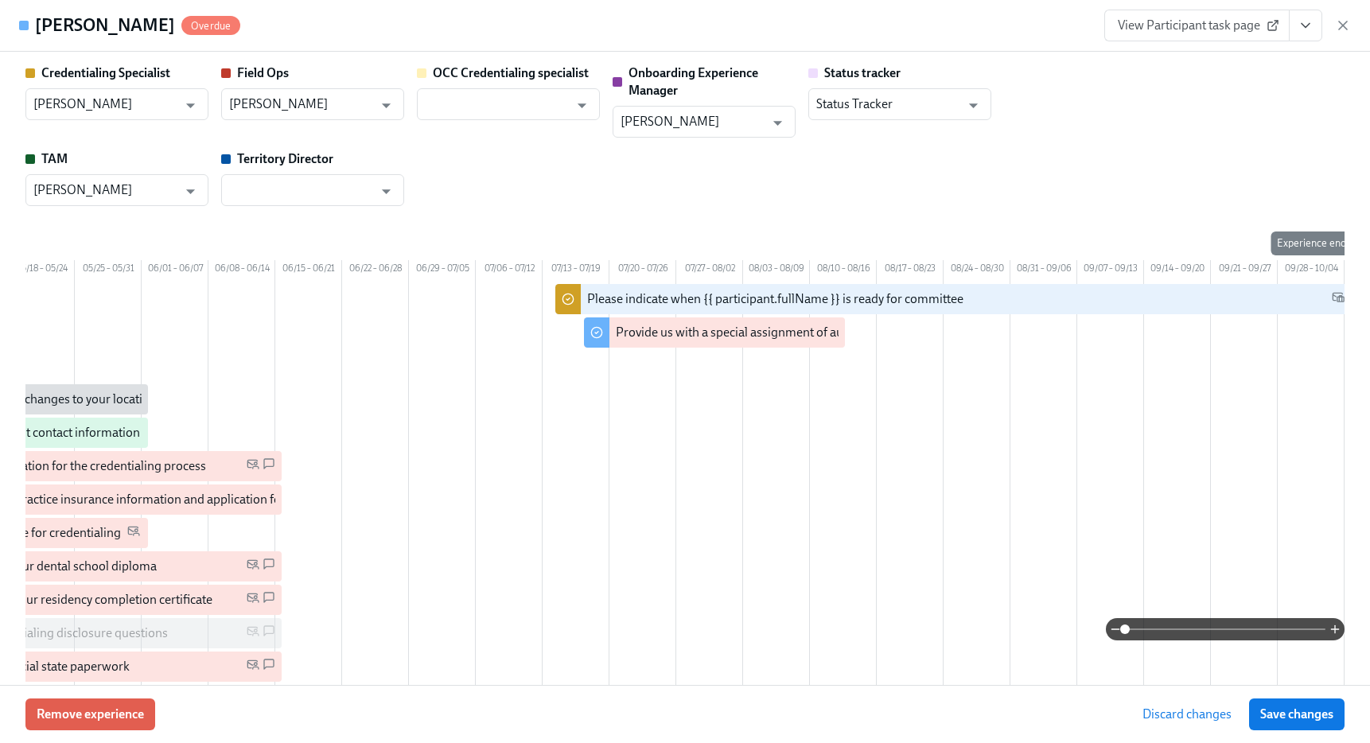
click at [1293, 715] on span "Save changes" at bounding box center [1296, 714] width 73 height 16
click at [1347, 30] on icon "button" at bounding box center [1343, 25] width 16 height 16
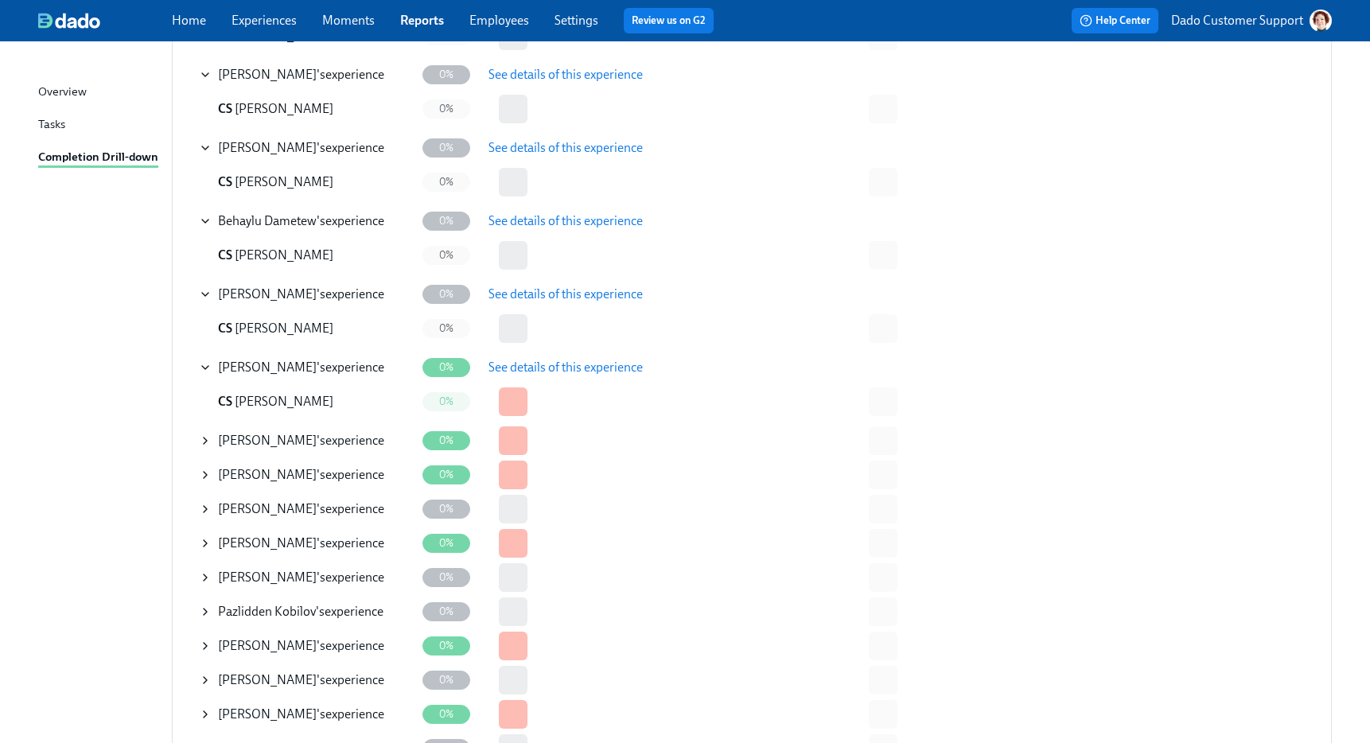
click at [206, 440] on icon at bounding box center [205, 440] width 3 height 6
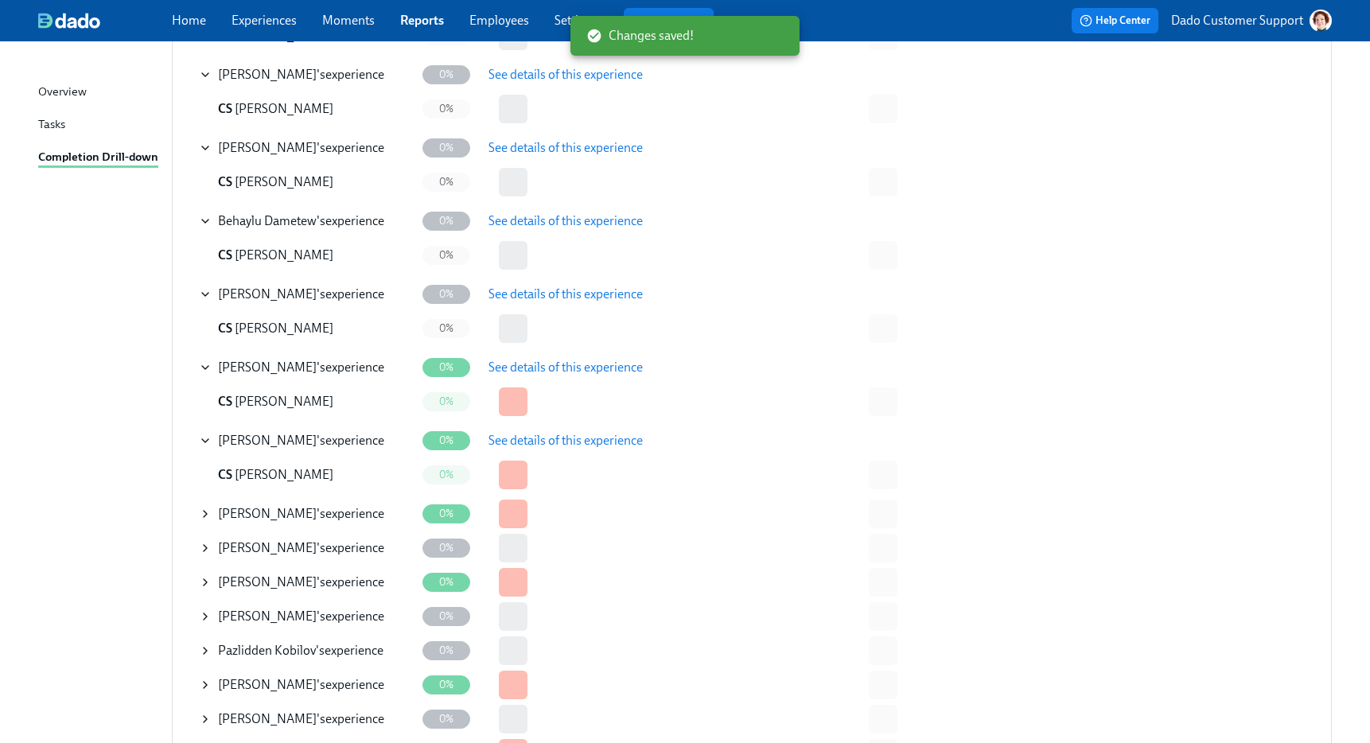
click at [562, 438] on span "See details of this experience" at bounding box center [565, 441] width 154 height 16
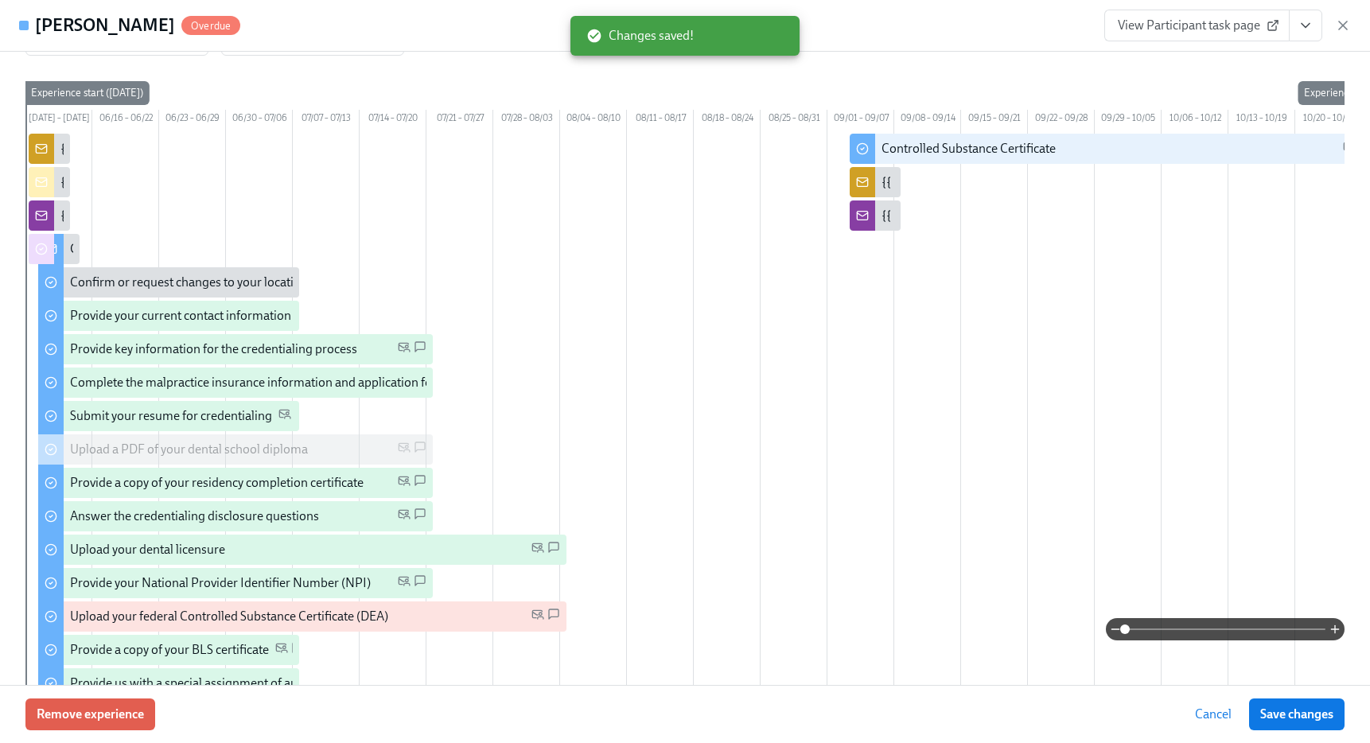
scroll to position [475, 0]
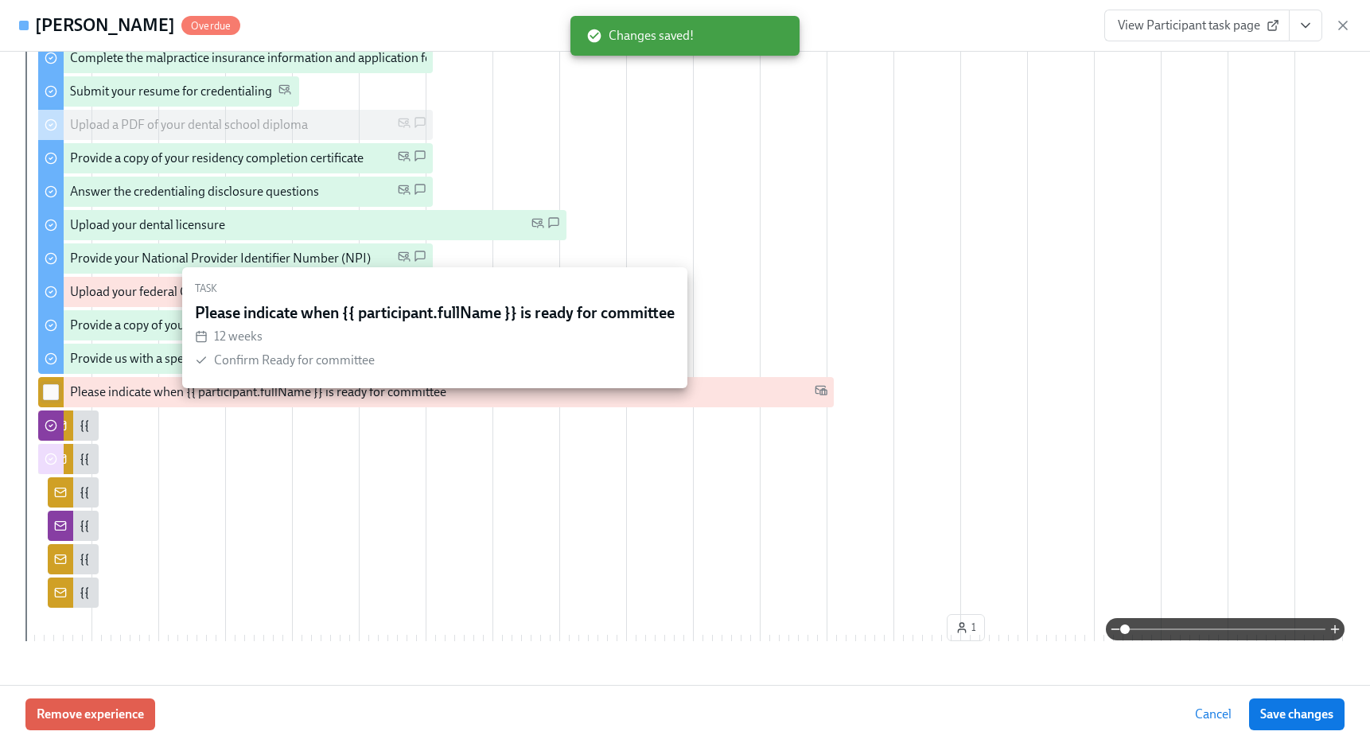
click at [48, 399] on input "checkbox" at bounding box center [51, 392] width 14 height 14
checkbox input "true"
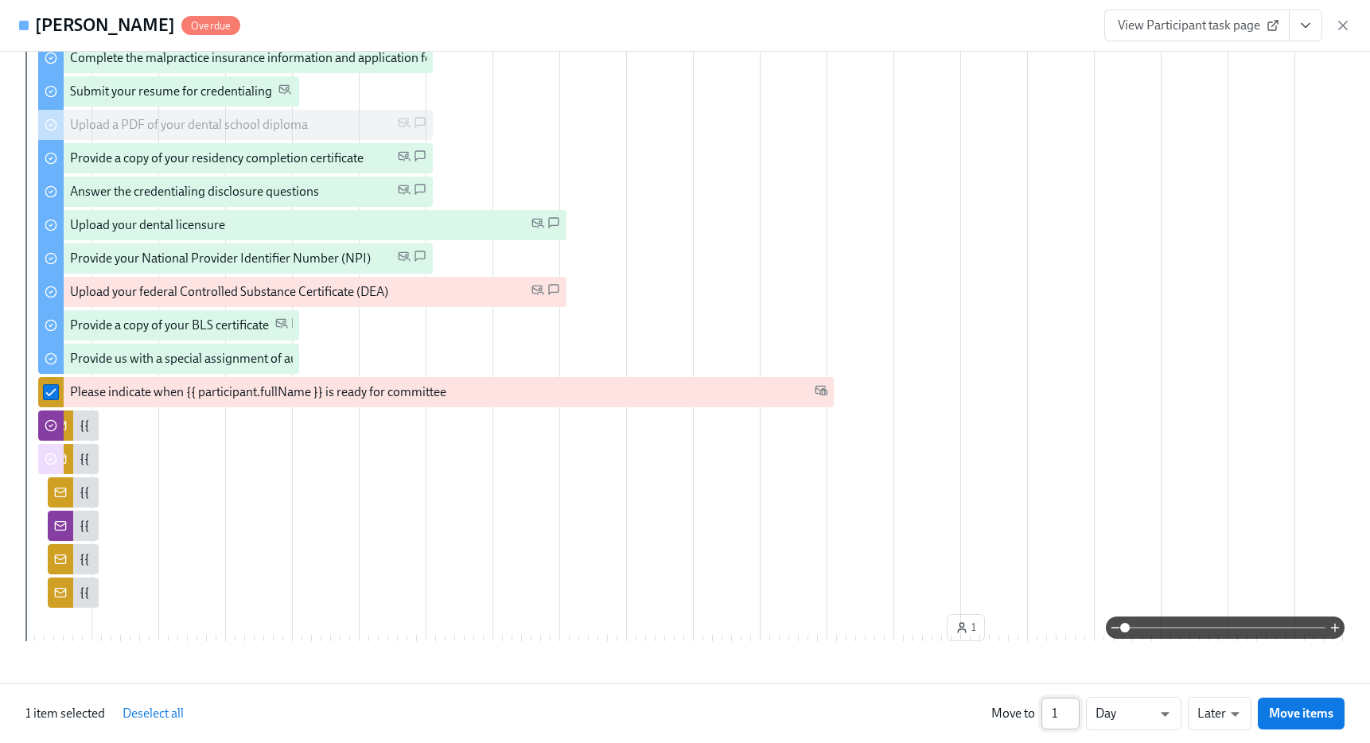
click at [1064, 709] on input "1" at bounding box center [1060, 714] width 38 height 32
type input "18"
click at [1120, 706] on li "Weeks" at bounding box center [1133, 710] width 95 height 27
type input "w"
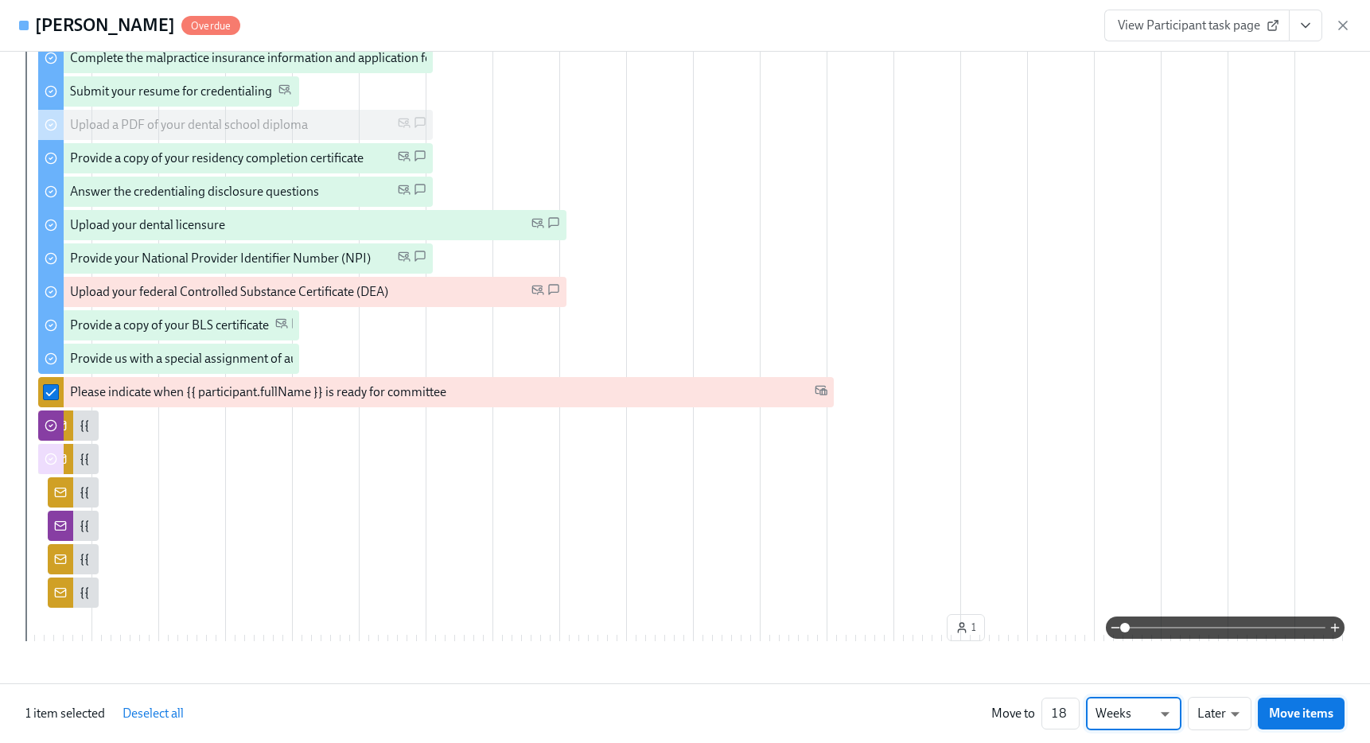
click at [1329, 720] on span "Move items" at bounding box center [1301, 713] width 64 height 16
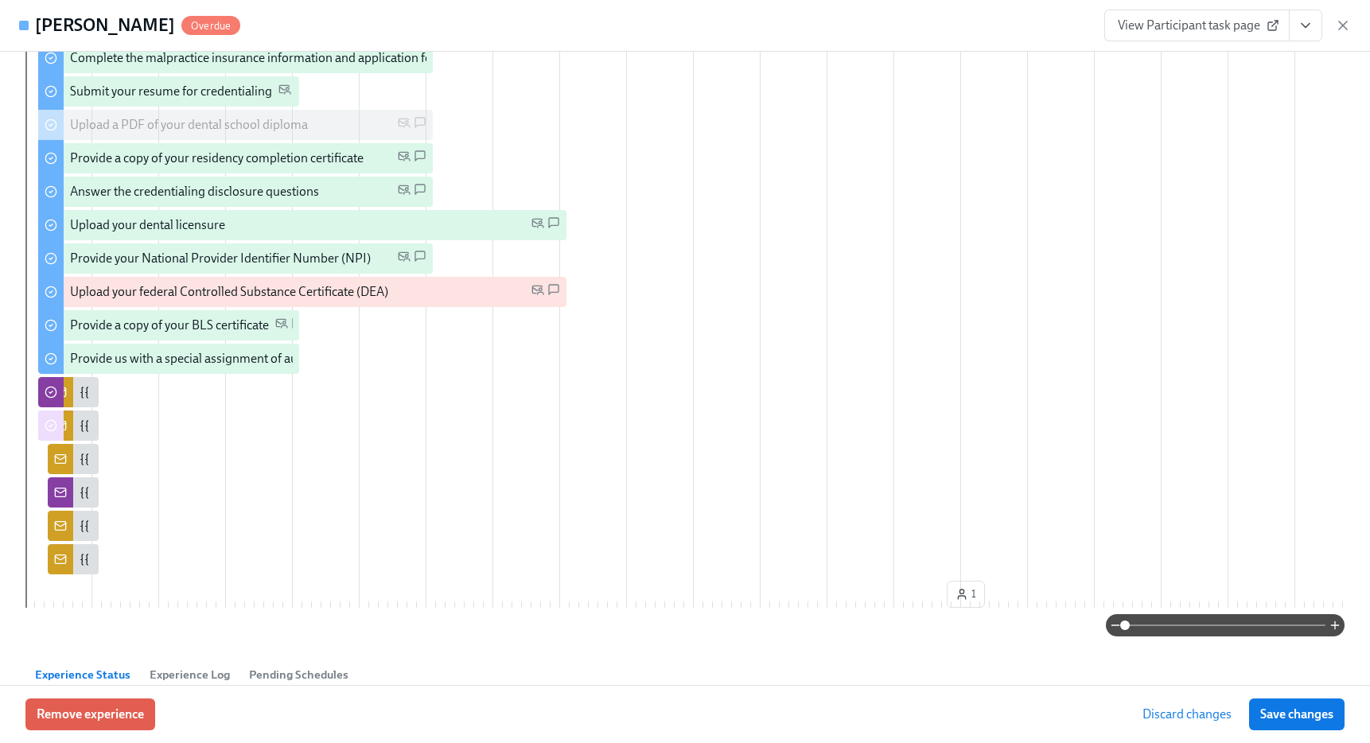
click at [1316, 712] on span "Save changes" at bounding box center [1296, 714] width 73 height 16
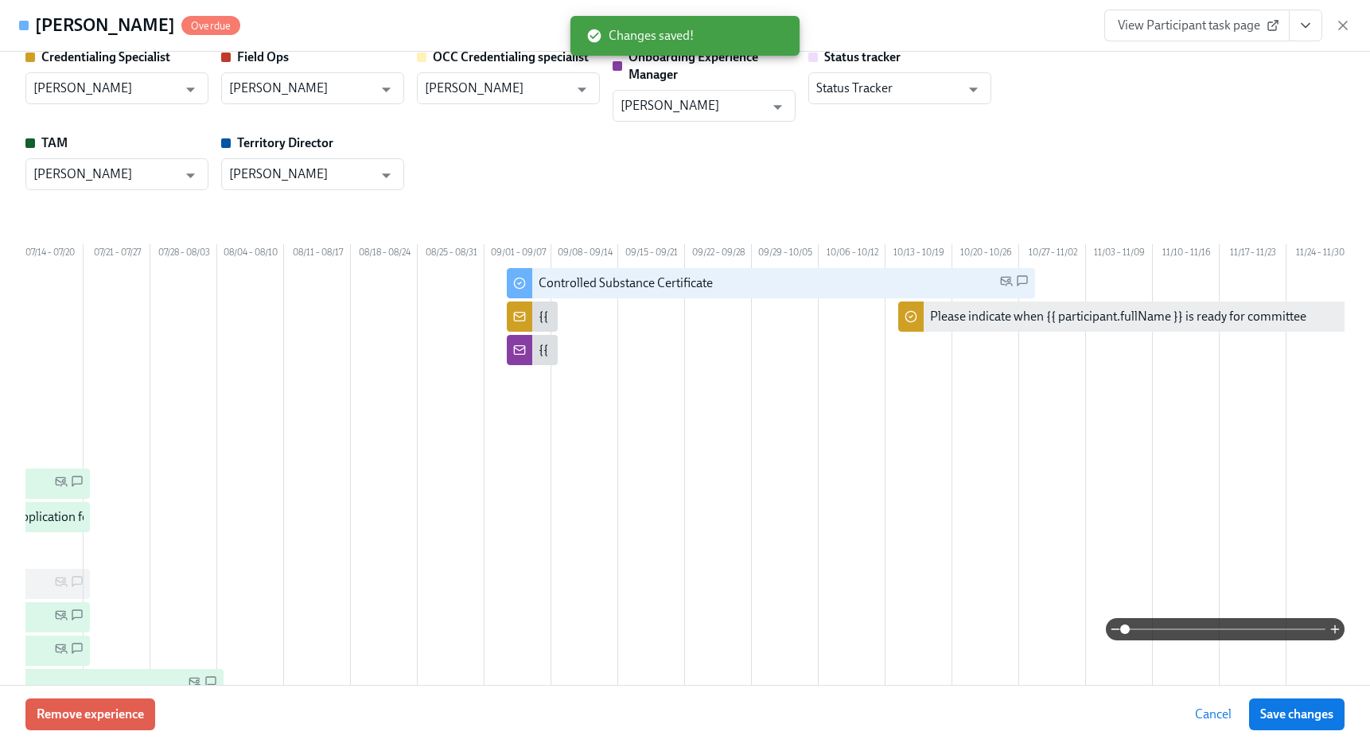
scroll to position [0, 344]
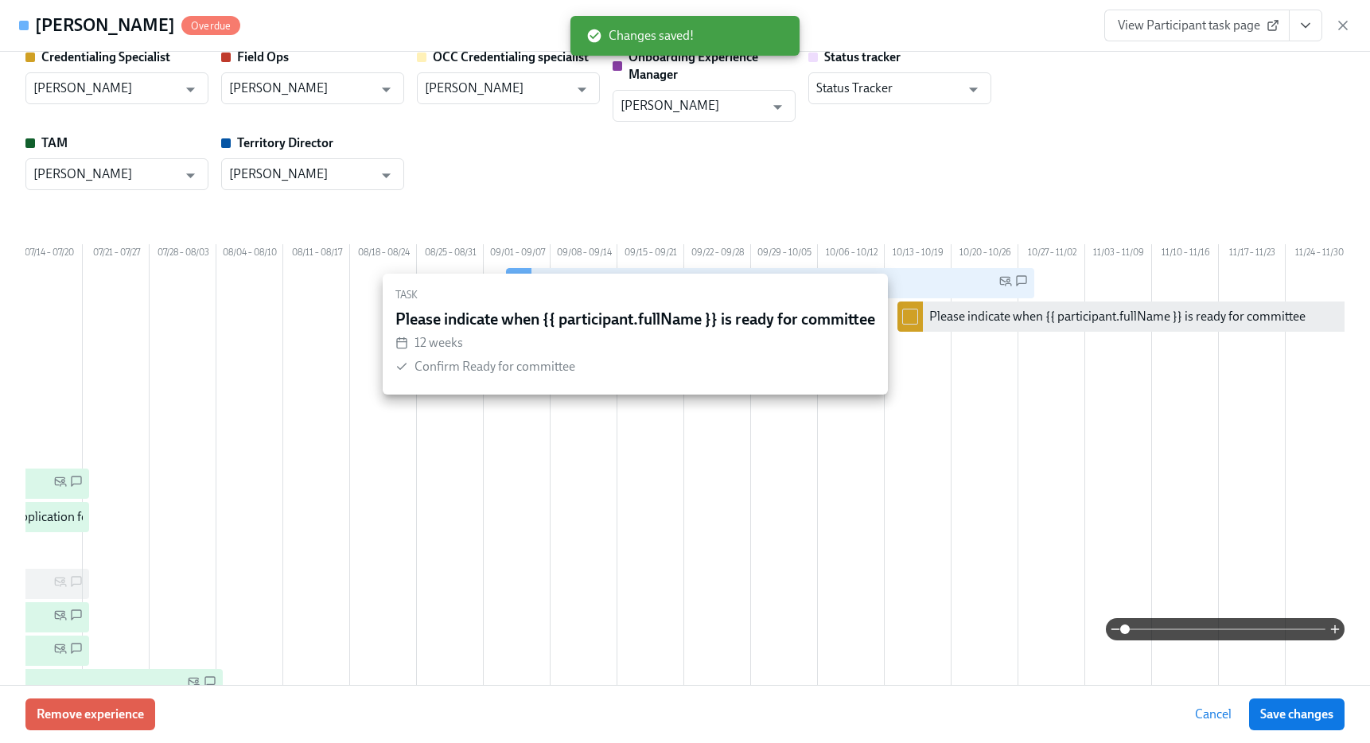
click at [912, 324] on input "checkbox" at bounding box center [910, 316] width 14 height 14
checkbox input "true"
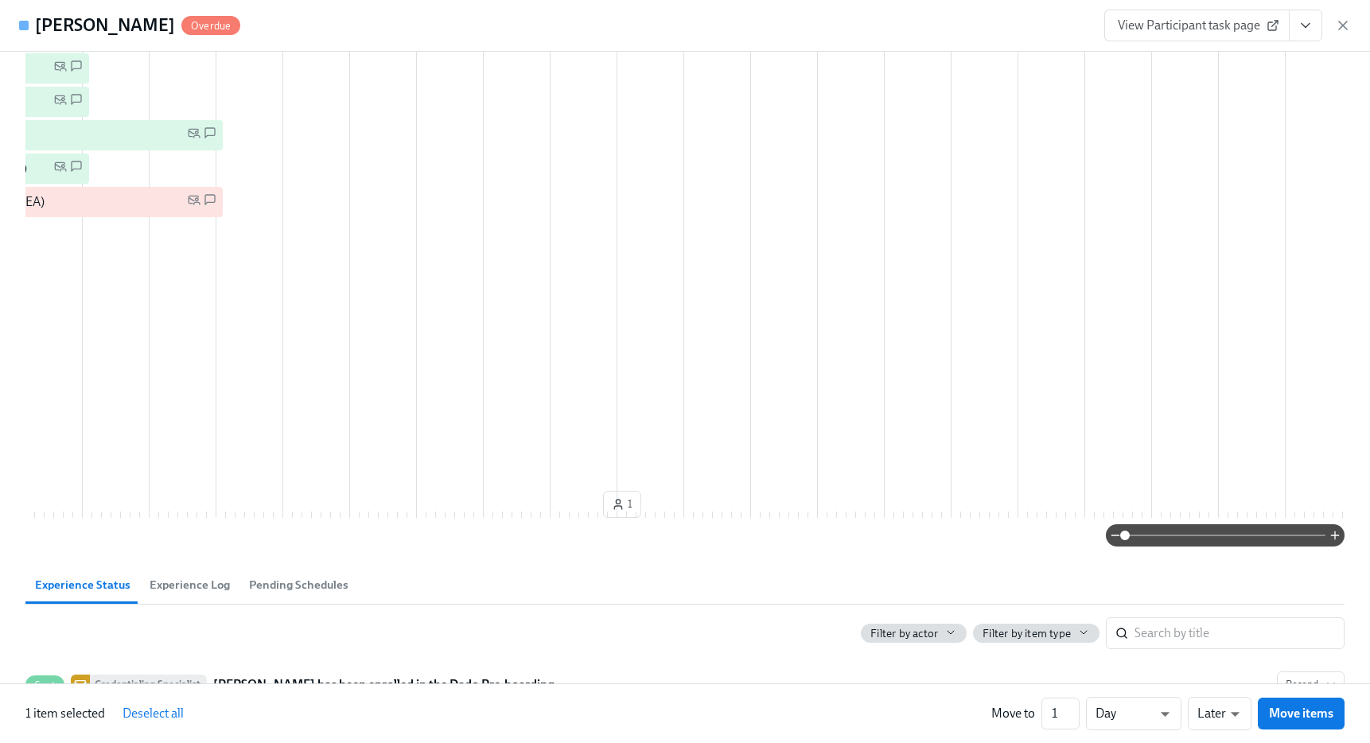
scroll to position [571, 0]
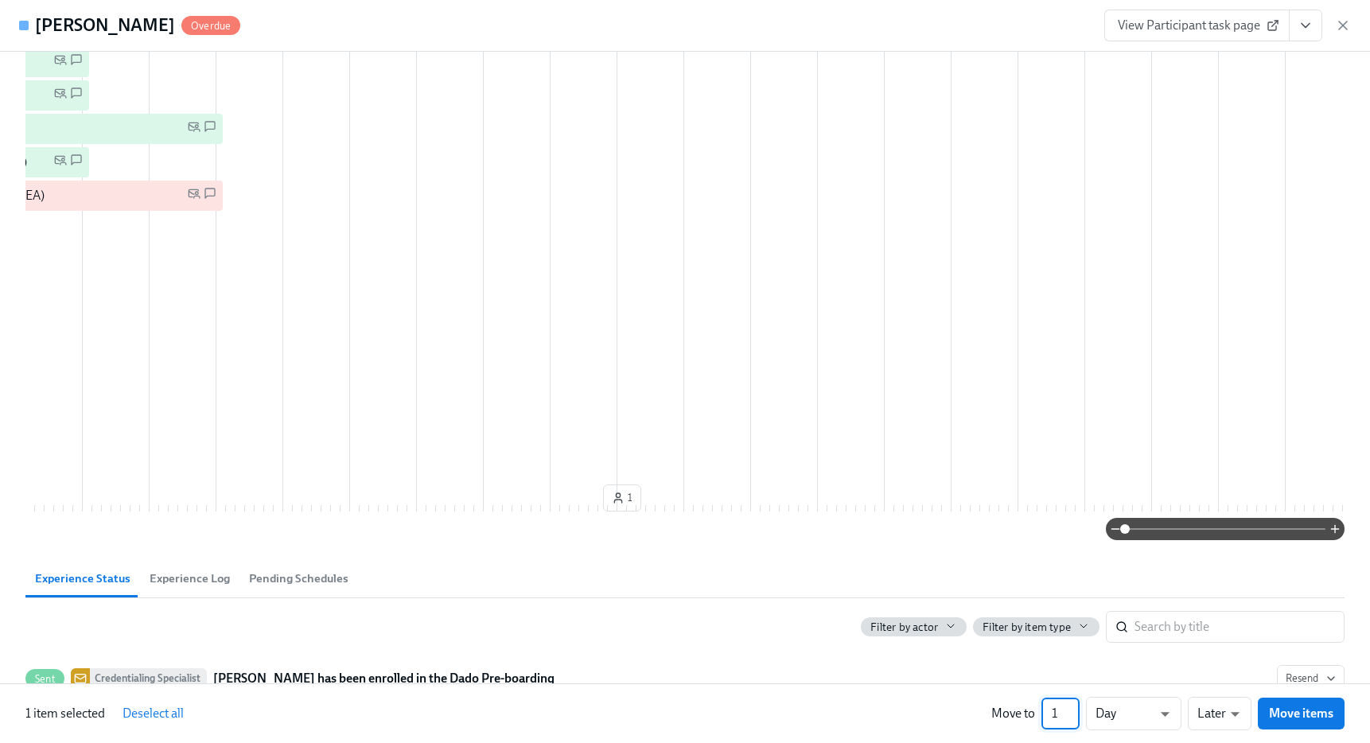
click at [1049, 714] on input "1" at bounding box center [1060, 714] width 38 height 32
click at [1057, 713] on input "1" at bounding box center [1060, 714] width 38 height 32
type input "10"
click at [1116, 689] on li "Days" at bounding box center [1133, 683] width 95 height 27
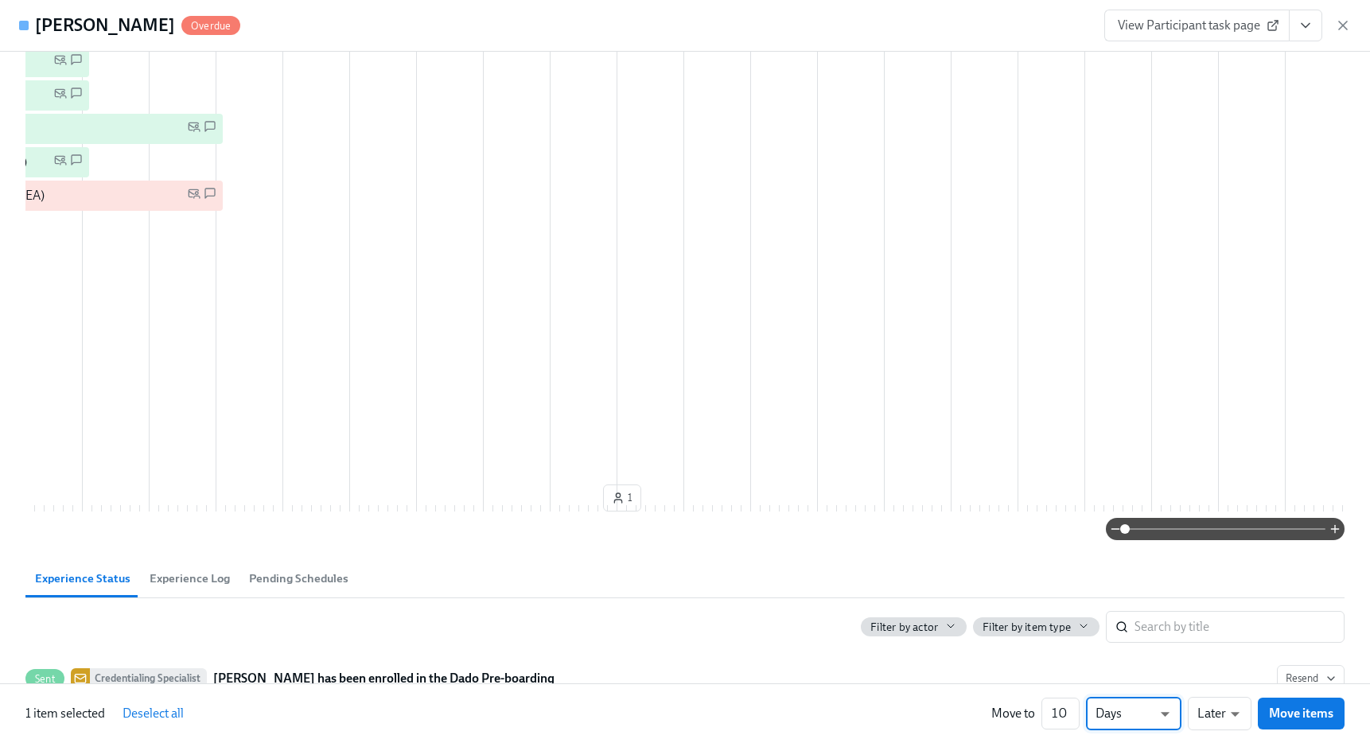
click at [1116, 717] on li "Weeks" at bounding box center [1133, 710] width 95 height 27
type input "w"
click at [1229, 682] on li "Earlier" at bounding box center [1219, 683] width 64 height 27
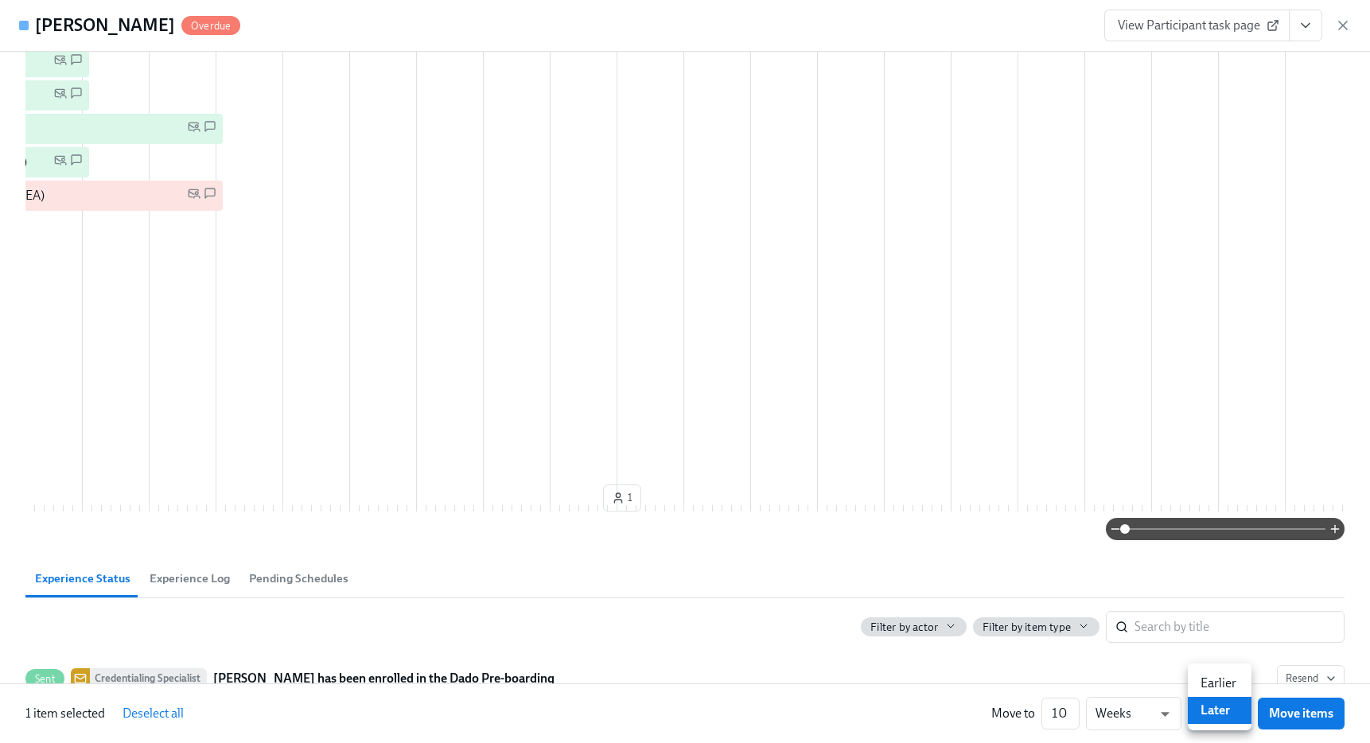
type input "earlier"
click at [1299, 720] on span "Move items" at bounding box center [1301, 713] width 64 height 16
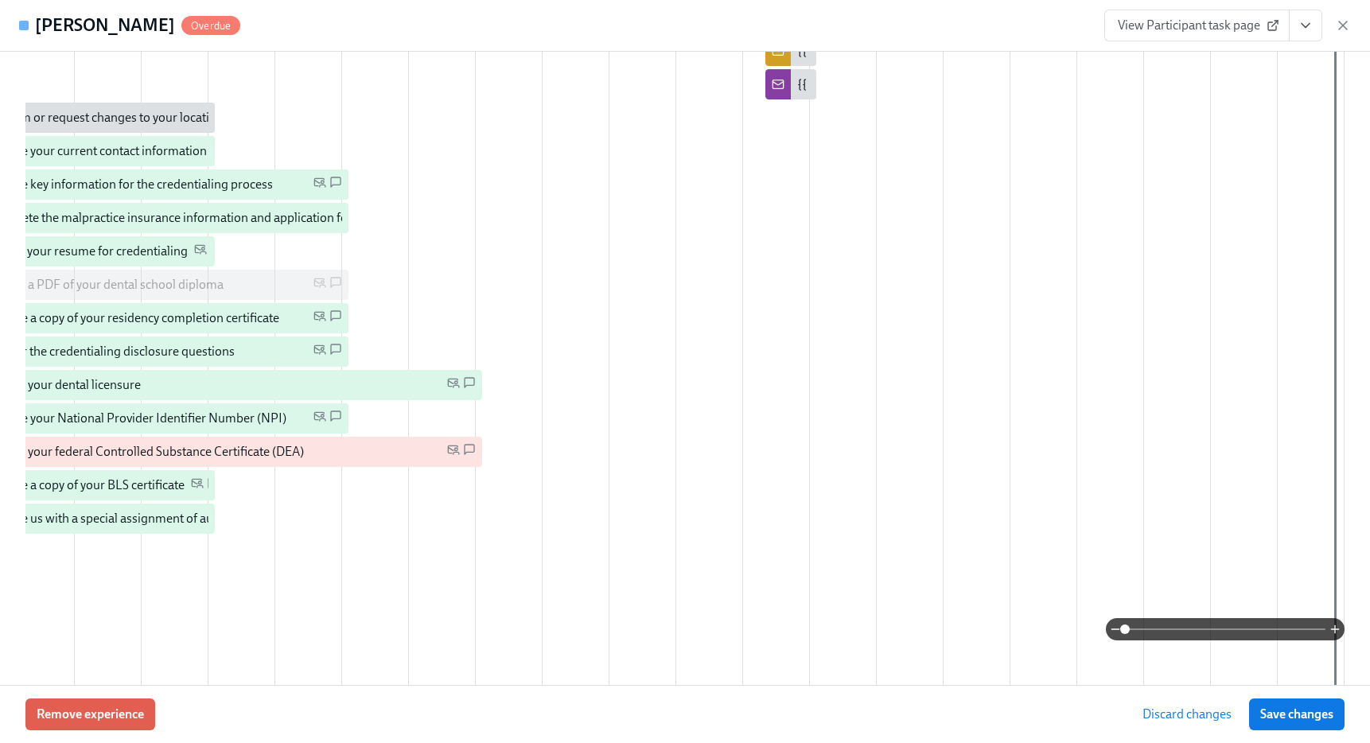
scroll to position [415, 0]
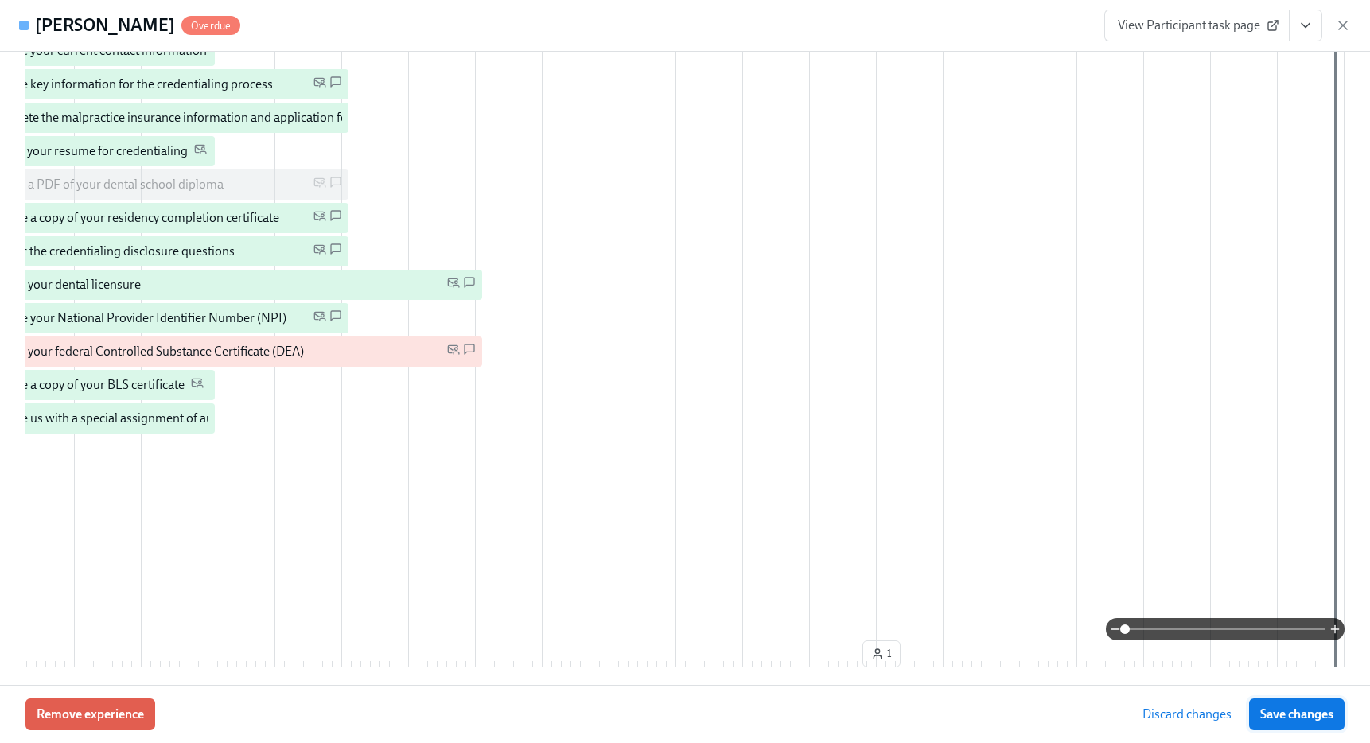
click at [1265, 717] on span "Save changes" at bounding box center [1296, 714] width 73 height 16
click at [1344, 21] on icon "button" at bounding box center [1343, 25] width 16 height 16
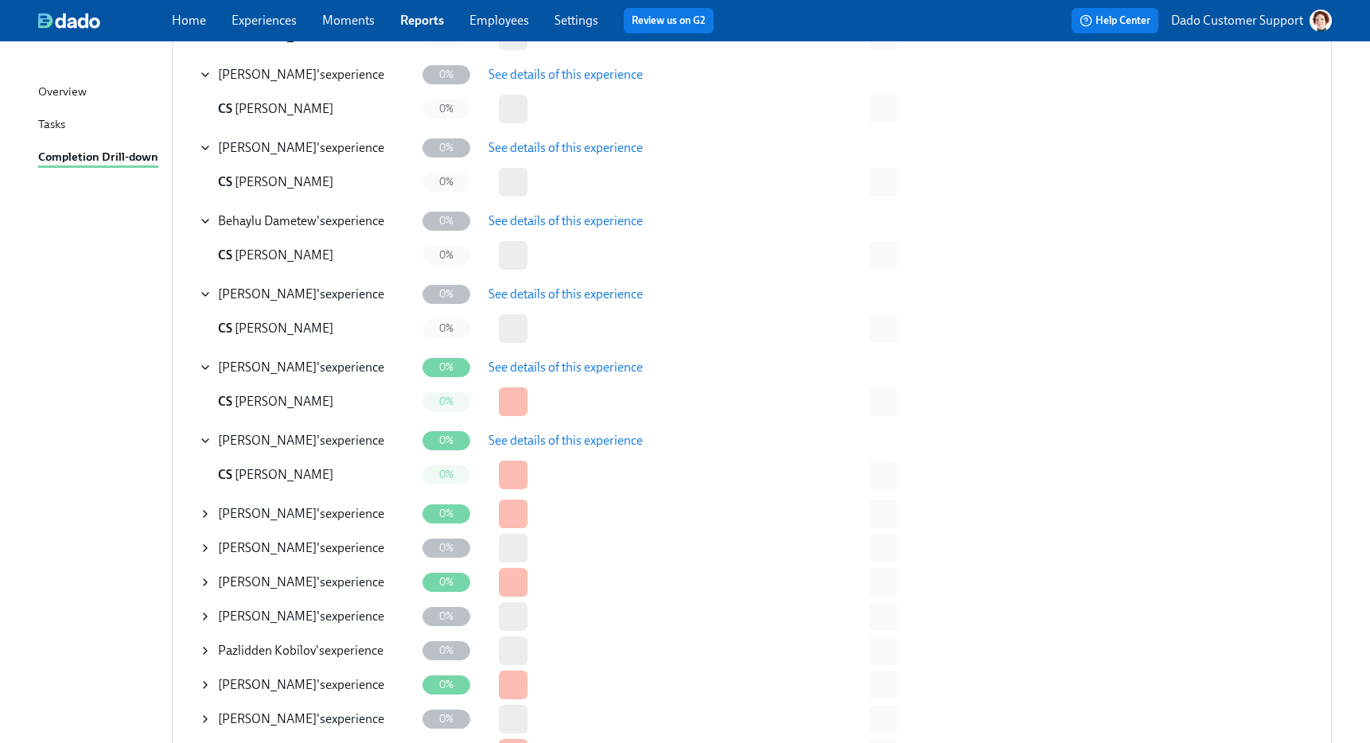
click at [202, 514] on icon at bounding box center [205, 513] width 13 height 13
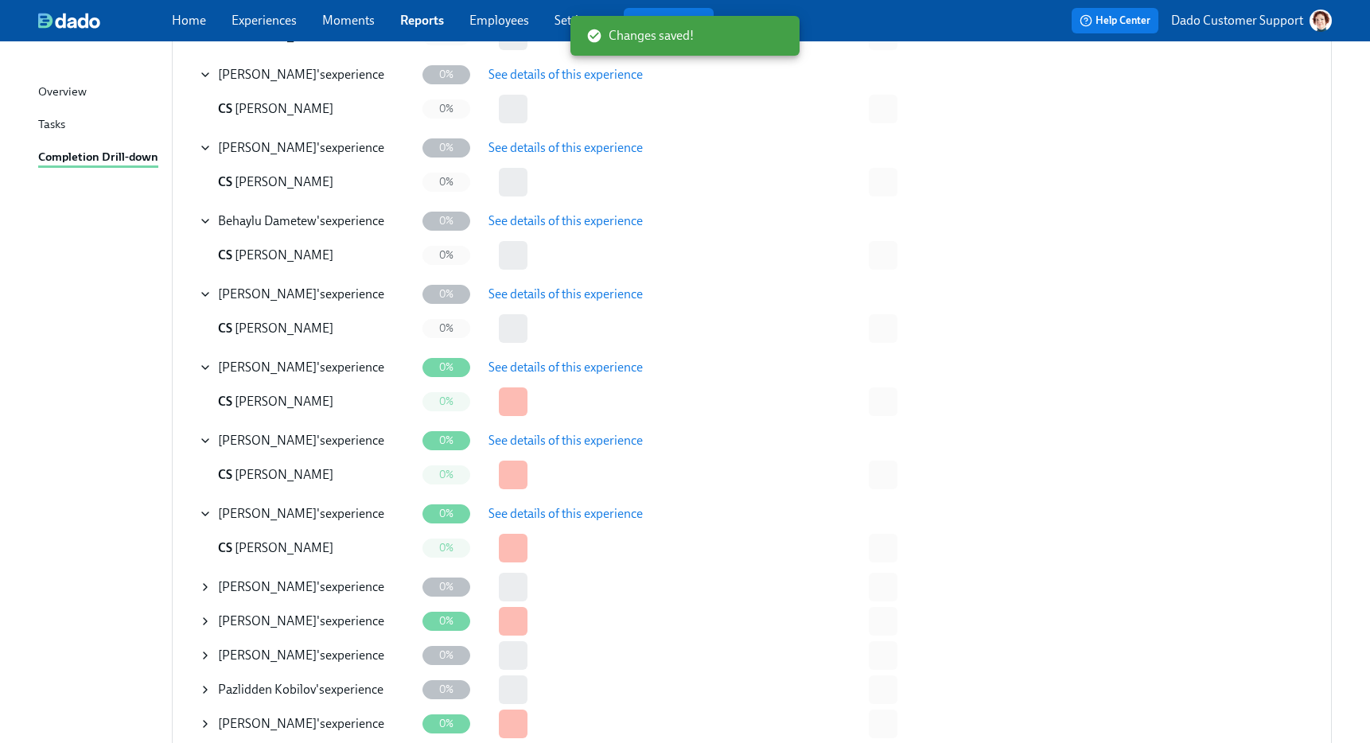
click at [645, 523] on button "See details of this experience" at bounding box center [565, 514] width 177 height 32
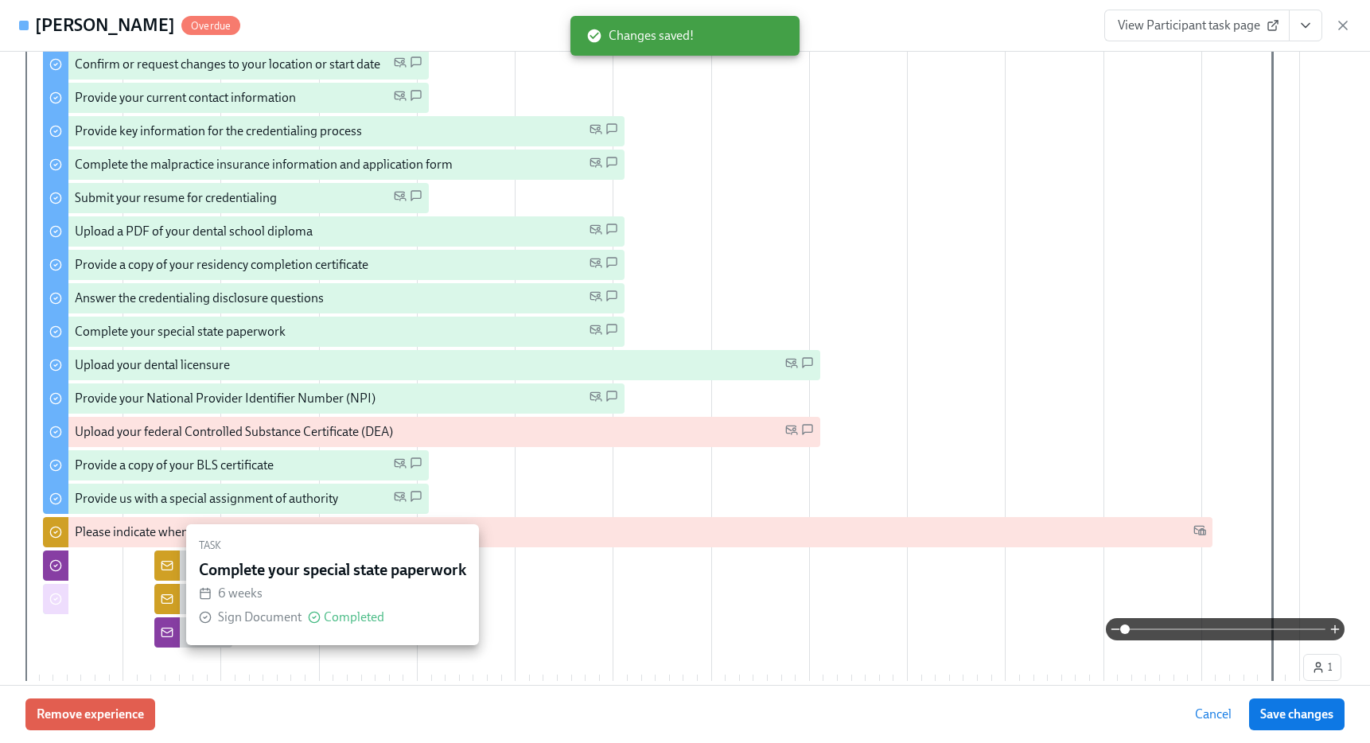
scroll to position [435, 0]
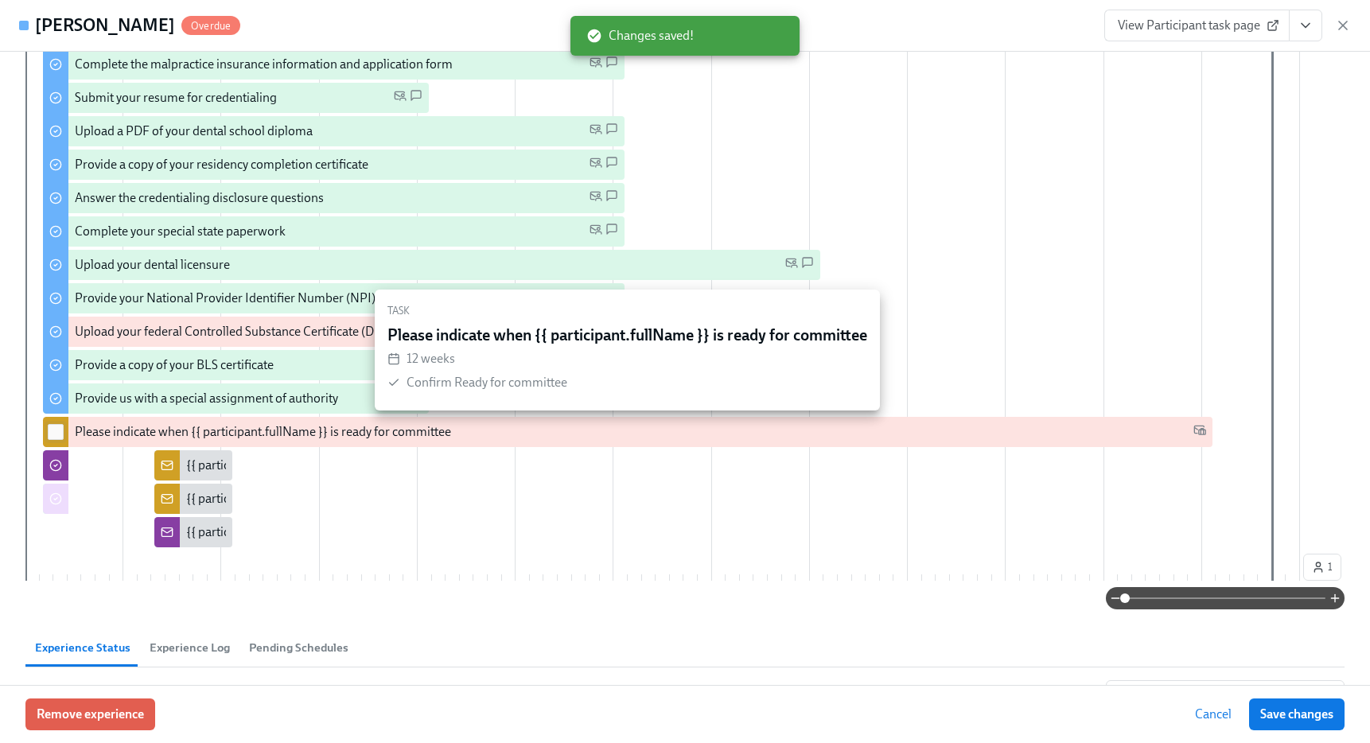
click at [50, 437] on input "checkbox" at bounding box center [56, 432] width 14 height 14
checkbox input "true"
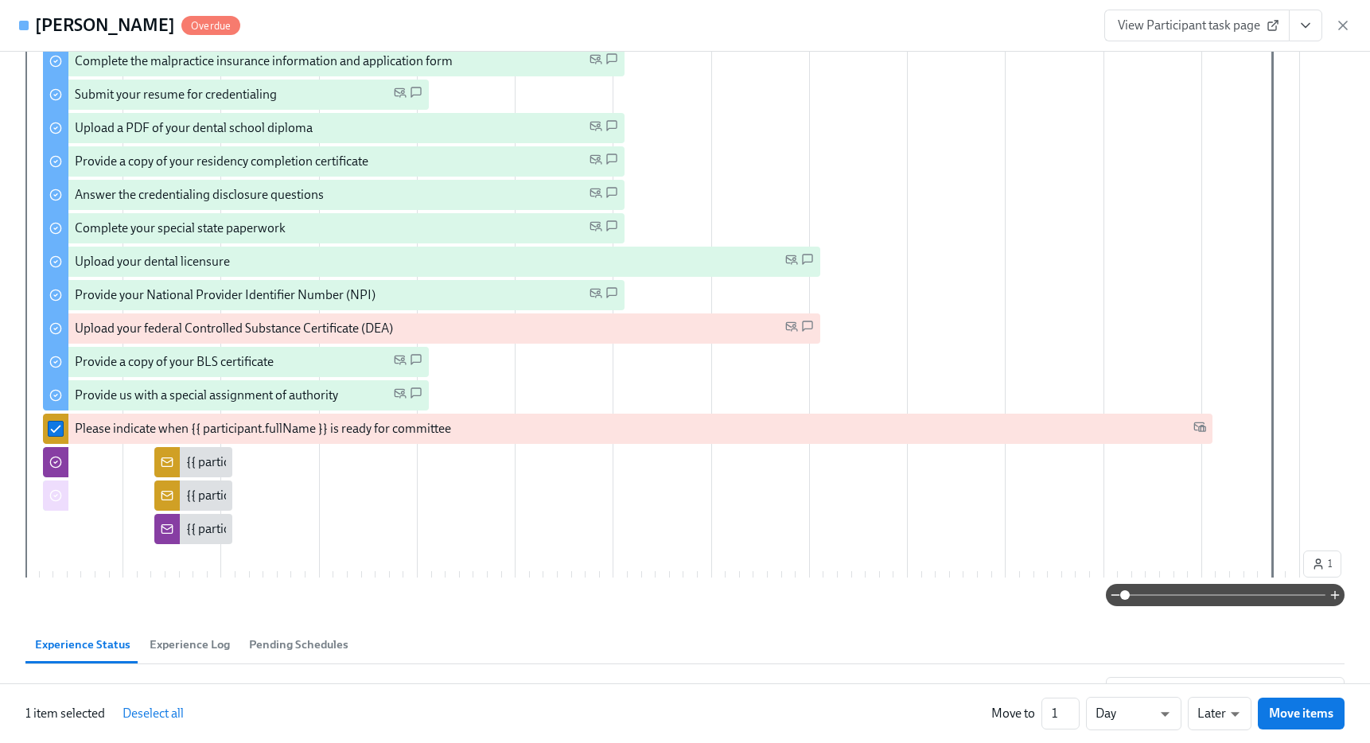
scroll to position [662, 0]
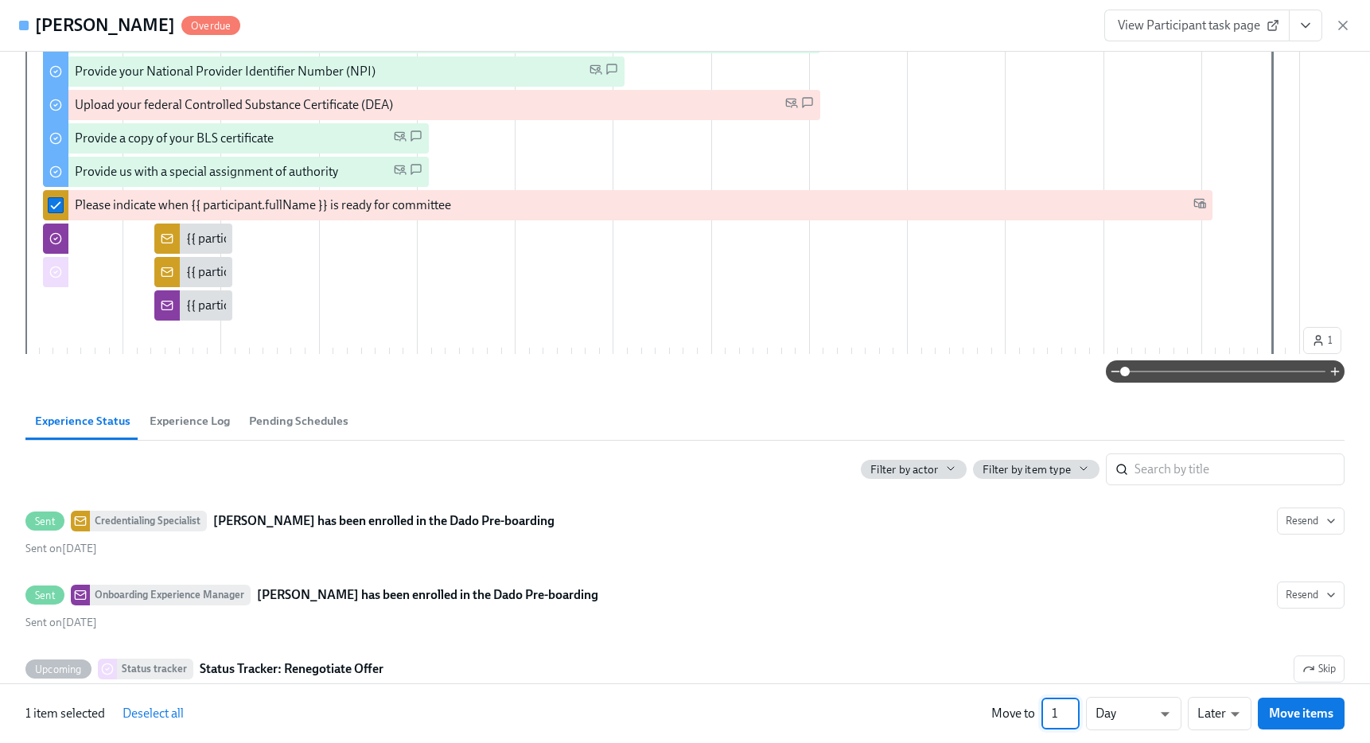
click at [1061, 712] on input "1" at bounding box center [1060, 714] width 38 height 32
type input "10"
click at [1117, 711] on li "Weeks" at bounding box center [1133, 710] width 95 height 27
type input "w"
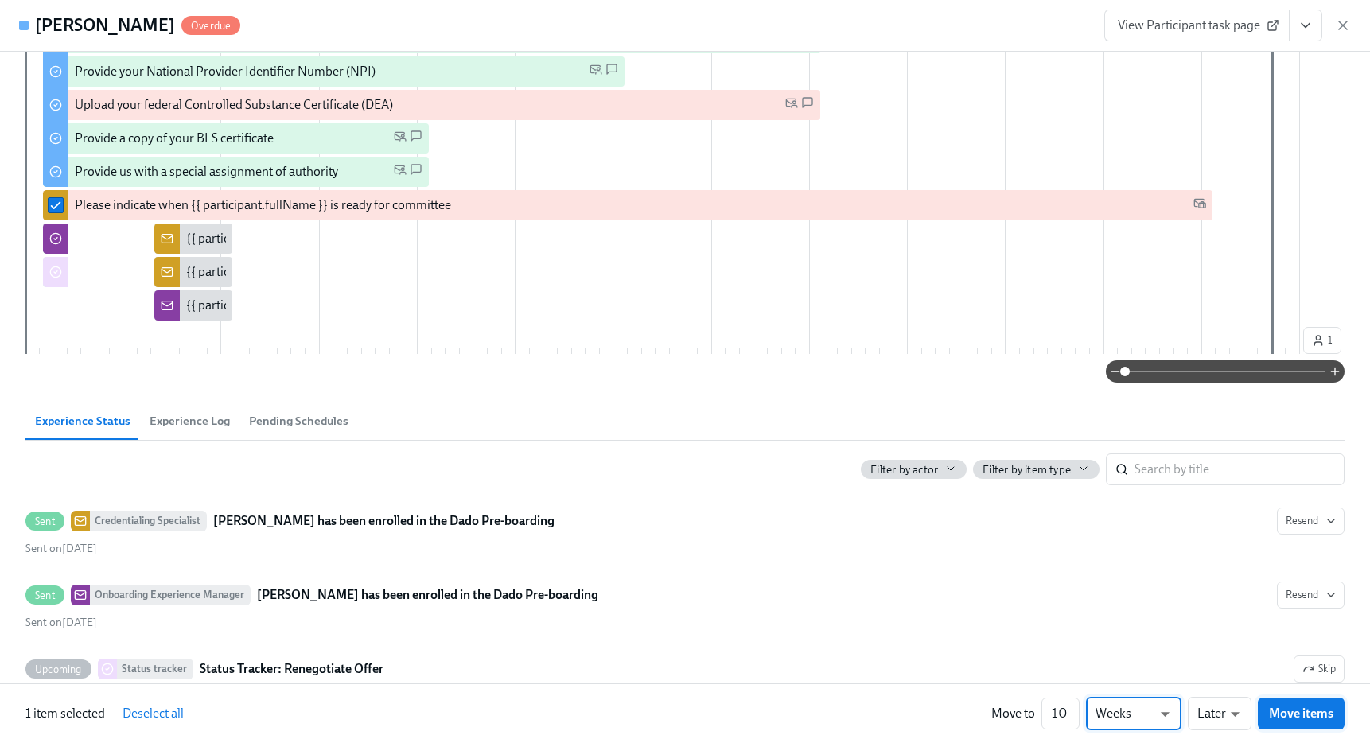
click at [1275, 710] on span "Move items" at bounding box center [1301, 713] width 64 height 16
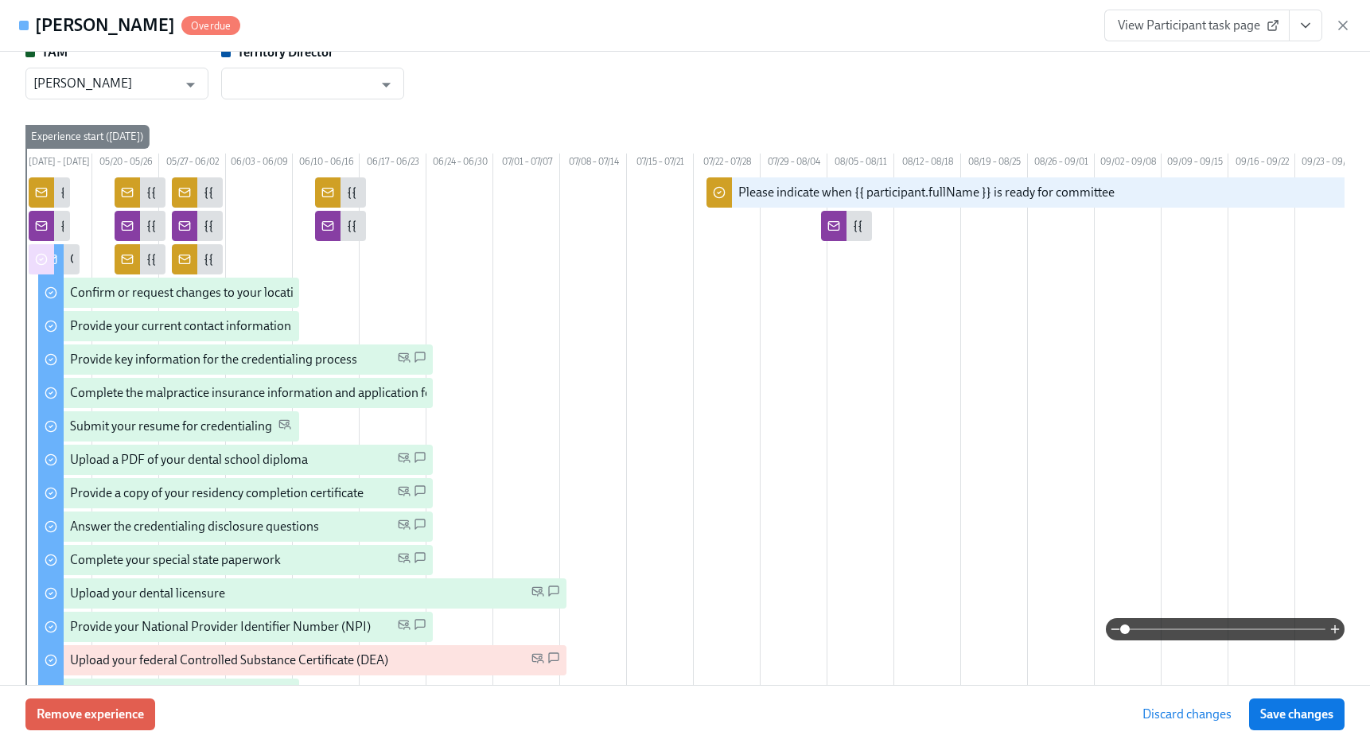
scroll to position [0, 218]
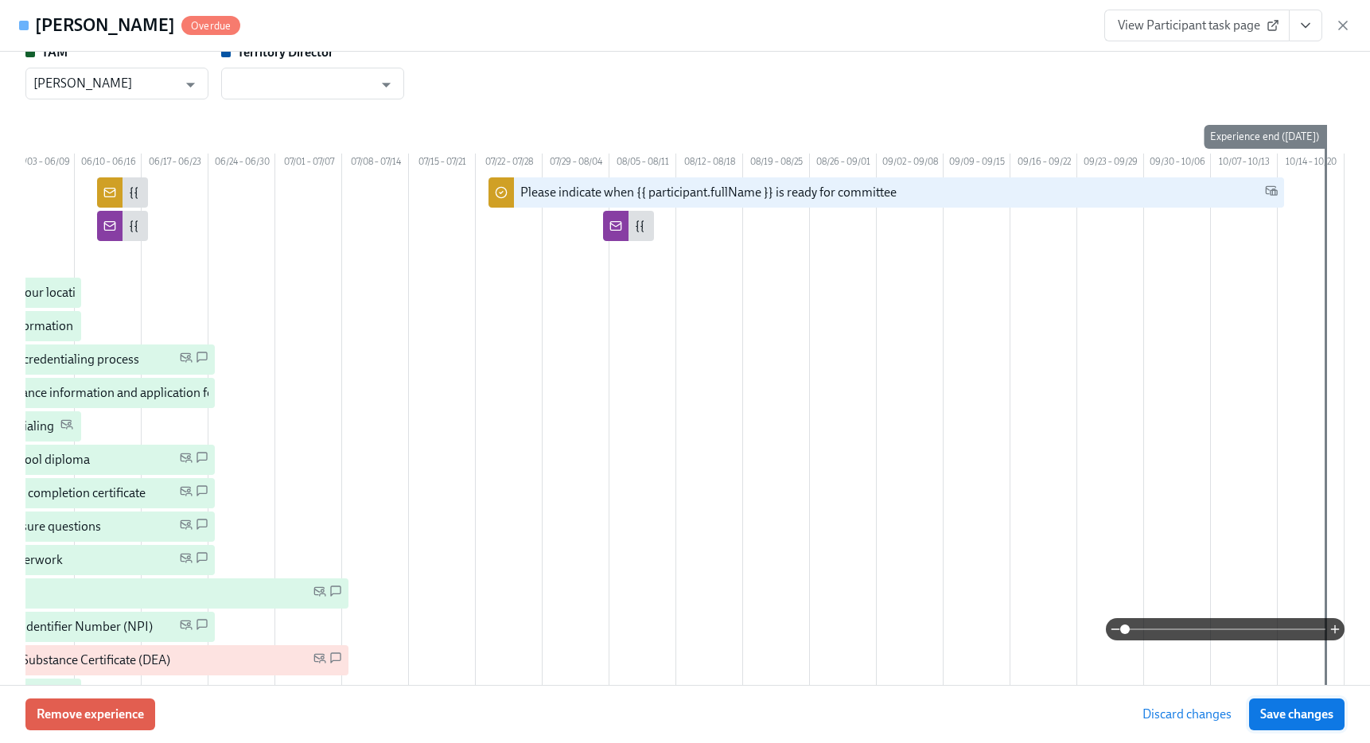
click at [1287, 705] on button "Save changes" at bounding box center [1296, 714] width 95 height 32
click at [1335, 23] on icon "button" at bounding box center [1343, 25] width 16 height 16
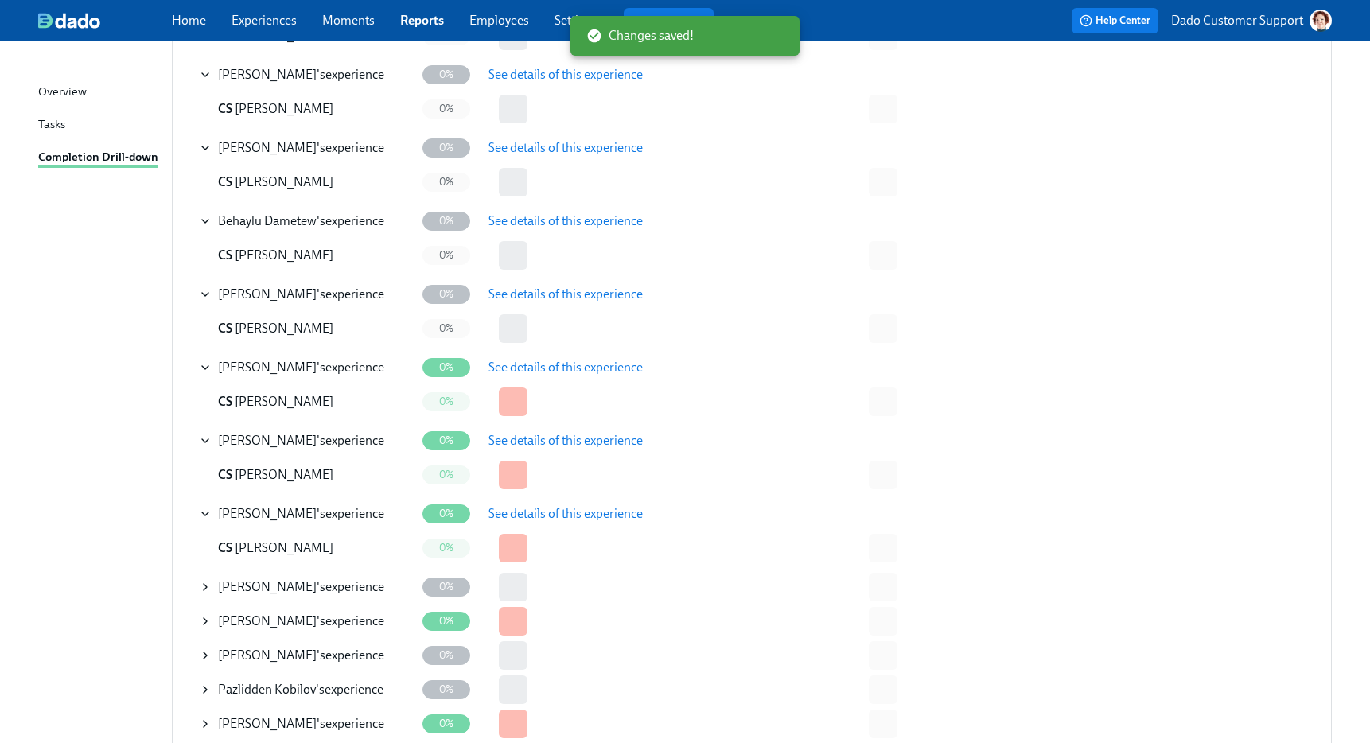
click at [212, 584] on div "Yaser Ikhlayel 's experience" at bounding box center [307, 587] width 216 height 32
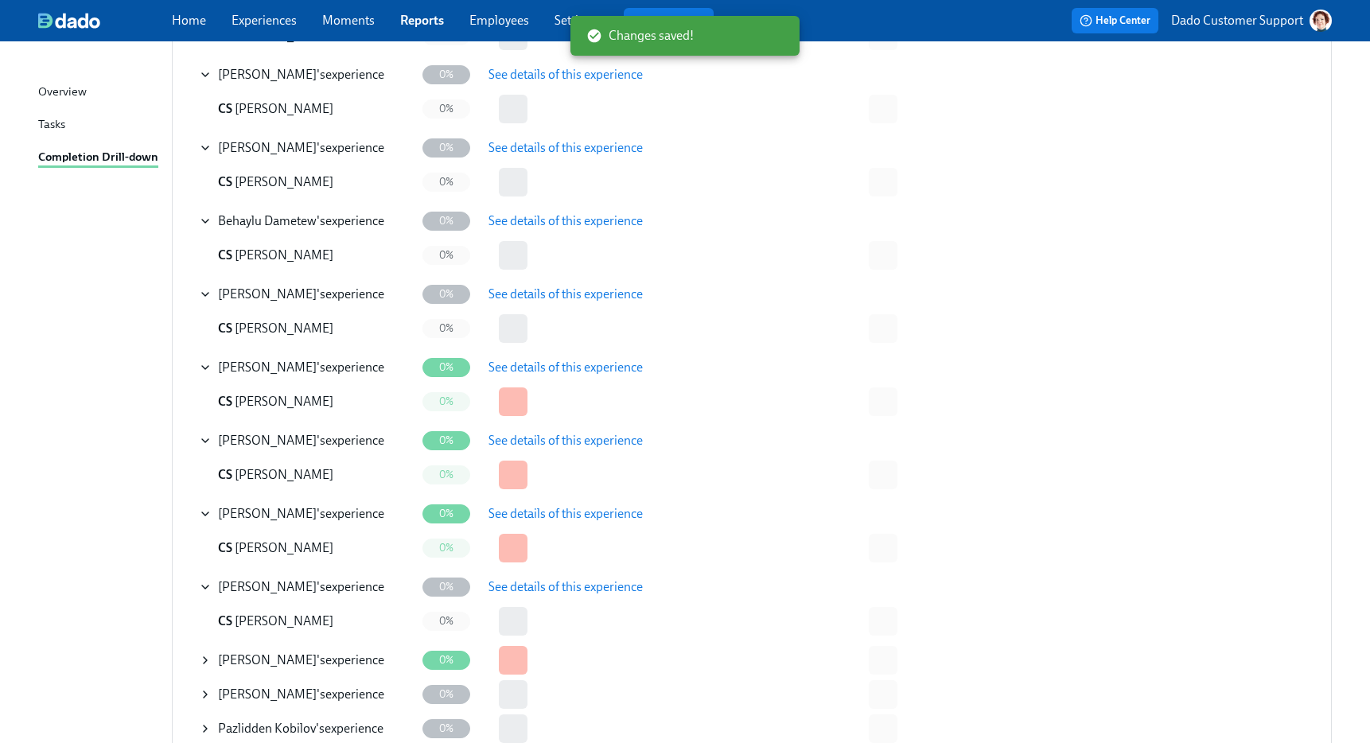
click at [573, 589] on span "See details of this experience" at bounding box center [565, 587] width 154 height 16
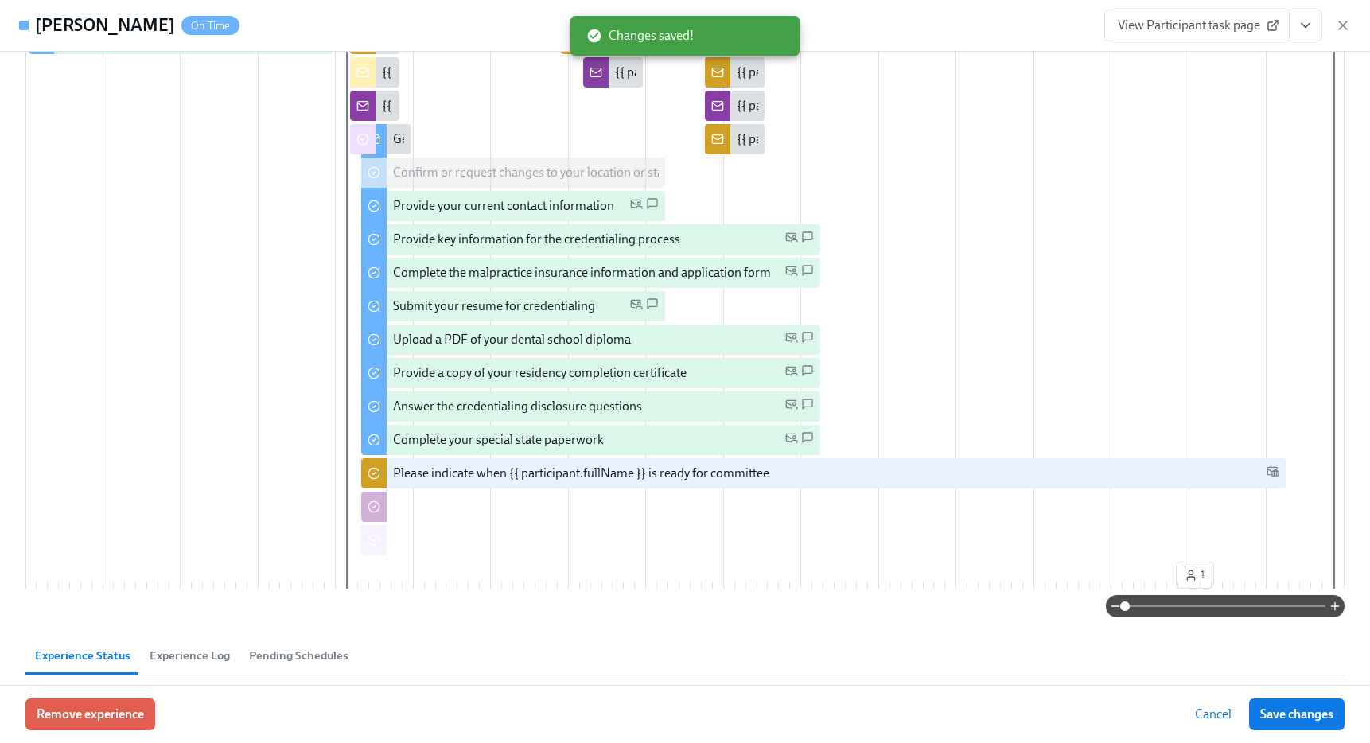
scroll to position [444, 0]
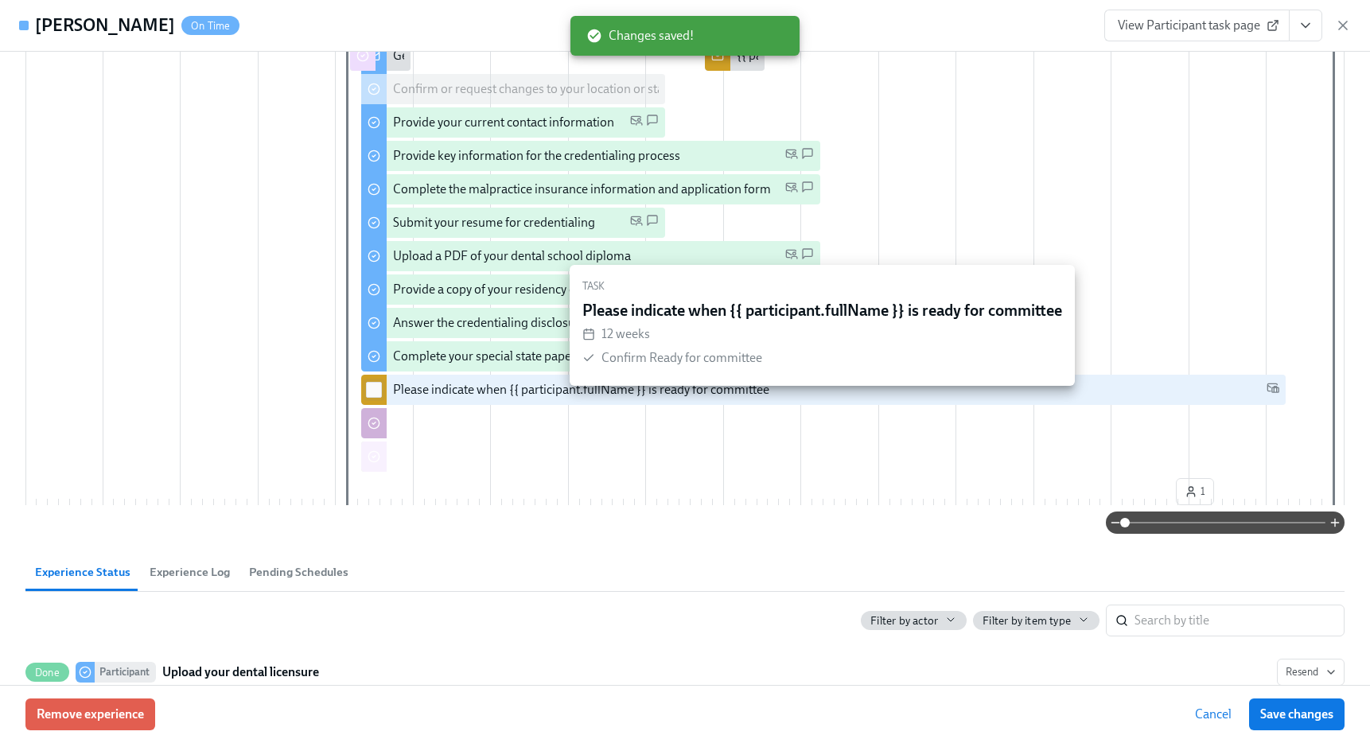
click at [375, 397] on input "checkbox" at bounding box center [374, 390] width 14 height 14
checkbox input "true"
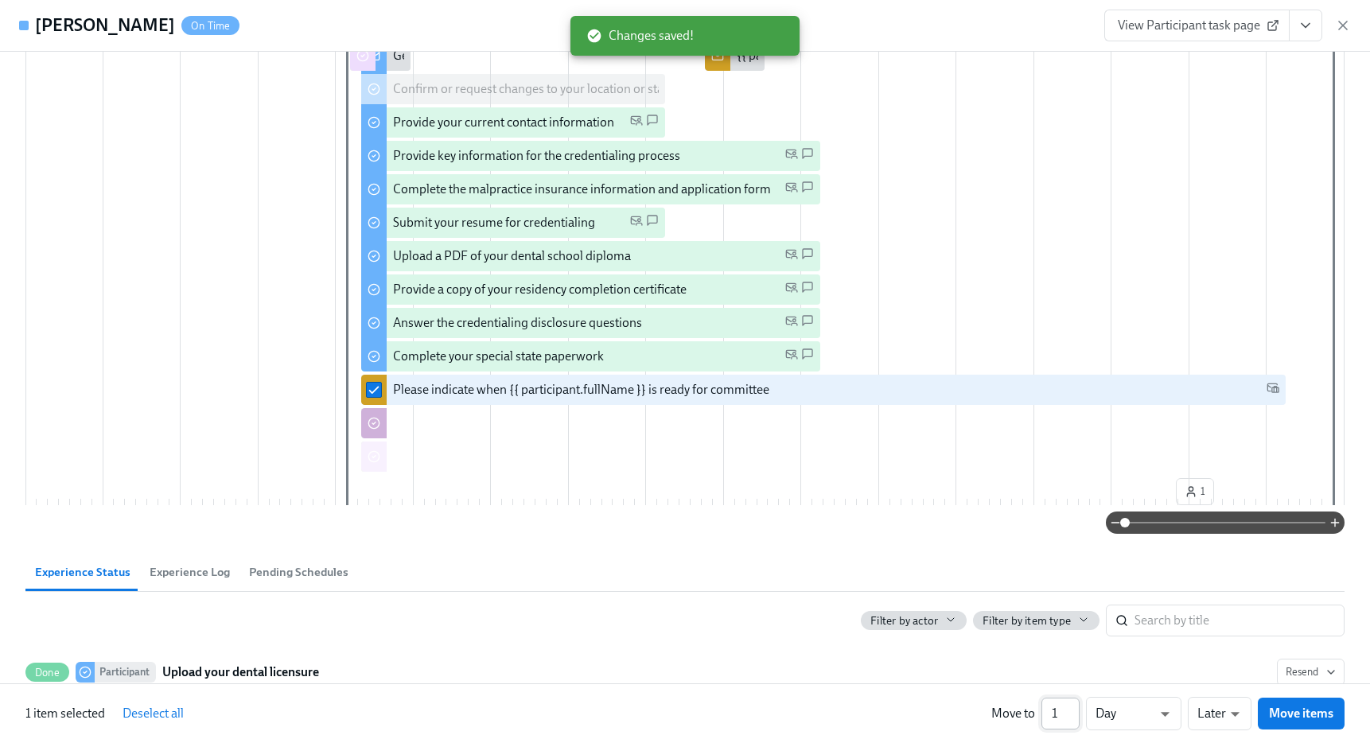
click at [1067, 713] on input "1" at bounding box center [1060, 714] width 38 height 32
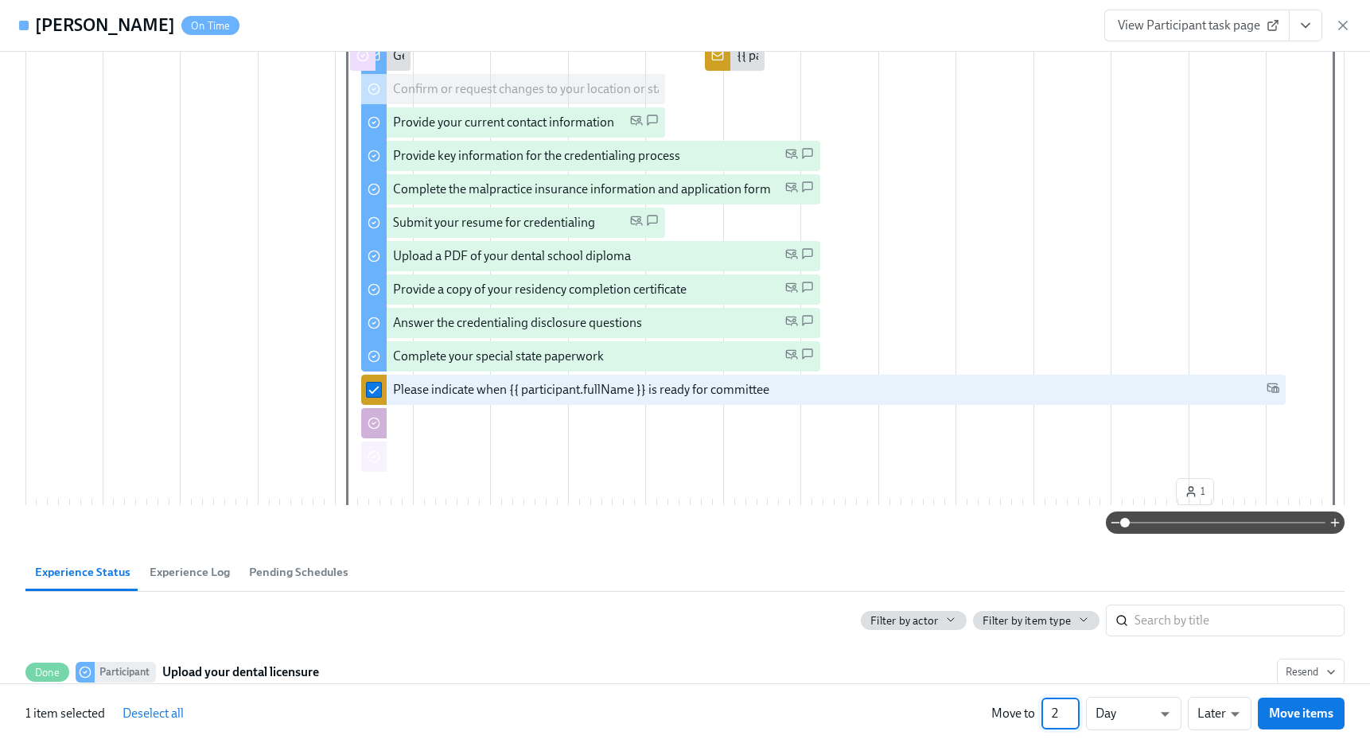
click at [1073, 707] on input "2" at bounding box center [1060, 714] width 38 height 32
click at [1073, 707] on input "3" at bounding box center [1060, 714] width 38 height 32
type input "4"
click at [1073, 707] on input "4" at bounding box center [1060, 714] width 38 height 32
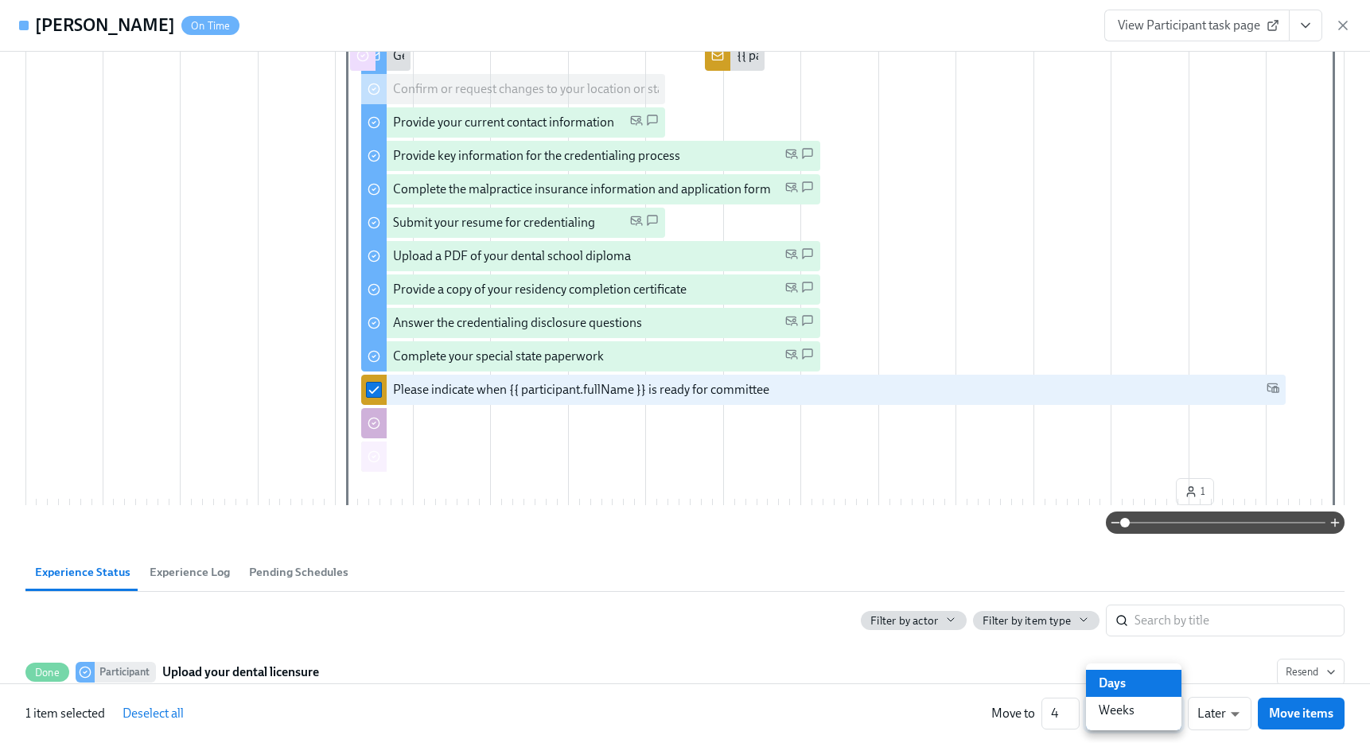
click at [1135, 705] on li "Weeks" at bounding box center [1133, 710] width 95 height 27
type input "w"
click at [1292, 713] on span "Move items" at bounding box center [1301, 713] width 64 height 16
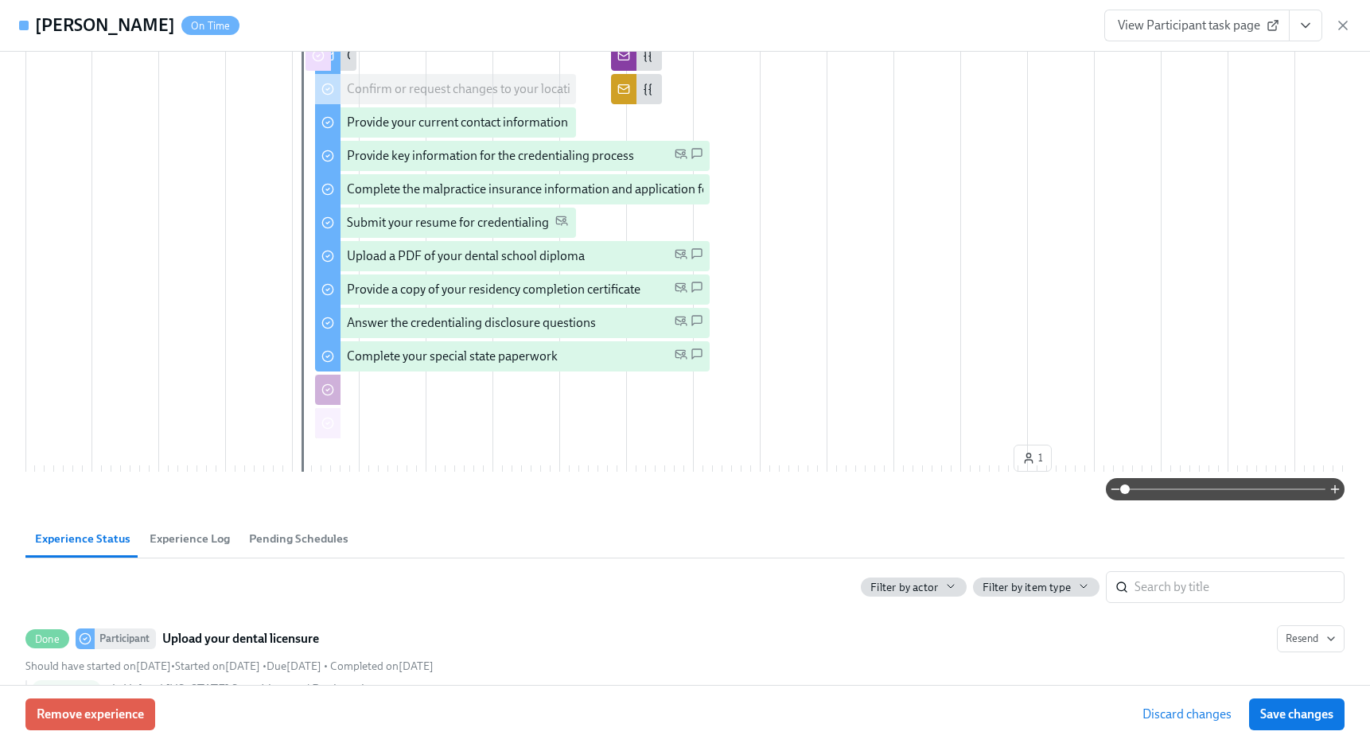
click at [1292, 713] on span "Save changes" at bounding box center [1296, 714] width 73 height 16
click at [1343, 25] on icon "button" at bounding box center [1343, 25] width 8 height 8
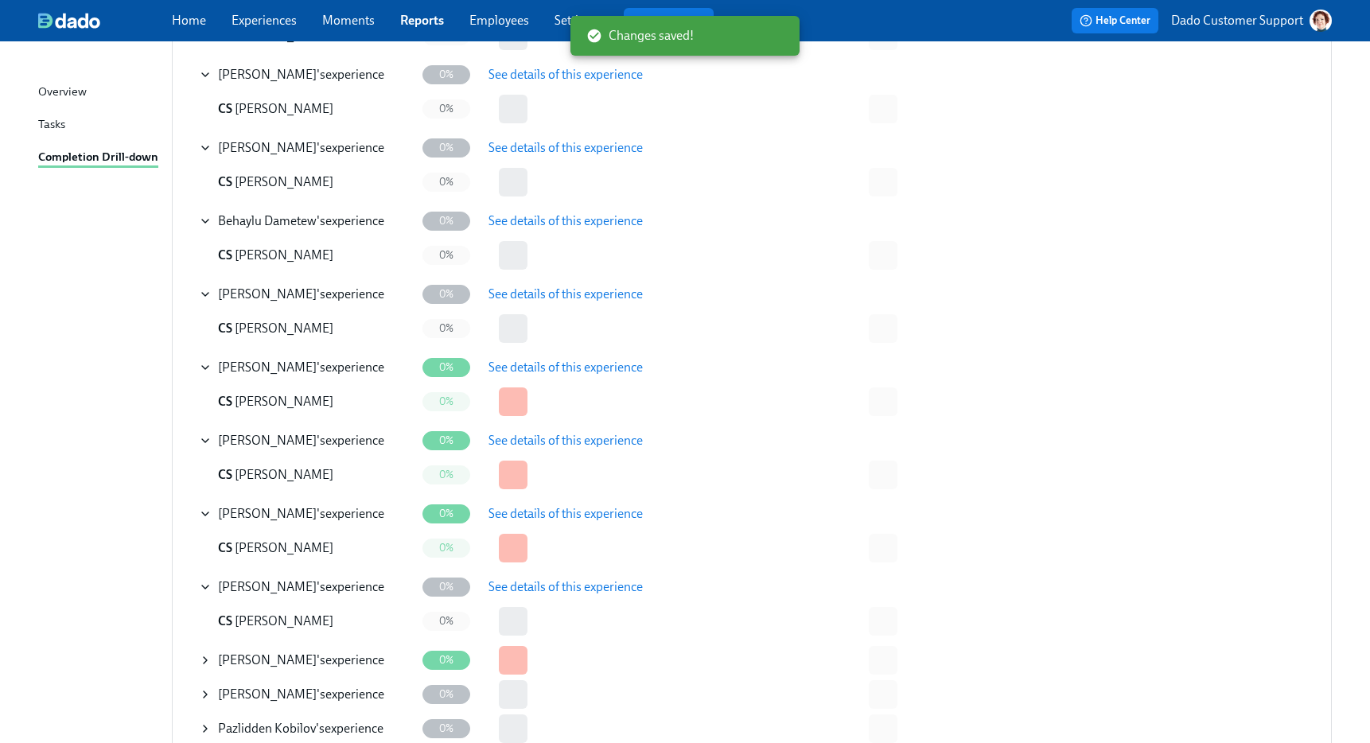
click at [556, 363] on span "See details of this experience" at bounding box center [565, 368] width 154 height 16
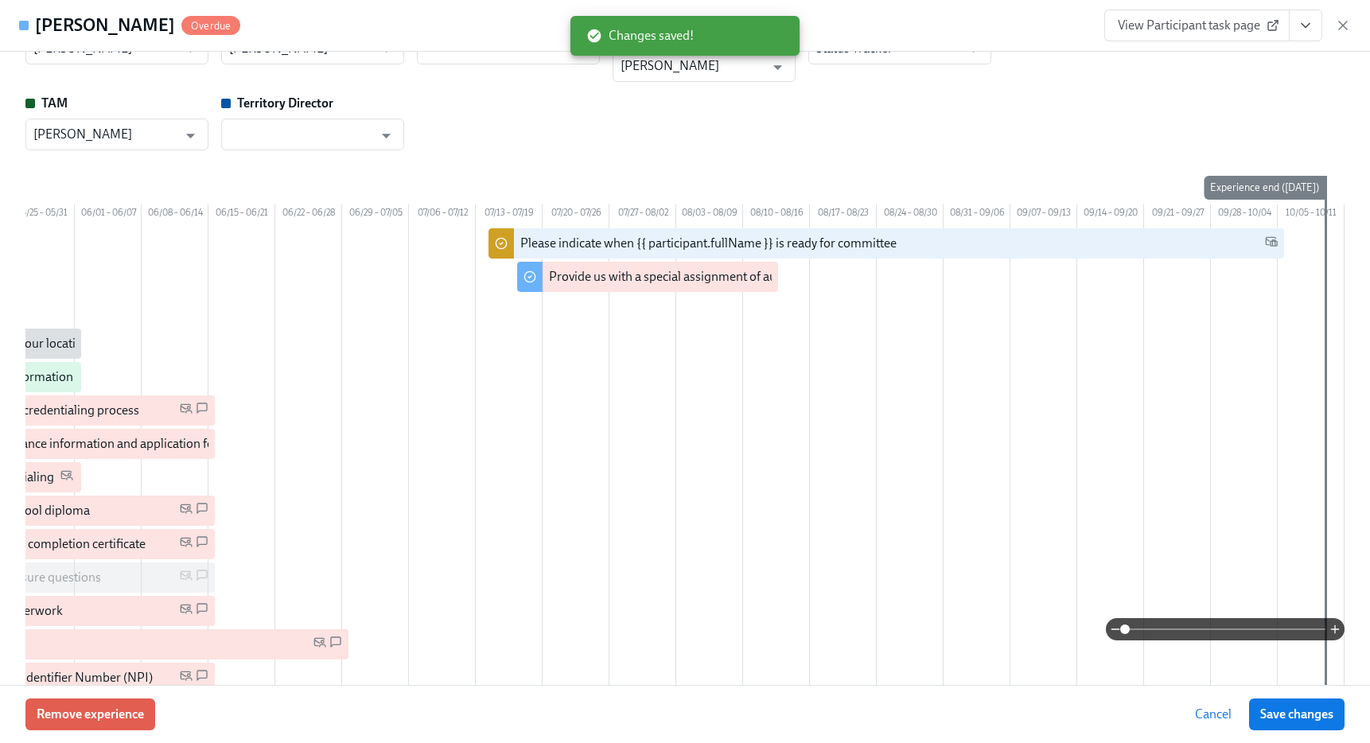
scroll to position [0, 0]
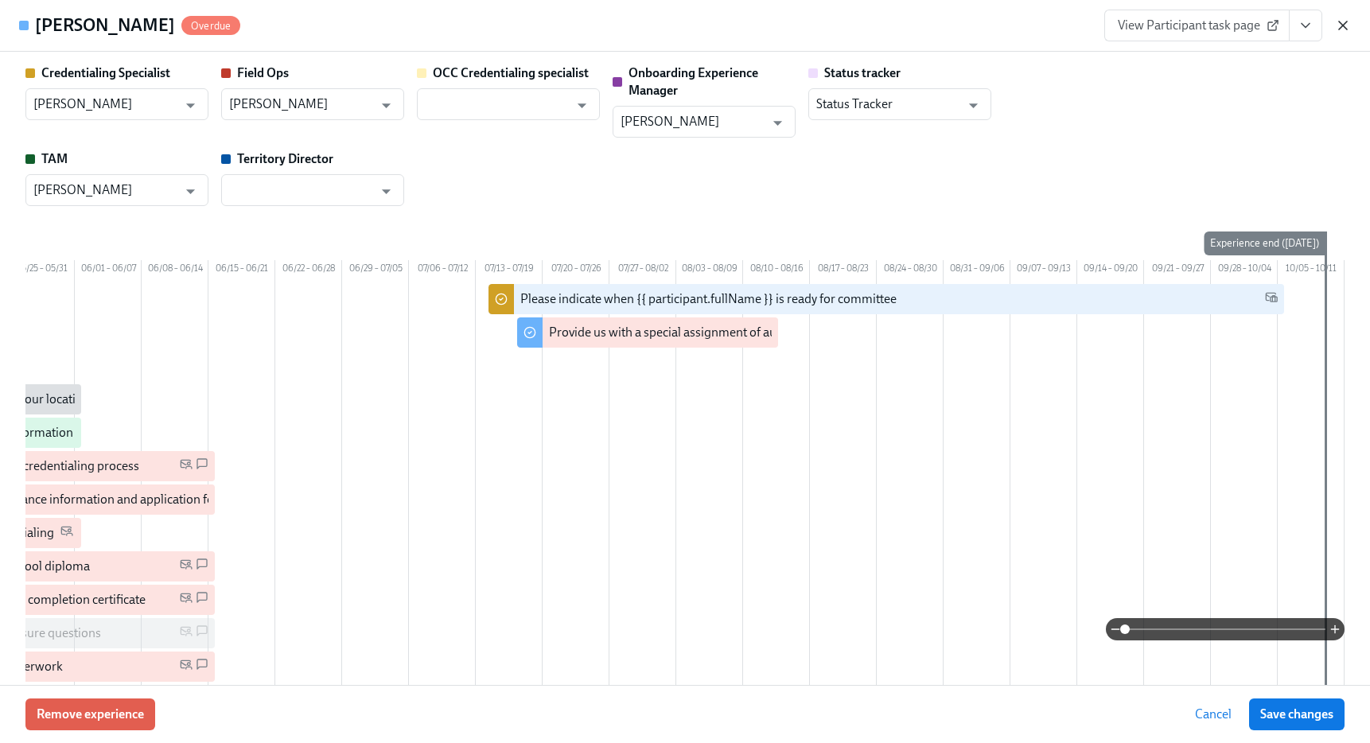
click at [1339, 22] on icon "button" at bounding box center [1343, 25] width 8 height 8
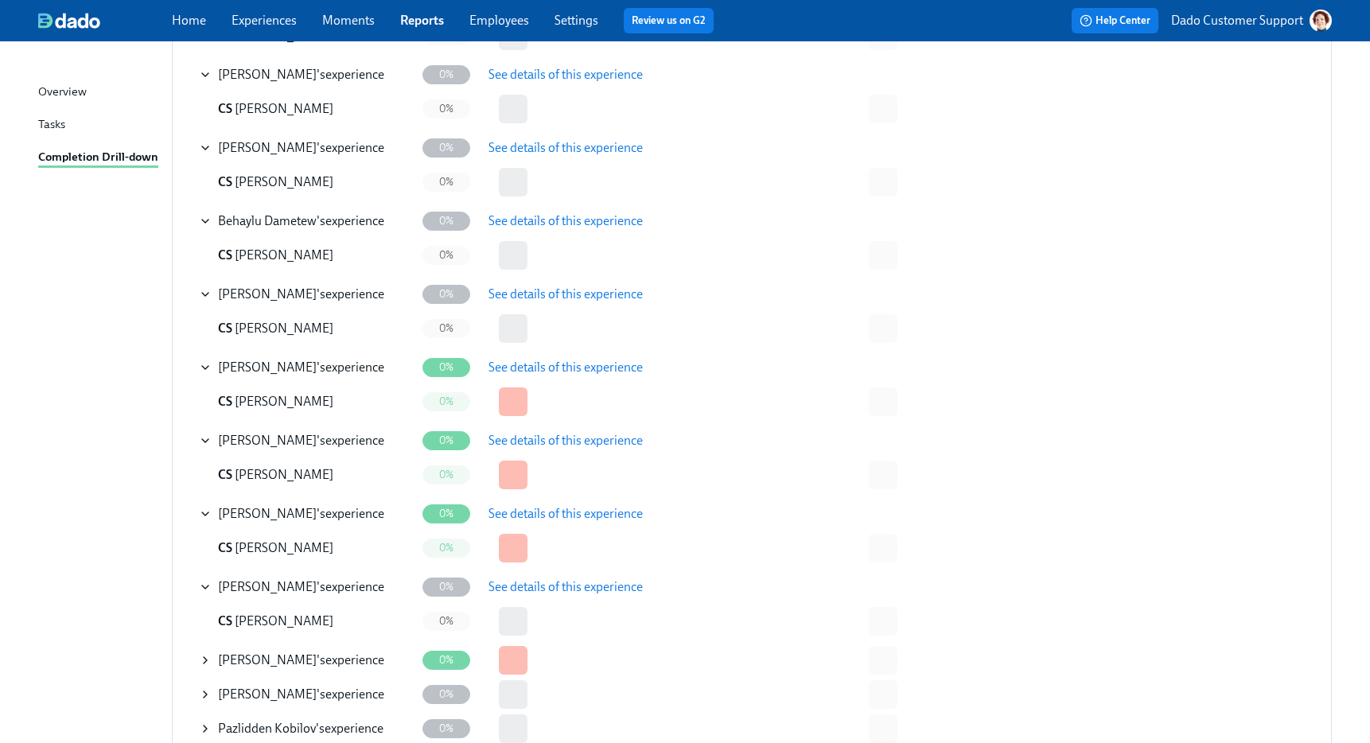
scroll to position [507, 0]
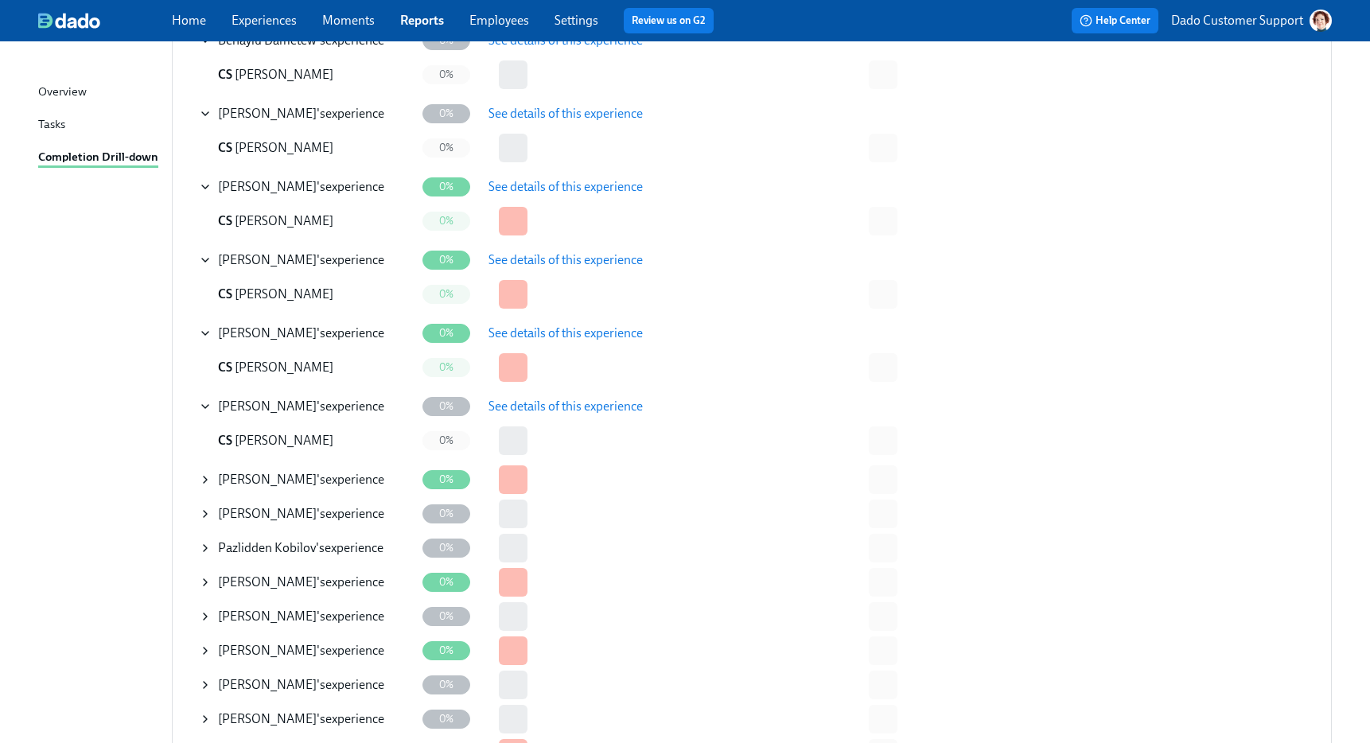
click at [210, 476] on icon at bounding box center [205, 479] width 13 height 13
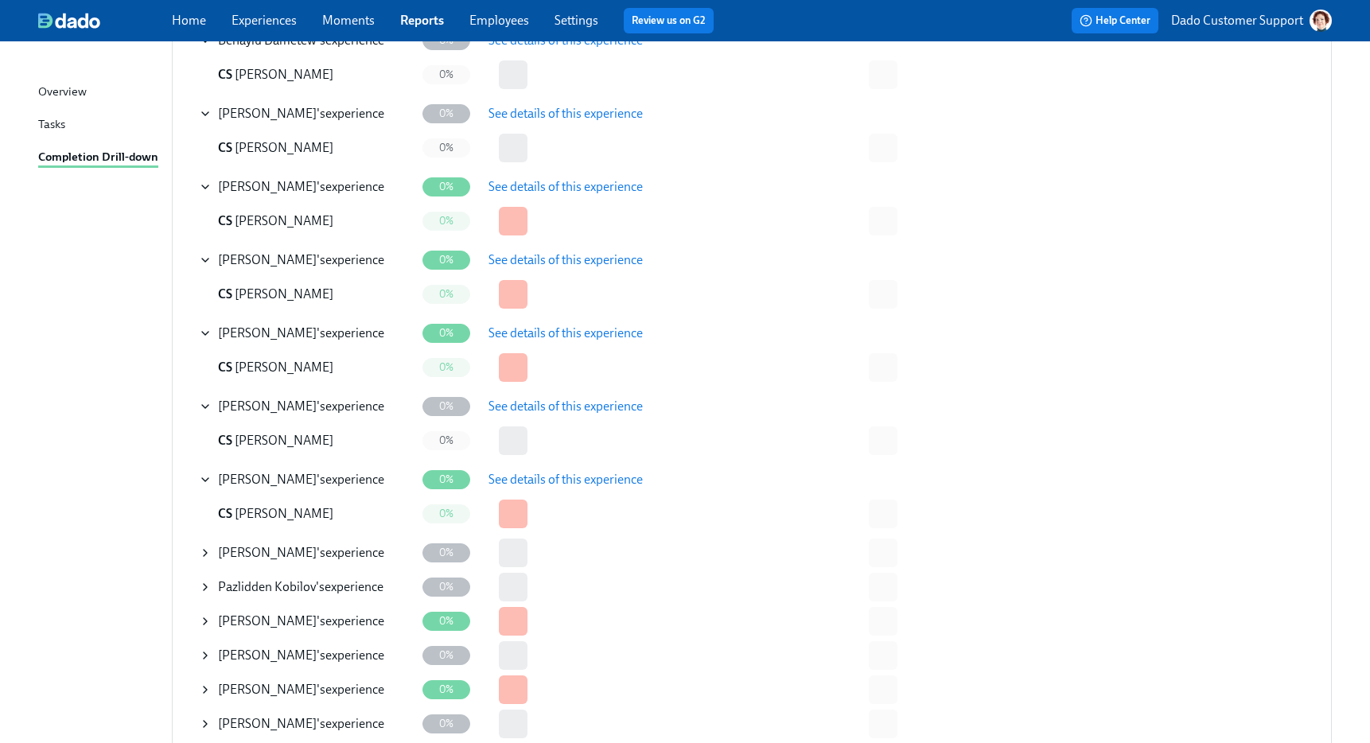
click at [605, 476] on span "See details of this experience" at bounding box center [565, 480] width 154 height 16
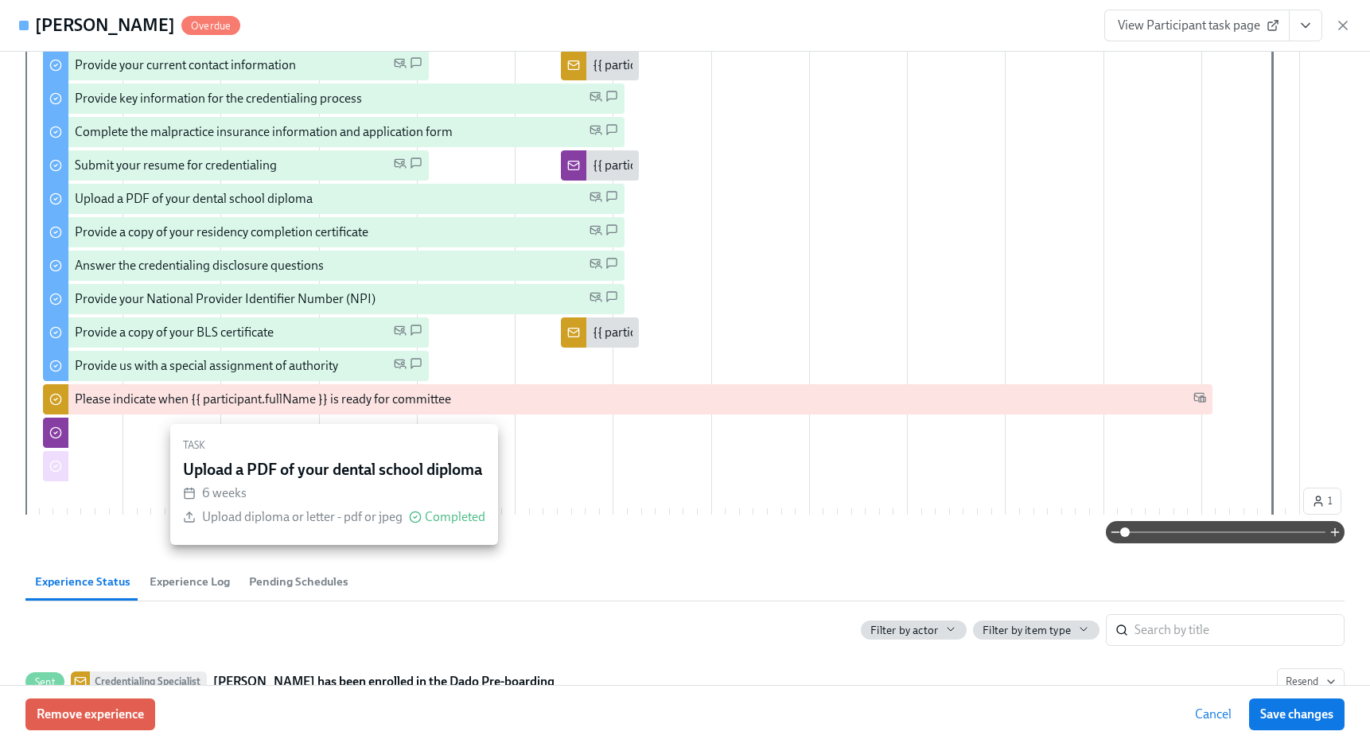
scroll to position [445, 0]
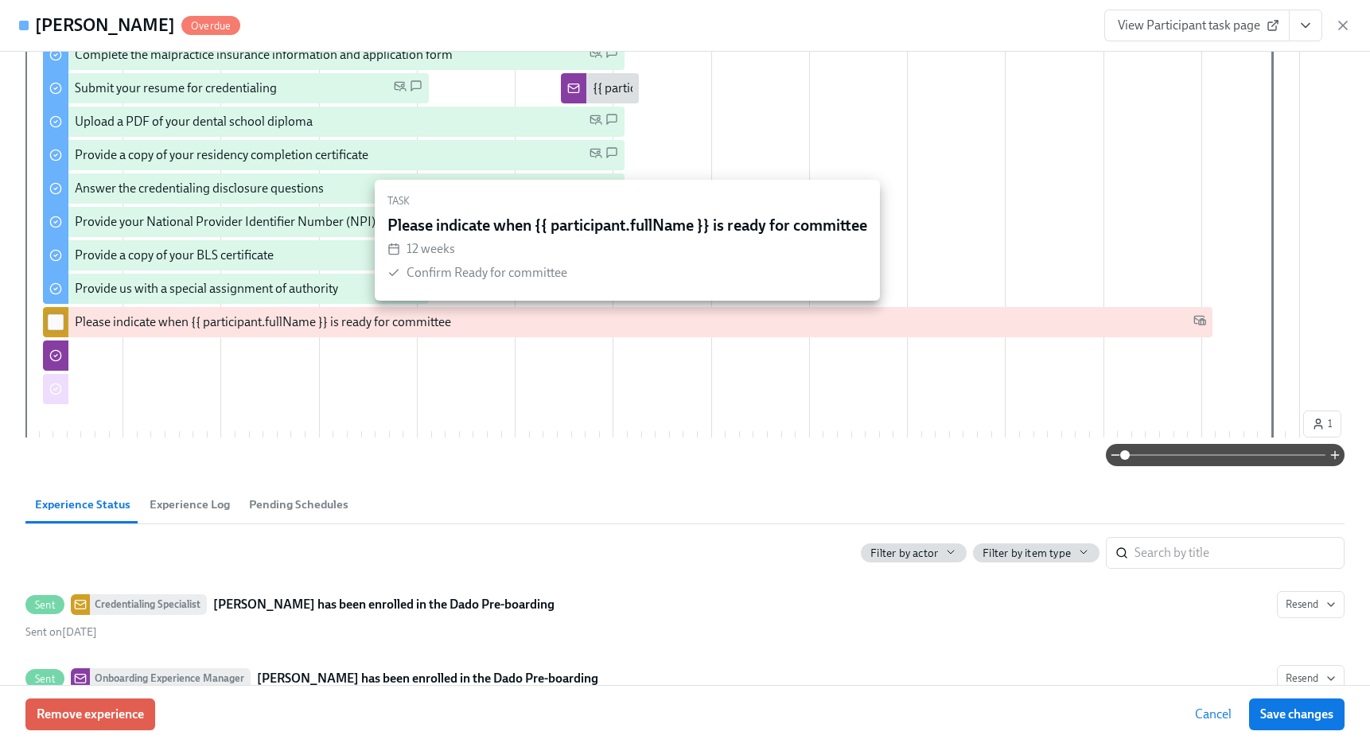
click at [52, 321] on input "checkbox" at bounding box center [56, 322] width 14 height 14
checkbox input "true"
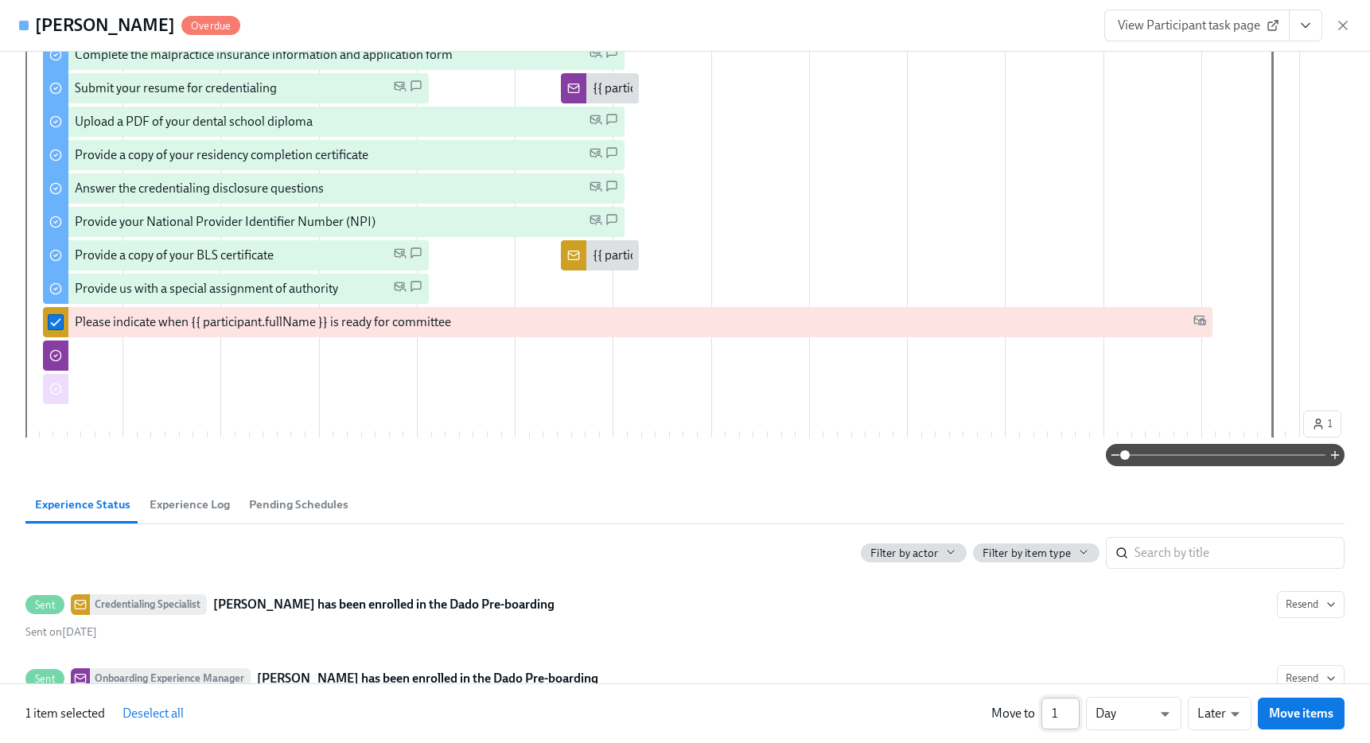
click at [1071, 703] on input "1" at bounding box center [1060, 714] width 38 height 32
click at [1074, 709] on input "2" at bounding box center [1060, 714] width 38 height 32
click at [1074, 709] on input "3" at bounding box center [1060, 714] width 38 height 32
click at [1074, 709] on input "4" at bounding box center [1060, 714] width 38 height 32
click at [1074, 709] on input "5" at bounding box center [1060, 714] width 38 height 32
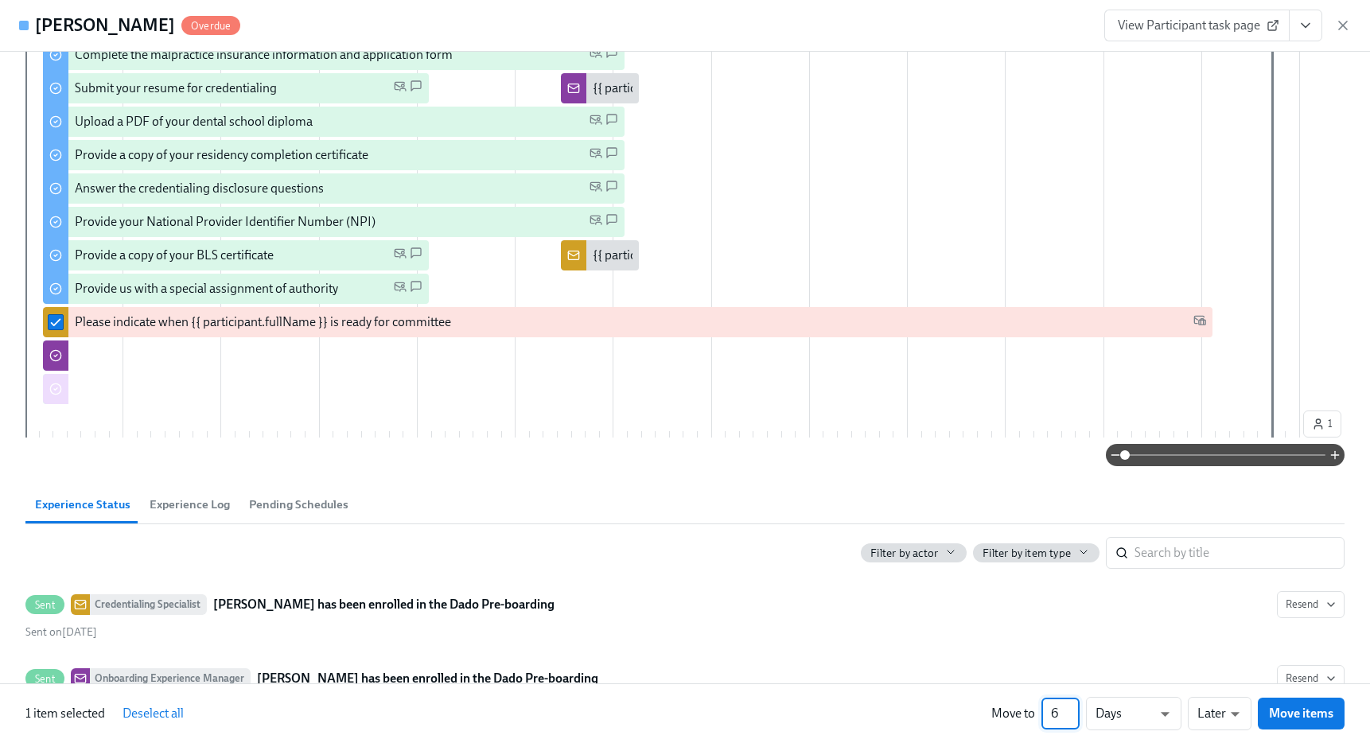
type input "6"
click at [1074, 709] on input "6" at bounding box center [1060, 714] width 38 height 32
click at [1125, 710] on li "Weeks" at bounding box center [1133, 710] width 95 height 27
type input "w"
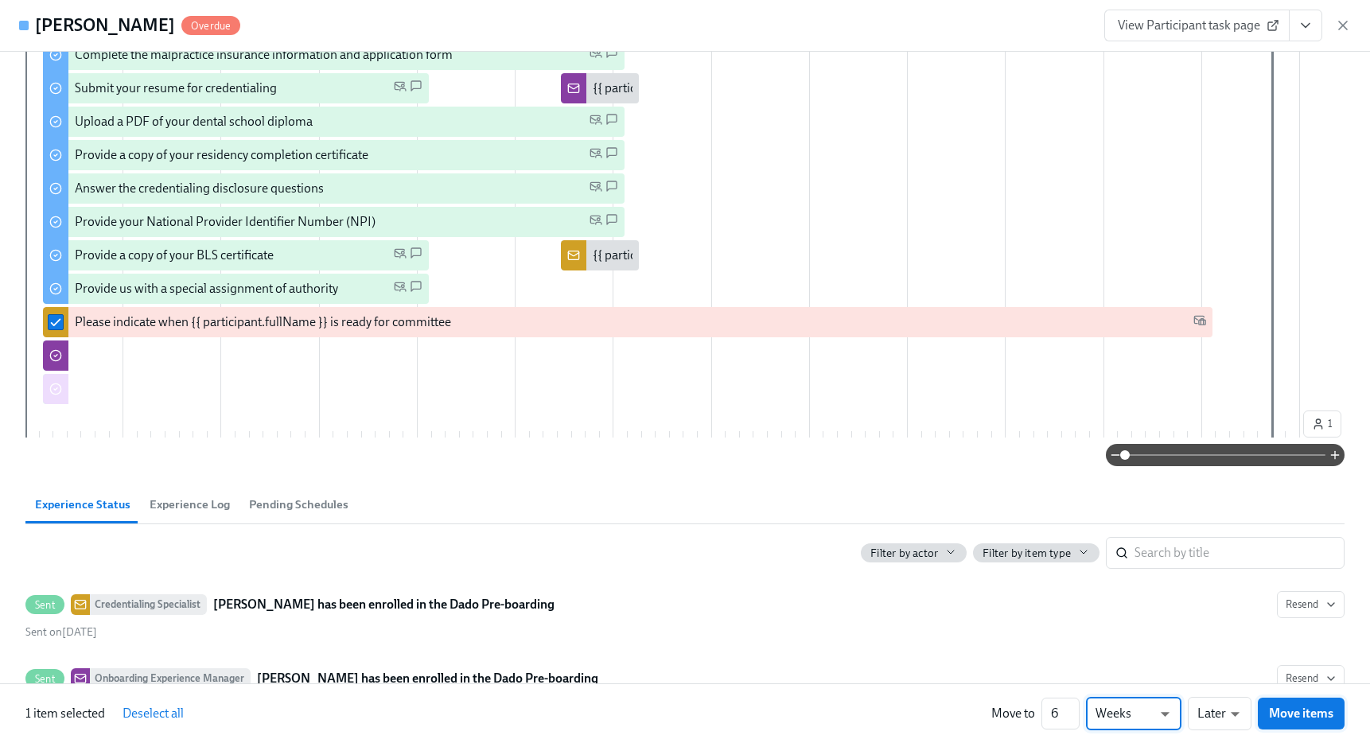
click at [1292, 709] on span "Move items" at bounding box center [1301, 713] width 64 height 16
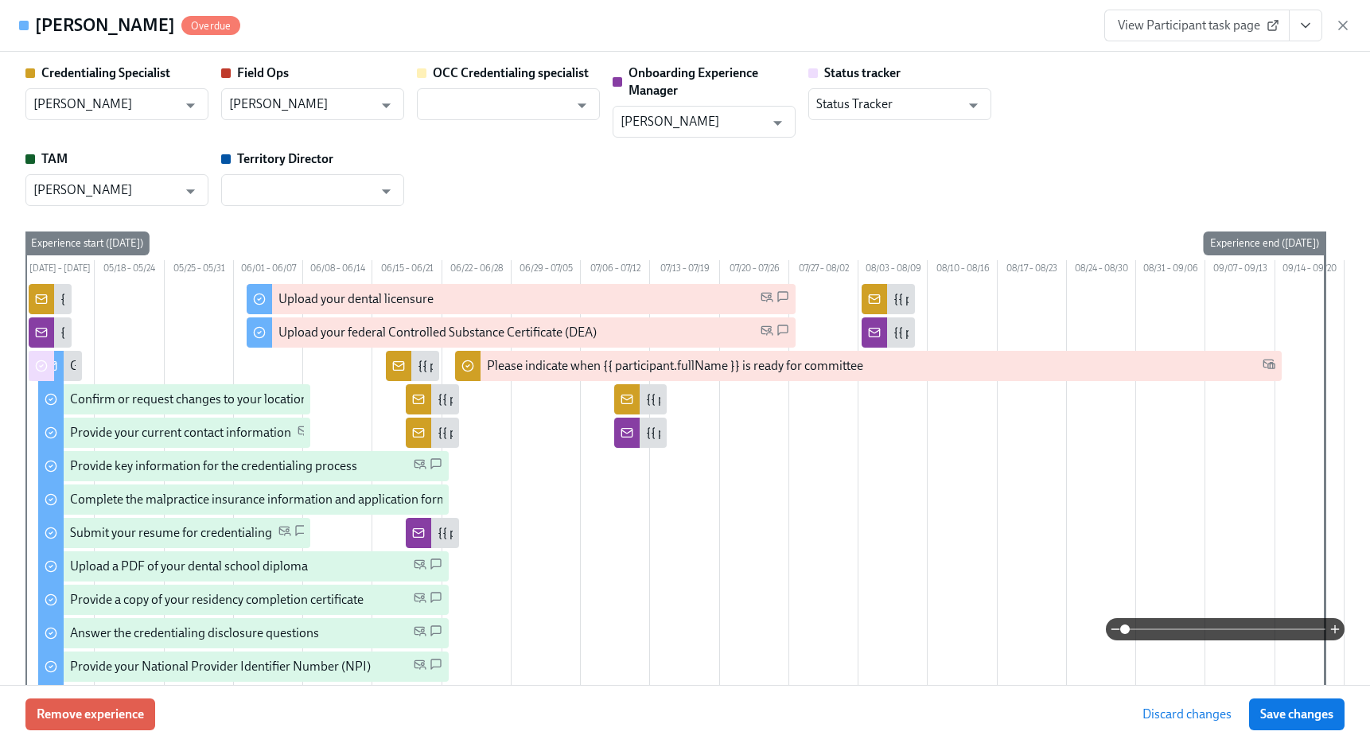
scroll to position [1, 0]
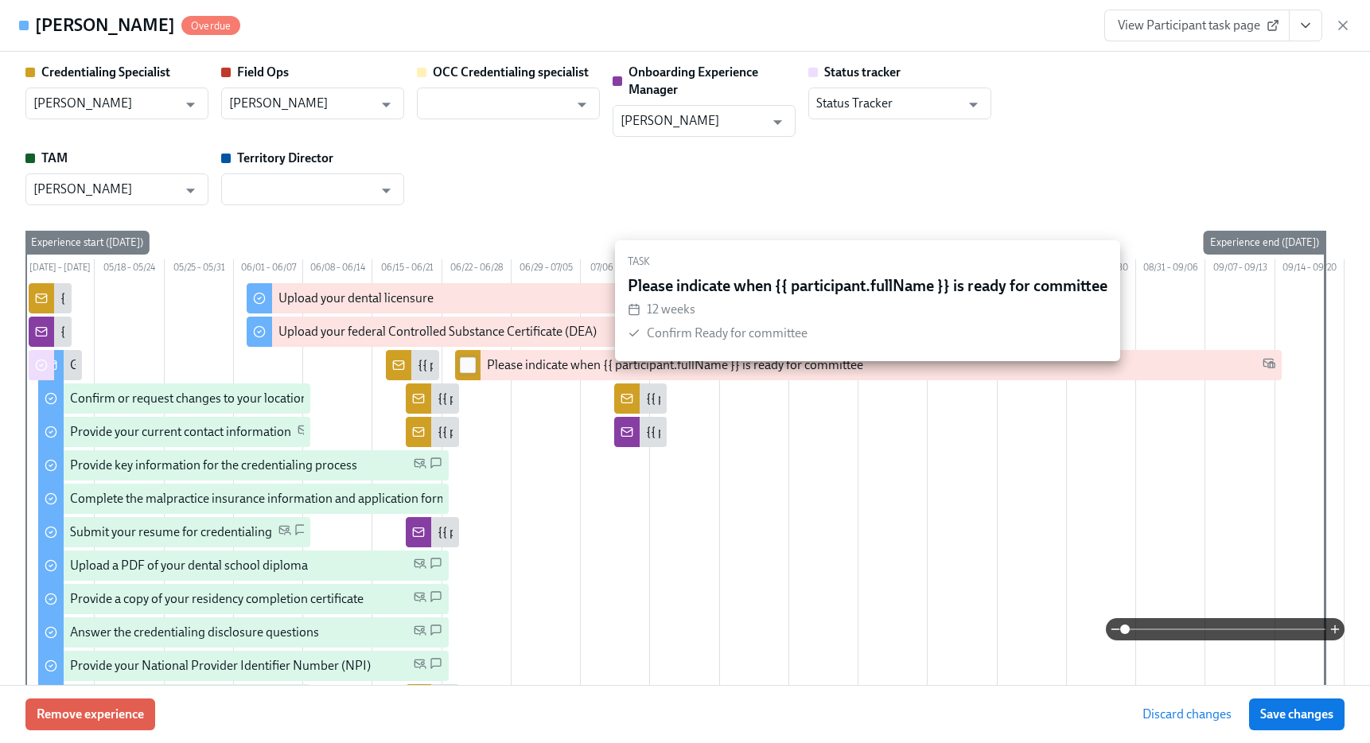
click at [467, 372] on input "checkbox" at bounding box center [468, 365] width 14 height 14
checkbox input "true"
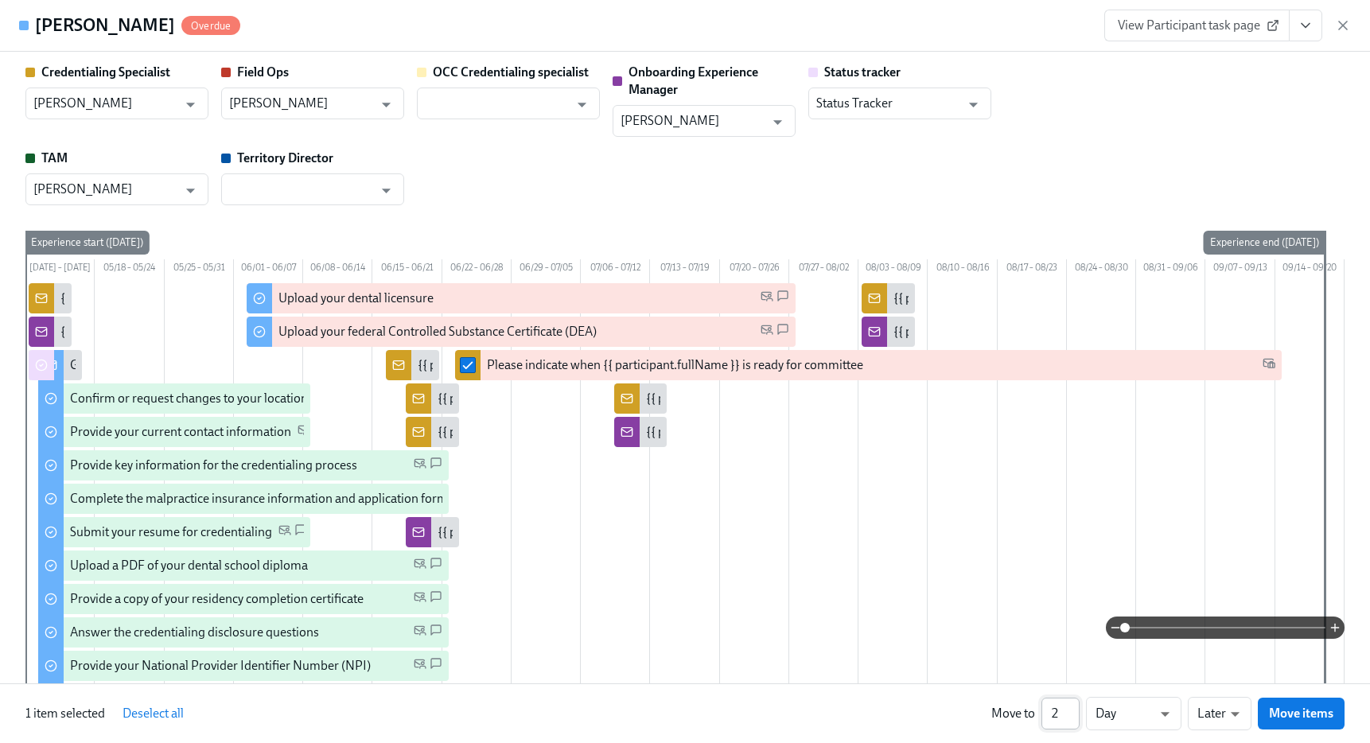
click at [1072, 707] on input "2" at bounding box center [1060, 714] width 38 height 32
click at [1072, 707] on input "3" at bounding box center [1060, 714] width 38 height 32
click at [1072, 707] on input "4" at bounding box center [1060, 714] width 38 height 32
click at [1072, 707] on input "5" at bounding box center [1060, 714] width 38 height 32
type input "6"
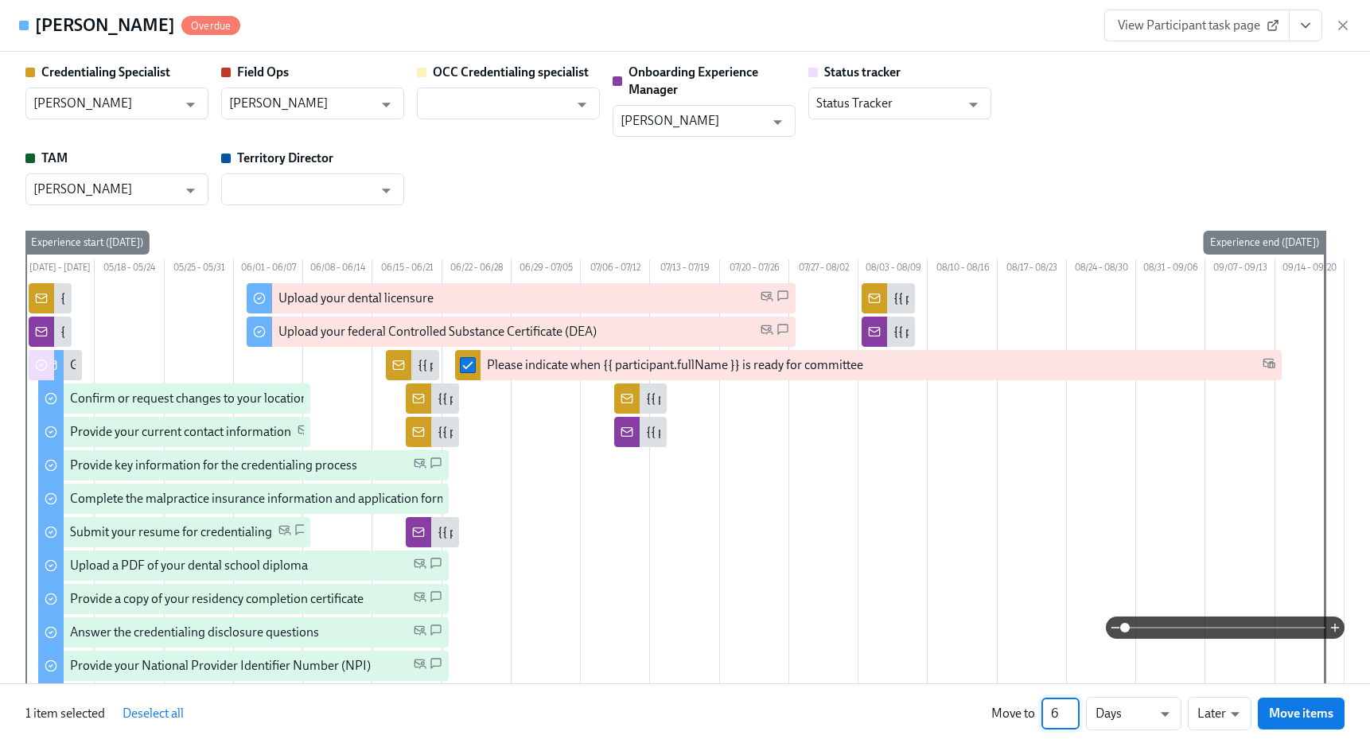
click at [1072, 707] on input "6" at bounding box center [1060, 714] width 38 height 32
click at [1154, 706] on li "Weeks" at bounding box center [1133, 710] width 95 height 27
type input "w"
click at [1300, 711] on span "Move items" at bounding box center [1301, 713] width 64 height 16
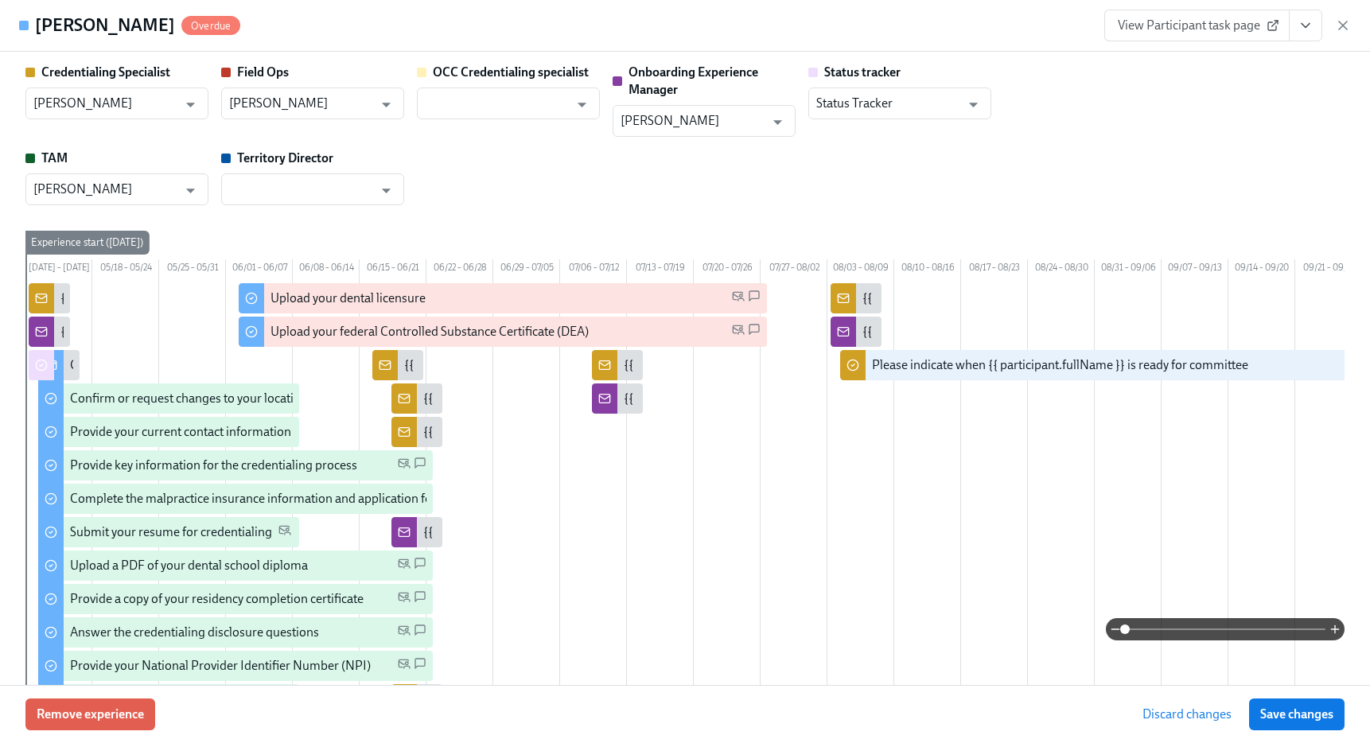
click at [1300, 711] on span "Save changes" at bounding box center [1296, 714] width 73 height 16
click at [1342, 23] on icon "button" at bounding box center [1343, 25] width 16 height 16
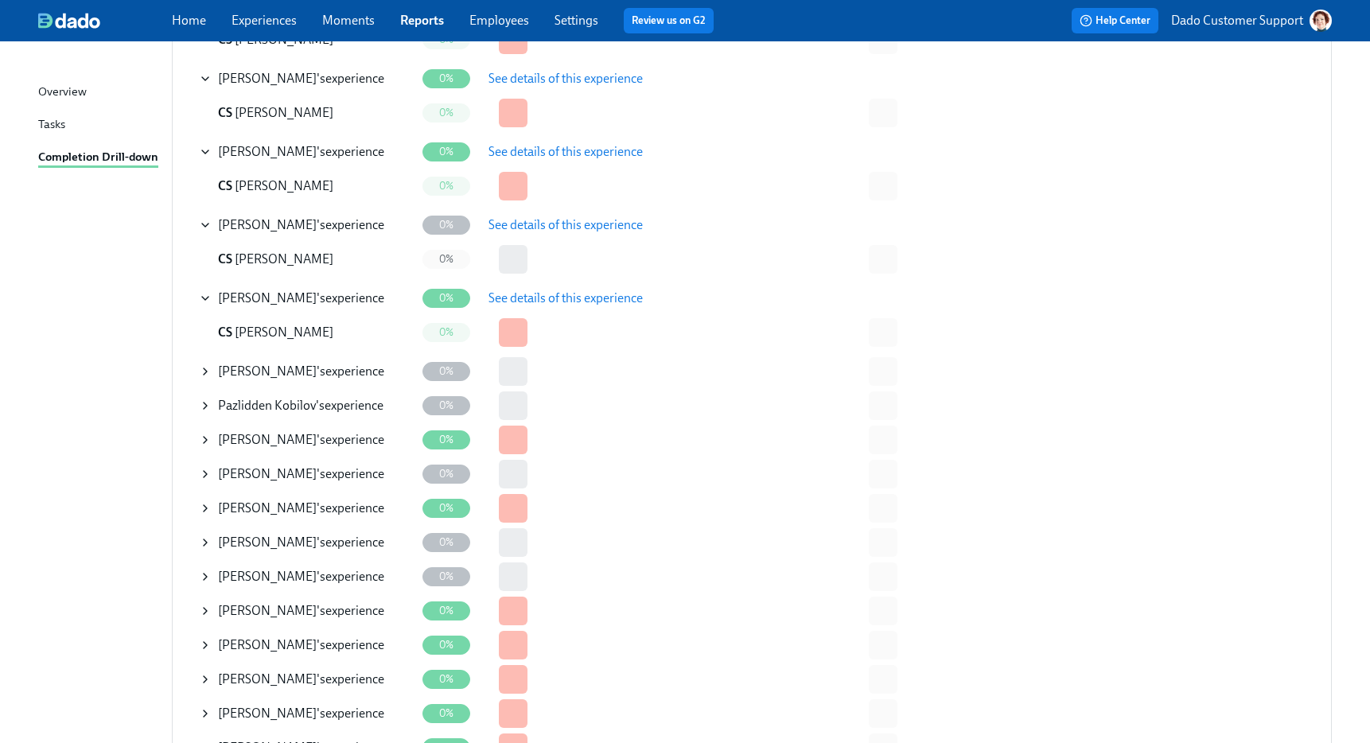
scroll to position [691, 0]
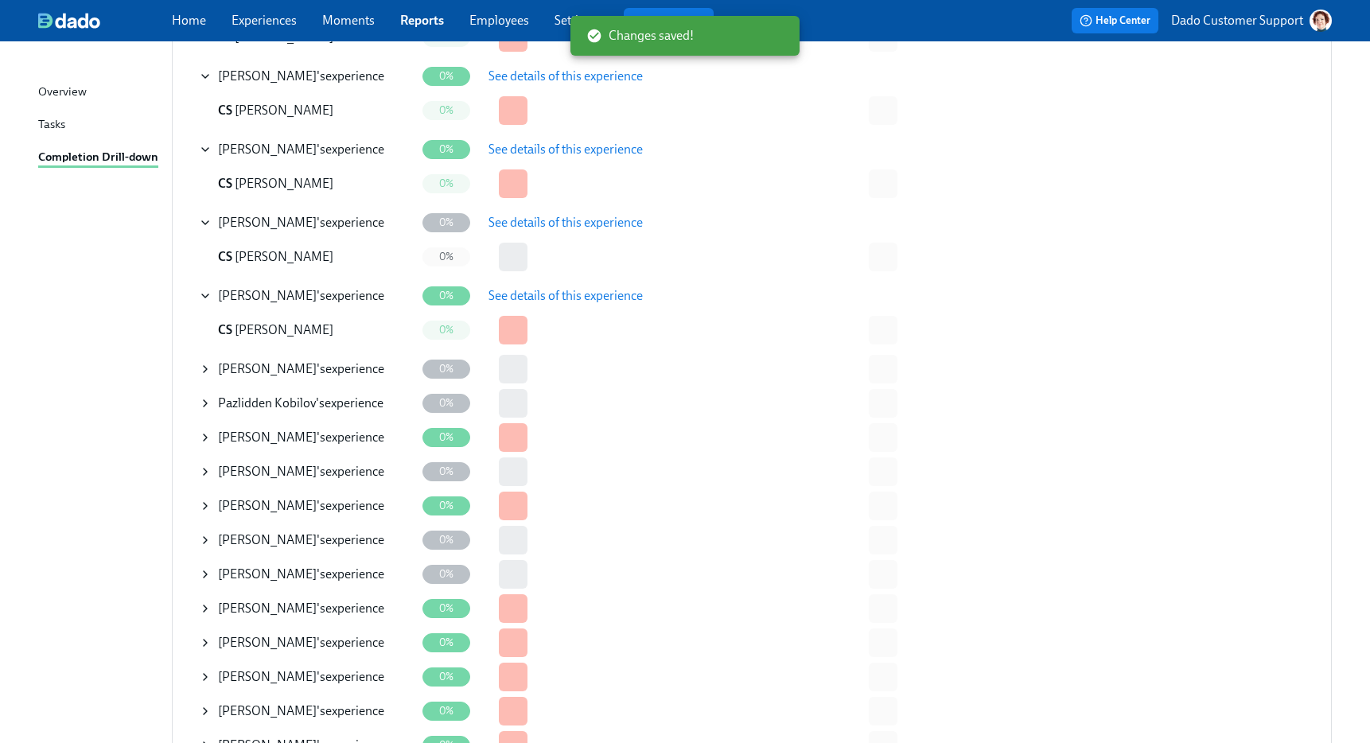
click at [216, 367] on div "Abraham John 's experience" at bounding box center [307, 369] width 216 height 32
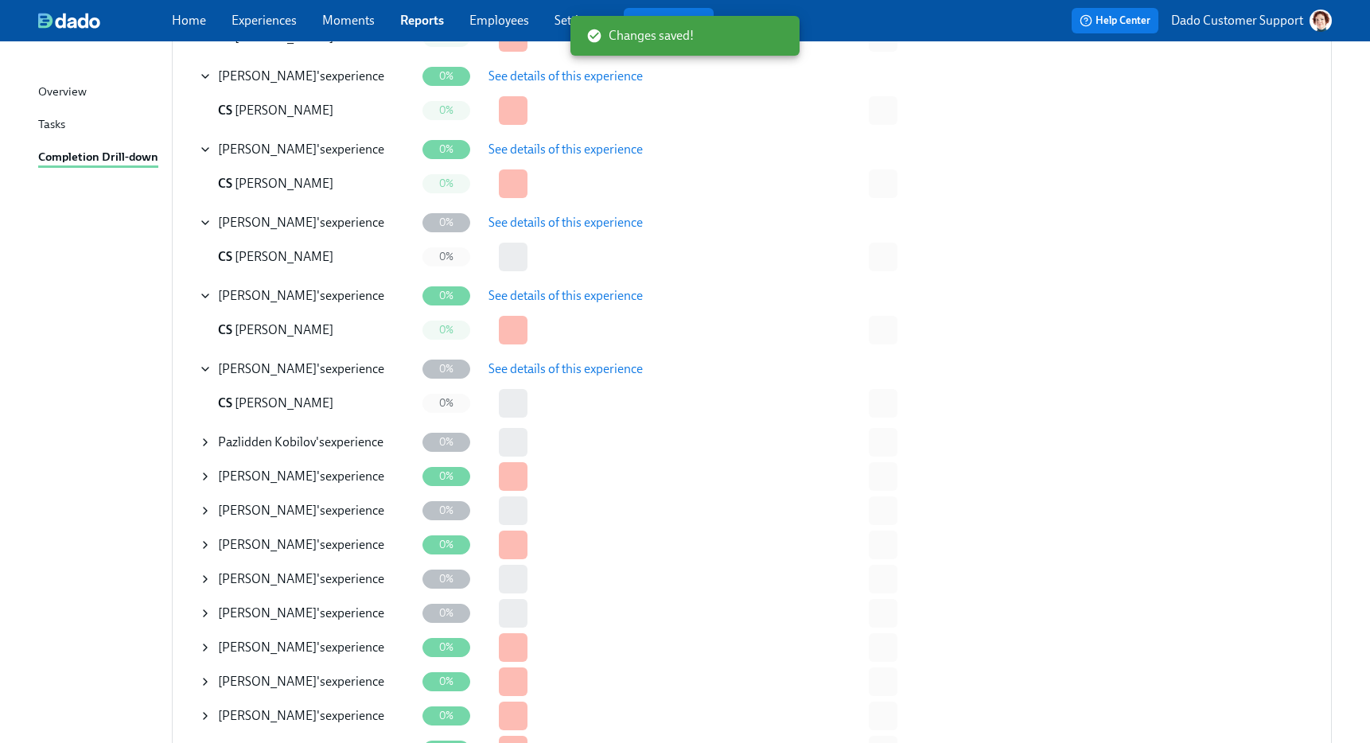
click at [594, 373] on span "See details of this experience" at bounding box center [565, 369] width 154 height 16
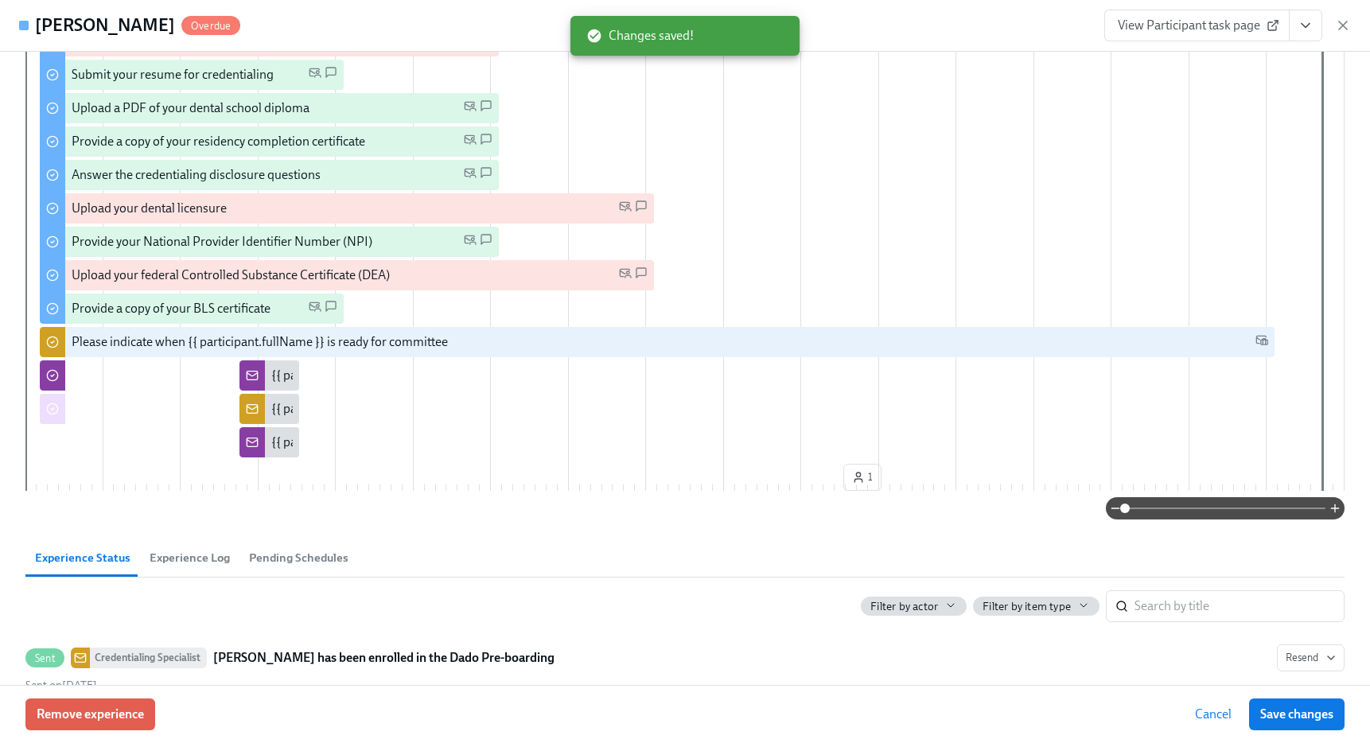
scroll to position [512, 0]
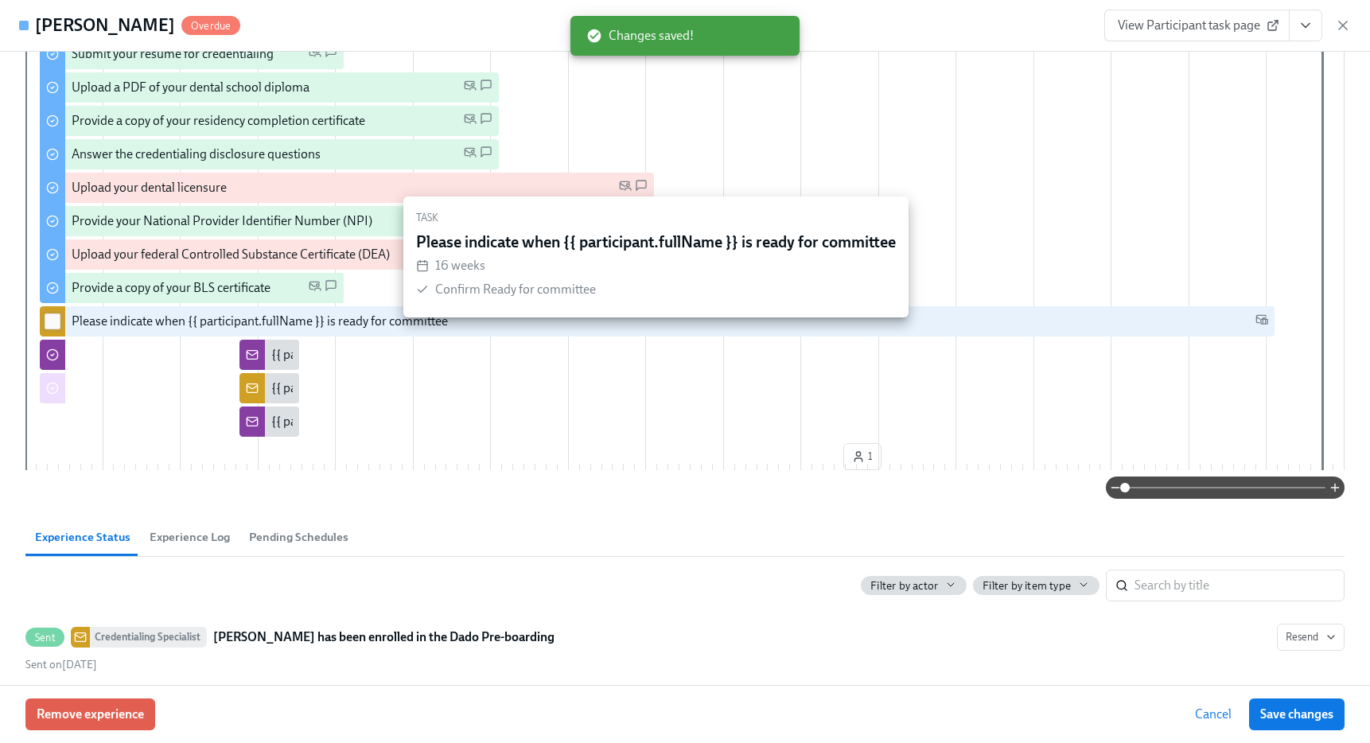
click at [48, 328] on input "checkbox" at bounding box center [52, 321] width 14 height 14
checkbox input "true"
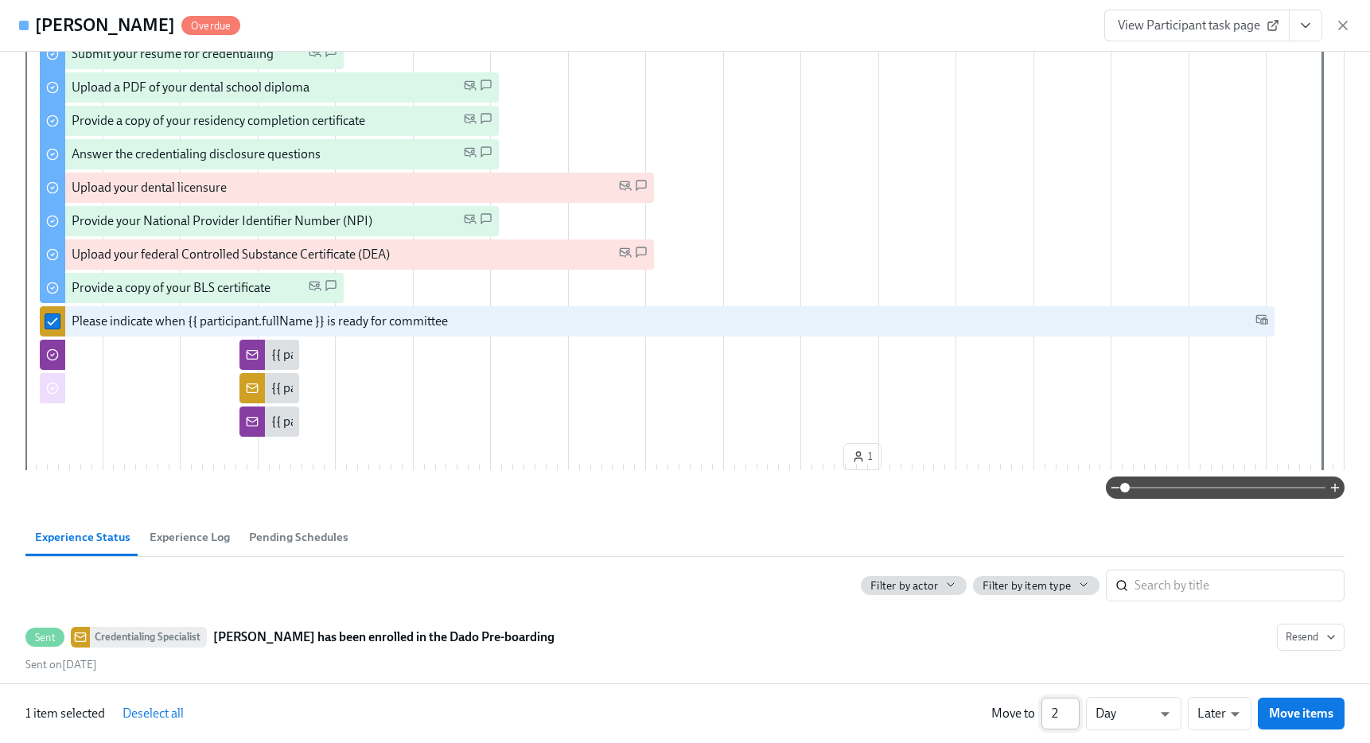
click at [1072, 706] on input "2" at bounding box center [1060, 714] width 38 height 32
type input "3"
click at [1072, 706] on input "3" at bounding box center [1060, 714] width 38 height 32
click at [1139, 712] on li "Weeks" at bounding box center [1133, 710] width 95 height 27
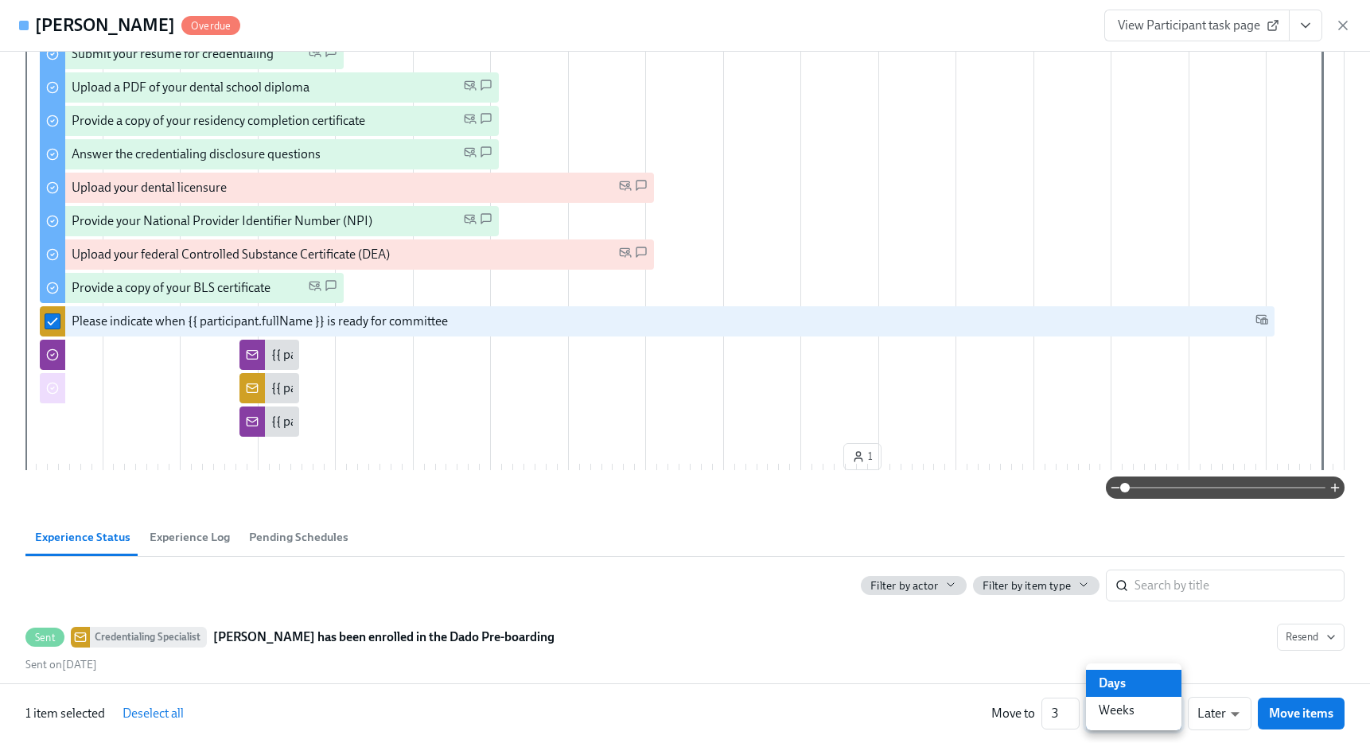
type input "w"
click at [1320, 714] on span "Move items" at bounding box center [1301, 713] width 64 height 16
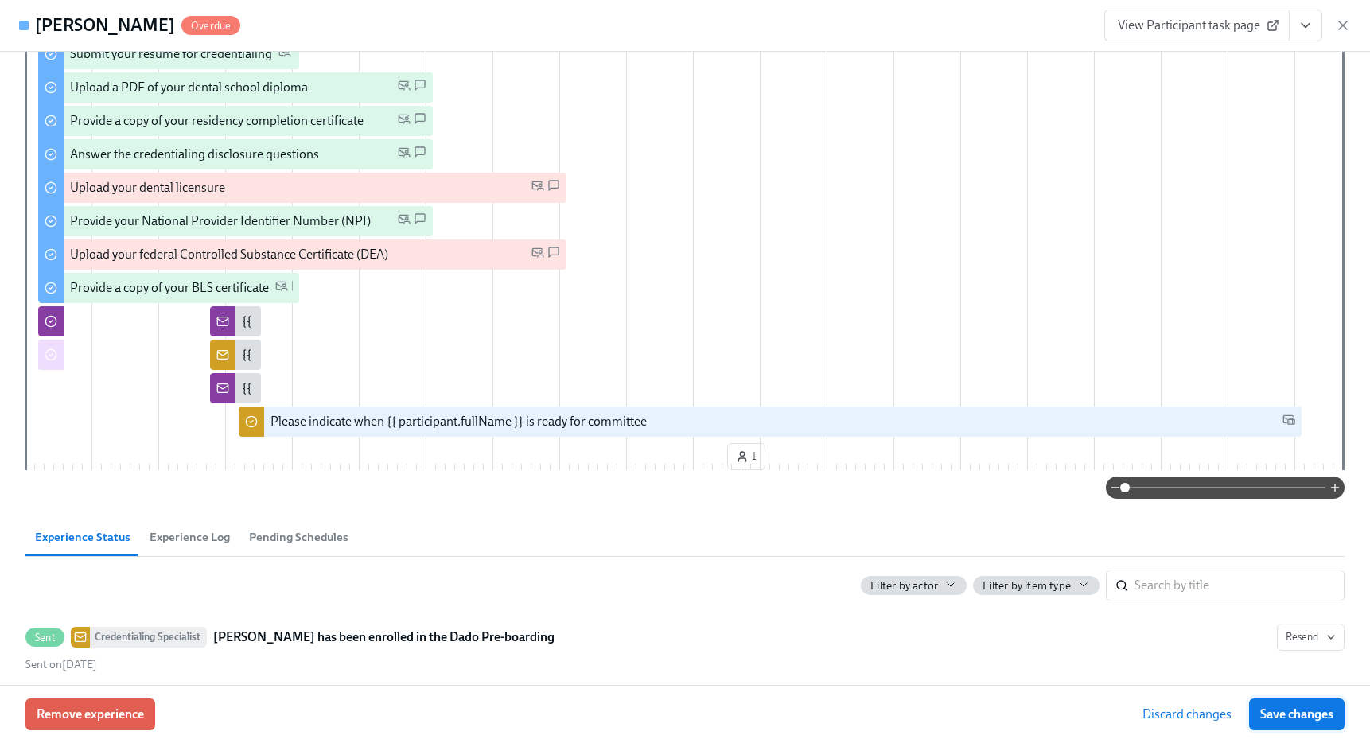
click at [1319, 714] on span "Save changes" at bounding box center [1296, 714] width 73 height 16
click at [1344, 33] on icon "button" at bounding box center [1343, 25] width 16 height 16
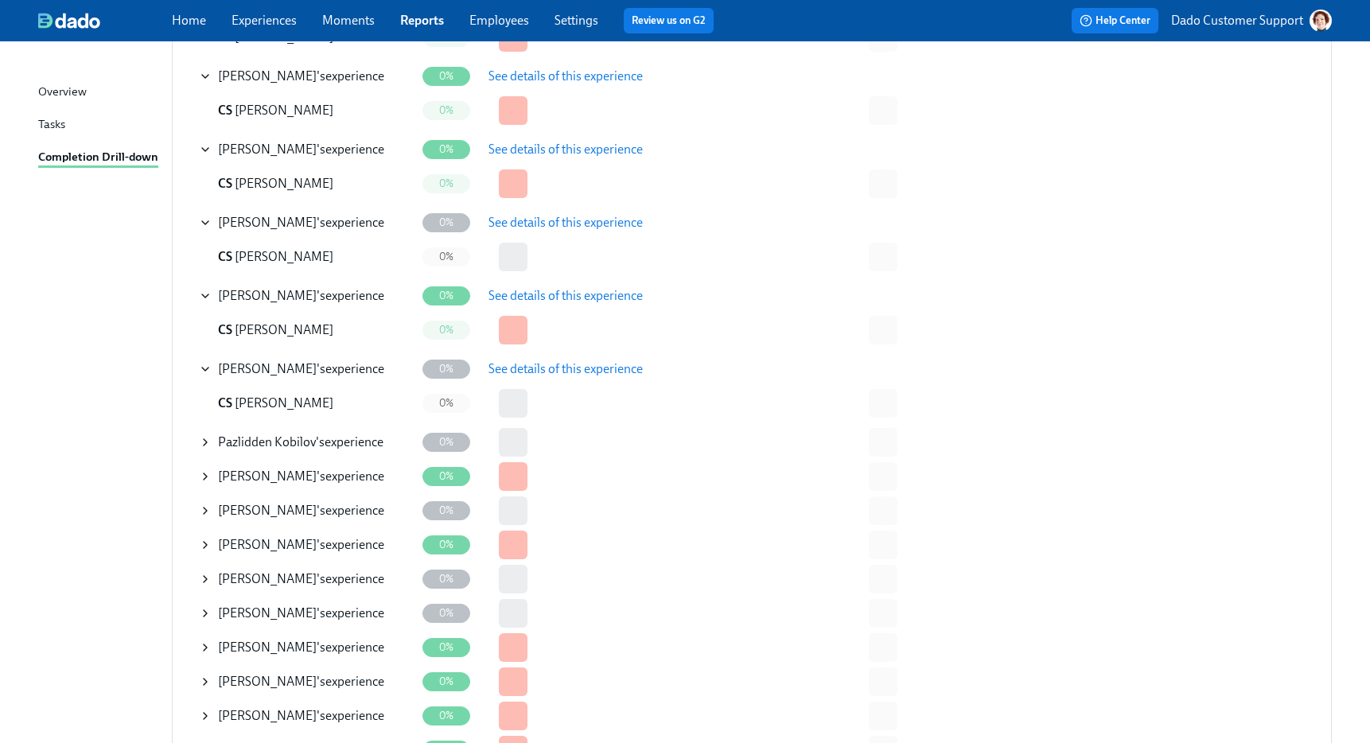
click at [206, 475] on icon at bounding box center [205, 476] width 3 height 6
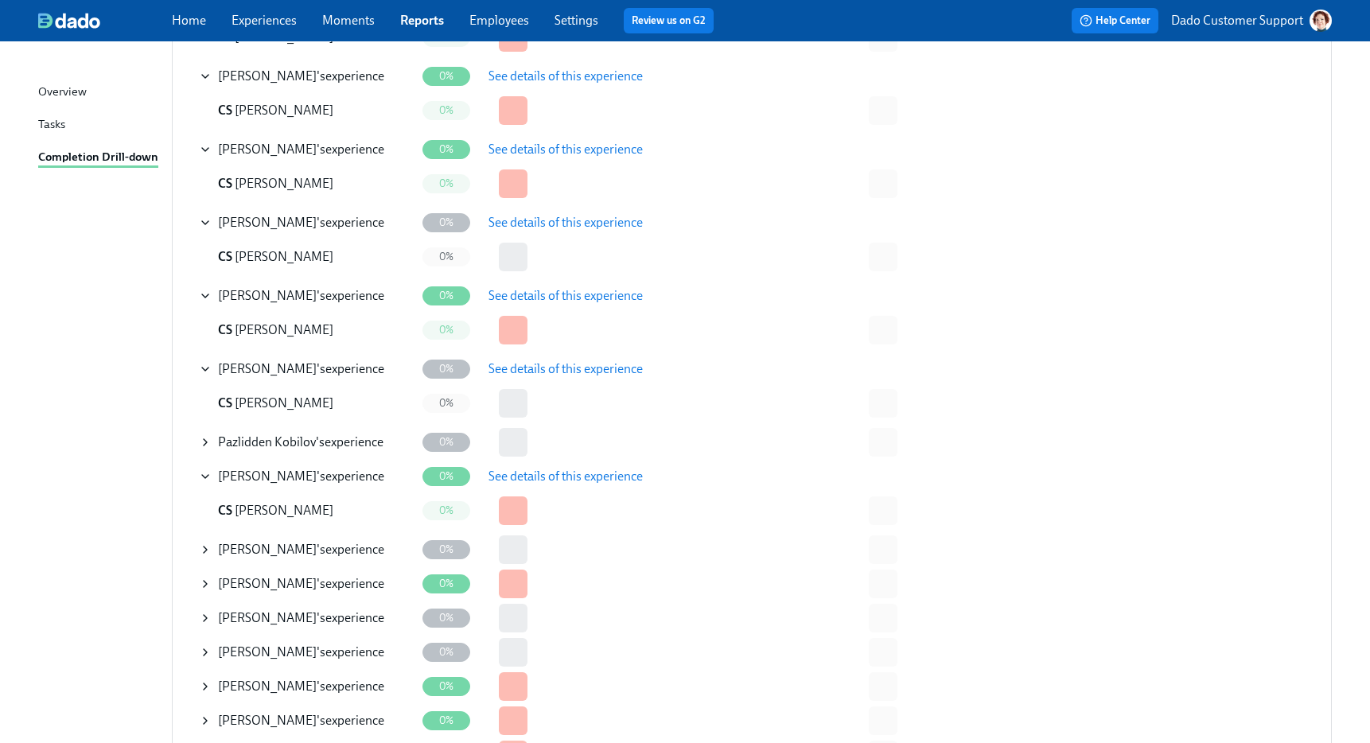
click at [620, 479] on span "See details of this experience" at bounding box center [565, 476] width 154 height 16
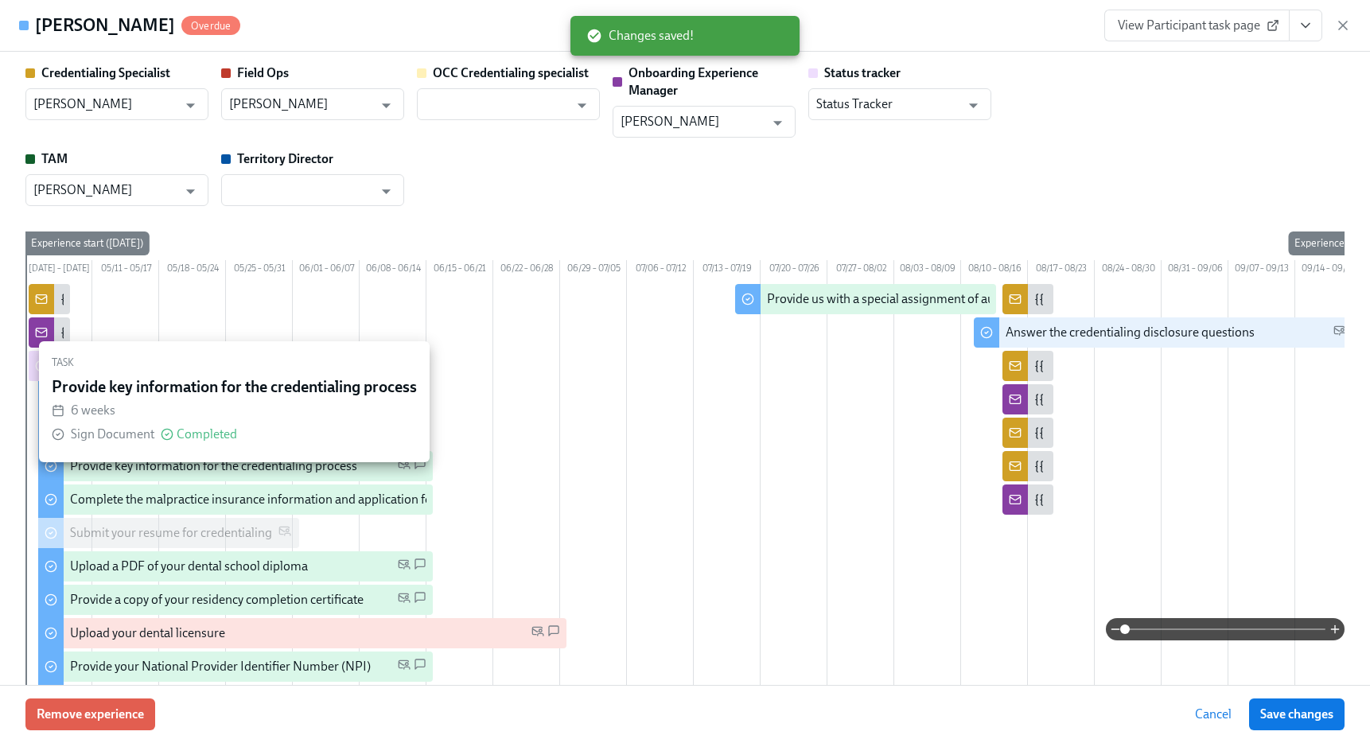
scroll to position [281, 0]
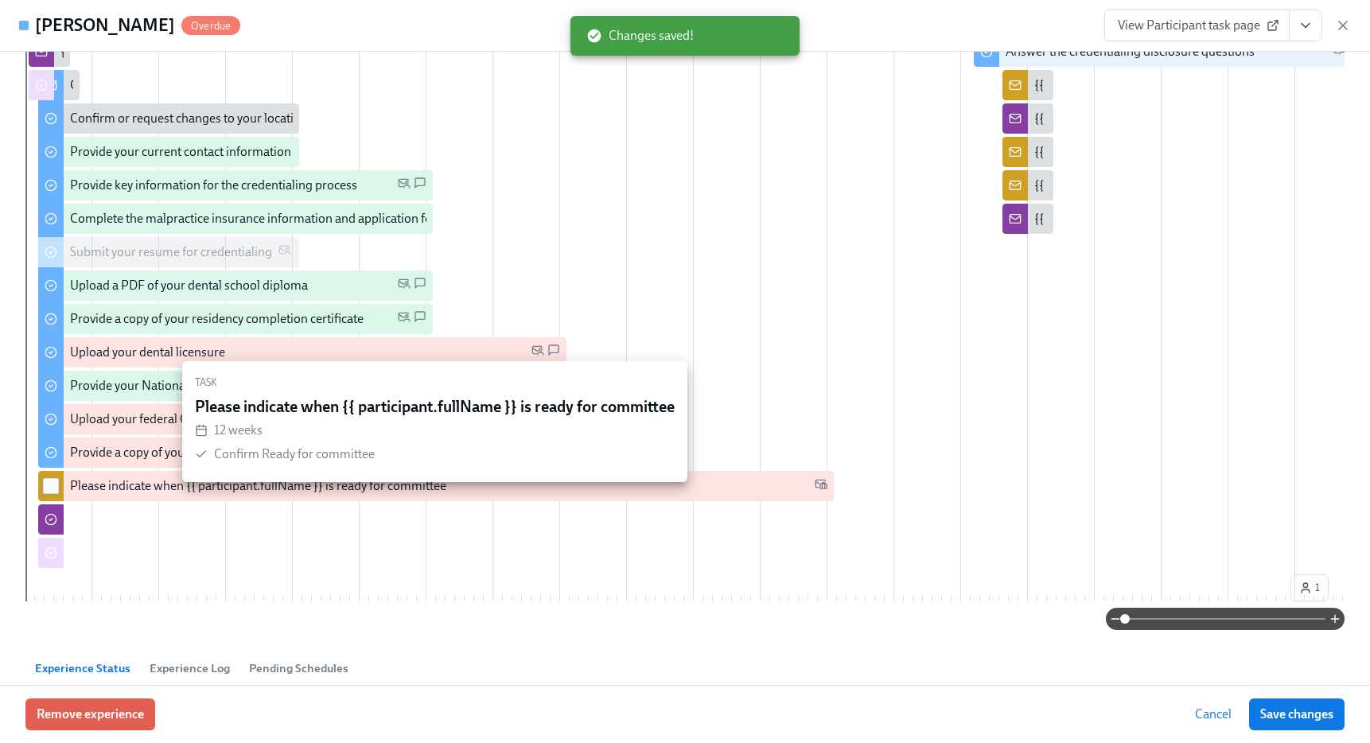
click at [55, 493] on input "checkbox" at bounding box center [51, 486] width 14 height 14
checkbox input "true"
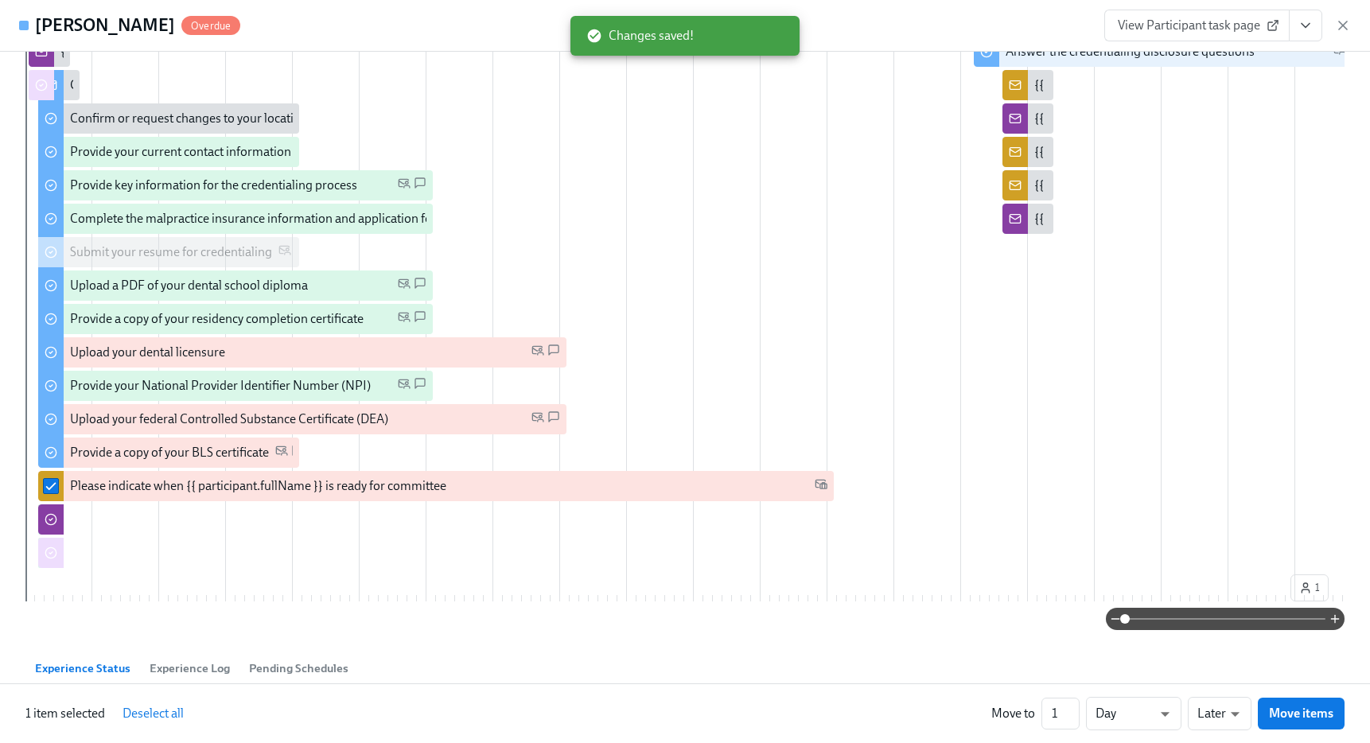
scroll to position [0, 84]
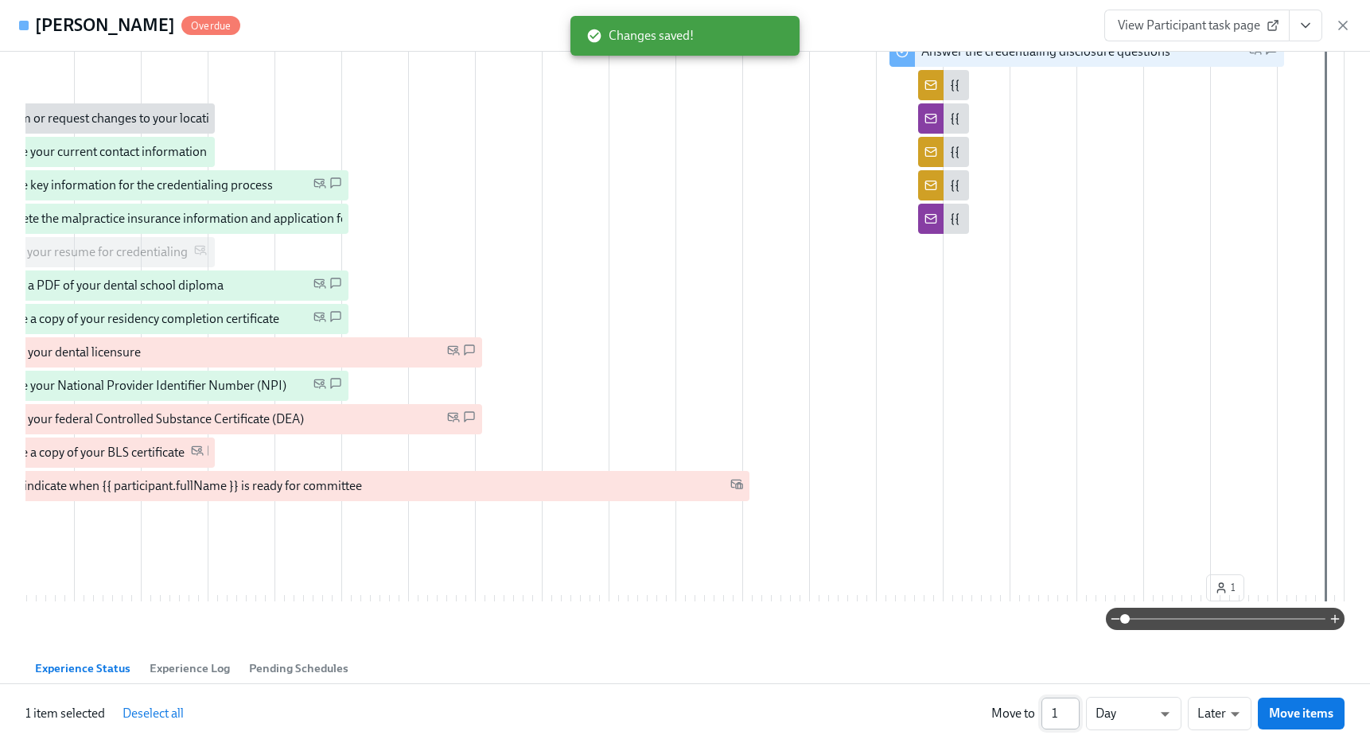
click at [1061, 713] on input "1" at bounding box center [1060, 714] width 38 height 32
type input "10"
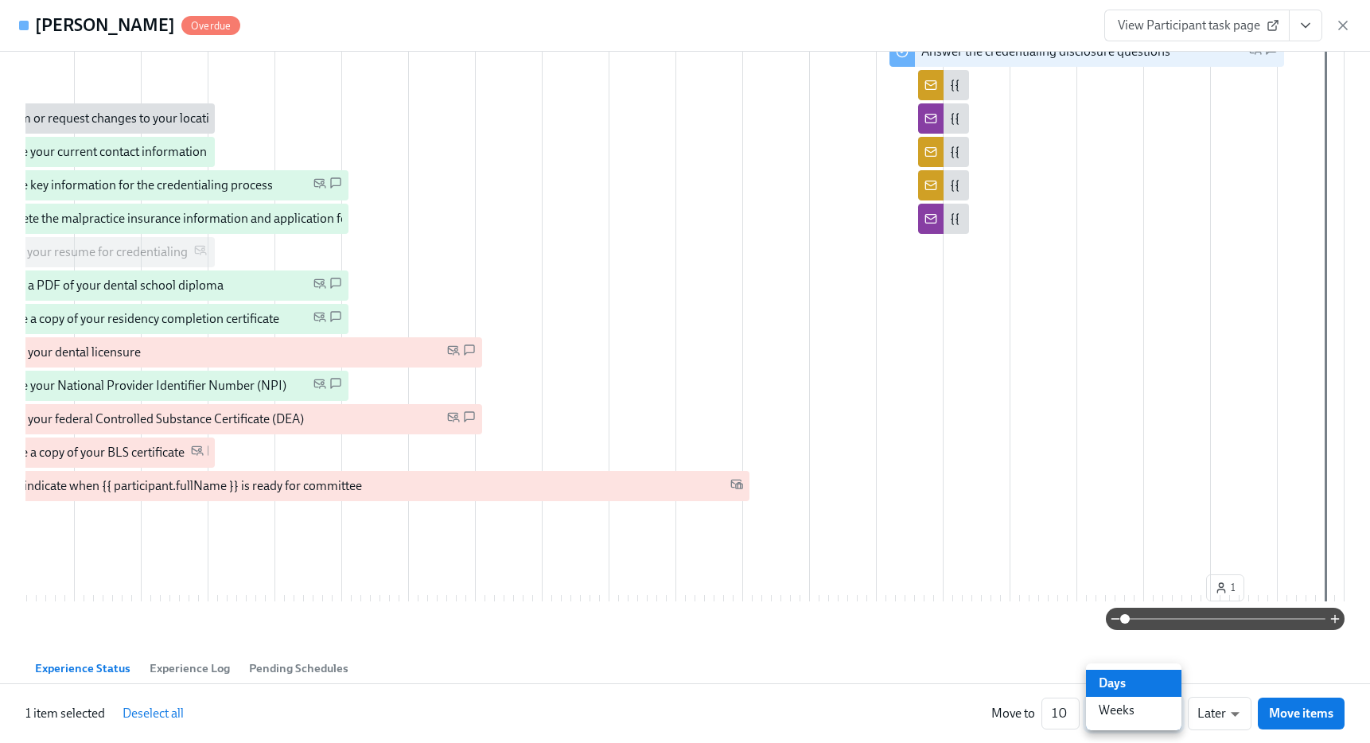
click at [1133, 713] on li "Weeks" at bounding box center [1133, 710] width 95 height 27
type input "w"
click at [1323, 710] on span "Move items" at bounding box center [1301, 713] width 64 height 16
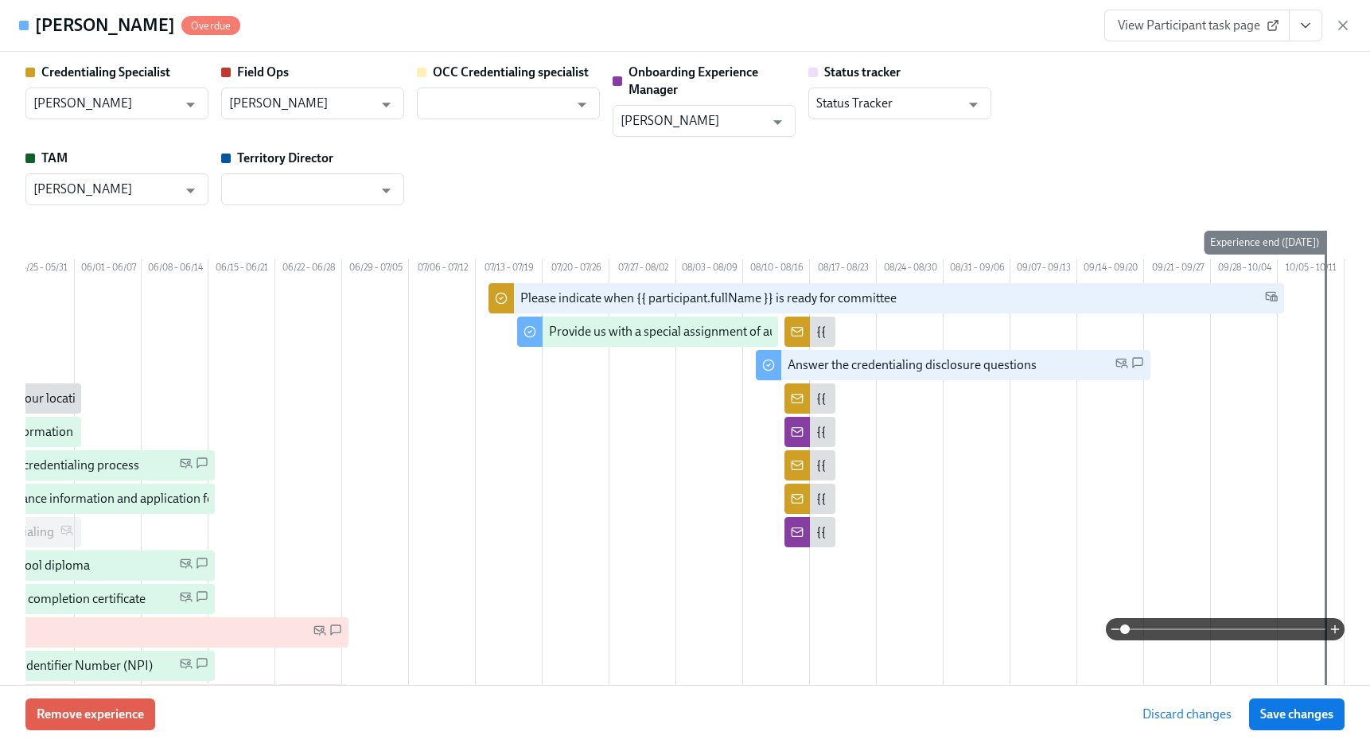
scroll to position [0, 214]
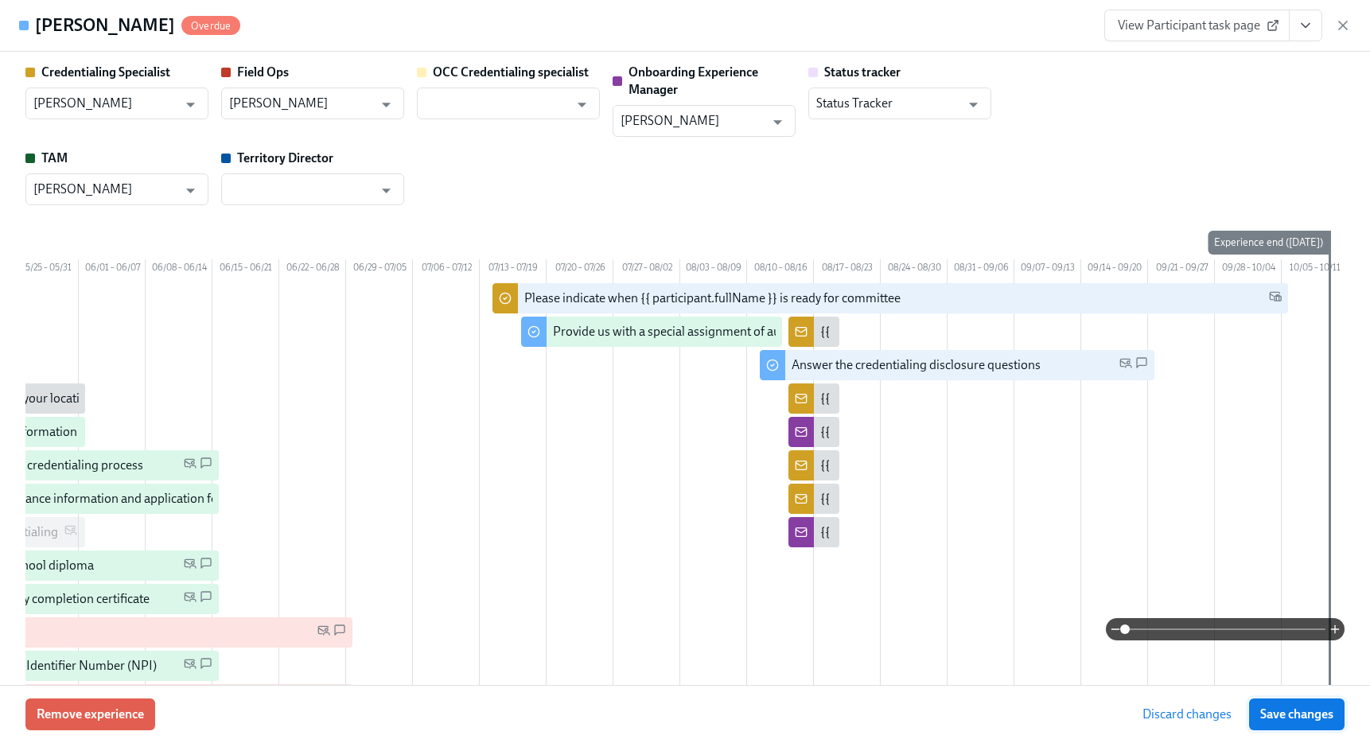
click at [1327, 713] on span "Save changes" at bounding box center [1296, 714] width 73 height 16
click at [1343, 26] on icon "button" at bounding box center [1343, 25] width 16 height 16
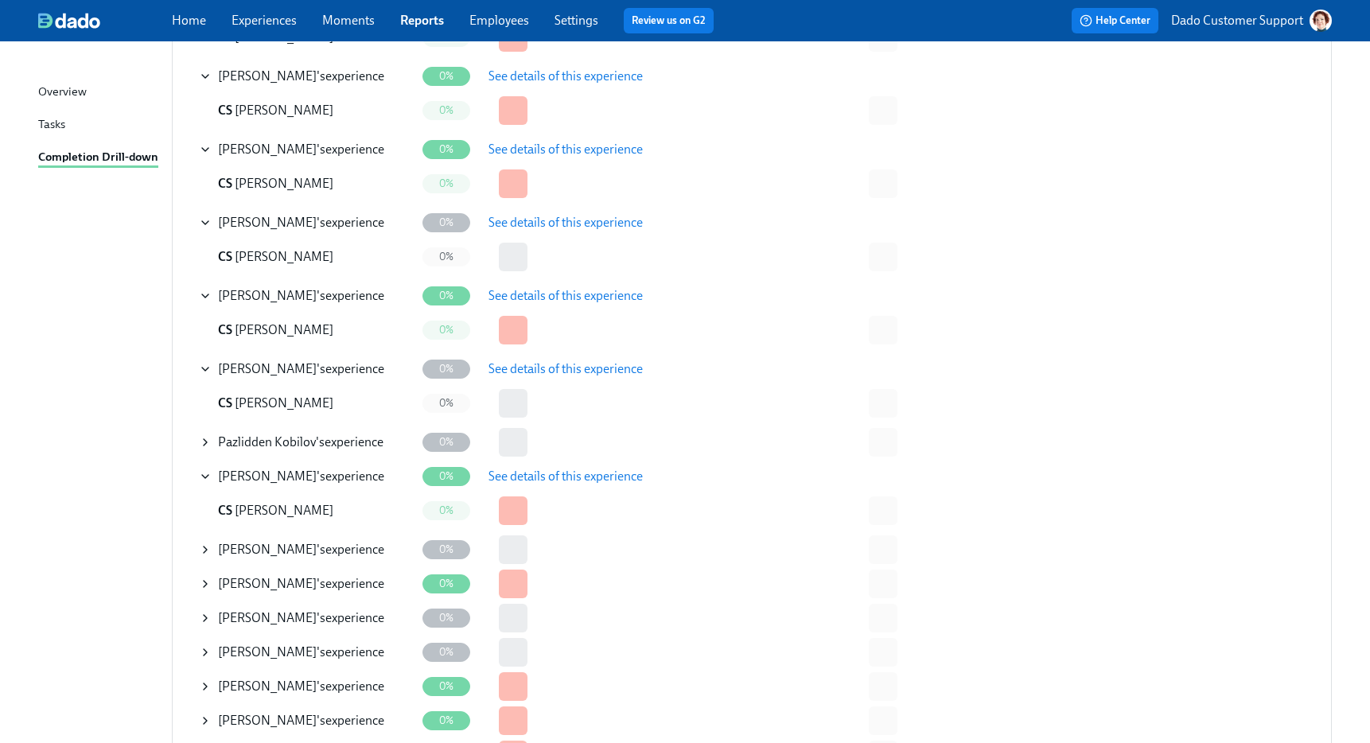
click at [212, 543] on div "Victor Lee 's experience" at bounding box center [307, 550] width 216 height 32
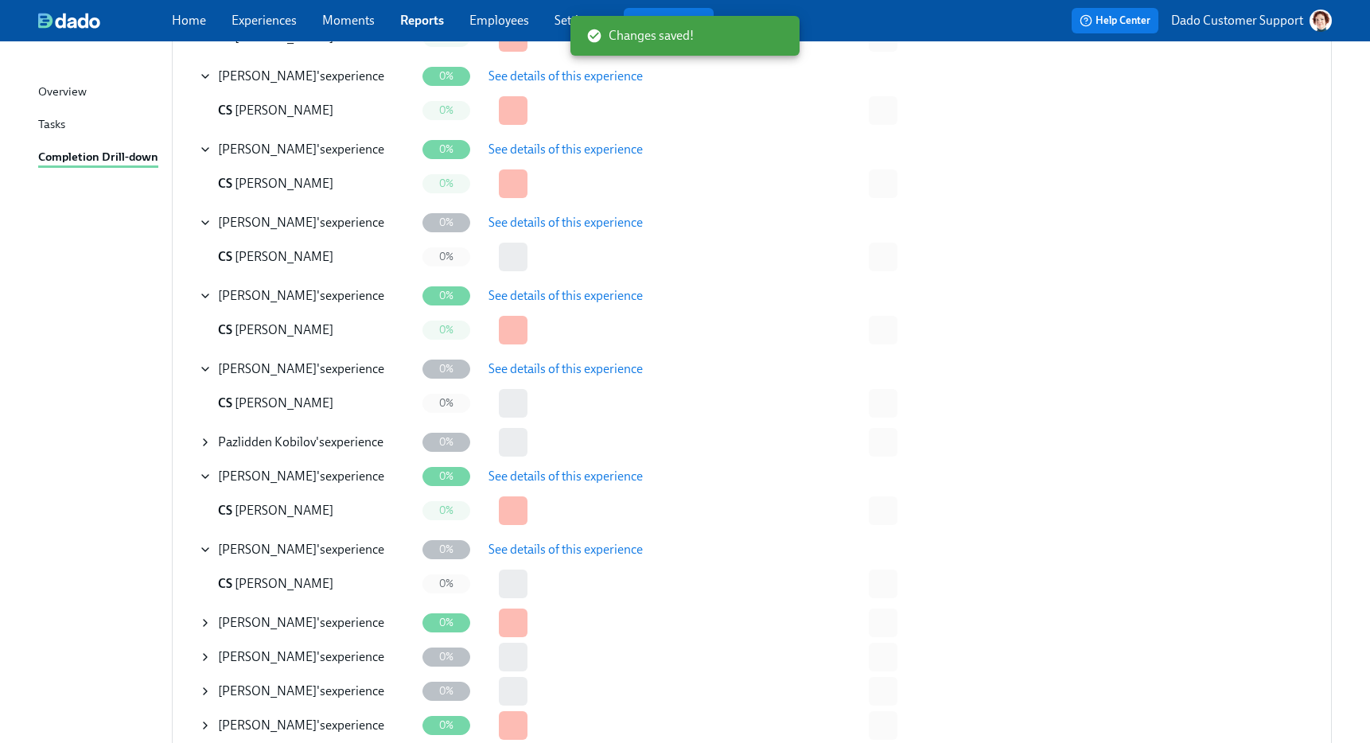
click at [566, 539] on button "See details of this experience" at bounding box center [565, 550] width 177 height 32
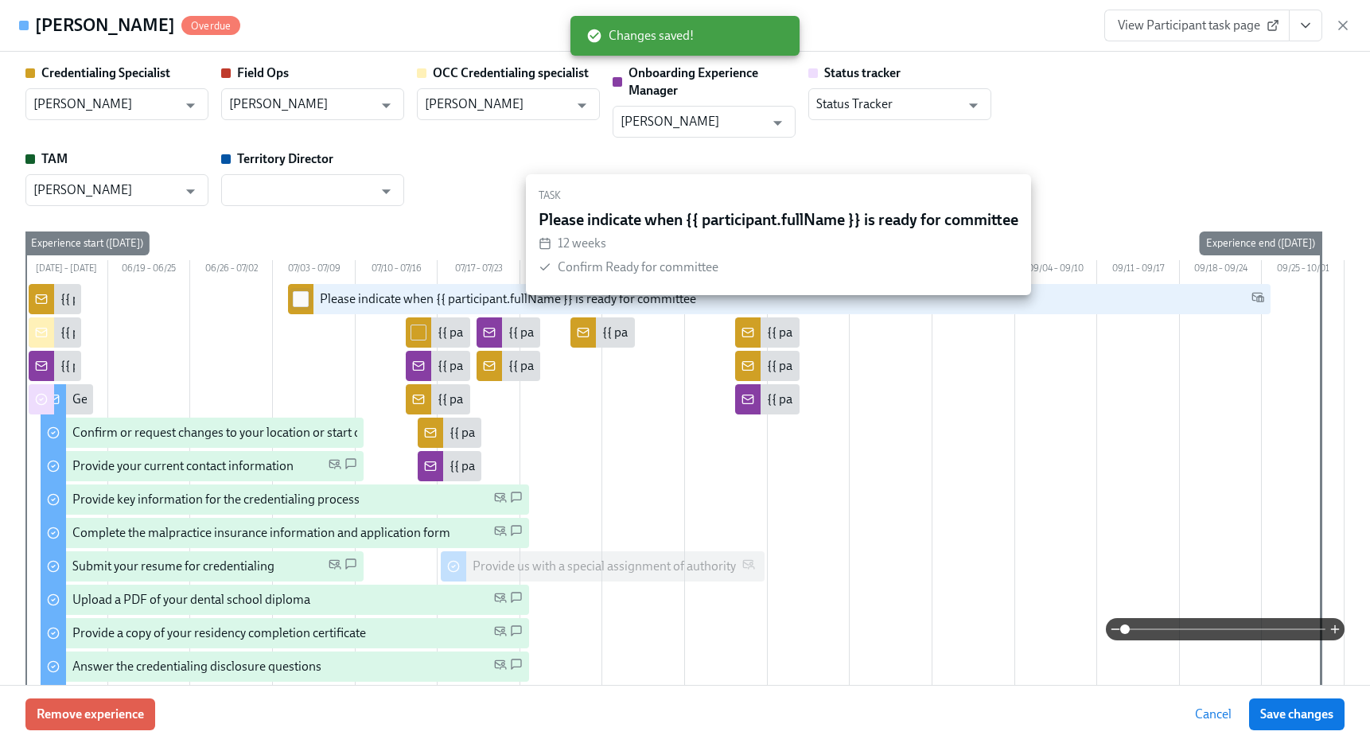
click at [303, 306] on input "checkbox" at bounding box center [300, 299] width 14 height 14
checkbox input "true"
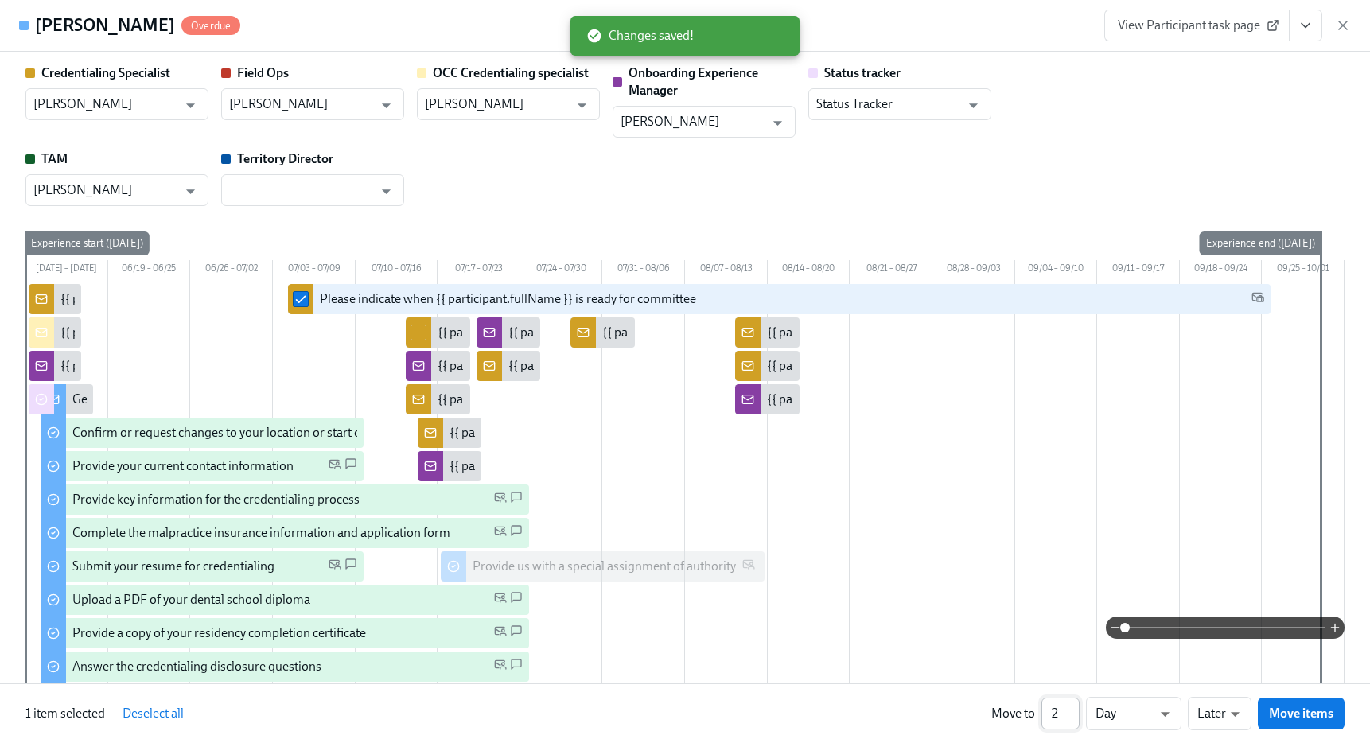
type input "2"
click at [1071, 707] on input "2" at bounding box center [1060, 714] width 38 height 32
click at [1151, 715] on li "Weeks" at bounding box center [1133, 710] width 95 height 27
type input "w"
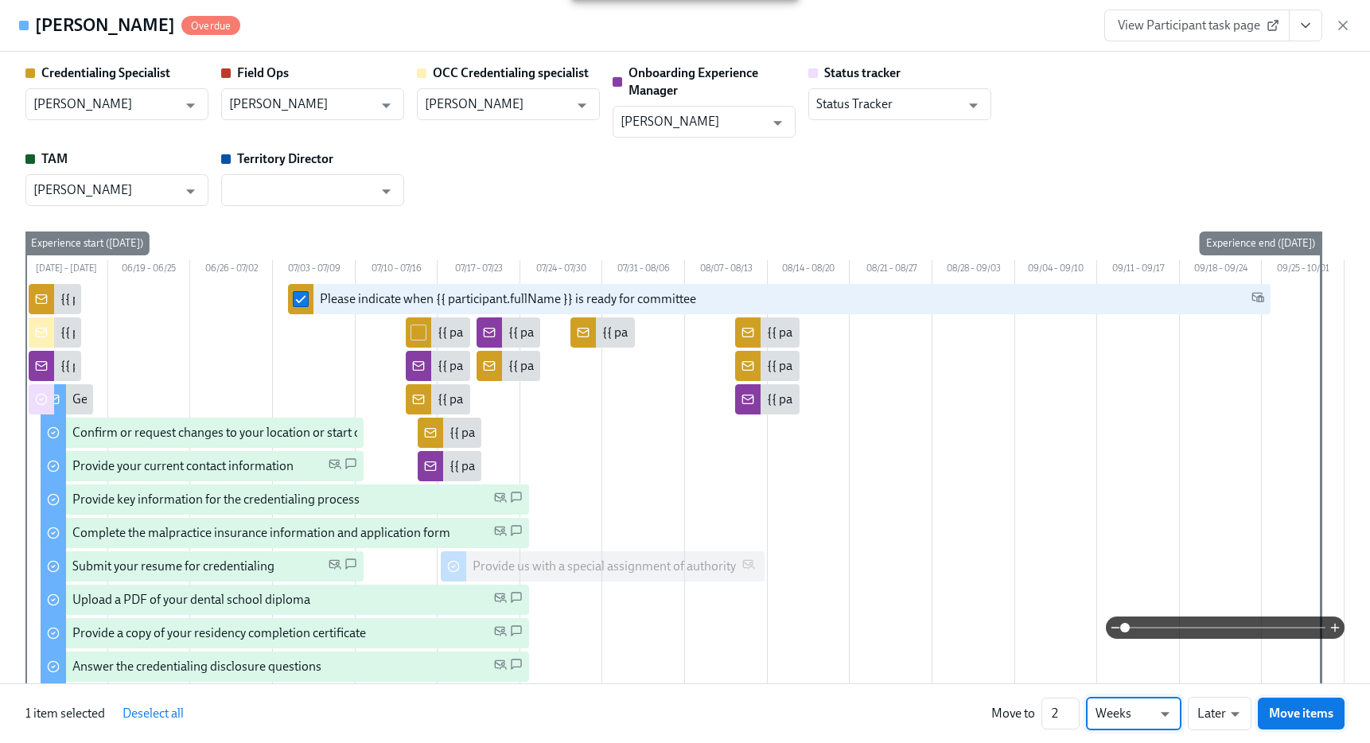
click at [1270, 713] on span "Move items" at bounding box center [1301, 713] width 64 height 16
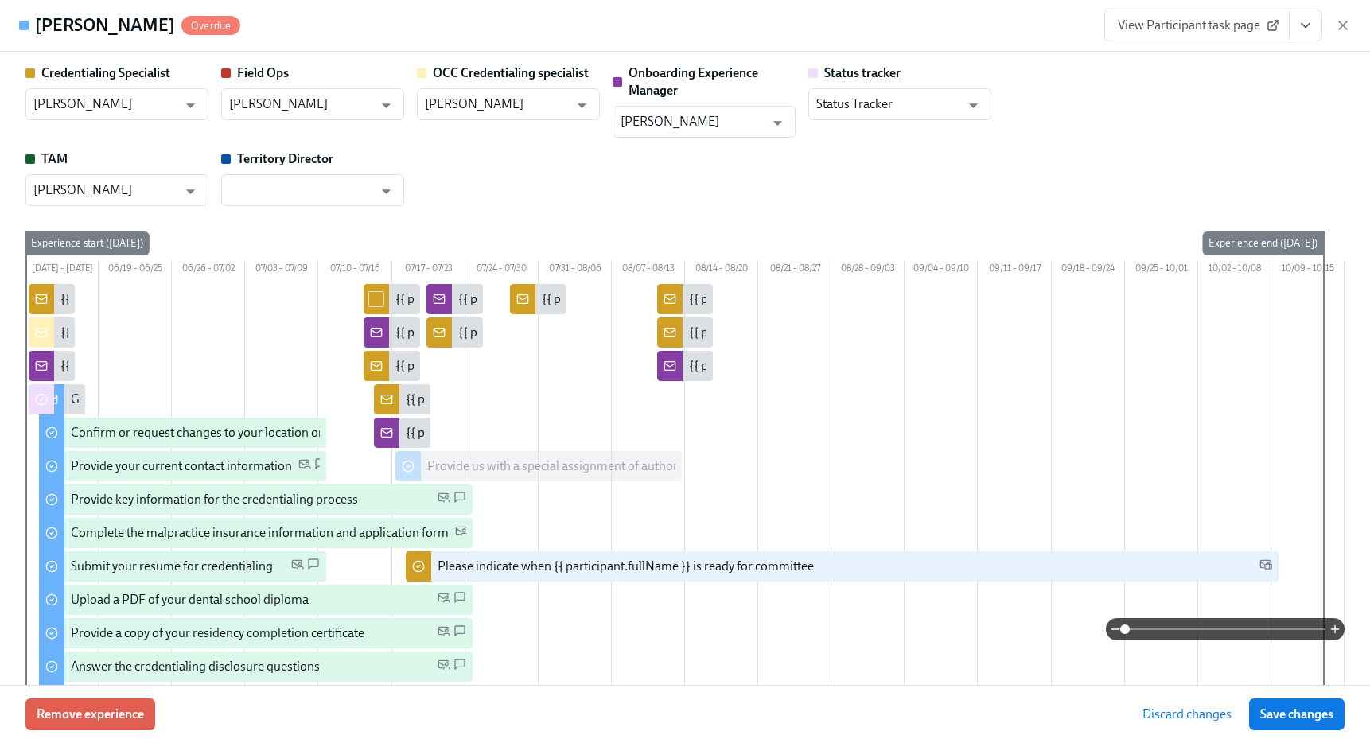
click at [1270, 713] on span "Save changes" at bounding box center [1296, 714] width 73 height 16
click at [1348, 26] on icon "button" at bounding box center [1343, 25] width 16 height 16
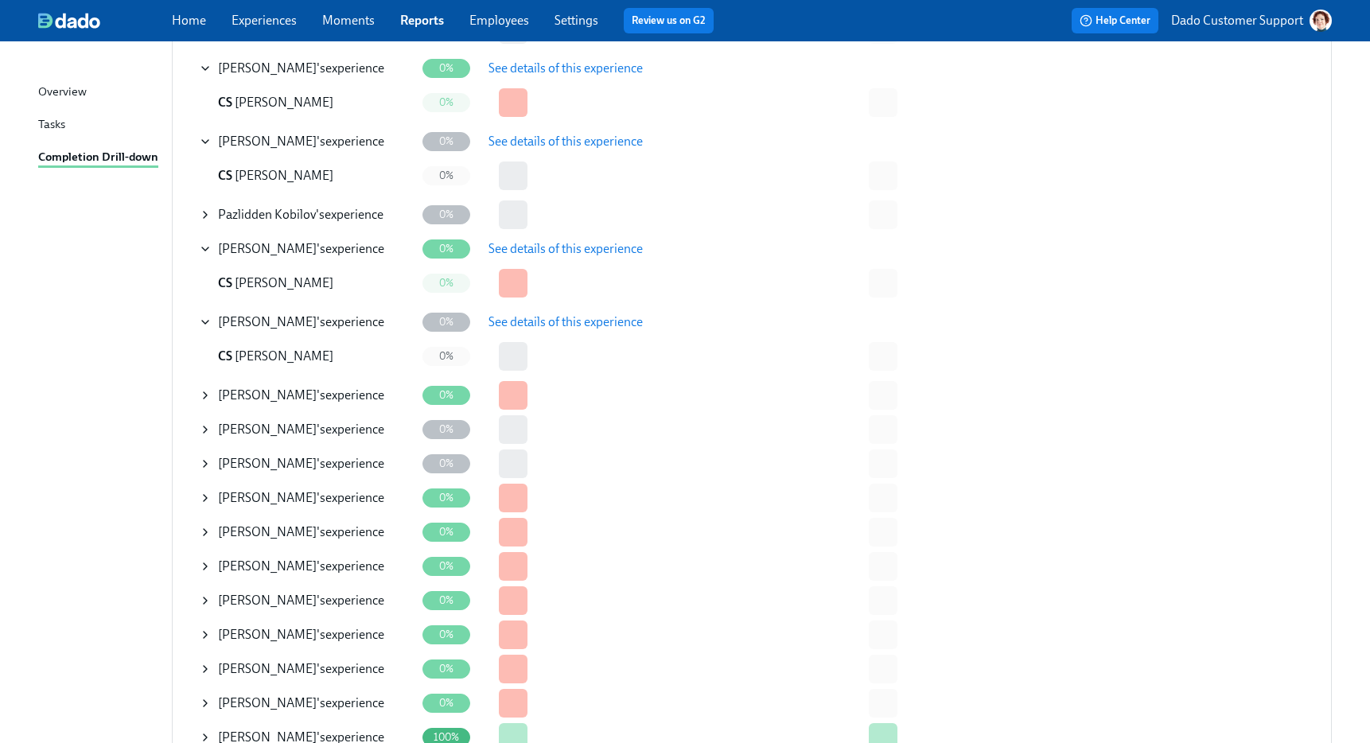
scroll to position [931, 0]
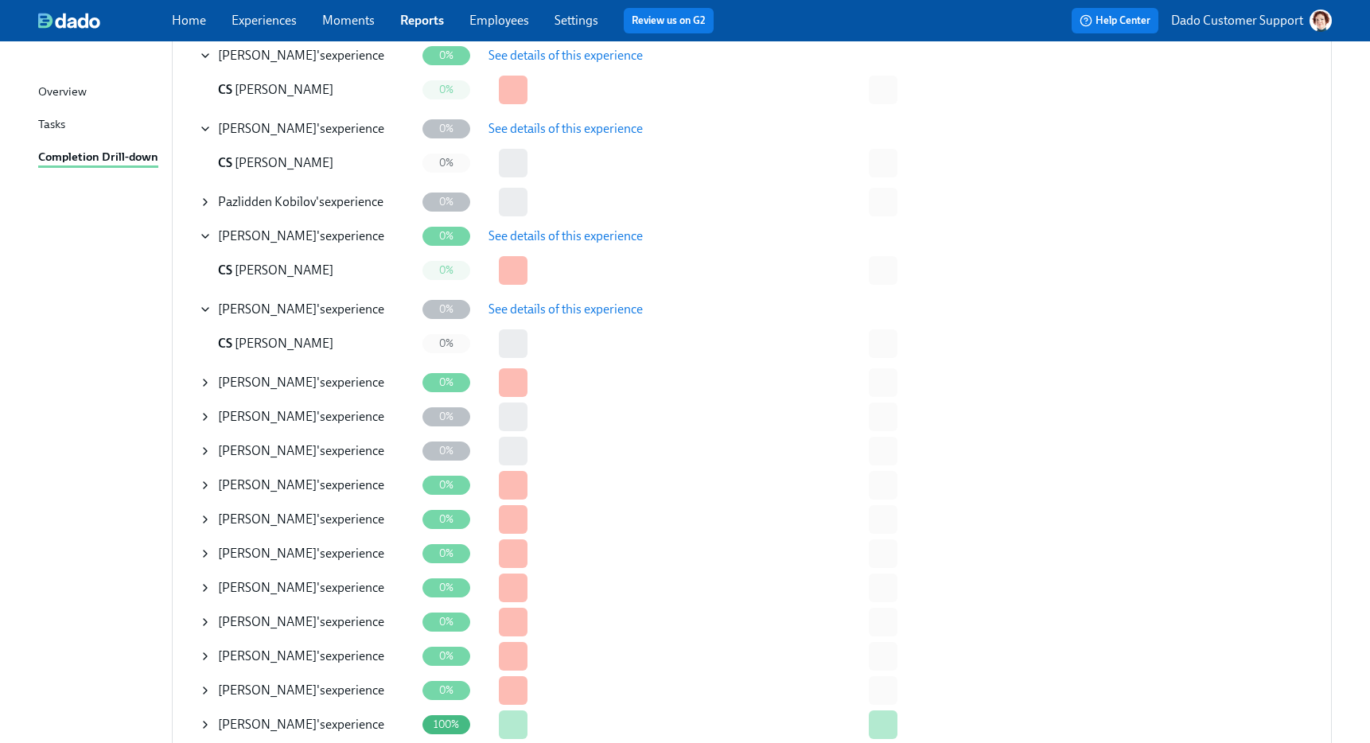
click at [200, 383] on icon at bounding box center [205, 382] width 13 height 13
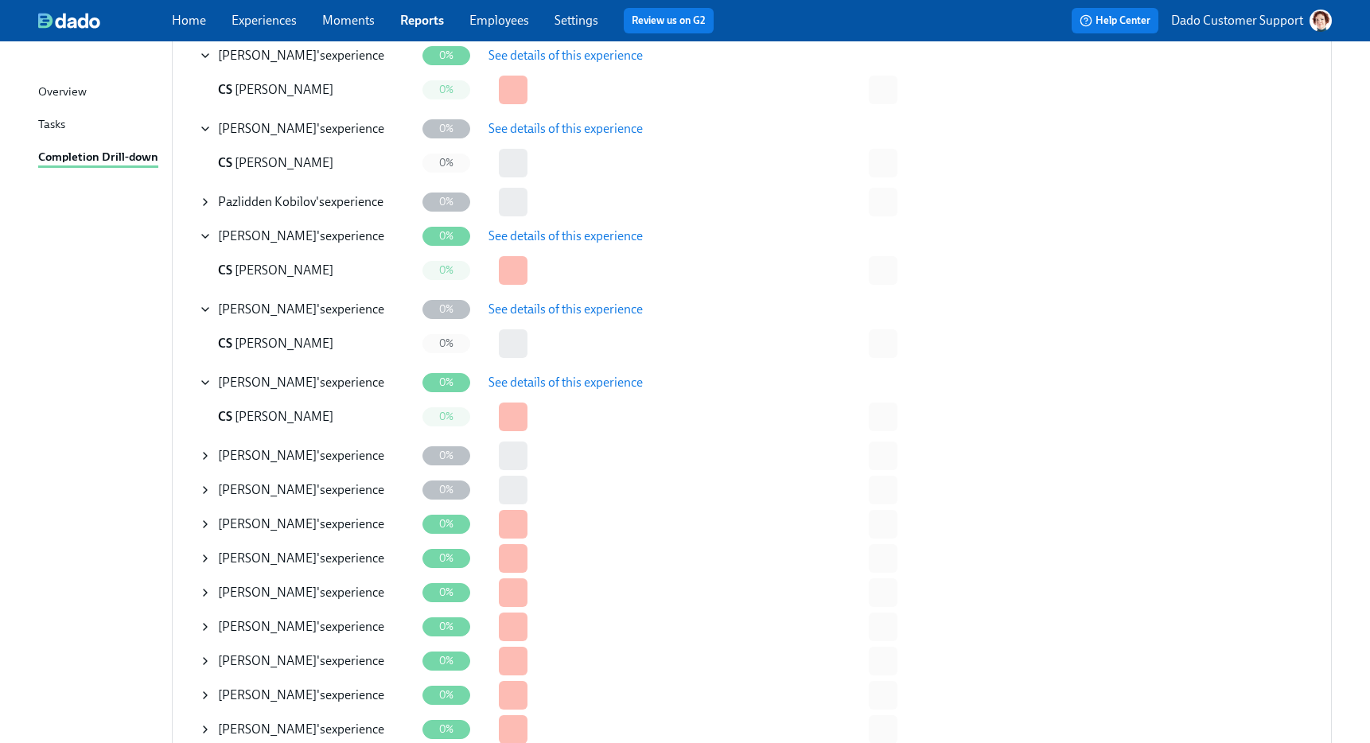
click at [599, 372] on button "See details of this experience" at bounding box center [565, 383] width 177 height 32
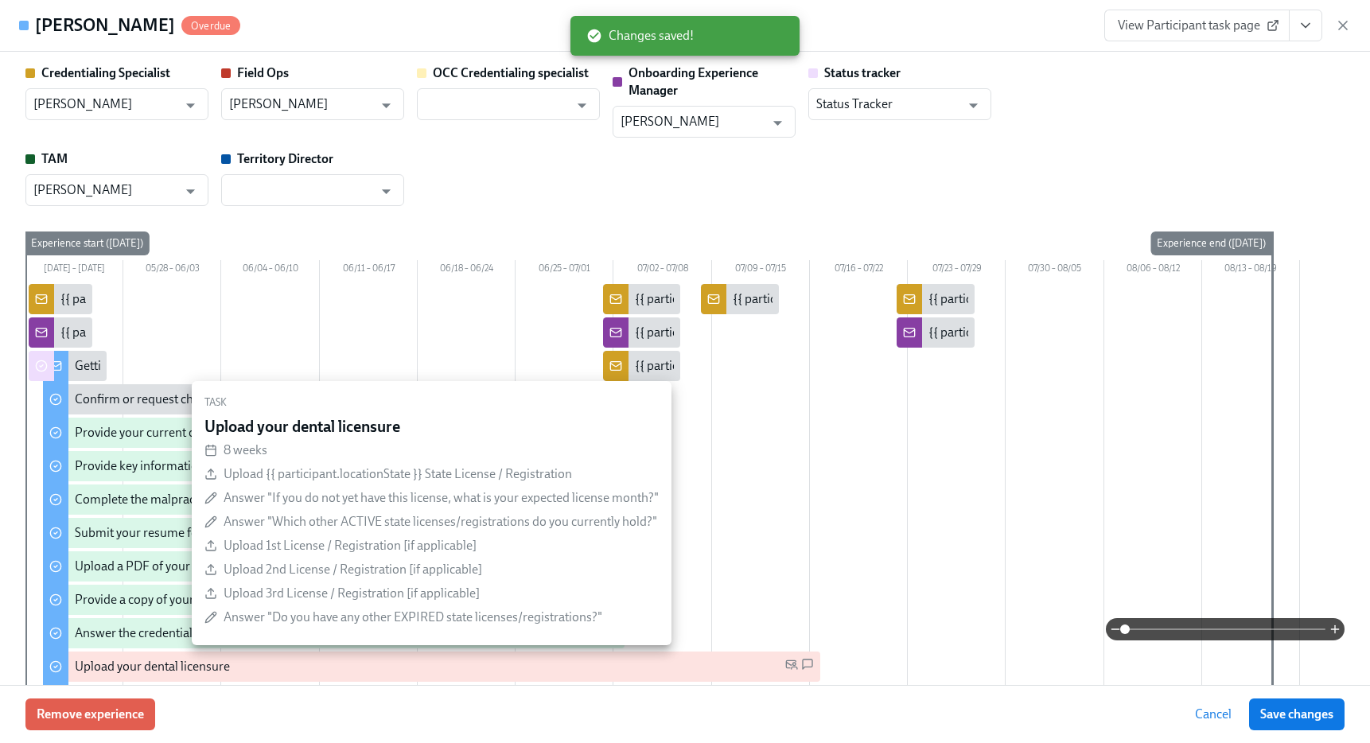
scroll to position [234, 0]
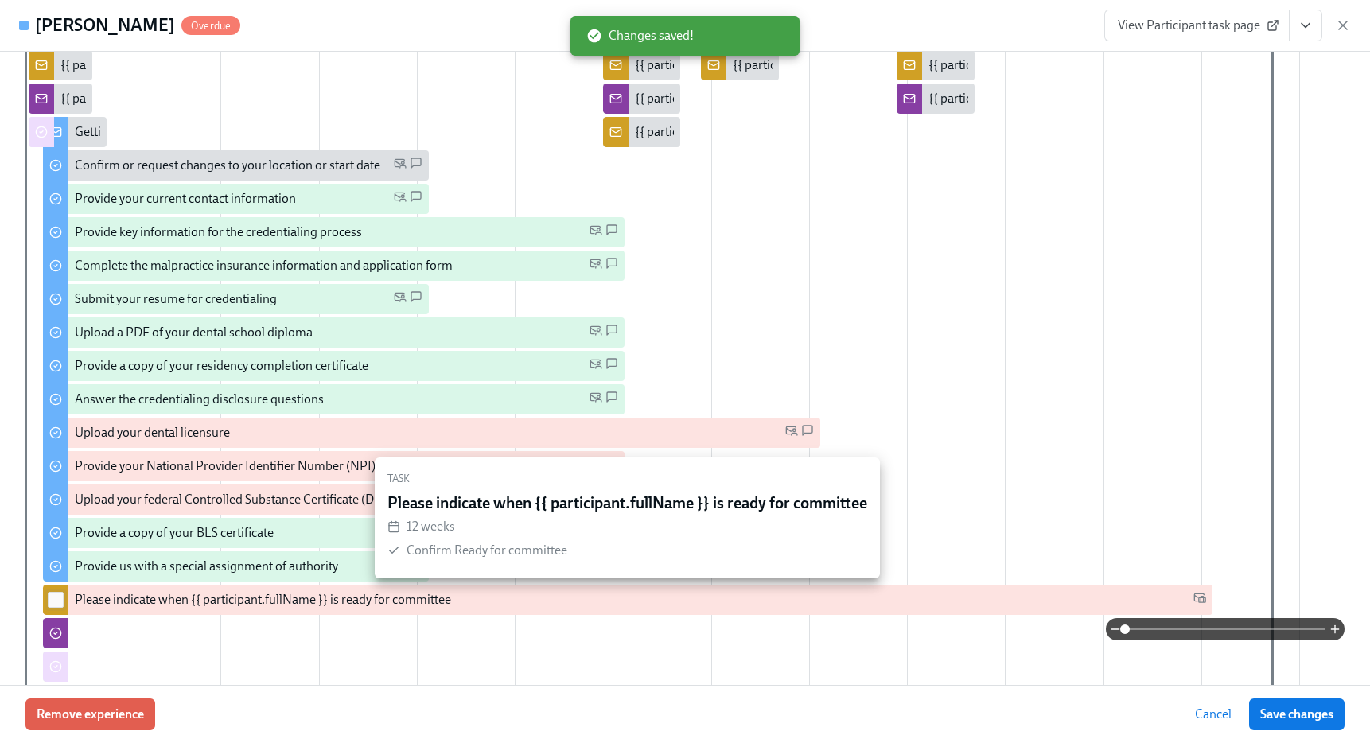
click at [58, 598] on input "checkbox" at bounding box center [56, 600] width 14 height 14
checkbox input "true"
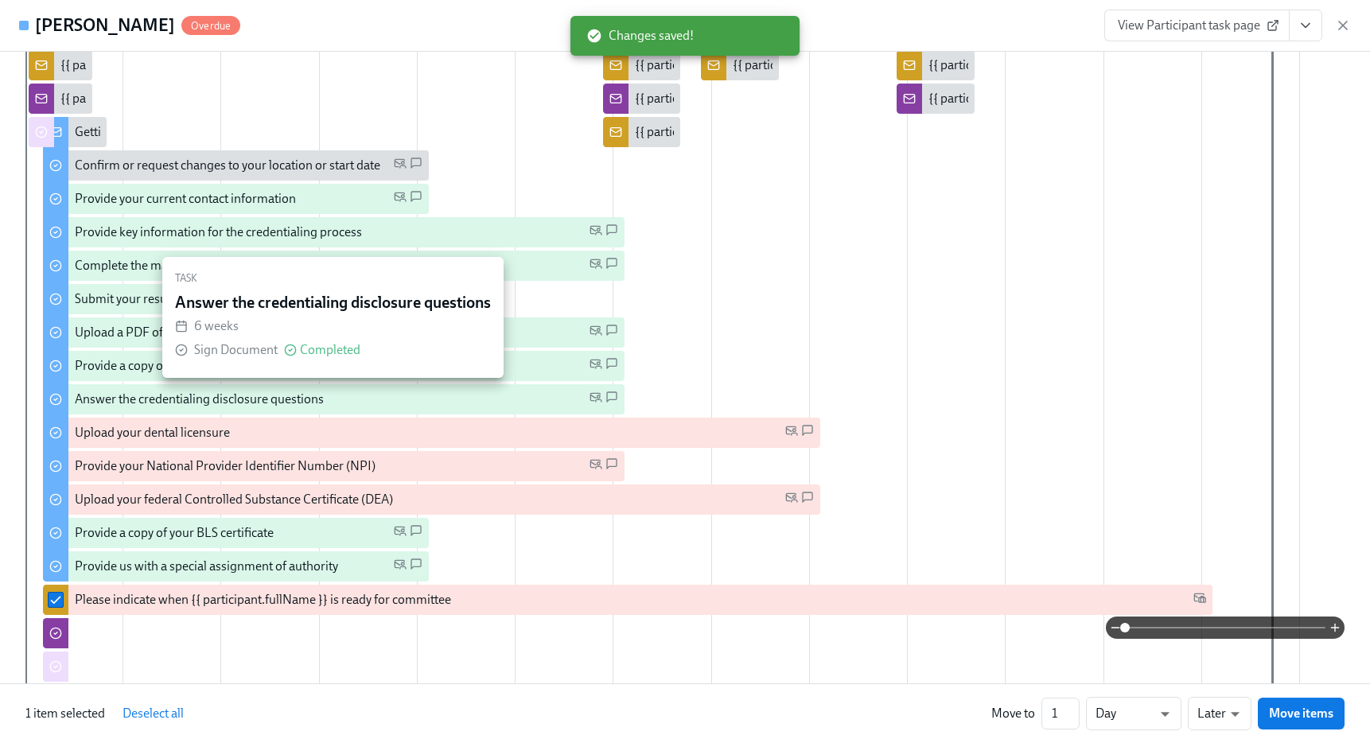
scroll to position [0, 0]
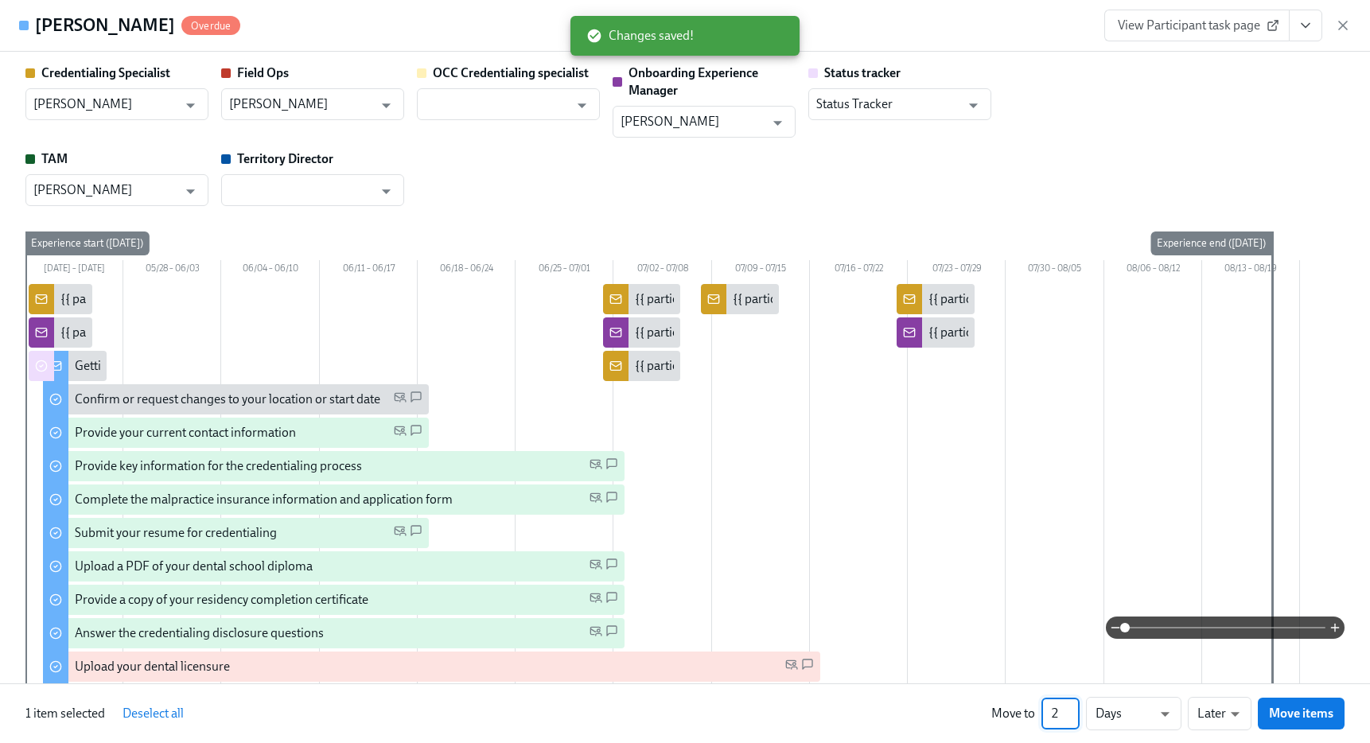
drag, startPoint x: 1066, startPoint y: 712, endPoint x: 1039, endPoint y: 712, distance: 27.0
click at [1040, 712] on div "Move to 2 ​ Days d ​ Later later ​ Move items" at bounding box center [1167, 713] width 353 height 33
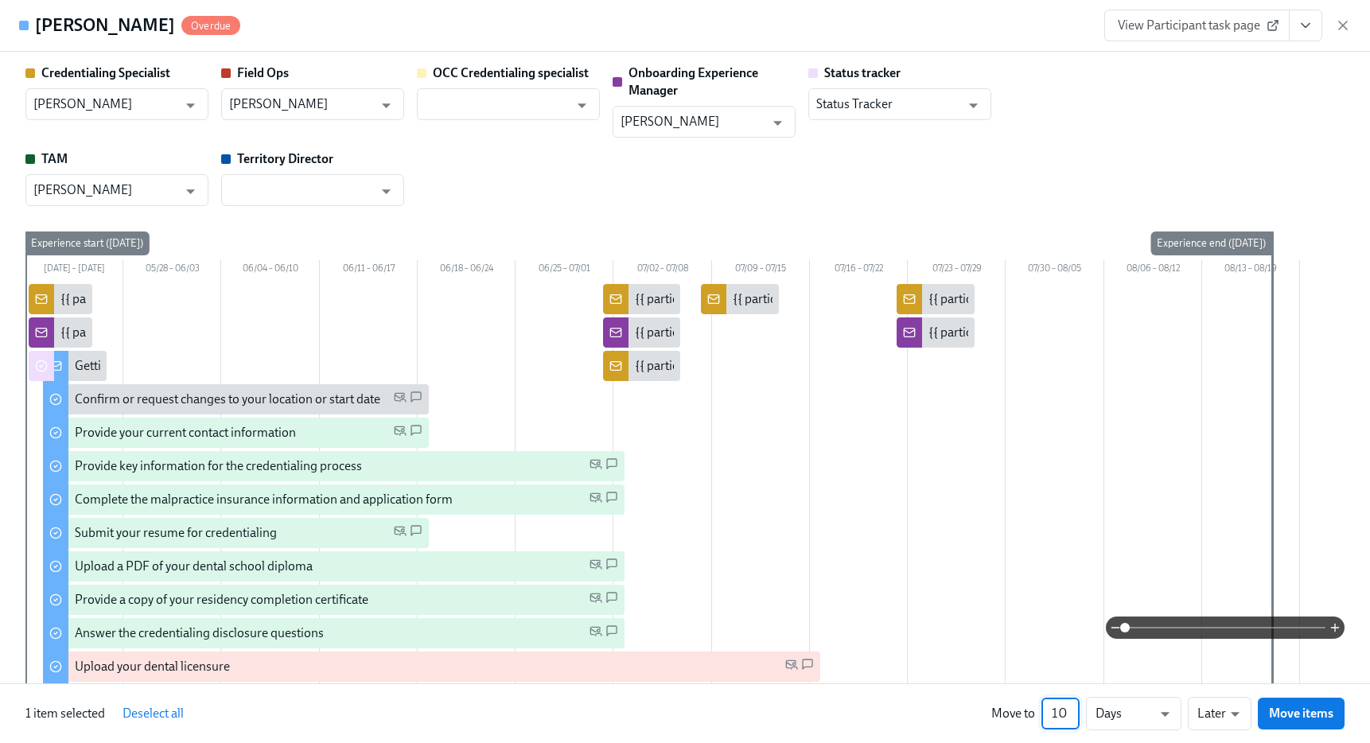
click at [1073, 706] on input "10" at bounding box center [1060, 714] width 38 height 32
click at [1071, 718] on input "9" at bounding box center [1060, 714] width 38 height 32
click at [1071, 718] on input "8" at bounding box center [1060, 714] width 38 height 32
type input "7"
click at [1071, 718] on input "7" at bounding box center [1060, 714] width 38 height 32
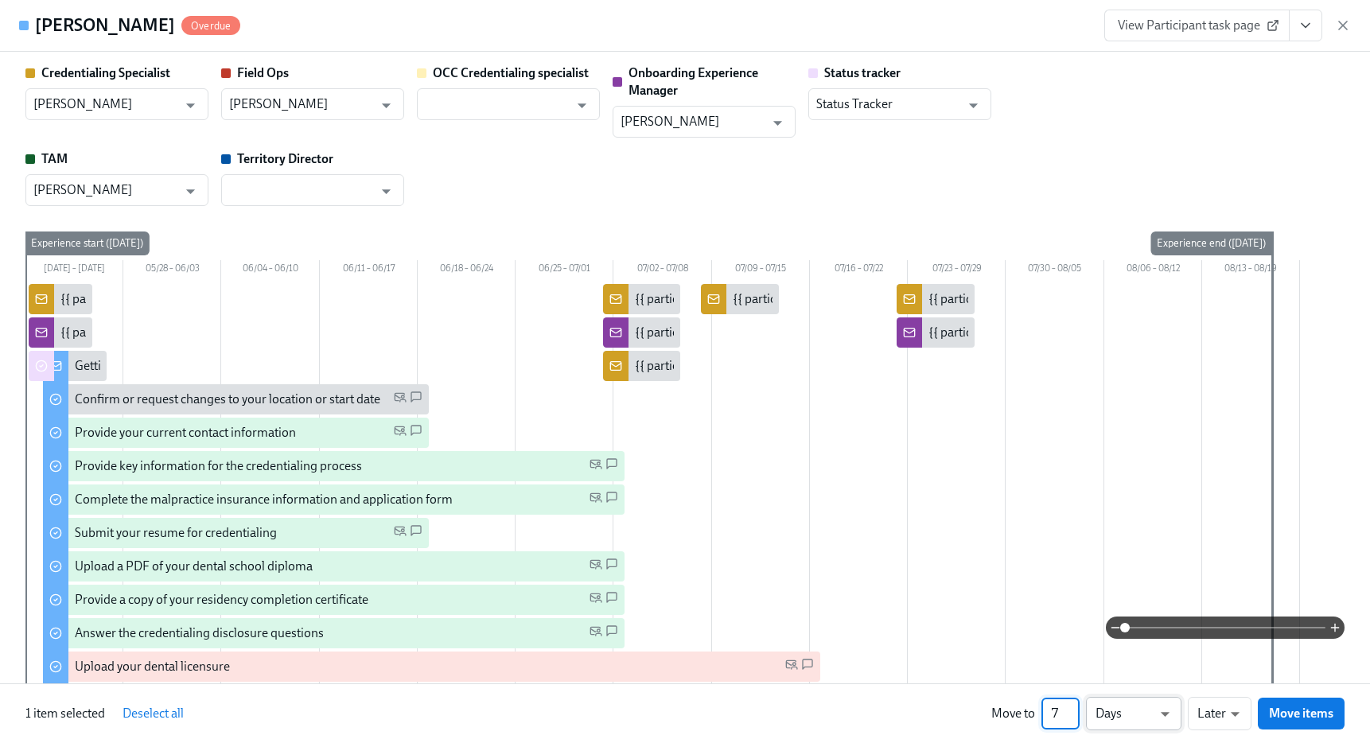
click at [1127, 712] on li "Weeks" at bounding box center [1133, 710] width 95 height 27
type input "w"
click at [1293, 707] on span "Move items" at bounding box center [1301, 713] width 64 height 16
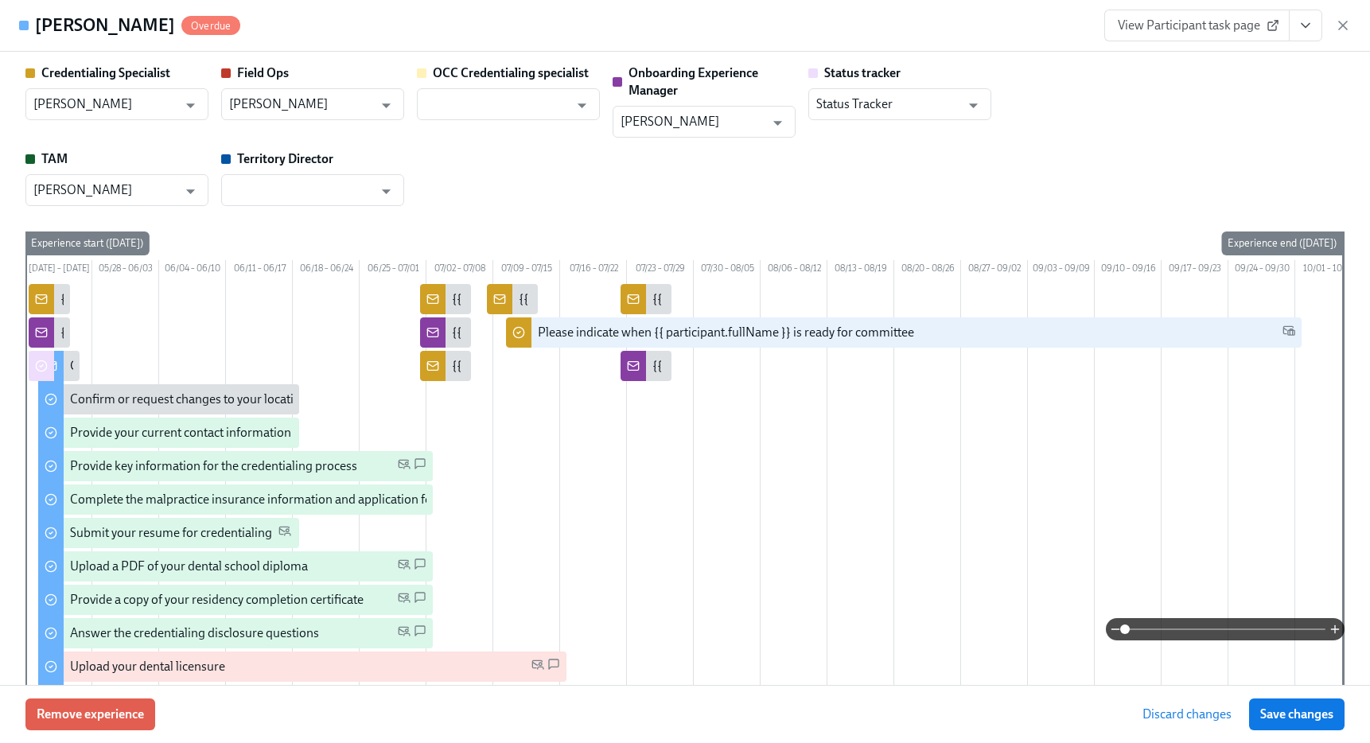
click at [1293, 707] on span "Save changes" at bounding box center [1296, 714] width 73 height 16
click at [1343, 17] on div "View Participant task page" at bounding box center [1227, 26] width 247 height 32
click at [1343, 25] on icon "button" at bounding box center [1343, 25] width 16 height 16
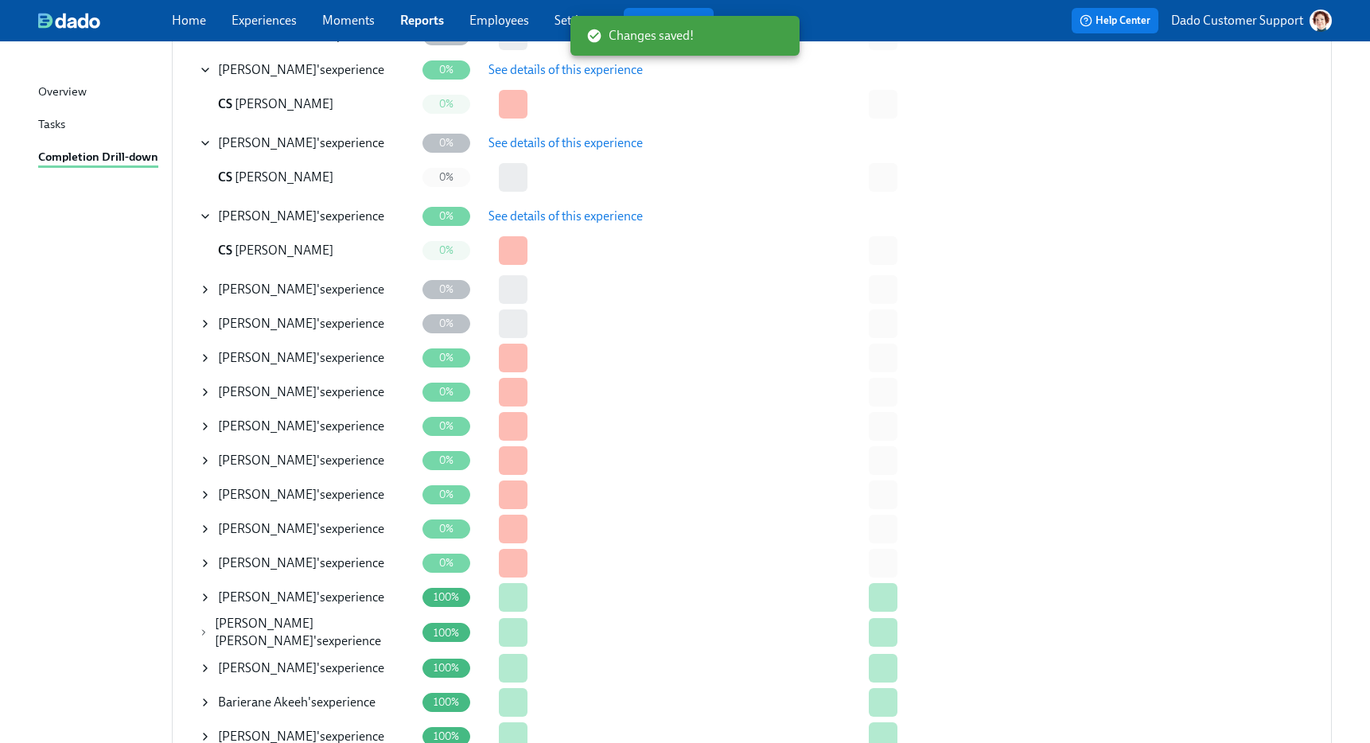
scroll to position [1095, 0]
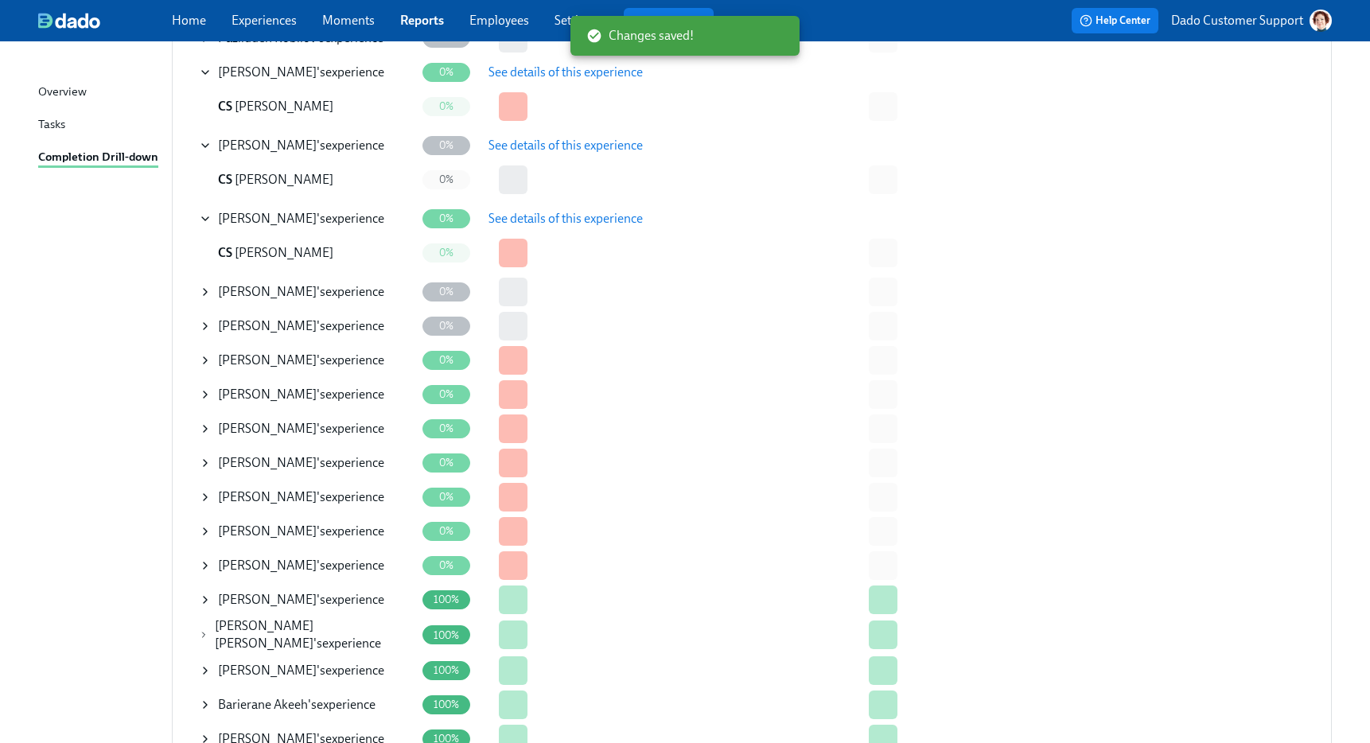
click at [205, 321] on icon at bounding box center [205, 326] width 13 height 13
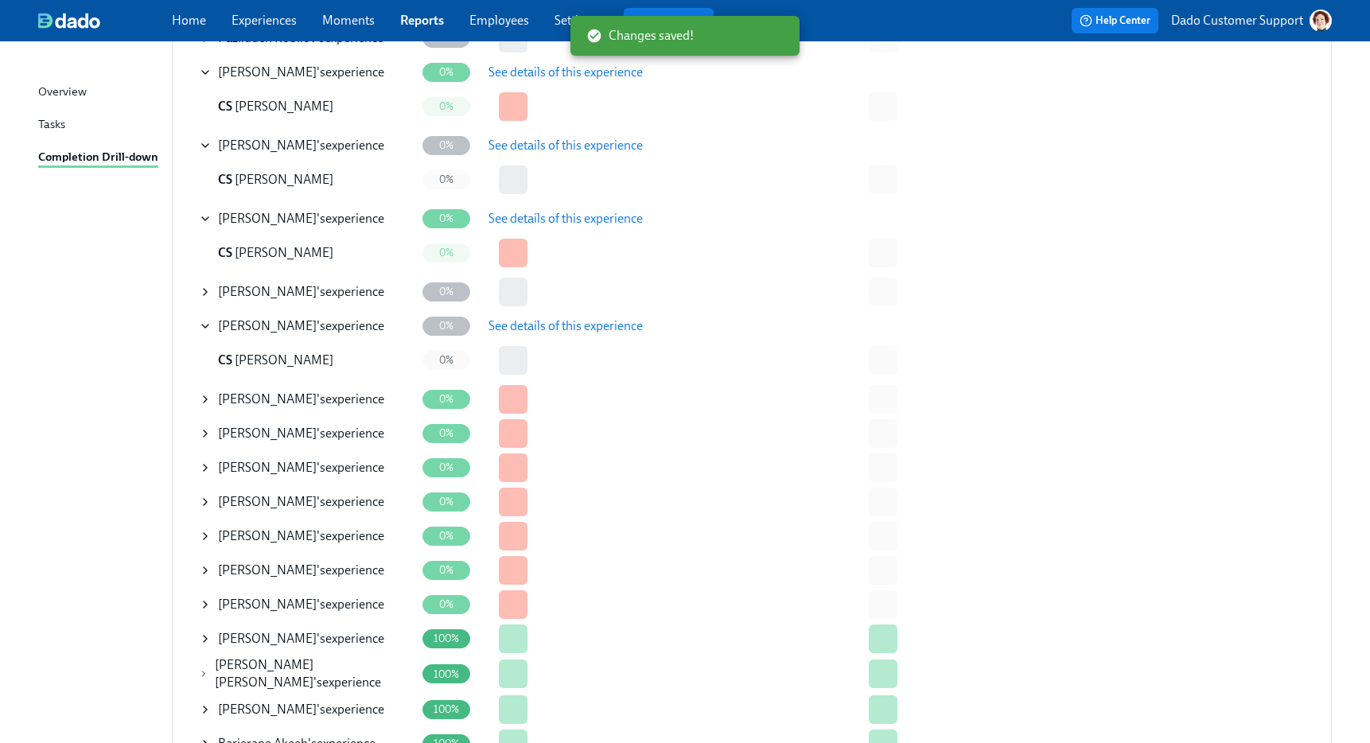
click at [203, 401] on icon at bounding box center [205, 399] width 13 height 13
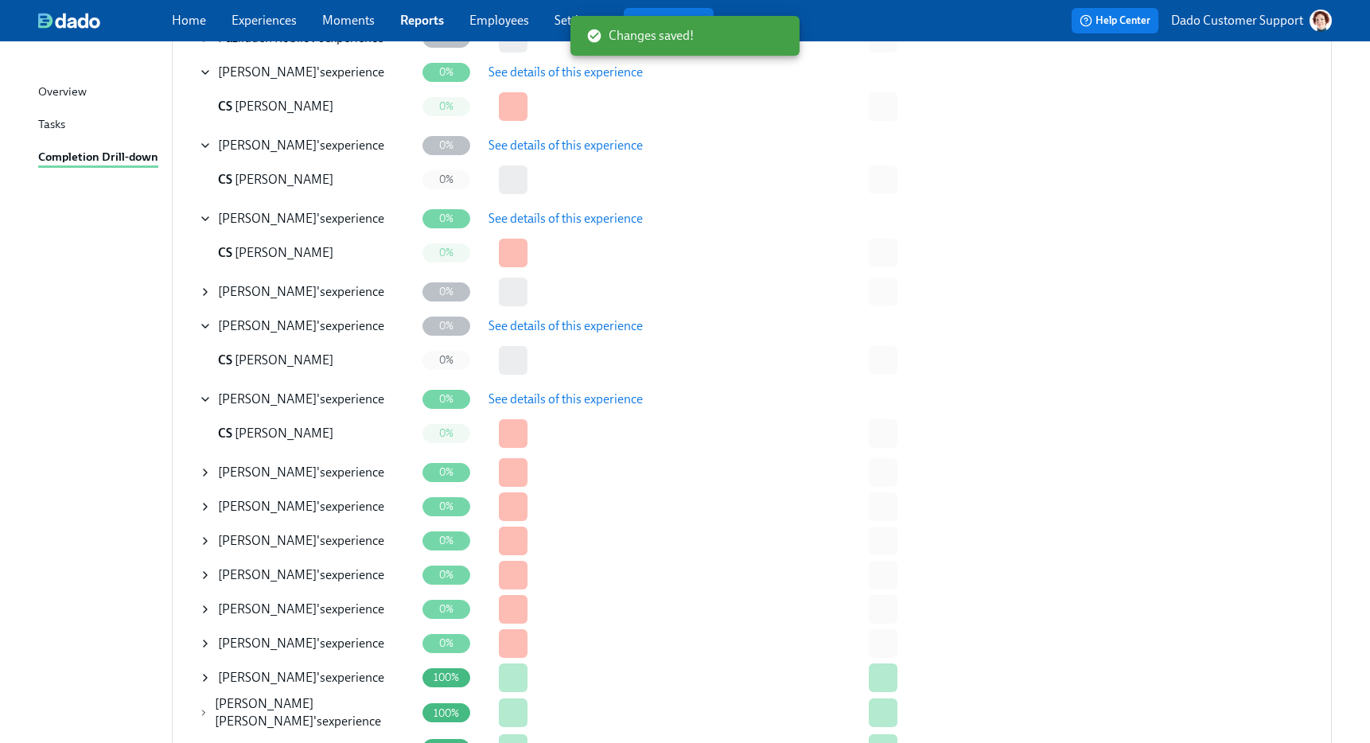
click at [534, 400] on span "See details of this experience" at bounding box center [565, 399] width 154 height 16
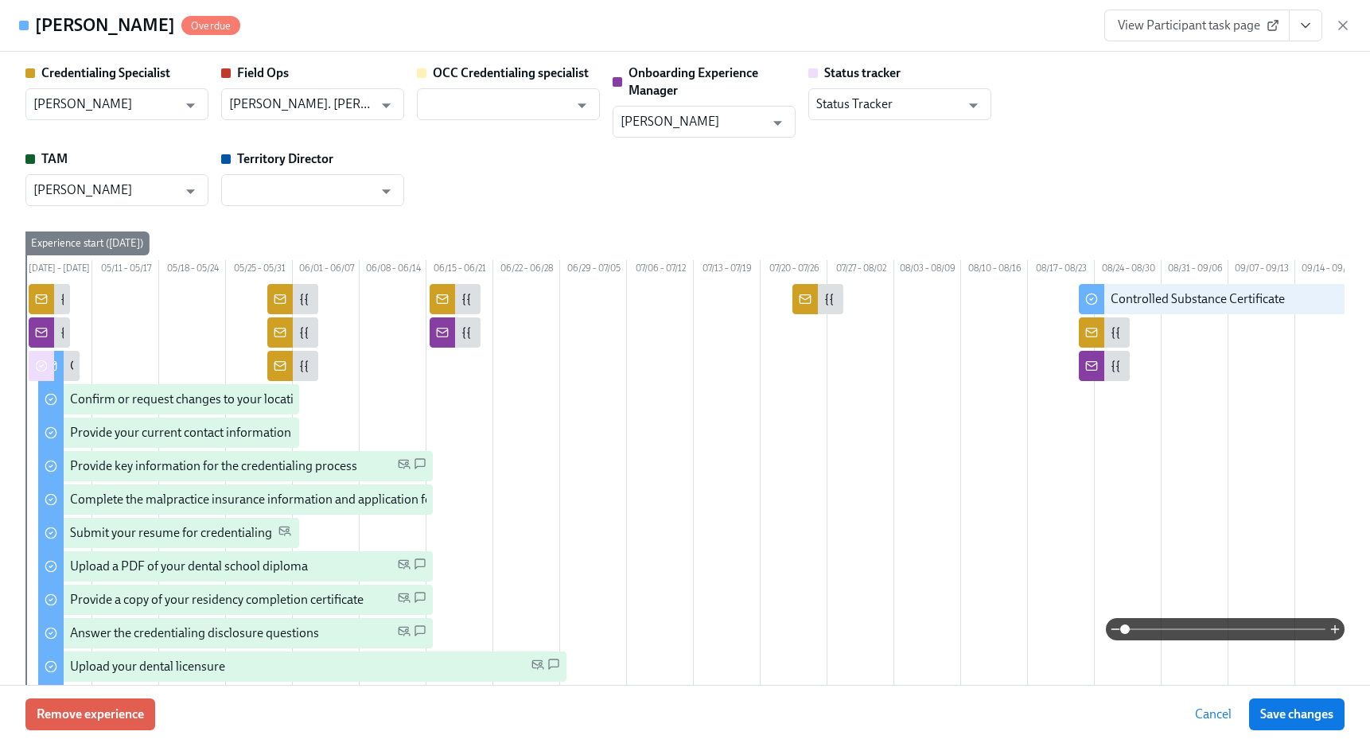
scroll to position [402, 0]
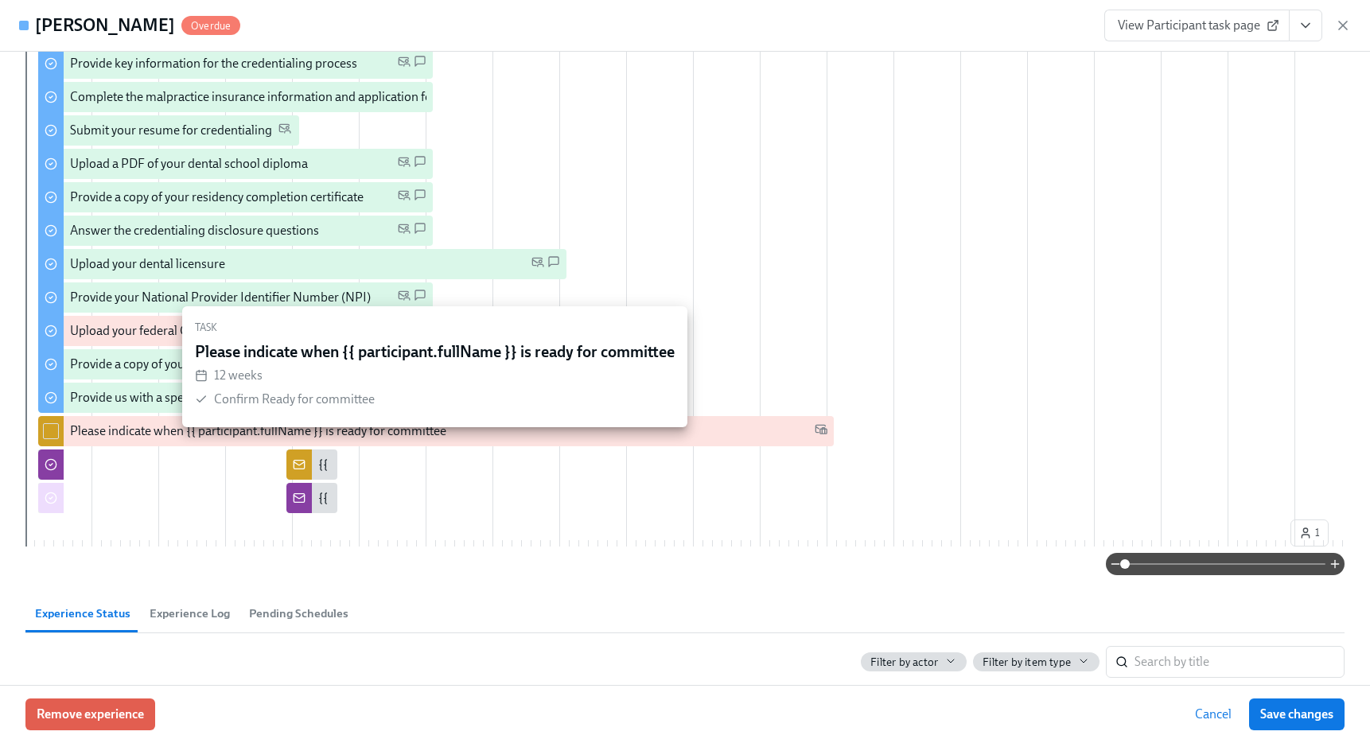
click at [60, 443] on div at bounding box center [50, 431] width 25 height 30
click at [46, 438] on input "checkbox" at bounding box center [51, 431] width 14 height 14
checkbox input "true"
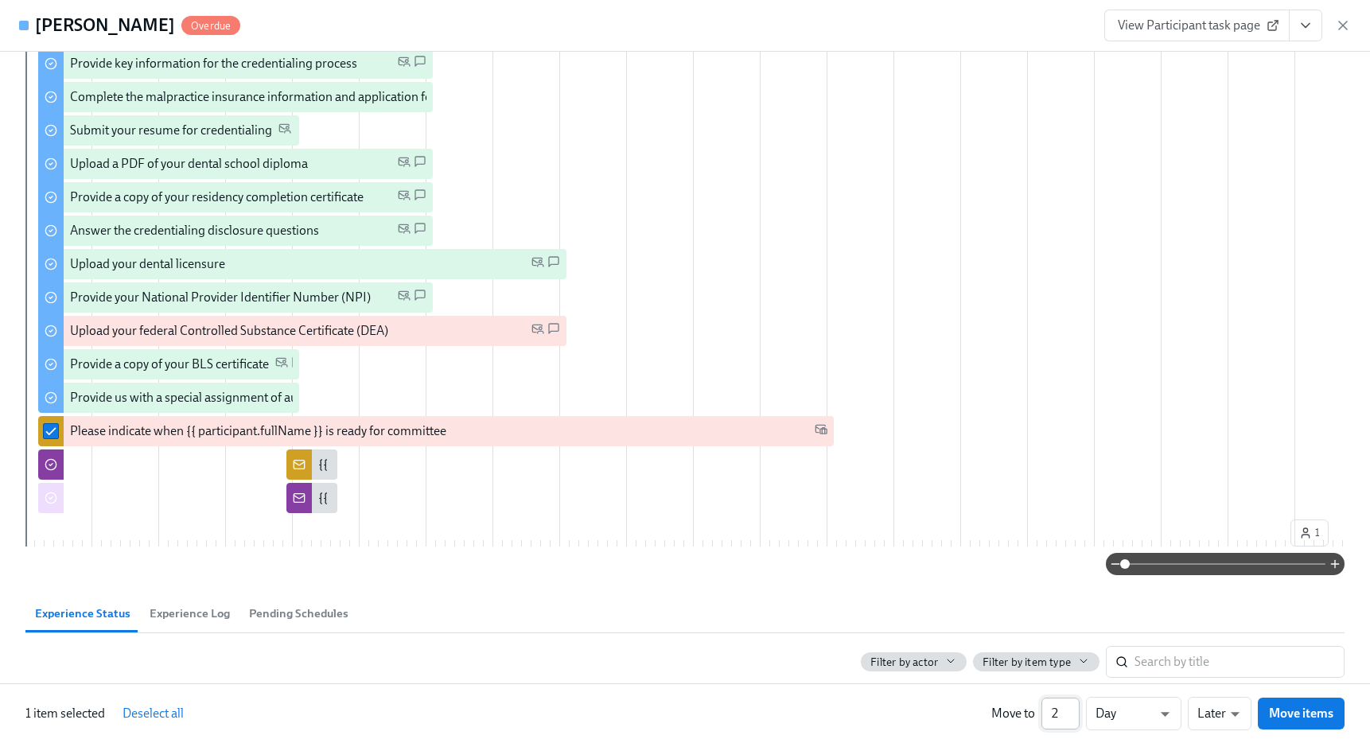
click at [1074, 711] on input "2" at bounding box center [1060, 714] width 38 height 32
click at [1074, 711] on input "3" at bounding box center [1060, 714] width 38 height 32
click at [1074, 711] on input "4" at bounding box center [1060, 714] width 38 height 32
click at [1074, 711] on input "5" at bounding box center [1060, 714] width 38 height 32
type input "6"
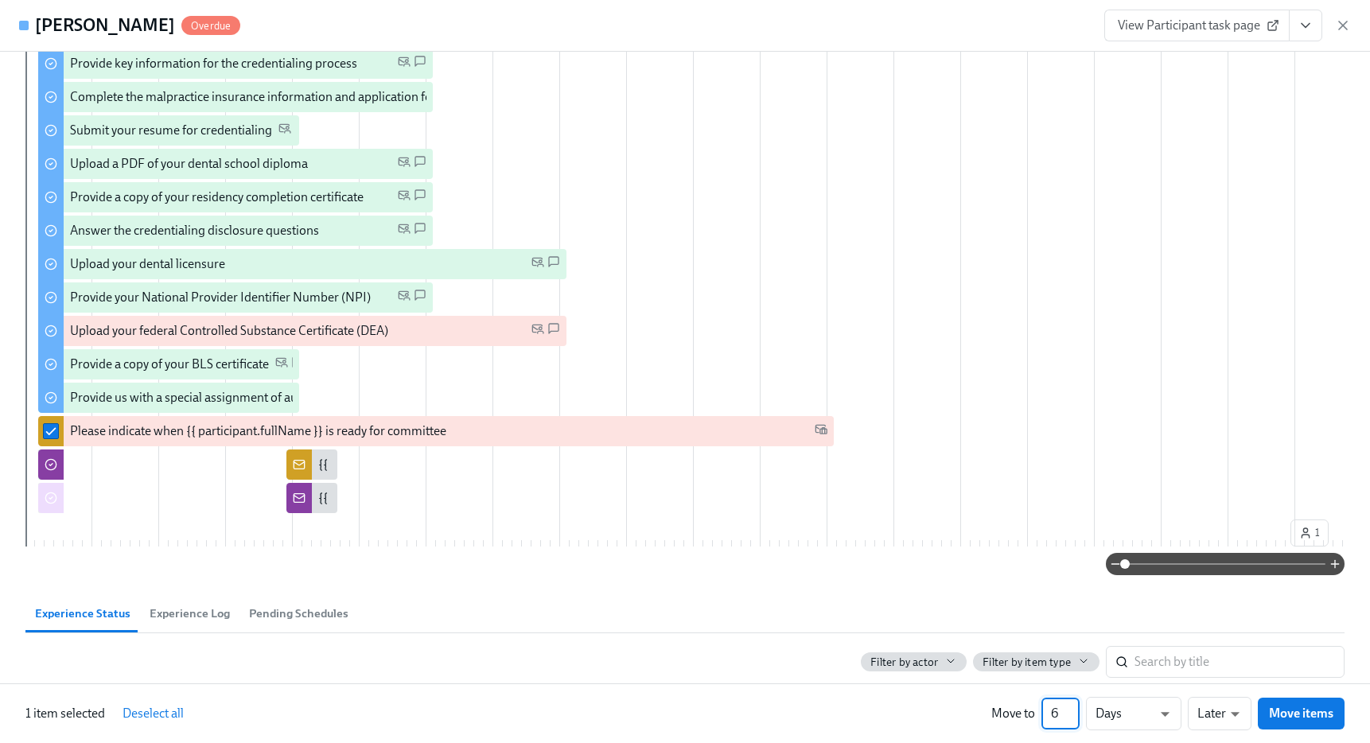
click at [1074, 711] on input "6" at bounding box center [1060, 714] width 38 height 32
click at [1121, 713] on li "Weeks" at bounding box center [1133, 710] width 95 height 27
type input "w"
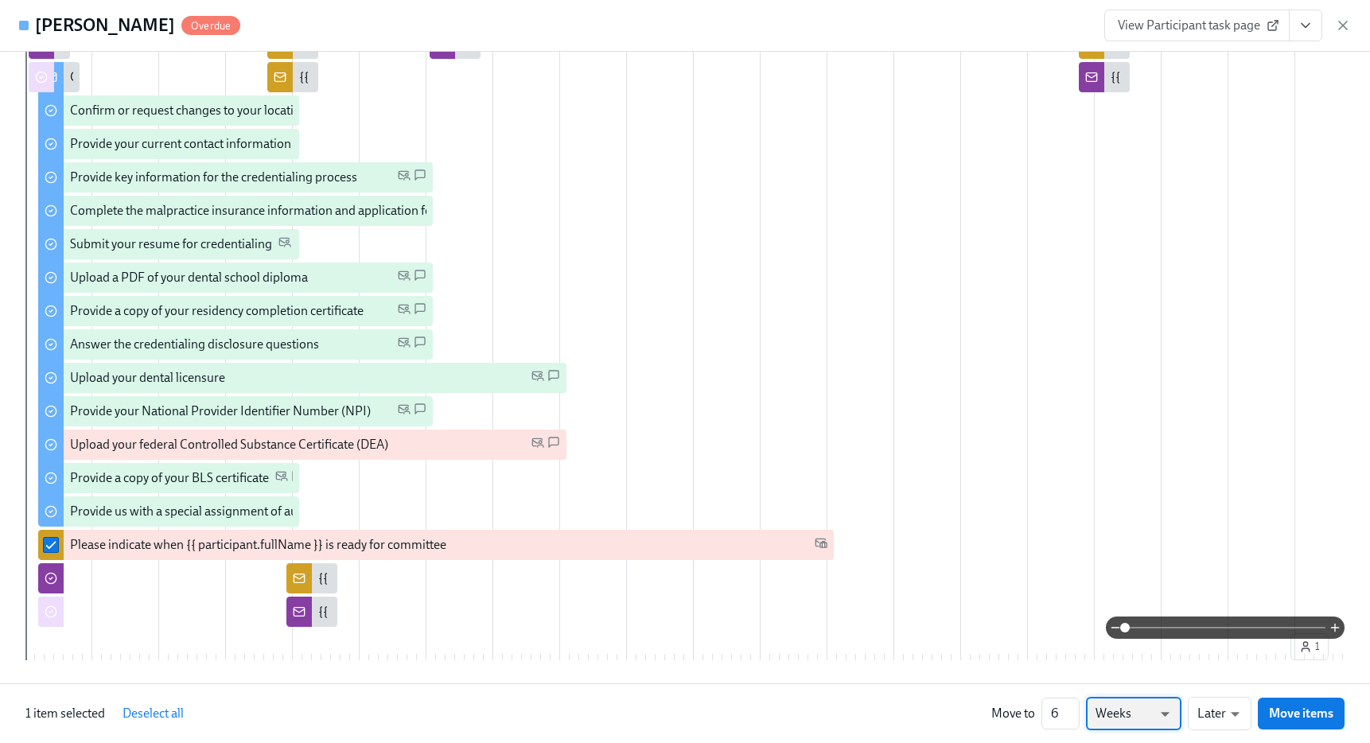
scroll to position [340, 0]
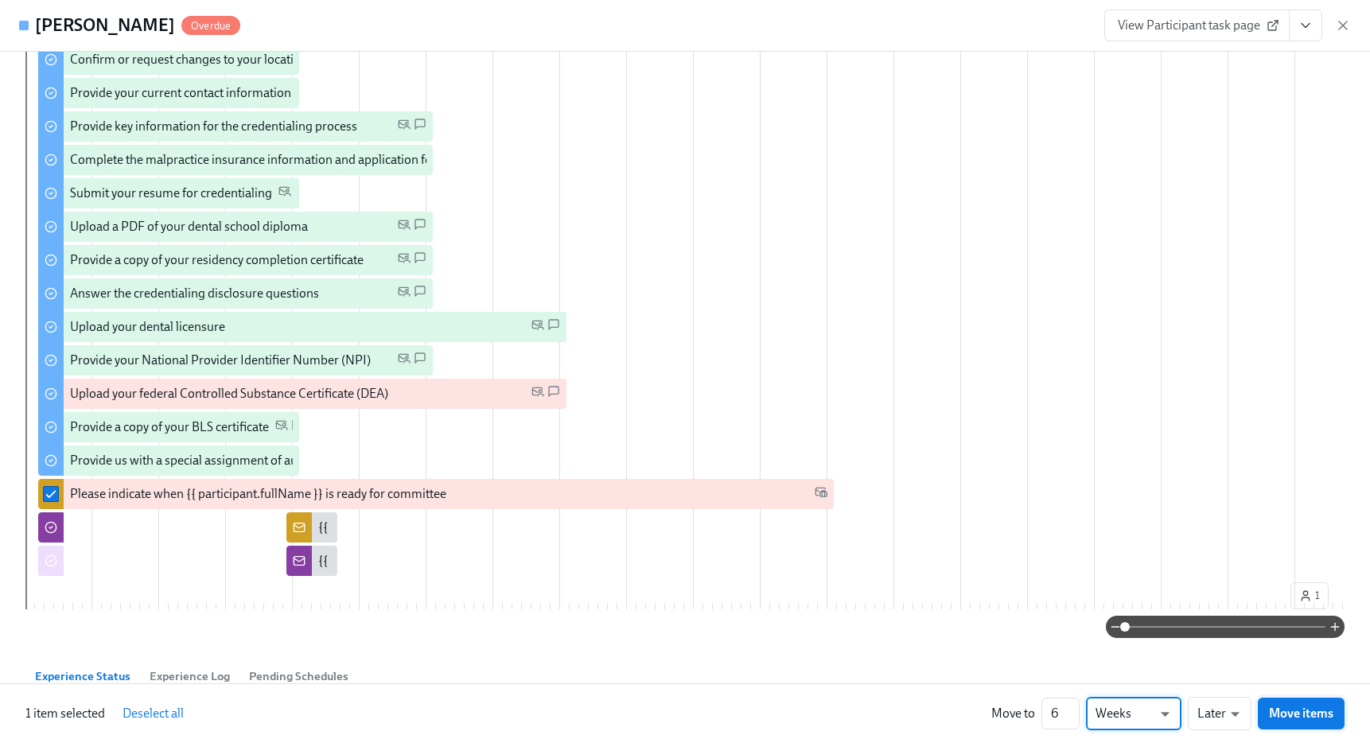
click at [1338, 715] on button "Move items" at bounding box center [1300, 714] width 87 height 32
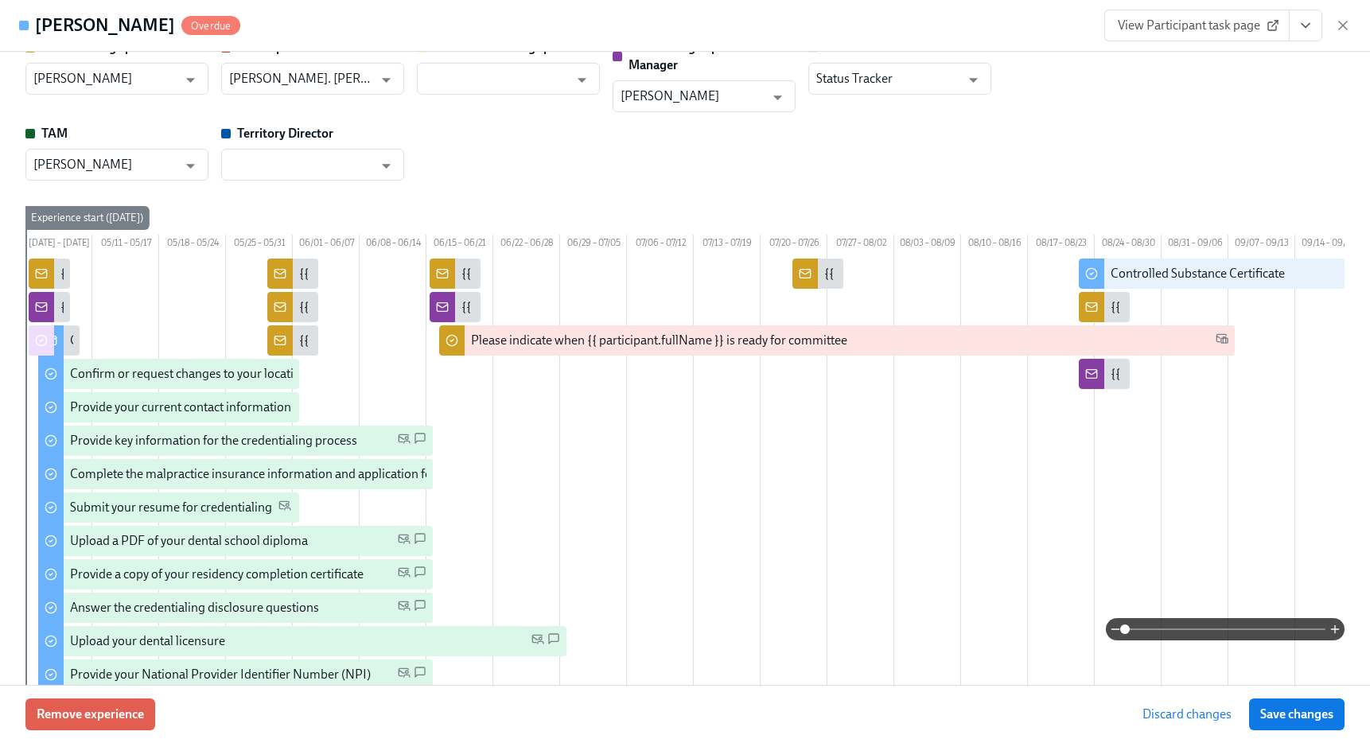
scroll to position [26, 0]
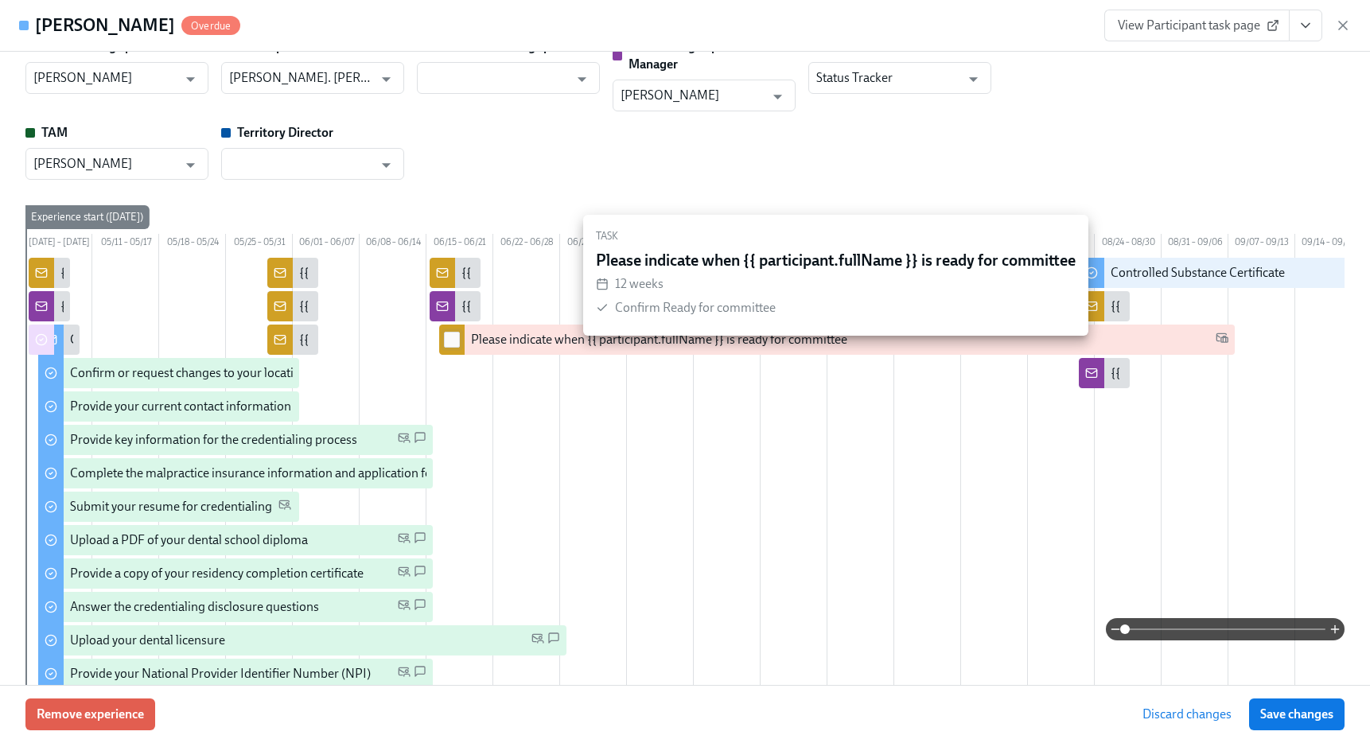
click at [447, 347] on input "checkbox" at bounding box center [452, 339] width 14 height 14
checkbox input "true"
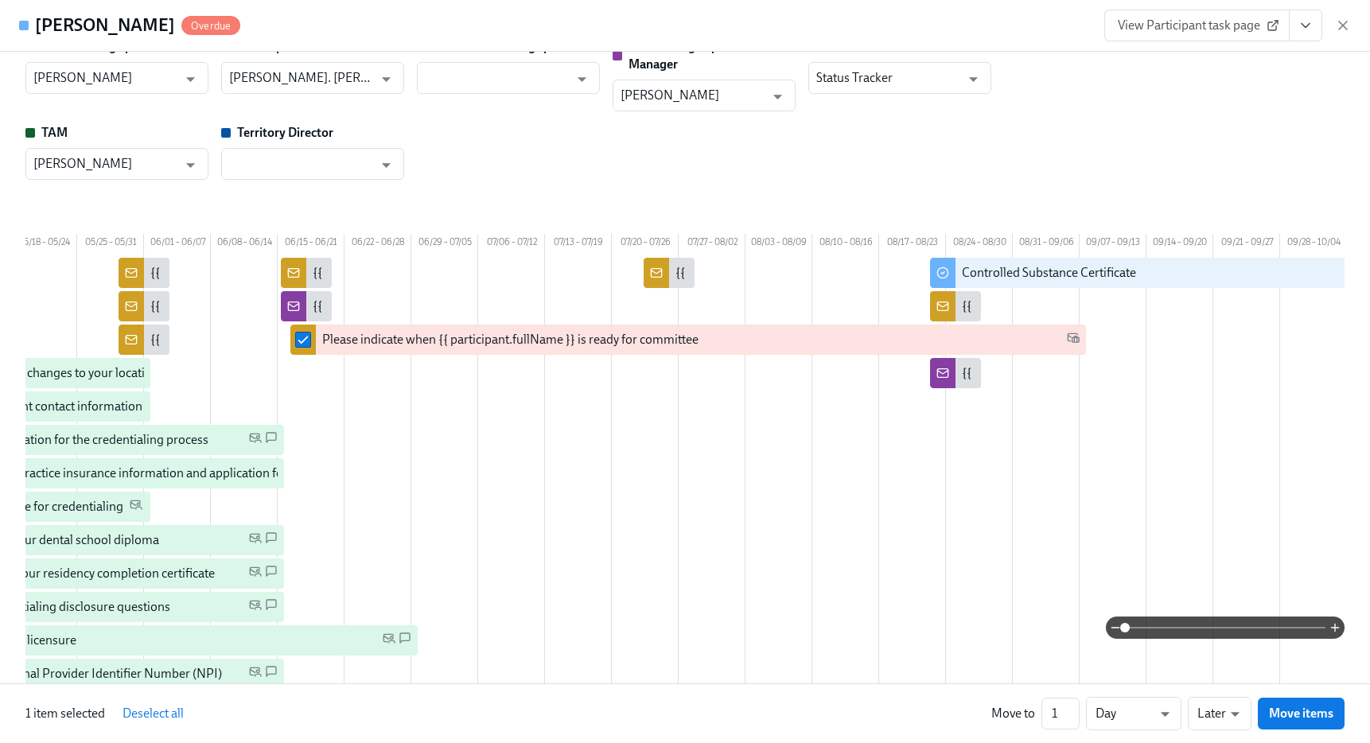
scroll to position [0, 223]
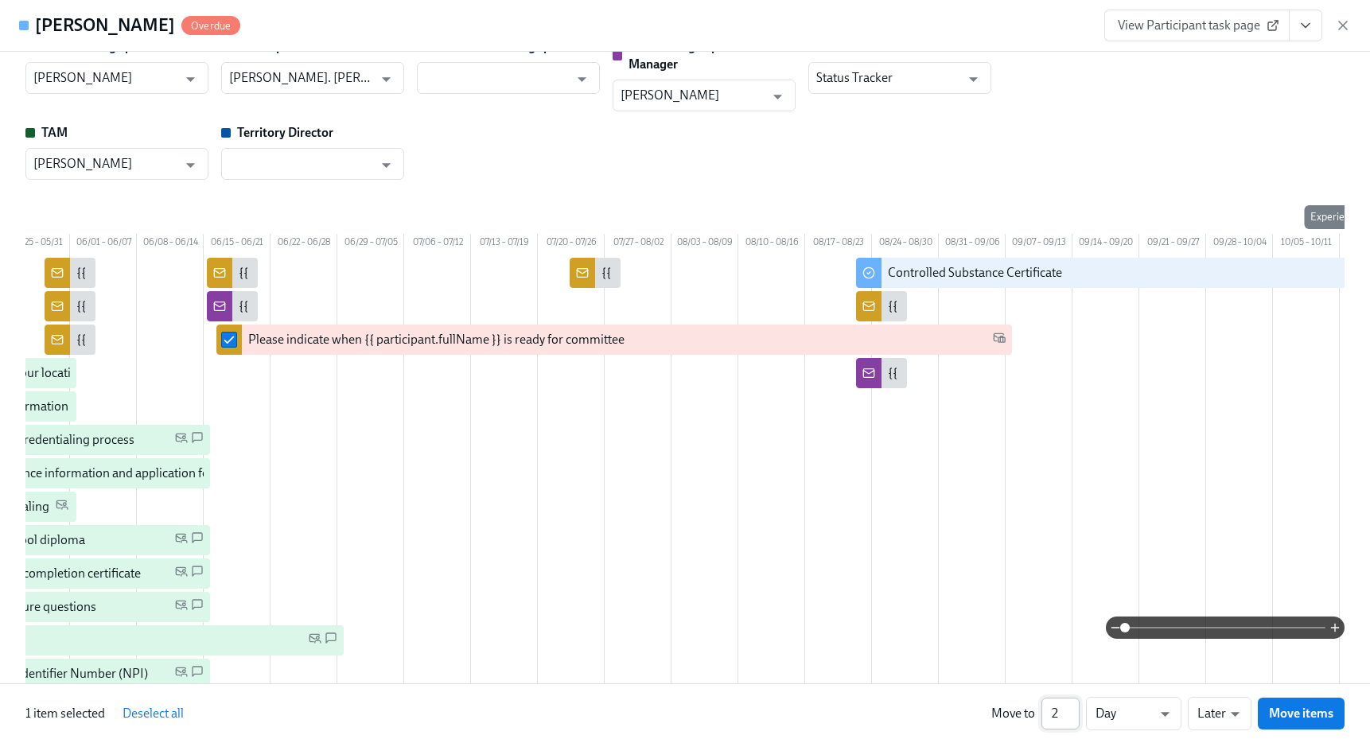
click at [1071, 706] on input "2" at bounding box center [1060, 714] width 38 height 32
click at [1071, 706] on input "3" at bounding box center [1060, 714] width 38 height 32
click at [1071, 706] on input "4" at bounding box center [1060, 714] width 38 height 32
click at [1076, 709] on input "5" at bounding box center [1060, 714] width 38 height 32
type input "6"
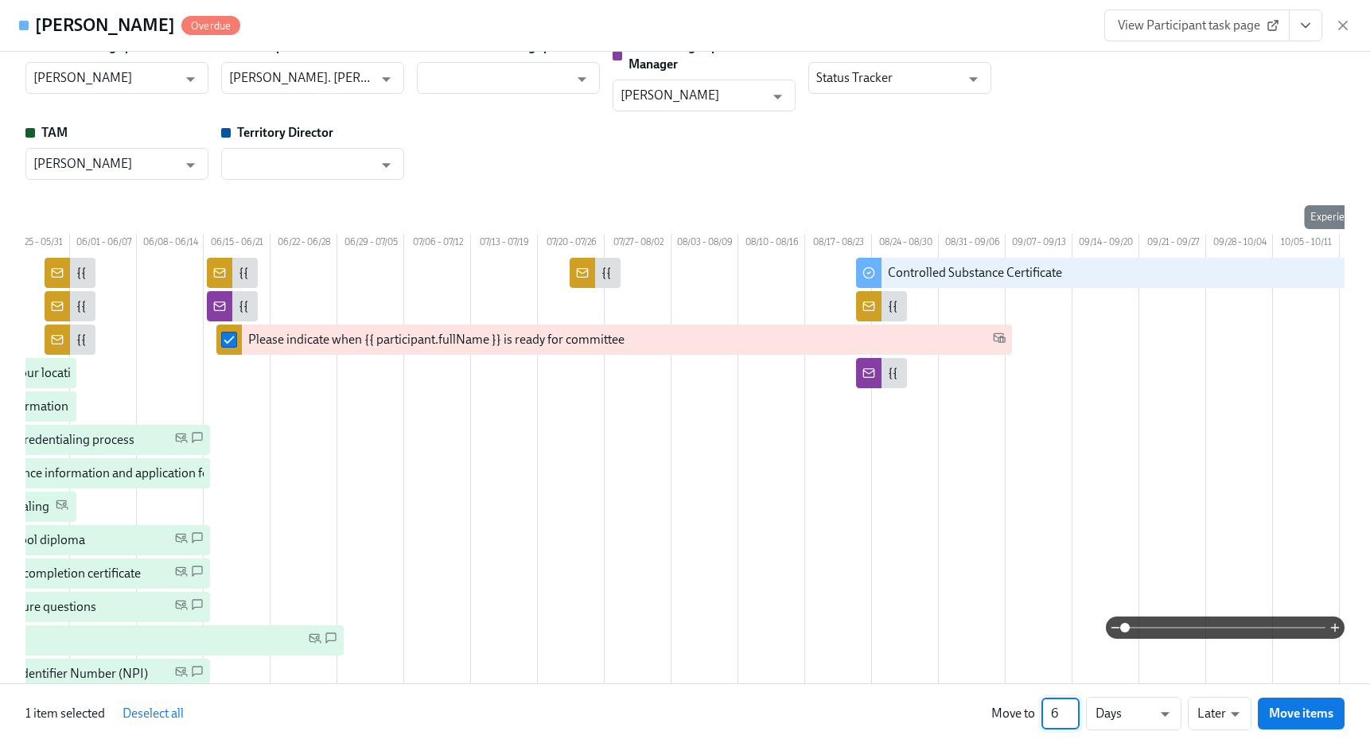
click at [1076, 709] on input "6" at bounding box center [1060, 714] width 38 height 32
click at [1131, 713] on li "Weeks" at bounding box center [1133, 710] width 95 height 27
type input "w"
click at [1302, 714] on span "Move items" at bounding box center [1301, 713] width 64 height 16
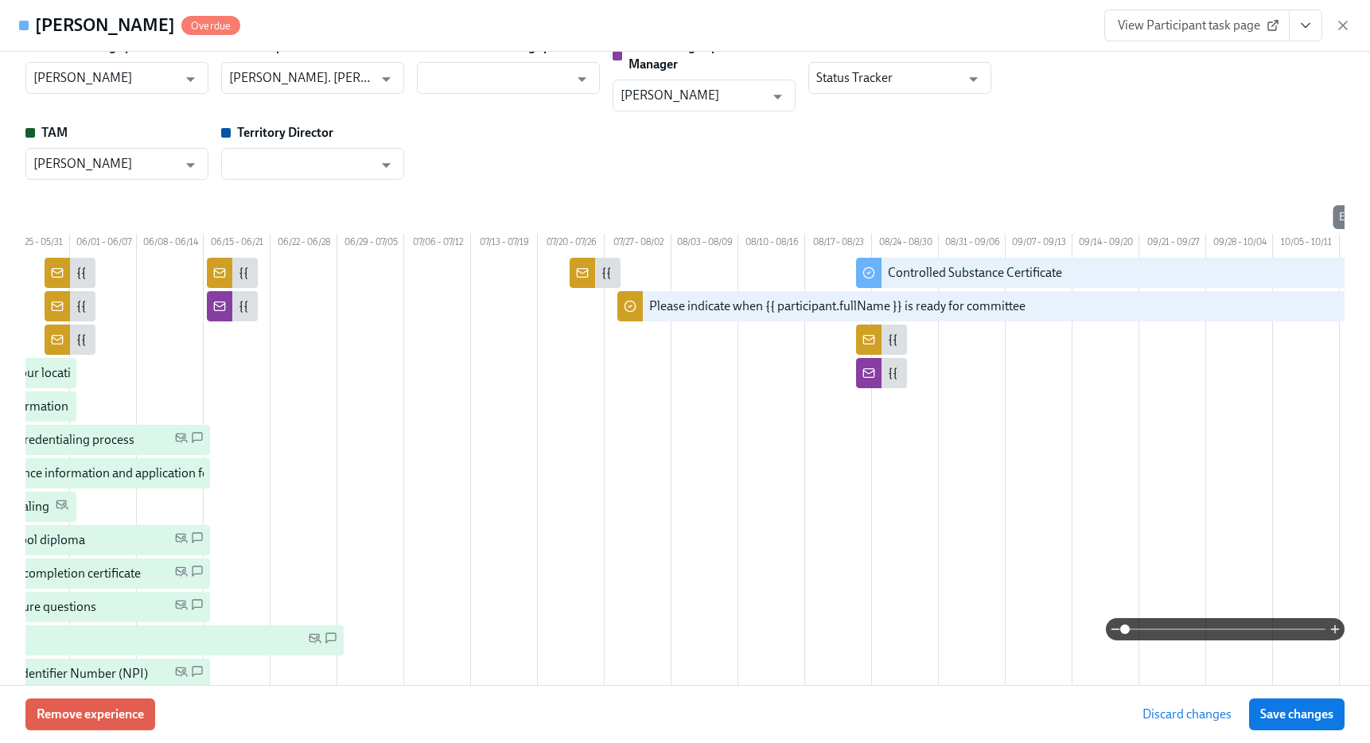
scroll to position [0, 352]
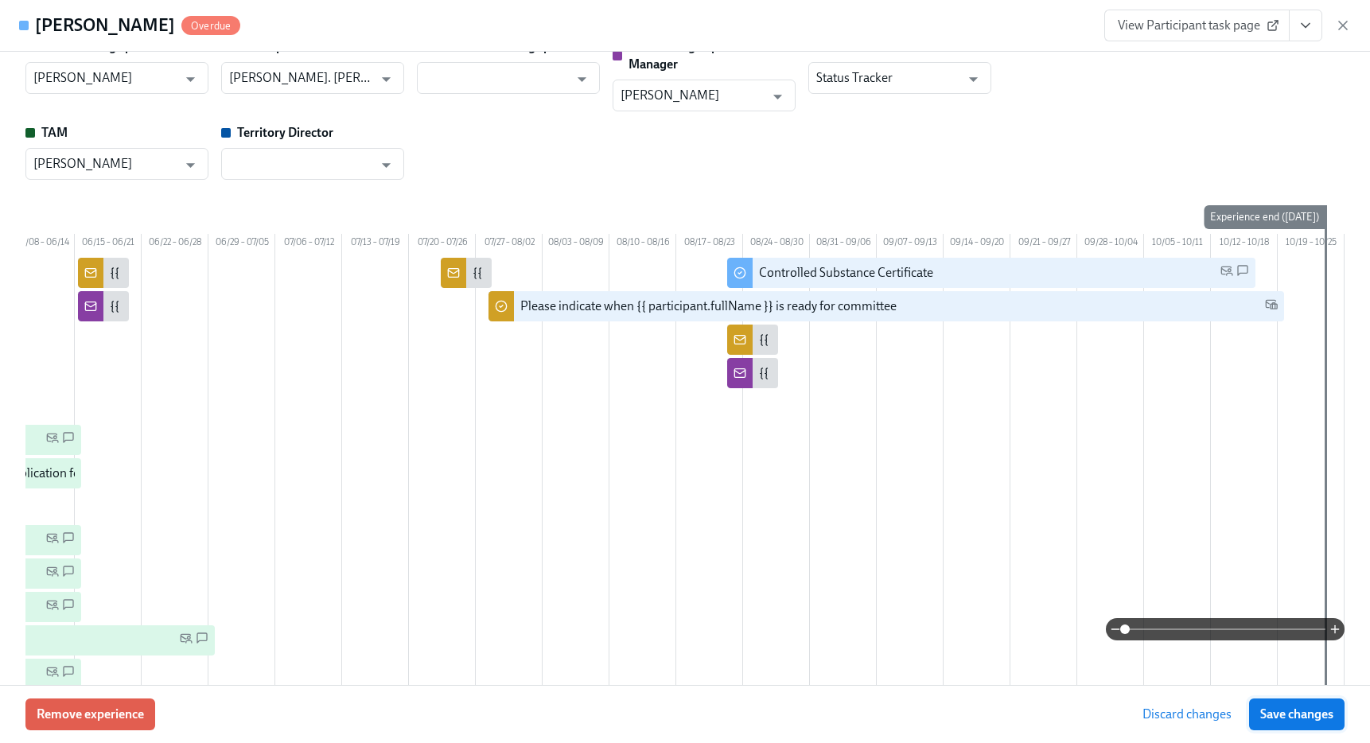
click at [1304, 717] on span "Save changes" at bounding box center [1296, 714] width 73 height 16
click at [1341, 16] on div "View Participant task page" at bounding box center [1227, 26] width 247 height 32
click at [1343, 29] on icon "button" at bounding box center [1343, 25] width 16 height 16
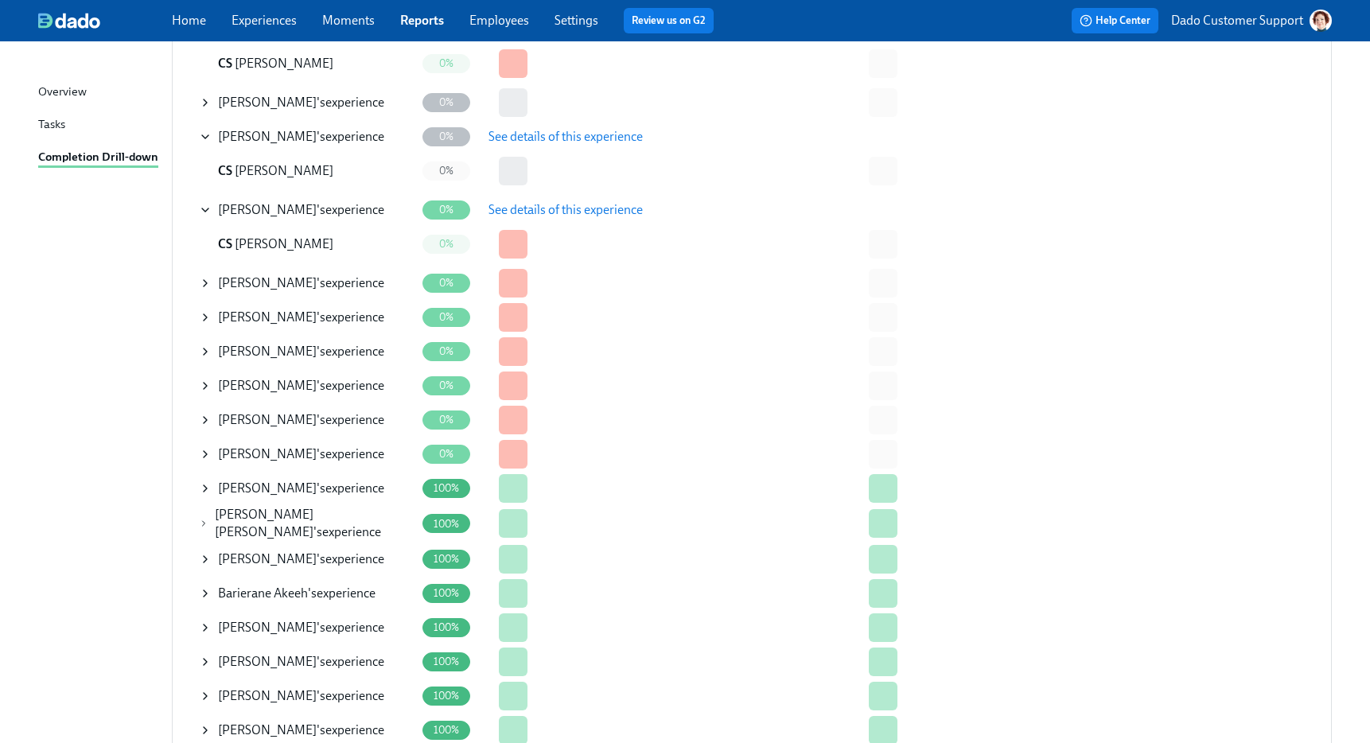
scroll to position [1284, 0]
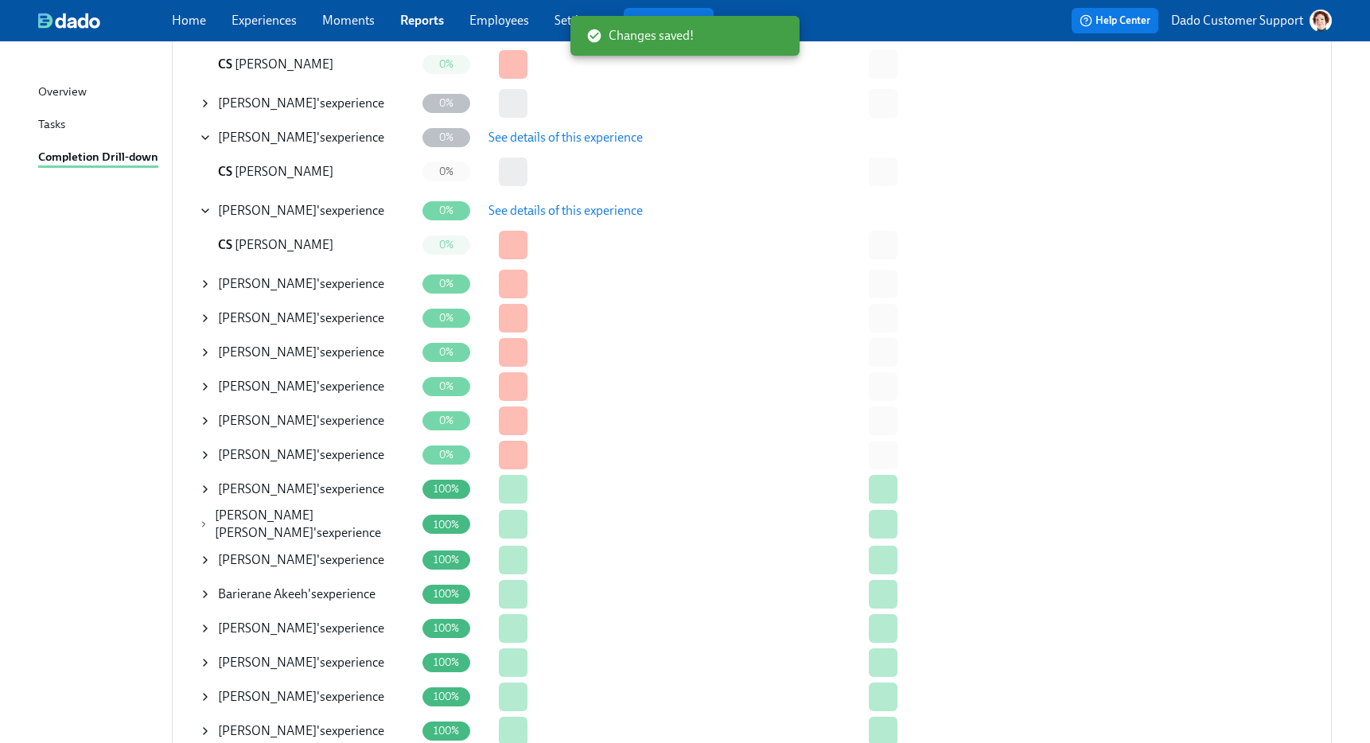
click at [202, 288] on icon at bounding box center [205, 284] width 13 height 13
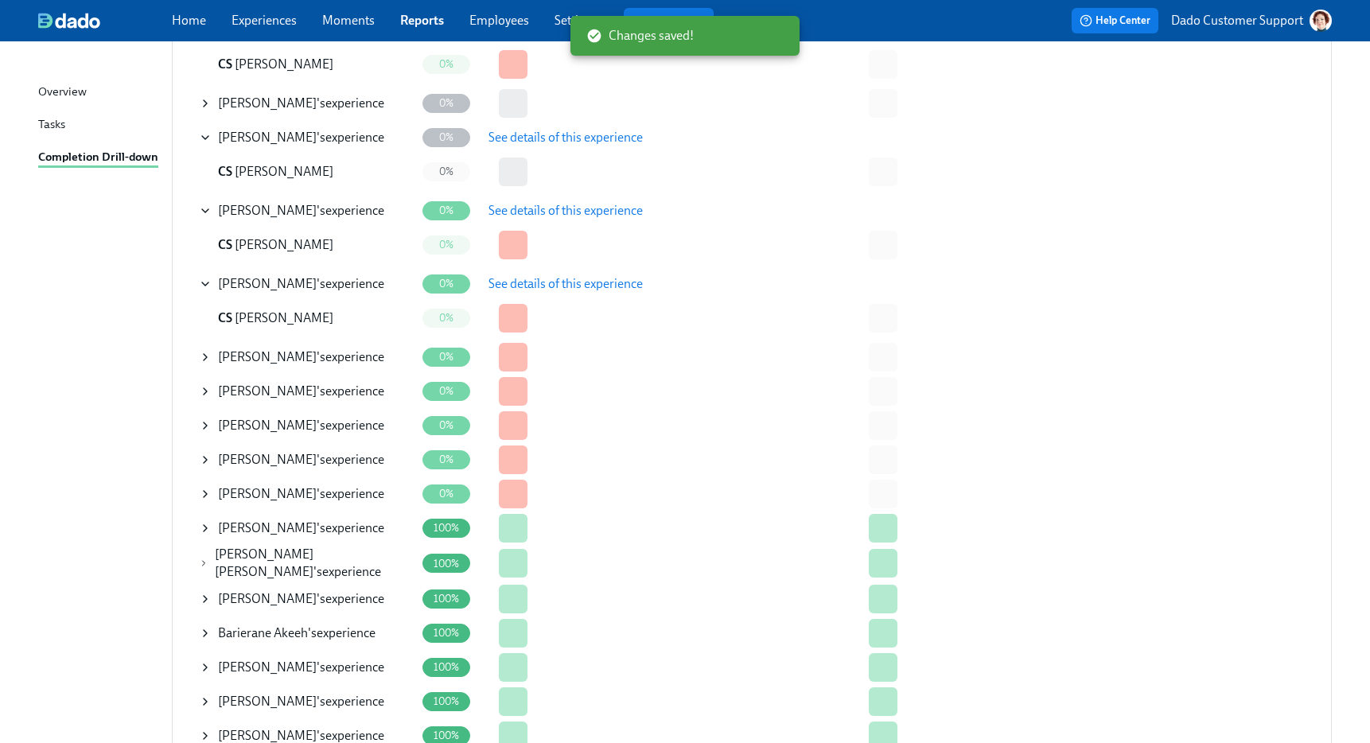
click at [608, 284] on span "See details of this experience" at bounding box center [565, 284] width 154 height 16
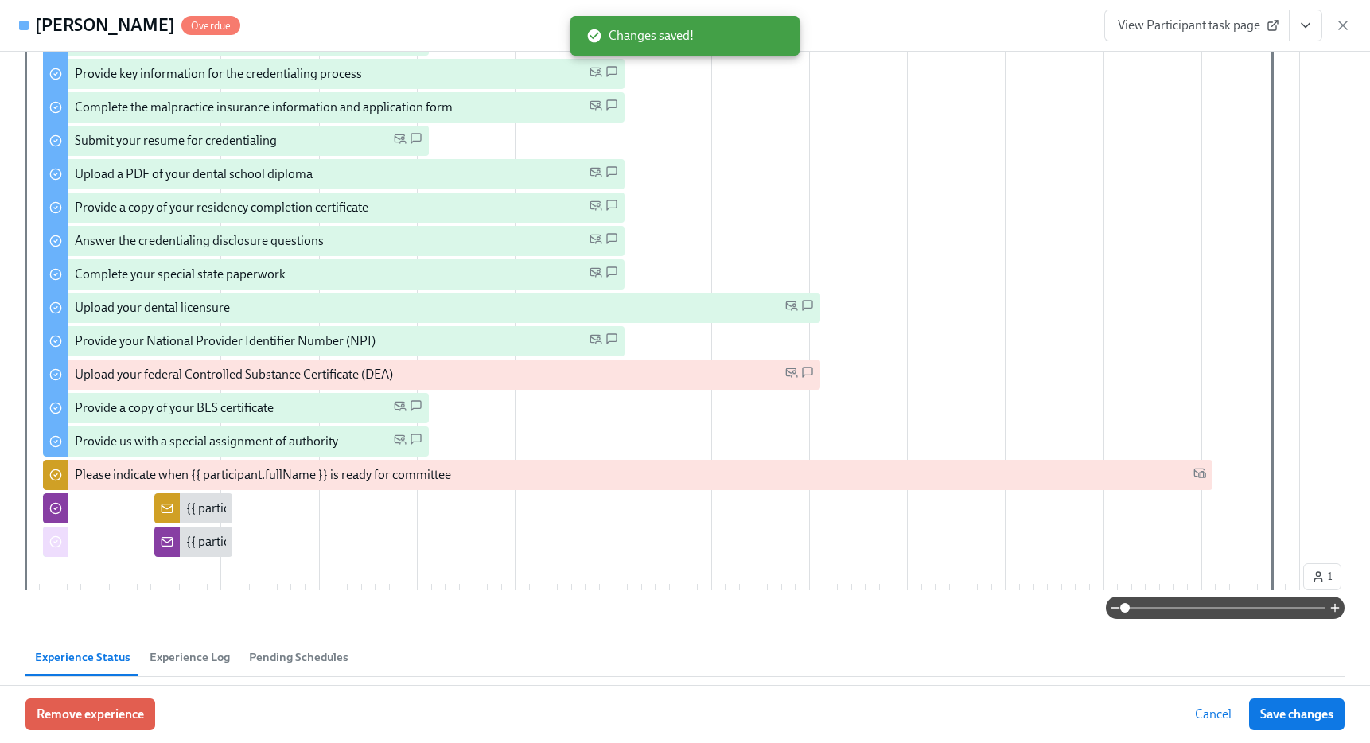
scroll to position [480, 0]
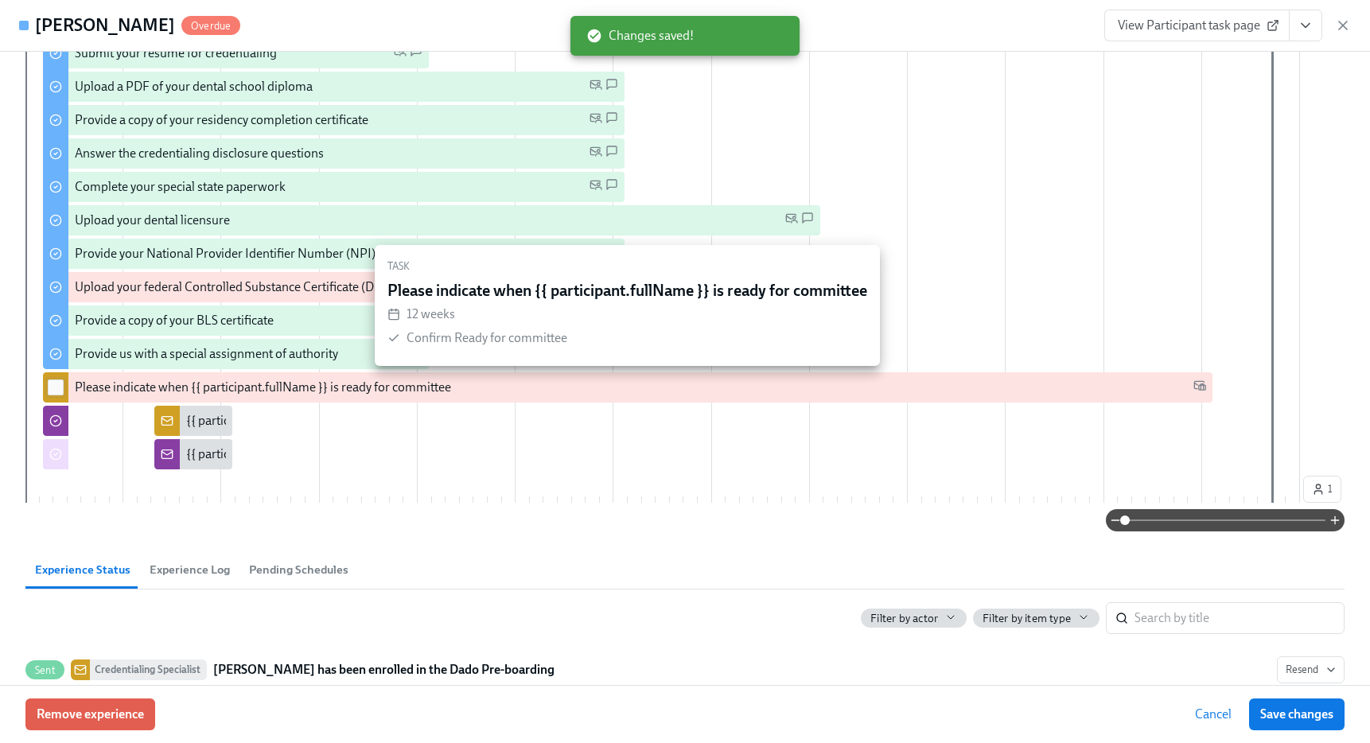
click at [55, 388] on input "checkbox" at bounding box center [56, 387] width 14 height 14
checkbox input "true"
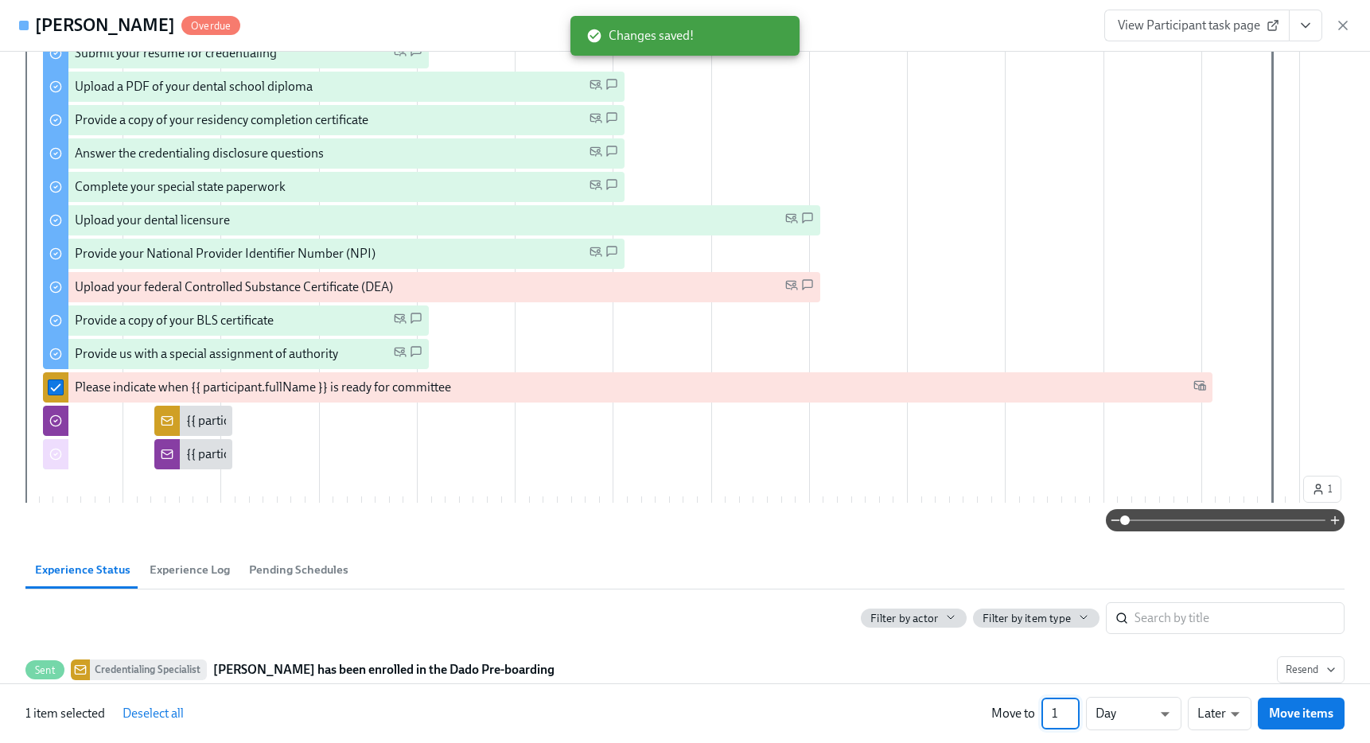
click at [1061, 713] on input "1" at bounding box center [1060, 714] width 38 height 32
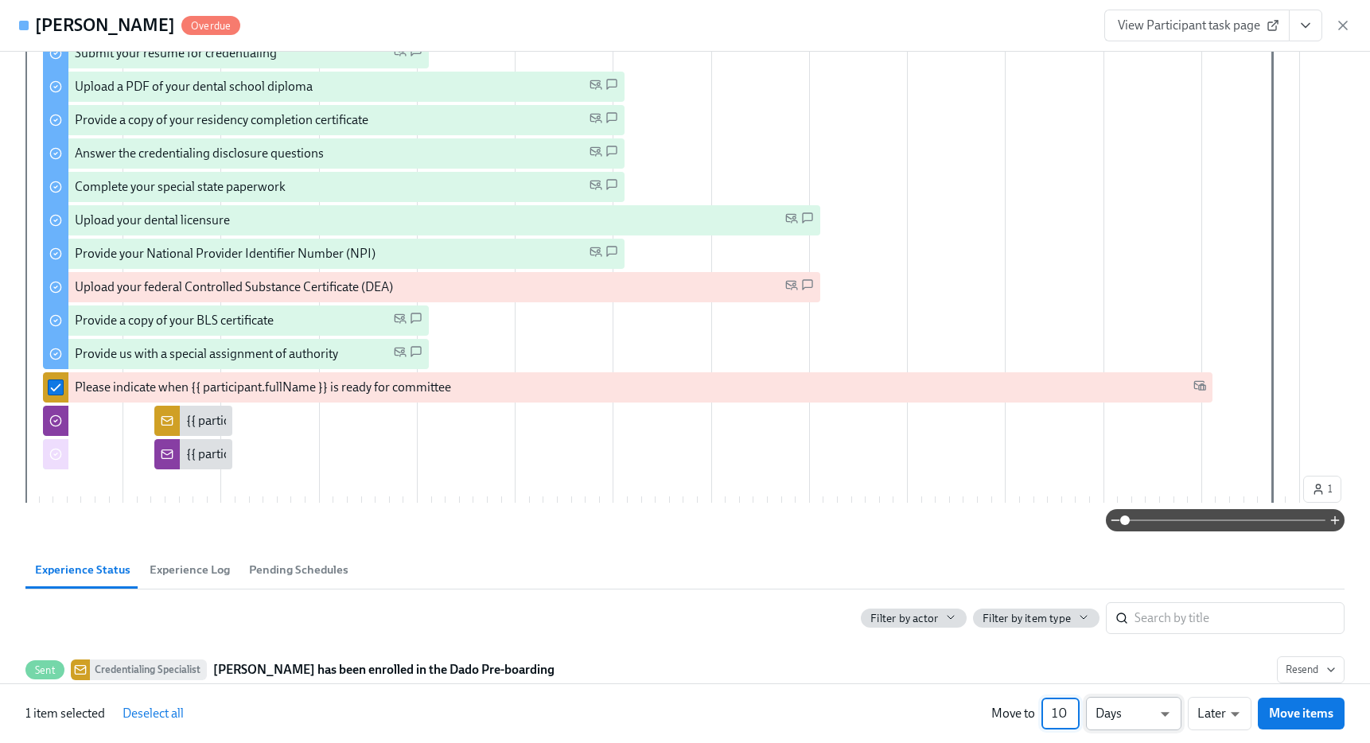
type input "10"
click at [1125, 713] on li "Weeks" at bounding box center [1133, 710] width 95 height 27
type input "w"
click at [1326, 716] on span "Move items" at bounding box center [1301, 713] width 64 height 16
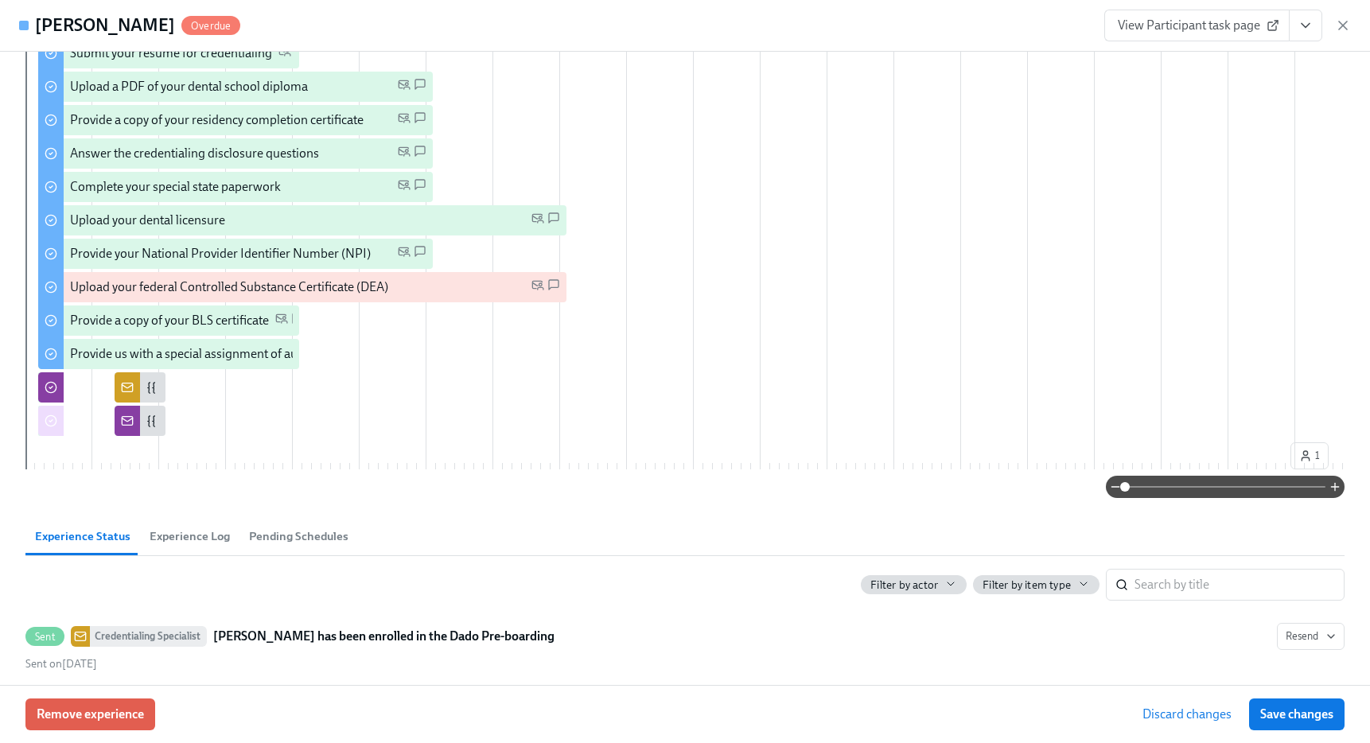
click at [1326, 716] on span "Save changes" at bounding box center [1296, 714] width 73 height 16
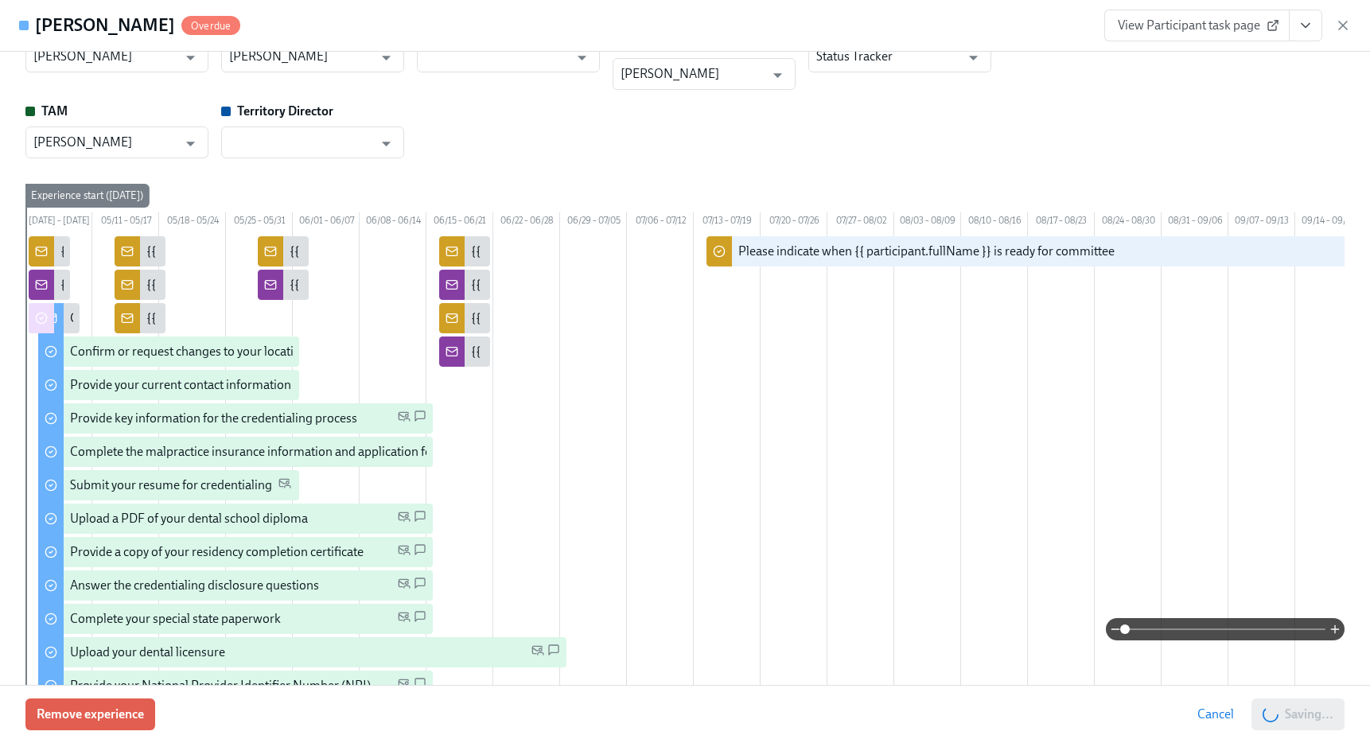
scroll to position [49, 0]
click at [1338, 25] on icon "button" at bounding box center [1343, 25] width 16 height 16
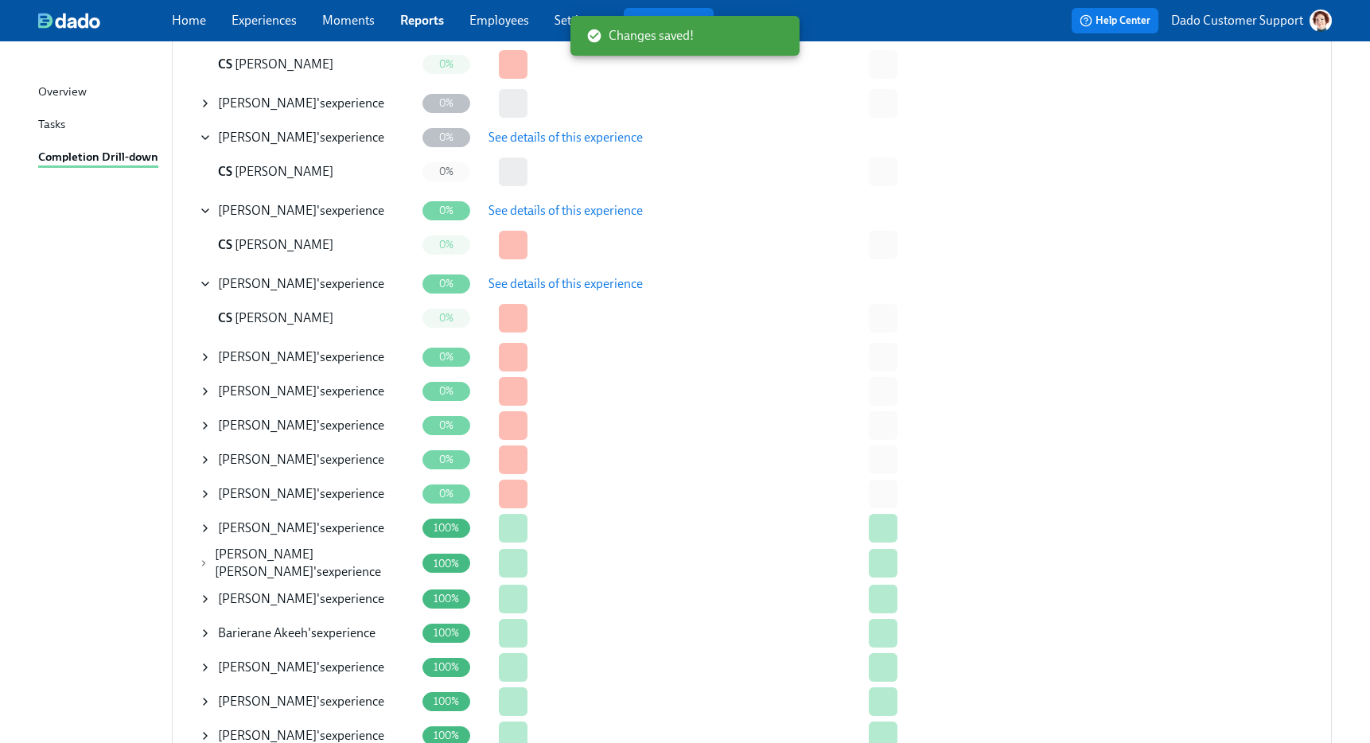
click at [206, 358] on icon at bounding box center [205, 357] width 13 height 13
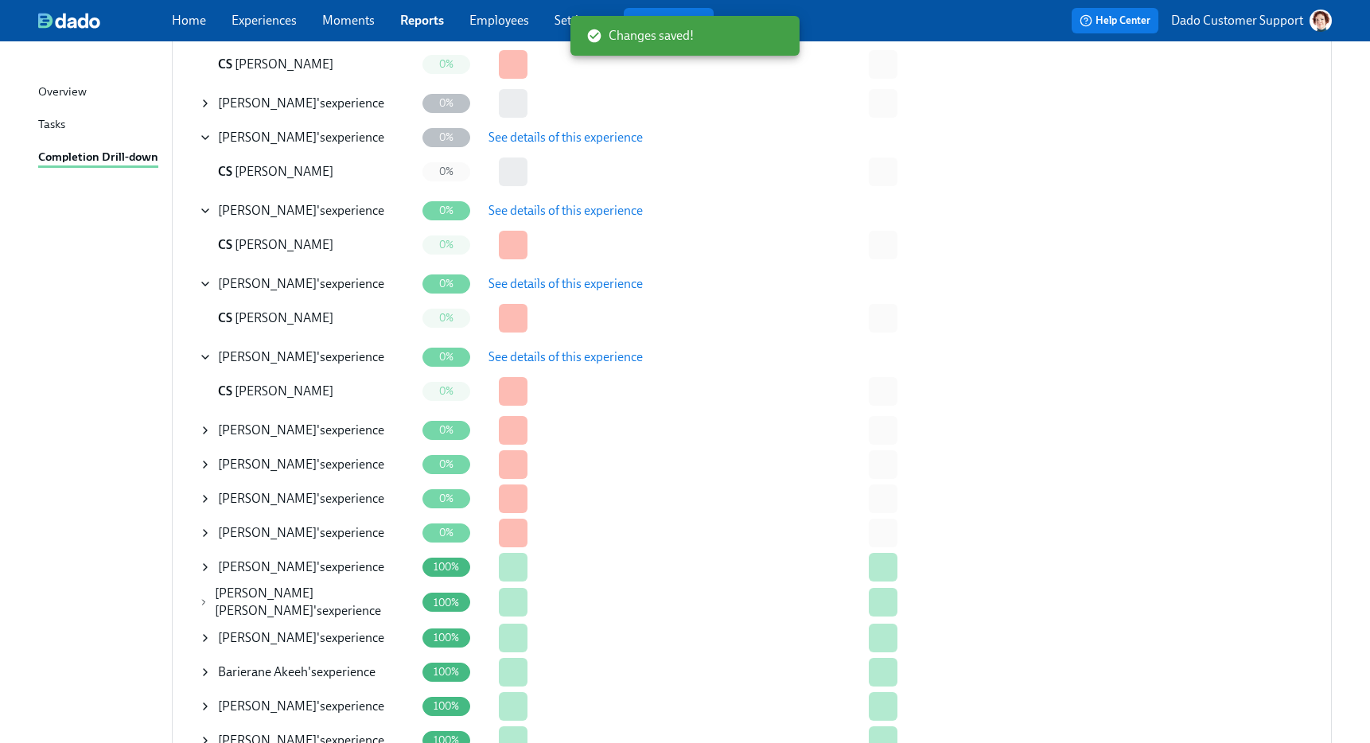
click at [578, 360] on span "See details of this experience" at bounding box center [565, 357] width 154 height 16
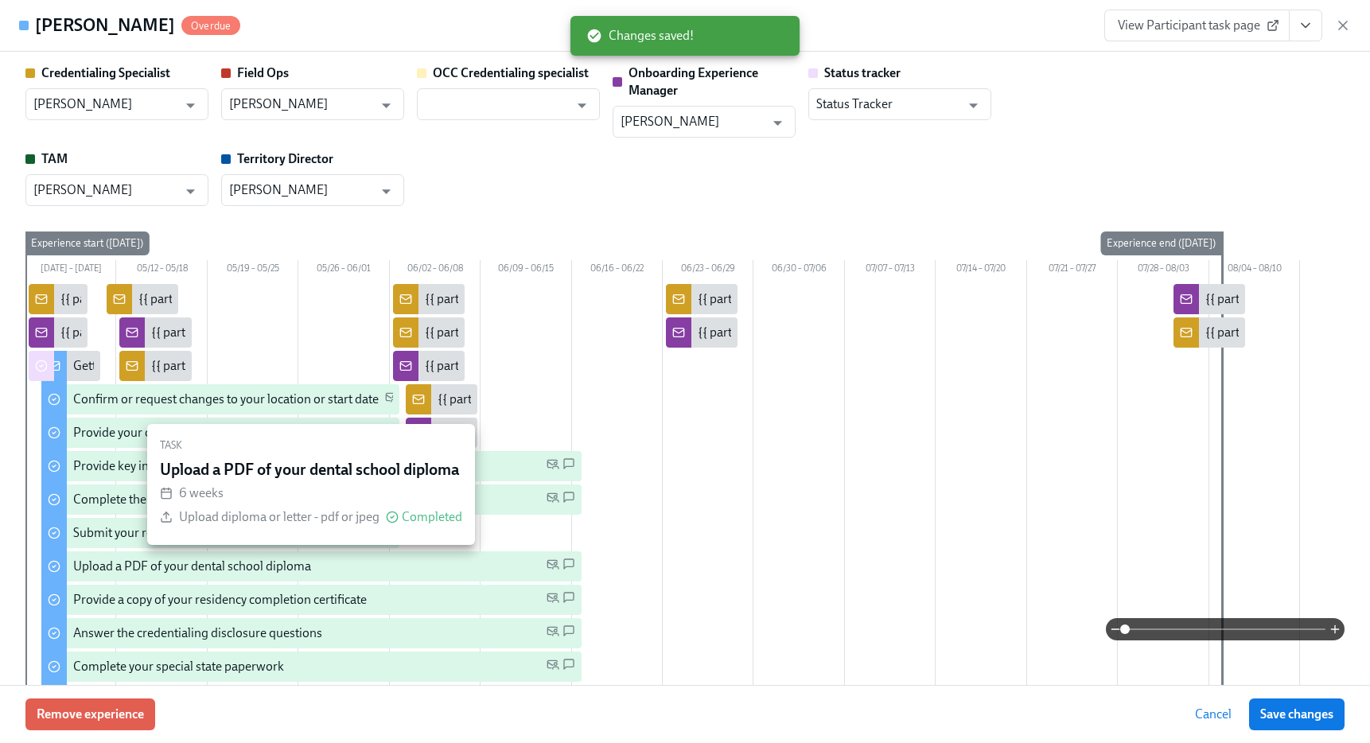
scroll to position [230, 0]
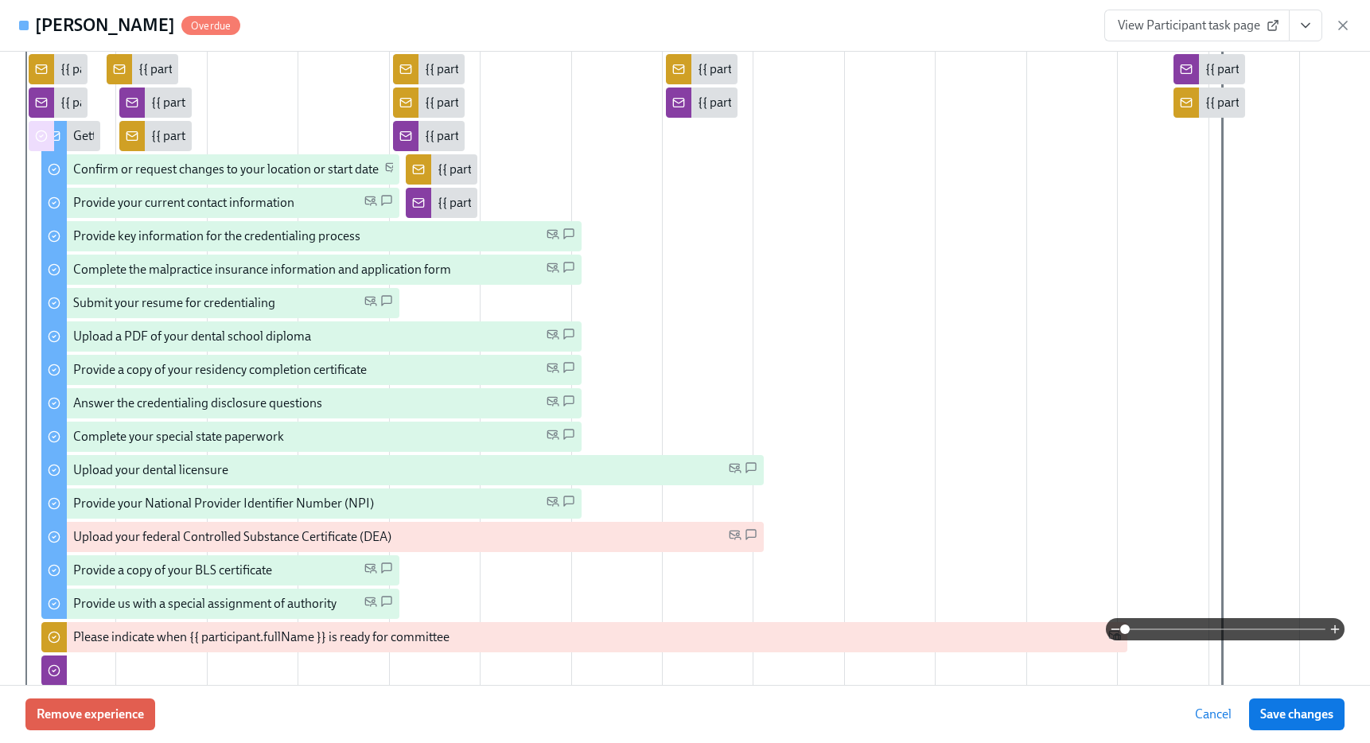
click at [50, 638] on div at bounding box center [684, 629] width 1319 height 22
click at [55, 634] on div at bounding box center [684, 629] width 1319 height 22
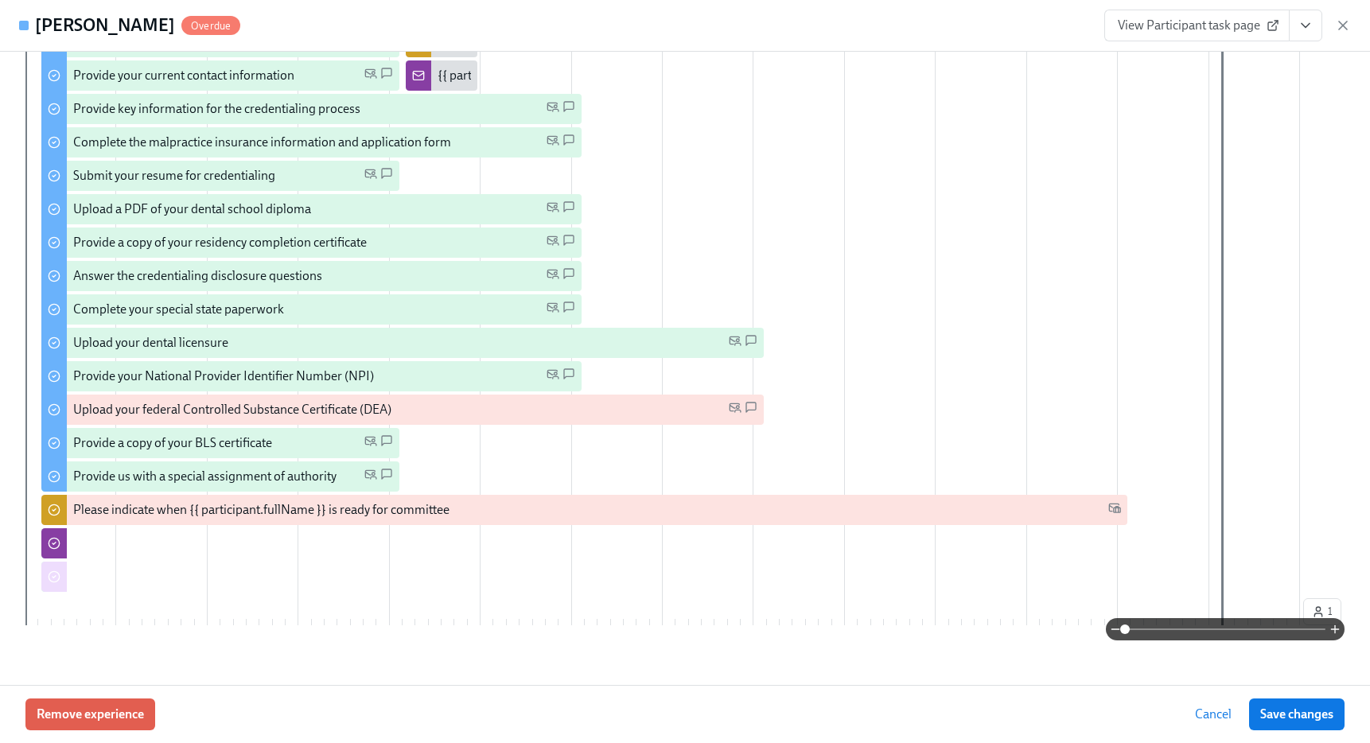
scroll to position [367, 0]
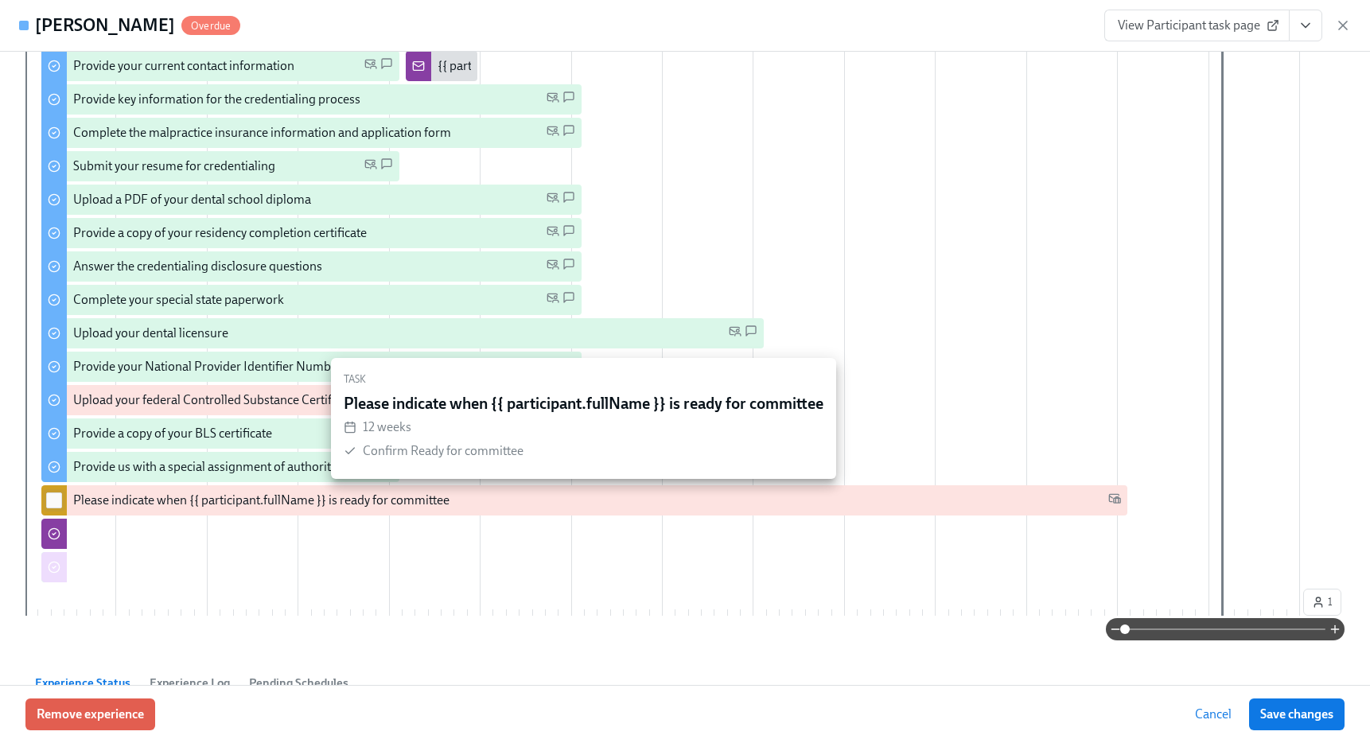
click at [54, 499] on input "checkbox" at bounding box center [54, 500] width 14 height 14
checkbox input "true"
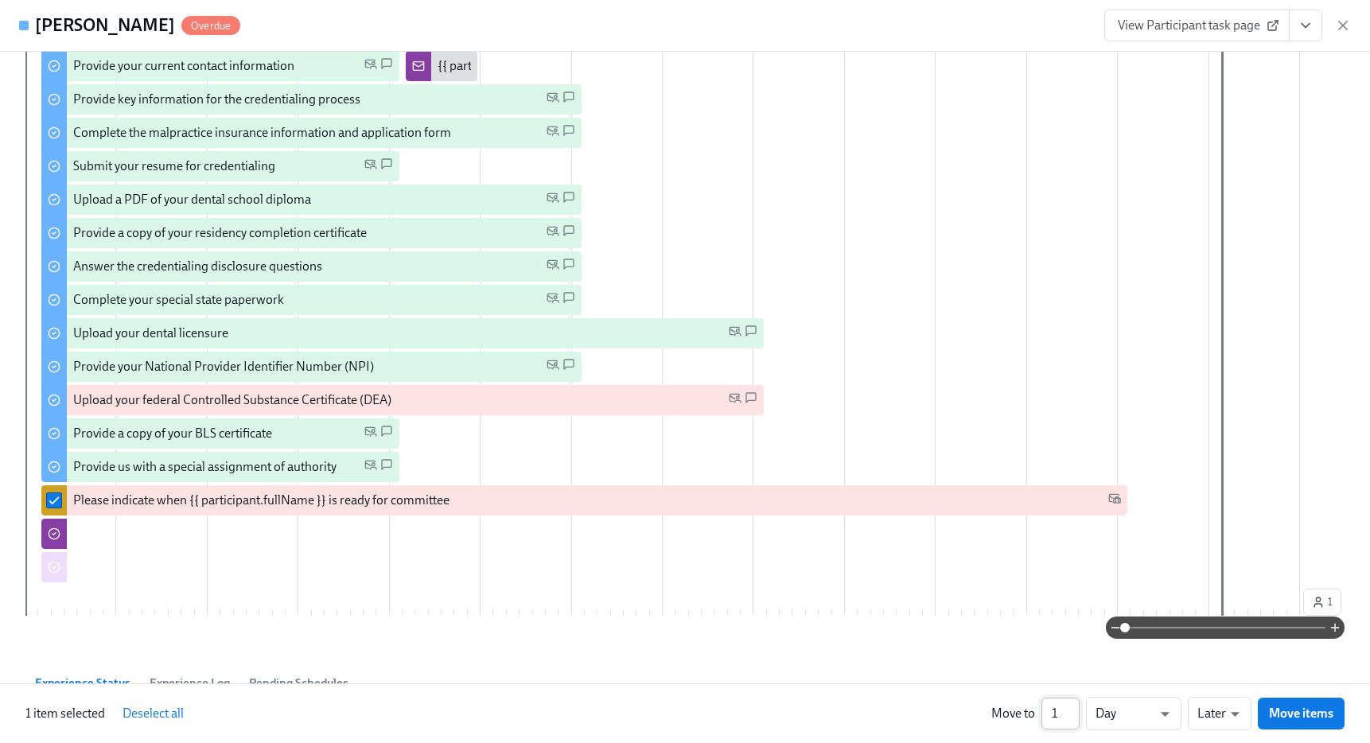
click at [1058, 710] on input "1" at bounding box center [1060, 714] width 38 height 32
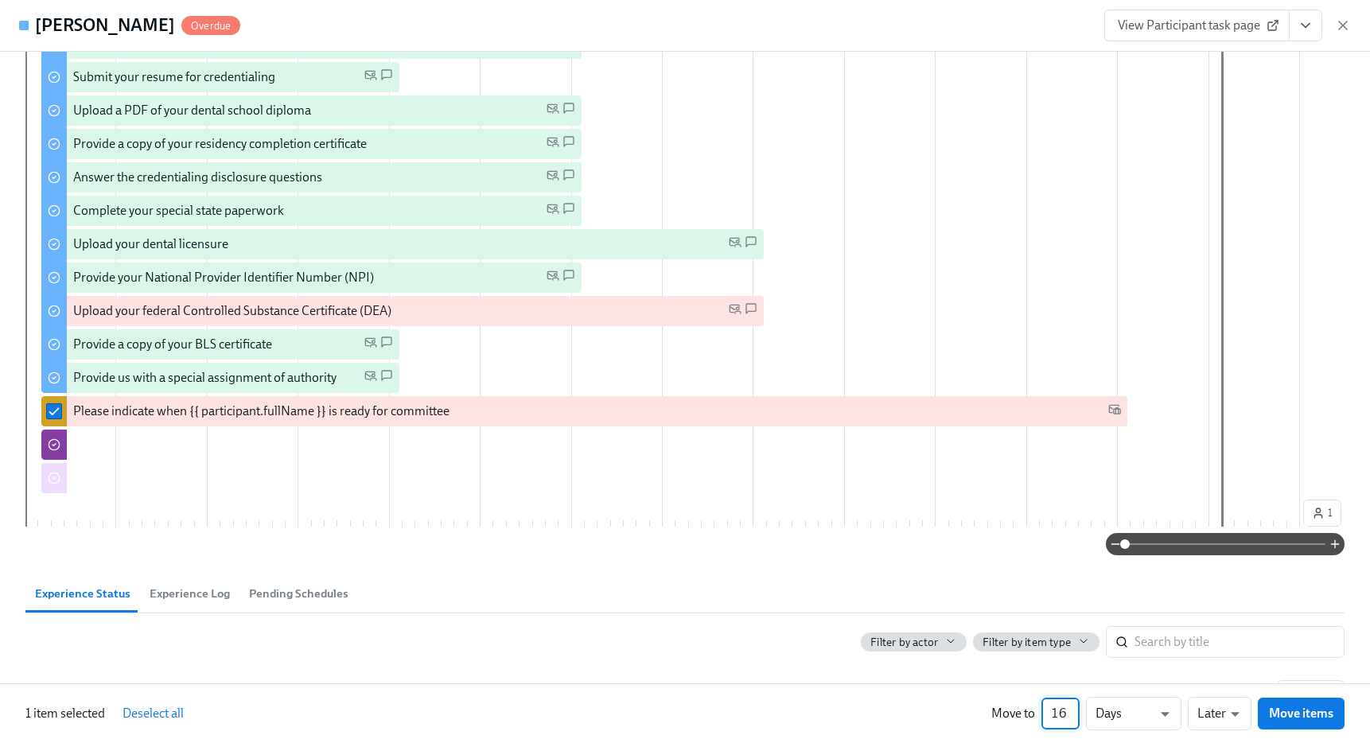
scroll to position [681, 0]
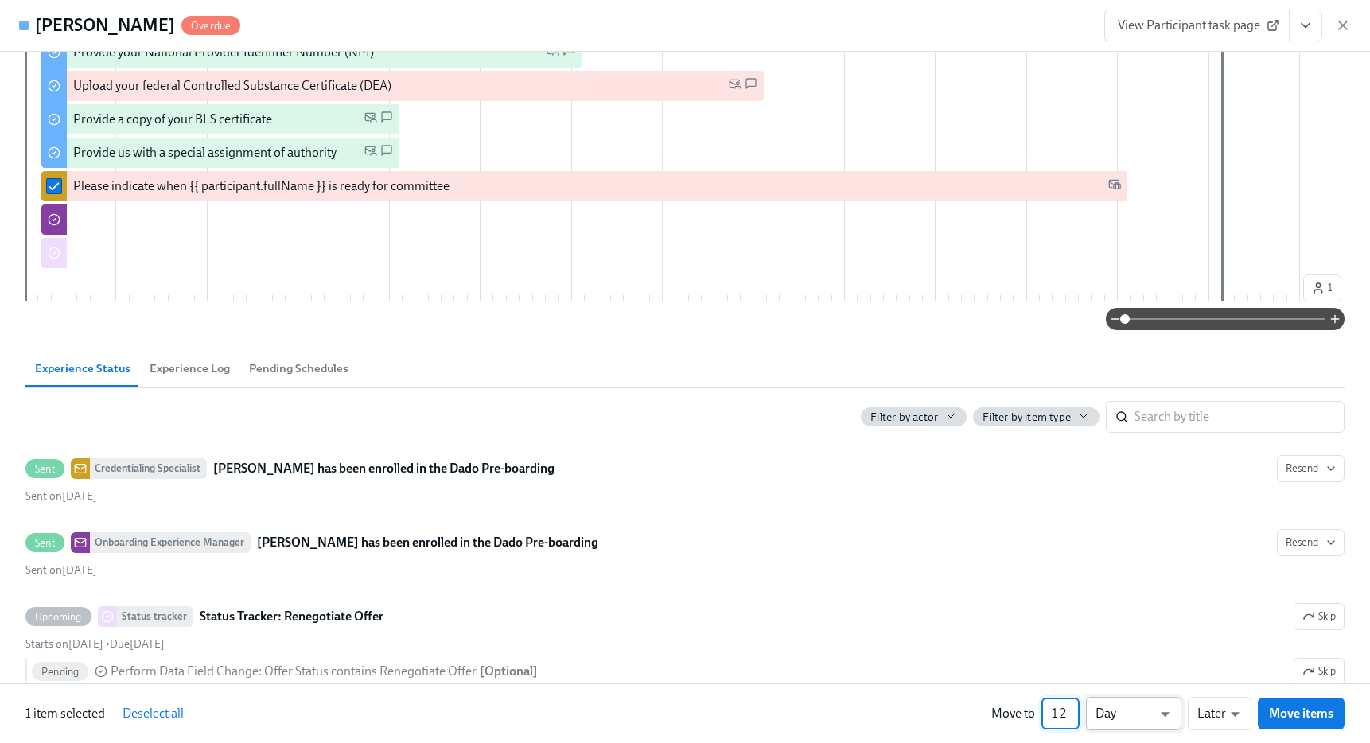
type input "12"
click at [1110, 709] on li "Weeks" at bounding box center [1133, 710] width 95 height 27
type input "w"
click at [1296, 704] on button "Move items" at bounding box center [1300, 714] width 87 height 32
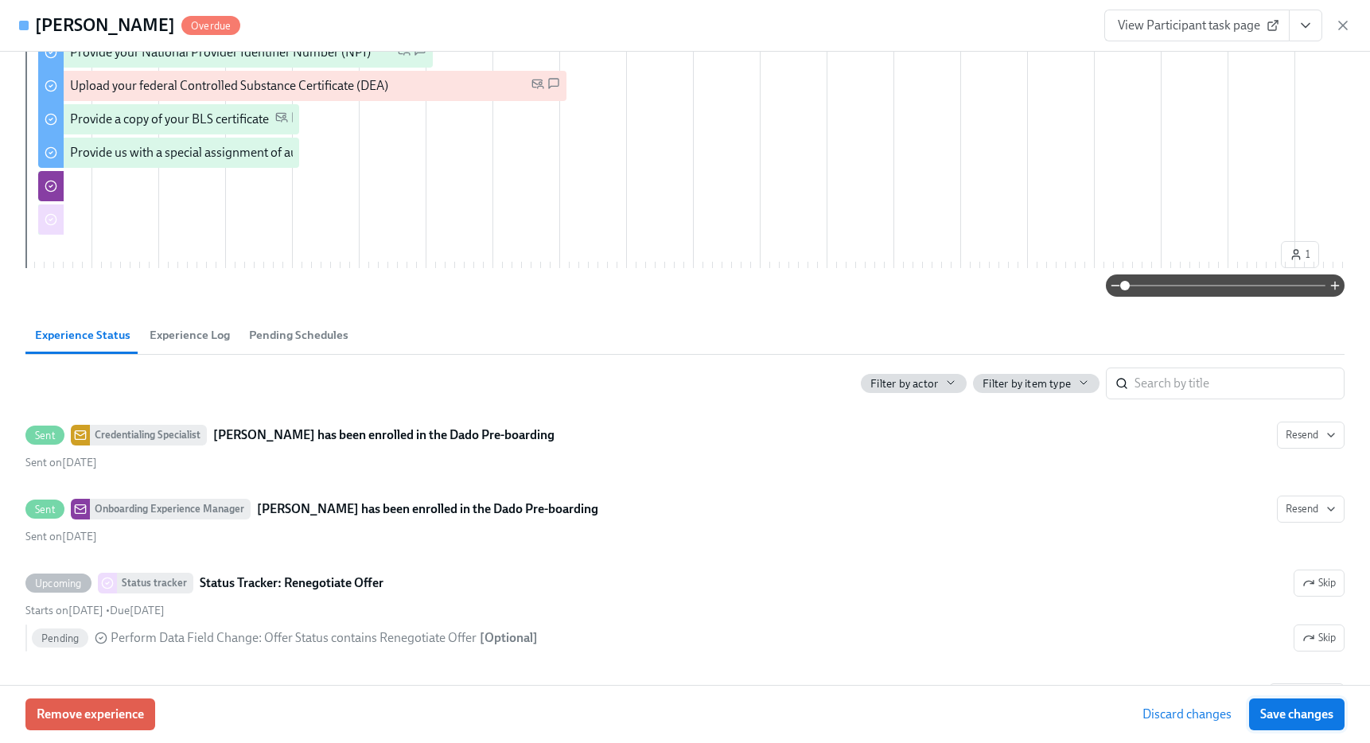
click at [1296, 705] on button "Save changes" at bounding box center [1296, 714] width 95 height 32
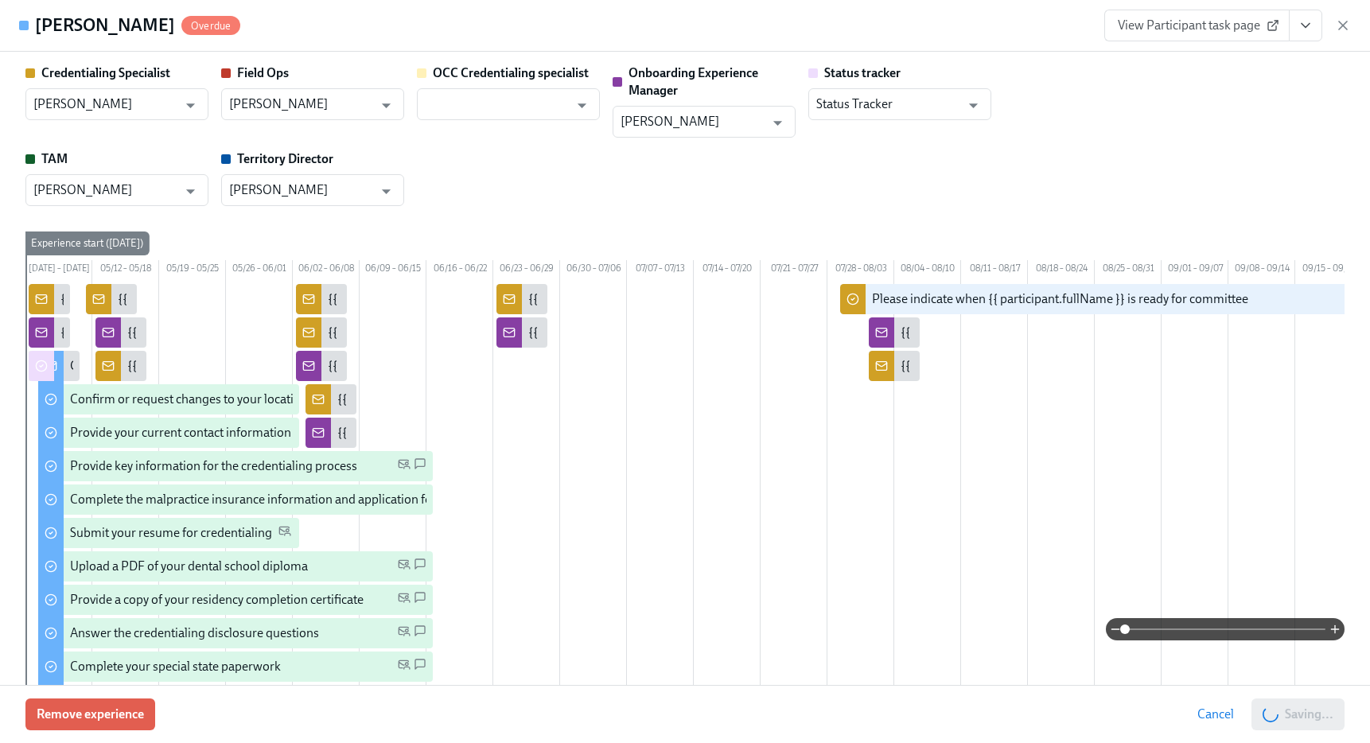
scroll to position [0, 352]
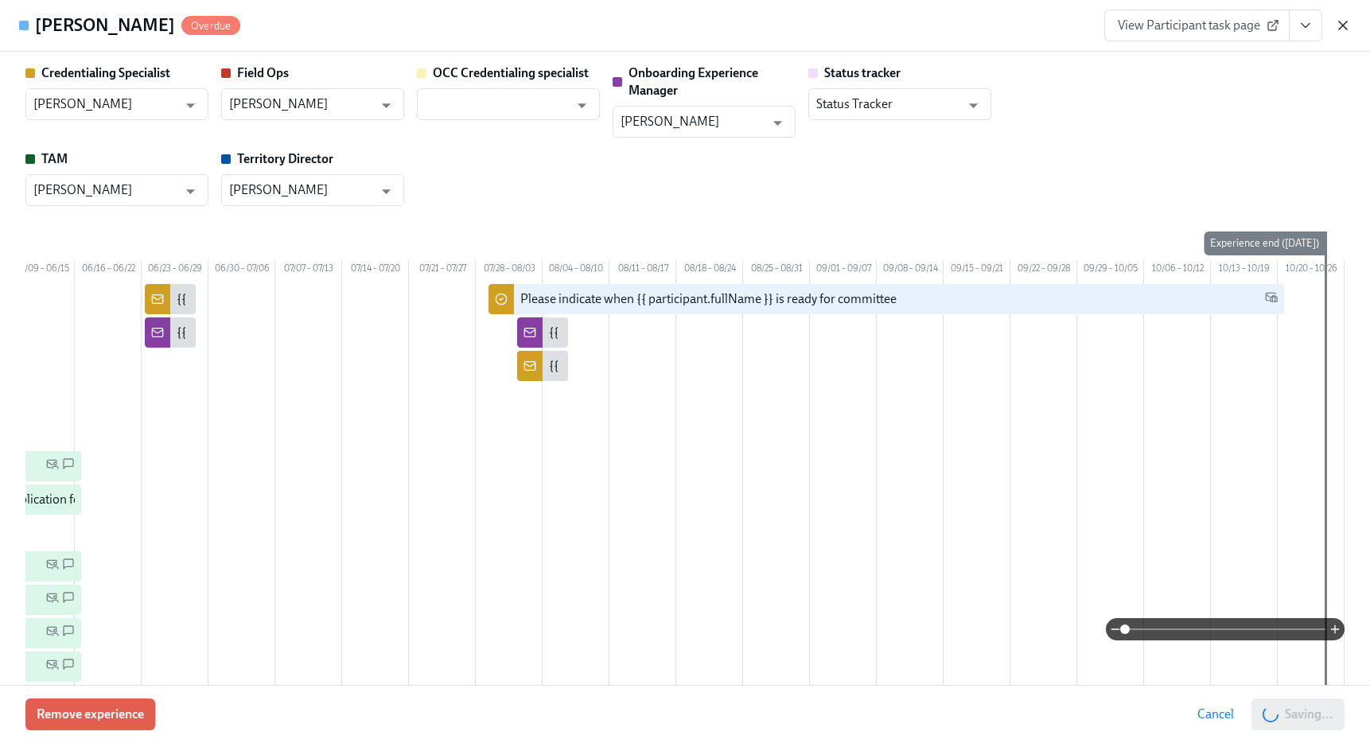
click at [1341, 29] on icon "button" at bounding box center [1343, 25] width 16 height 16
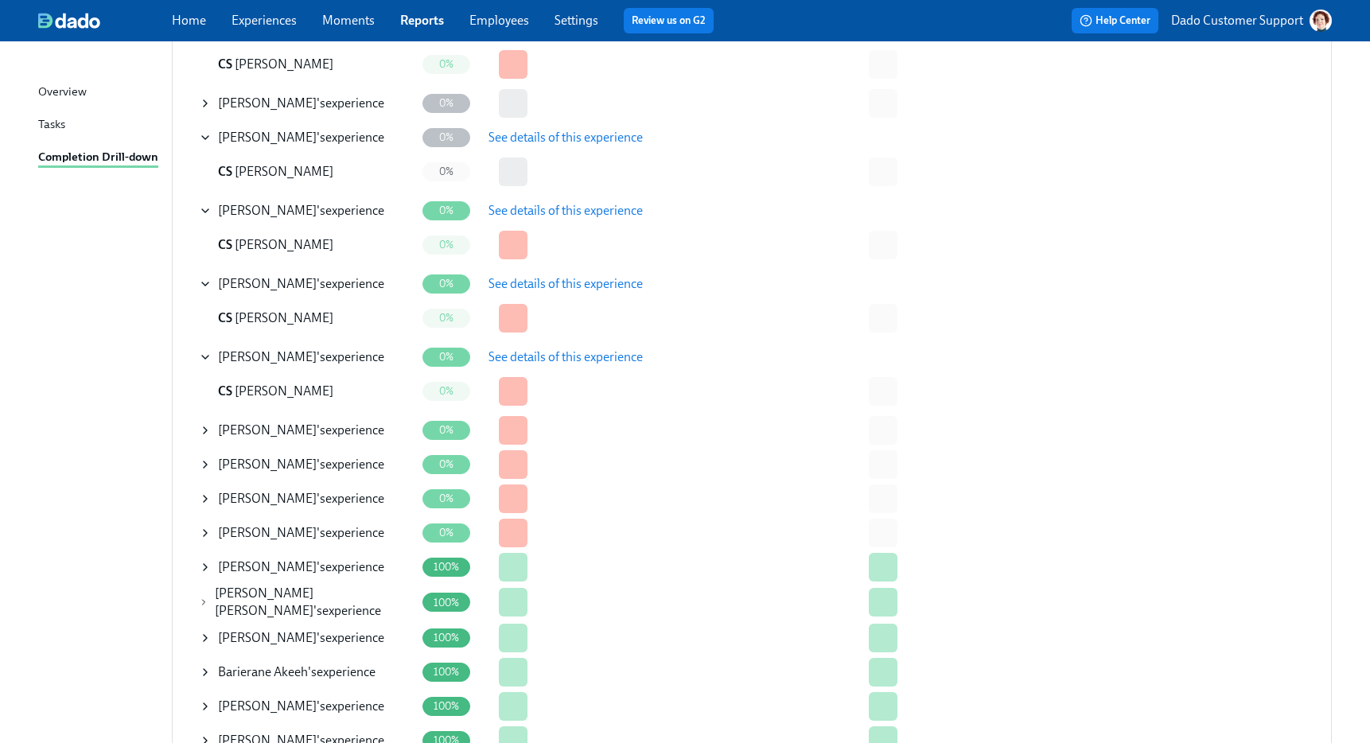
click at [206, 431] on icon at bounding box center [205, 430] width 13 height 13
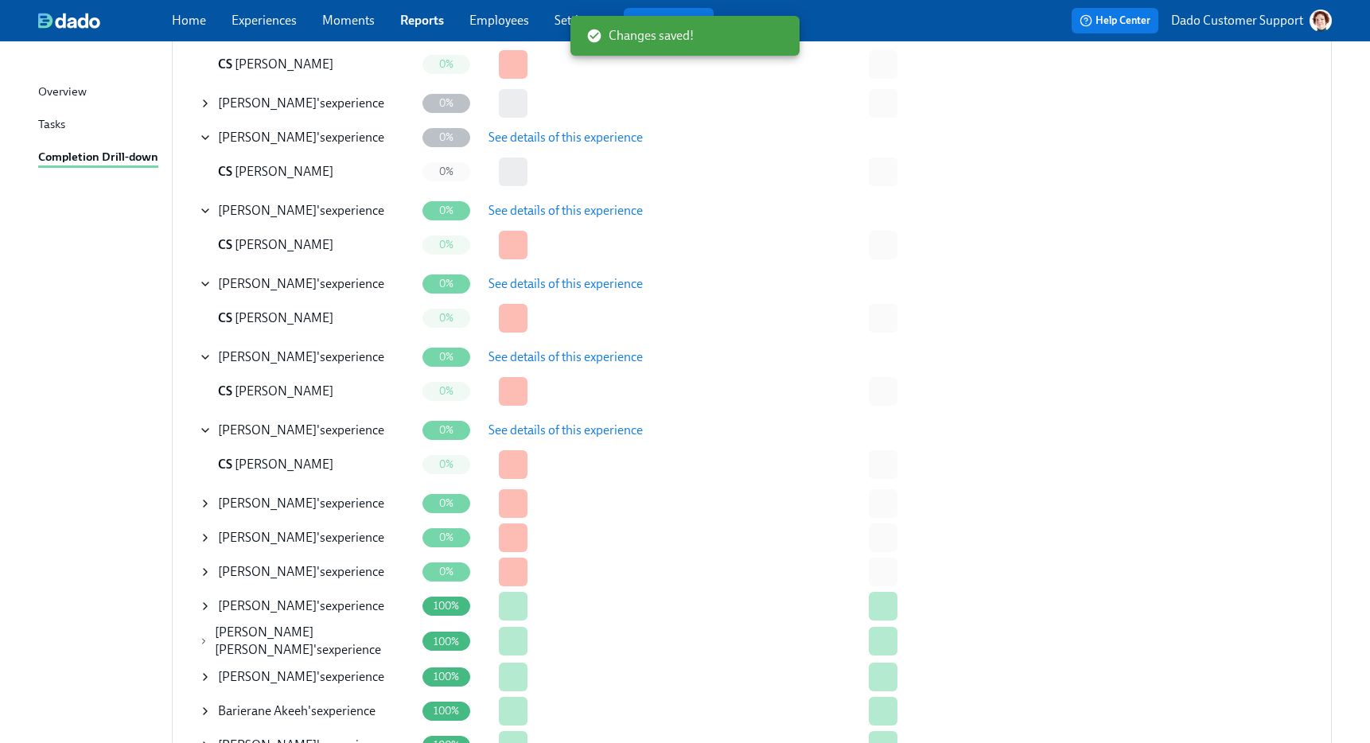
click at [553, 433] on span "See details of this experience" at bounding box center [565, 430] width 154 height 16
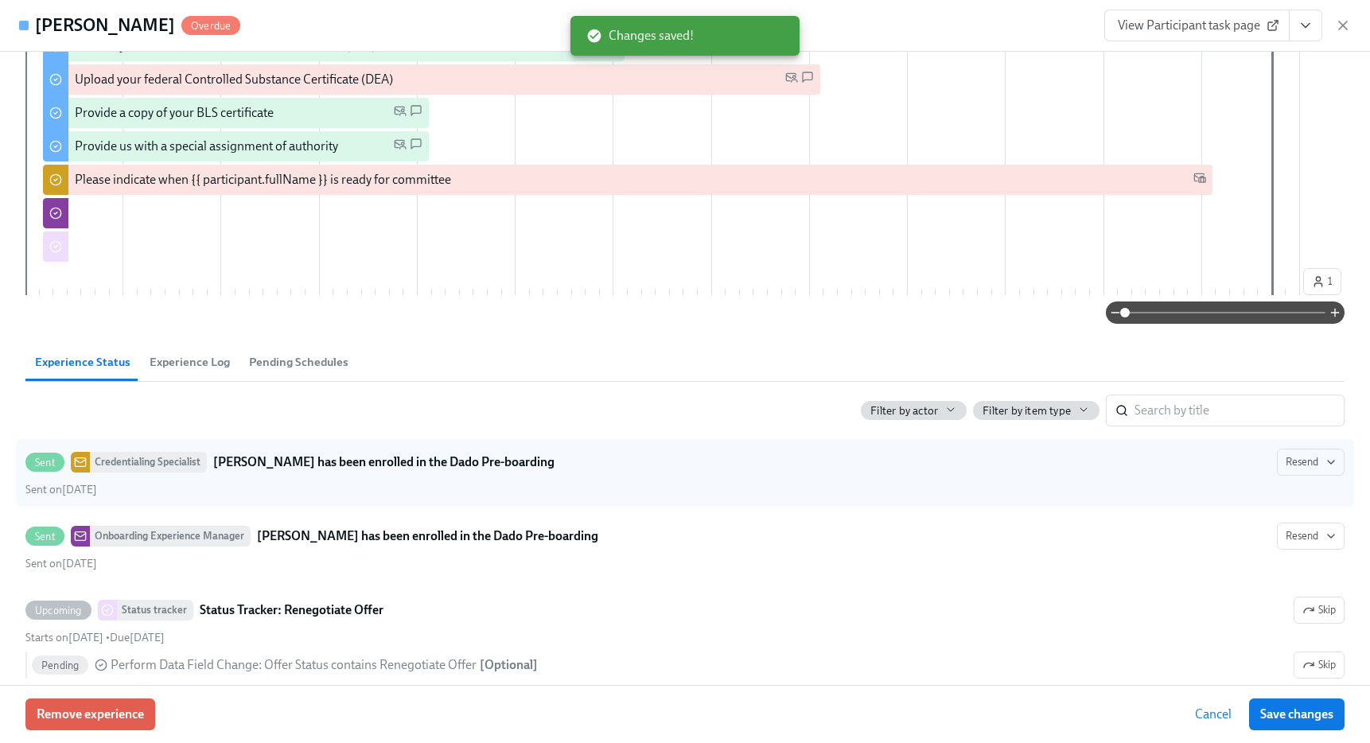
scroll to position [678, 0]
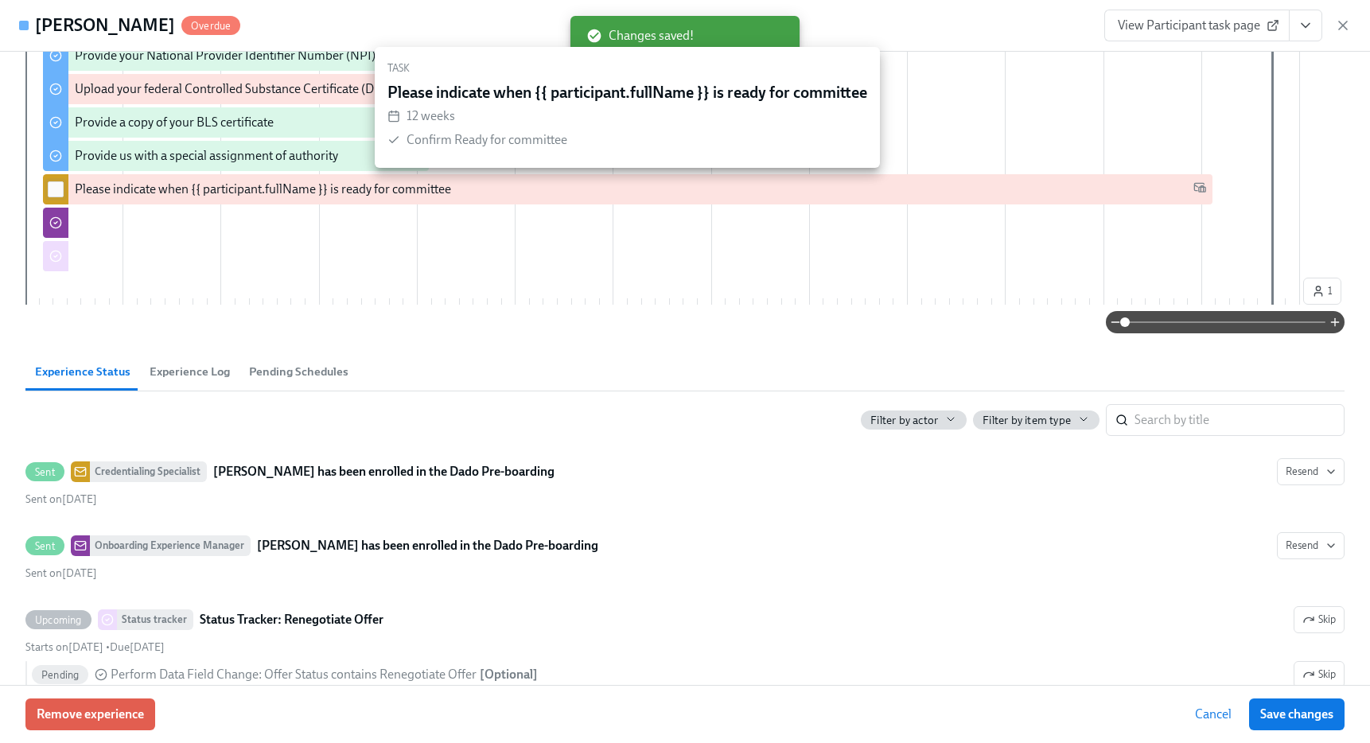
click at [50, 189] on input "checkbox" at bounding box center [56, 189] width 14 height 14
checkbox input "true"
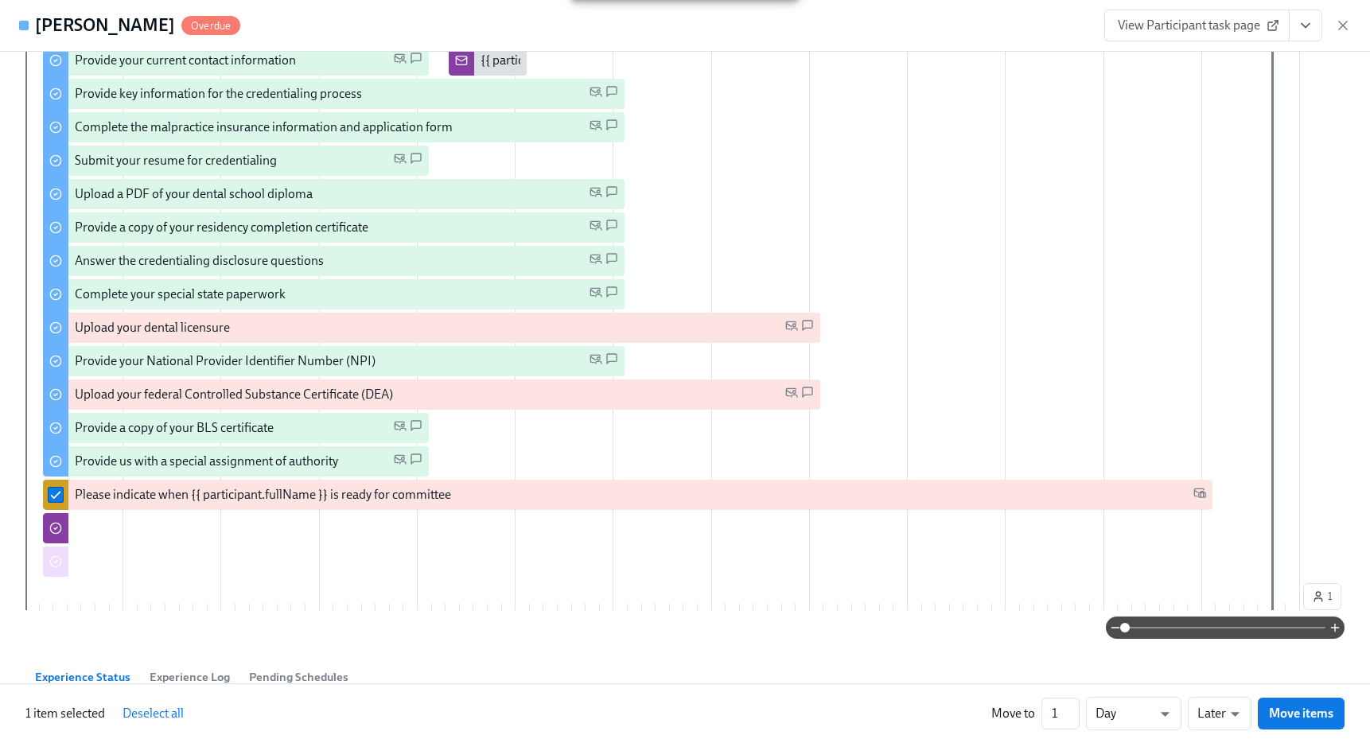
scroll to position [0, 0]
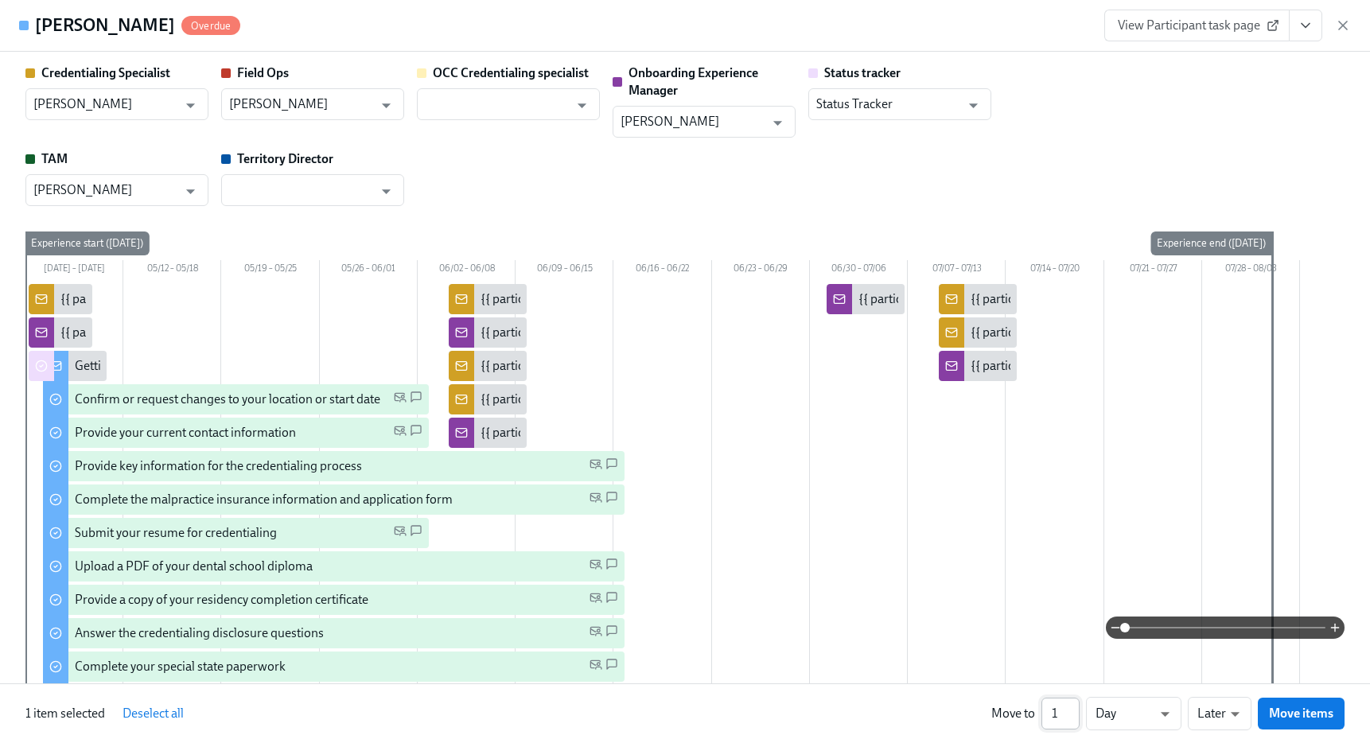
click at [1059, 716] on input "1" at bounding box center [1060, 714] width 38 height 32
type input "14"
click at [1134, 711] on li "Weeks" at bounding box center [1133, 710] width 95 height 27
type input "w"
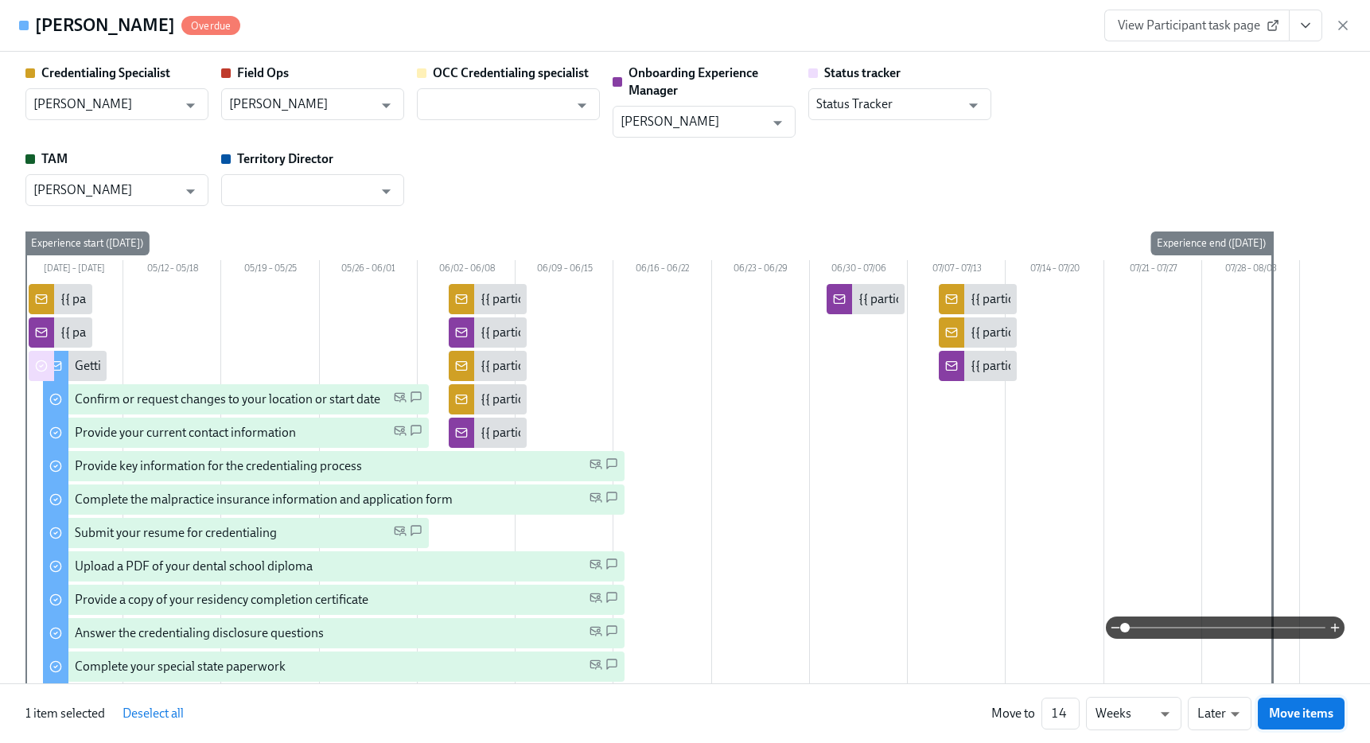
click at [1326, 709] on span "Move items" at bounding box center [1301, 713] width 64 height 16
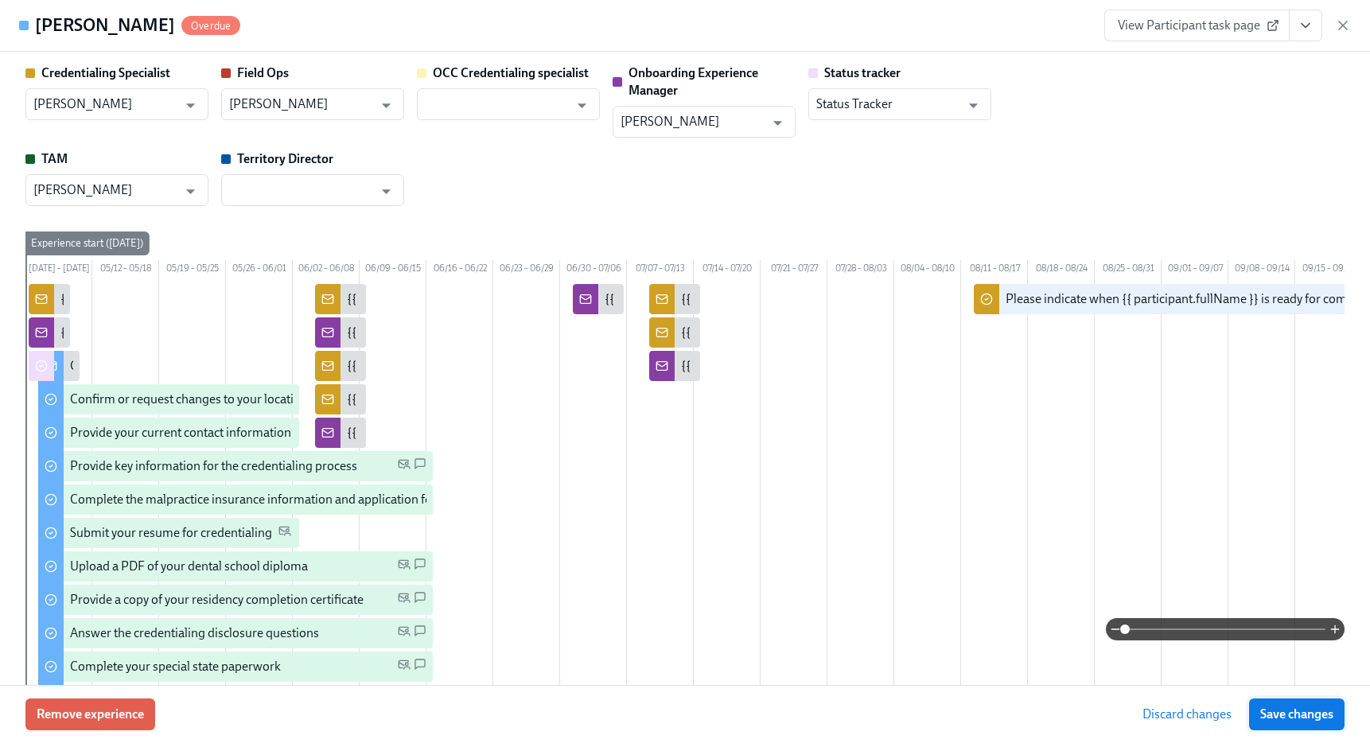
click at [1312, 714] on span "Save changes" at bounding box center [1296, 714] width 73 height 16
click at [1351, 27] on div "Shishira Reddy Overdue View Participant task page" at bounding box center [685, 26] width 1370 height 52
click at [1331, 37] on div "View Participant task page" at bounding box center [1227, 26] width 247 height 32
click at [1341, 24] on icon "button" at bounding box center [1343, 25] width 8 height 8
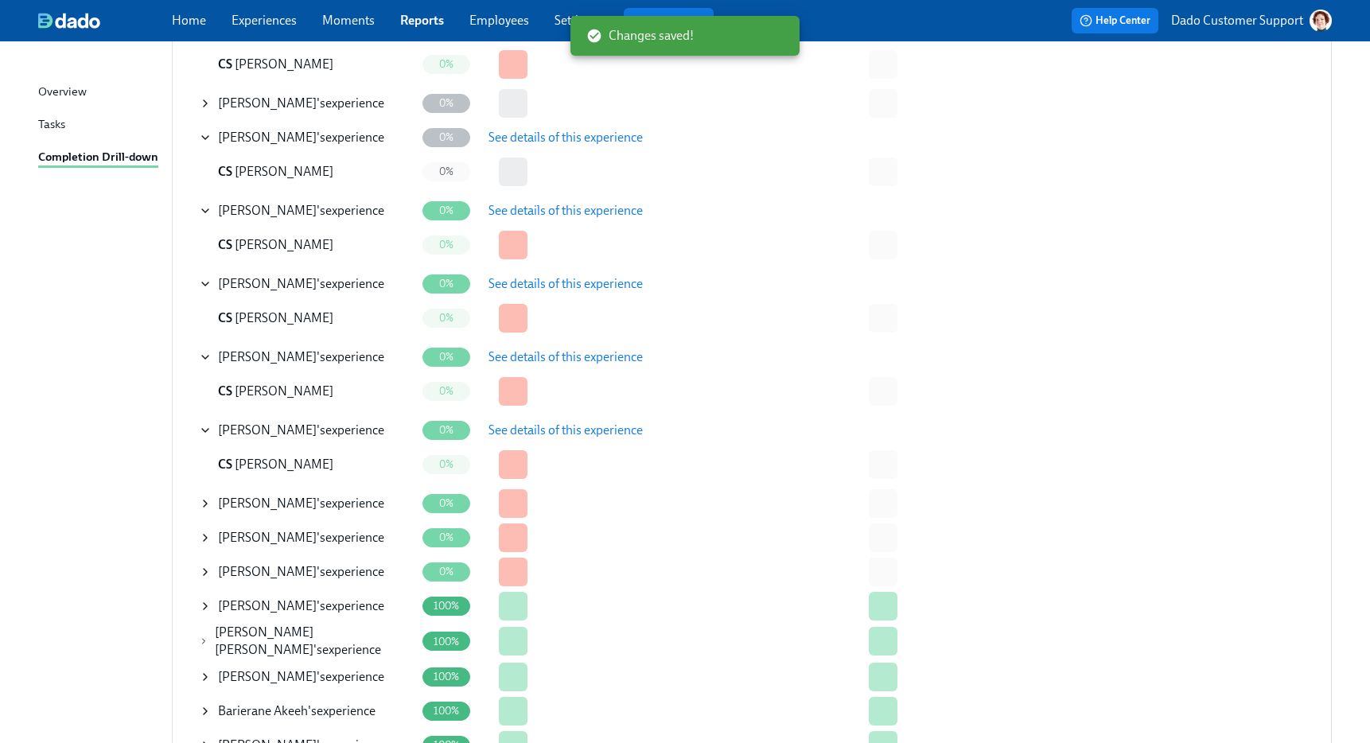
click at [204, 507] on icon at bounding box center [205, 503] width 13 height 13
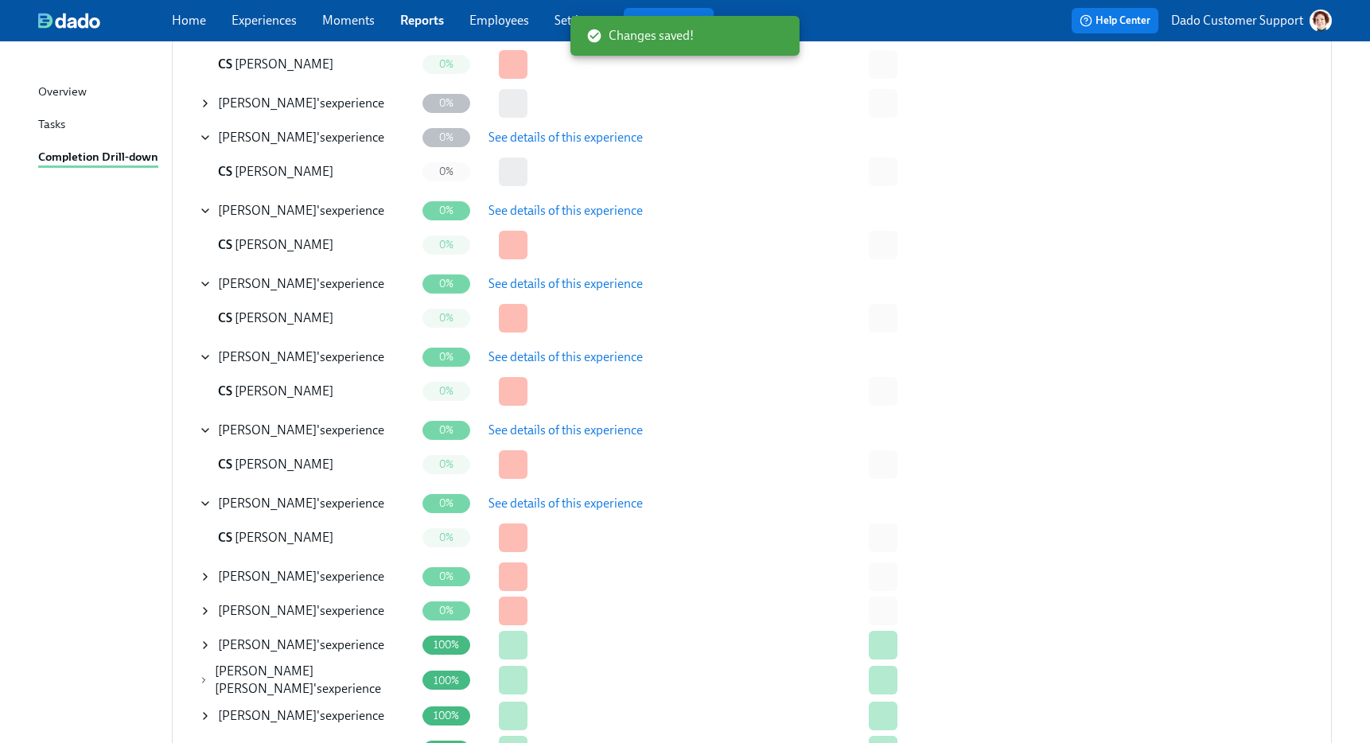
click at [563, 501] on span "See details of this experience" at bounding box center [565, 504] width 154 height 16
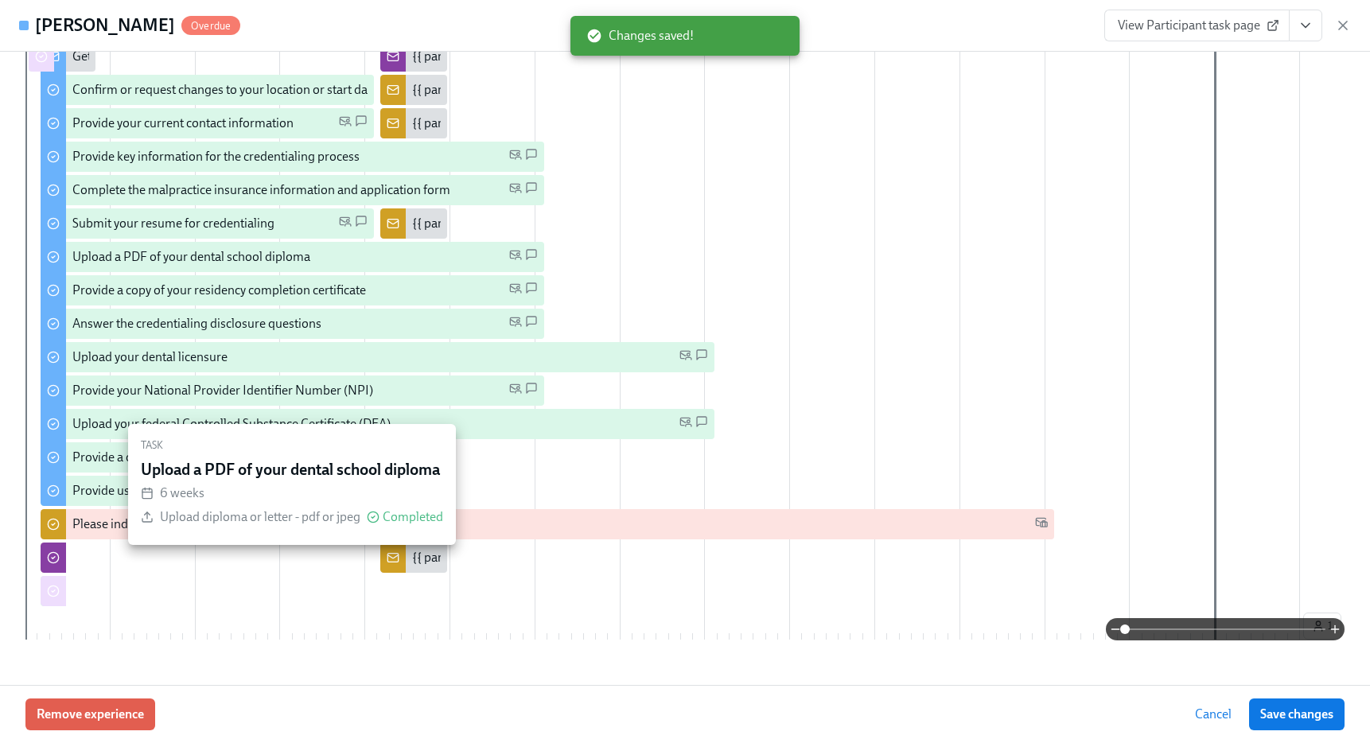
scroll to position [399, 0]
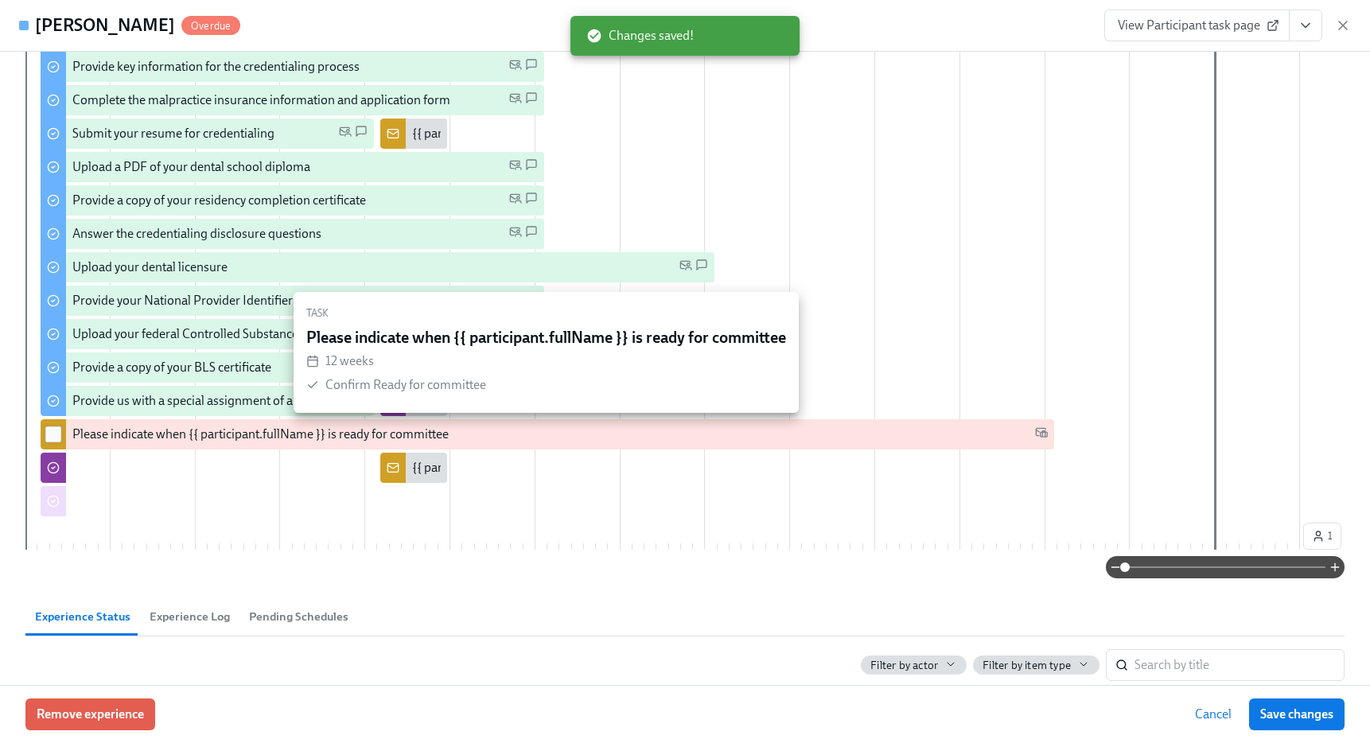
click at [53, 433] on input "checkbox" at bounding box center [53, 434] width 14 height 14
checkbox input "true"
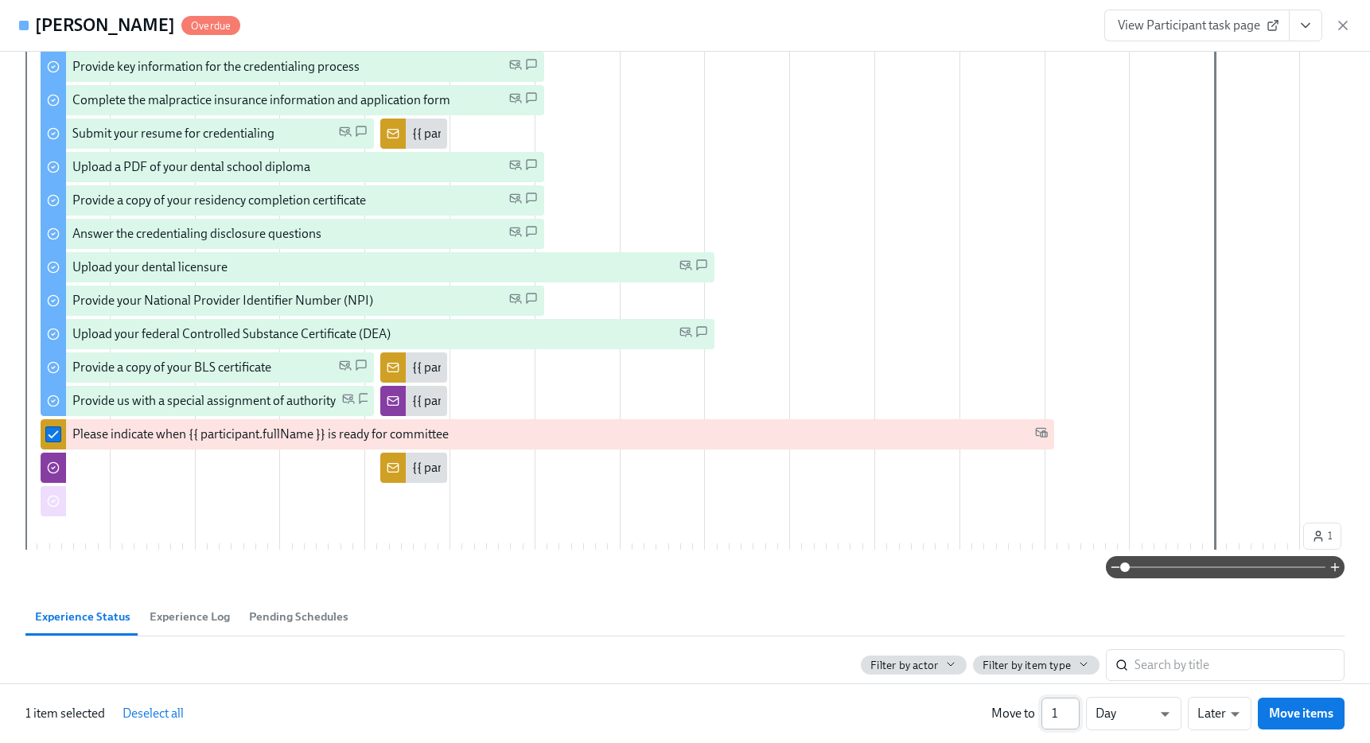
click at [1064, 716] on input "1" at bounding box center [1060, 714] width 38 height 32
type input "14"
click at [1129, 714] on li "Weeks" at bounding box center [1133, 710] width 95 height 27
type input "w"
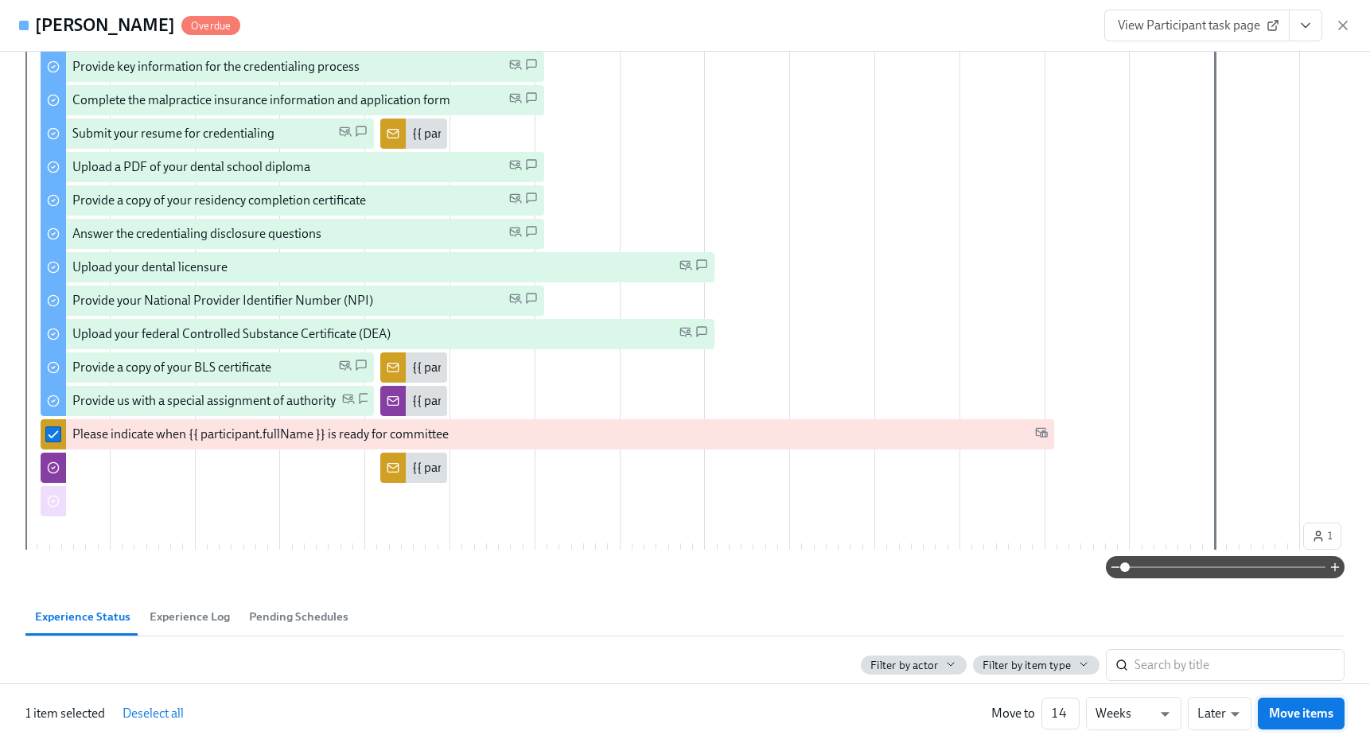
click at [1287, 715] on span "Move items" at bounding box center [1301, 713] width 64 height 16
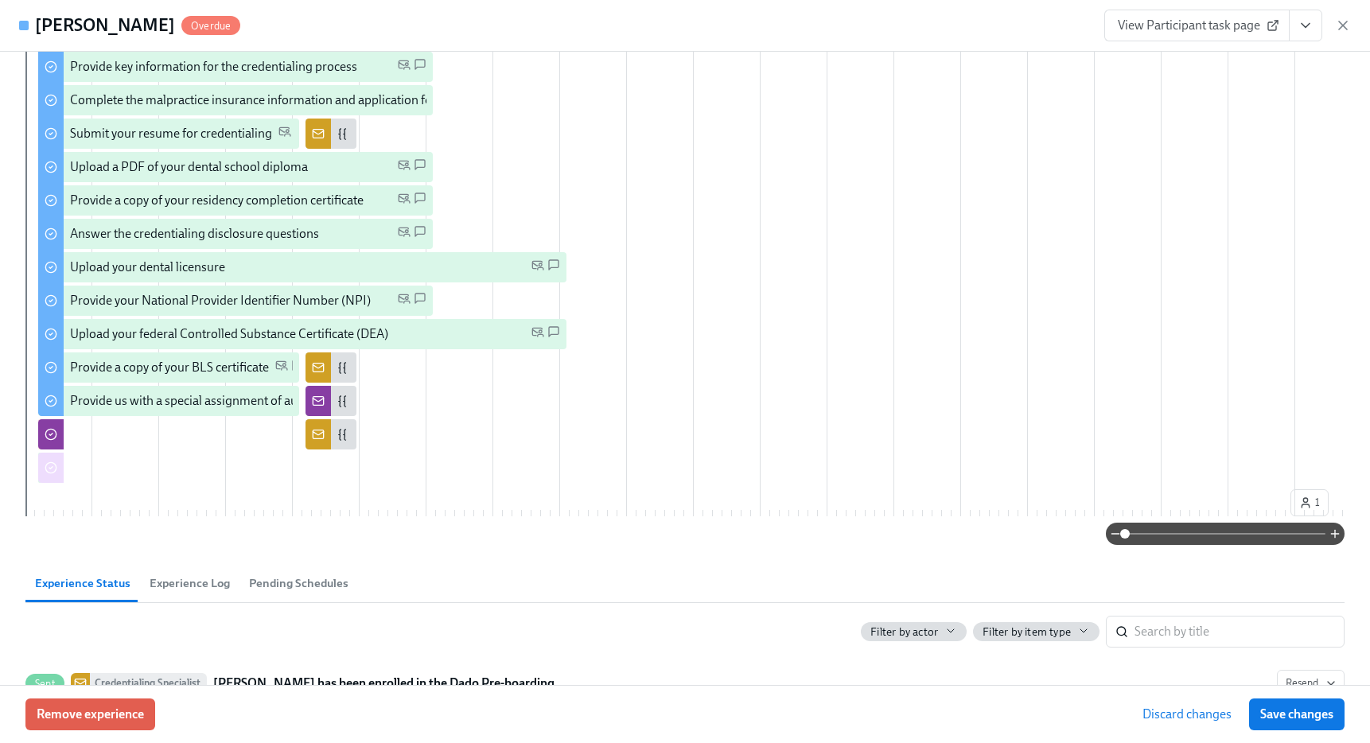
click at [1287, 715] on span "Save changes" at bounding box center [1296, 714] width 73 height 16
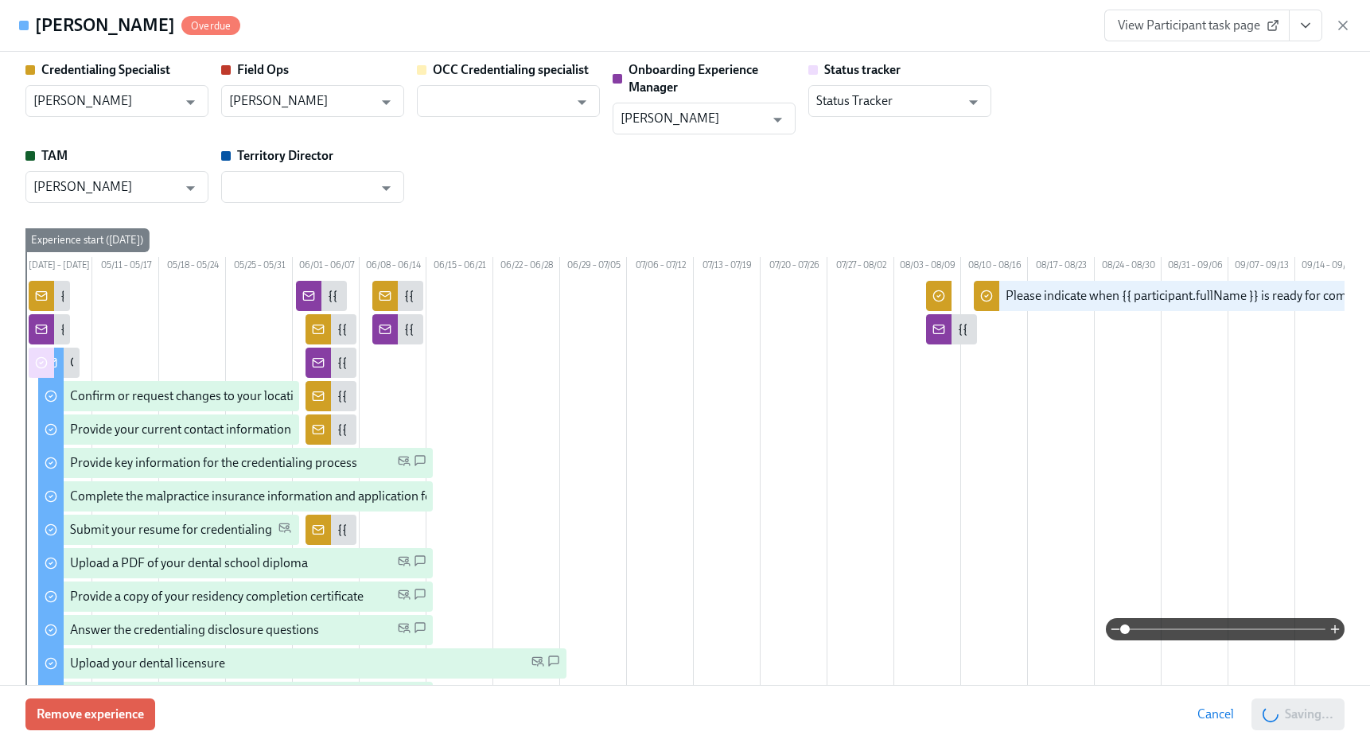
scroll to position [0, 0]
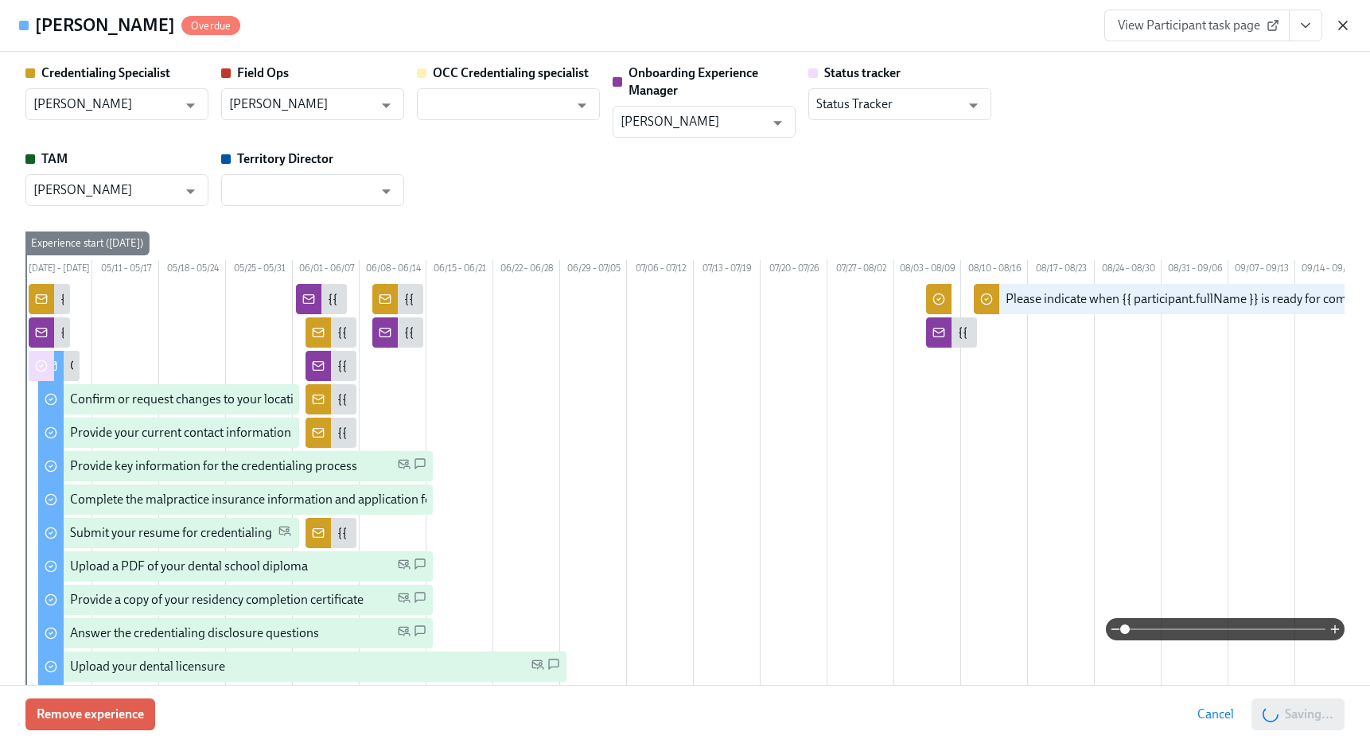
click at [1340, 21] on icon "button" at bounding box center [1343, 25] width 16 height 16
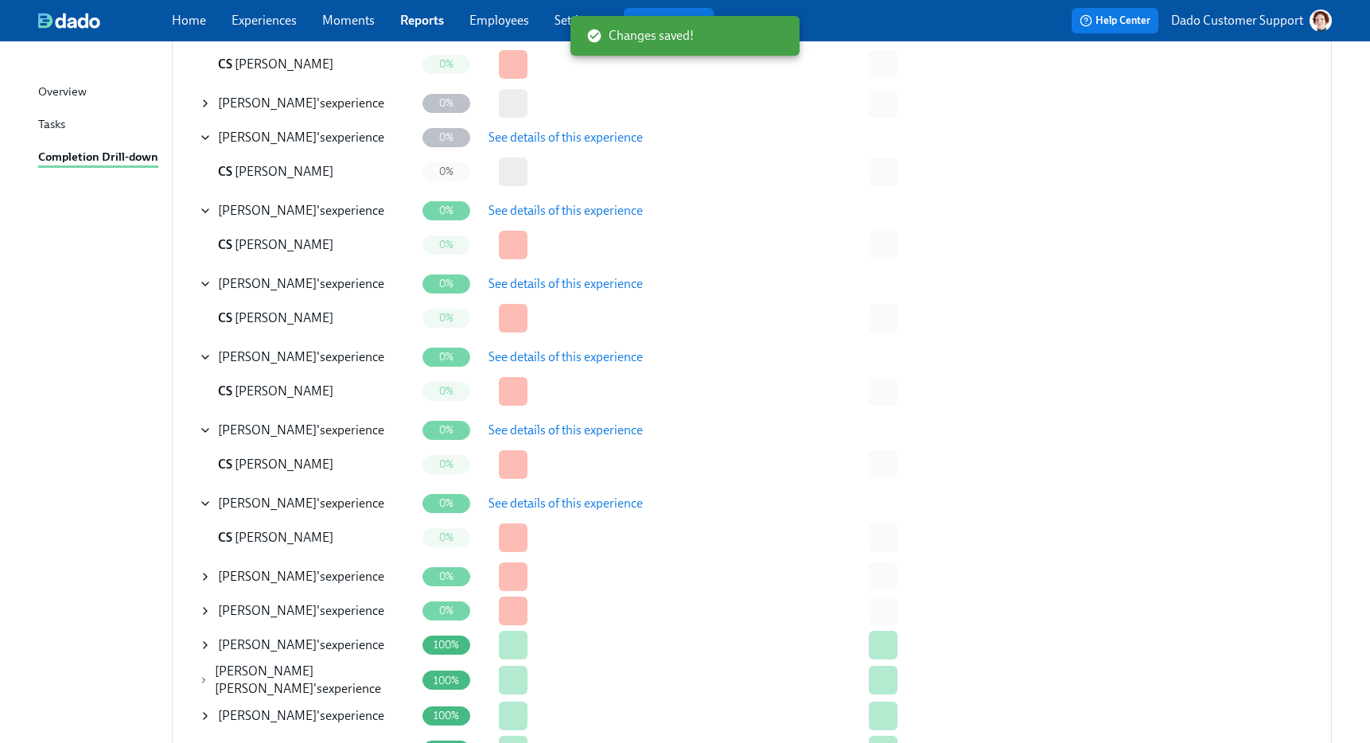
click at [202, 573] on icon at bounding box center [205, 576] width 13 height 13
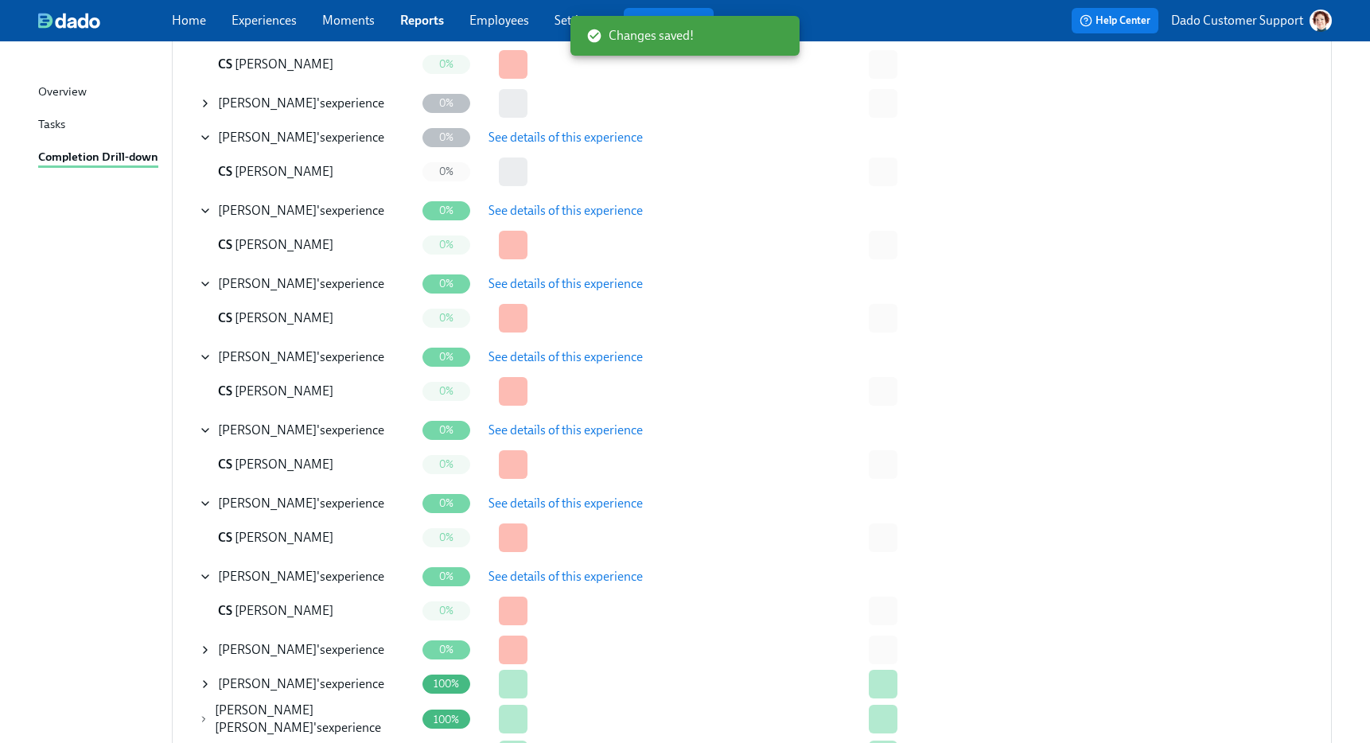
click at [578, 574] on span "See details of this experience" at bounding box center [565, 577] width 154 height 16
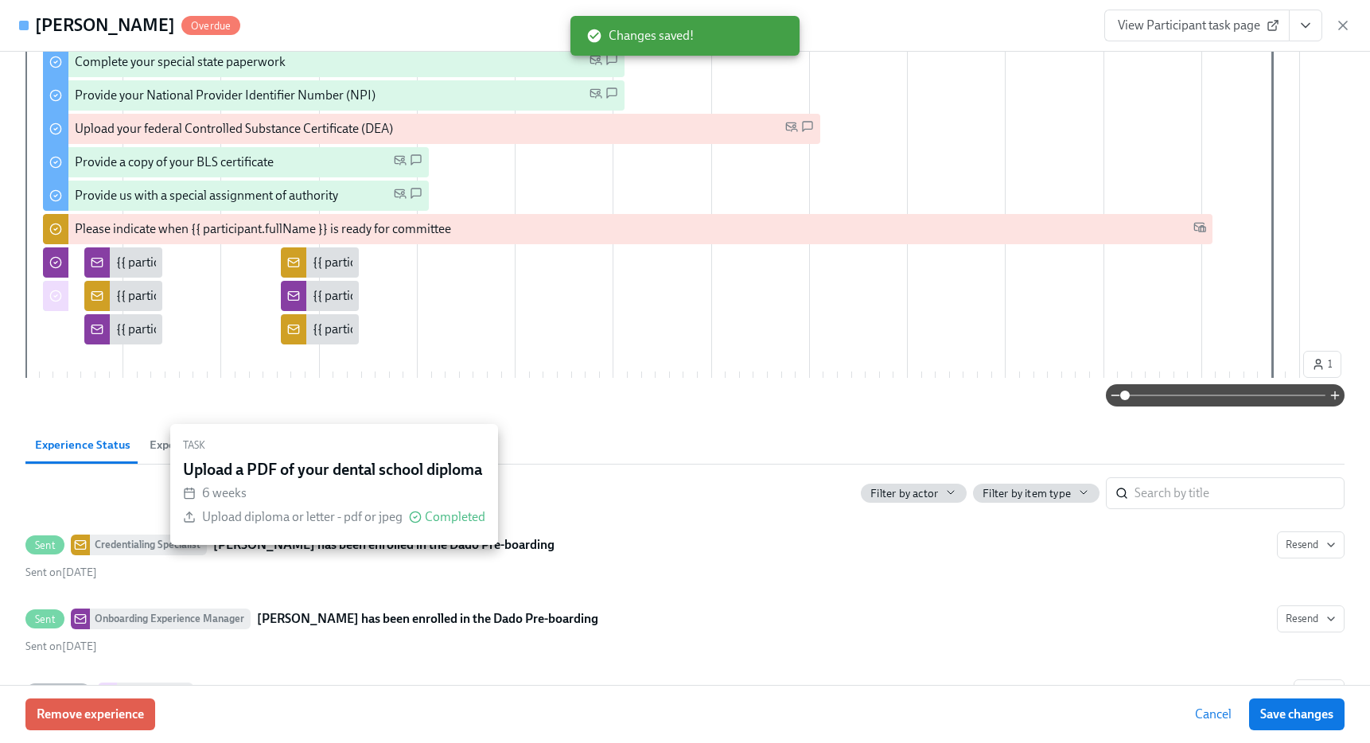
scroll to position [684, 0]
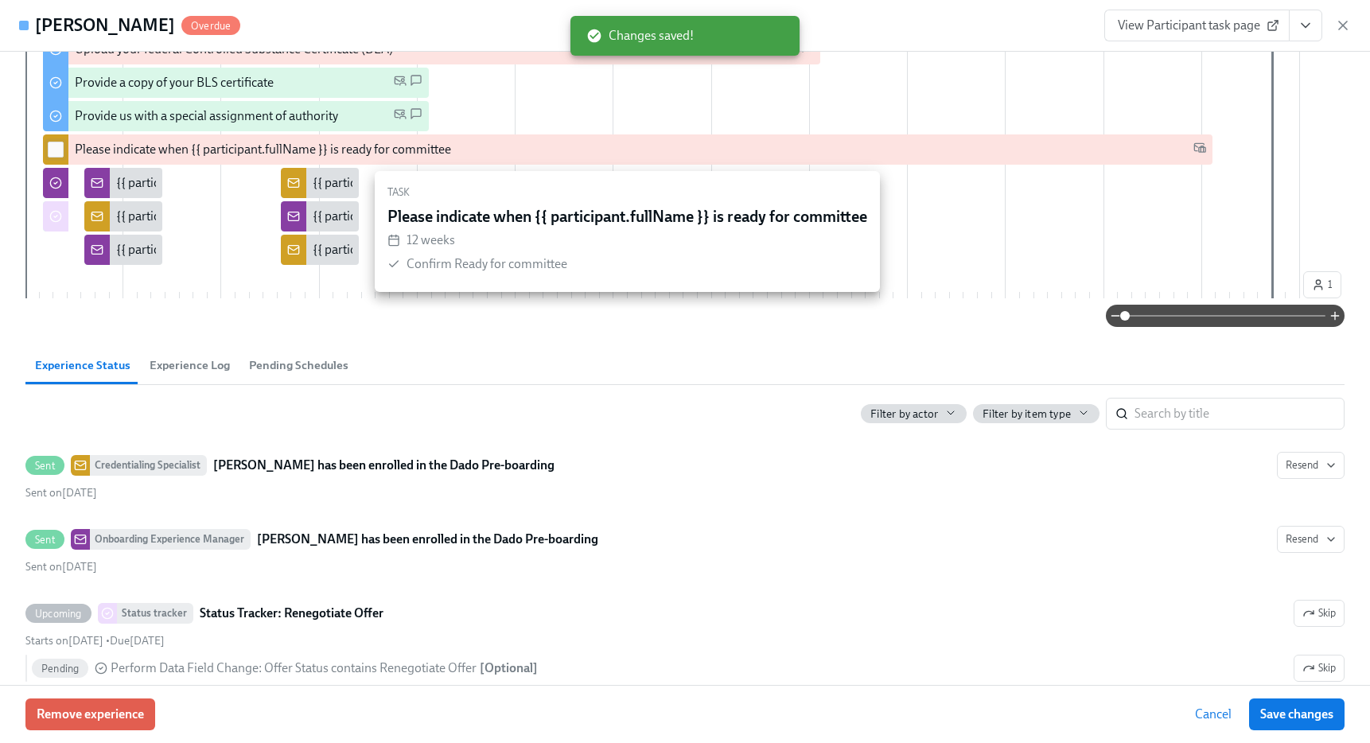
drag, startPoint x: 45, startPoint y: 159, endPoint x: 57, endPoint y: 150, distance: 14.8
click at [57, 150] on input "checkbox" at bounding box center [56, 149] width 14 height 14
checkbox input "true"
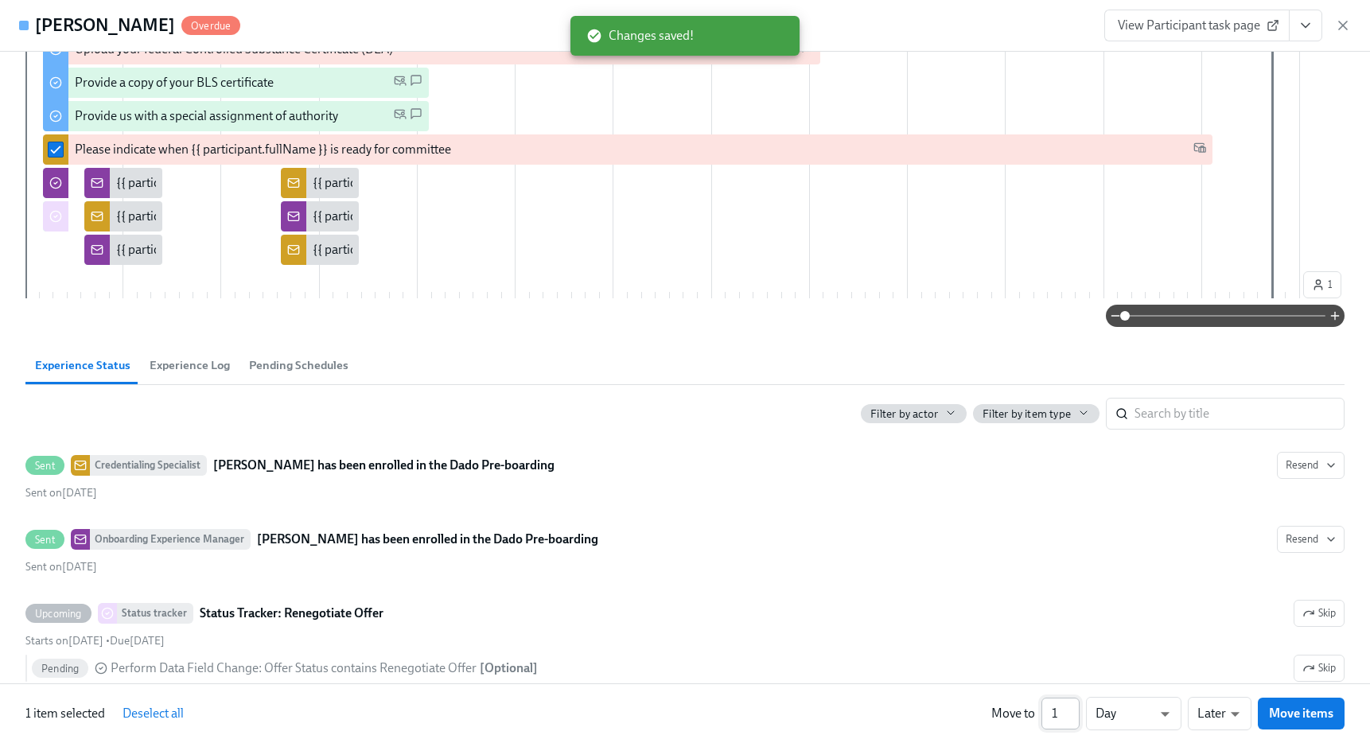
click at [1059, 708] on input "1" at bounding box center [1060, 714] width 38 height 32
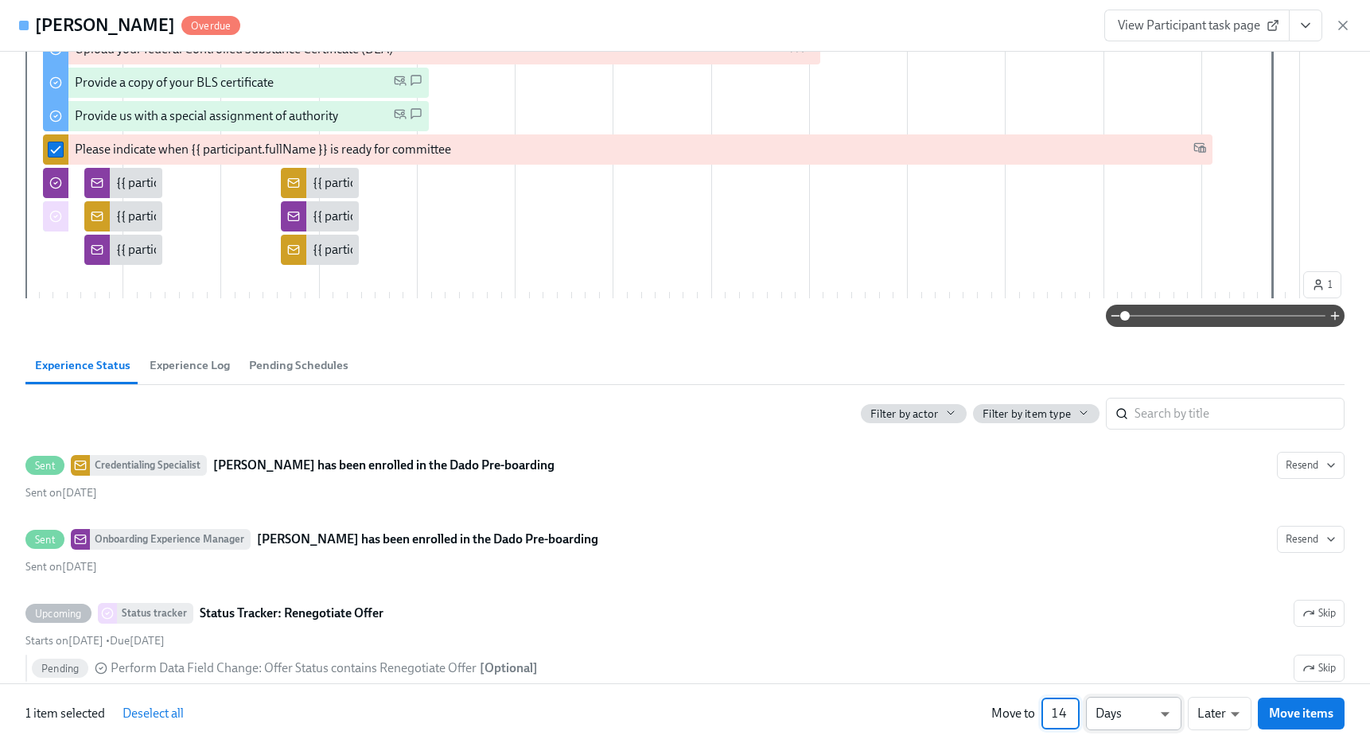
type input "14"
click at [1116, 712] on li "Weeks" at bounding box center [1133, 710] width 95 height 27
type input "w"
click at [1285, 711] on span "Move items" at bounding box center [1301, 713] width 64 height 16
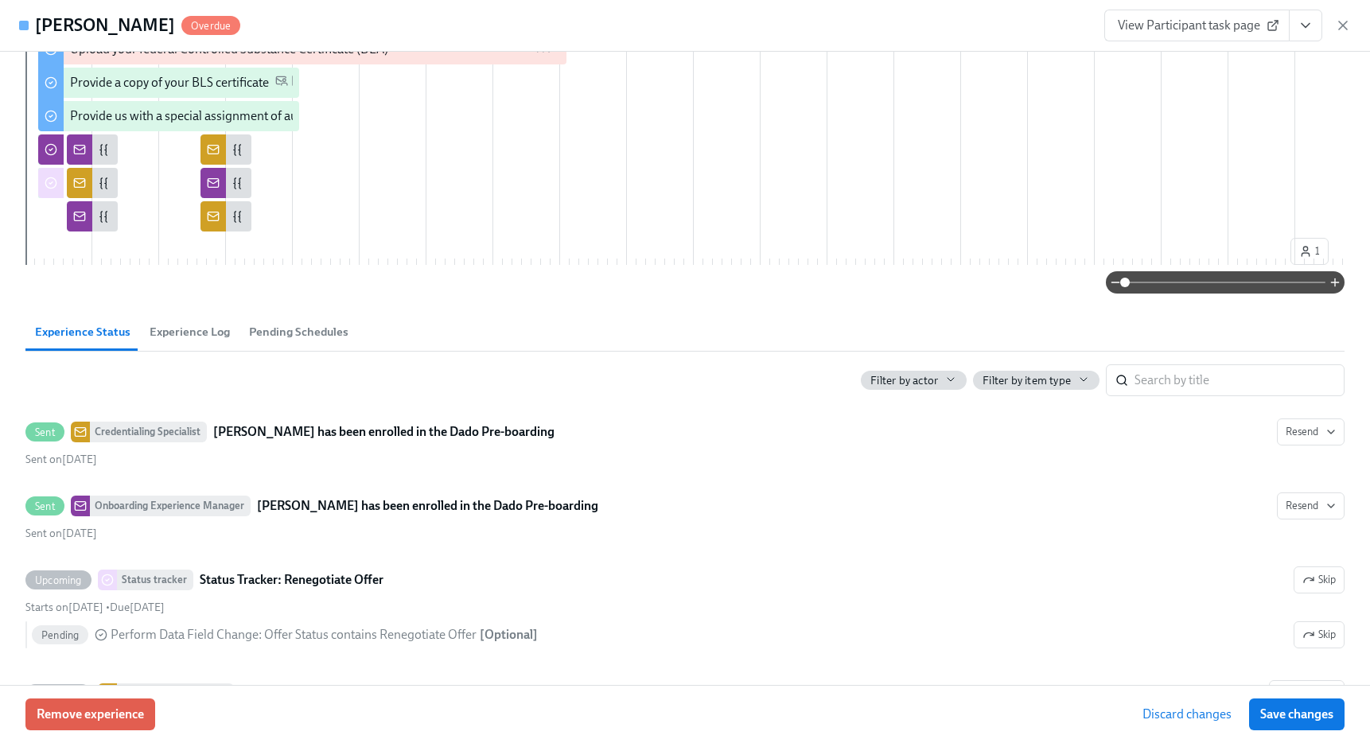
click at [1285, 711] on span "Save changes" at bounding box center [1296, 714] width 73 height 16
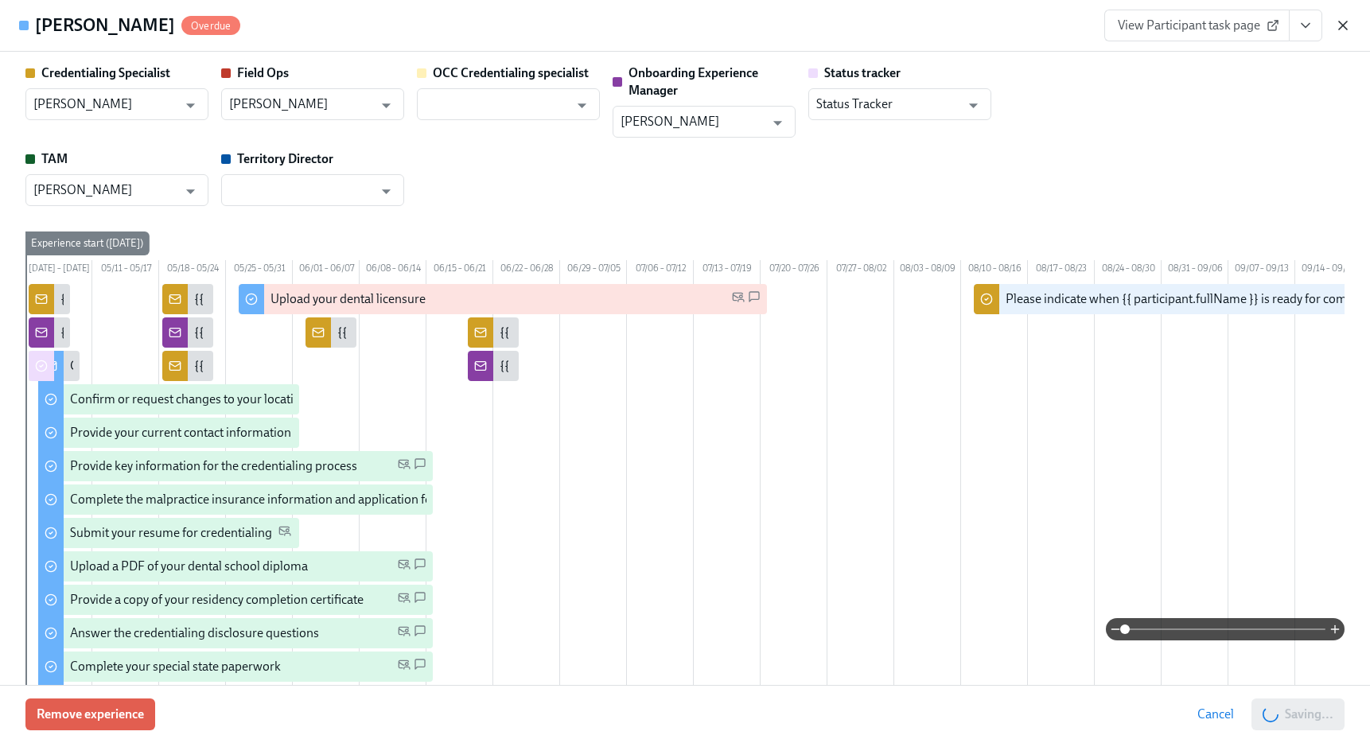
click at [1345, 25] on icon "button" at bounding box center [1343, 25] width 16 height 16
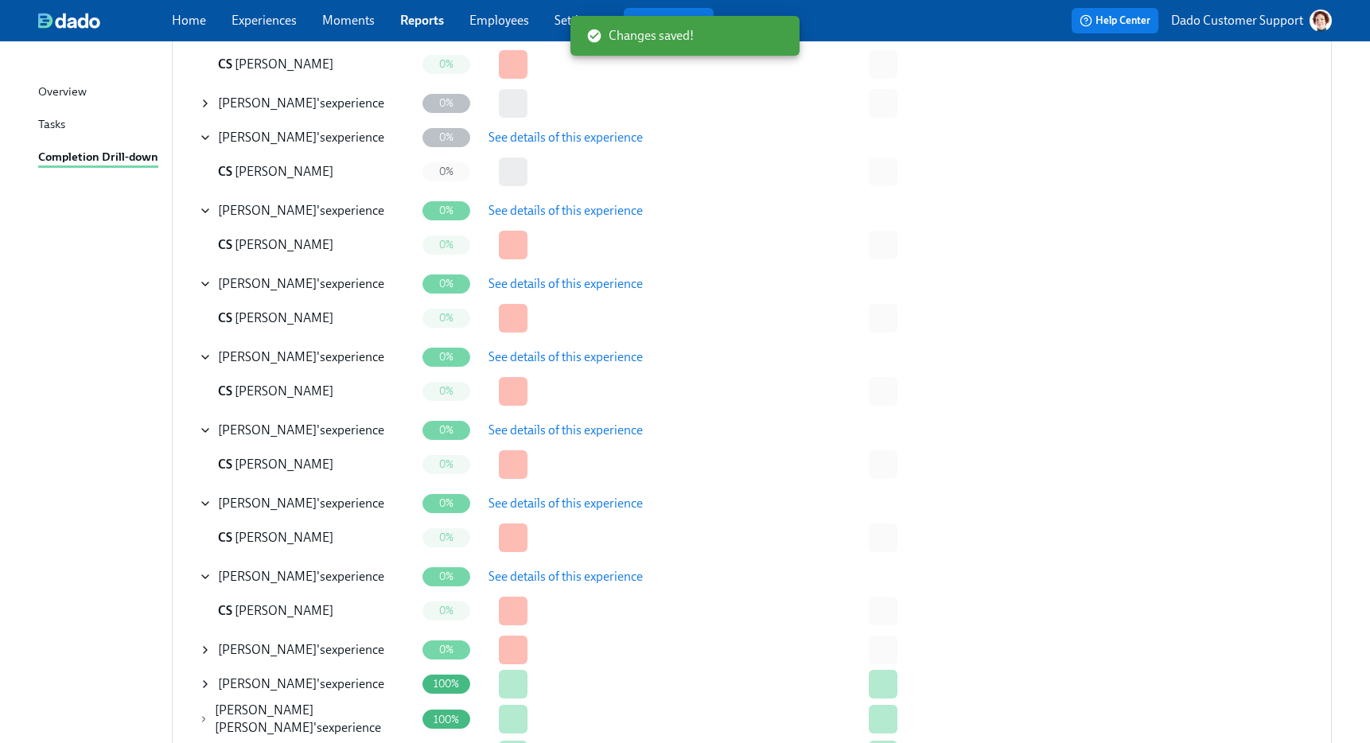
click at [207, 650] on icon at bounding box center [205, 649] width 13 height 13
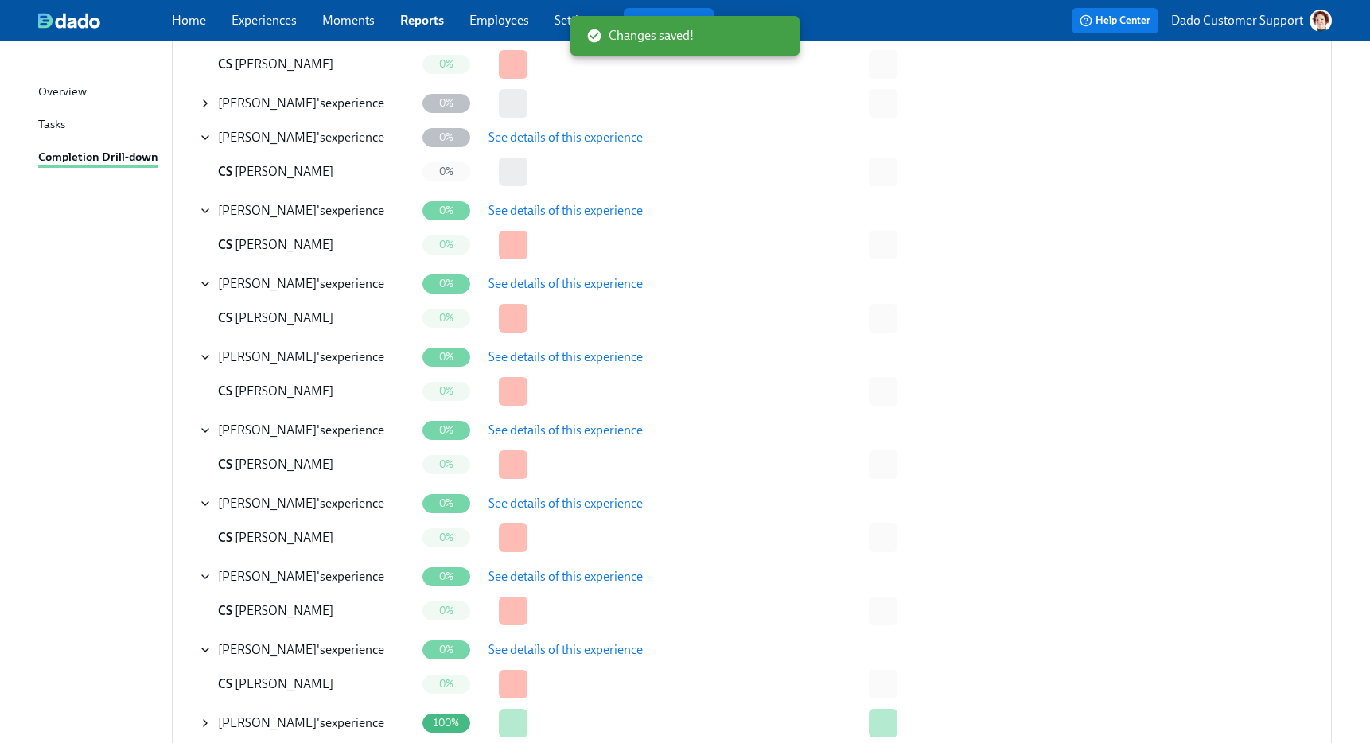
click at [559, 652] on span "See details of this experience" at bounding box center [565, 650] width 154 height 16
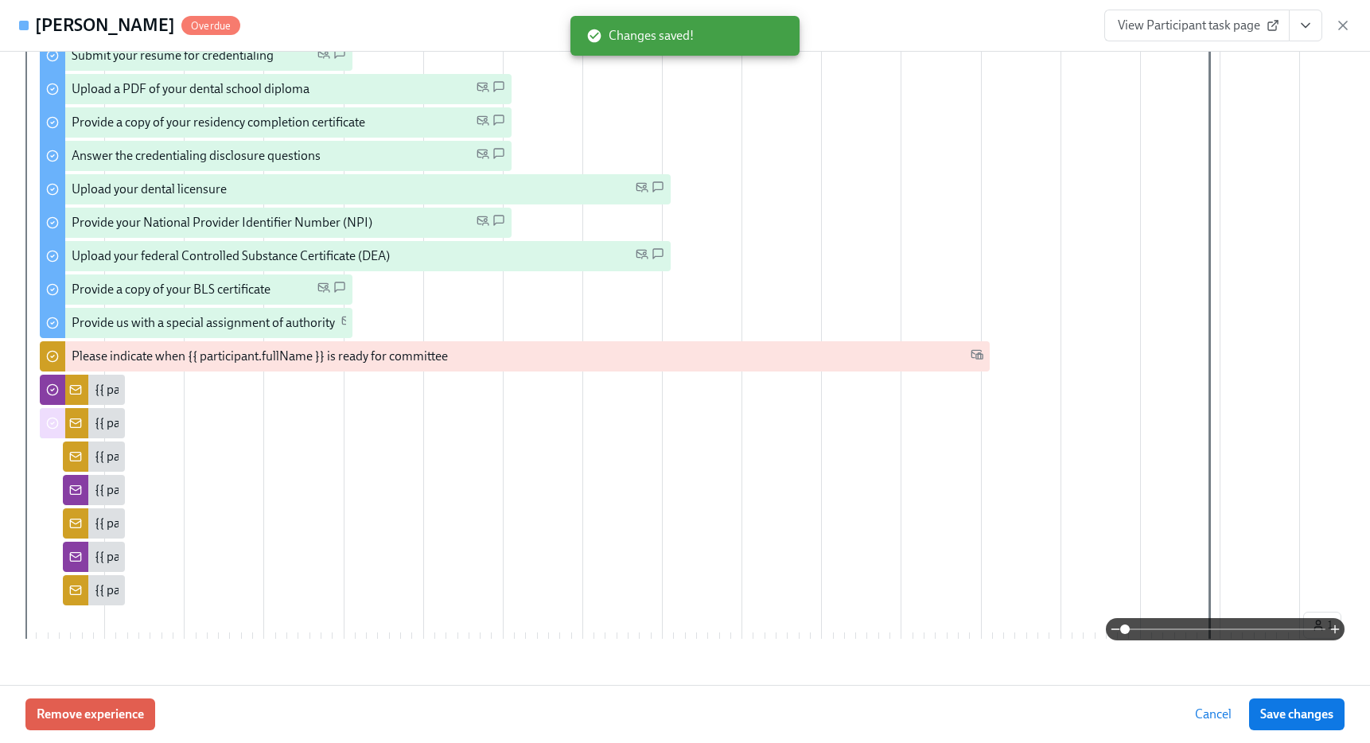
scroll to position [536, 0]
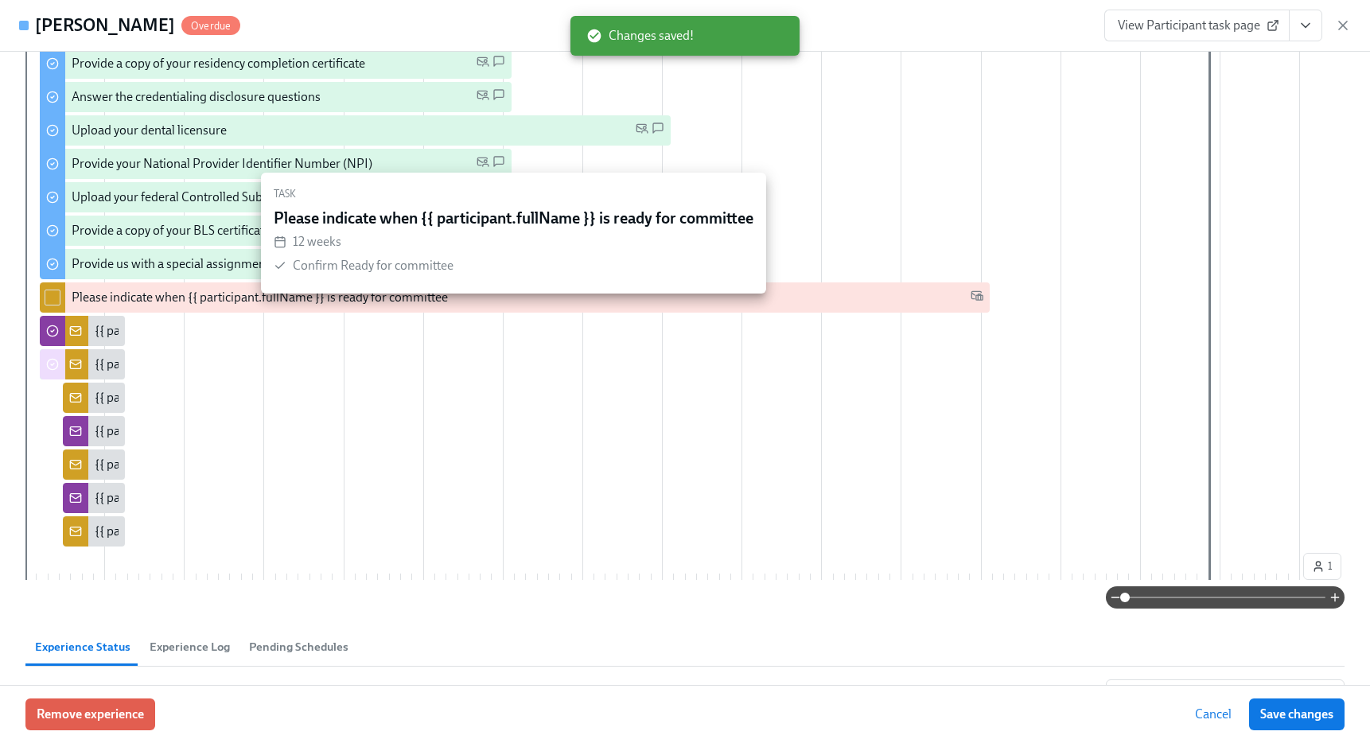
click at [51, 305] on input "checkbox" at bounding box center [52, 297] width 14 height 14
checkbox input "true"
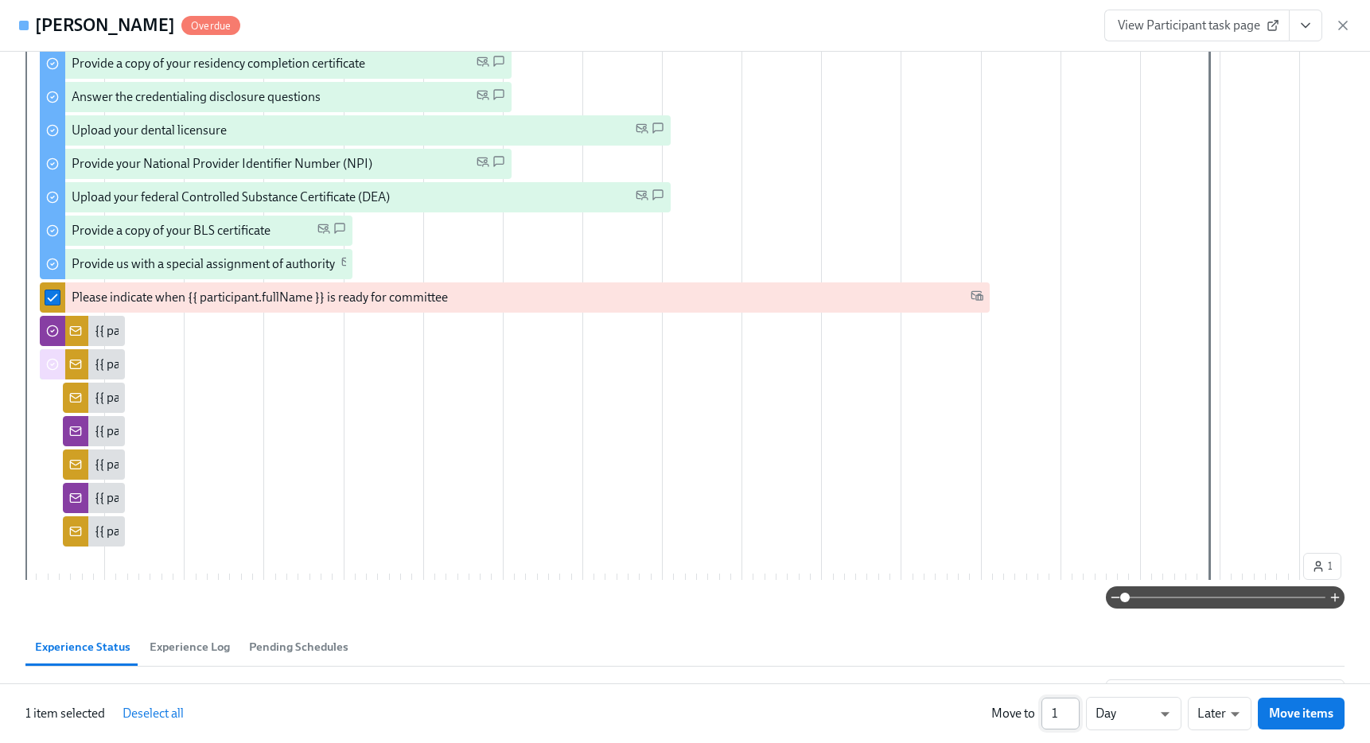
click at [1054, 712] on input "1" at bounding box center [1060, 714] width 38 height 32
type input "14"
click at [1138, 714] on li "Weeks" at bounding box center [1133, 710] width 95 height 27
type input "w"
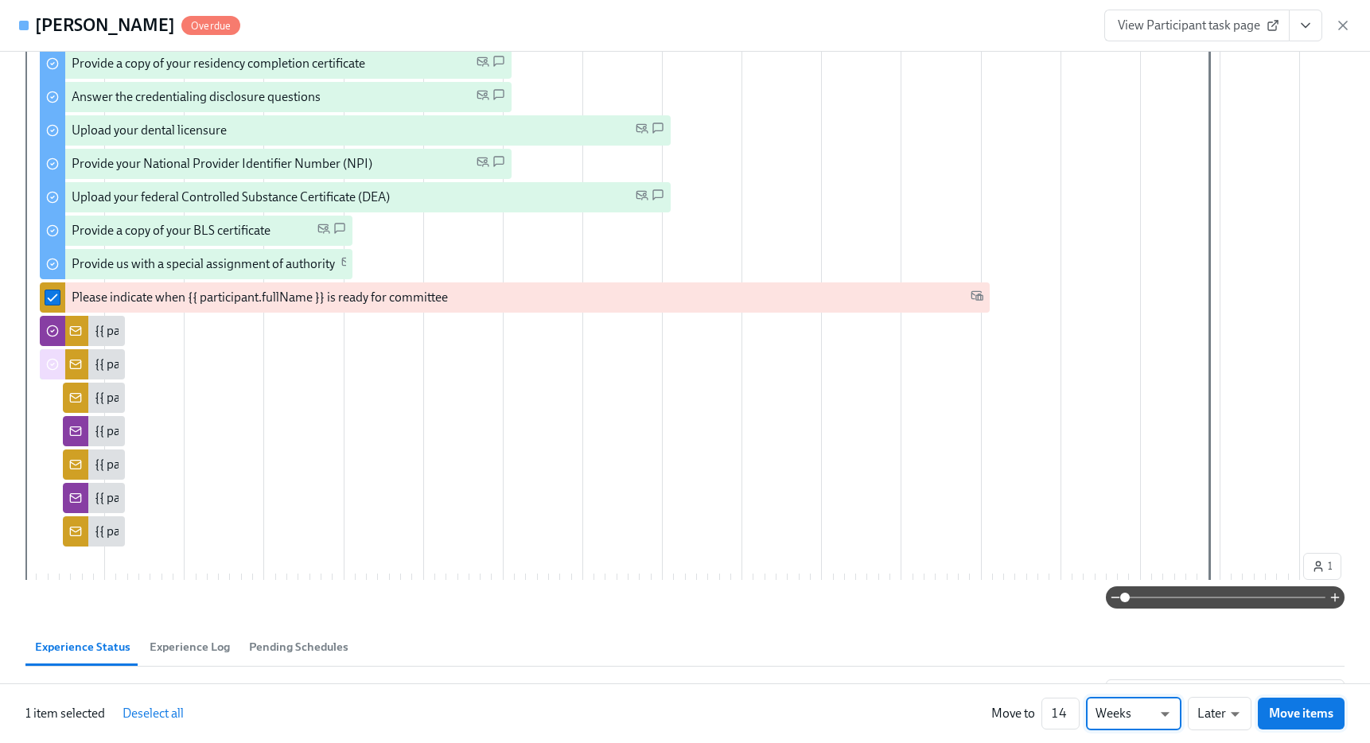
click at [1300, 719] on span "Move items" at bounding box center [1301, 713] width 64 height 16
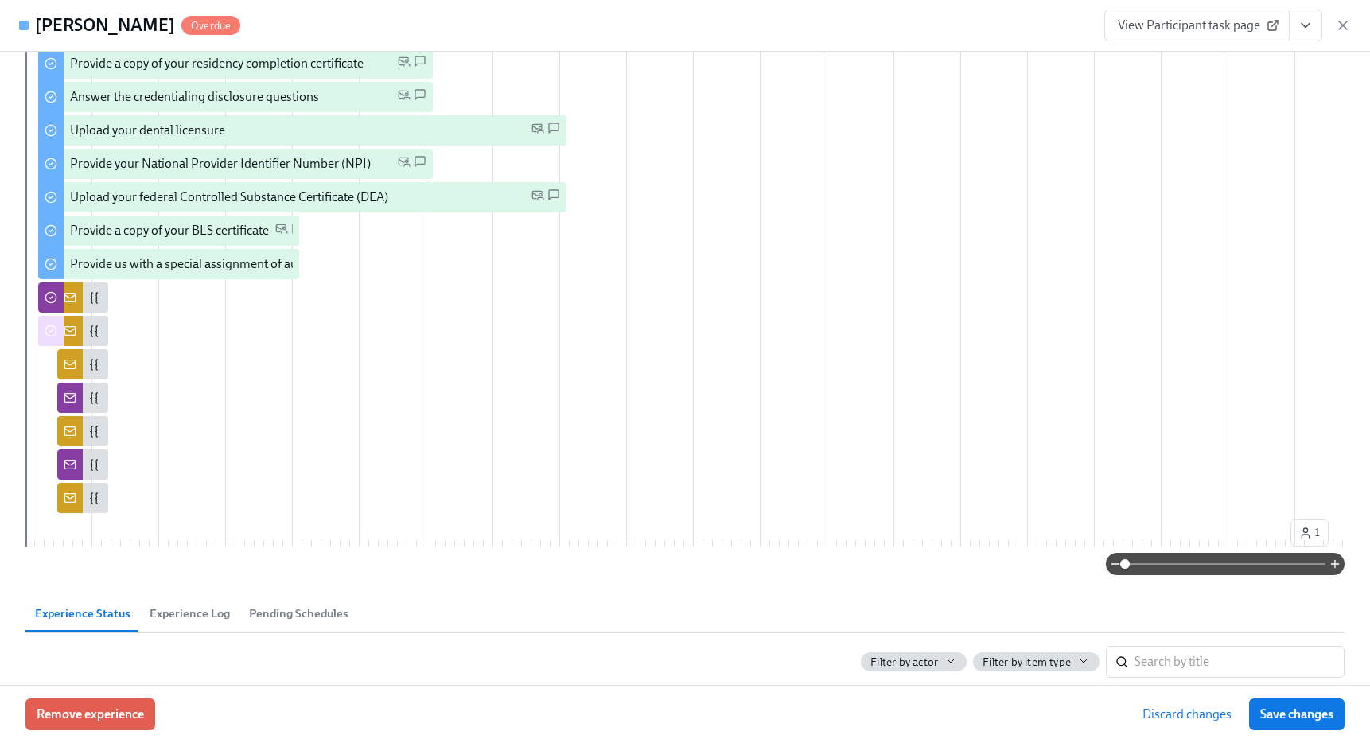
click at [1300, 719] on span "Save changes" at bounding box center [1296, 714] width 73 height 16
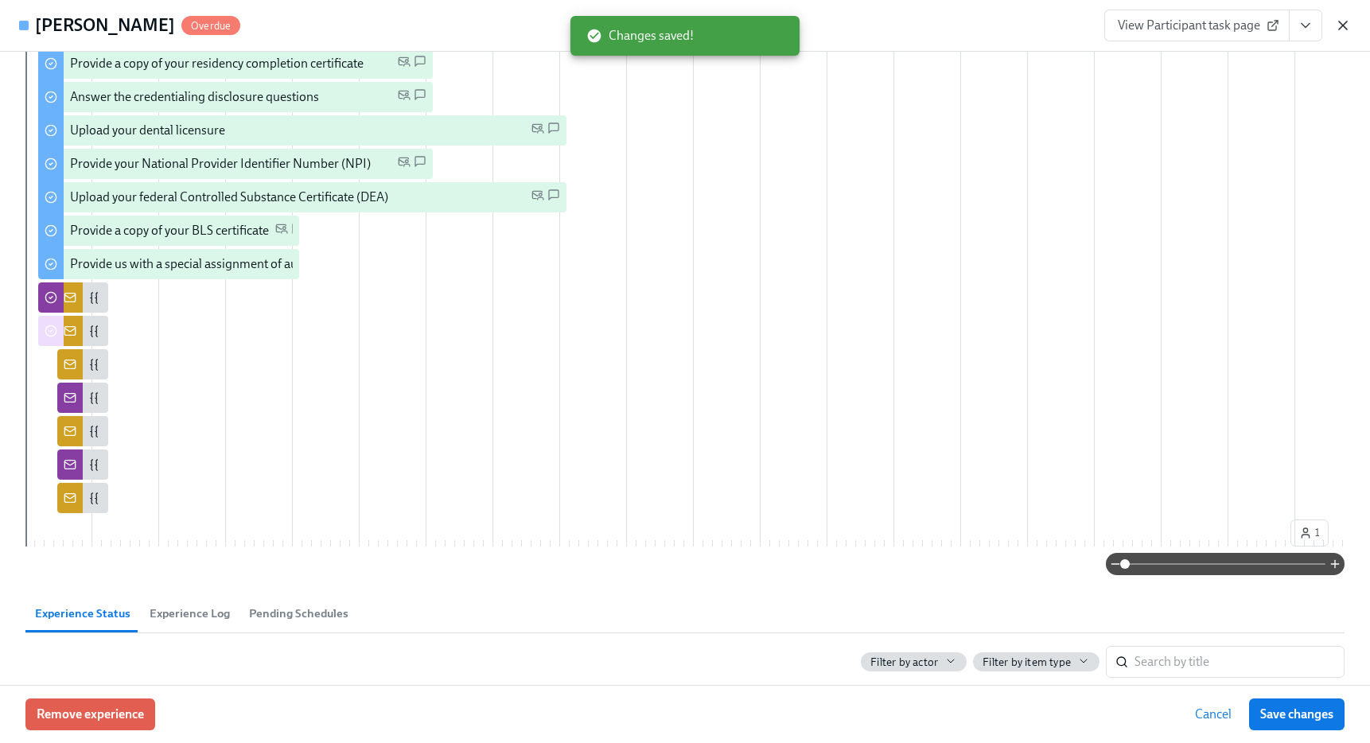
click at [1343, 25] on icon "button" at bounding box center [1343, 25] width 8 height 8
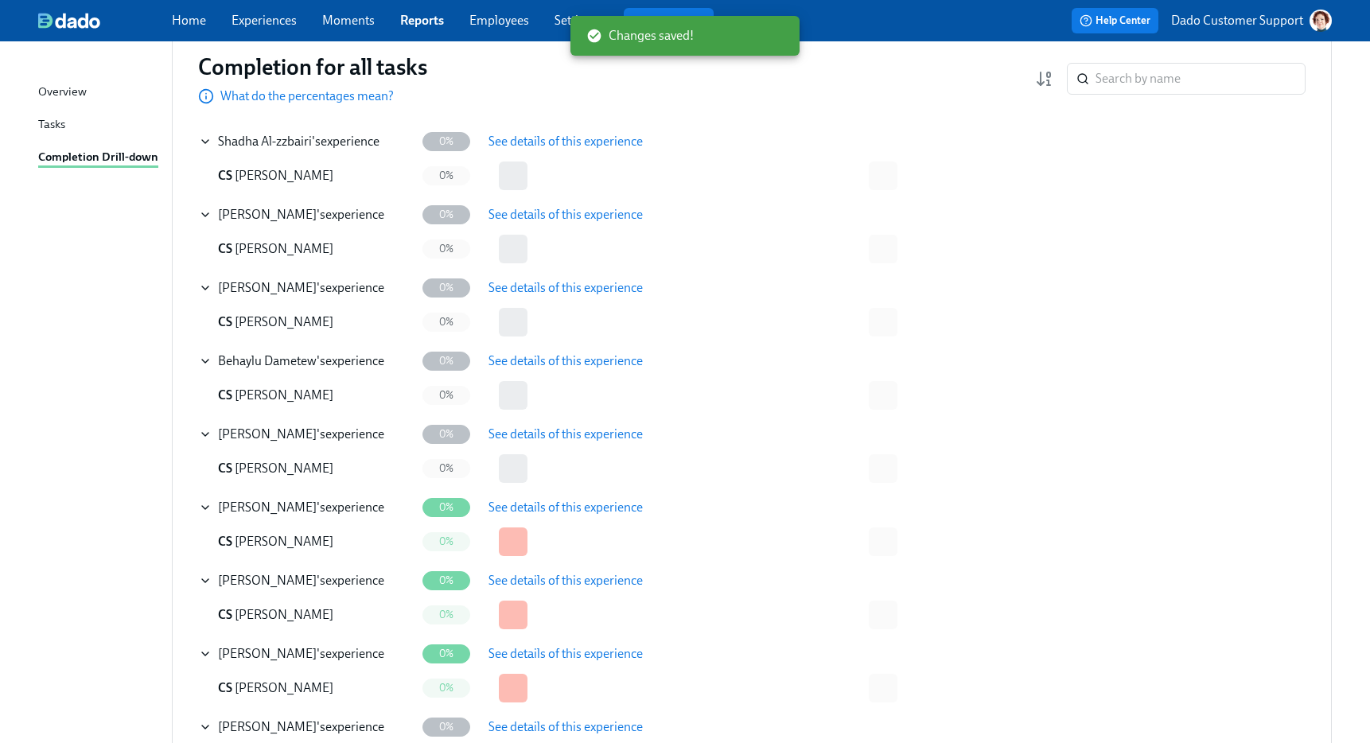
scroll to position [0, 0]
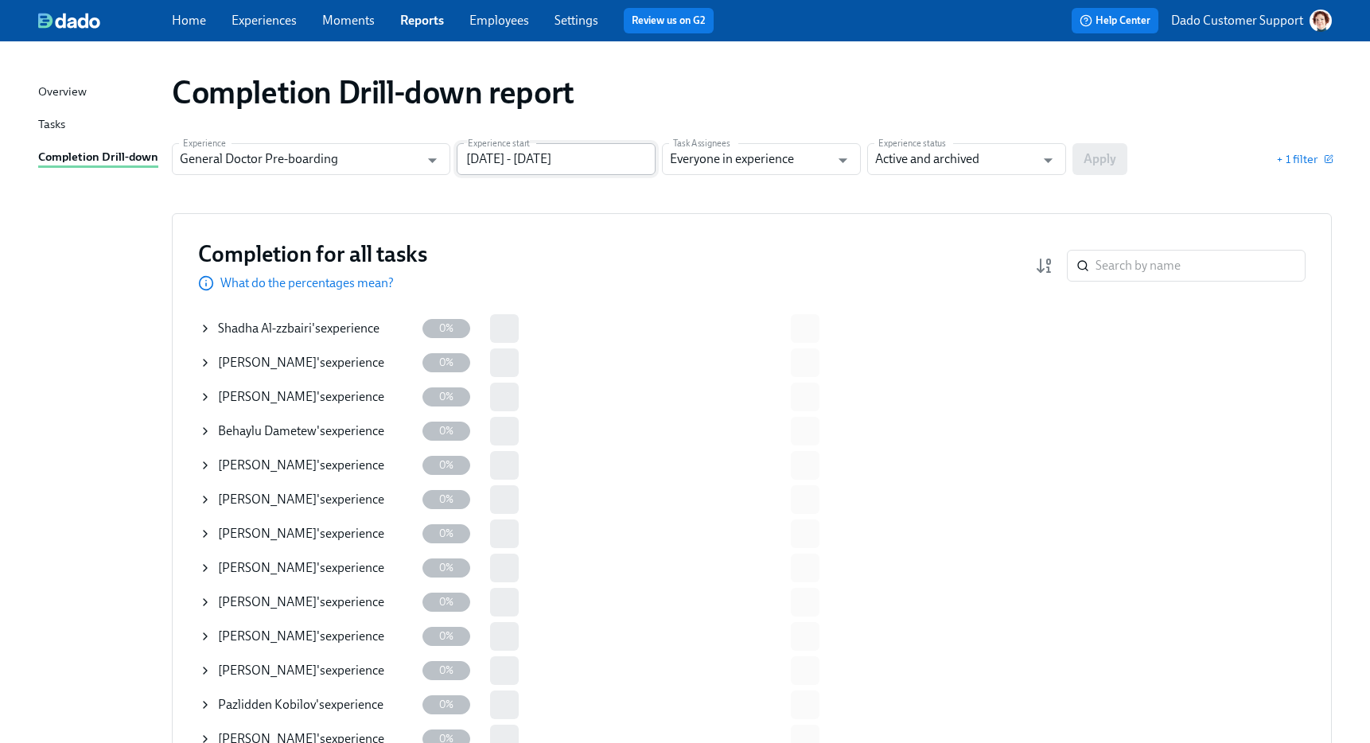
click at [568, 150] on input "[DATE] - [DATE]" at bounding box center [556, 159] width 199 height 32
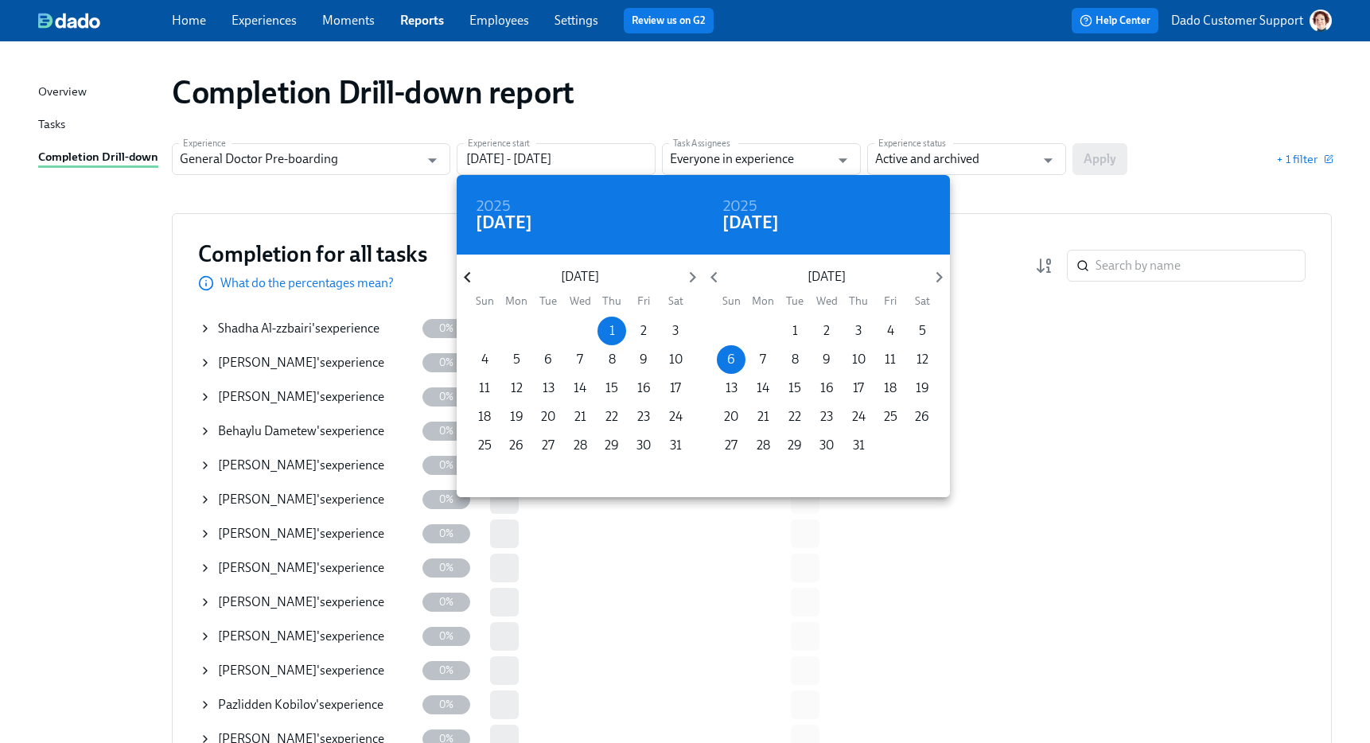
click at [467, 274] on icon "button" at bounding box center [467, 277] width 6 height 11
click at [464, 279] on icon "button" at bounding box center [467, 276] width 21 height 21
click at [670, 324] on span "1" at bounding box center [675, 330] width 29 height 17
click at [1127, 130] on div at bounding box center [685, 371] width 1370 height 743
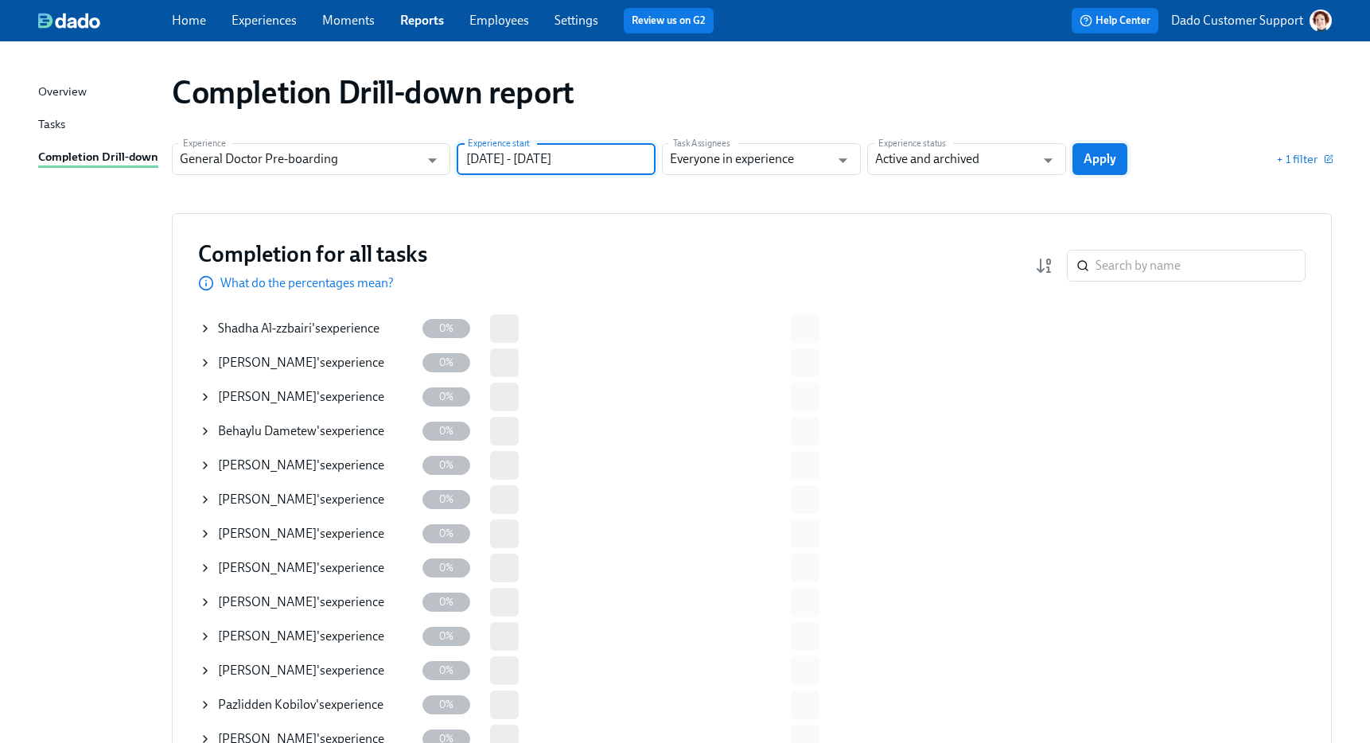
click at [1102, 151] on button "Apply" at bounding box center [1099, 159] width 55 height 32
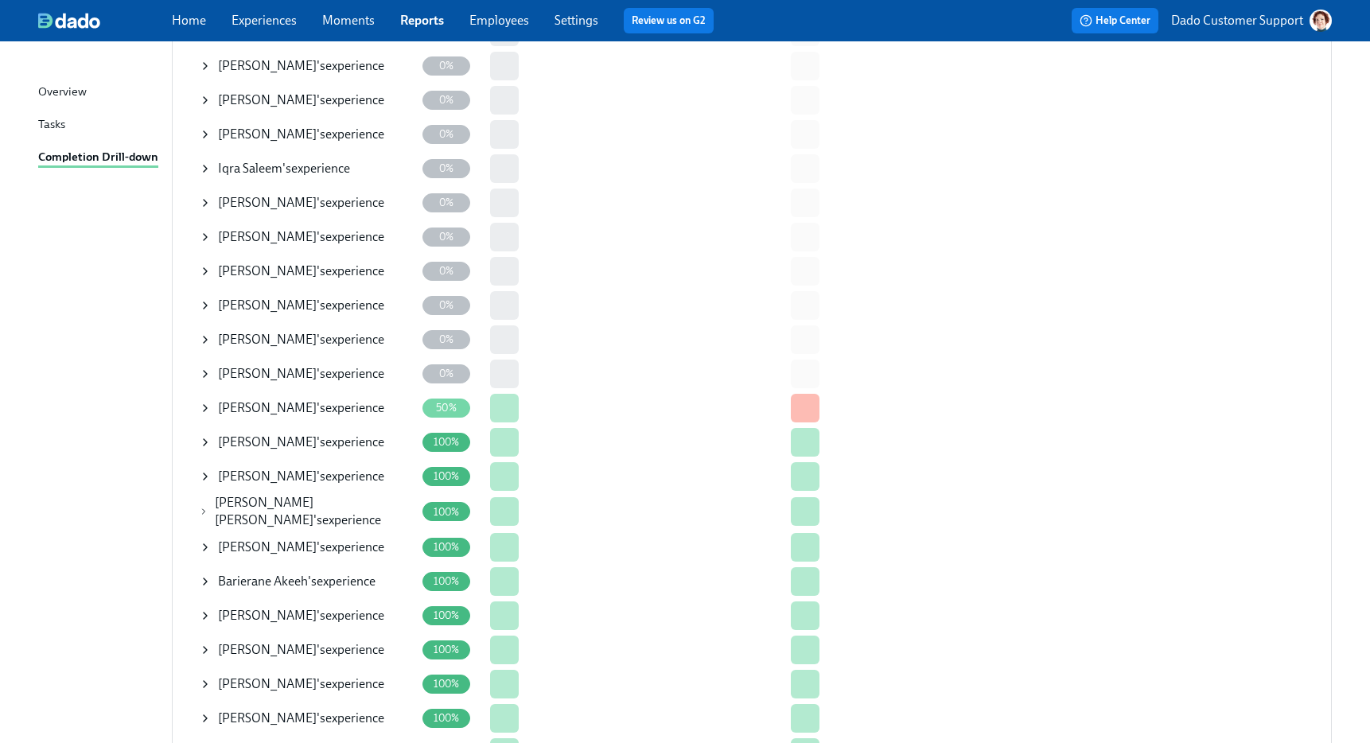
scroll to position [1475, 0]
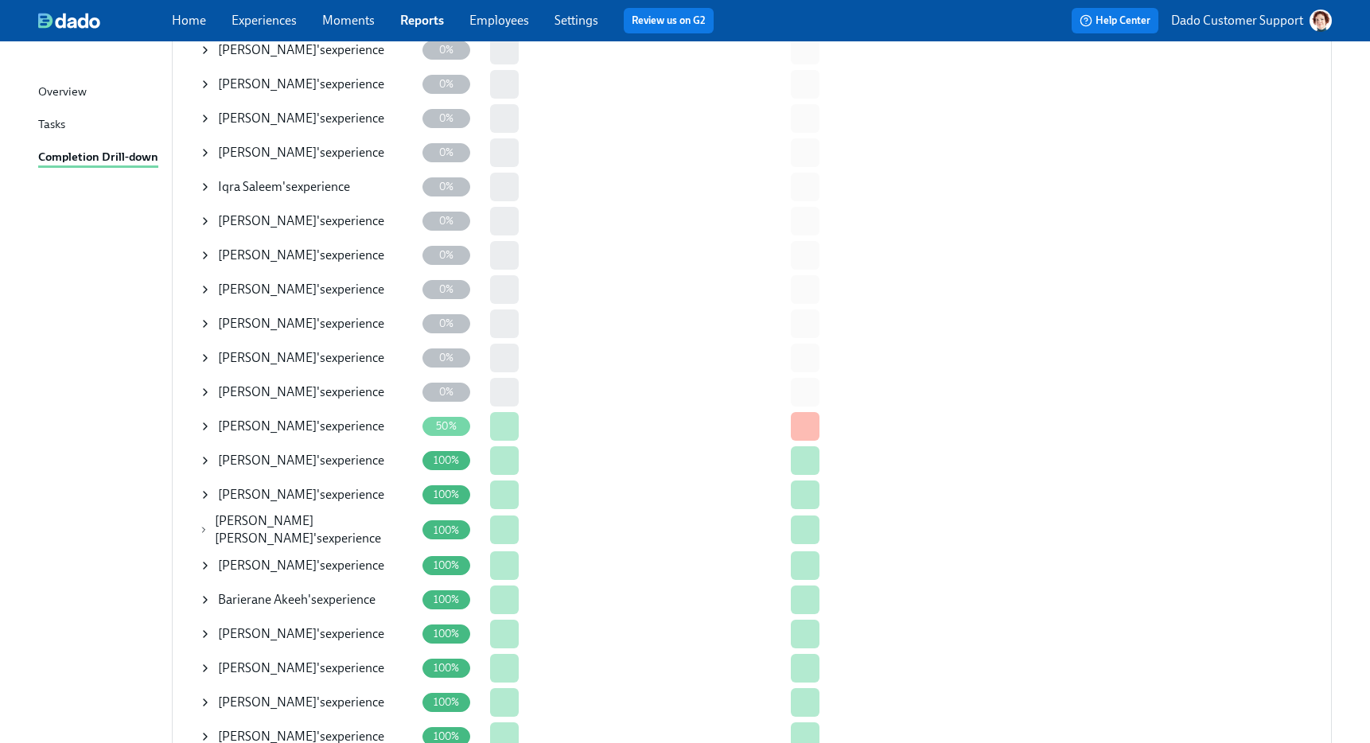
click at [206, 429] on icon at bounding box center [205, 426] width 13 height 13
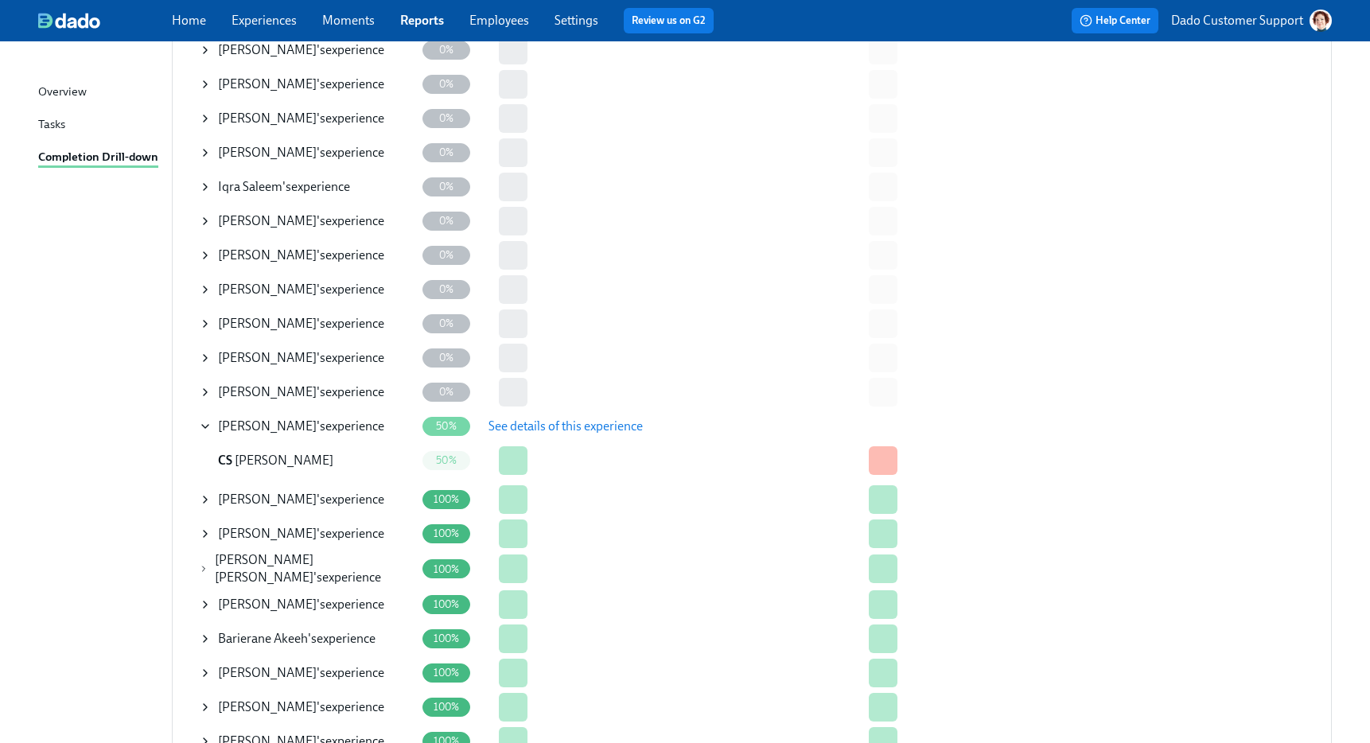
click at [202, 426] on icon at bounding box center [205, 426] width 13 height 13
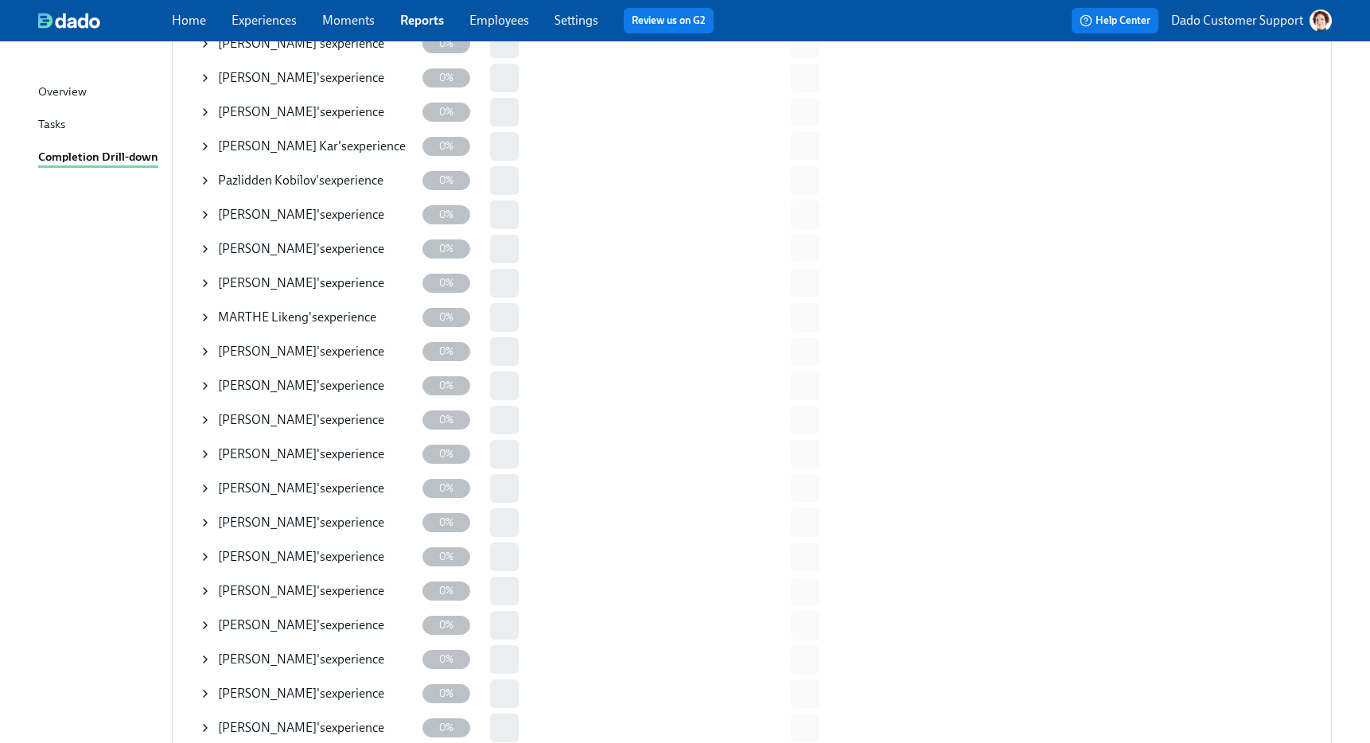
scroll to position [0, 0]
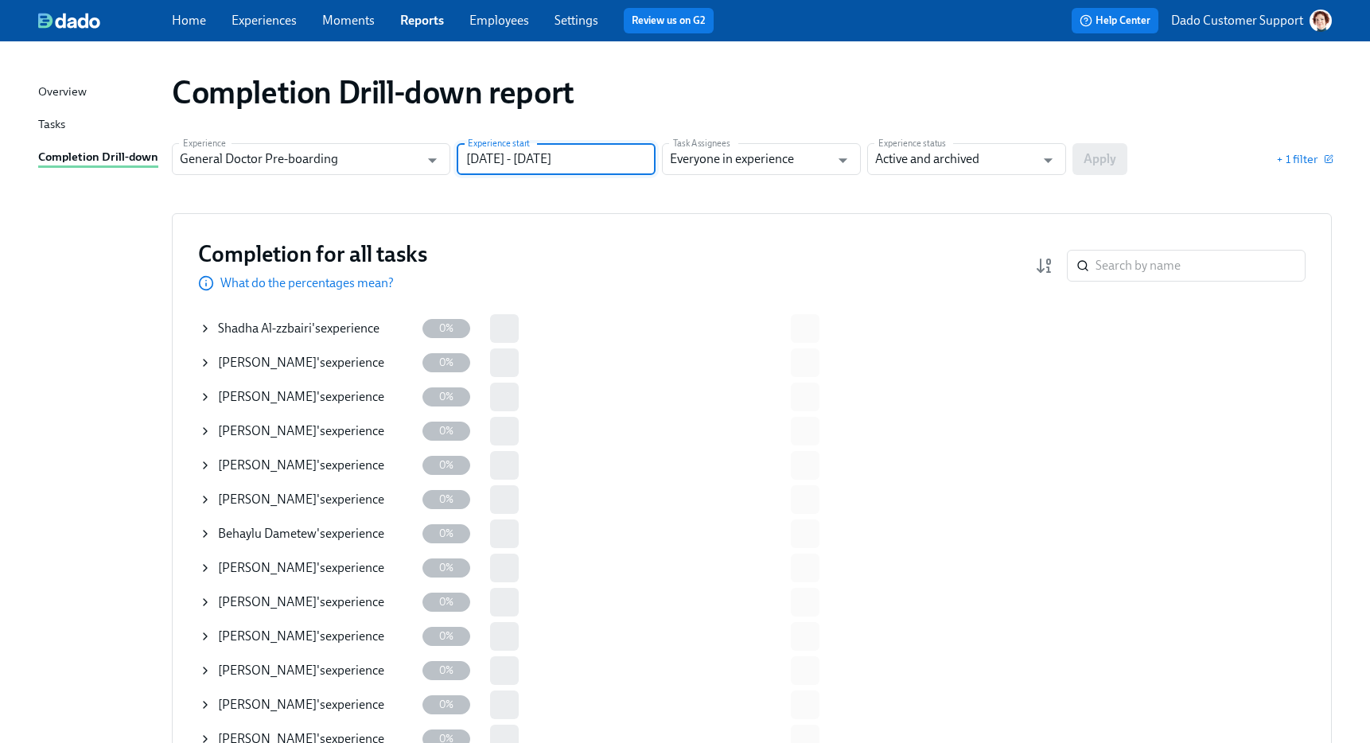
click at [503, 145] on input "03/01/2025 - 07/06/2025" at bounding box center [556, 159] width 199 height 32
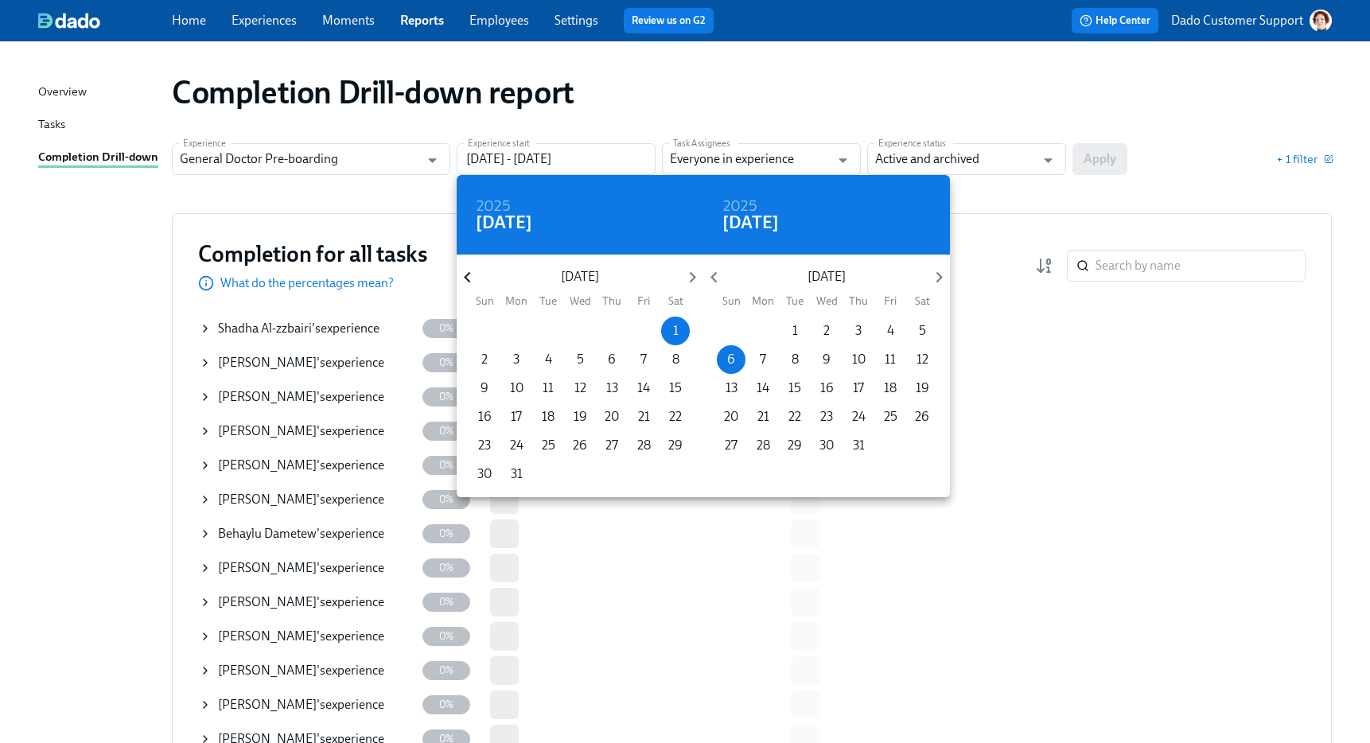
click at [468, 275] on icon "button" at bounding box center [467, 276] width 21 height 21
click at [577, 322] on p "1" at bounding box center [580, 330] width 6 height 17
click at [1098, 171] on div at bounding box center [685, 371] width 1370 height 743
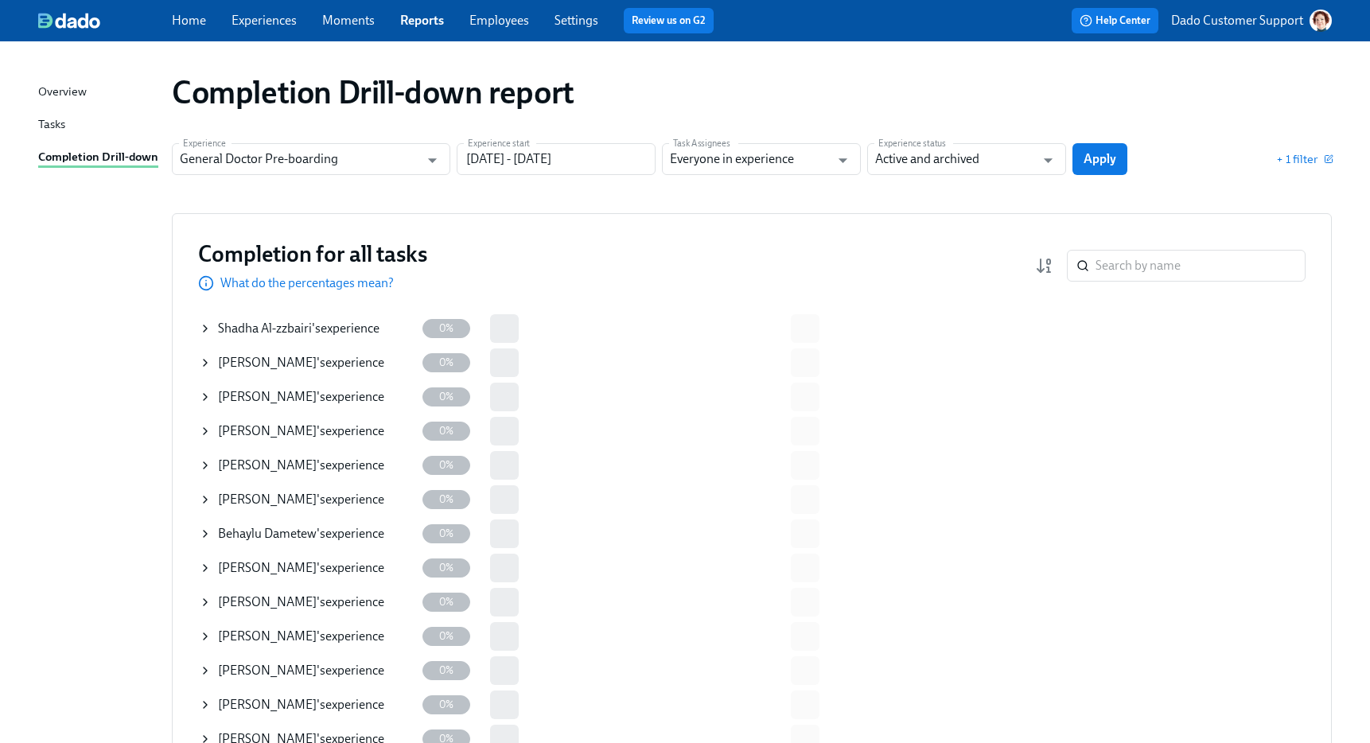
click at [1098, 161] on span "Apply" at bounding box center [1099, 159] width 33 height 16
click at [562, 160] on input "01/01/2025 - 07/06/2025" at bounding box center [556, 159] width 199 height 32
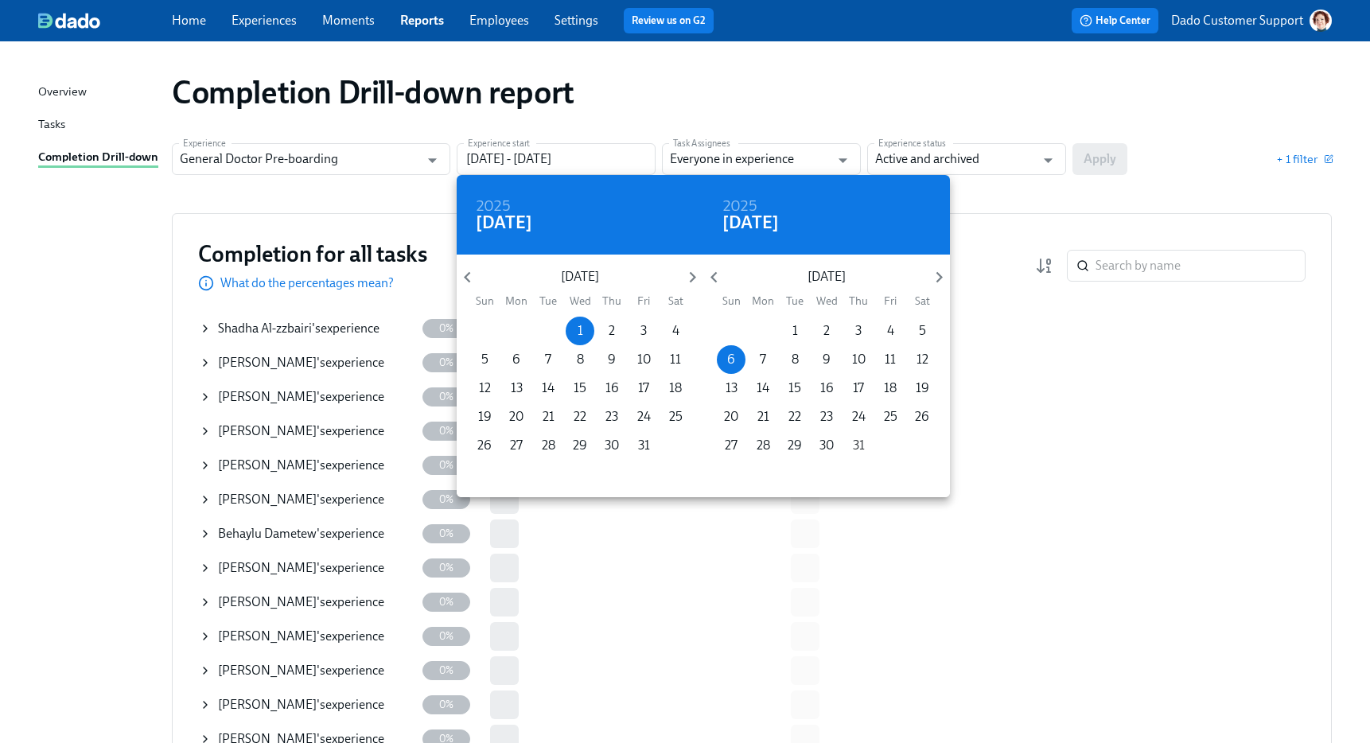
click at [858, 440] on p "31" at bounding box center [859, 445] width 12 height 17
type input "01/01/2025 - 07/31/2025"
click at [1081, 123] on div at bounding box center [685, 371] width 1370 height 743
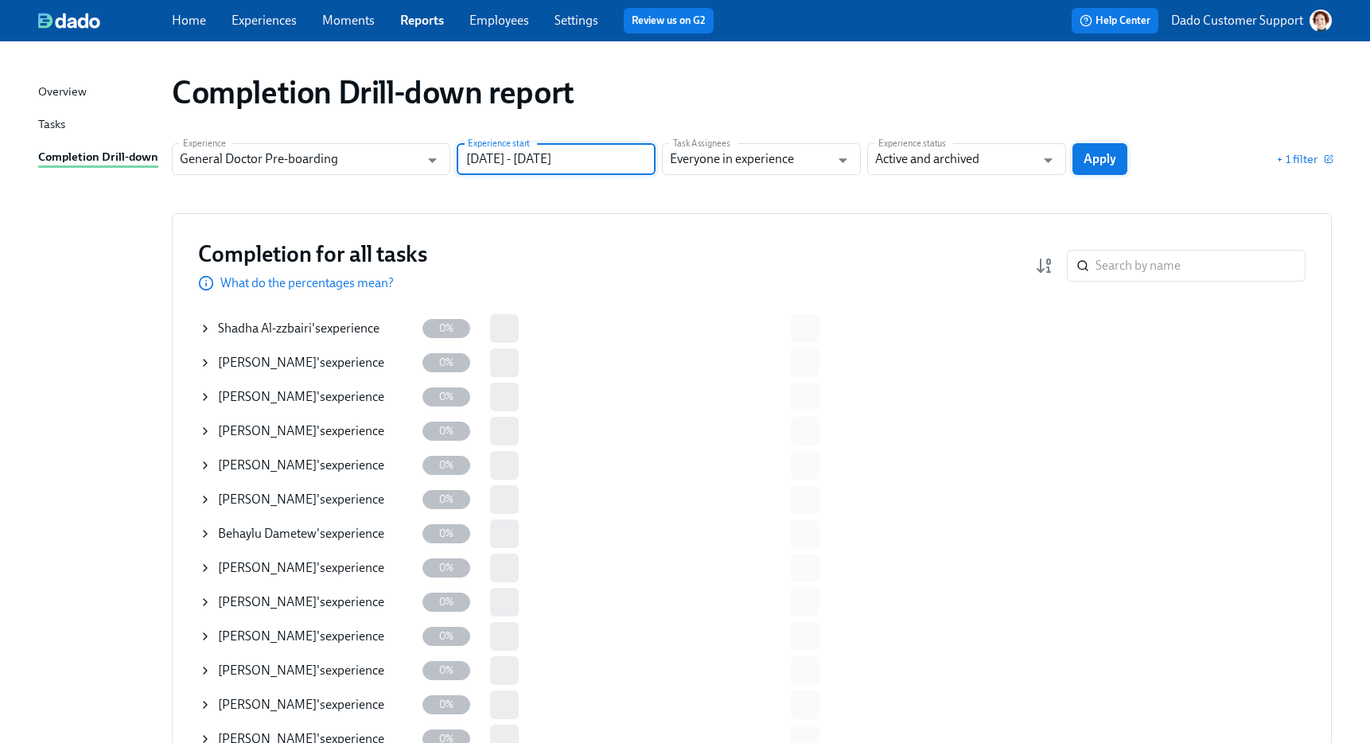
click at [1092, 157] on span "Apply" at bounding box center [1099, 159] width 33 height 16
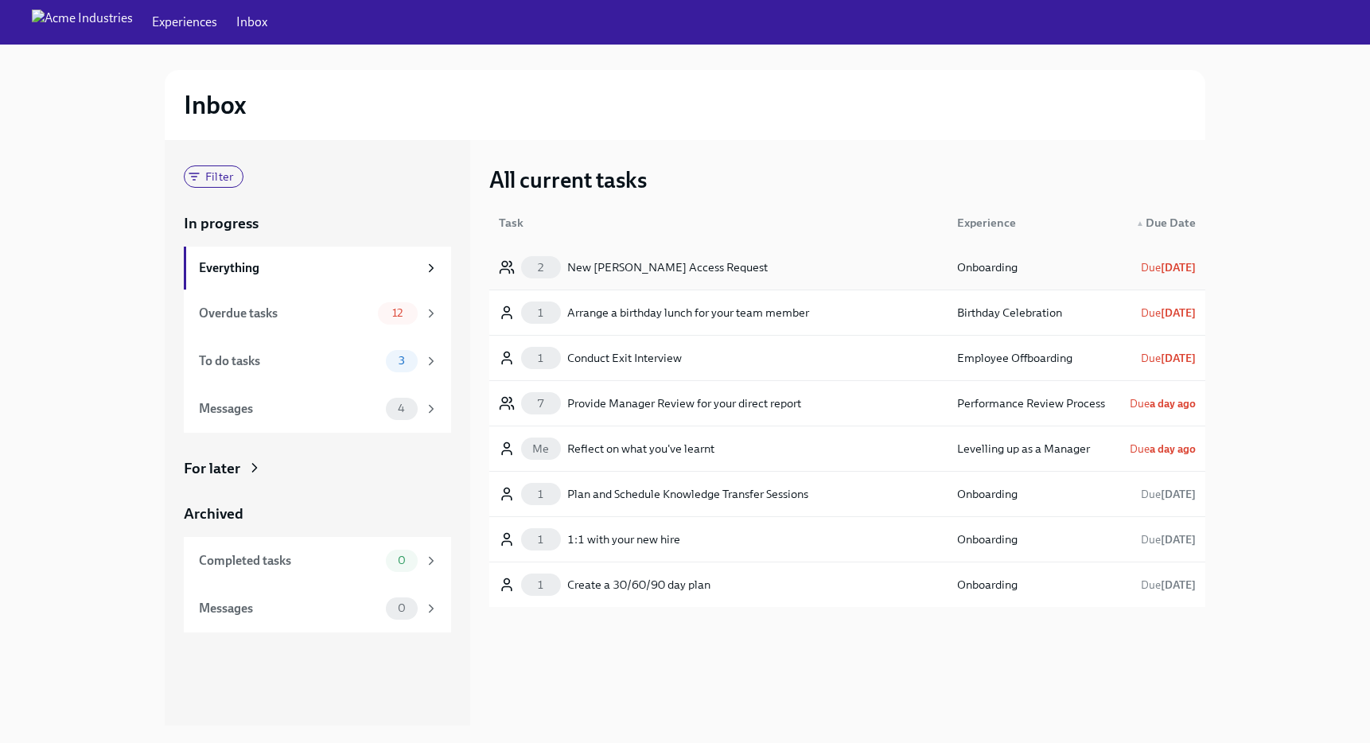
click at [633, 265] on div "New [PERSON_NAME] Access Request" at bounding box center [667, 267] width 200 height 19
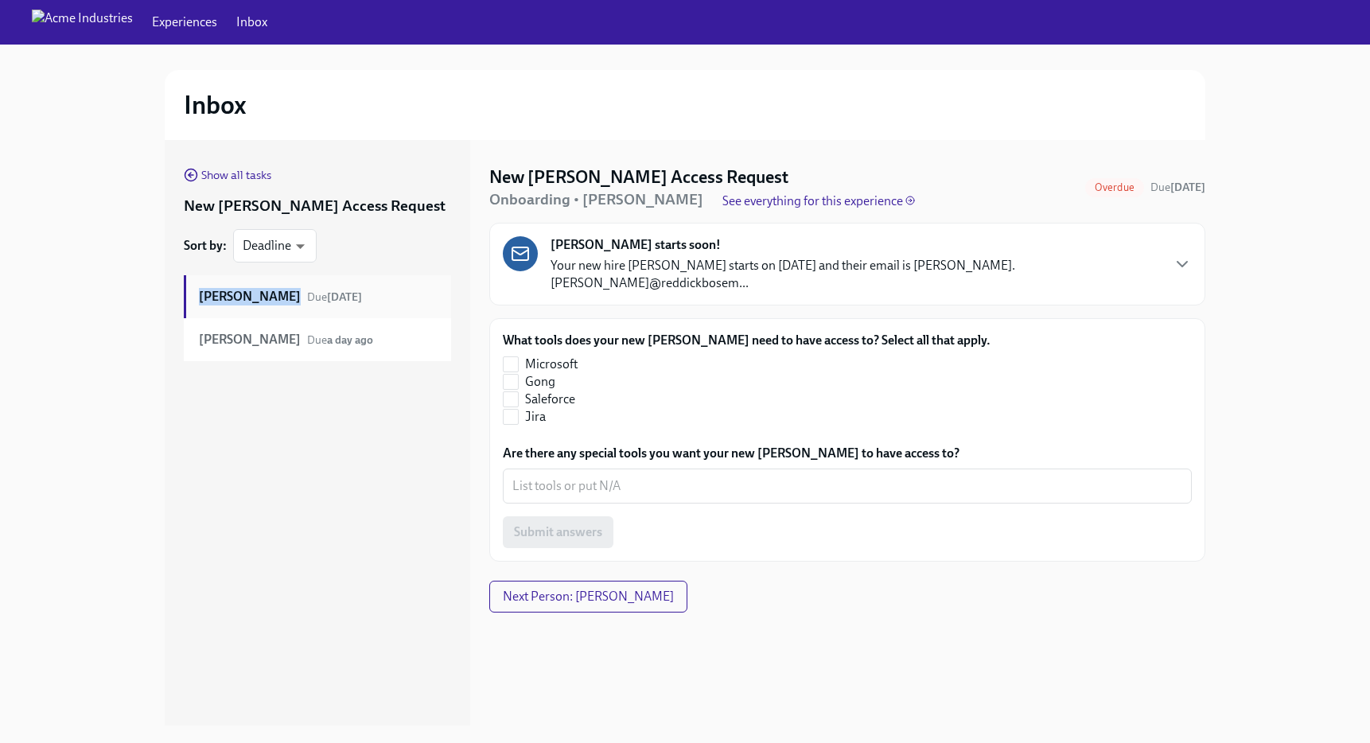
drag, startPoint x: 163, startPoint y: 287, endPoint x: 301, endPoint y: 294, distance: 138.6
click at [301, 294] on div "Show all tasks New [PERSON_NAME] Access Request Sort by : Deadline deadline ​ […" at bounding box center [684, 432] width 1319 height 585
copy strong "[PERSON_NAME]"
click at [83, 171] on div "Show all tasks New [PERSON_NAME] Access Request Sort by : Deadline deadline ​ […" at bounding box center [684, 432] width 1319 height 585
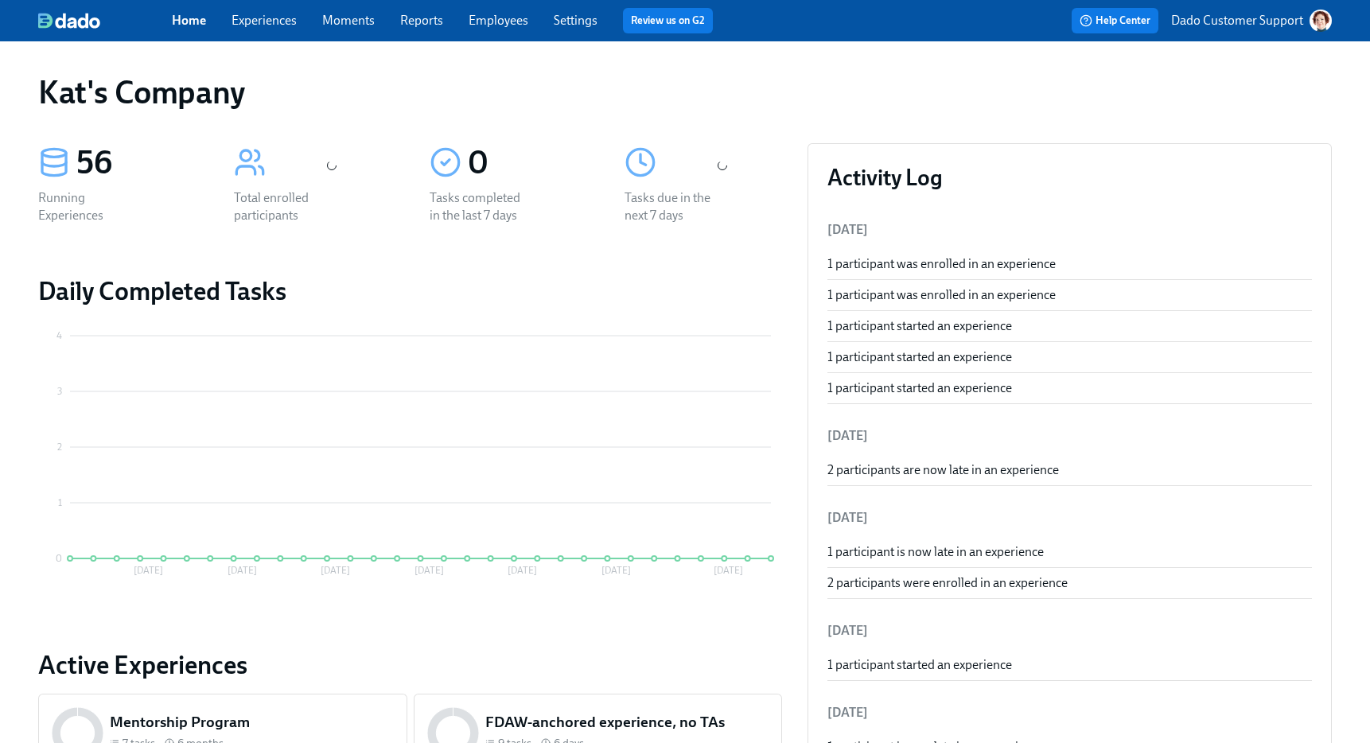
click at [257, 19] on link "Experiences" at bounding box center [263, 20] width 65 height 15
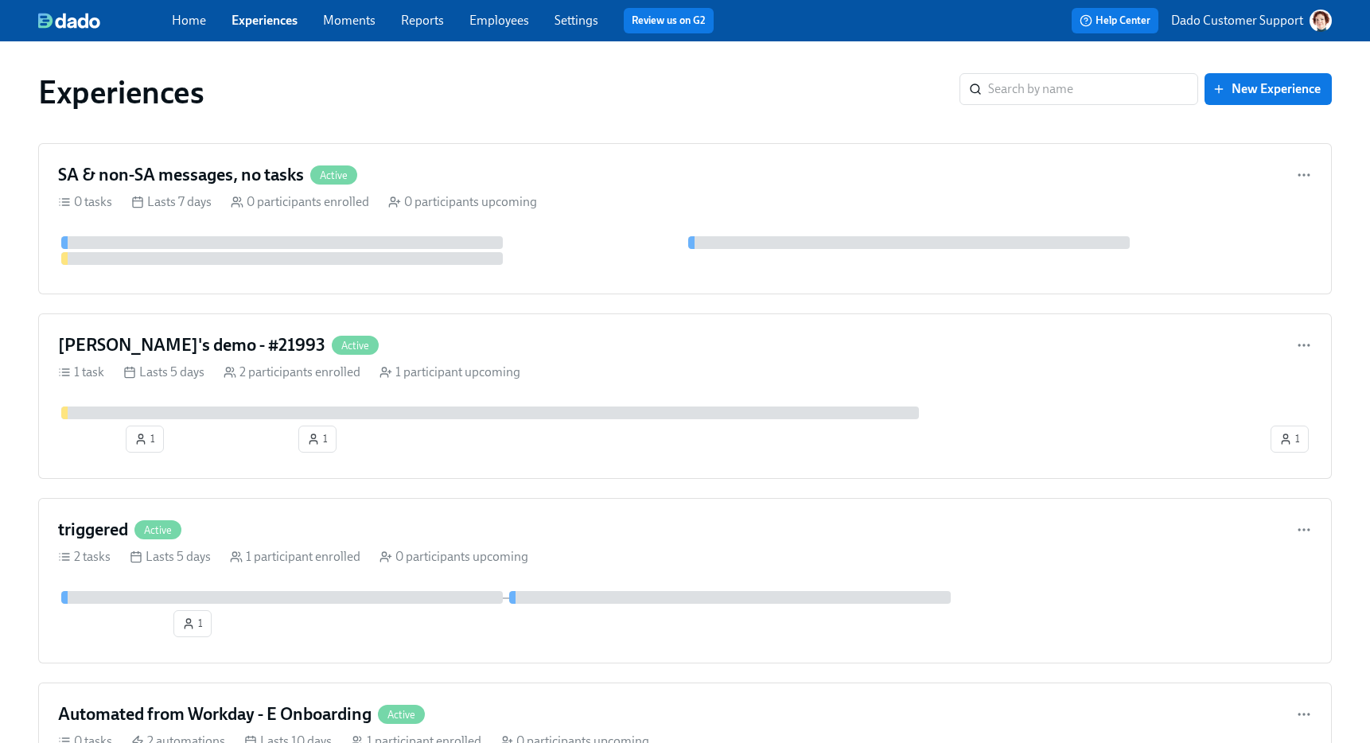
click at [502, 21] on link "Employees" at bounding box center [499, 20] width 60 height 15
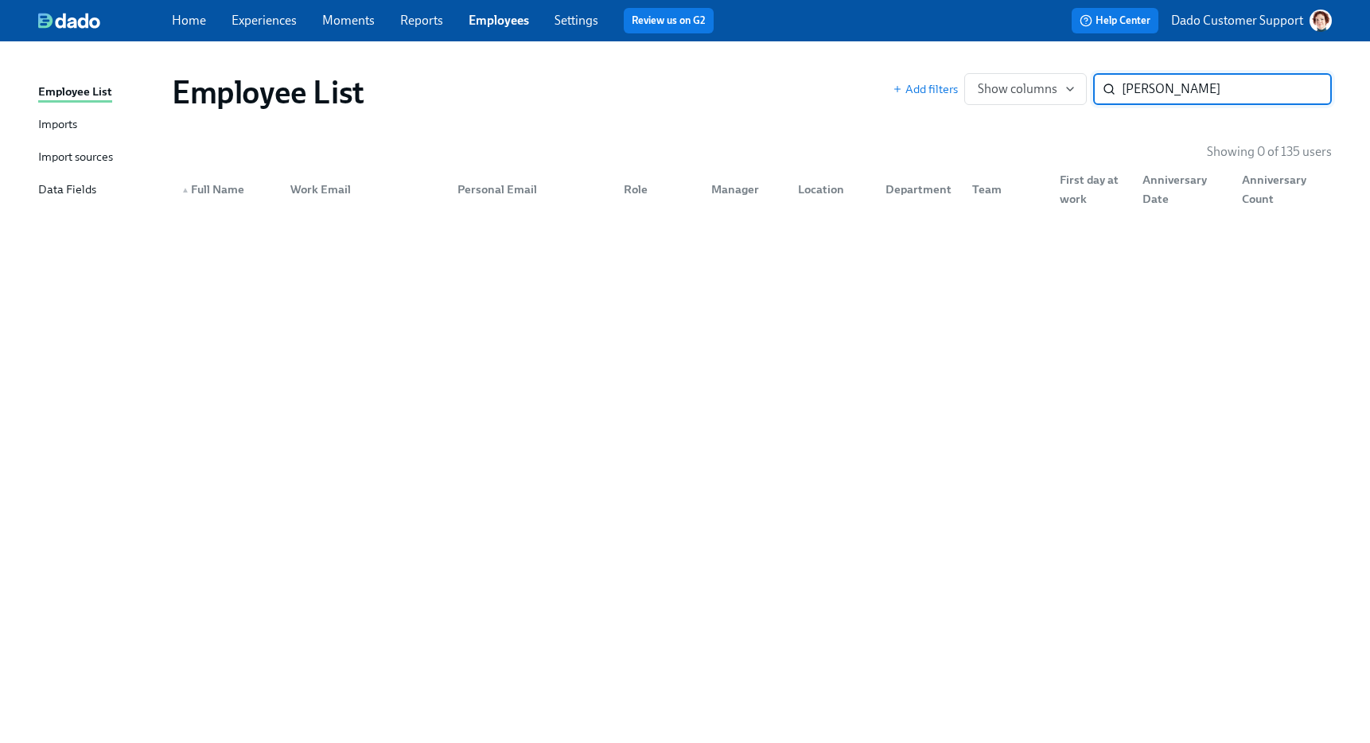
type input "[PERSON_NAME]"
click at [1250, 23] on p "Dado Customer Support" at bounding box center [1237, 20] width 132 height 17
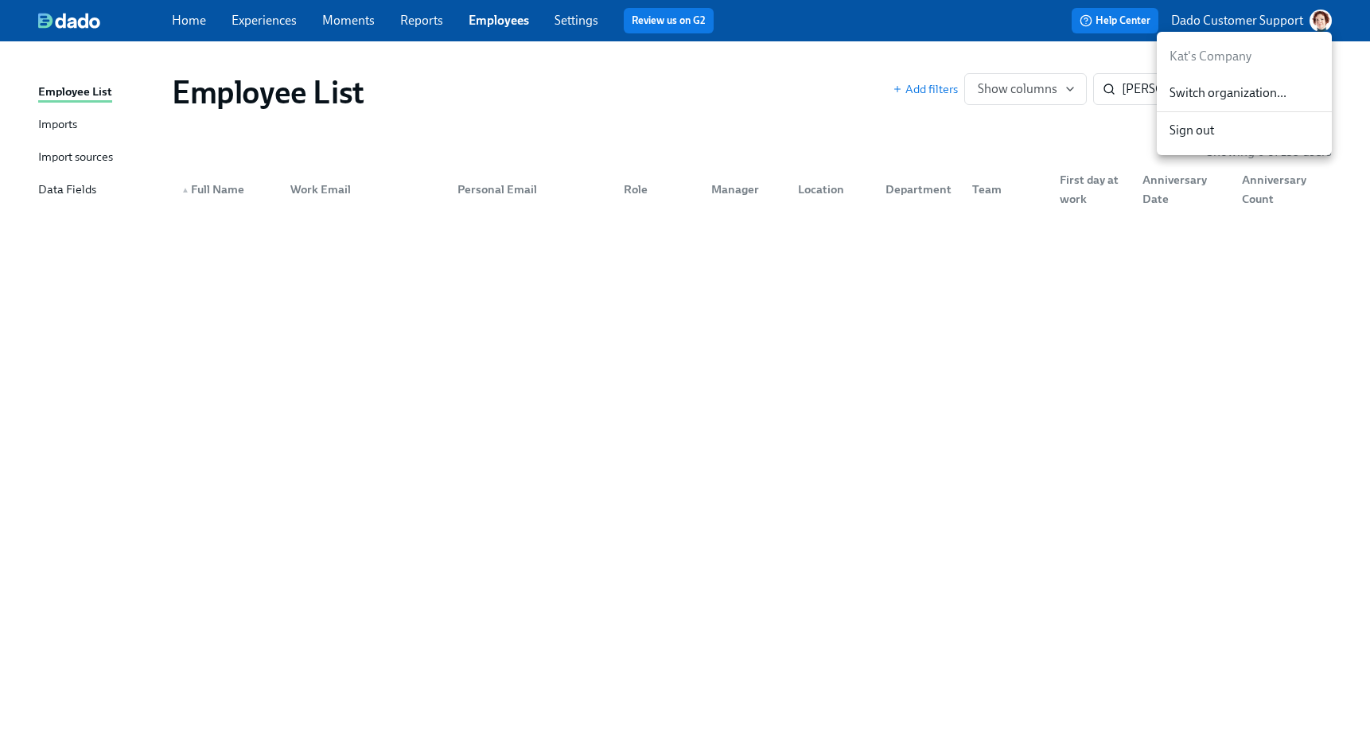
click at [1226, 86] on span "Switch organization..." at bounding box center [1244, 92] width 150 height 17
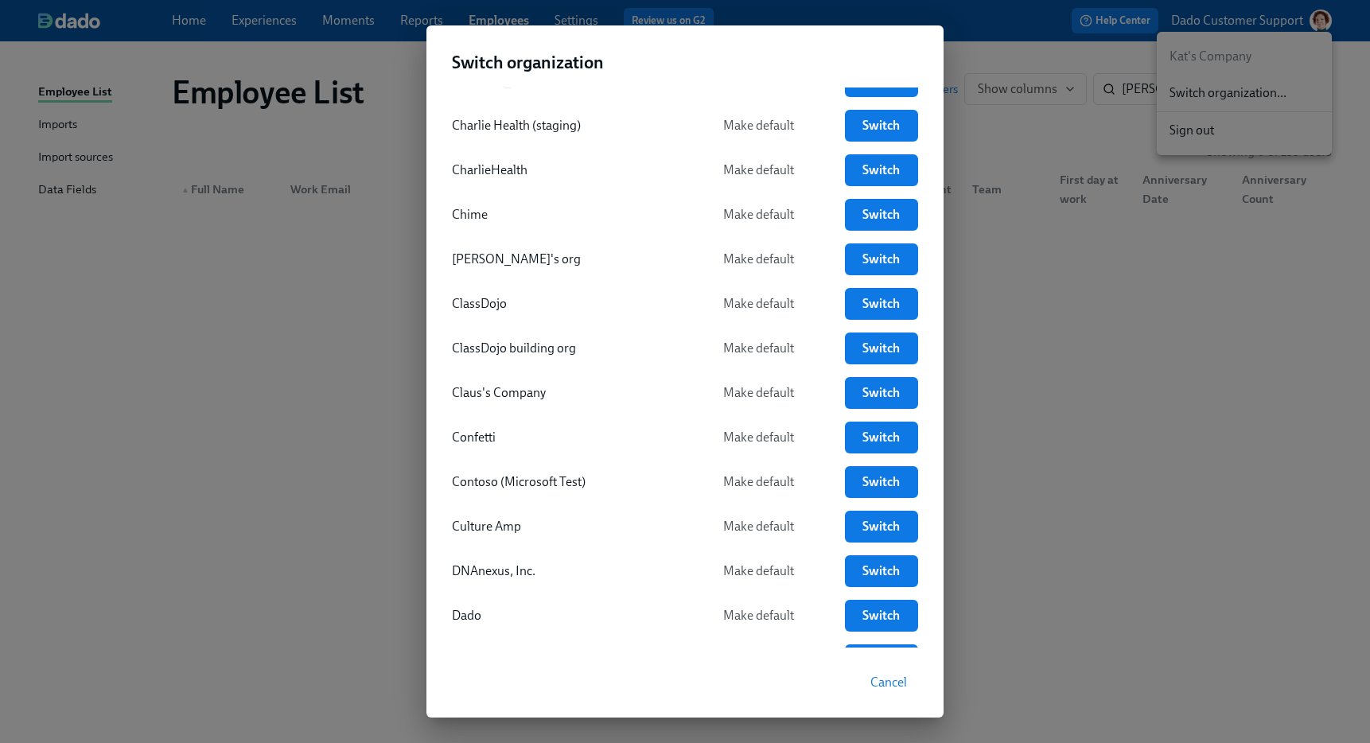
scroll to position [841, 0]
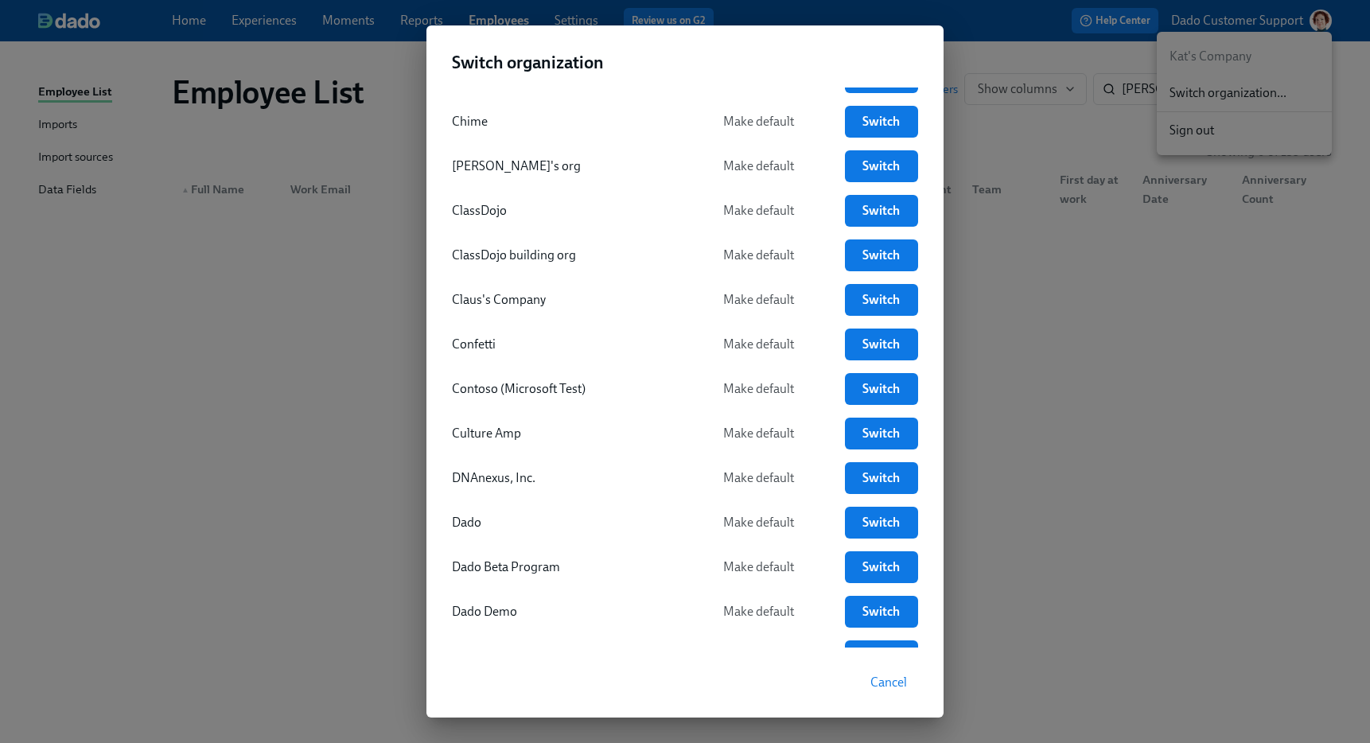
click at [218, 246] on div "Switch organization 2ndary MS SSO org Make default Switch Abbey's Company Defau…" at bounding box center [685, 371] width 1370 height 743
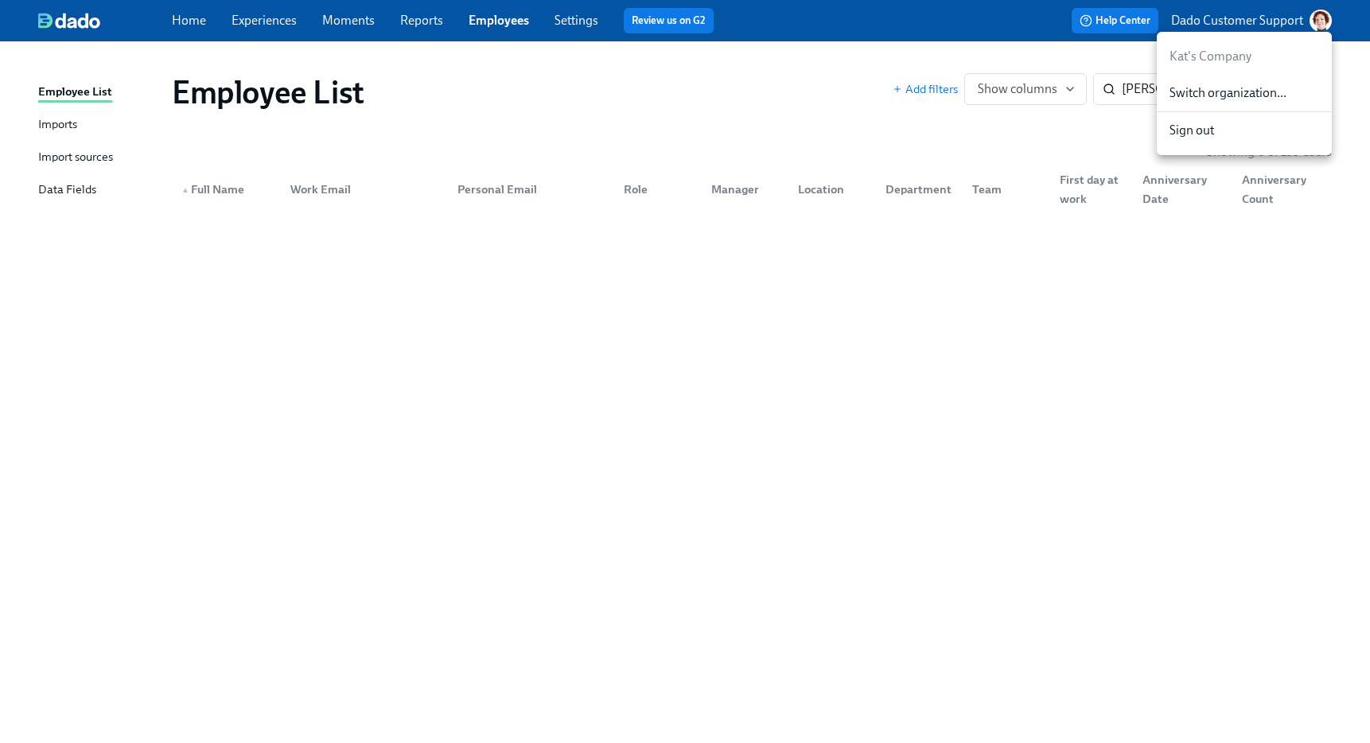
click at [544, 33] on div at bounding box center [685, 371] width 1370 height 743
click at [468, 30] on div "Home Experiences Moments Reports Employees Settings Review us on G2" at bounding box center [462, 20] width 580 height 25
click at [1227, 12] on p "Dado Customer Support" at bounding box center [1237, 20] width 132 height 17
click at [1216, 94] on span "Switch organization..." at bounding box center [1244, 92] width 150 height 17
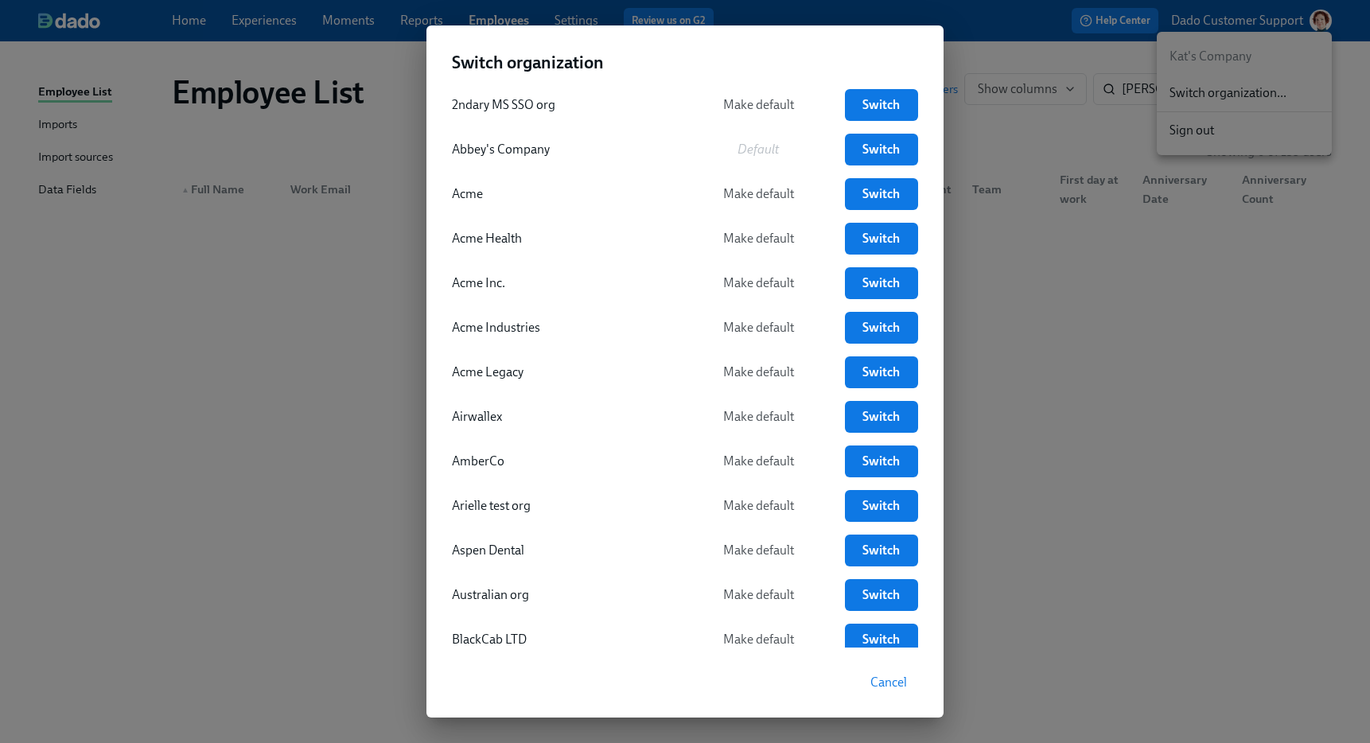
scroll to position [0, 0]
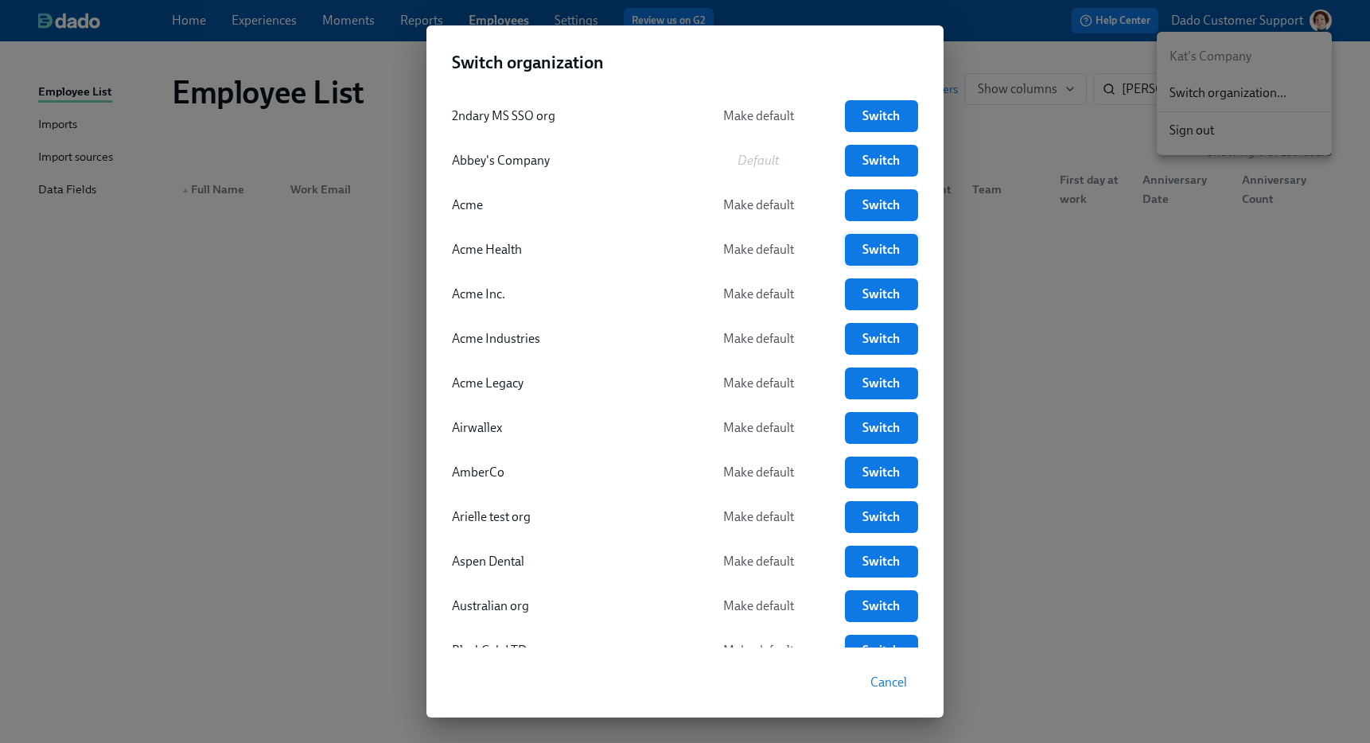
click at [873, 262] on link "Switch" at bounding box center [881, 250] width 73 height 32
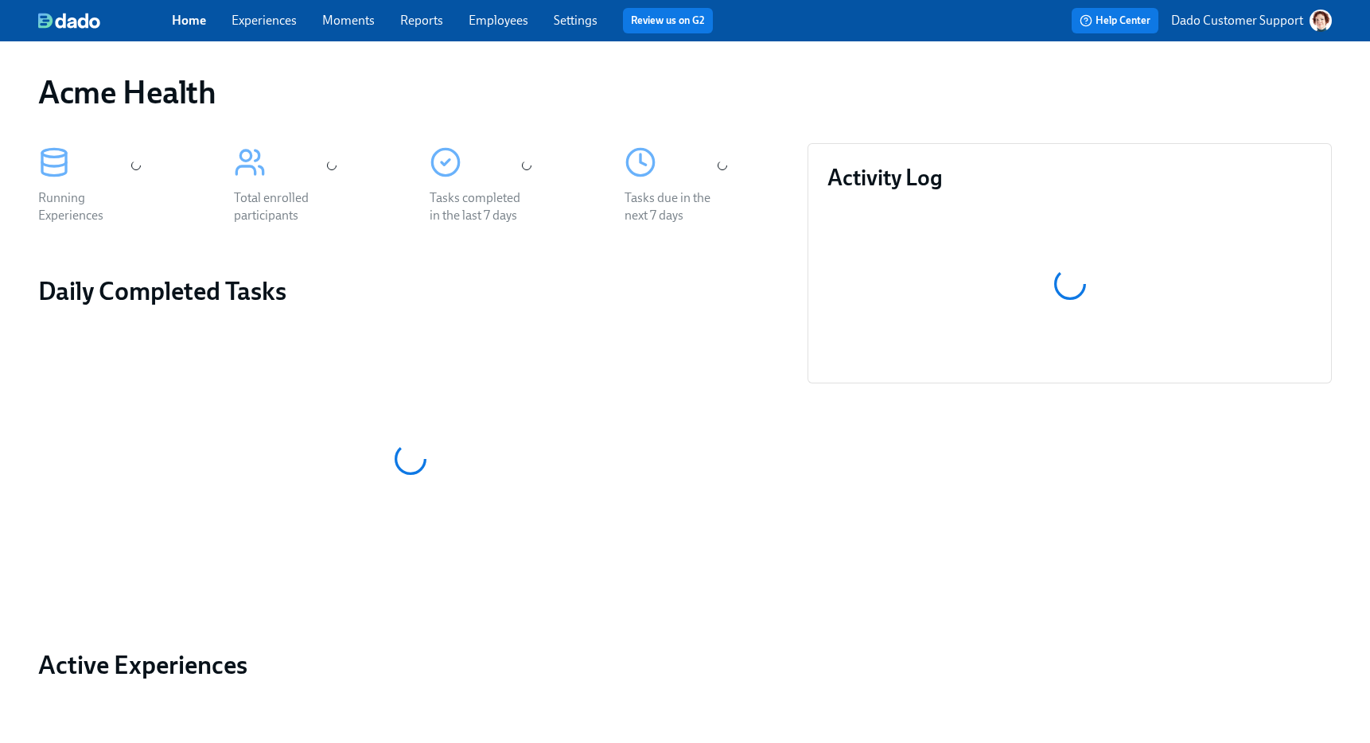
click at [509, 15] on link "Employees" at bounding box center [498, 20] width 60 height 15
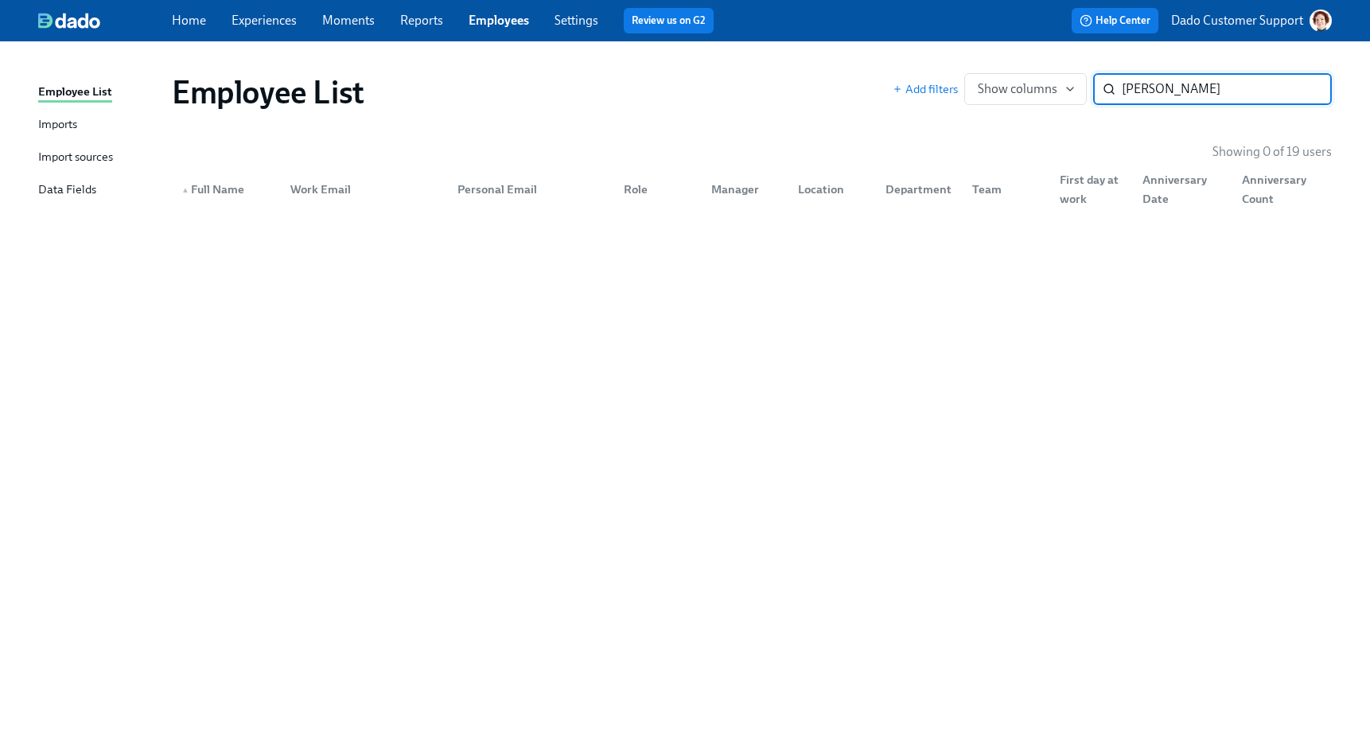
type input "[PERSON_NAME]"
click at [257, 25] on link "Experiences" at bounding box center [263, 20] width 65 height 15
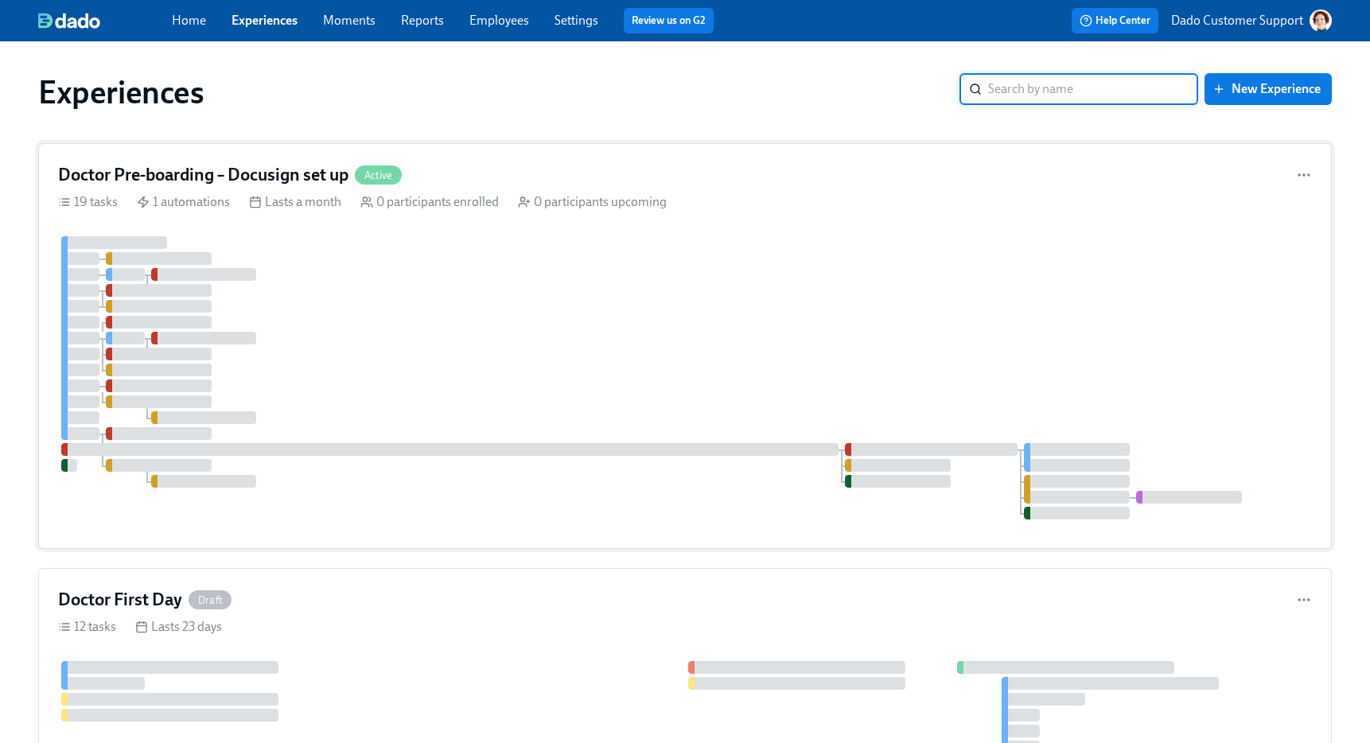
scroll to position [47, 0]
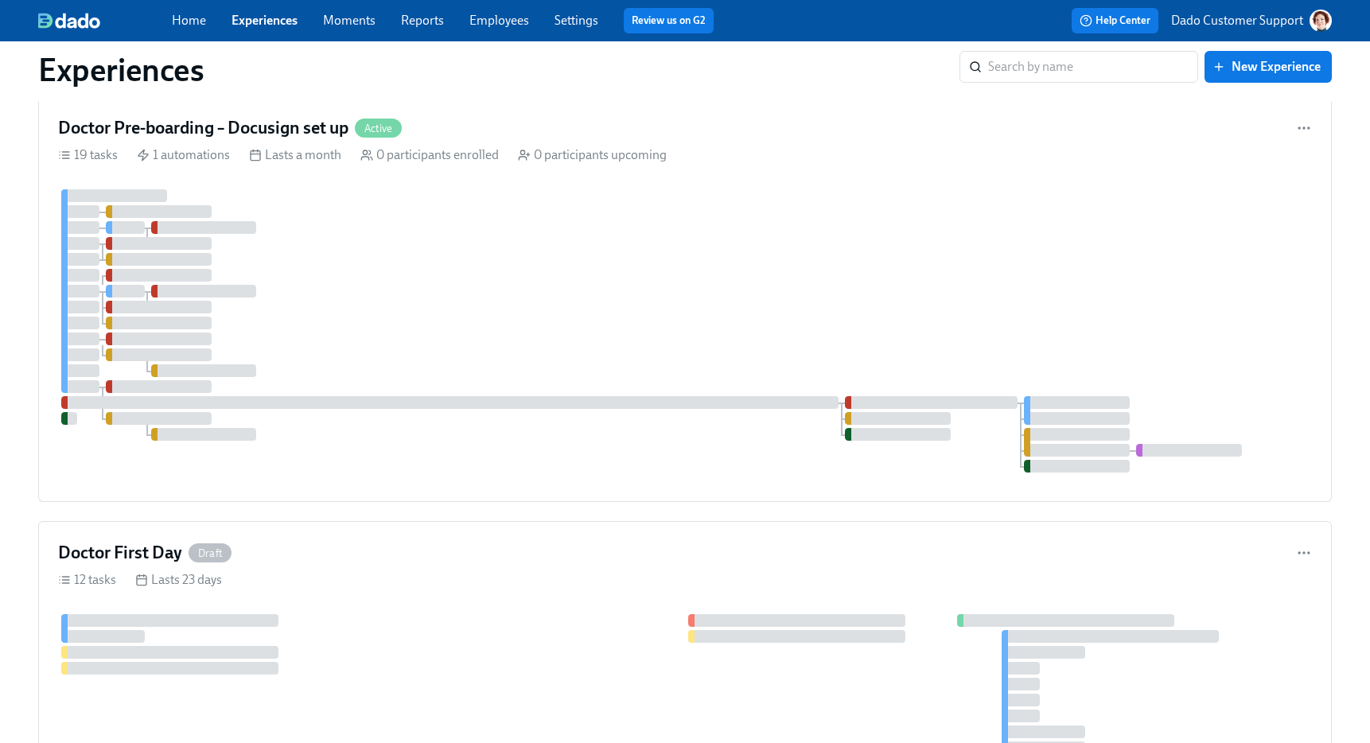
click at [1248, 14] on p "Dado Customer Support" at bounding box center [1237, 20] width 132 height 17
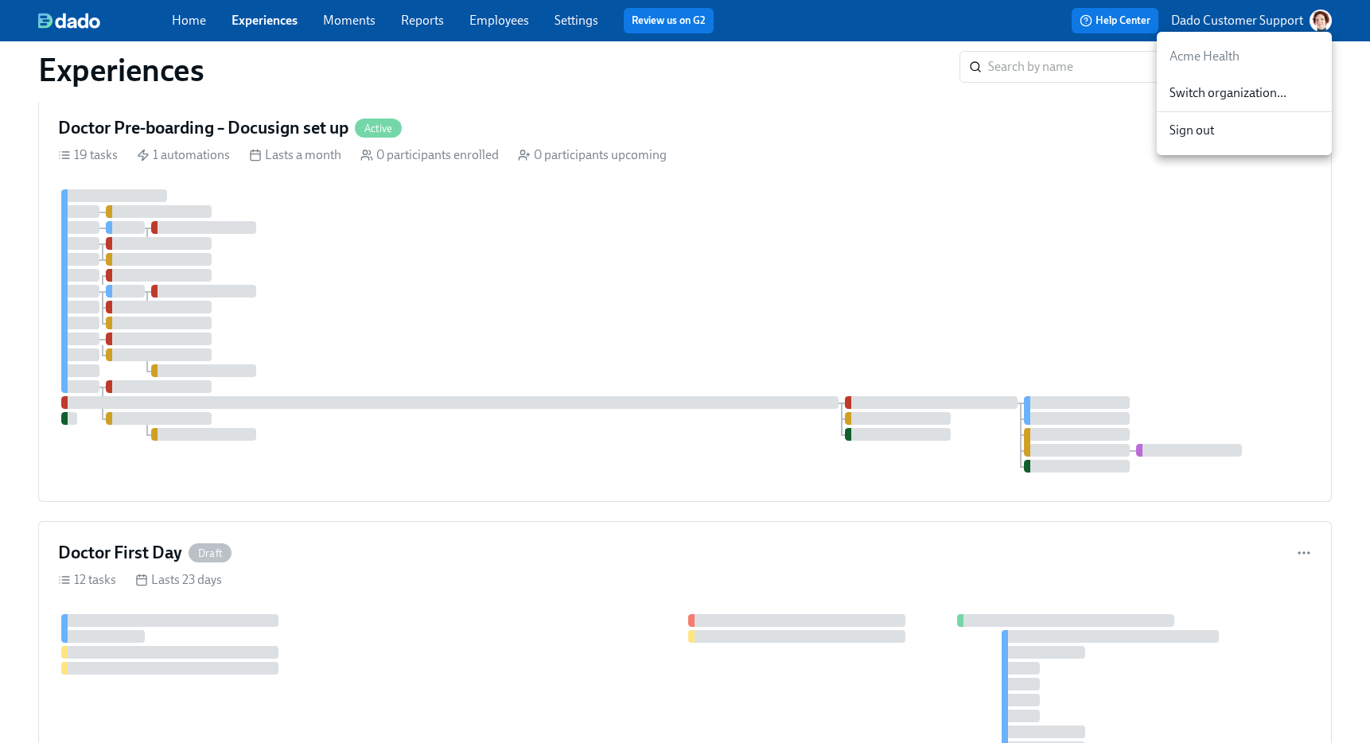
click at [1214, 78] on div "Switch organization..." at bounding box center [1243, 93] width 175 height 37
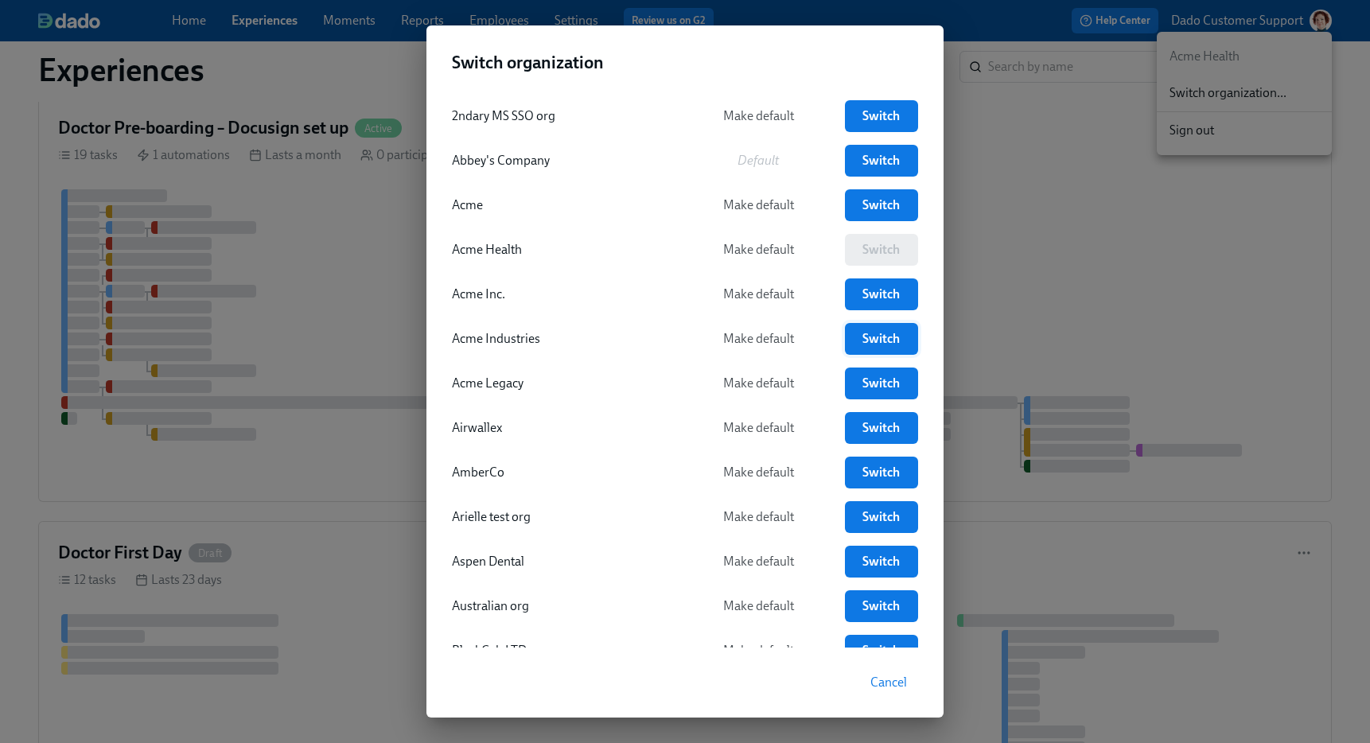
click at [900, 344] on span "Switch" at bounding box center [881, 339] width 51 height 16
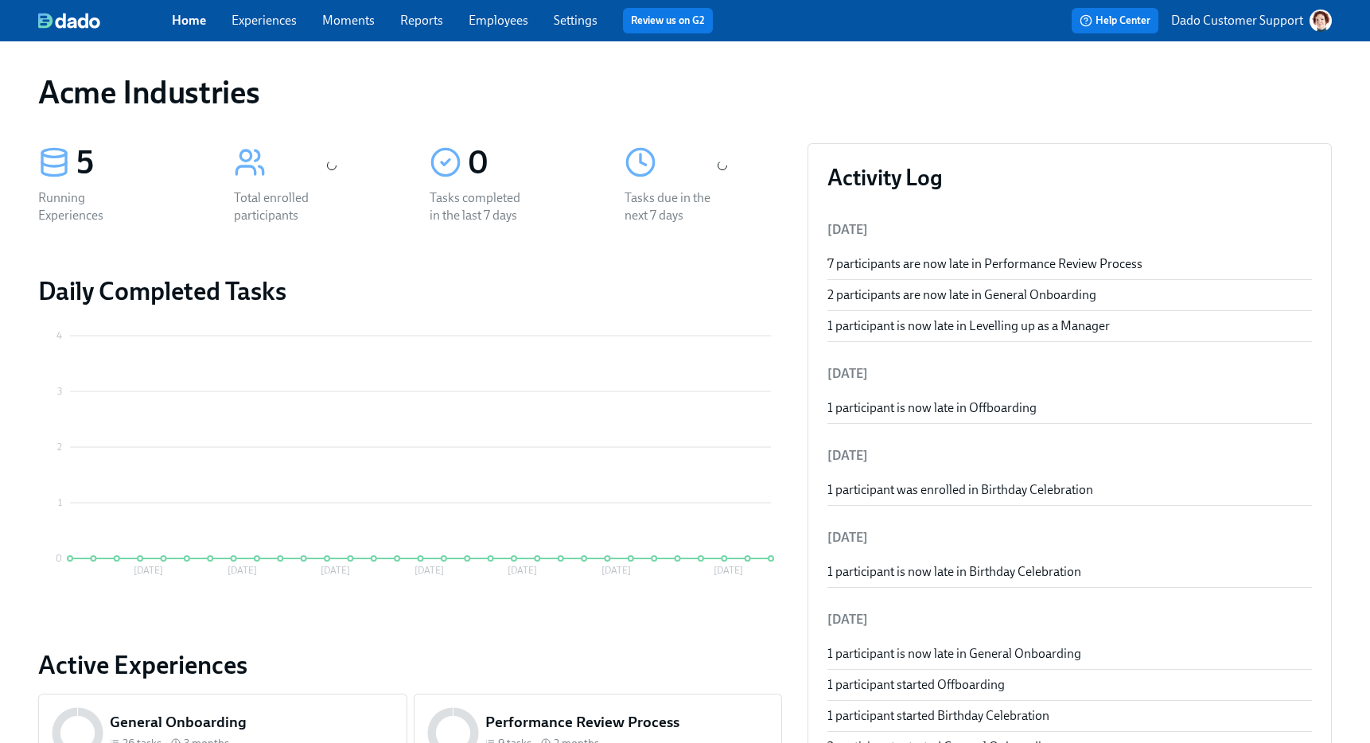
click at [499, 19] on link "Employees" at bounding box center [498, 20] width 60 height 15
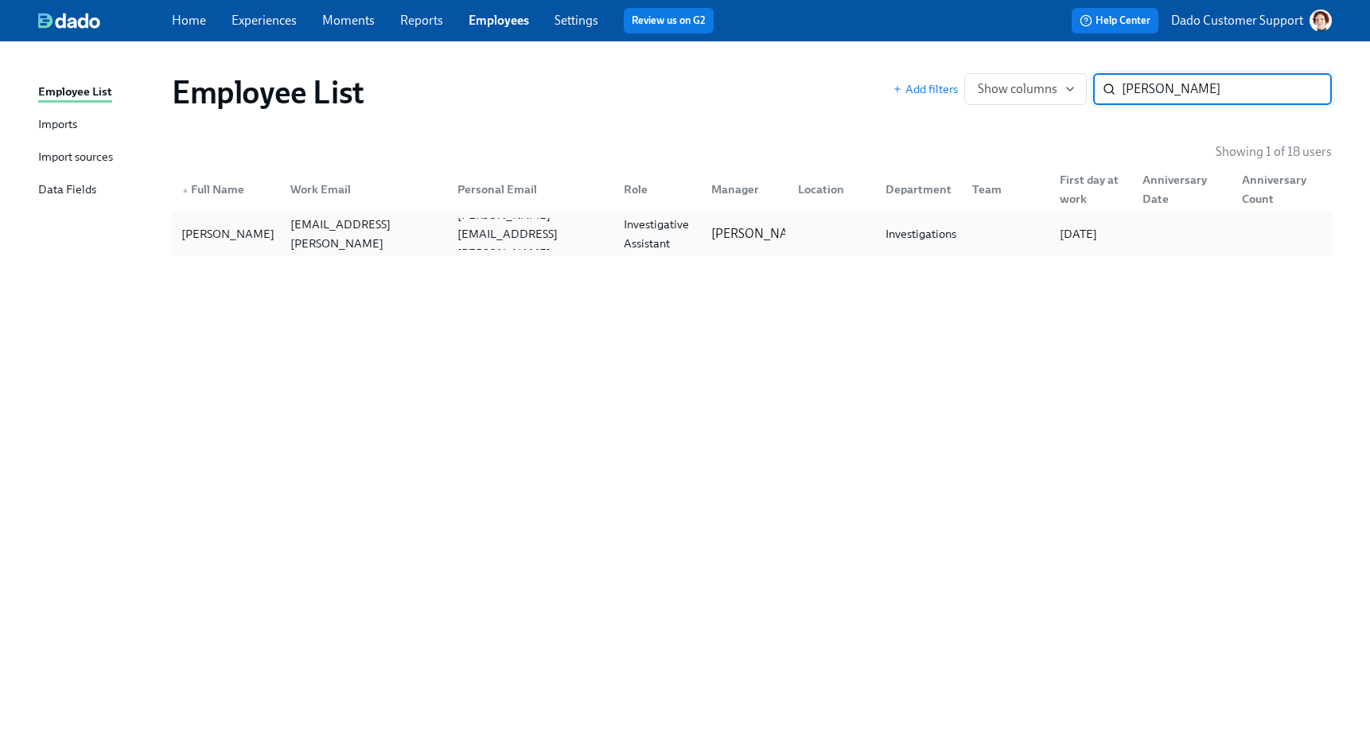
type input "[PERSON_NAME]"
click at [253, 220] on div "[PERSON_NAME]" at bounding box center [226, 234] width 103 height 32
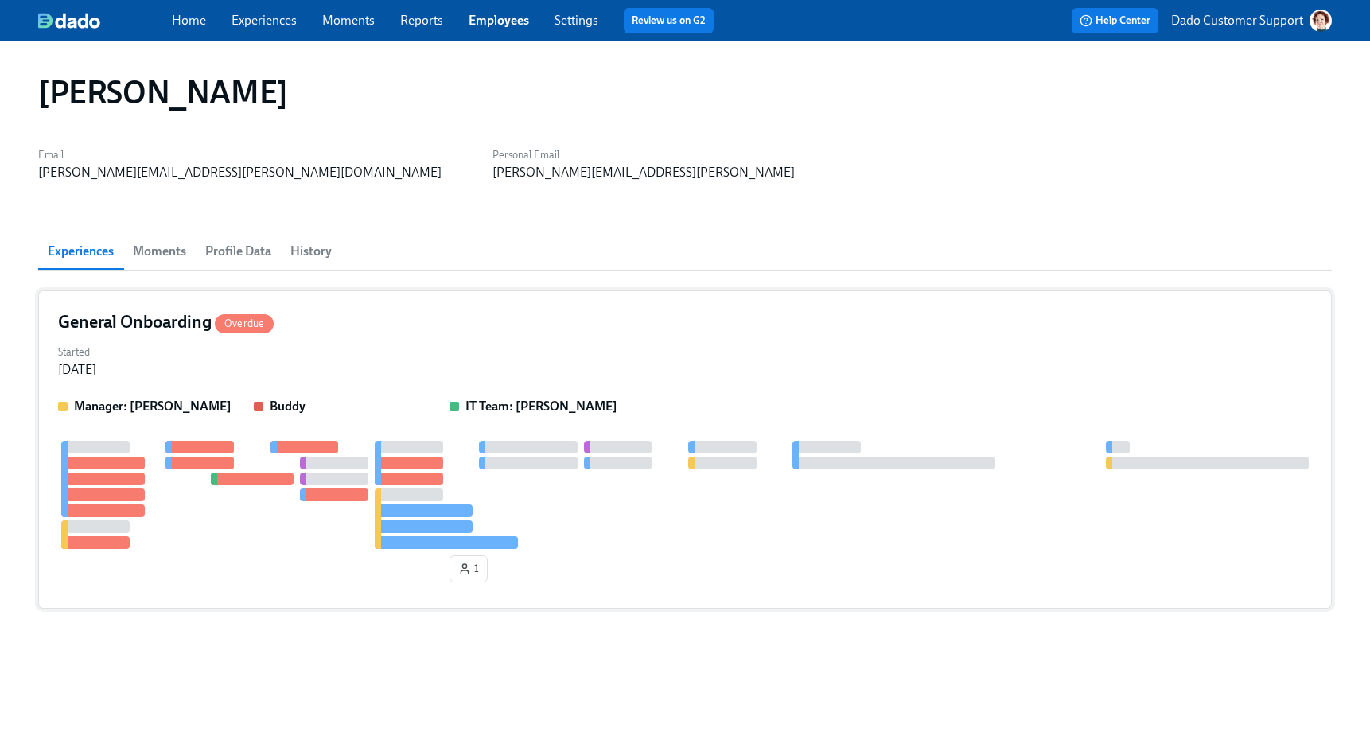
click at [256, 373] on div "Started [DATE]" at bounding box center [684, 359] width 1253 height 38
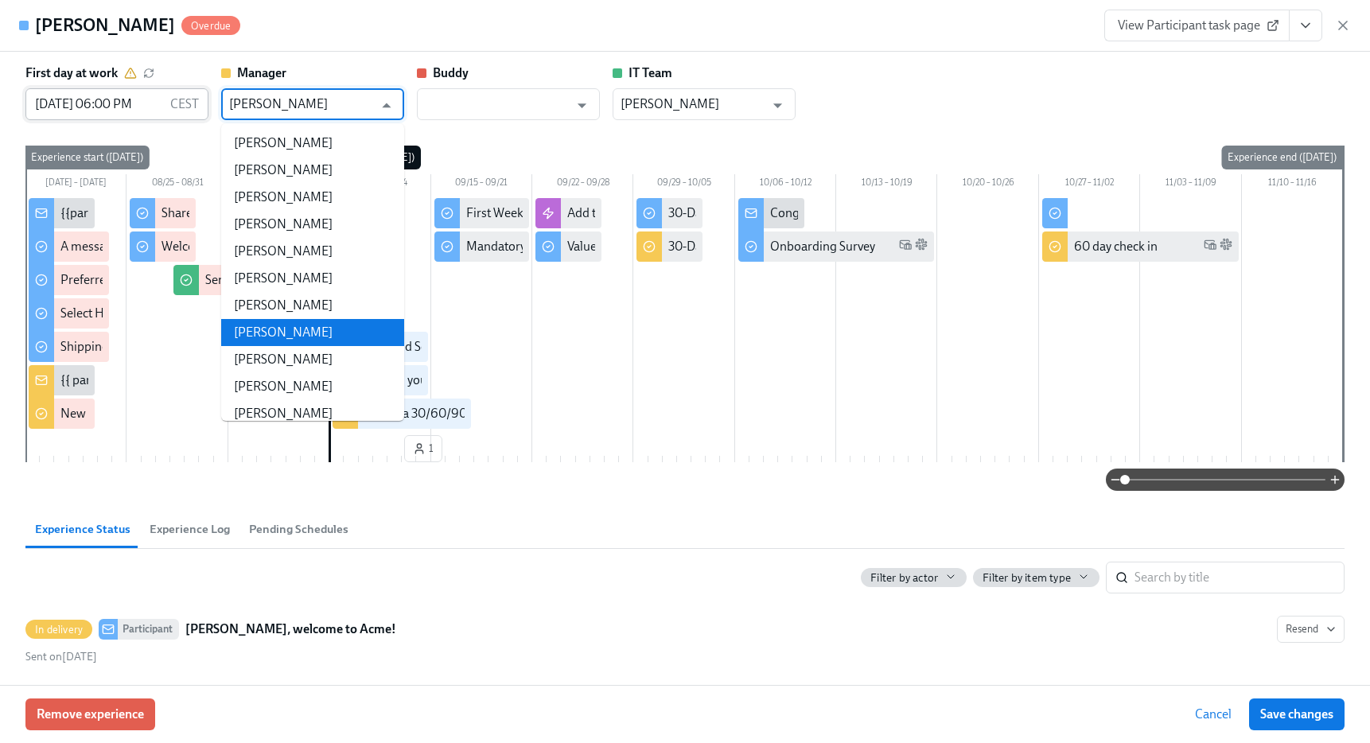
drag, startPoint x: 284, startPoint y: 104, endPoint x: 200, endPoint y: 102, distance: 84.3
click at [200, 102] on div "First day at work [DATE] 06:00 PM CEST ​ Manager [PERSON_NAME] ​ Buddy ​ IT Tea…" at bounding box center [684, 92] width 1319 height 56
click at [1355, 19] on div "[PERSON_NAME] Overdue View Participant task page" at bounding box center [685, 26] width 1370 height 52
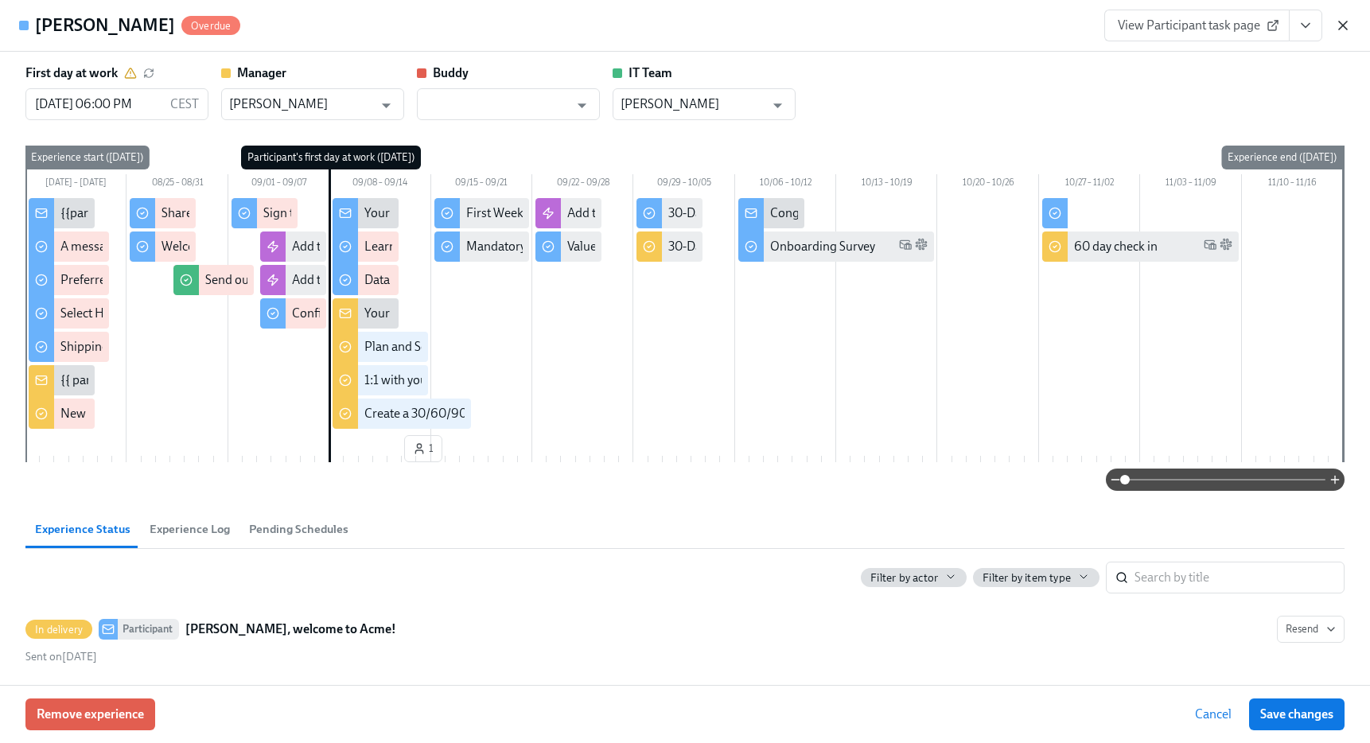
click at [1349, 23] on icon "button" at bounding box center [1343, 25] width 16 height 16
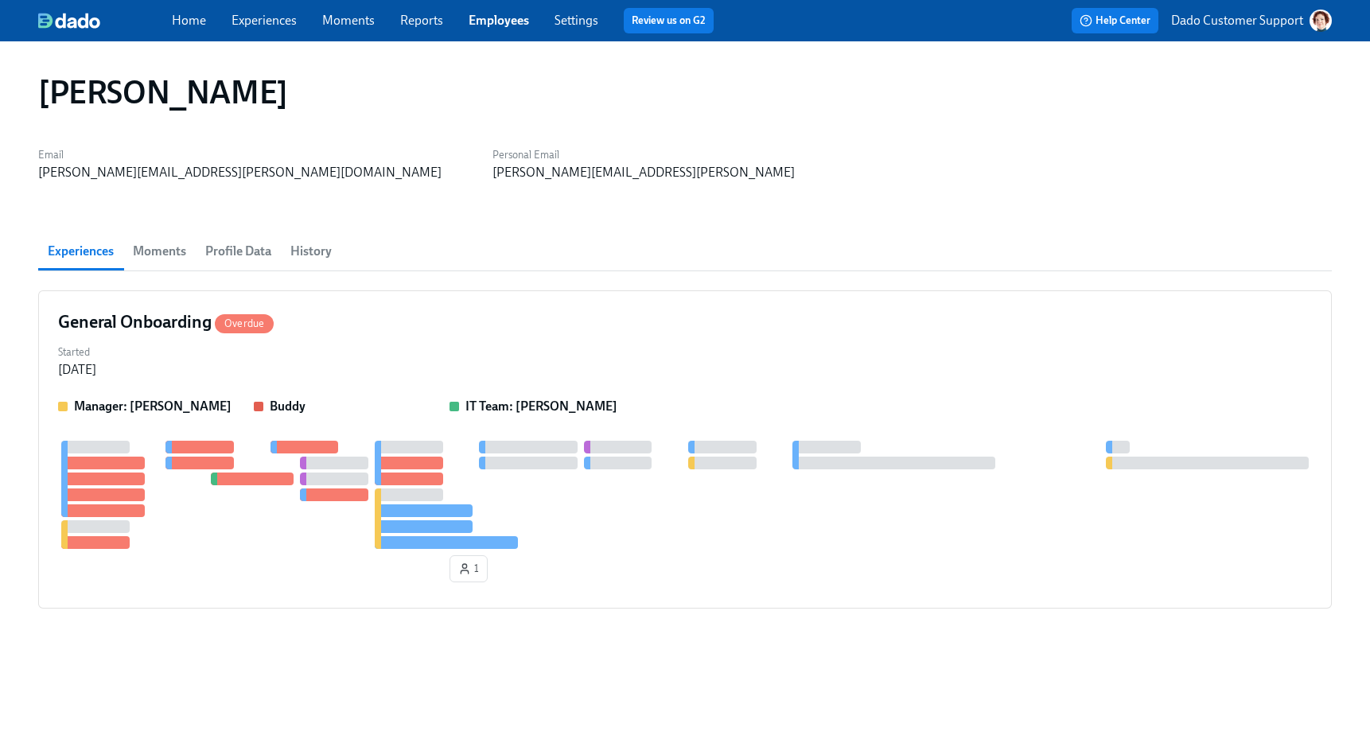
click at [500, 19] on link "Employees" at bounding box center [498, 20] width 60 height 15
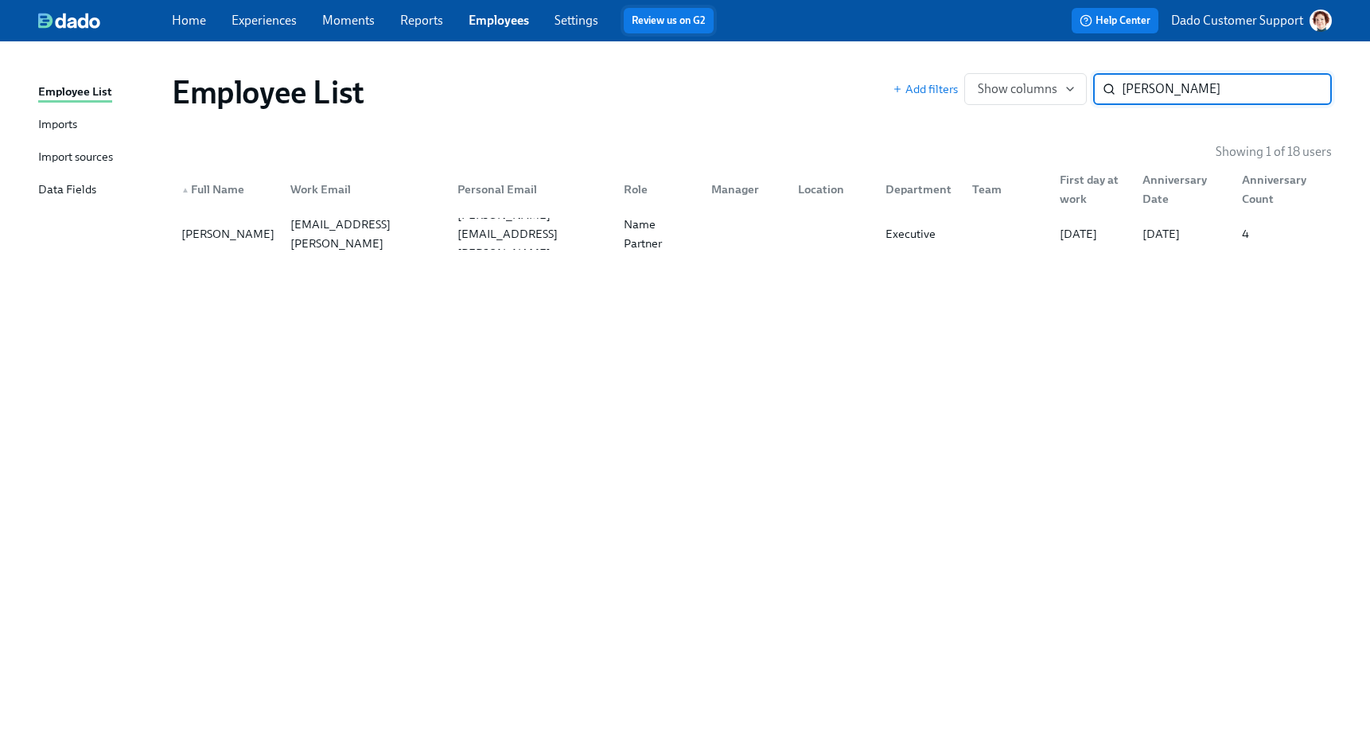
type input "[PERSON_NAME]"
click at [225, 231] on div "[PERSON_NAME]" at bounding box center [228, 233] width 106 height 19
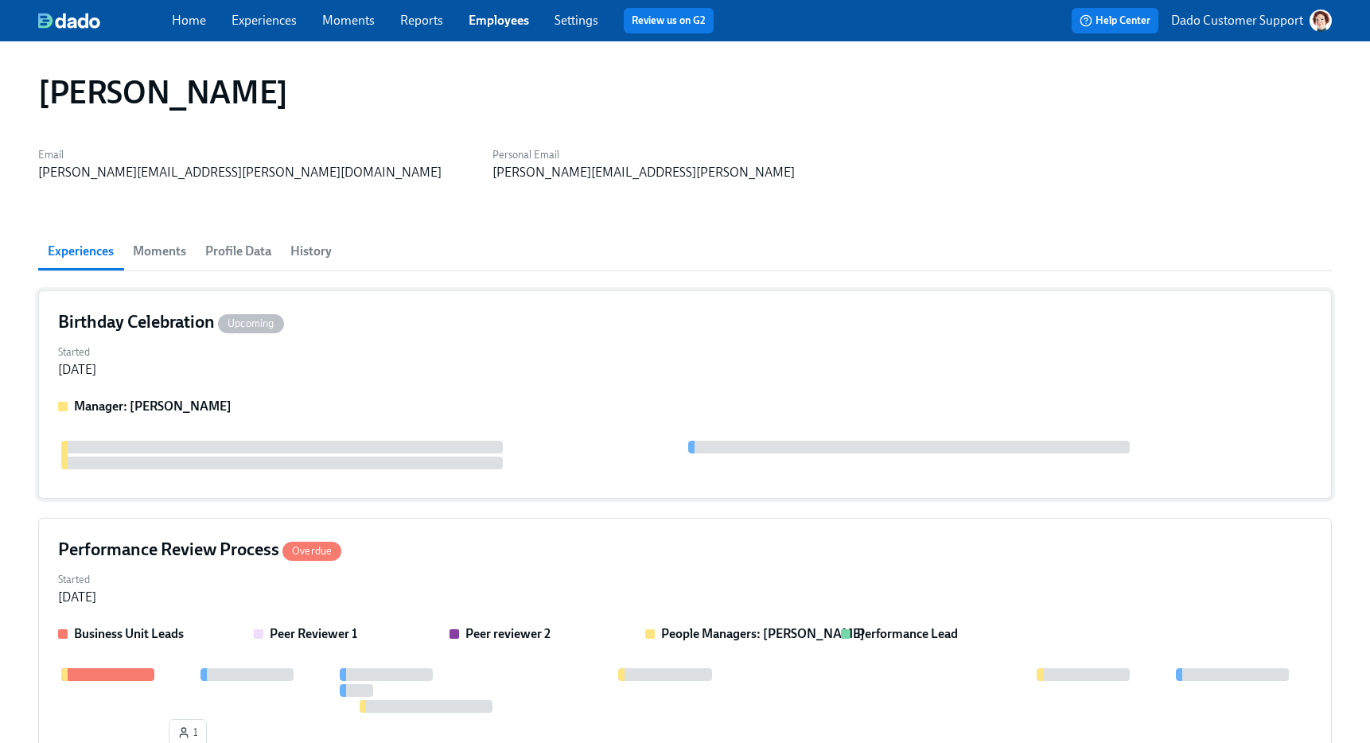
click at [170, 391] on div "Birthday Celebration Upcoming Started Sep 24, 2025 Manager: Liz Reddick" at bounding box center [684, 394] width 1293 height 208
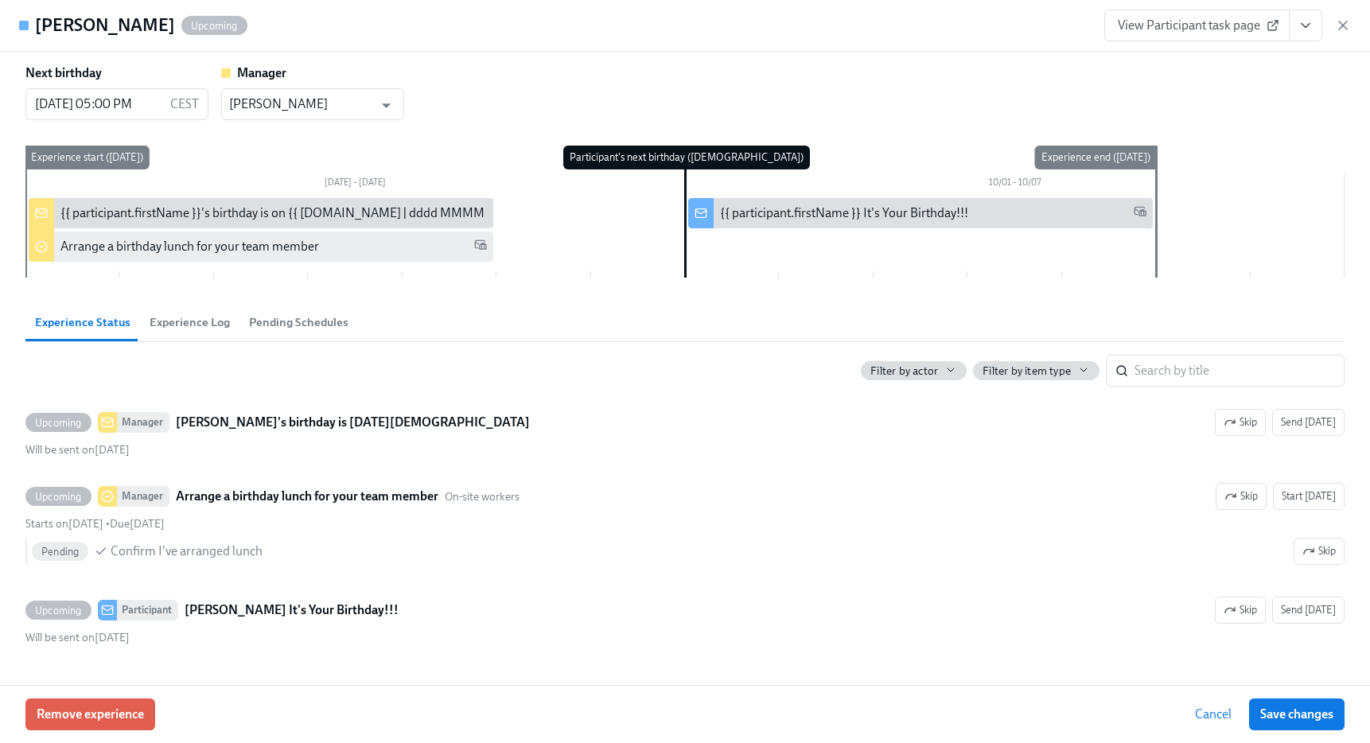
click at [1330, 21] on div "View Participant task page" at bounding box center [1227, 26] width 247 height 32
click at [1343, 21] on icon "button" at bounding box center [1343, 25] width 16 height 16
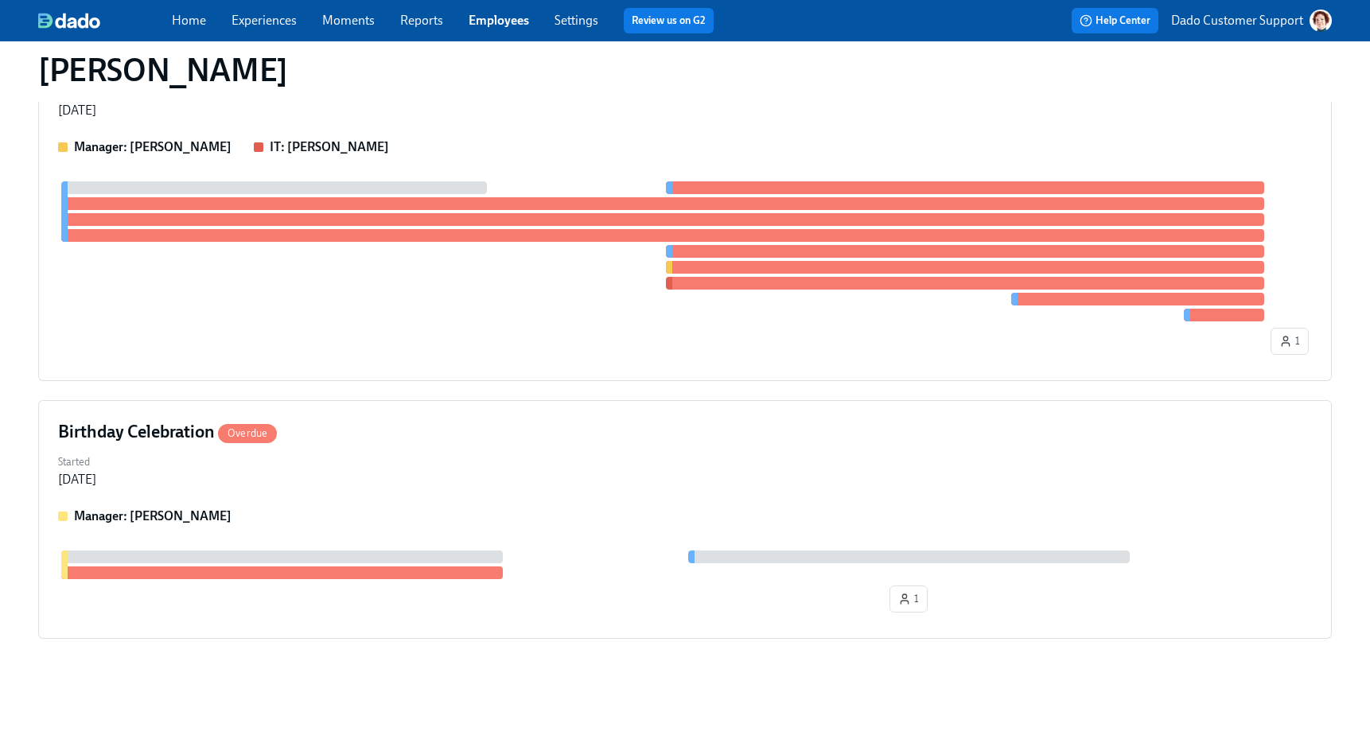
scroll to position [3305, 0]
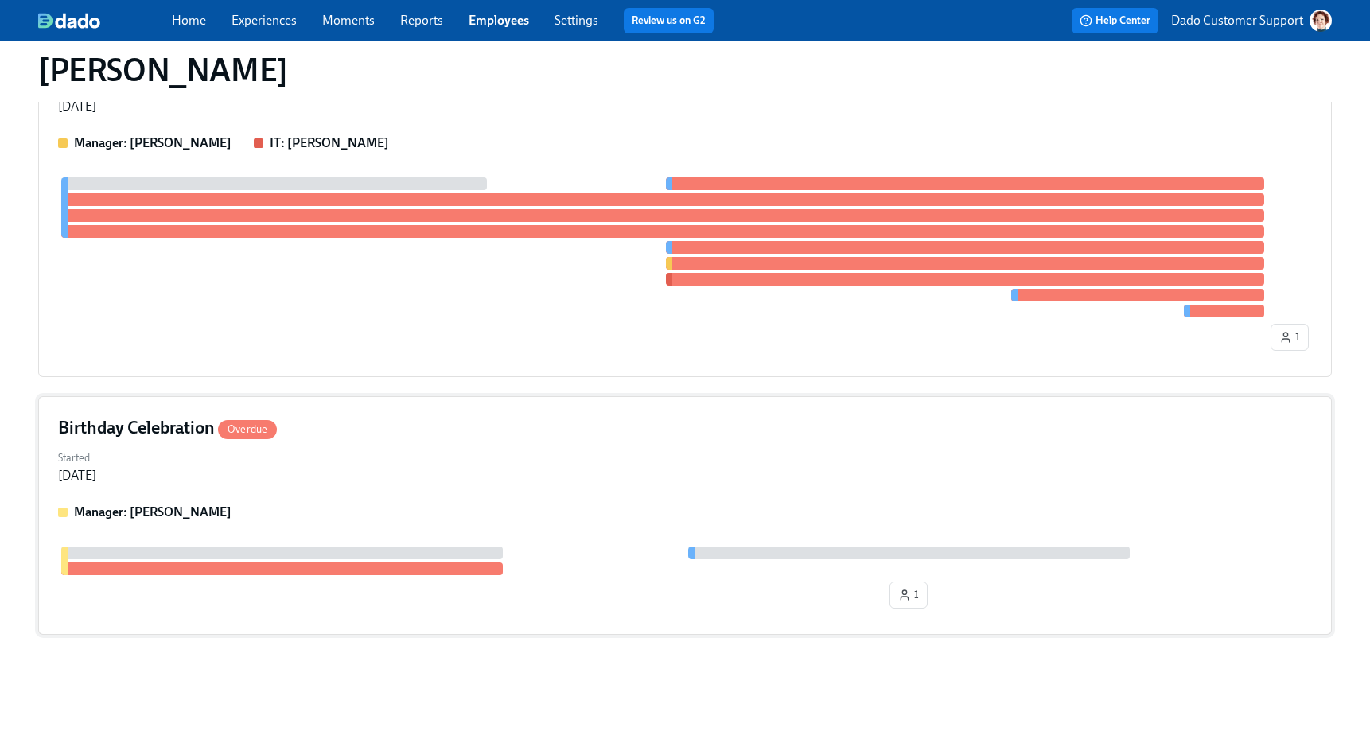
click at [289, 483] on div "Started Sep 08, 2025" at bounding box center [684, 465] width 1253 height 38
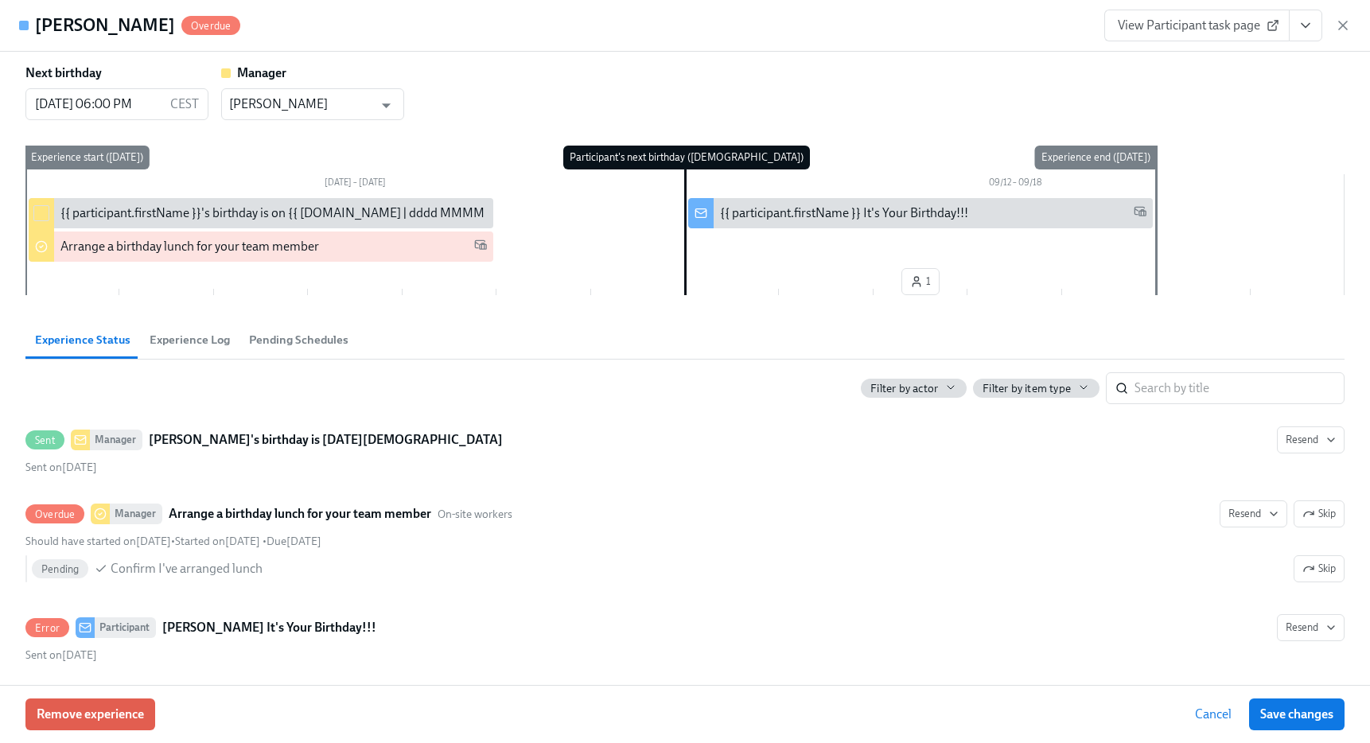
click at [43, 206] on input "checkbox" at bounding box center [41, 213] width 14 height 14
checkbox input "true"
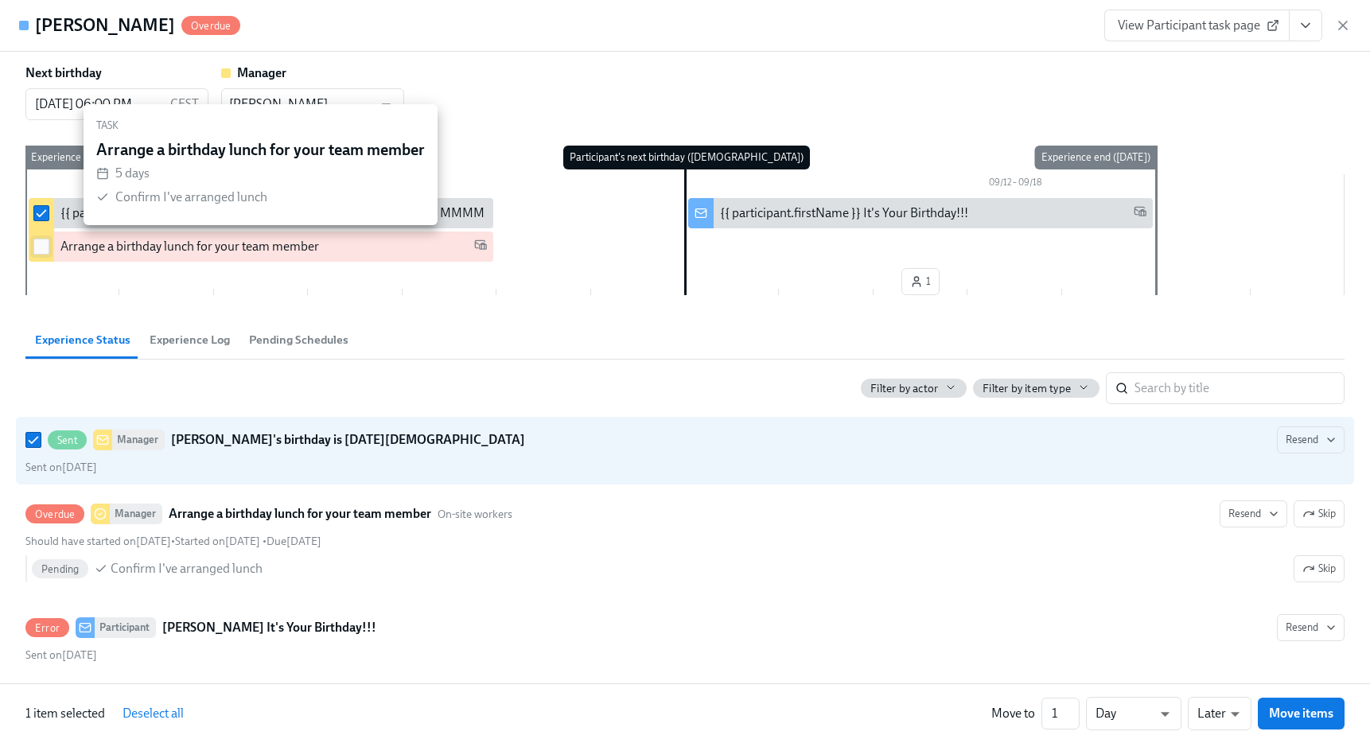
click at [39, 248] on input "checkbox" at bounding box center [41, 246] width 14 height 14
checkbox input "true"
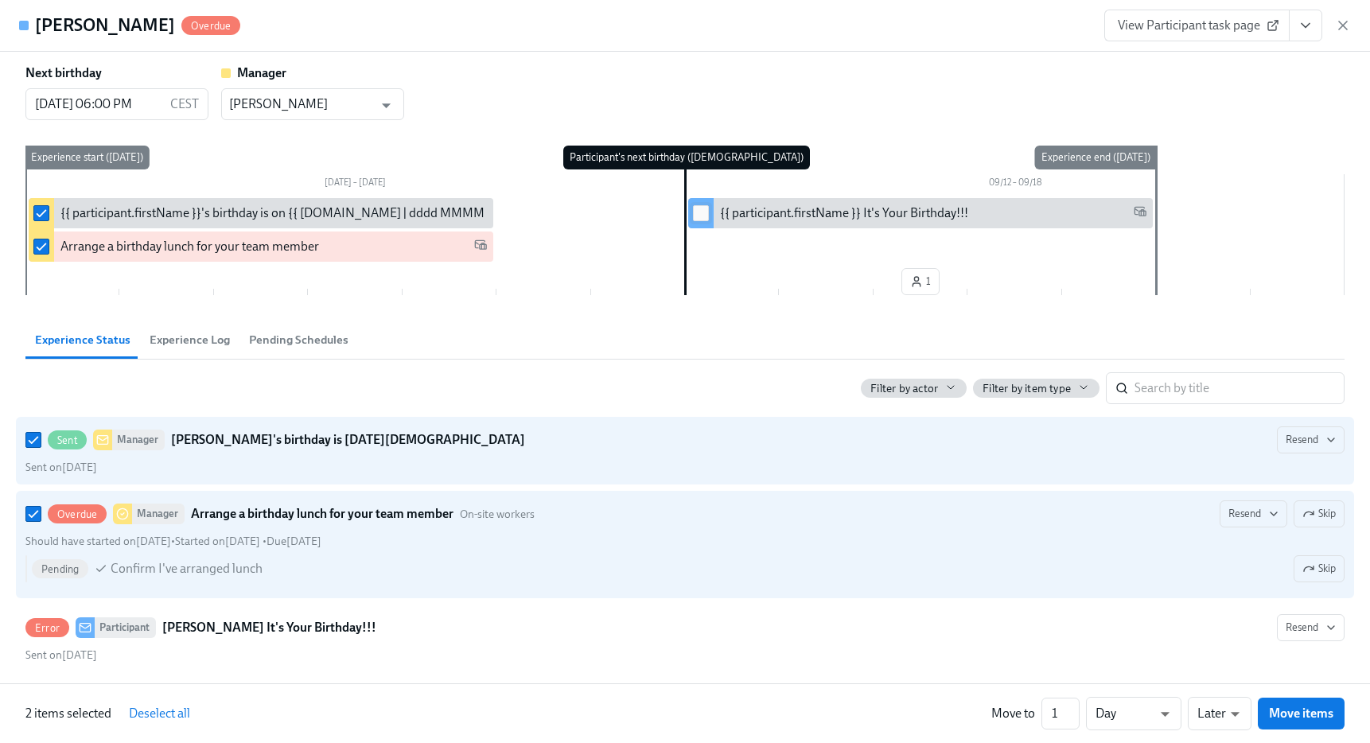
click at [701, 213] on input "checkbox" at bounding box center [701, 213] width 14 height 14
checkbox input "true"
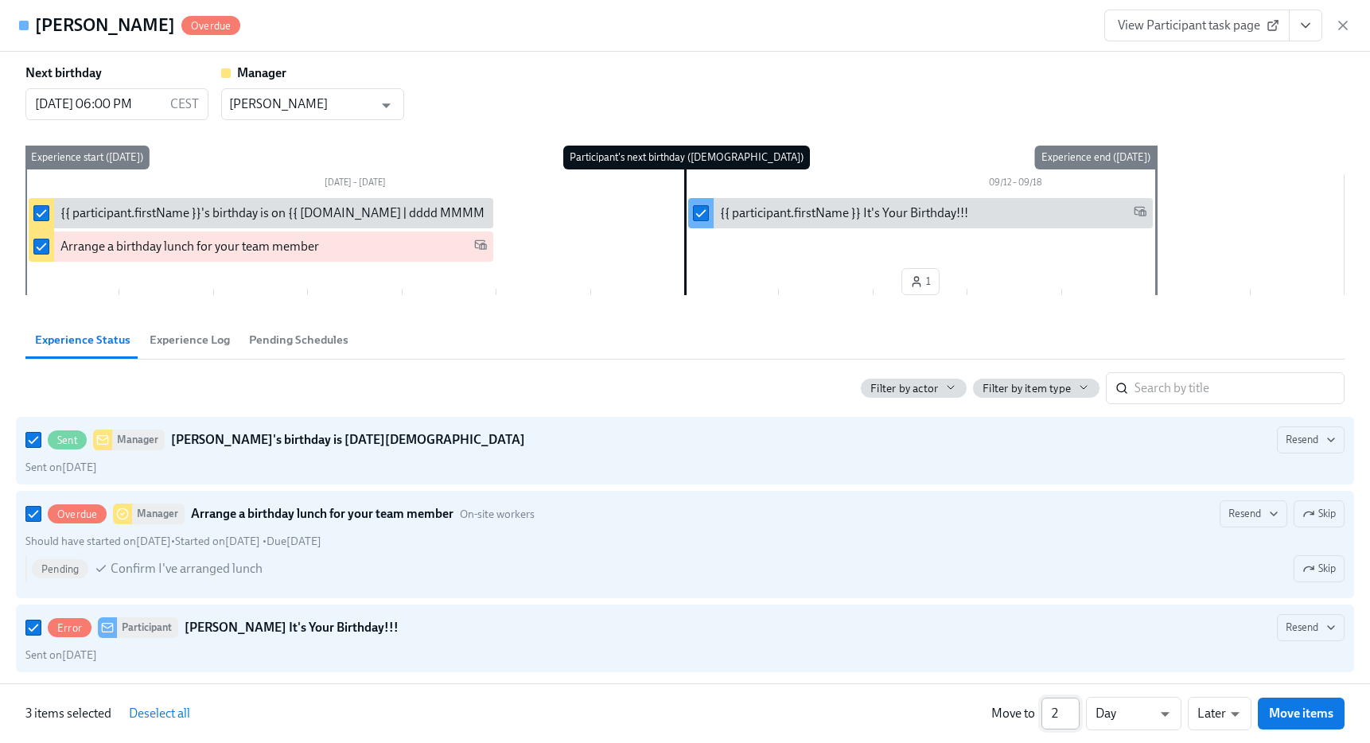
type input "2"
click at [1074, 709] on input "2" at bounding box center [1060, 714] width 38 height 32
click at [1127, 714] on li "Weeks" at bounding box center [1133, 710] width 95 height 27
type input "w"
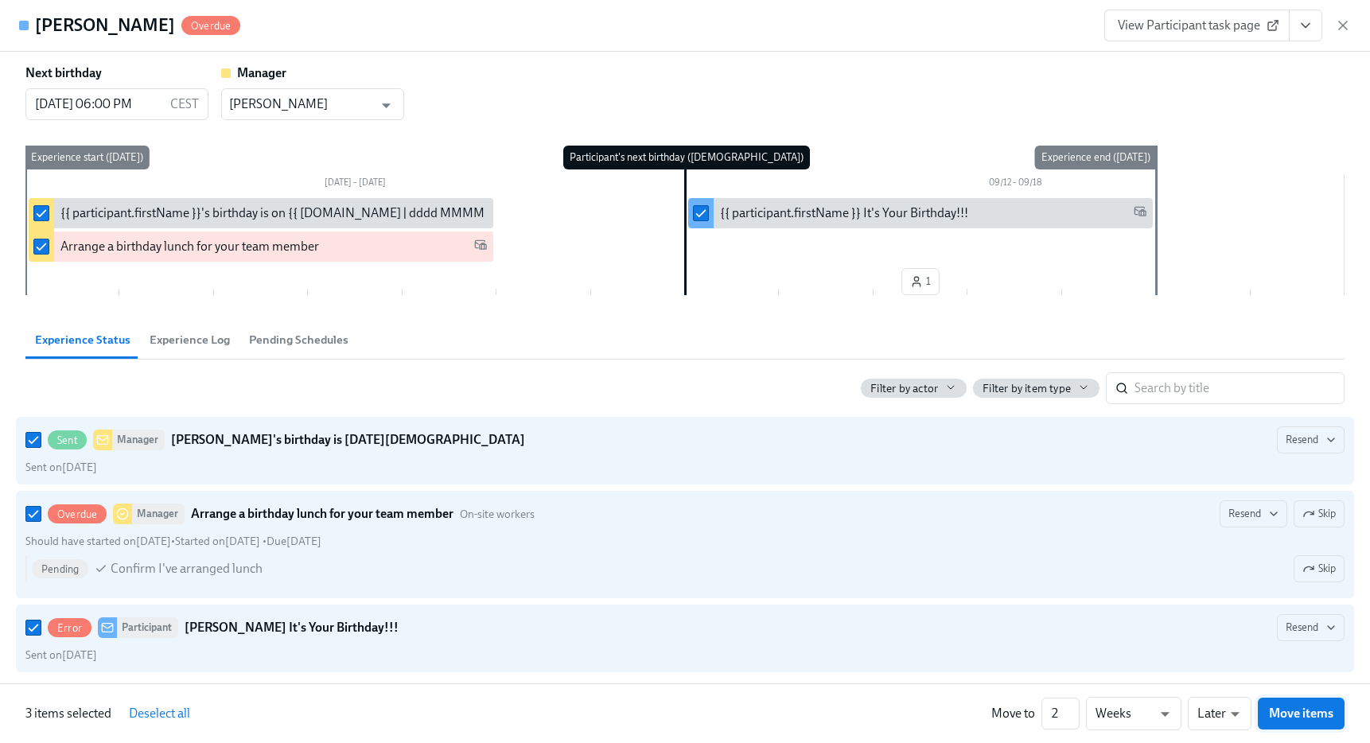
click at [1283, 712] on span "Move items" at bounding box center [1301, 713] width 64 height 16
checkbox input "false"
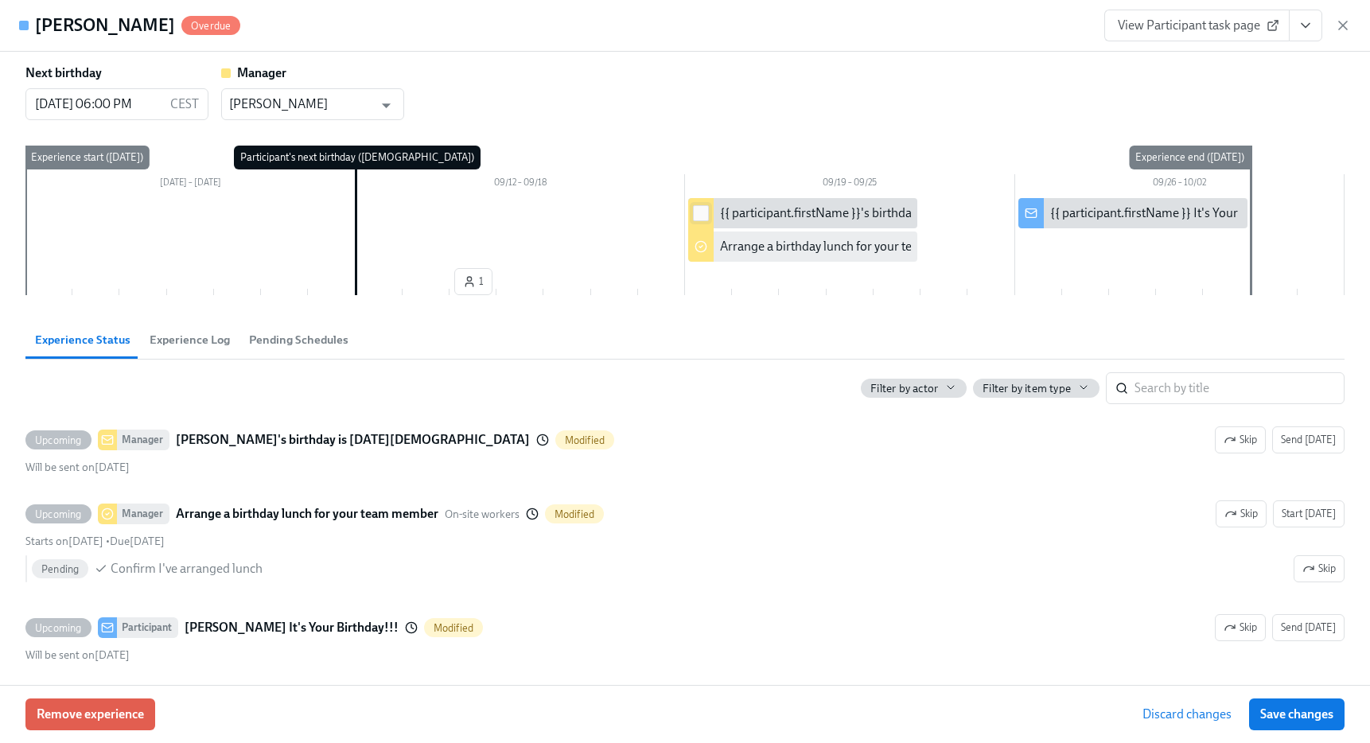
click at [705, 214] on input "checkbox" at bounding box center [701, 213] width 14 height 14
checkbox input "true"
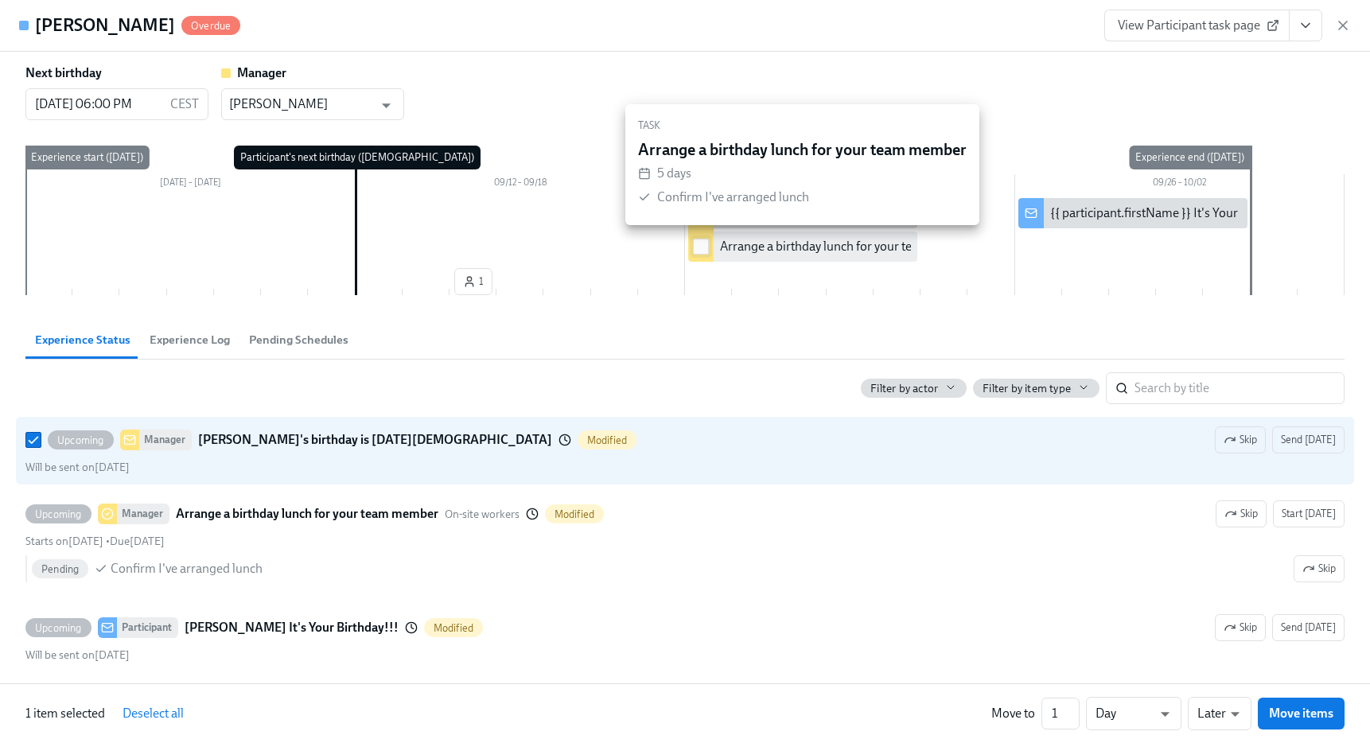
click at [703, 254] on span at bounding box center [701, 247] width 16 height 16
checkbox input "true"
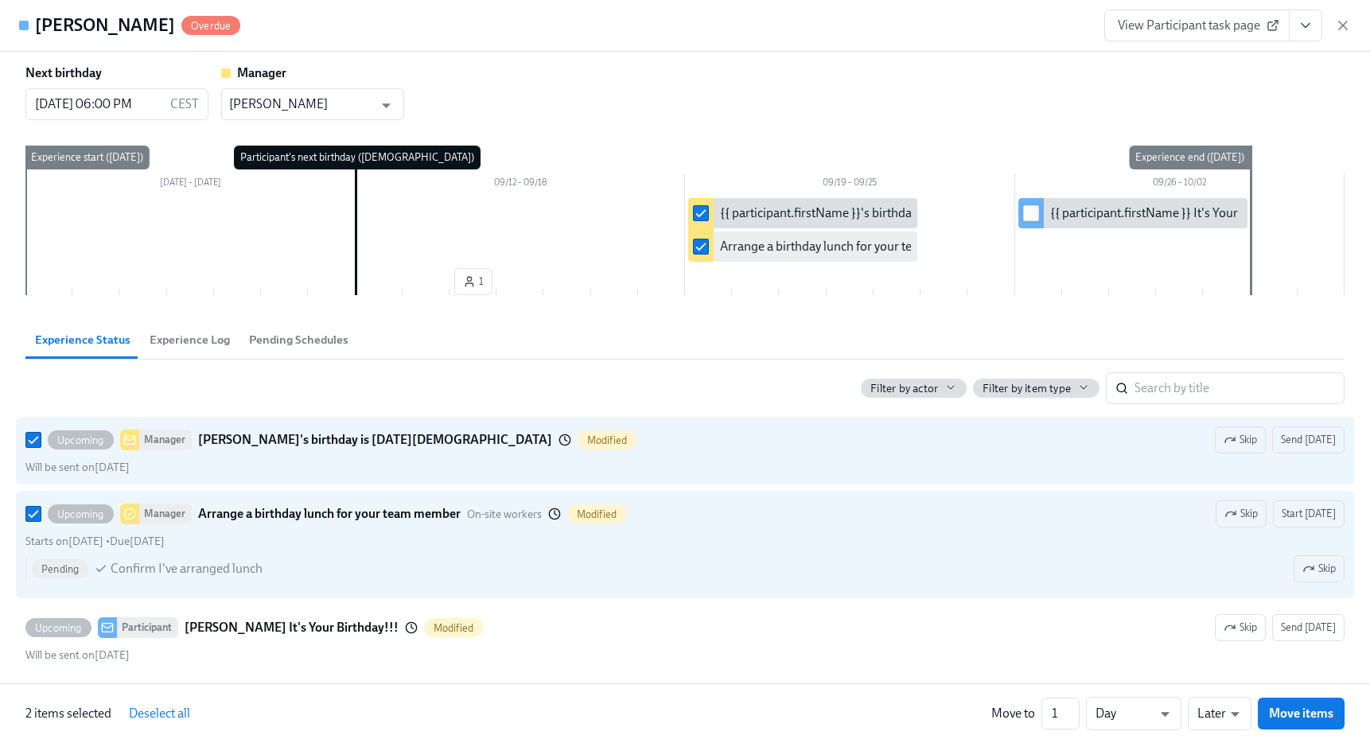
click at [1031, 216] on input "checkbox" at bounding box center [1031, 213] width 14 height 14
checkbox input "true"
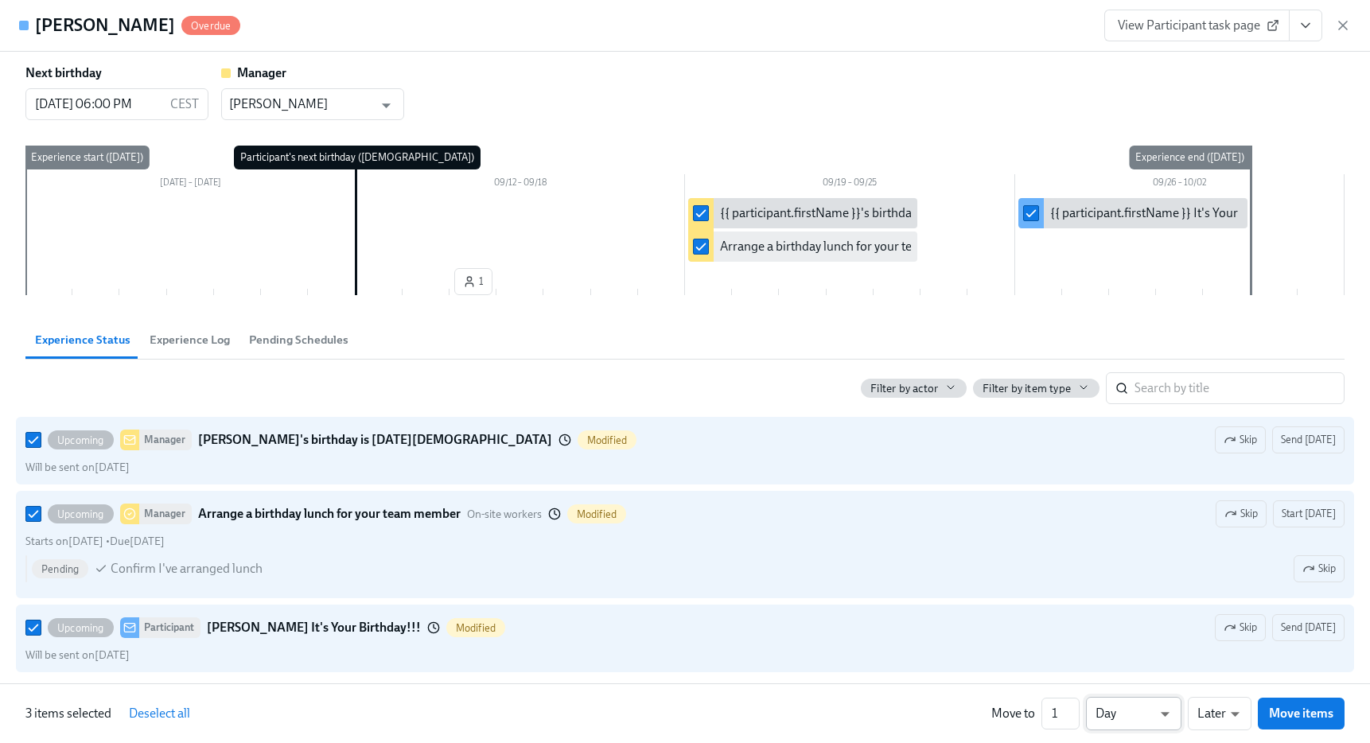
click at [1130, 713] on li "Week" at bounding box center [1133, 710] width 95 height 27
type input "w"
click at [1251, 716] on div "Move to 1 ​ Week w ​ Later later ​ Move items" at bounding box center [1167, 713] width 353 height 33
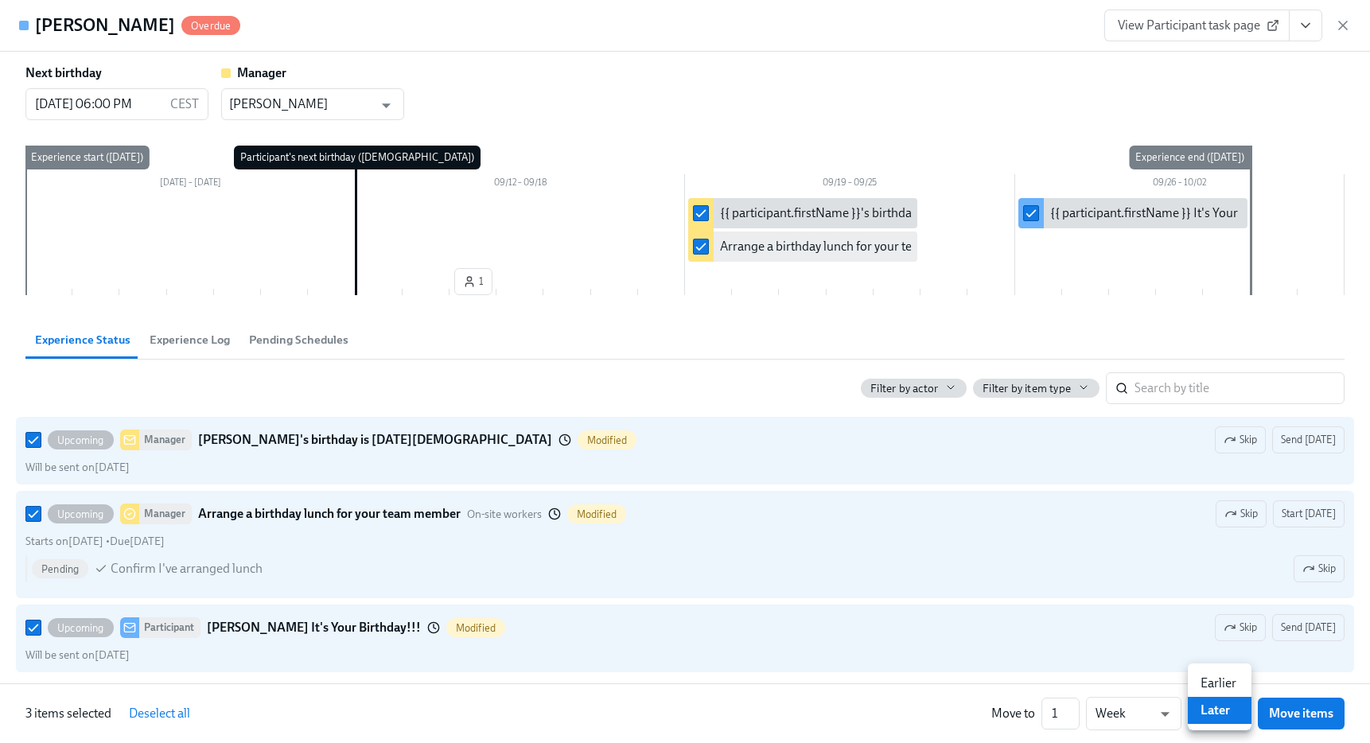
click at [1231, 690] on li "Earlier" at bounding box center [1219, 683] width 64 height 27
type input "earlier"
click at [1287, 715] on span "Move items" at bounding box center [1301, 713] width 64 height 16
checkbox input "false"
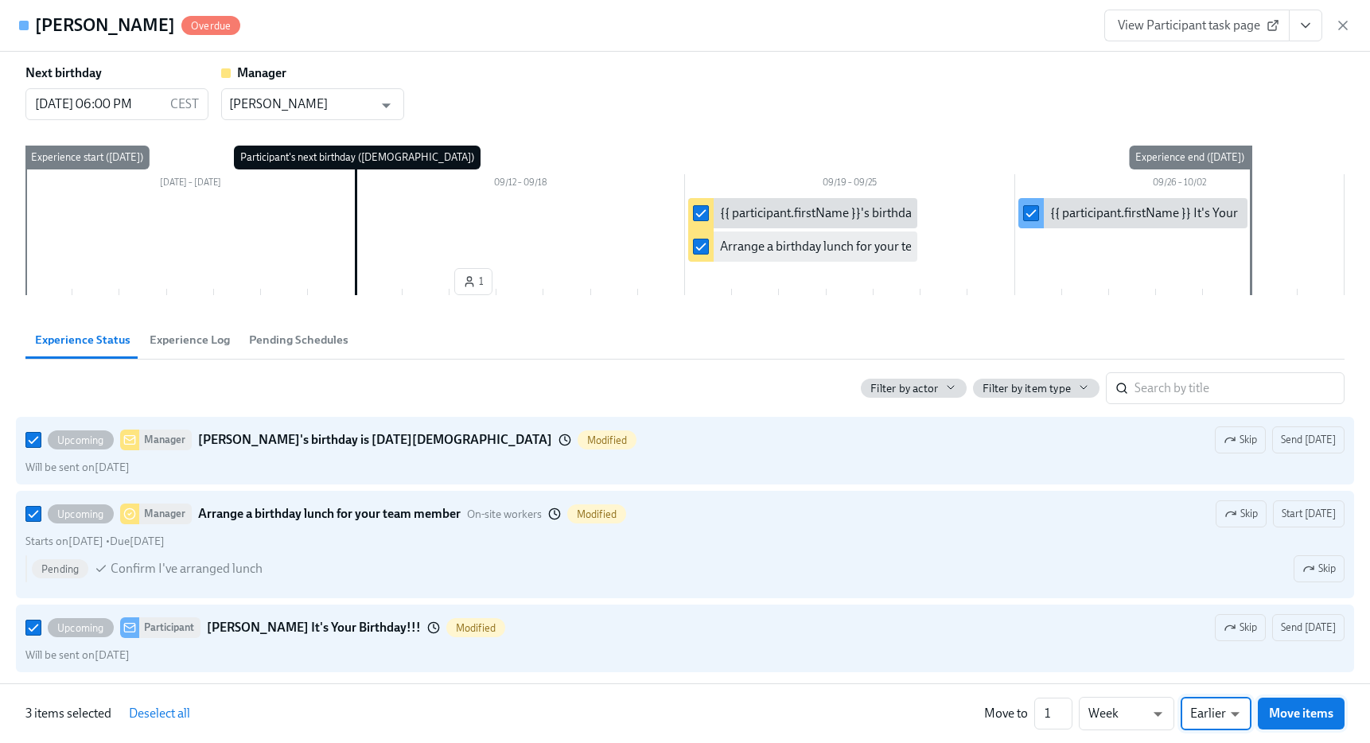
checkbox input "false"
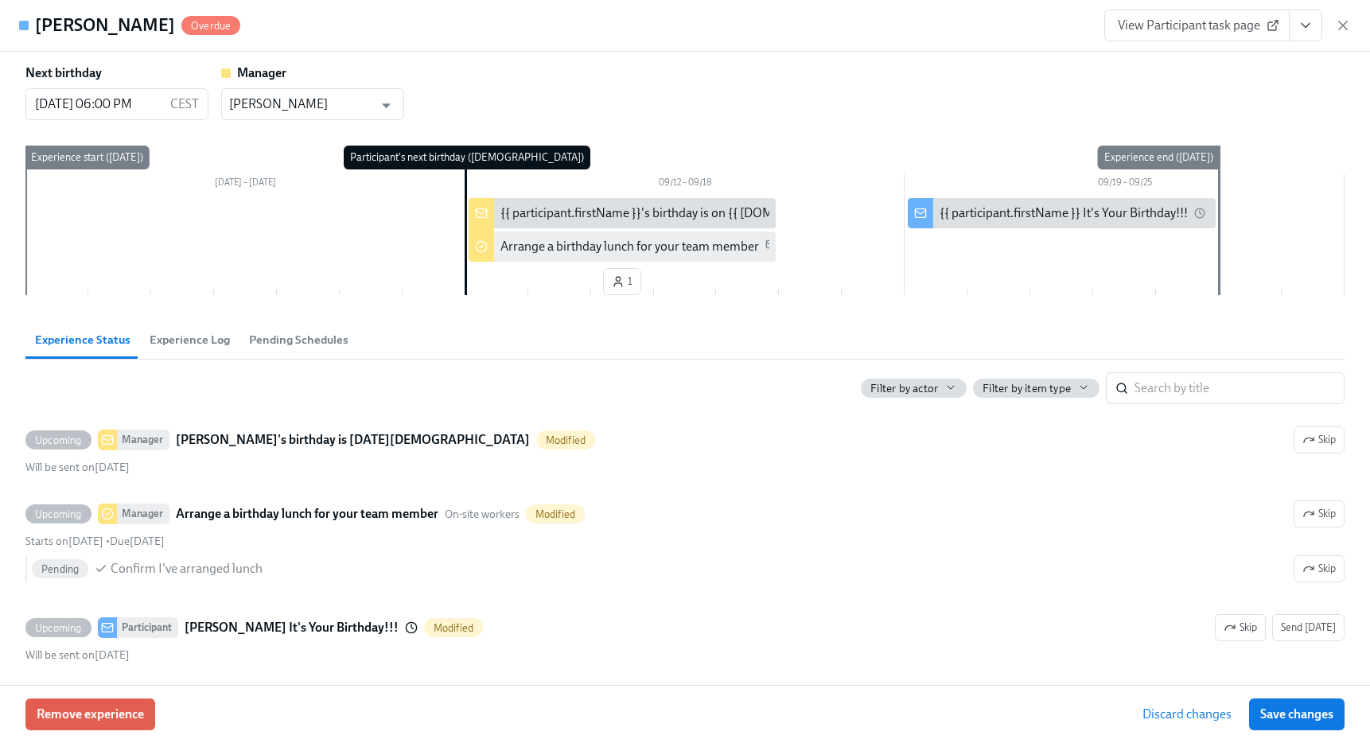
click at [1287, 715] on span "Save changes" at bounding box center [1296, 714] width 73 height 16
click at [1347, 24] on icon "button" at bounding box center [1343, 25] width 16 height 16
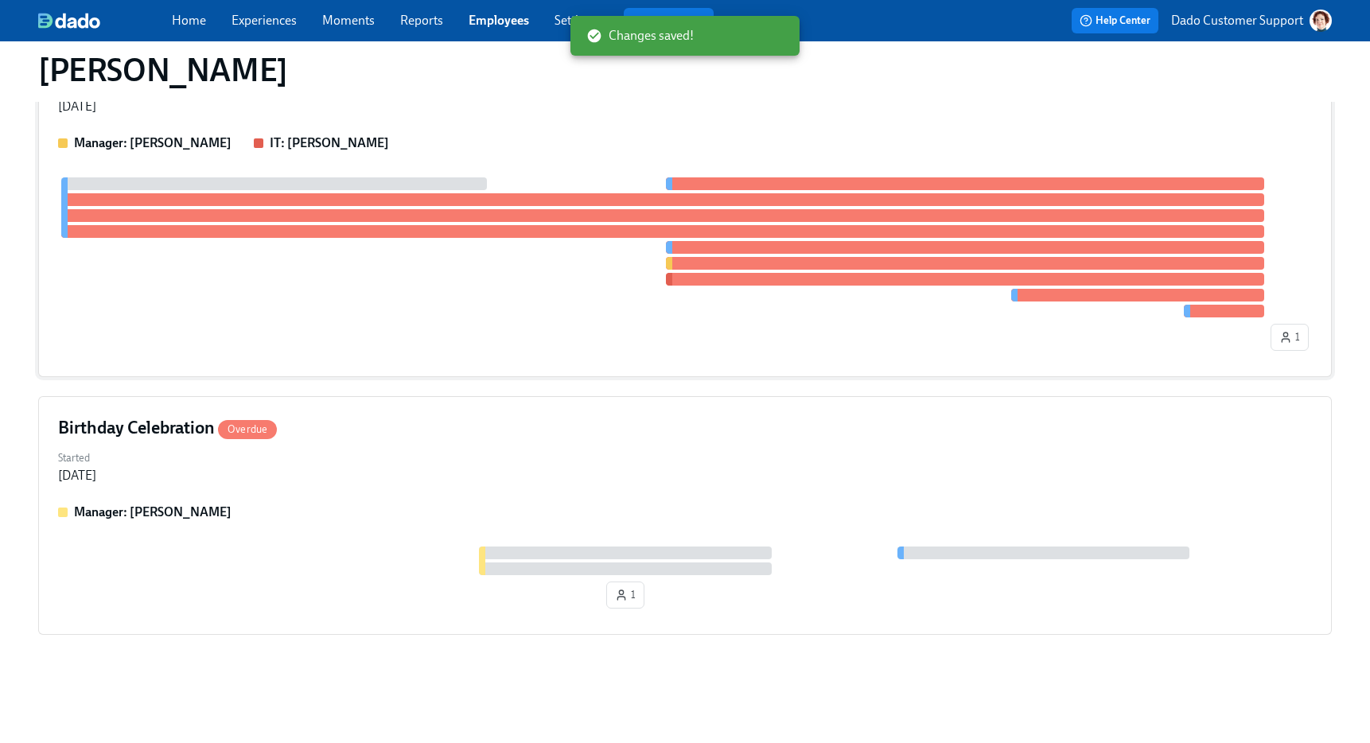
click at [372, 287] on div at bounding box center [662, 247] width 1209 height 140
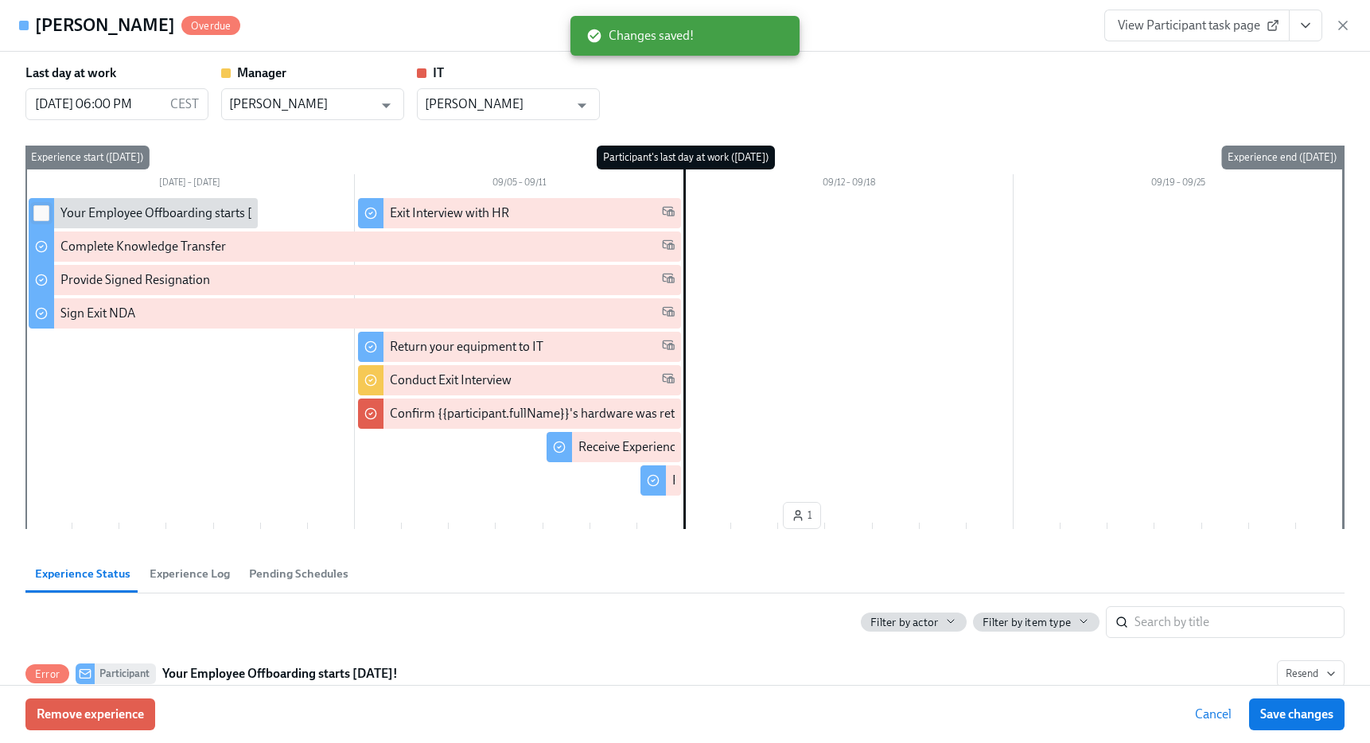
click at [40, 213] on input "checkbox" at bounding box center [41, 213] width 14 height 14
checkbox input "true"
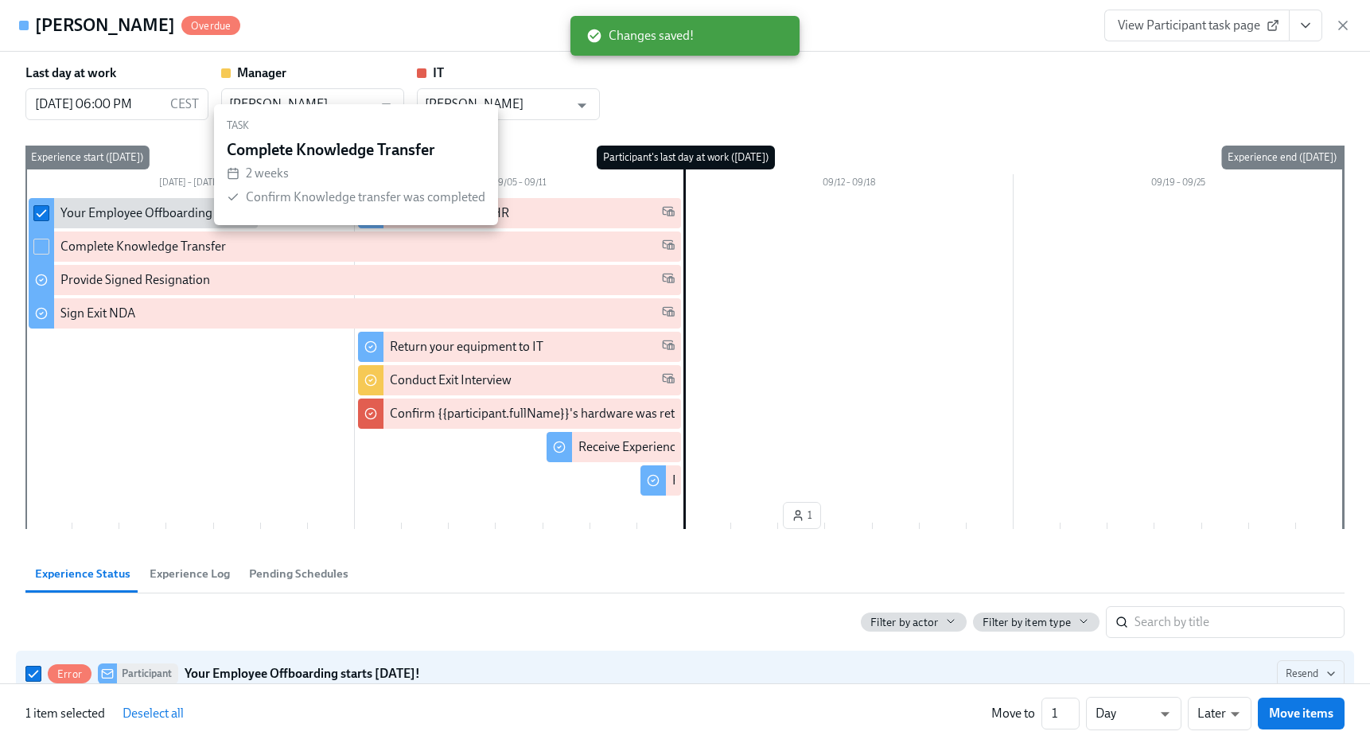
click at [40, 254] on span at bounding box center [41, 247] width 16 height 16
checkbox input "true"
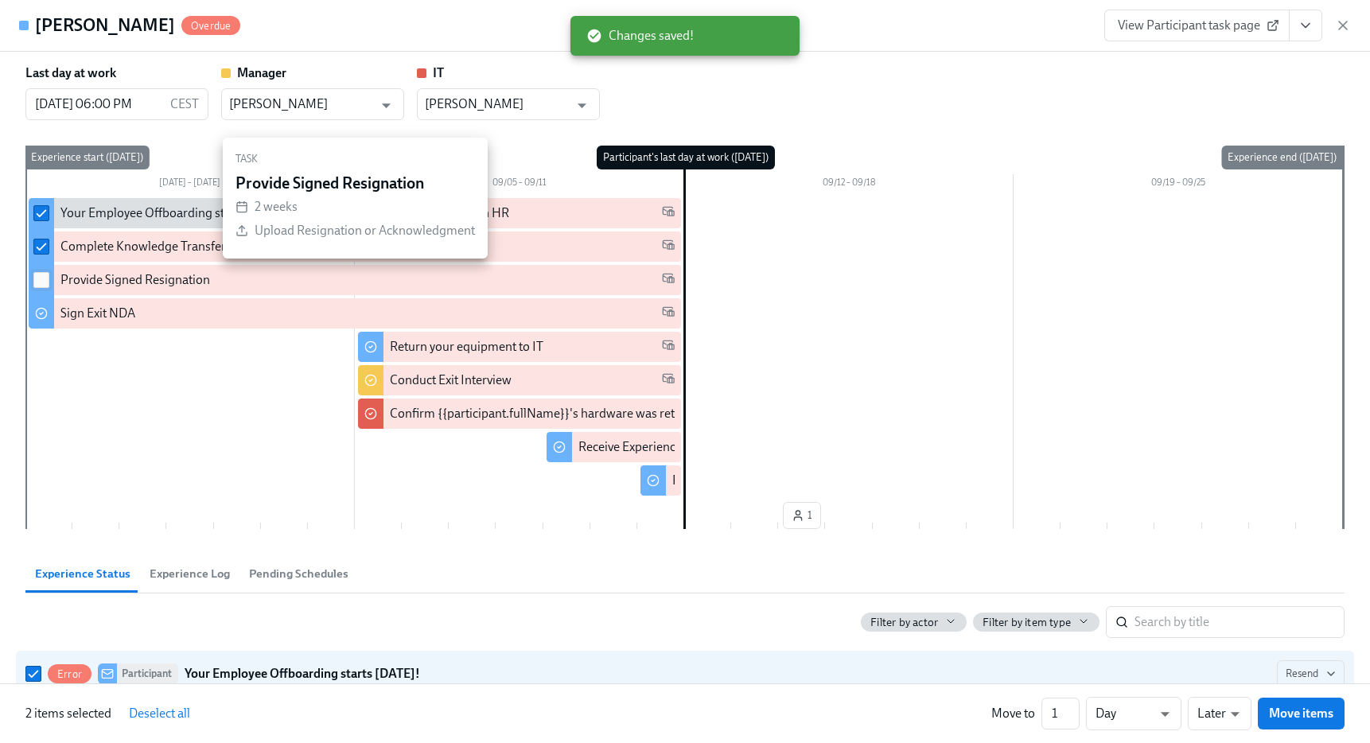
click at [40, 282] on input "checkbox" at bounding box center [41, 280] width 14 height 14
checkbox input "true"
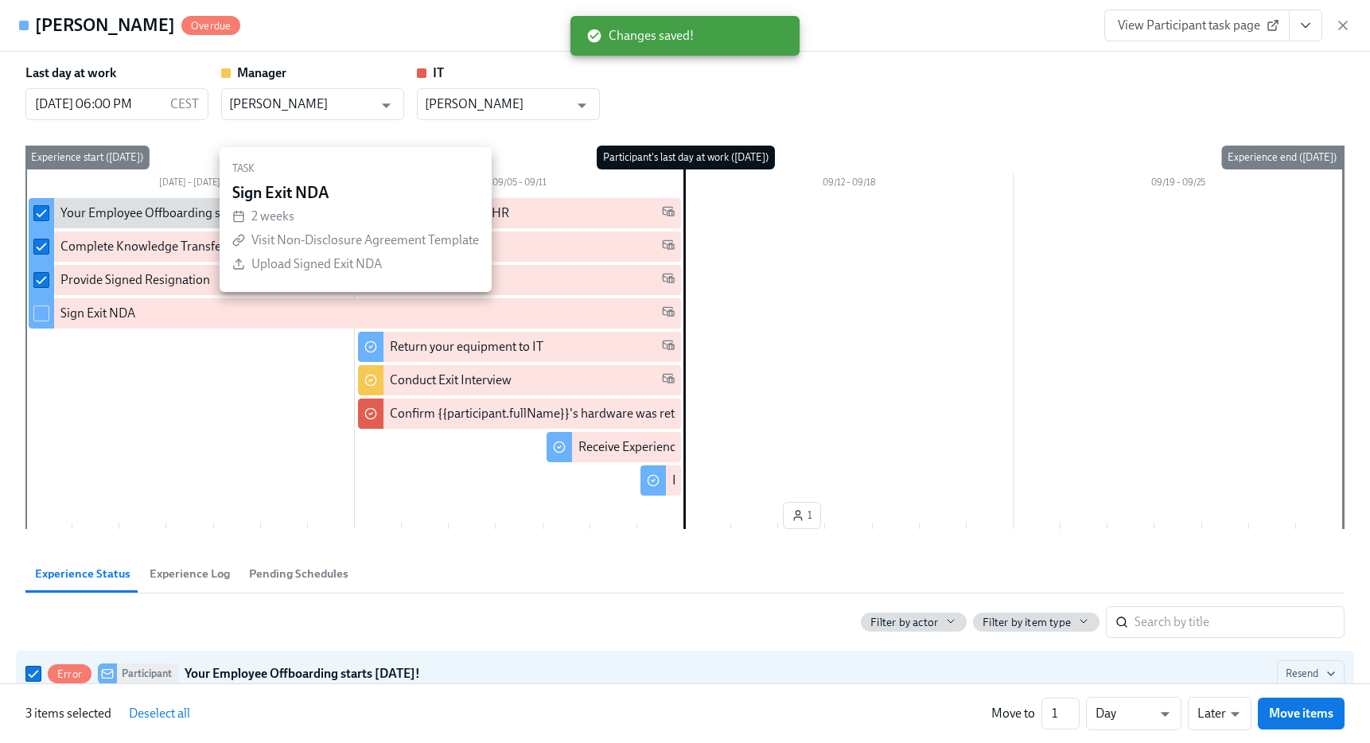
click at [40, 312] on input "checkbox" at bounding box center [41, 313] width 14 height 14
checkbox input "true"
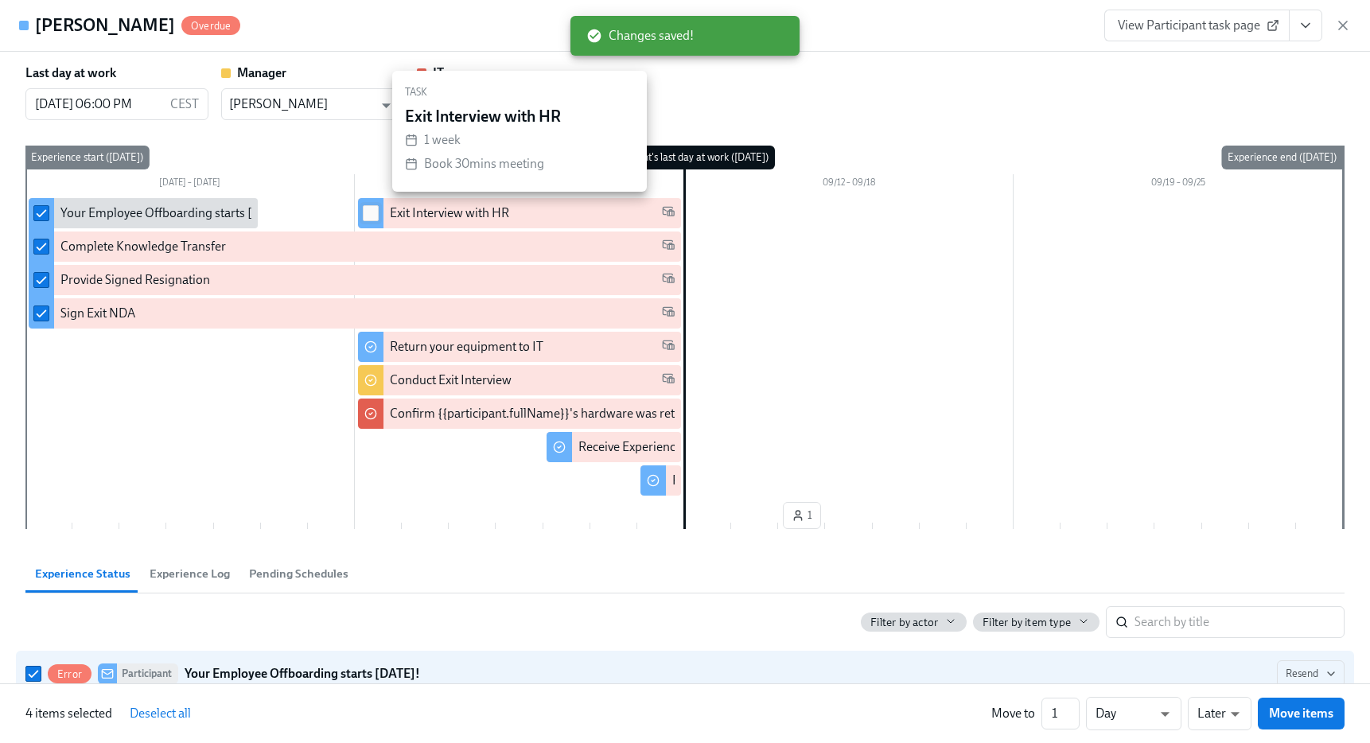
click at [374, 214] on input "checkbox" at bounding box center [370, 213] width 14 height 14
checkbox input "true"
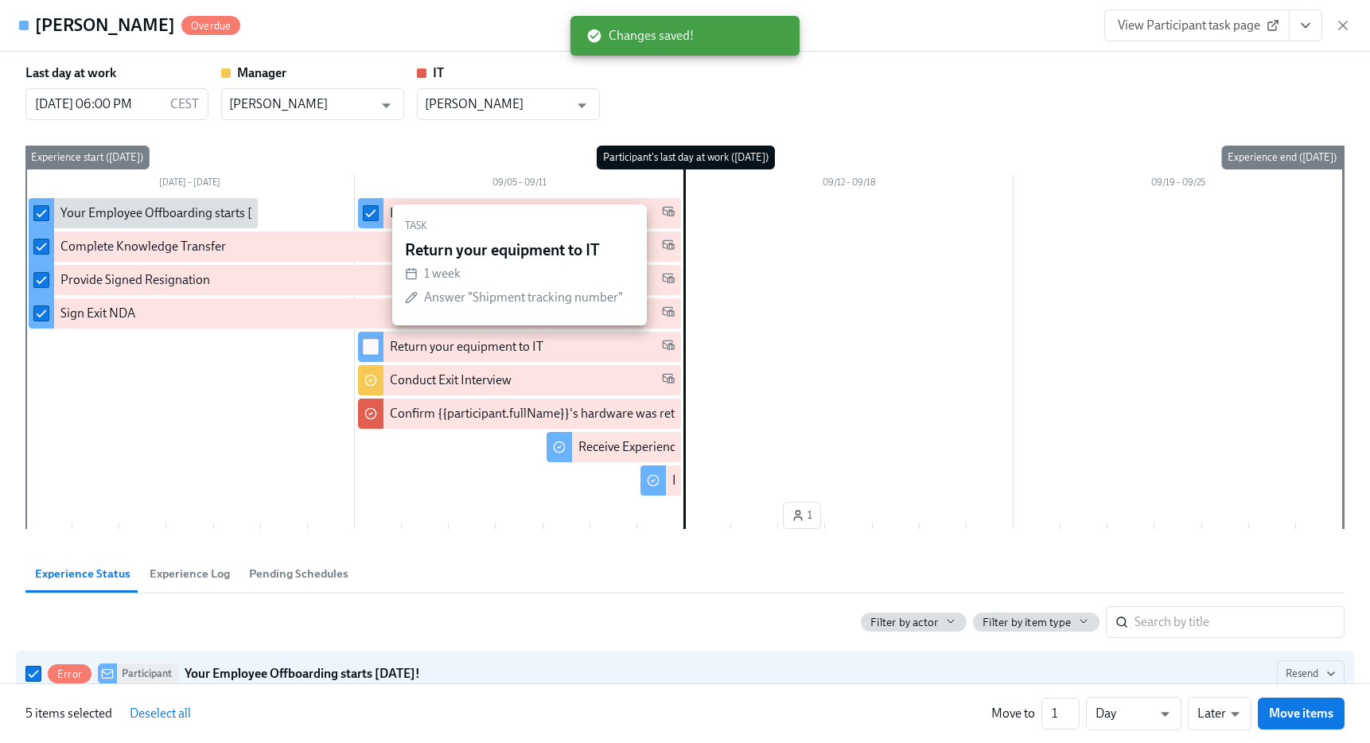
click at [372, 344] on input "checkbox" at bounding box center [370, 347] width 14 height 14
checkbox input "true"
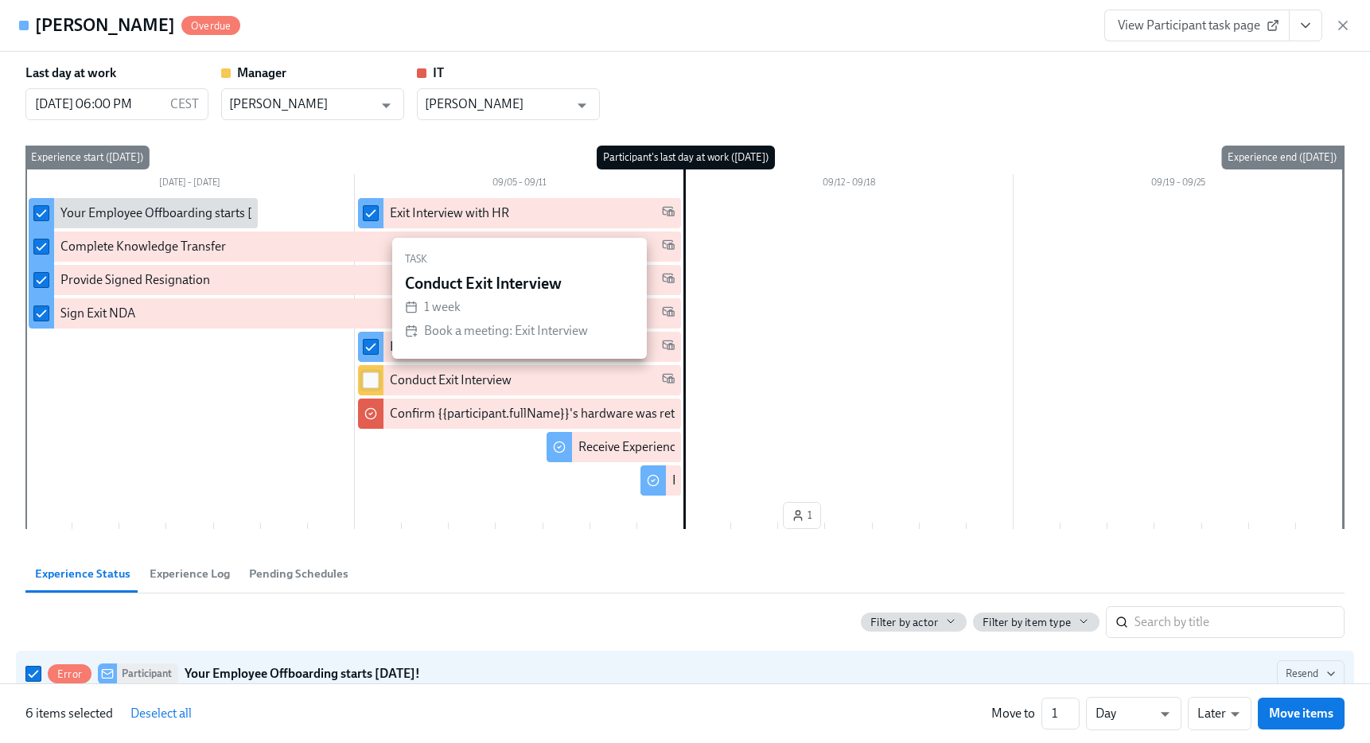
click at [372, 377] on input "checkbox" at bounding box center [370, 380] width 14 height 14
checkbox input "true"
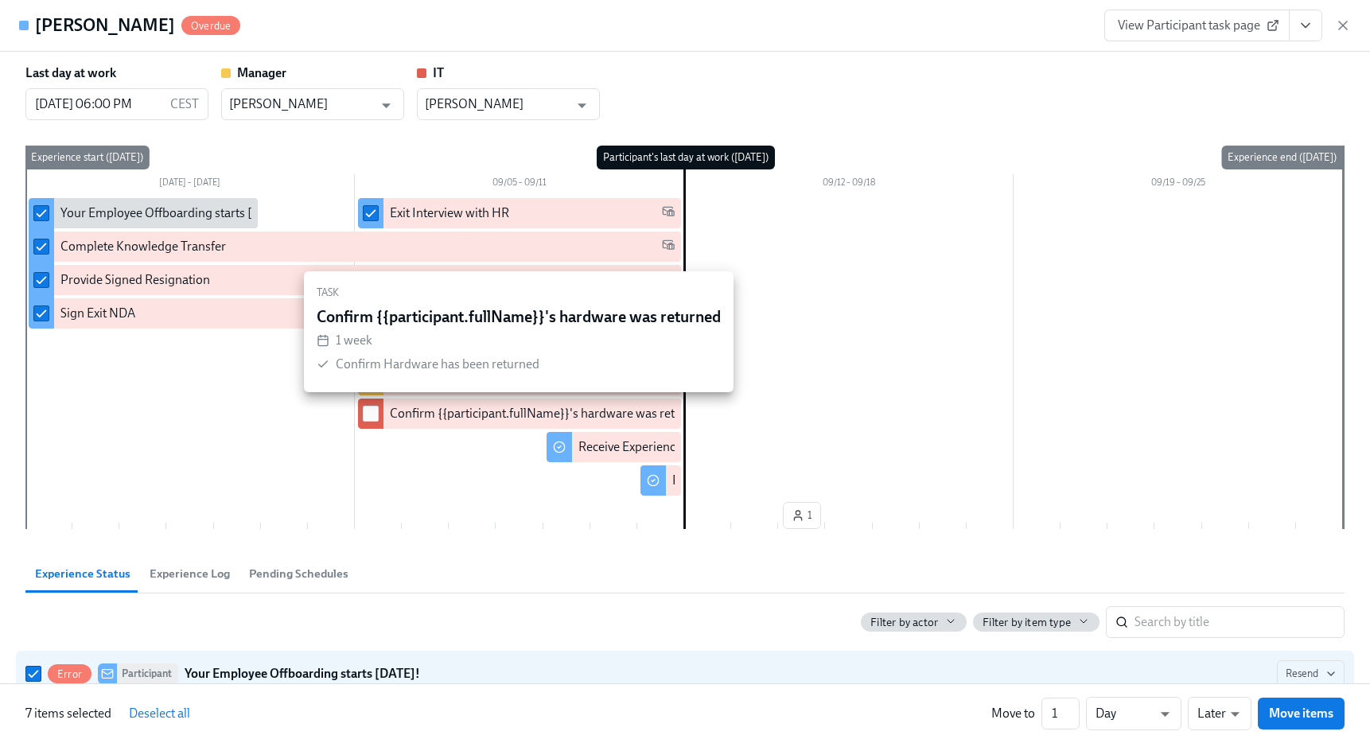
click at [375, 420] on input "checkbox" at bounding box center [370, 413] width 14 height 14
checkbox input "true"
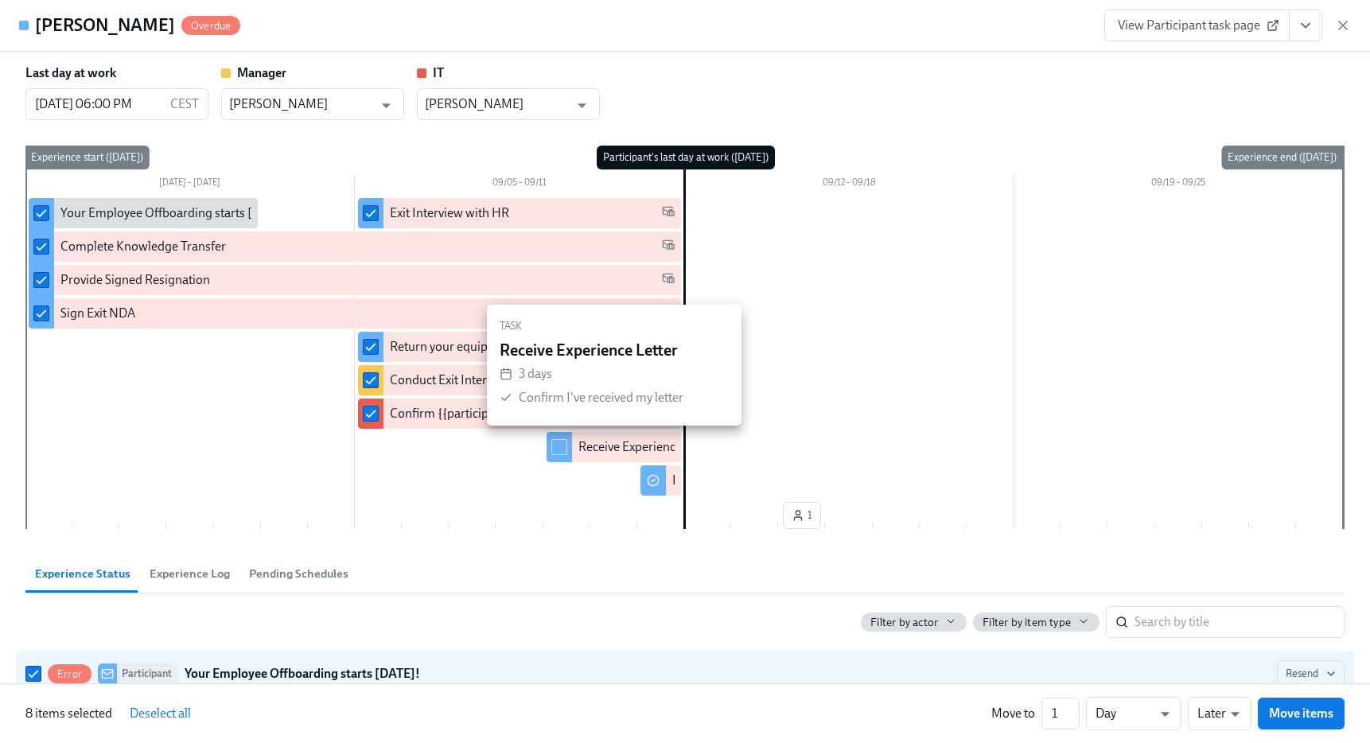
click at [562, 445] on input "checkbox" at bounding box center [559, 447] width 14 height 14
checkbox input "true"
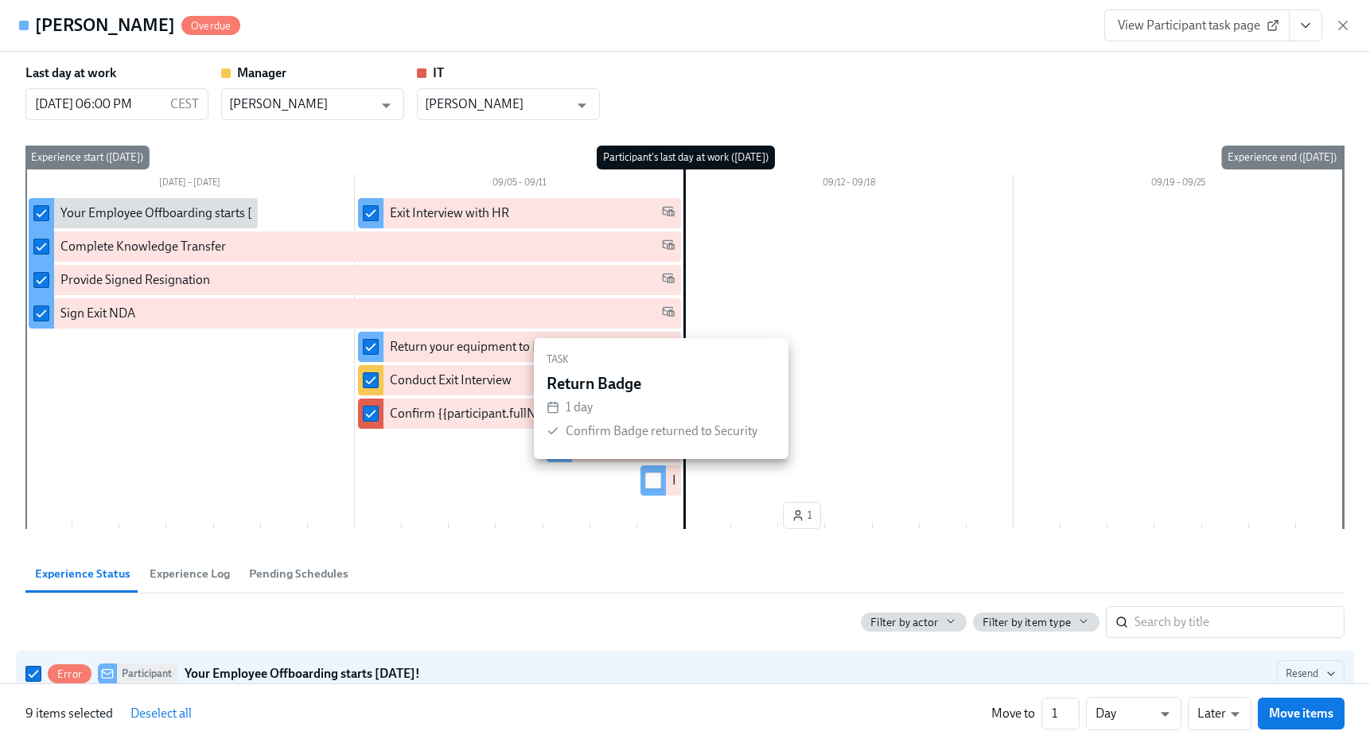
click at [659, 483] on input "checkbox" at bounding box center [653, 480] width 14 height 14
checkbox input "true"
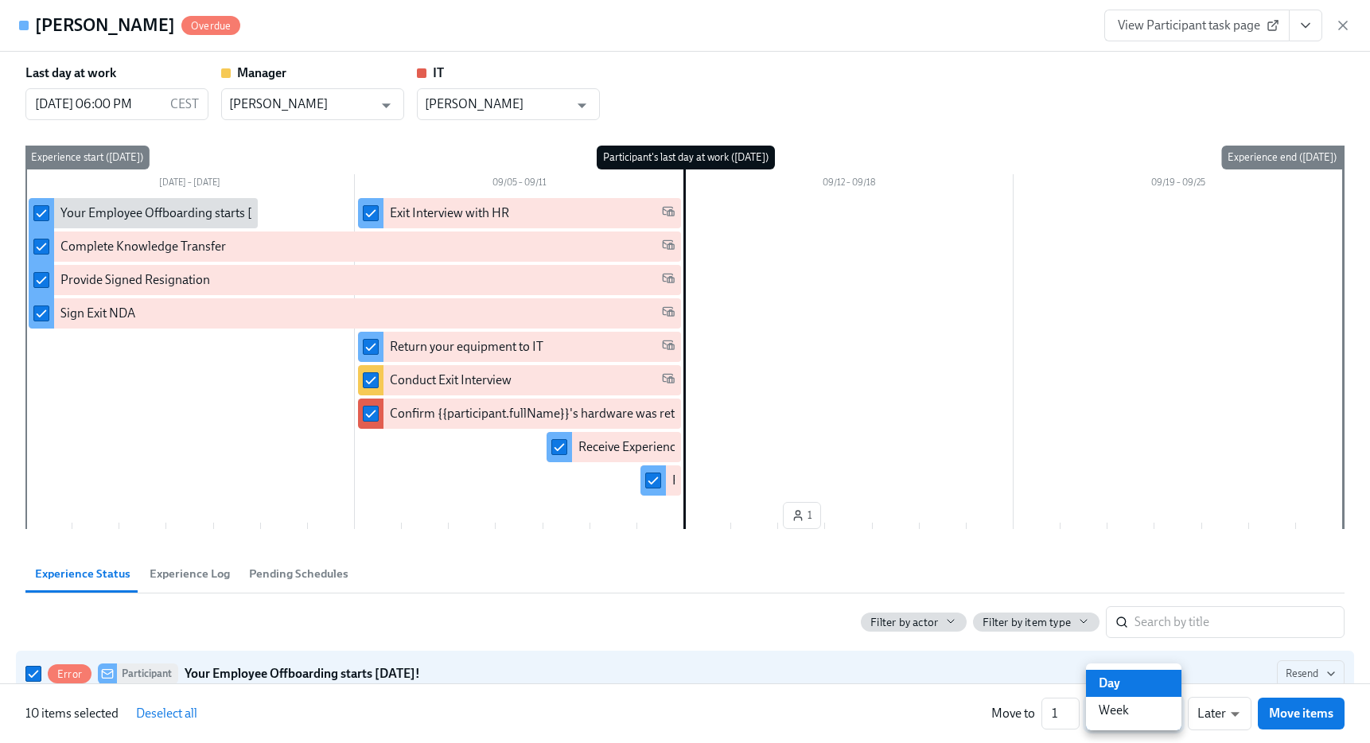
click at [1115, 718] on li "Week" at bounding box center [1133, 710] width 95 height 27
type input "w"
click at [1286, 712] on span "Move items" at bounding box center [1301, 713] width 64 height 16
checkbox input "false"
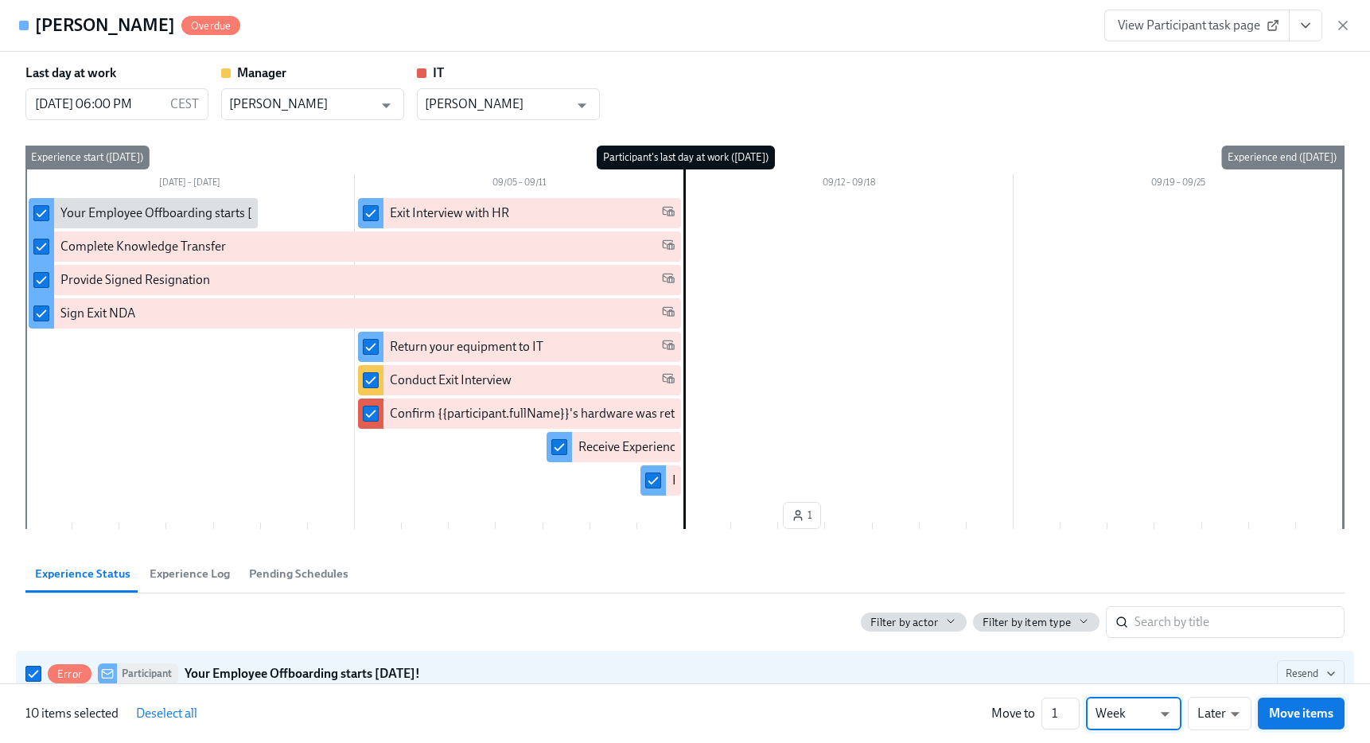
checkbox input "false"
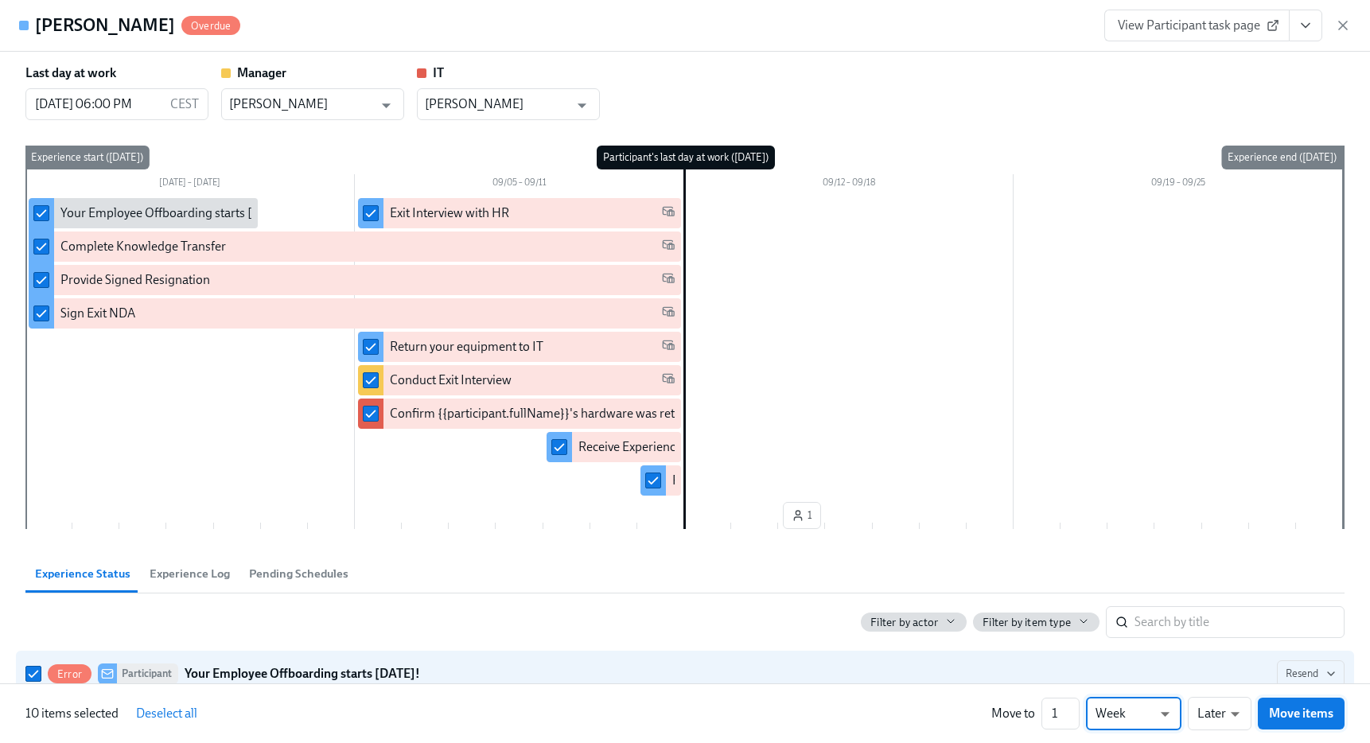
checkbox input "false"
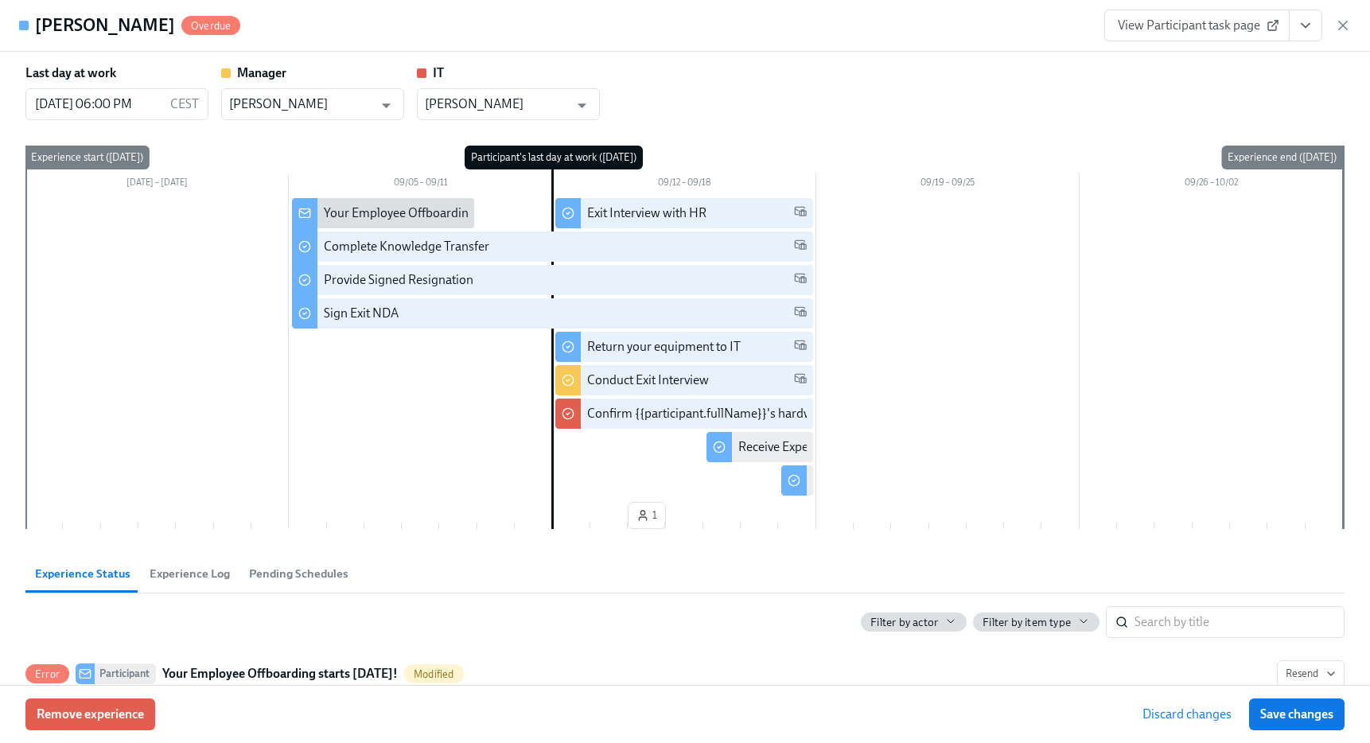
click at [1286, 712] on span "Save changes" at bounding box center [1296, 714] width 73 height 16
click at [1344, 25] on icon "button" at bounding box center [1343, 25] width 16 height 16
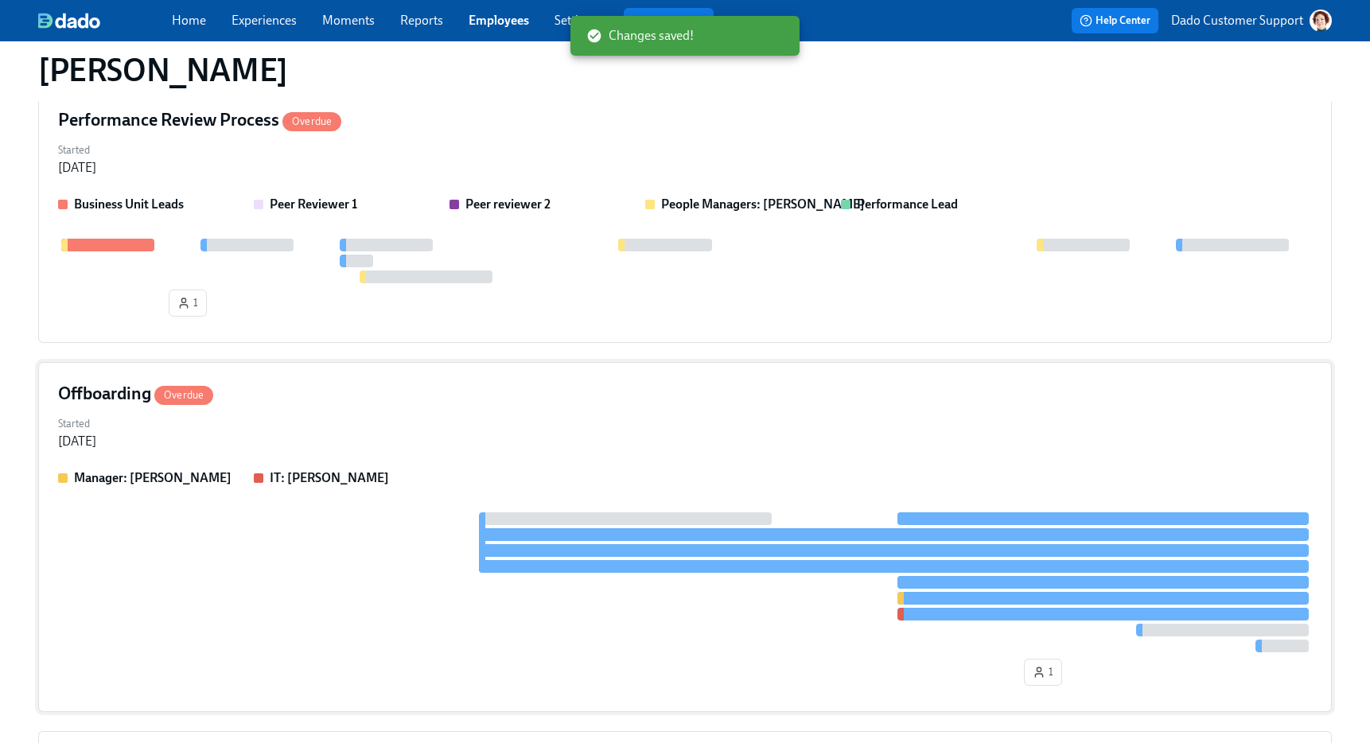
scroll to position [2952, 0]
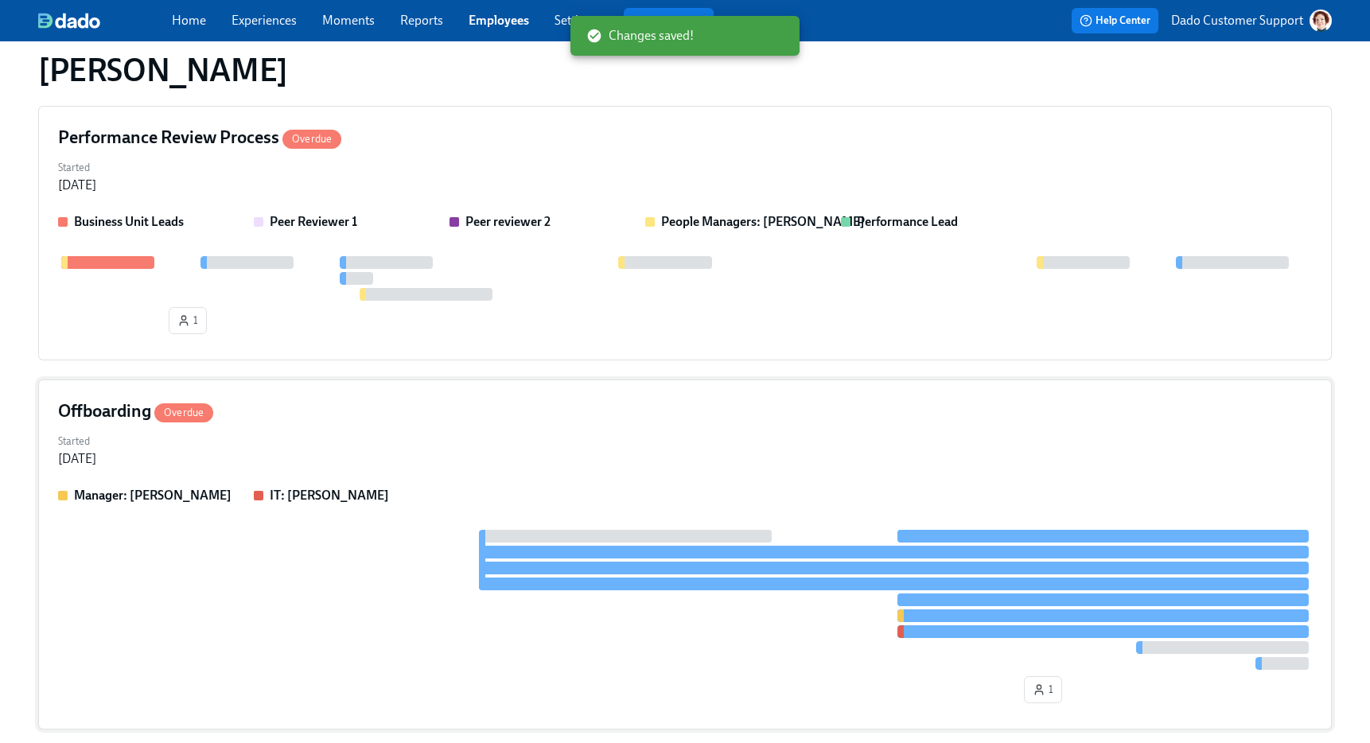
click at [302, 225] on strong "Peer Reviewer 1" at bounding box center [313, 221] width 87 height 15
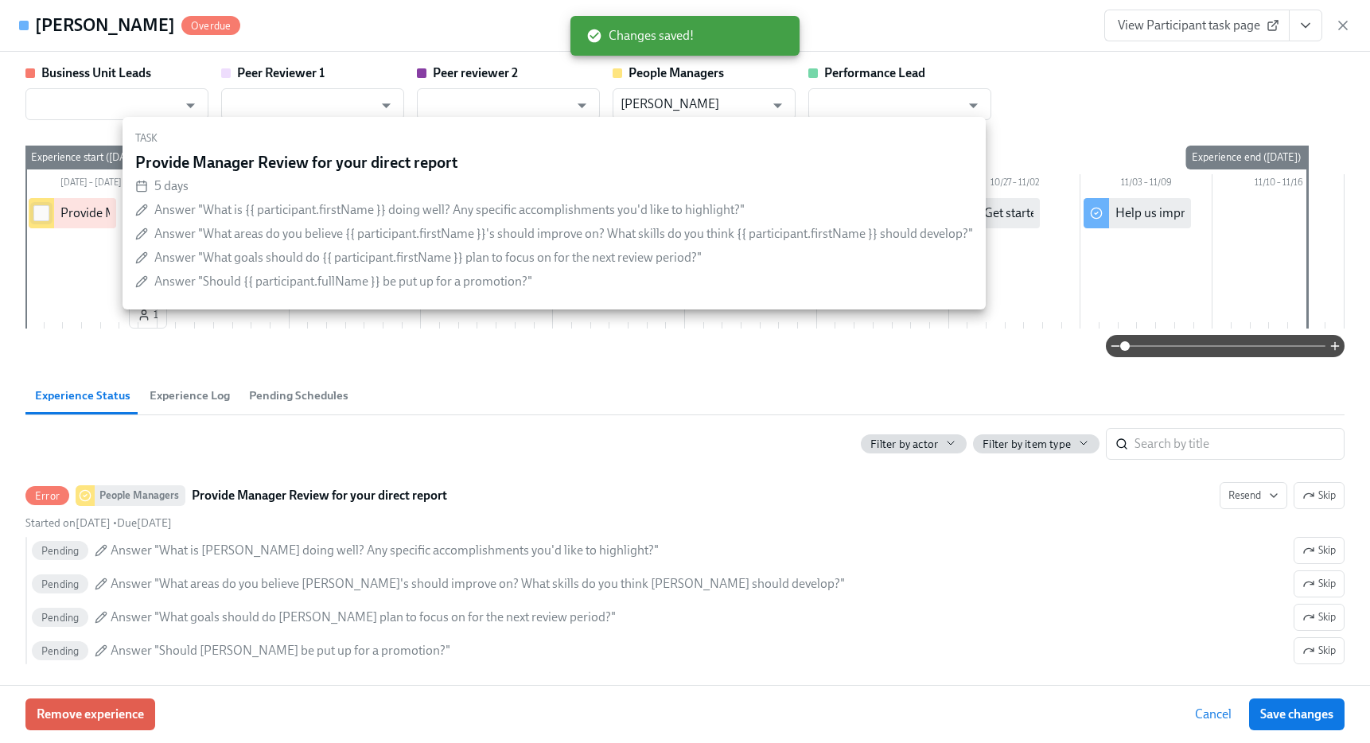
click at [39, 216] on input "checkbox" at bounding box center [41, 213] width 14 height 14
checkbox input "true"
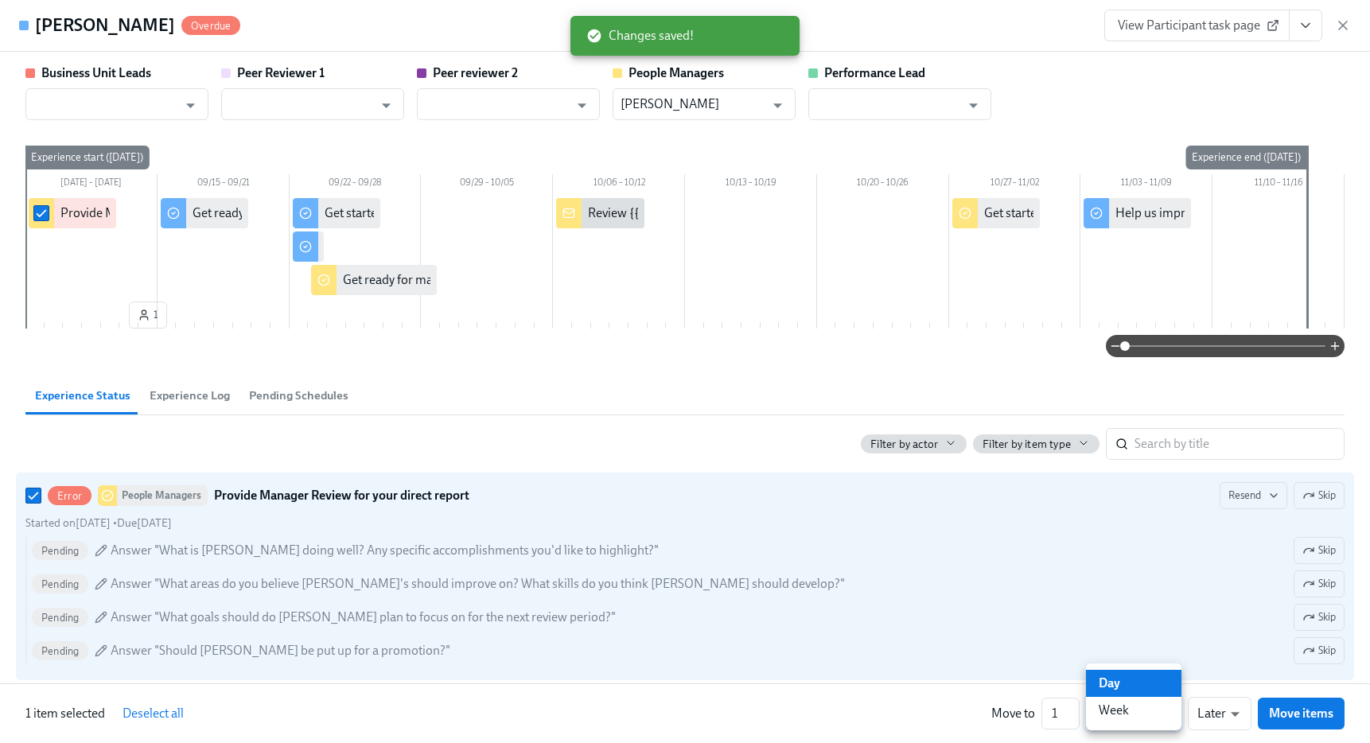
click at [1137, 710] on li "Week" at bounding box center [1133, 710] width 95 height 27
type input "w"
click at [1253, 712] on div "Move to 1 ​ Week w ​ Later later ​ Move items" at bounding box center [1167, 713] width 353 height 33
click at [1272, 712] on span "Move items" at bounding box center [1301, 713] width 64 height 16
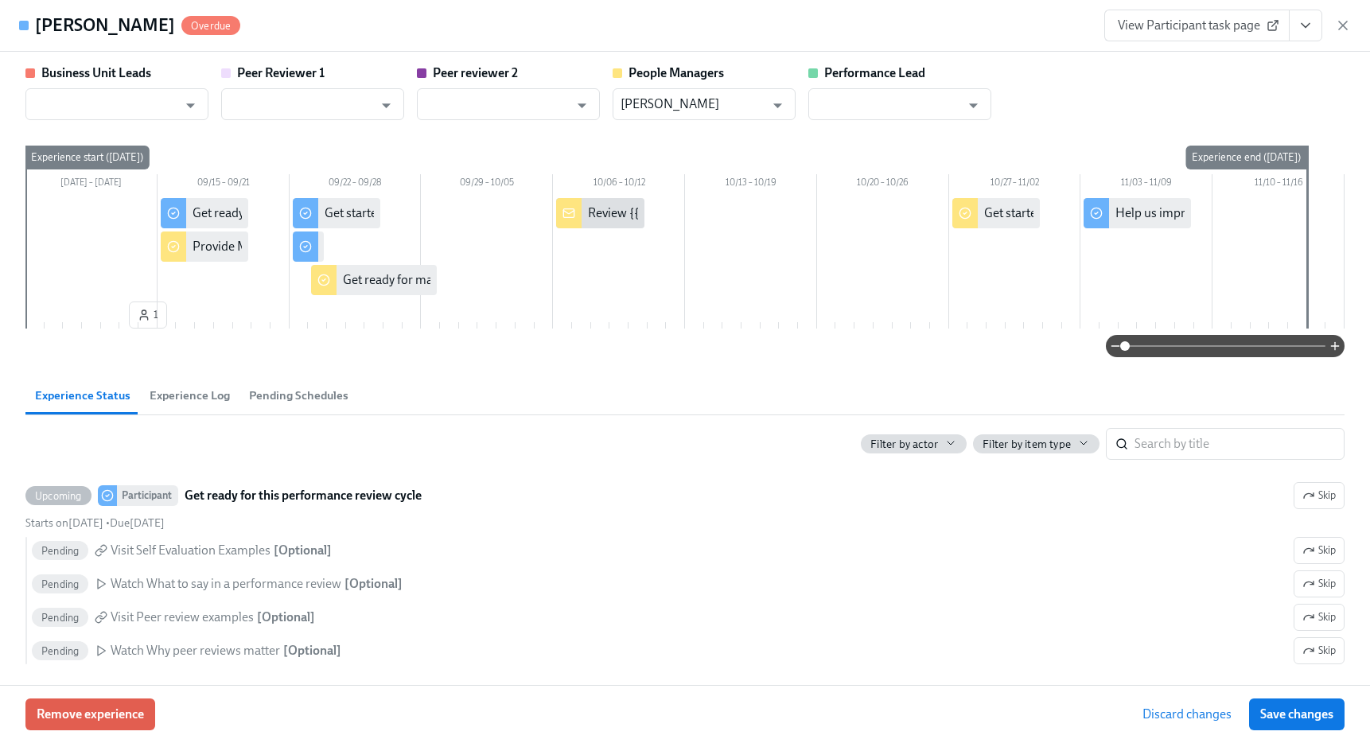
click at [1272, 712] on span "Save changes" at bounding box center [1296, 714] width 73 height 16
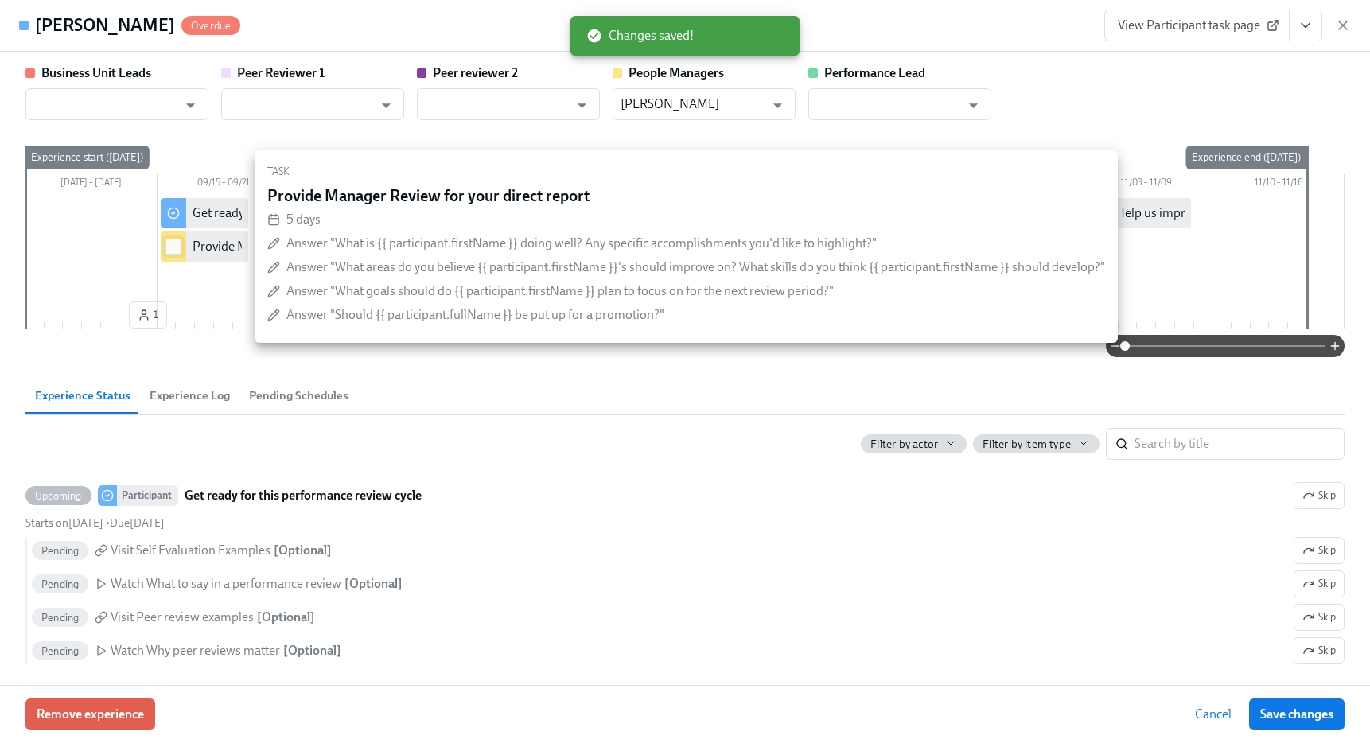
click at [176, 249] on input "checkbox" at bounding box center [173, 246] width 14 height 14
checkbox input "true"
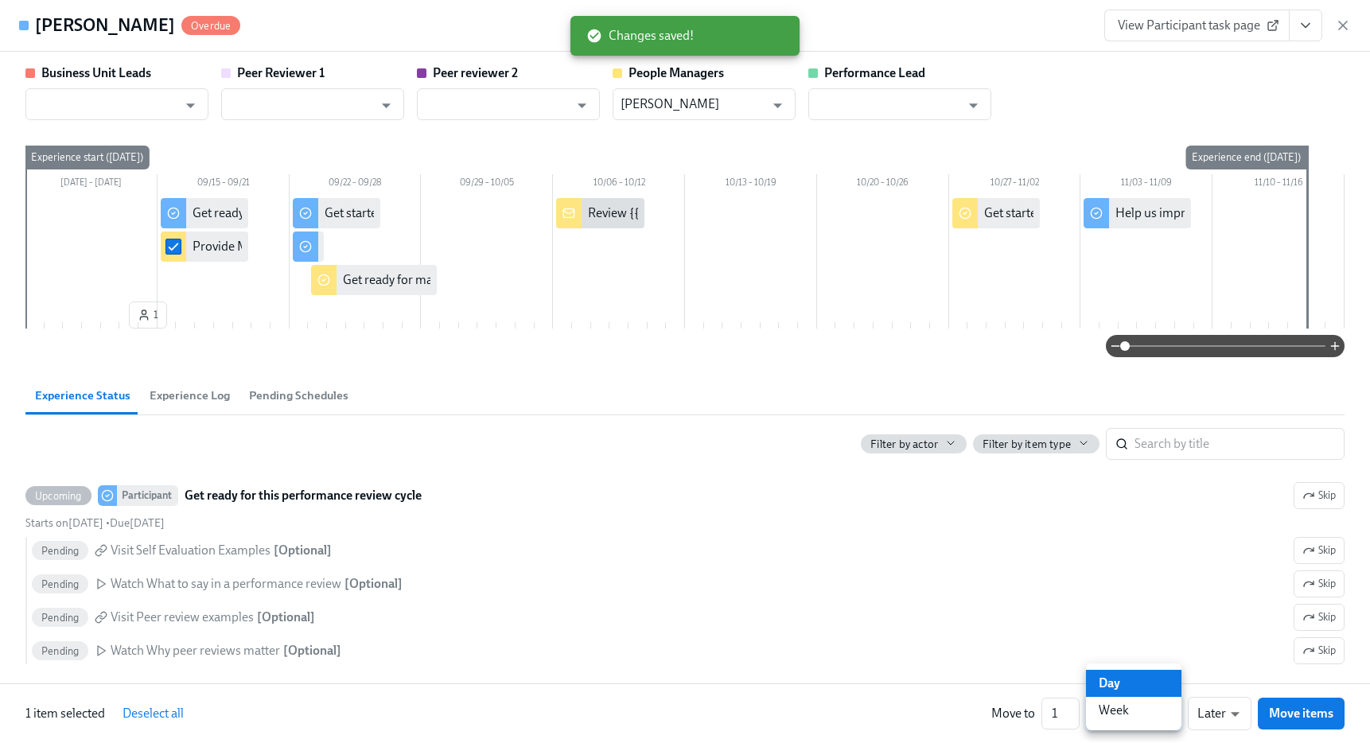
click at [1150, 682] on li "Day" at bounding box center [1133, 683] width 95 height 27
click at [1076, 702] on input "1" at bounding box center [1060, 714] width 38 height 32
type input "2"
click at [1074, 705] on input "2" at bounding box center [1060, 714] width 38 height 32
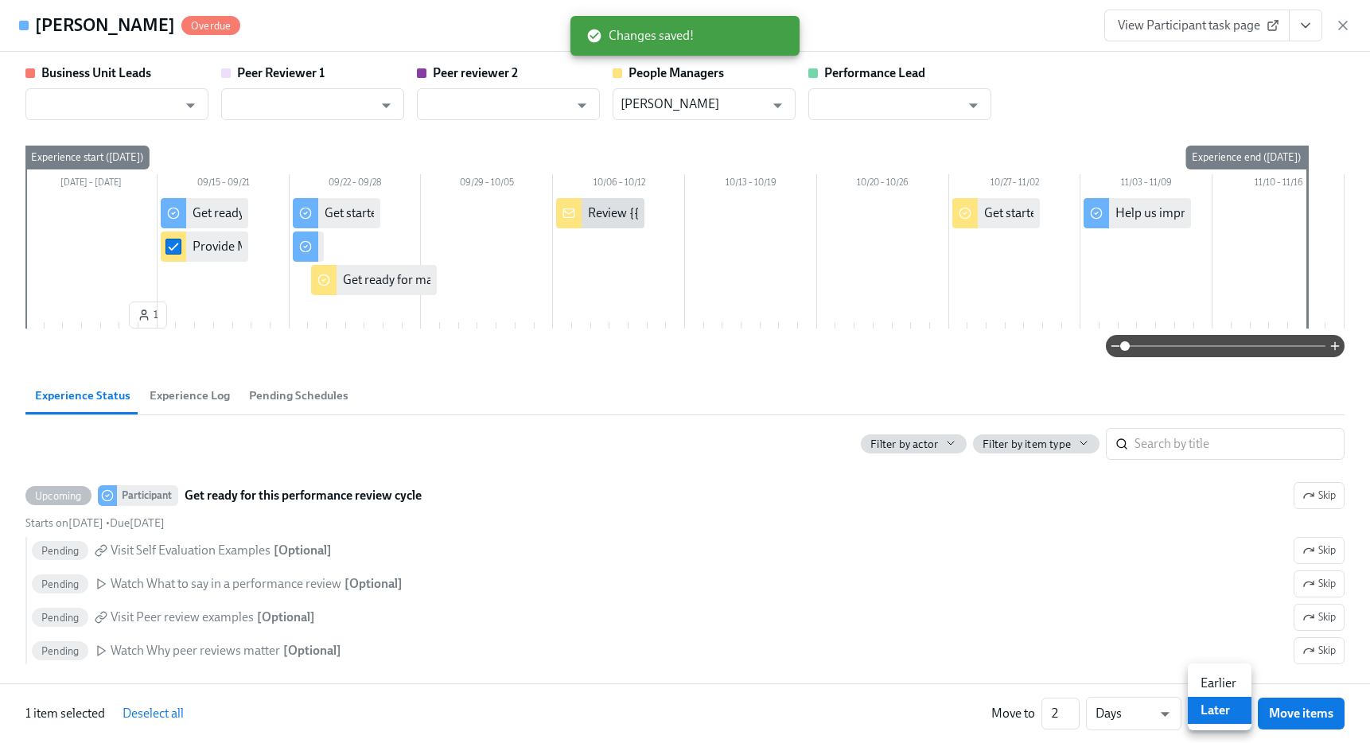
click at [1210, 682] on li "Earlier" at bounding box center [1219, 683] width 64 height 27
type input "earlier"
click at [1301, 717] on span "Move items" at bounding box center [1301, 713] width 64 height 16
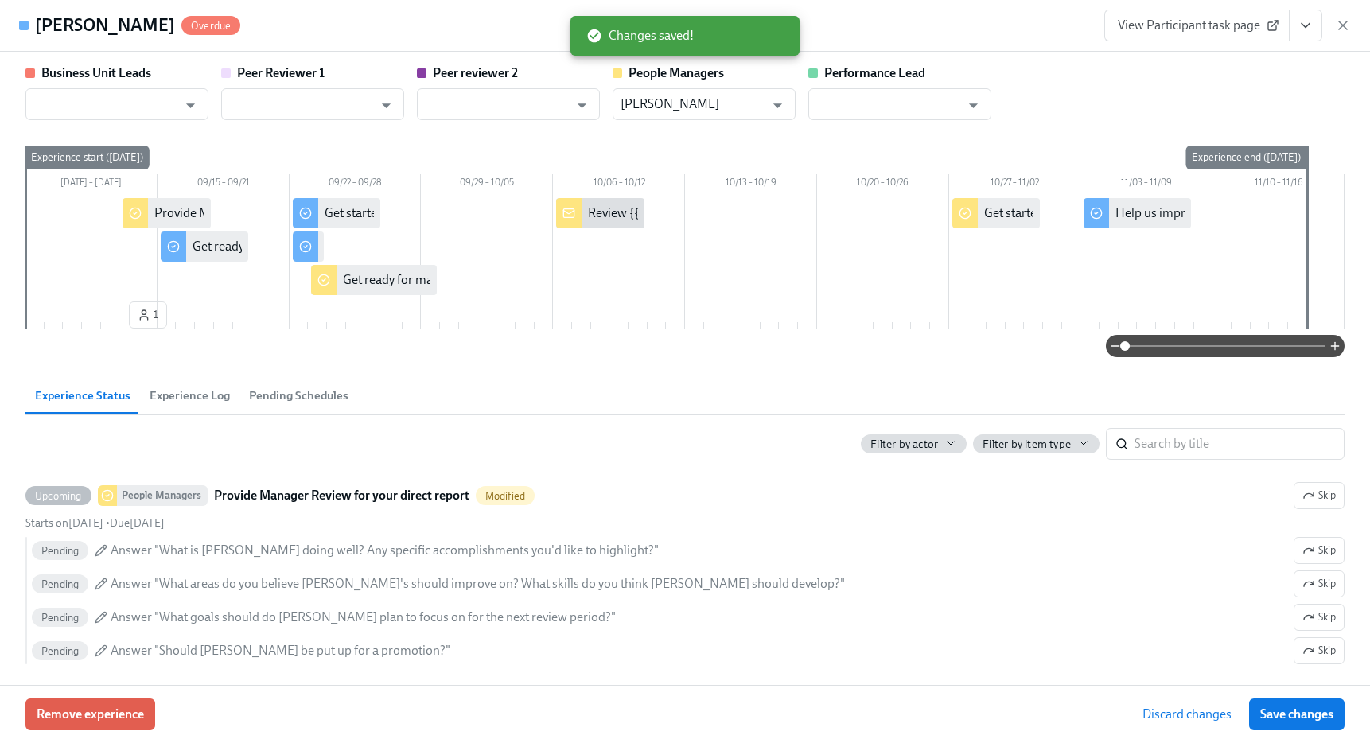
click at [1301, 717] on span "Save changes" at bounding box center [1296, 714] width 73 height 16
click at [1337, 28] on icon "button" at bounding box center [1343, 25] width 16 height 16
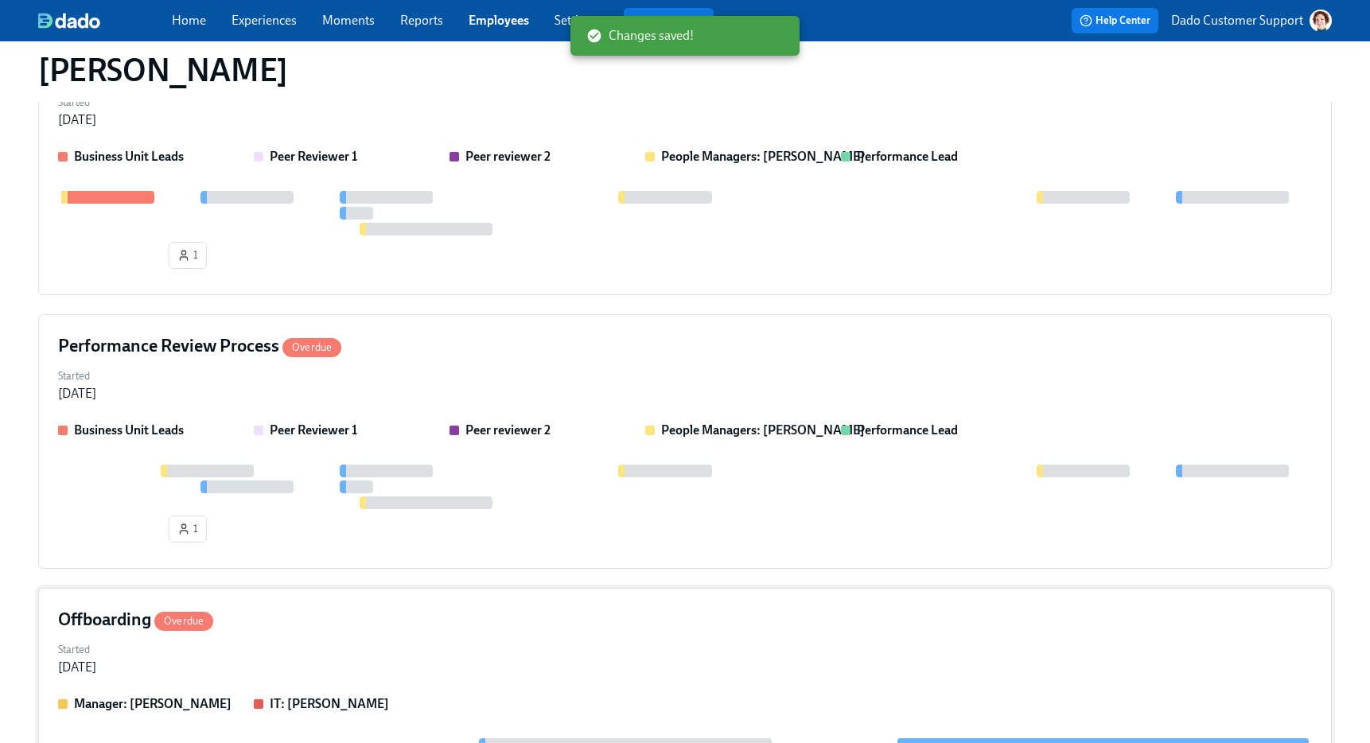
scroll to position [2746, 0]
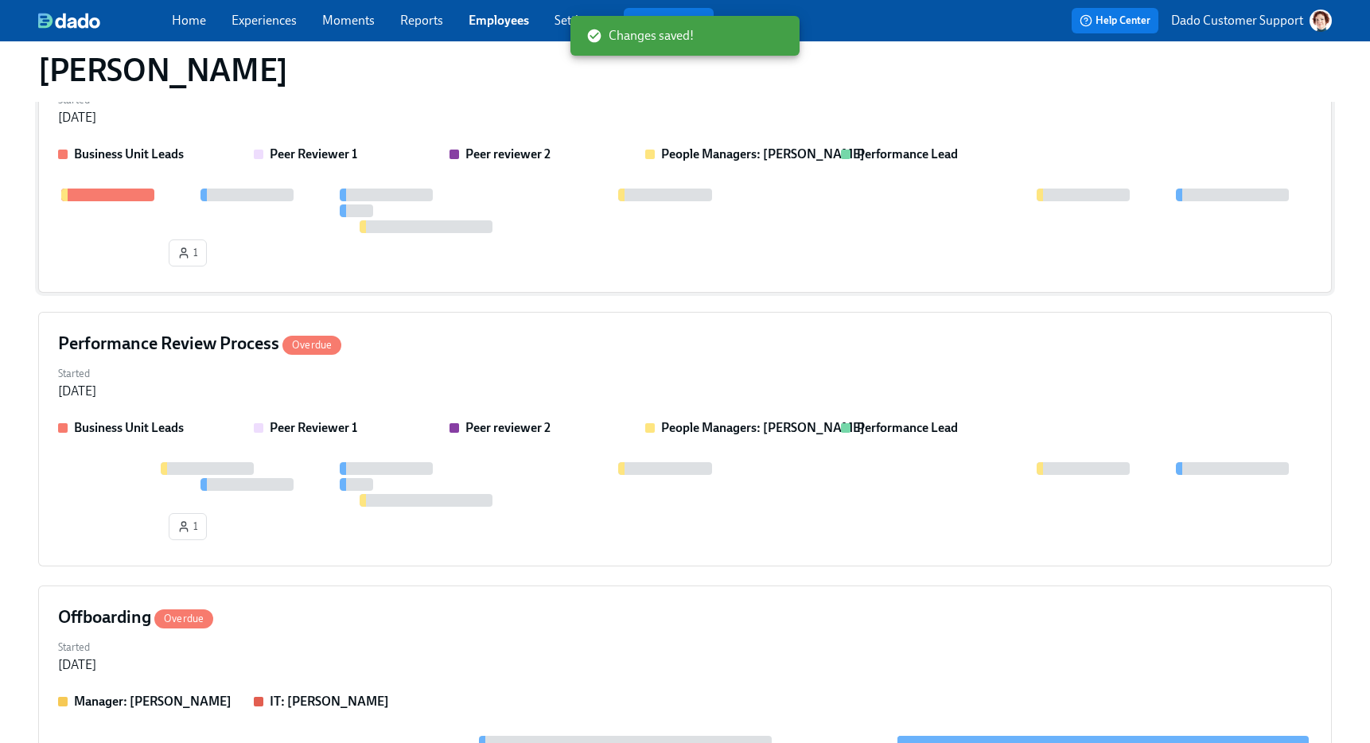
click at [278, 191] on div at bounding box center [246, 195] width 93 height 13
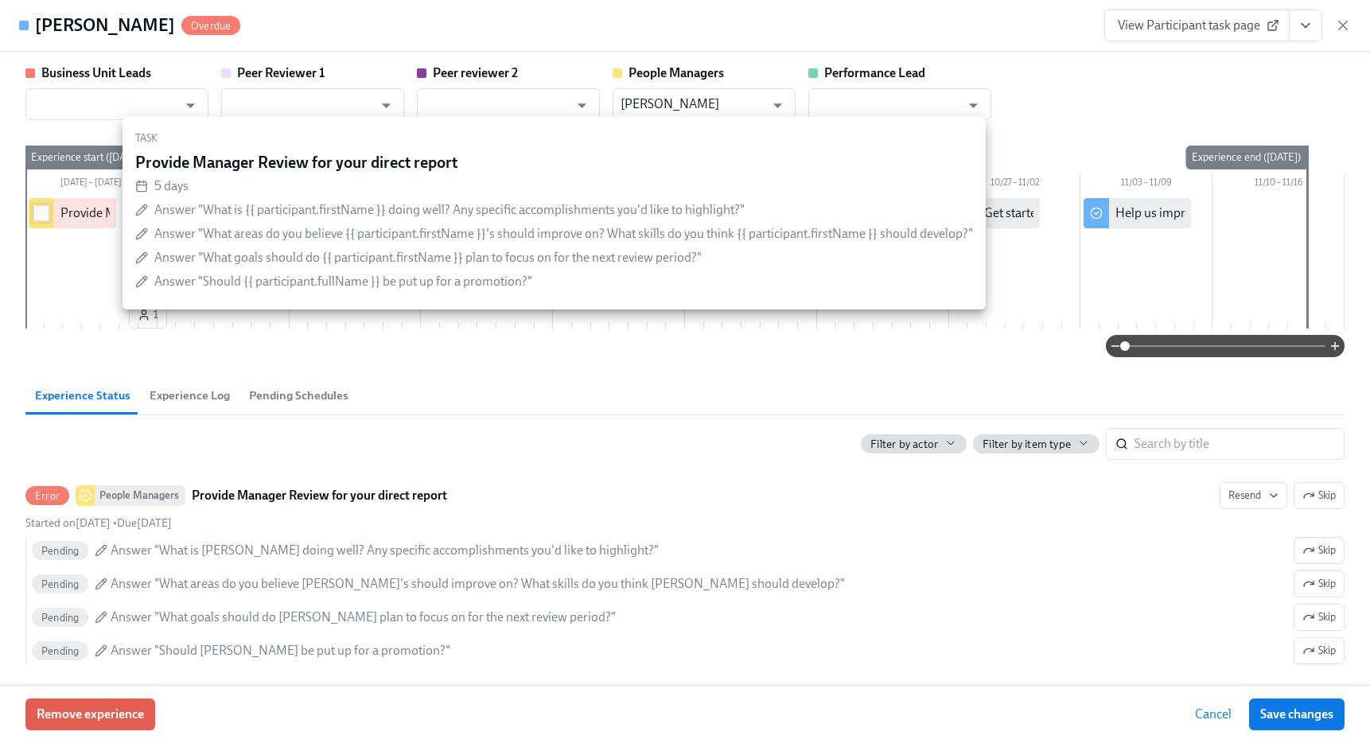
click at [37, 213] on input "checkbox" at bounding box center [41, 213] width 14 height 14
checkbox input "true"
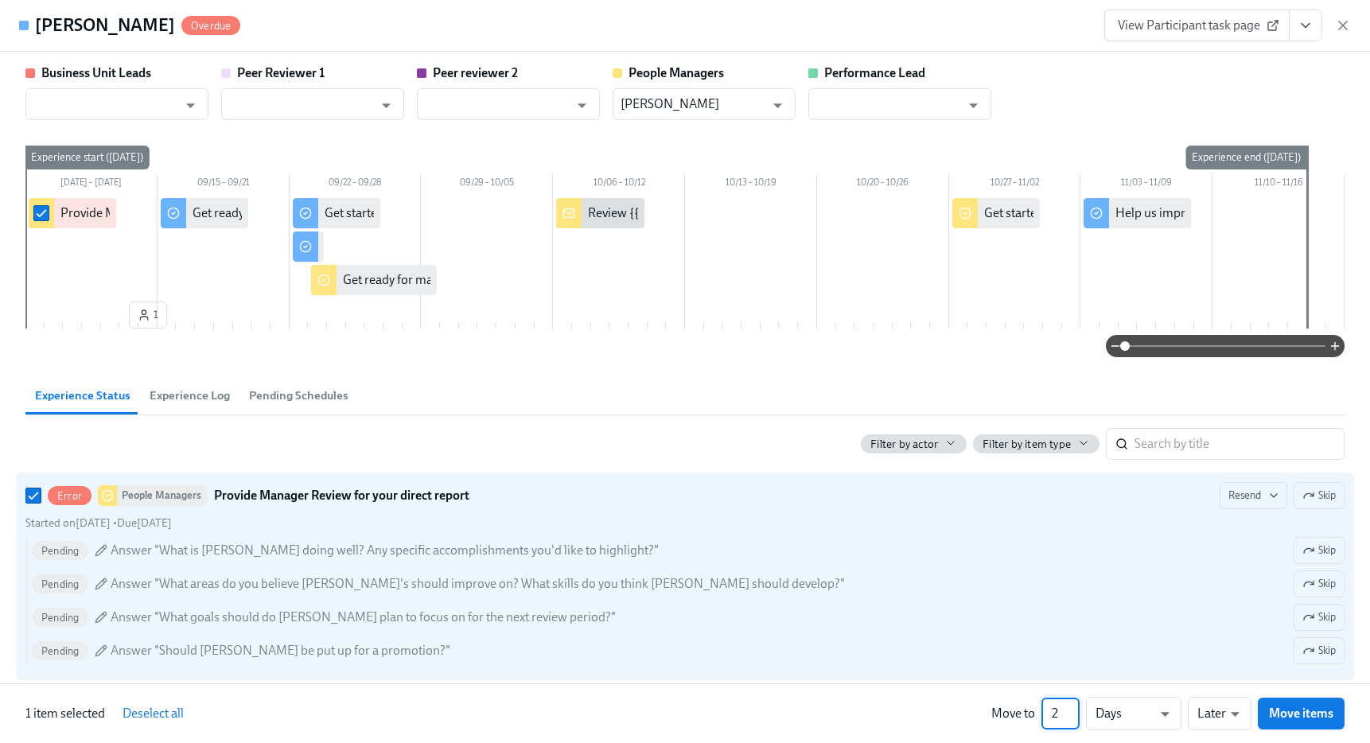
click at [1072, 708] on input "2" at bounding box center [1060, 714] width 38 height 32
click at [1072, 708] on input "3" at bounding box center [1060, 714] width 38 height 32
click at [1072, 708] on input "4" at bounding box center [1060, 714] width 38 height 32
click at [1072, 708] on input "5" at bounding box center [1060, 714] width 38 height 32
click at [1072, 708] on input "6" at bounding box center [1060, 714] width 38 height 32
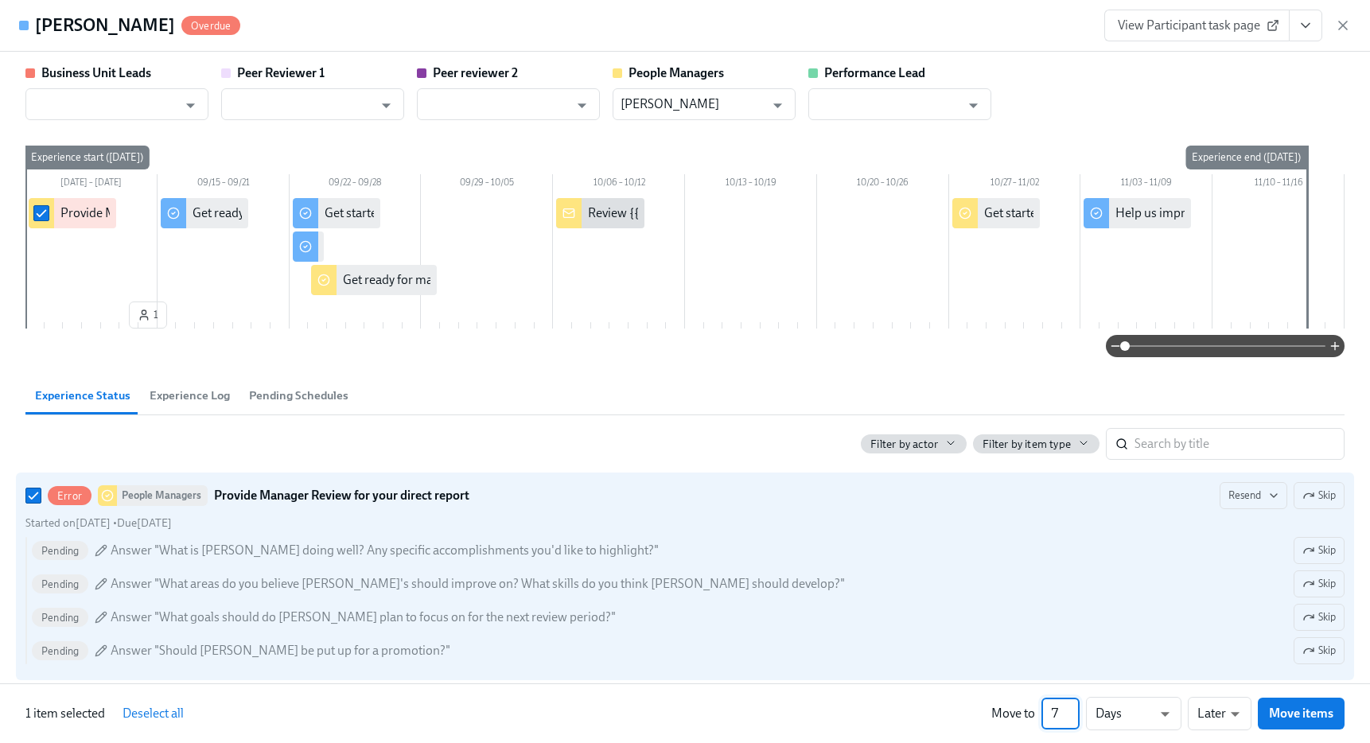
type input "7"
click at [1072, 708] on input "7" at bounding box center [1060, 714] width 38 height 32
click at [1305, 705] on div at bounding box center [685, 371] width 1370 height 743
click at [1297, 725] on button "Move items" at bounding box center [1300, 714] width 87 height 32
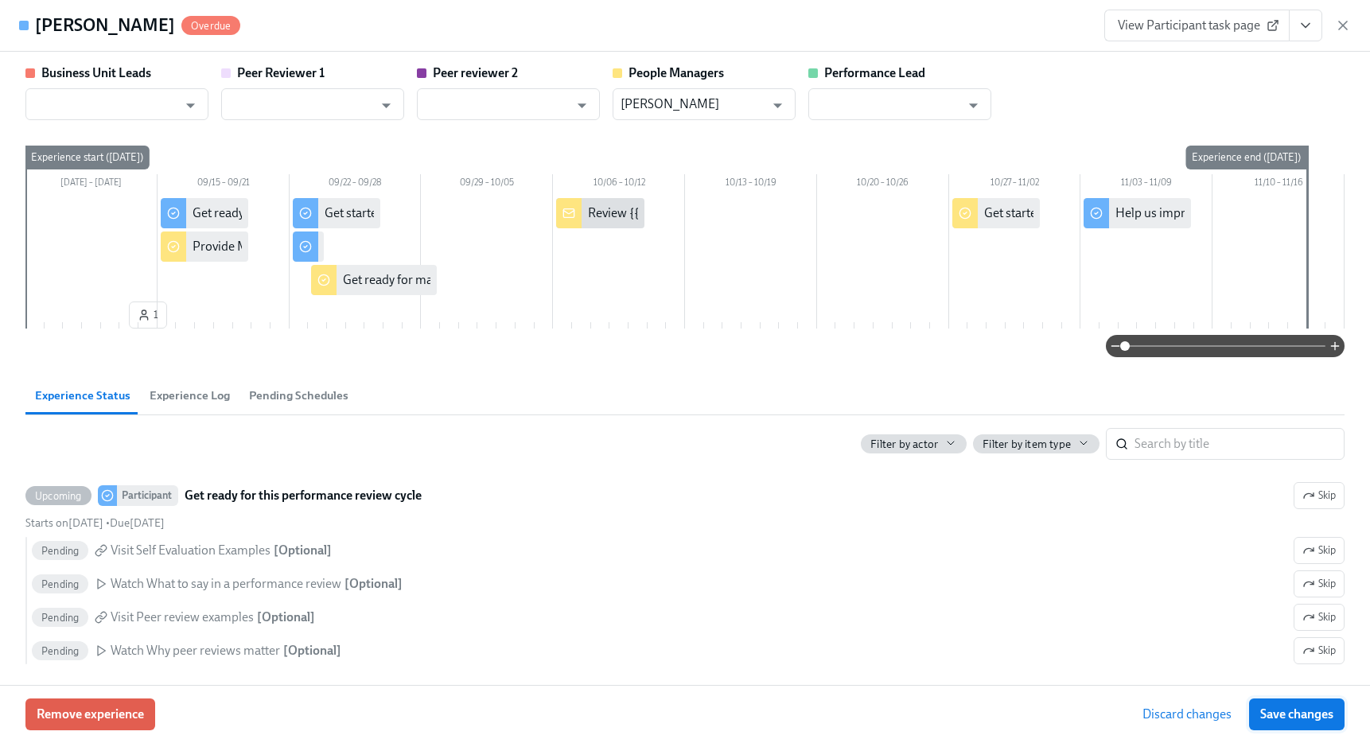
click at [1297, 722] on button "Save changes" at bounding box center [1296, 714] width 95 height 32
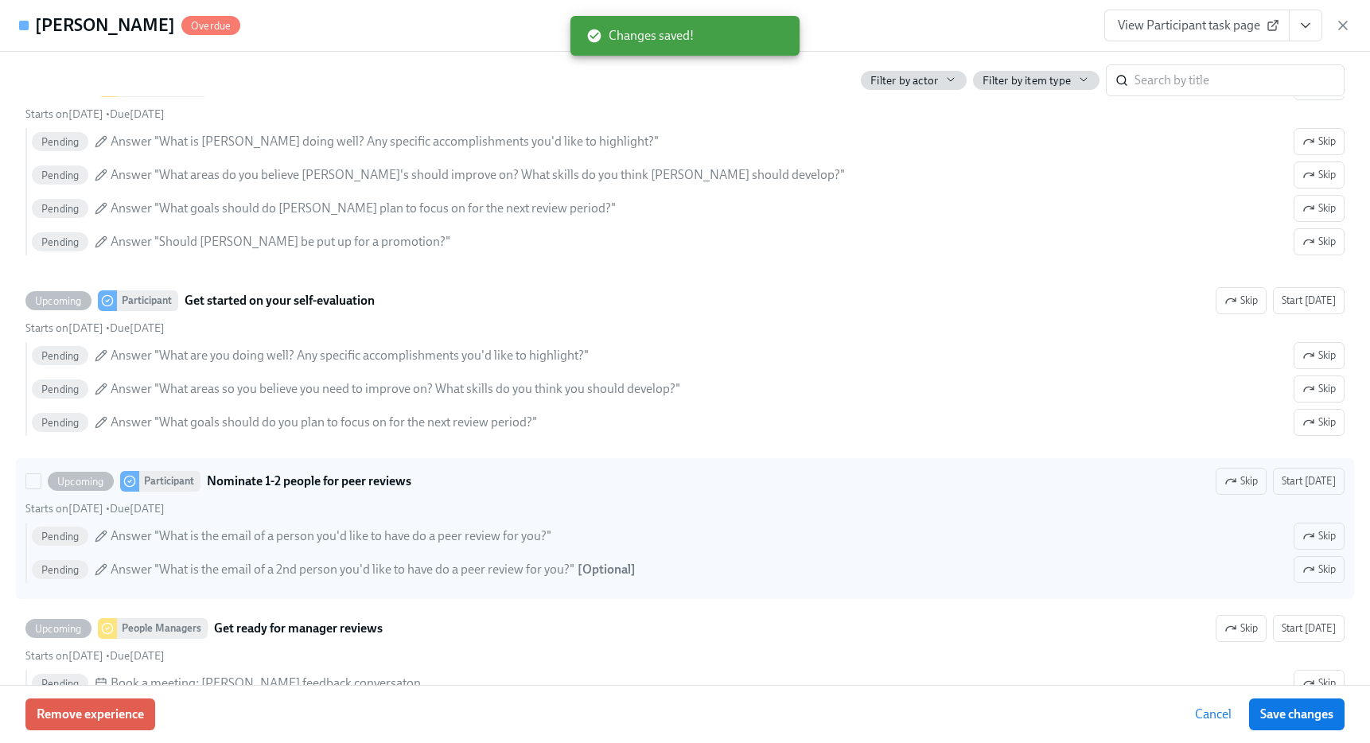
scroll to position [0, 0]
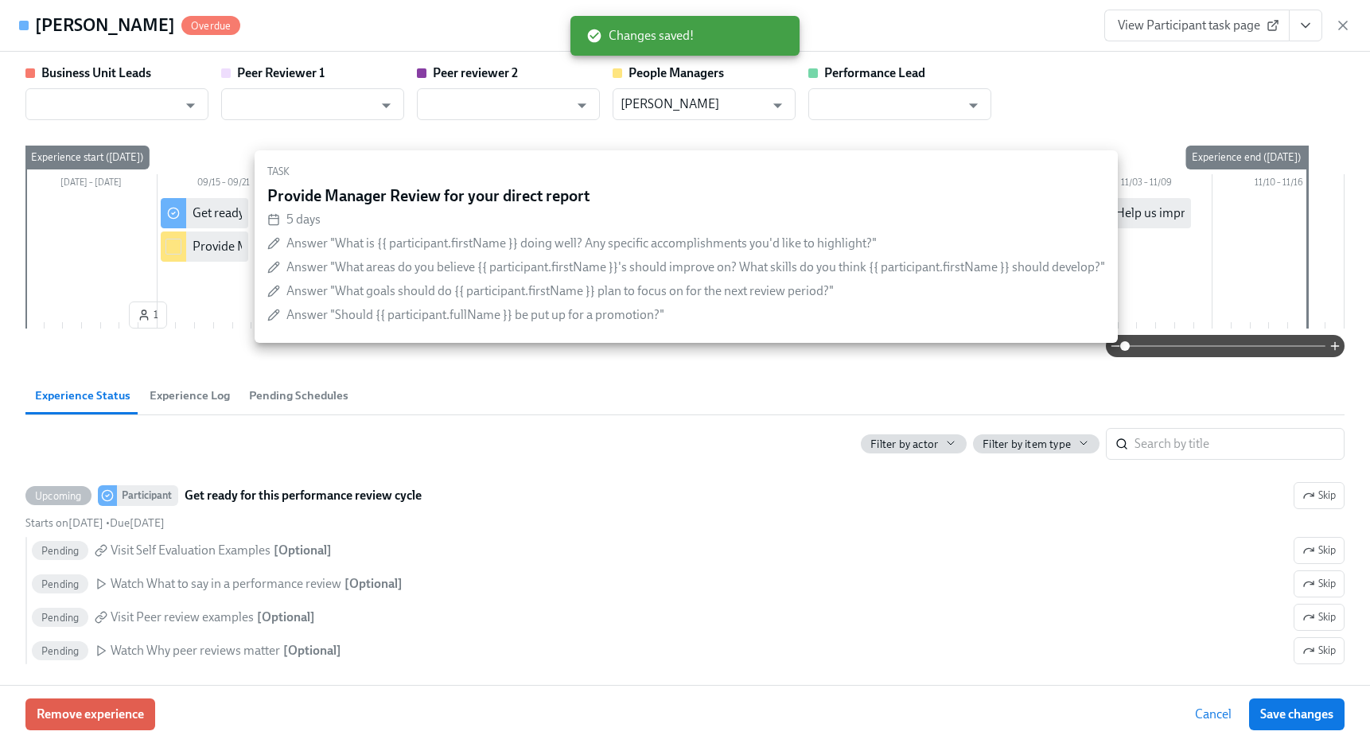
click at [172, 241] on input "checkbox" at bounding box center [173, 246] width 14 height 14
checkbox input "true"
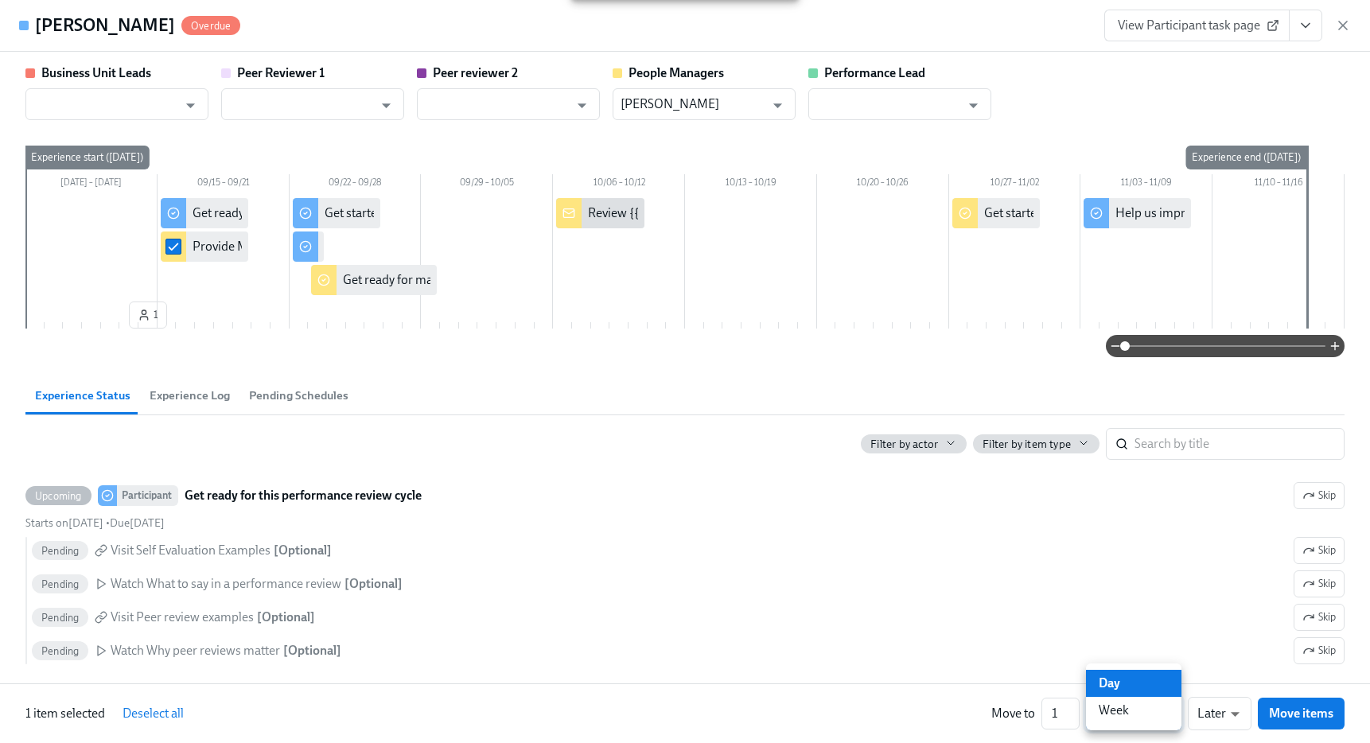
click at [1075, 708] on div at bounding box center [685, 371] width 1370 height 743
type input "2"
click at [1073, 710] on input "2" at bounding box center [1060, 714] width 38 height 32
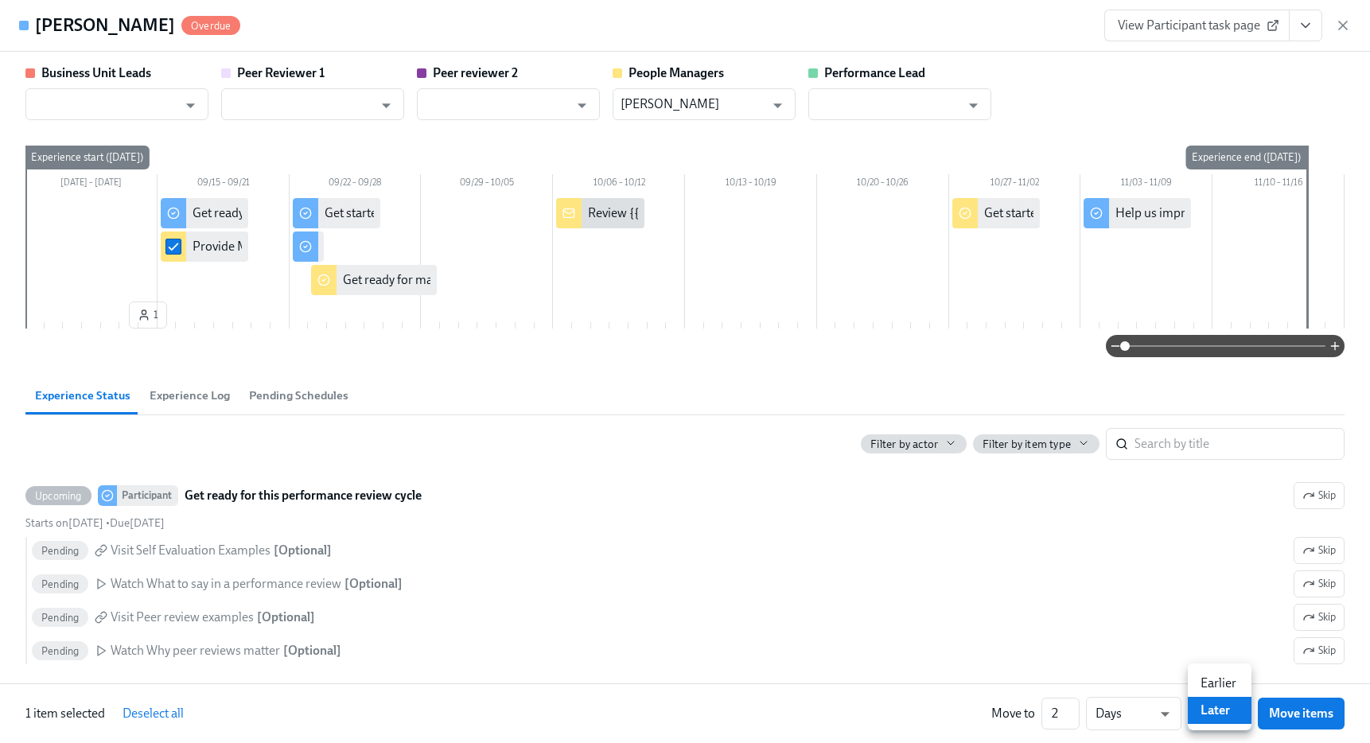
click at [1232, 684] on li "Earlier" at bounding box center [1219, 683] width 64 height 27
type input "earlier"
click at [1296, 709] on span "Move items" at bounding box center [1301, 713] width 64 height 16
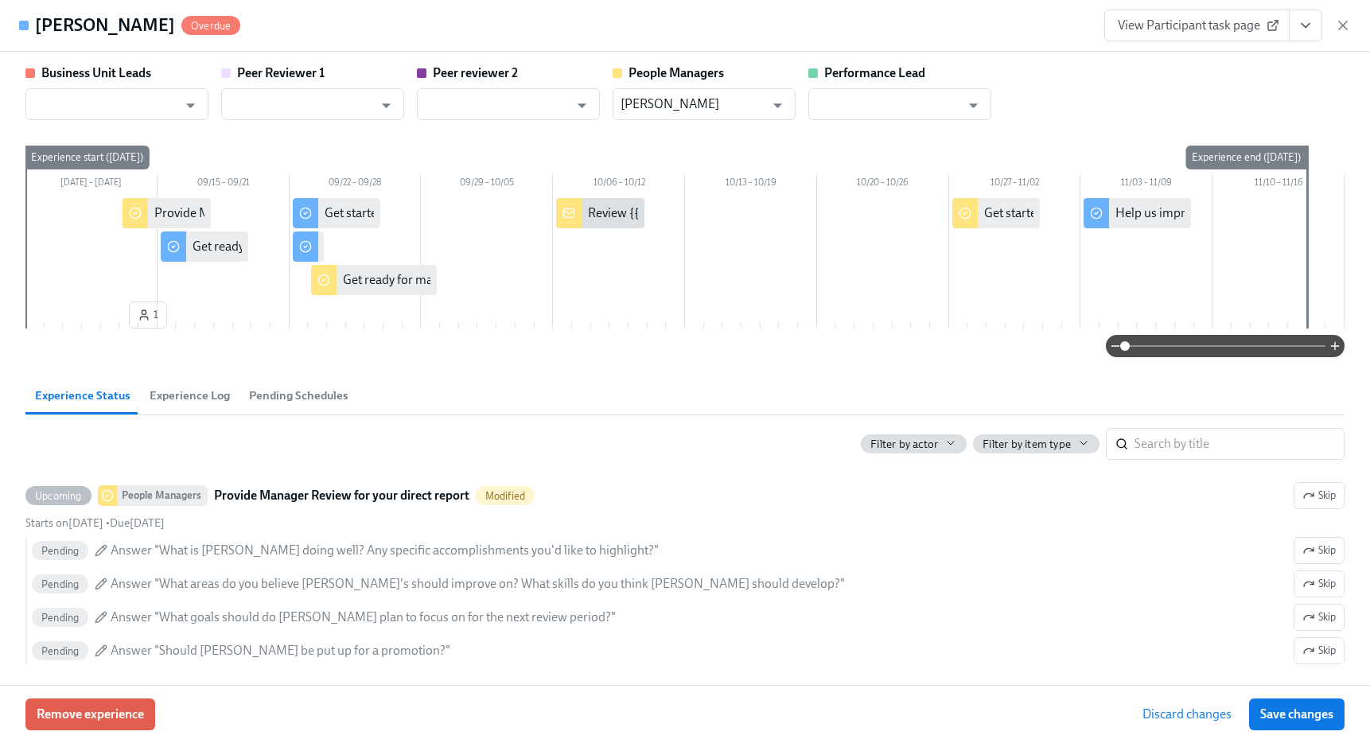
click at [1296, 709] on span "Save changes" at bounding box center [1296, 714] width 73 height 16
click at [1347, 20] on icon "button" at bounding box center [1343, 25] width 16 height 16
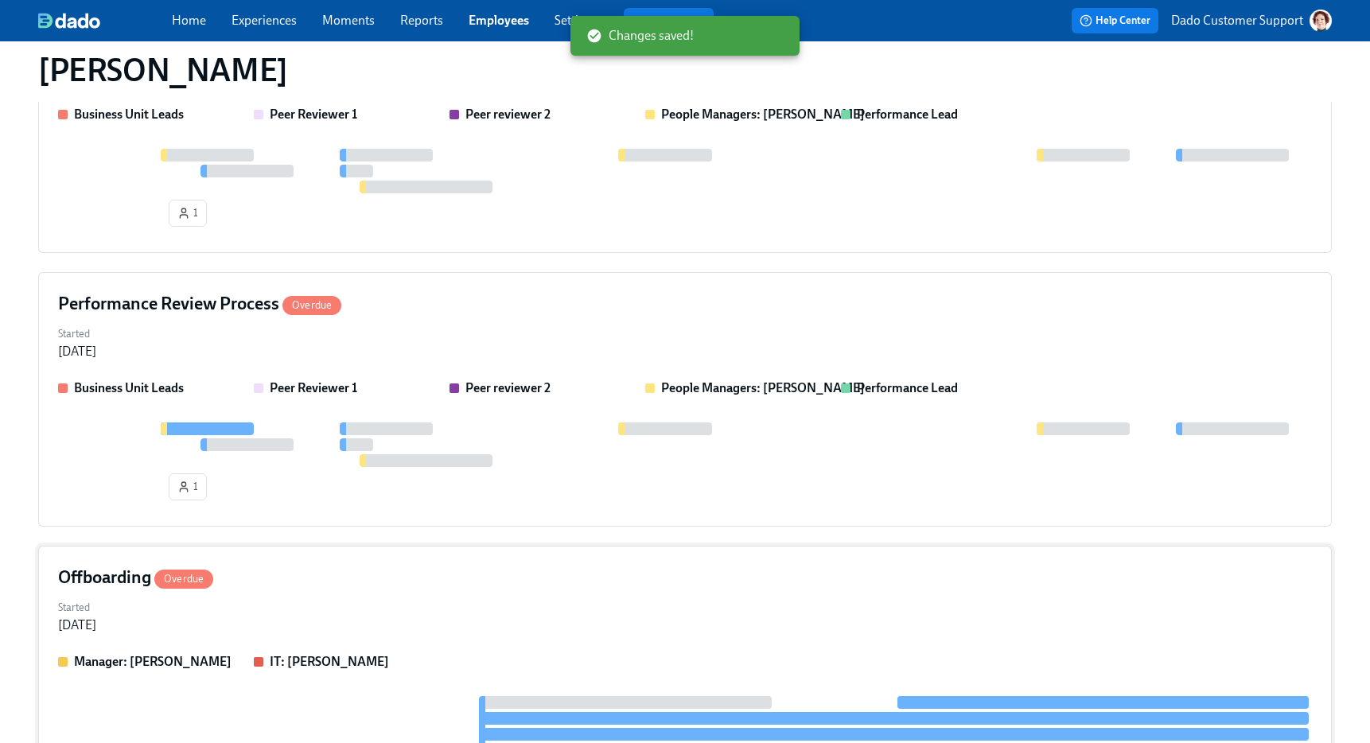
scroll to position [2784, 0]
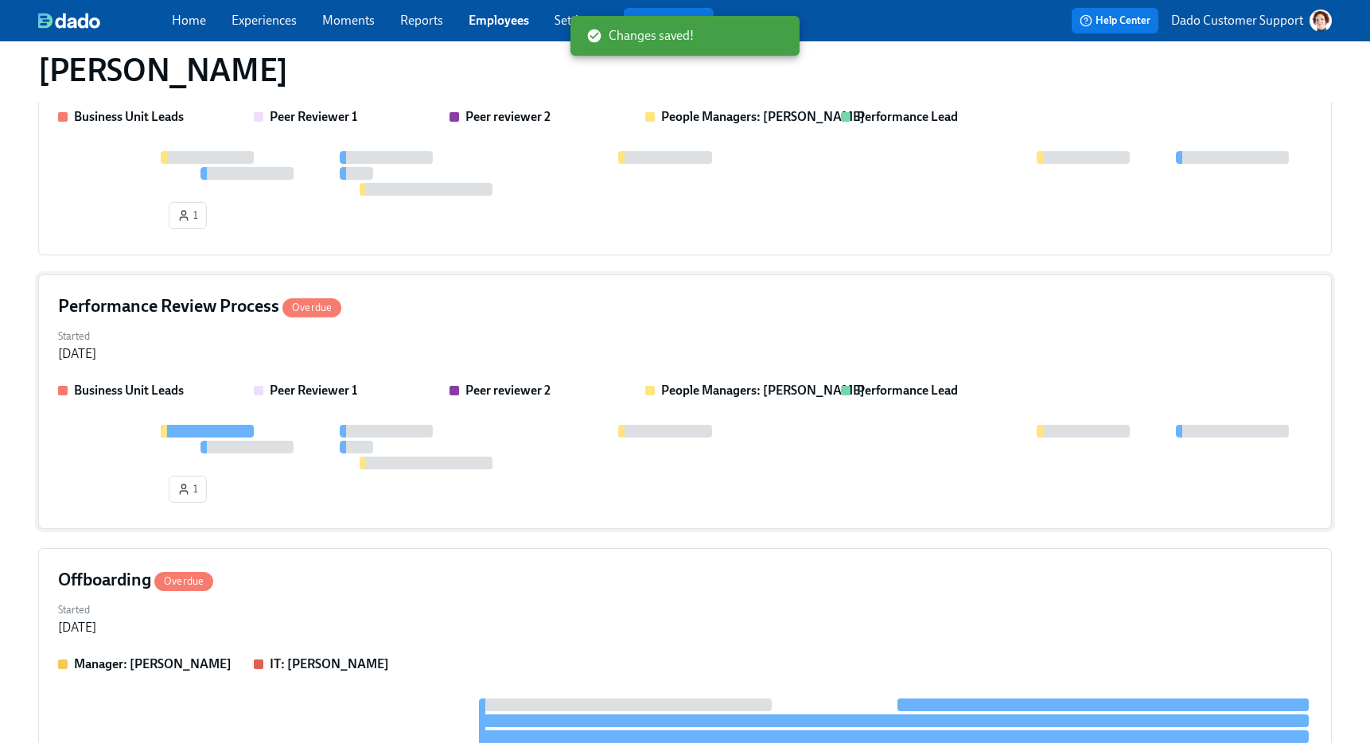
click at [371, 444] on div at bounding box center [356, 447] width 33 height 13
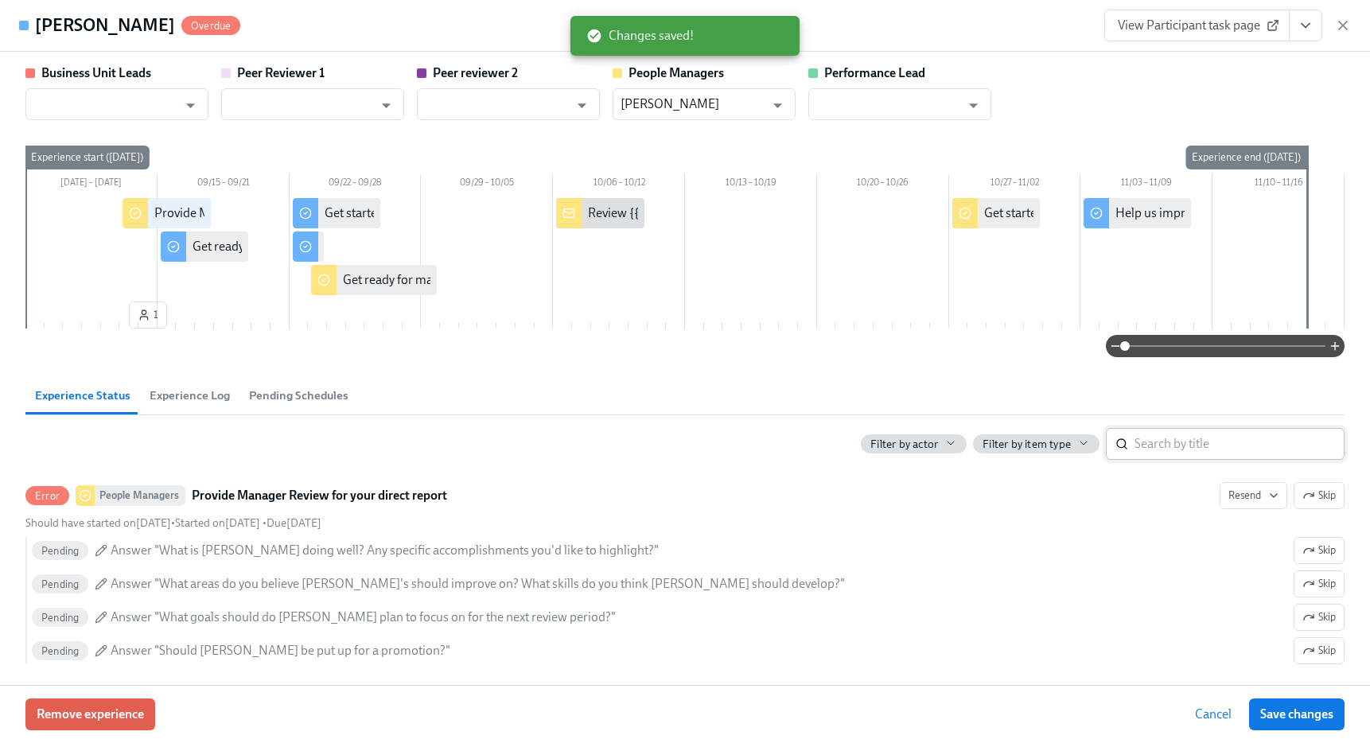
click at [1226, 447] on input "search" at bounding box center [1239, 444] width 210 height 32
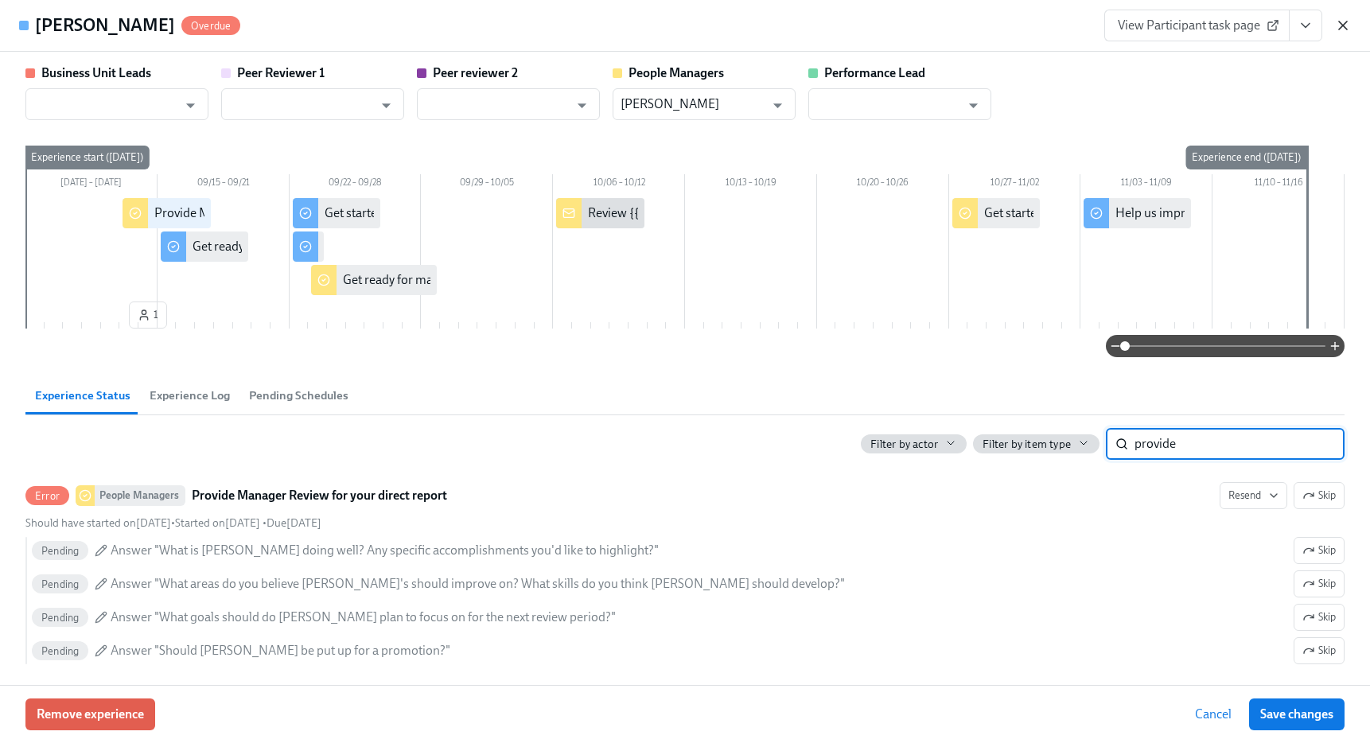
type input "provide"
click at [1350, 18] on icon "button" at bounding box center [1343, 25] width 16 height 16
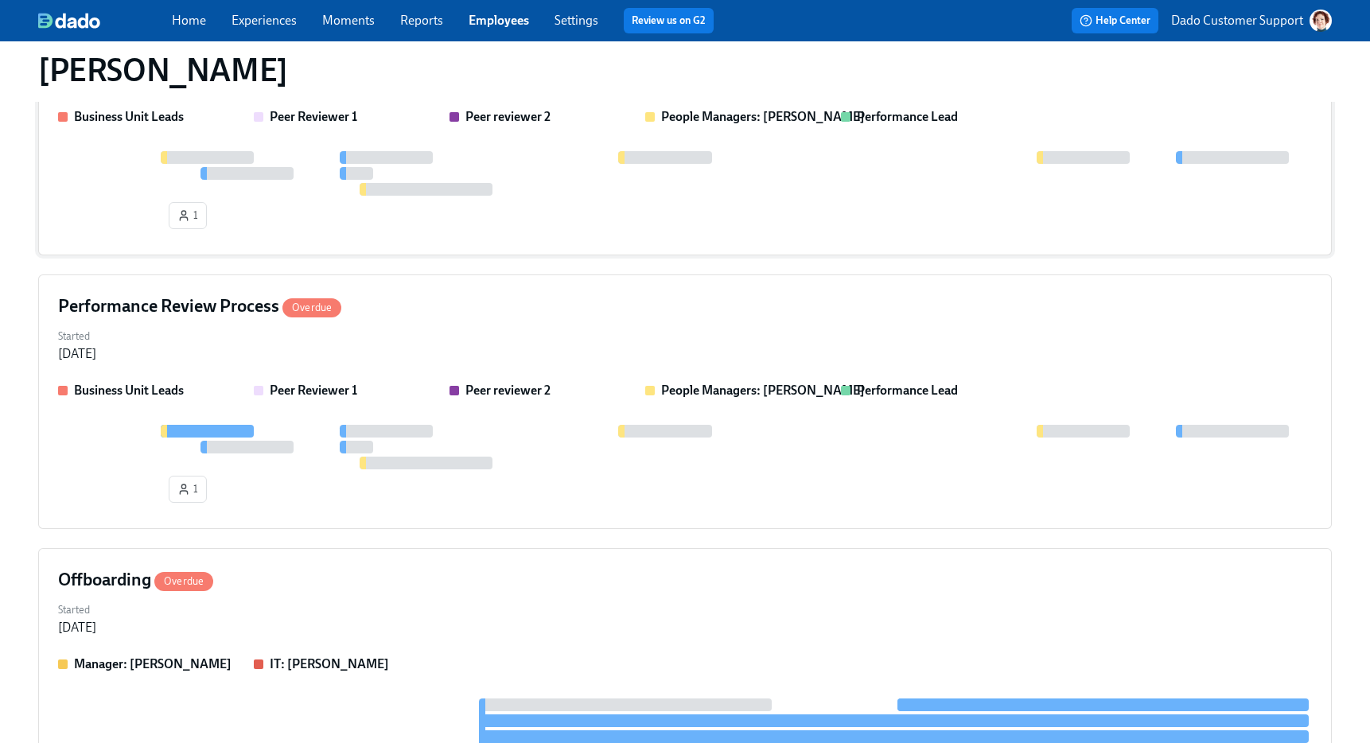
click at [344, 147] on div "Business Unit Leads Peer Reviewer 1 Peer reviewer 2 People Managers: Liz Reddic…" at bounding box center [684, 171] width 1253 height 127
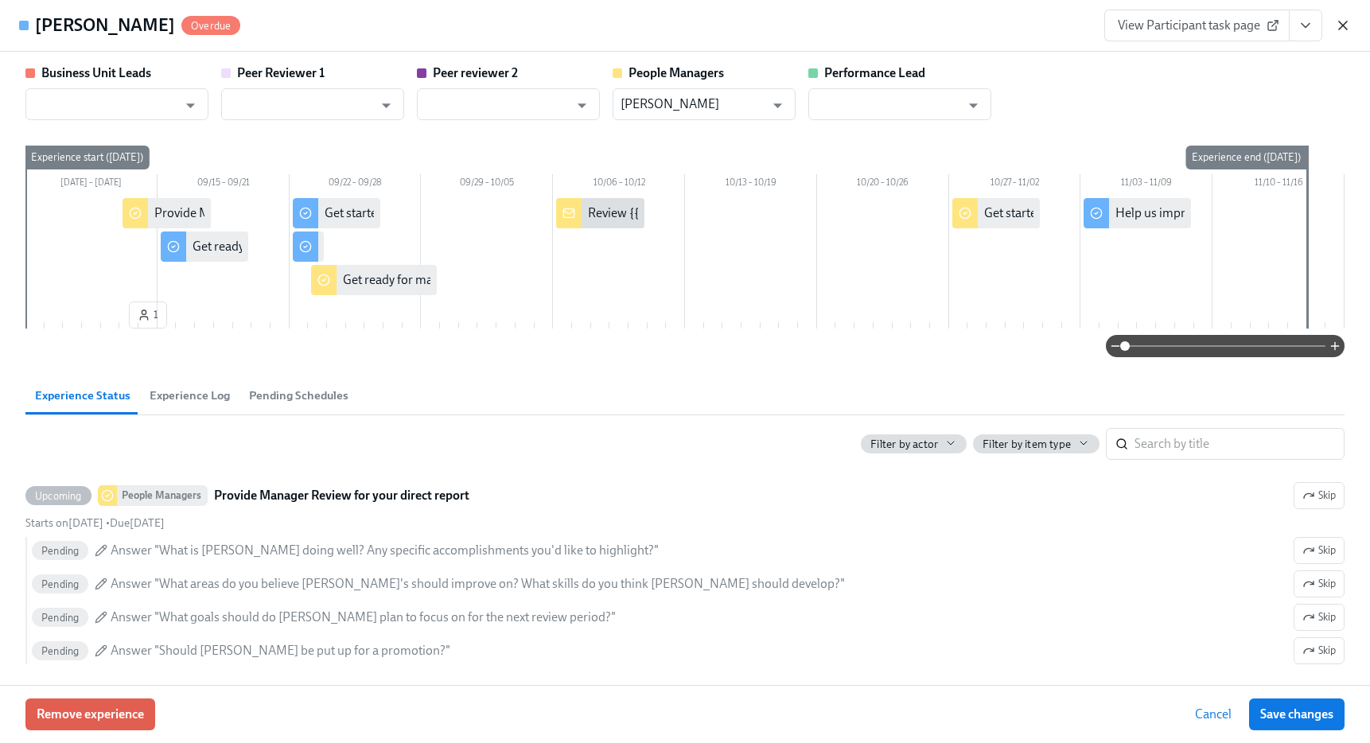
click at [1343, 26] on icon "button" at bounding box center [1343, 25] width 16 height 16
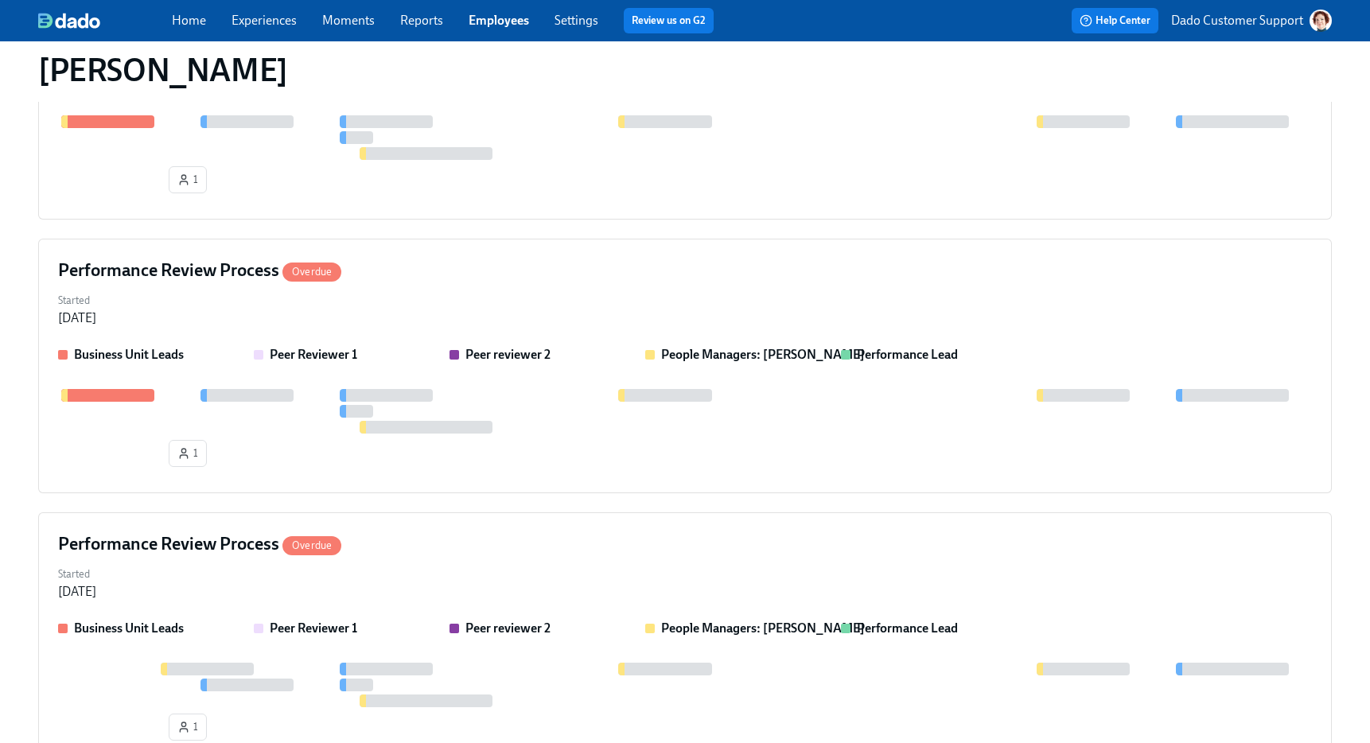
scroll to position [2275, 0]
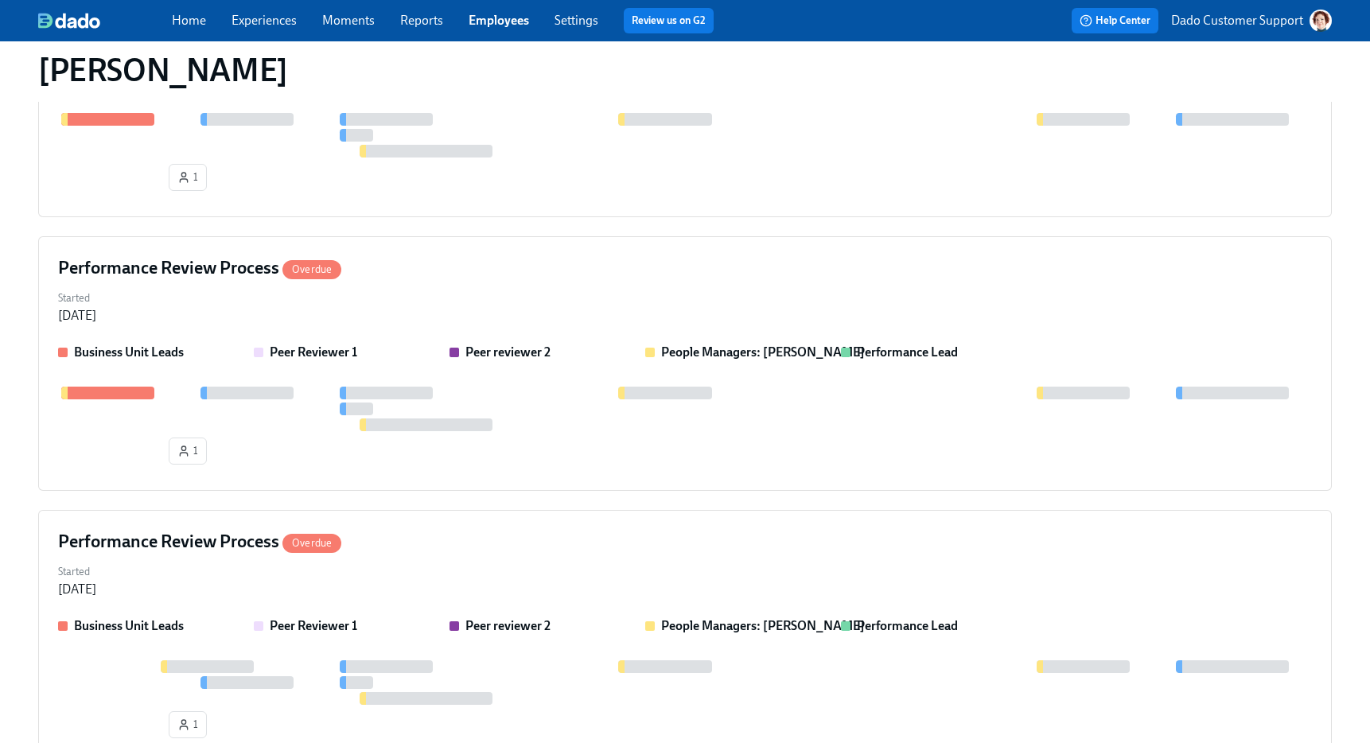
click at [474, 313] on div "Started Sep 08, 2025" at bounding box center [684, 305] width 1253 height 38
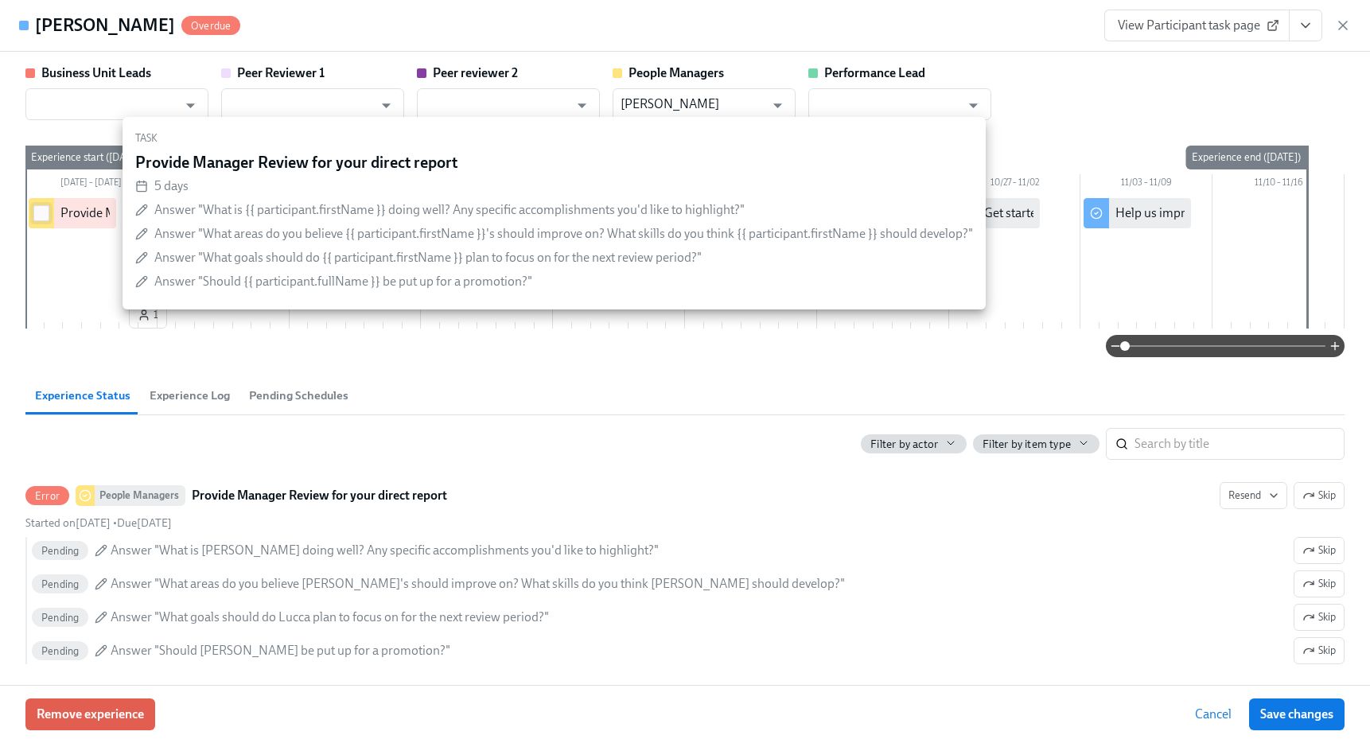
click at [39, 210] on input "checkbox" at bounding box center [41, 213] width 14 height 14
checkbox input "true"
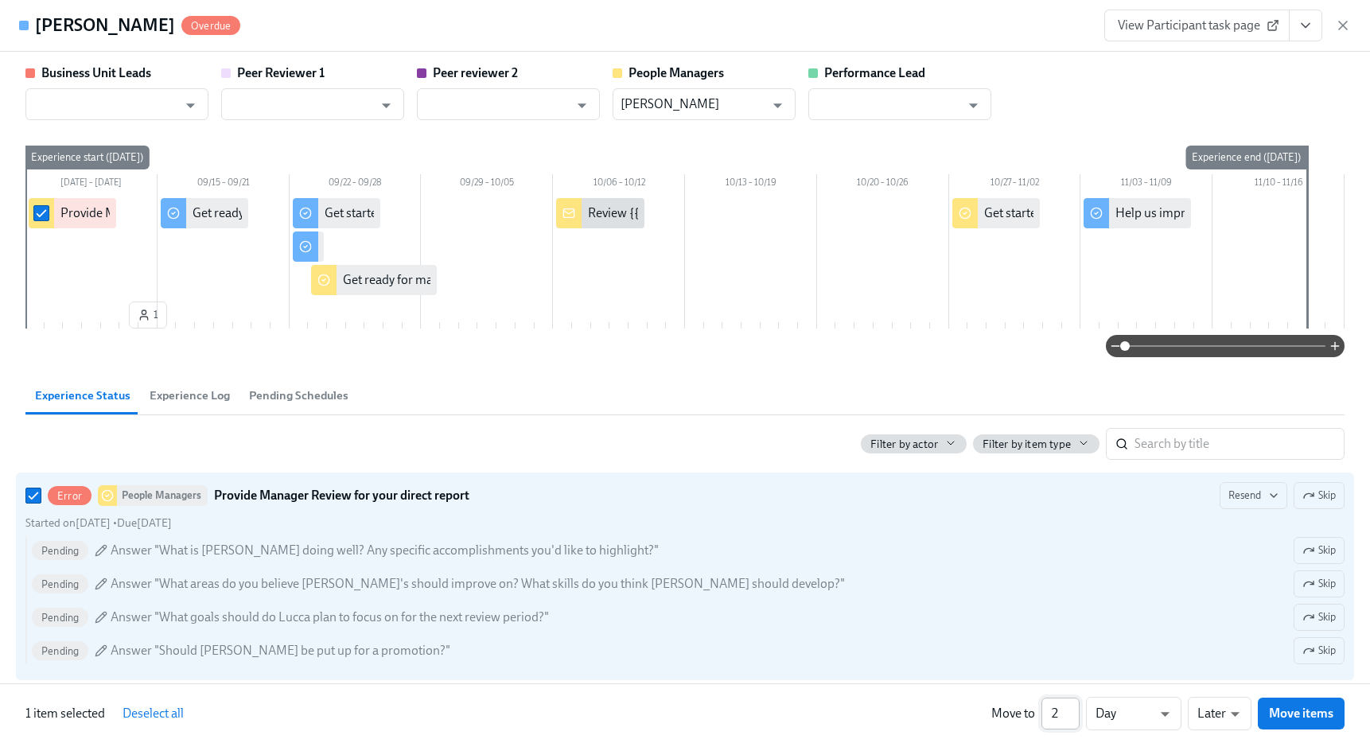
click at [1074, 705] on input "2" at bounding box center [1060, 714] width 38 height 32
click at [1074, 705] on input "3" at bounding box center [1060, 714] width 38 height 32
click at [1074, 705] on input "4" at bounding box center [1060, 714] width 38 height 32
type input "5"
click at [1074, 705] on input "5" at bounding box center [1060, 714] width 38 height 32
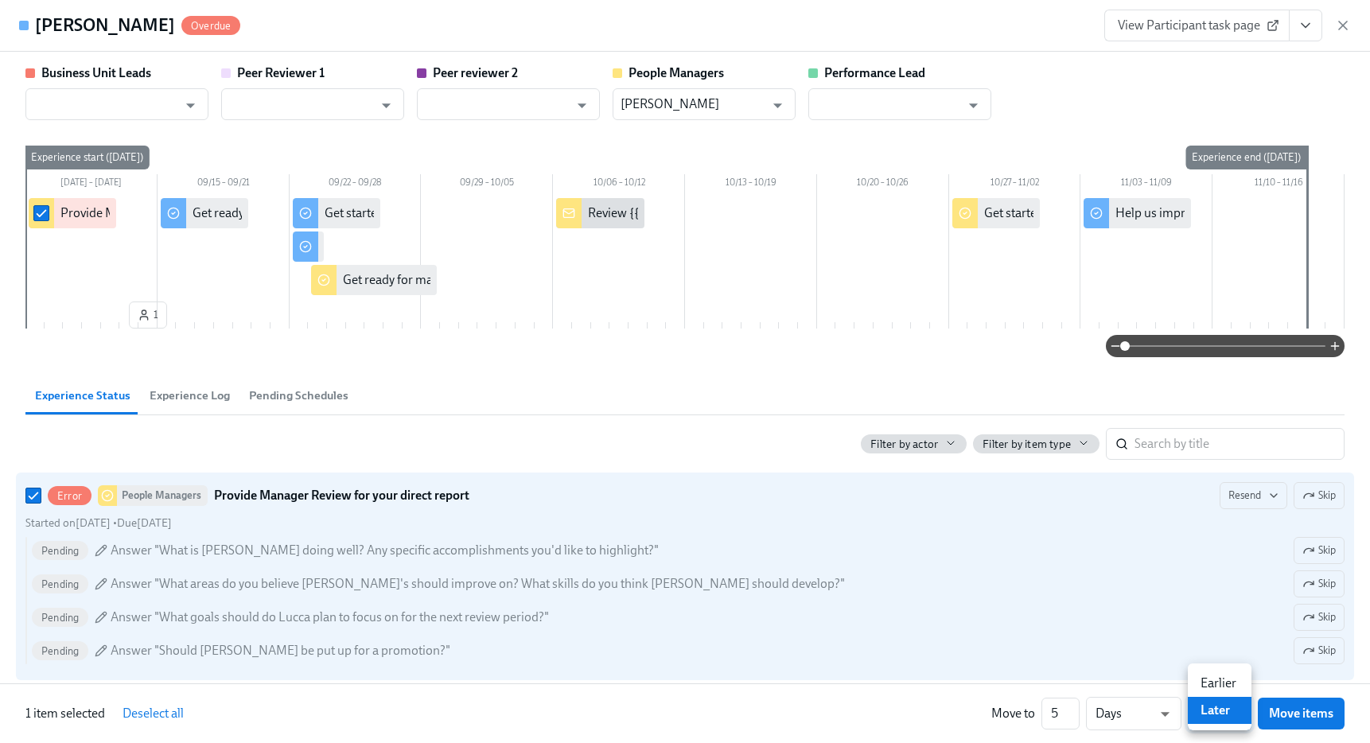
click at [1212, 709] on li "Later" at bounding box center [1219, 710] width 64 height 27
click at [1299, 709] on span "Move items" at bounding box center [1301, 713] width 64 height 16
checkbox input "false"
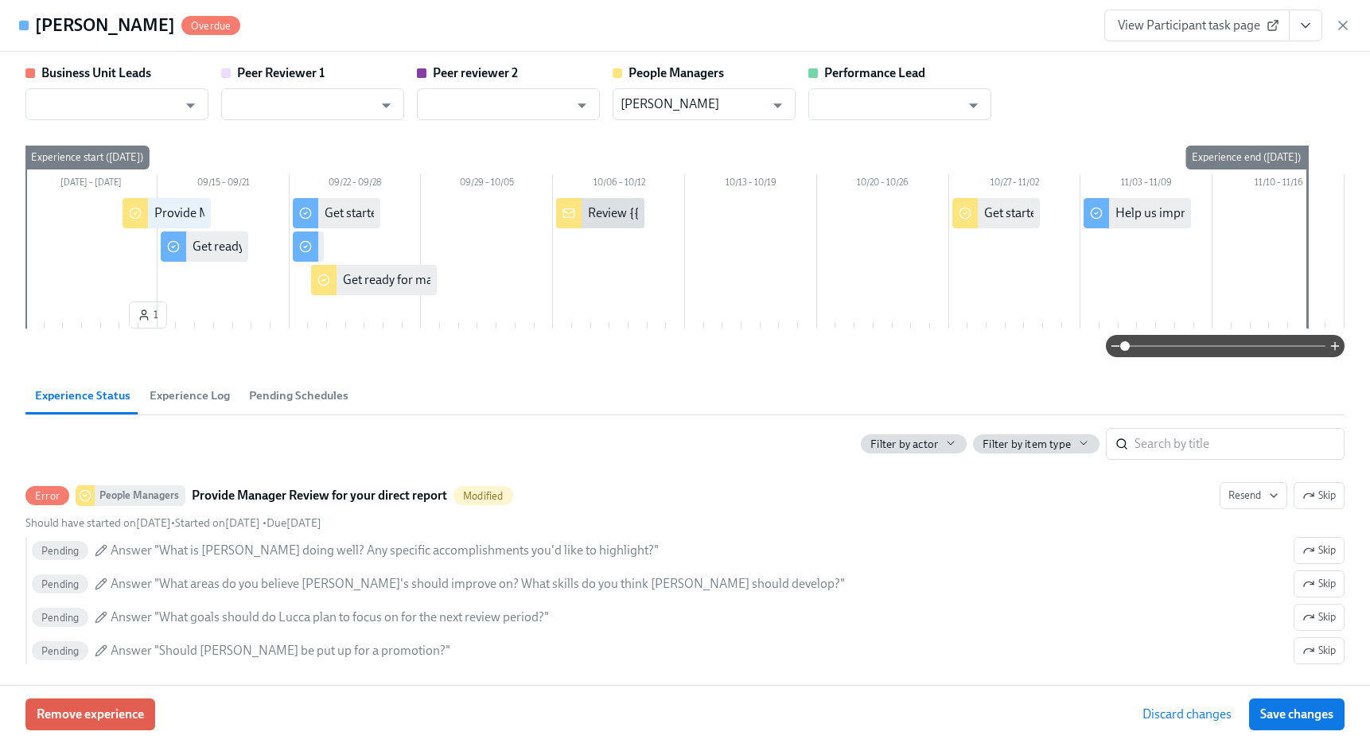
click at [1299, 709] on span "Save changes" at bounding box center [1296, 714] width 73 height 16
click at [1347, 24] on icon "button" at bounding box center [1343, 25] width 16 height 16
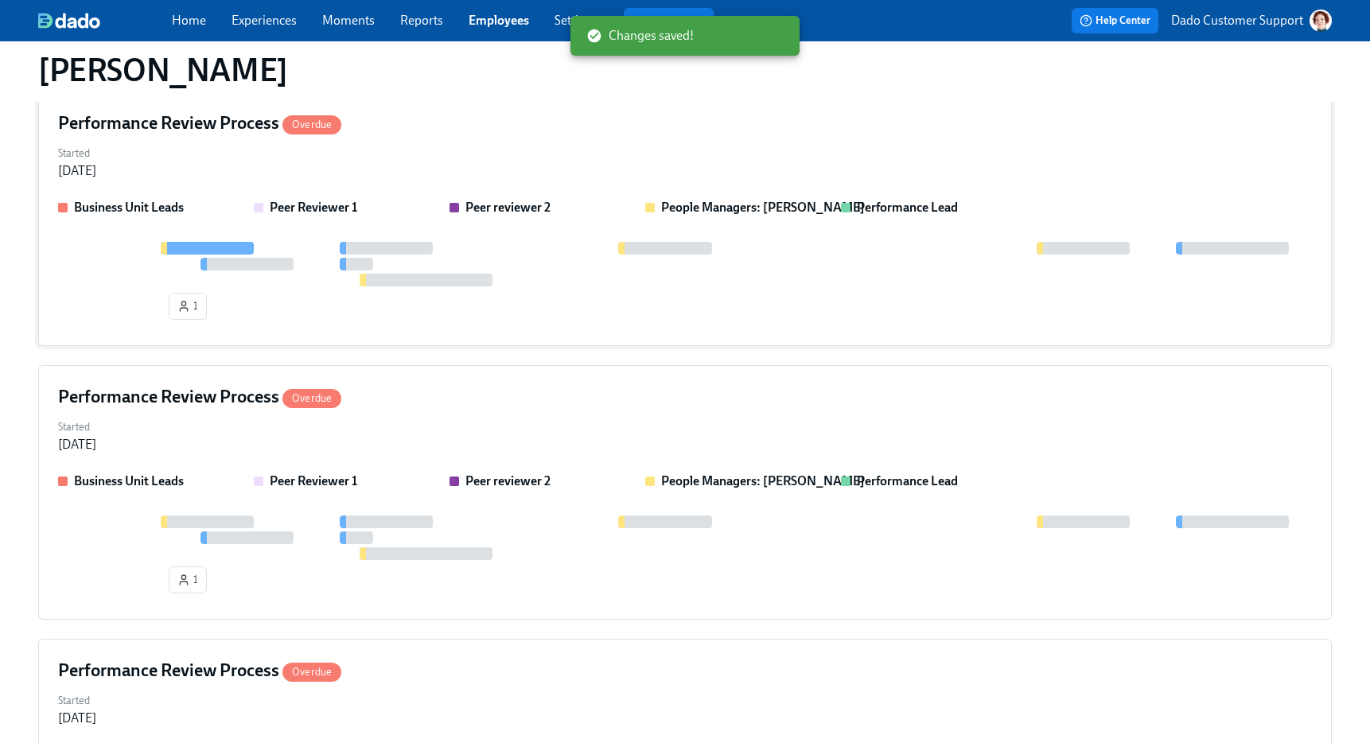
scroll to position [3305, 0]
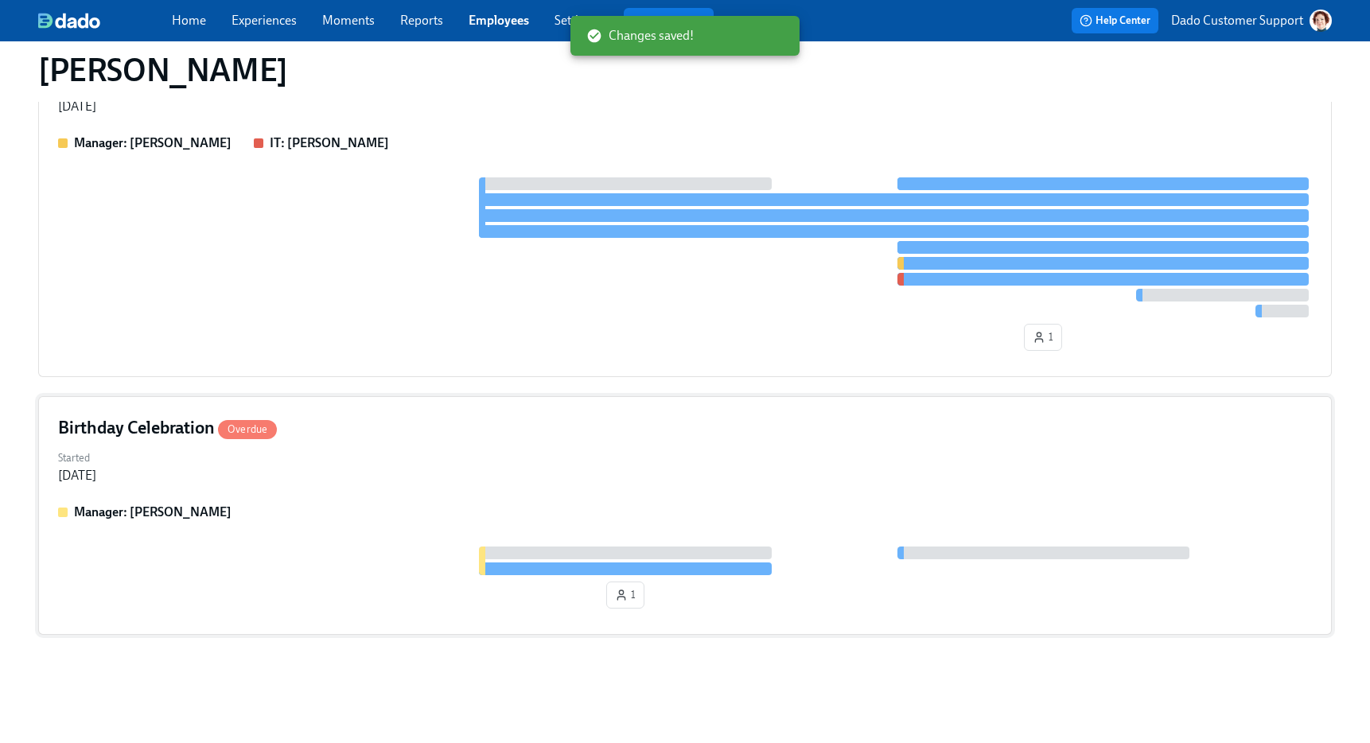
click at [111, 501] on div "Birthday Celebration Overdue Started Sep 08, 2025 Manager: Liz Reddick 1" at bounding box center [684, 515] width 1293 height 239
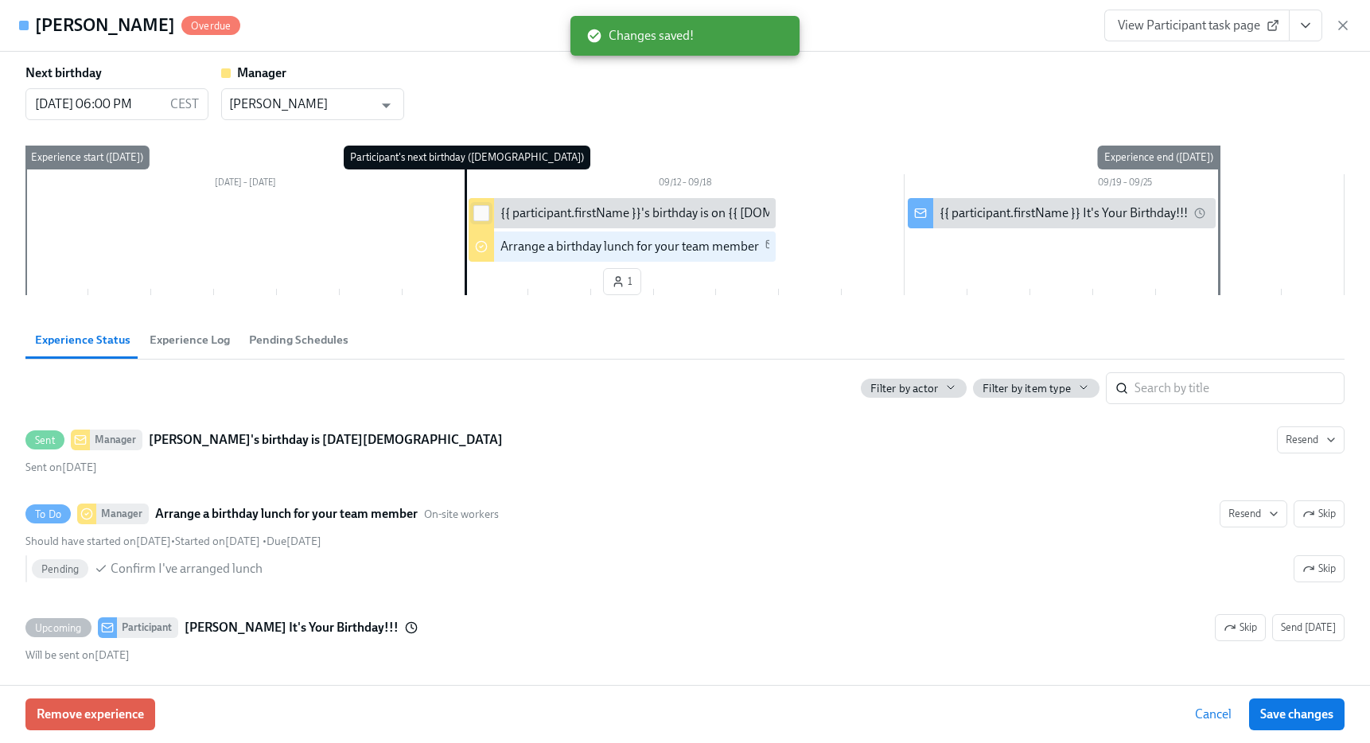
click at [482, 218] on input "checkbox" at bounding box center [481, 213] width 14 height 14
checkbox input "true"
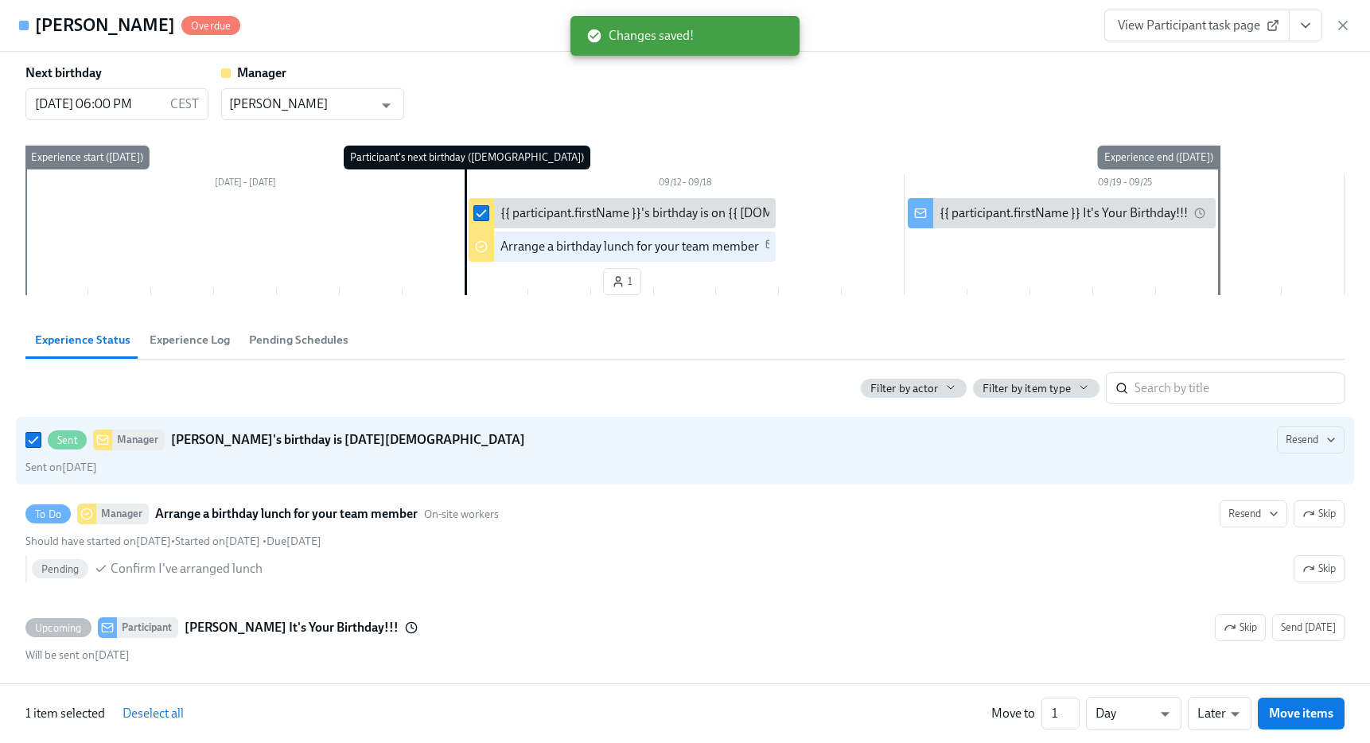
checkbox input "true"
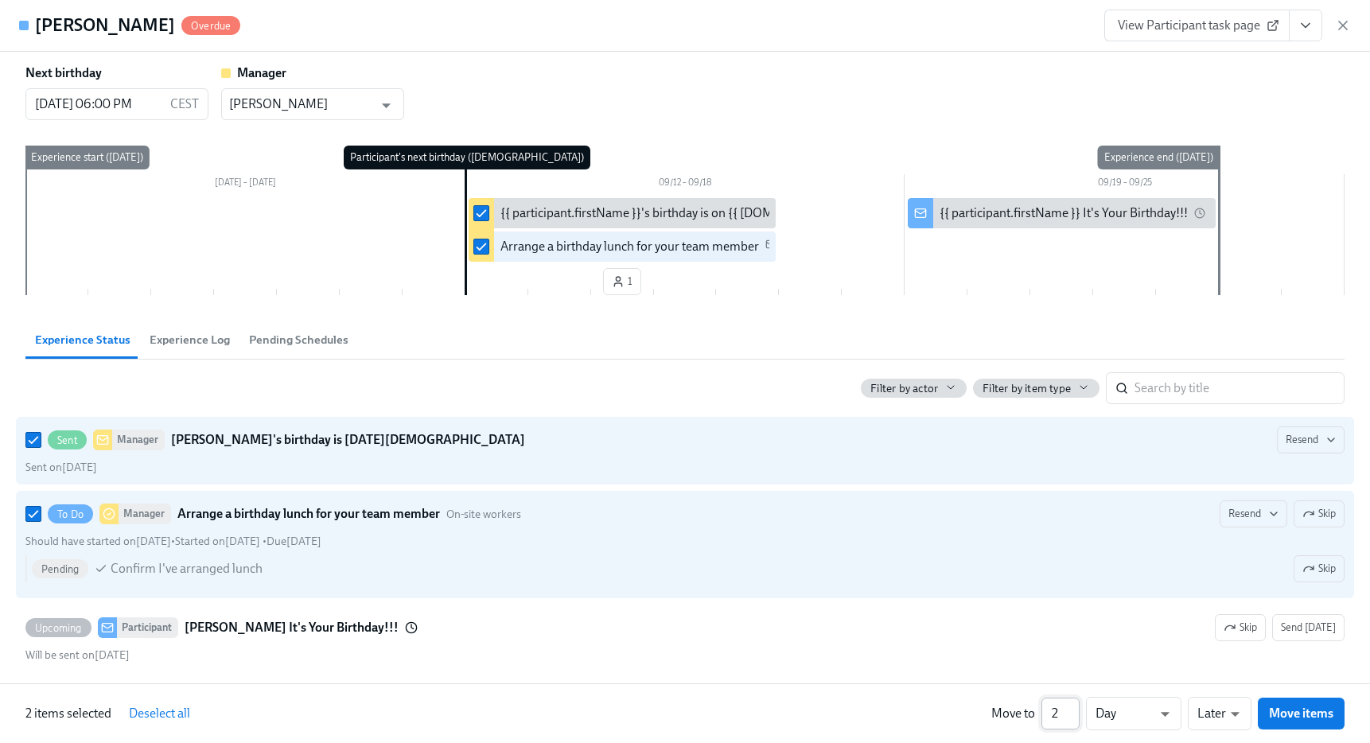
click at [1071, 705] on input "2" at bounding box center [1060, 714] width 38 height 32
type input "3"
click at [1071, 705] on input "3" at bounding box center [1060, 714] width 38 height 32
click at [1228, 683] on li "Earlier" at bounding box center [1219, 683] width 64 height 27
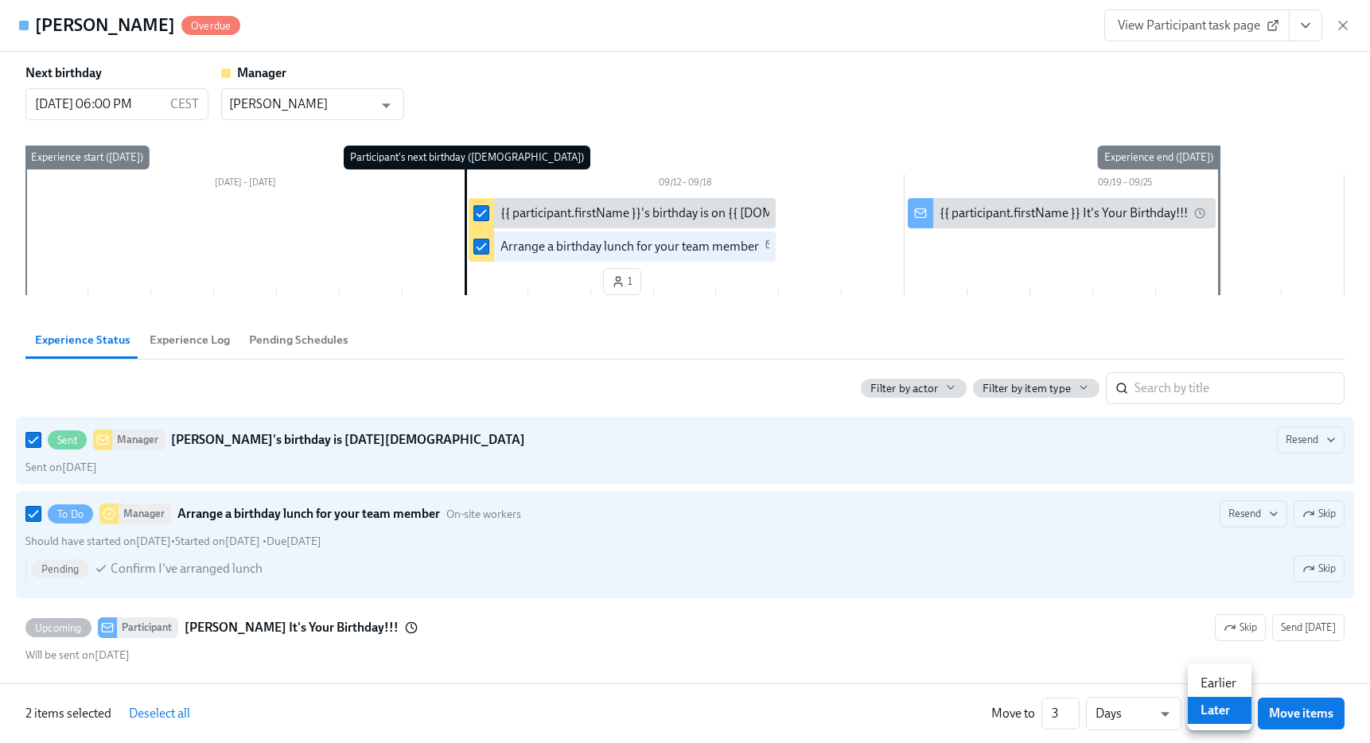
type input "earlier"
click at [1284, 705] on span "Move items" at bounding box center [1301, 713] width 64 height 16
checkbox input "false"
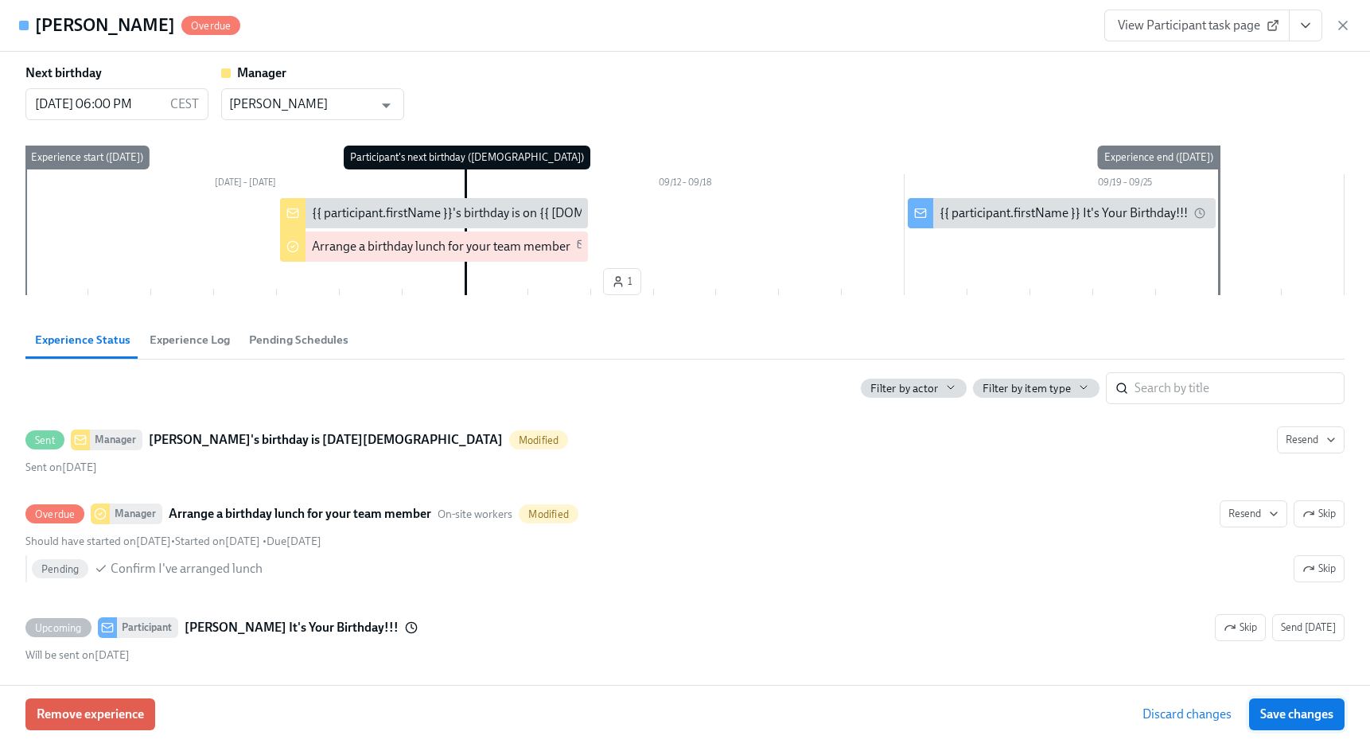
click at [1285, 707] on span "Save changes" at bounding box center [1296, 714] width 73 height 16
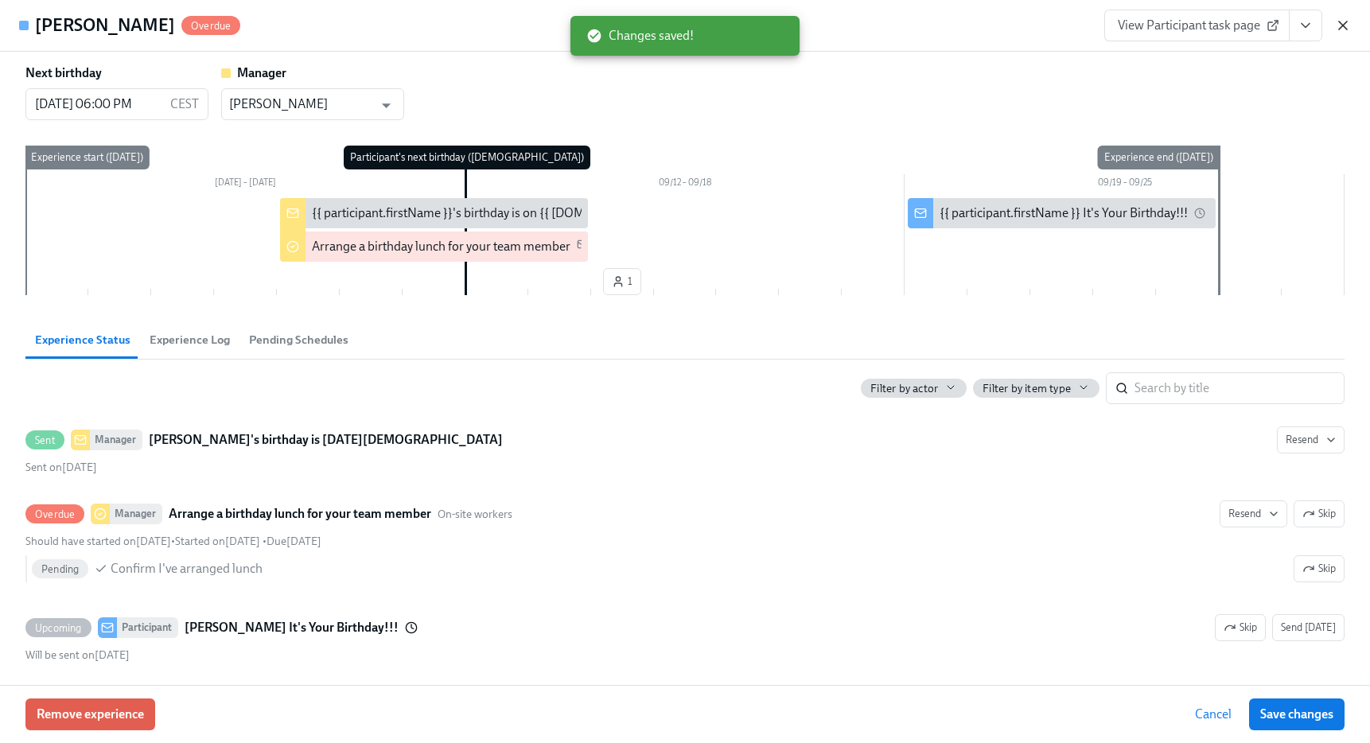
click at [1342, 25] on icon "button" at bounding box center [1343, 25] width 8 height 8
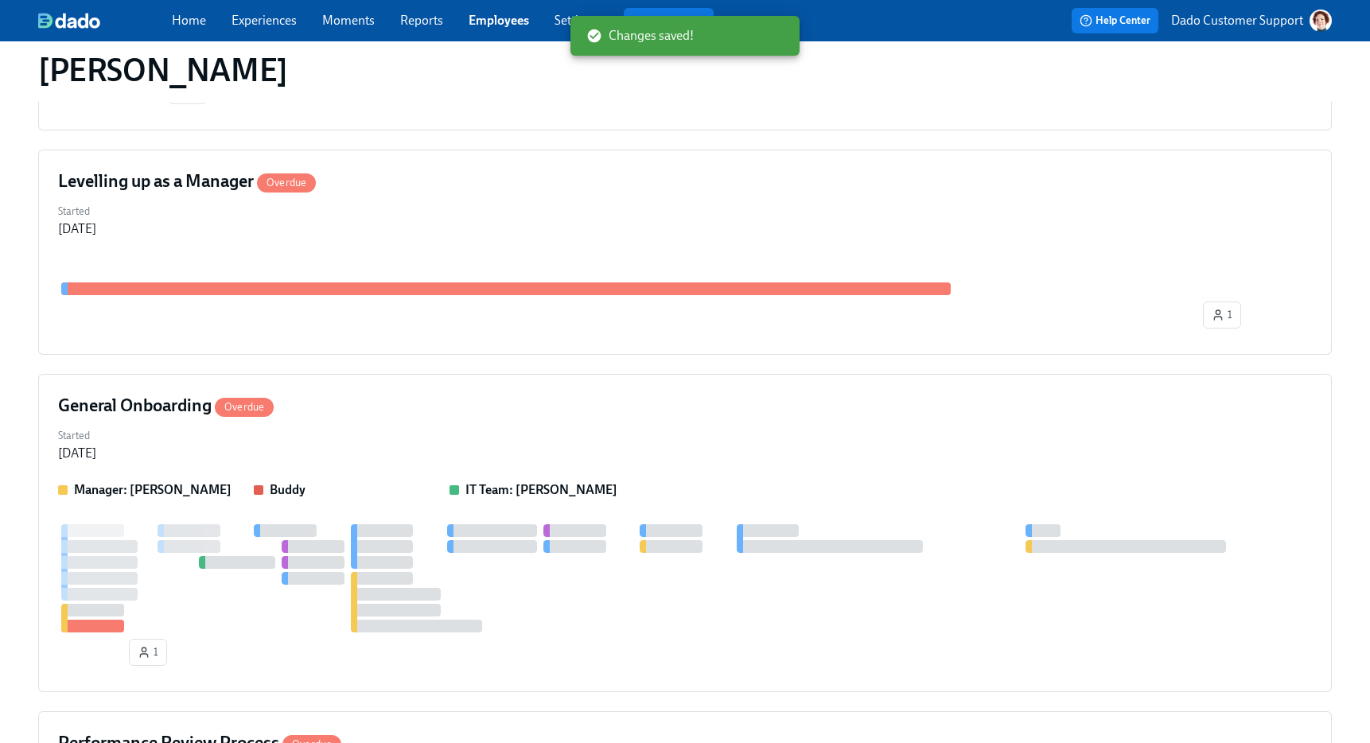
scroll to position [1430, 0]
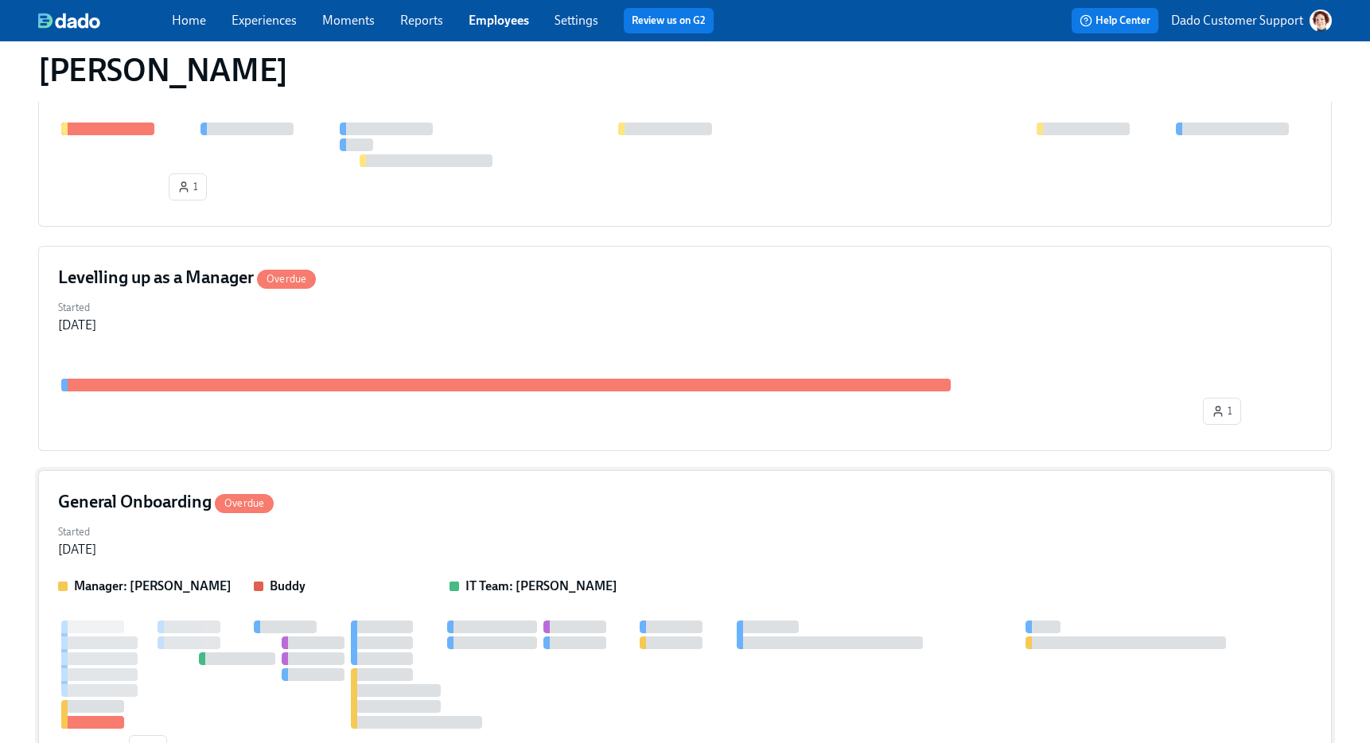
click at [237, 508] on span "Overdue" at bounding box center [244, 503] width 59 height 12
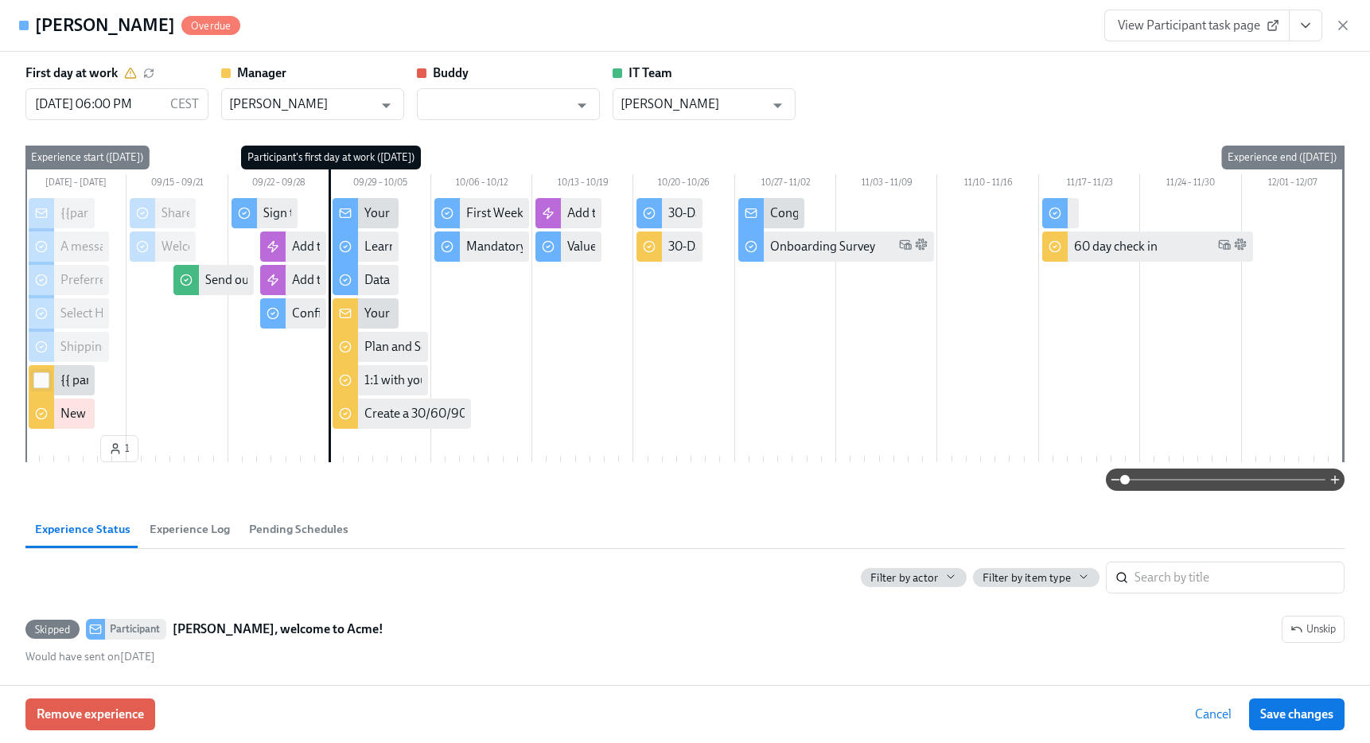
click at [43, 381] on input "checkbox" at bounding box center [41, 380] width 14 height 14
checkbox input "true"
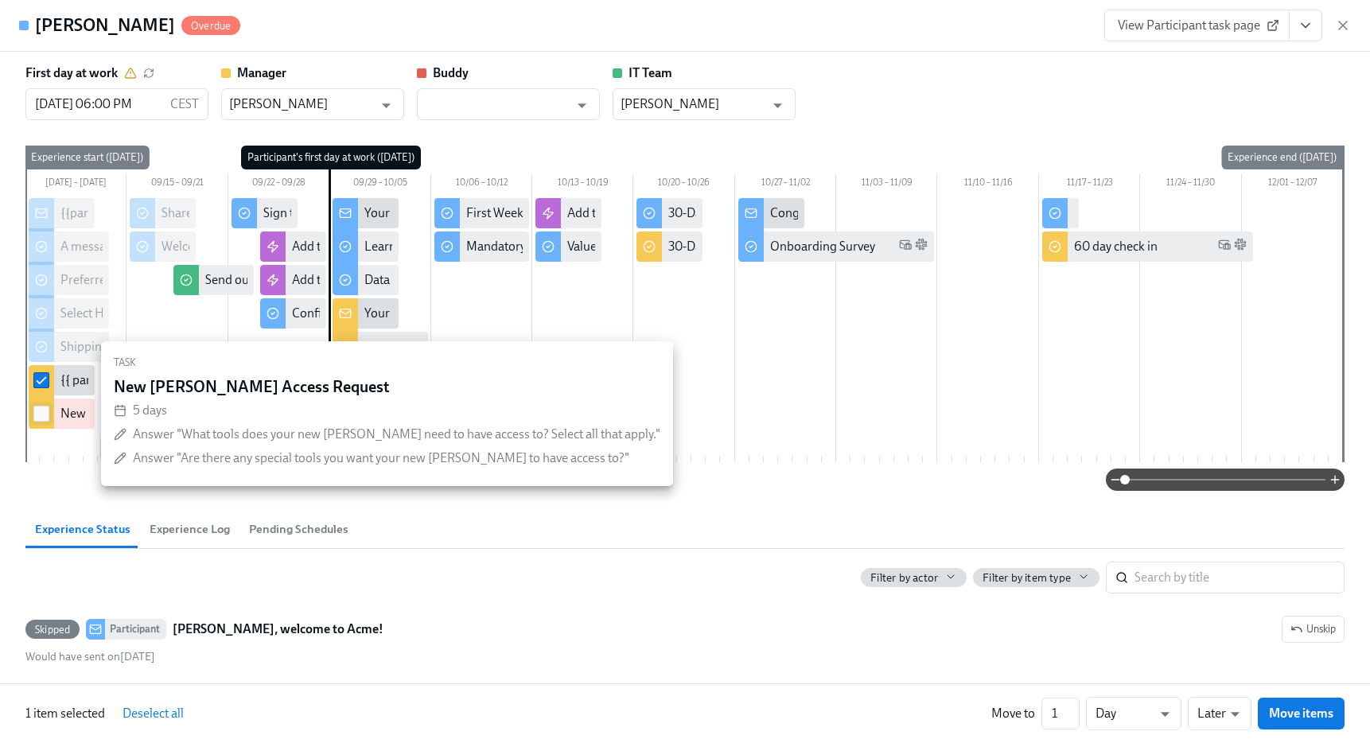
click at [37, 413] on input "checkbox" at bounding box center [41, 413] width 14 height 14
checkbox input "true"
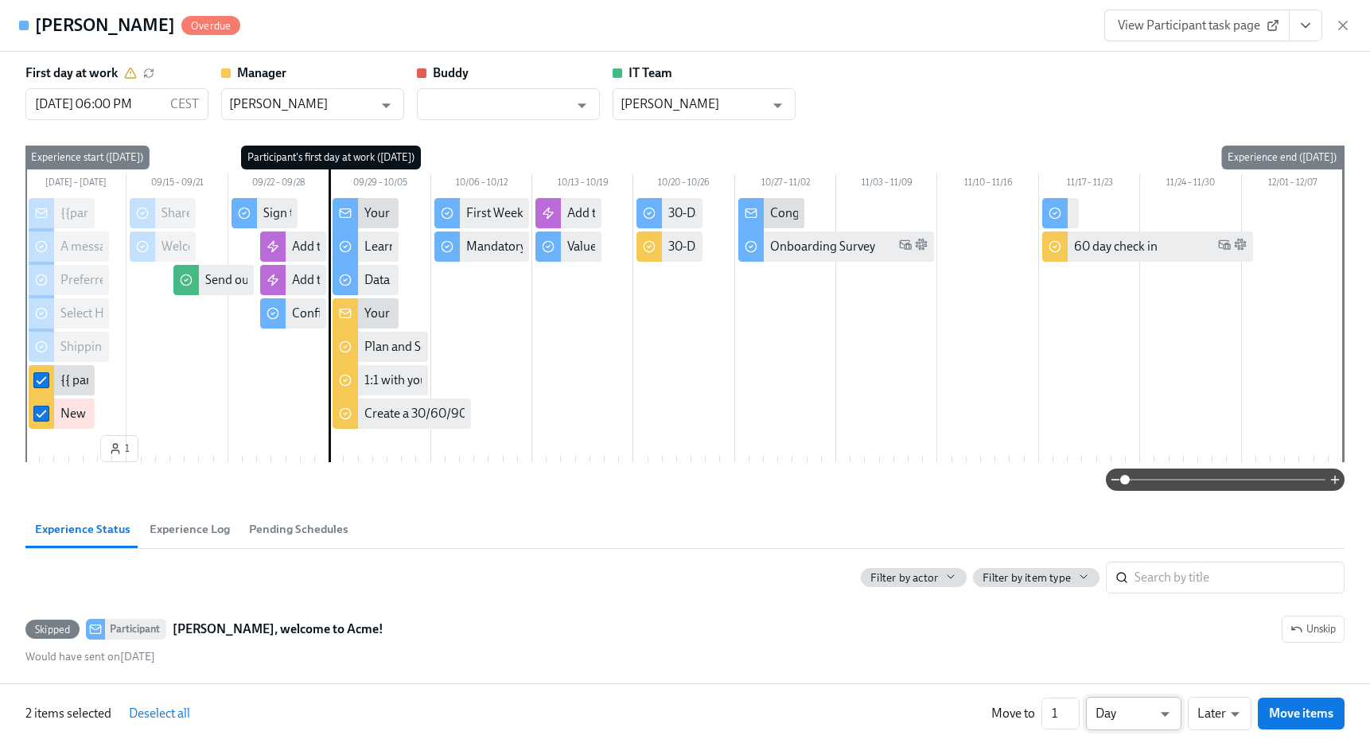
click at [1160, 713] on body "Home Experiences Moments Reports Employees Settings Review us on G2 Help Center…" at bounding box center [685, 594] width 1370 height 4048
click at [1128, 713] on li "Week" at bounding box center [1133, 710] width 95 height 27
type input "w"
click at [1290, 718] on span "Move items" at bounding box center [1301, 713] width 64 height 16
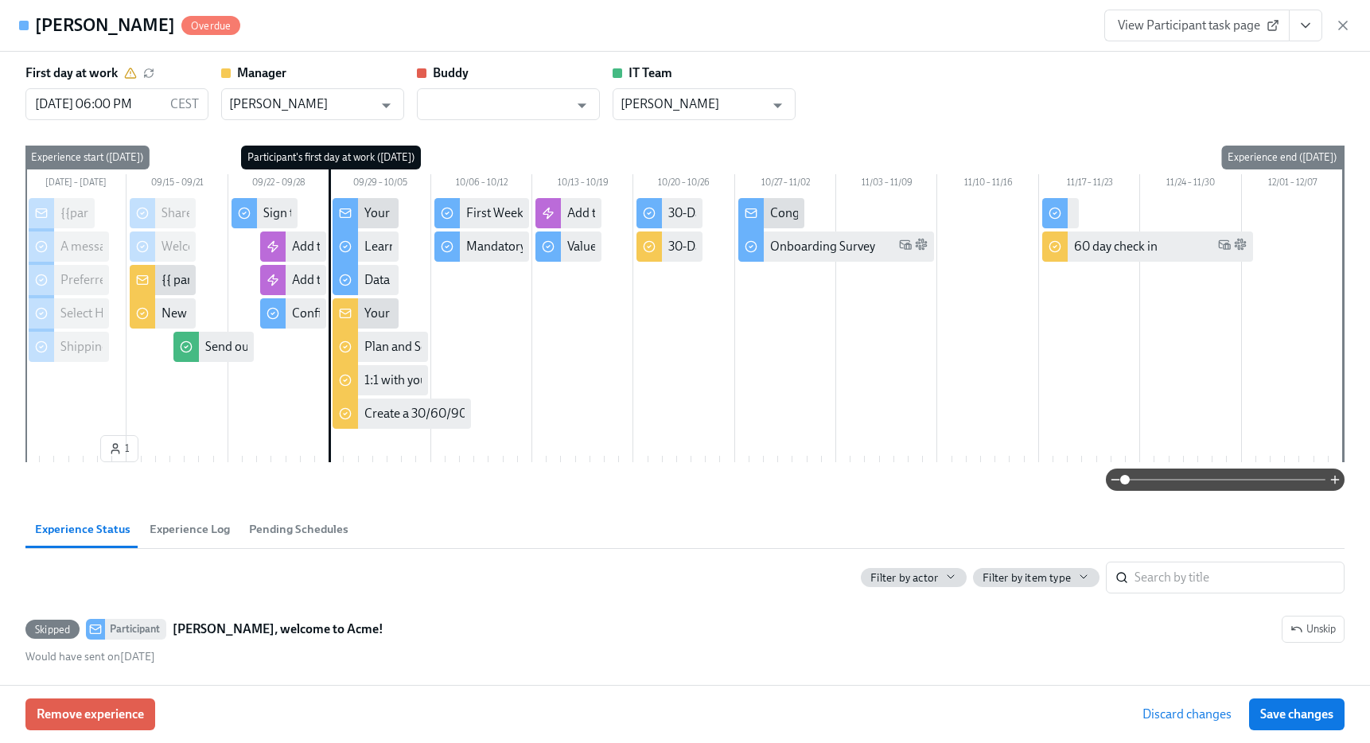
click at [1290, 718] on span "Save changes" at bounding box center [1296, 714] width 73 height 16
click at [143, 280] on input "checkbox" at bounding box center [142, 280] width 14 height 14
checkbox input "true"
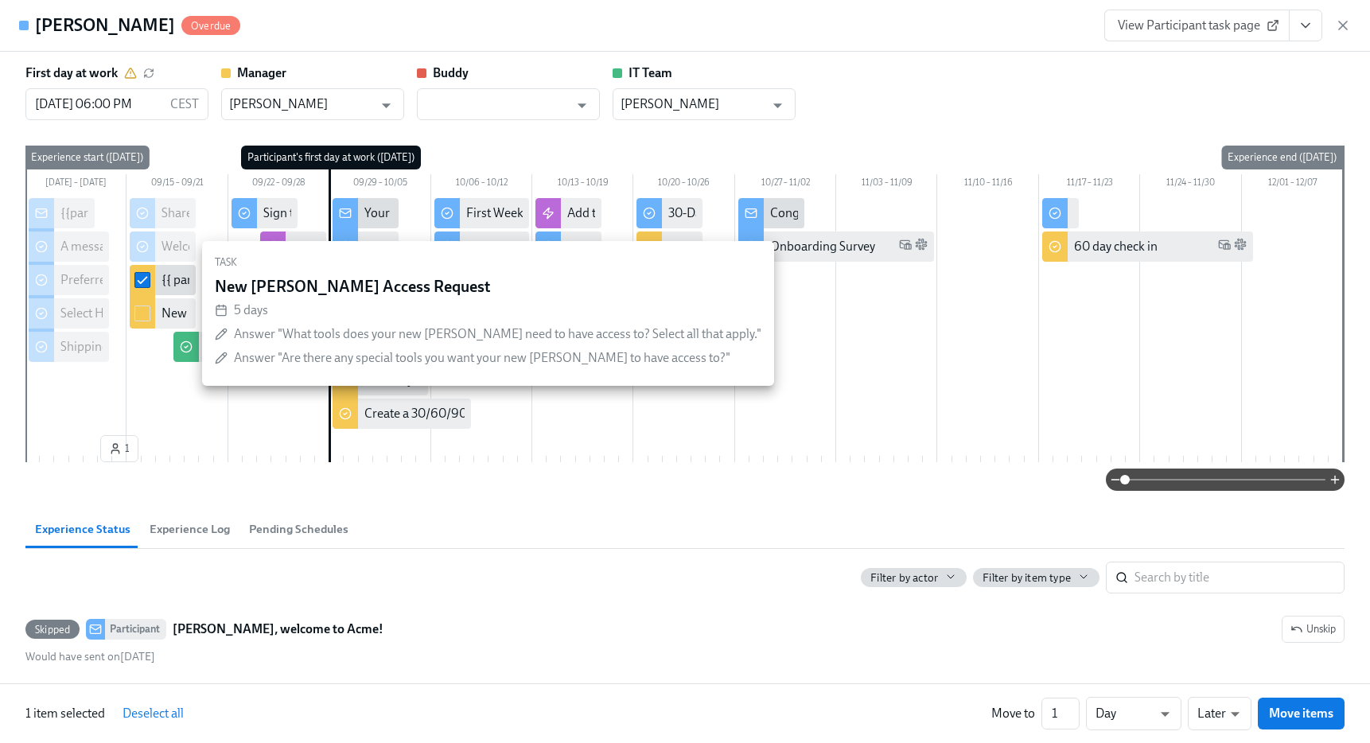
click at [141, 309] on input "checkbox" at bounding box center [142, 313] width 14 height 14
checkbox input "true"
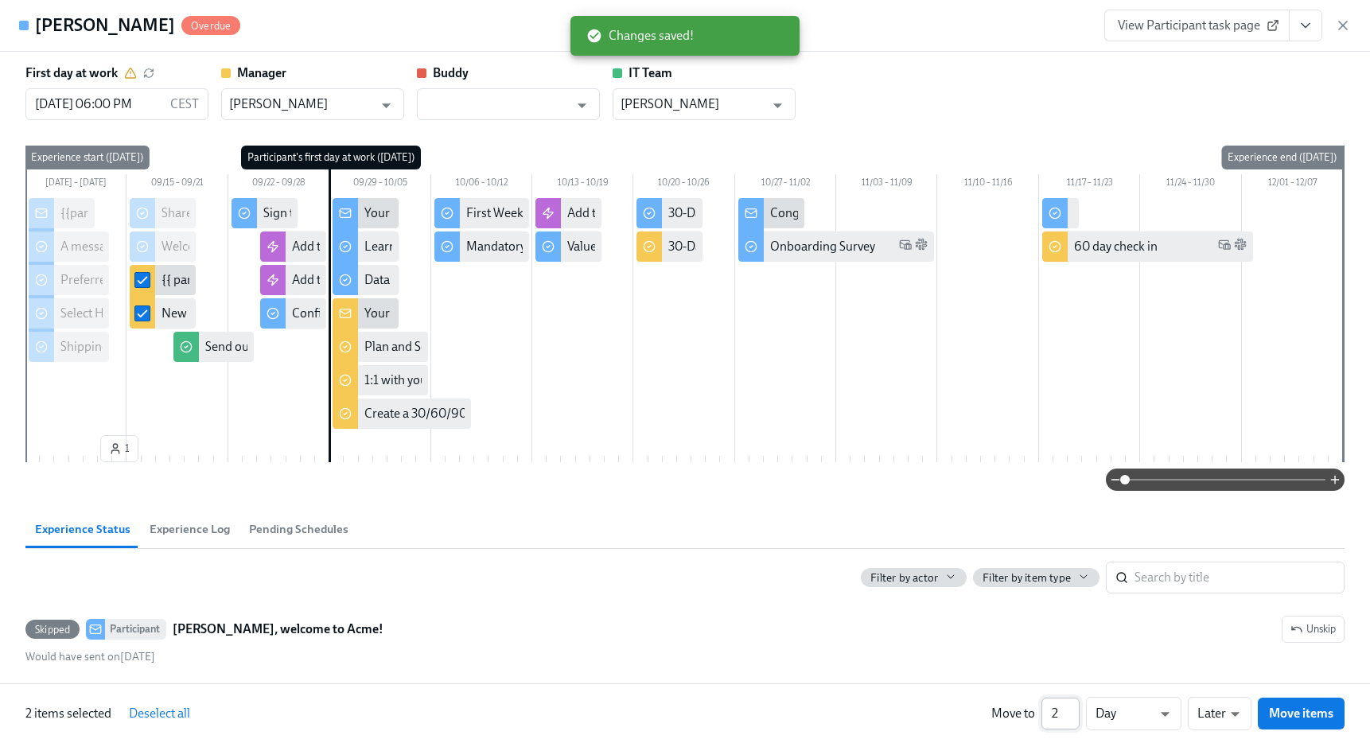
click at [1072, 708] on input "2" at bounding box center [1060, 714] width 38 height 32
type input "3"
click at [1072, 708] on input "3" at bounding box center [1060, 714] width 38 height 32
click at [1210, 721] on body "Home Experiences Moments Reports Employees Settings Review us on G2 Help Center…" at bounding box center [685, 594] width 1370 height 4048
click at [1230, 686] on li "Earlier" at bounding box center [1219, 683] width 64 height 27
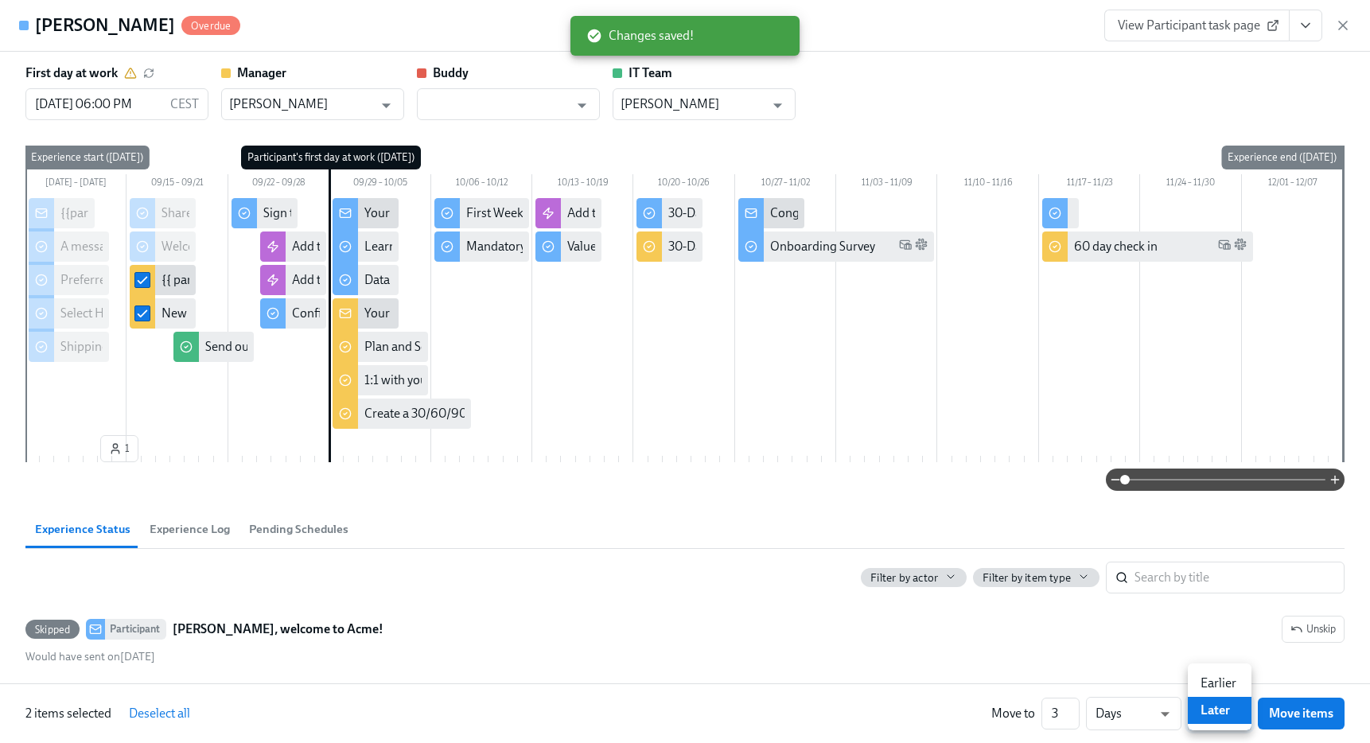
type input "earlier"
click at [1281, 713] on span "Move items" at bounding box center [1301, 713] width 64 height 16
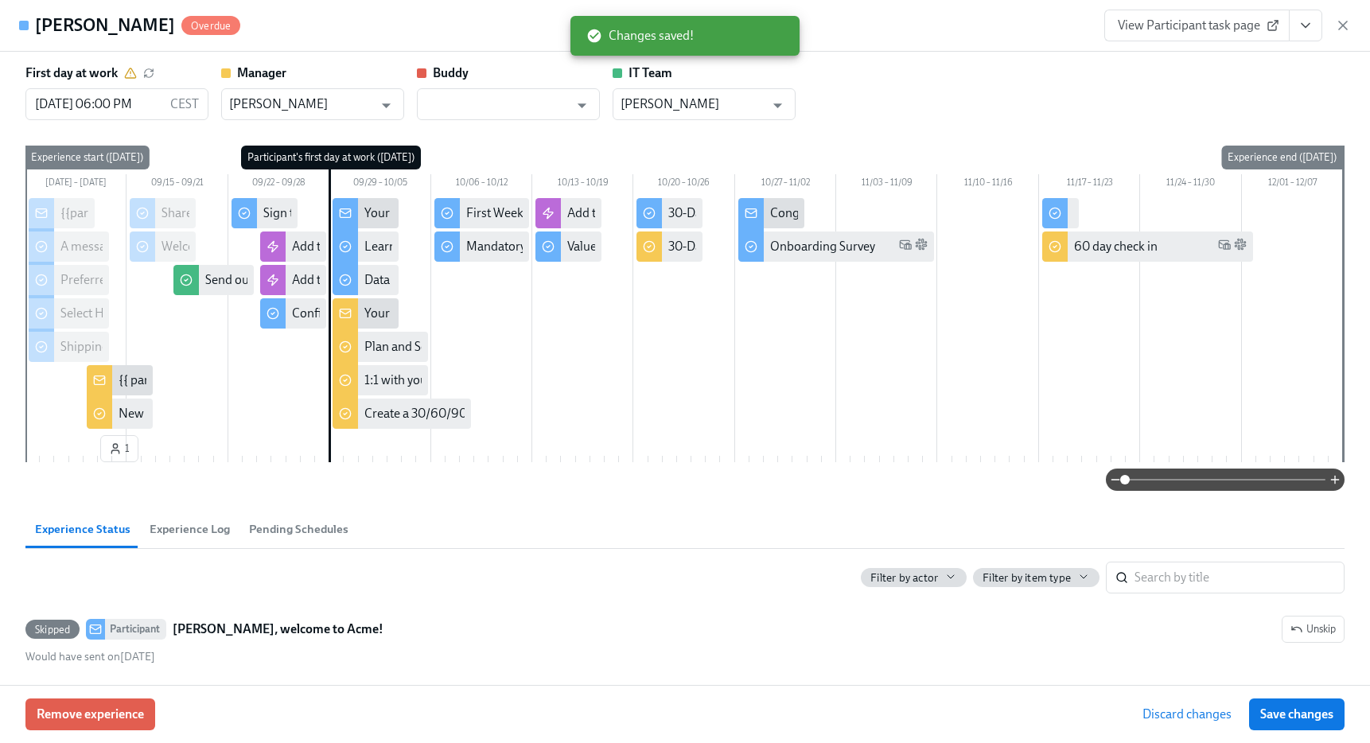
click at [1281, 713] on span "Save changes" at bounding box center [1296, 714] width 73 height 16
click at [1343, 24] on icon "button" at bounding box center [1343, 25] width 16 height 16
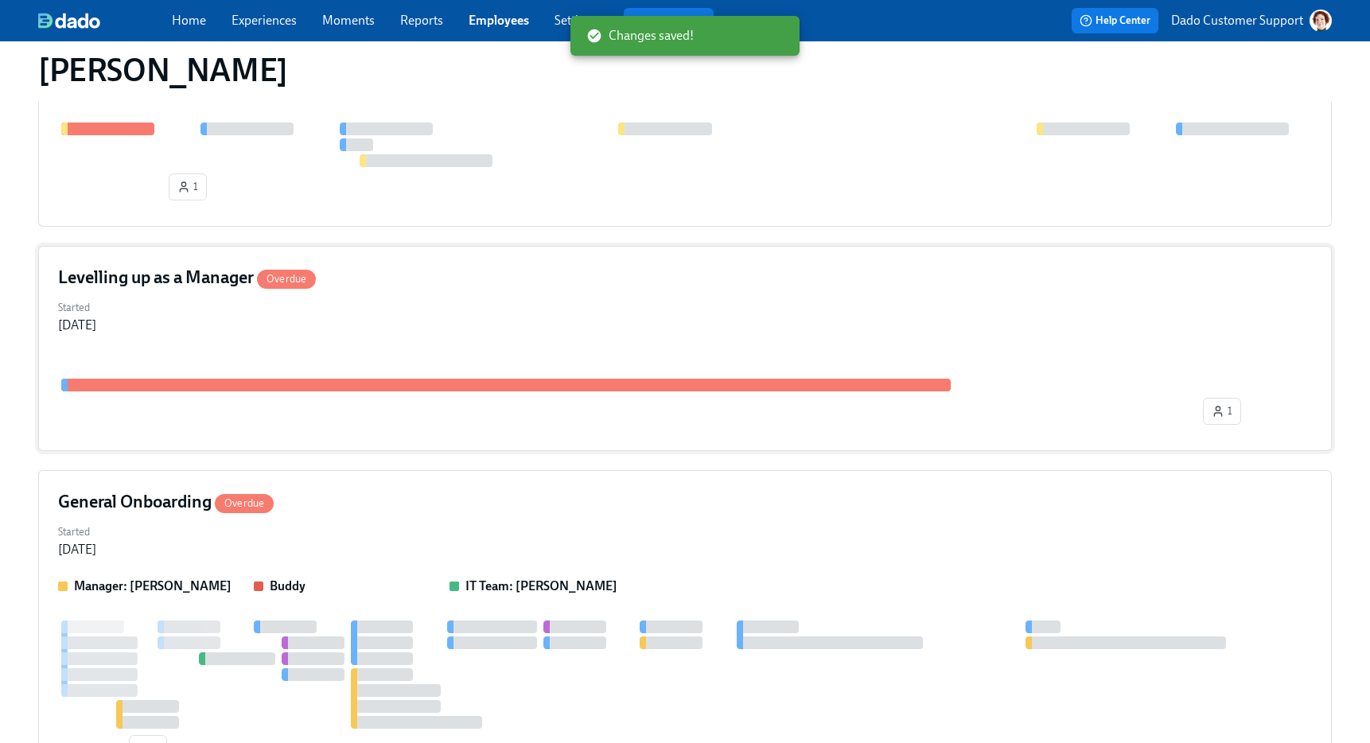
click at [268, 339] on div "Levelling up as a Manager Overdue Started Sep 08, 2025 1" at bounding box center [684, 348] width 1293 height 205
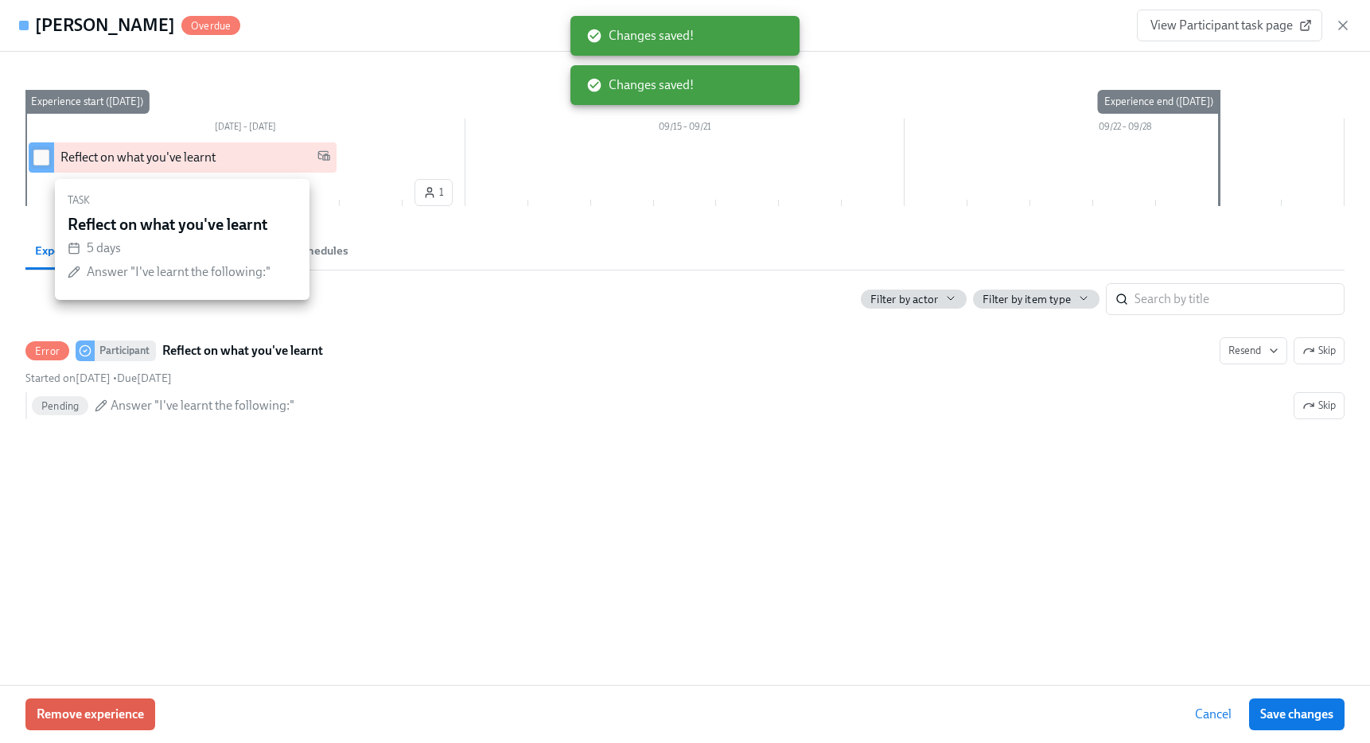
click at [43, 150] on span at bounding box center [41, 158] width 16 height 16
checkbox input "true"
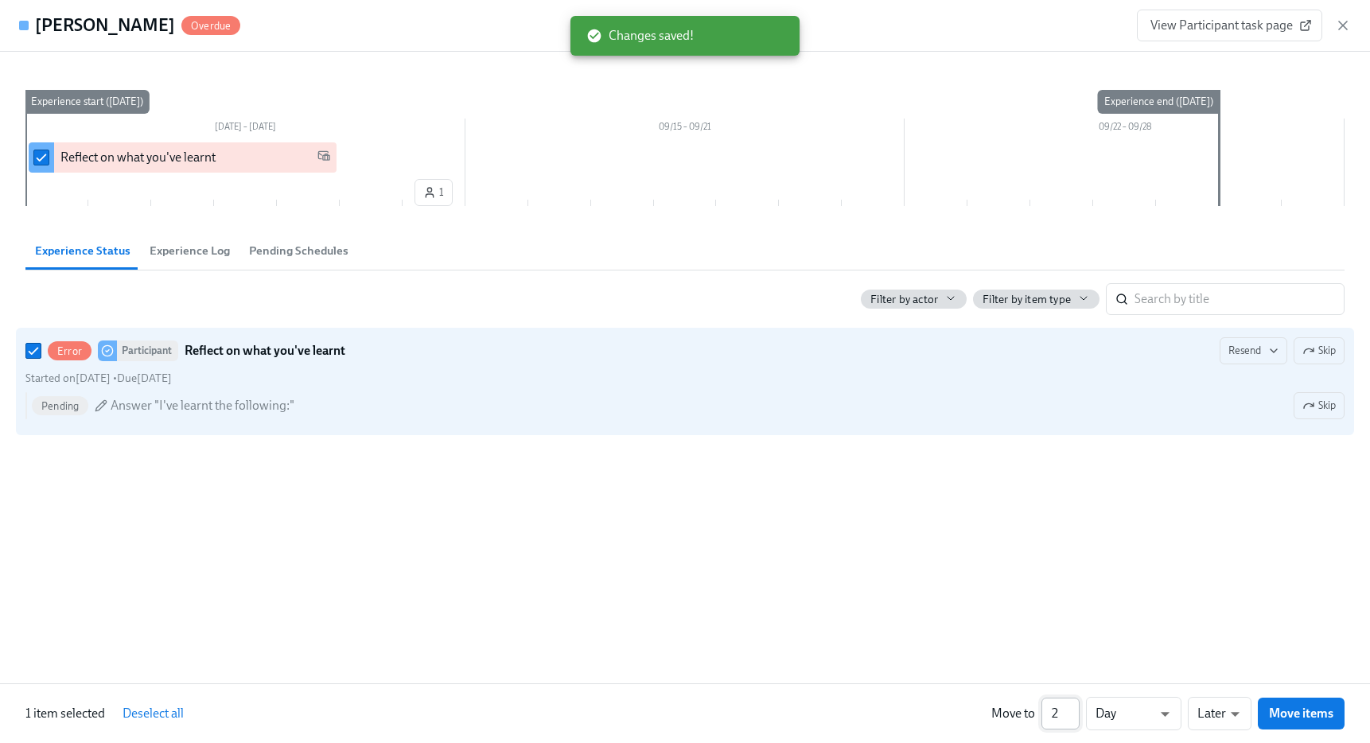
click at [1074, 709] on input "2" at bounding box center [1060, 714] width 38 height 32
click at [1074, 709] on input "3" at bounding box center [1060, 714] width 38 height 32
click at [1074, 709] on input "4" at bounding box center [1060, 714] width 38 height 32
type input "5"
click at [1074, 709] on input "5" at bounding box center [1060, 714] width 38 height 32
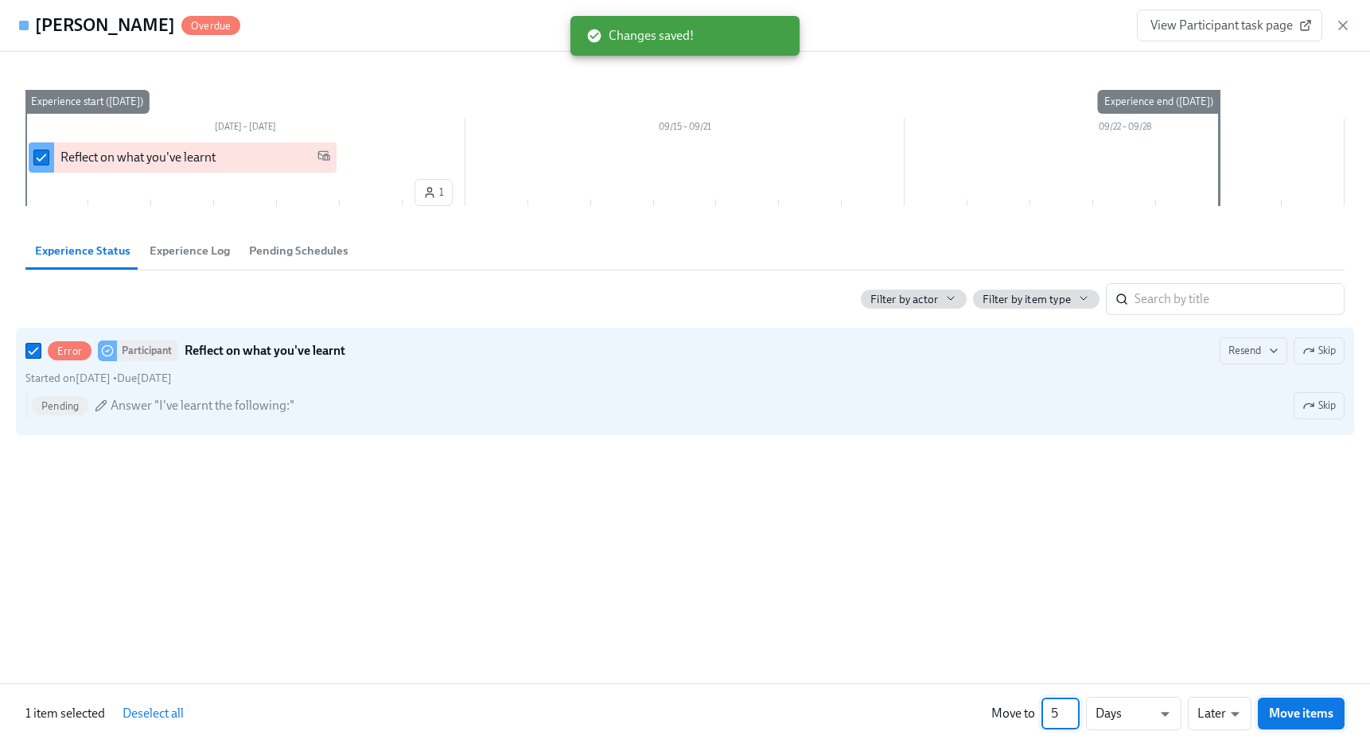
click at [1300, 711] on span "Move items" at bounding box center [1301, 713] width 64 height 16
checkbox input "false"
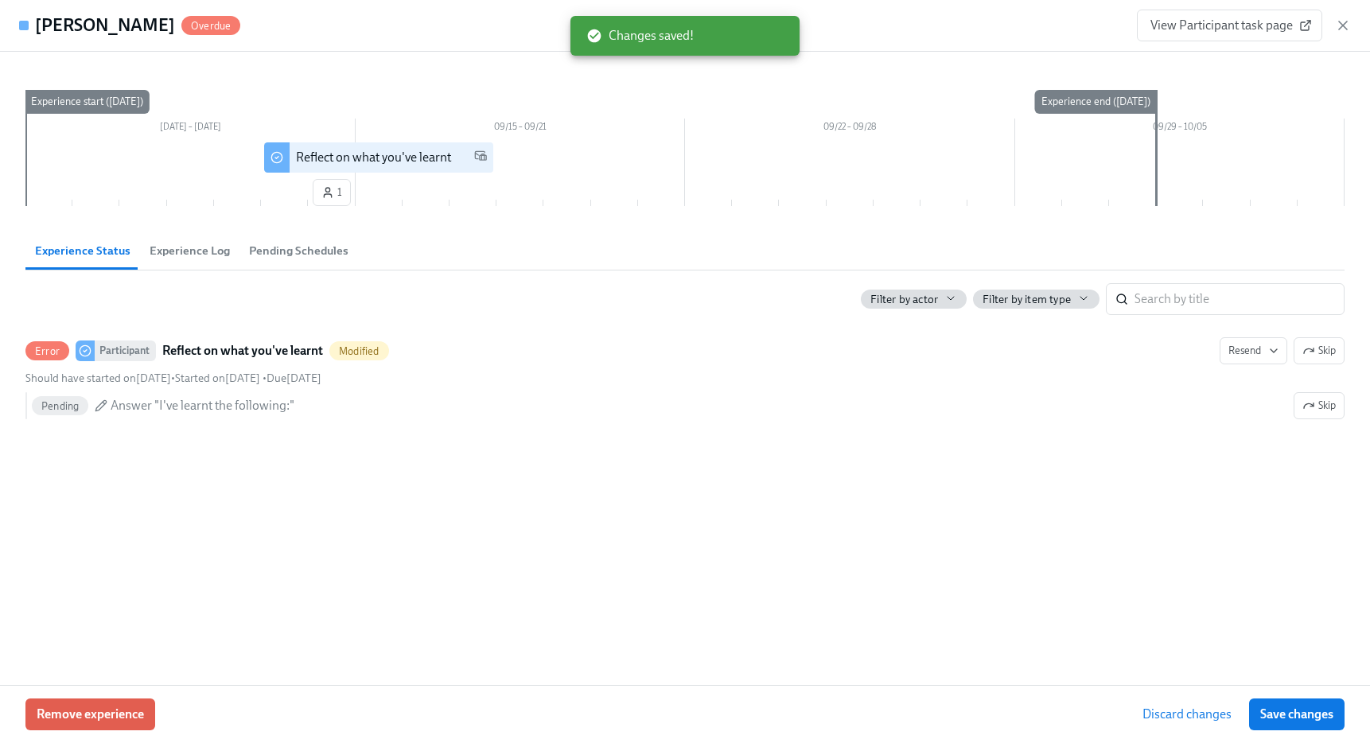
click at [1300, 711] on span "Save changes" at bounding box center [1296, 714] width 73 height 16
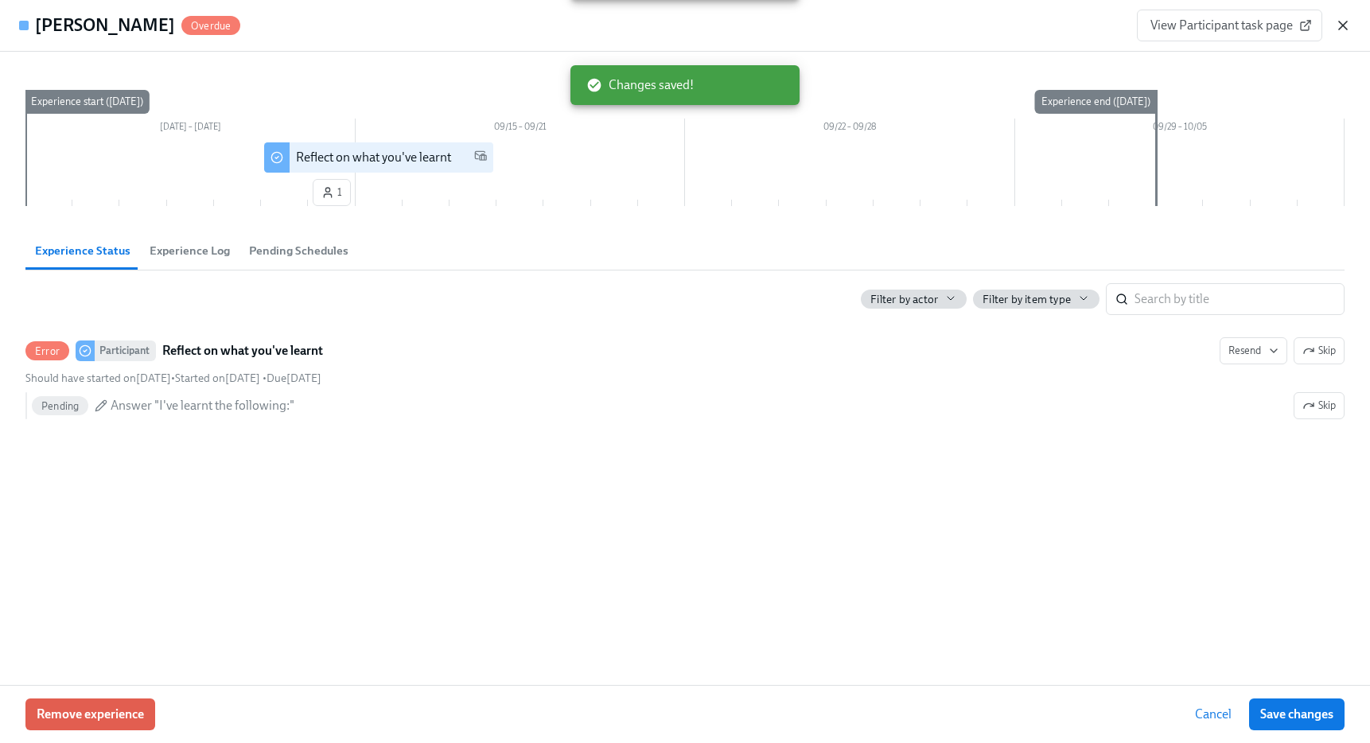
click at [1335, 22] on icon "button" at bounding box center [1343, 25] width 16 height 16
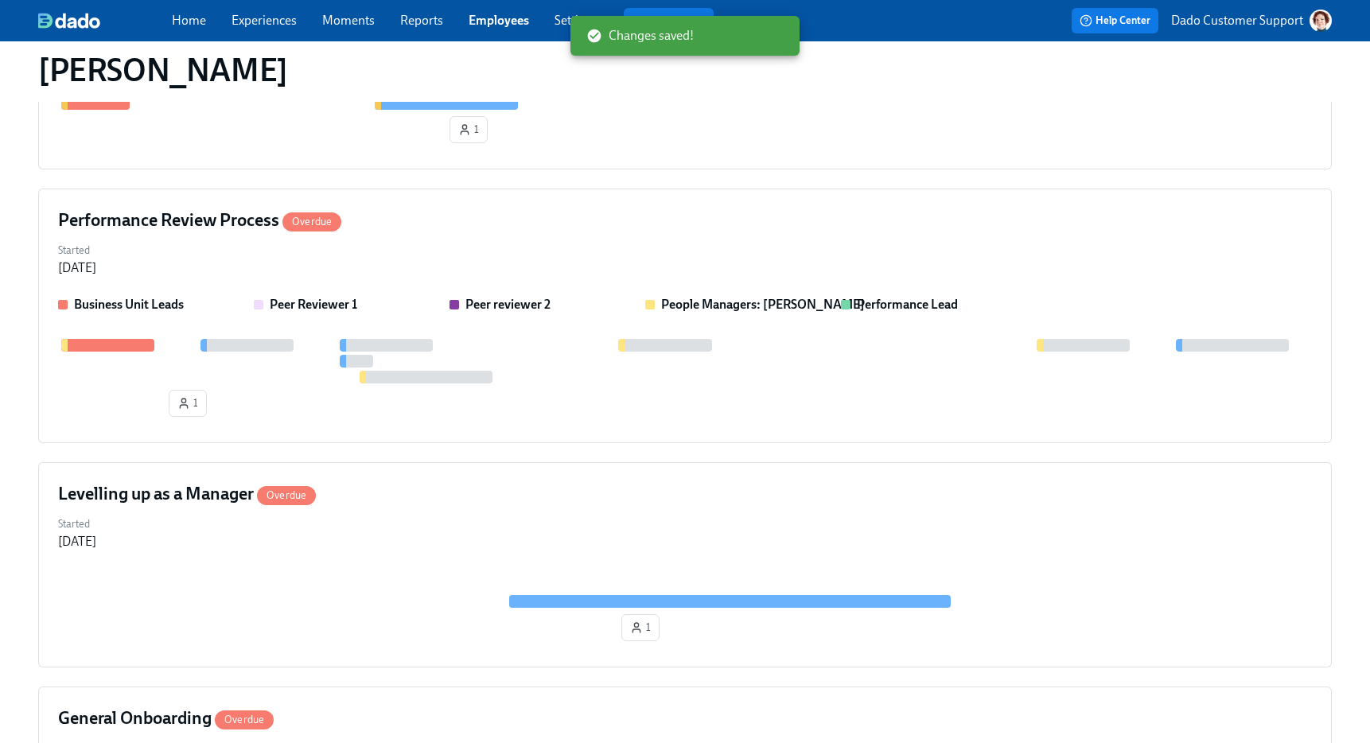
scroll to position [1209, 0]
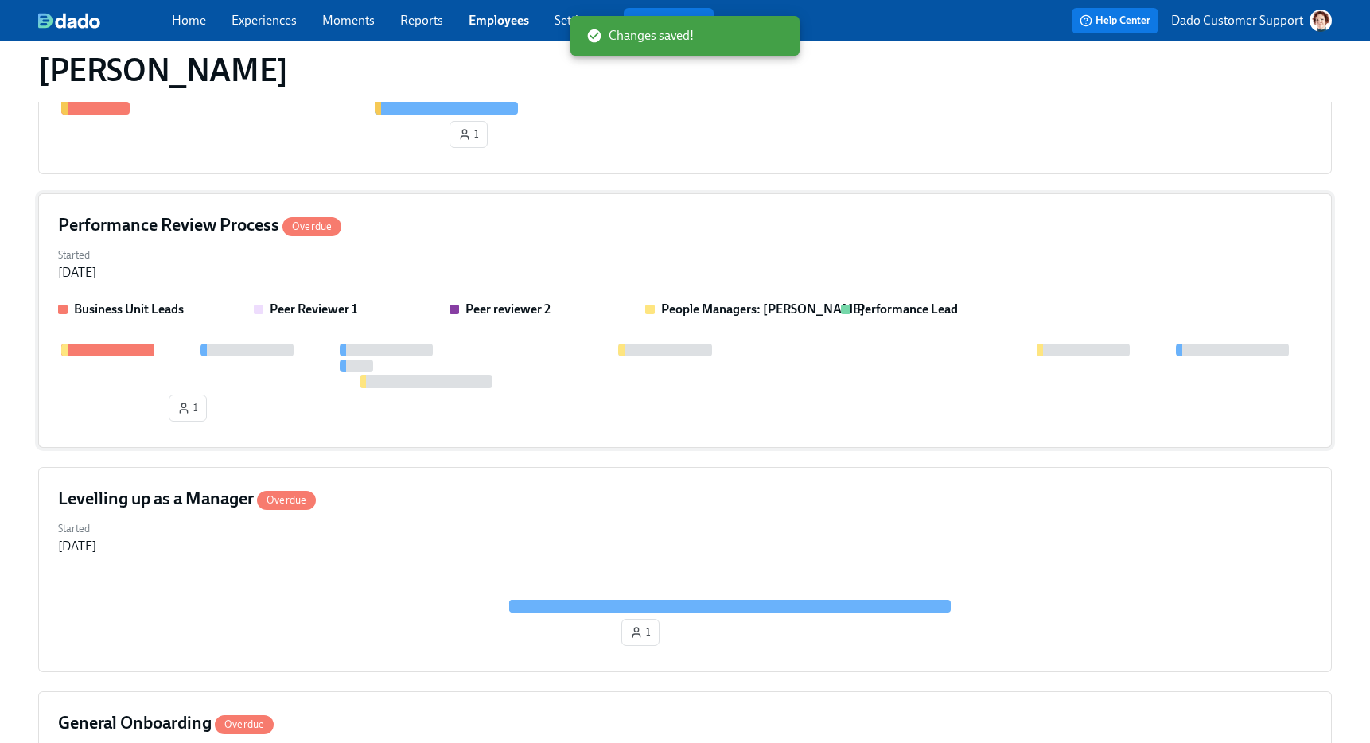
click at [176, 234] on h4 "Performance Review Process Overdue" at bounding box center [199, 225] width 283 height 24
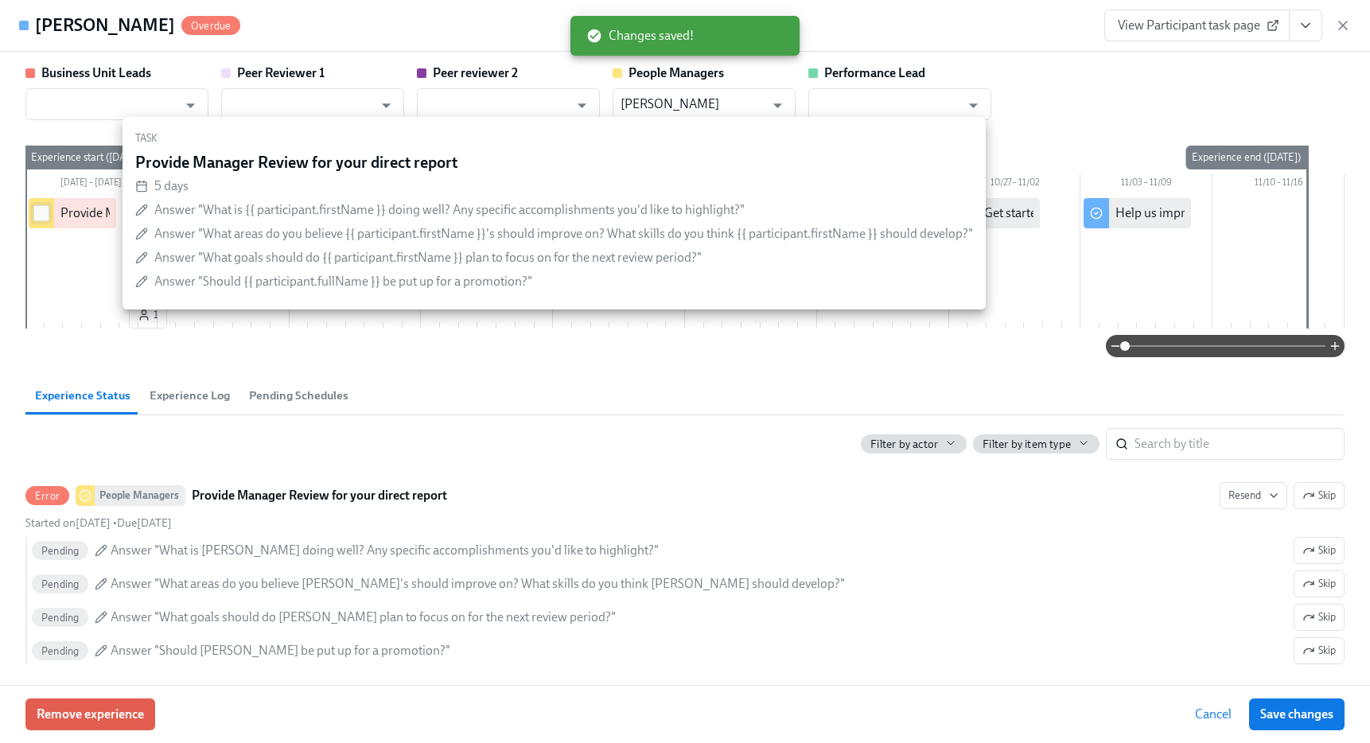
click at [43, 211] on input "checkbox" at bounding box center [41, 213] width 14 height 14
checkbox input "true"
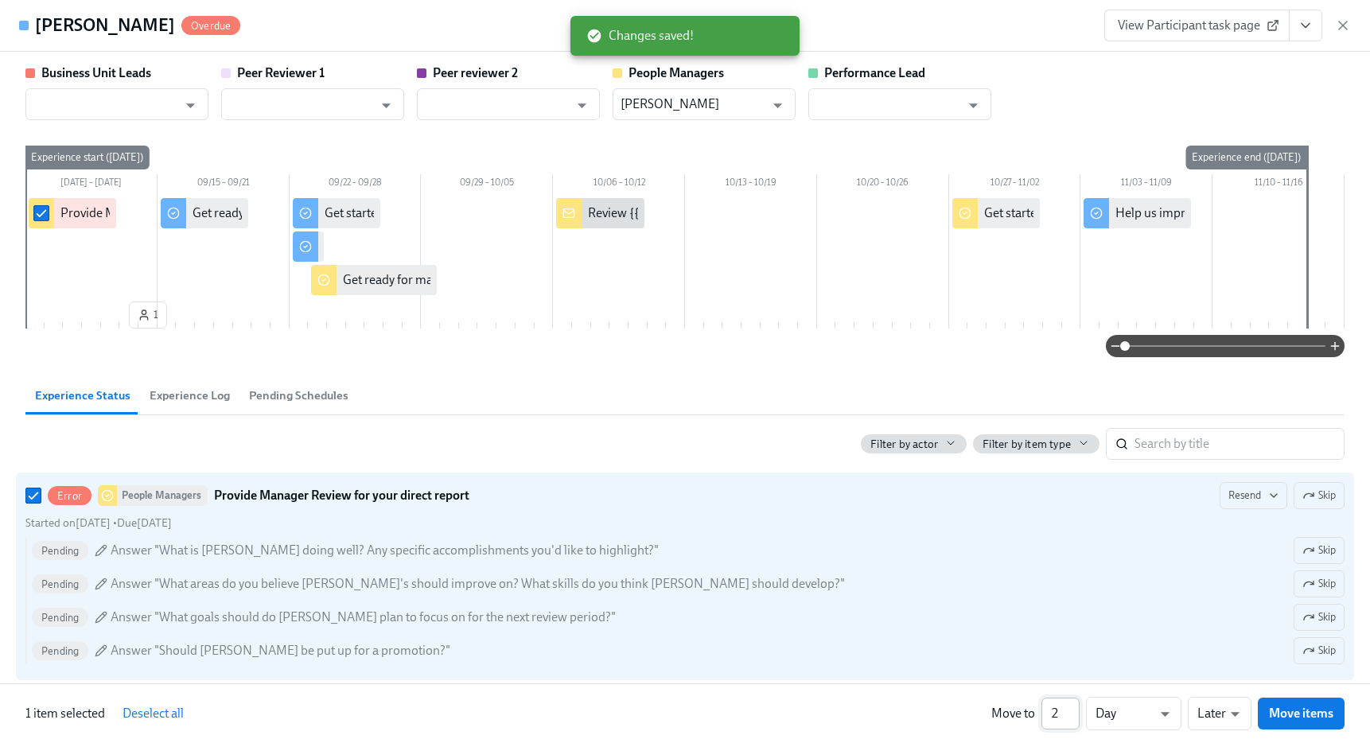
click at [1069, 707] on input "2" at bounding box center [1060, 714] width 38 height 32
click at [1069, 707] on input "3" at bounding box center [1060, 714] width 38 height 32
click at [1069, 707] on input "4" at bounding box center [1060, 714] width 38 height 32
type input "5"
click at [1069, 707] on input "5" at bounding box center [1060, 714] width 38 height 32
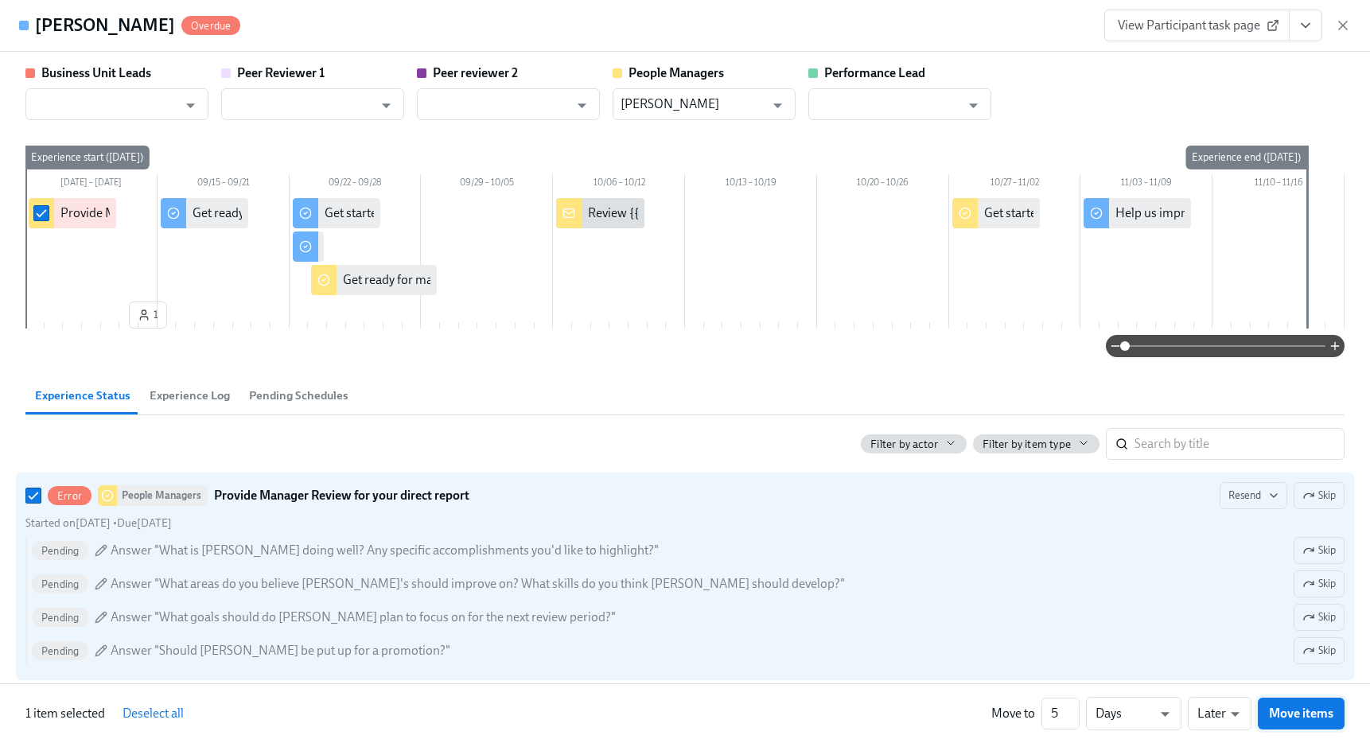
click at [1299, 718] on span "Move items" at bounding box center [1301, 713] width 64 height 16
checkbox input "false"
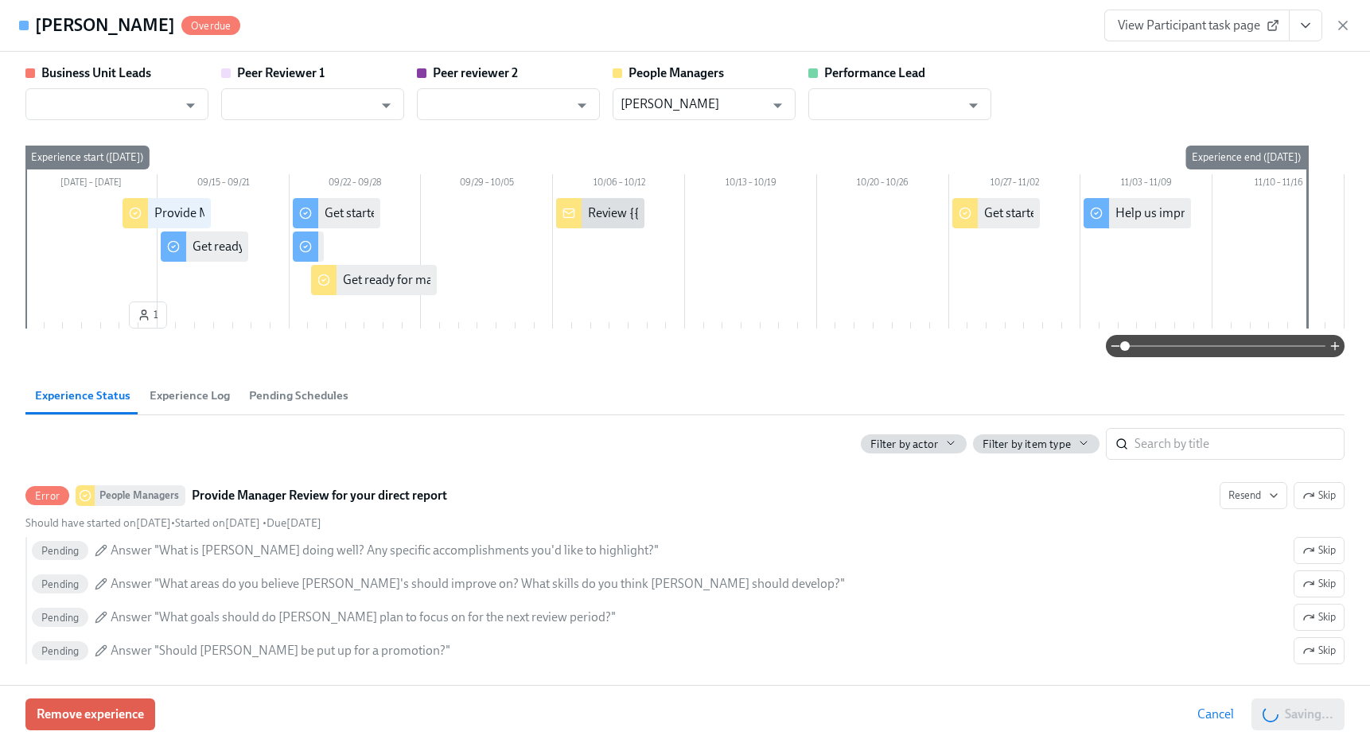
click at [1351, 34] on div "Liz Lawrence Overdue View Participant task page" at bounding box center [685, 26] width 1370 height 52
click at [1346, 27] on icon "button" at bounding box center [1343, 25] width 16 height 16
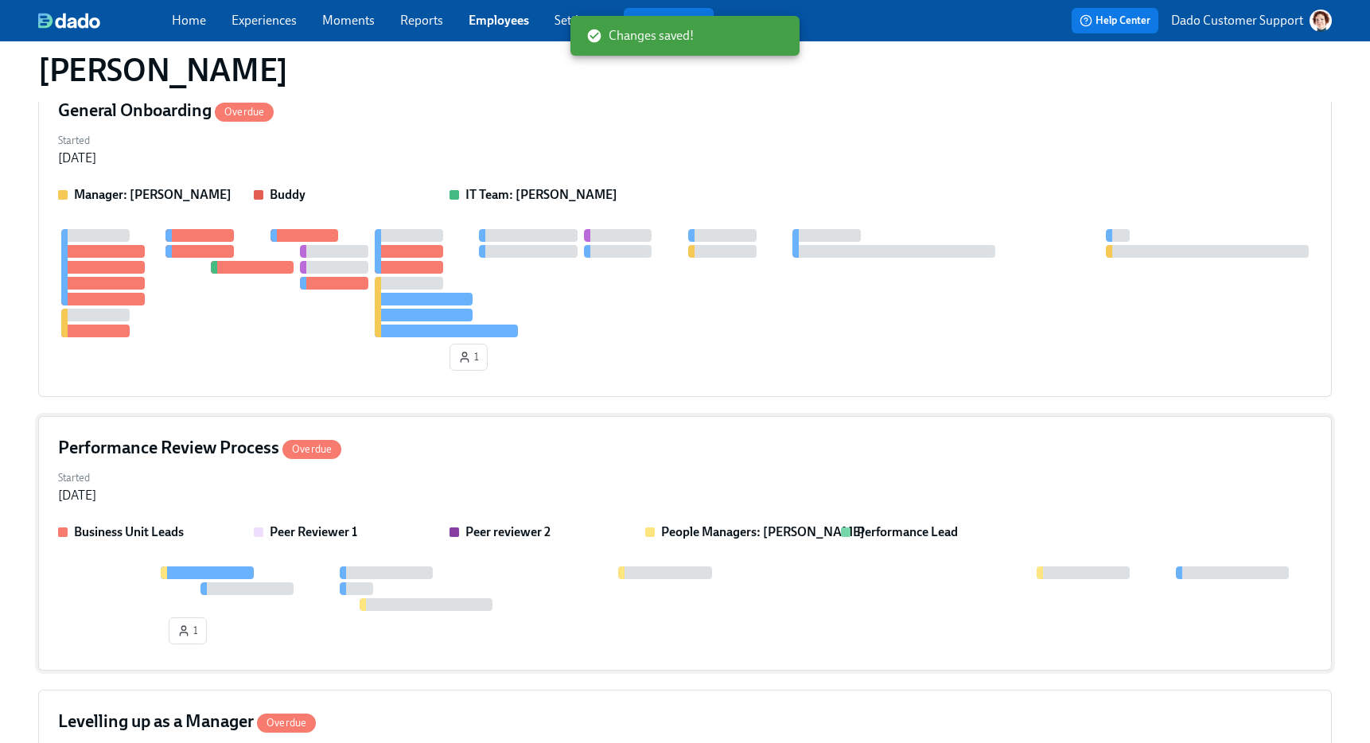
scroll to position [983, 0]
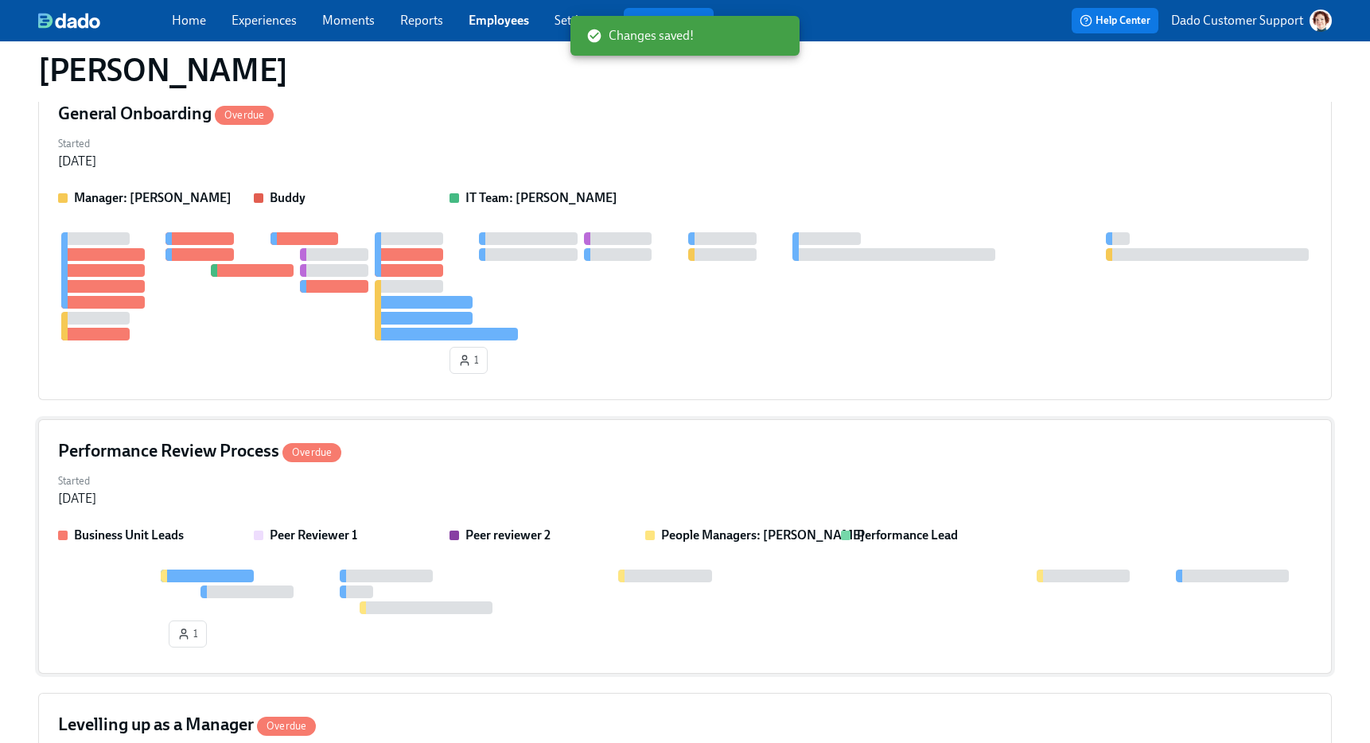
click at [187, 244] on div at bounding box center [199, 238] width 68 height 13
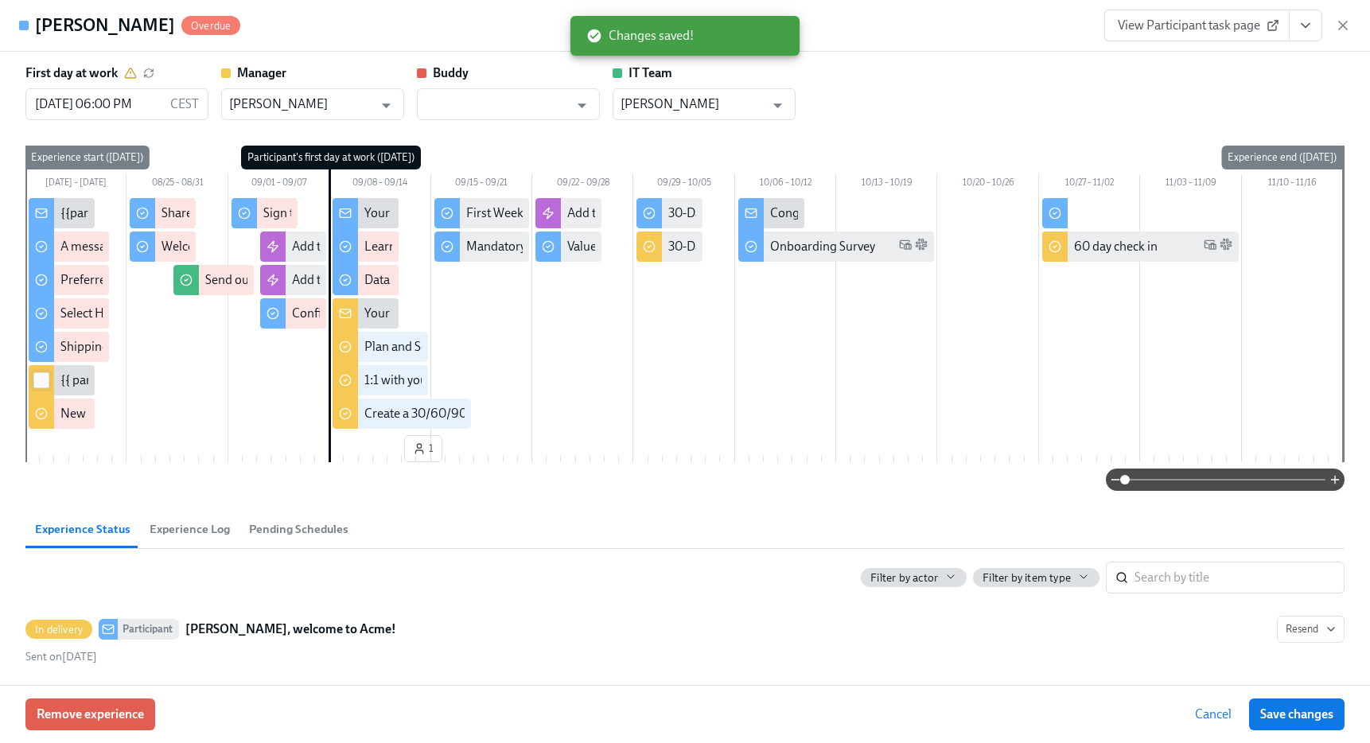
click at [40, 378] on input "checkbox" at bounding box center [41, 380] width 14 height 14
checkbox input "true"
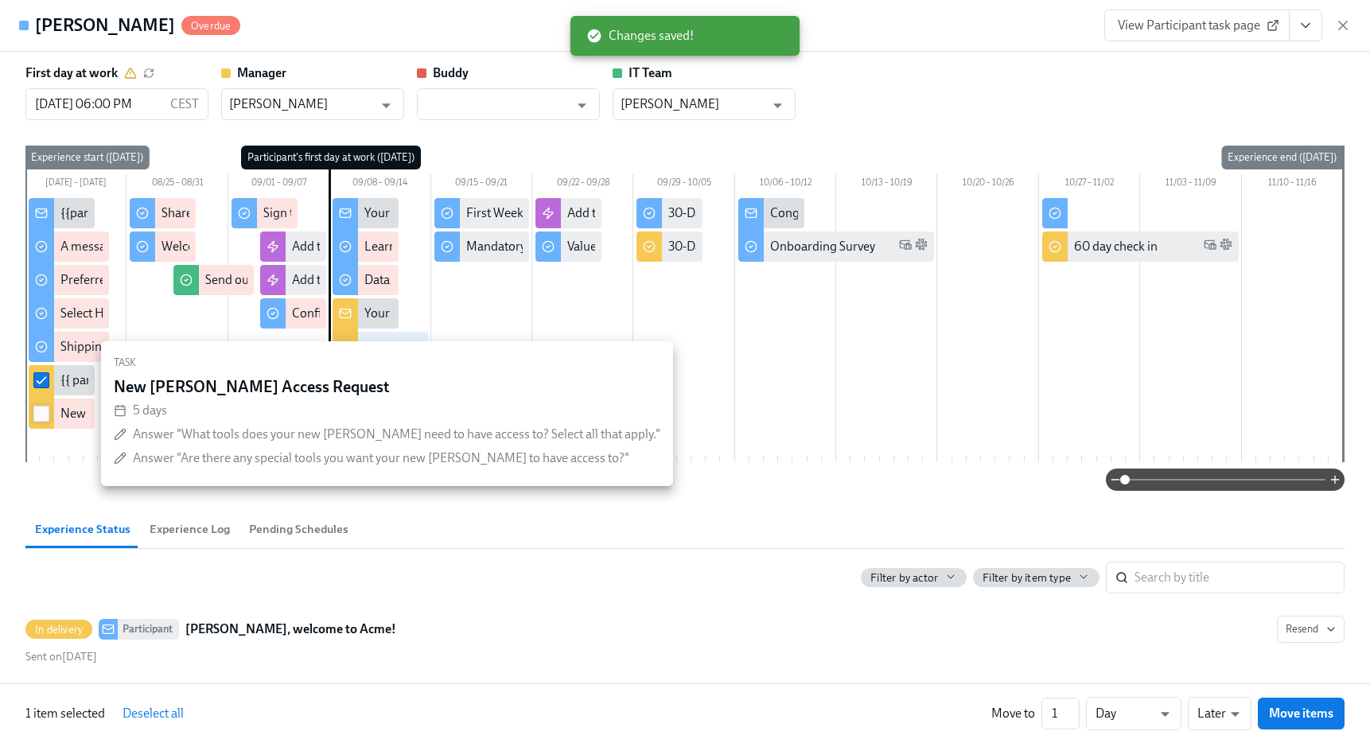
click at [34, 416] on input "checkbox" at bounding box center [41, 413] width 14 height 14
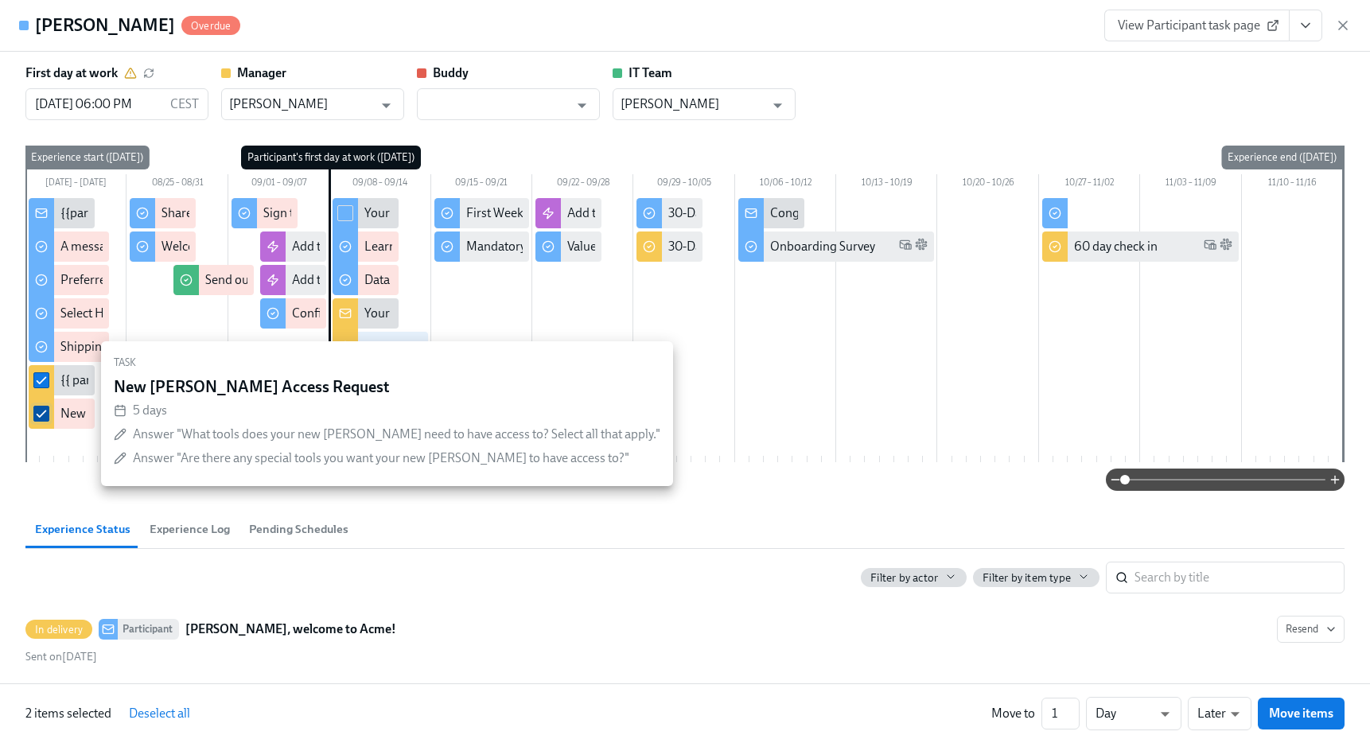
click at [37, 415] on input "checkbox" at bounding box center [41, 413] width 14 height 14
checkbox input "false"
click at [37, 379] on input "checkbox" at bounding box center [41, 380] width 14 height 14
checkbox input "false"
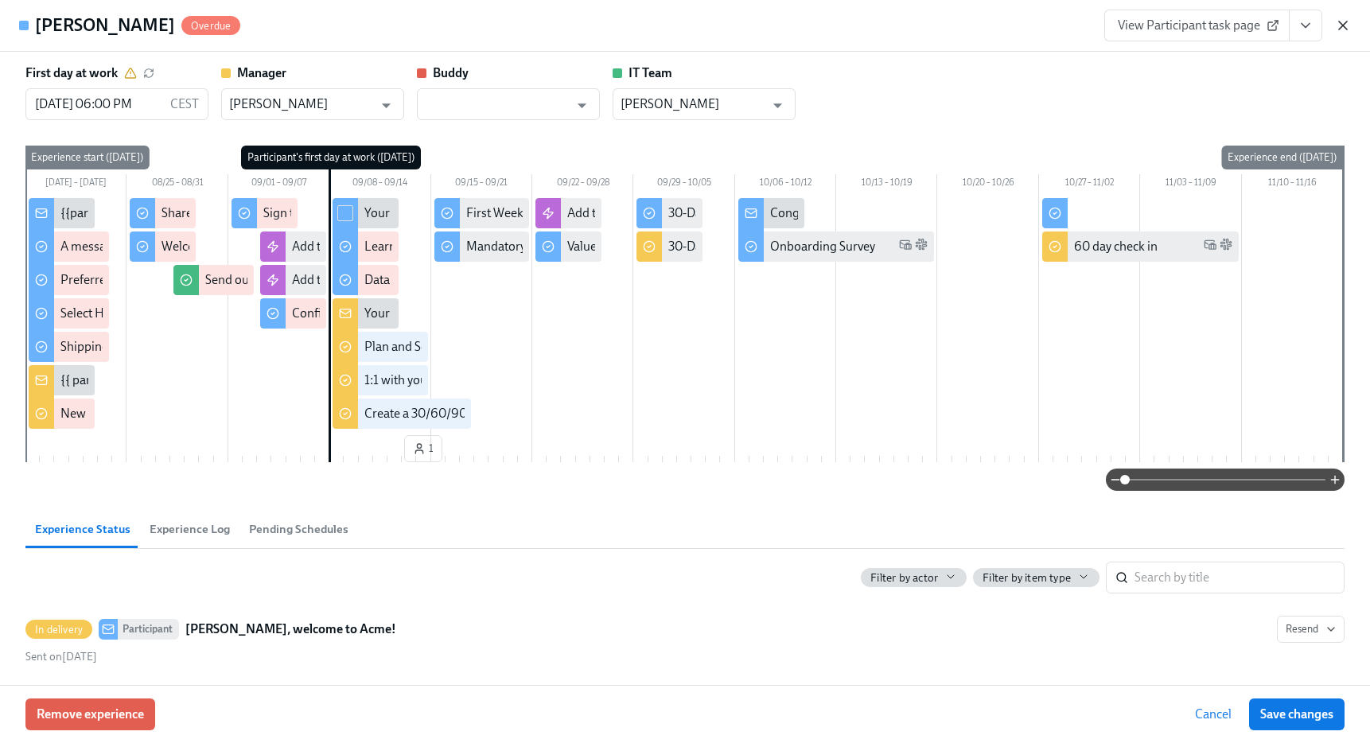
click at [1348, 29] on icon "button" at bounding box center [1343, 25] width 16 height 16
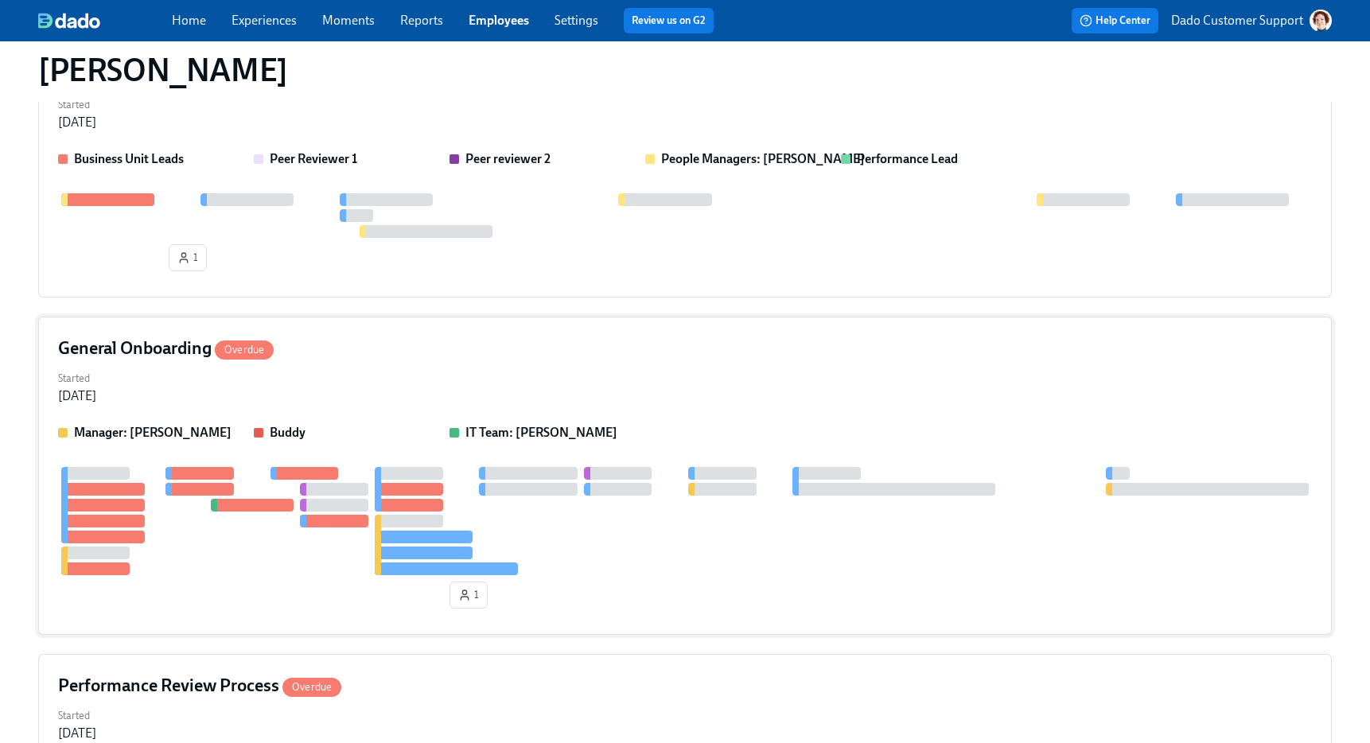
scroll to position [746, 0]
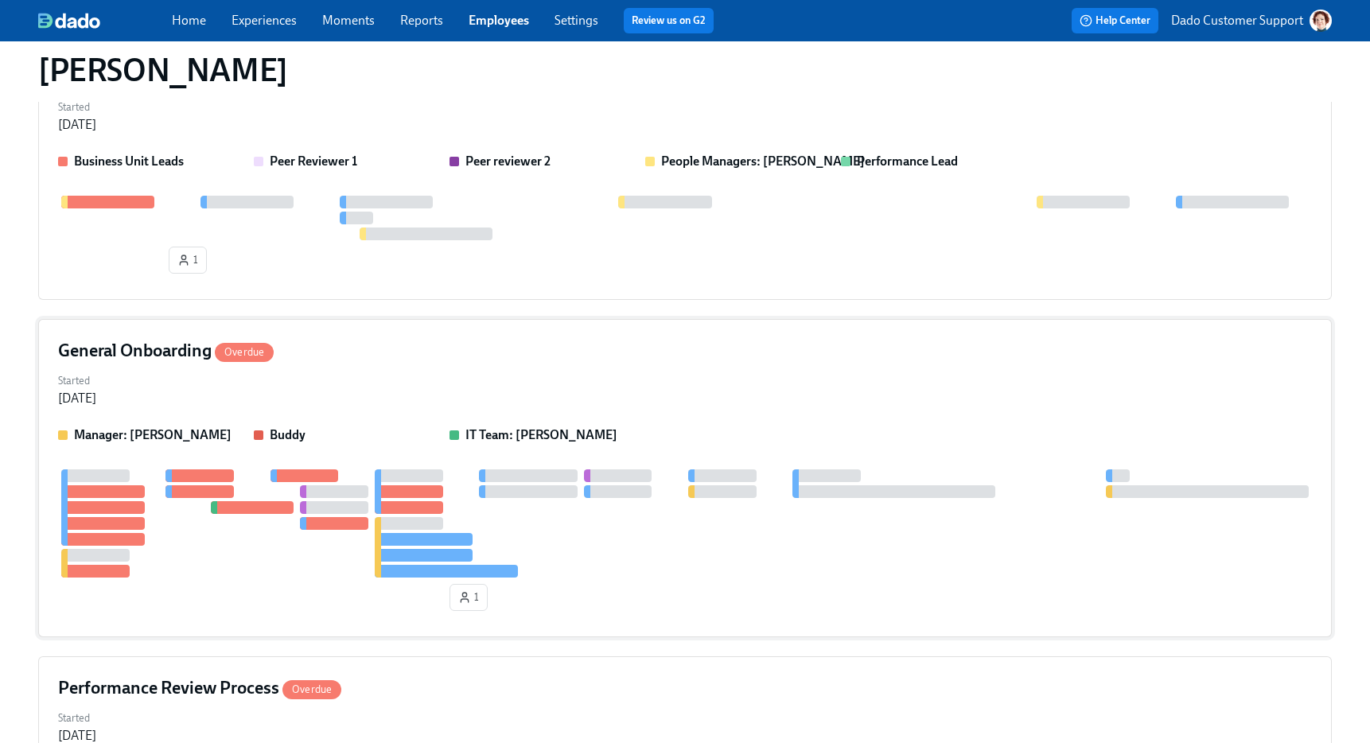
click at [115, 344] on h4 "General Onboarding Overdue" at bounding box center [166, 351] width 216 height 24
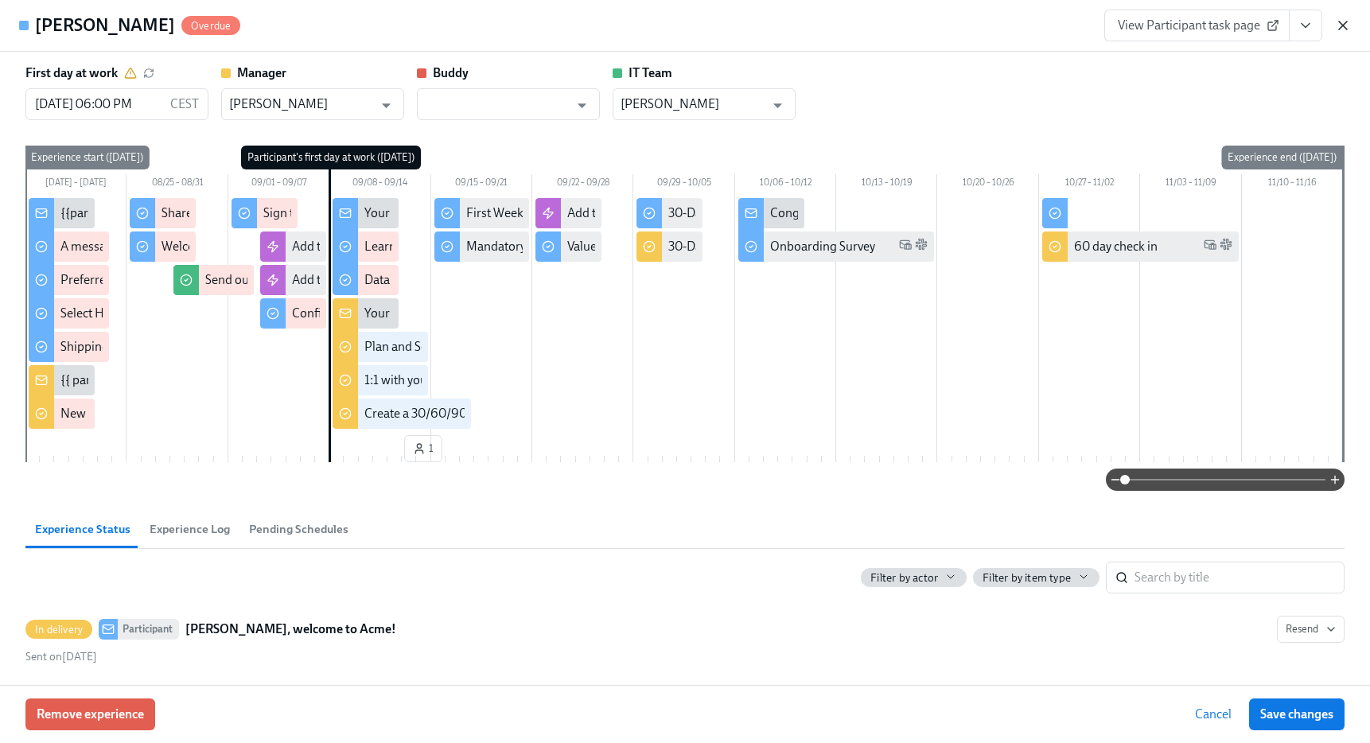
click at [1344, 28] on icon "button" at bounding box center [1343, 25] width 8 height 8
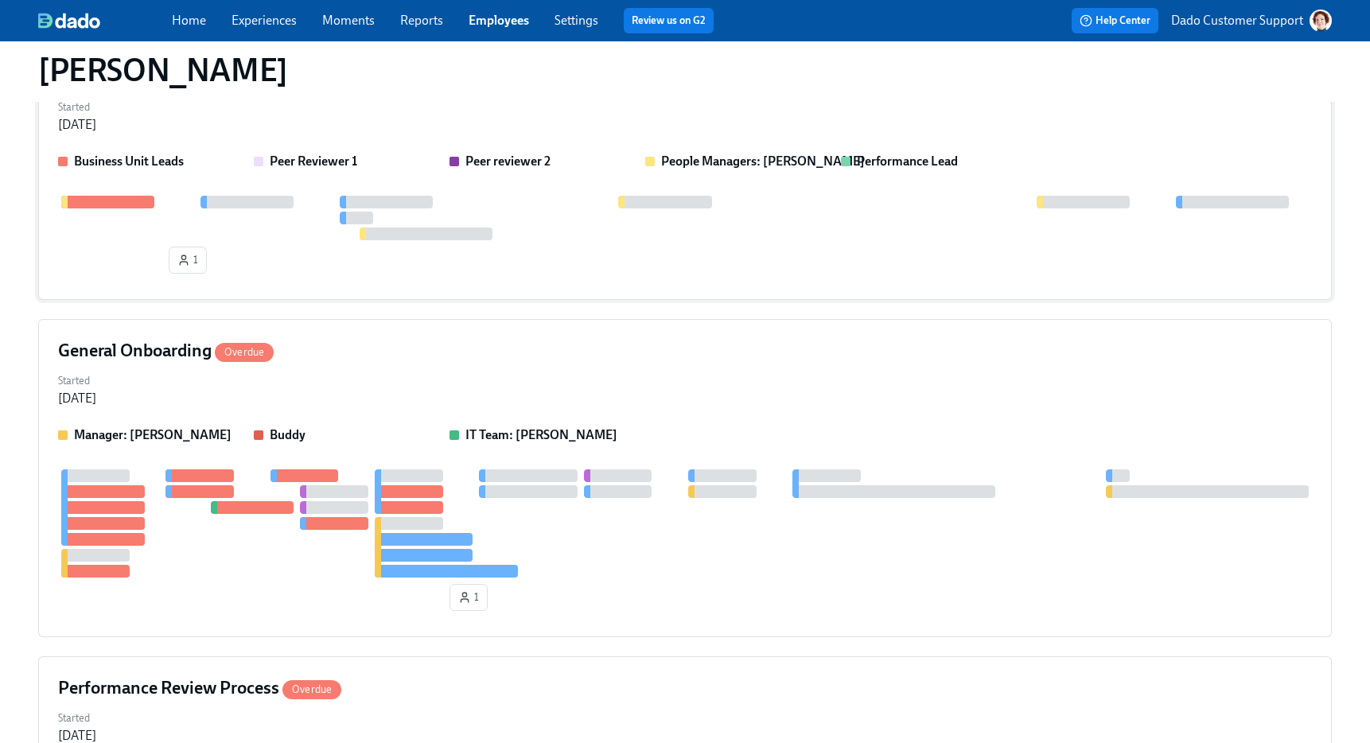
click at [189, 146] on div "Performance Review Process Overdue Started Sep 08, 2025 Business Unit Leads Pee…" at bounding box center [684, 172] width 1293 height 255
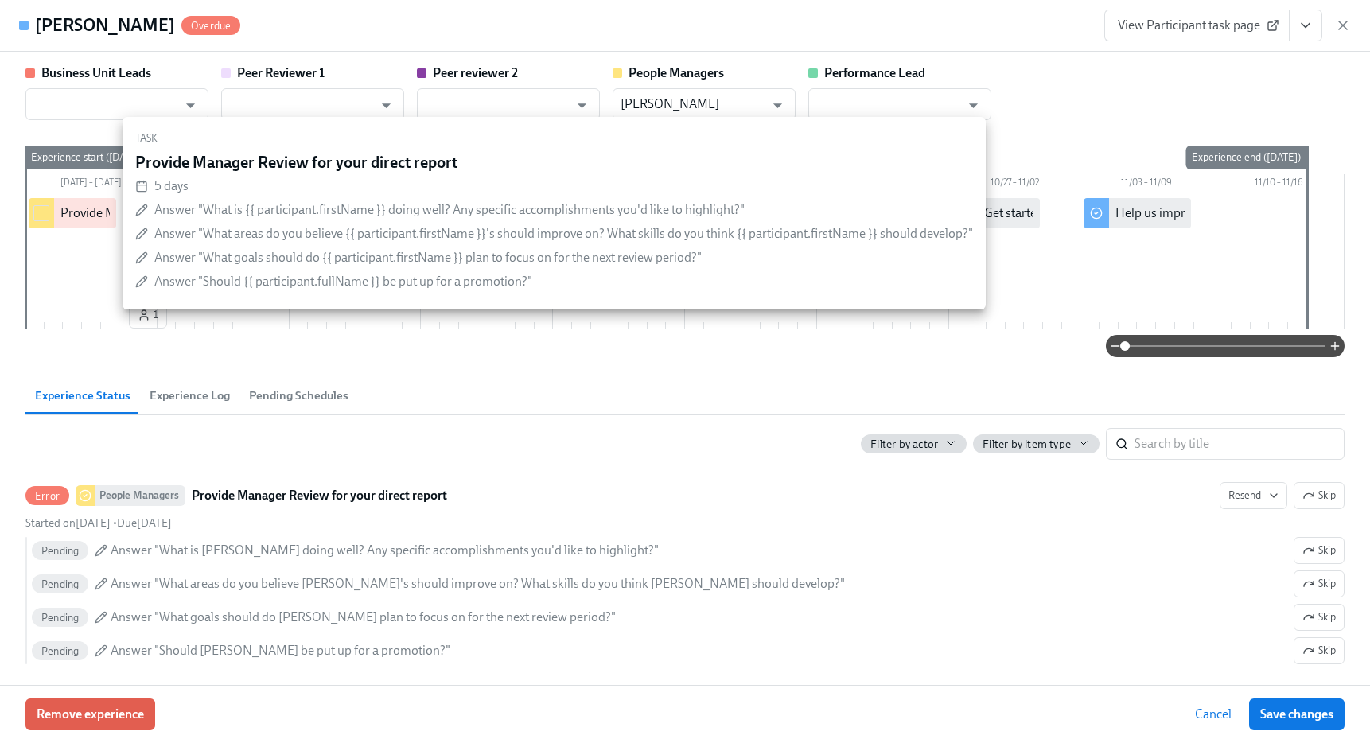
click at [40, 213] on input "checkbox" at bounding box center [41, 213] width 14 height 14
checkbox input "true"
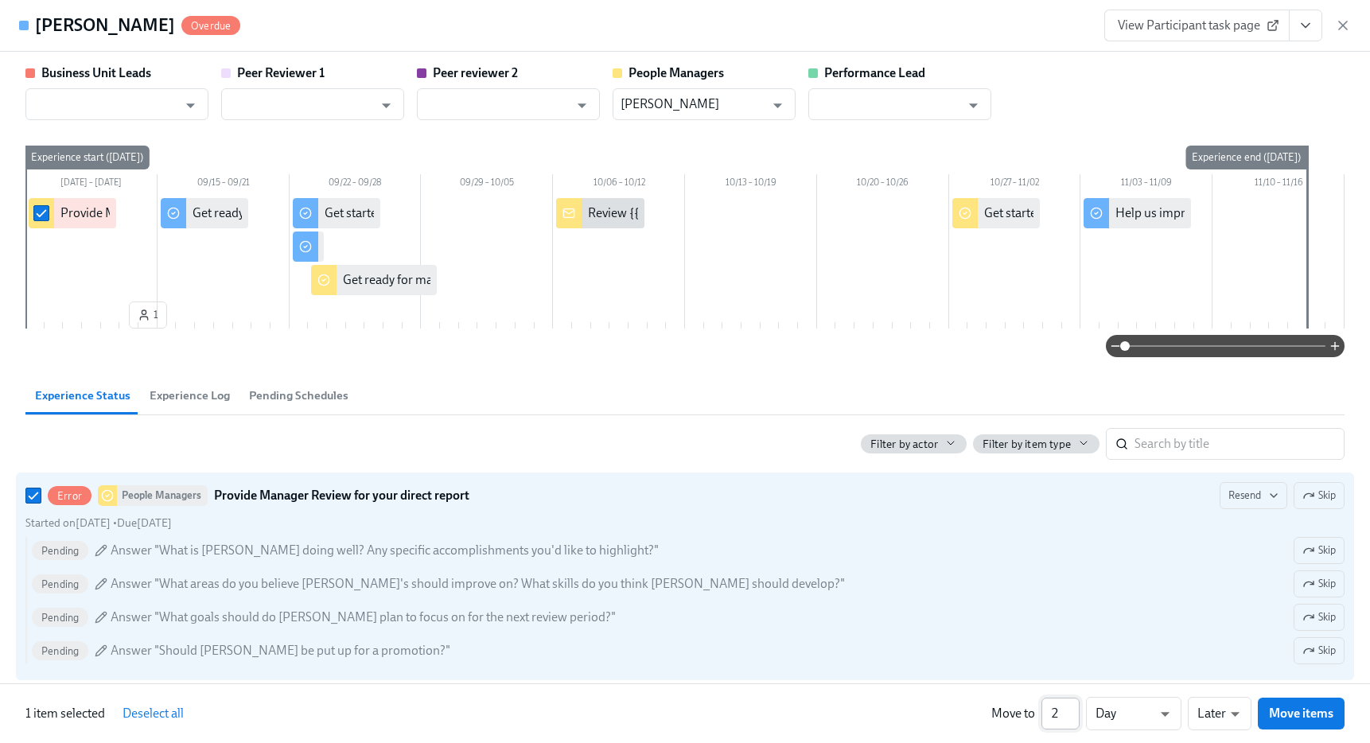
click at [1071, 704] on input "2" at bounding box center [1060, 714] width 38 height 32
click at [1071, 704] on input "3" at bounding box center [1060, 714] width 38 height 32
click at [1071, 704] on input "4" at bounding box center [1060, 714] width 38 height 32
type input "5"
click at [1071, 704] on input "5" at bounding box center [1060, 714] width 38 height 32
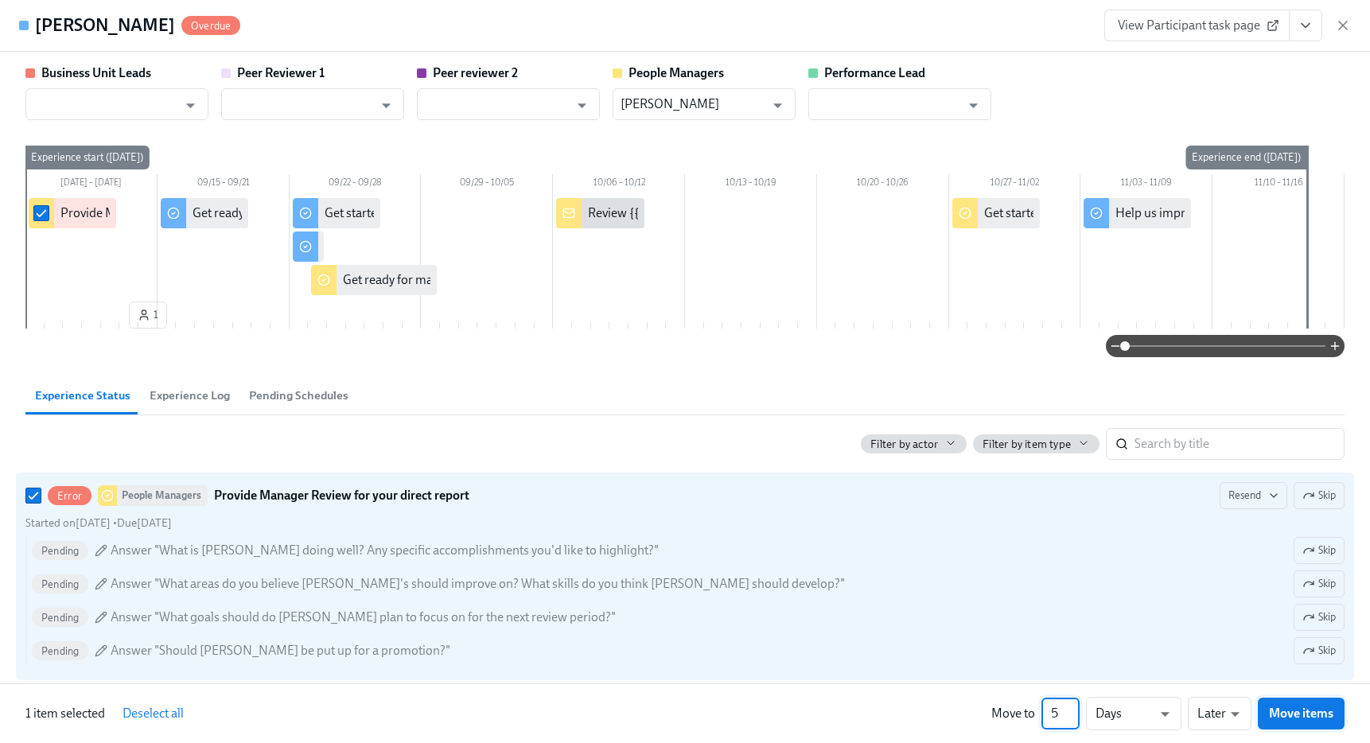
click at [1277, 722] on button "Move items" at bounding box center [1300, 714] width 87 height 32
checkbox input "false"
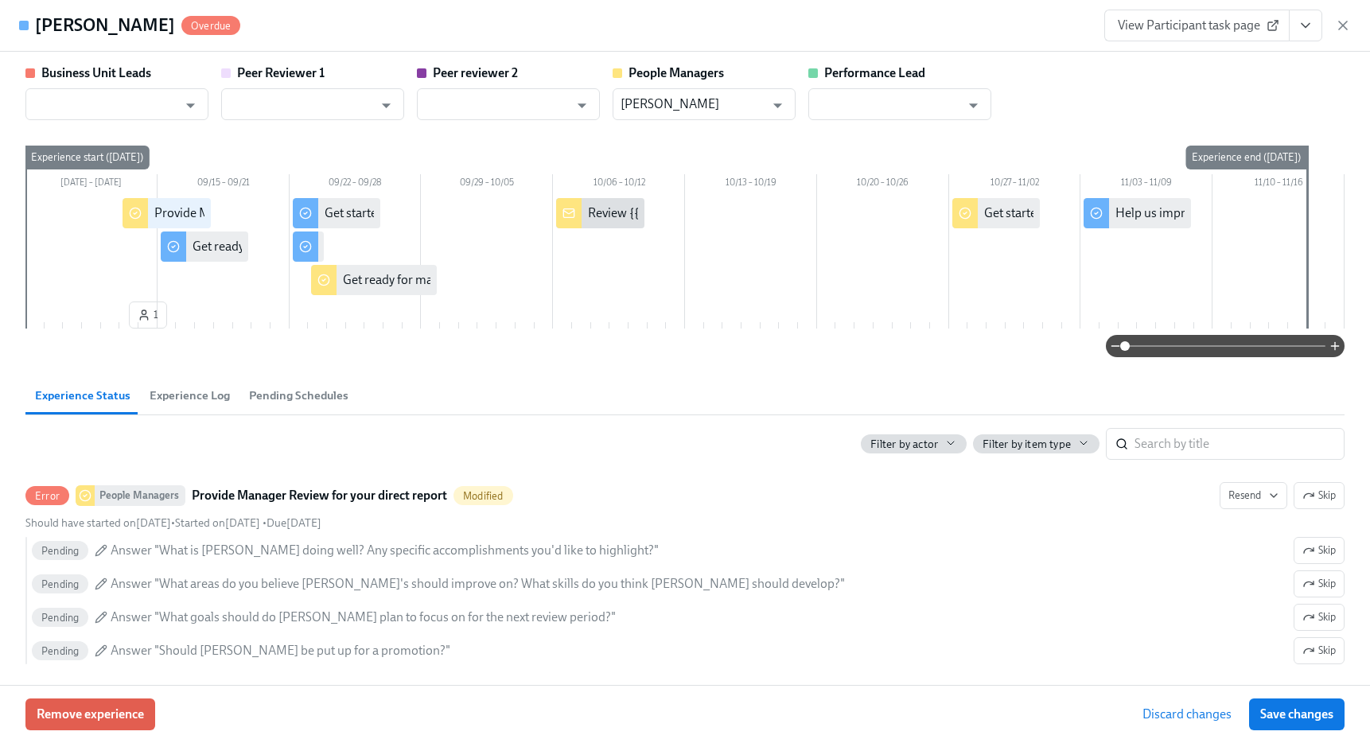
click at [1277, 722] on button "Save changes" at bounding box center [1296, 714] width 95 height 32
click at [1339, 25] on icon "button" at bounding box center [1343, 25] width 16 height 16
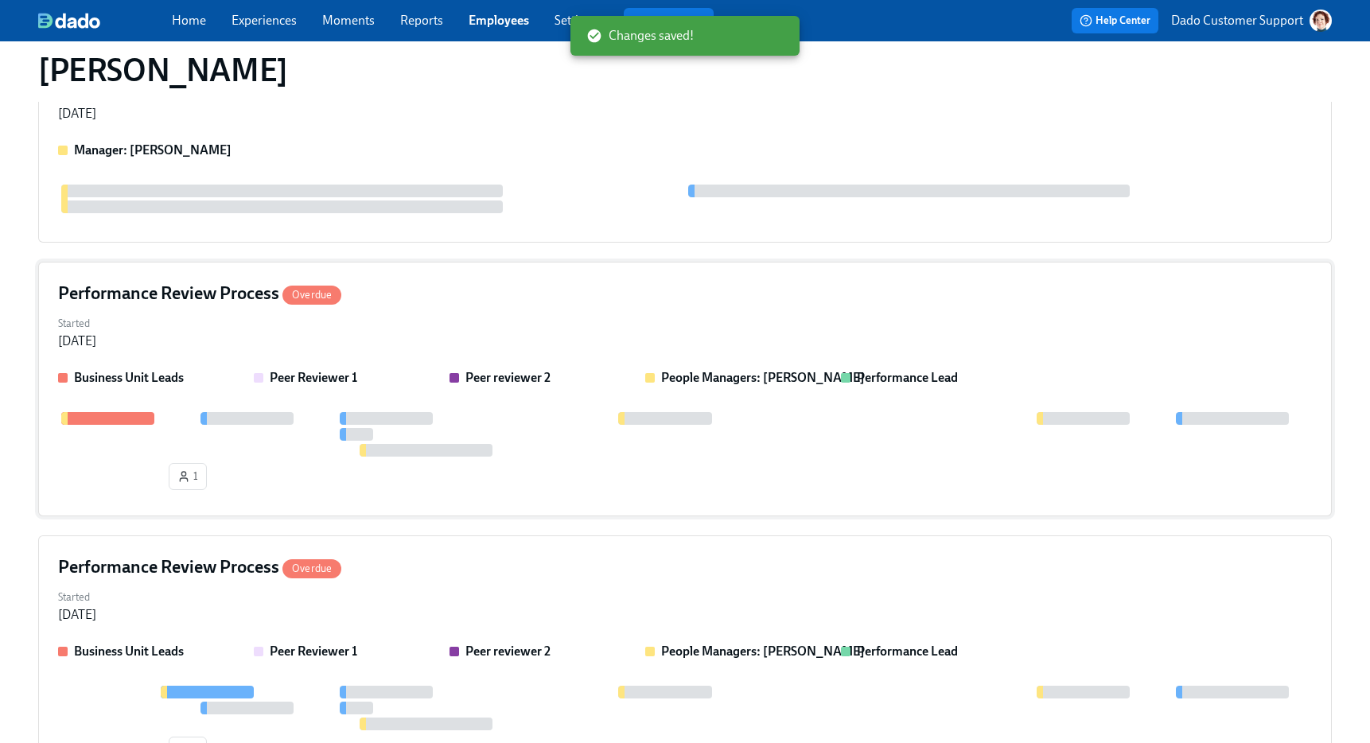
scroll to position [255, 0]
click at [172, 333] on div "Started Sep 08, 2025" at bounding box center [684, 332] width 1253 height 38
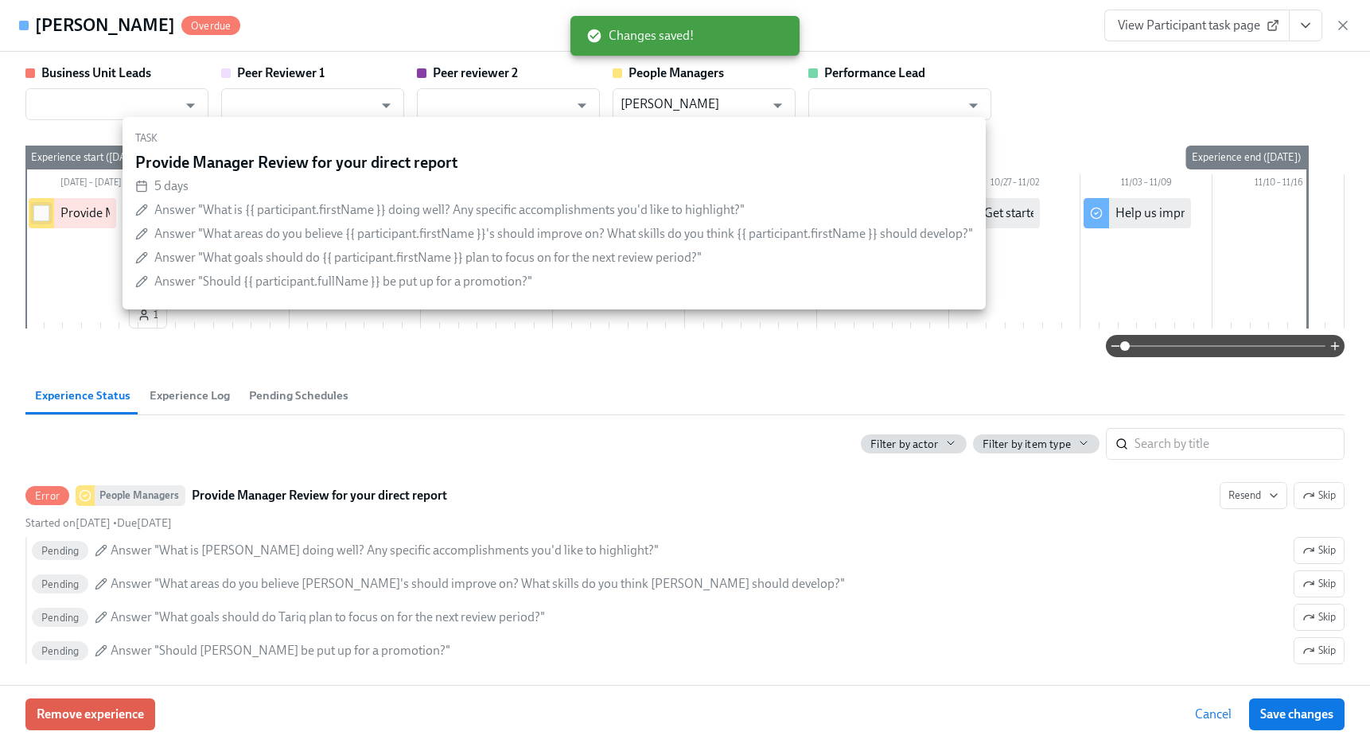
click at [41, 208] on input "checkbox" at bounding box center [41, 213] width 14 height 14
checkbox input "true"
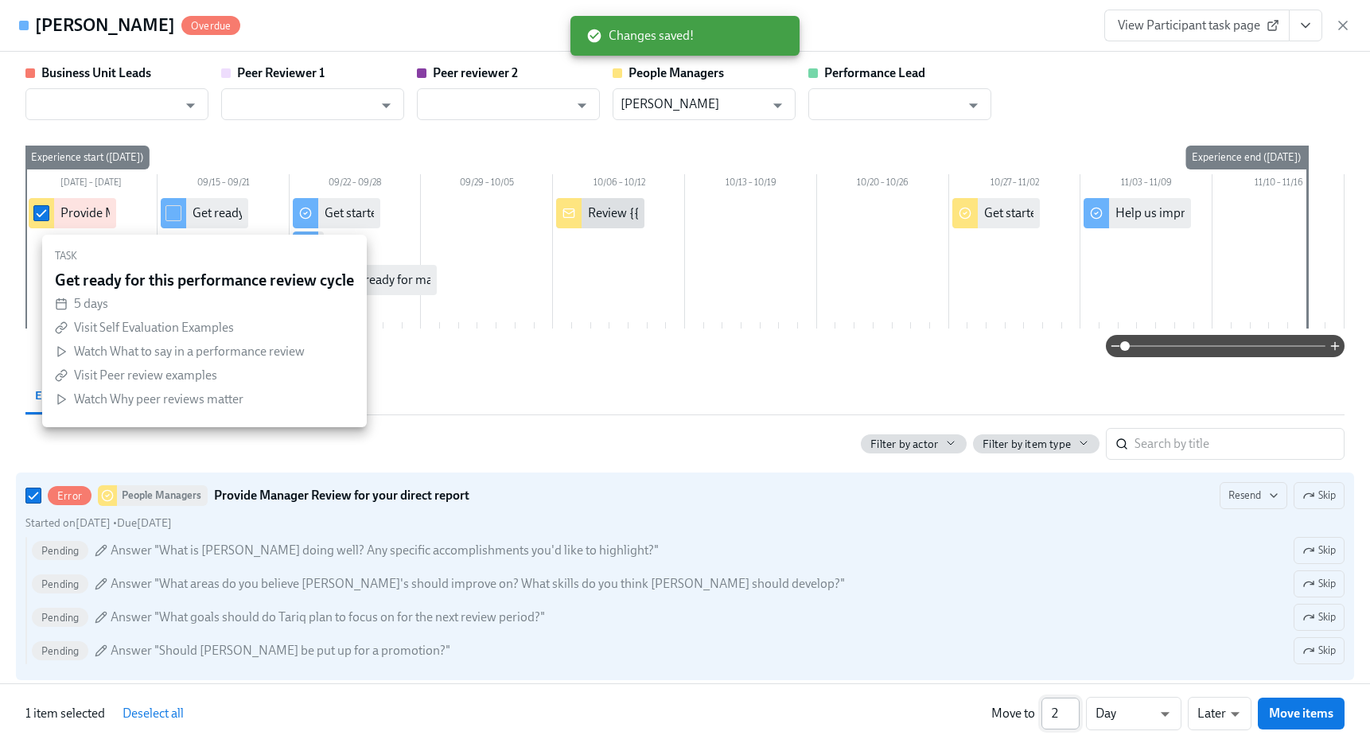
click at [1073, 705] on input "2" at bounding box center [1060, 714] width 38 height 32
click at [1073, 705] on input "3" at bounding box center [1060, 714] width 38 height 32
click at [1073, 705] on input "4" at bounding box center [1060, 714] width 38 height 32
type input "5"
click at [1073, 705] on input "5" at bounding box center [1060, 714] width 38 height 32
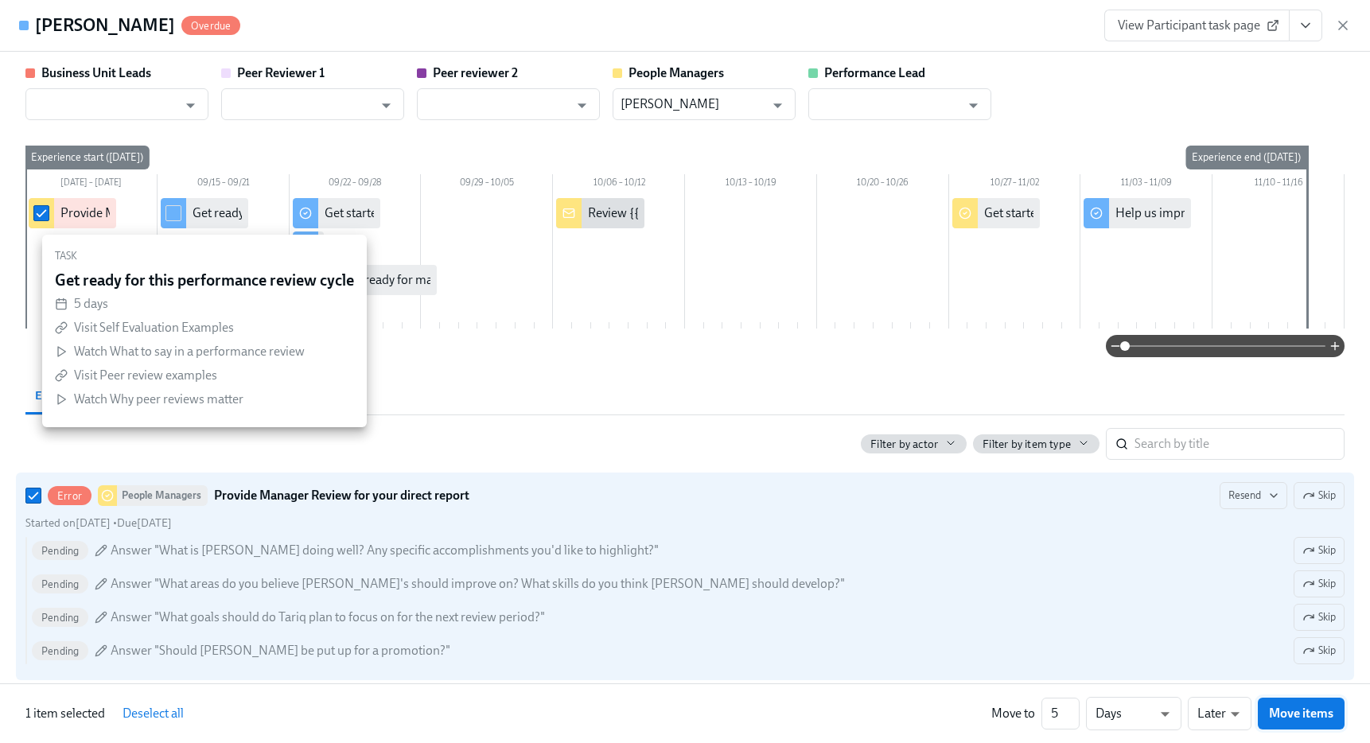
click at [1282, 718] on span "Move items" at bounding box center [1301, 713] width 64 height 16
checkbox input "false"
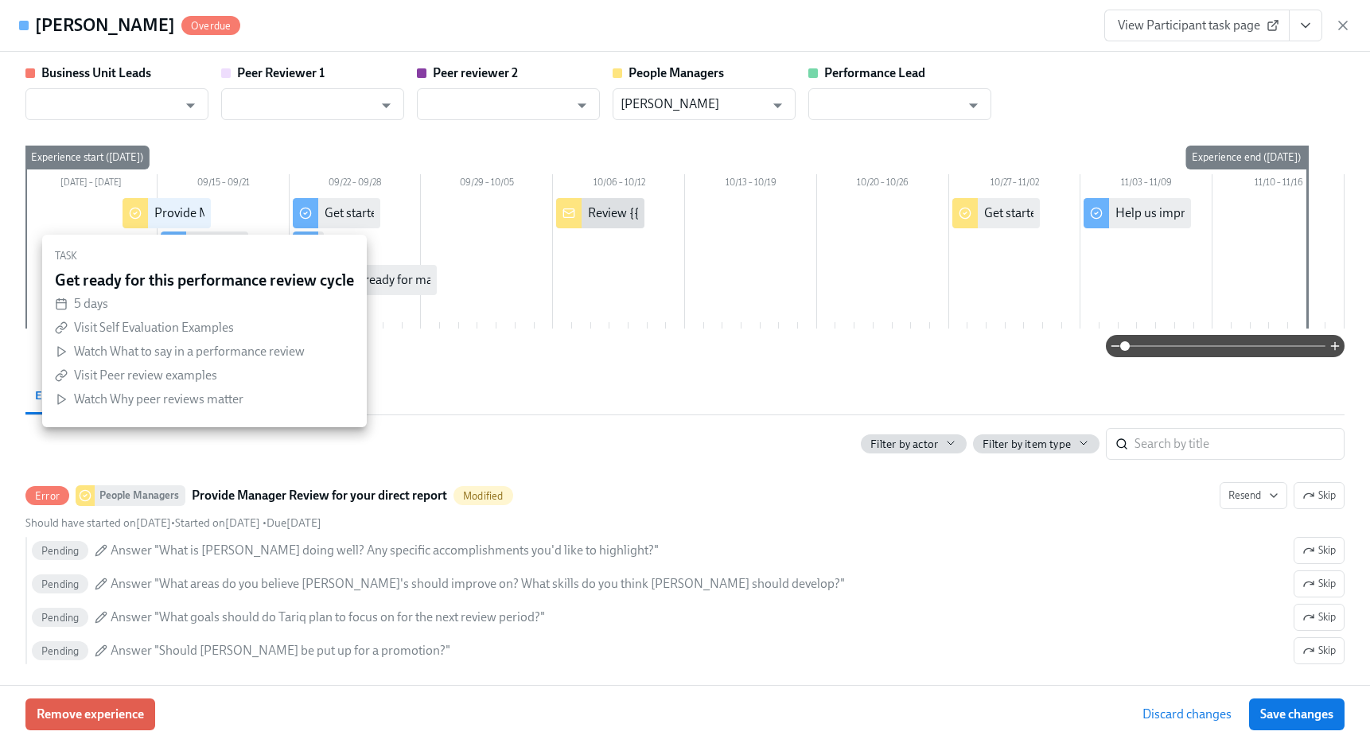
click at [1282, 718] on span "Save changes" at bounding box center [1296, 714] width 73 height 16
click at [1340, 26] on icon "button" at bounding box center [1343, 25] width 8 height 8
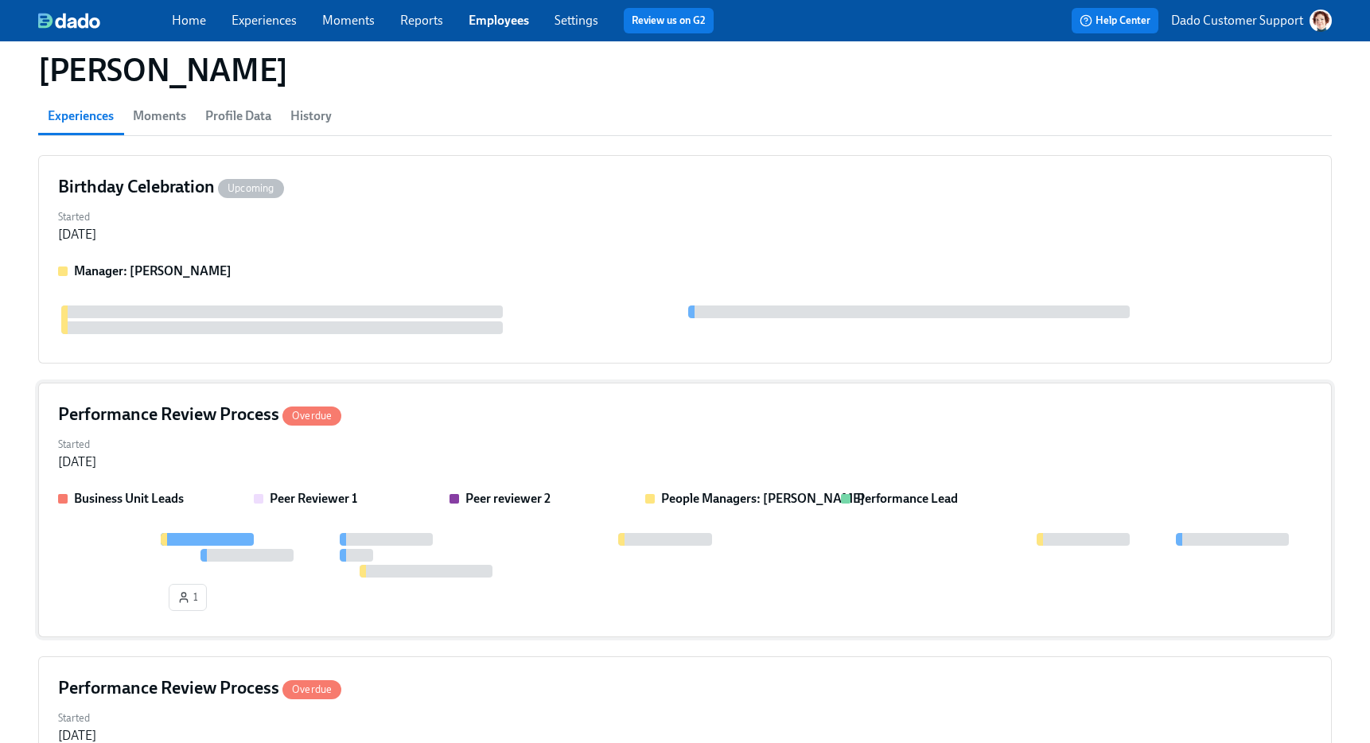
scroll to position [0, 0]
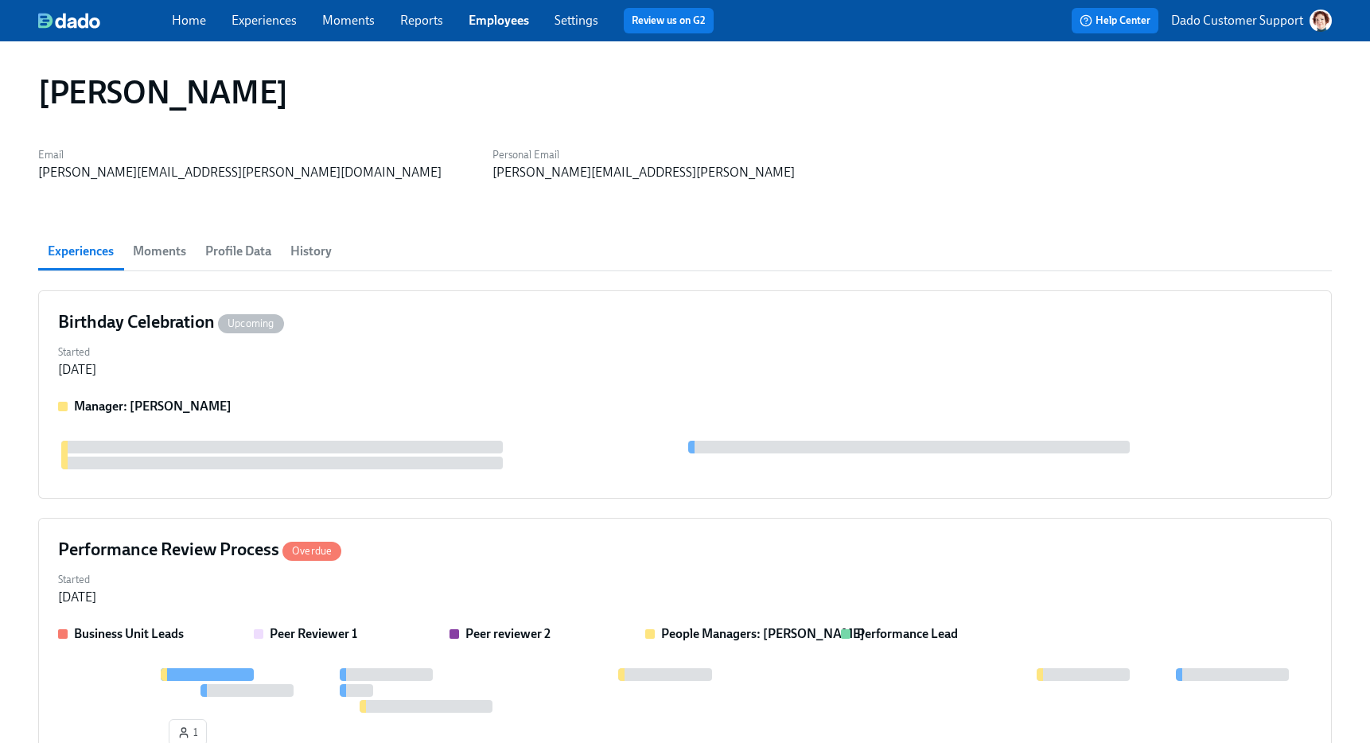
click at [515, 21] on link "Employees" at bounding box center [498, 20] width 60 height 15
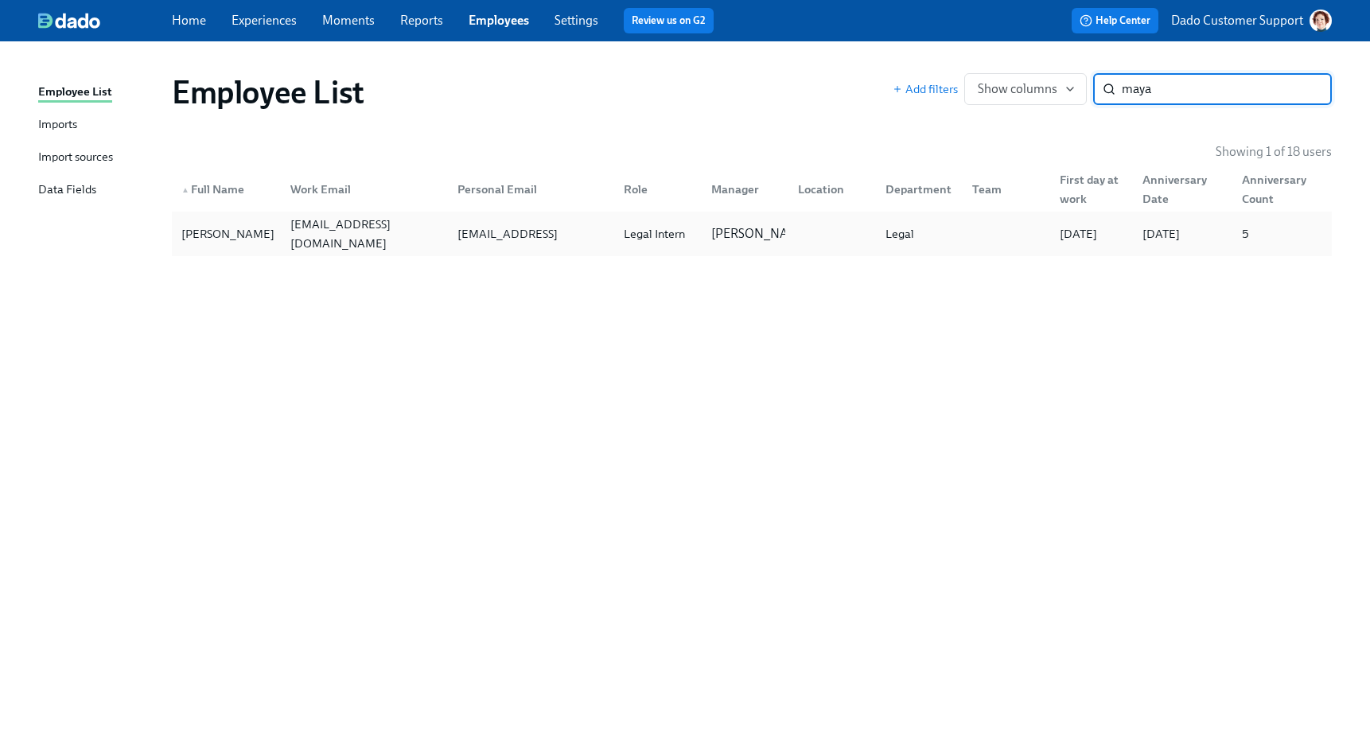
type input "maya"
click at [212, 232] on div "[PERSON_NAME]" at bounding box center [228, 233] width 106 height 19
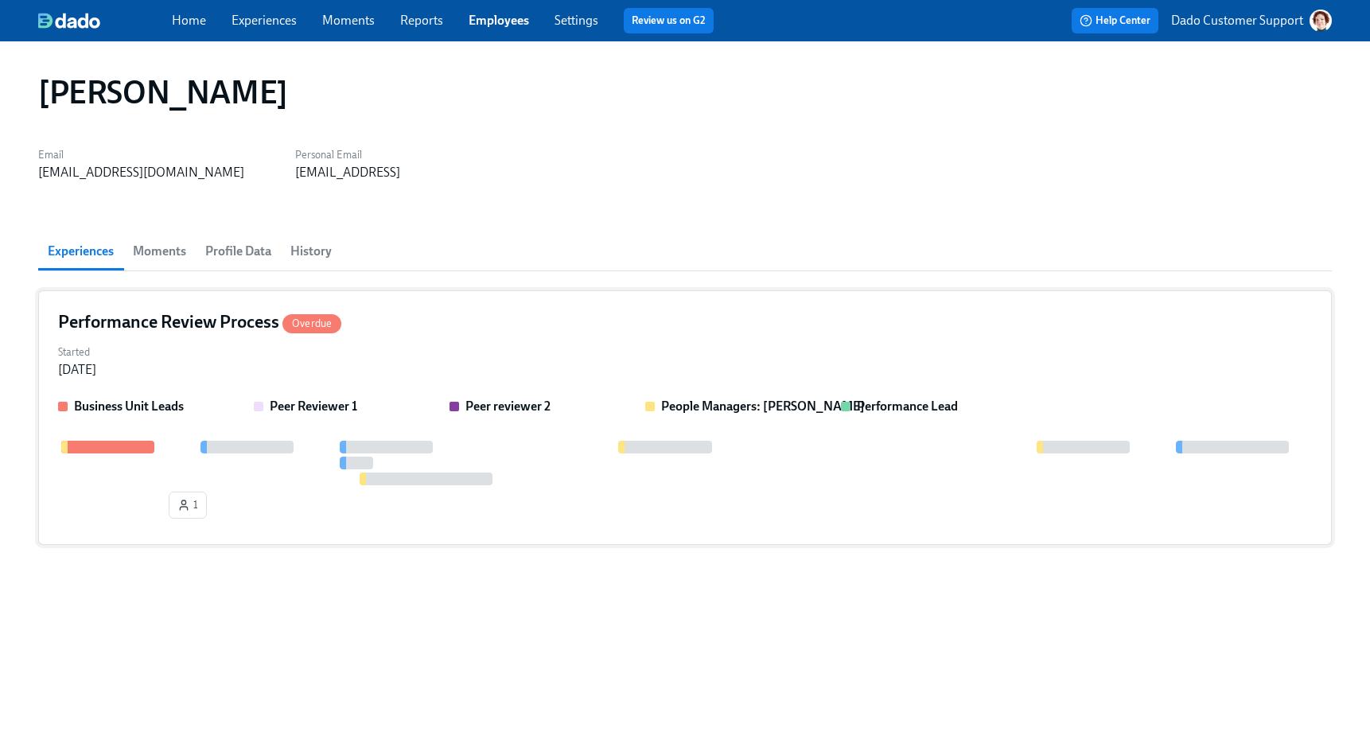
click at [265, 360] on div "Started Sep 08, 2025" at bounding box center [684, 359] width 1253 height 38
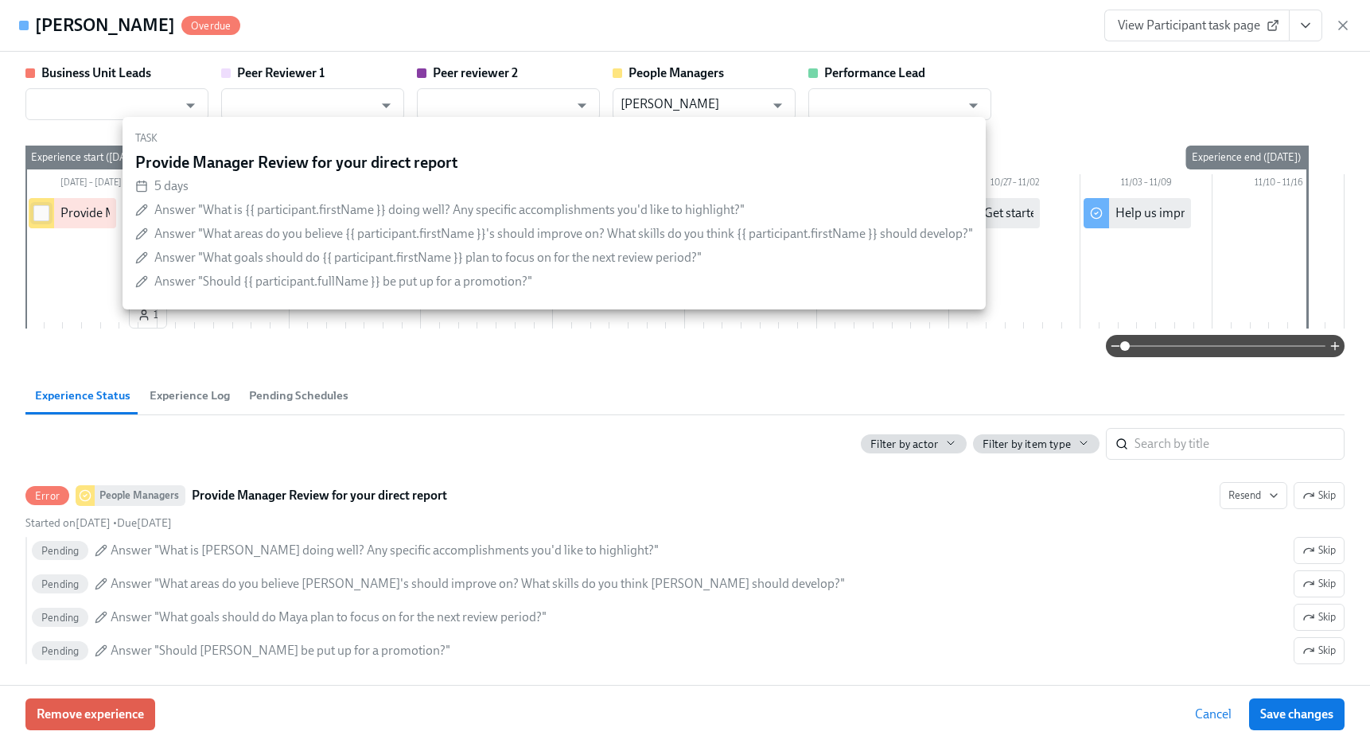
click at [41, 215] on input "checkbox" at bounding box center [41, 213] width 14 height 14
checkbox input "true"
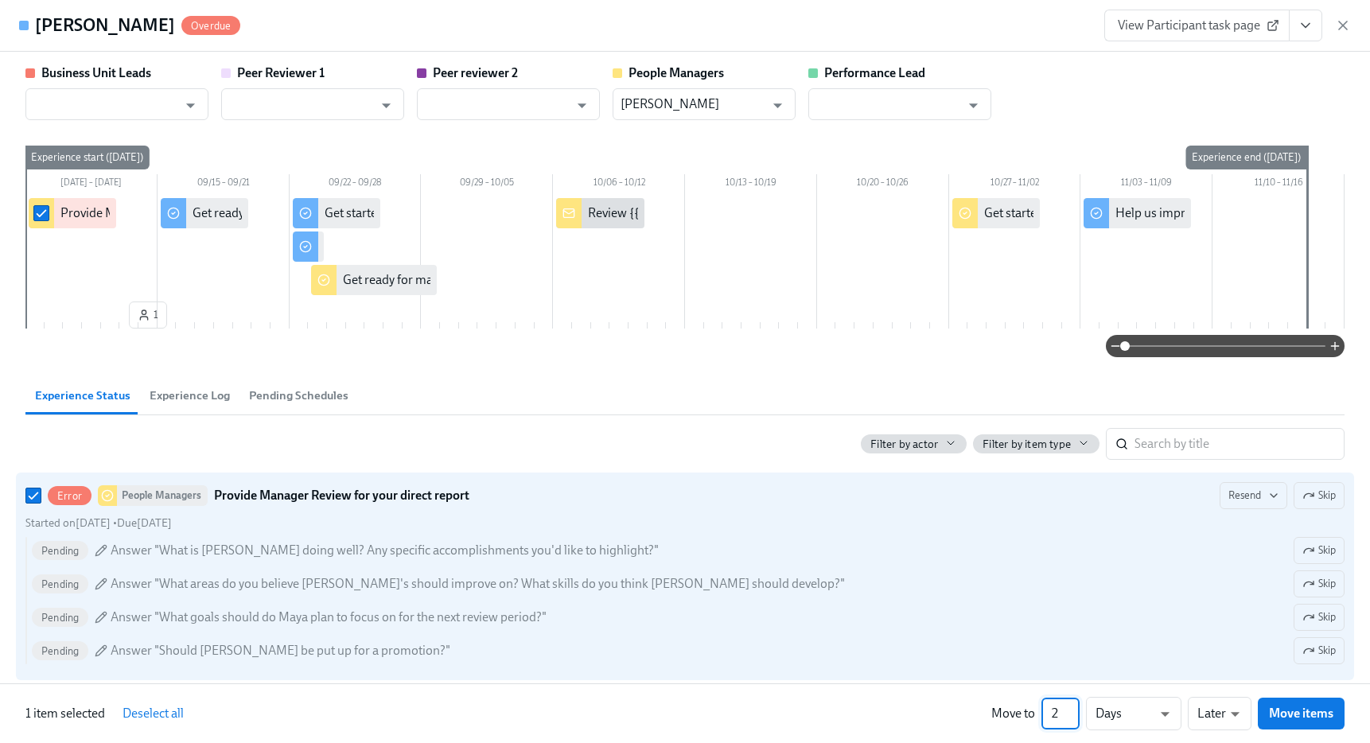
click at [1071, 707] on input "2" at bounding box center [1060, 714] width 38 height 32
click at [1071, 707] on input "3" at bounding box center [1060, 714] width 38 height 32
click at [1071, 707] on input "4" at bounding box center [1060, 714] width 38 height 32
type input "5"
click at [1071, 707] on input "5" at bounding box center [1060, 714] width 38 height 32
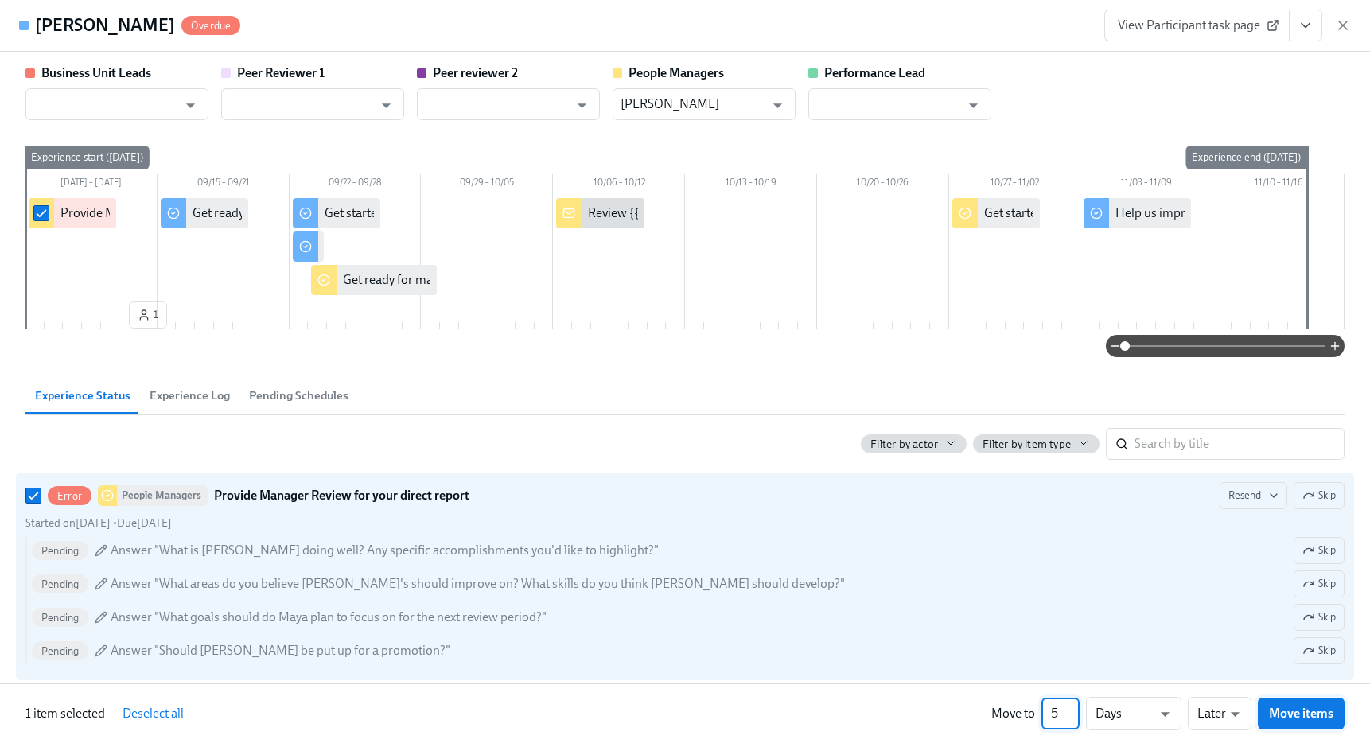
click at [1331, 725] on button "Move items" at bounding box center [1300, 714] width 87 height 32
checkbox input "false"
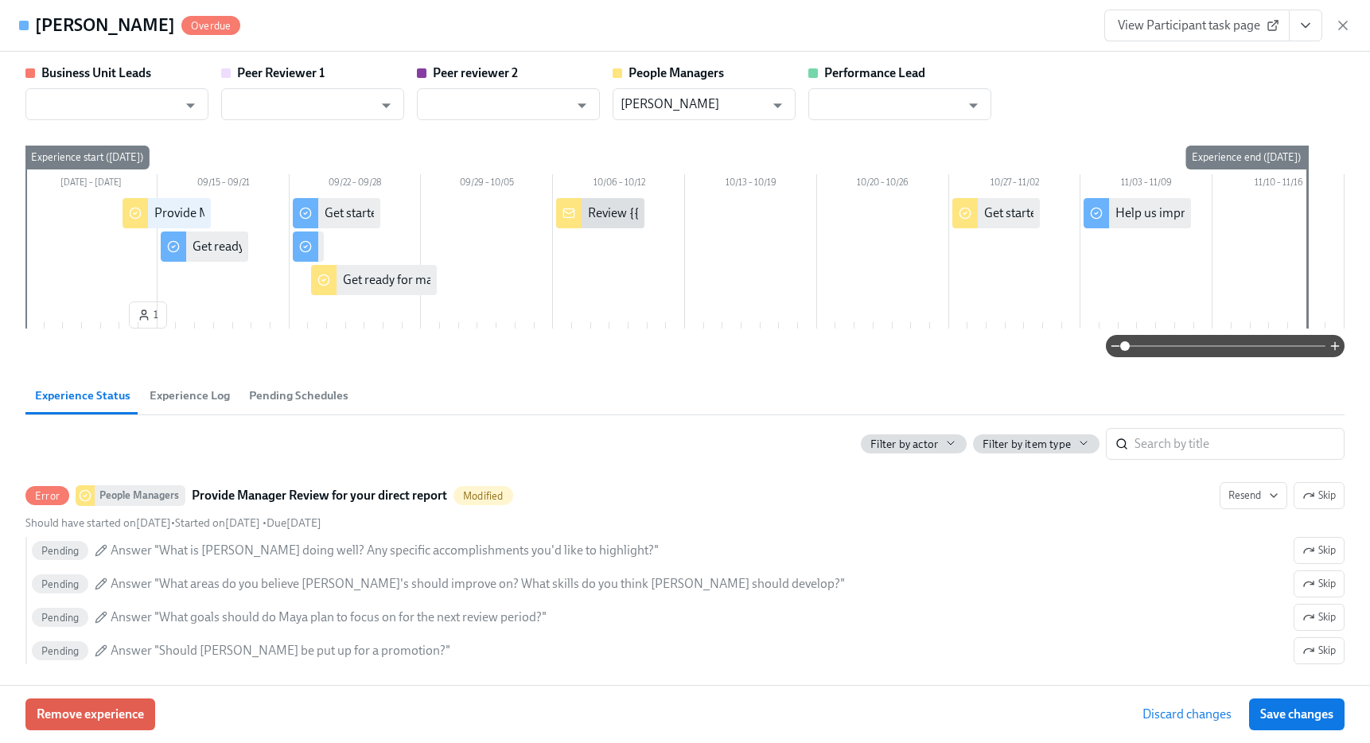
click at [1331, 725] on button "Save changes" at bounding box center [1296, 714] width 95 height 32
click at [1347, 28] on icon "button" at bounding box center [1343, 25] width 16 height 16
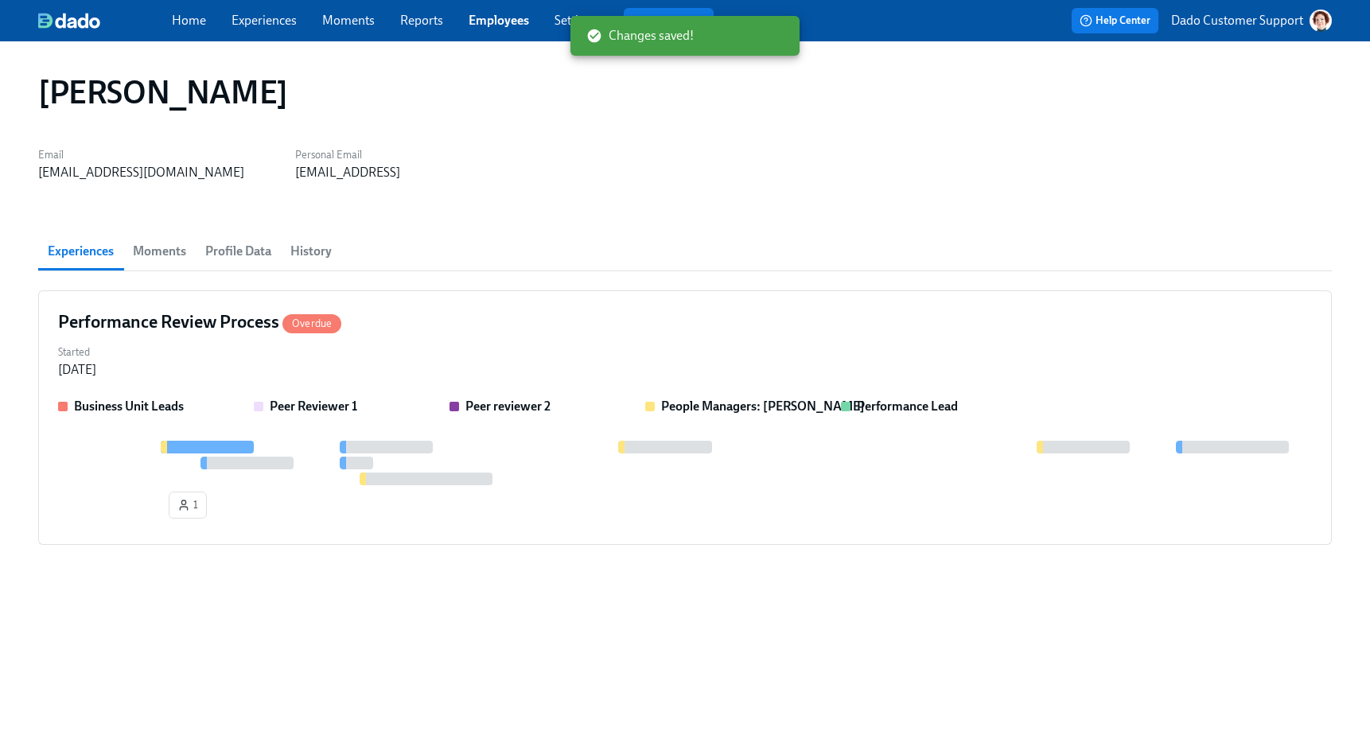
click at [487, 28] on span "Employees" at bounding box center [498, 20] width 60 height 17
click at [486, 24] on link "Employees" at bounding box center [498, 20] width 60 height 15
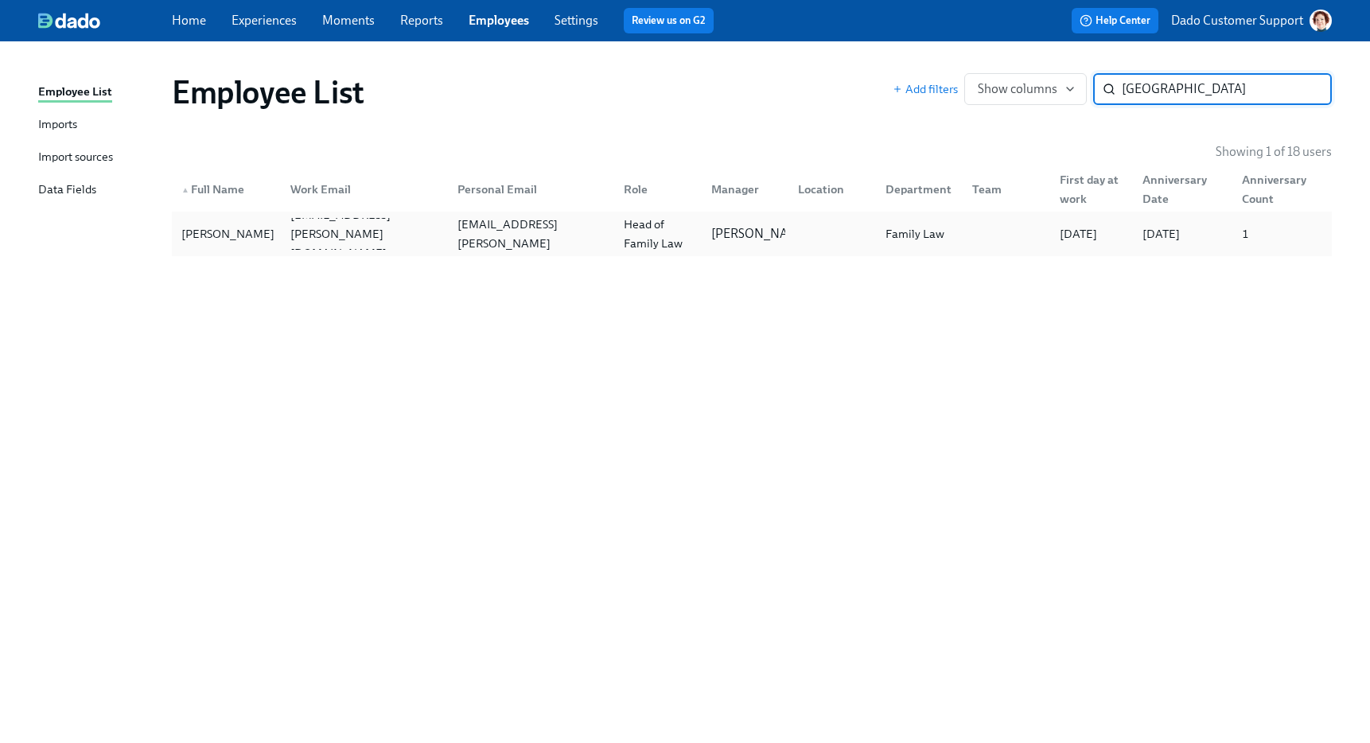
type input "lucca"
click at [239, 212] on div "Lucca Quinn lucca.quinn@reddickboseman.com lucca.quinn@email.test Head of Famil…" at bounding box center [752, 234] width 1160 height 45
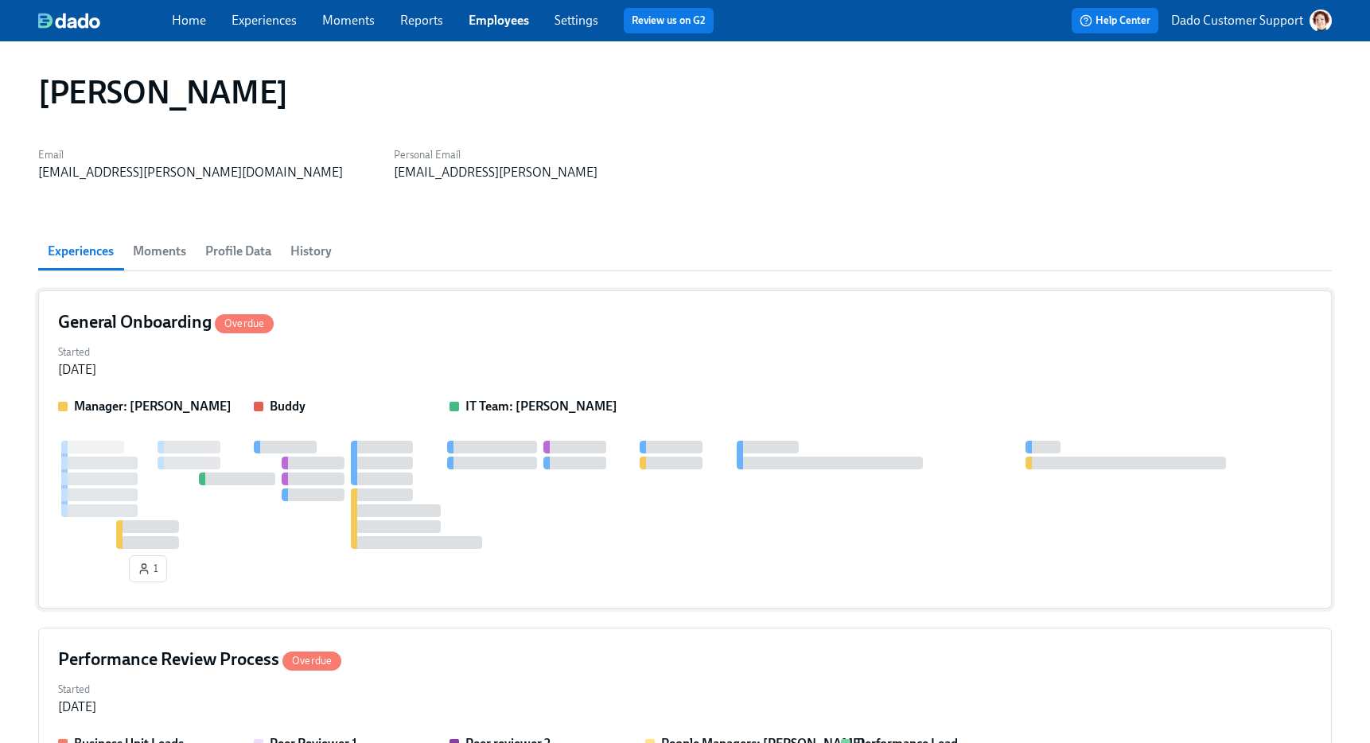
click at [178, 494] on div at bounding box center [684, 495] width 1253 height 108
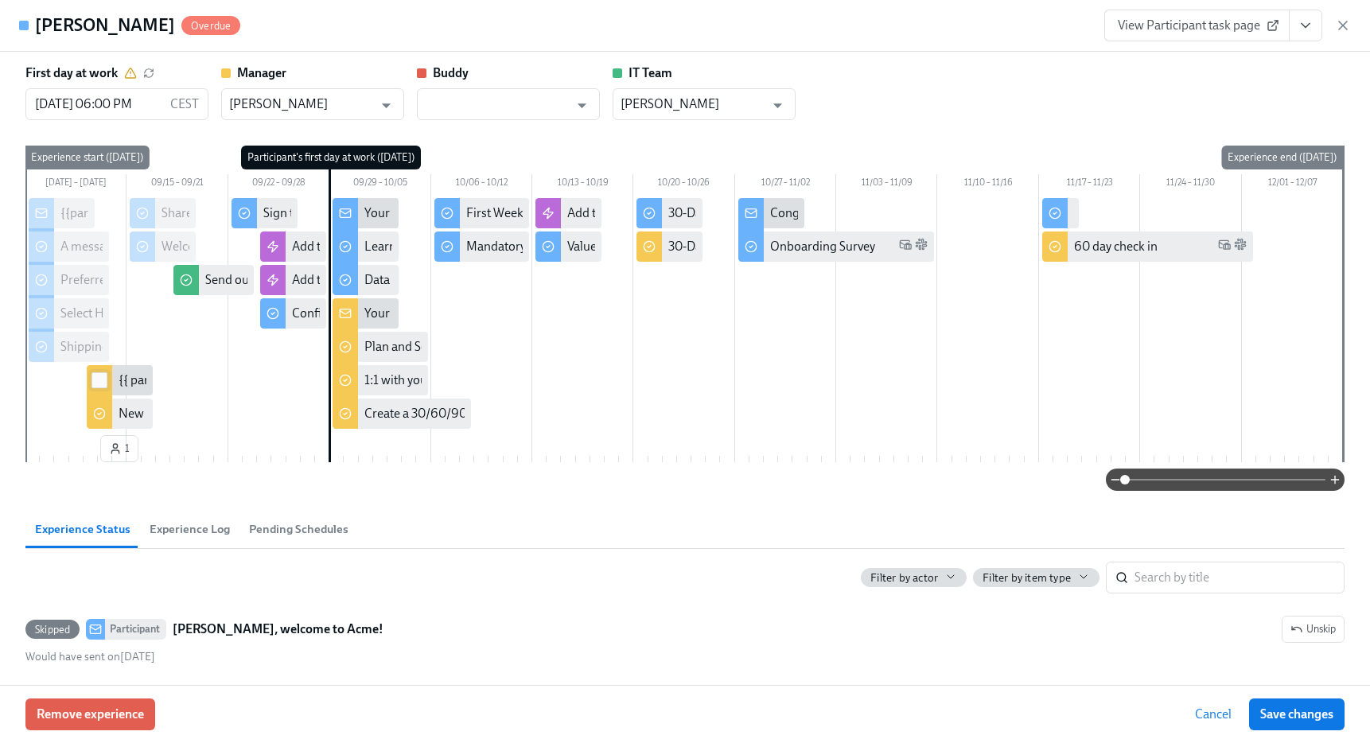
click at [99, 380] on input "checkbox" at bounding box center [99, 380] width 14 height 14
checkbox input "true"
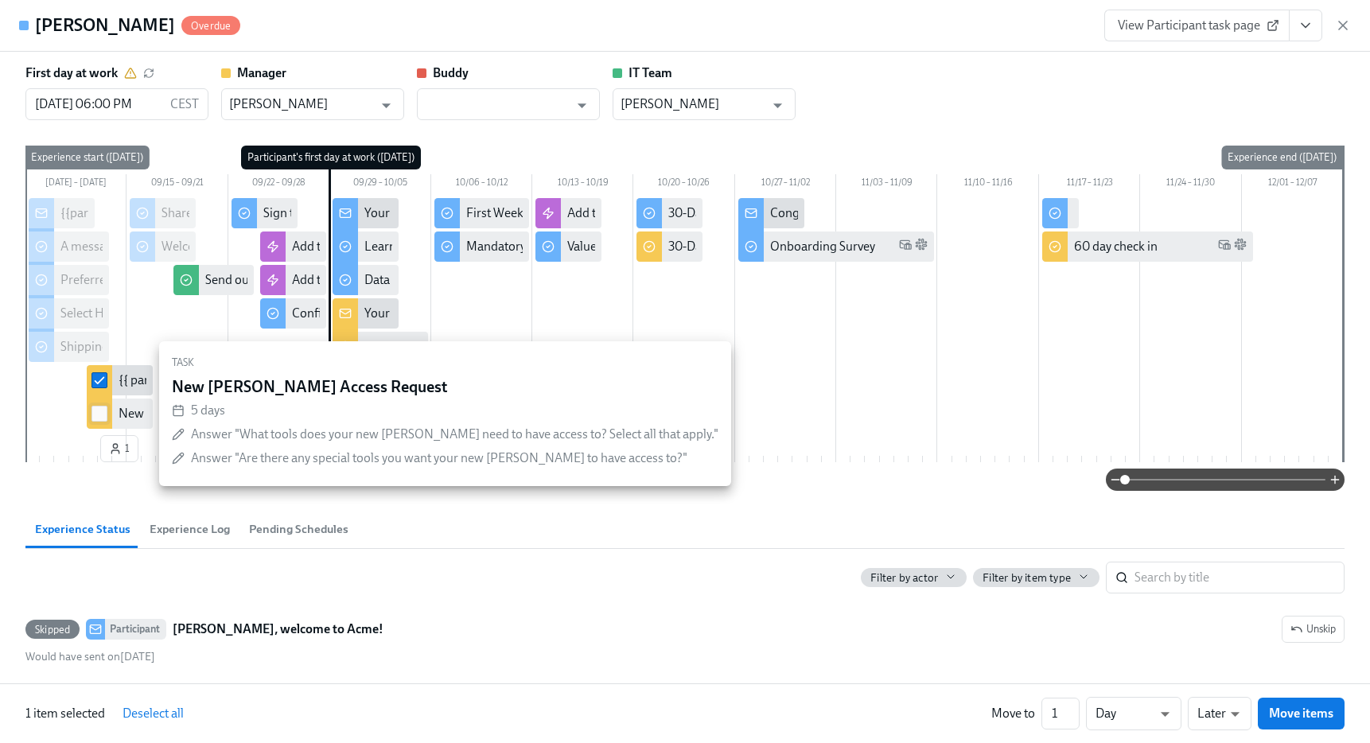
click at [98, 412] on input "checkbox" at bounding box center [99, 413] width 14 height 14
checkbox input "true"
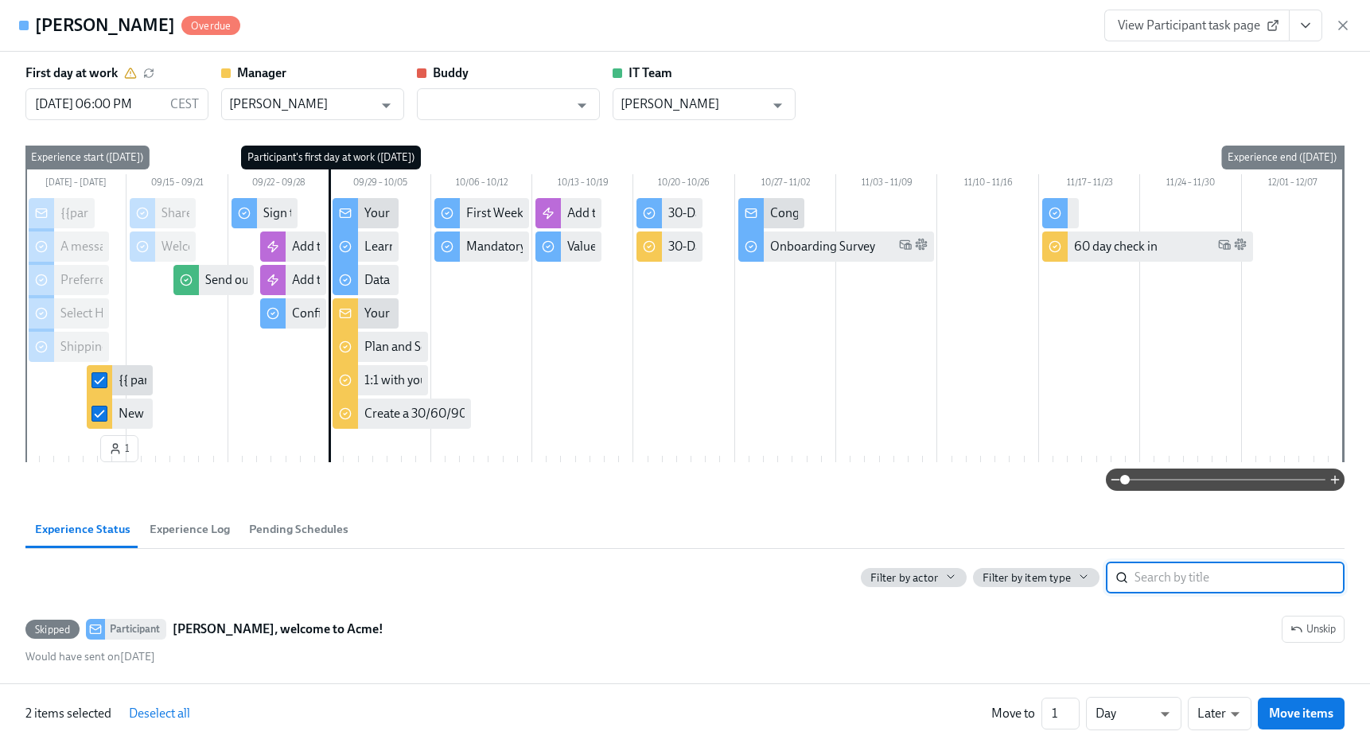
click at [1143, 592] on input "search" at bounding box center [1239, 578] width 210 height 32
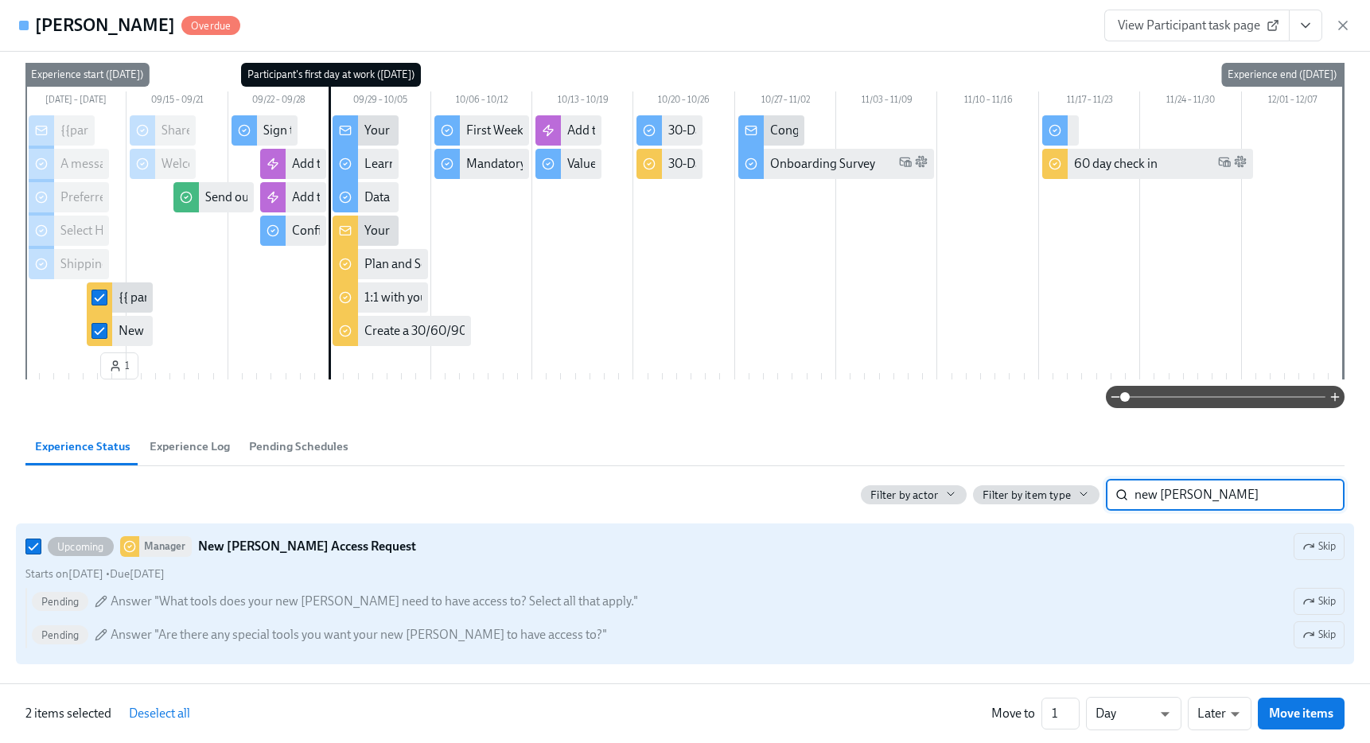
scroll to position [80, 0]
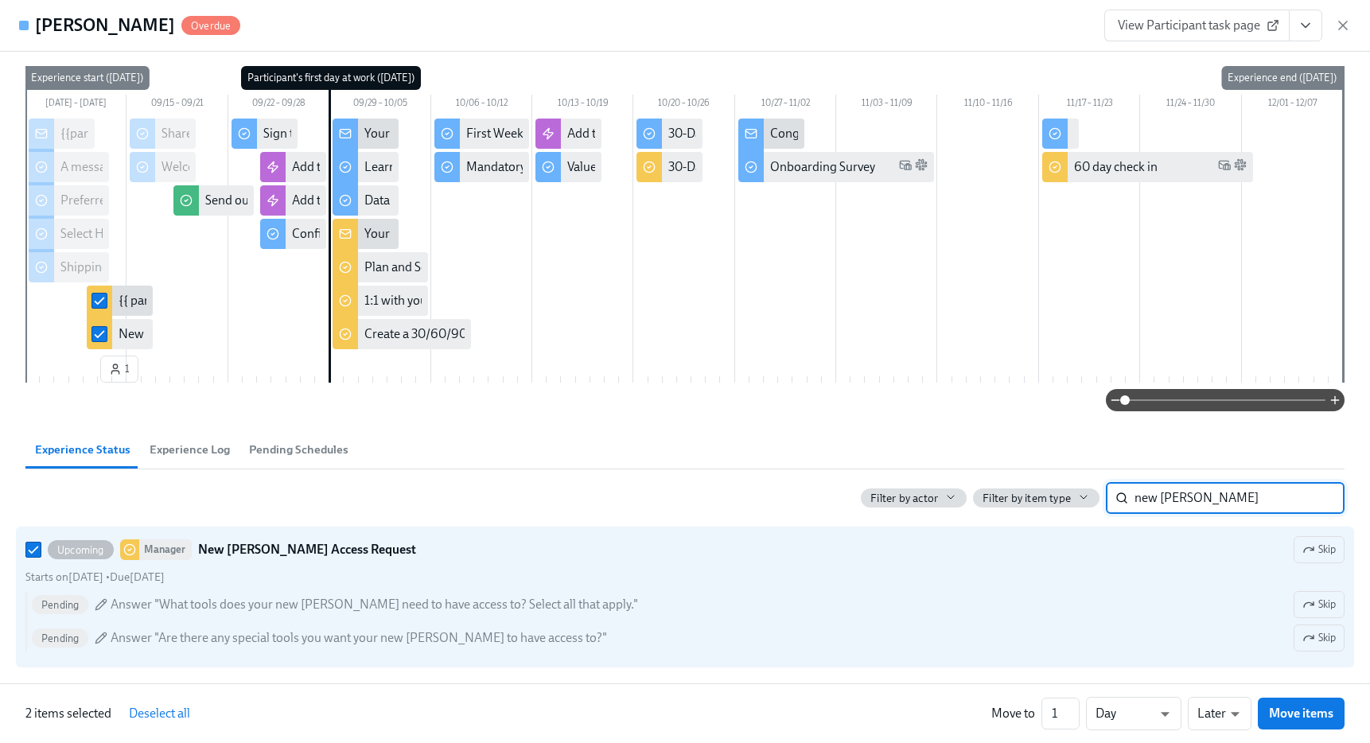
type input "new joiner"
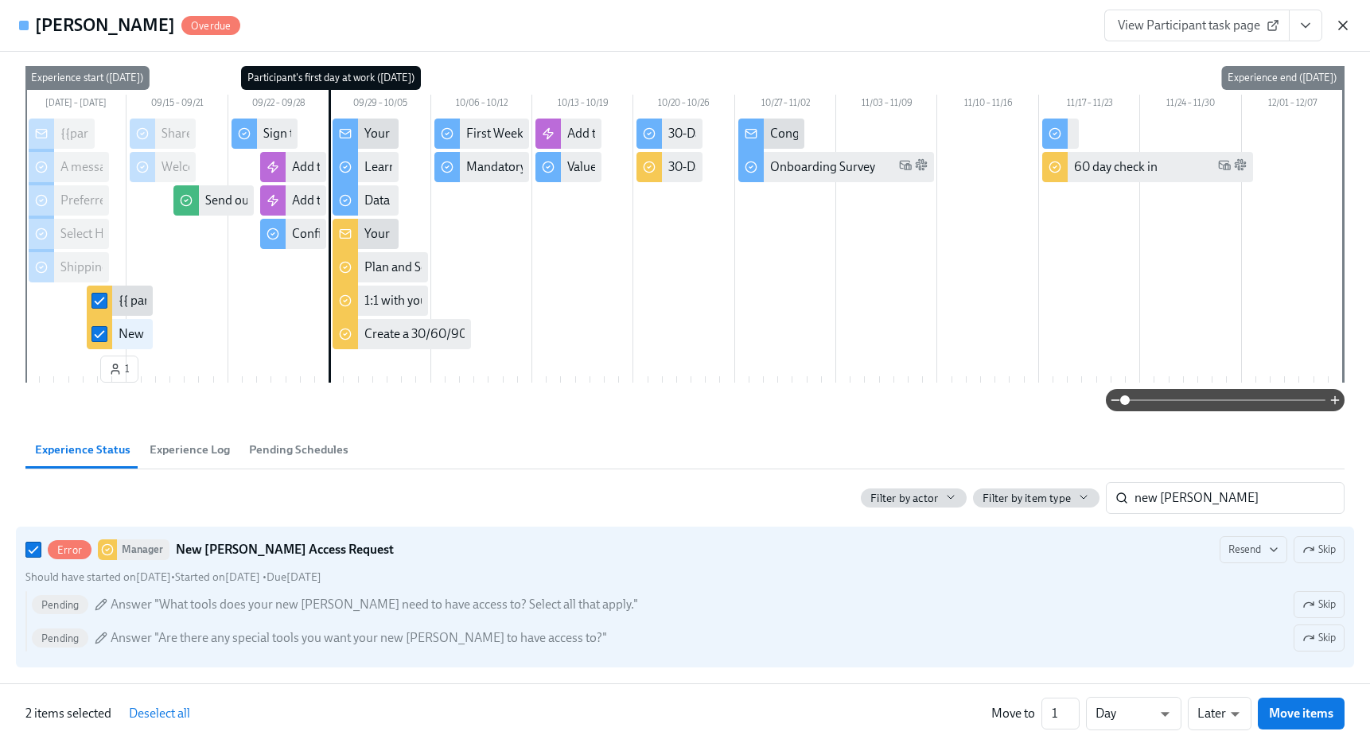
click at [1346, 26] on icon "button" at bounding box center [1343, 25] width 16 height 16
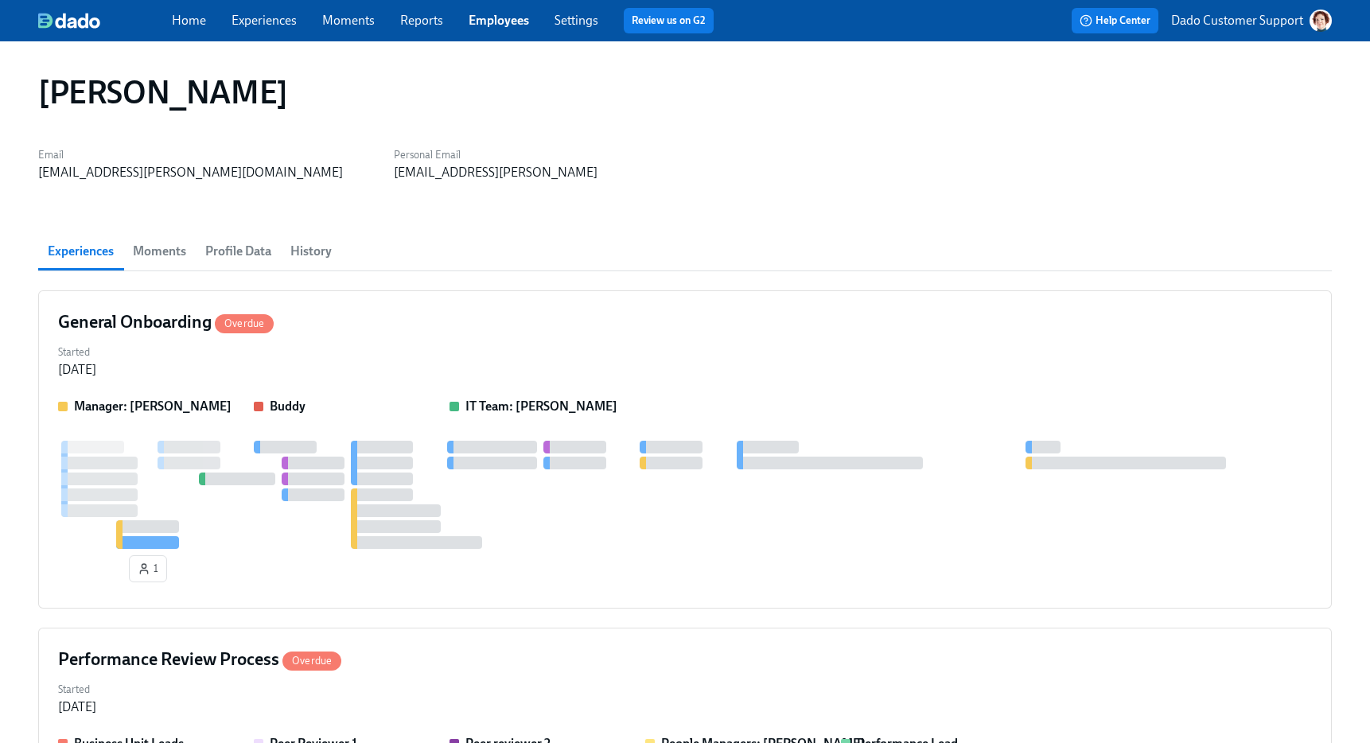
click at [498, 20] on link "Employees" at bounding box center [498, 20] width 60 height 15
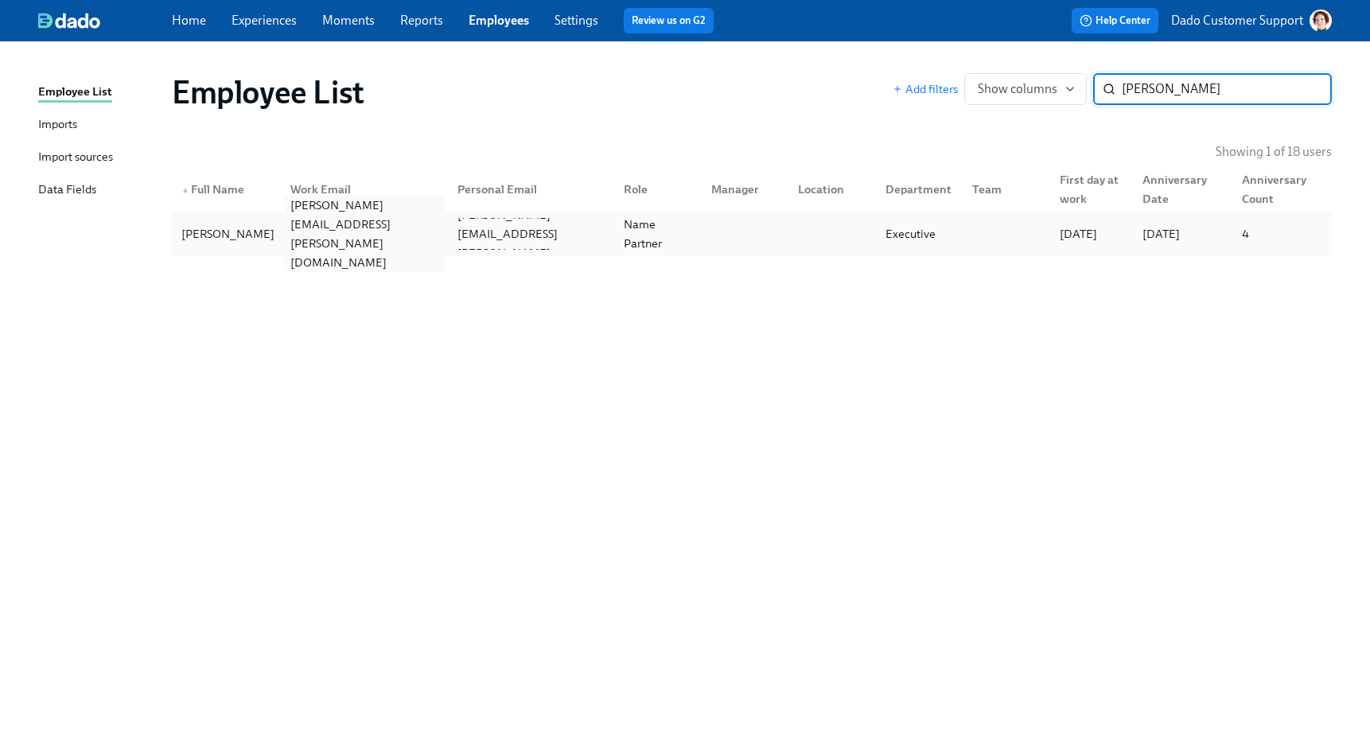
type input "liz redd"
click at [303, 235] on div "liz.reddick@reddickboseman.com" at bounding box center [364, 234] width 160 height 76
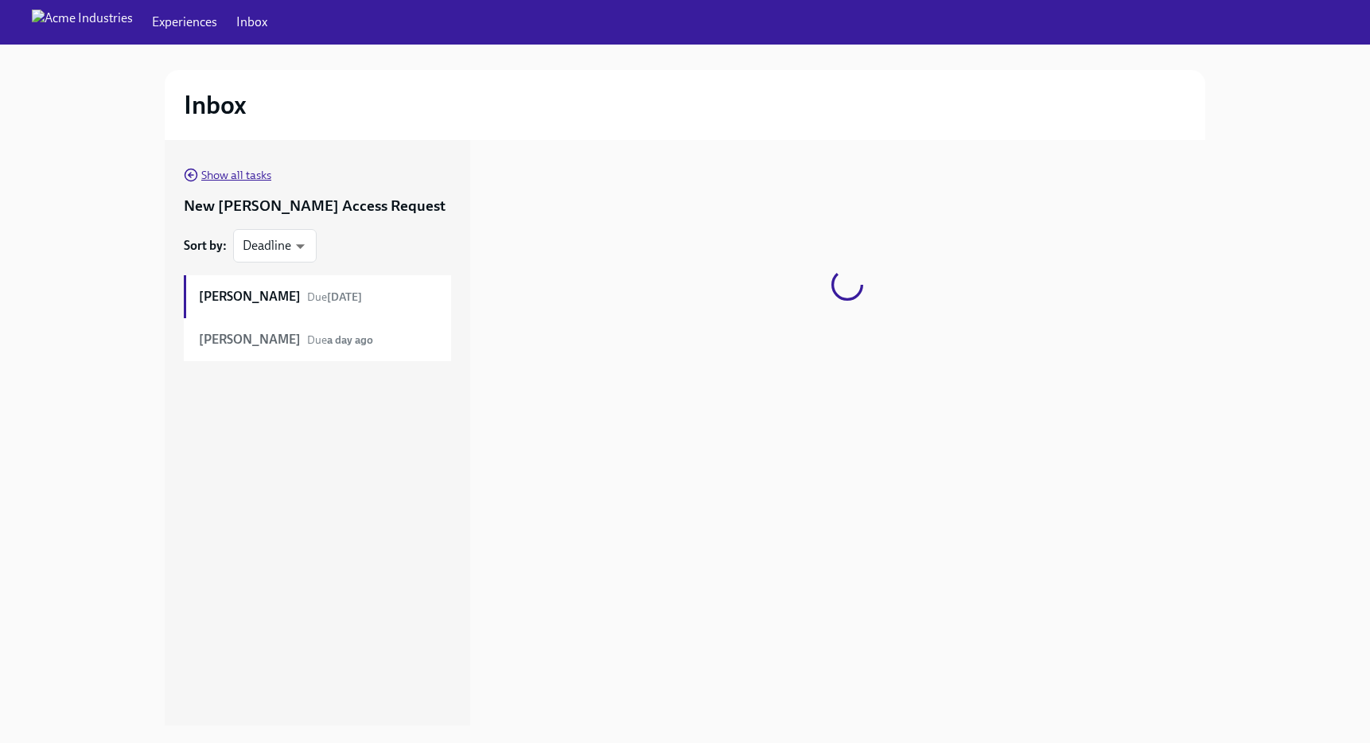
click at [219, 177] on span "Show all tasks" at bounding box center [227, 175] width 87 height 16
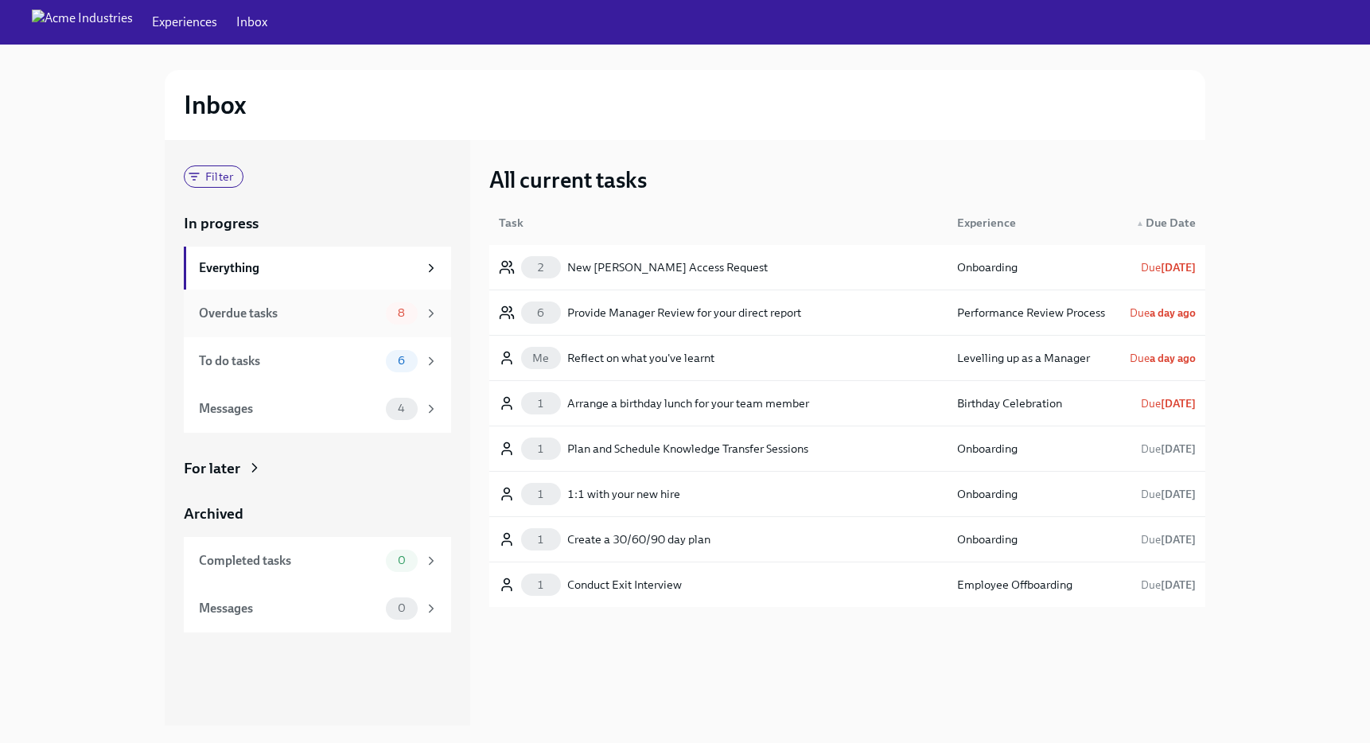
click at [215, 306] on div "Overdue tasks" at bounding box center [289, 313] width 181 height 17
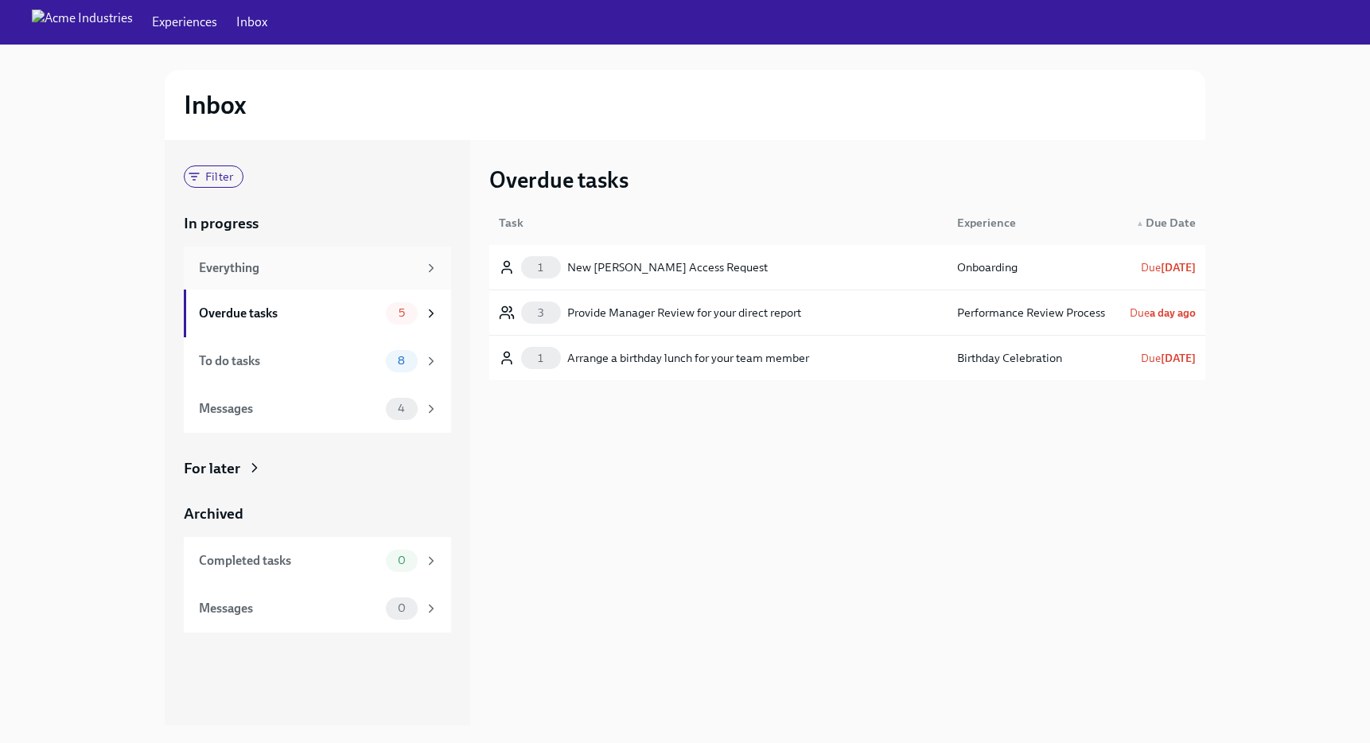
click at [290, 261] on div "Everything" at bounding box center [308, 267] width 219 height 17
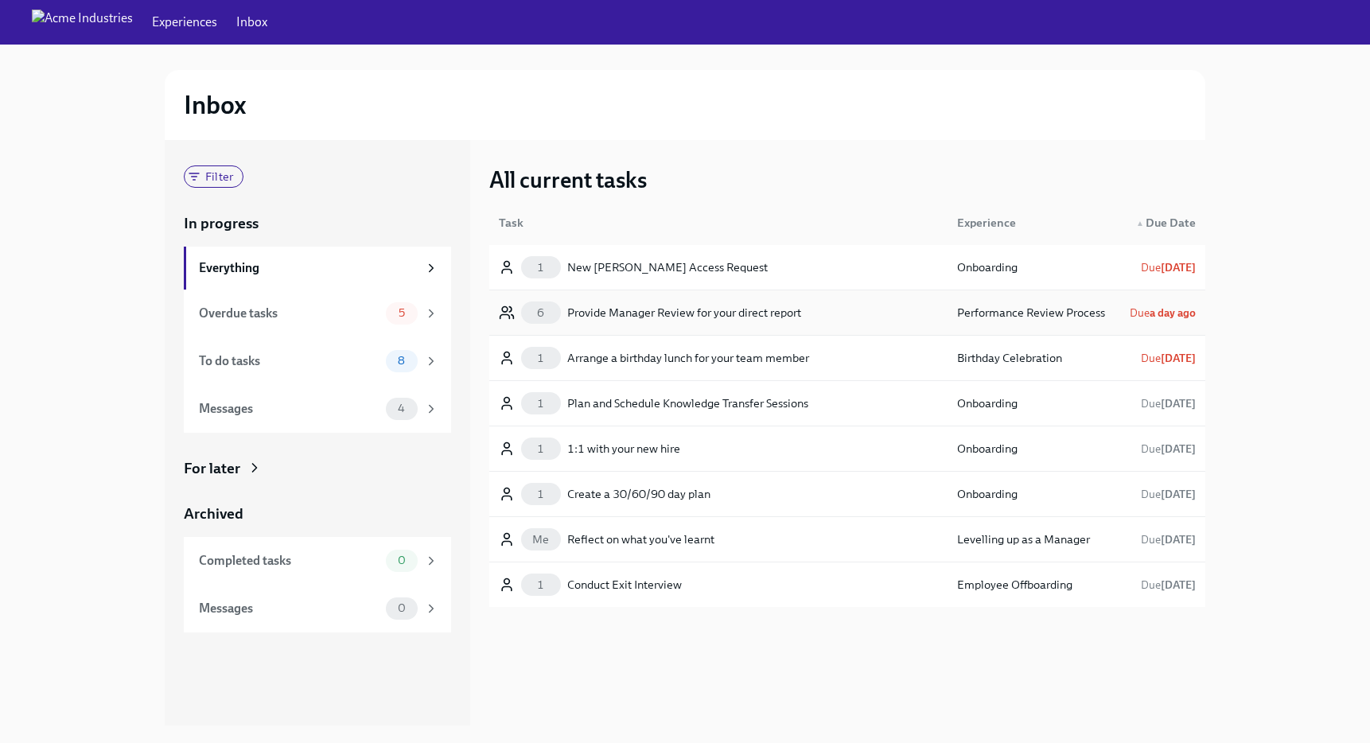
click at [684, 310] on div "Provide Manager Review for your direct report" at bounding box center [684, 312] width 234 height 19
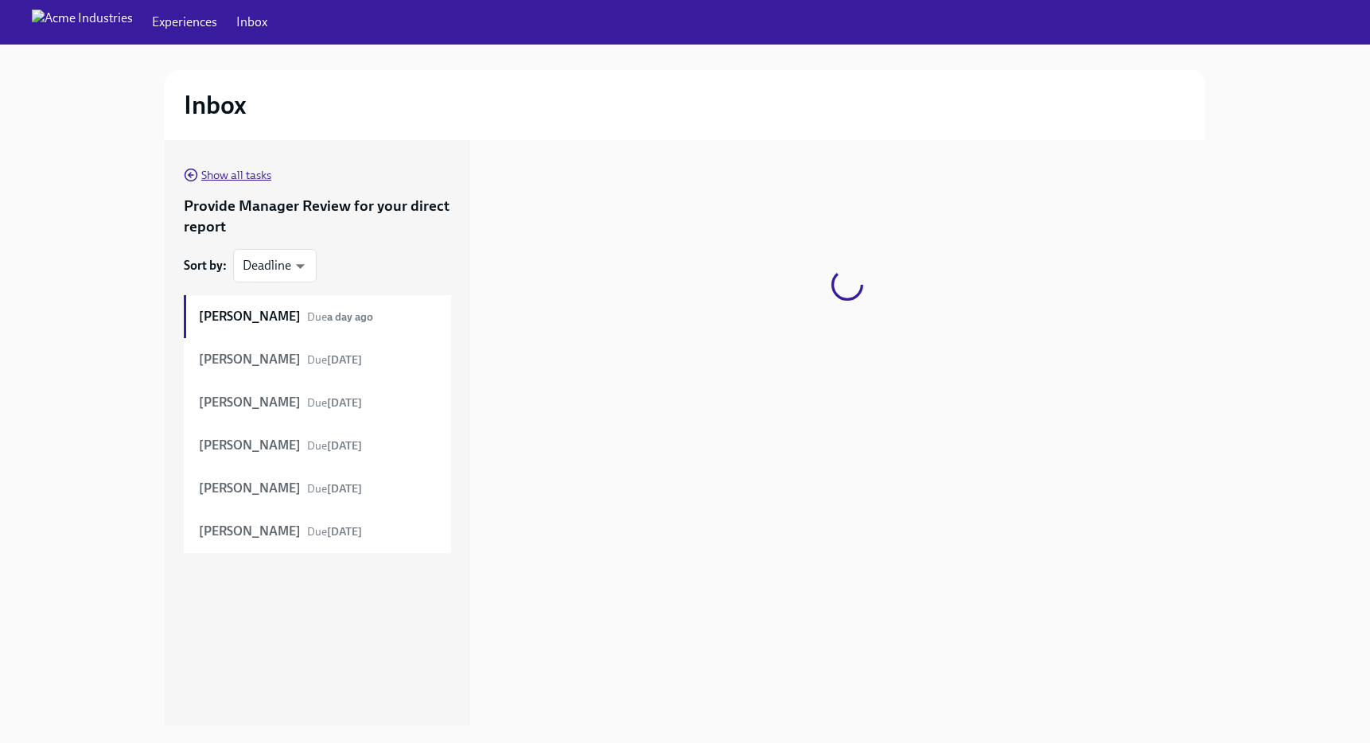
click at [223, 173] on span "Show all tasks" at bounding box center [227, 175] width 87 height 16
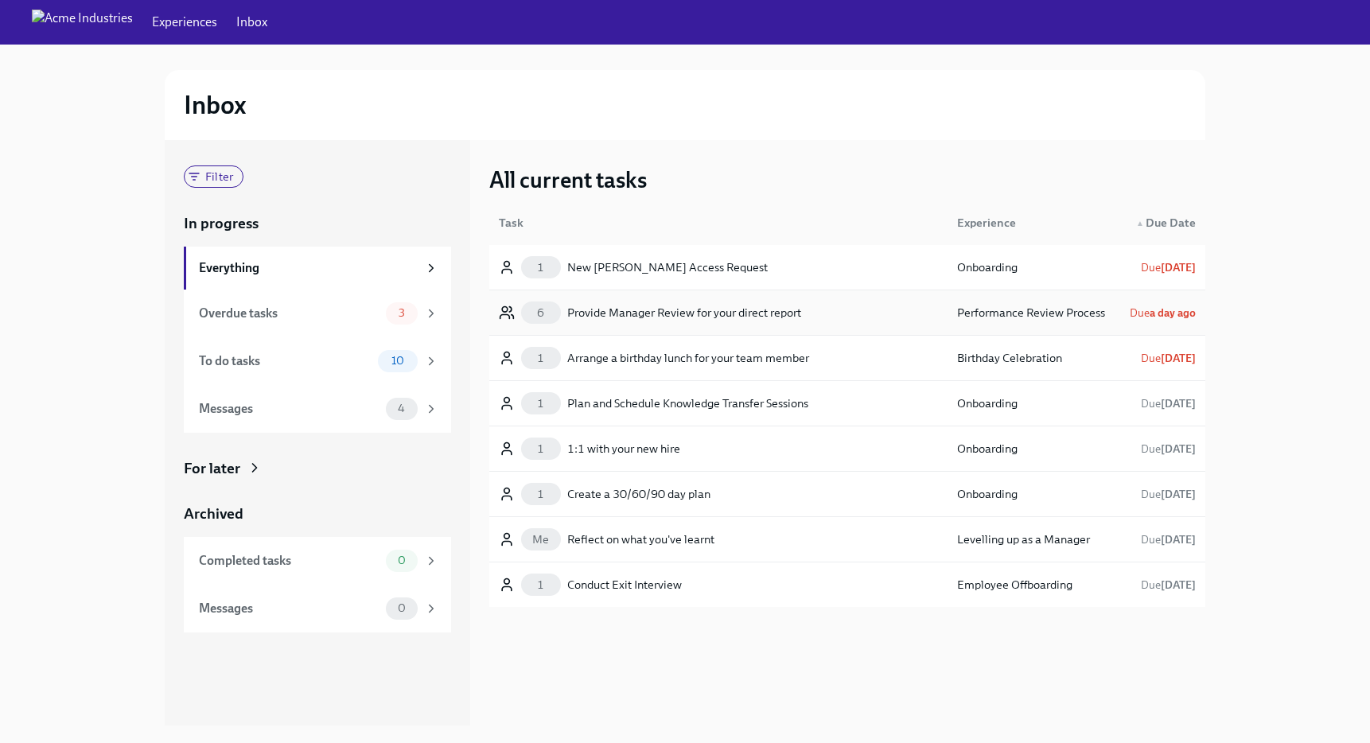
click at [750, 322] on div "6 Provide Manager Review for your direct report" at bounding box center [650, 312] width 302 height 22
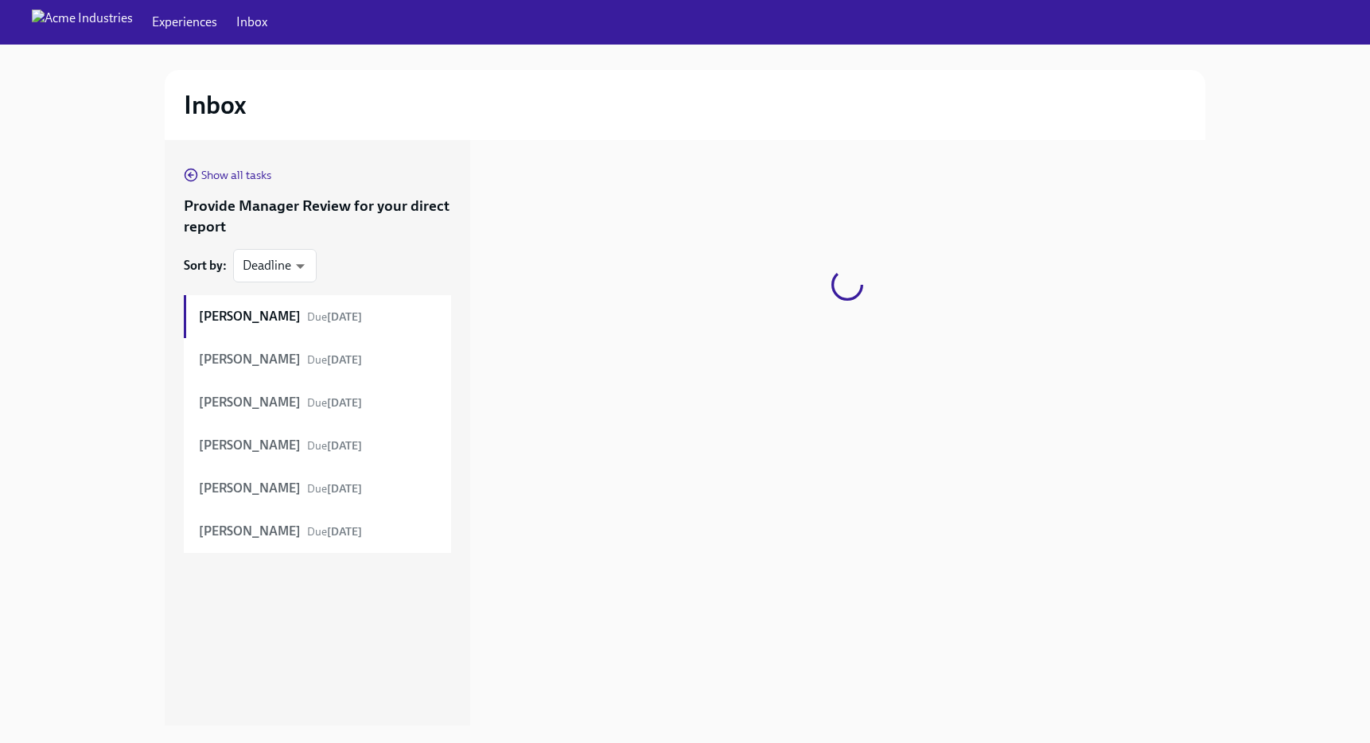
click at [264, 126] on div "Inbox" at bounding box center [685, 105] width 1040 height 70
click at [236, 166] on link "Show all tasks" at bounding box center [227, 173] width 87 height 17
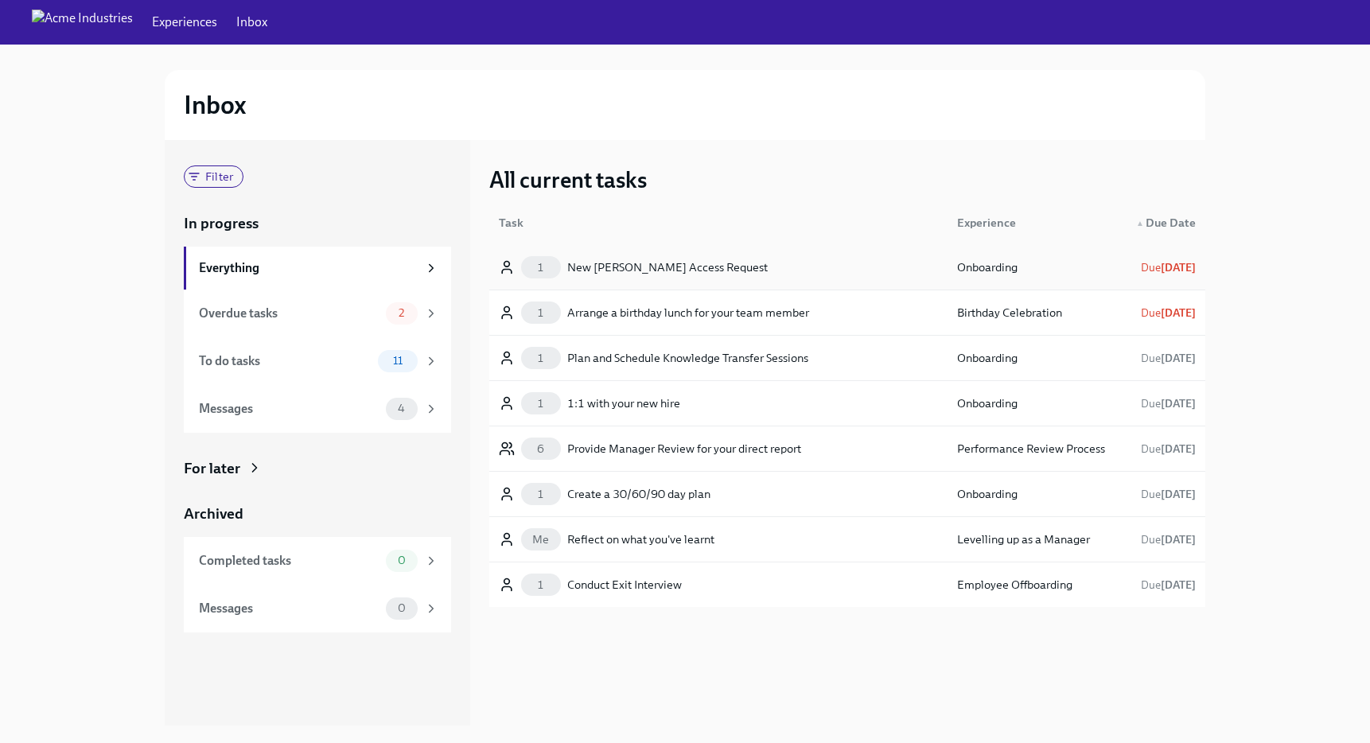
click at [768, 255] on div "1 New [PERSON_NAME] Access Request" at bounding box center [718, 267] width 452 height 32
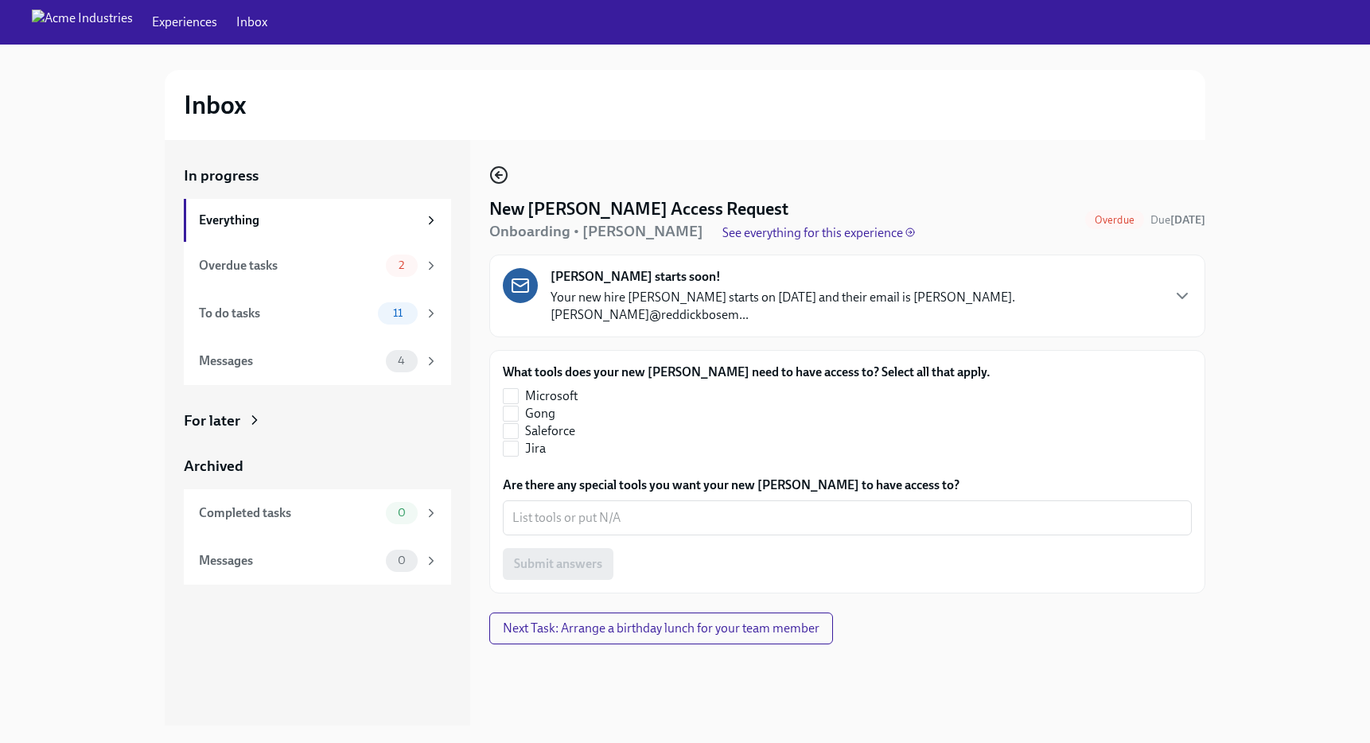
click at [496, 171] on icon "button" at bounding box center [498, 174] width 19 height 19
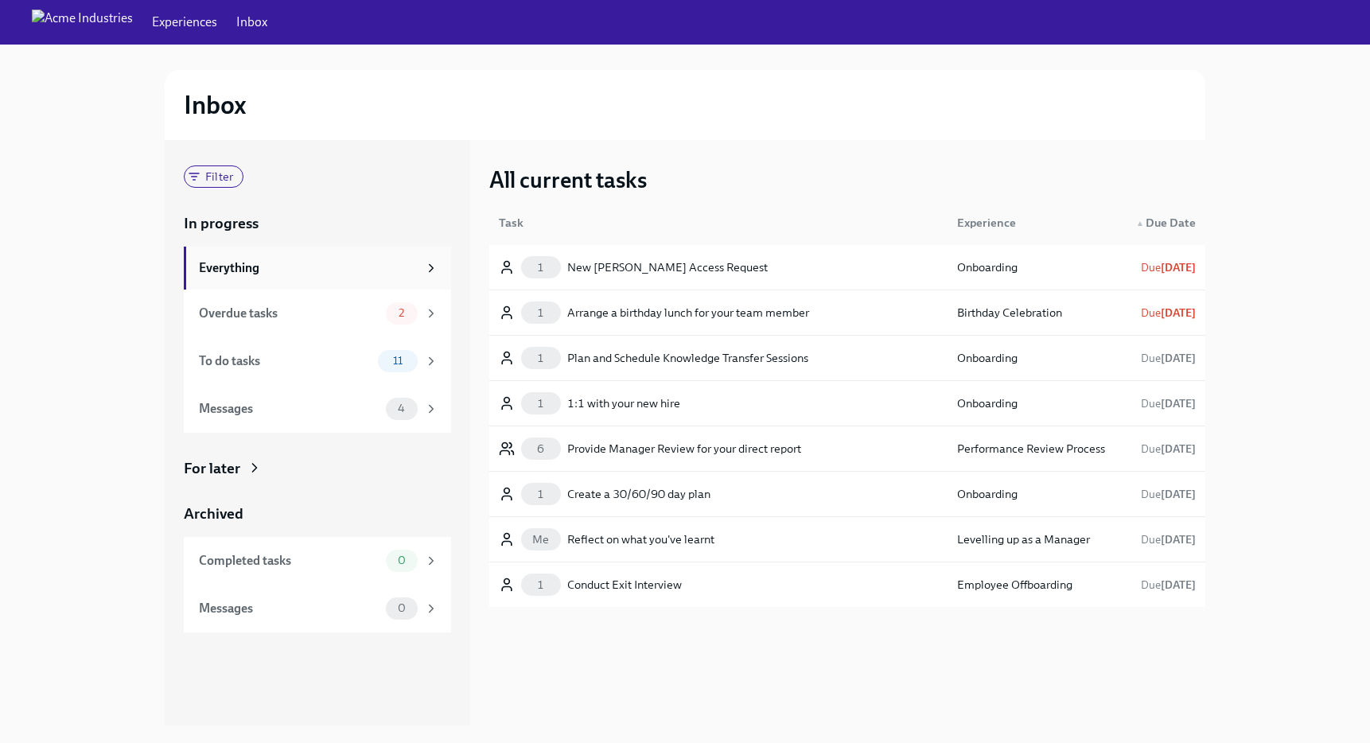
click at [252, 264] on div "Everything" at bounding box center [308, 267] width 219 height 17
click at [228, 326] on div "Overdue tasks 2" at bounding box center [317, 314] width 267 height 48
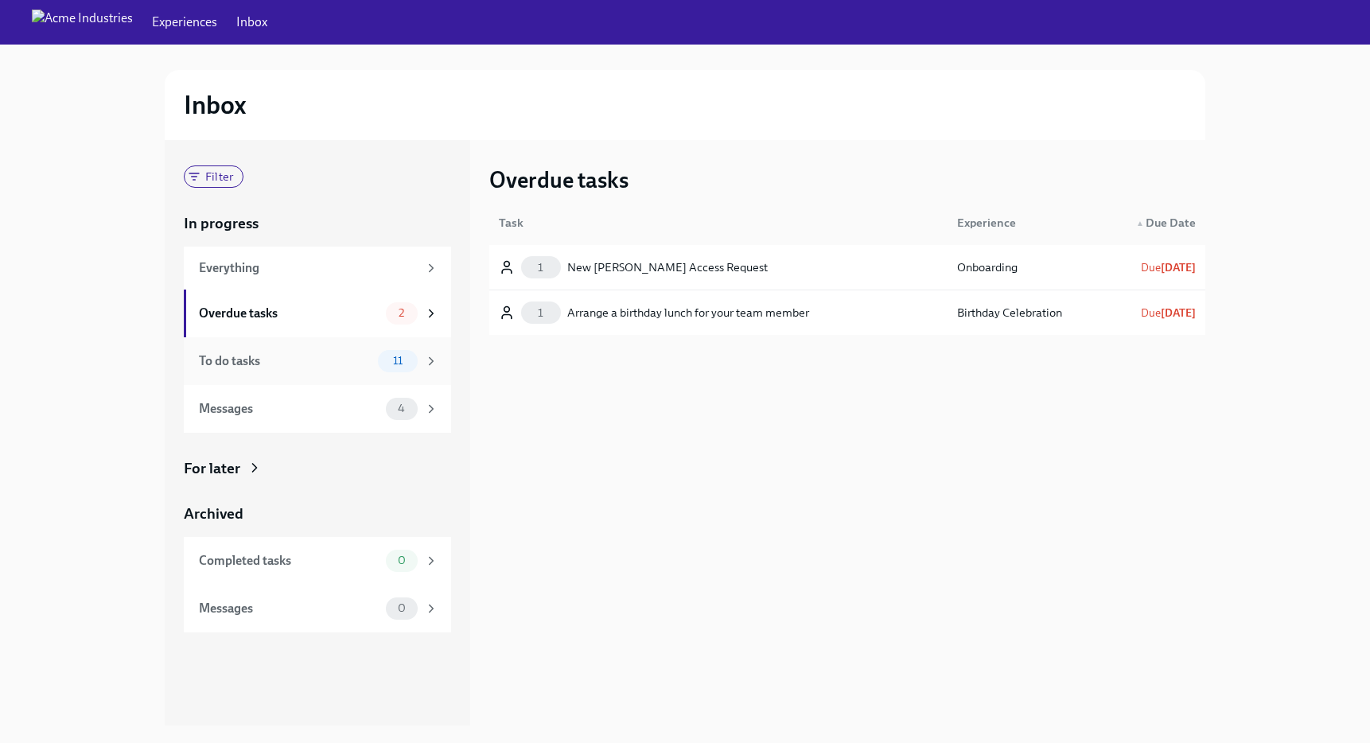
click at [220, 349] on div "To do tasks 11" at bounding box center [317, 361] width 267 height 48
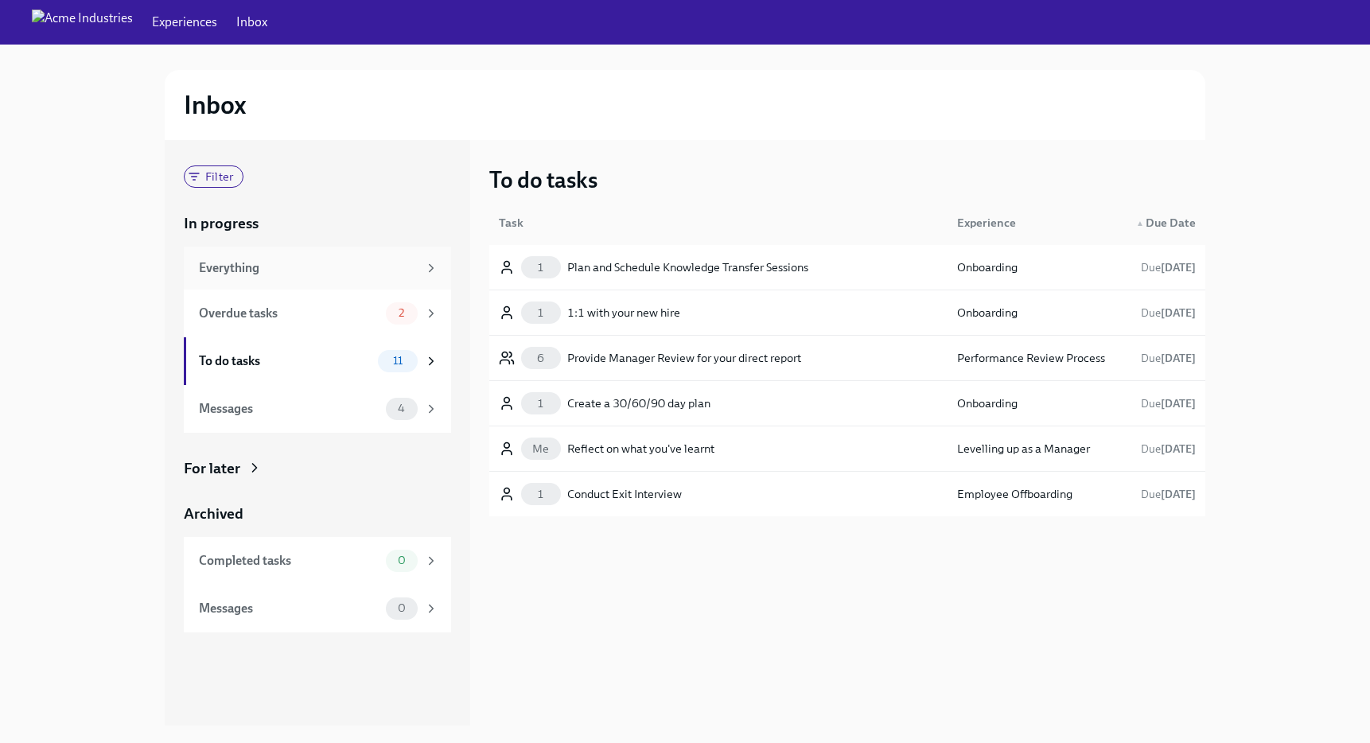
click at [290, 255] on div "Everything" at bounding box center [317, 268] width 267 height 43
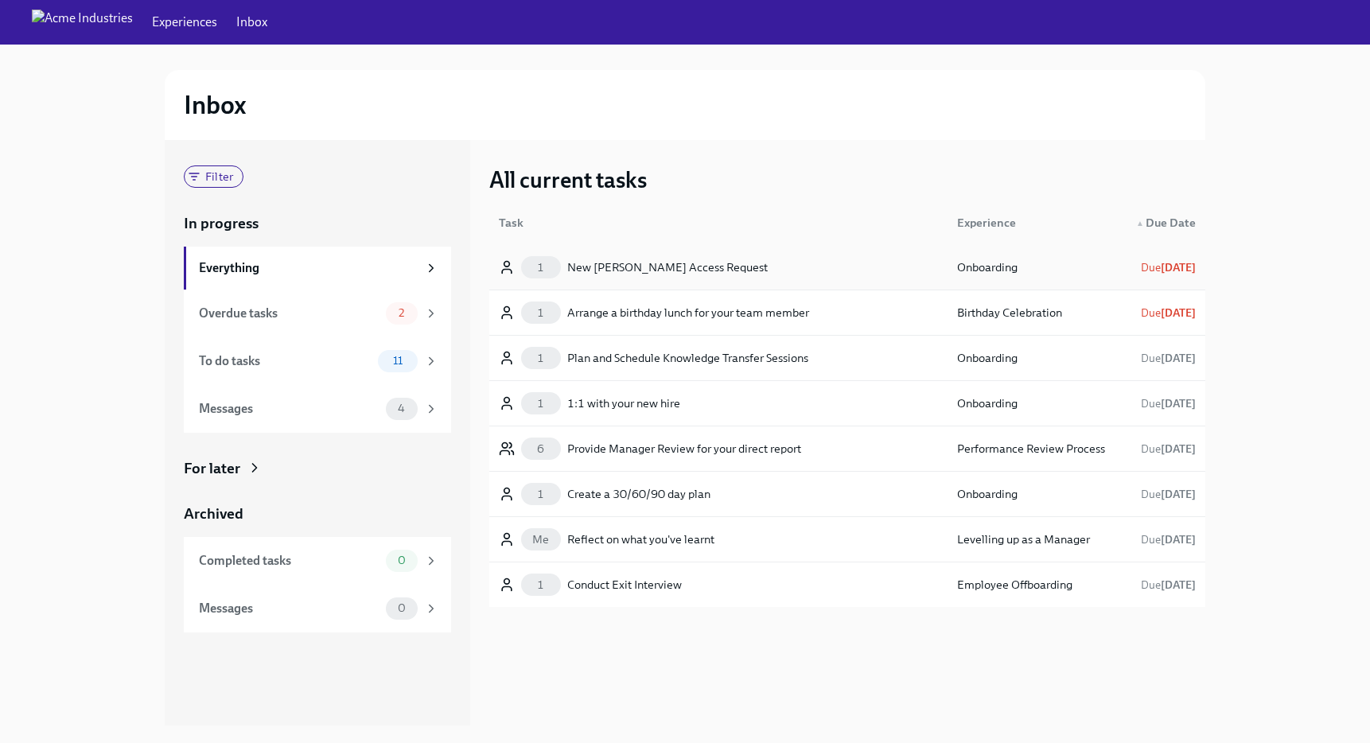
click at [634, 266] on div "New [PERSON_NAME] Access Request" at bounding box center [667, 267] width 200 height 19
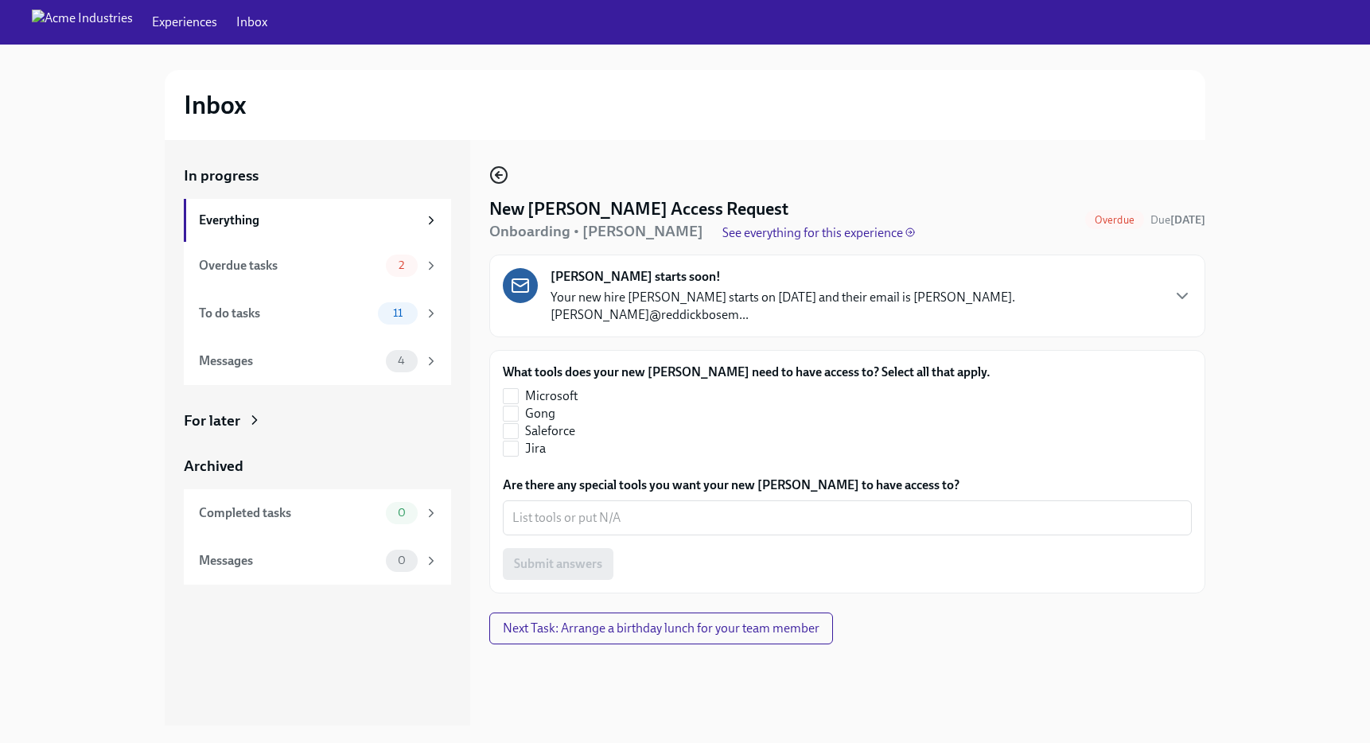
click at [504, 176] on icon "button" at bounding box center [498, 174] width 19 height 19
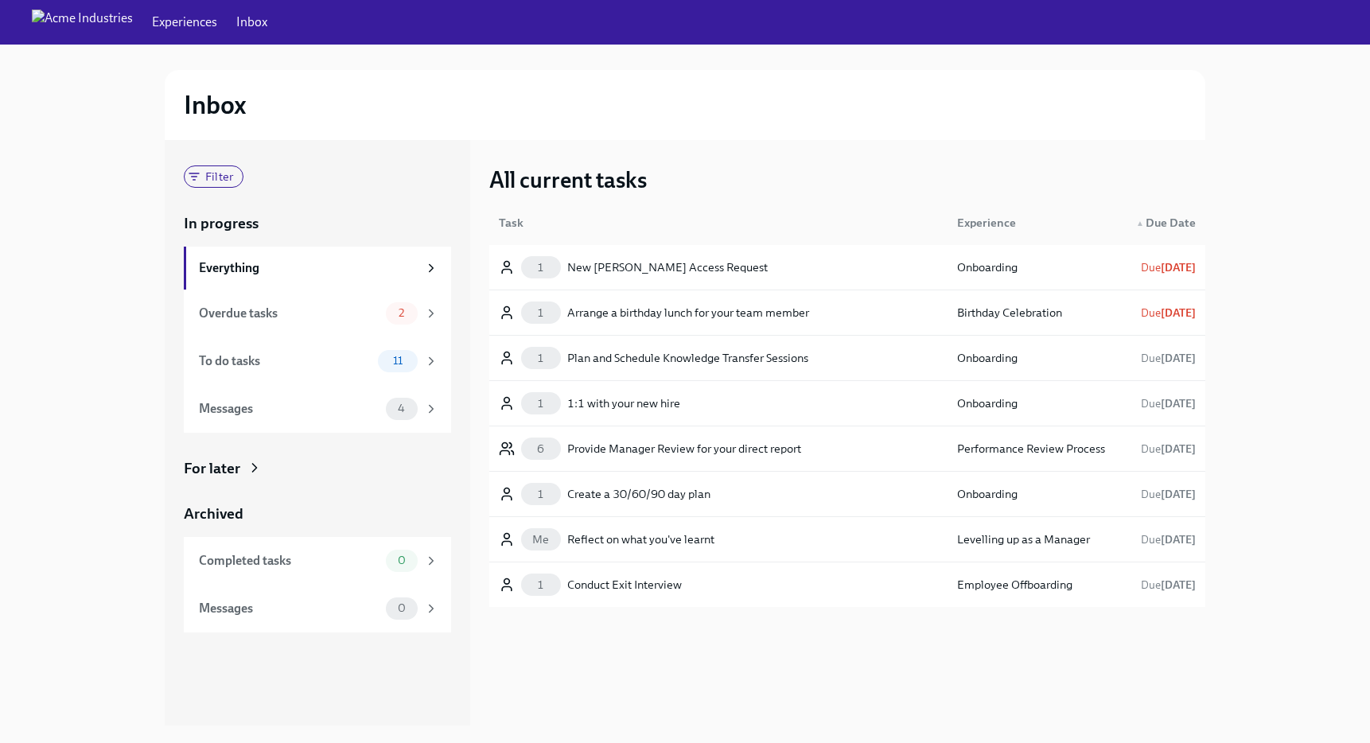
click at [243, 474] on div "For later" at bounding box center [317, 468] width 267 height 21
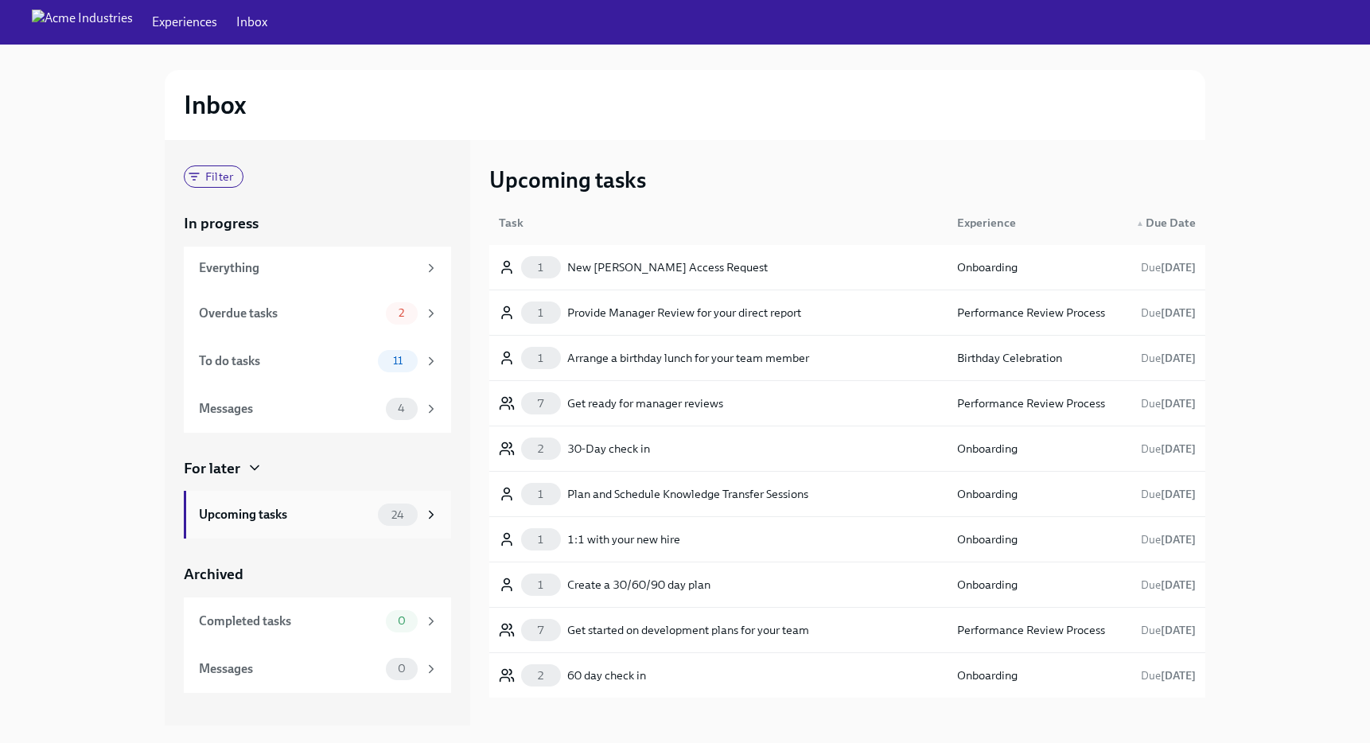
click at [279, 508] on div "Upcoming tasks" at bounding box center [285, 514] width 173 height 17
click at [322, 520] on div "Upcoming tasks" at bounding box center [285, 514] width 173 height 17
click at [687, 262] on div "New [PERSON_NAME] Access Request" at bounding box center [667, 267] width 200 height 19
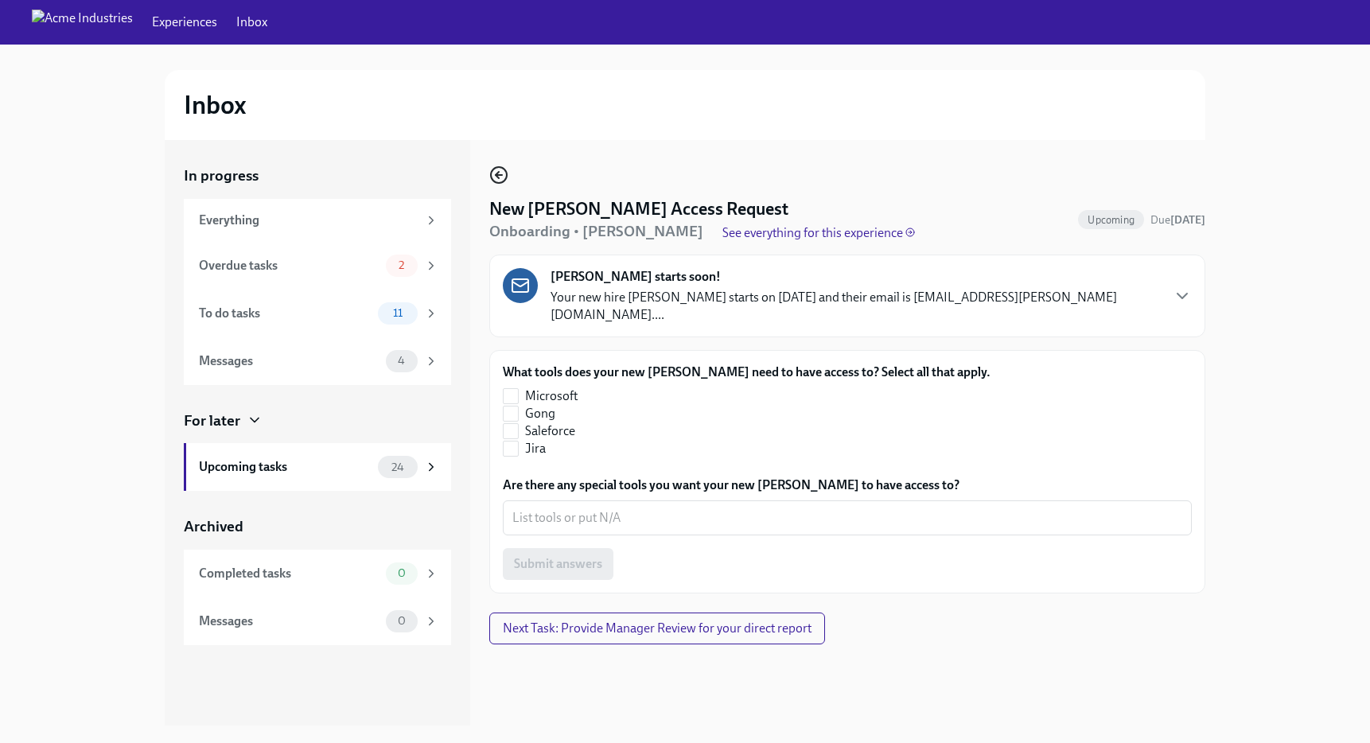
click at [495, 168] on circle "button" at bounding box center [499, 175] width 16 height 16
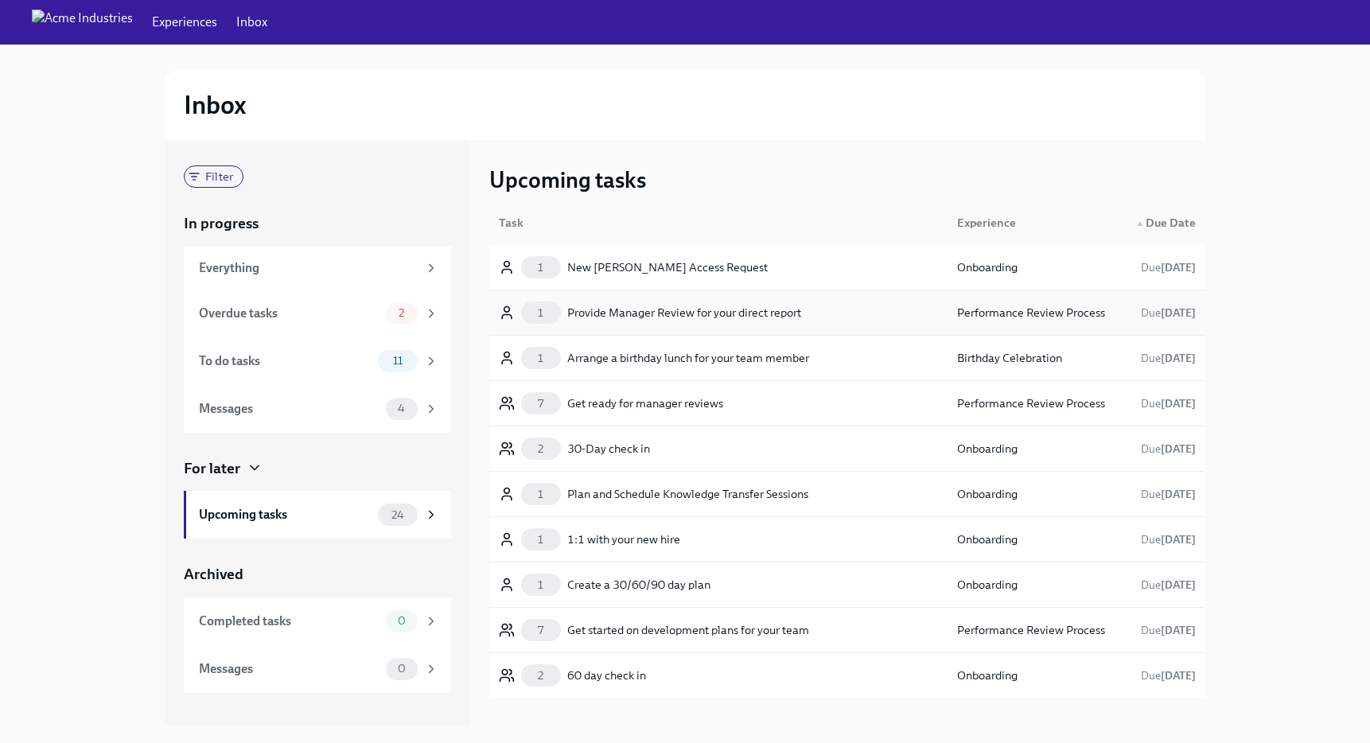
click at [686, 290] on div "1 Provide Manager Review for your direct report Performance Review Process Due …" at bounding box center [847, 312] width 716 height 45
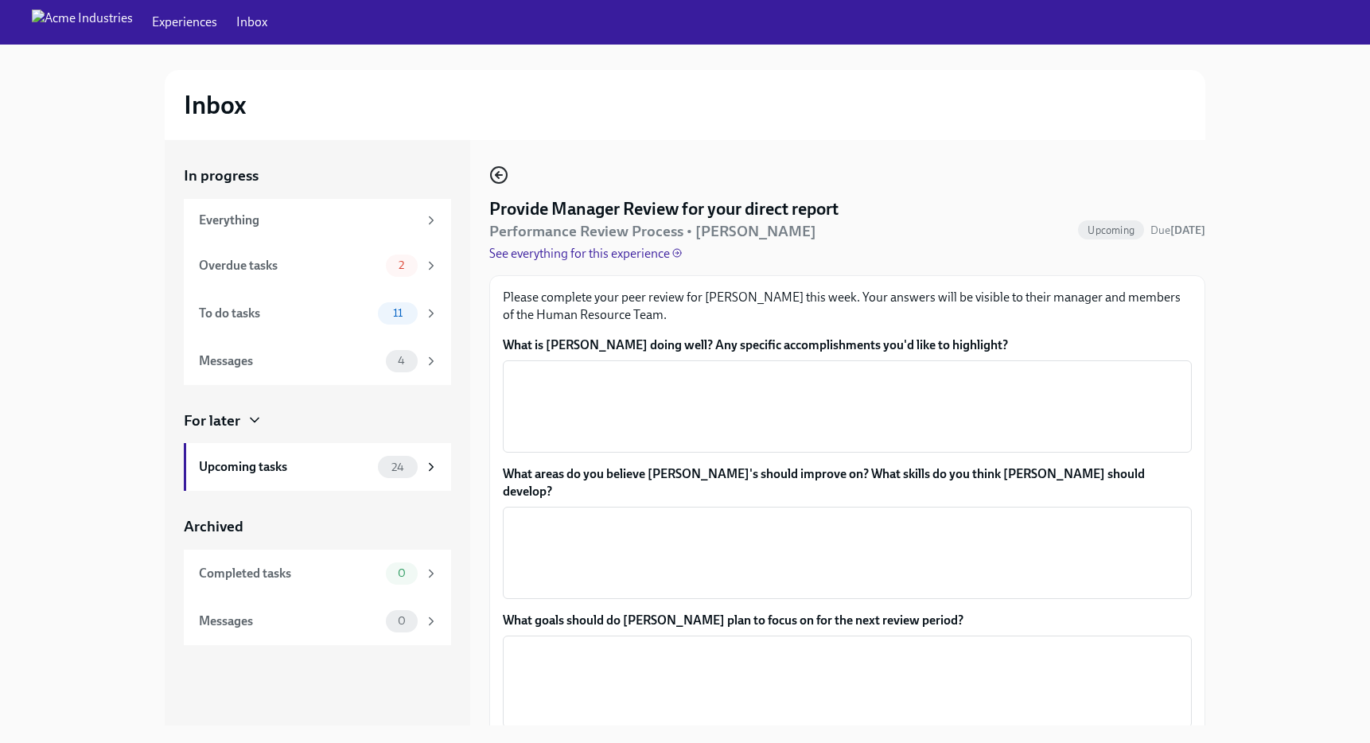
click at [499, 169] on icon "button" at bounding box center [498, 174] width 19 height 19
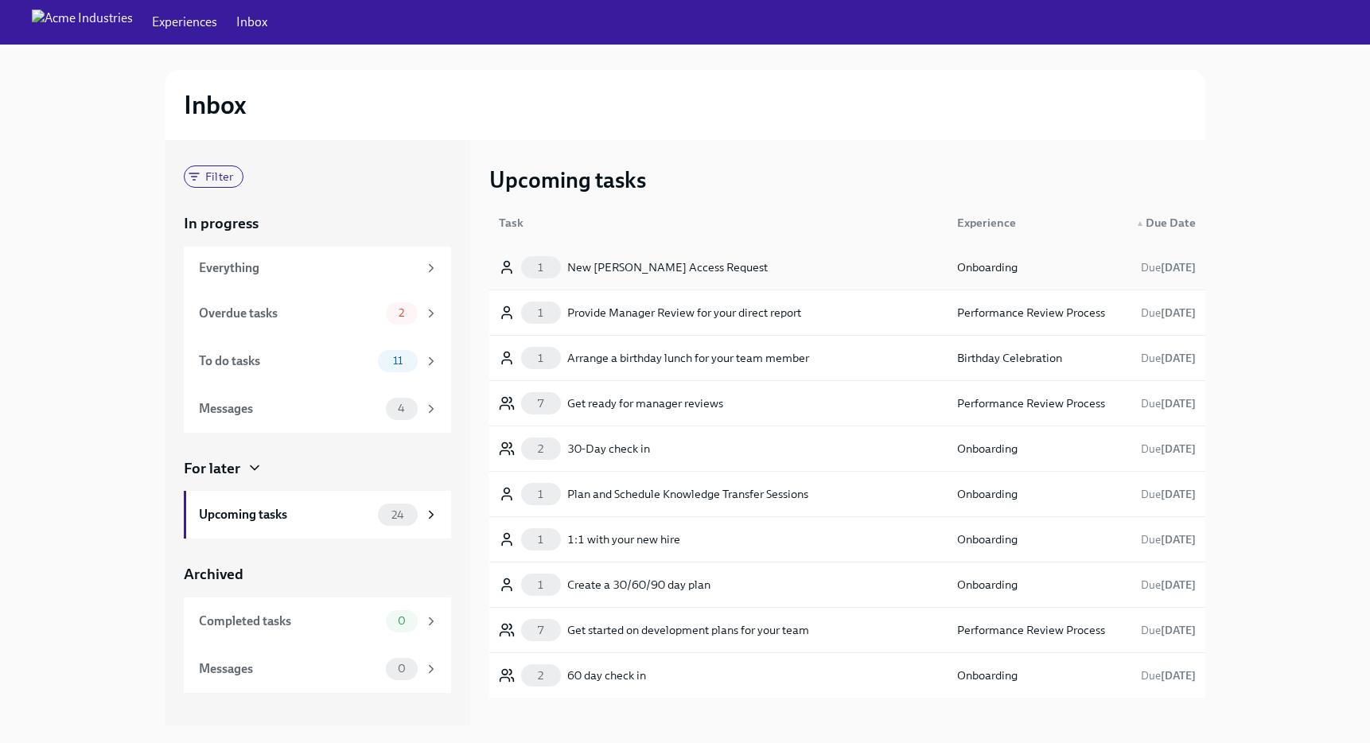
click at [632, 273] on div "New [PERSON_NAME] Access Request" at bounding box center [667, 267] width 200 height 19
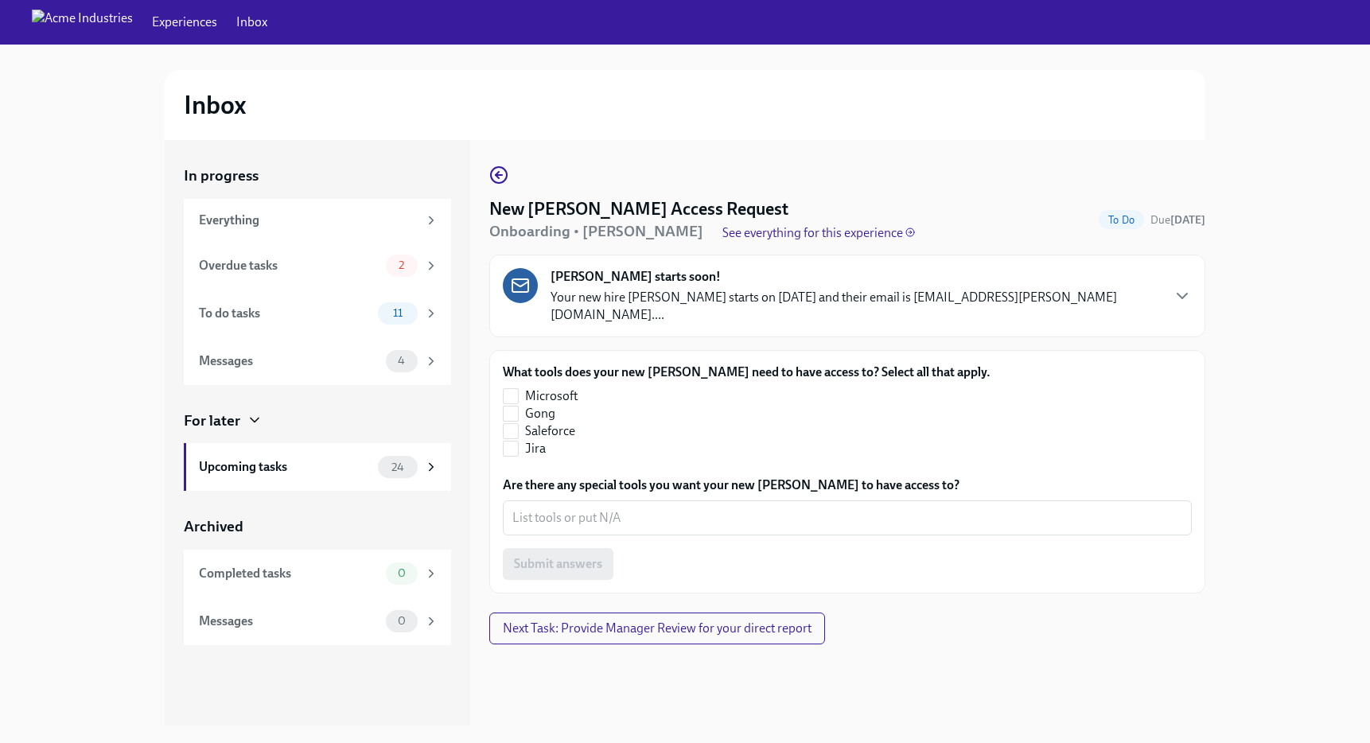
click at [508, 179] on div "New [PERSON_NAME] Access Request Onboarding • [PERSON_NAME] See everything for …" at bounding box center [847, 379] width 716 height 428
click at [501, 169] on icon "button" at bounding box center [498, 174] width 19 height 19
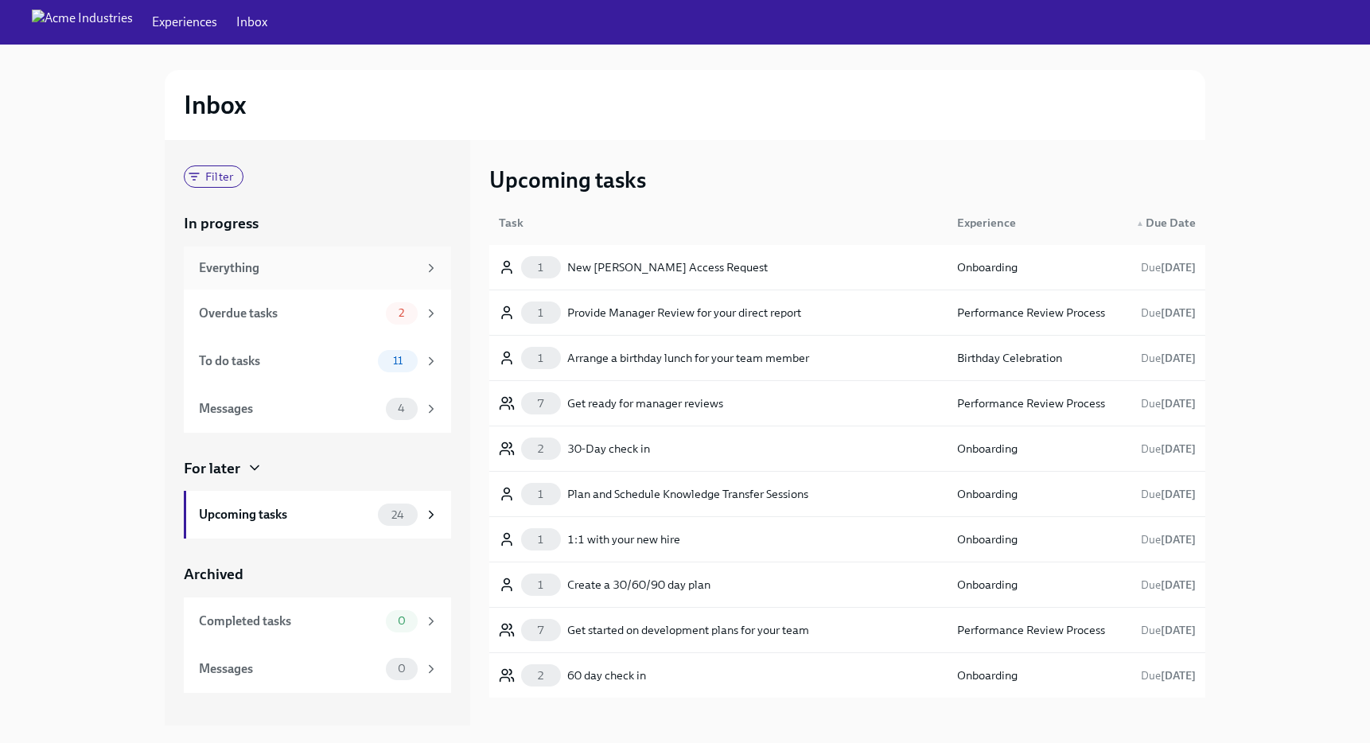
click at [288, 270] on div "Everything" at bounding box center [308, 267] width 219 height 17
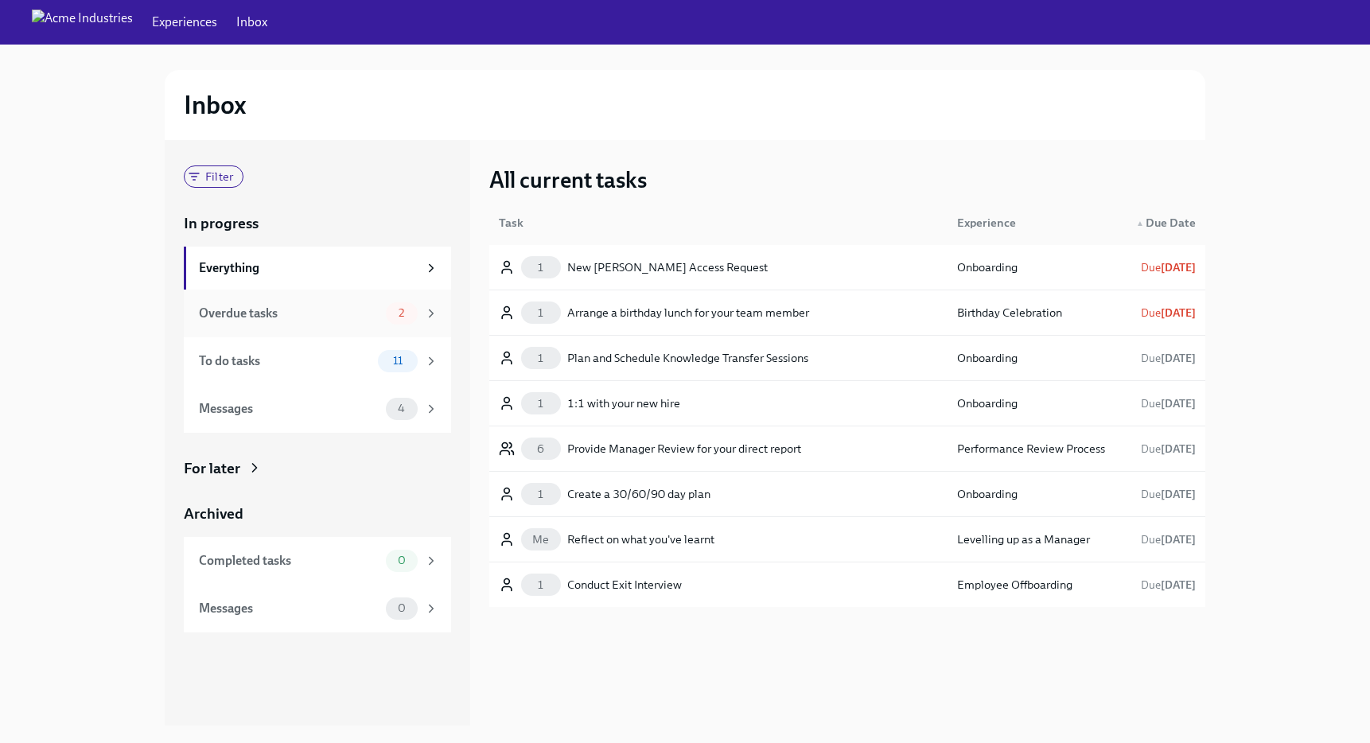
click at [310, 314] on div "Overdue tasks" at bounding box center [289, 313] width 181 height 17
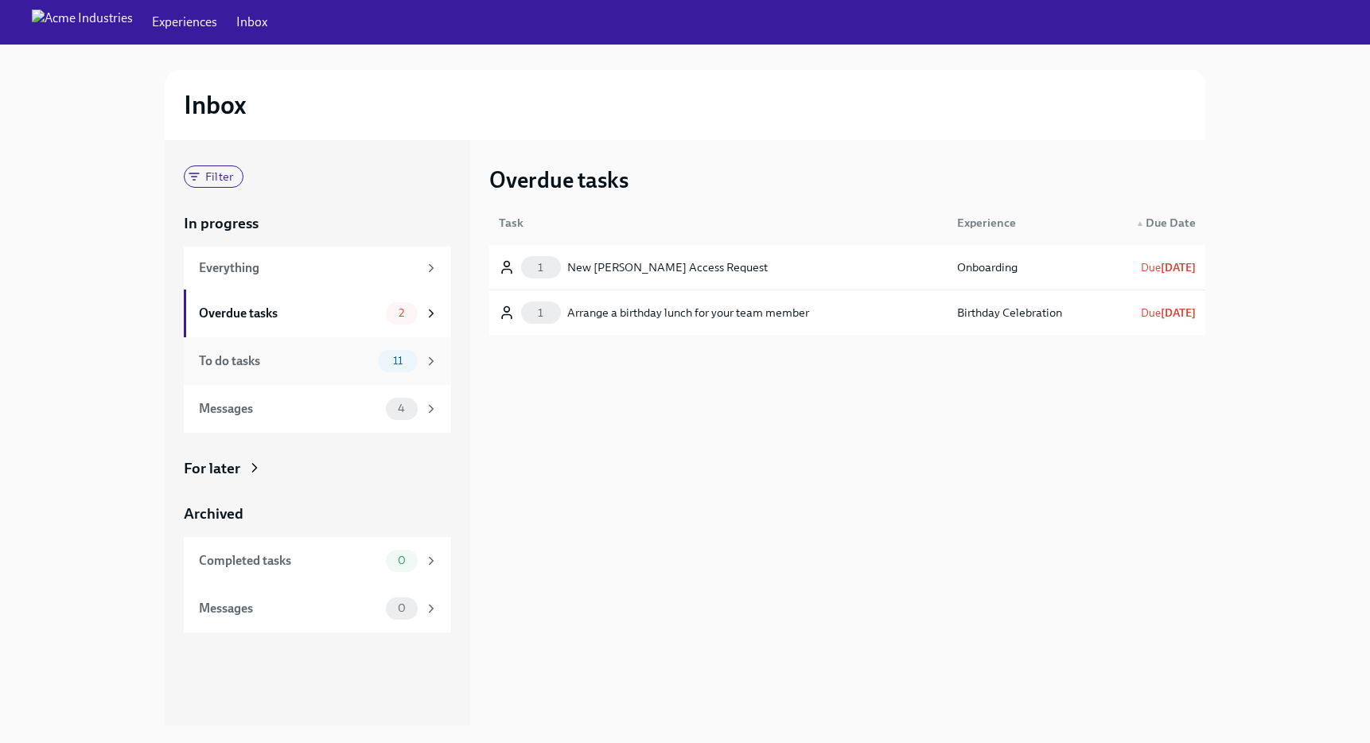
click at [301, 340] on div "To do tasks 11" at bounding box center [317, 361] width 267 height 48
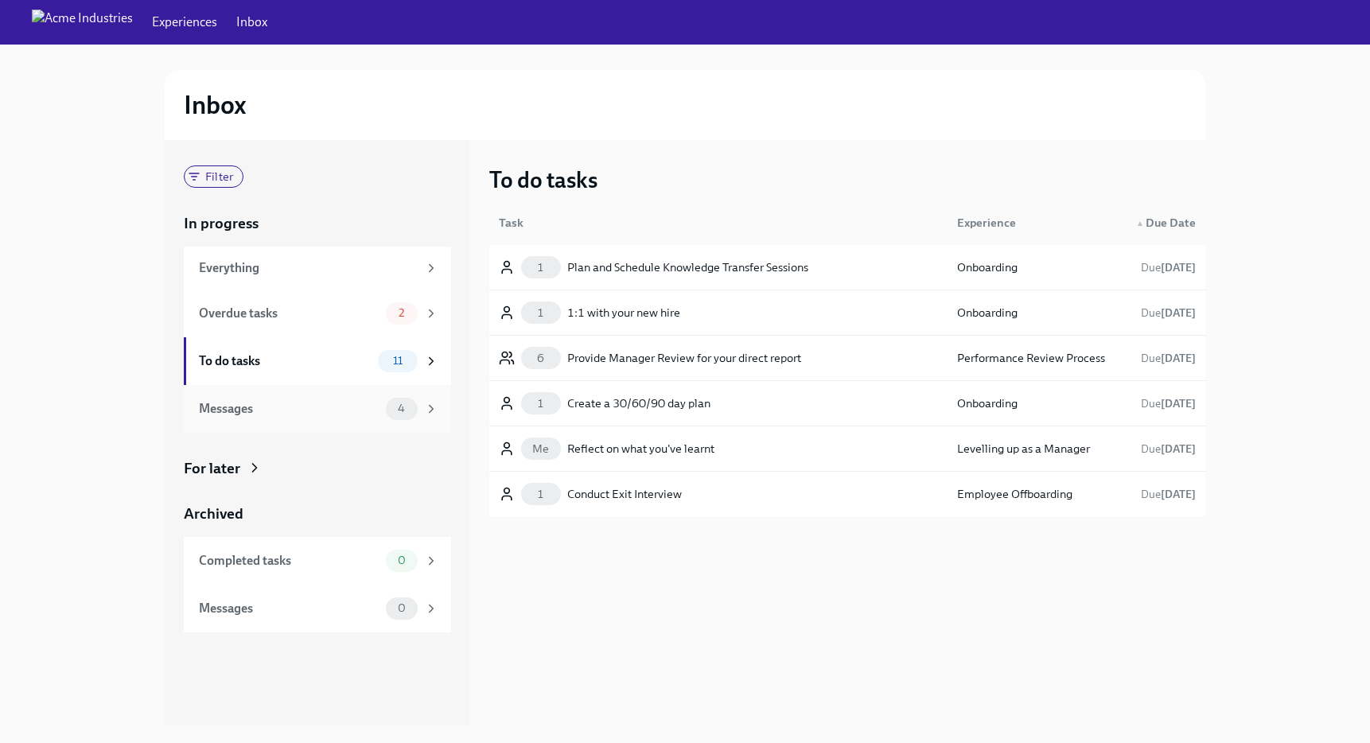
click at [290, 391] on div "Messages 4" at bounding box center [317, 409] width 267 height 48
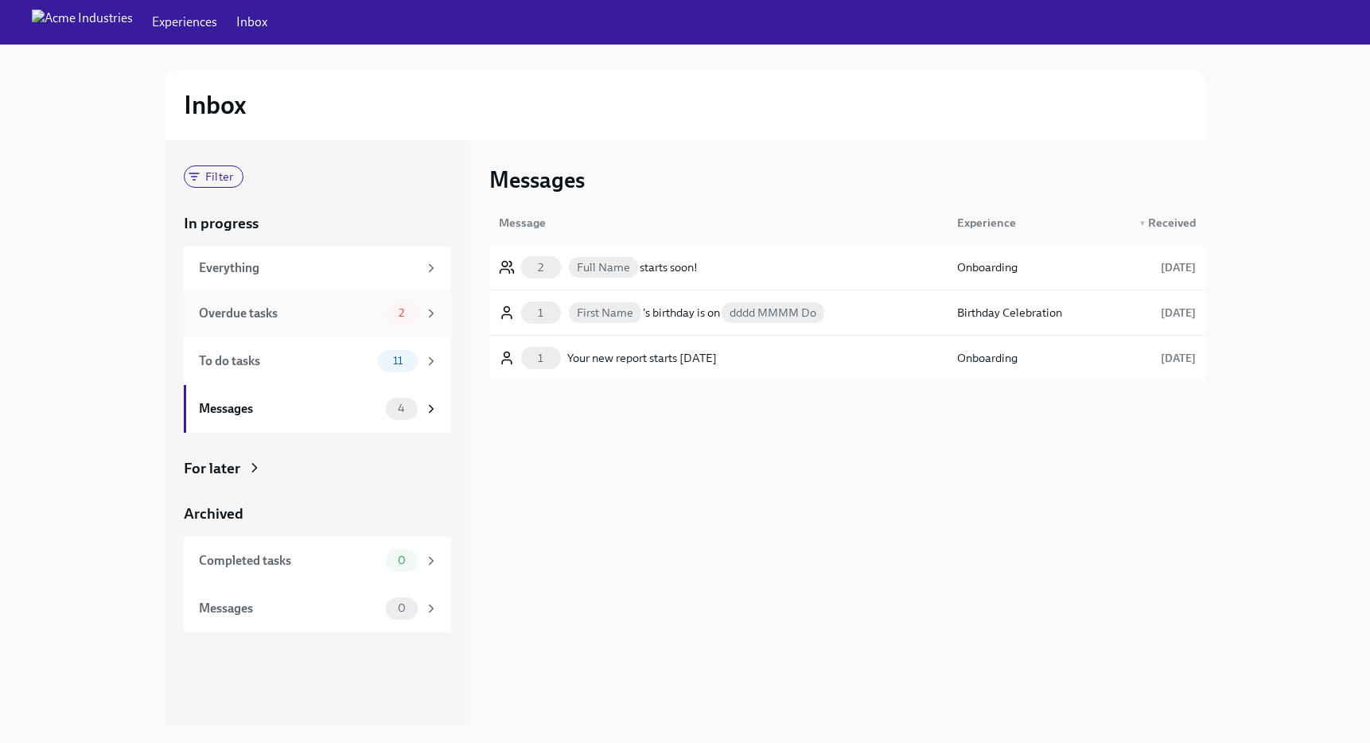
click at [282, 312] on div "Overdue tasks" at bounding box center [289, 313] width 181 height 17
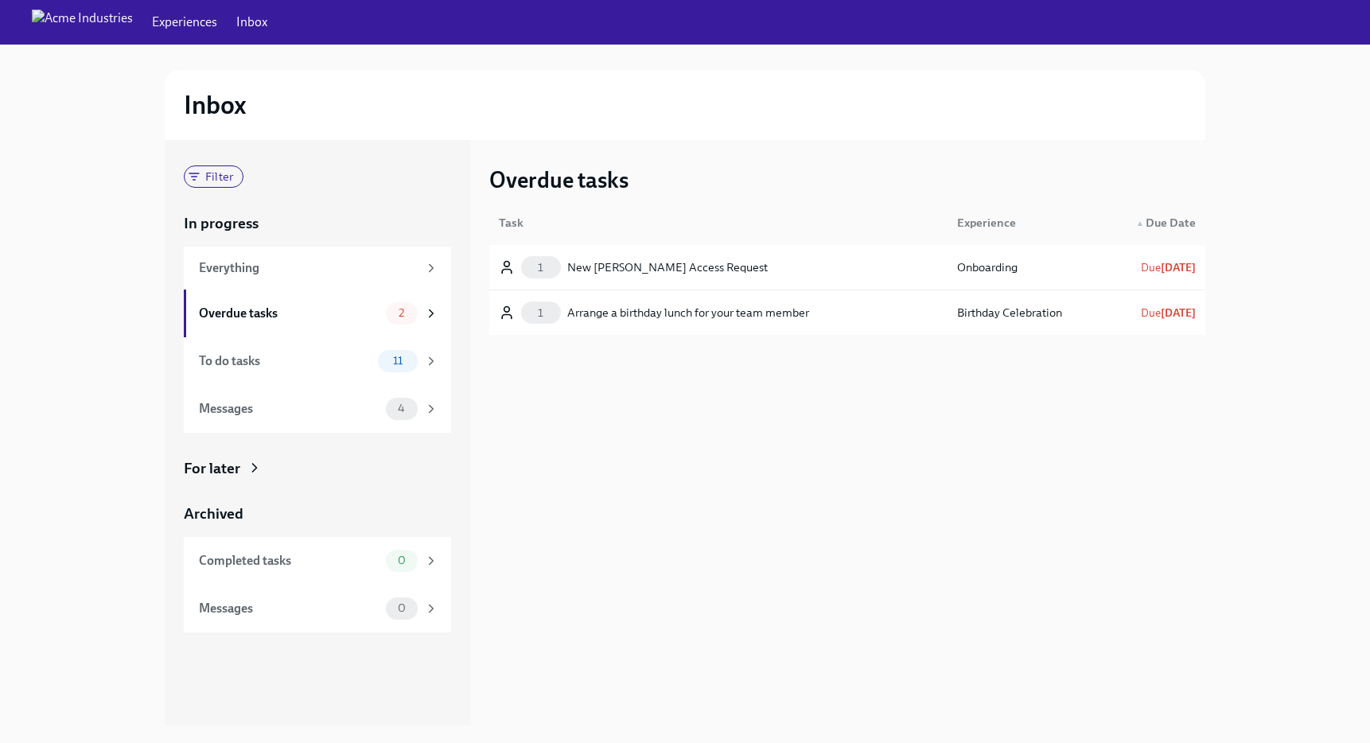
click at [242, 459] on div "For later" at bounding box center [317, 468] width 267 height 21
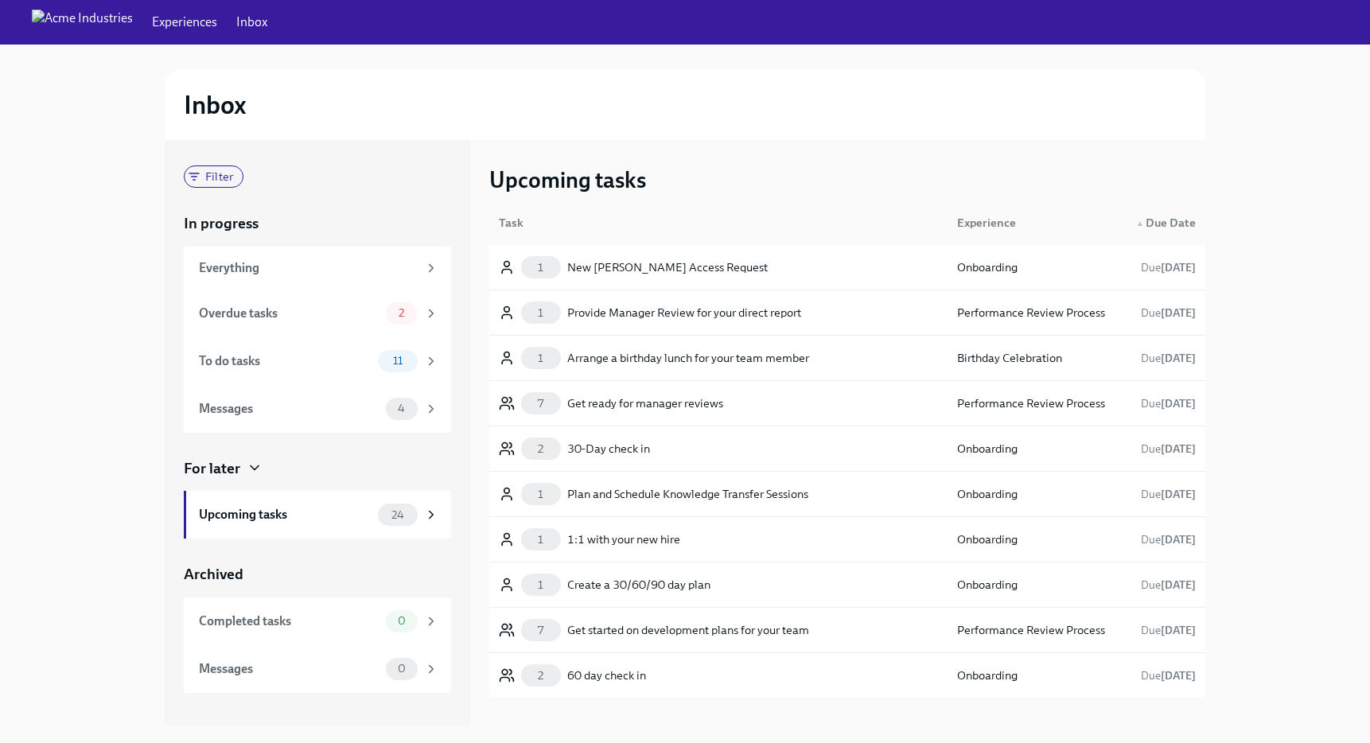
click at [242, 459] on div "For later" at bounding box center [317, 468] width 267 height 21
click at [204, 171] on span "Filter" at bounding box center [219, 177] width 47 height 12
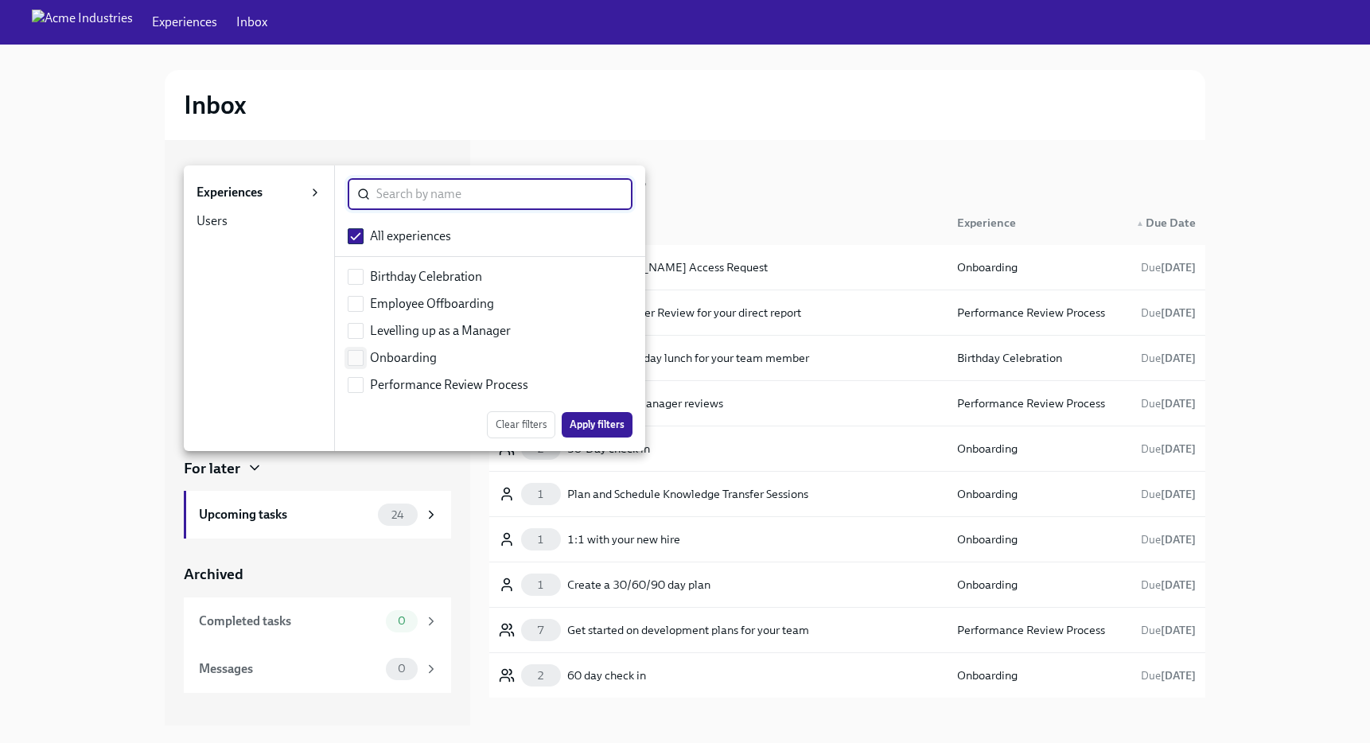
click at [357, 364] on input "checkbox" at bounding box center [355, 358] width 14 height 14
checkbox input "true"
checkbox input "false"
click at [619, 427] on span "Apply filters" at bounding box center [596, 425] width 55 height 16
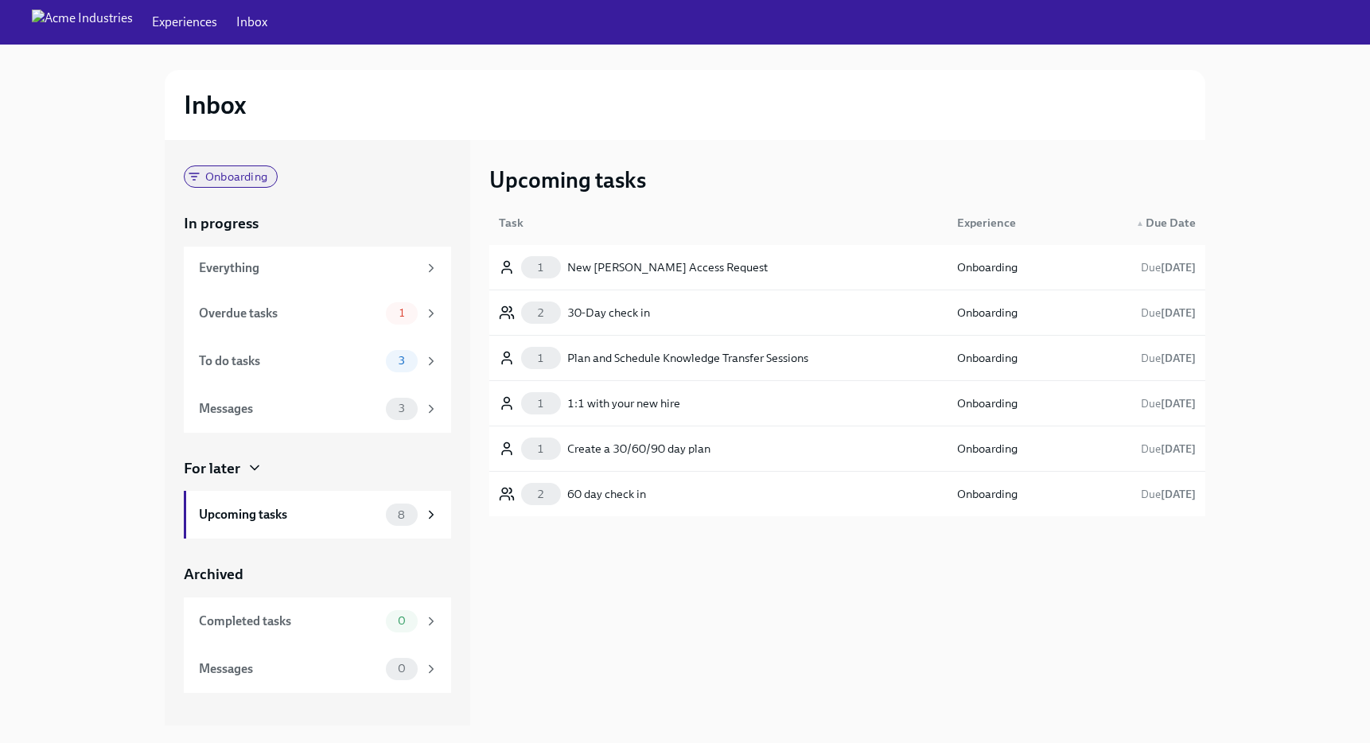
click at [246, 175] on span "Onboarding" at bounding box center [236, 177] width 81 height 12
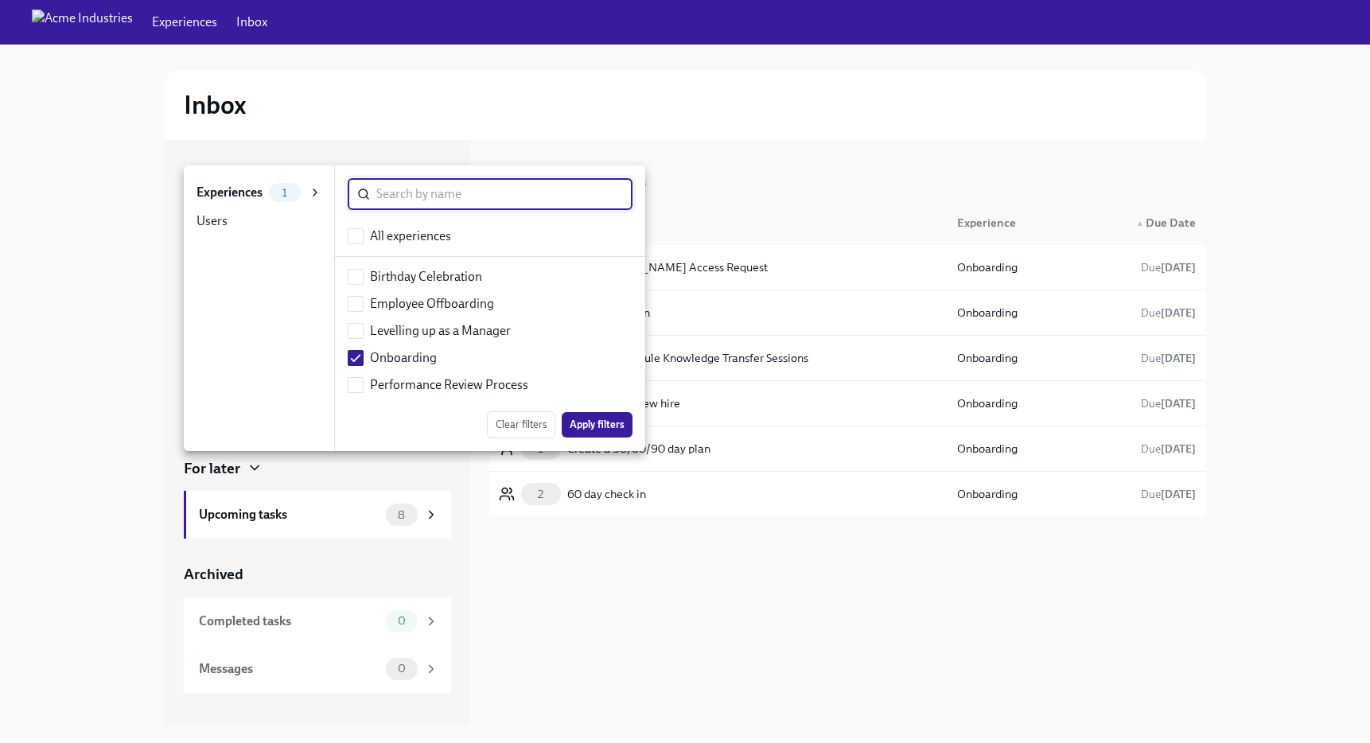
click at [363, 238] on div "All experiences" at bounding box center [490, 235] width 285 height 17
checkbox input "true"
checkbox input "false"
click at [620, 427] on span "Apply filters" at bounding box center [596, 425] width 55 height 16
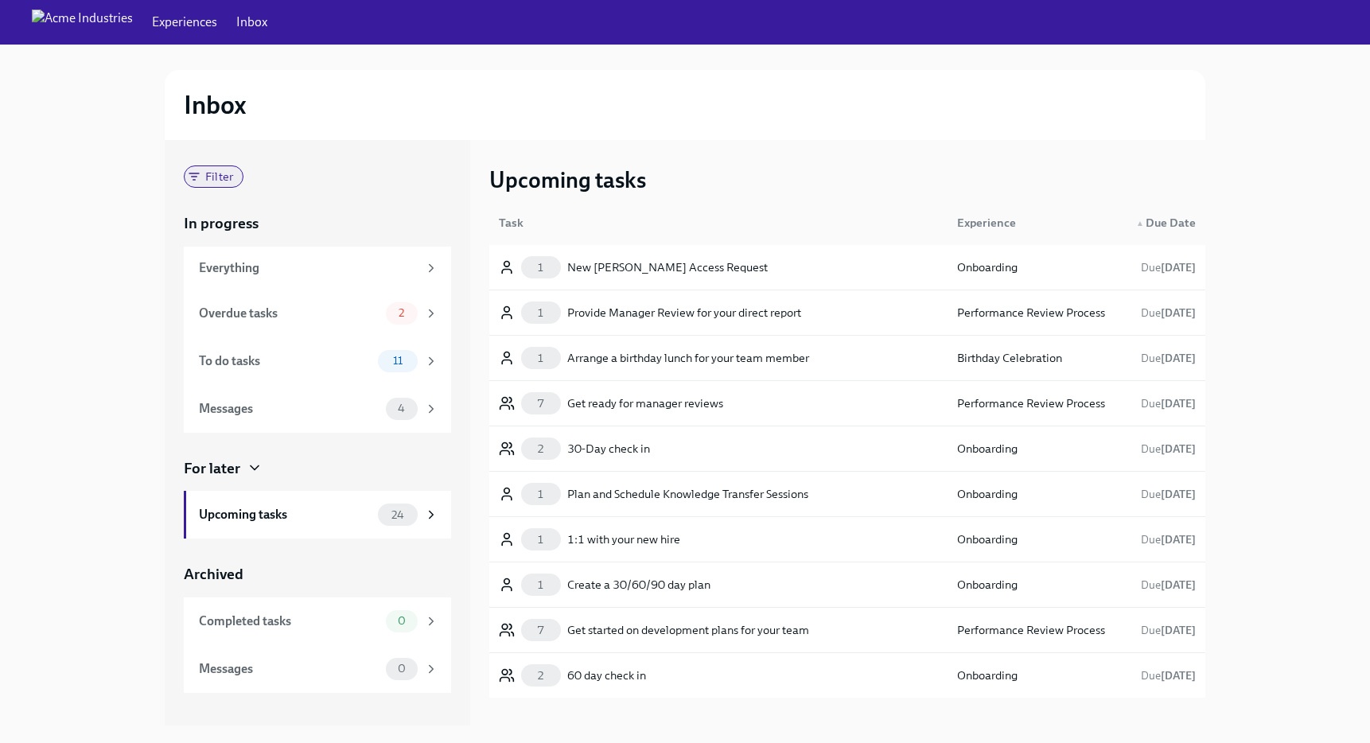
click at [238, 176] on span "Filter" at bounding box center [219, 177] width 47 height 12
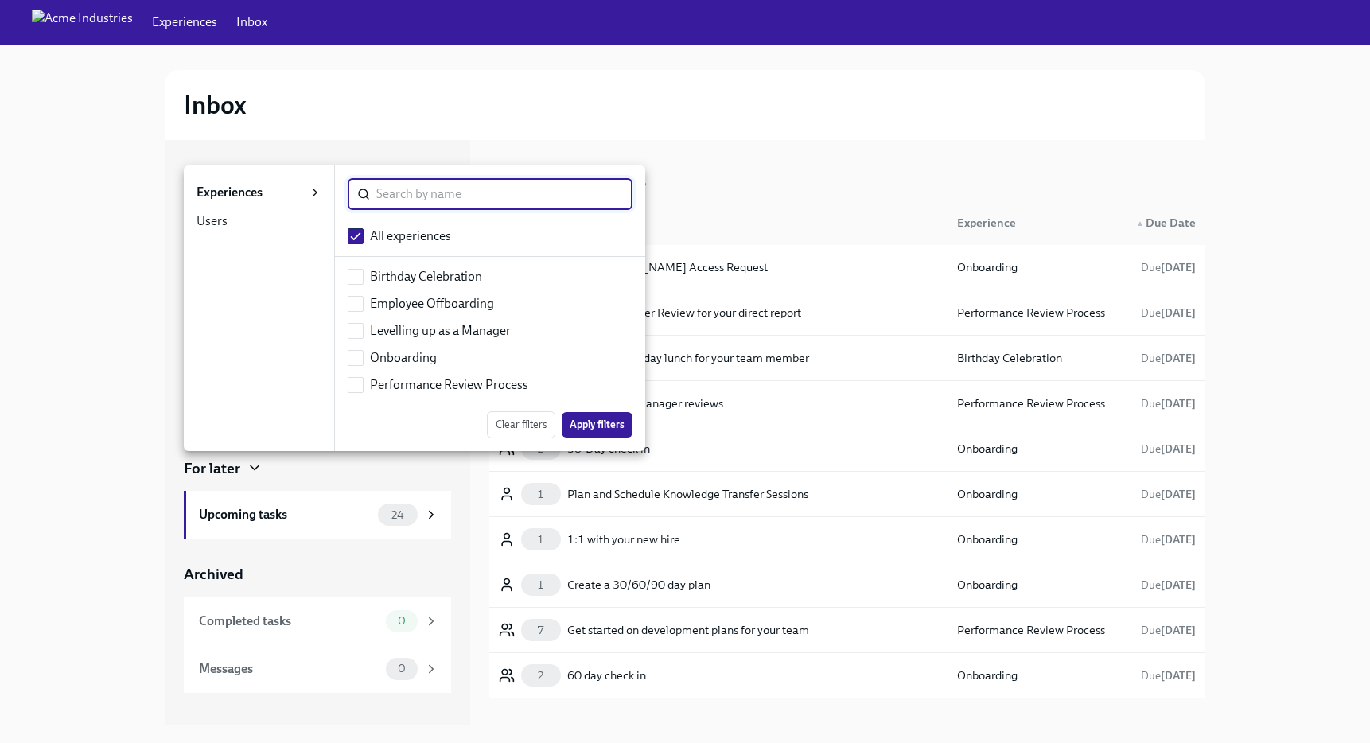
click at [215, 221] on div "Users" at bounding box center [211, 220] width 31 height 17
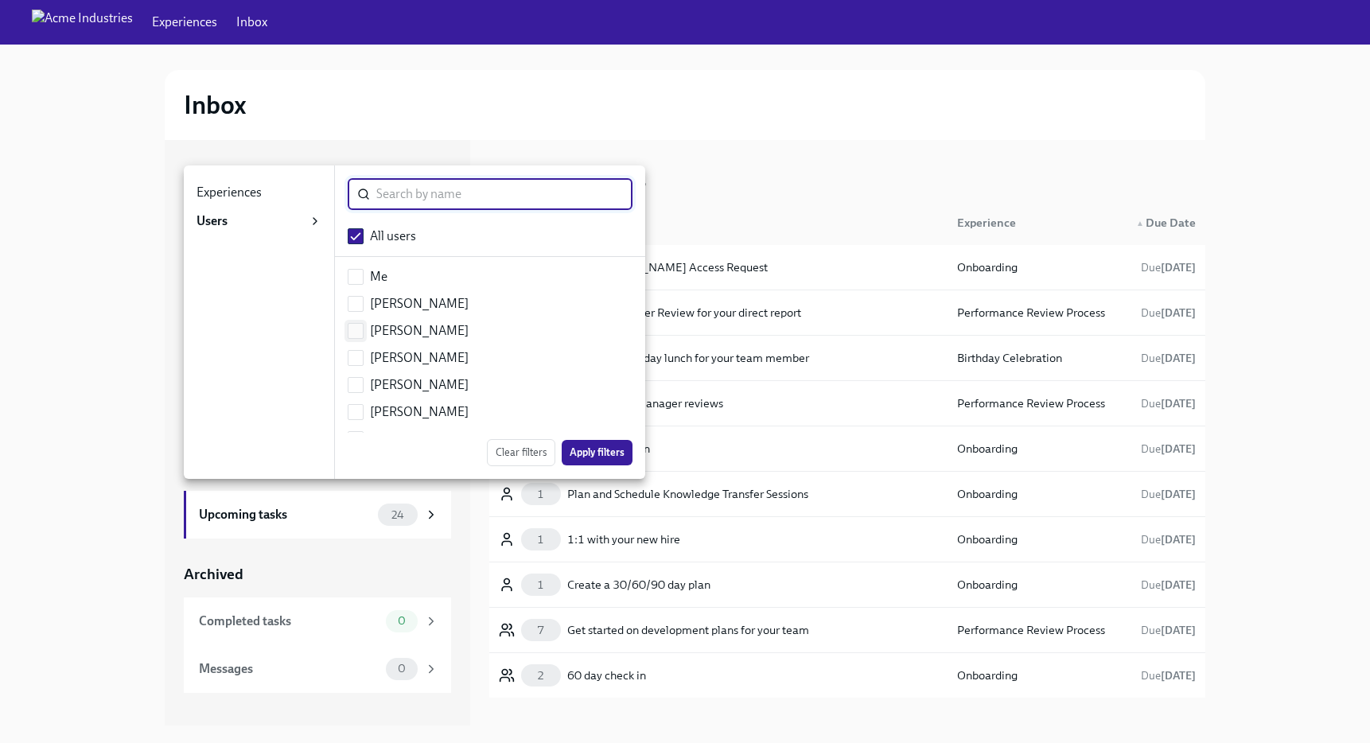
click at [354, 331] on input "checkbox" at bounding box center [355, 331] width 14 height 14
checkbox input "true"
checkbox input "false"
click at [598, 471] on div "Clear filters Apply filters" at bounding box center [490, 456] width 310 height 46
click at [600, 453] on span "Apply filters" at bounding box center [596, 453] width 55 height 16
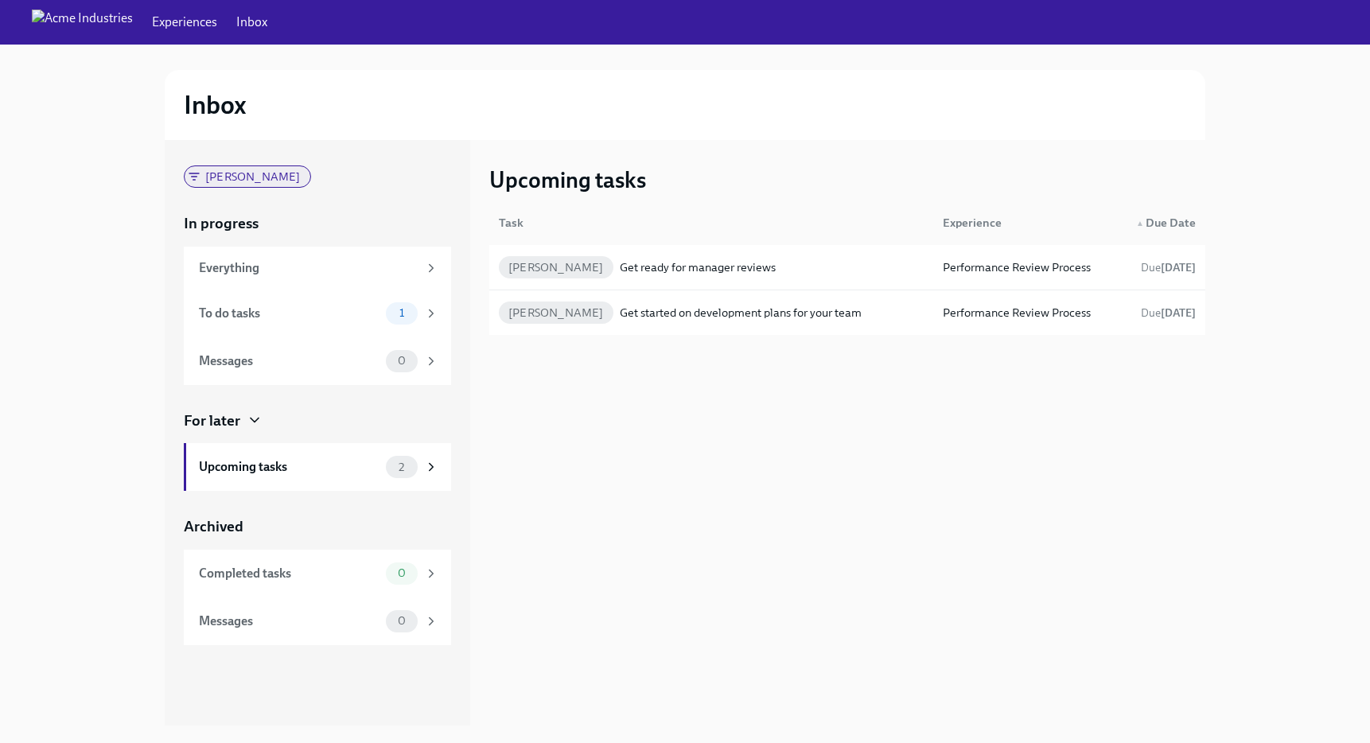
click at [208, 172] on span "[PERSON_NAME]" at bounding box center [253, 177] width 115 height 12
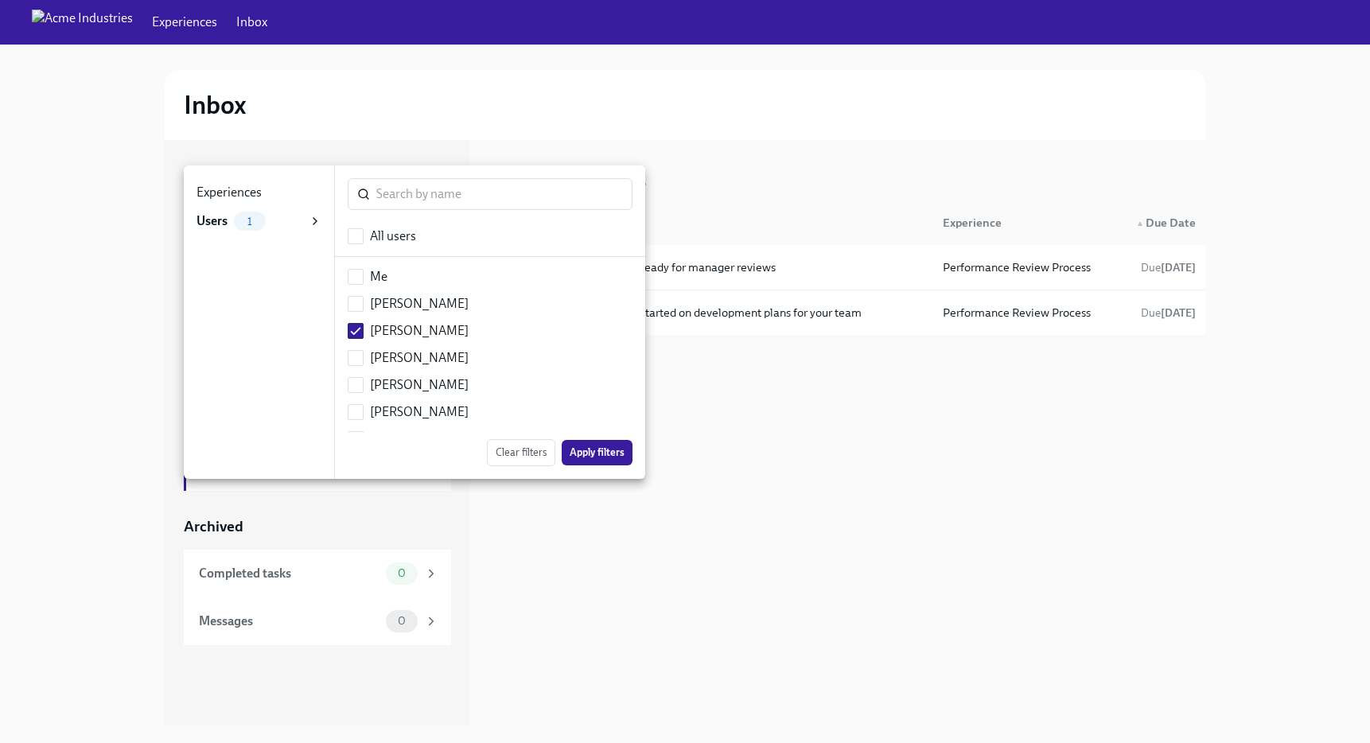
click at [346, 229] on li "All users" at bounding box center [490, 236] width 310 height 27
checkbox input "true"
checkbox input "false"
click at [599, 456] on span "Apply filters" at bounding box center [596, 453] width 55 height 16
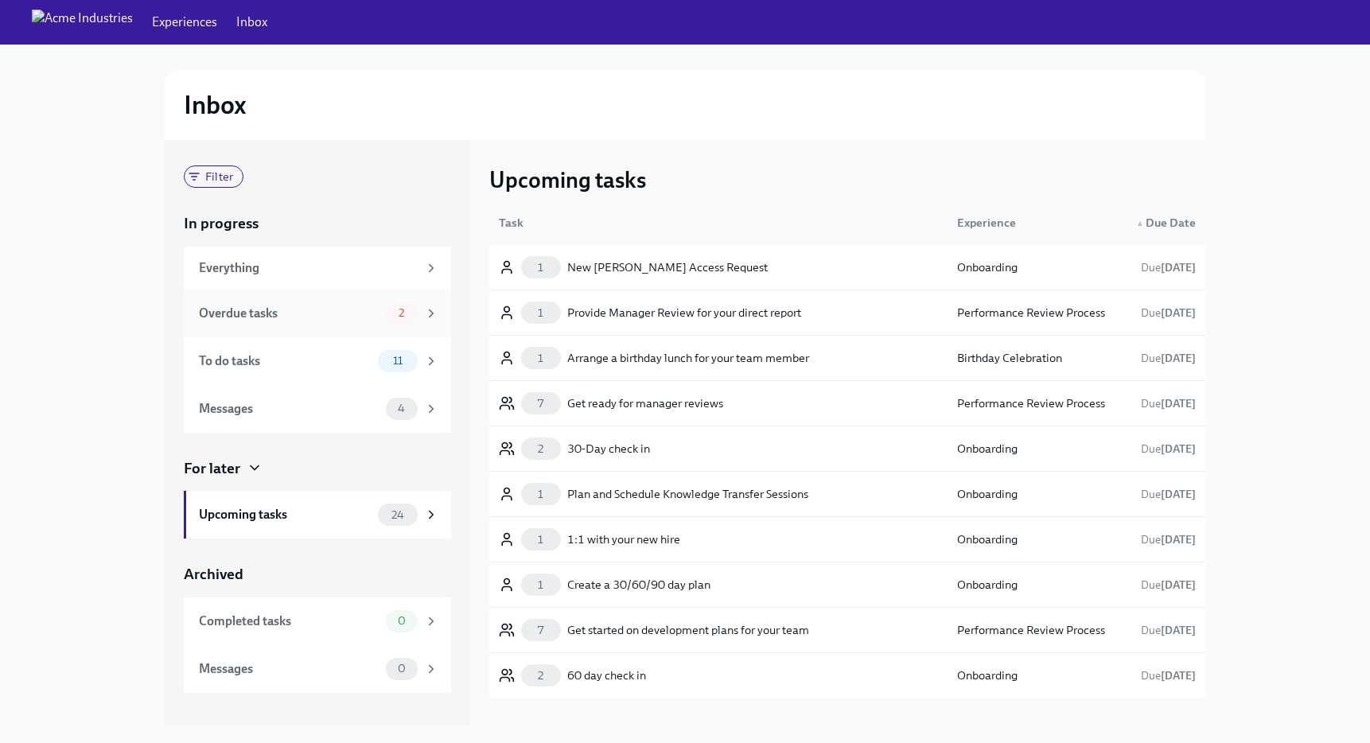
click at [258, 294] on div "Overdue tasks 2" at bounding box center [317, 314] width 267 height 48
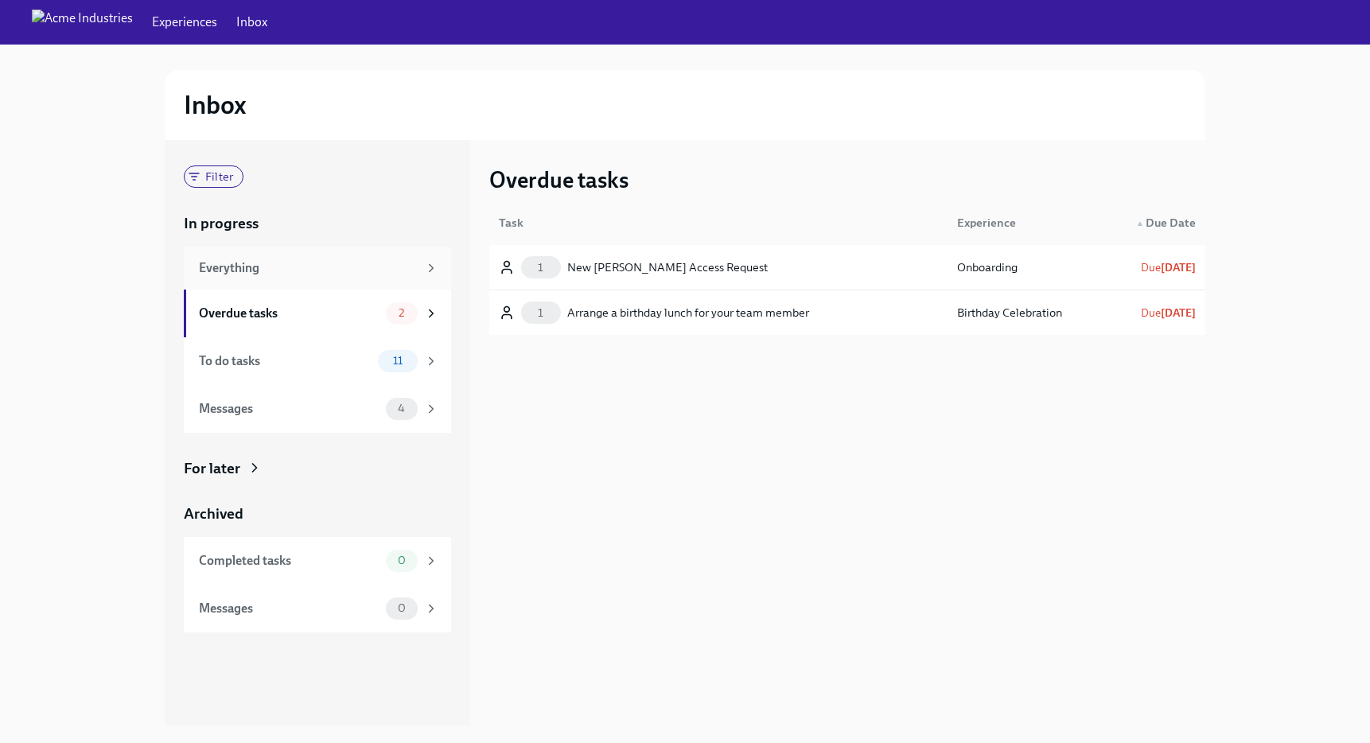
click at [262, 270] on div "Everything" at bounding box center [308, 267] width 219 height 17
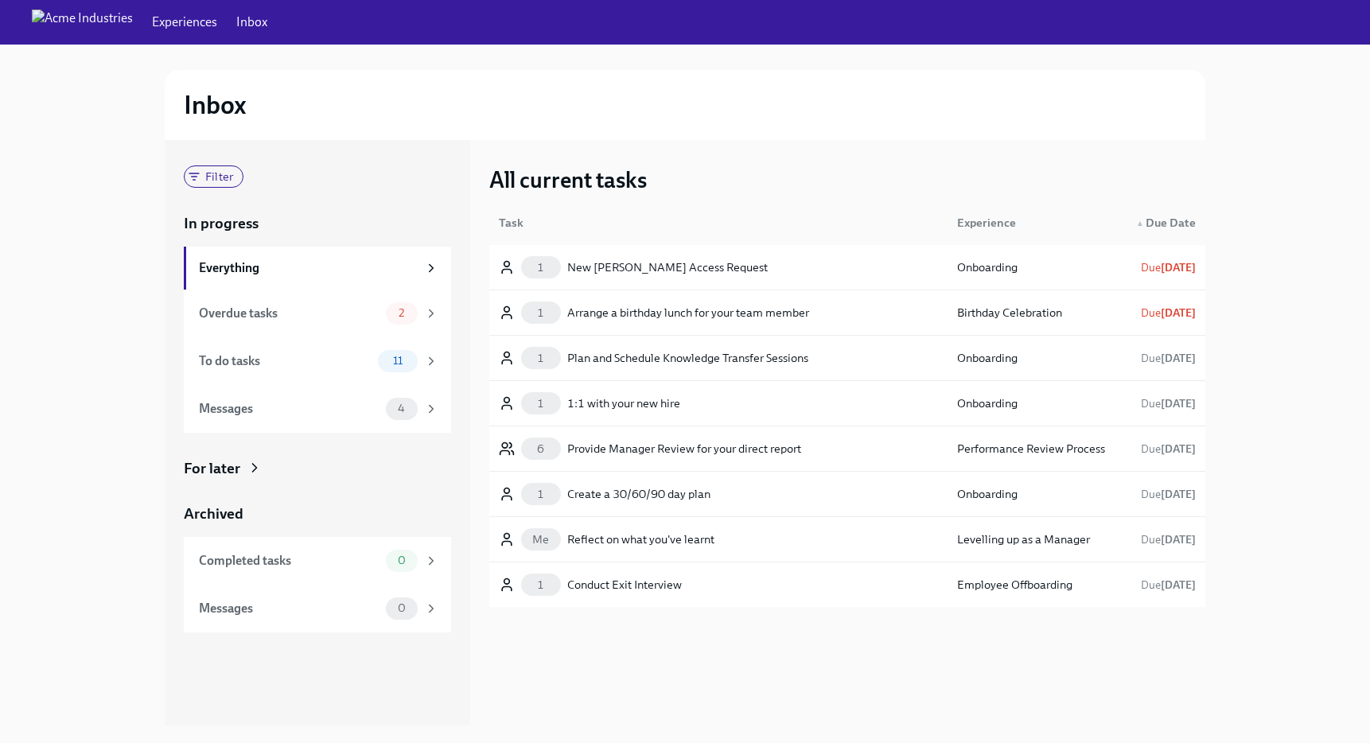
click at [245, 480] on div "Filter In progress Everything Overdue tasks 2 To do tasks 11 Messages 4 For lat…" at bounding box center [317, 398] width 267 height 467
click at [239, 463] on div "For later" at bounding box center [317, 468] width 267 height 21
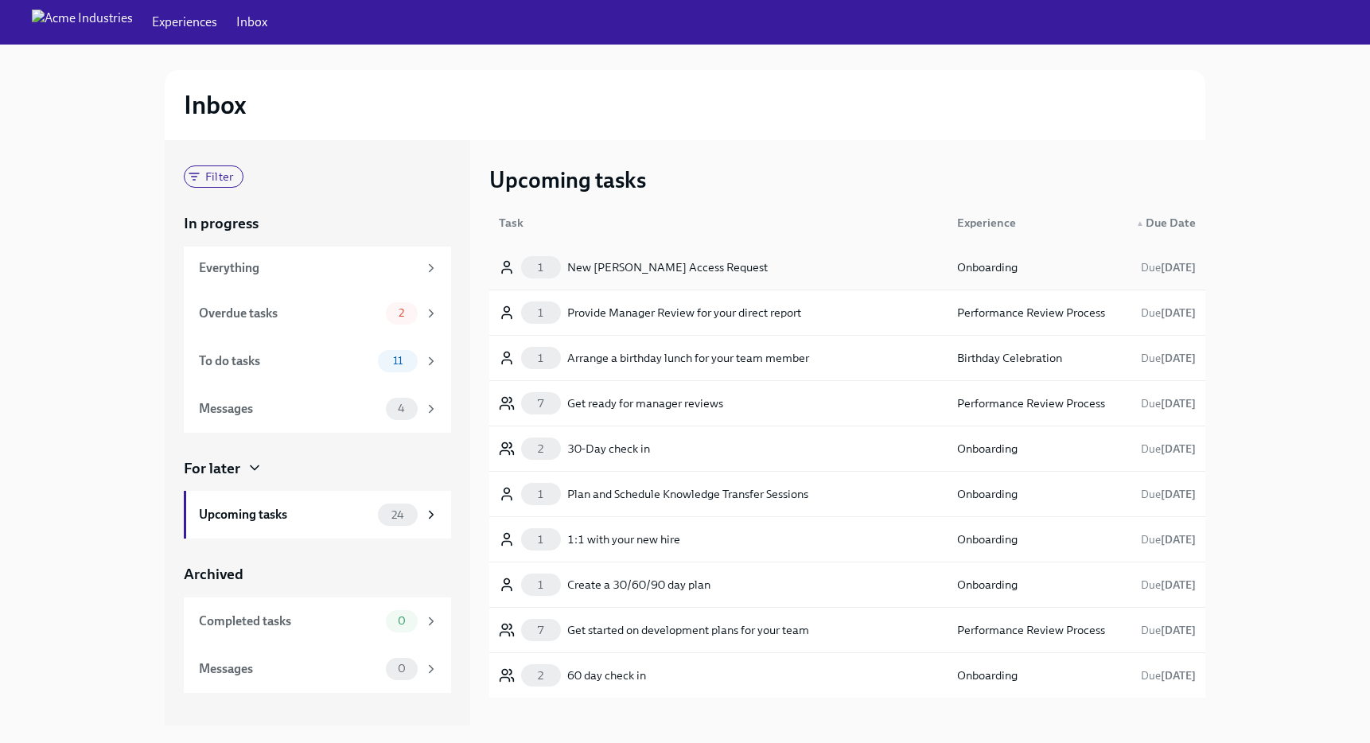
click at [651, 268] on div "New [PERSON_NAME] Access Request" at bounding box center [667, 267] width 200 height 19
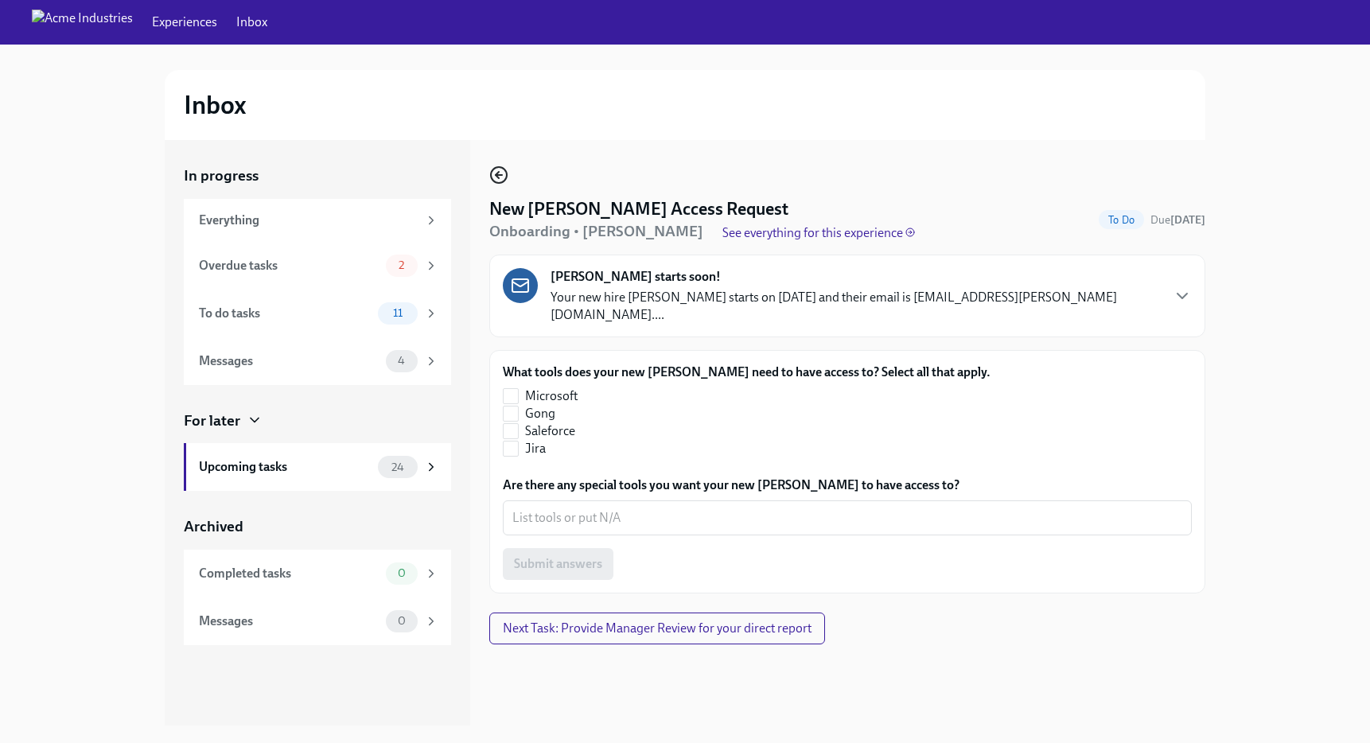
click at [496, 175] on icon "button" at bounding box center [499, 175] width 6 height 0
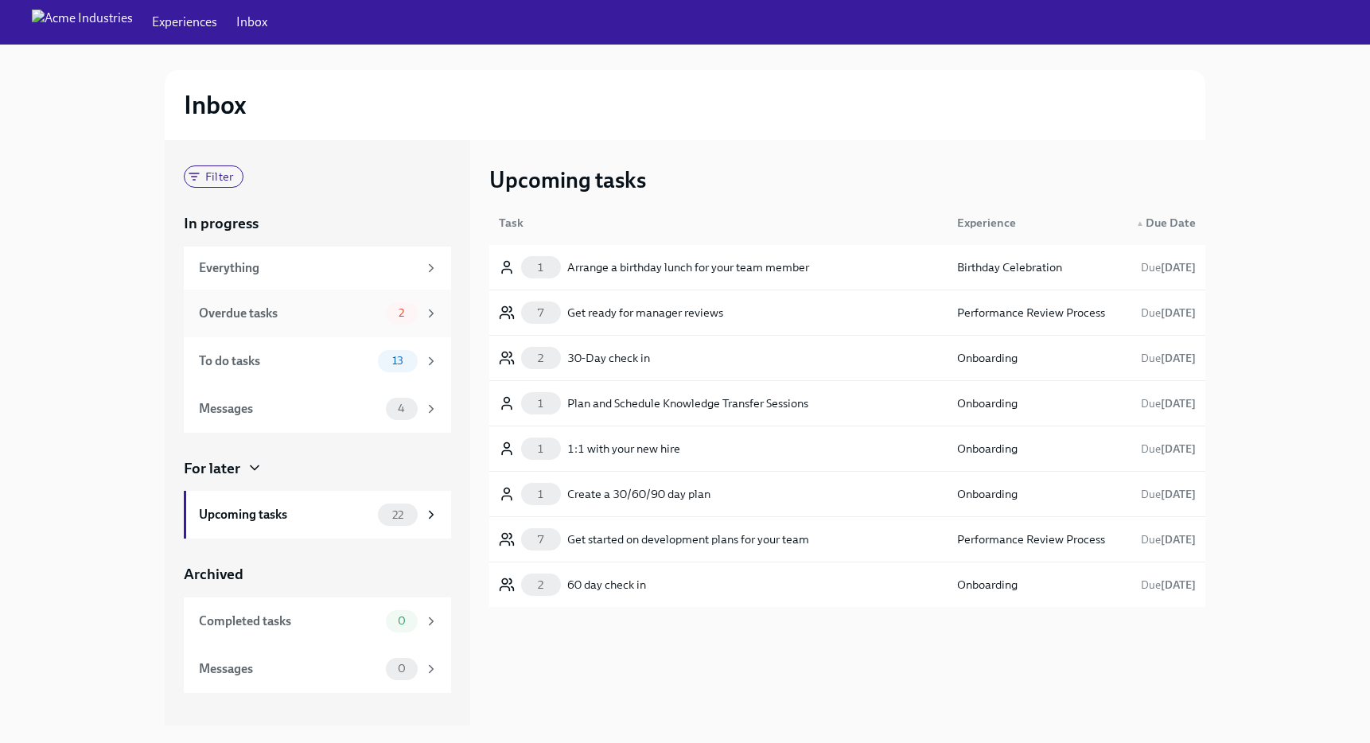
click at [326, 310] on div "Overdue tasks" at bounding box center [289, 313] width 181 height 17
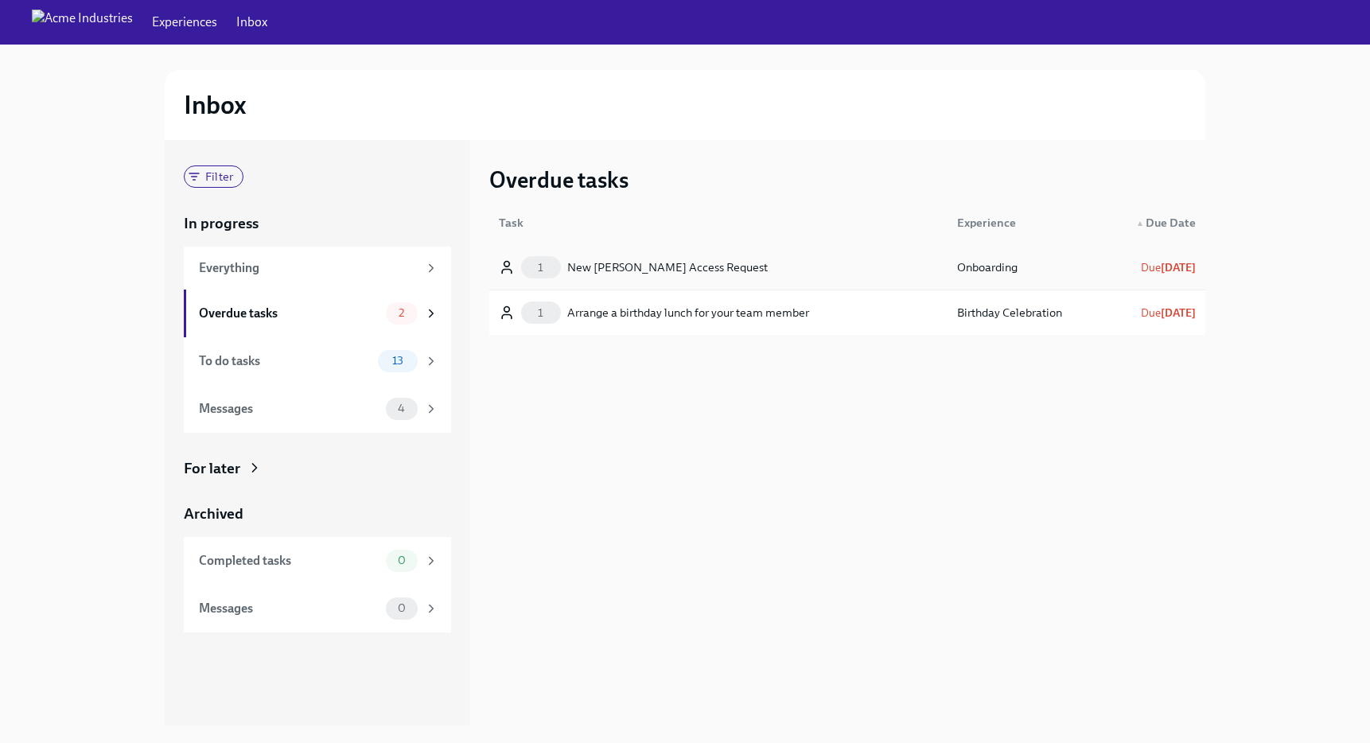
click at [683, 278] on div "1 New [PERSON_NAME] Access Request" at bounding box center [633, 267] width 269 height 22
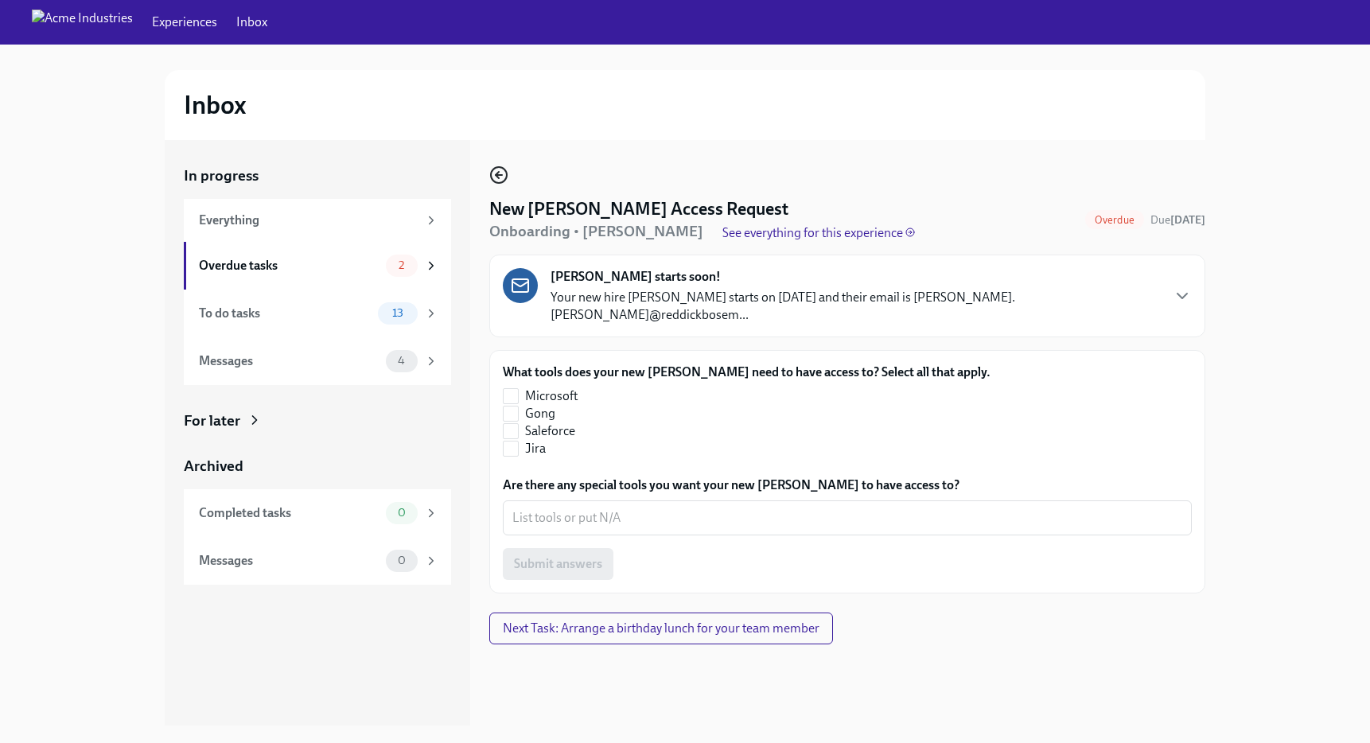
click at [498, 175] on icon "button" at bounding box center [498, 174] width 19 height 19
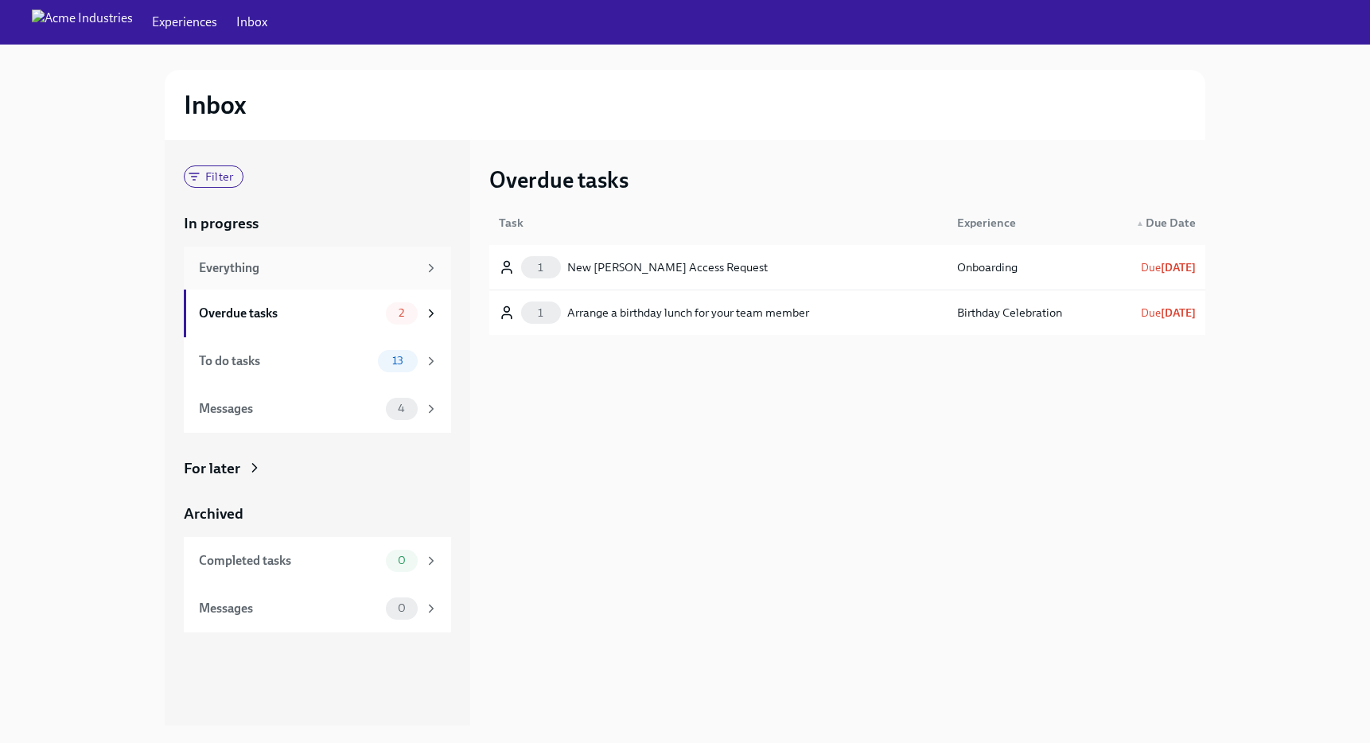
click at [280, 259] on div "Everything" at bounding box center [308, 267] width 219 height 17
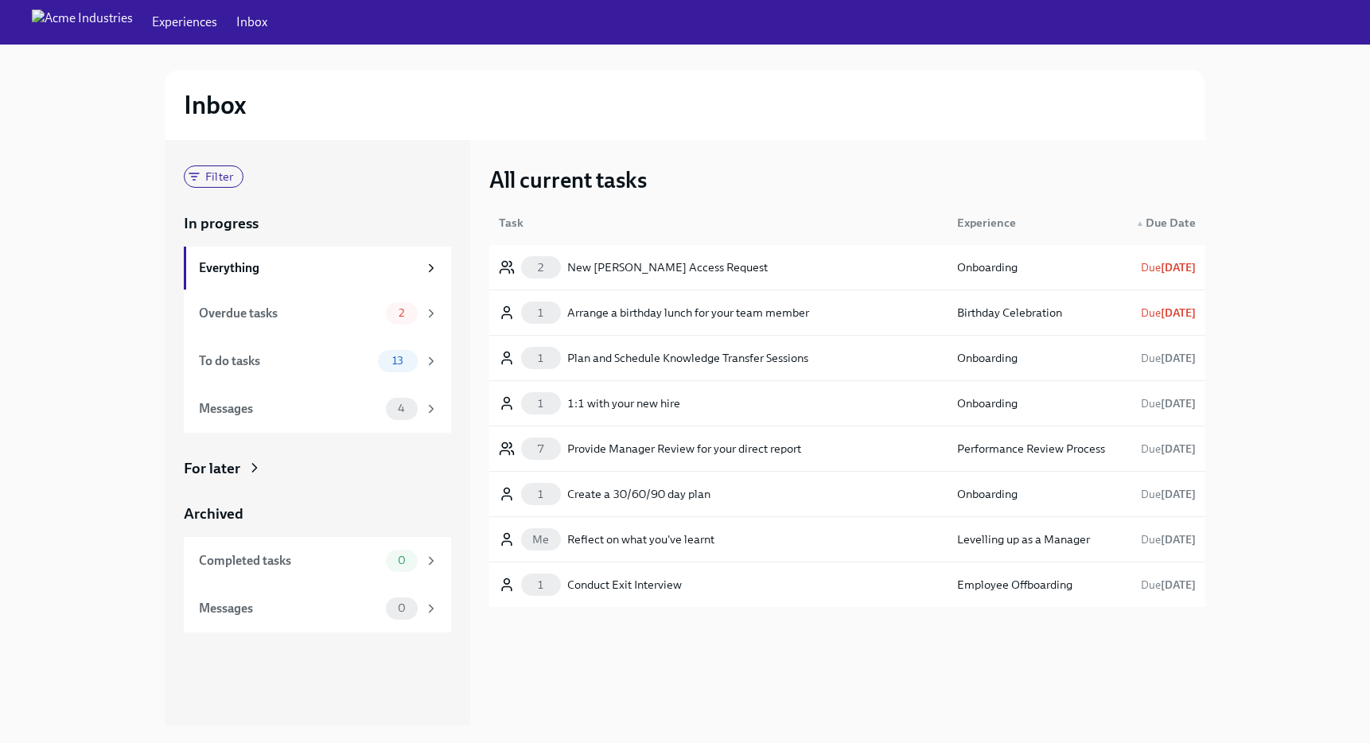
click at [232, 461] on div "For later" at bounding box center [212, 468] width 56 height 21
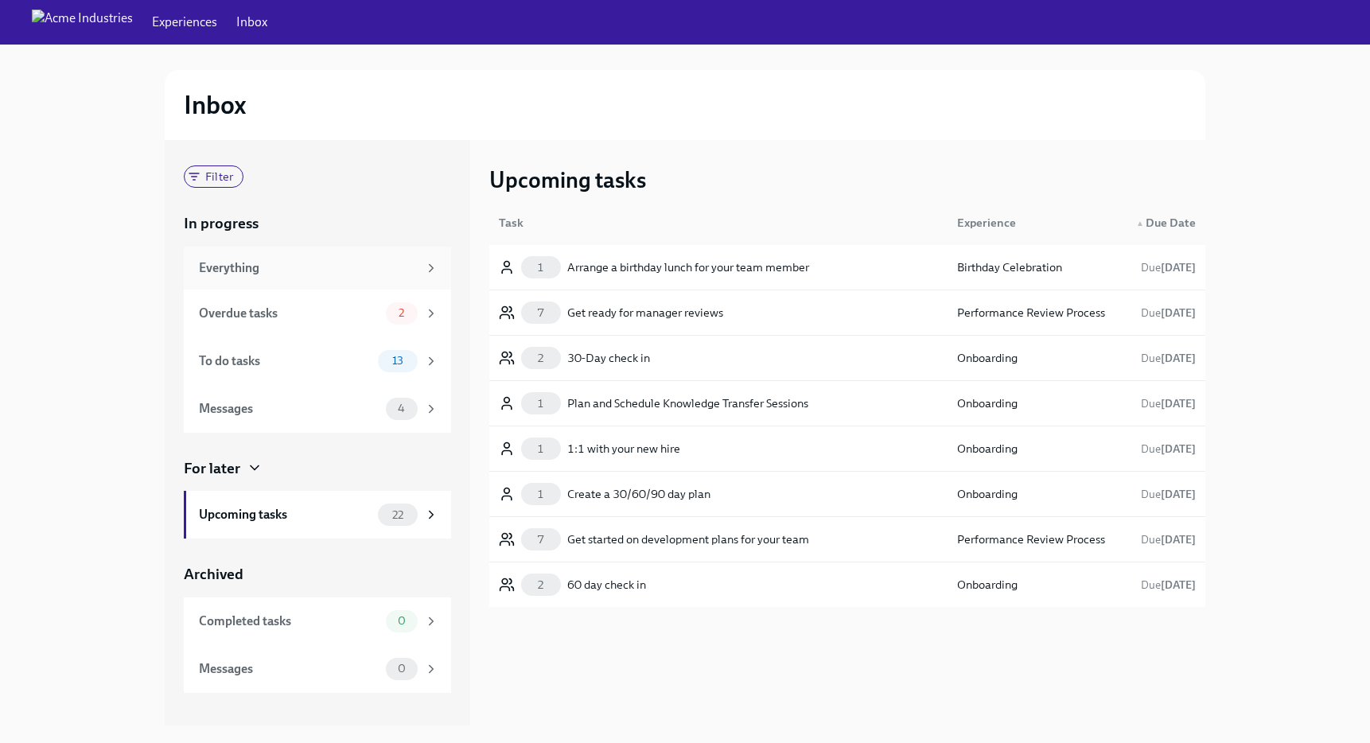
click at [235, 268] on div "Everything" at bounding box center [308, 267] width 219 height 17
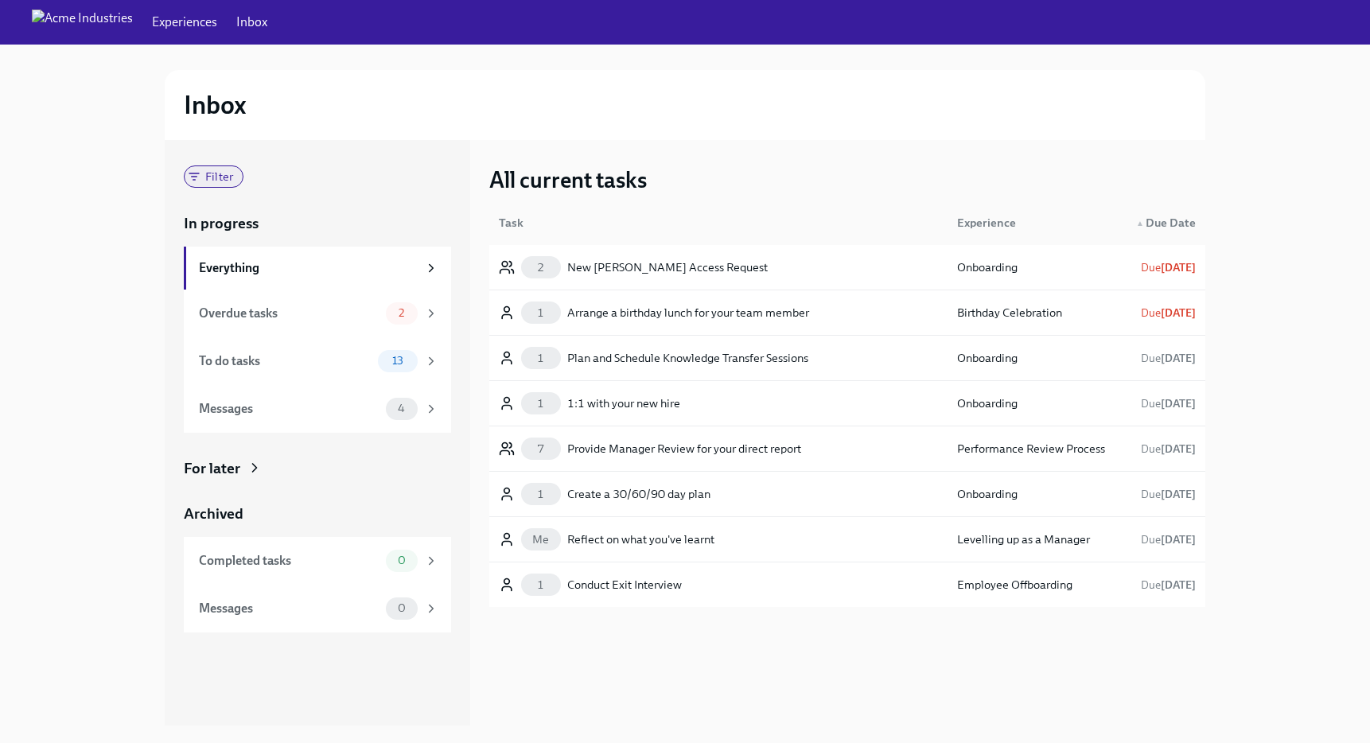
click at [206, 185] on div "Filter" at bounding box center [214, 176] width 60 height 22
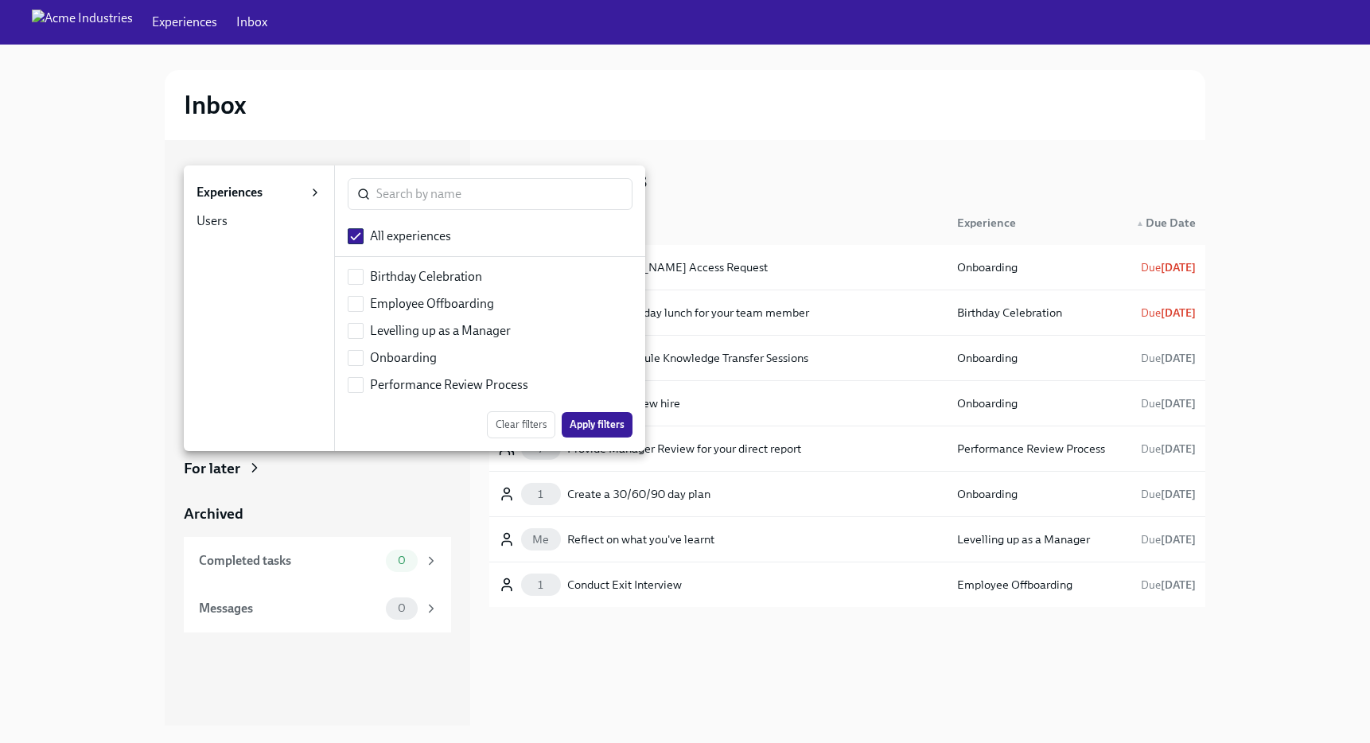
click at [221, 205] on li "Experiences 0" at bounding box center [259, 192] width 150 height 29
click at [216, 216] on div "Users" at bounding box center [211, 220] width 31 height 17
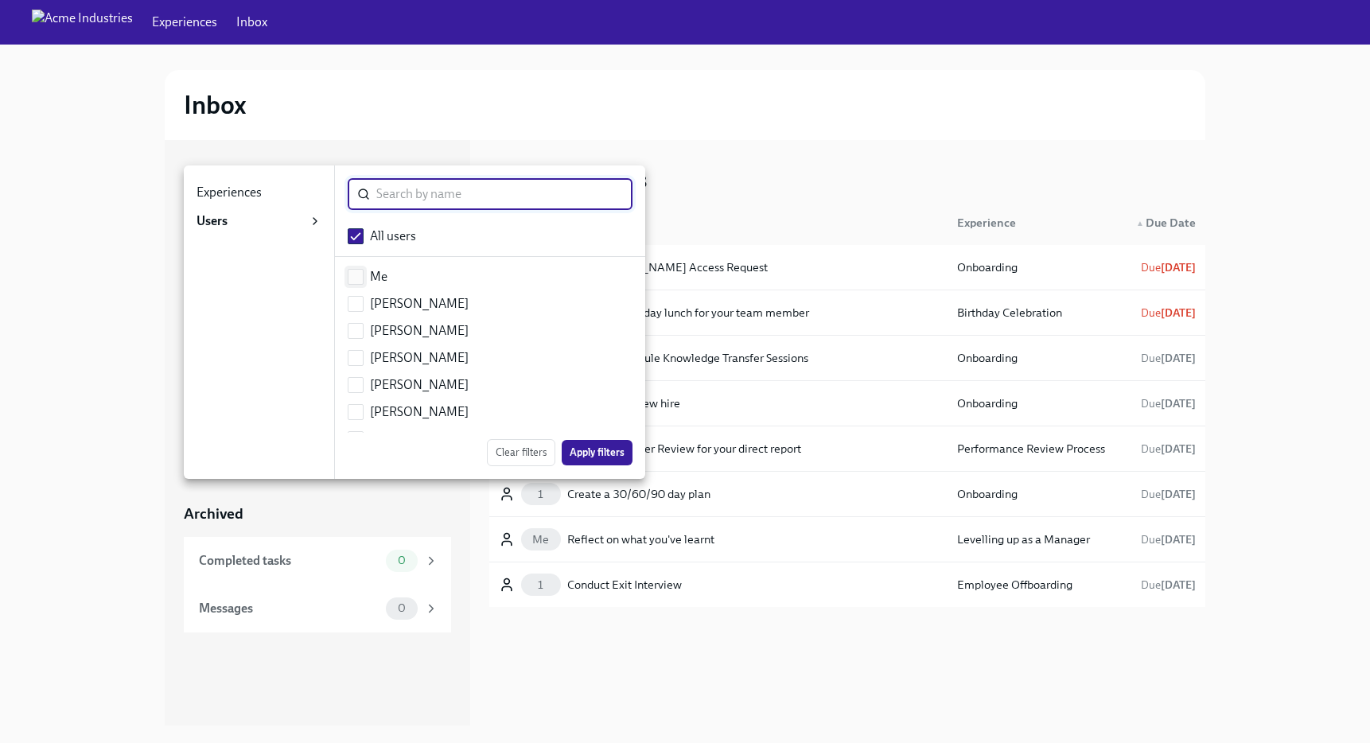
click at [351, 276] on input "checkbox" at bounding box center [355, 277] width 14 height 14
checkbox input "true"
checkbox input "false"
click at [601, 458] on span "Apply filters" at bounding box center [596, 453] width 55 height 16
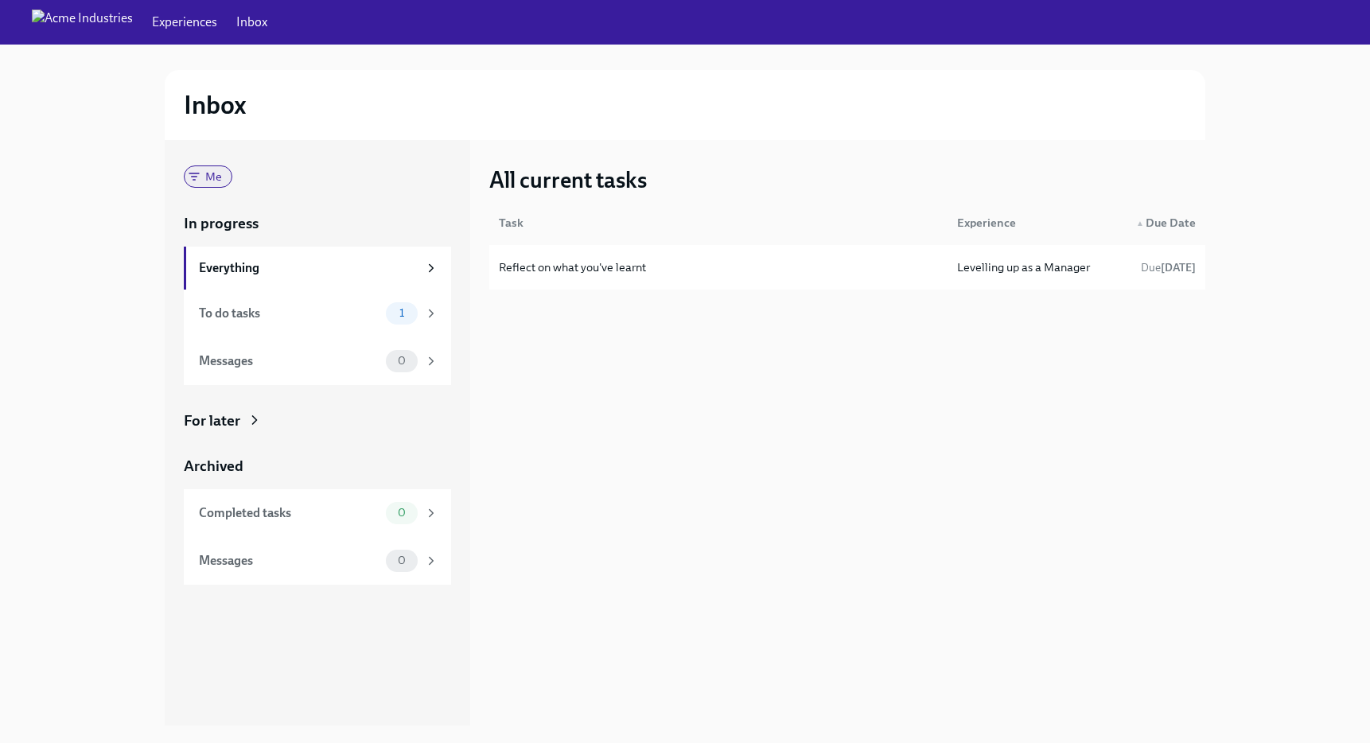
click at [220, 171] on span "Me" at bounding box center [214, 177] width 36 height 12
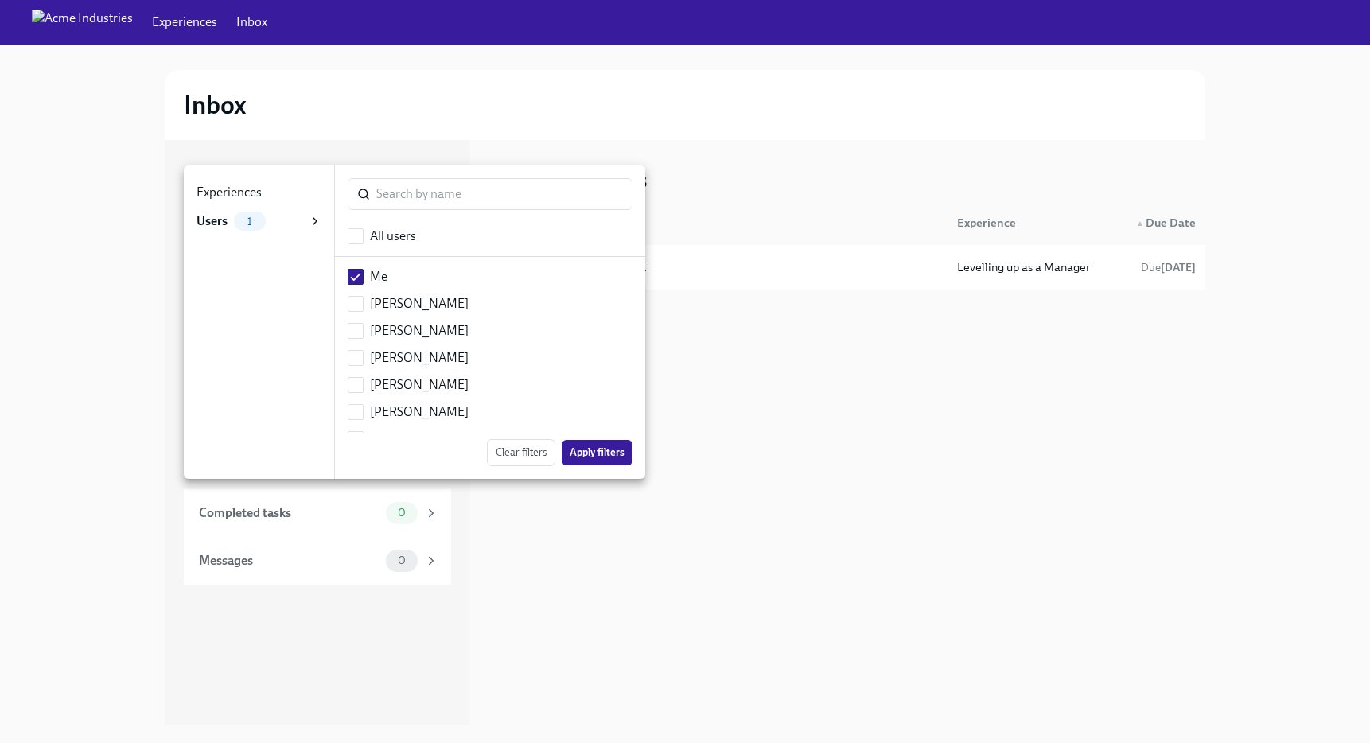
click at [223, 195] on div "Experiences" at bounding box center [228, 192] width 65 height 17
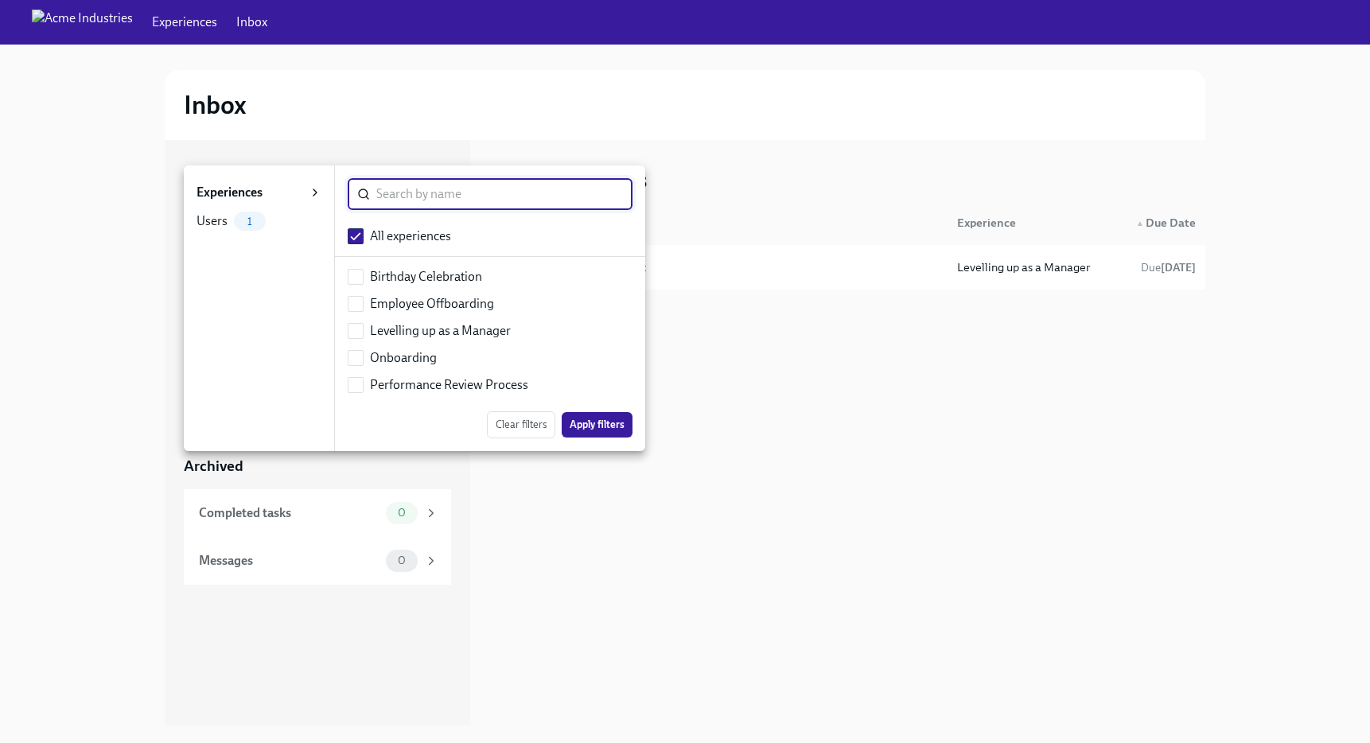
click at [257, 206] on div "Experiences 0 Users 1" at bounding box center [259, 308] width 151 height 286
click at [295, 215] on div "Users 1" at bounding box center [258, 221] width 125 height 19
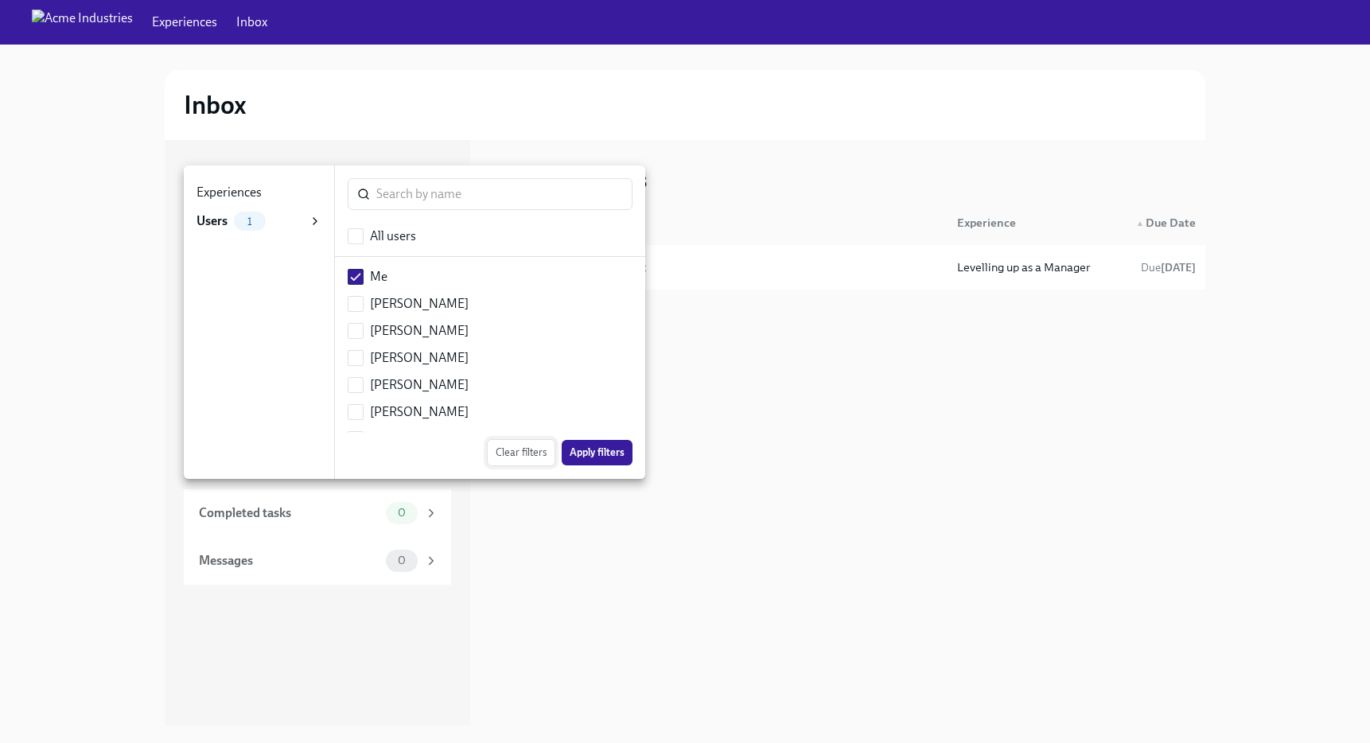
click at [526, 454] on span "Clear filters" at bounding box center [521, 453] width 51 height 16
checkbox input "true"
checkbox input "false"
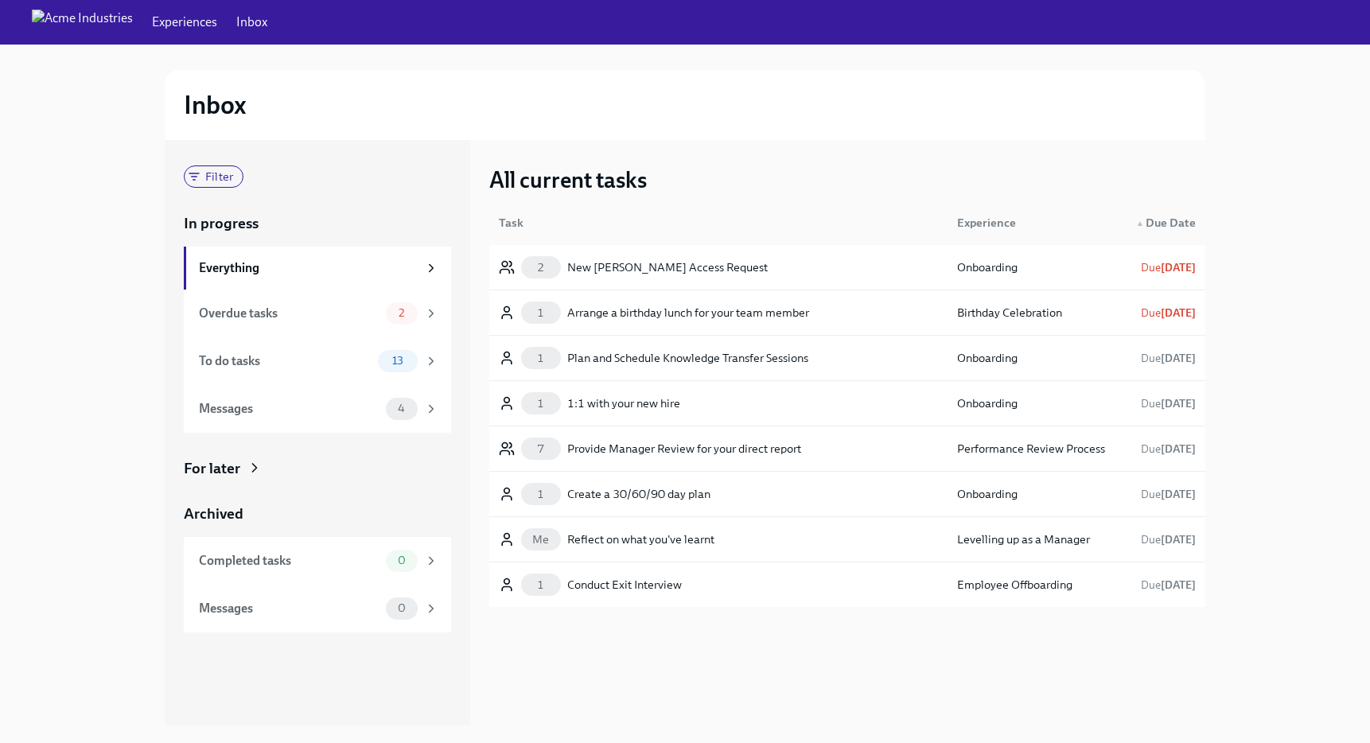
click at [670, 174] on div "All current tasks" at bounding box center [847, 179] width 716 height 29
click at [152, 22] on link "Experiences" at bounding box center [184, 22] width 65 height 17
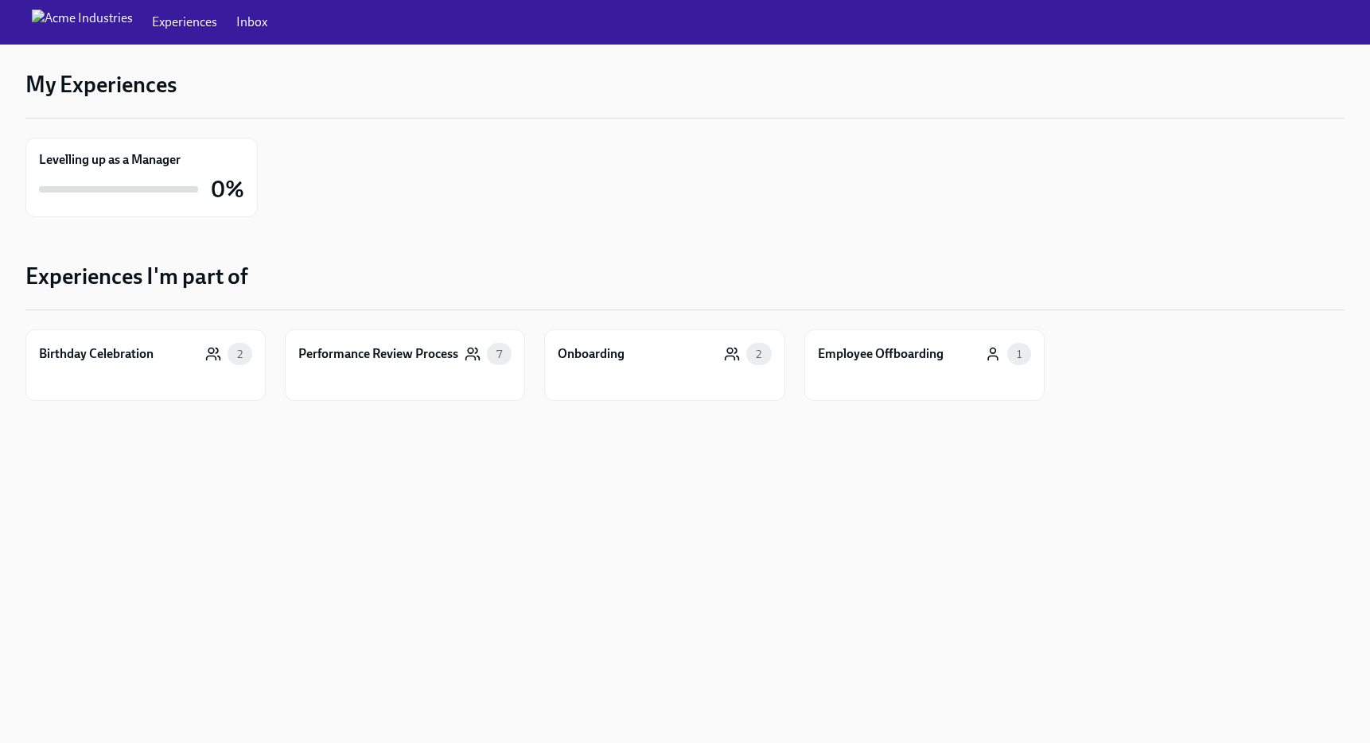
click at [236, 16] on link "Inbox" at bounding box center [251, 22] width 31 height 17
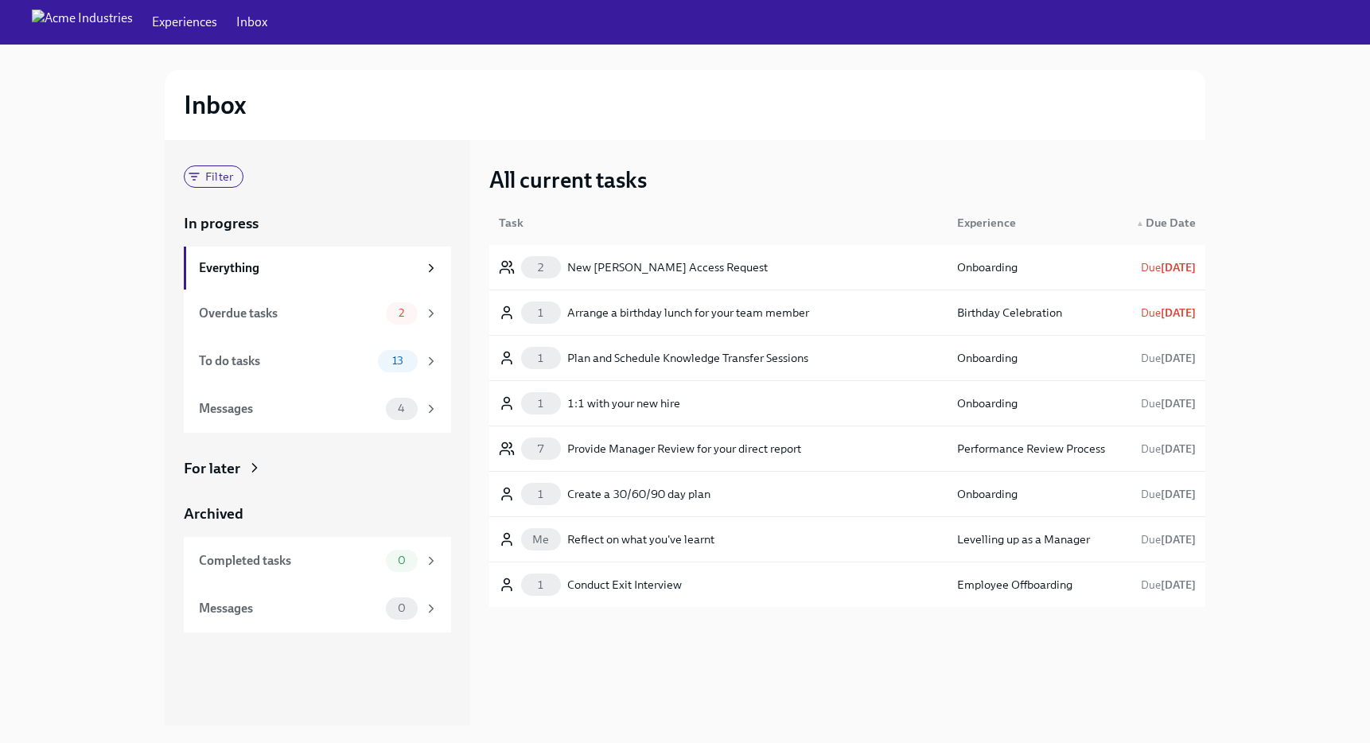
click at [41, 165] on div "Filter In progress Everything Overdue tasks 2 To do tasks 13 Messages 4 For lat…" at bounding box center [684, 432] width 1319 height 585
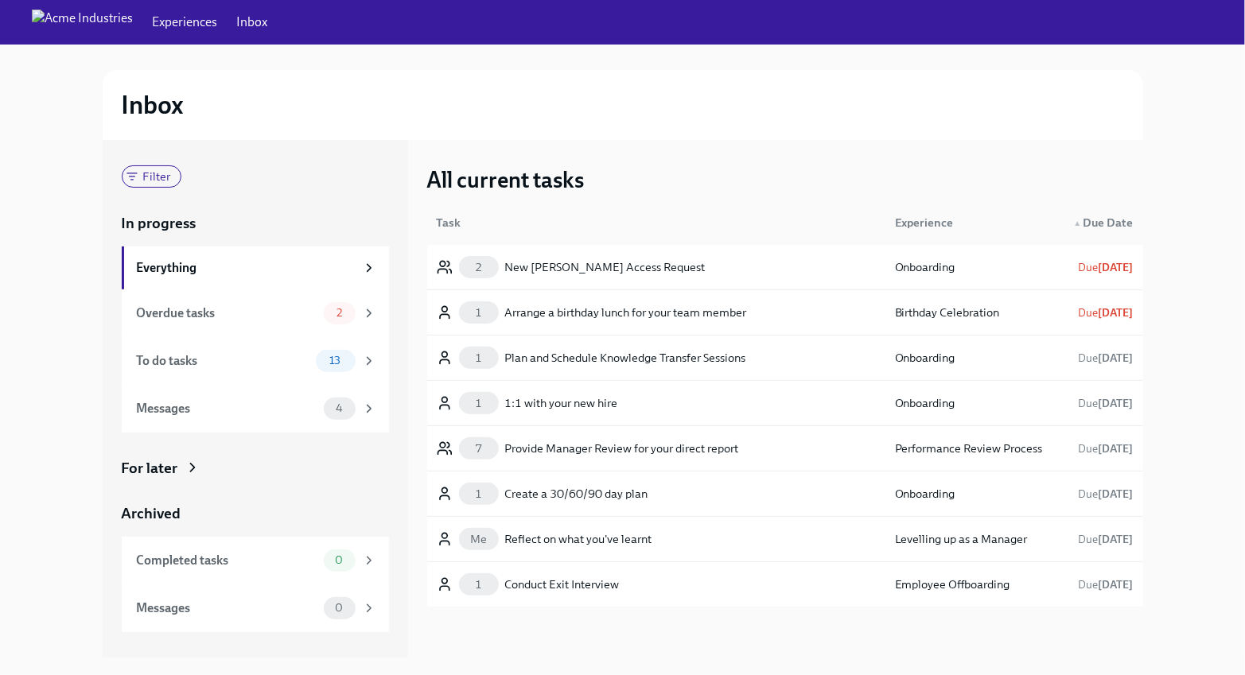
click at [19, 171] on div "Inbox Filter In progress Everything Overdue tasks 2 To do tasks 13 Messages 4 F…" at bounding box center [622, 351] width 1245 height 613
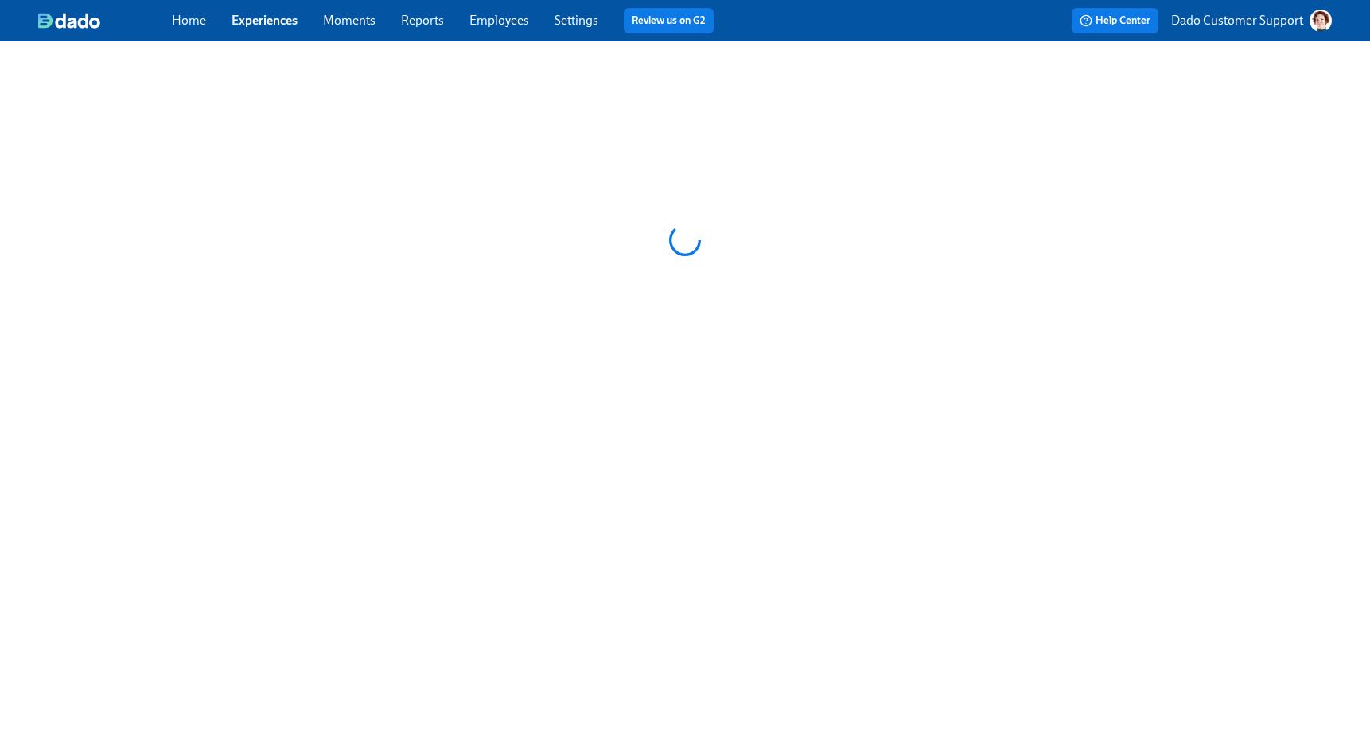
click at [575, 15] on link "Settings" at bounding box center [576, 20] width 44 height 15
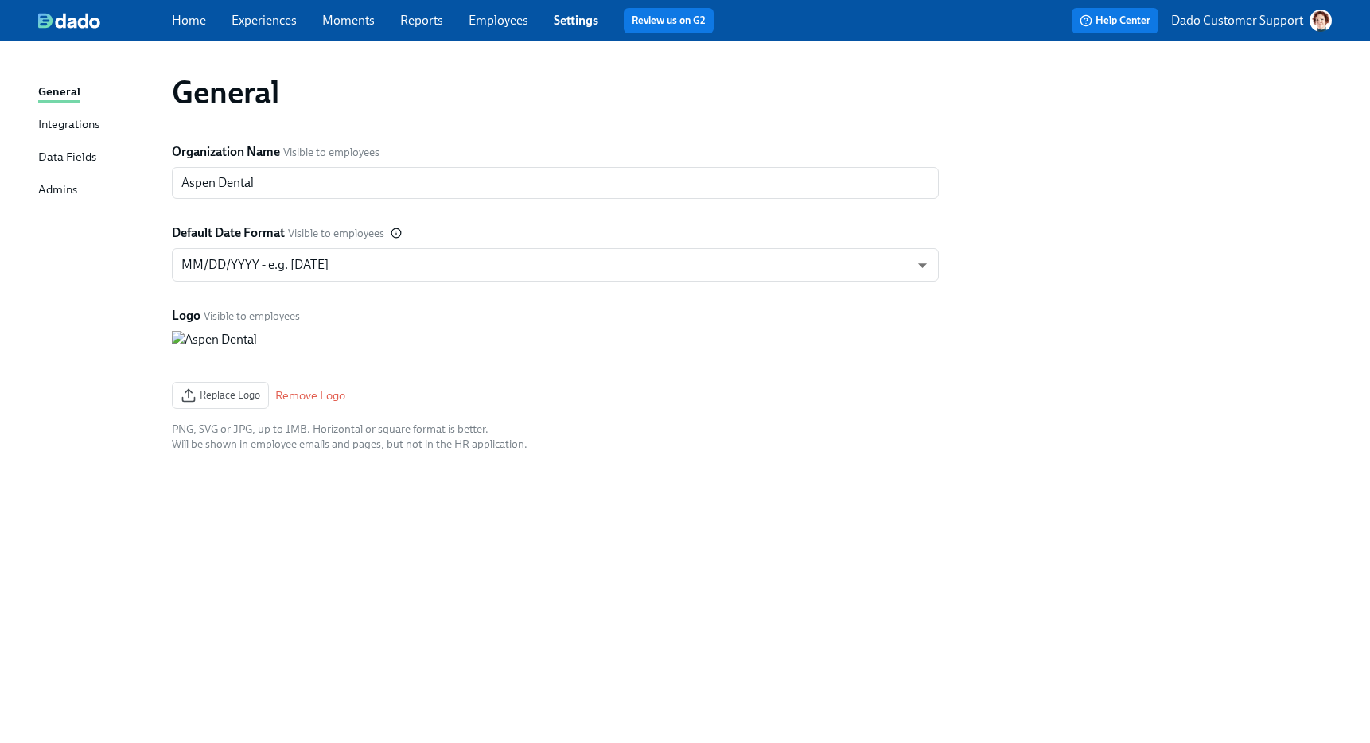
click at [56, 185] on div "Admins" at bounding box center [57, 191] width 39 height 20
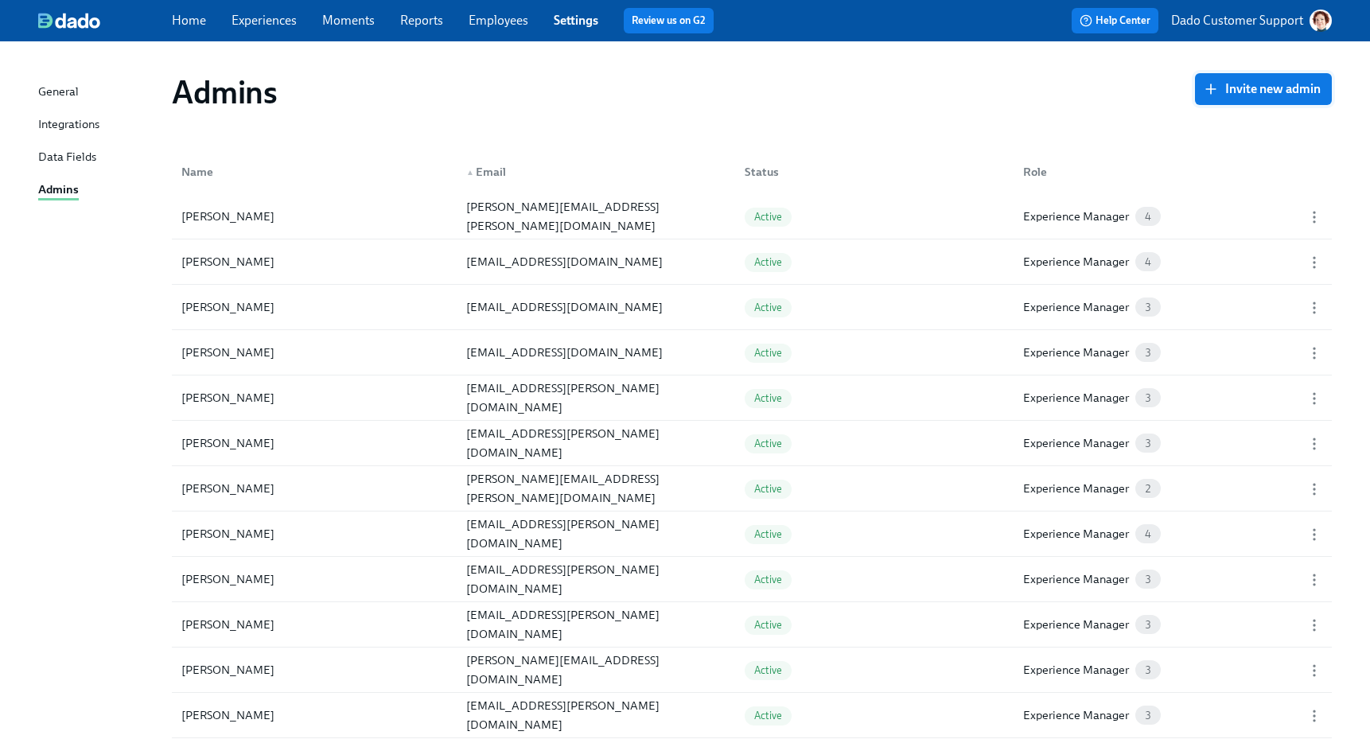
click at [1296, 84] on span "Invite new admin" at bounding box center [1263, 89] width 115 height 16
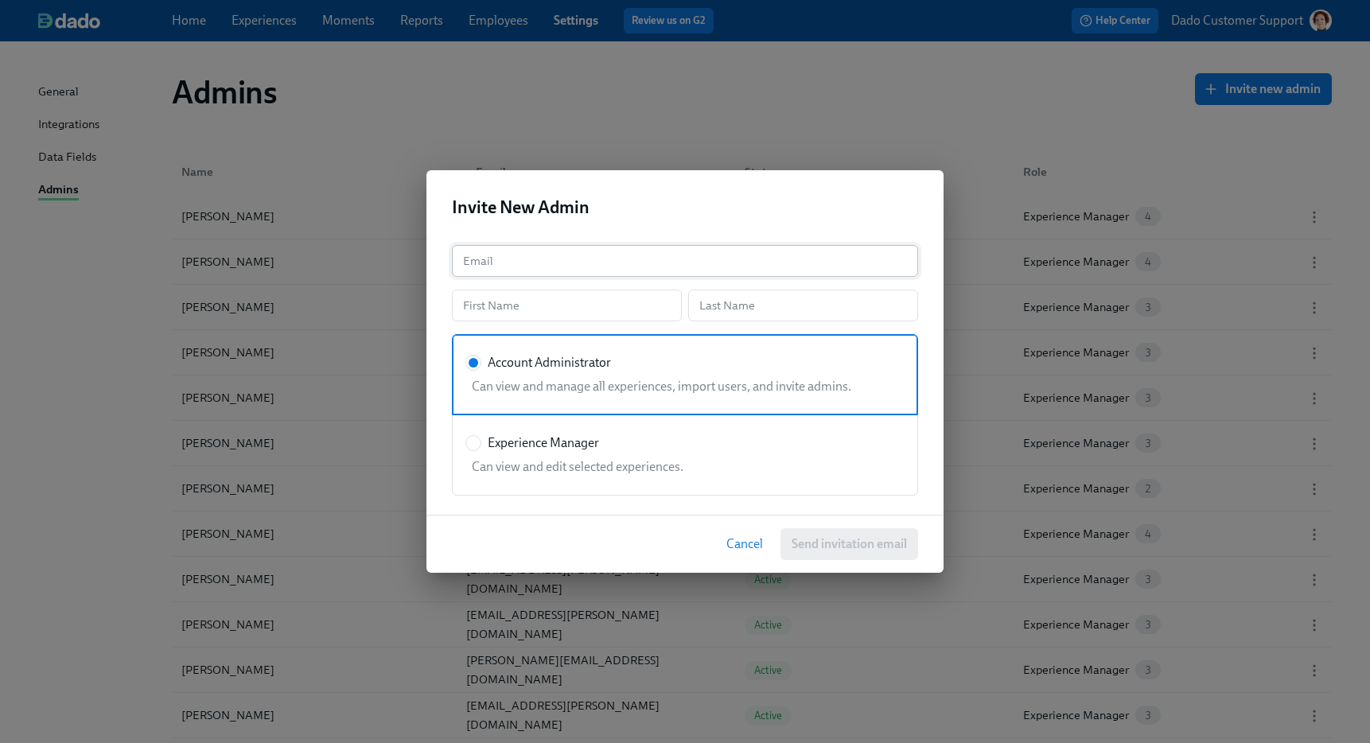
click at [539, 245] on input "text" at bounding box center [685, 261] width 466 height 32
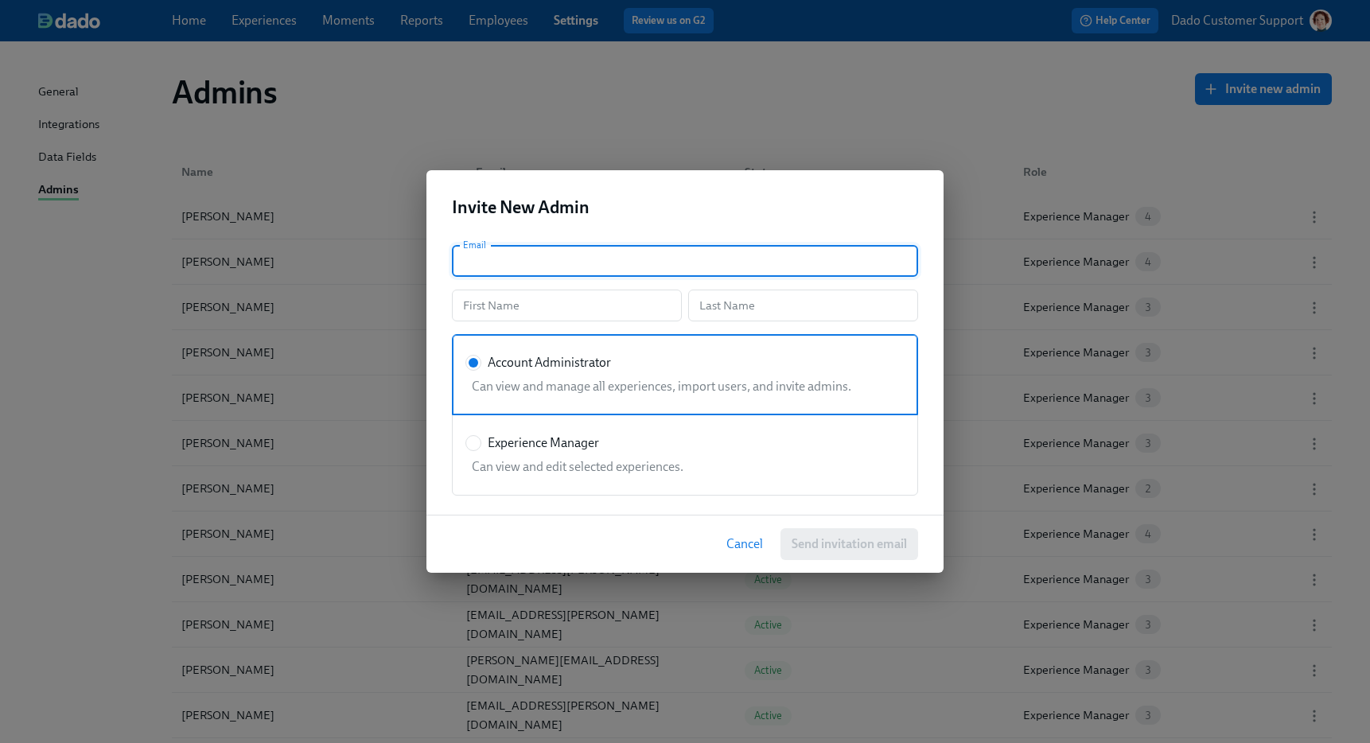
paste input "[PERSON_NAME][EMAIL_ADDRESS][DOMAIN_NAME]"
type input "Heather.Bonaski@lovet.com"
click at [492, 319] on input "text" at bounding box center [567, 306] width 230 height 32
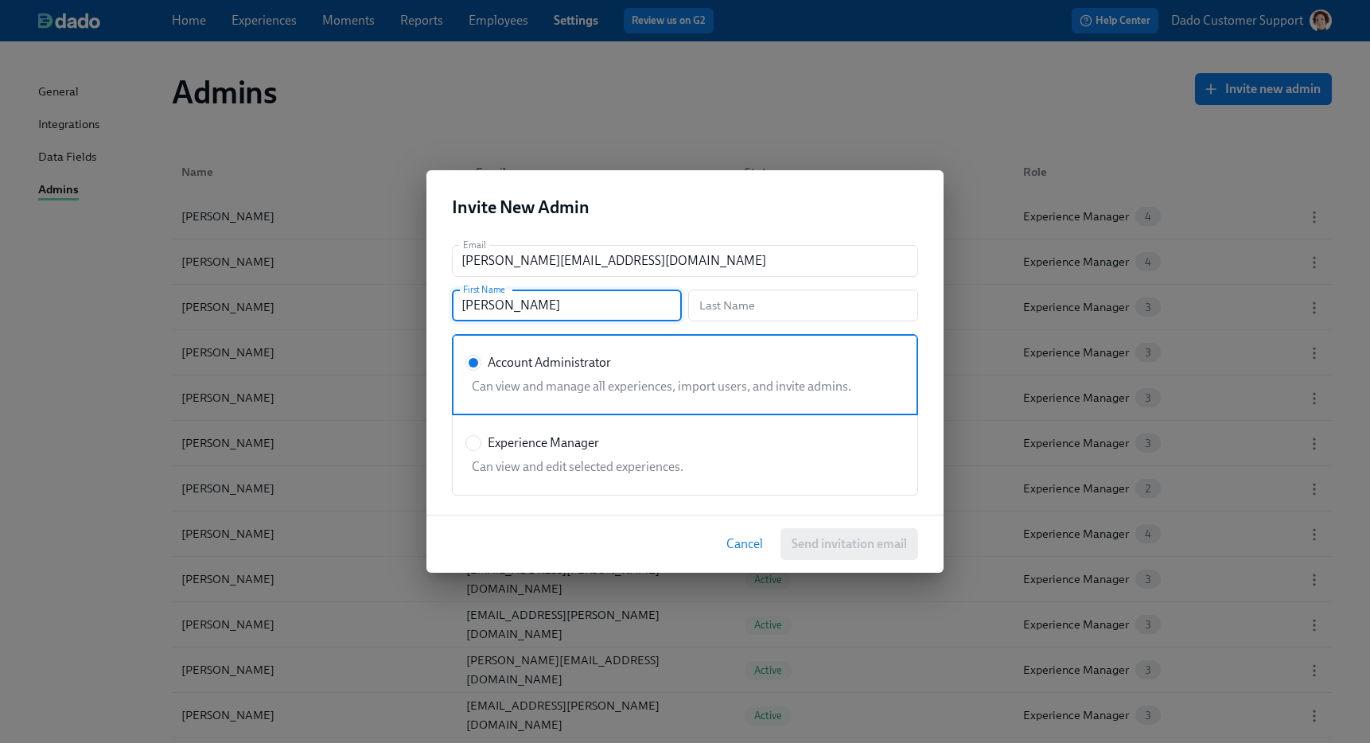
type input "Heather"
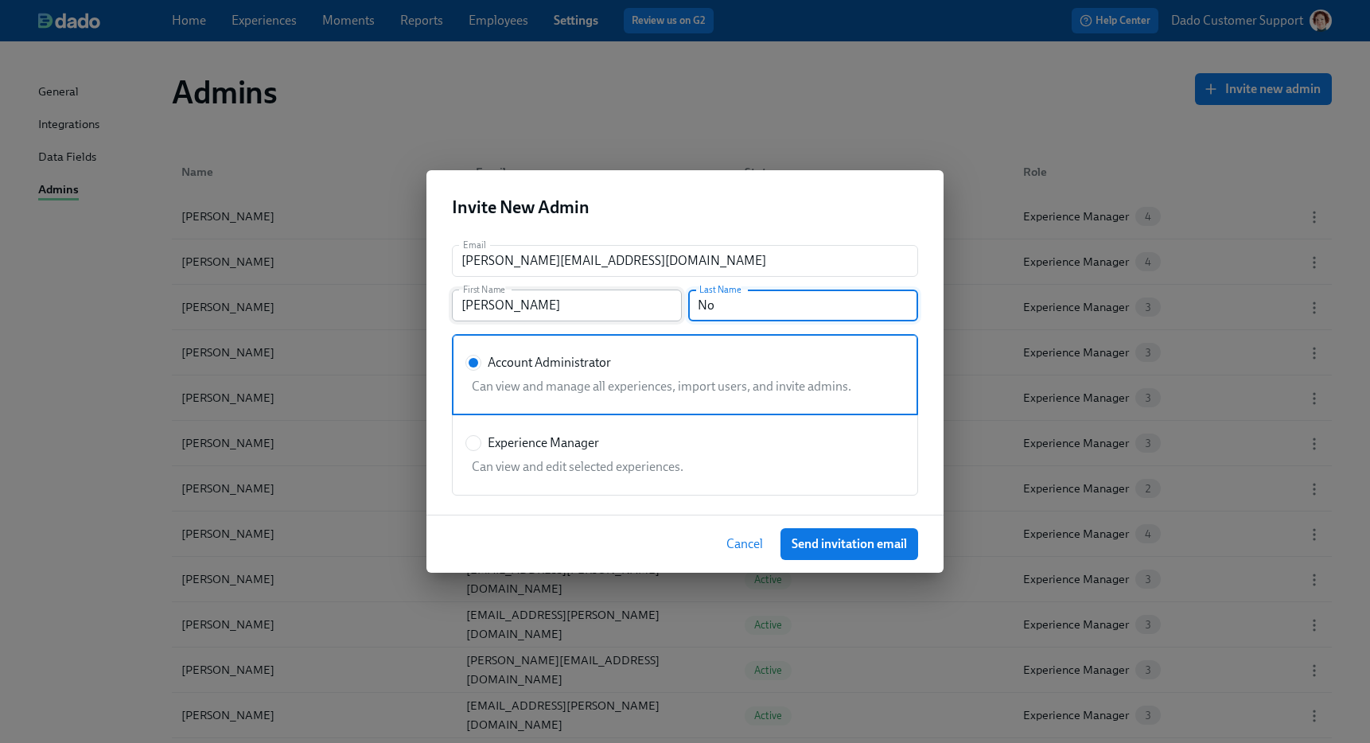
type input "N"
type input "Bonaski"
click at [863, 557] on button "Send invitation email" at bounding box center [849, 544] width 138 height 32
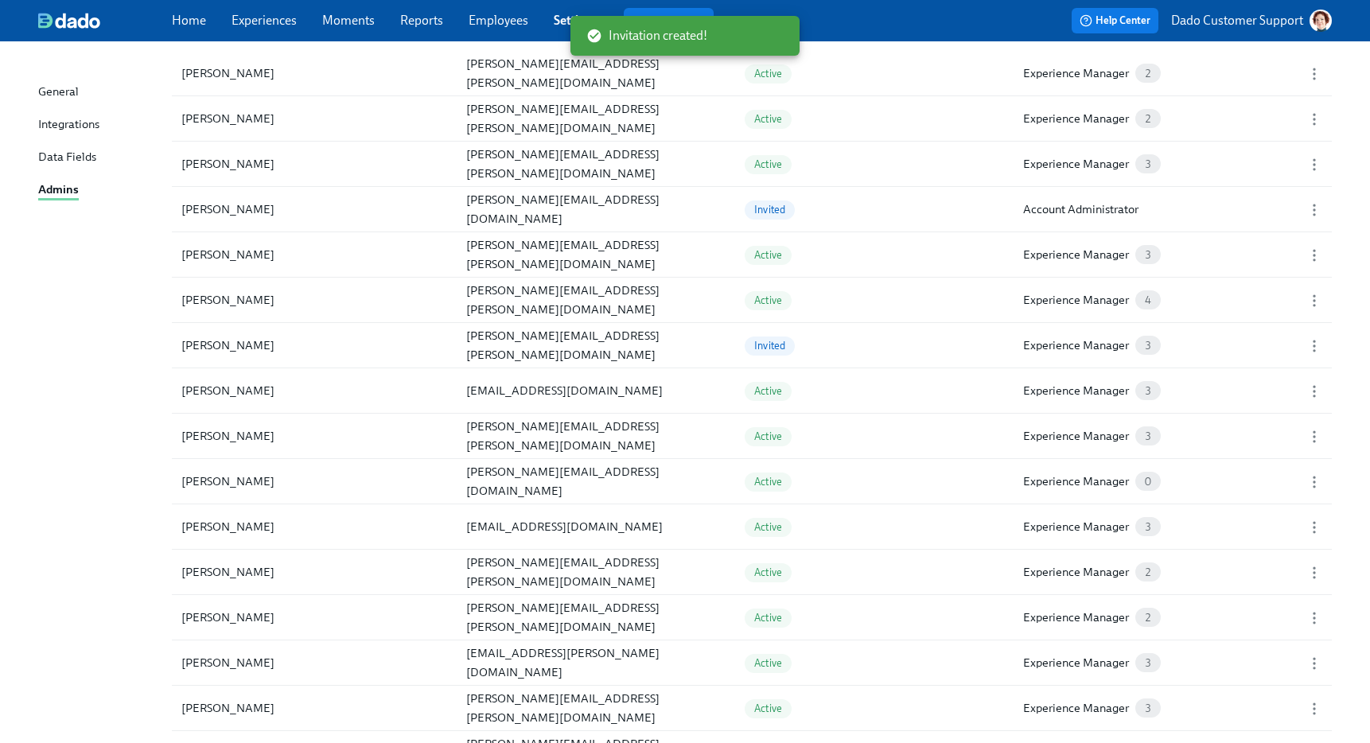
scroll to position [1817, 0]
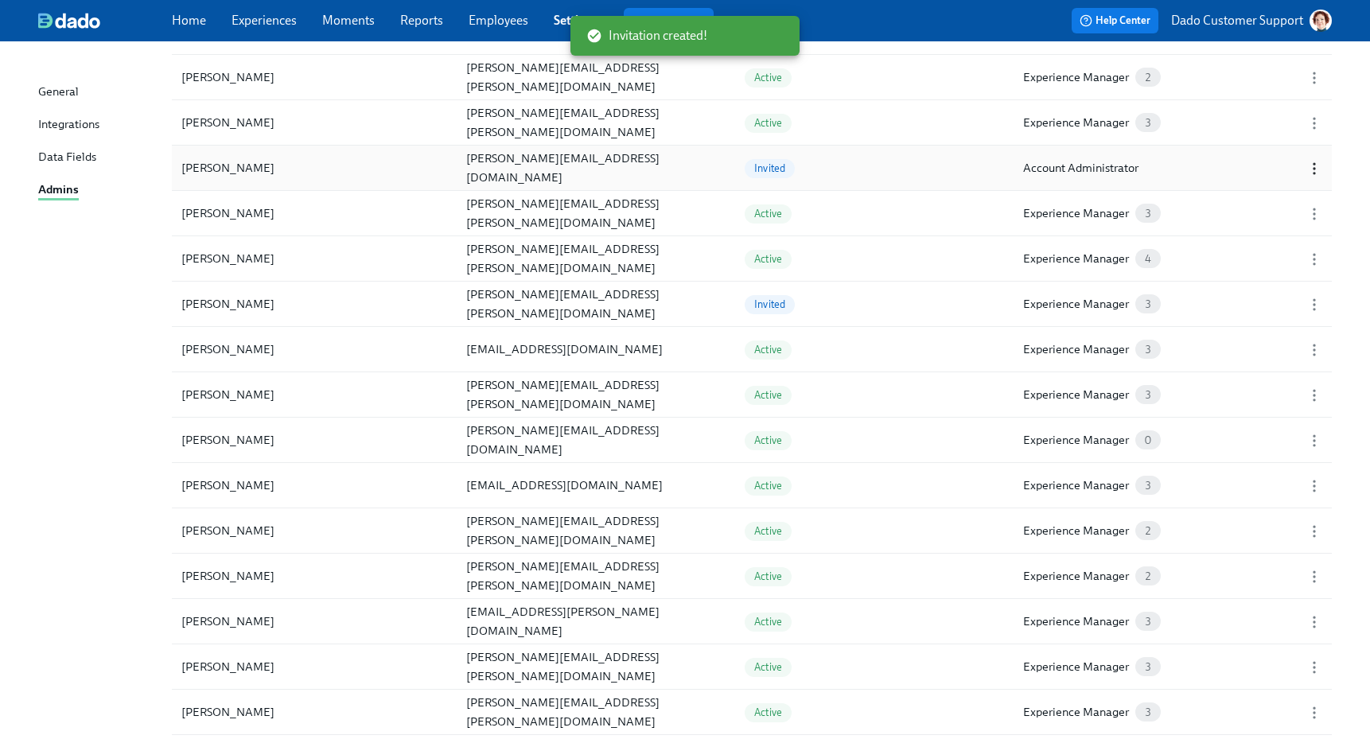
click at [1306, 169] on icon "button" at bounding box center [1314, 169] width 16 height 16
click at [1269, 166] on div "Copy Invitation Link" at bounding box center [1290, 168] width 108 height 17
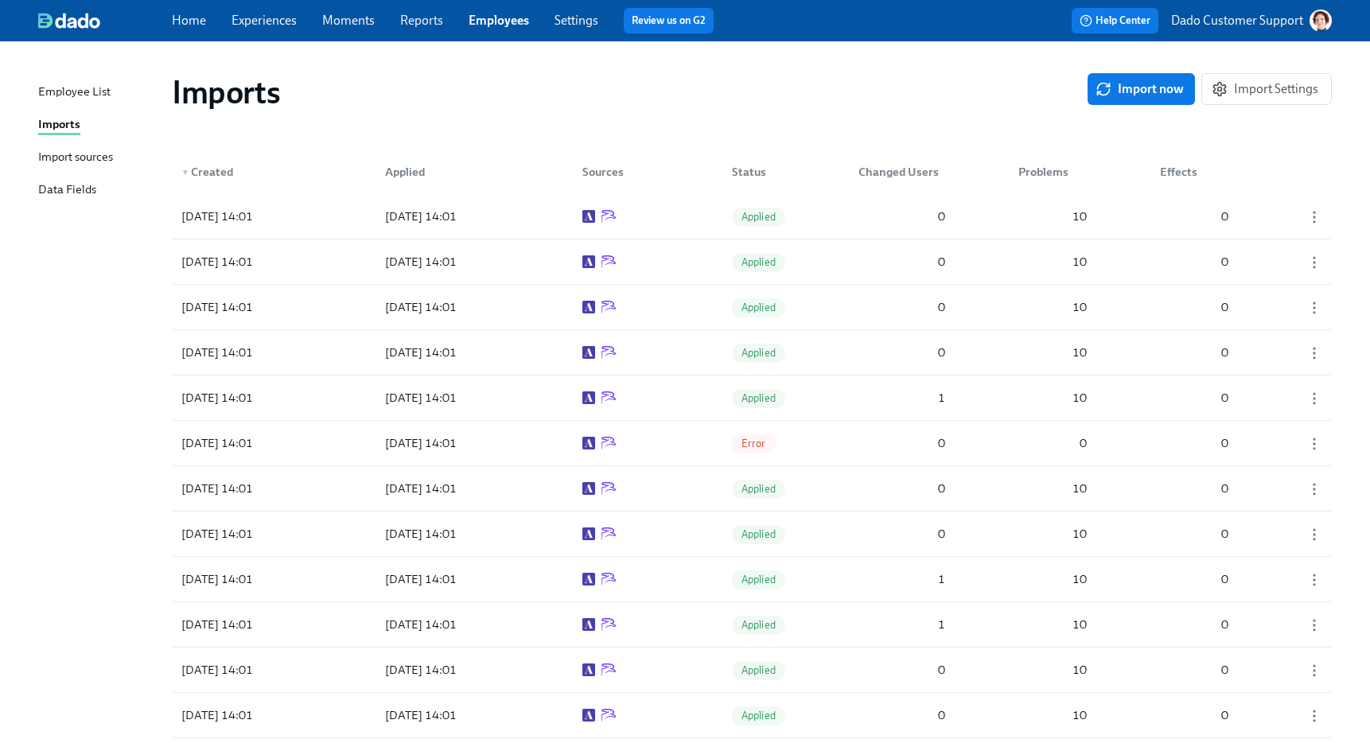
click at [69, 158] on div "Import sources" at bounding box center [75, 158] width 75 height 20
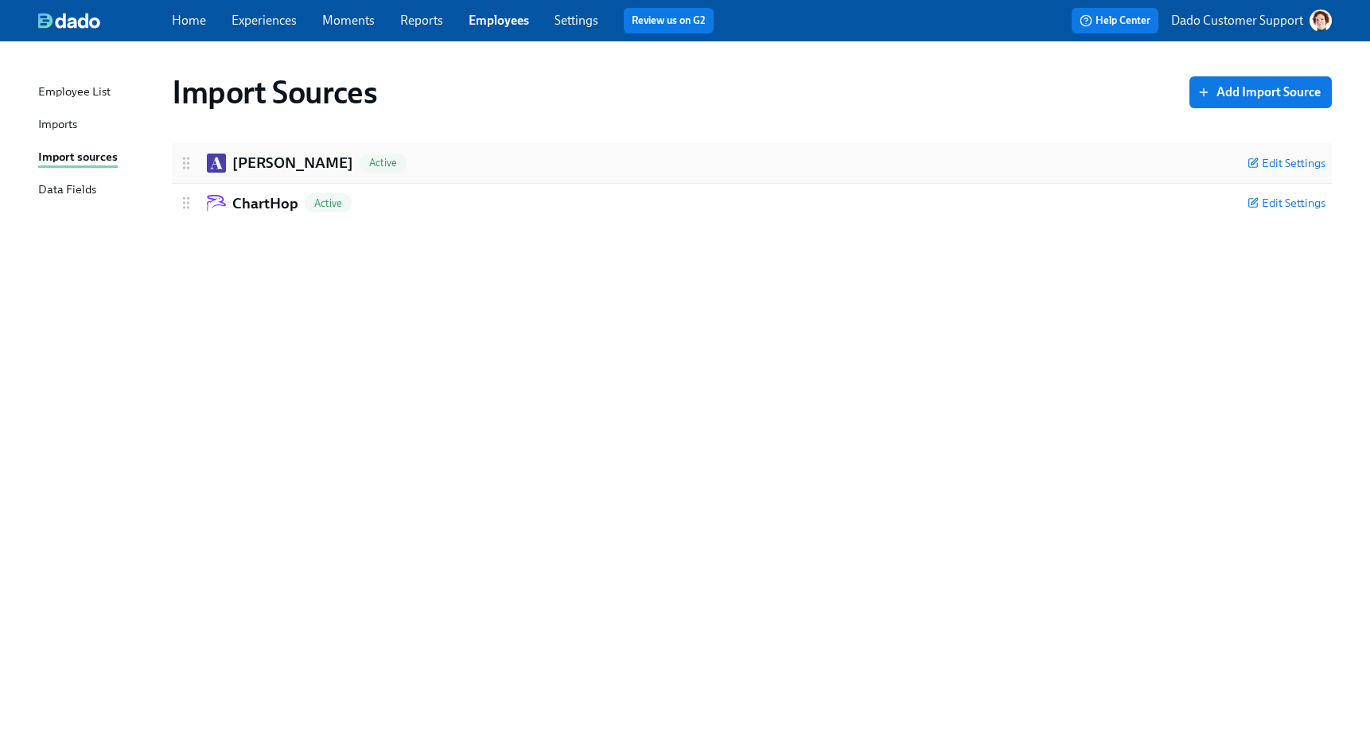
click at [244, 169] on h2 "[PERSON_NAME]" at bounding box center [292, 163] width 121 height 21
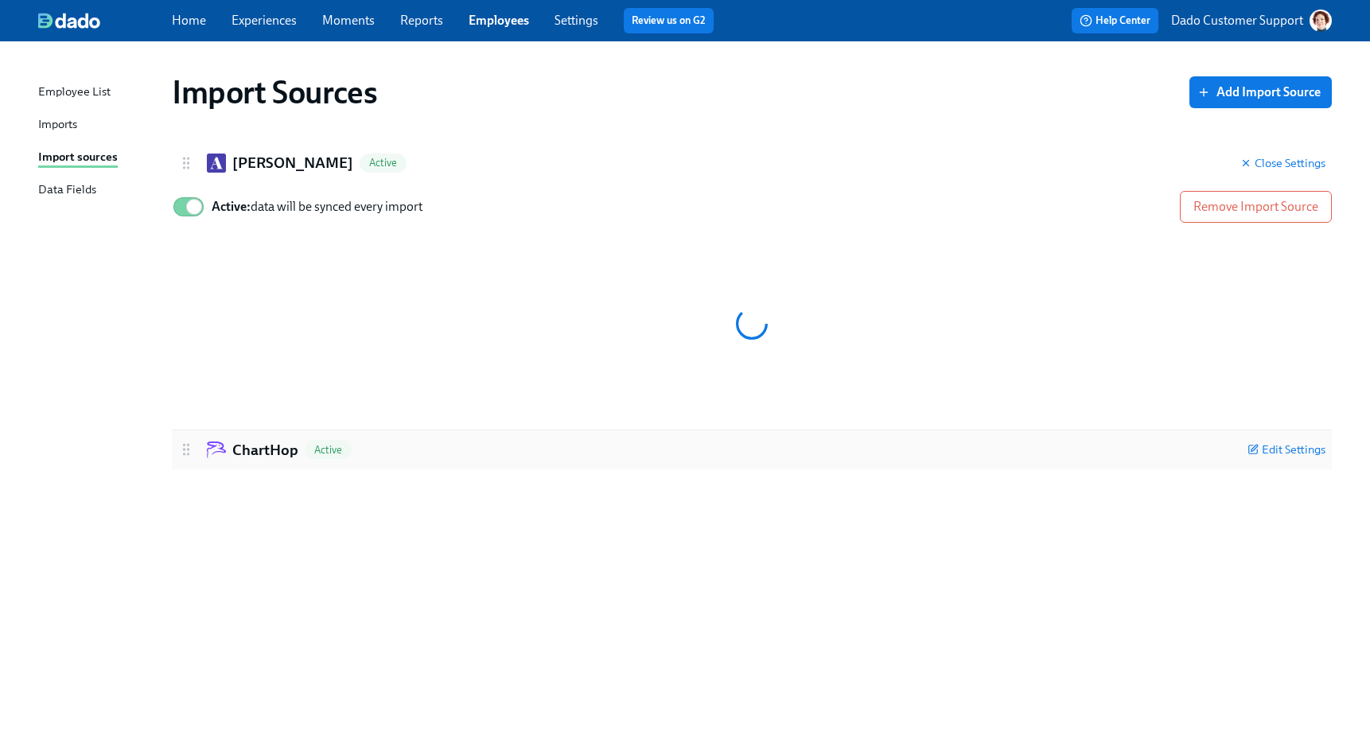
click at [263, 446] on h2 "ChartHop" at bounding box center [265, 450] width 66 height 21
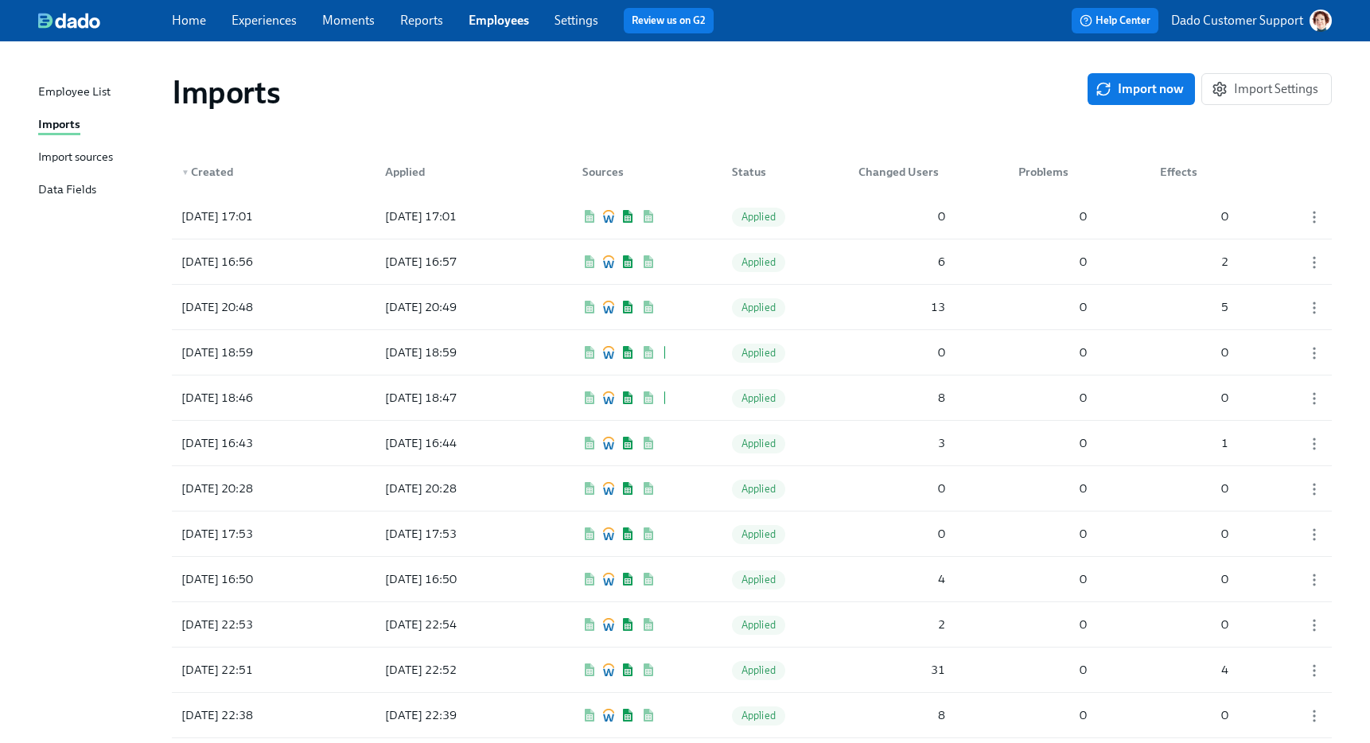
click at [100, 166] on div "Import sources" at bounding box center [75, 158] width 75 height 20
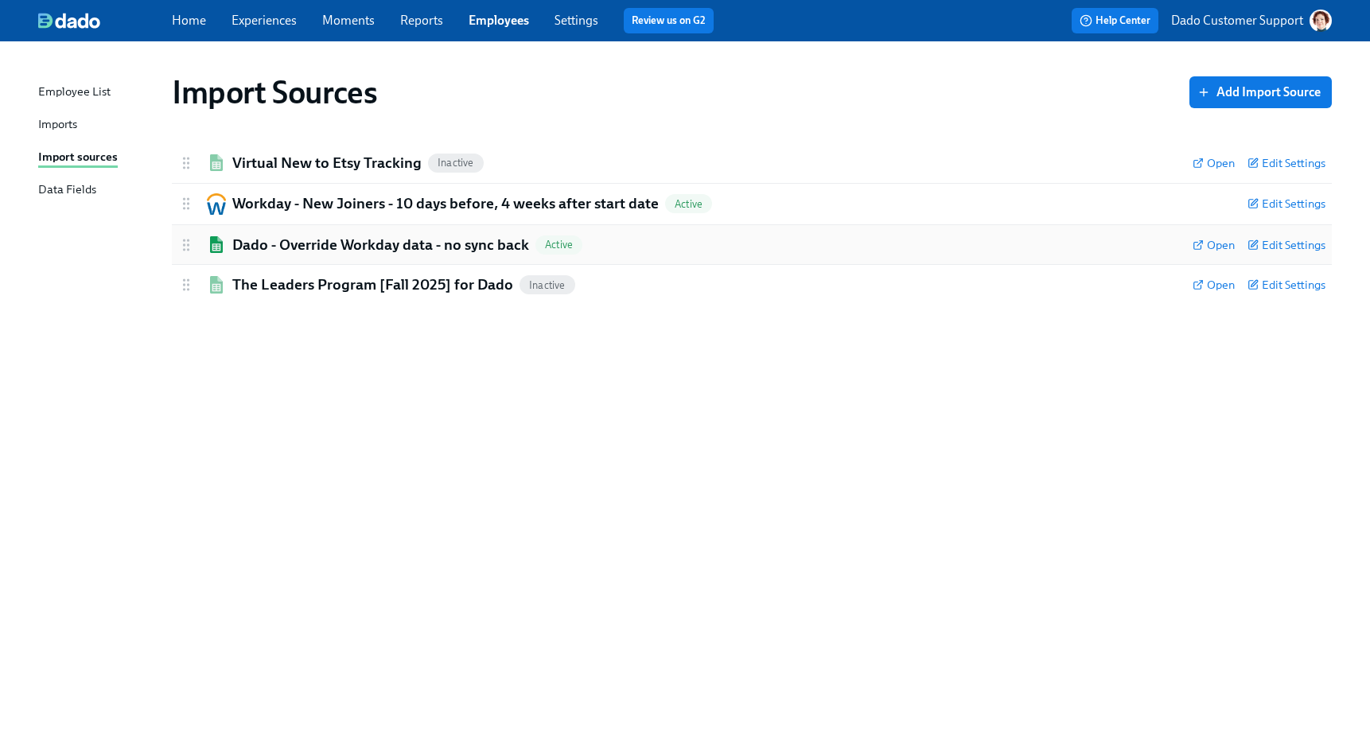
click at [336, 246] on h2 "Dado - Override Workday data - no sync back" at bounding box center [380, 245] width 297 height 21
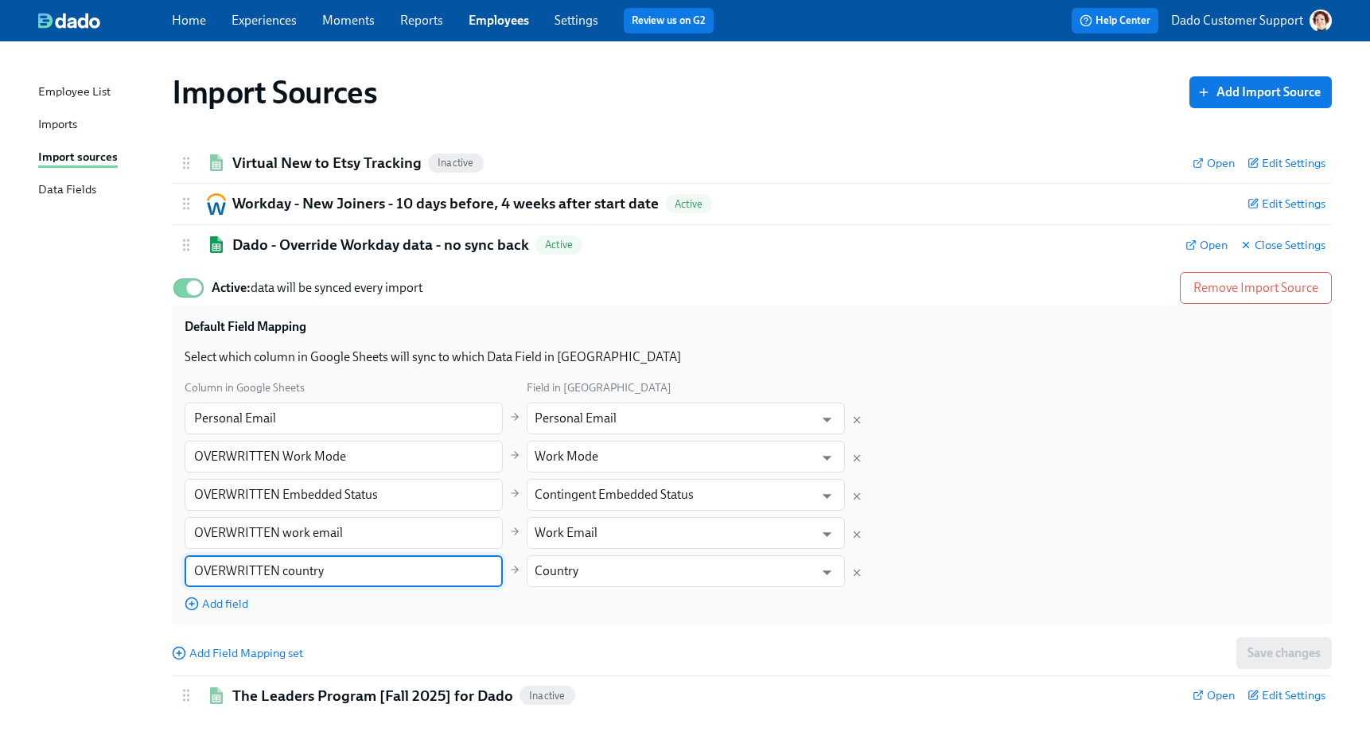
drag, startPoint x: 372, startPoint y: 569, endPoint x: 99, endPoint y: 569, distance: 272.8
click at [99, 569] on div "Import Sources Add Import Source Virtual New to Etsy Tracking Inactive Open Edi…" at bounding box center [684, 387] width 1293 height 655
click at [228, 601] on span "Add field" at bounding box center [217, 604] width 64 height 16
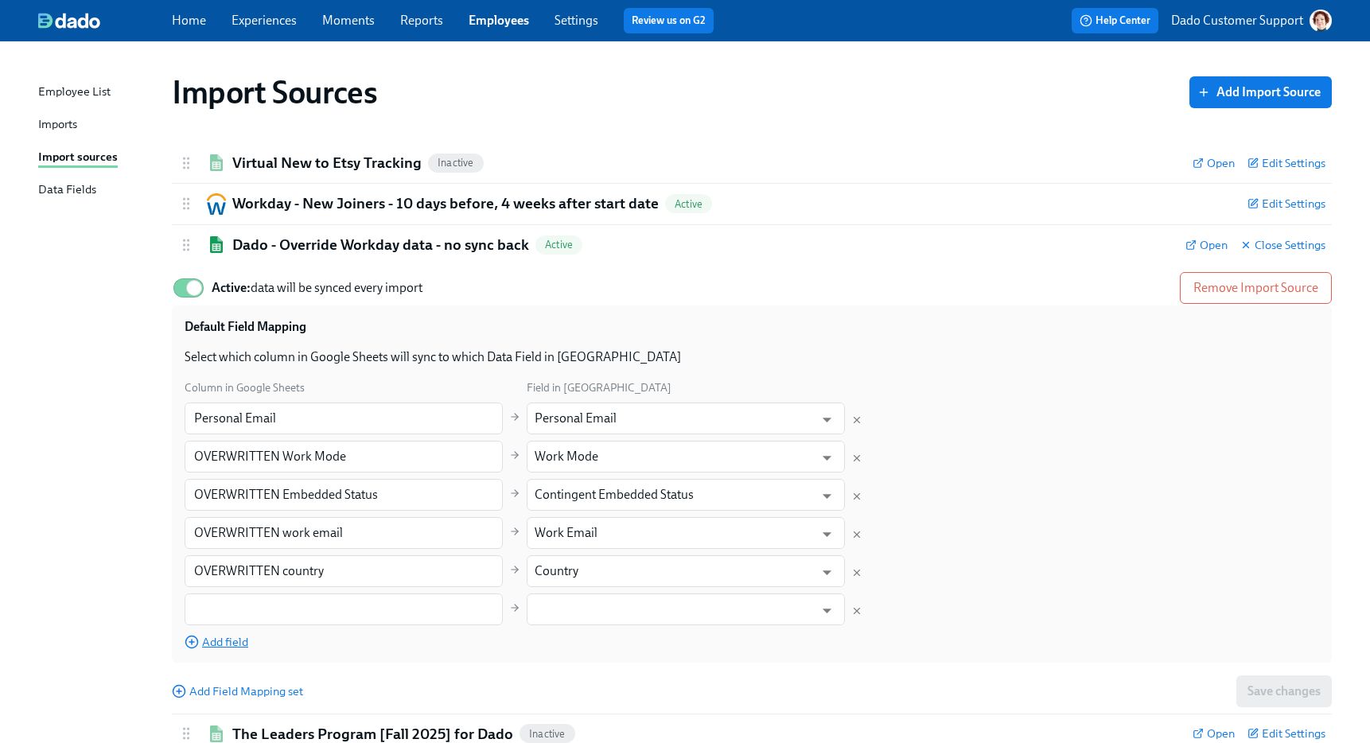
click at [228, 601] on input "text" at bounding box center [344, 609] width 318 height 32
click at [297, 609] on input "text" at bounding box center [344, 609] width 318 height 32
paste input "OVERWRITTEN country"
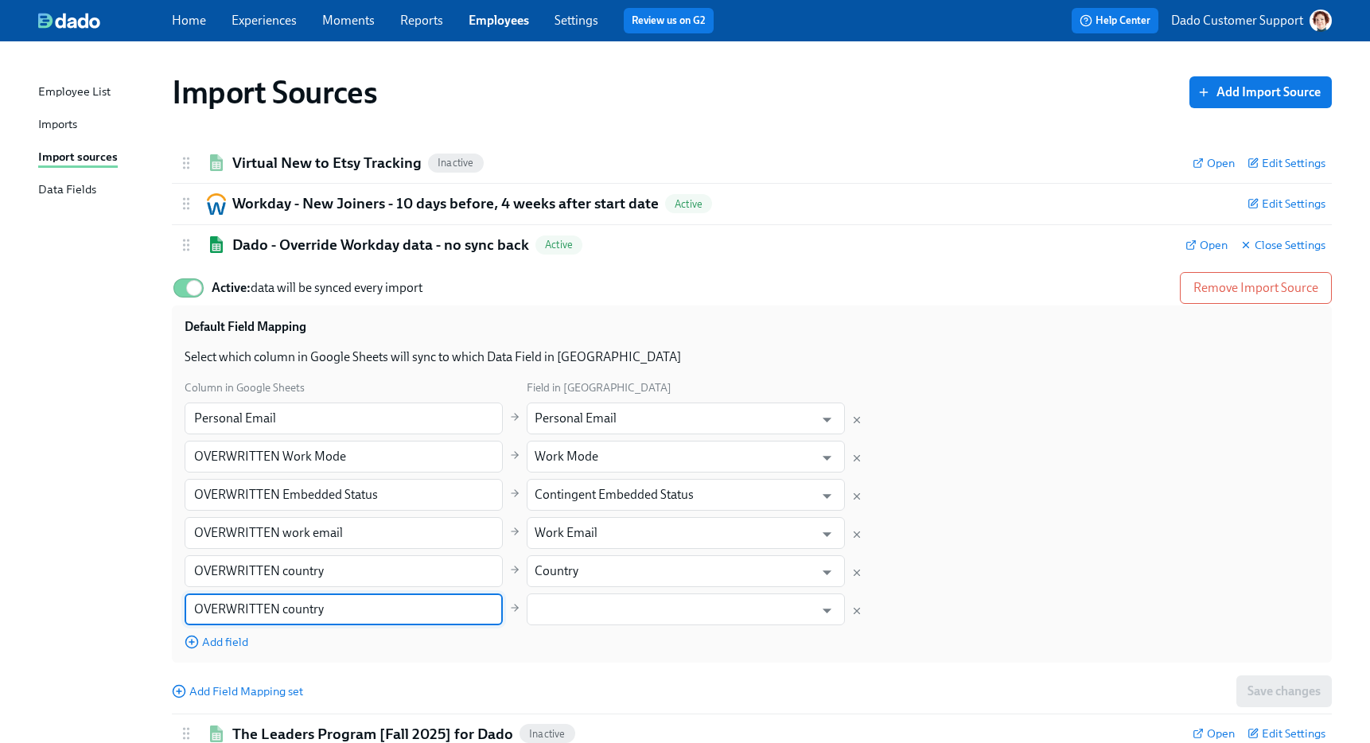
click at [297, 609] on input "OVERWRITTEN country" at bounding box center [344, 609] width 318 height 32
type input "OVERWRITTEN manager"
click at [643, 599] on input "text" at bounding box center [673, 609] width 279 height 32
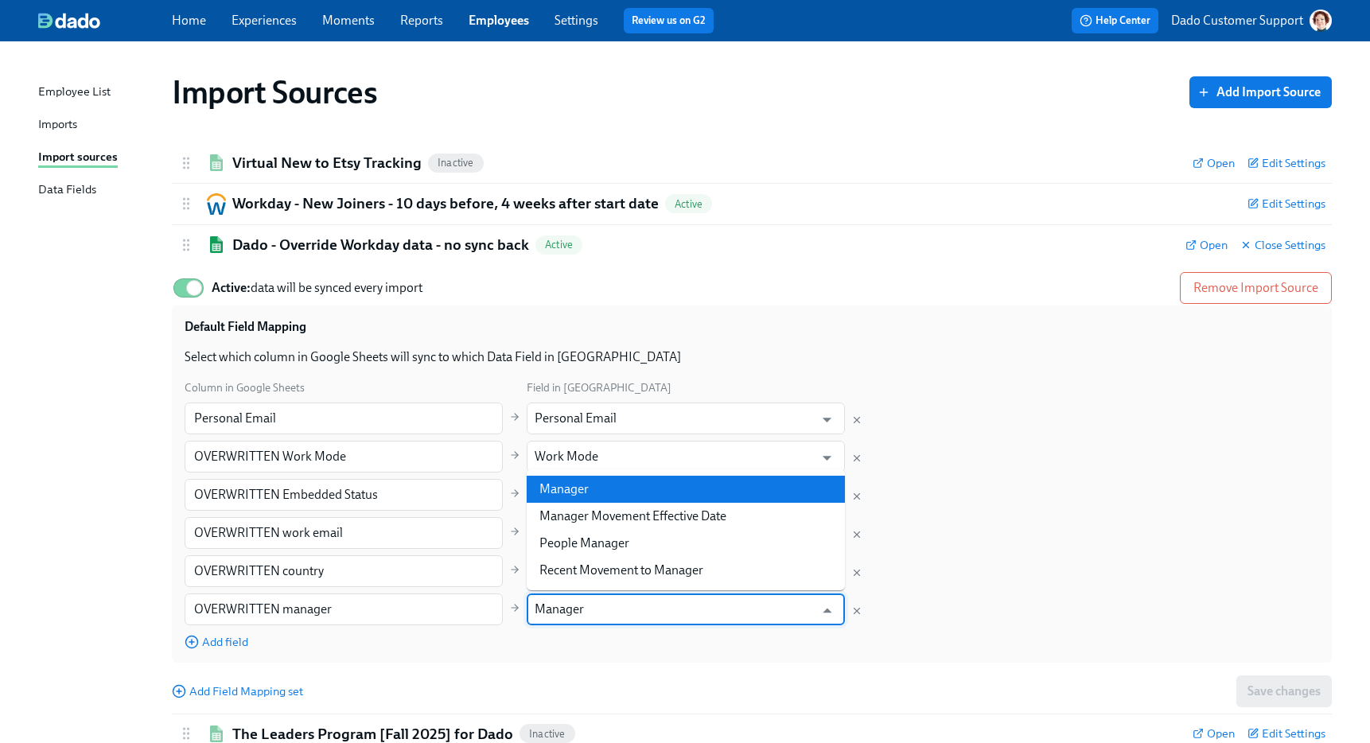
click at [616, 493] on li "Manager" at bounding box center [686, 489] width 318 height 27
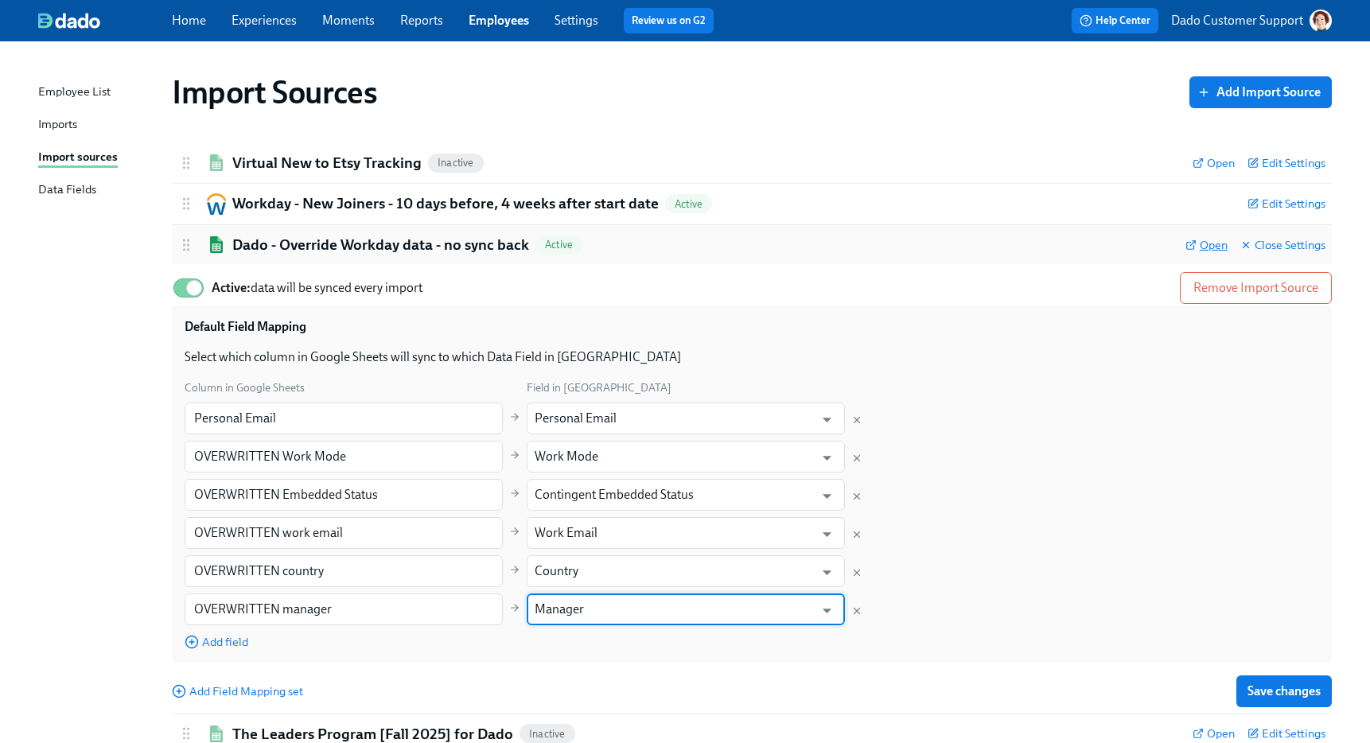
type input "Manager"
click at [1211, 241] on span "Open" at bounding box center [1206, 245] width 42 height 16
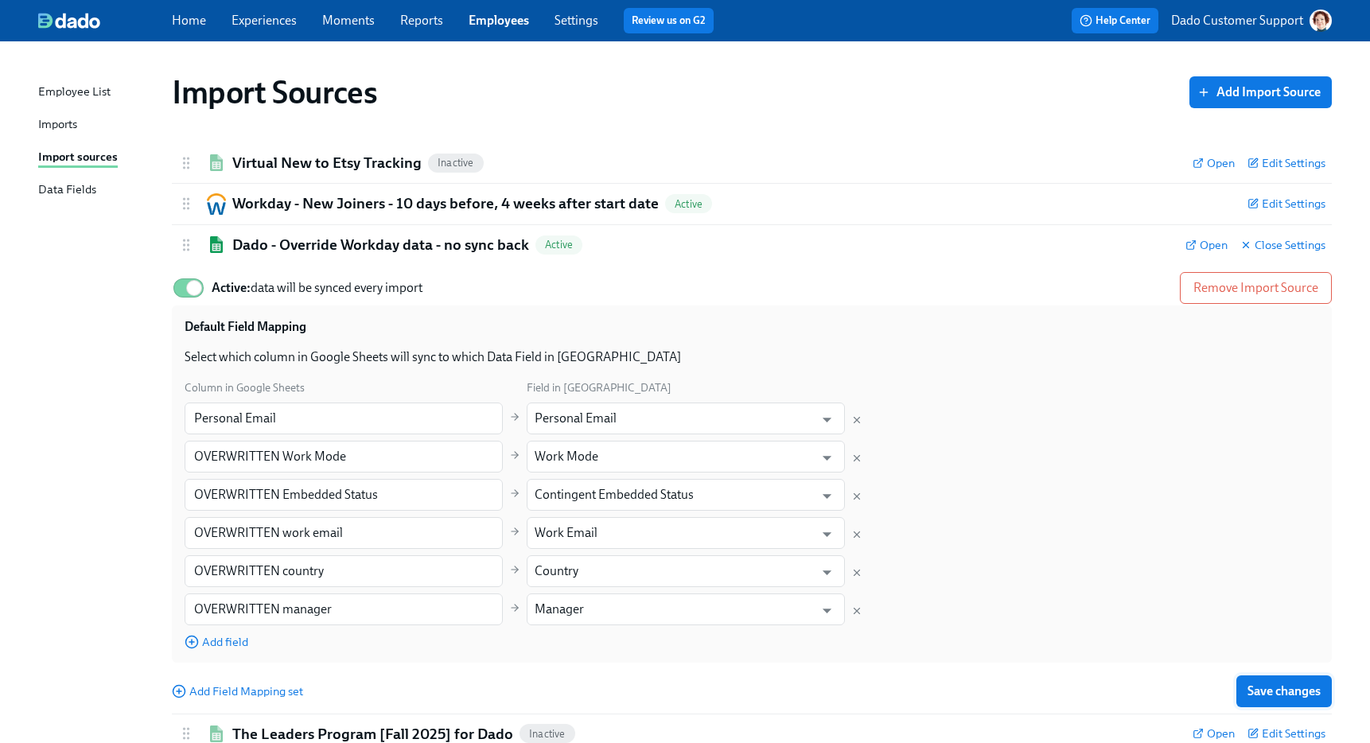
click at [1283, 689] on span "Save changes" at bounding box center [1283, 691] width 73 height 16
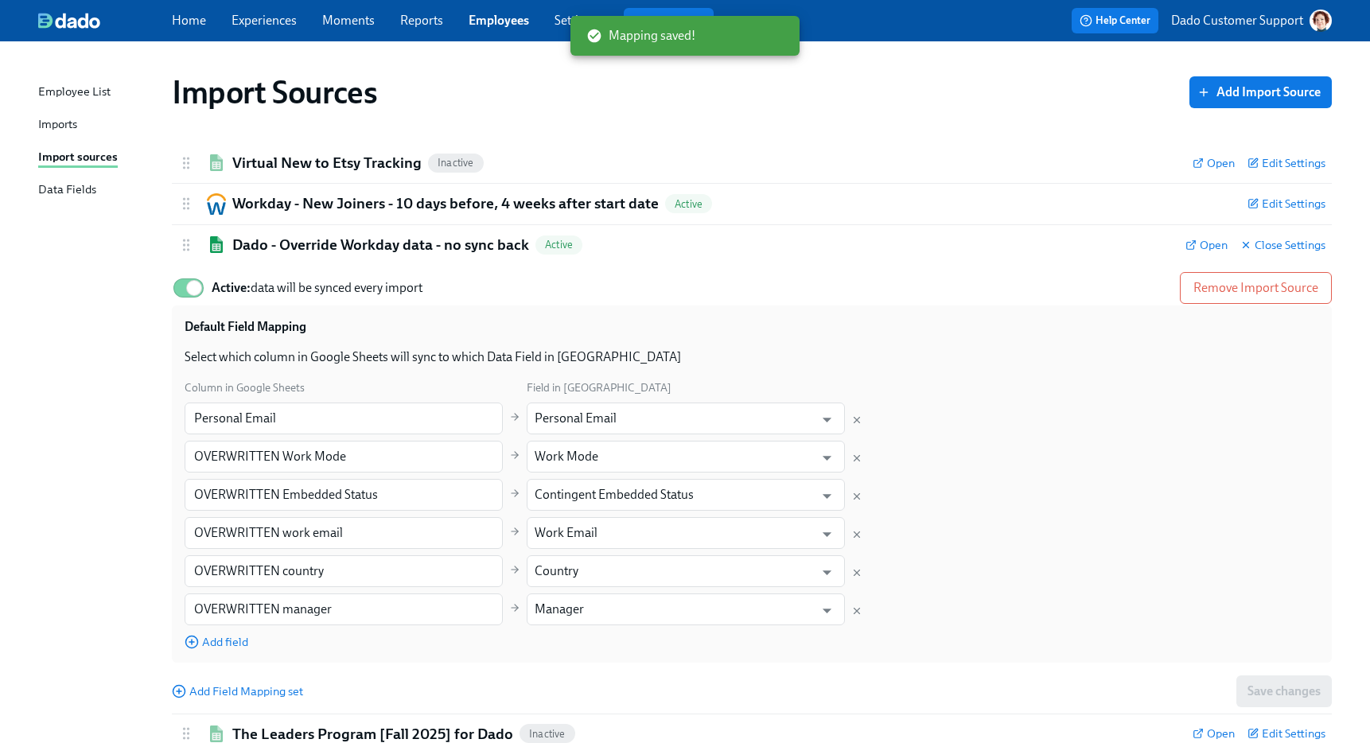
click at [63, 128] on div "Imports" at bounding box center [57, 125] width 39 height 20
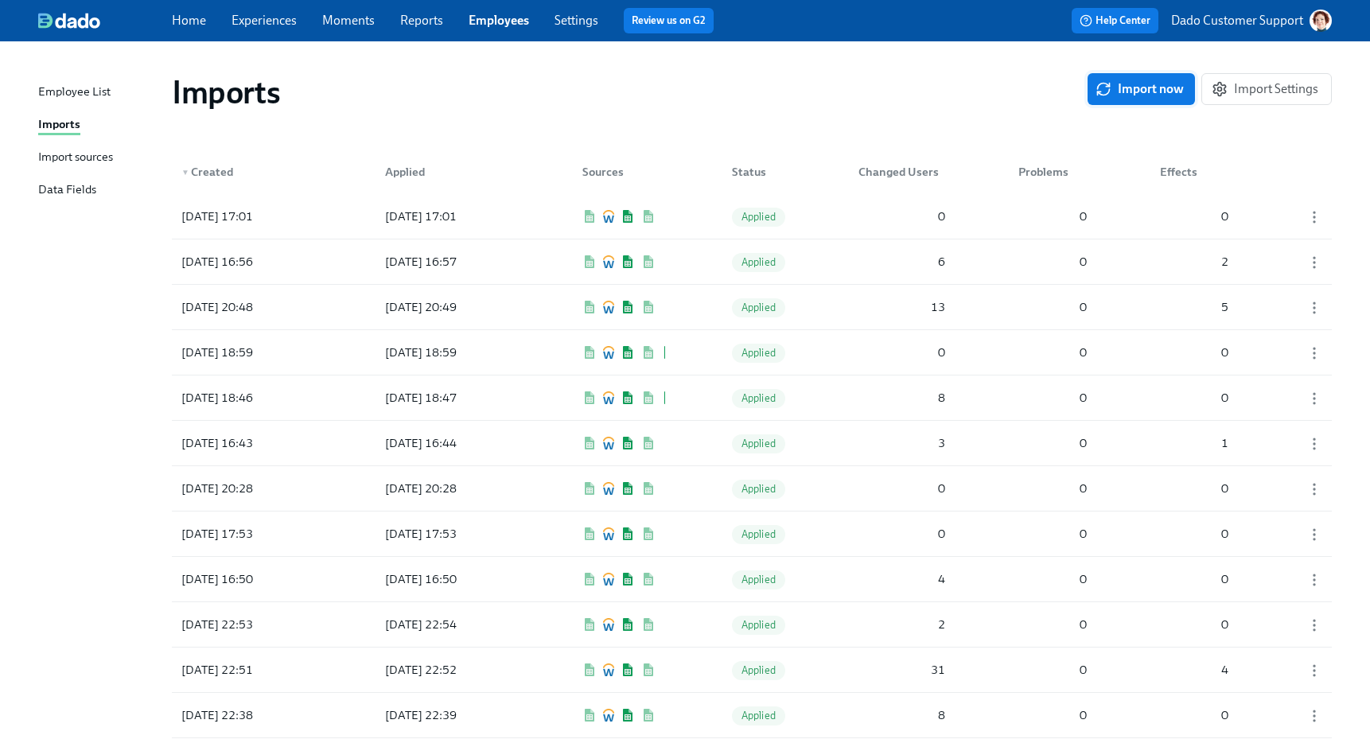
click at [1146, 85] on span "Import now" at bounding box center [1140, 89] width 85 height 16
click at [799, 216] on div "[DATE] 17:48 Pending 1 0 1" at bounding box center [752, 216] width 1160 height 45
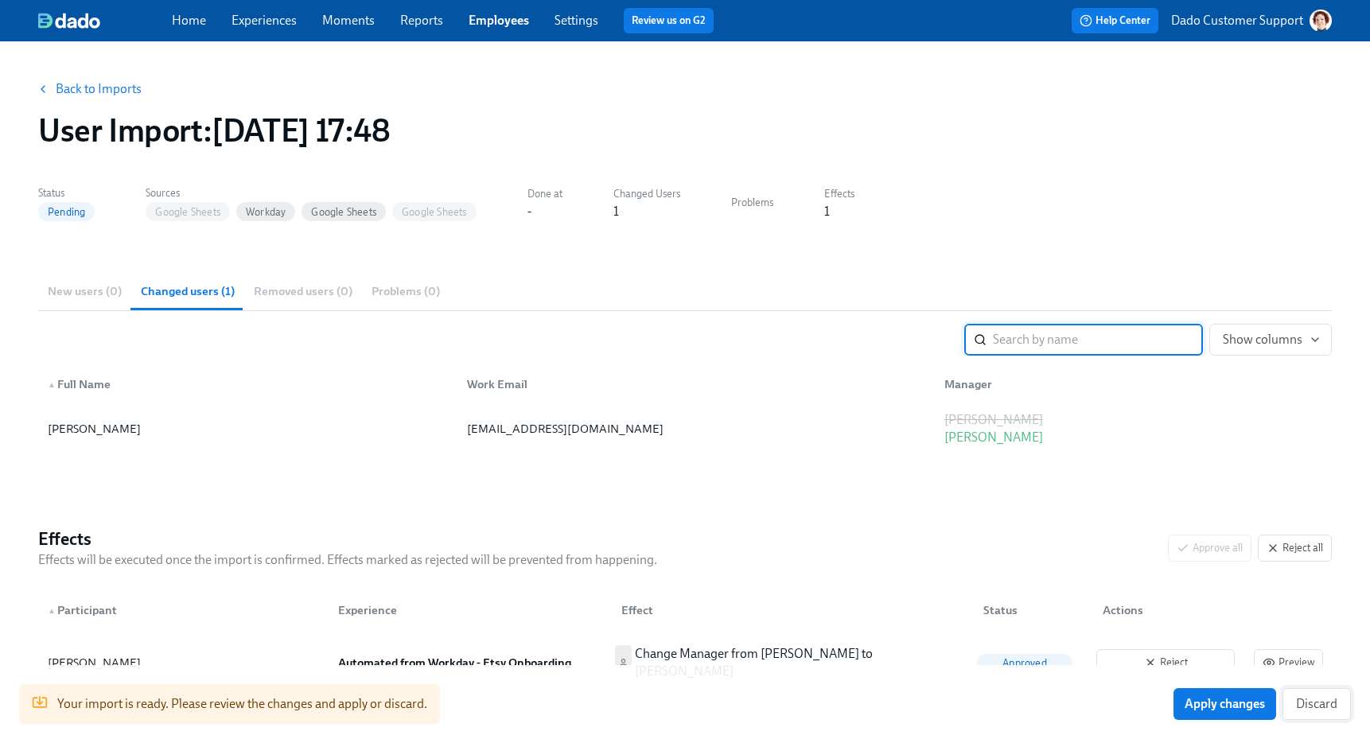
click at [1300, 702] on span "Discard" at bounding box center [1316, 704] width 41 height 16
